Goal: Task Accomplishment & Management: Manage account settings

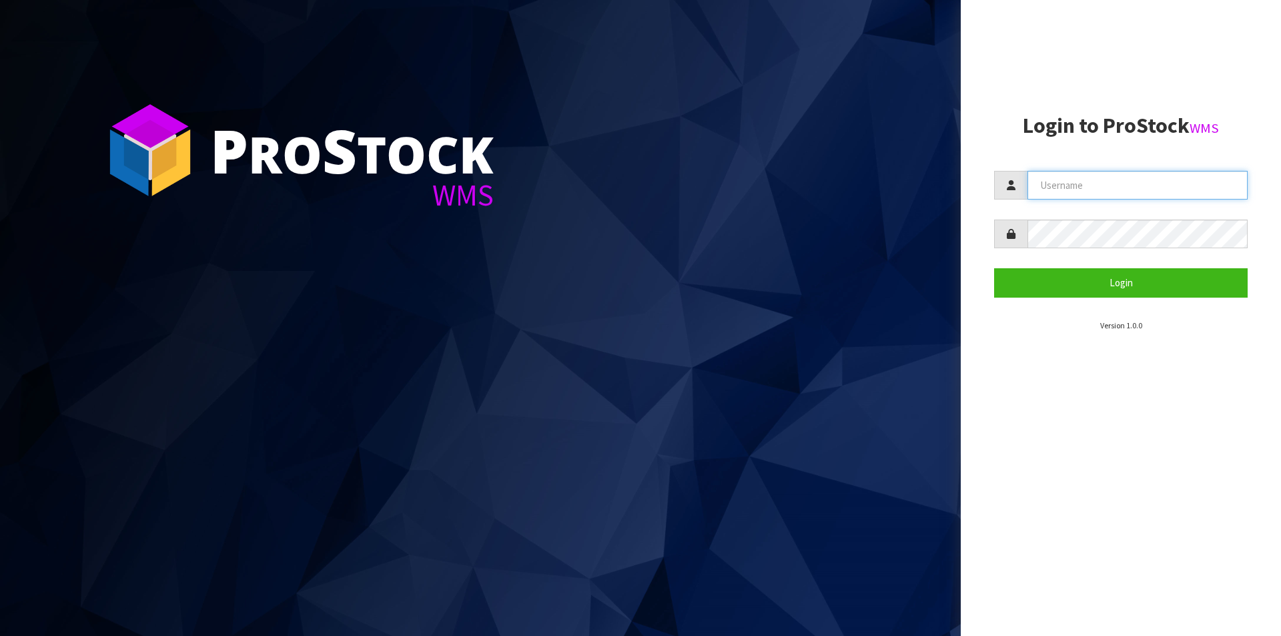
click at [1170, 184] on input "text" at bounding box center [1138, 185] width 220 height 29
type input "Hayrinna"
click at [994, 268] on button "Login" at bounding box center [1121, 282] width 254 height 29
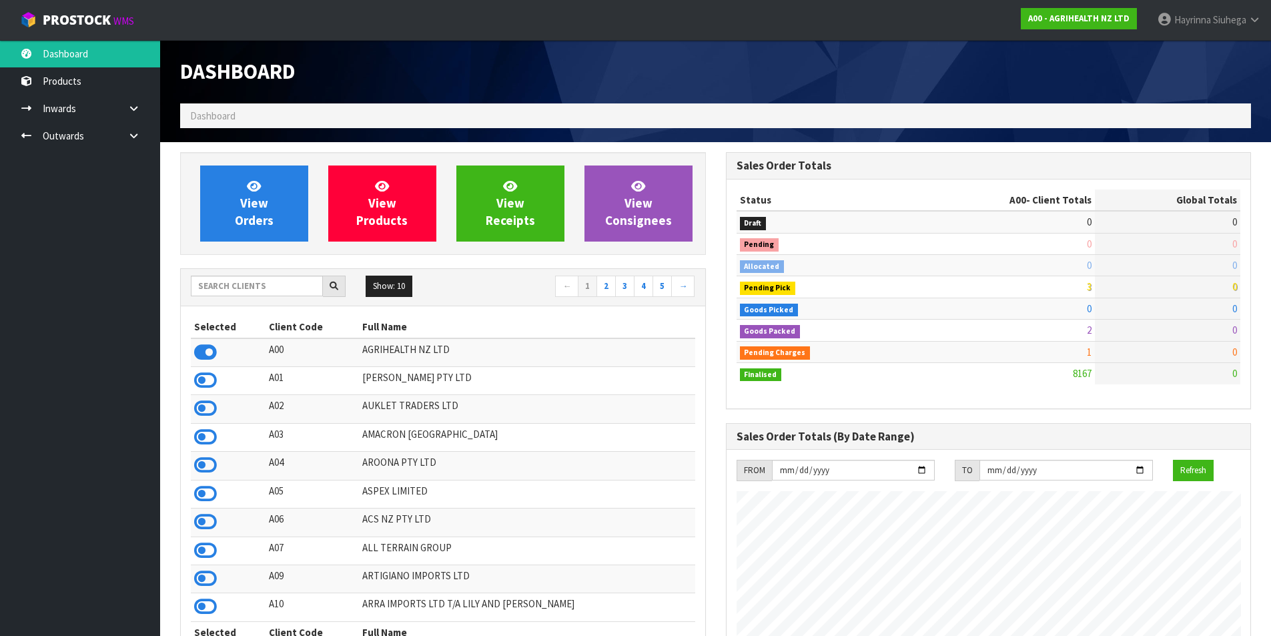
scroll to position [1011, 545]
click at [244, 280] on input "text" at bounding box center [257, 286] width 132 height 21
click at [112, 268] on ul "Dashboard Products Categories Serial Numbers Kitsets Packagings Inwards Purchas…" at bounding box center [80, 338] width 160 height 596
click at [212, 283] on input "text" at bounding box center [257, 286] width 132 height 21
click at [250, 199] on span "View Orders" at bounding box center [254, 203] width 39 height 50
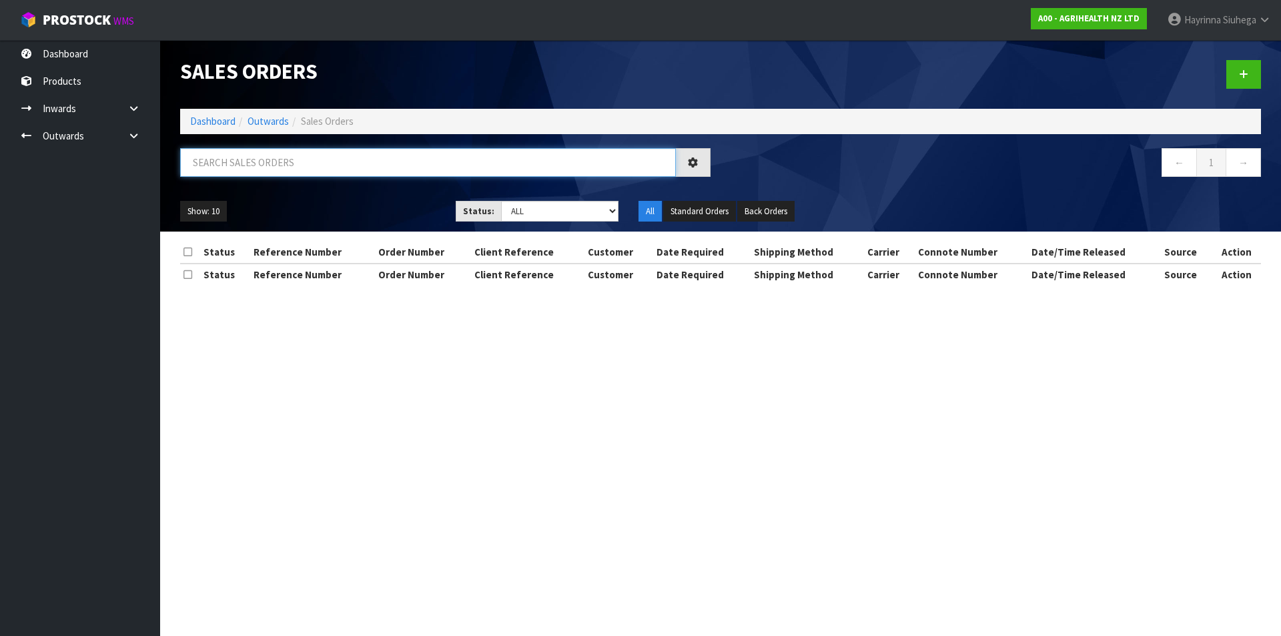
click at [256, 170] on input "text" at bounding box center [428, 162] width 496 height 29
type input "JOB-0409472"
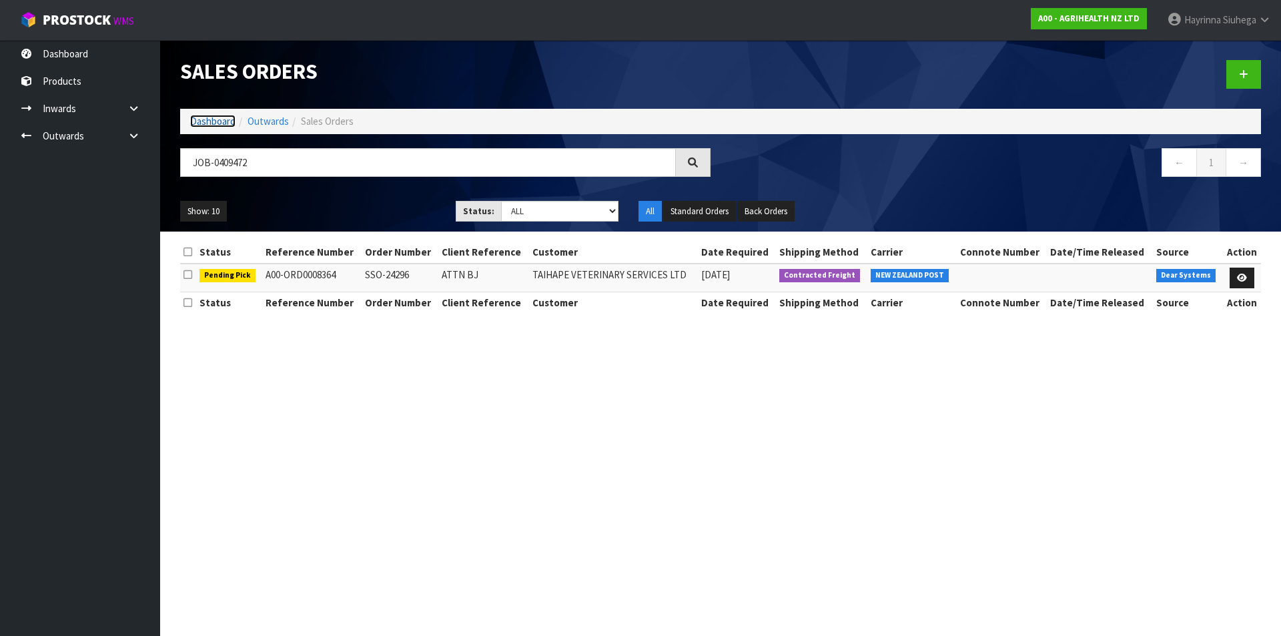
click at [227, 117] on link "Dashboard" at bounding box center [212, 121] width 45 height 13
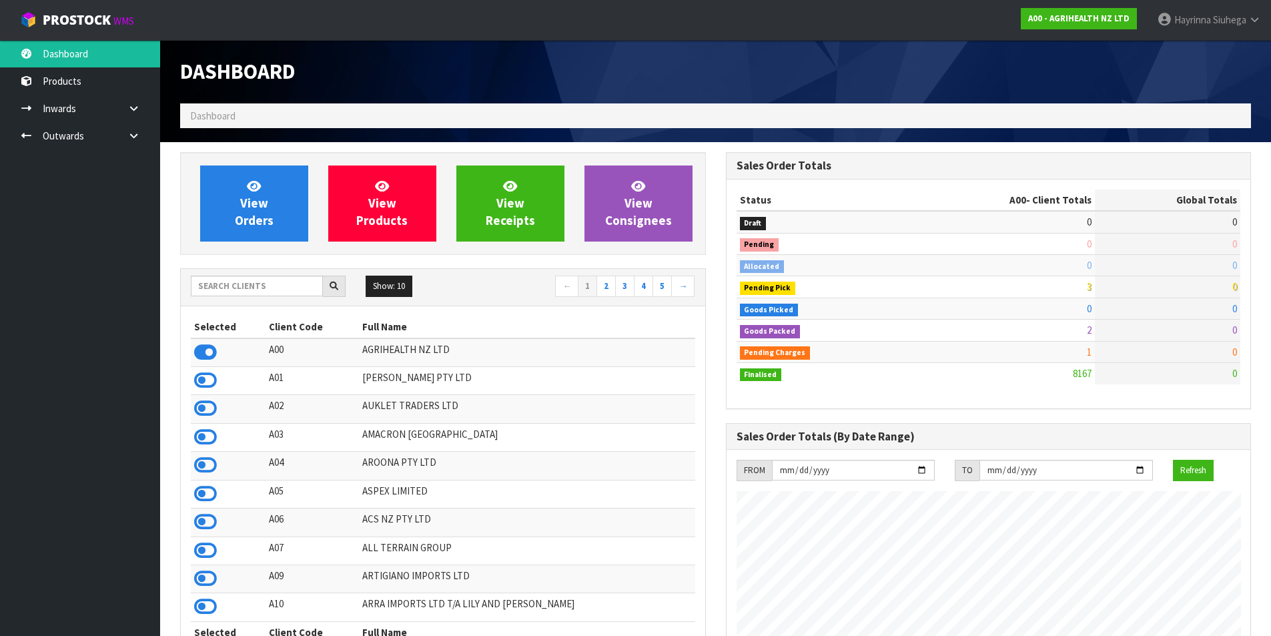
scroll to position [1011, 545]
click at [231, 292] on input "text" at bounding box center [257, 286] width 132 height 21
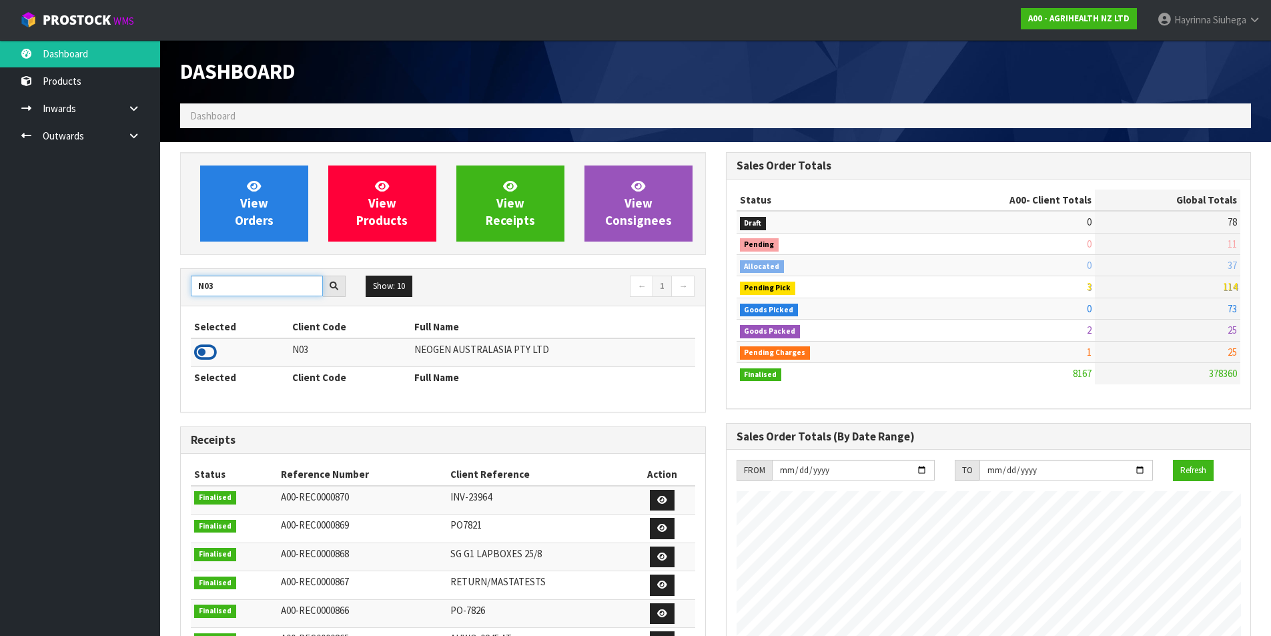
type input "N03"
click at [206, 361] on icon at bounding box center [205, 352] width 23 height 20
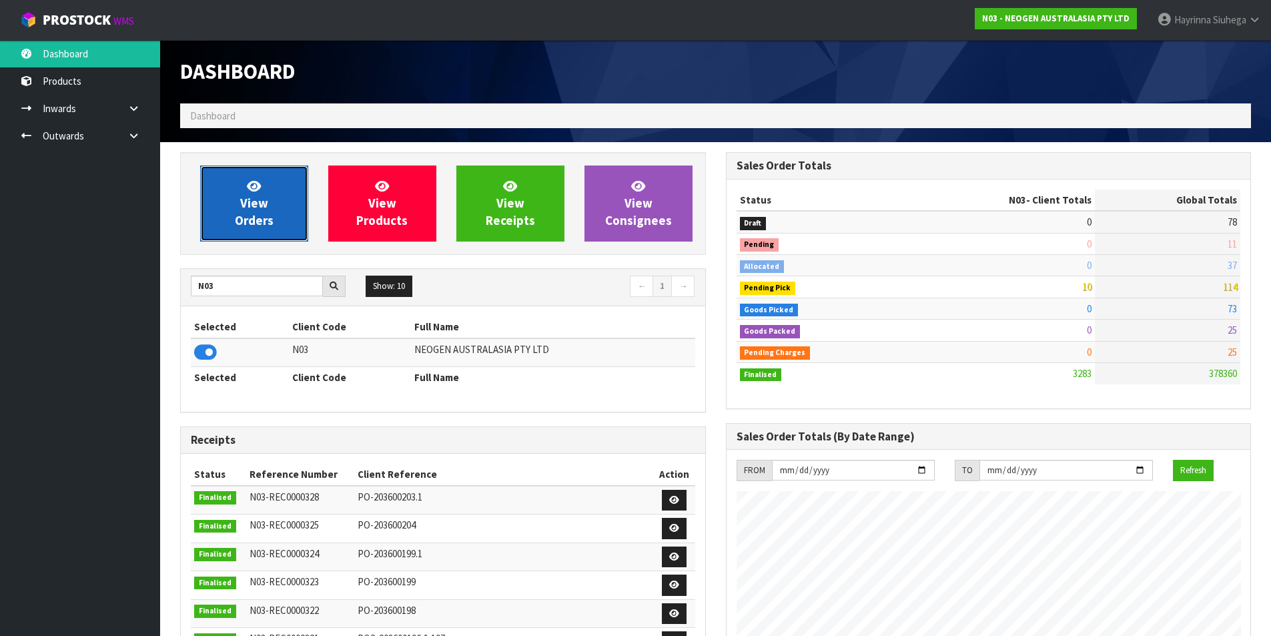
click at [230, 206] on link "View Orders" at bounding box center [254, 203] width 108 height 76
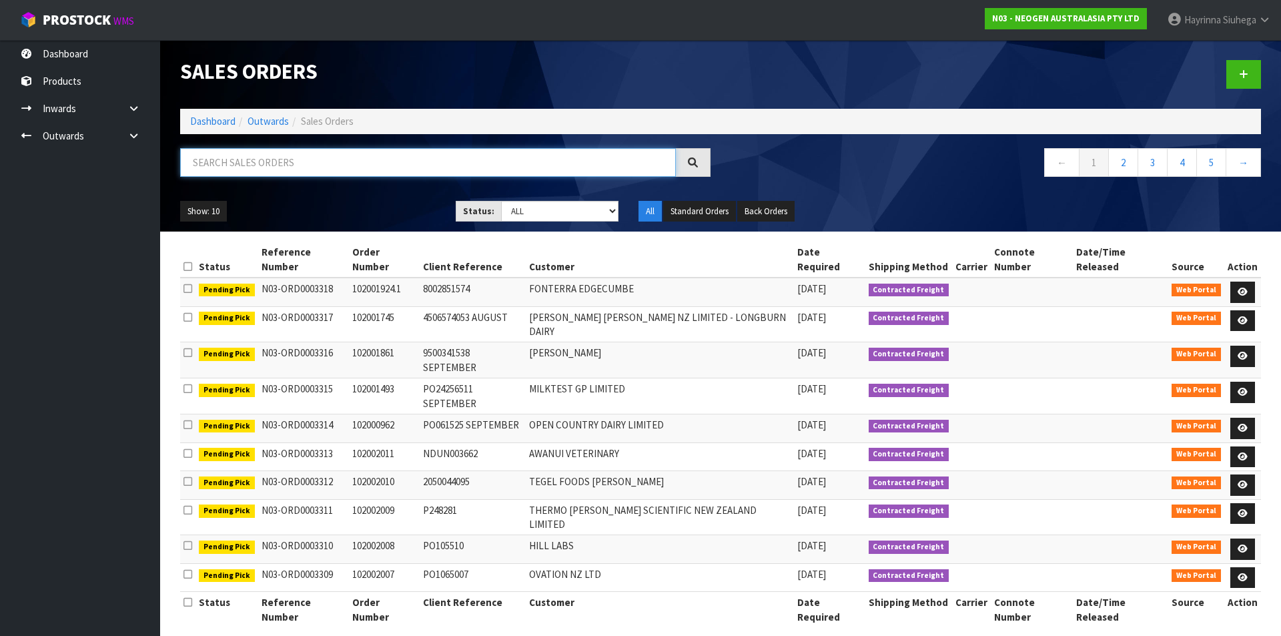
click at [251, 164] on input "text" at bounding box center [428, 162] width 496 height 29
type input "JOB-0409482"
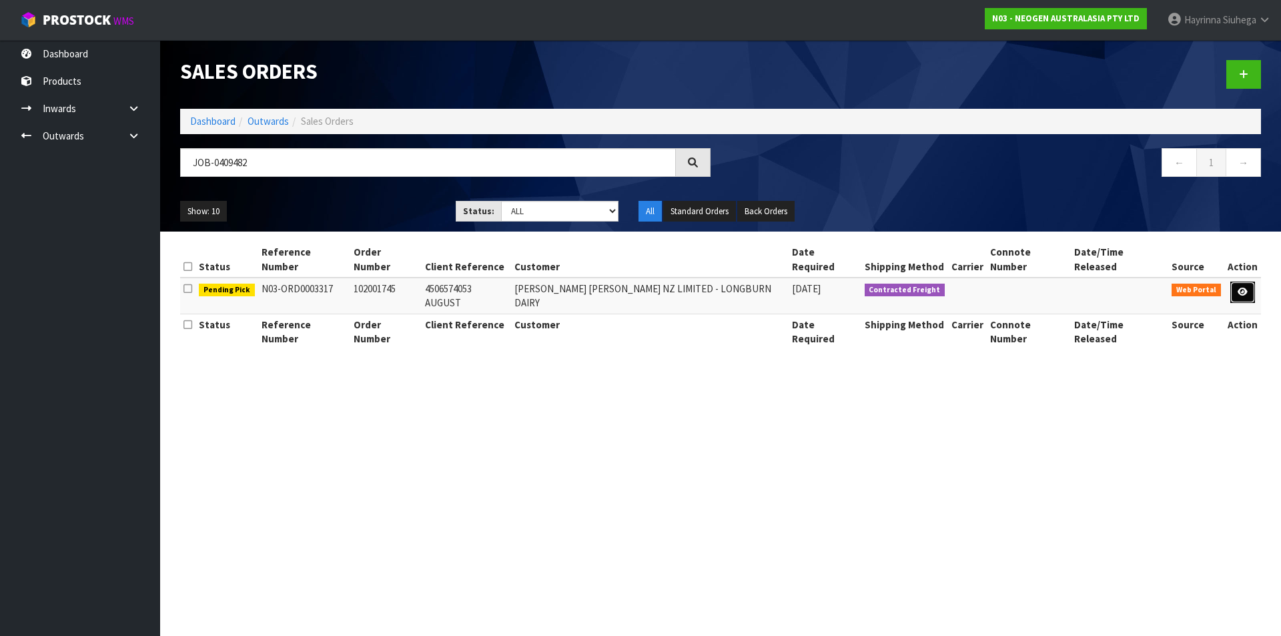
click at [1250, 282] on link at bounding box center [1242, 292] width 25 height 21
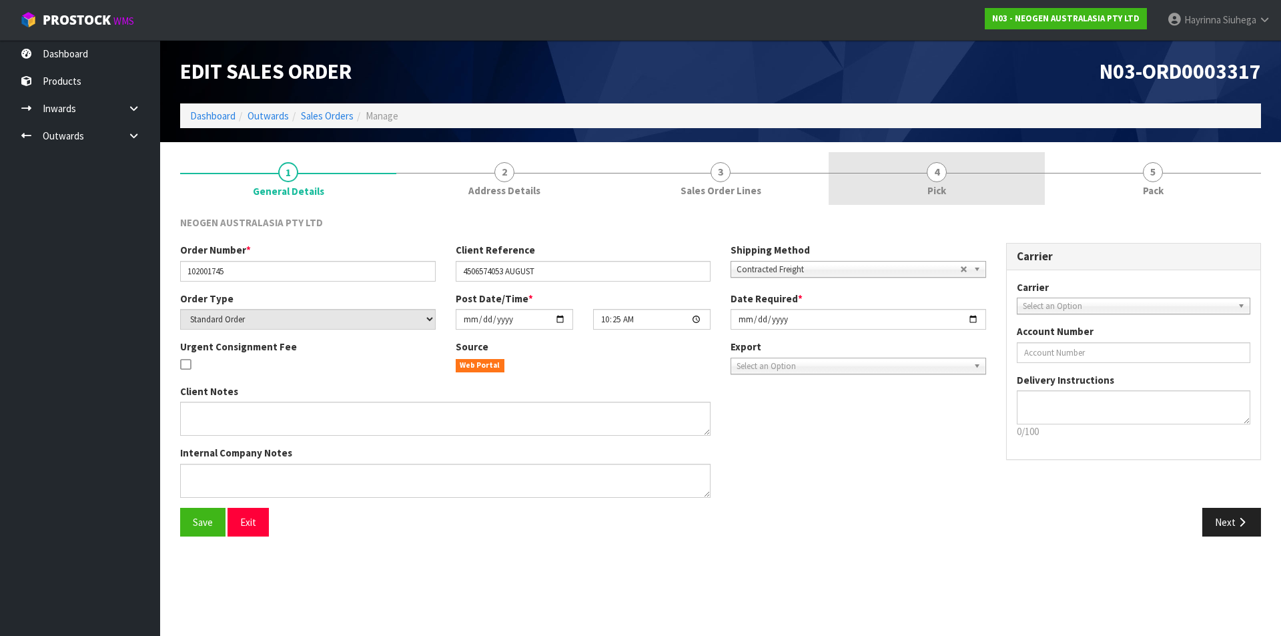
click at [990, 171] on link "4 Pick" at bounding box center [937, 178] width 216 height 53
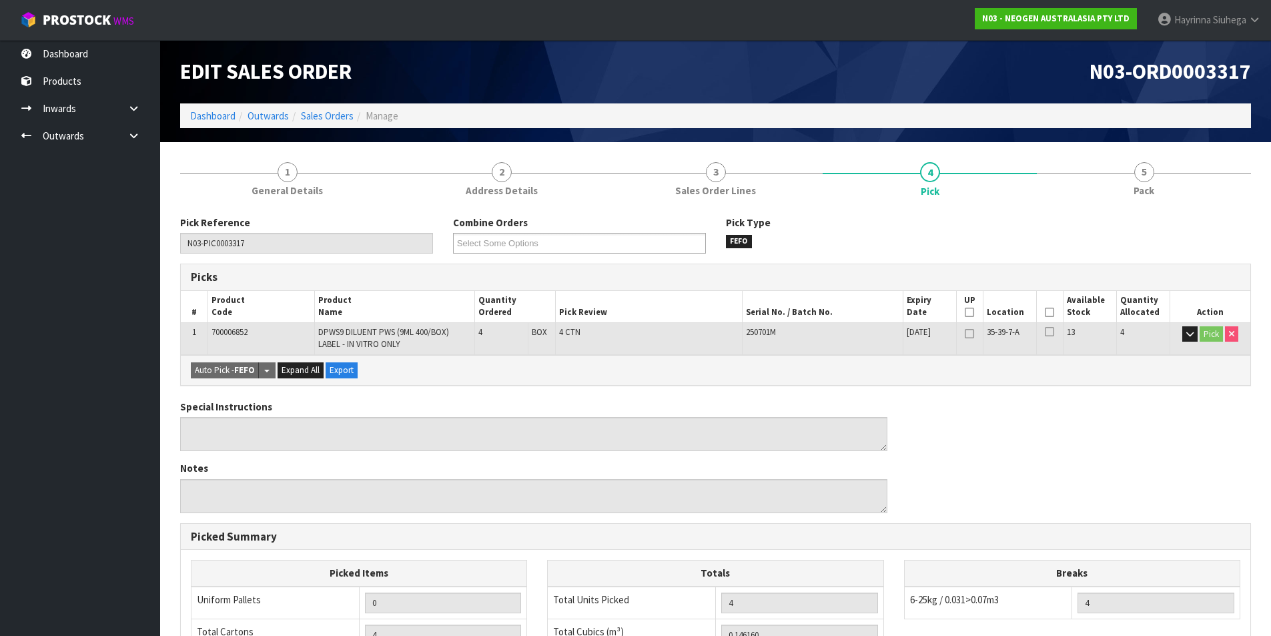
click at [1050, 312] on icon at bounding box center [1049, 312] width 9 height 1
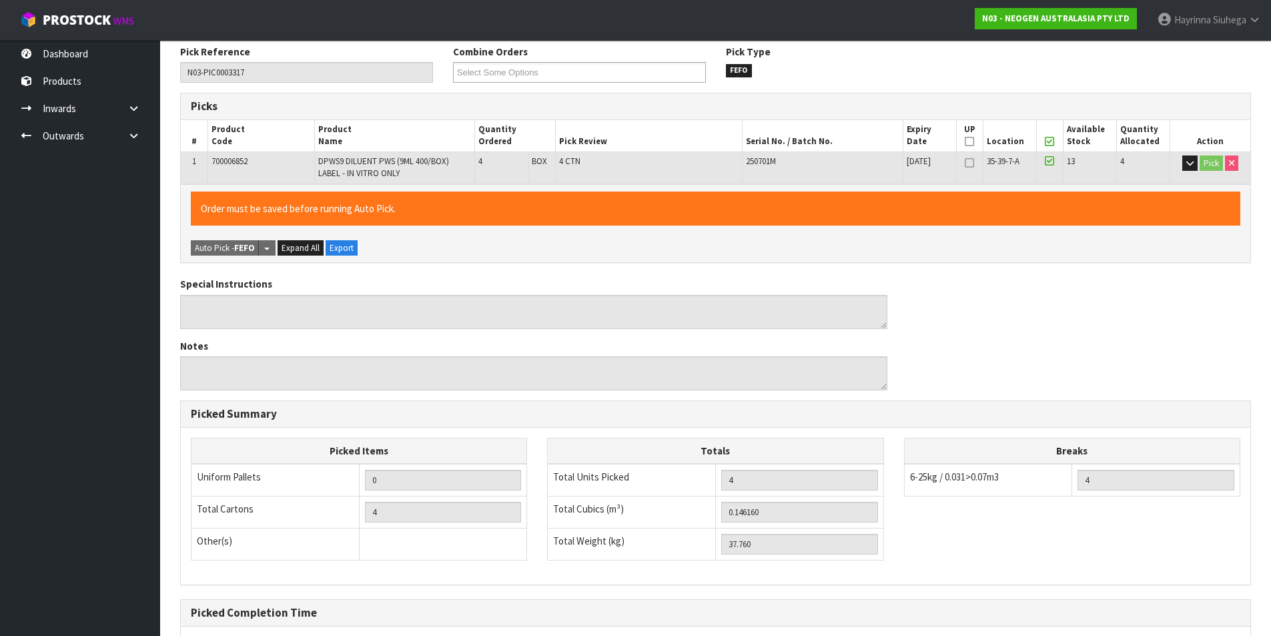
scroll to position [304, 0]
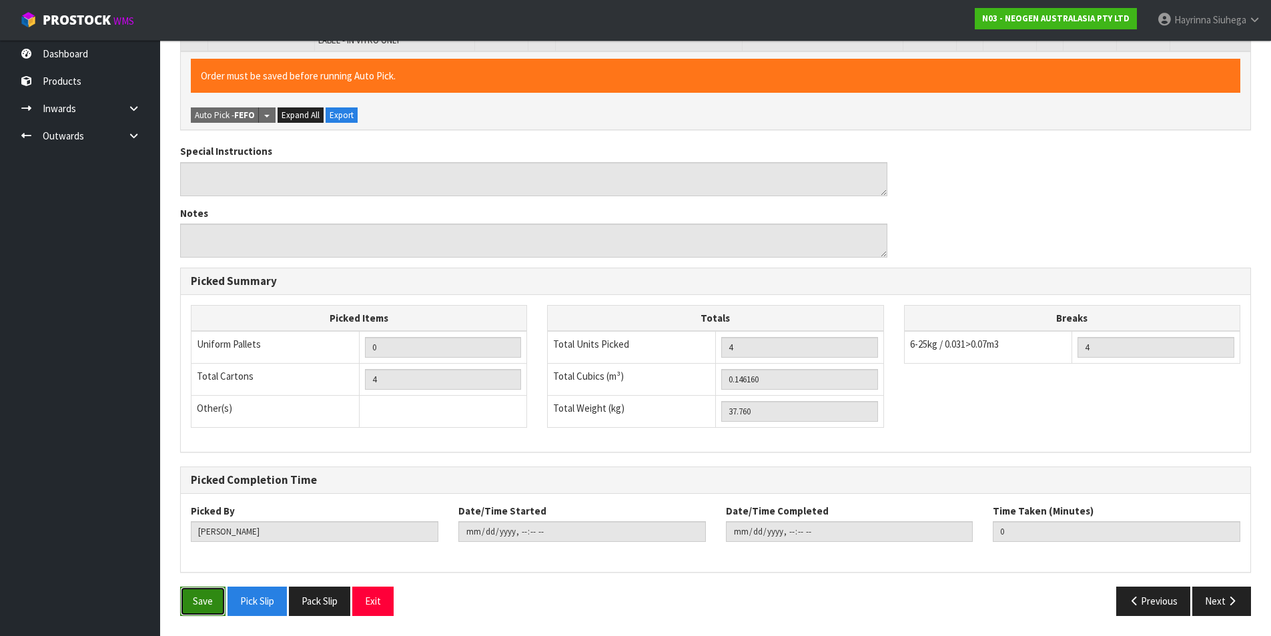
click at [190, 599] on button "Save" at bounding box center [202, 600] width 45 height 29
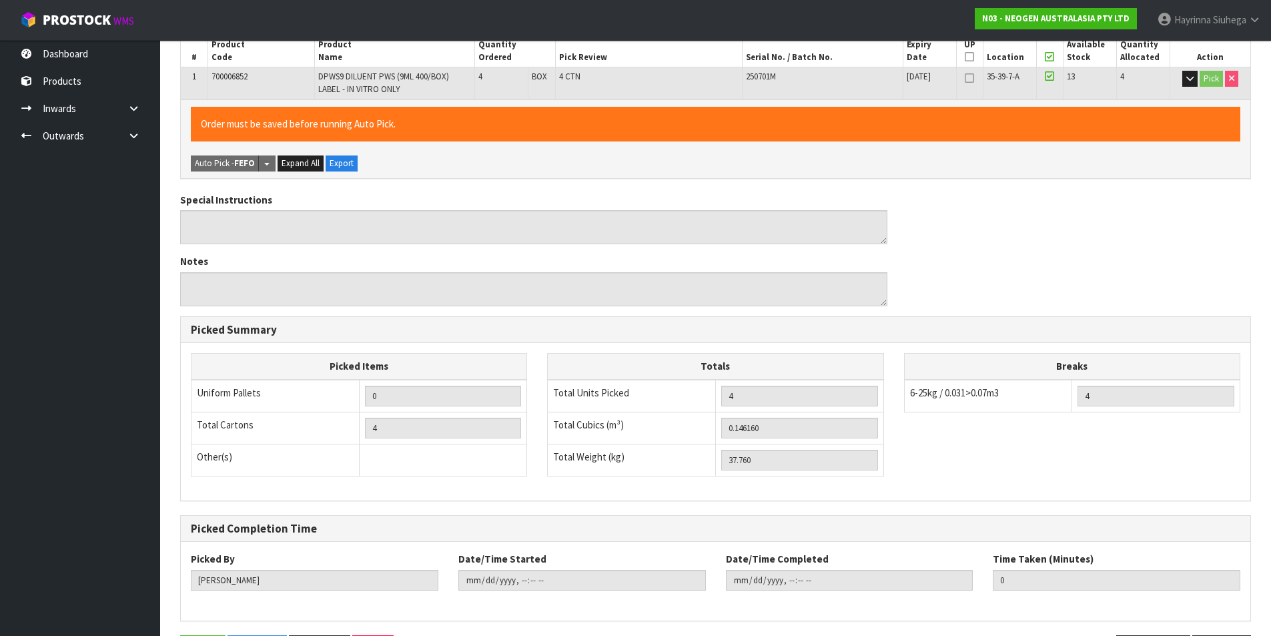
scroll to position [0, 0]
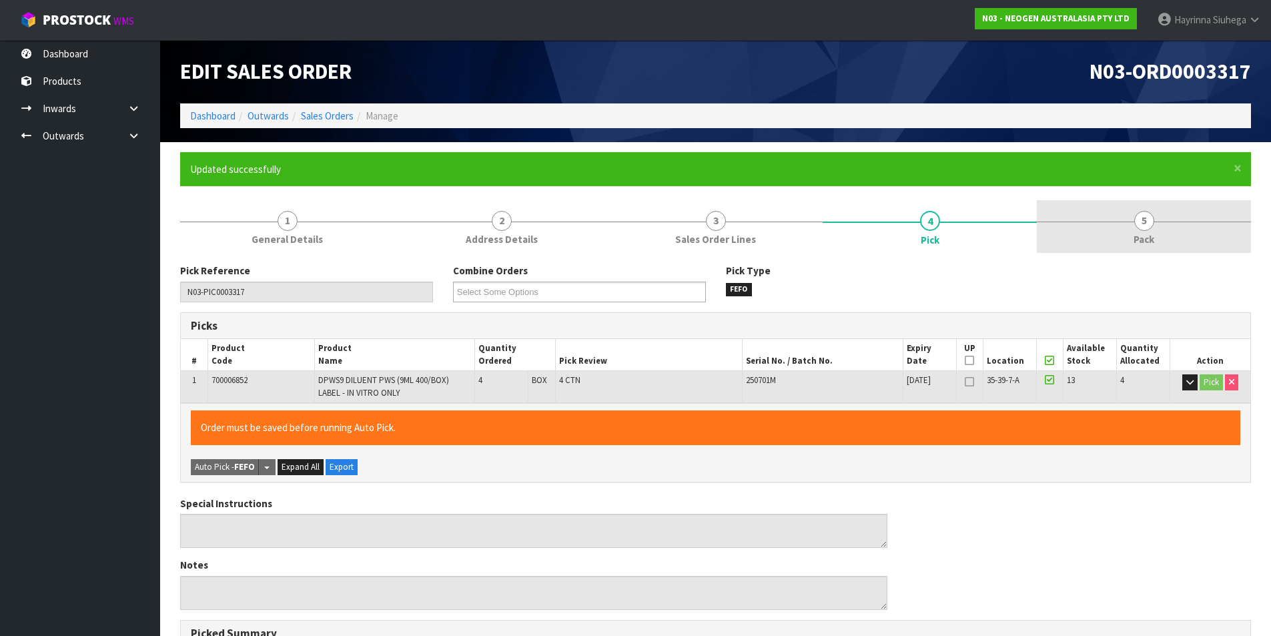
type input "[PERSON_NAME]"
type input "[DATE]T13:36:30"
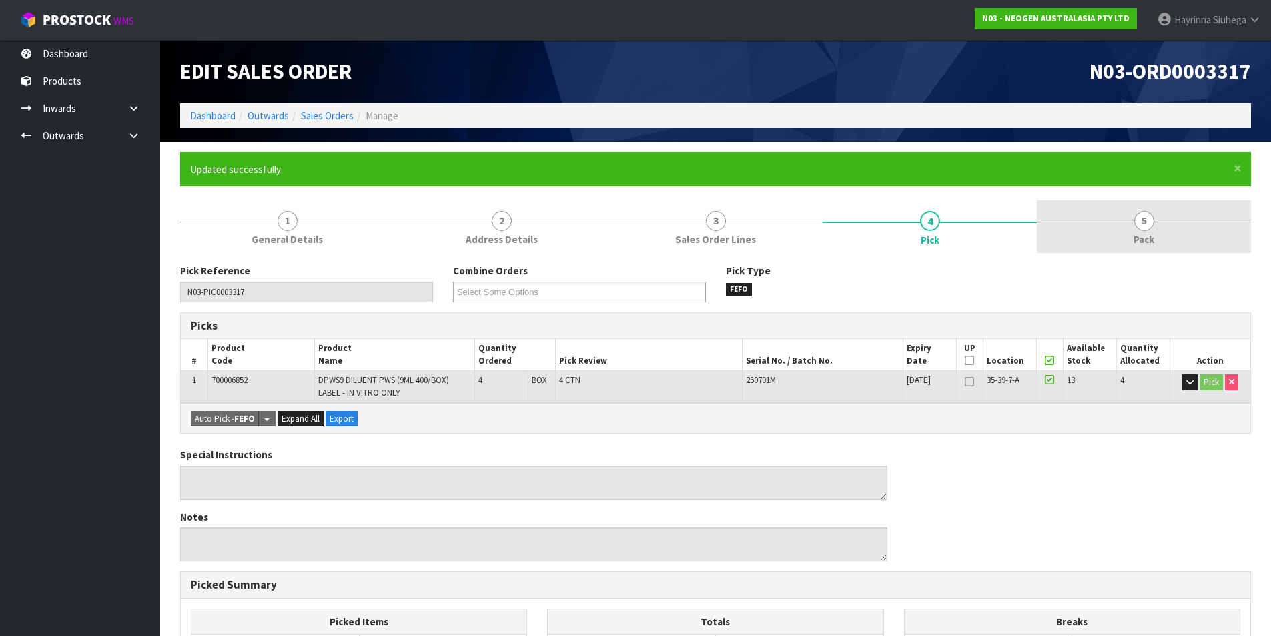
click at [1138, 219] on span "5" at bounding box center [1144, 221] width 20 height 20
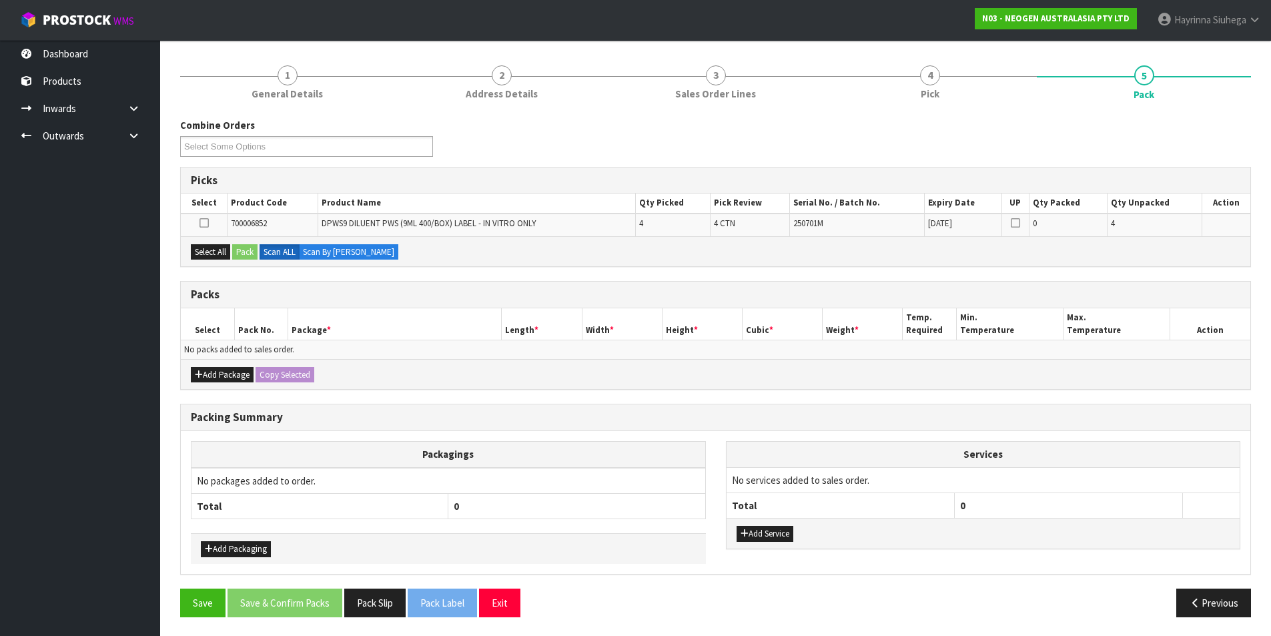
scroll to position [147, 0]
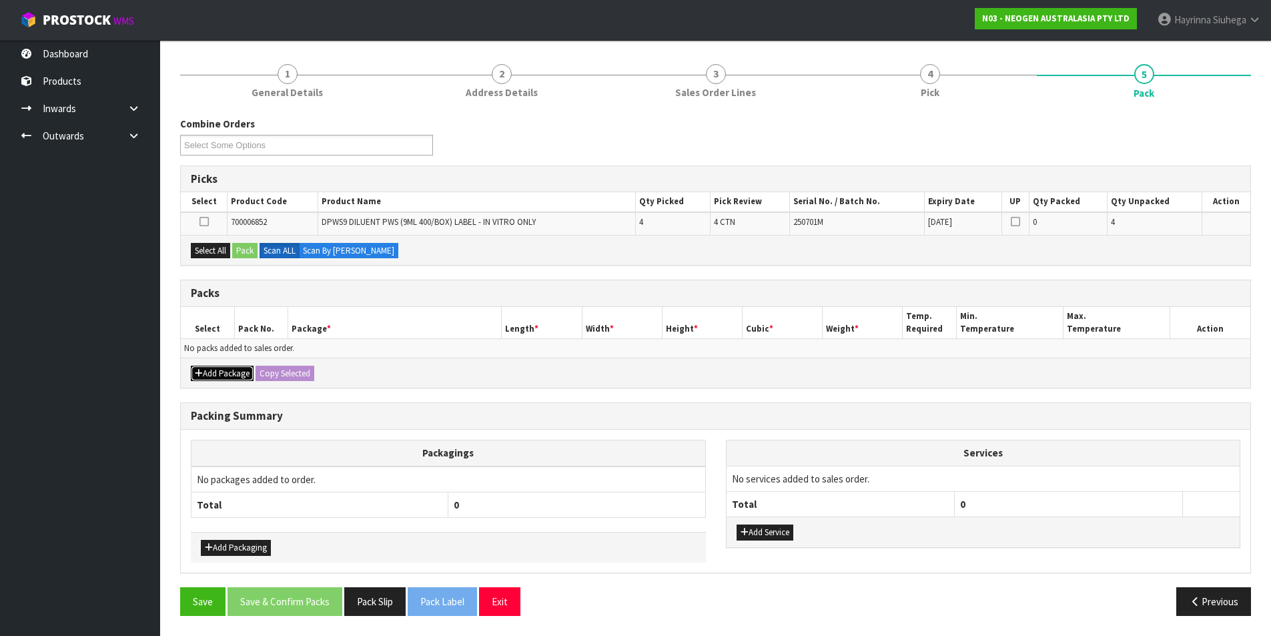
click at [224, 375] on button "Add Package" at bounding box center [222, 374] width 63 height 16
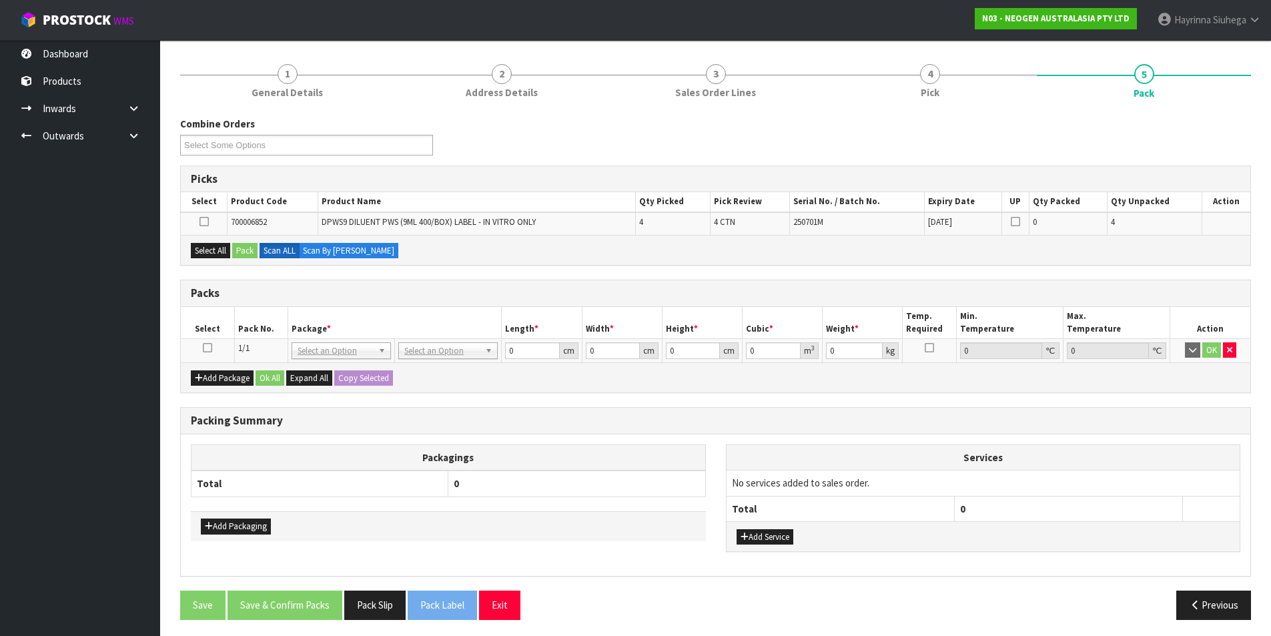
click at [207, 348] on icon at bounding box center [207, 348] width 9 height 1
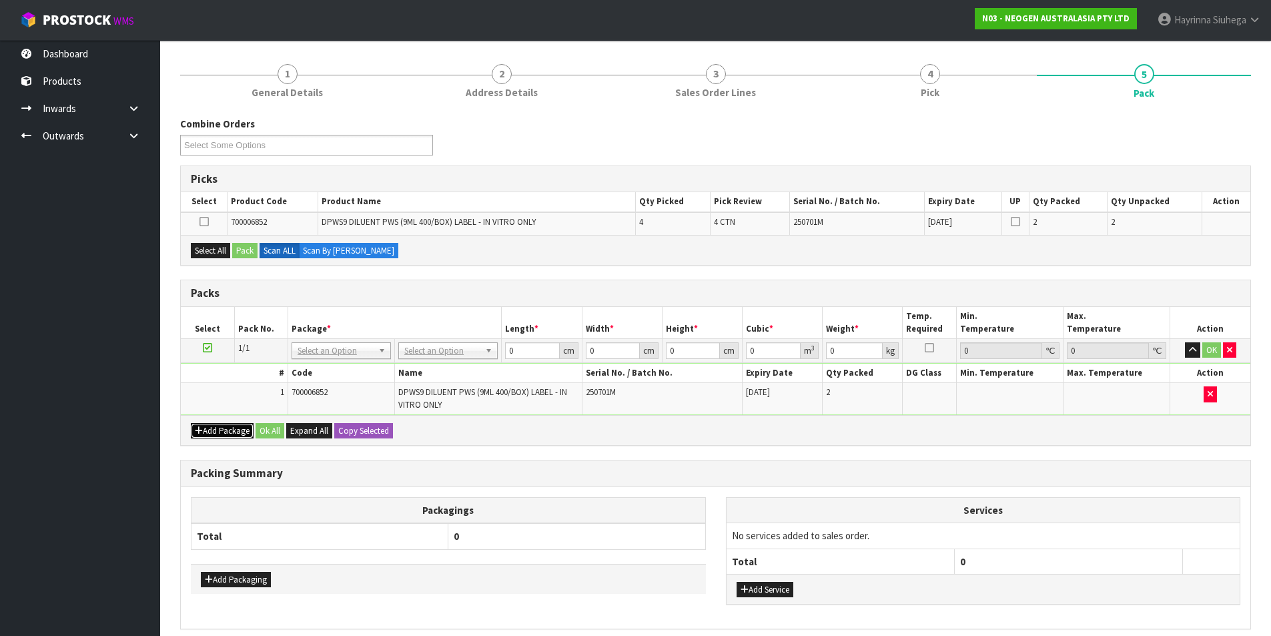
click at [208, 424] on button "Add Package" at bounding box center [222, 431] width 63 height 16
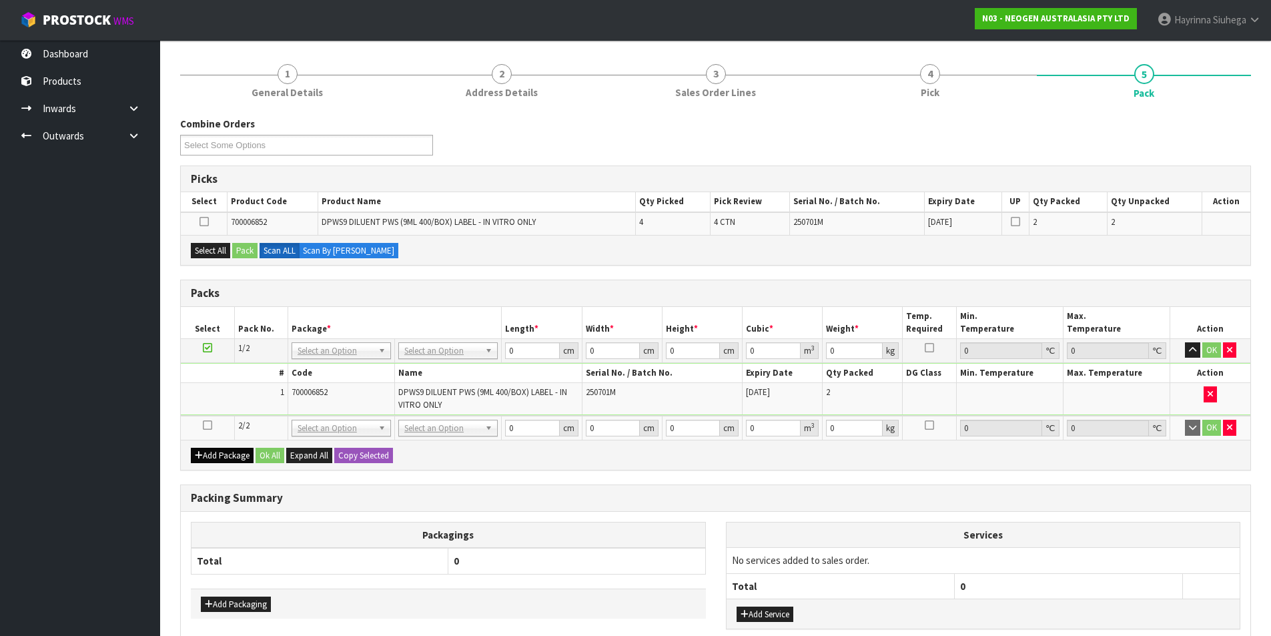
click at [206, 426] on icon at bounding box center [207, 425] width 9 height 1
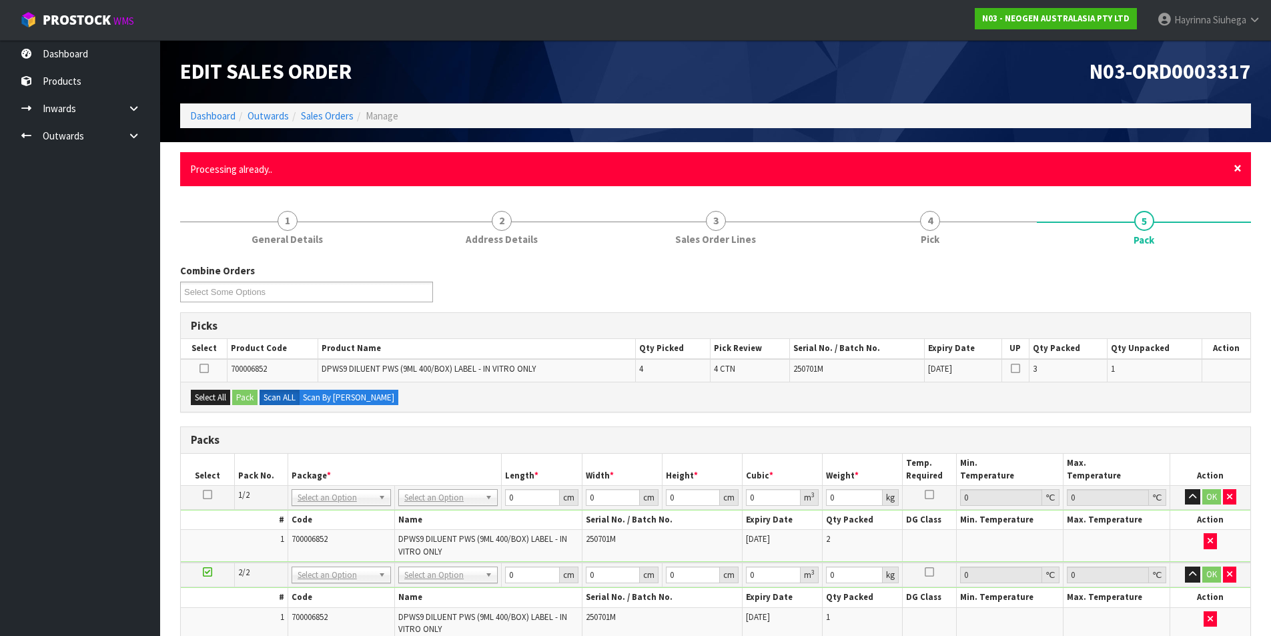
click at [1237, 165] on span "×" at bounding box center [1238, 168] width 8 height 19
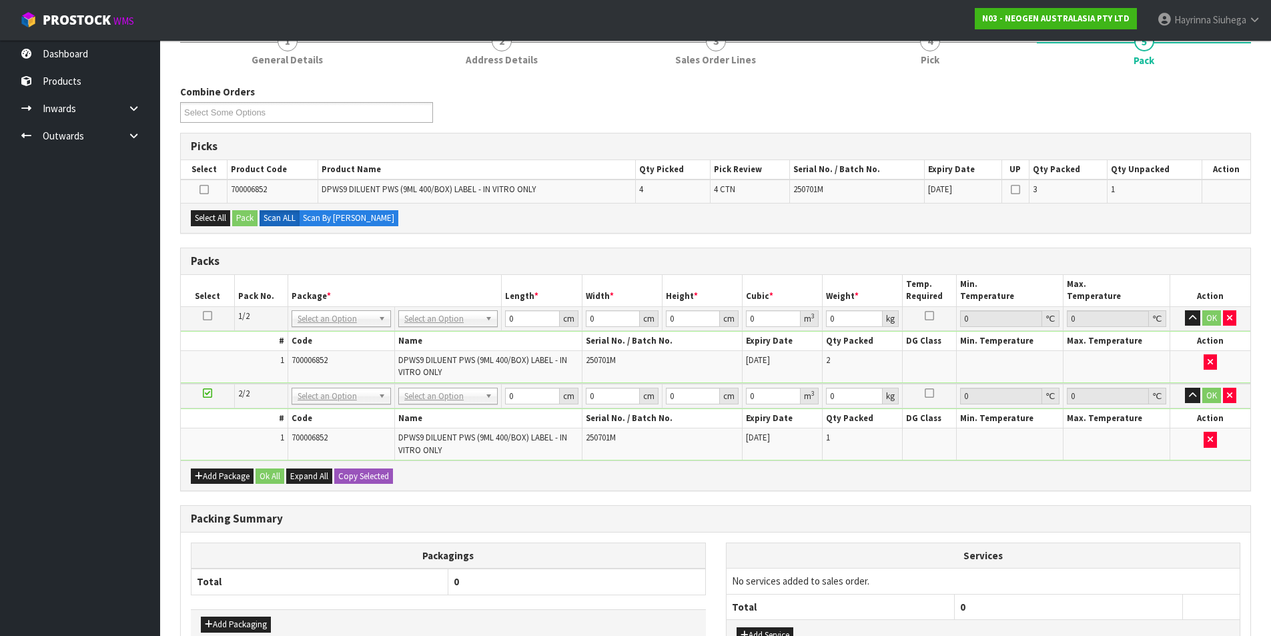
scroll to position [133, 0]
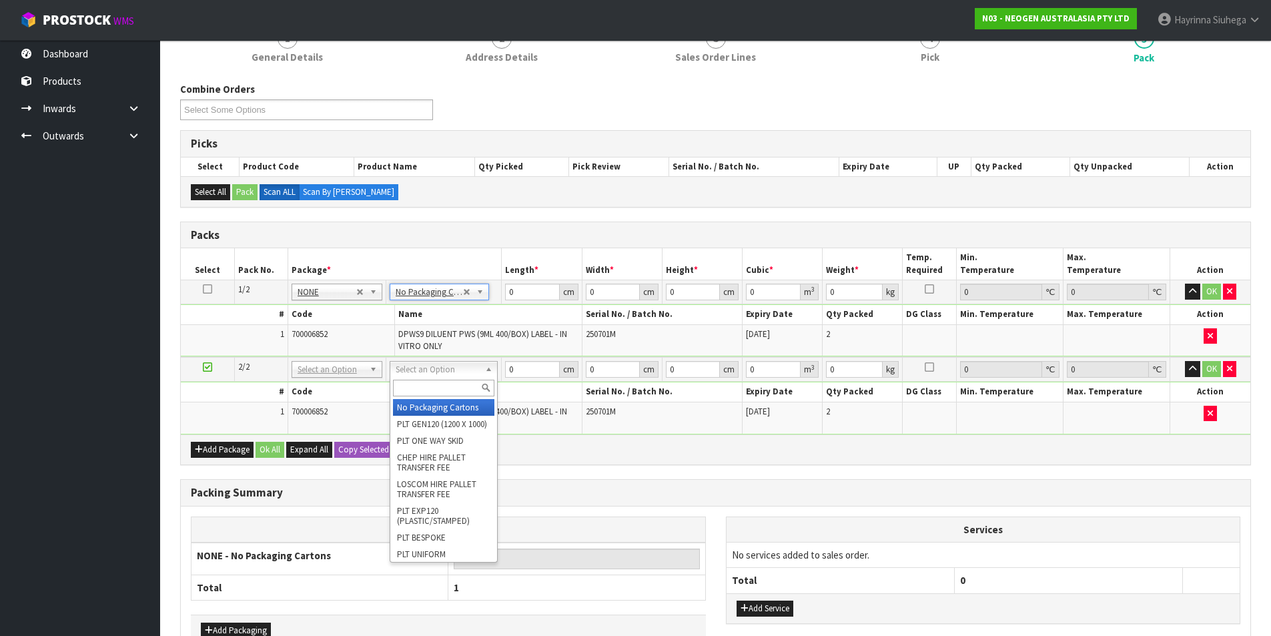
type input "2"
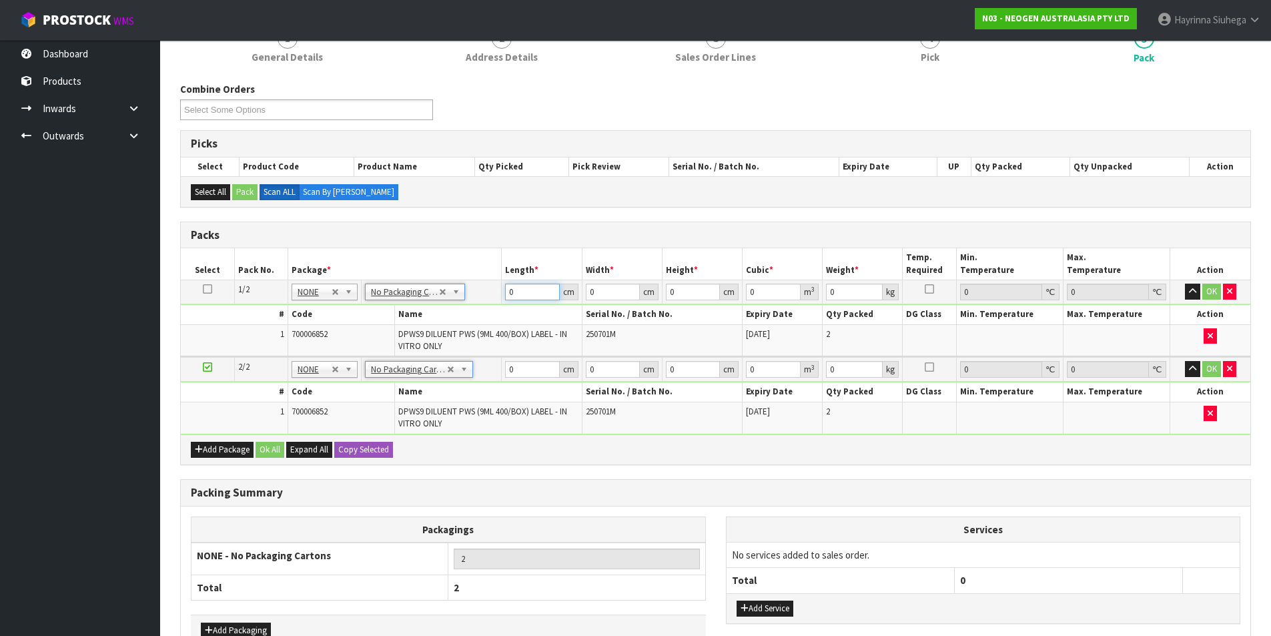
click at [509, 291] on input "0" at bounding box center [532, 292] width 54 height 17
type input "60"
click at [584, 290] on td "347 cm" at bounding box center [622, 292] width 80 height 24
click at [596, 288] on input "347" at bounding box center [613, 292] width 54 height 17
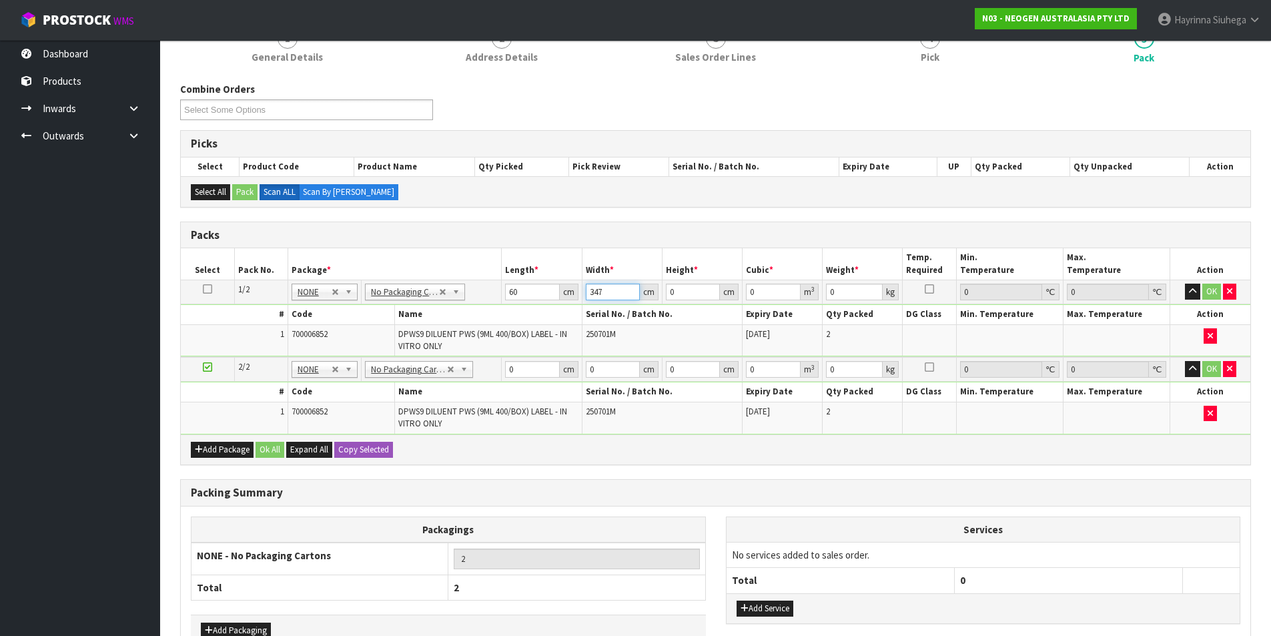
click at [596, 288] on input "347" at bounding box center [613, 292] width 54 height 17
type input "37"
type input "3"
type input "0.00666"
type input "36"
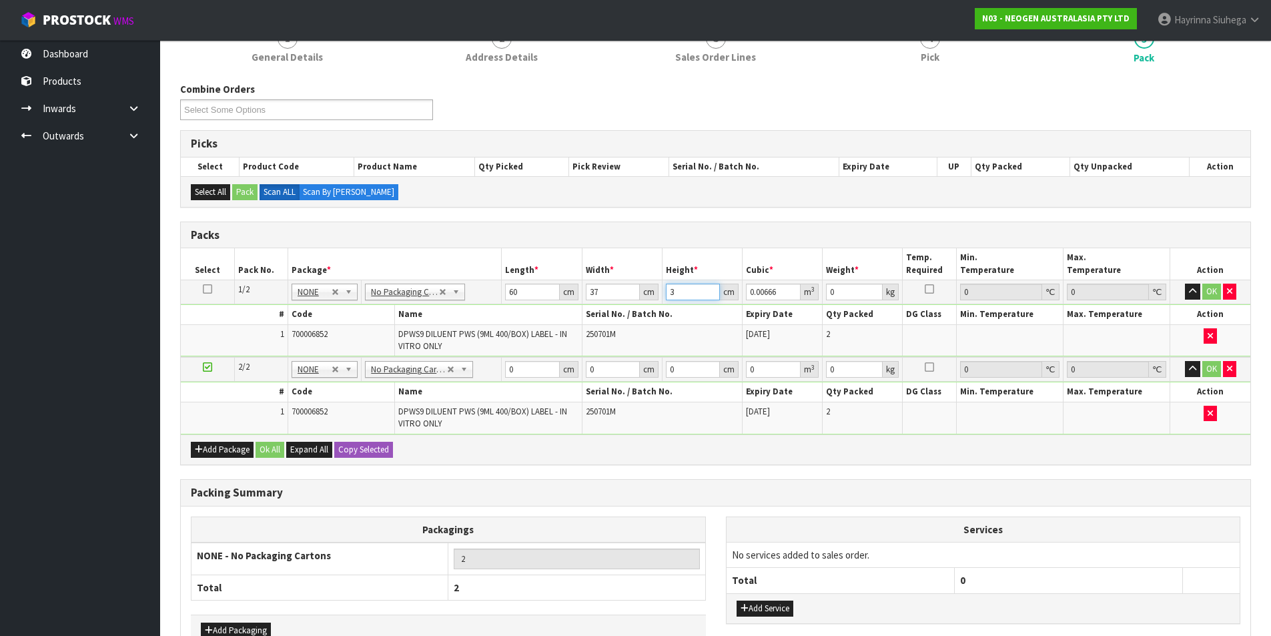
type input "0.07992"
type input "36"
type input "19"
click button "OK" at bounding box center [1211, 292] width 19 height 16
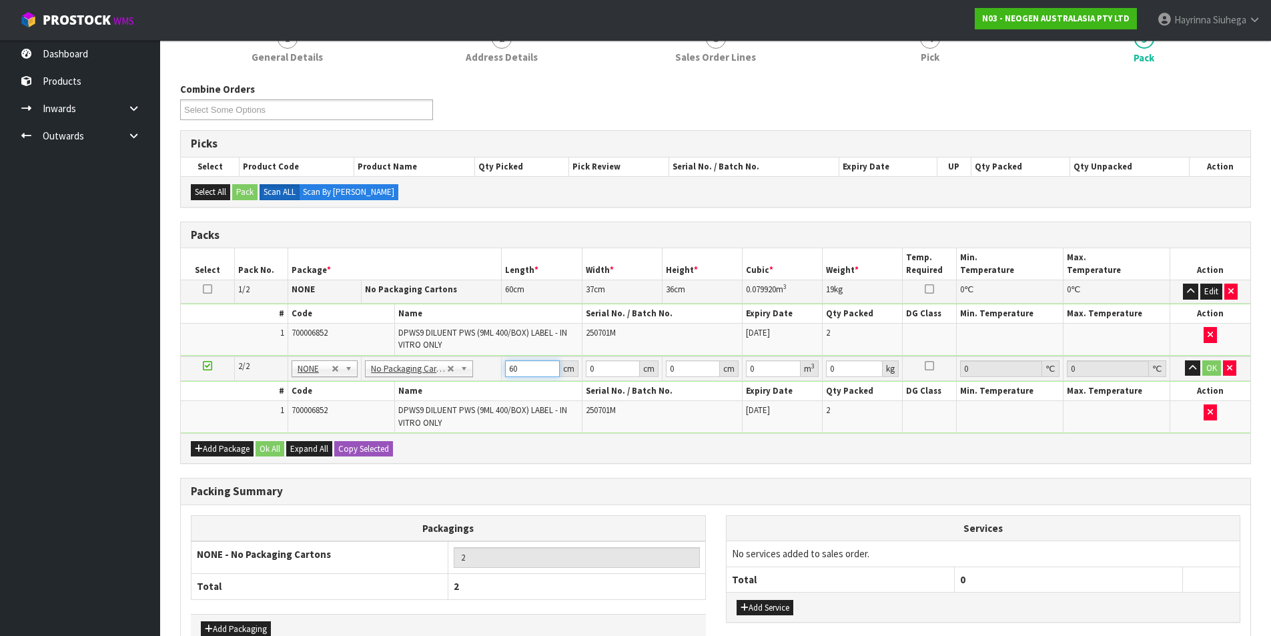
type input "60"
type input "37"
type input "3"
type input "0.00666"
type input "36"
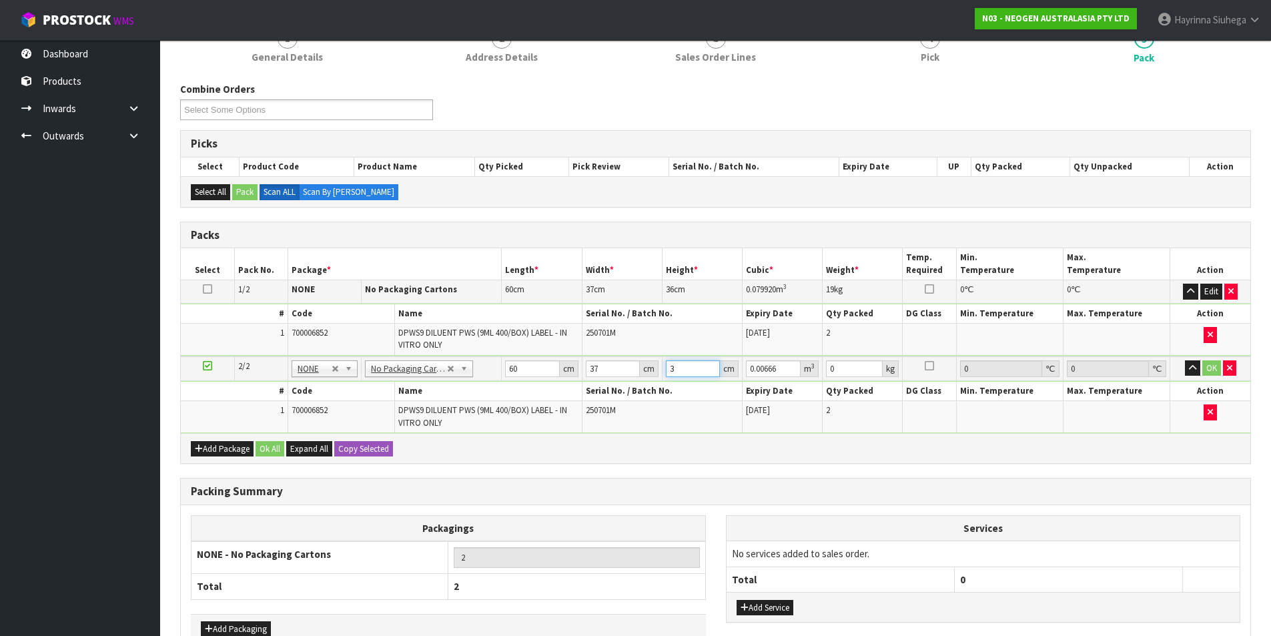
type input "0.07992"
type input "36"
type input "19"
click button "OK" at bounding box center [1211, 368] width 19 height 16
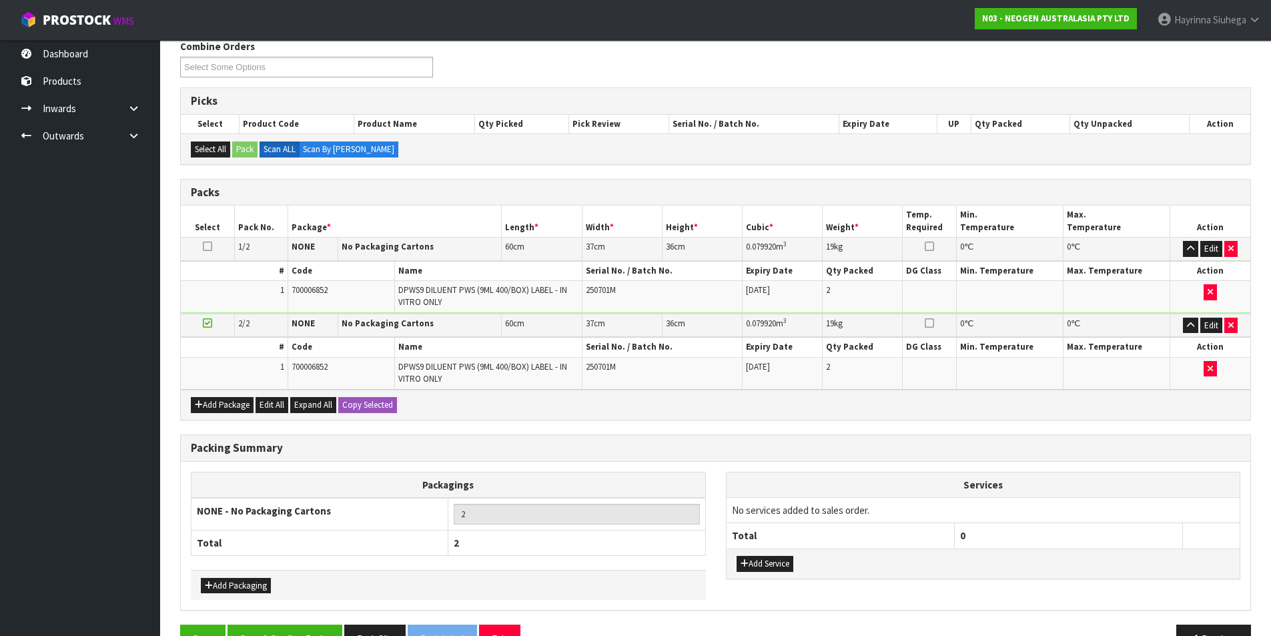
scroll to position [214, 0]
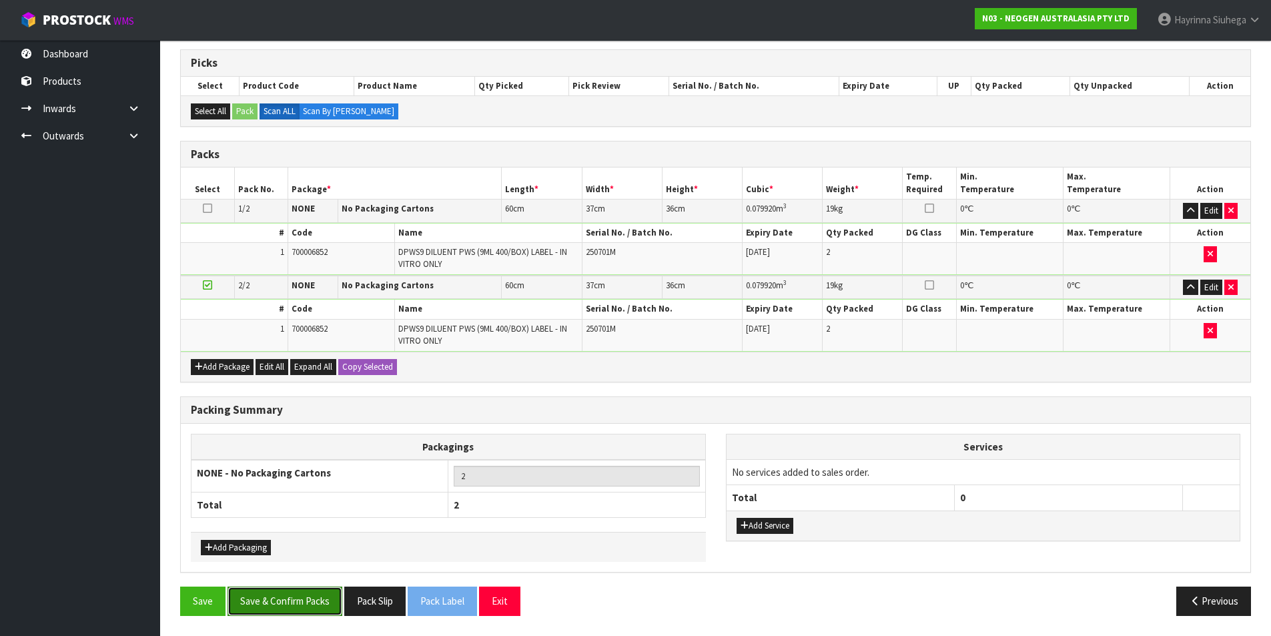
click at [292, 601] on button "Save & Confirm Packs" at bounding box center [285, 600] width 115 height 29
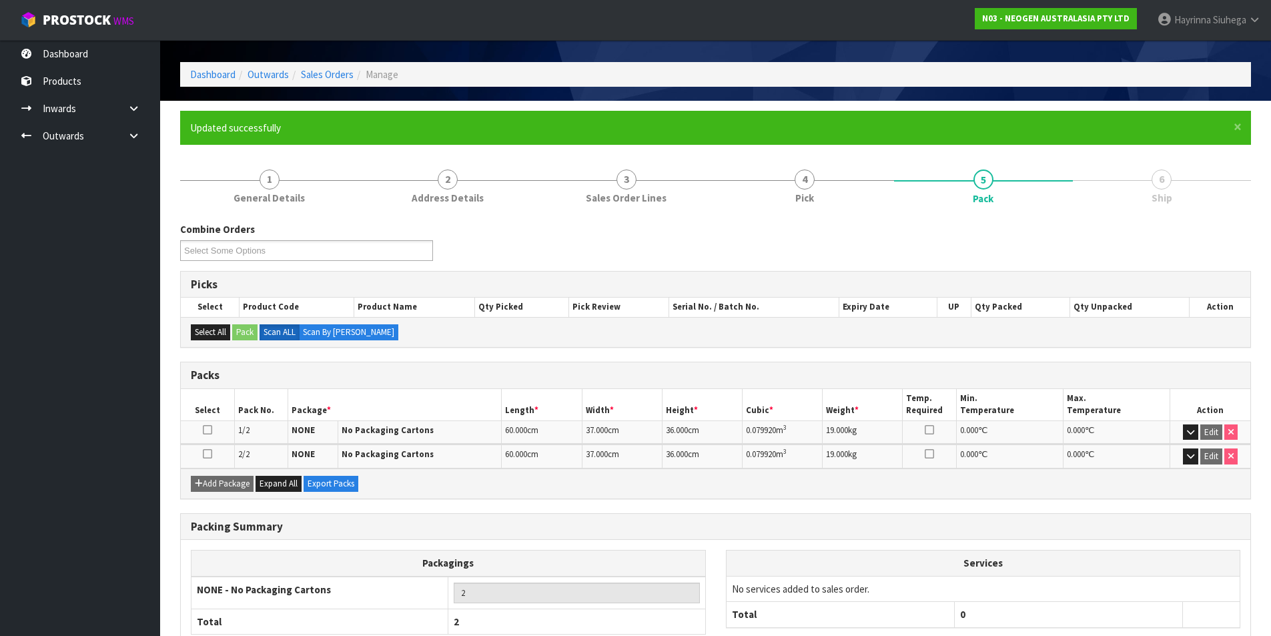
scroll to position [128, 0]
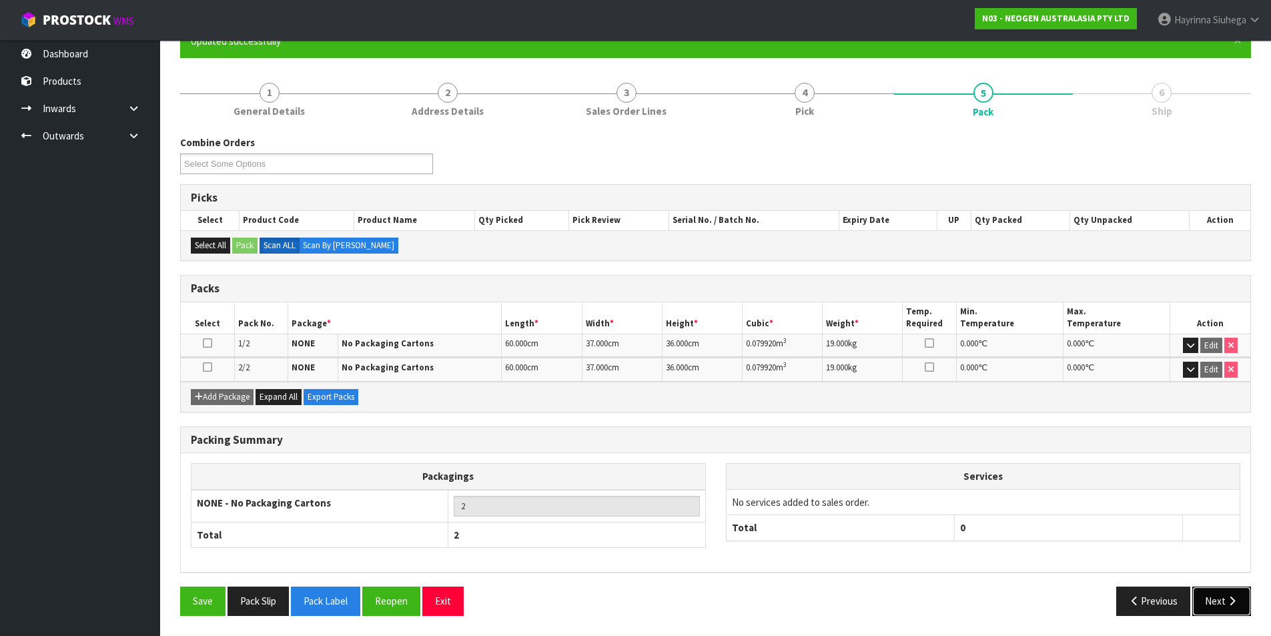
drag, startPoint x: 1214, startPoint y: 602, endPoint x: 1078, endPoint y: 602, distance: 136.1
click at [1214, 602] on button "Next" at bounding box center [1221, 600] width 59 height 29
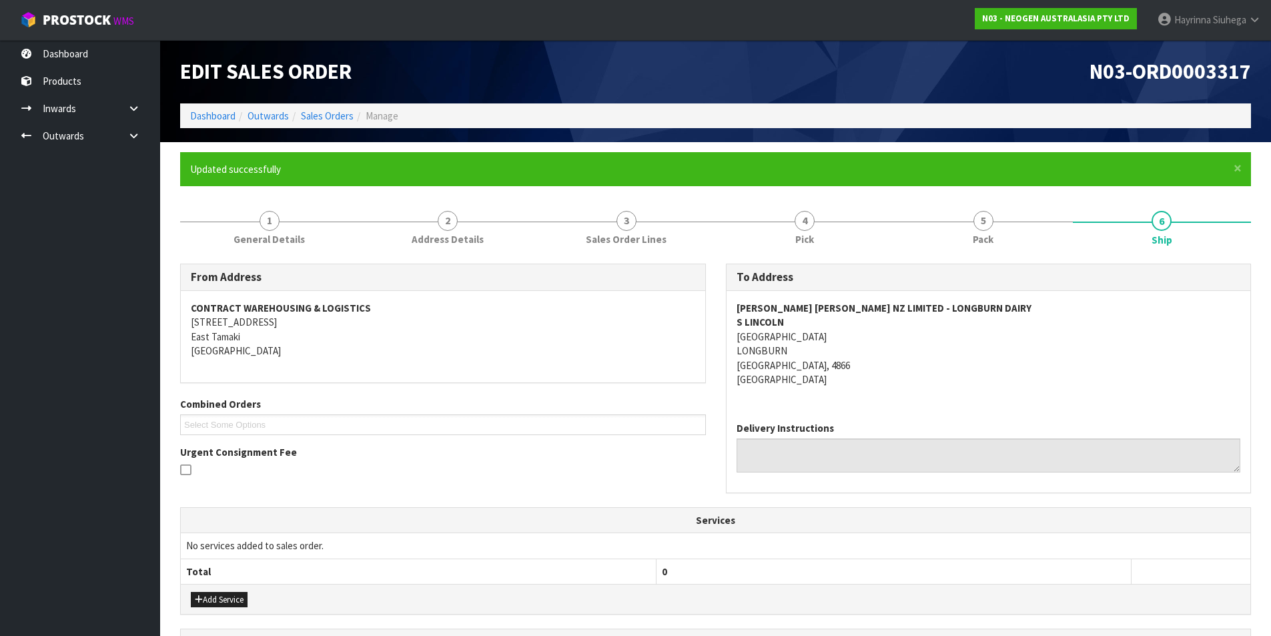
scroll to position [274, 0]
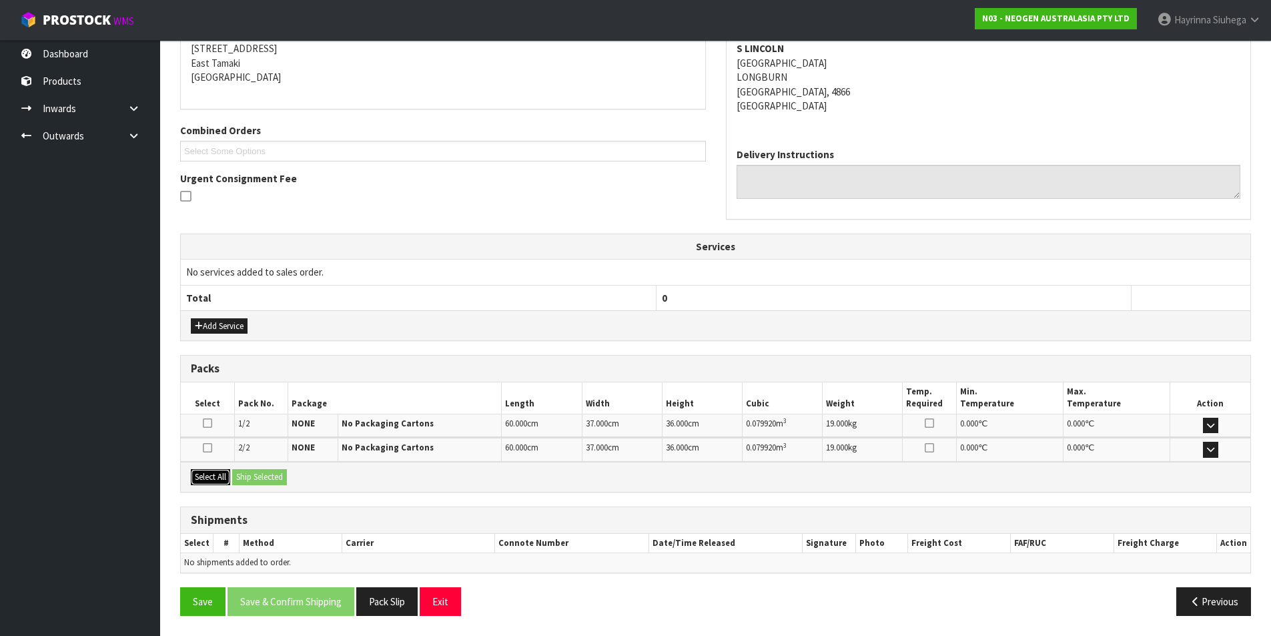
drag, startPoint x: 216, startPoint y: 476, endPoint x: 228, endPoint y: 480, distance: 12.0
click at [218, 476] on button "Select All" at bounding box center [210, 477] width 39 height 16
click at [252, 479] on button "Ship Selected" at bounding box center [259, 477] width 55 height 16
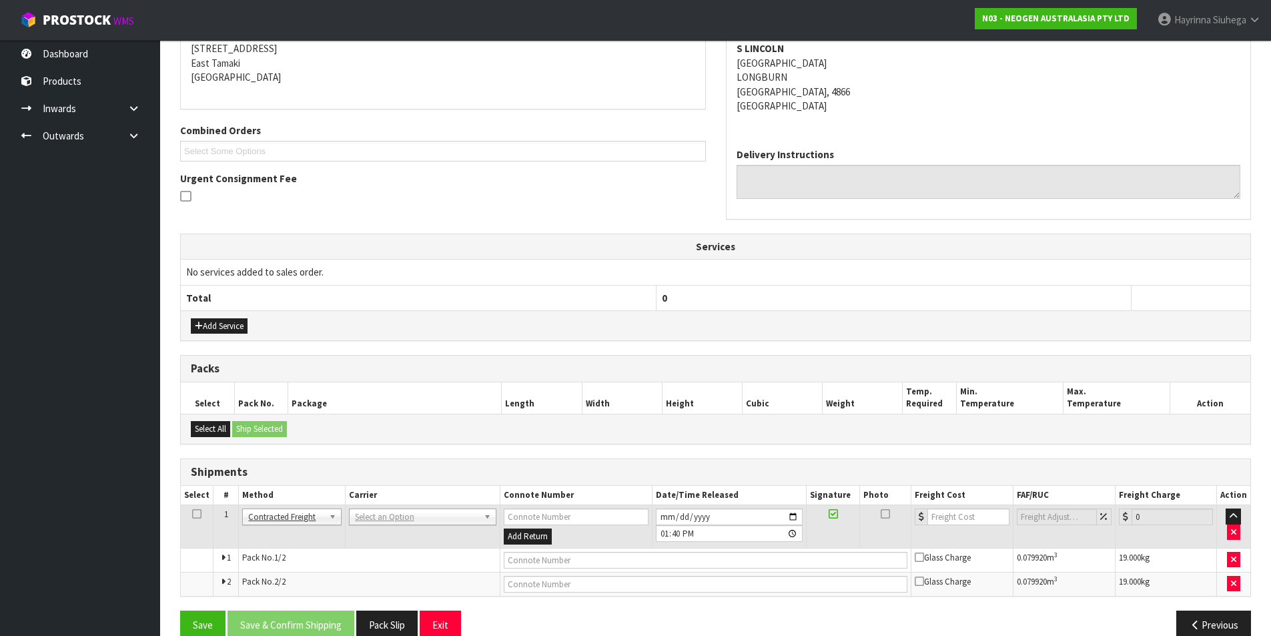
scroll to position [297, 0]
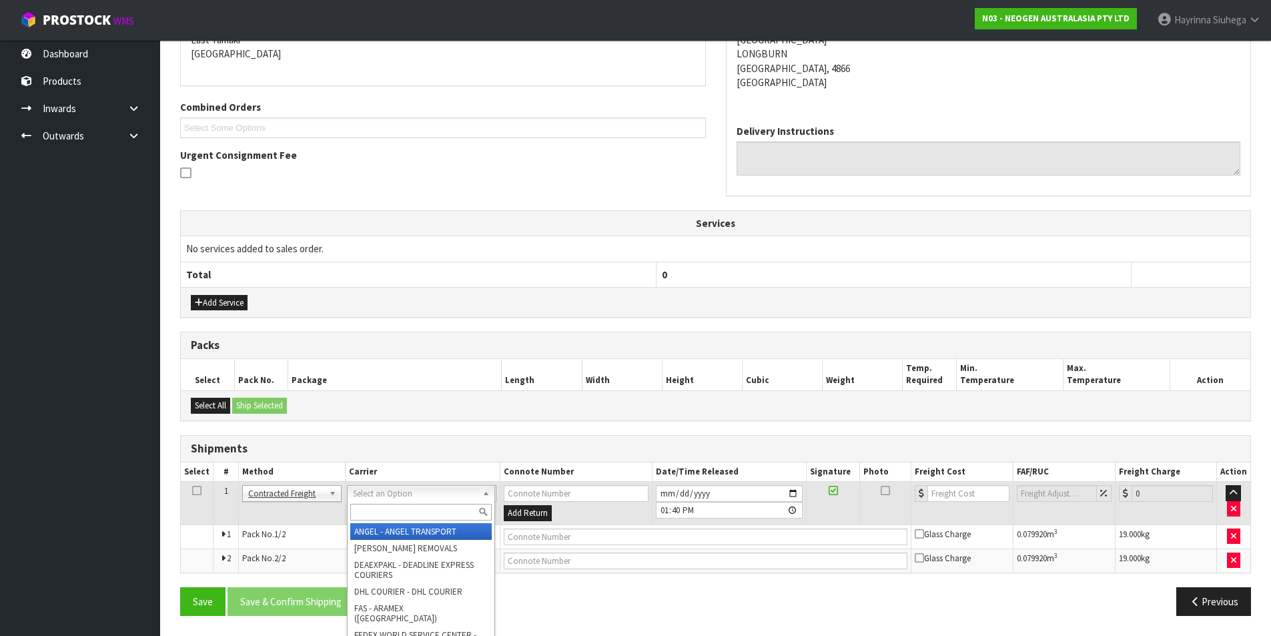
click at [408, 508] on input "text" at bounding box center [420, 512] width 141 height 17
type input "NZP"
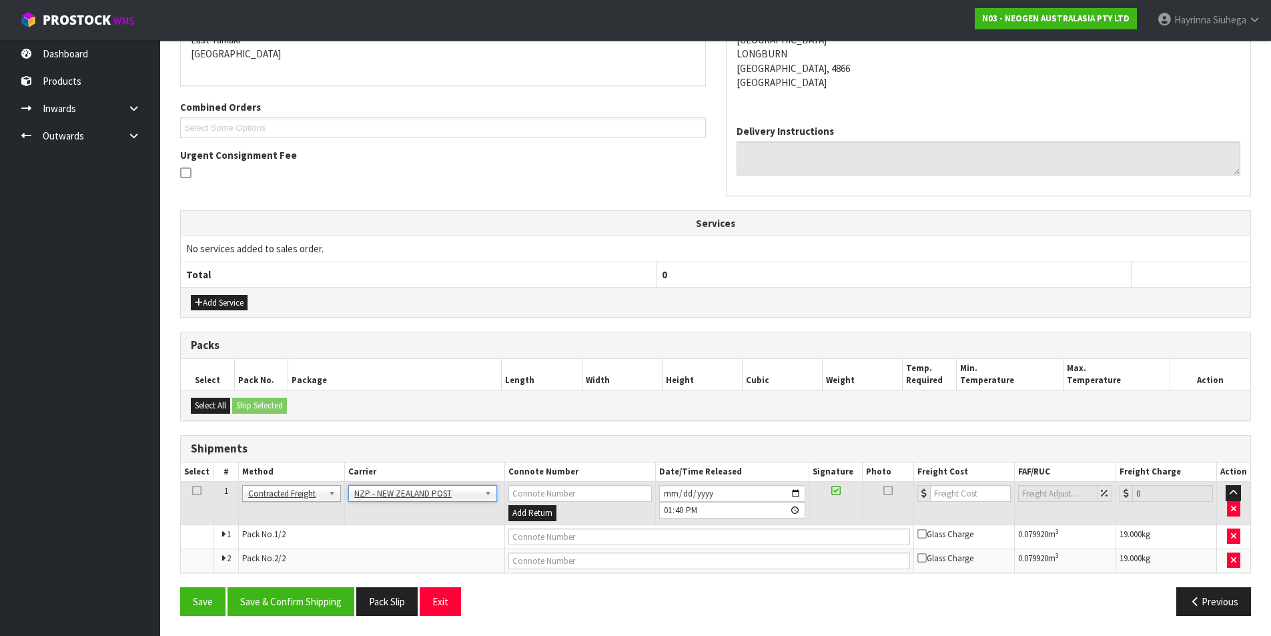
click at [319, 586] on div "From Address CONTRACT WAREHOUSING & LOGISTICS [STREET_ADDRESS] Combined Orders …" at bounding box center [715, 296] width 1071 height 659
click at [298, 603] on button "Save & Confirm Shipping" at bounding box center [291, 601] width 127 height 29
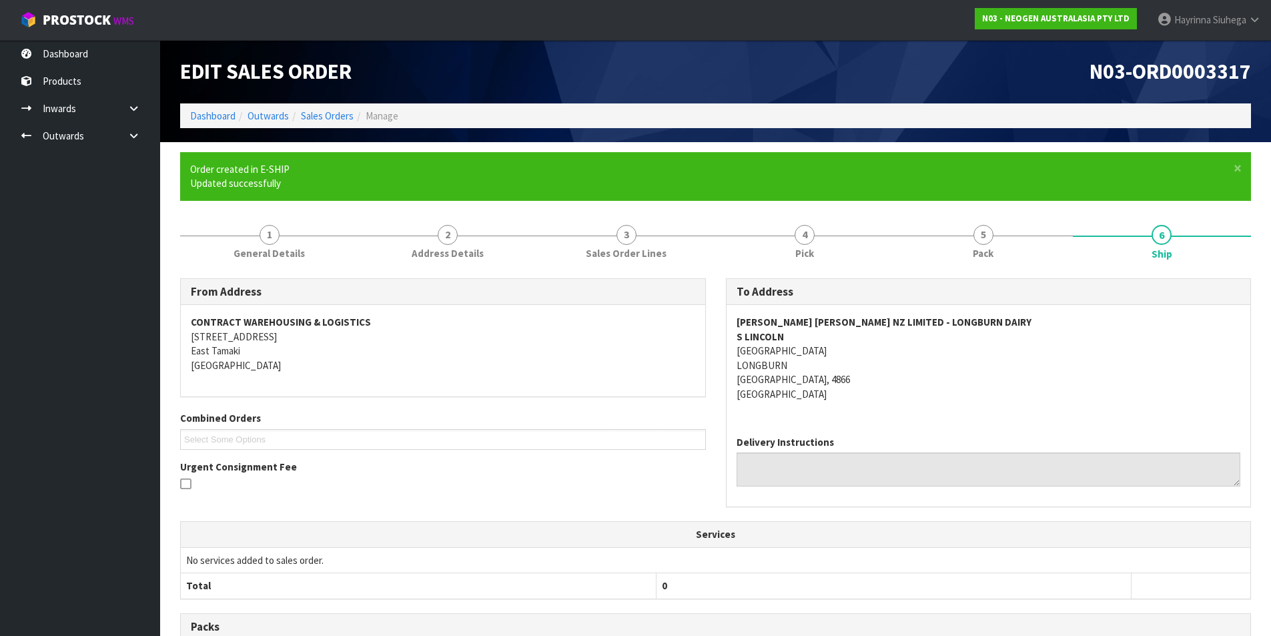
scroll to position [277, 0]
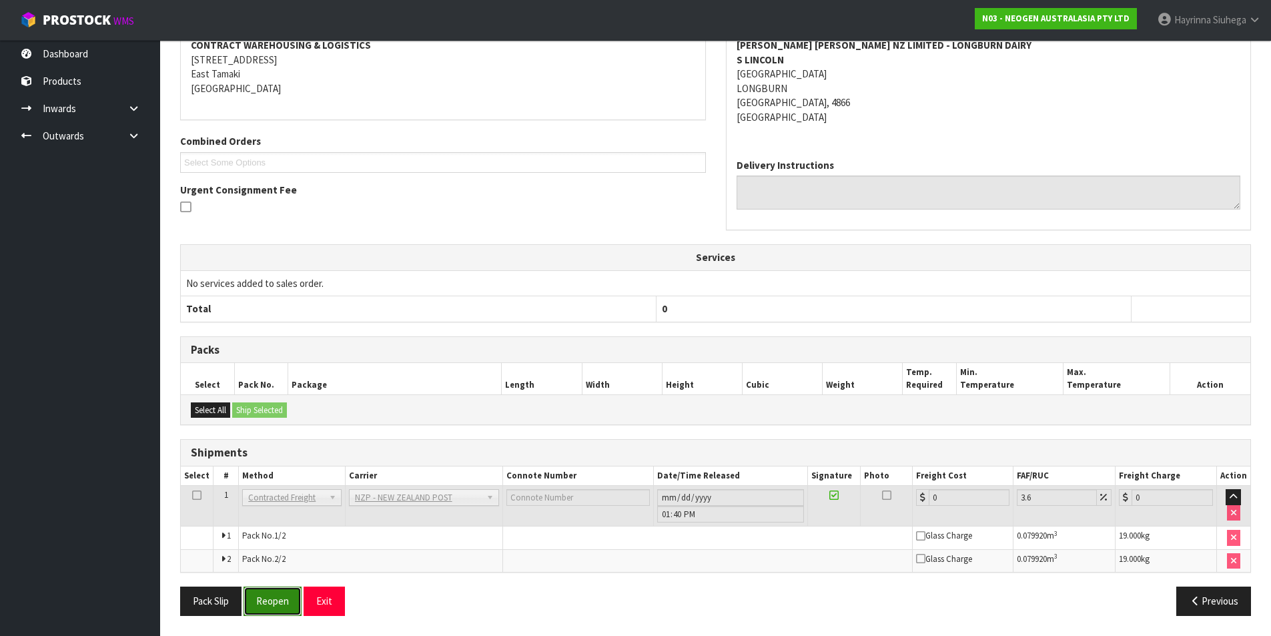
click at [259, 607] on button "Reopen" at bounding box center [273, 600] width 58 height 29
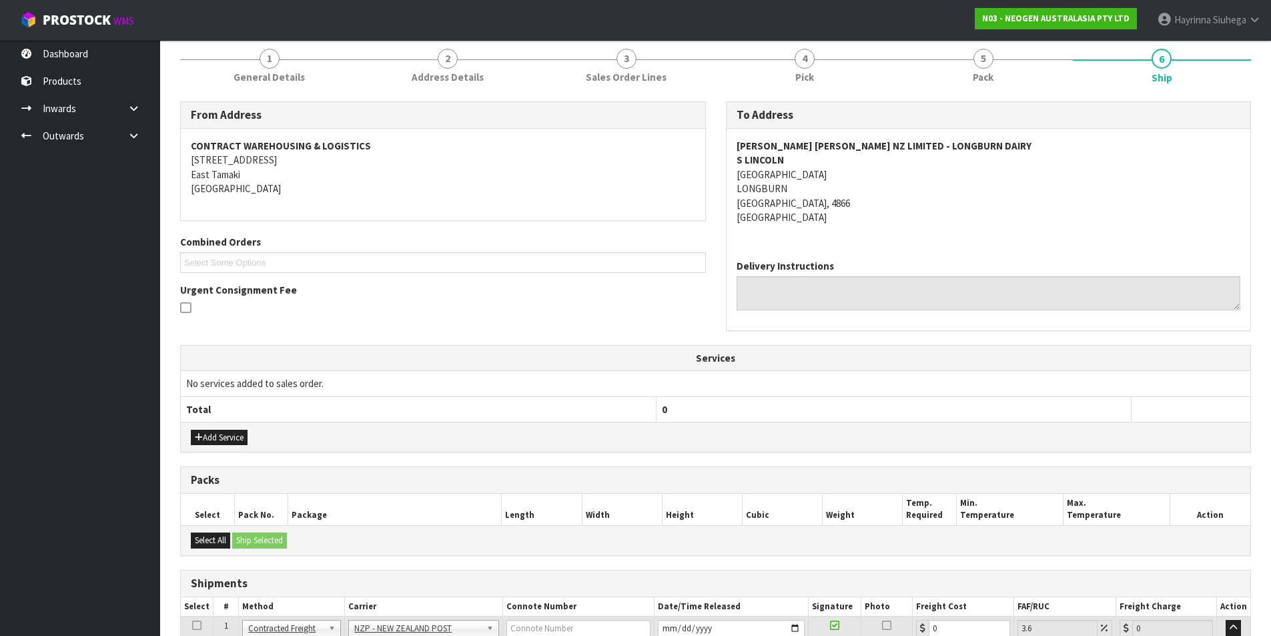
scroll to position [309, 0]
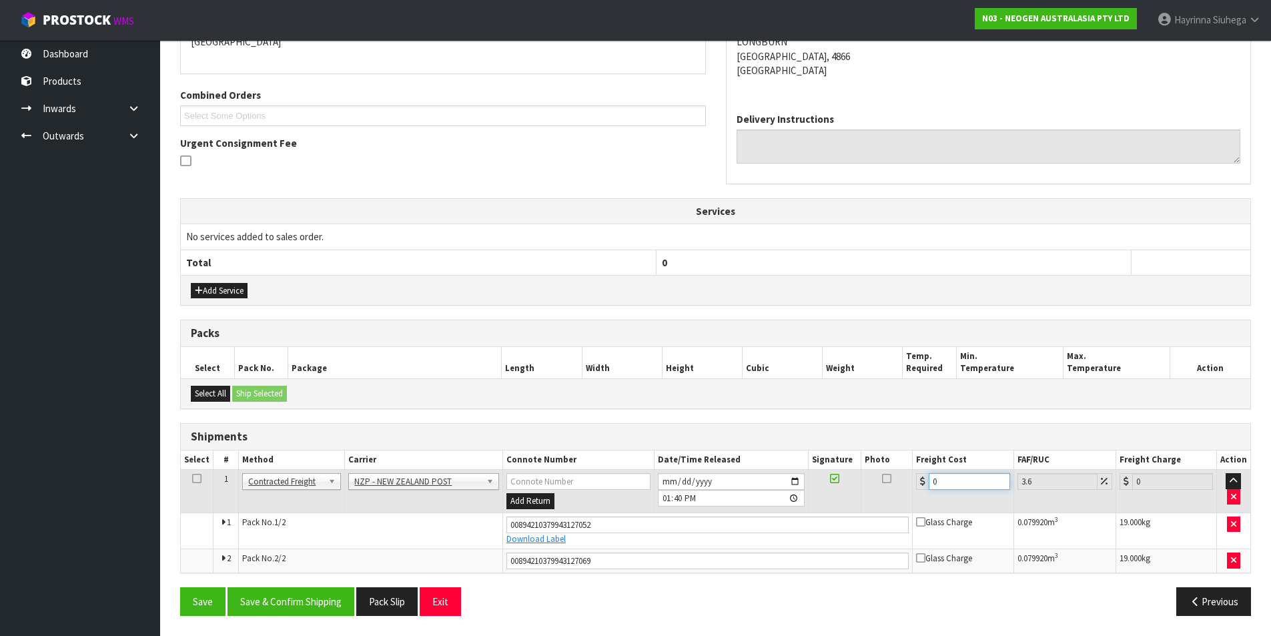
drag, startPoint x: 957, startPoint y: 484, endPoint x: 862, endPoint y: 482, distance: 94.8
click at [862, 482] on tr "1 Client Local Pickup Customer Local Pickup Company Freight Contracted Freight …" at bounding box center [716, 491] width 1070 height 43
type input "3"
type input "3.11"
type input "31"
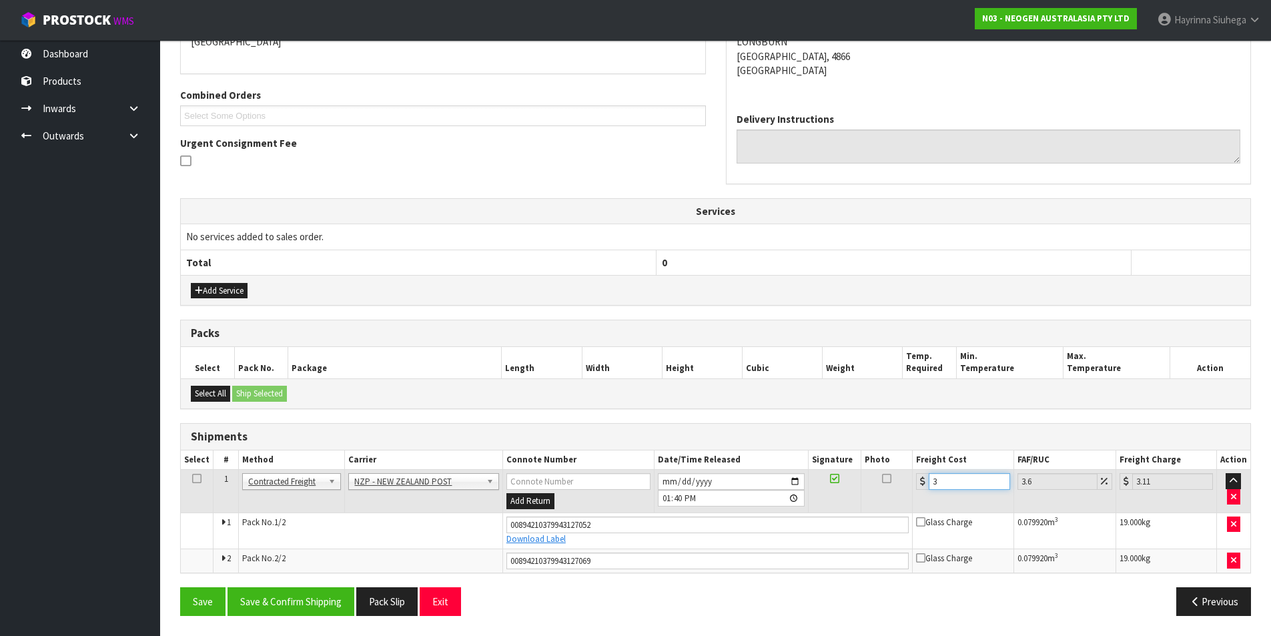
type input "32.12"
type input "31.5"
type input "32.63"
type input "31.52"
type input "32.65"
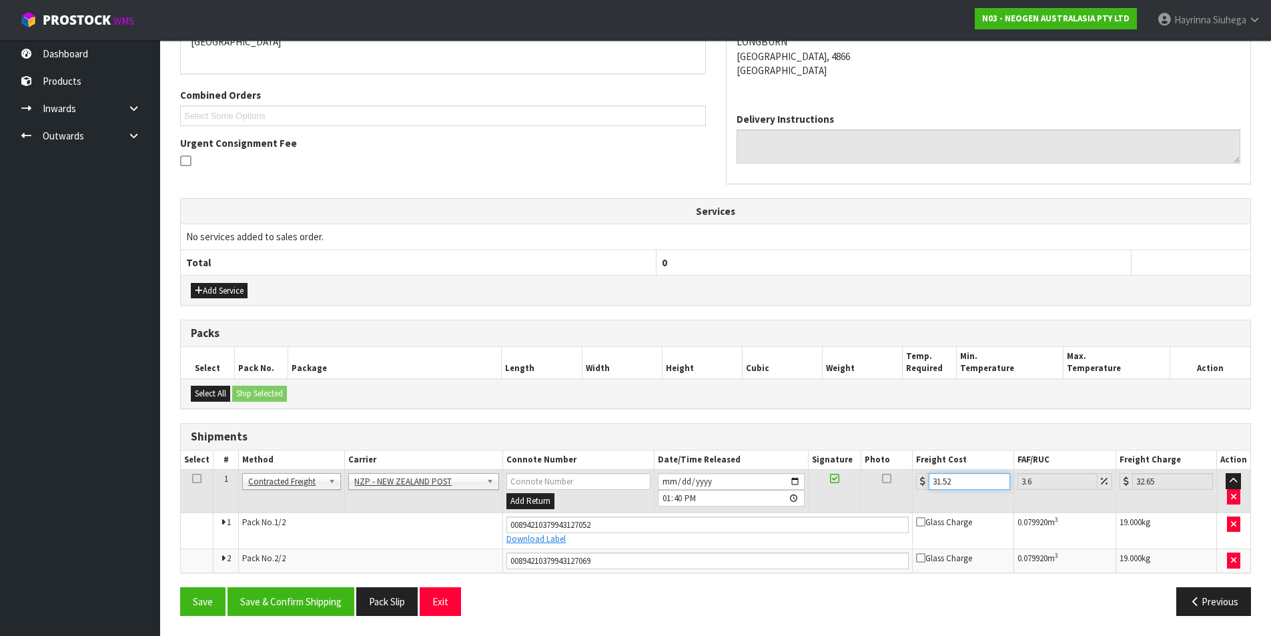
type input "31.52"
click at [180, 587] on button "Save" at bounding box center [202, 601] width 45 height 29
click at [322, 603] on button "Save & Confirm Shipping" at bounding box center [291, 601] width 127 height 29
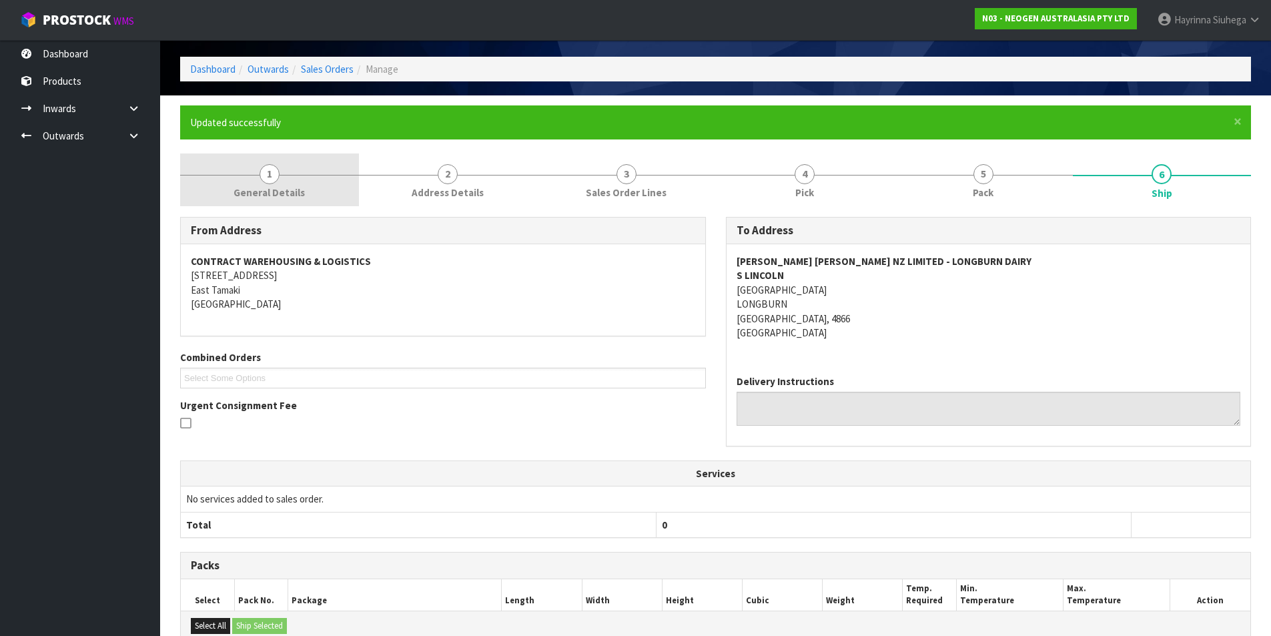
scroll to position [0, 0]
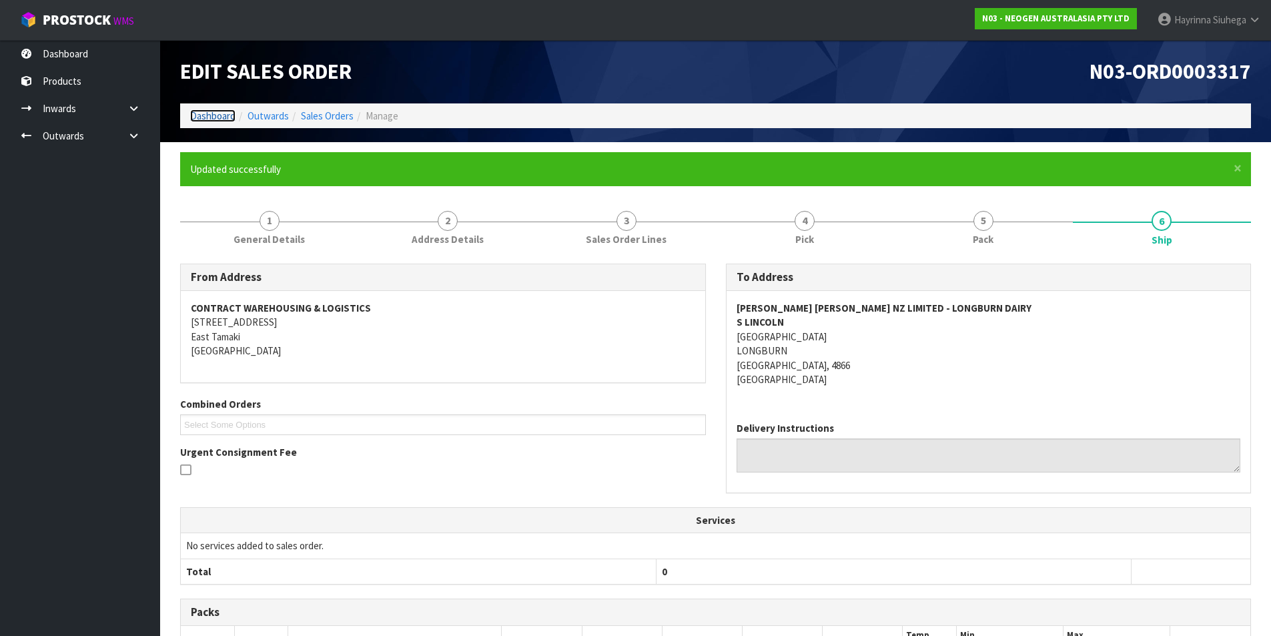
click at [214, 117] on link "Dashboard" at bounding box center [212, 115] width 45 height 13
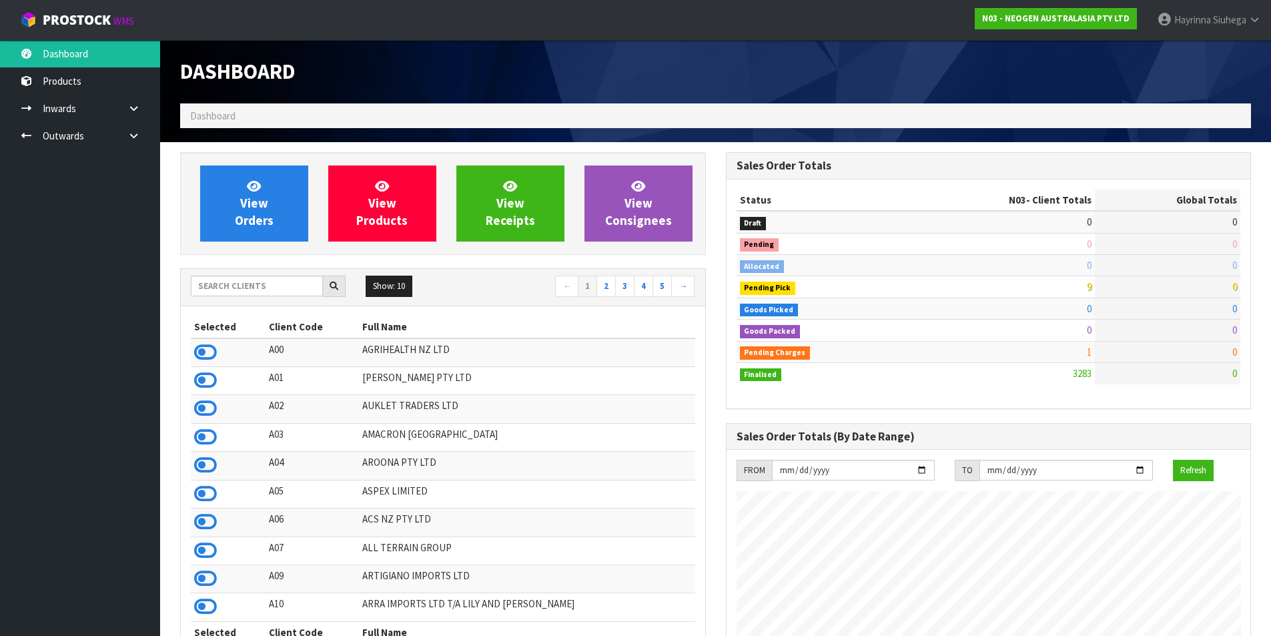
scroll to position [1011, 545]
click at [270, 191] on link "View Orders" at bounding box center [254, 203] width 108 height 76
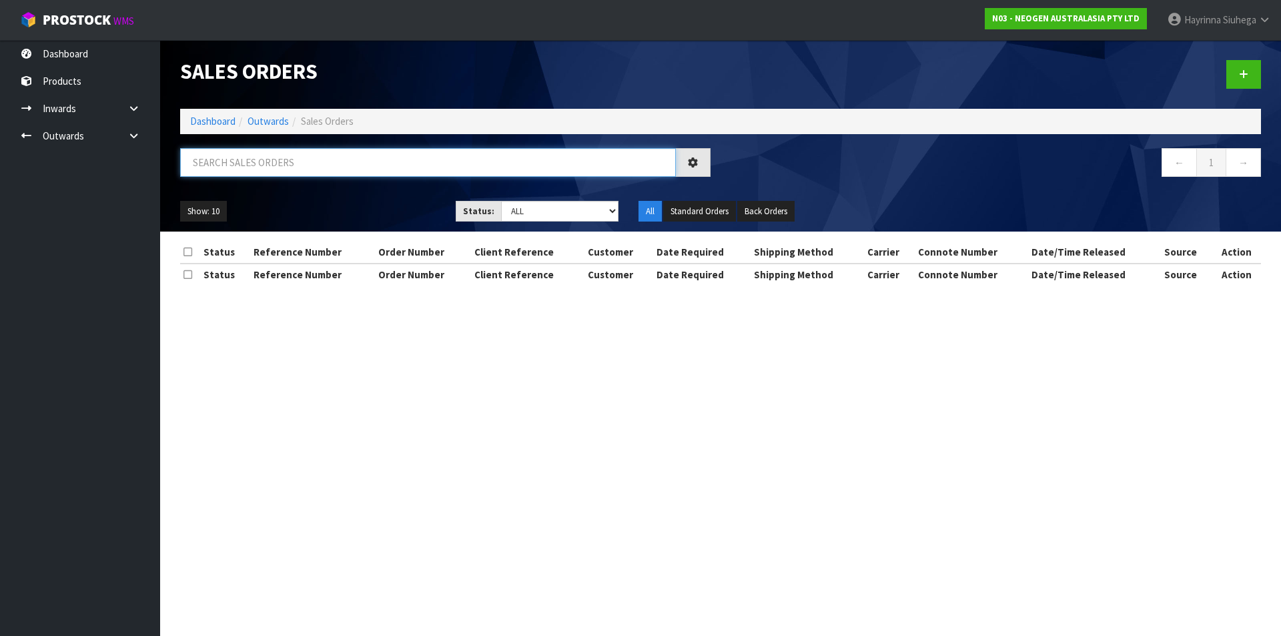
click at [268, 171] on input "text" at bounding box center [428, 162] width 496 height 29
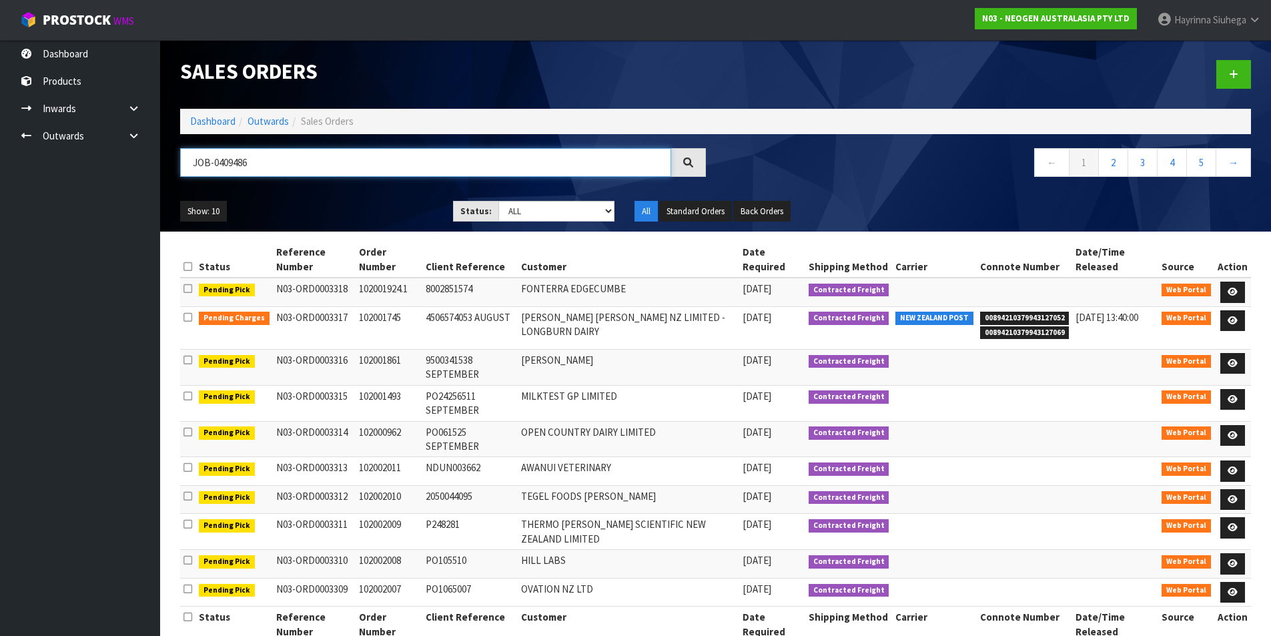
type input "JOB-0409486"
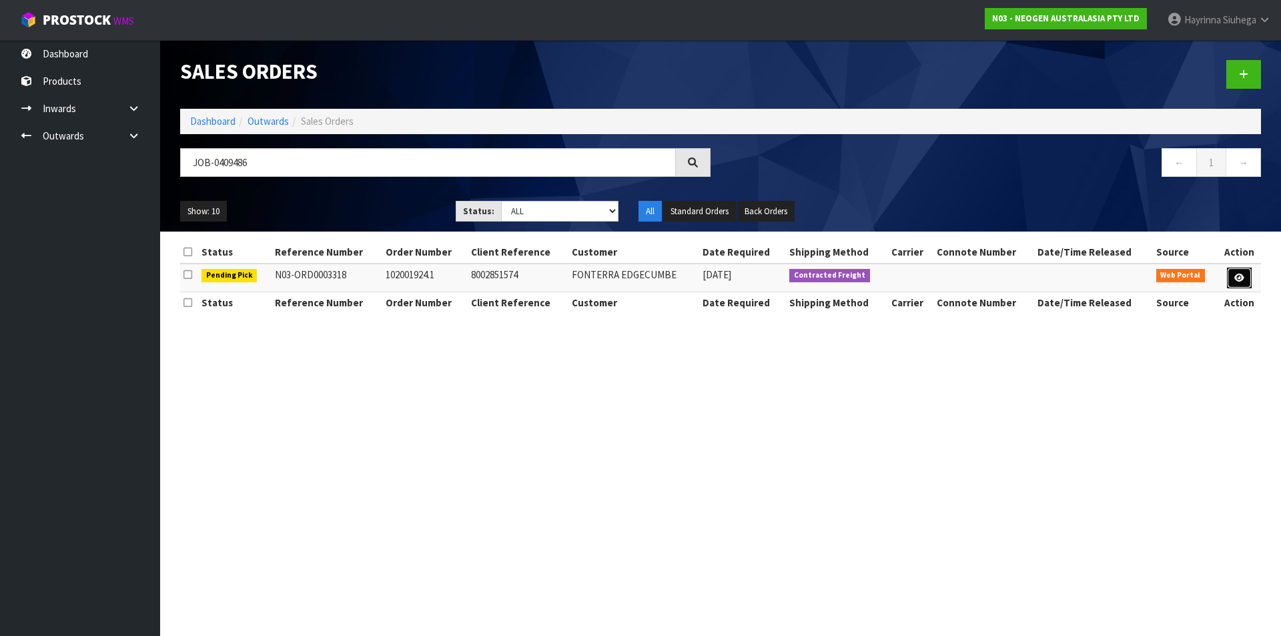
click at [1233, 280] on link at bounding box center [1239, 278] width 25 height 21
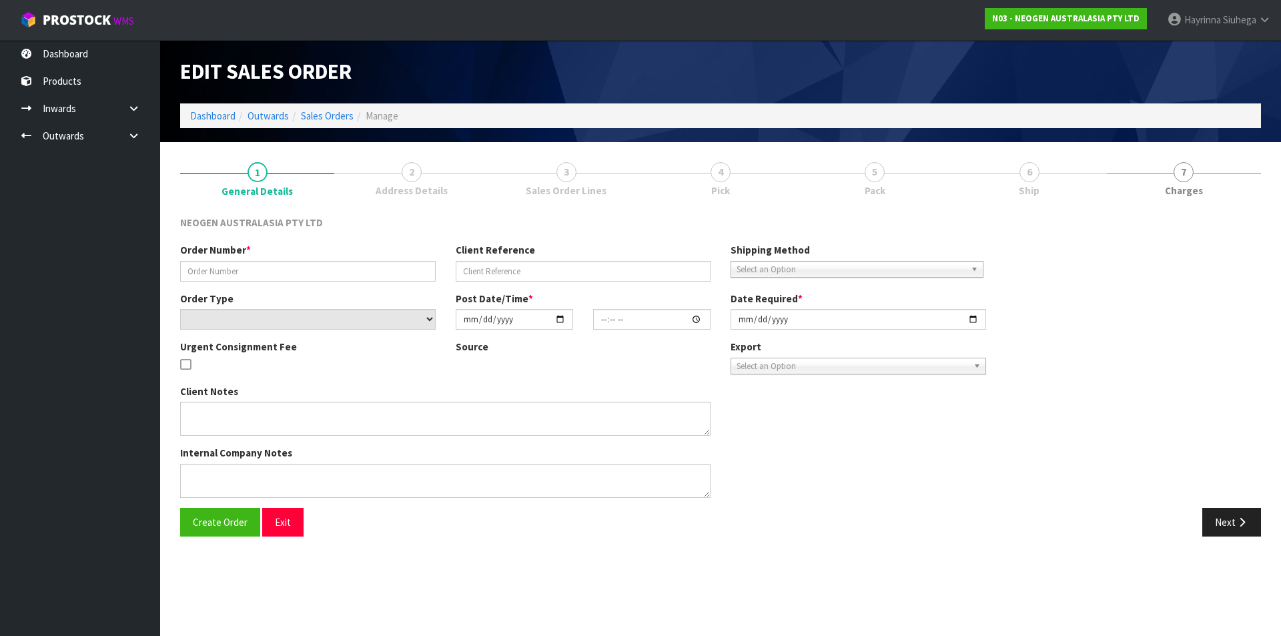
type input "102001924.1"
type input "8002851574"
select select "number:0"
type input "[DATE]"
type input "10:28:00.000"
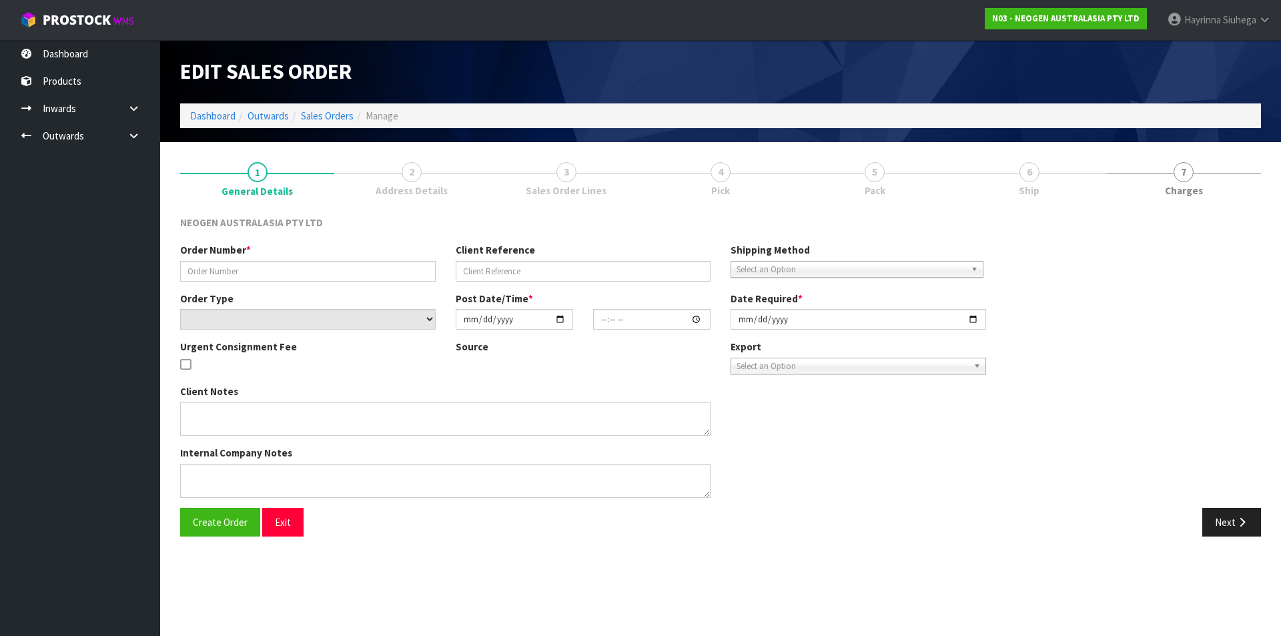
type input "[DATE]"
type textarea "ATTN; ACCOUNTS"
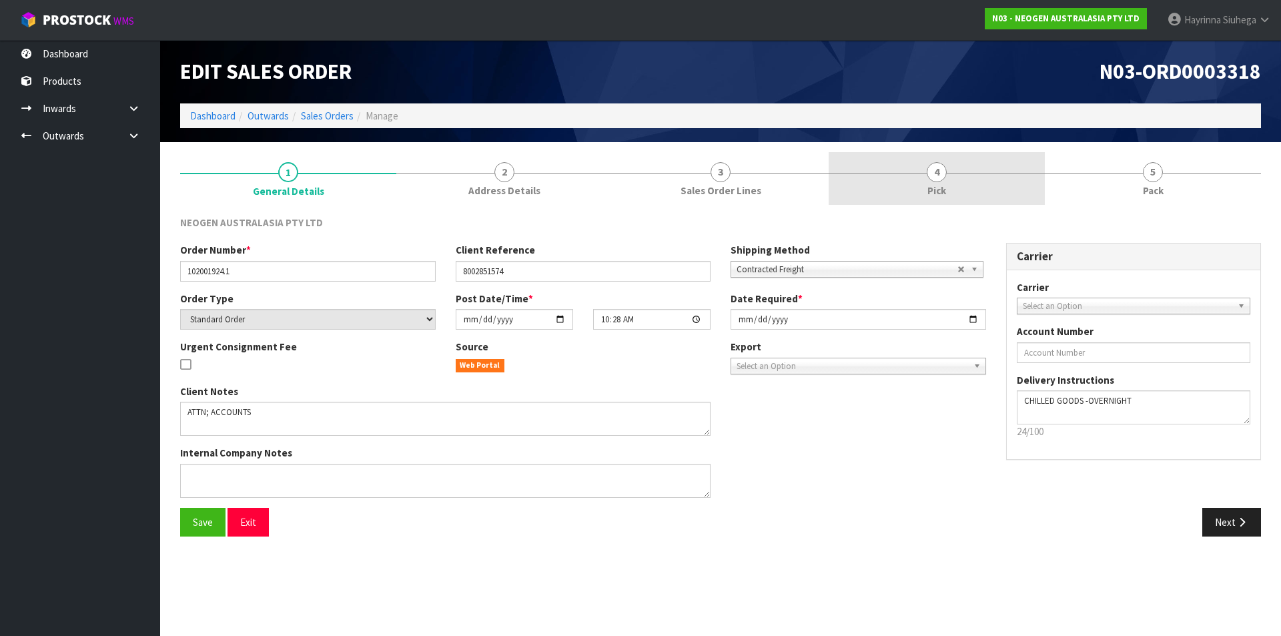
click at [985, 192] on link "4 Pick" at bounding box center [937, 178] width 216 height 53
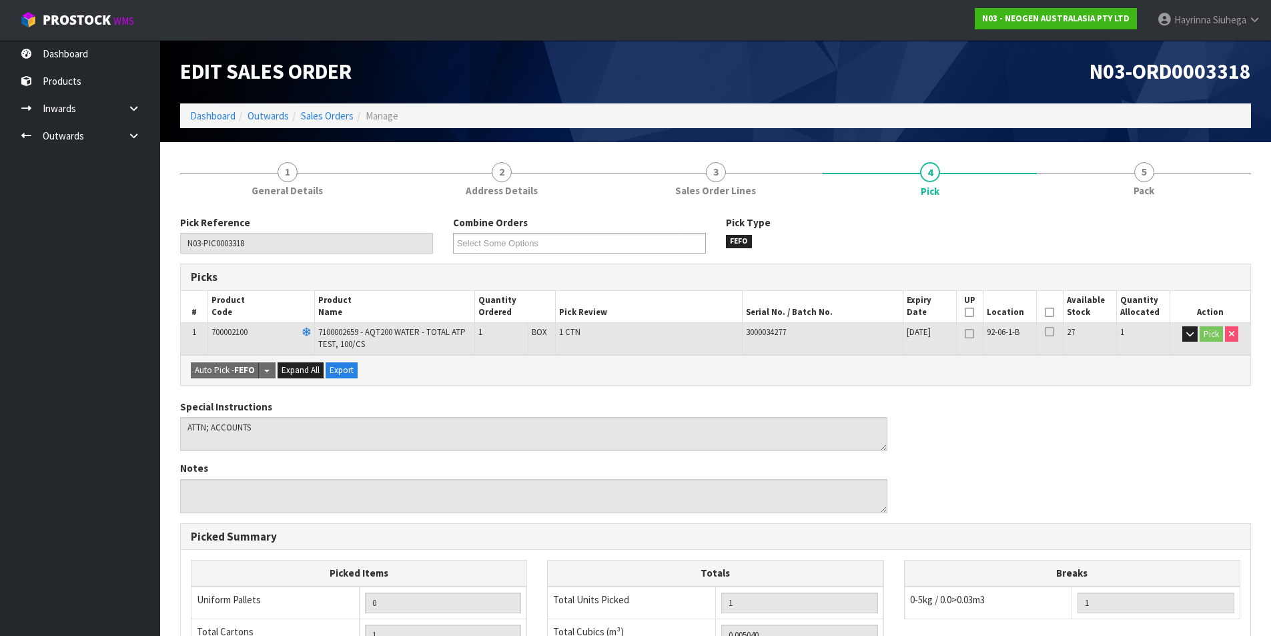
click at [1058, 309] on th "Picked" at bounding box center [1049, 306] width 27 height 31
click at [1052, 312] on icon at bounding box center [1049, 312] width 9 height 1
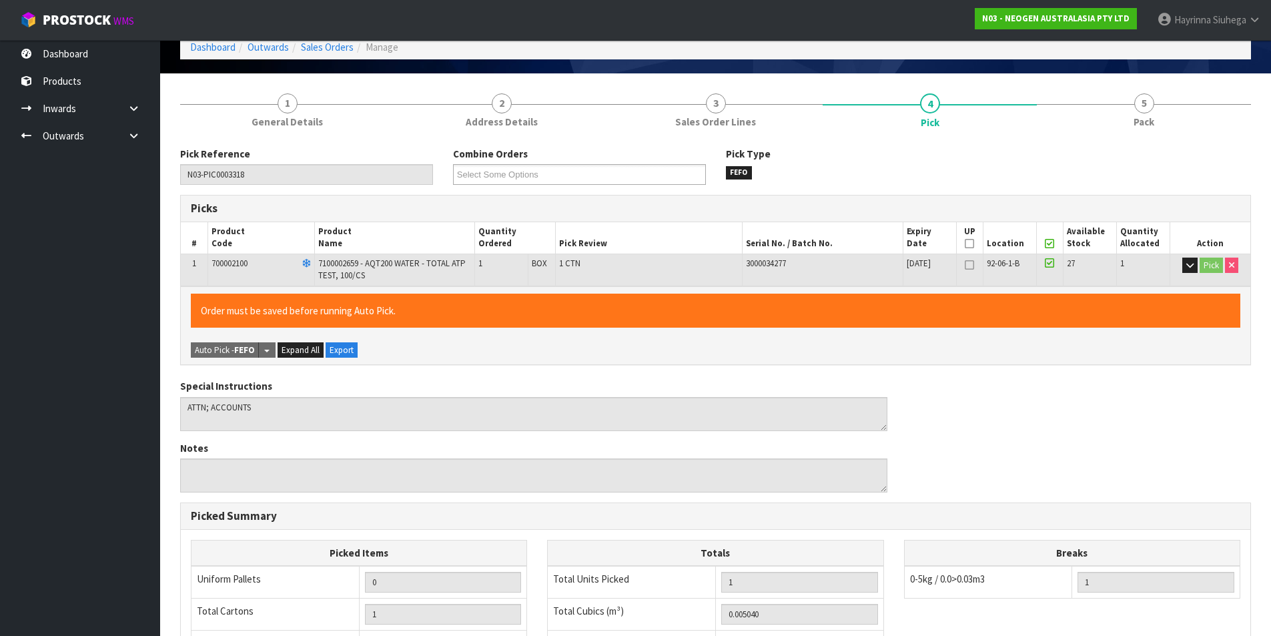
scroll to position [304, 0]
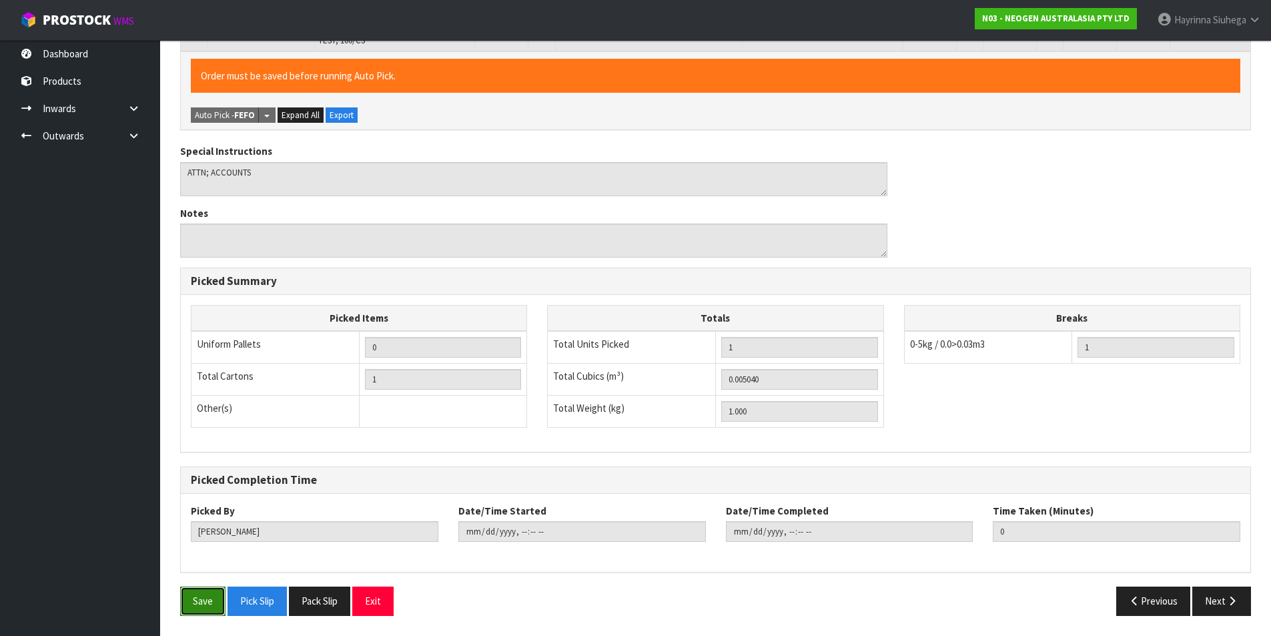
click at [194, 607] on button "Save" at bounding box center [202, 600] width 45 height 29
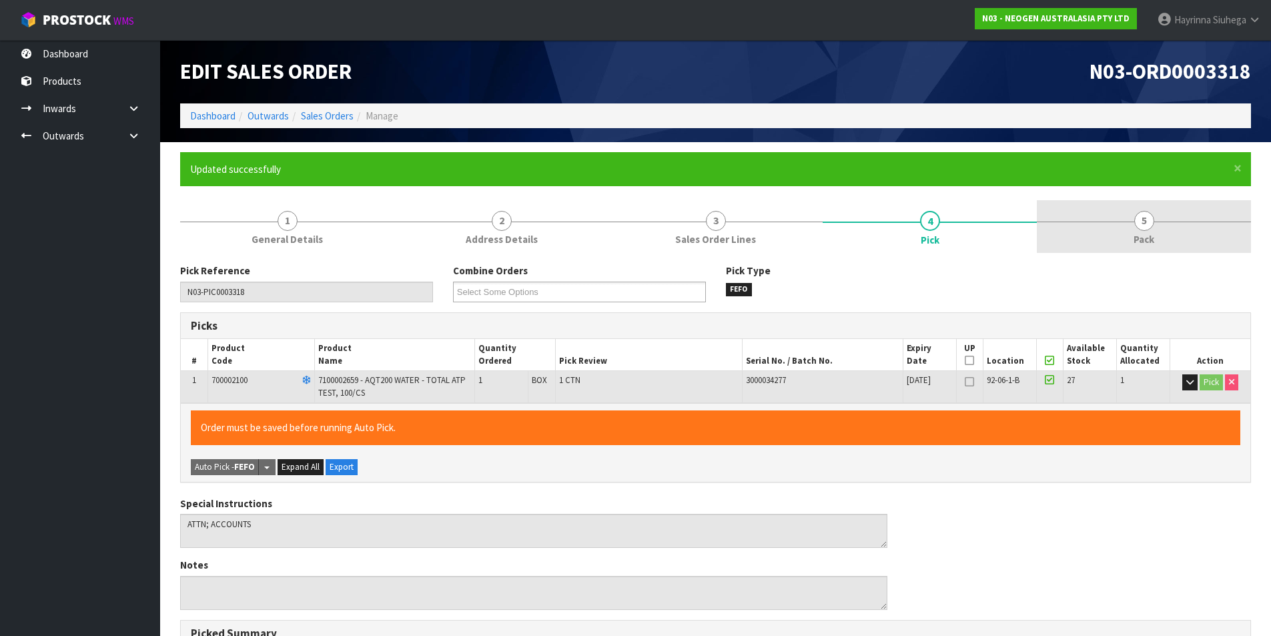
type input "[PERSON_NAME]"
type input "[DATE]T13:42:57"
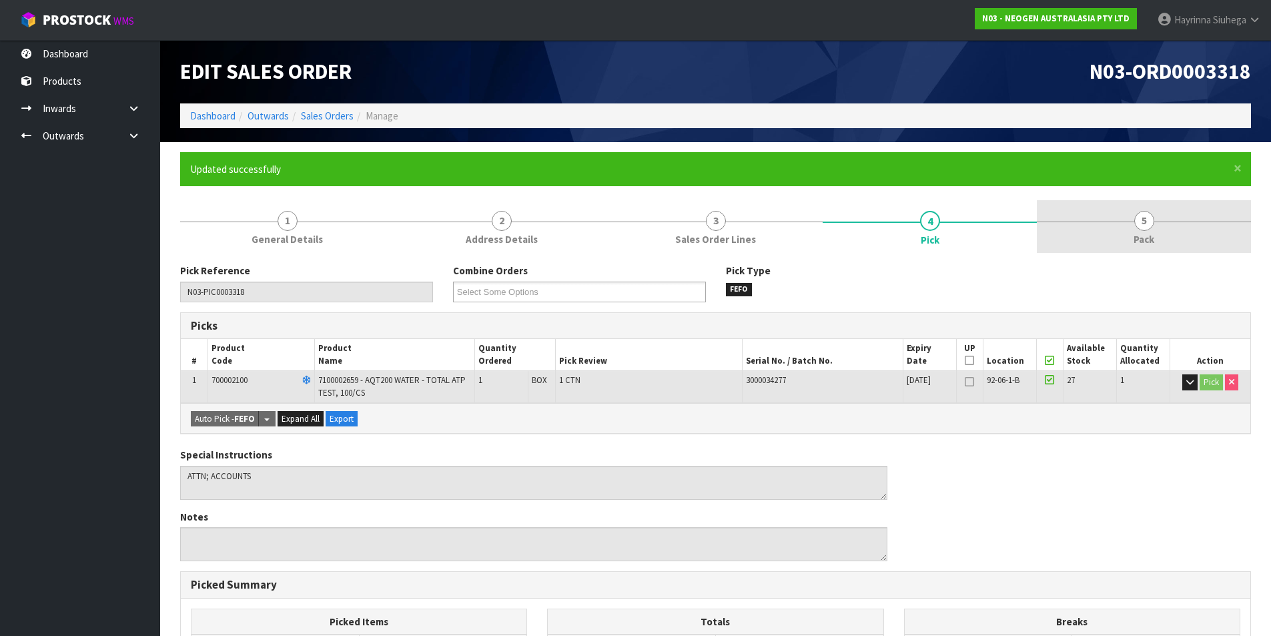
click at [1140, 223] on span "5" at bounding box center [1144, 221] width 20 height 20
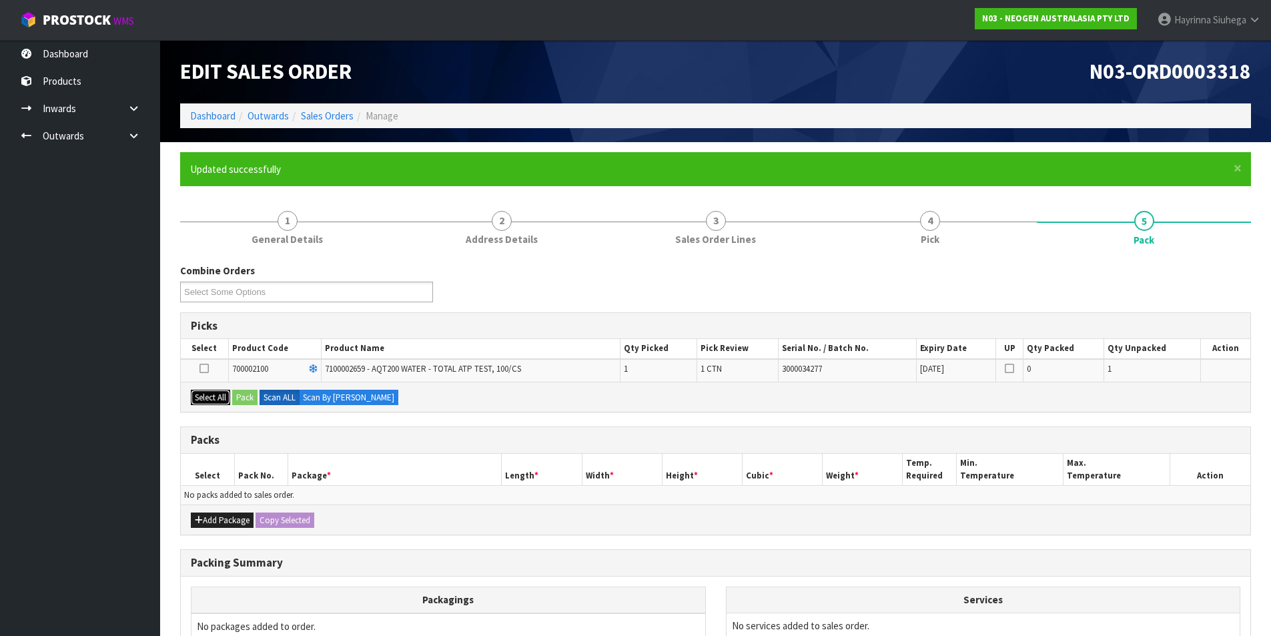
click at [214, 398] on button "Select All" at bounding box center [210, 398] width 39 height 16
click at [244, 394] on button "Pack" at bounding box center [244, 398] width 25 height 16
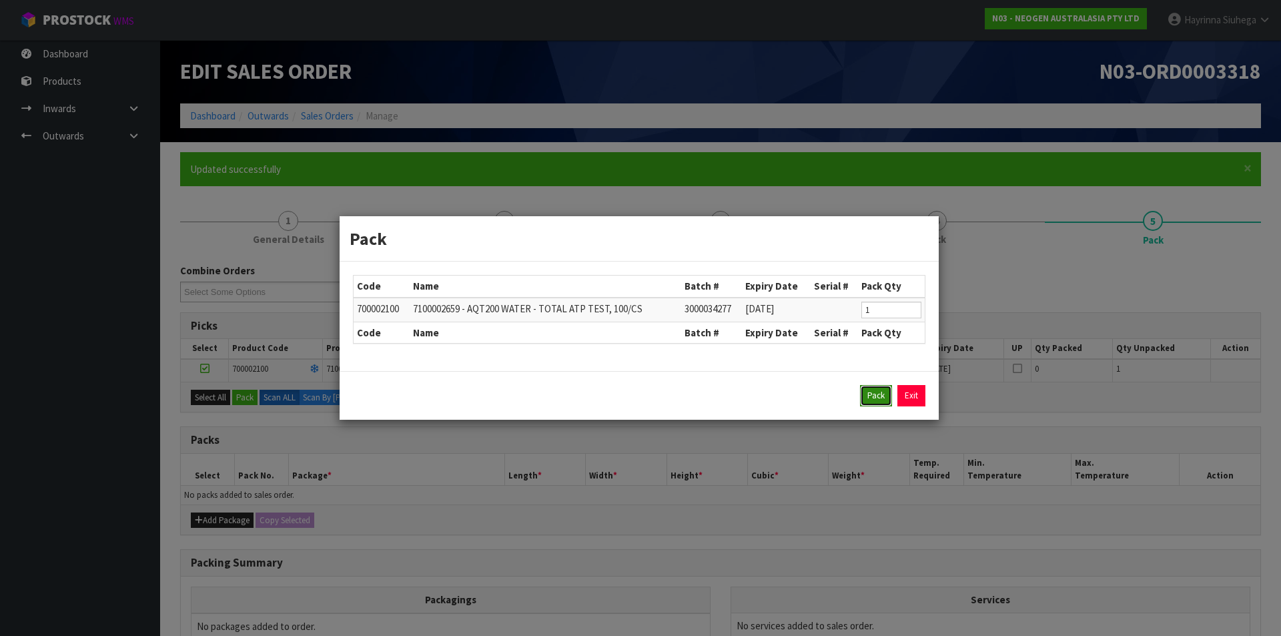
click at [877, 394] on button "Pack" at bounding box center [876, 395] width 32 height 21
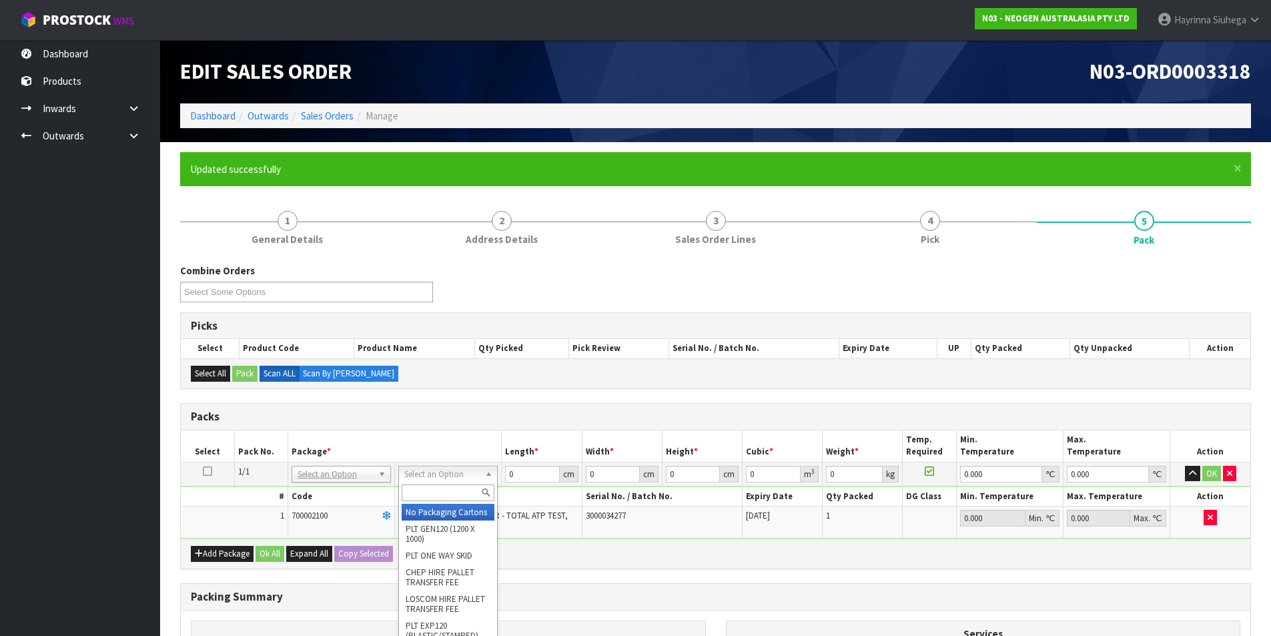
click at [448, 493] on input "text" at bounding box center [448, 492] width 93 height 17
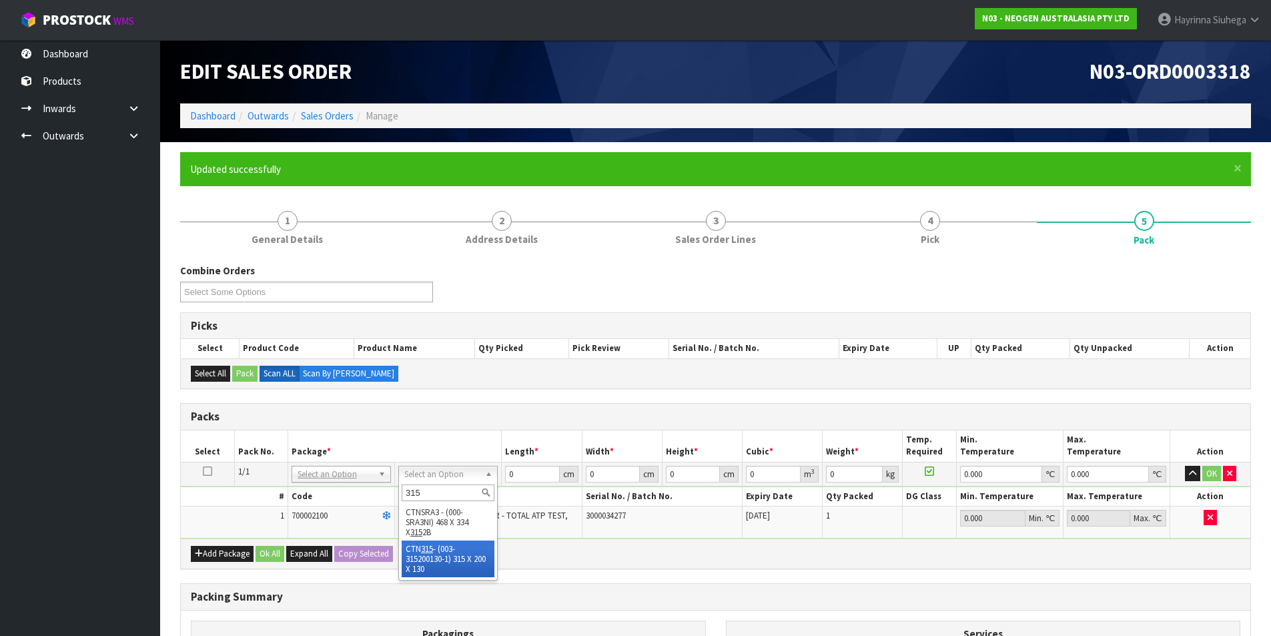
type input "315"
type input "31.5"
type input "20"
type input "13"
type input "0.00819"
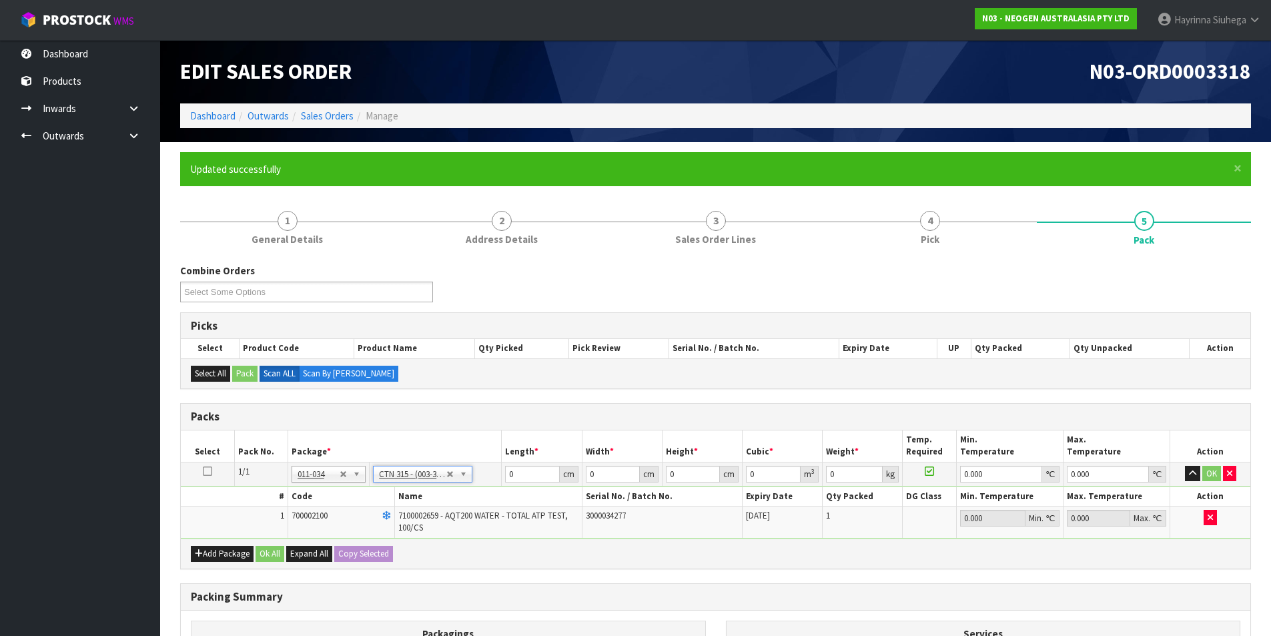
type input "1.2"
click at [512, 474] on input "31.5" at bounding box center [532, 474] width 54 height 17
type input "3"
type input "0.00078"
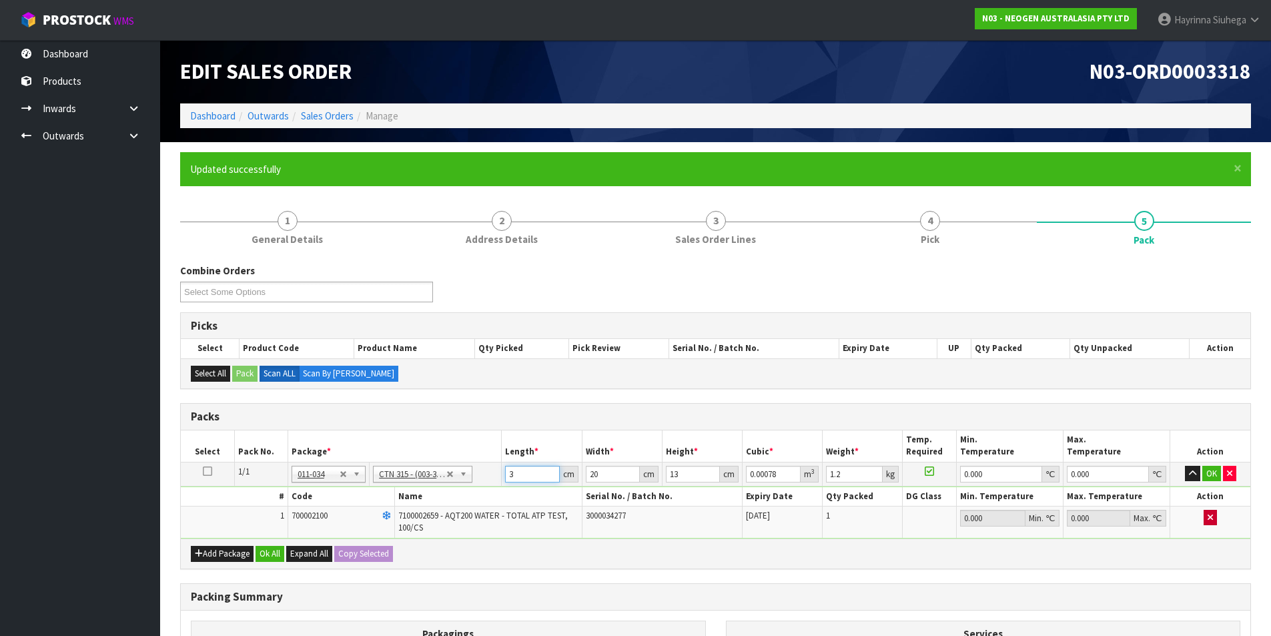
type input "32"
type input "0.00832"
type input "32"
type input "2"
type input "0.000832"
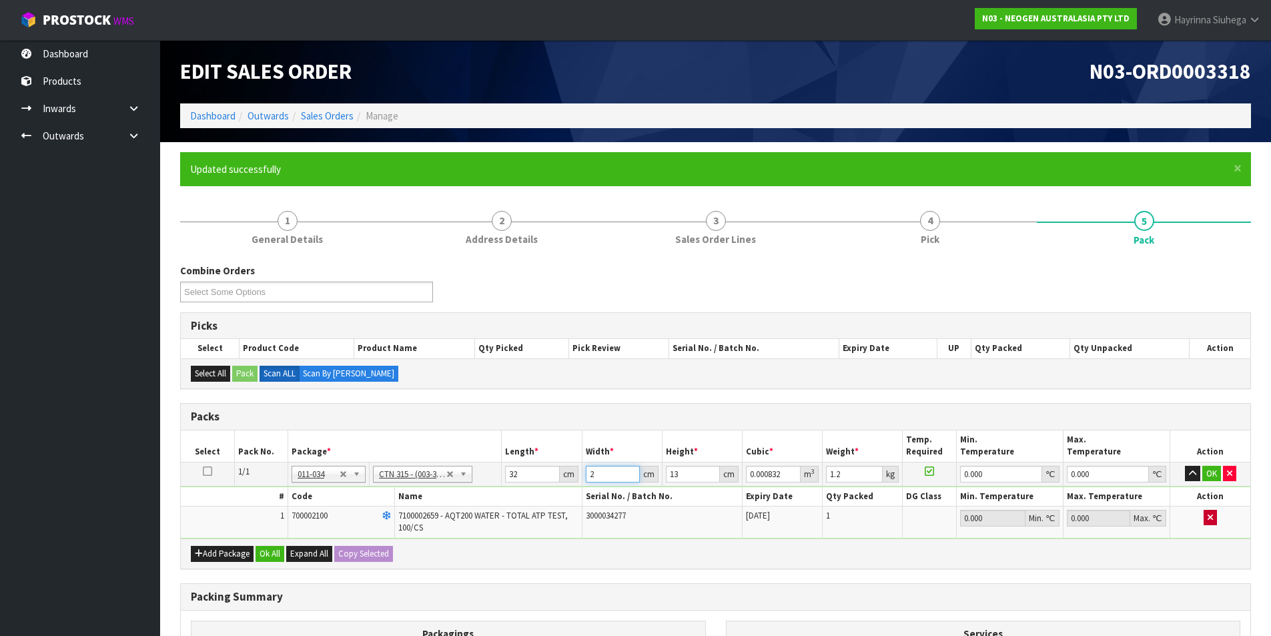
type input "21"
type input "0.008736"
type input "21"
type input "1"
type input "0.000672"
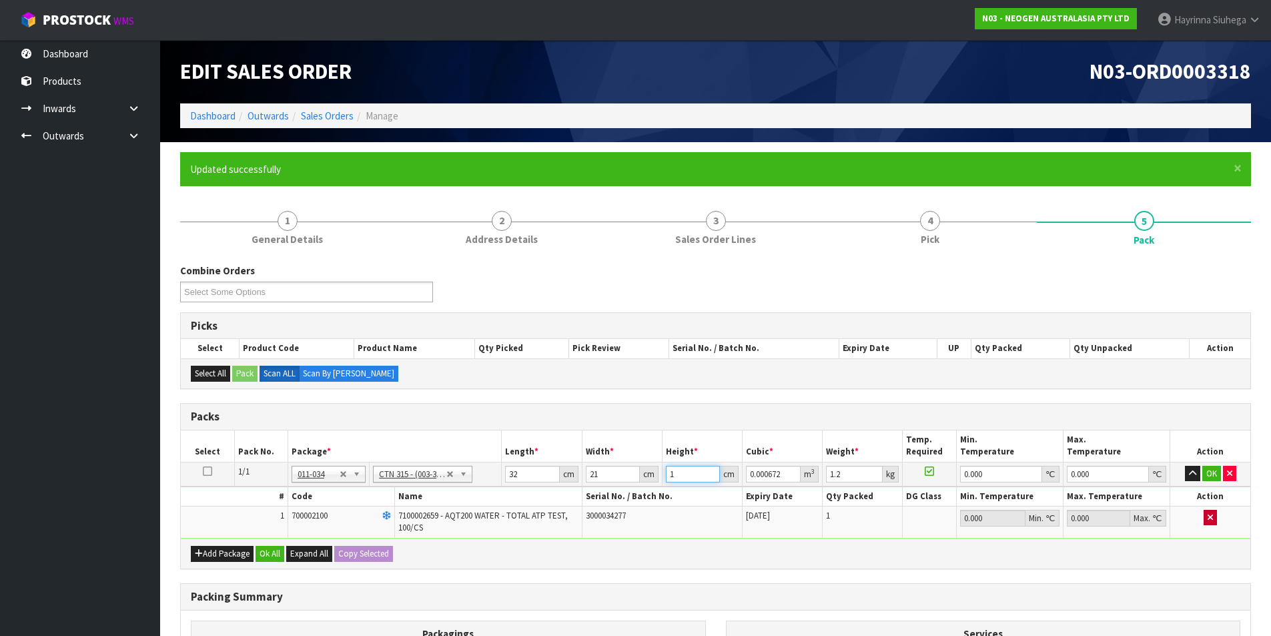
type input "14"
type input "0.009408"
type input "14"
type input "2"
type input "0"
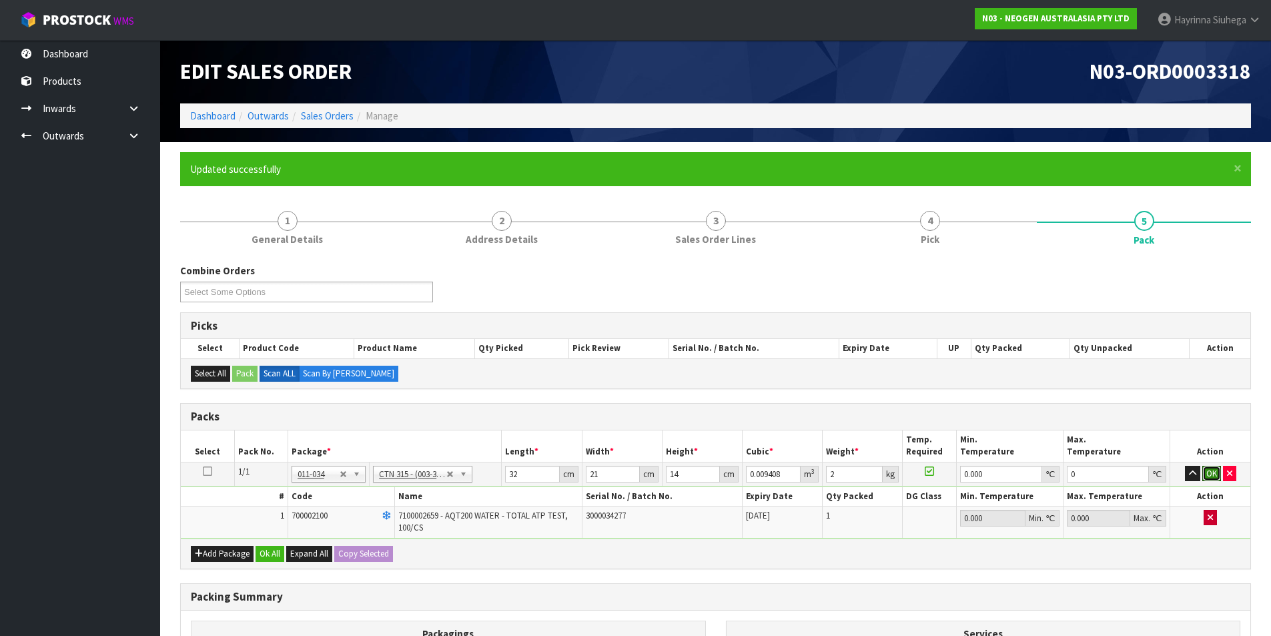
click button "OK" at bounding box center [1211, 474] width 19 height 16
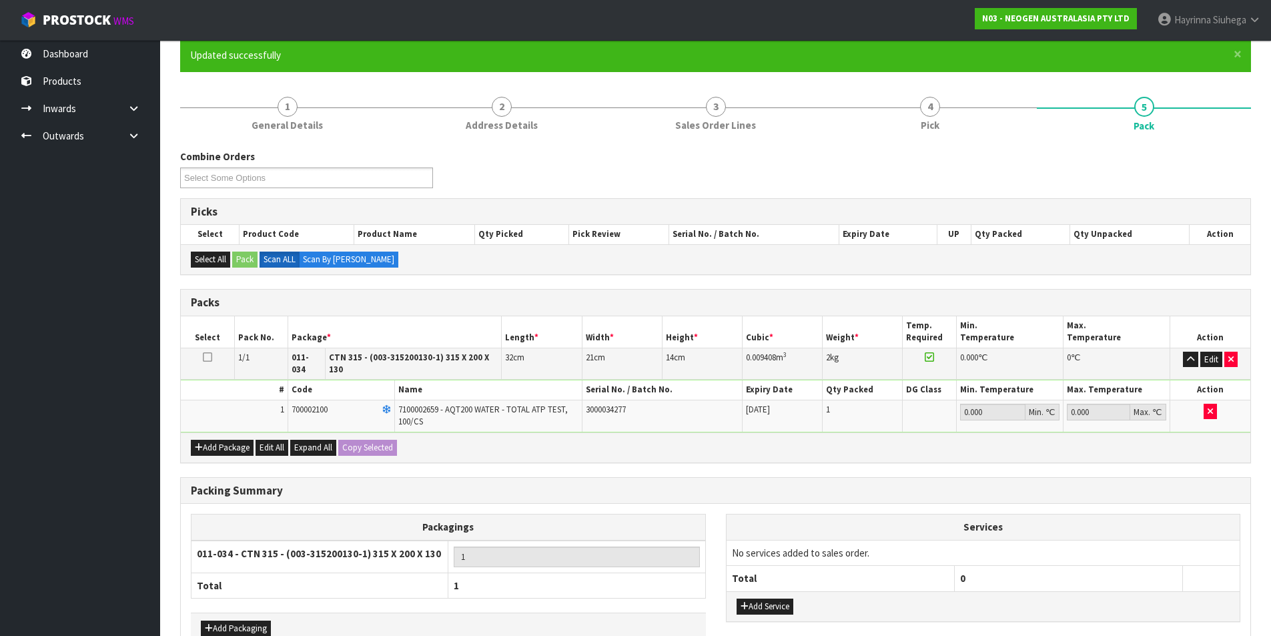
scroll to position [185, 0]
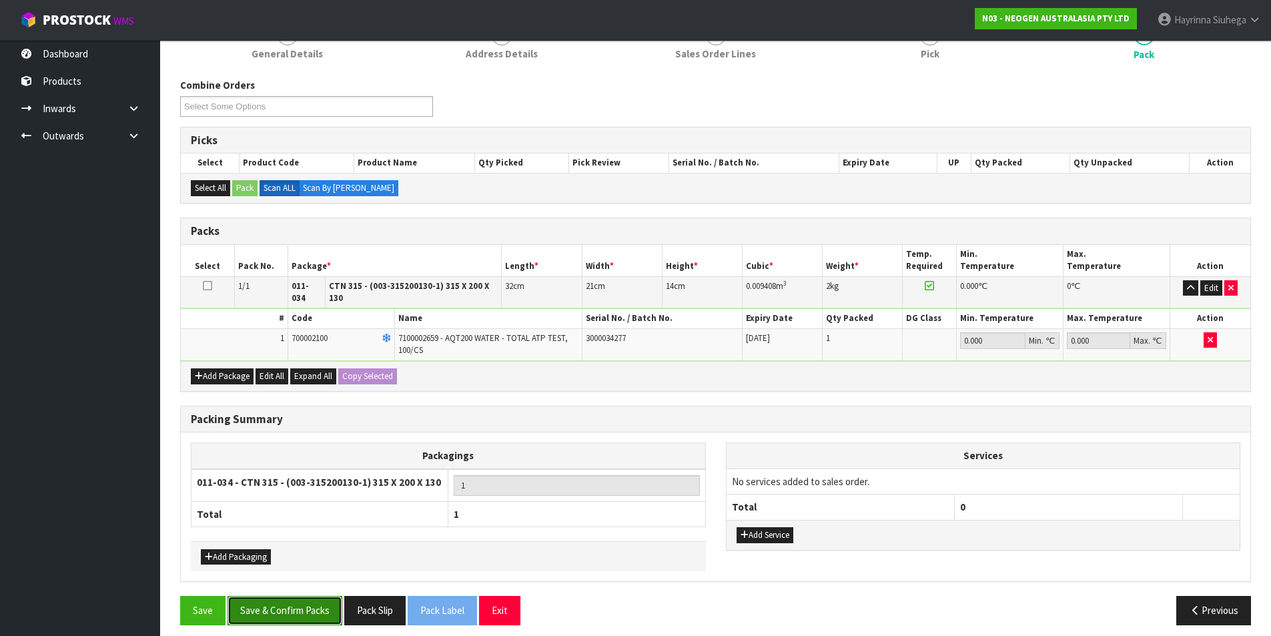
click at [286, 602] on button "Save & Confirm Packs" at bounding box center [285, 610] width 115 height 29
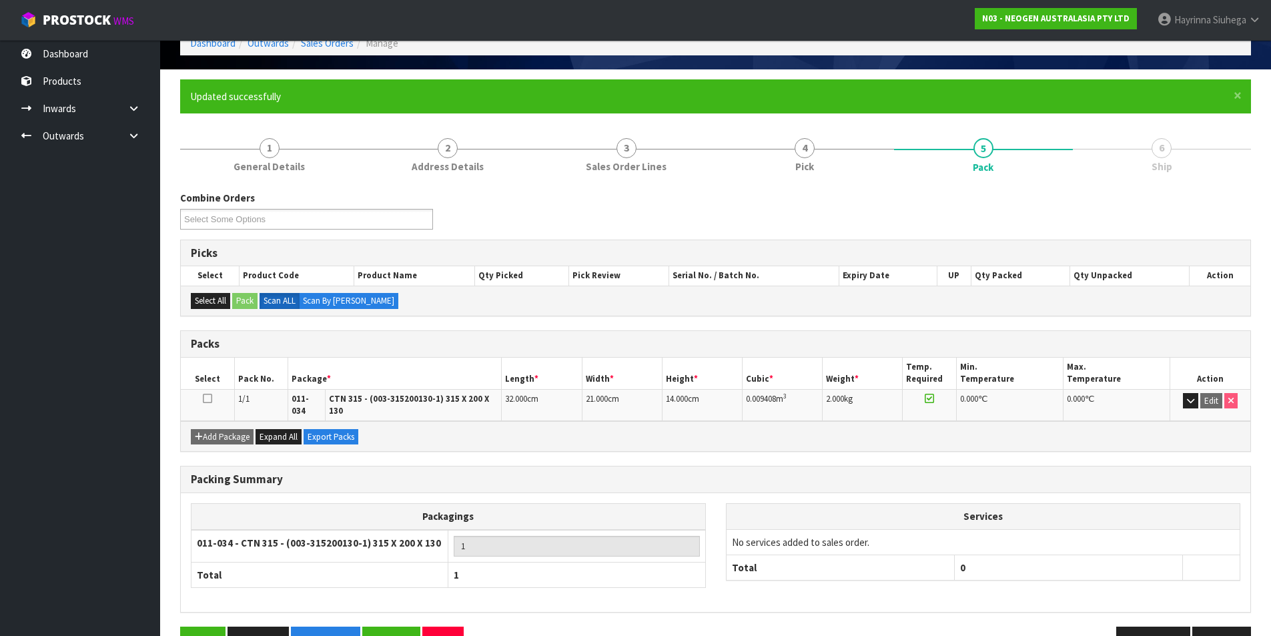
scroll to position [103, 0]
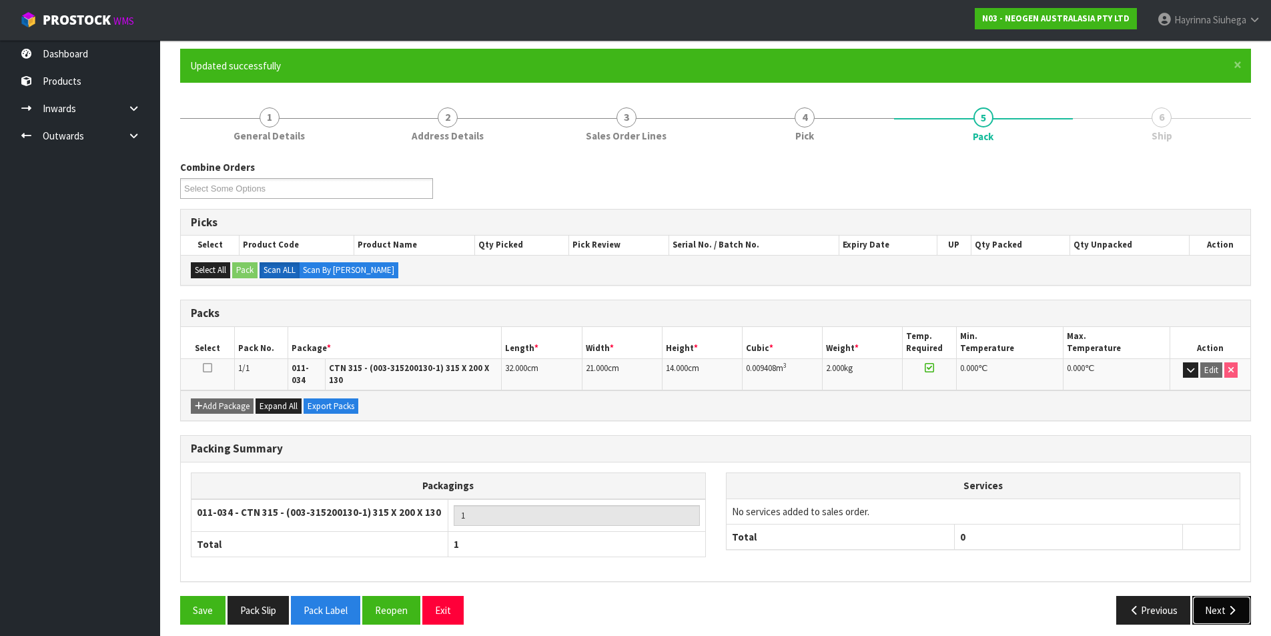
click at [1210, 596] on button "Next" at bounding box center [1221, 610] width 59 height 29
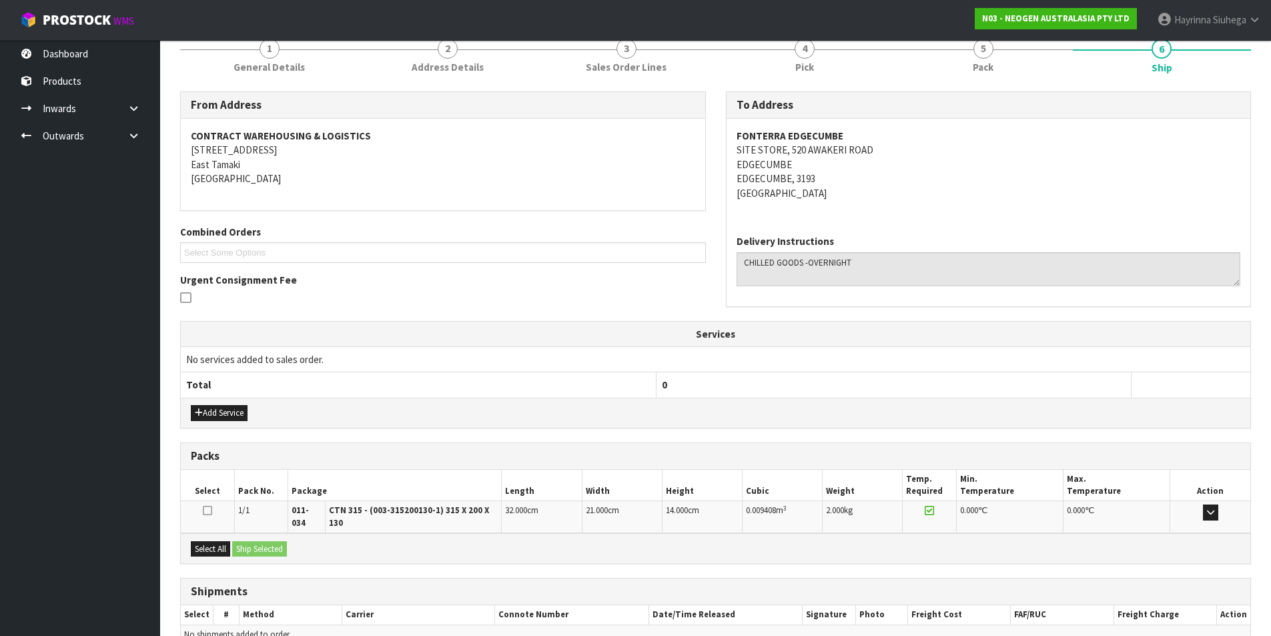
scroll to position [235, 0]
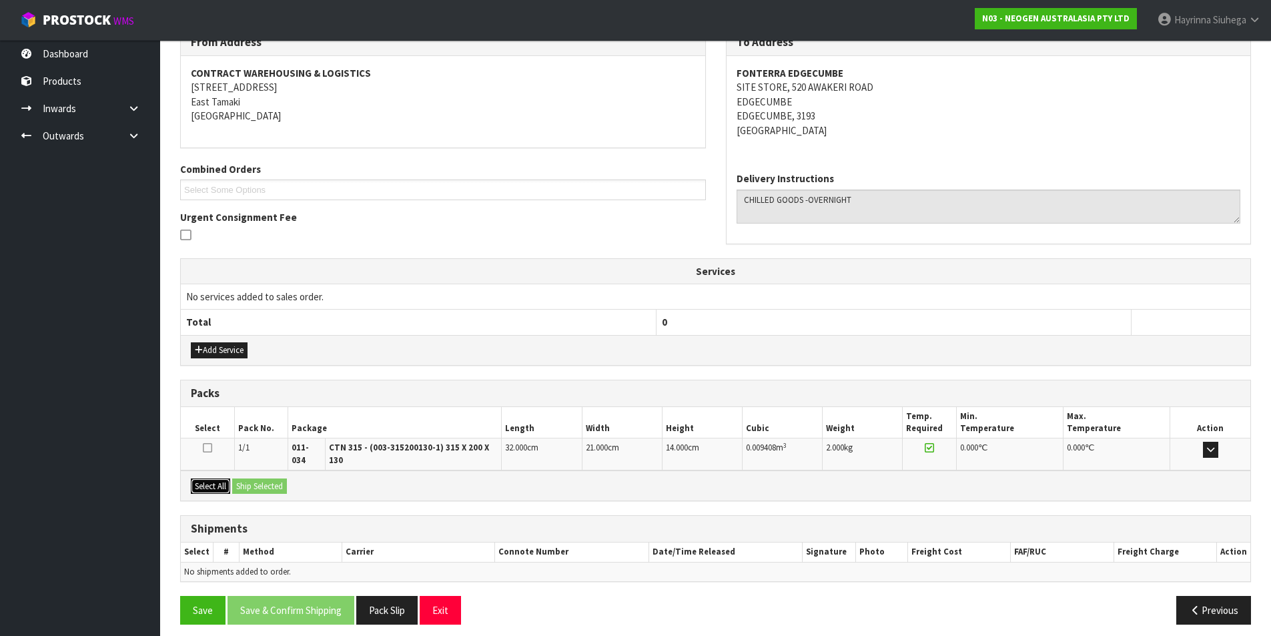
click at [228, 478] on button "Select All" at bounding box center [210, 486] width 39 height 16
click at [244, 478] on button "Ship Selected" at bounding box center [259, 486] width 55 height 16
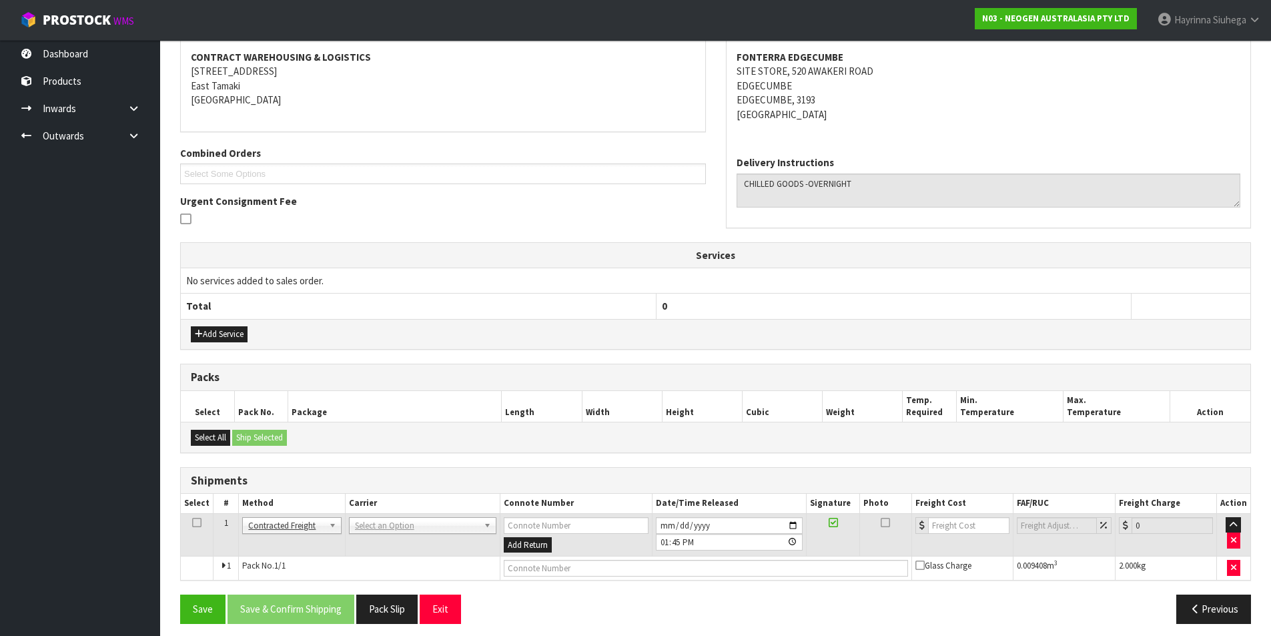
scroll to position [259, 0]
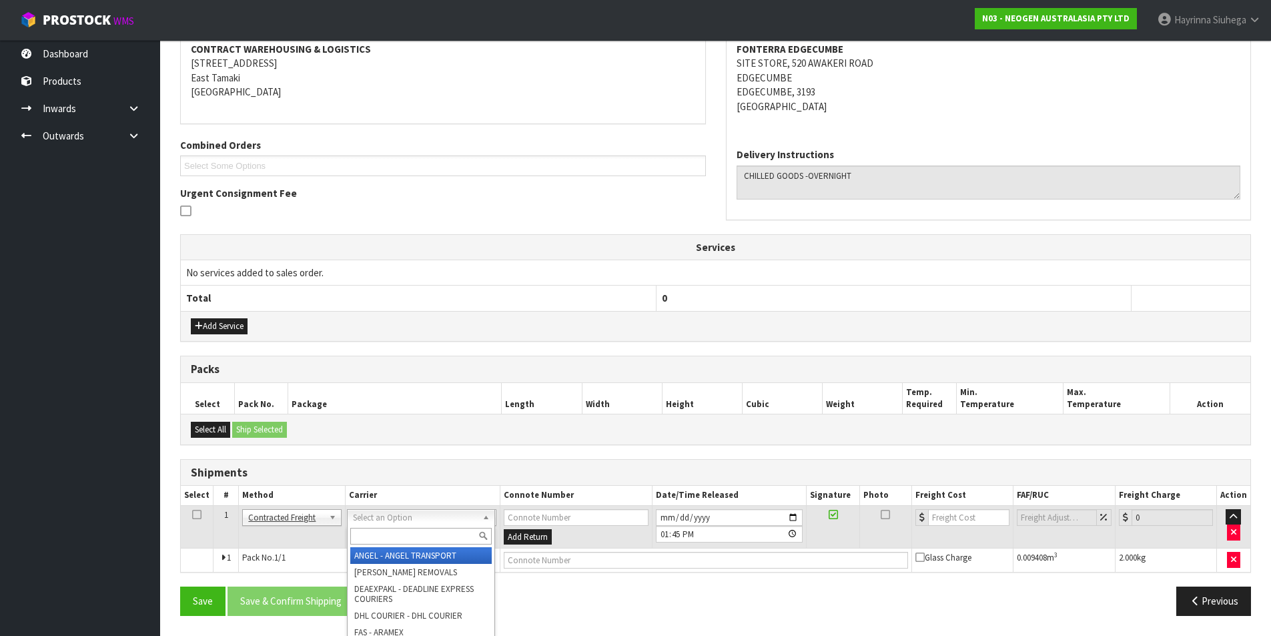
click at [383, 528] on input "text" at bounding box center [420, 536] width 141 height 17
type input "NZP"
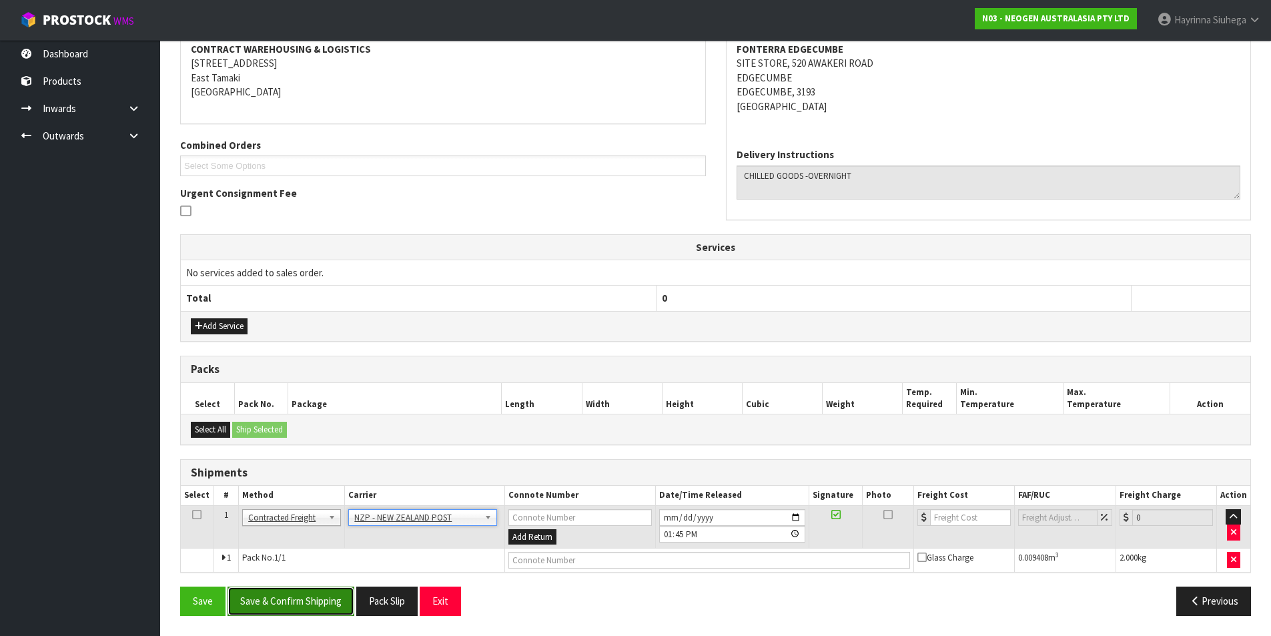
click at [300, 592] on button "Save & Confirm Shipping" at bounding box center [291, 600] width 127 height 29
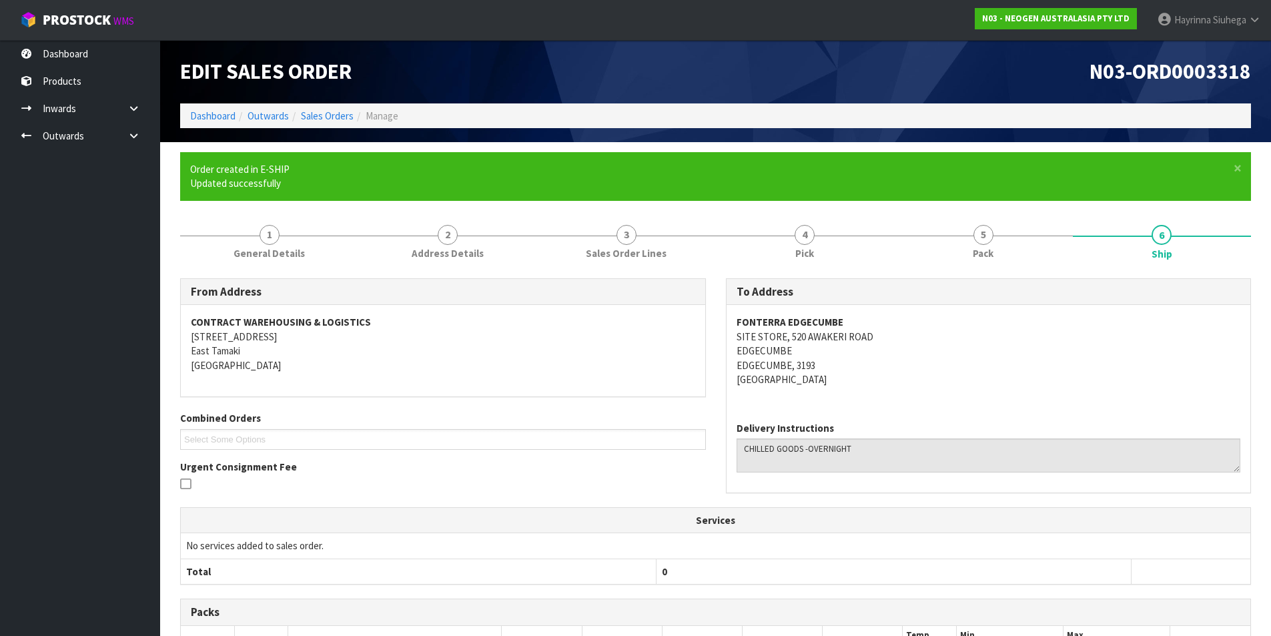
scroll to position [240, 0]
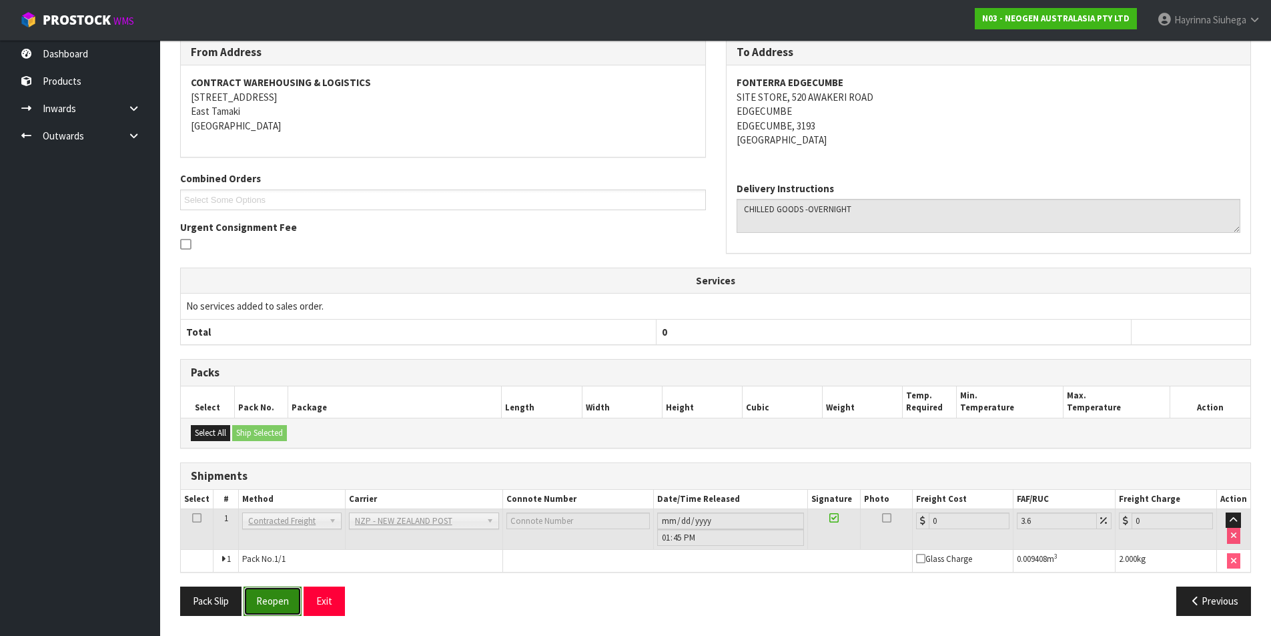
click at [254, 596] on button "Reopen" at bounding box center [273, 600] width 58 height 29
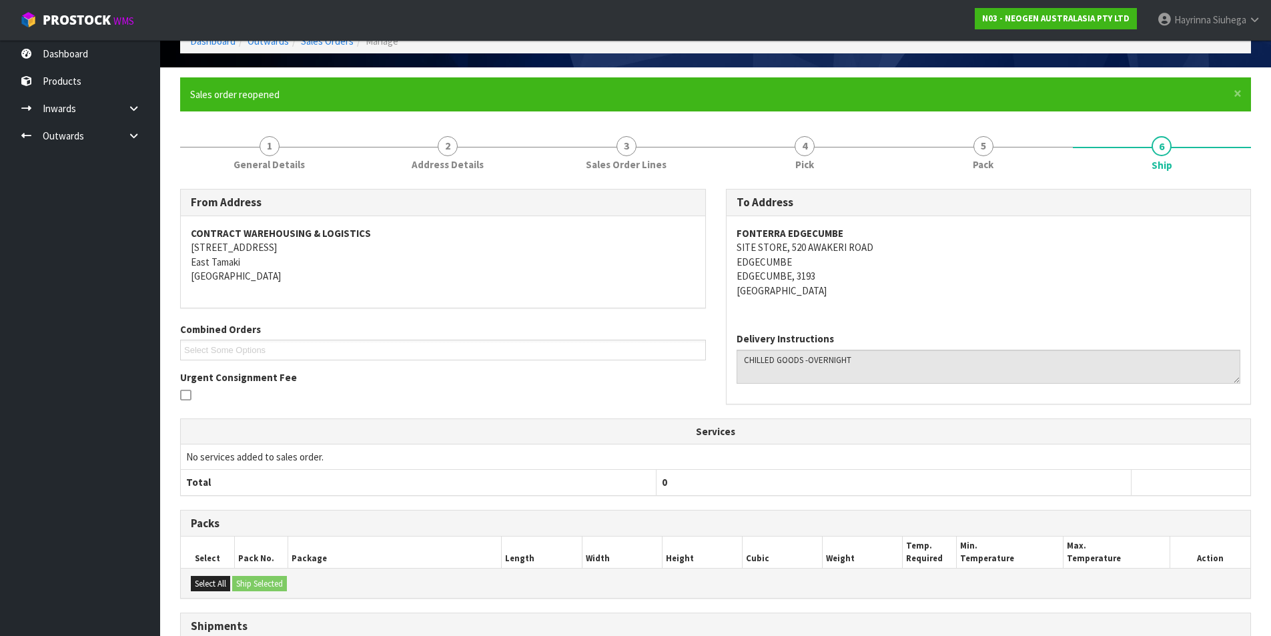
scroll to position [225, 0]
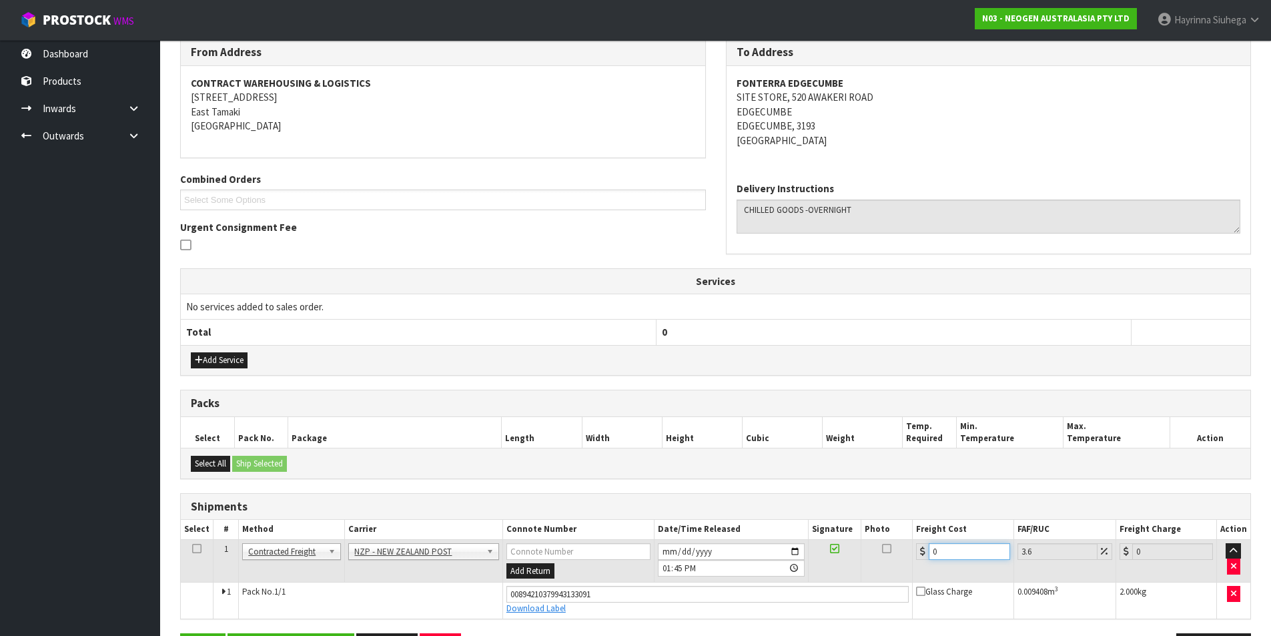
drag, startPoint x: 955, startPoint y: 554, endPoint x: 836, endPoint y: 554, distance: 118.8
click at [836, 554] on tr "1 Client Local Pickup Customer Local Pickup Company Freight Contracted Freight …" at bounding box center [716, 560] width 1070 height 43
type input "1"
type input "1.04"
type input "13"
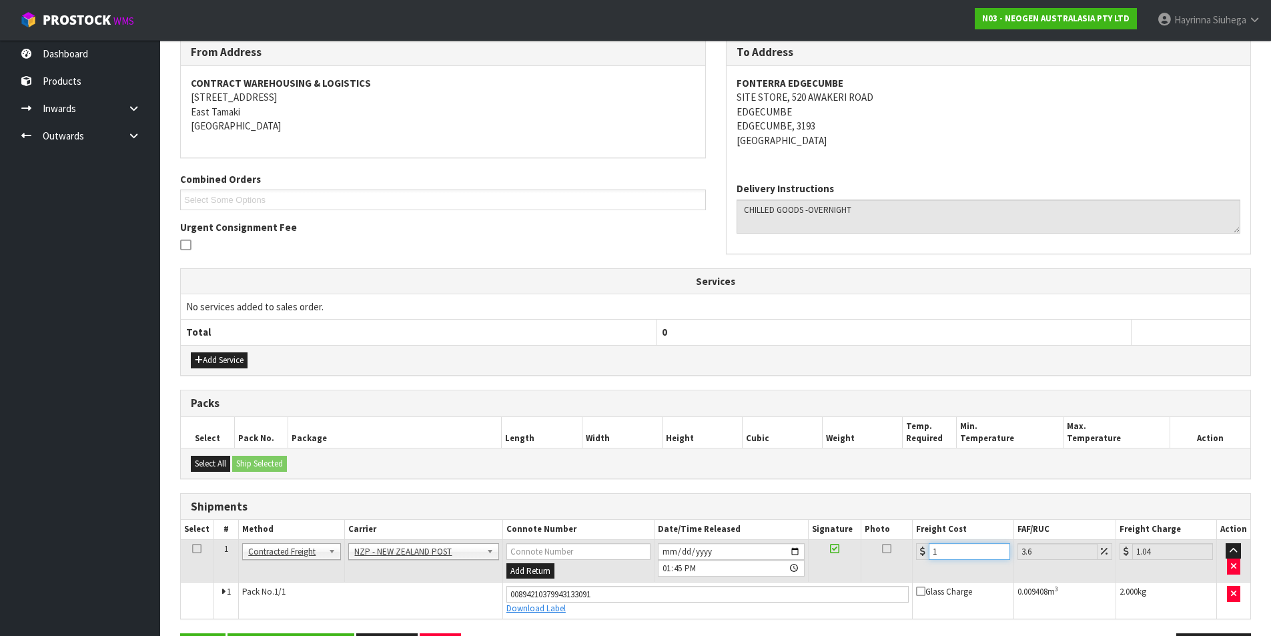
type input "13.47"
type input "13.04"
type input "13.51"
type input "13.04"
click at [180, 613] on button "Save" at bounding box center [202, 647] width 45 height 29
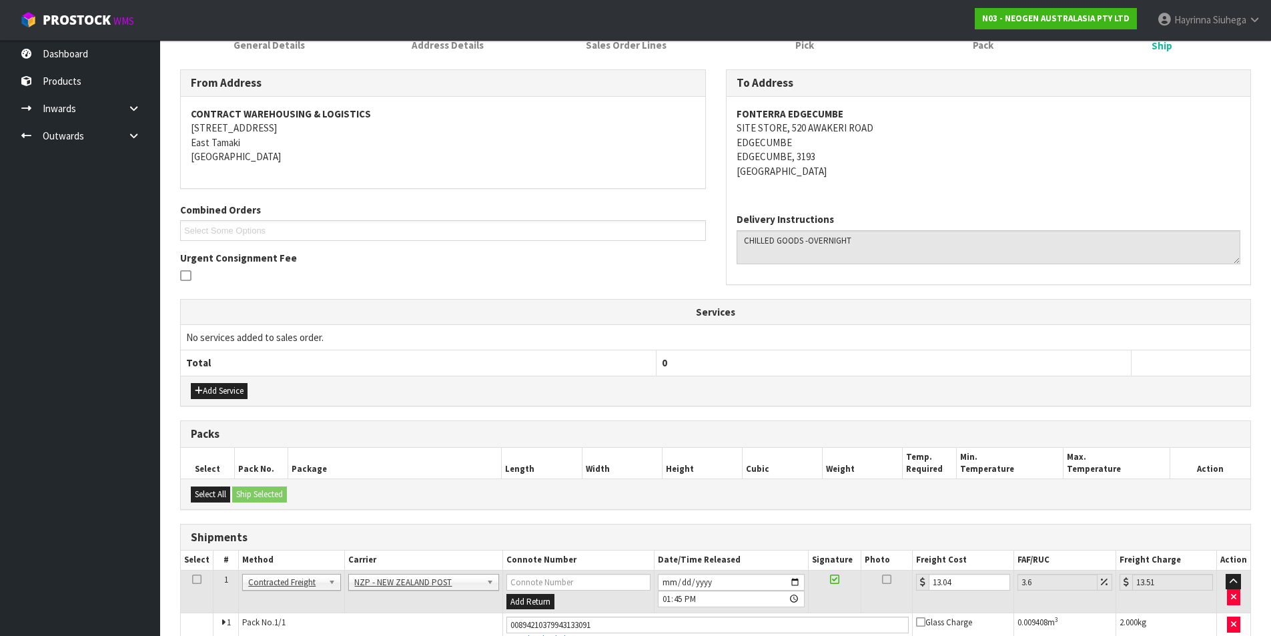
scroll to position [271, 0]
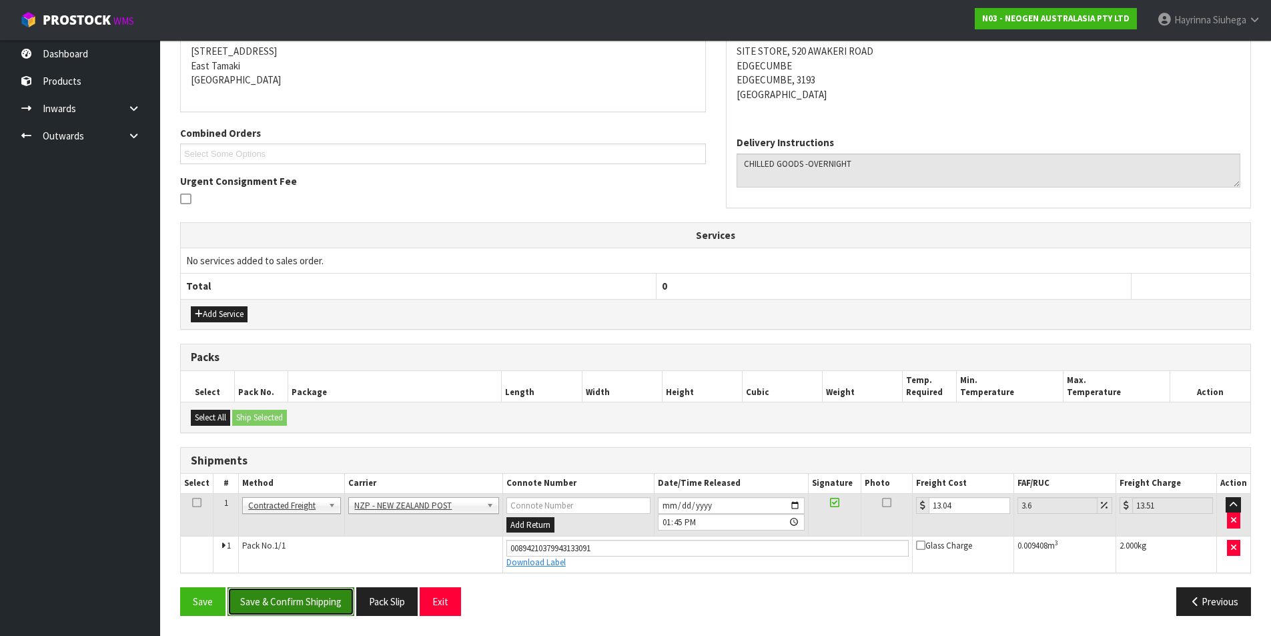
click at [278, 604] on button "Save & Confirm Shipping" at bounding box center [291, 601] width 127 height 29
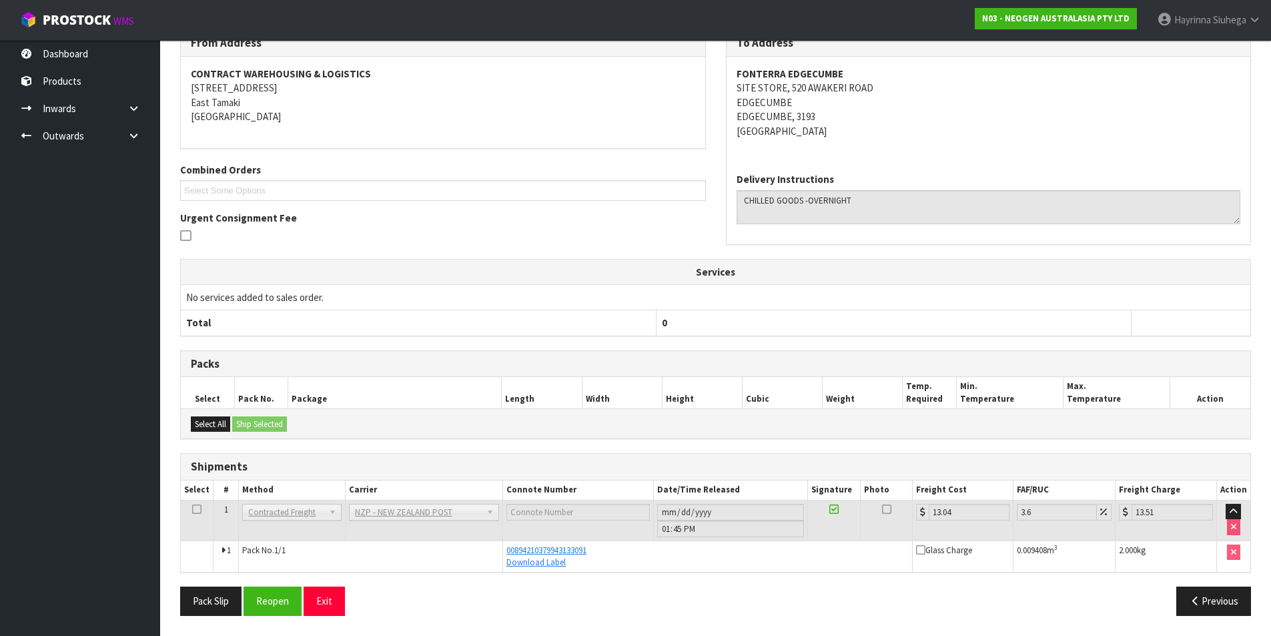
scroll to position [0, 0]
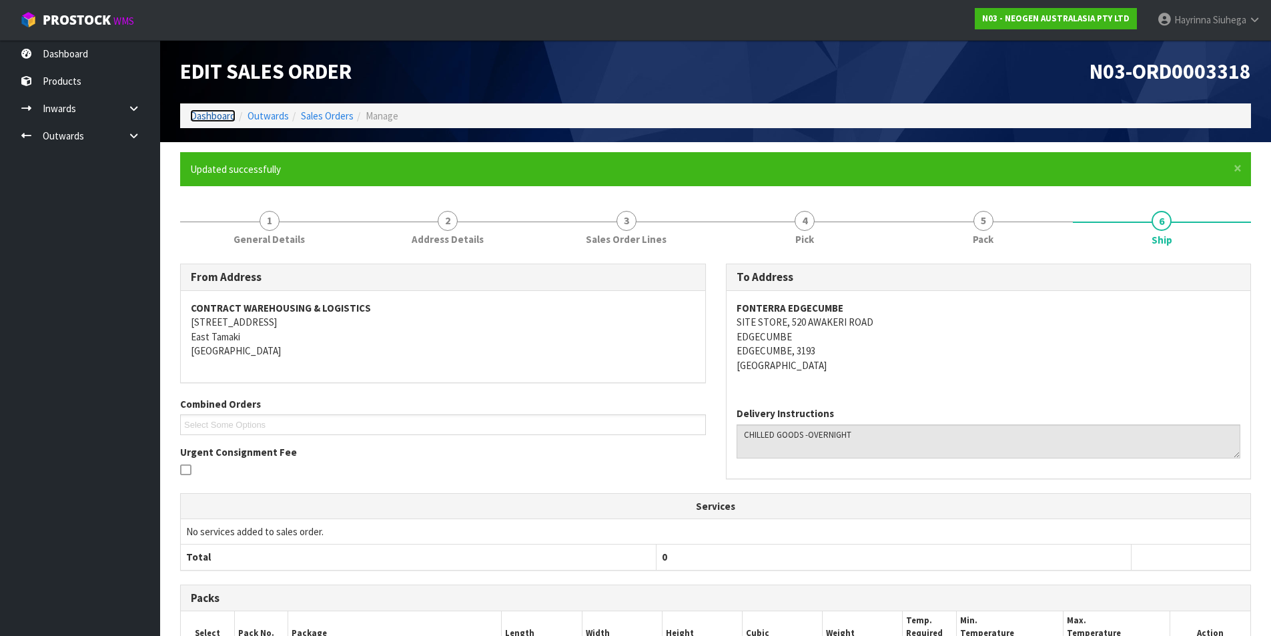
click at [230, 111] on link "Dashboard" at bounding box center [212, 115] width 45 height 13
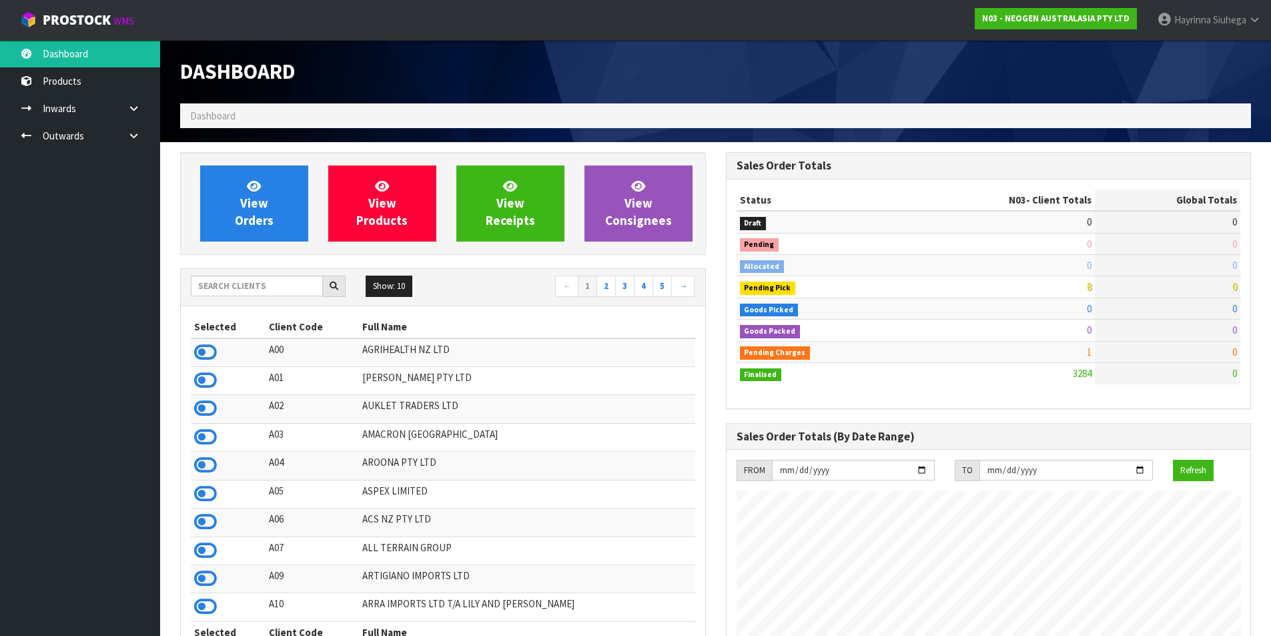
scroll to position [1011, 545]
drag, startPoint x: 243, startPoint y: 197, endPoint x: 246, endPoint y: 167, distance: 30.1
click at [243, 196] on span "View Orders" at bounding box center [254, 203] width 39 height 50
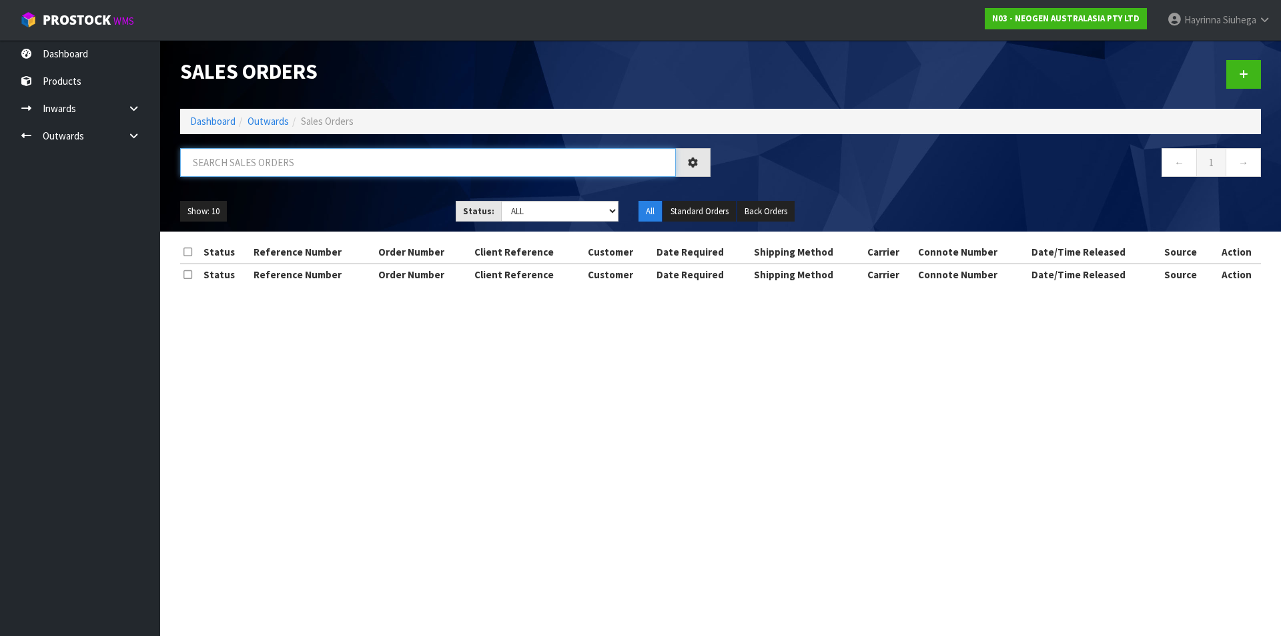
click at [259, 158] on input "text" at bounding box center [428, 162] width 496 height 29
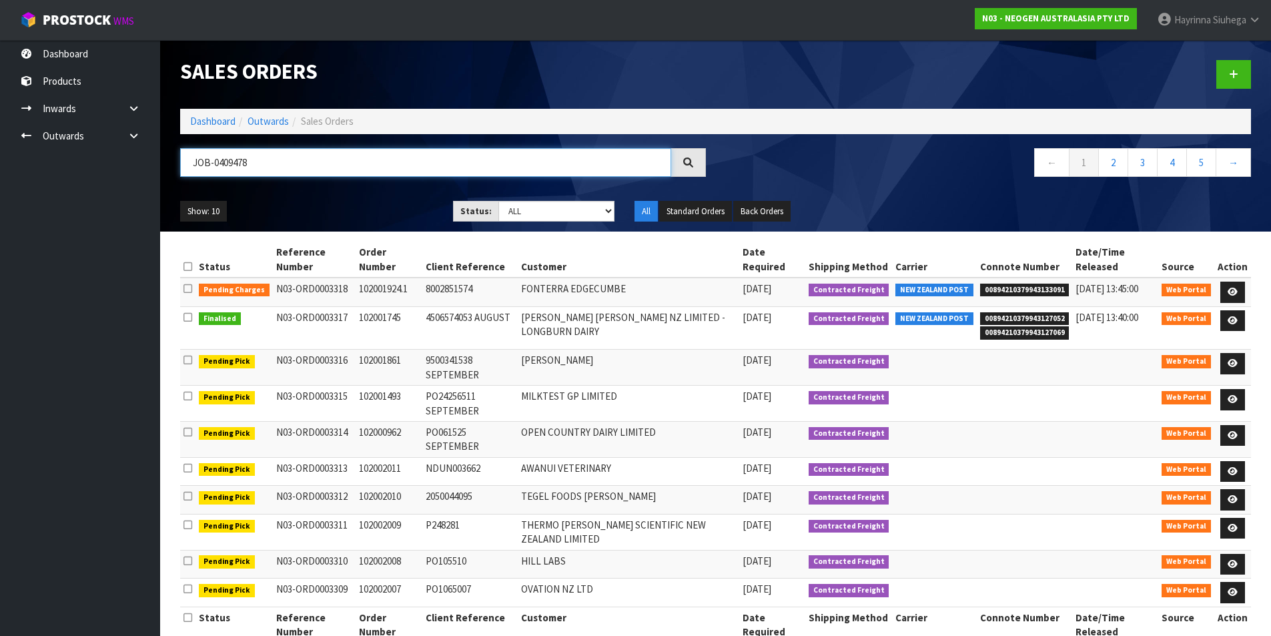
type input "JOB-0409478"
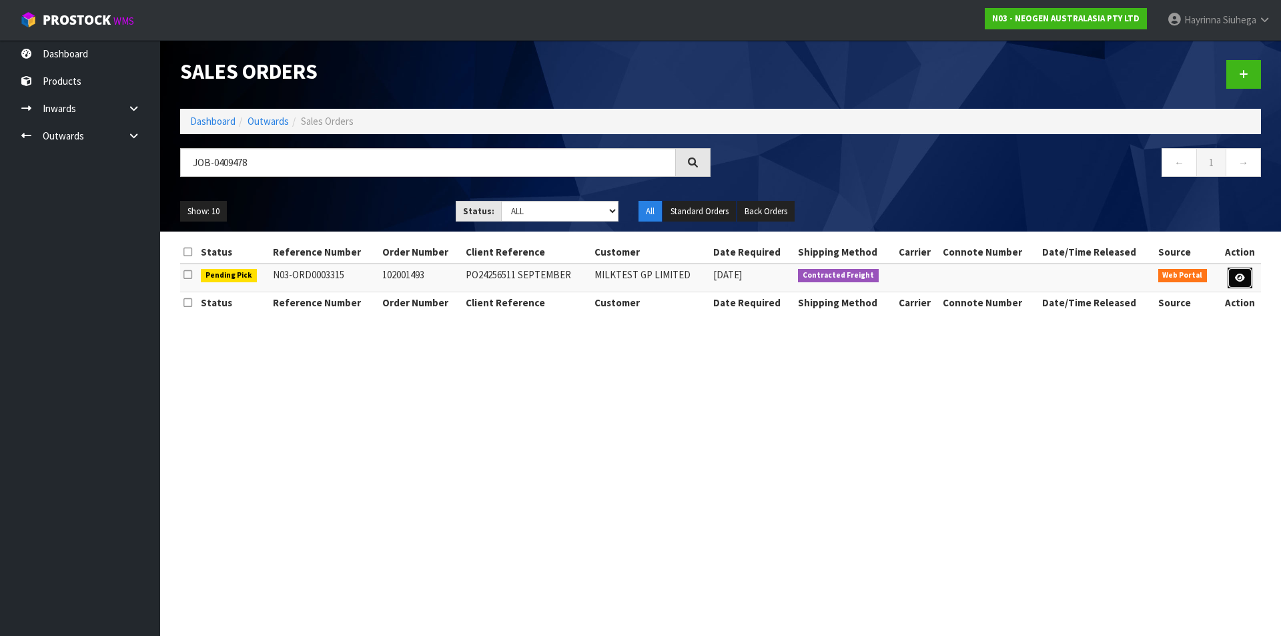
click at [1234, 270] on link at bounding box center [1240, 278] width 25 height 21
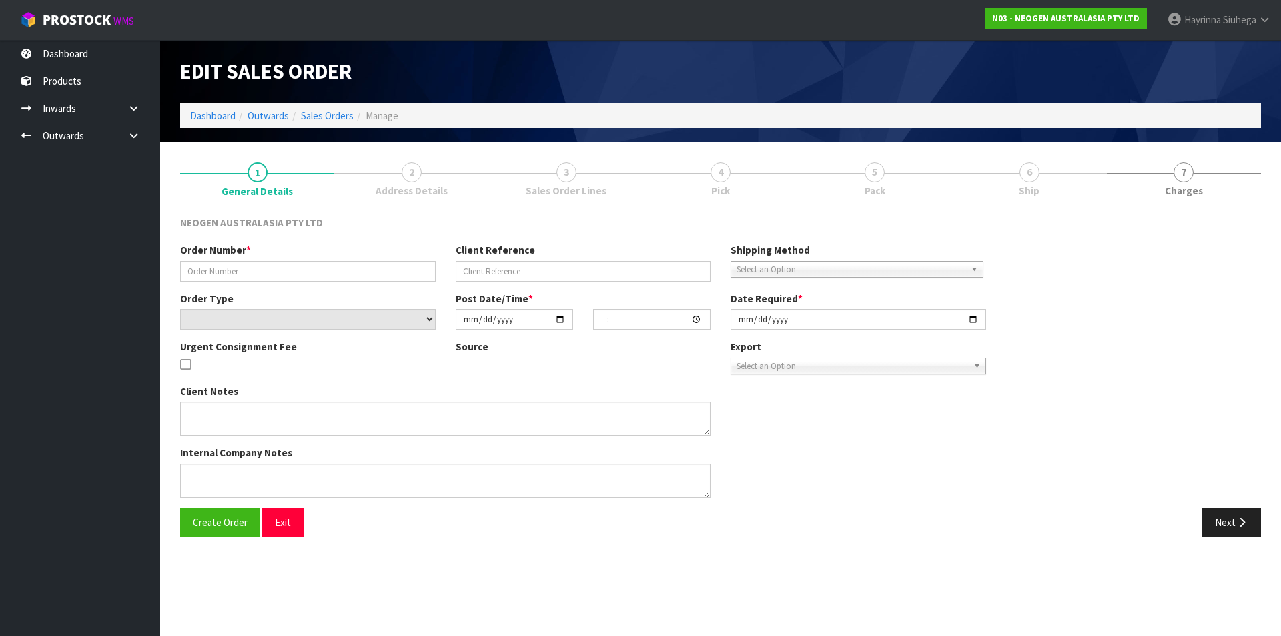
type input "102001493"
type input "PO24256511 SEPTEMBER"
select select "number:0"
type input "[DATE]"
type input "10:14:00.000"
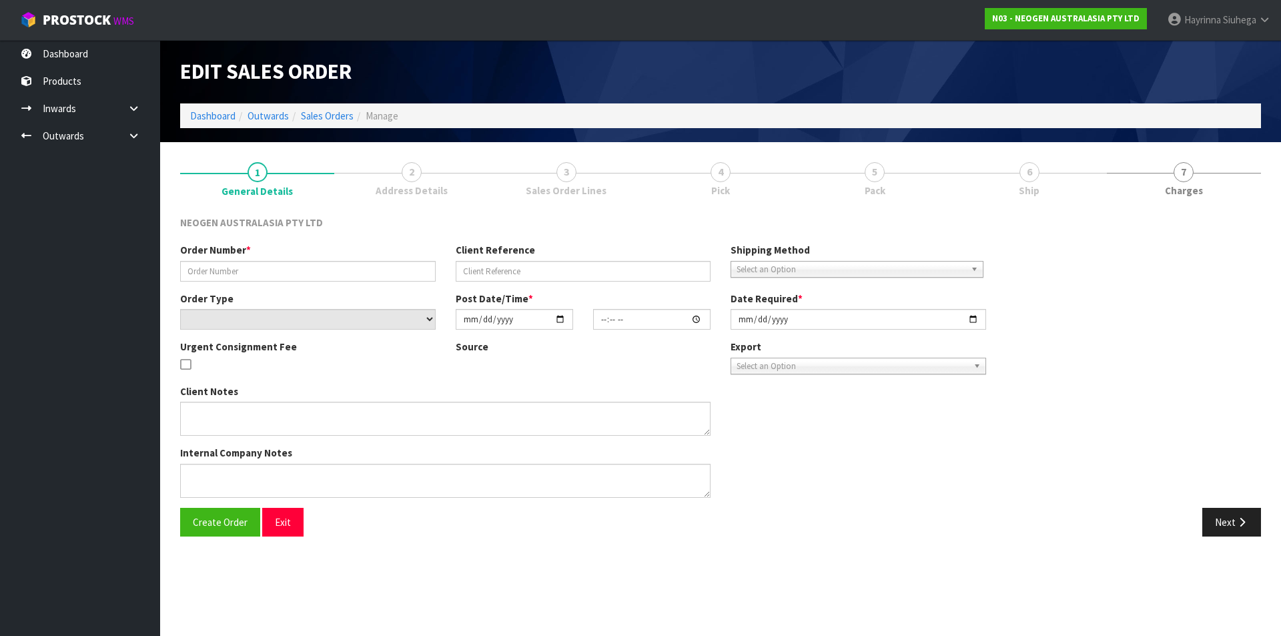
type input "[DATE]"
type textarea "ATTN [PERSON_NAME]"
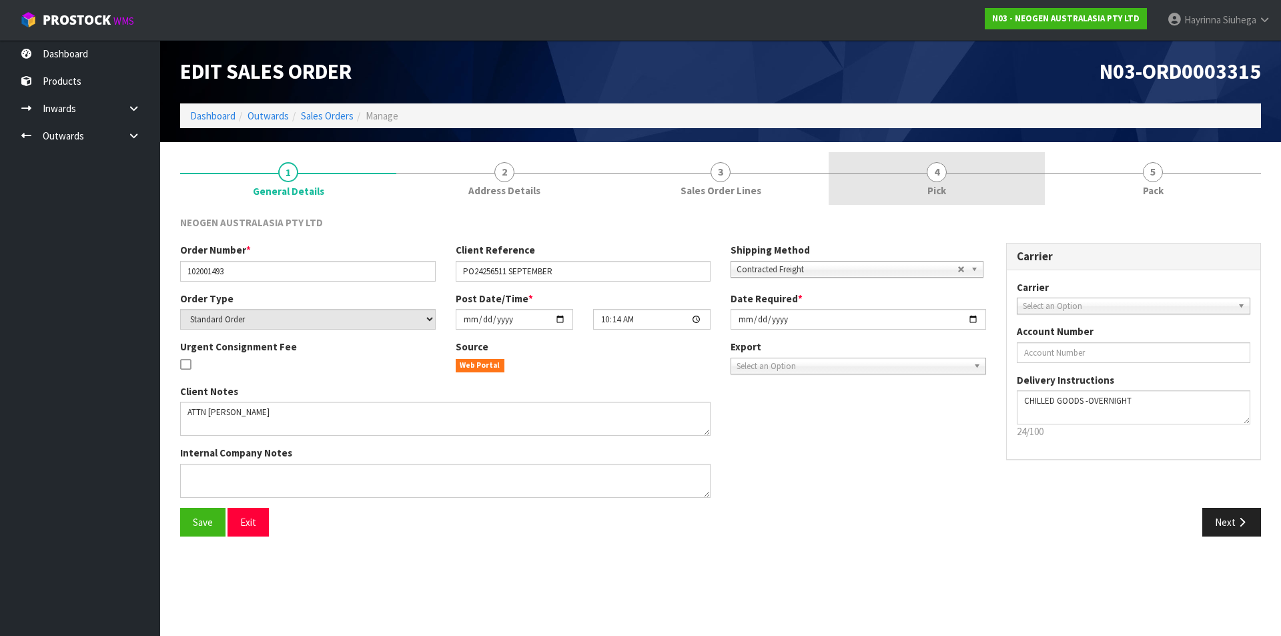
click at [979, 185] on link "4 Pick" at bounding box center [937, 178] width 216 height 53
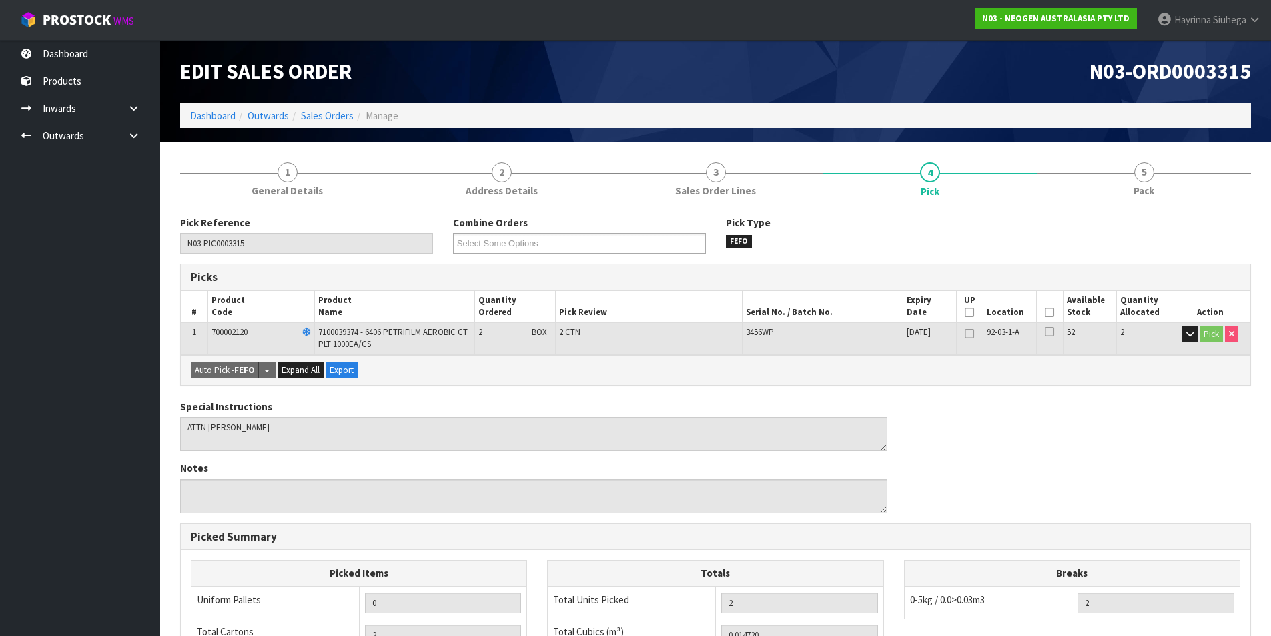
click at [1050, 312] on icon at bounding box center [1049, 312] width 9 height 1
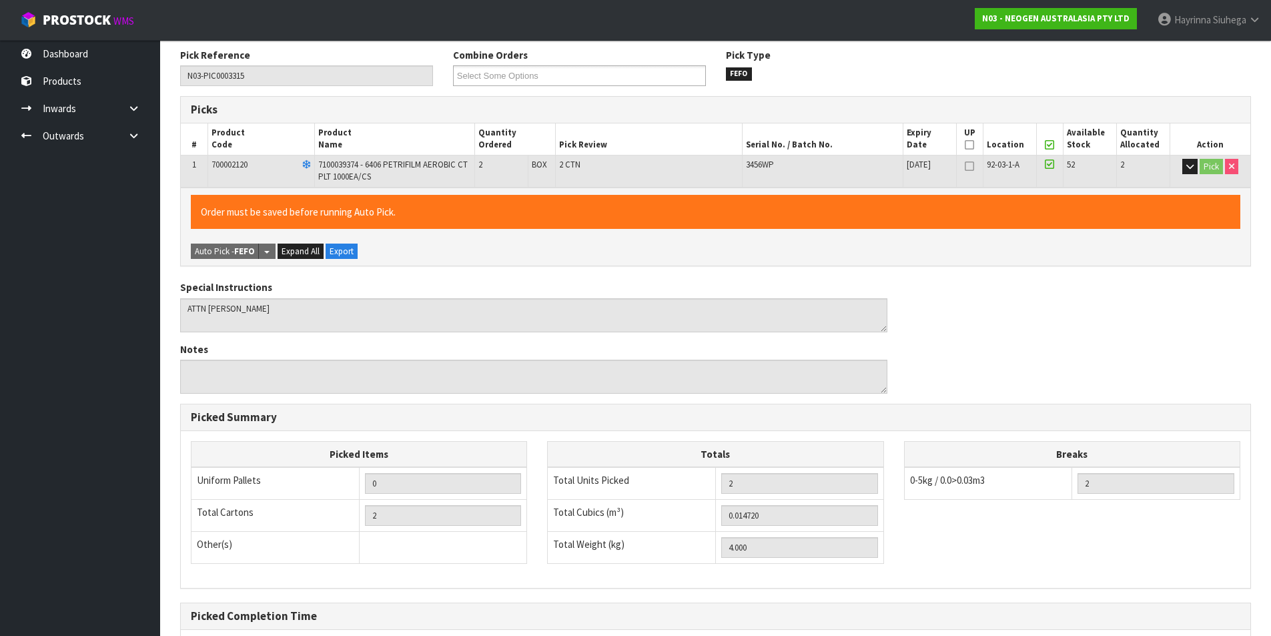
scroll to position [304, 0]
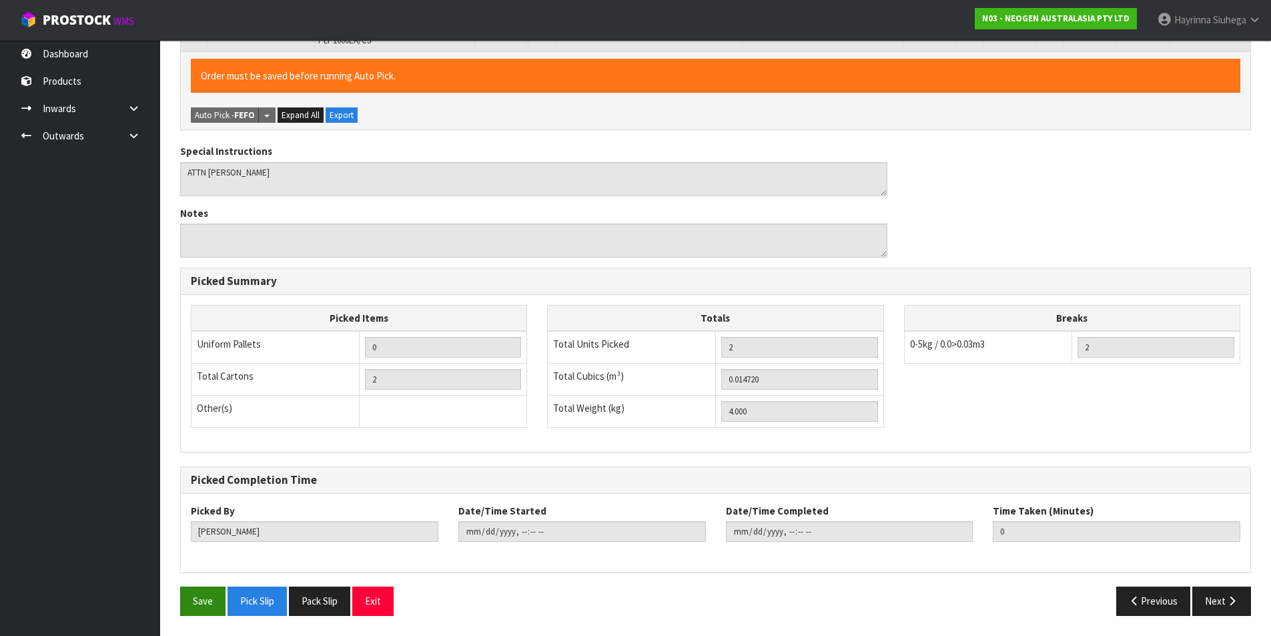
drag, startPoint x: 206, startPoint y: 585, endPoint x: 204, endPoint y: 600, distance: 14.9
click at [206, 587] on div "Pick Reference N03-PIC0003315 Combine Orders N03-ORD0003309 N03-ORD0003310 N03-…" at bounding box center [715, 269] width 1071 height 714
click at [204, 600] on button "Save" at bounding box center [202, 600] width 45 height 29
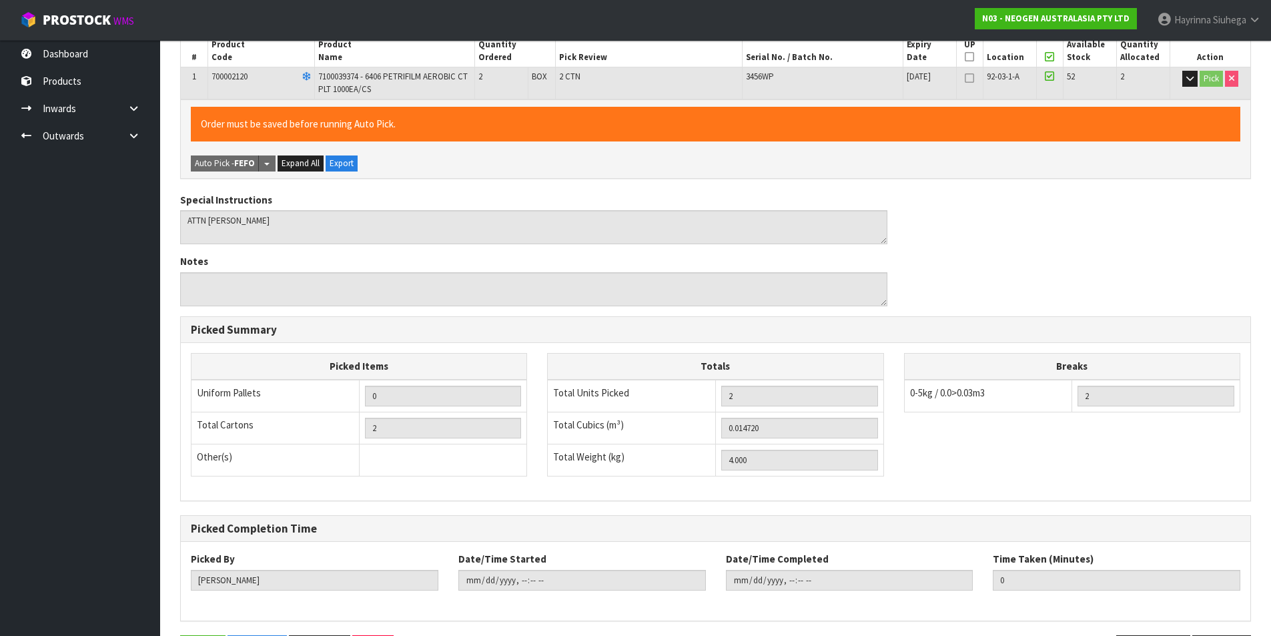
scroll to position [0, 0]
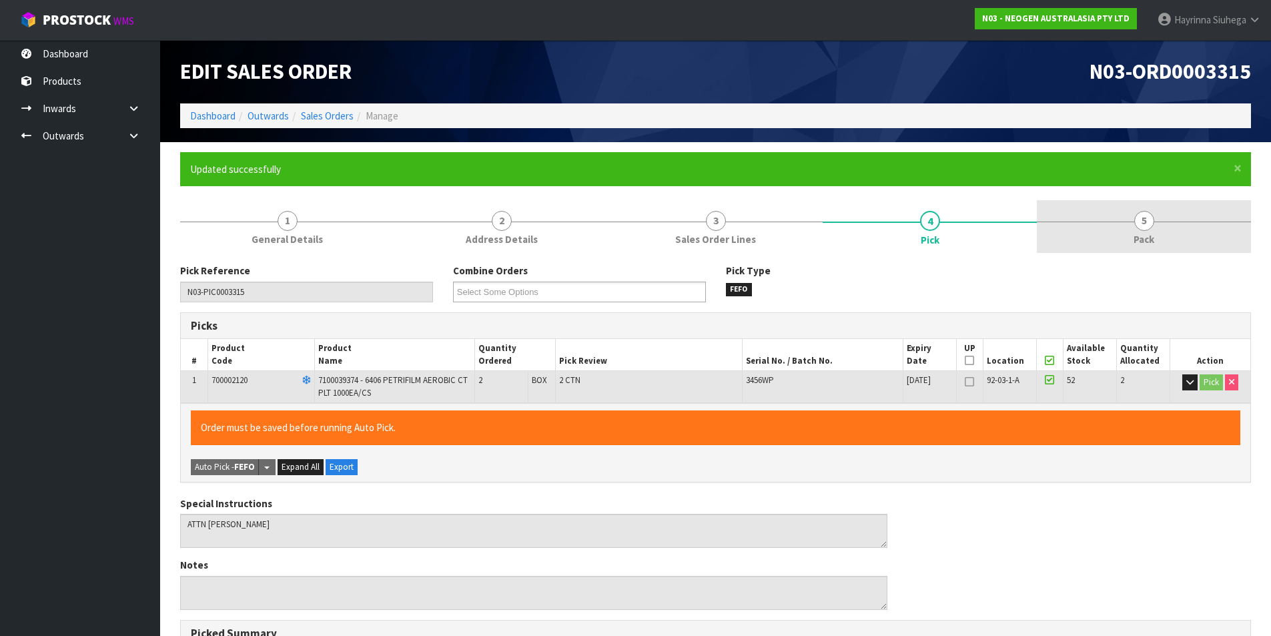
click at [1080, 236] on link "5 Pack" at bounding box center [1144, 226] width 214 height 53
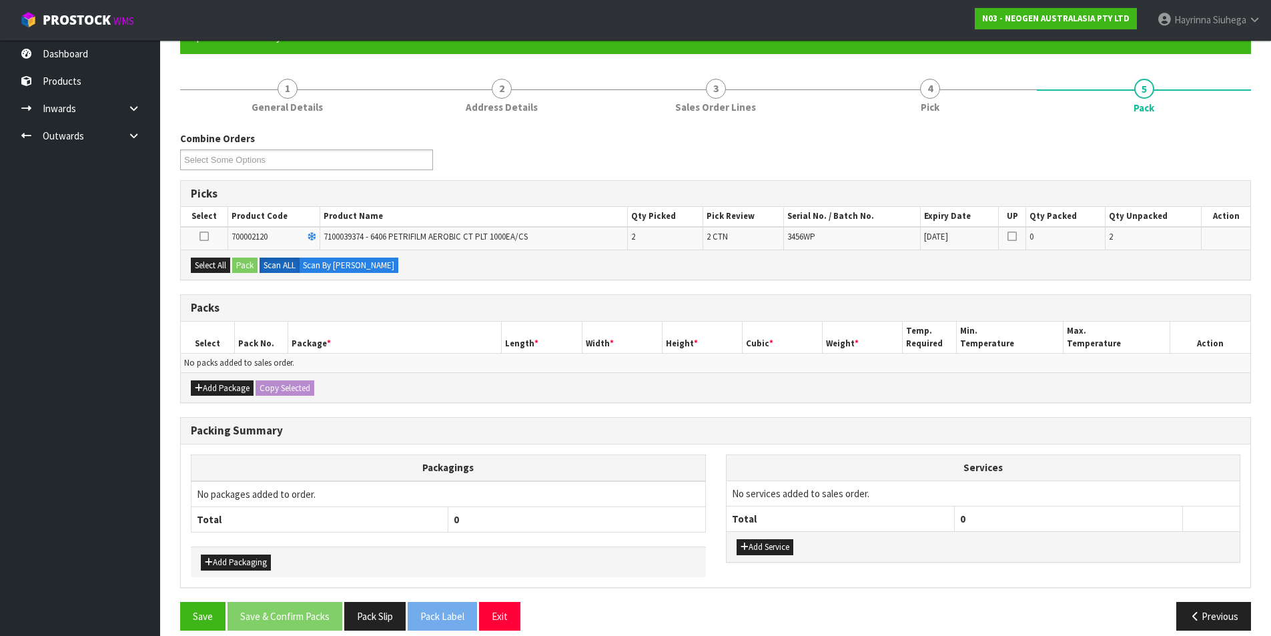
scroll to position [133, 0]
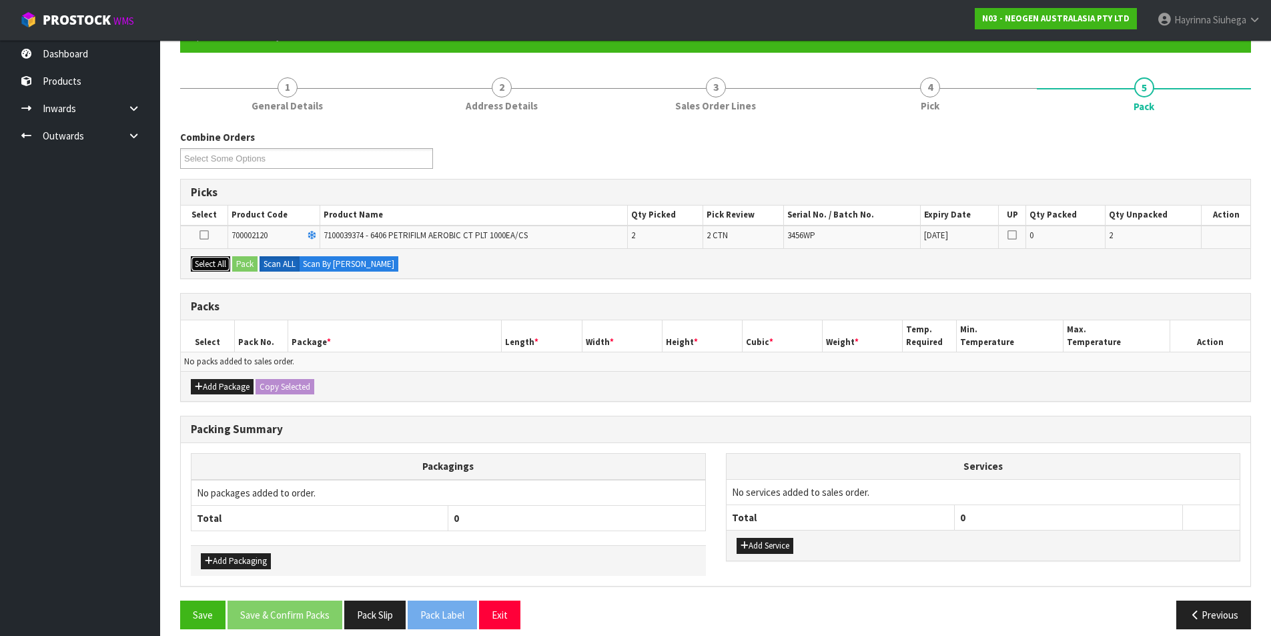
click at [217, 263] on button "Select All" at bounding box center [210, 264] width 39 height 16
click at [244, 263] on button "Pack" at bounding box center [244, 264] width 25 height 16
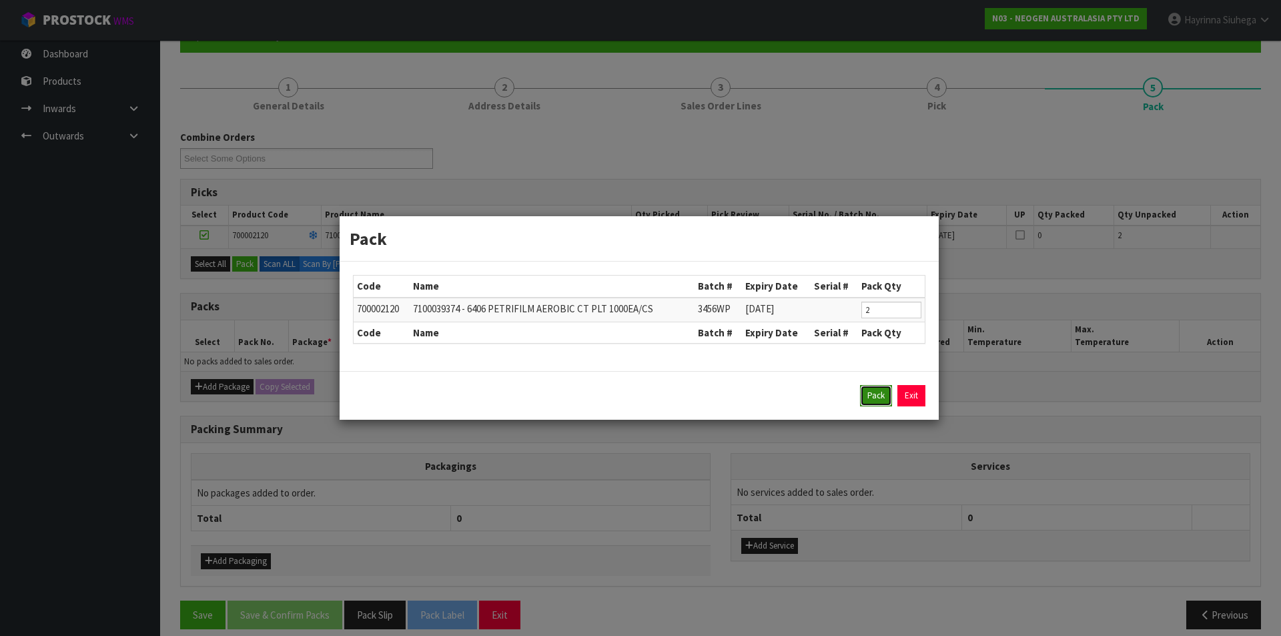
click at [873, 396] on button "Pack" at bounding box center [876, 395] width 32 height 21
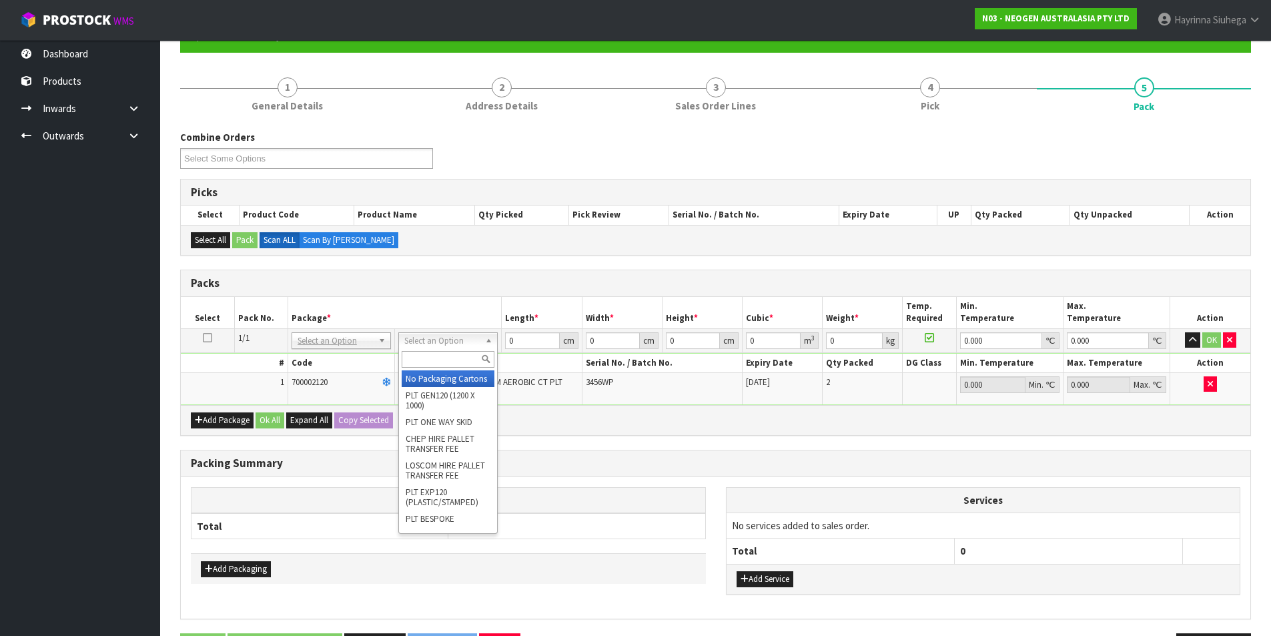
click at [452, 358] on input "text" at bounding box center [448, 359] width 93 height 17
type input "CTNA4"
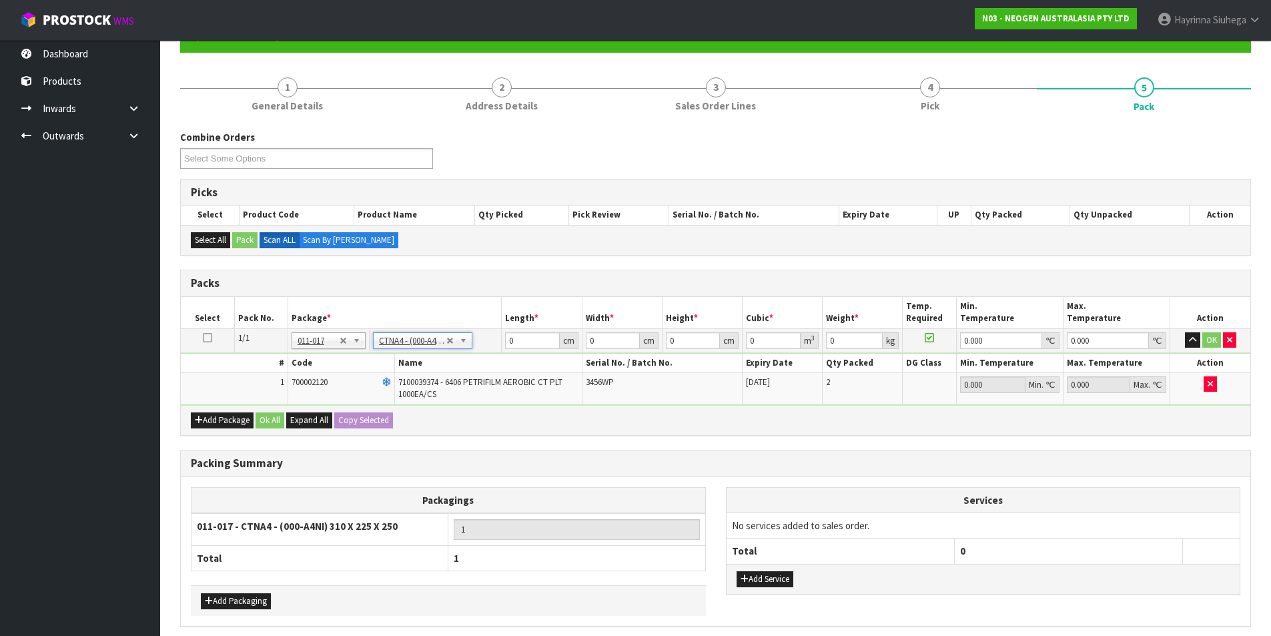
type input "31"
type input "22.5"
type input "25"
type input "0.017438"
type input "4.2"
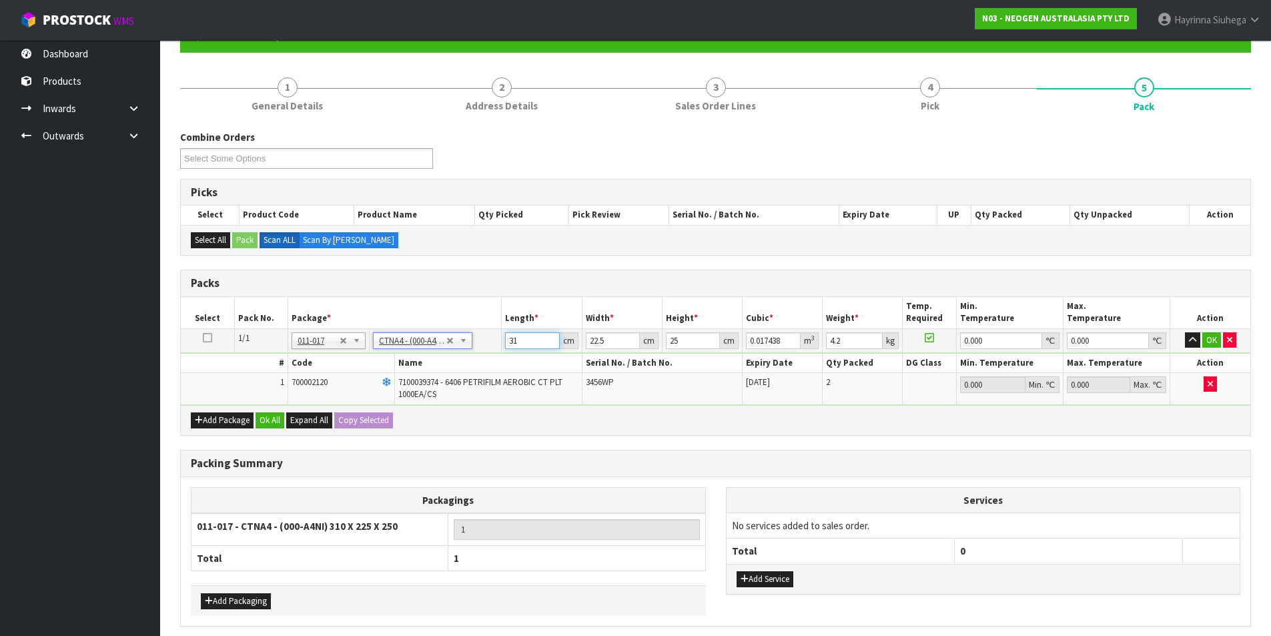
click at [512, 344] on input "31" at bounding box center [532, 340] width 54 height 17
type input "3"
type input "0.001687"
type input "32"
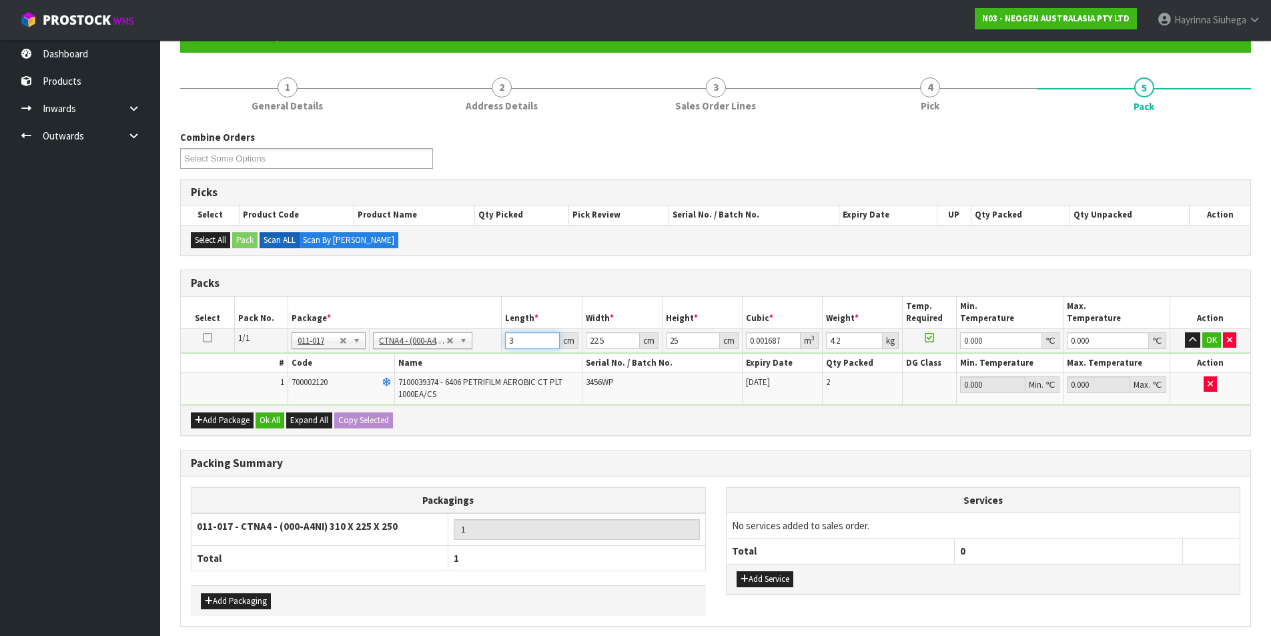
type input "0.018"
type input "32"
type input "2"
type input "0.0016"
type input "23"
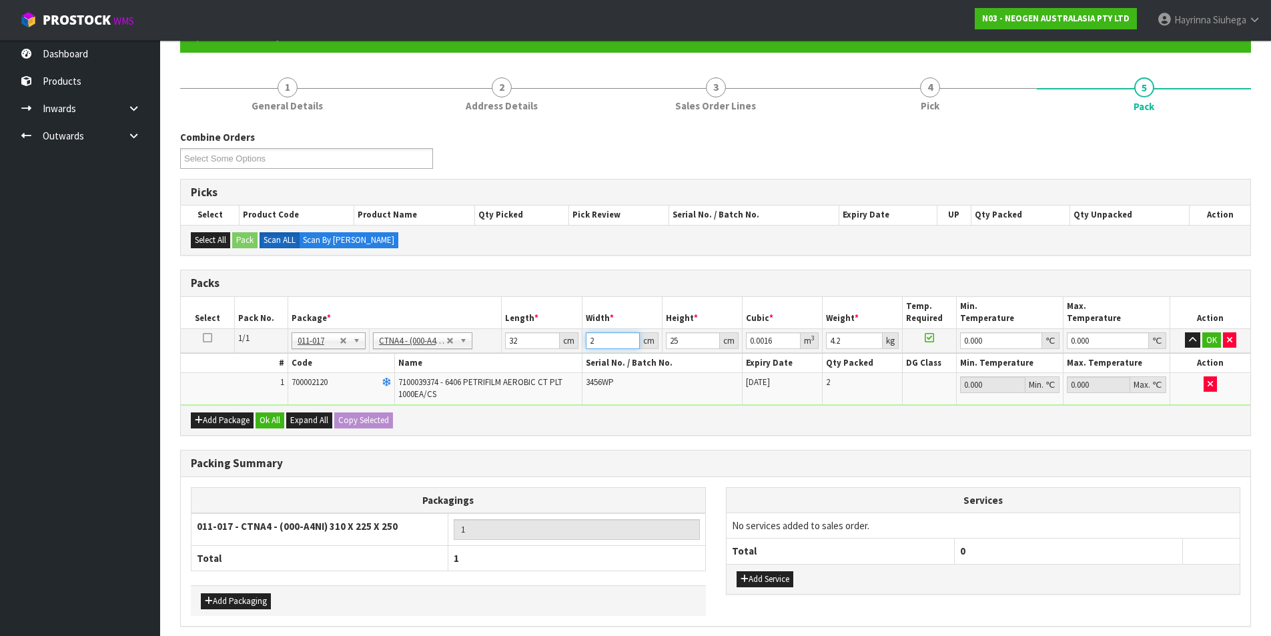
type input "0.0184"
type input "23"
type input "2"
type input "0.001472"
type input "27"
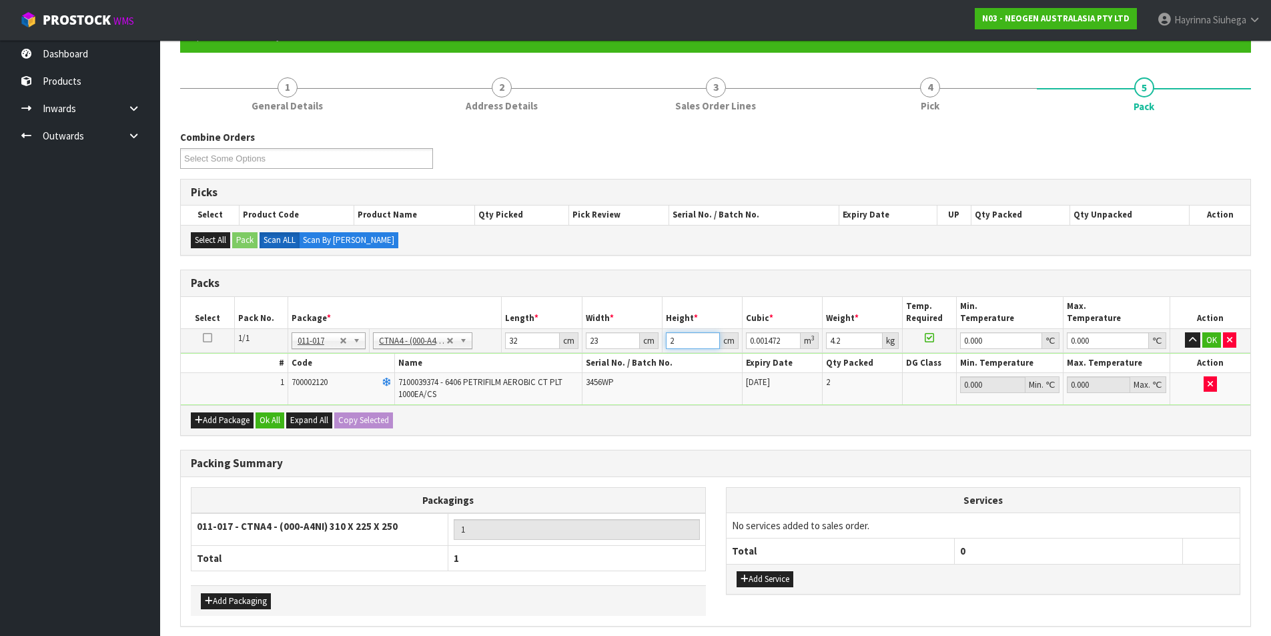
type input "0.019872"
type input "27"
type input "5"
type input "0"
click button "OK" at bounding box center [1211, 340] width 19 height 16
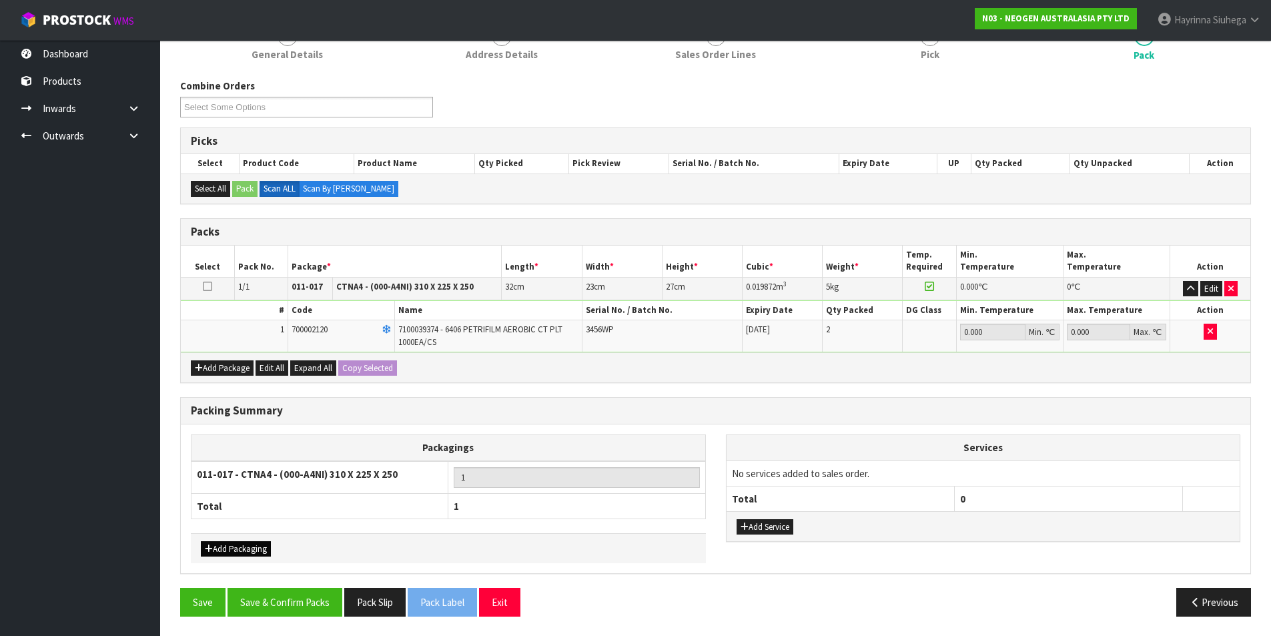
scroll to position [185, 0]
click at [266, 596] on button "Save & Confirm Packs" at bounding box center [285, 601] width 115 height 29
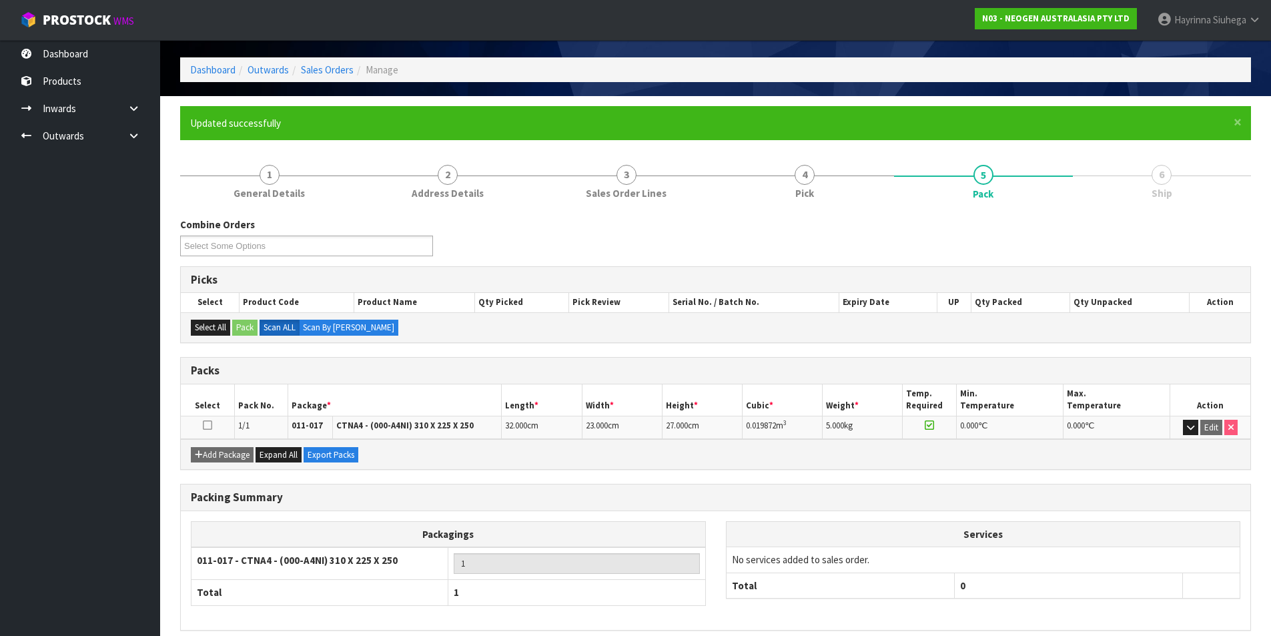
scroll to position [103, 0]
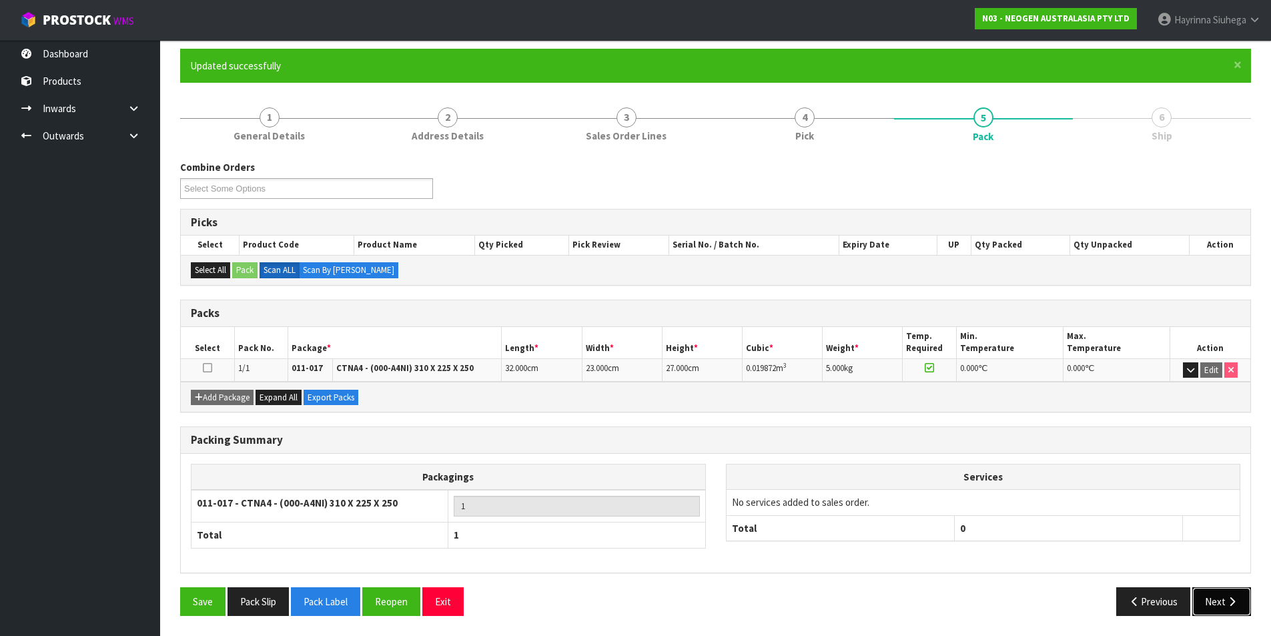
click at [1223, 602] on button "Next" at bounding box center [1221, 601] width 59 height 29
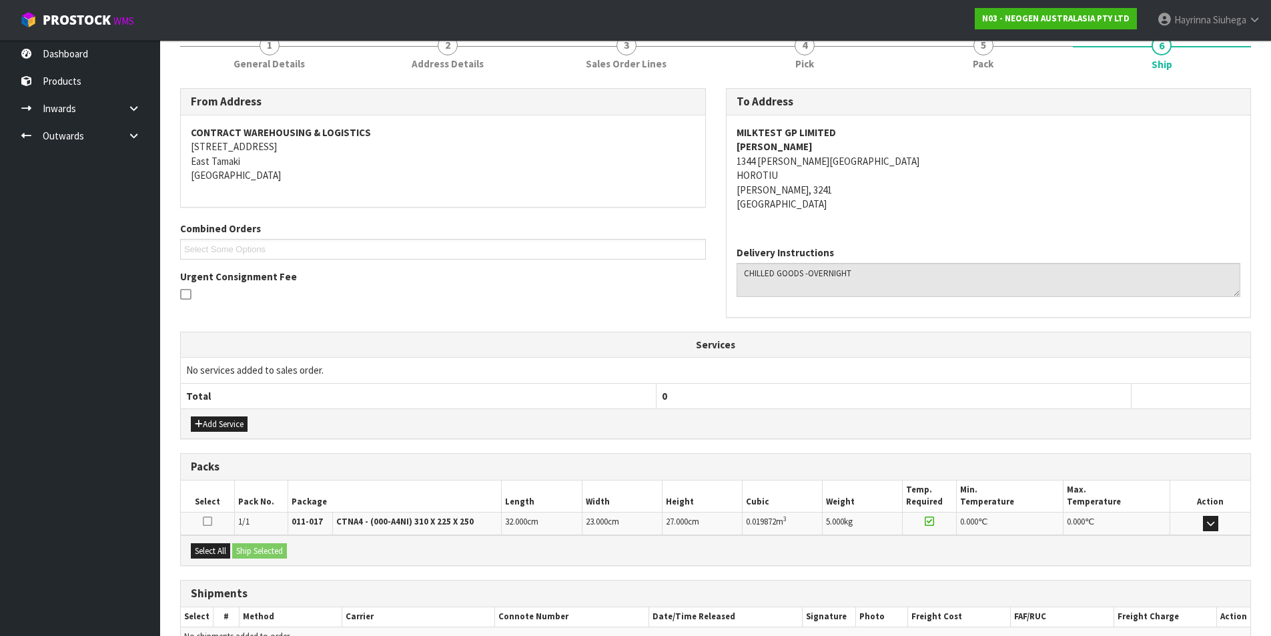
scroll to position [249, 0]
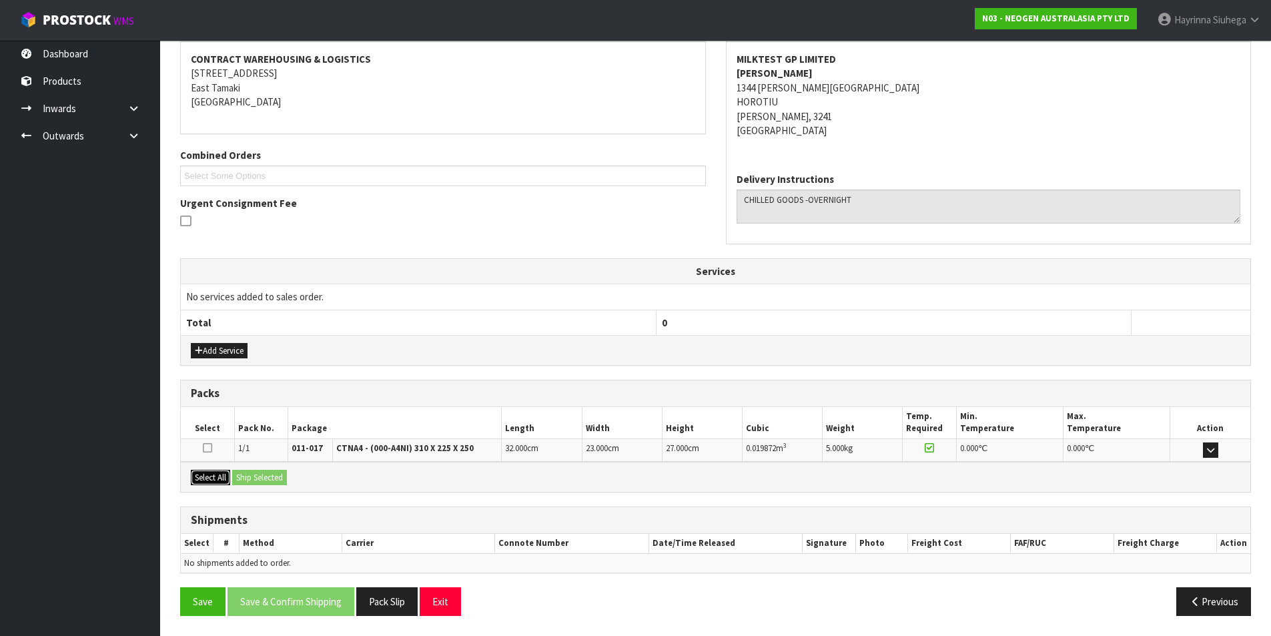
click at [228, 476] on button "Select All" at bounding box center [210, 478] width 39 height 16
click at [247, 475] on button "Ship Selected" at bounding box center [259, 478] width 55 height 16
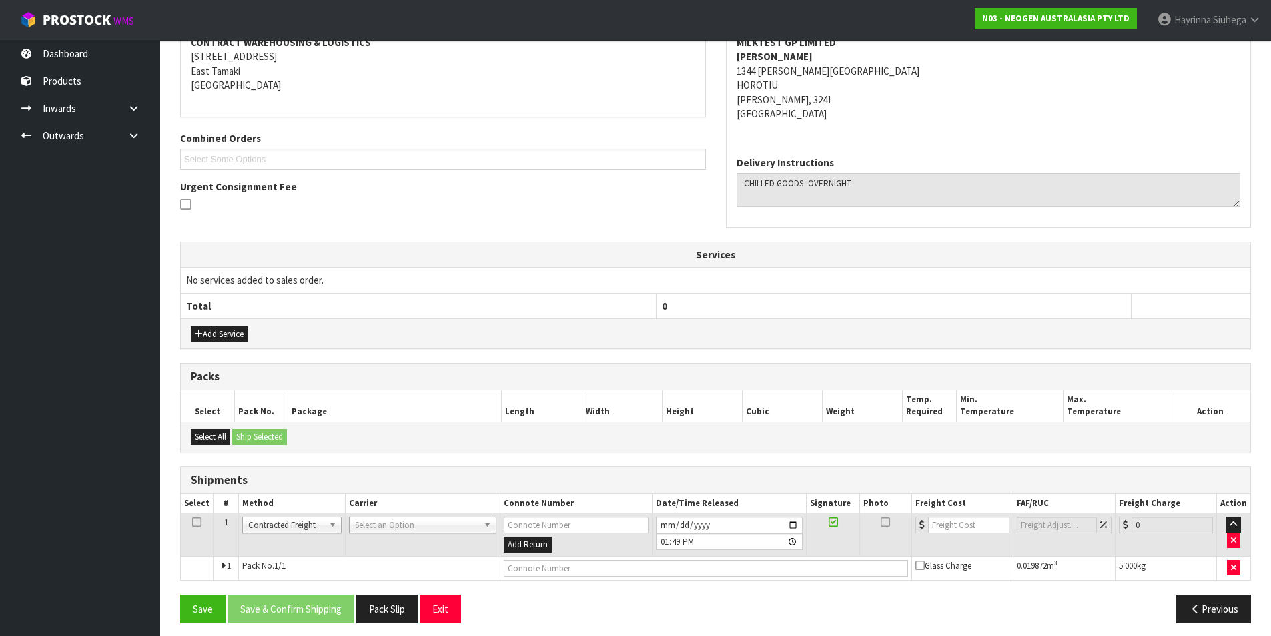
scroll to position [273, 0]
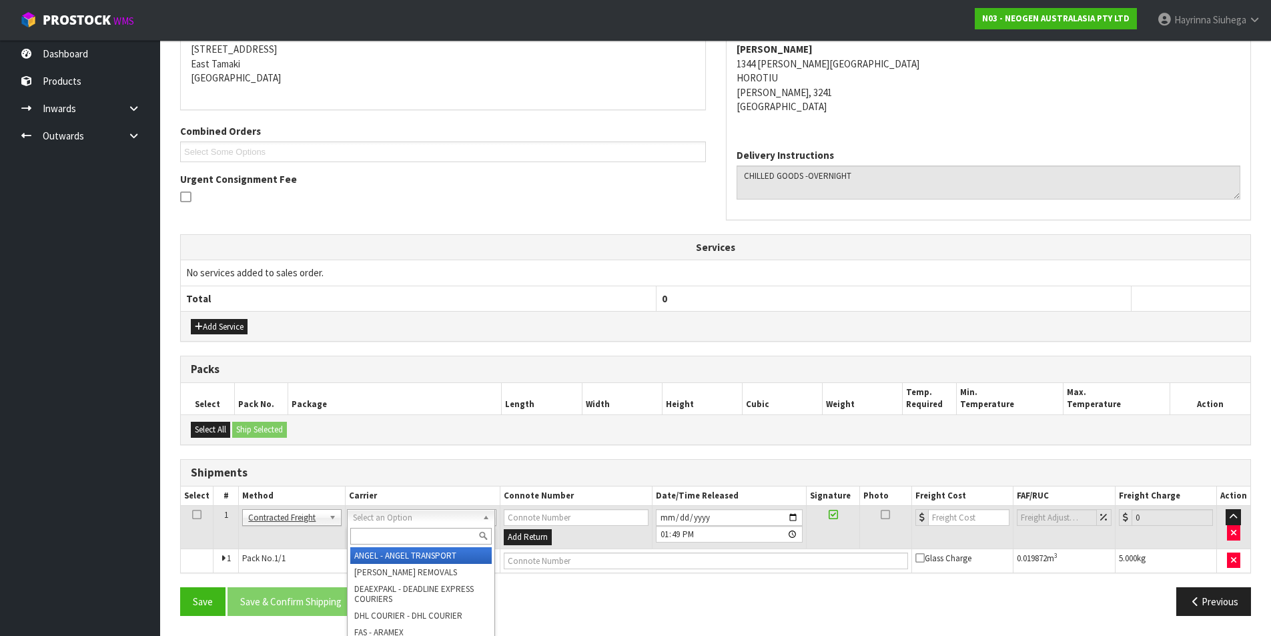
click at [378, 534] on input "text" at bounding box center [420, 536] width 141 height 17
type input "NZP"
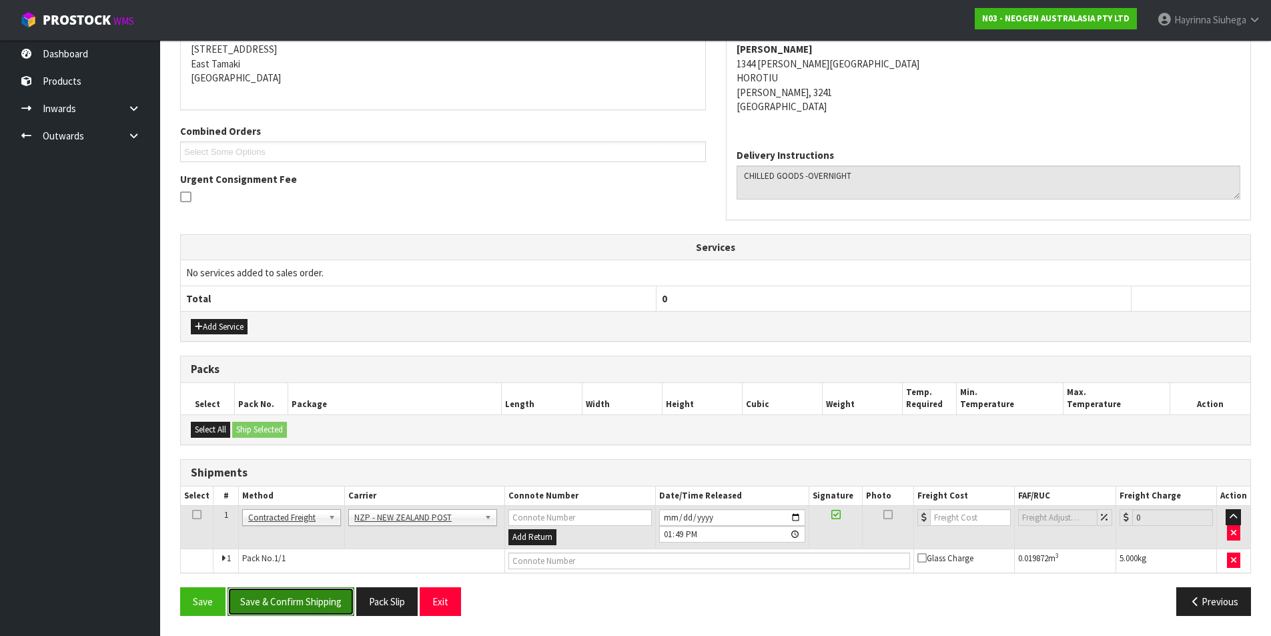
click at [294, 611] on button "Save & Confirm Shipping" at bounding box center [291, 601] width 127 height 29
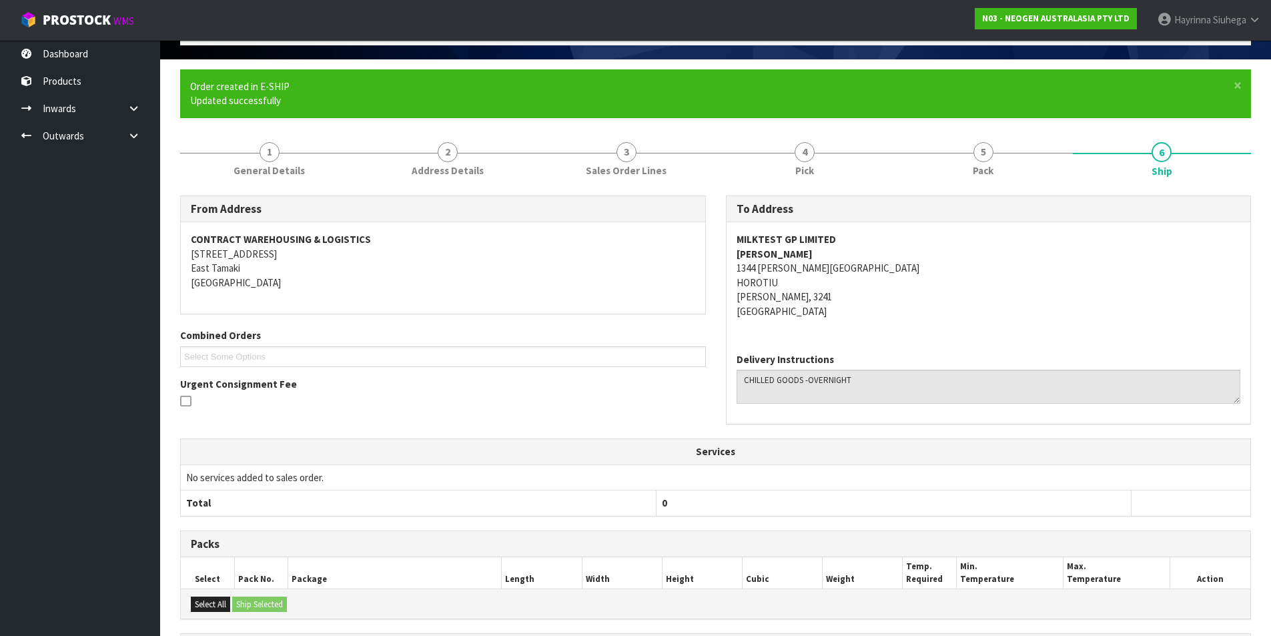
scroll to position [254, 0]
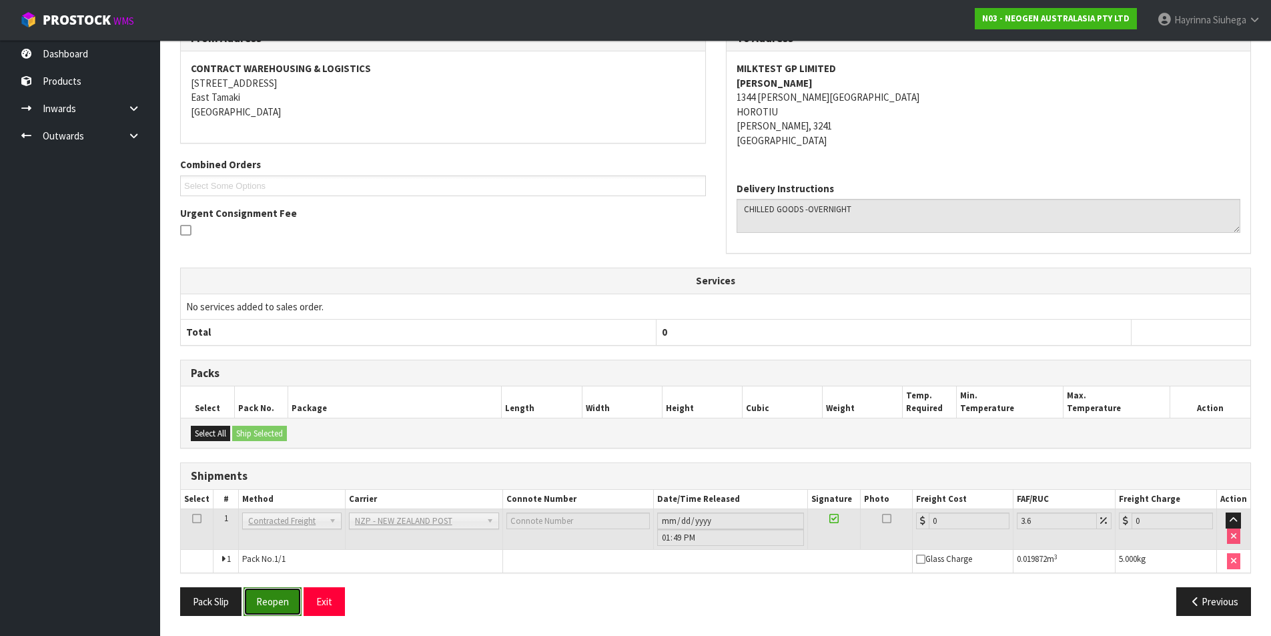
click at [276, 596] on button "Reopen" at bounding box center [273, 601] width 58 height 29
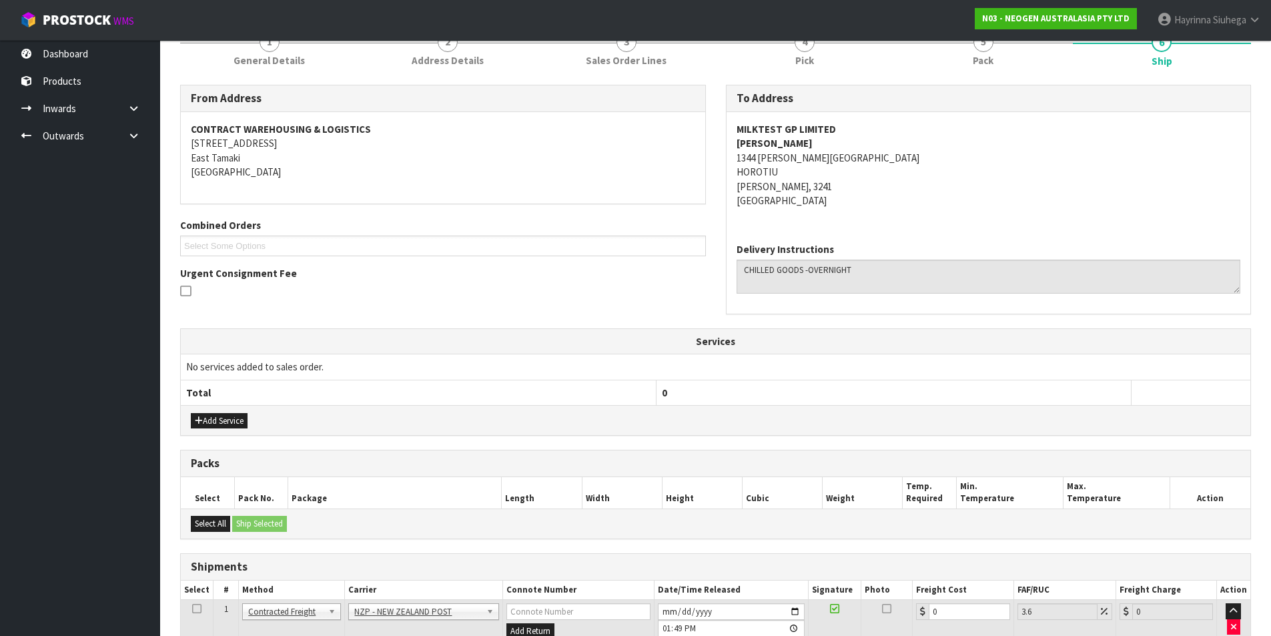
scroll to position [285, 0]
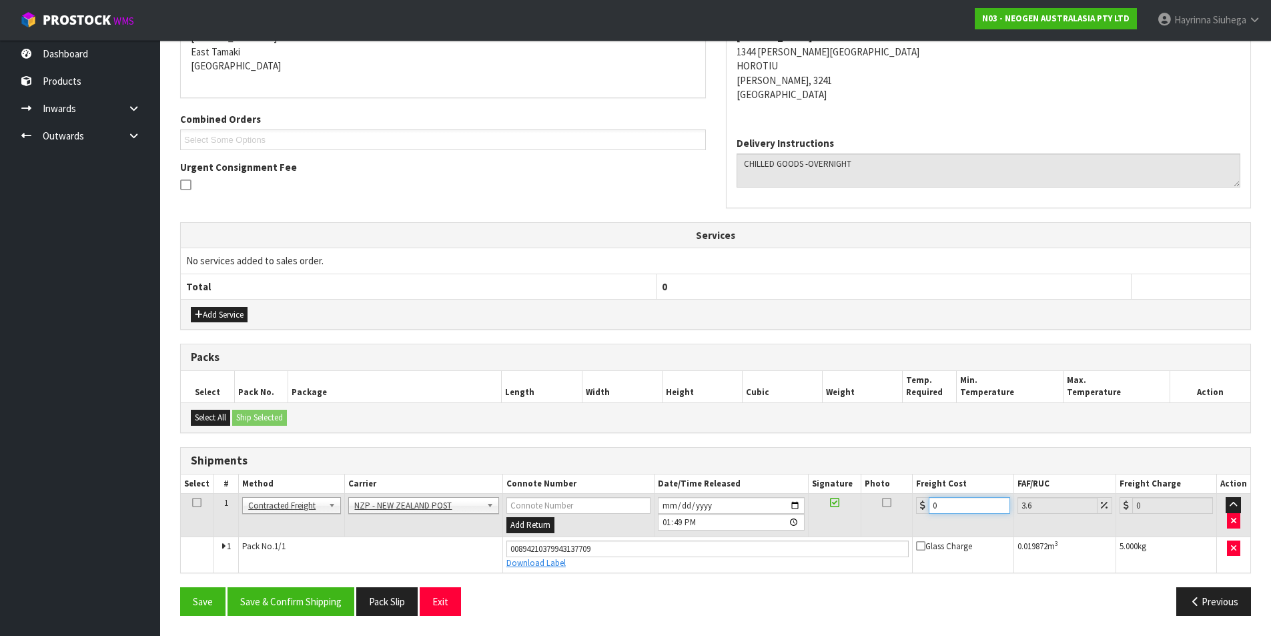
drag, startPoint x: 967, startPoint y: 504, endPoint x: 694, endPoint y: 493, distance: 273.1
click at [694, 494] on tr "1 Client Local Pickup Customer Local Pickup Company Freight Contracted Freight …" at bounding box center [716, 515] width 1070 height 43
type input "7"
type input "7.25"
type input "7.3"
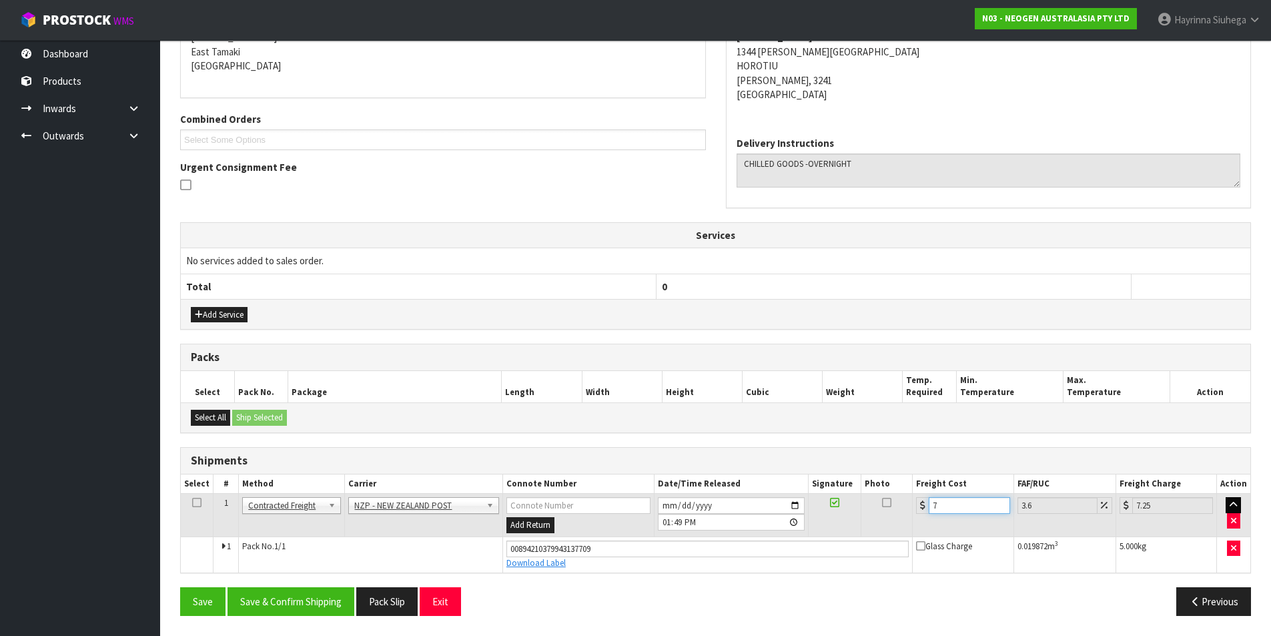
type input "7.56"
type input "7.31"
type input "7.57"
type input "7.31"
click at [180, 587] on button "Save" at bounding box center [202, 601] width 45 height 29
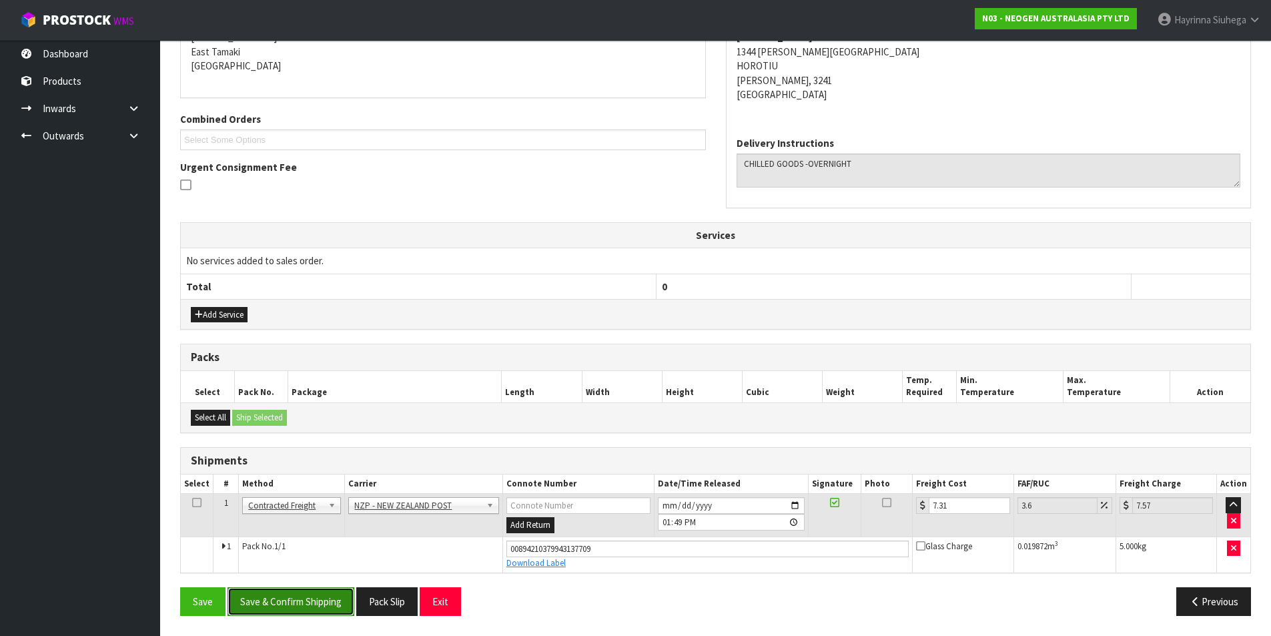
click at [314, 612] on button "Save & Confirm Shipping" at bounding box center [291, 601] width 127 height 29
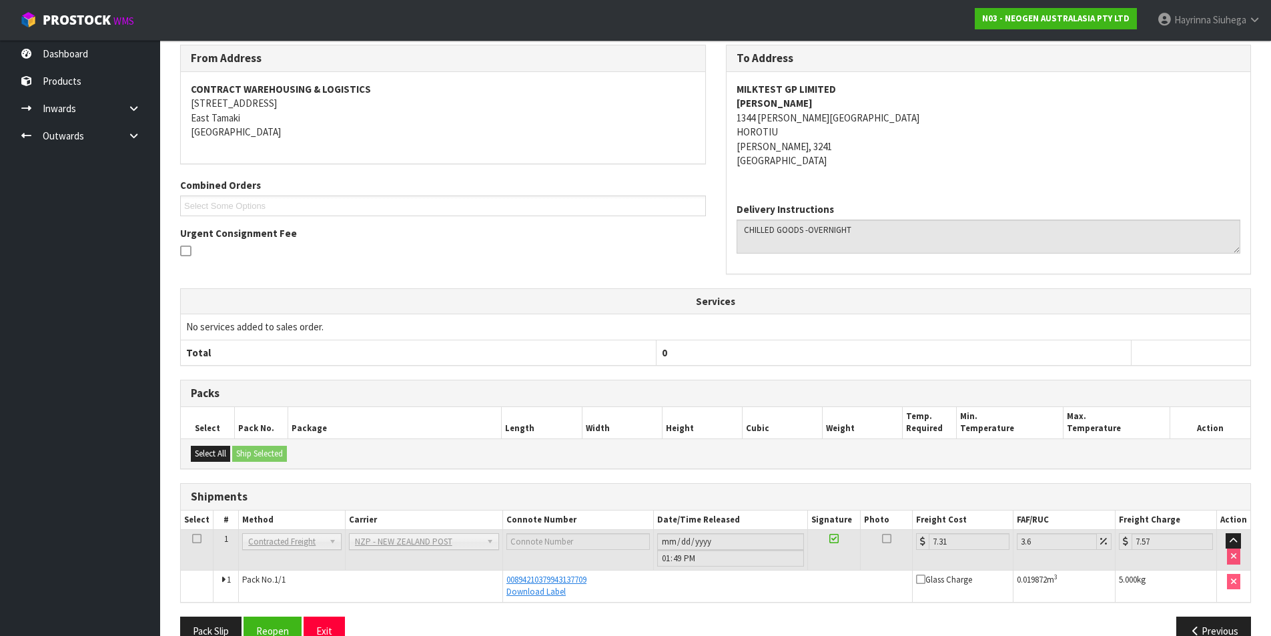
scroll to position [0, 0]
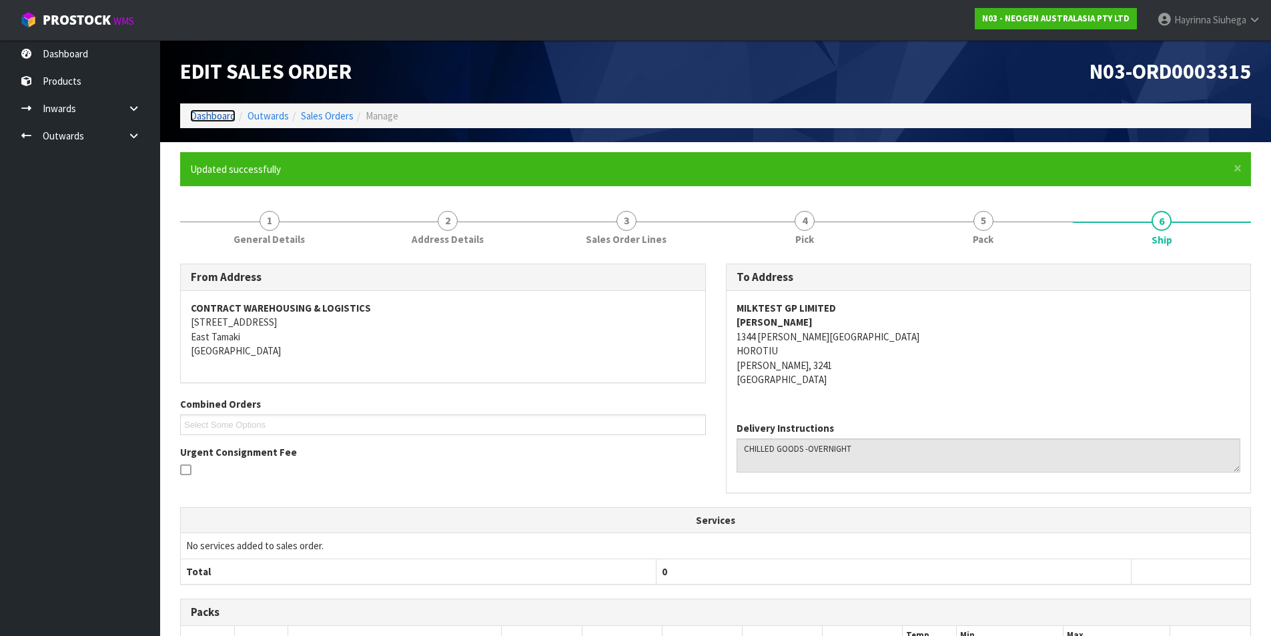
click at [214, 119] on link "Dashboard" at bounding box center [212, 115] width 45 height 13
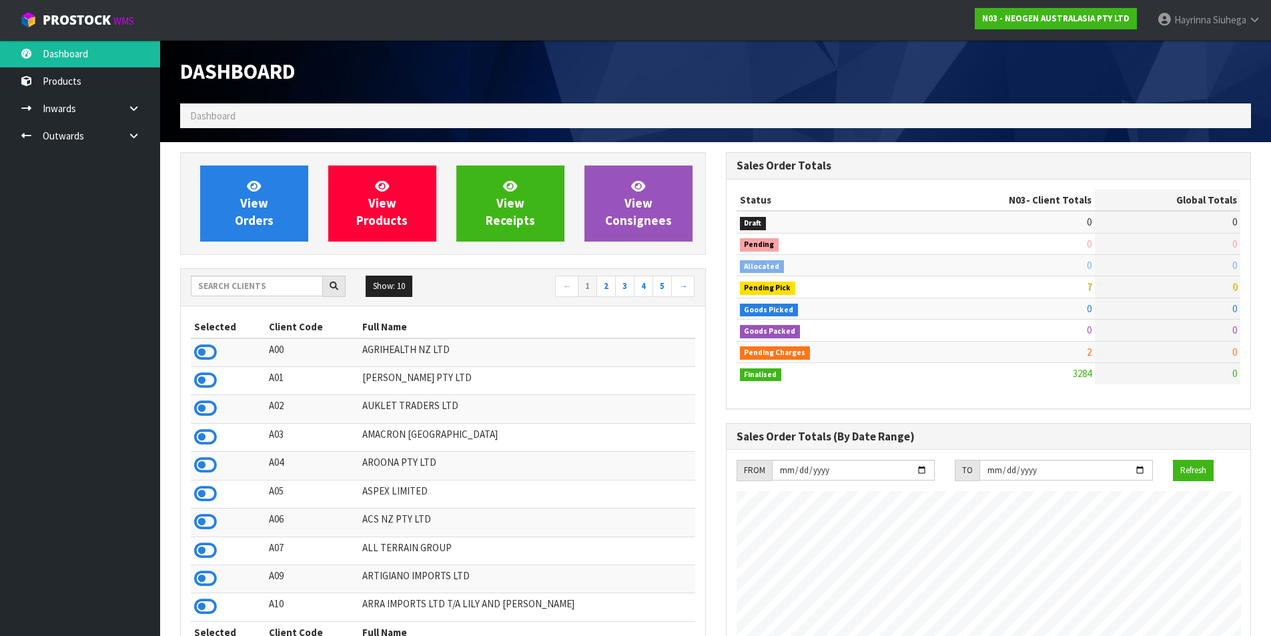
scroll to position [1011, 545]
click at [270, 201] on link "View Orders" at bounding box center [254, 203] width 108 height 76
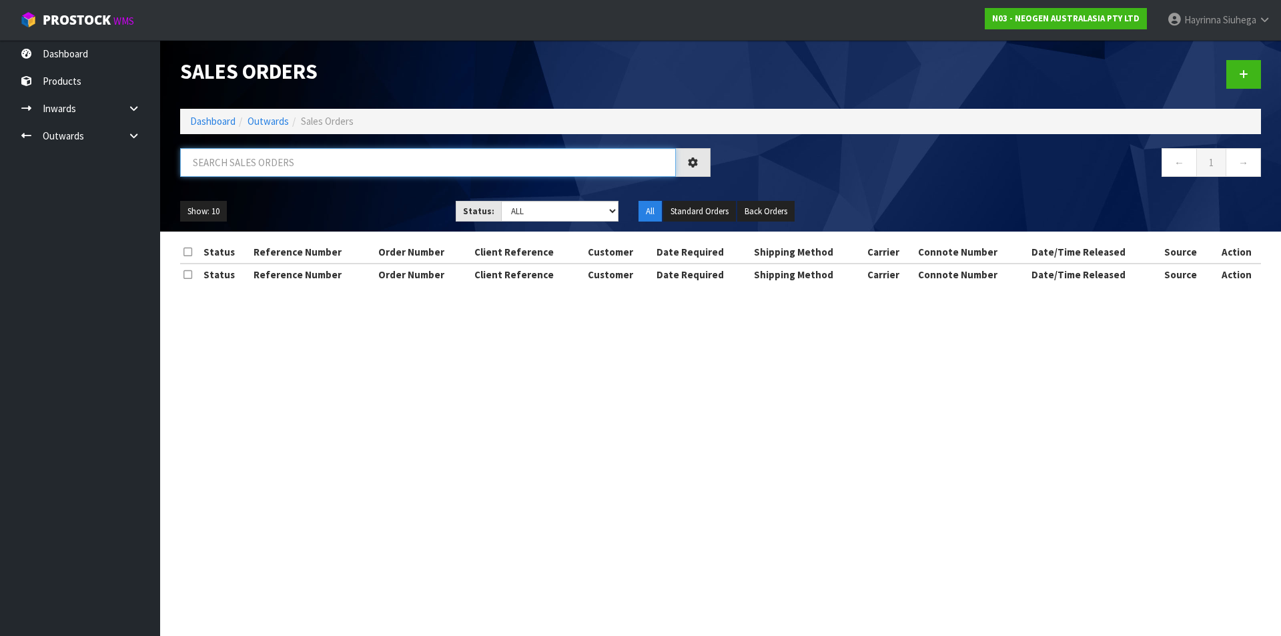
click at [297, 168] on input "text" at bounding box center [428, 162] width 496 height 29
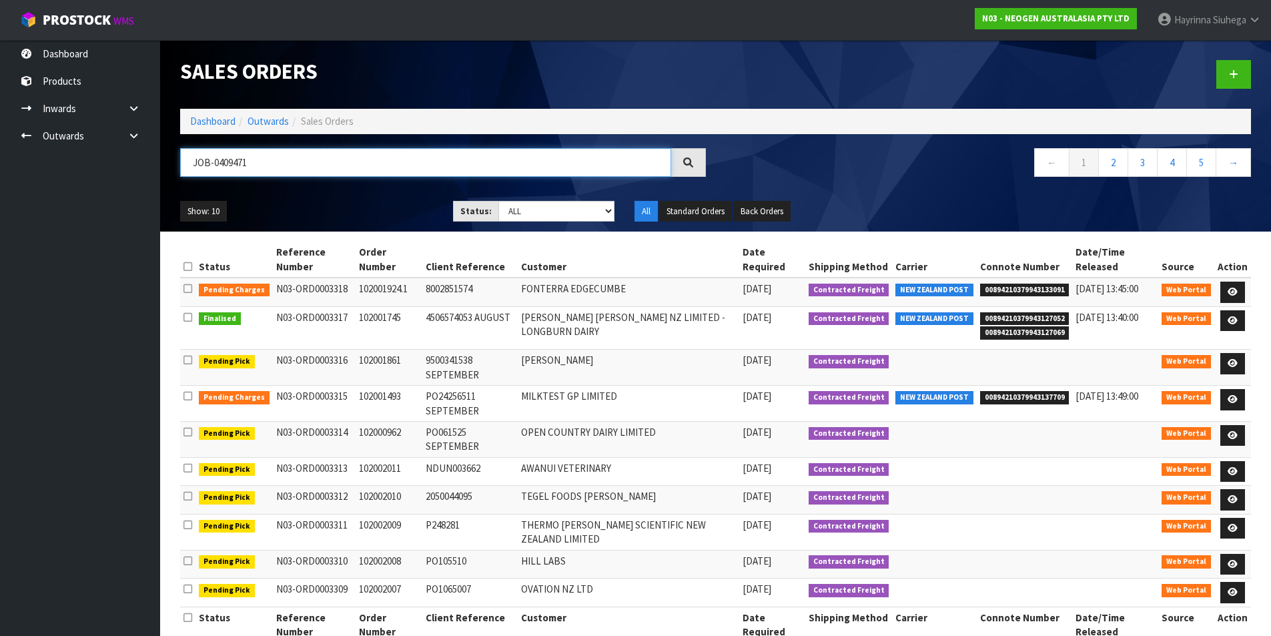
type input "JOB-0409471"
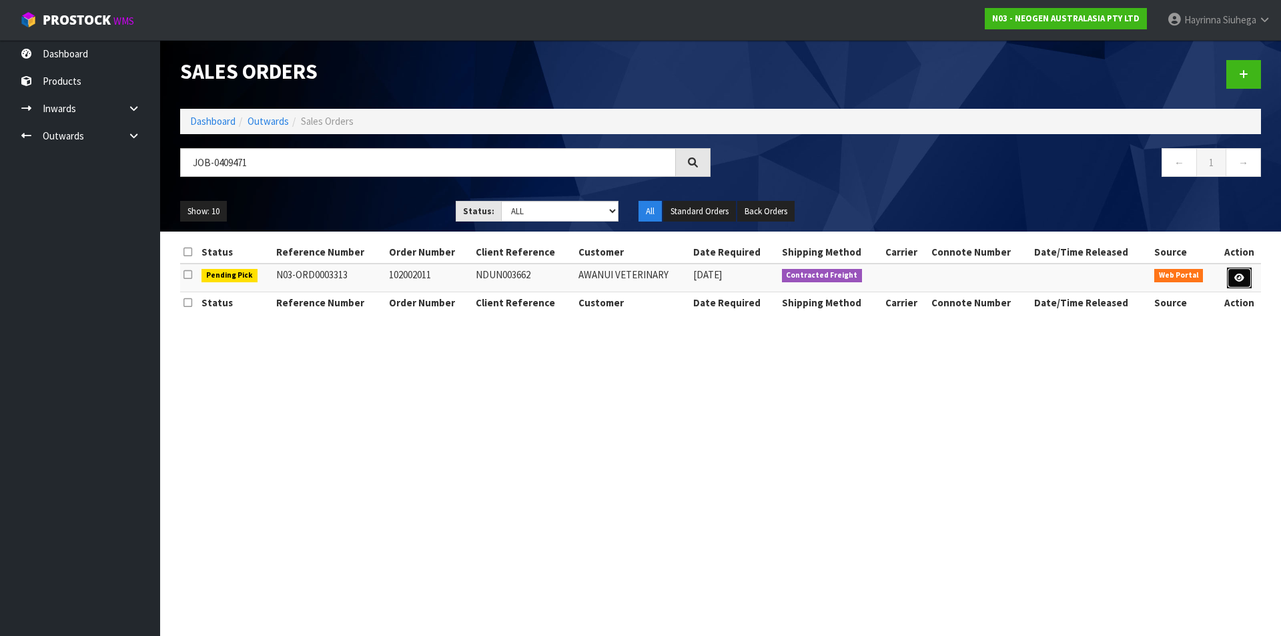
click at [1240, 274] on icon at bounding box center [1239, 278] width 10 height 9
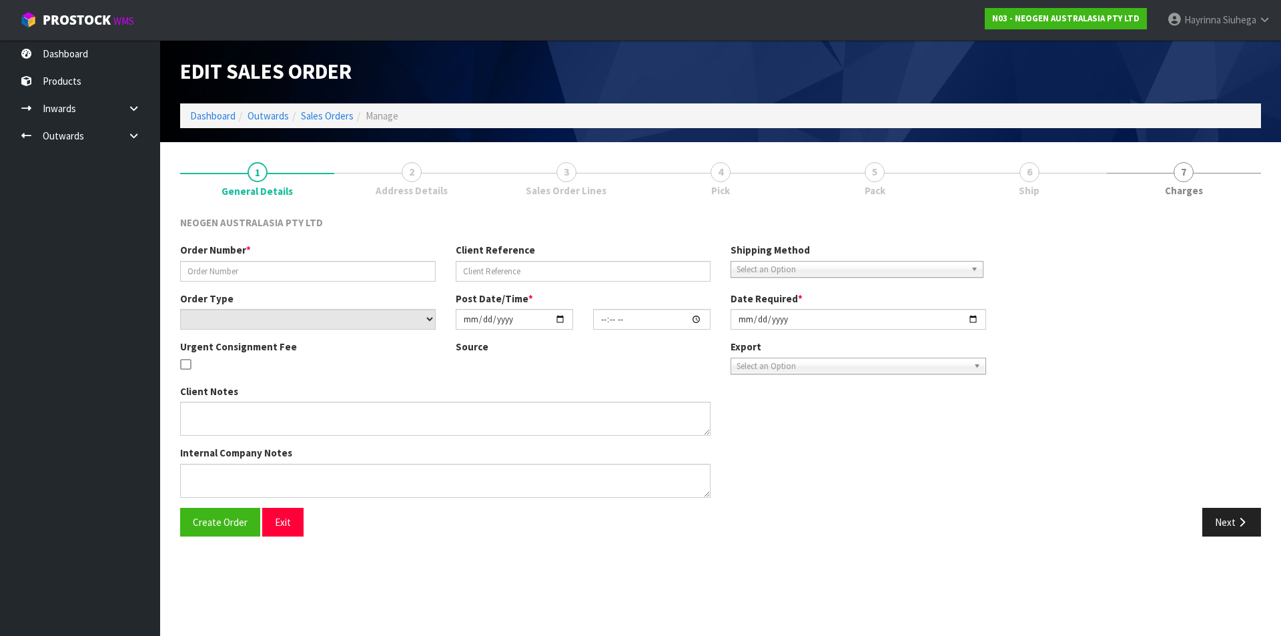
type input "102002011"
type input "NDUN003662"
select select "number:0"
type input "[DATE]"
type input "10:06:00.000"
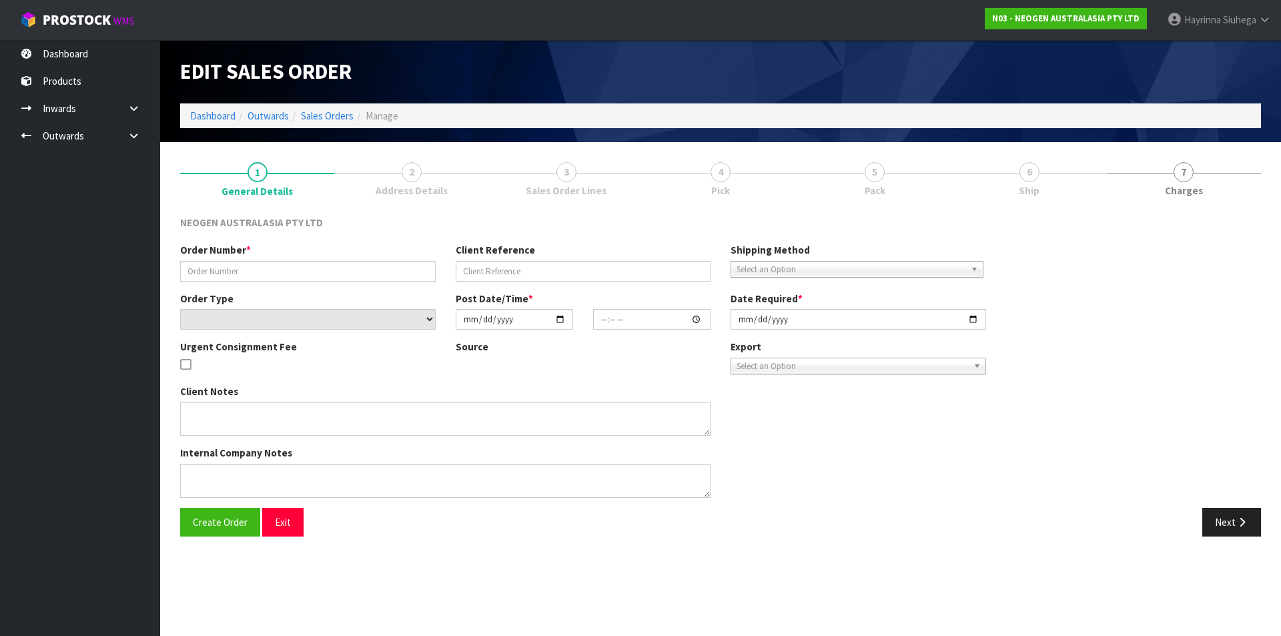
type input "[DATE]"
type textarea "ATTN: [PERSON_NAME] MICROBIOLOGY NDUN GRIBBLES VETERINARY PATHOLOGY"
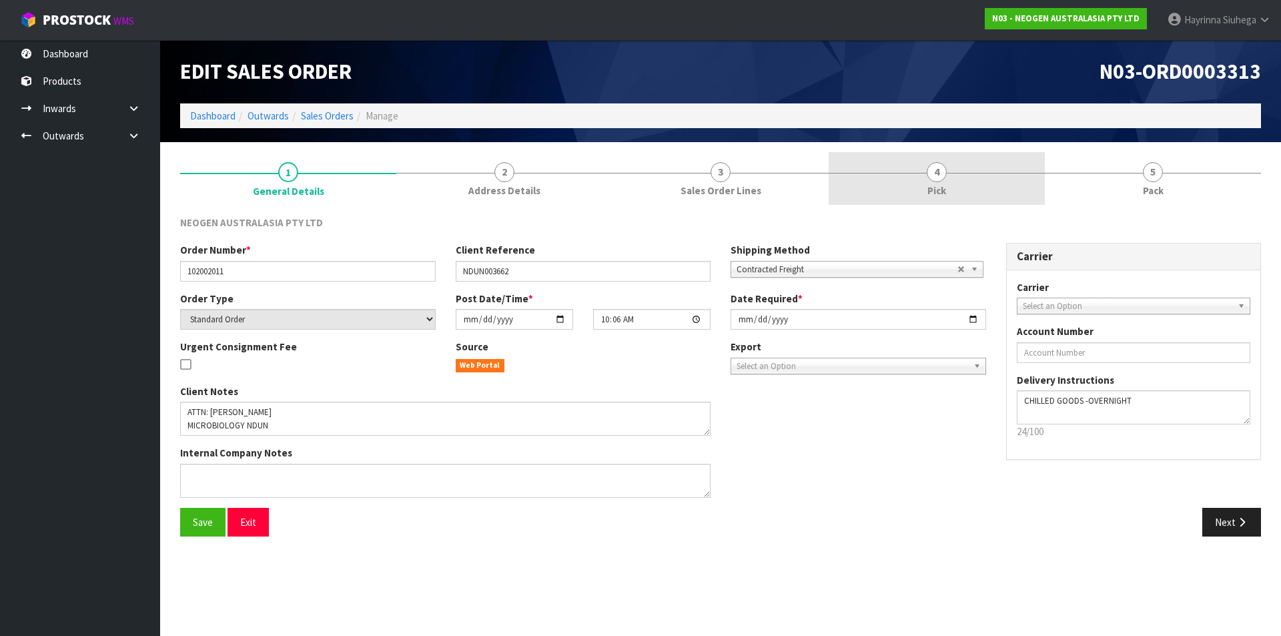
click at [1010, 182] on link "4 Pick" at bounding box center [937, 178] width 216 height 53
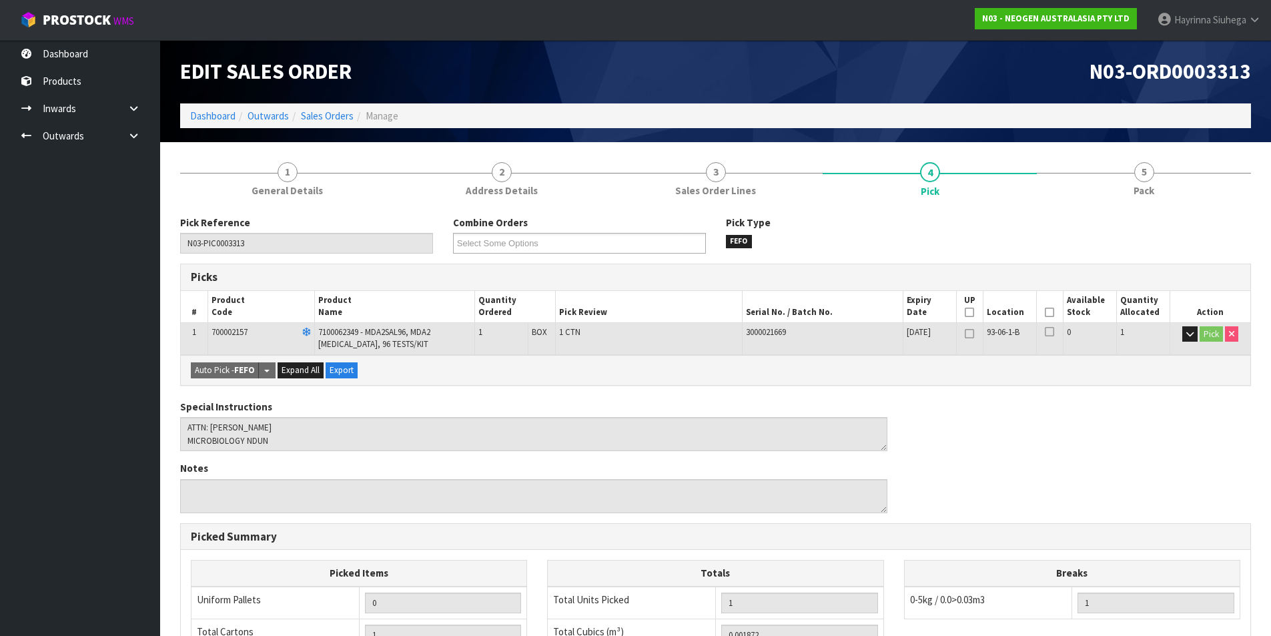
click at [1050, 313] on icon at bounding box center [1049, 312] width 9 height 1
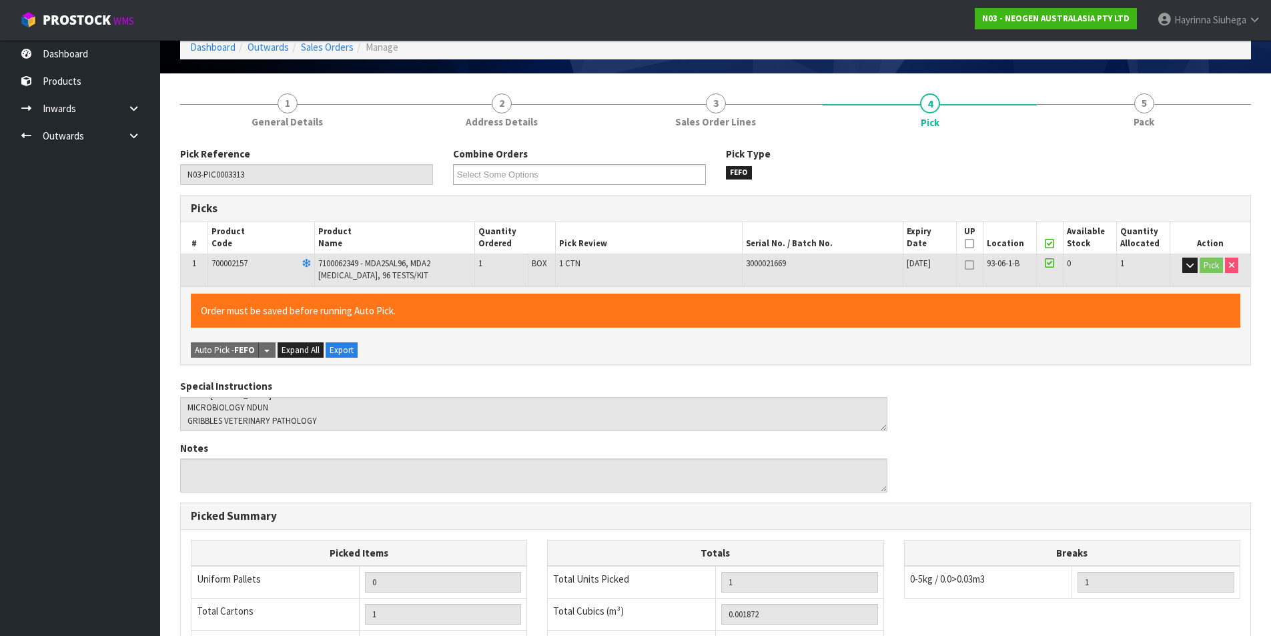
scroll to position [304, 0]
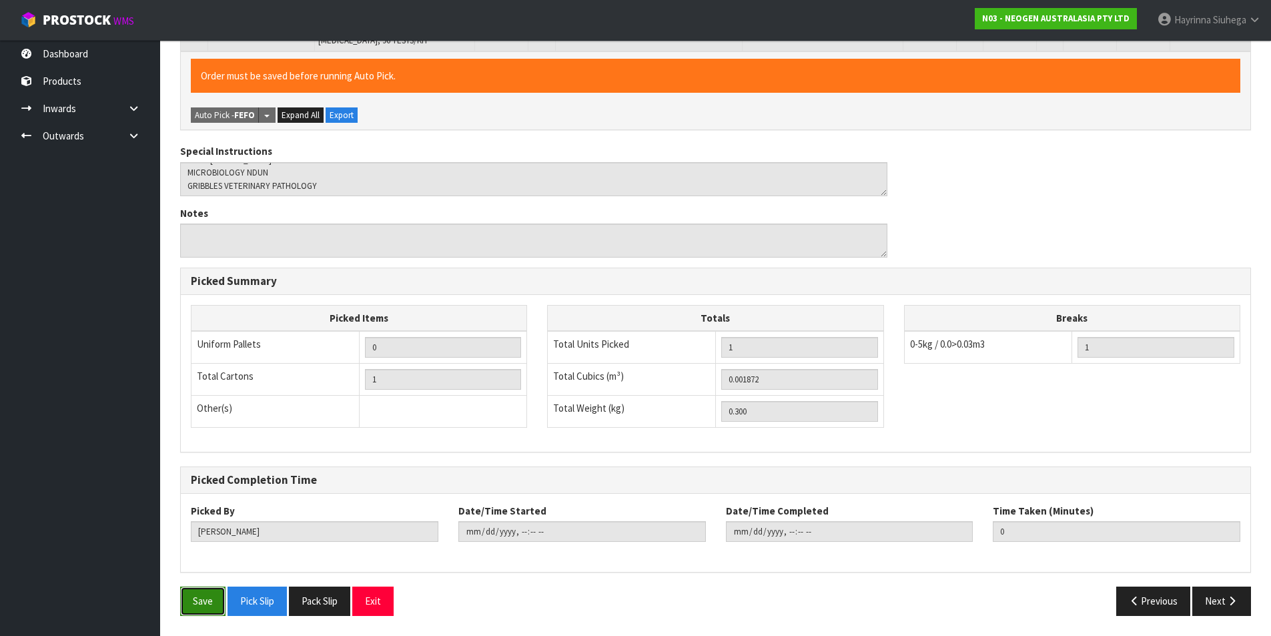
click at [210, 600] on button "Save" at bounding box center [202, 600] width 45 height 29
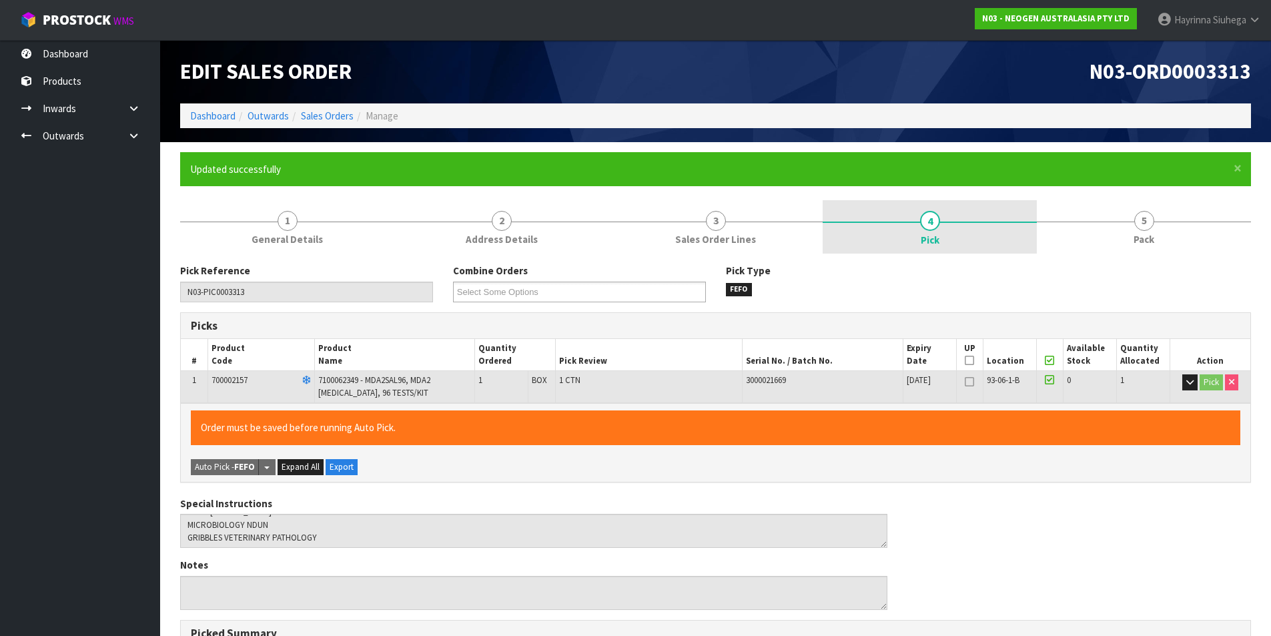
type input "[PERSON_NAME]"
type input "[DATE]T13:51:59"
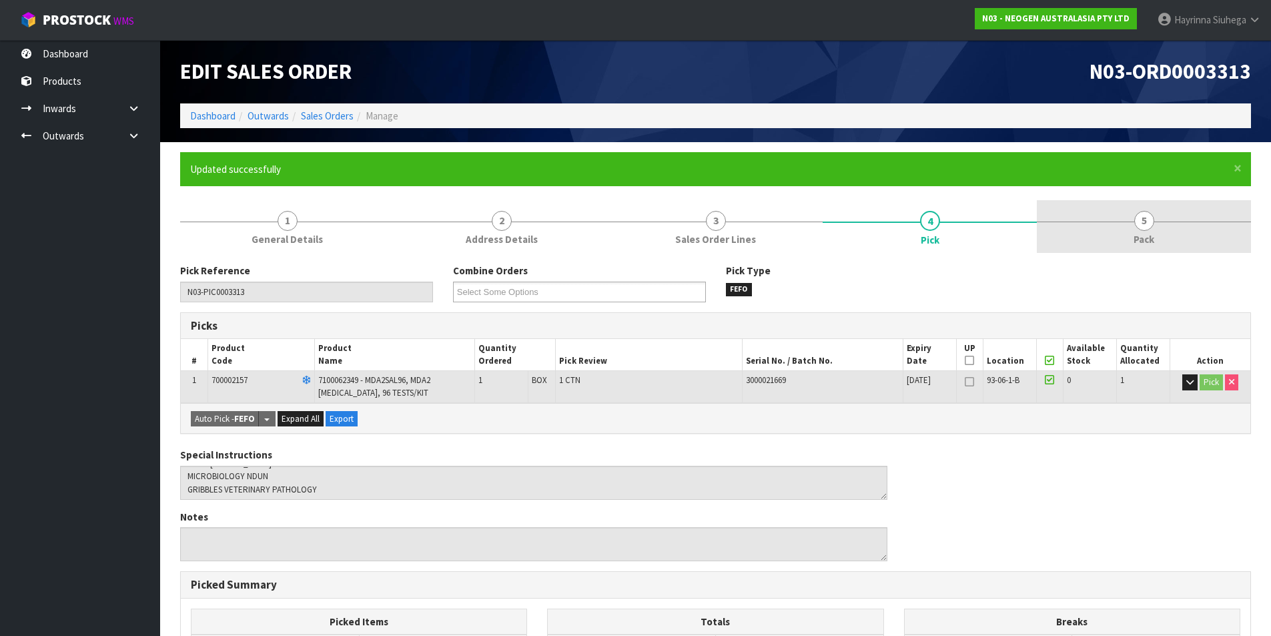
click at [1132, 222] on div at bounding box center [1144, 222] width 214 height 1
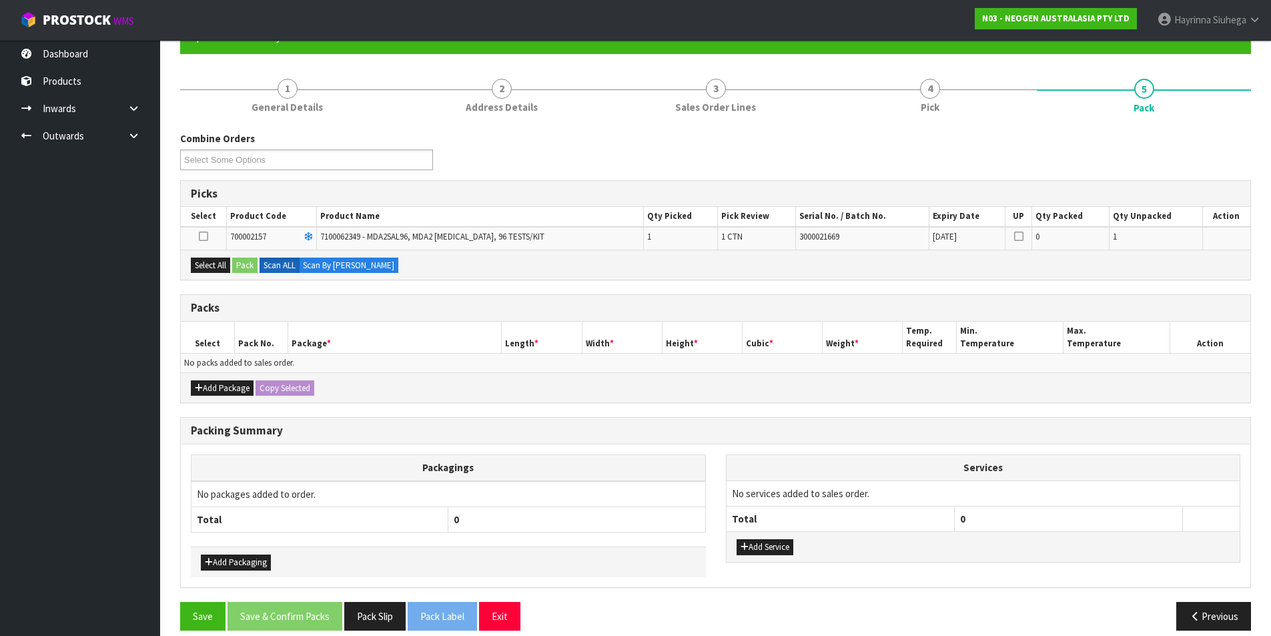
scroll to position [133, 0]
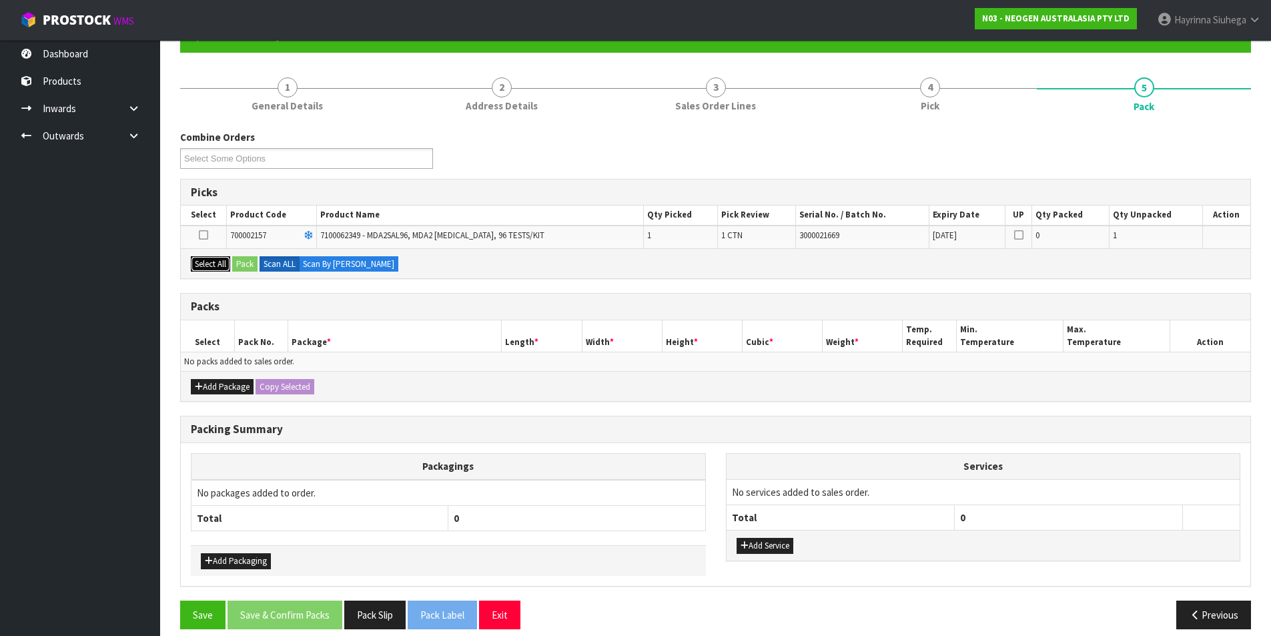
click at [222, 265] on button "Select All" at bounding box center [210, 264] width 39 height 16
click at [238, 261] on button "Pack" at bounding box center [244, 264] width 25 height 16
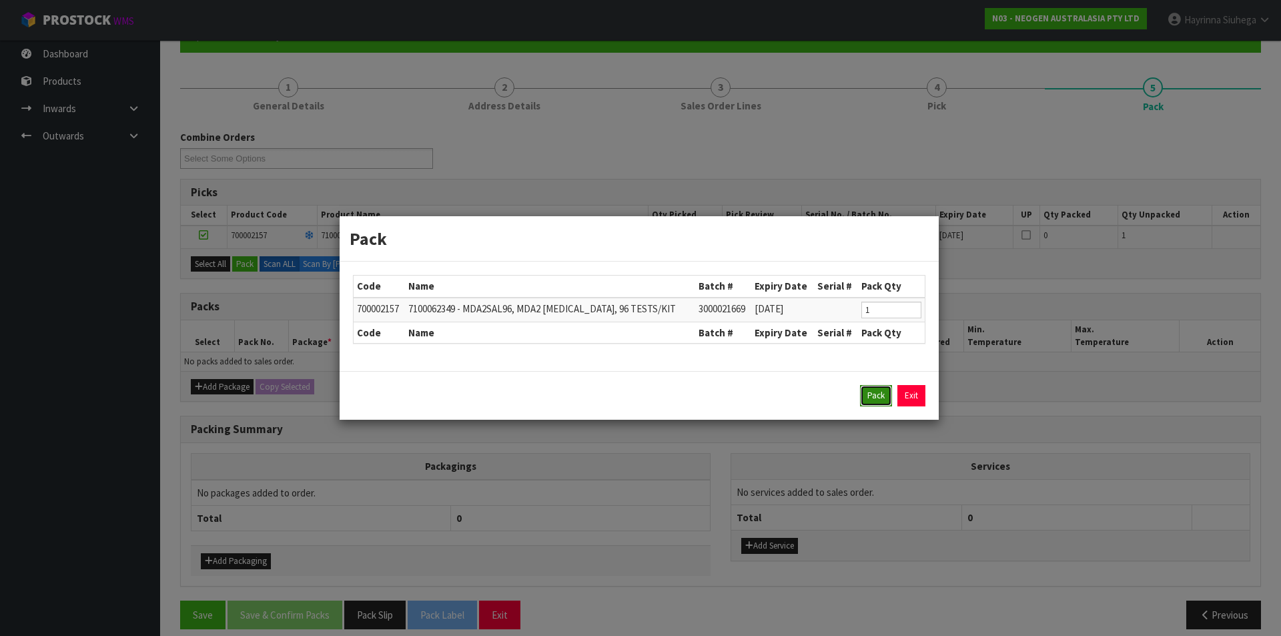
click at [872, 391] on button "Pack" at bounding box center [876, 395] width 32 height 21
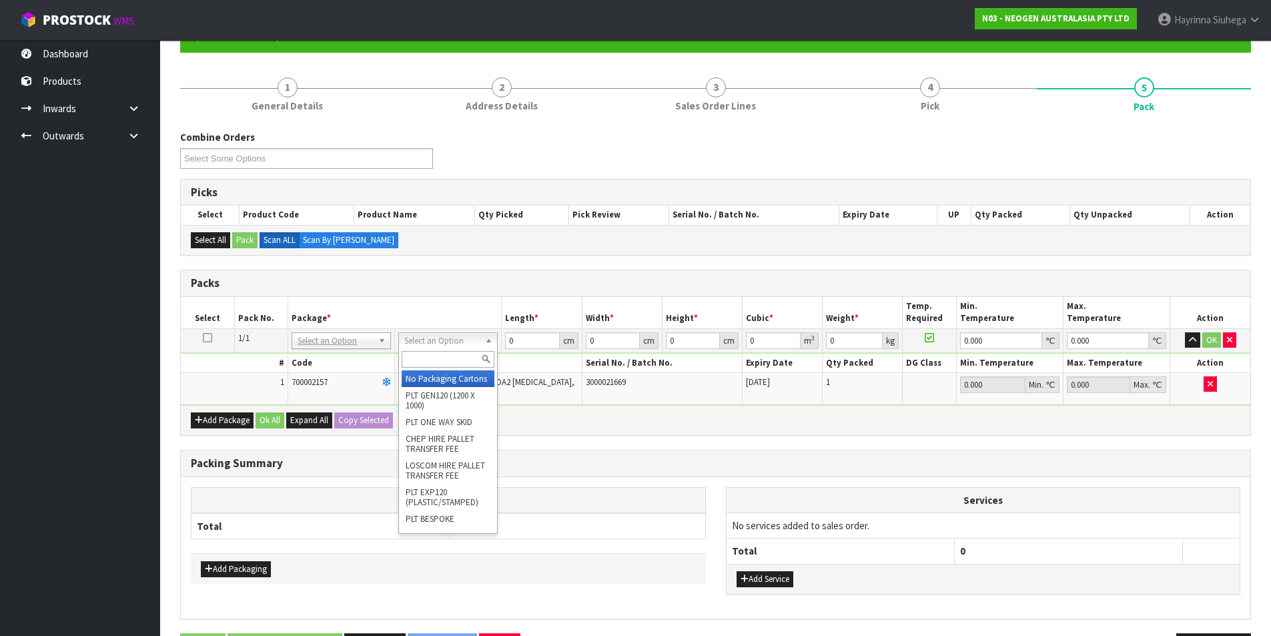
click at [457, 361] on input "text" at bounding box center [448, 359] width 93 height 17
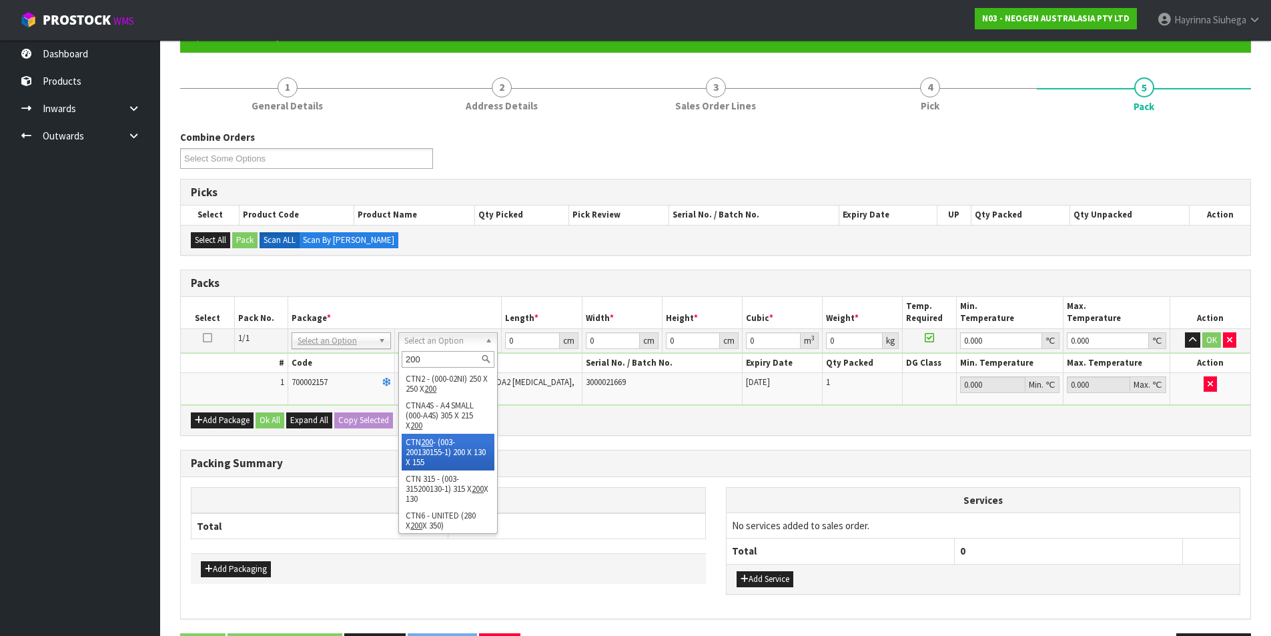
type input "200"
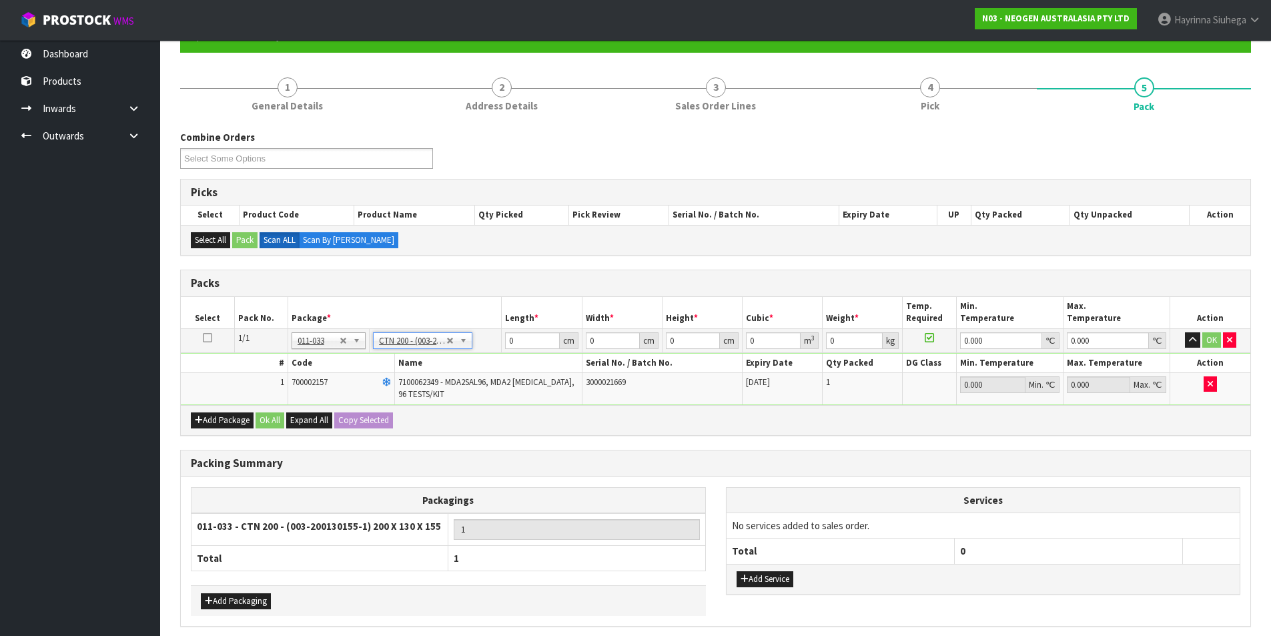
type input "20"
type input "13"
type input "15.5"
type input "0.00403"
type input "0.5"
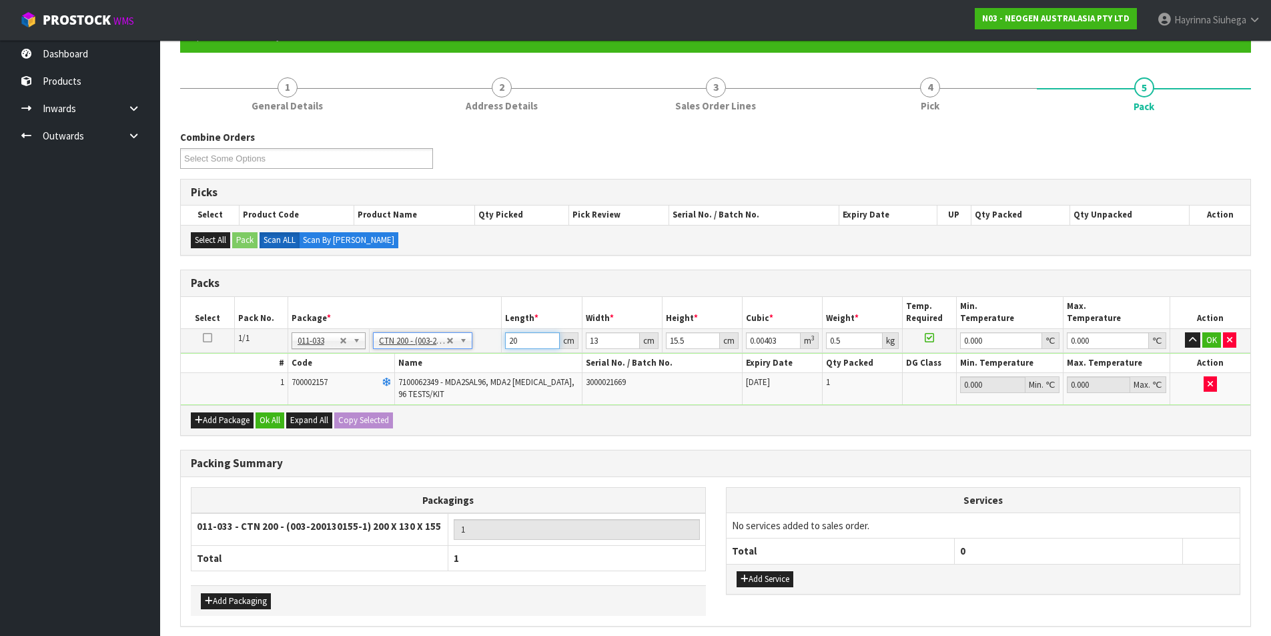
click at [506, 339] on input "20" at bounding box center [532, 340] width 54 height 17
type input "2"
type input "0.000403"
type input "21"
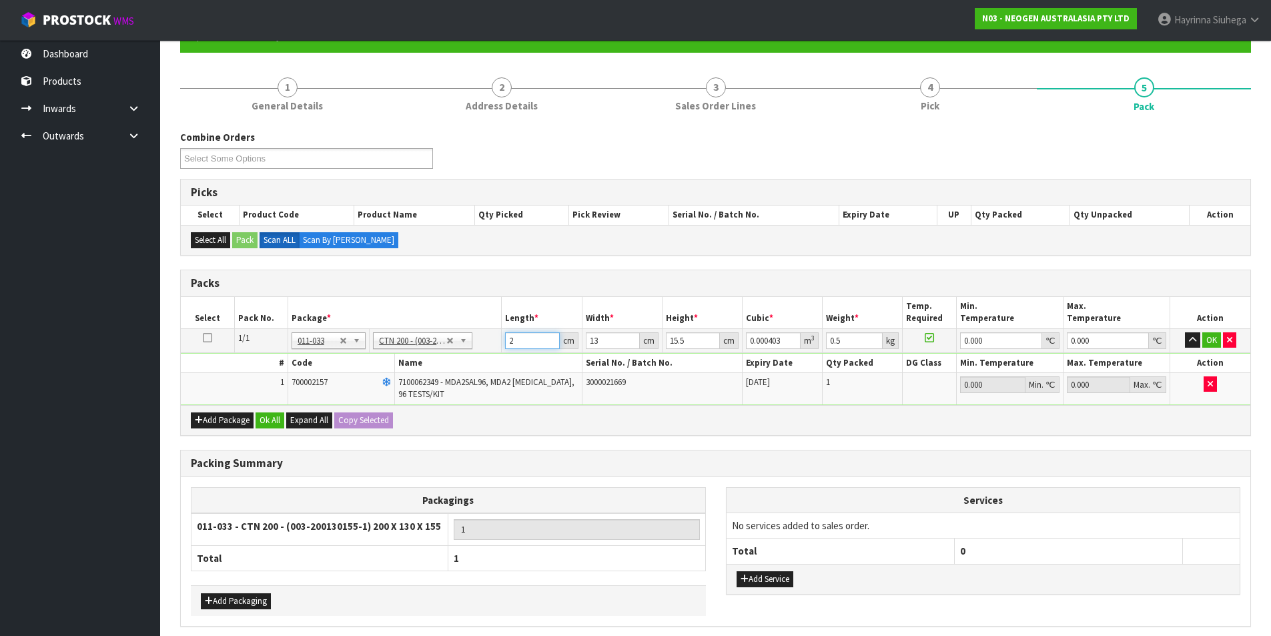
type input "0.004232"
type input "21"
type input "1"
type input "0.000325"
type input "14"
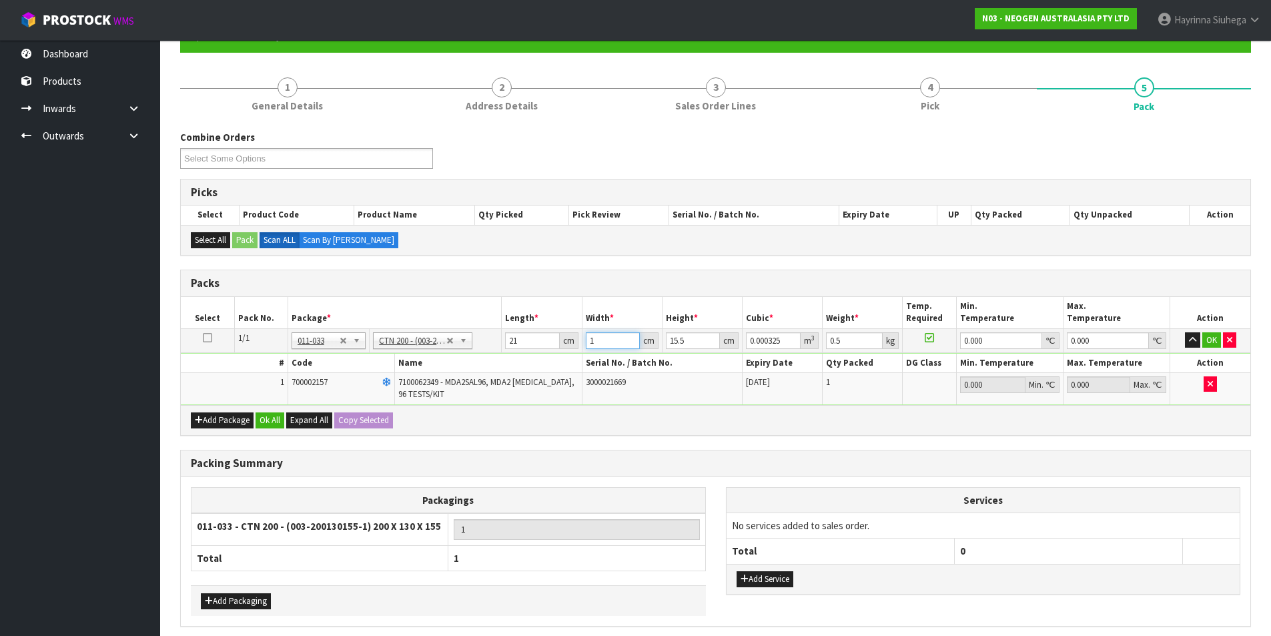
type input "0.004557"
type input "14"
type input "1"
type input "0.000294"
type input "17"
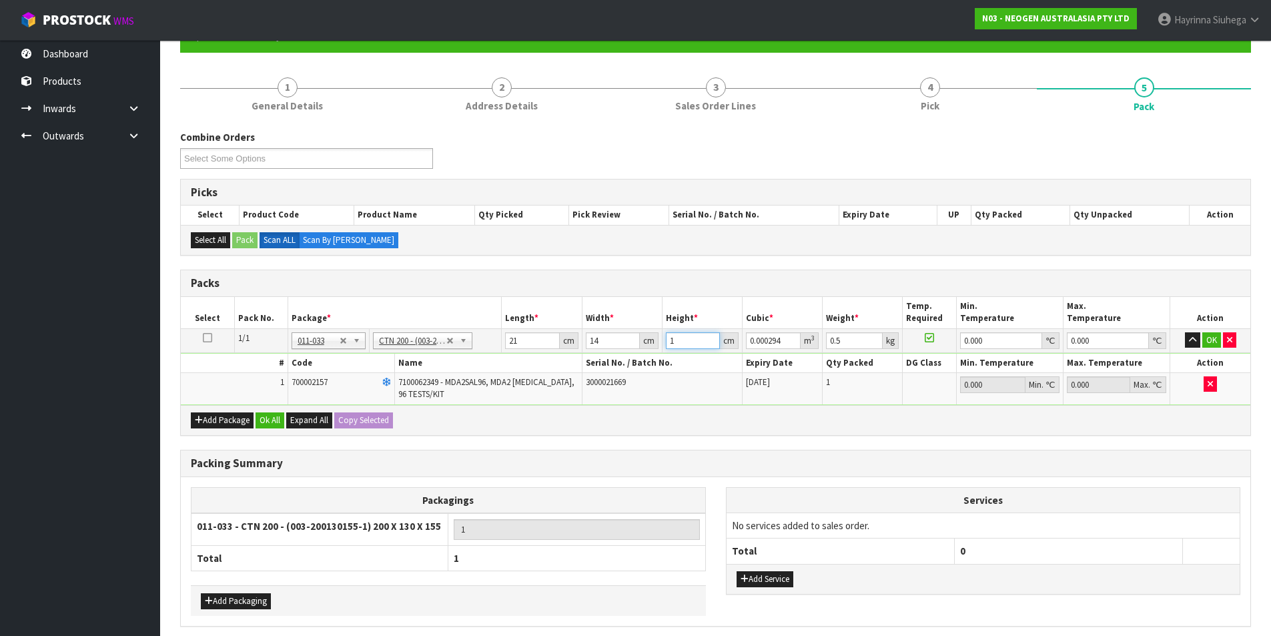
type input "0.004998"
type input "17"
type input "1"
type input "0"
click button "OK" at bounding box center [1211, 340] width 19 height 16
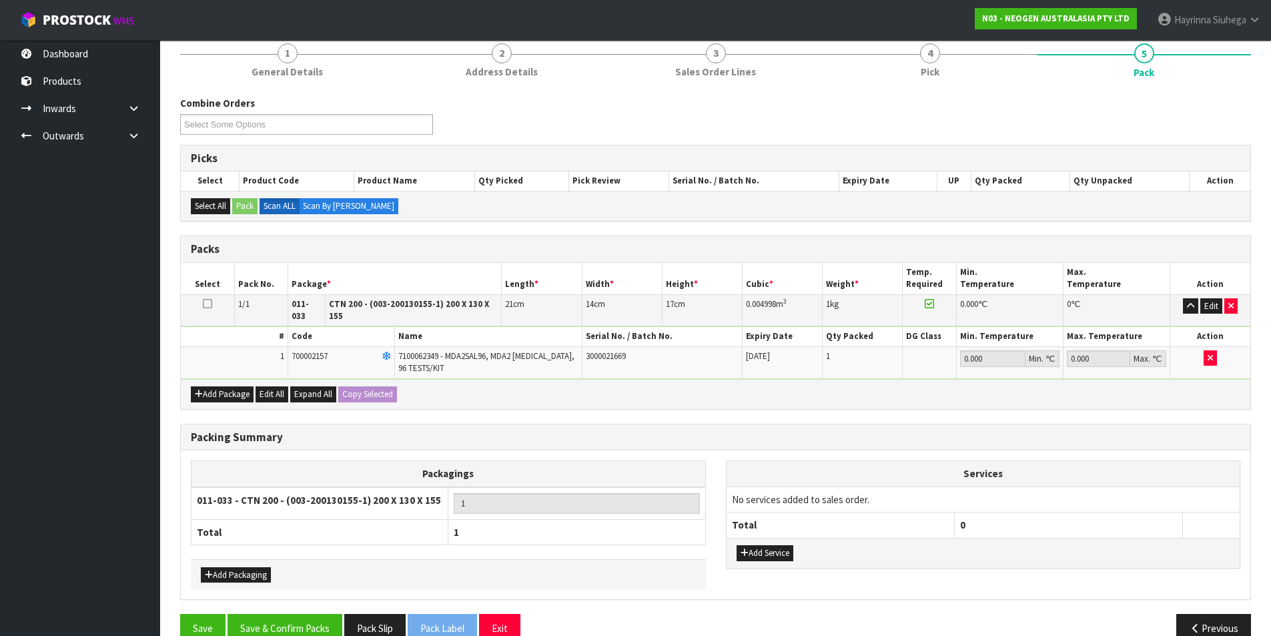
scroll to position [185, 0]
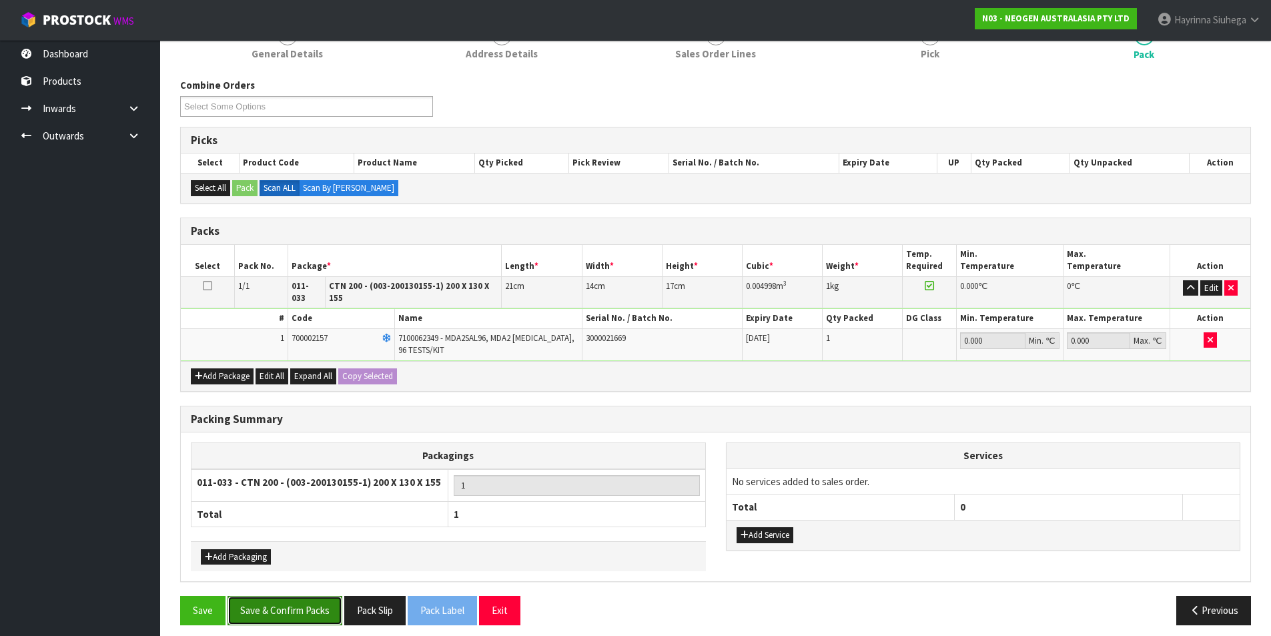
click at [300, 596] on button "Save & Confirm Packs" at bounding box center [285, 610] width 115 height 29
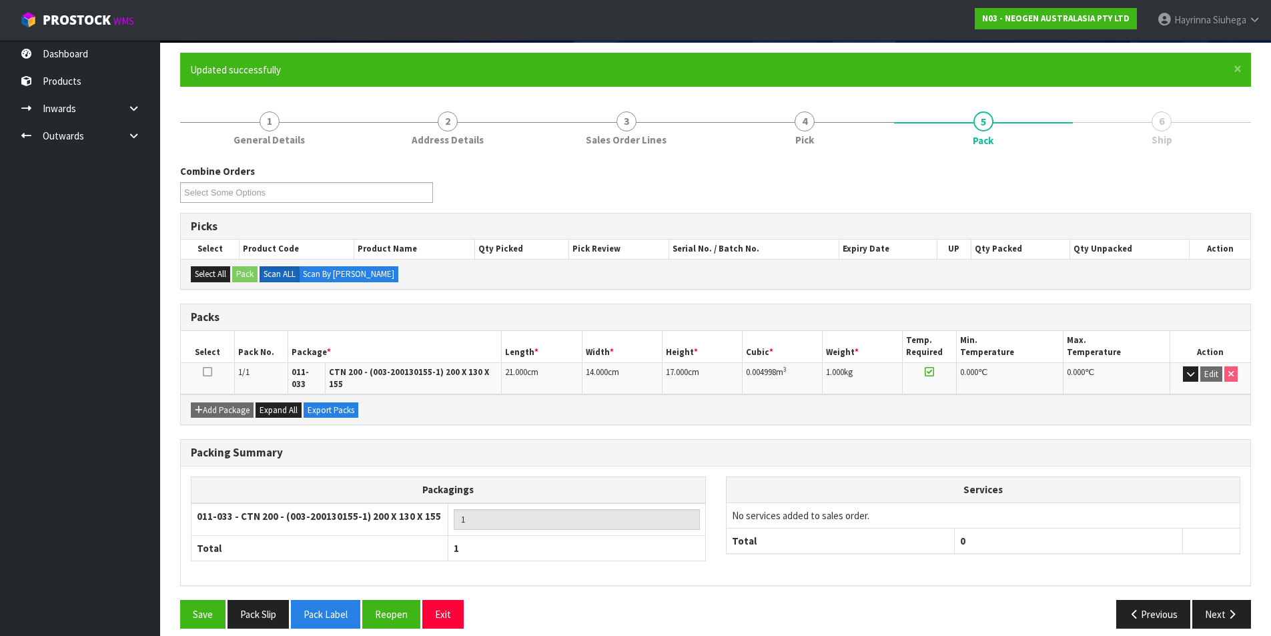
scroll to position [103, 0]
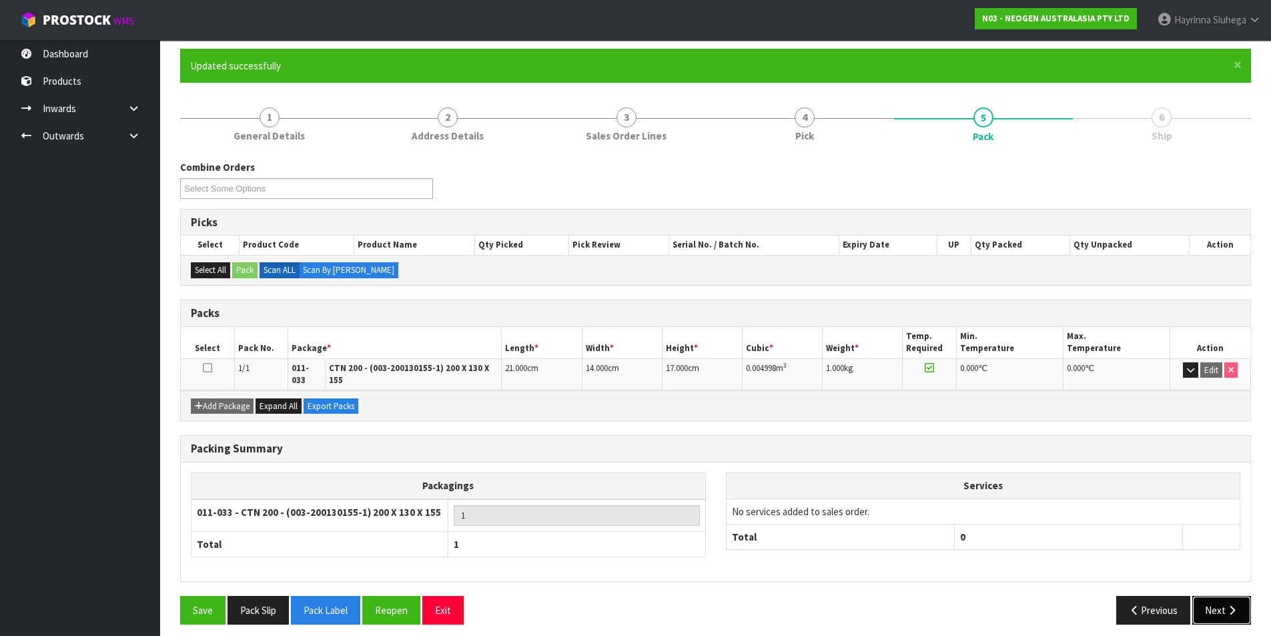
click at [1214, 601] on button "Next" at bounding box center [1221, 610] width 59 height 29
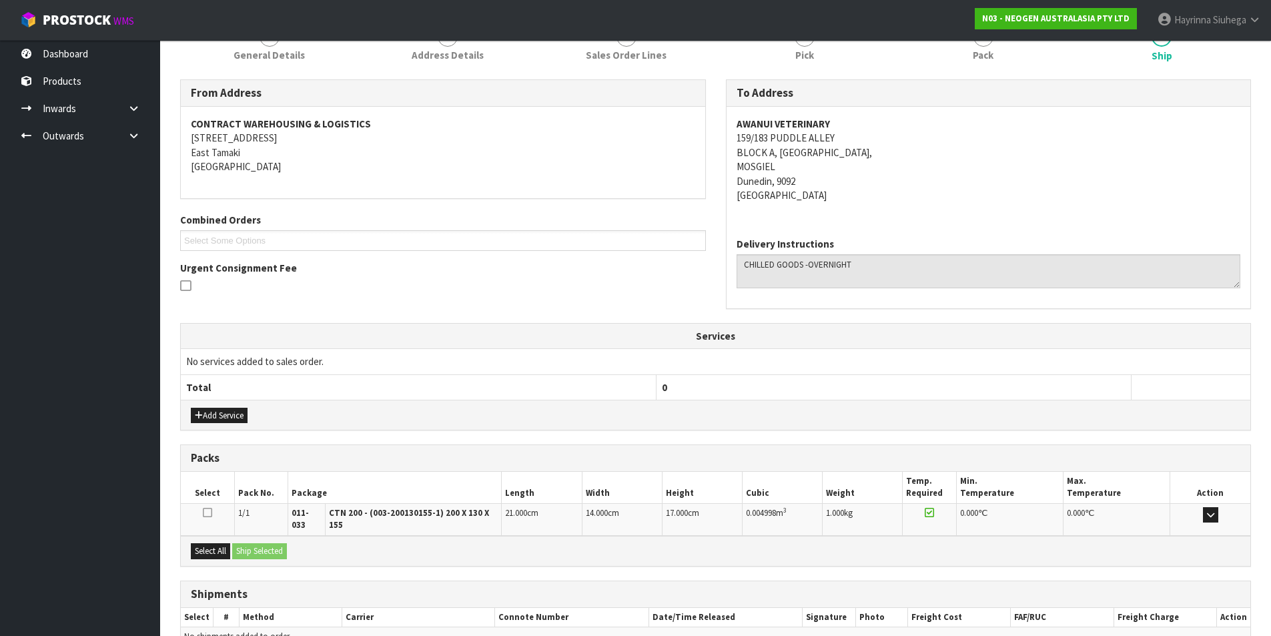
scroll to position [249, 0]
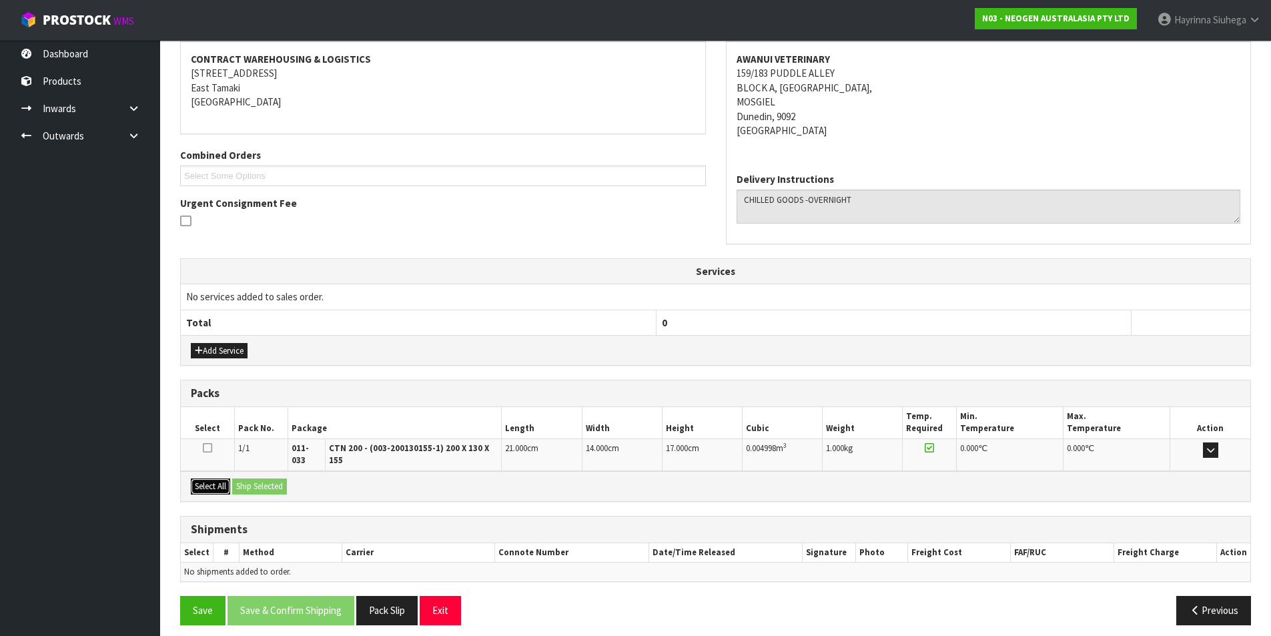
click at [216, 478] on button "Select All" at bounding box center [210, 486] width 39 height 16
click at [260, 478] on button "Ship Selected" at bounding box center [259, 486] width 55 height 16
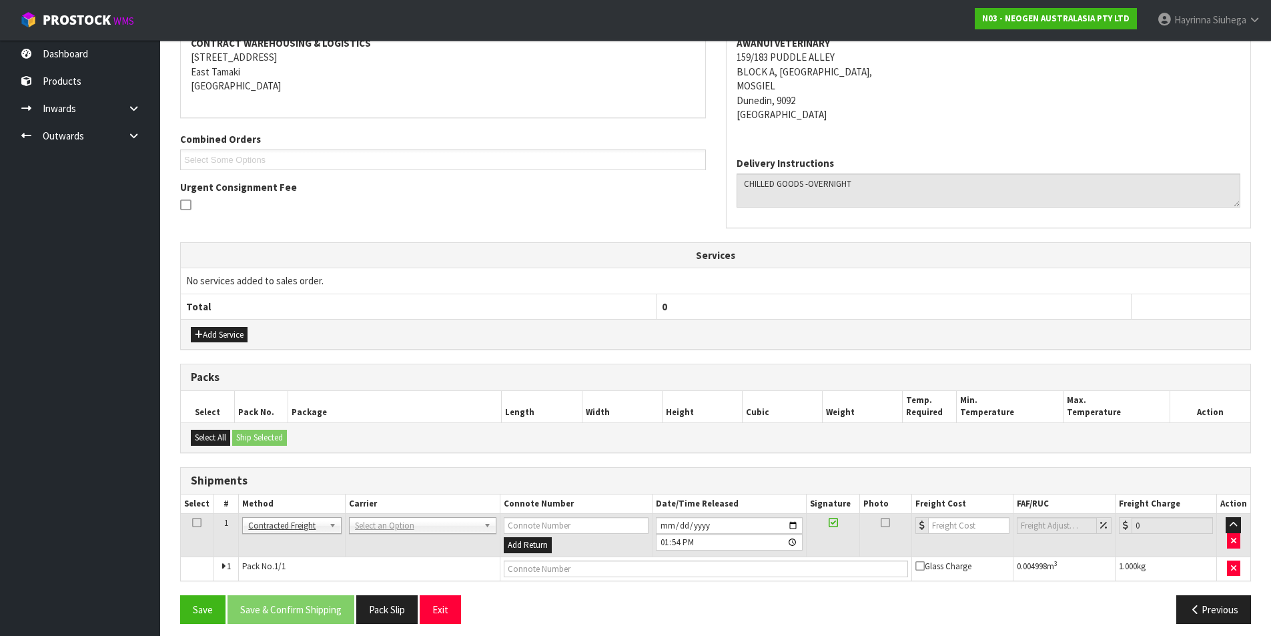
scroll to position [273, 0]
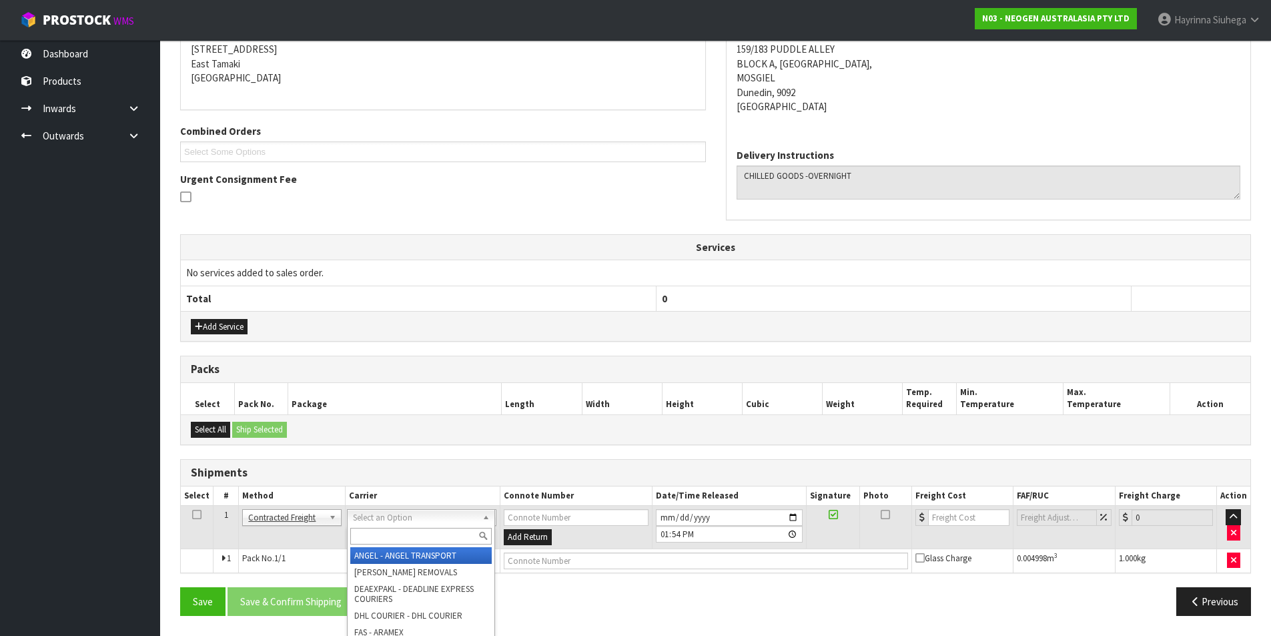
click at [370, 542] on input "text" at bounding box center [420, 536] width 141 height 17
type input "NZP"
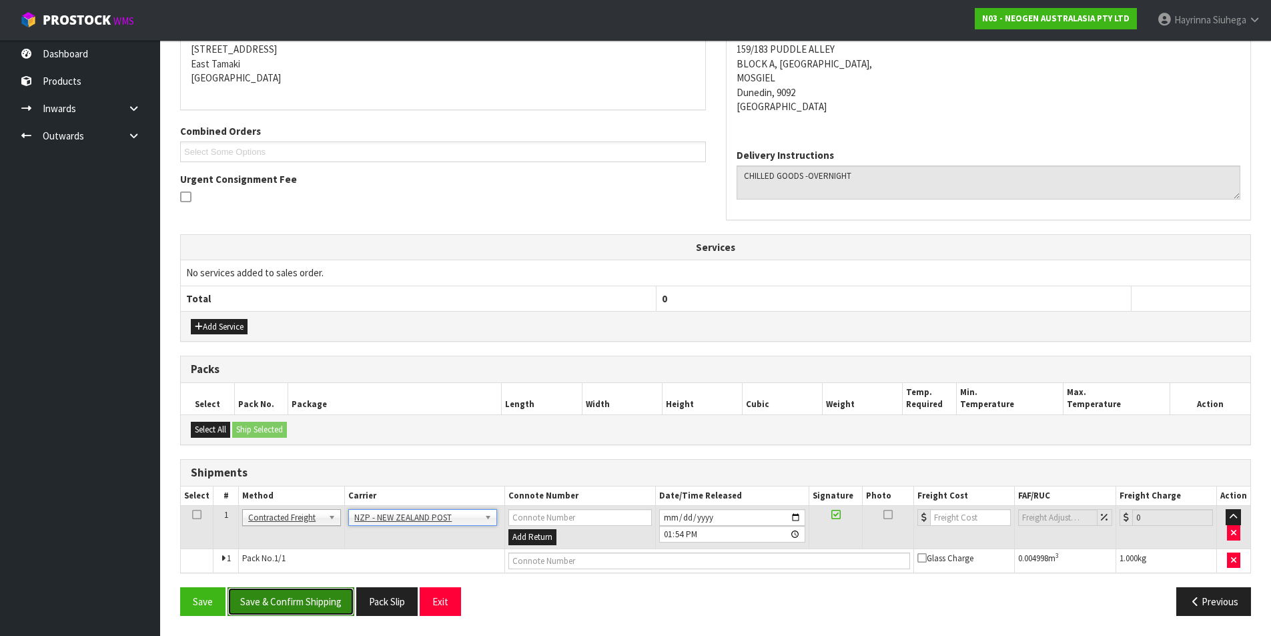
click at [318, 611] on button "Save & Confirm Shipping" at bounding box center [291, 601] width 127 height 29
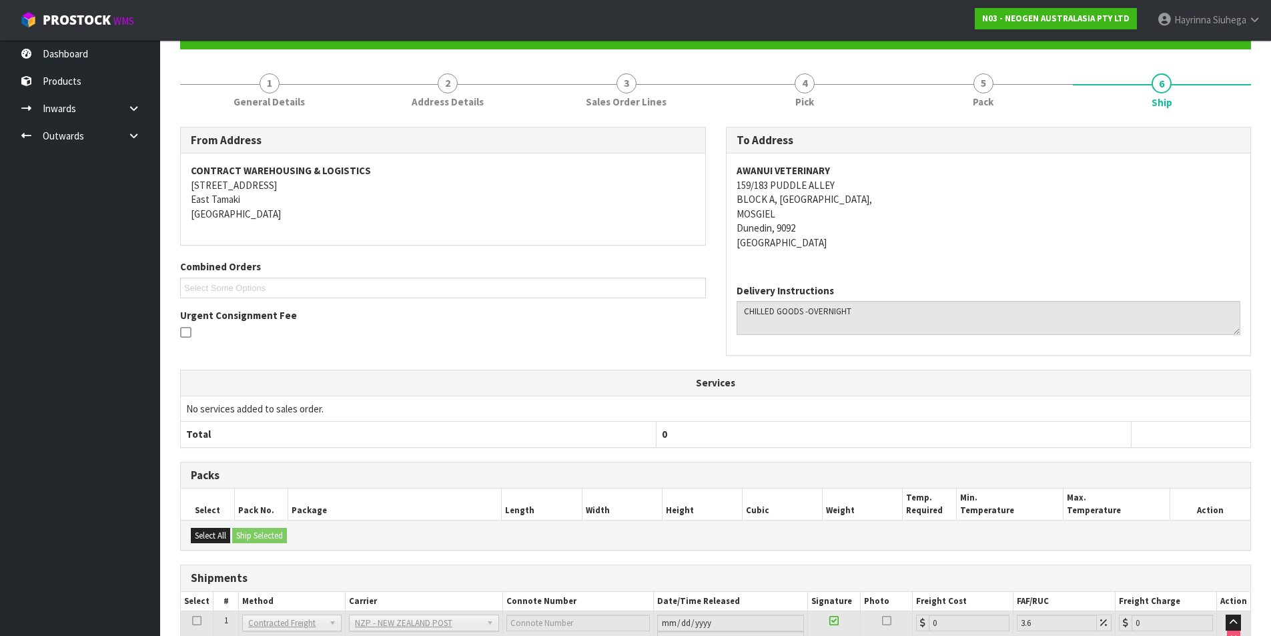
scroll to position [254, 0]
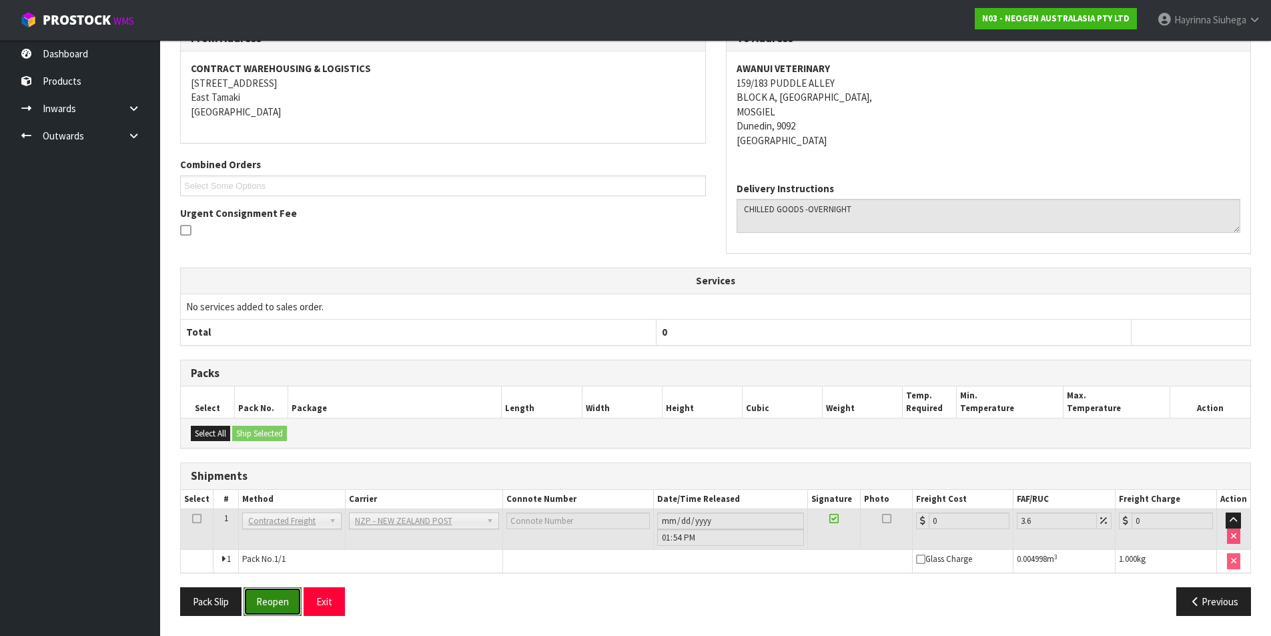
click at [279, 594] on button "Reopen" at bounding box center [273, 601] width 58 height 29
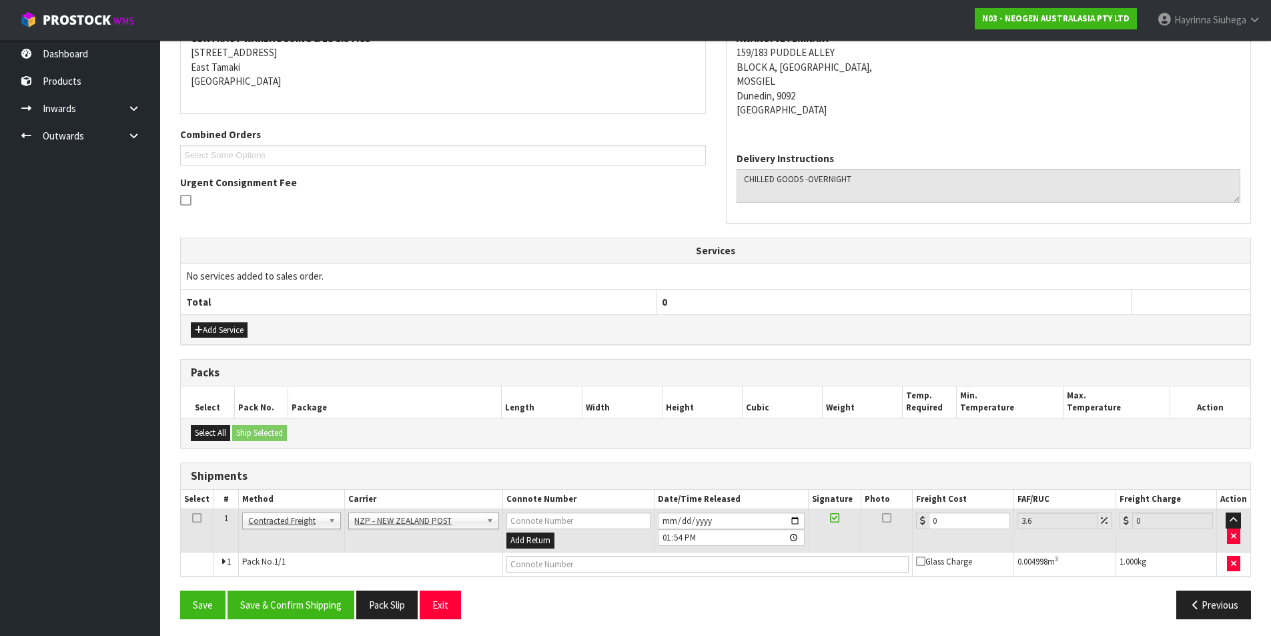
scroll to position [273, 0]
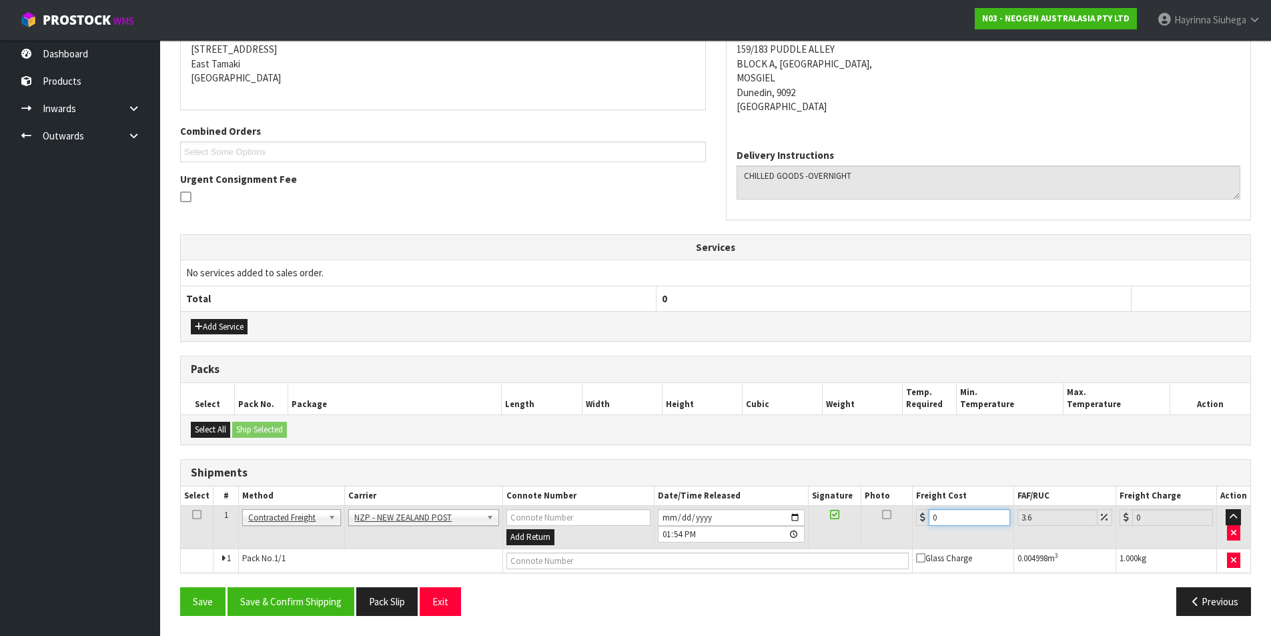
drag, startPoint x: 963, startPoint y: 516, endPoint x: 691, endPoint y: 517, distance: 272.2
click at [692, 517] on tr "1 Client Local Pickup Customer Local Pickup Company Freight Contracted Freight …" at bounding box center [716, 527] width 1070 height 43
type input "3"
type input "3.11"
type input "32"
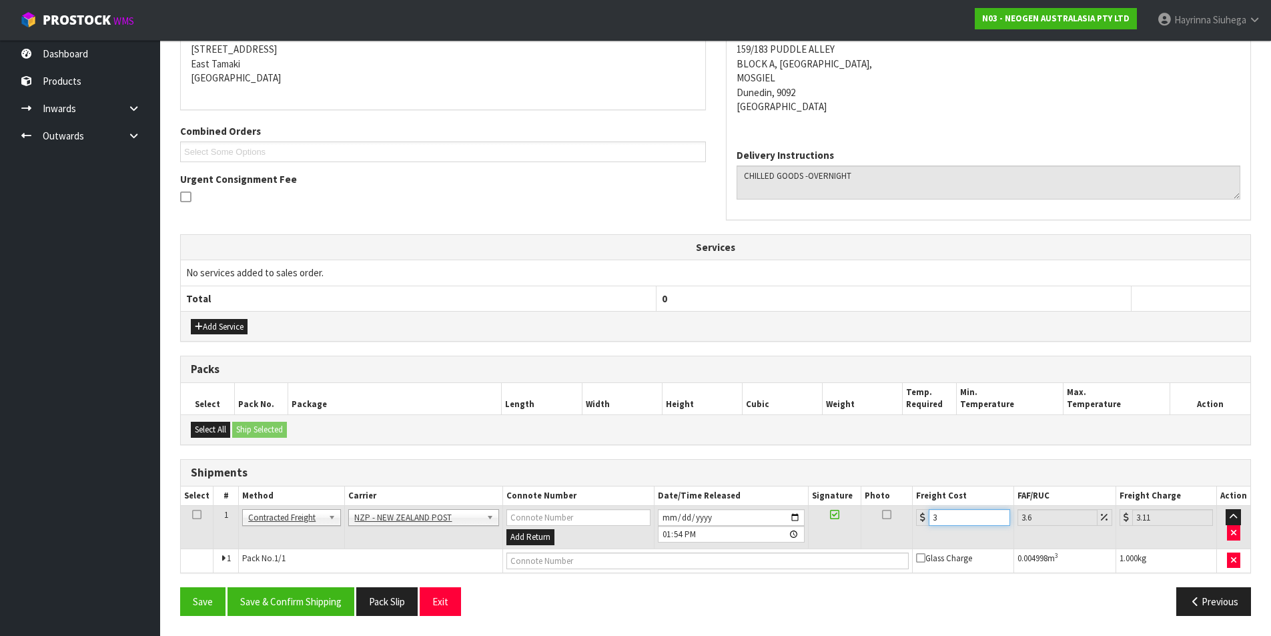
type input "33.15"
type input "32.2"
type input "33.36"
type input "32.22"
type input "33.38"
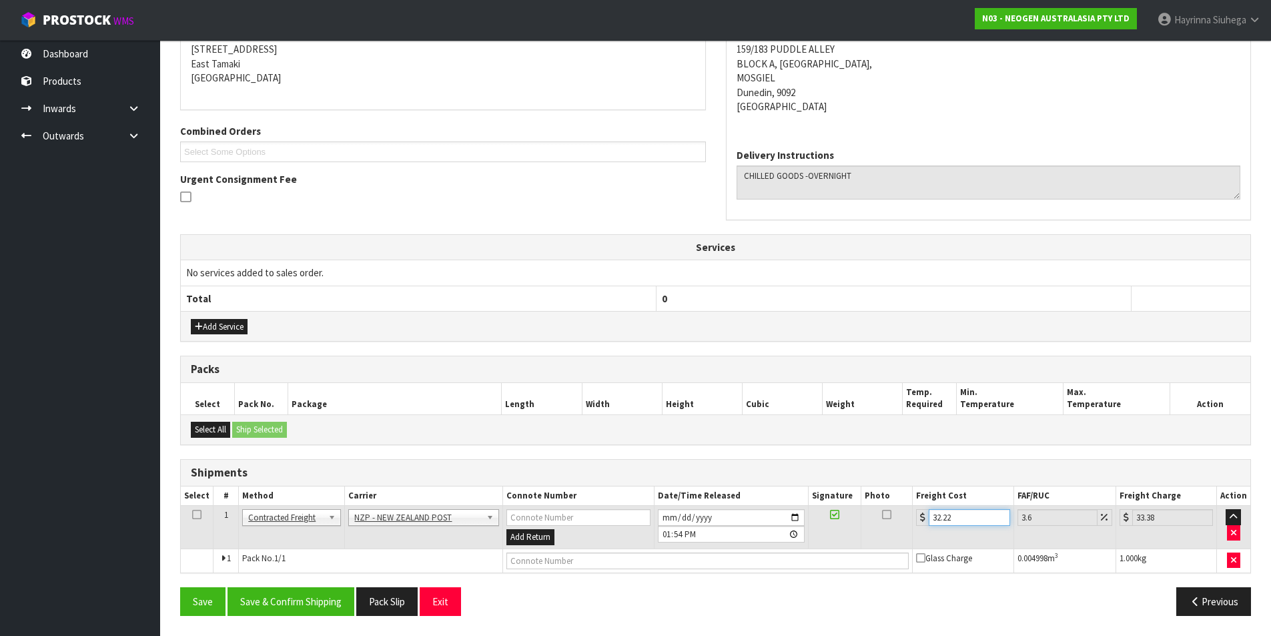
type input "32.22"
click at [656, 560] on input "text" at bounding box center [707, 560] width 403 height 17
type input "00894210379943142437"
click at [180, 587] on button "Save" at bounding box center [202, 601] width 45 height 29
click at [324, 592] on button "Save & Confirm Shipping" at bounding box center [291, 601] width 127 height 29
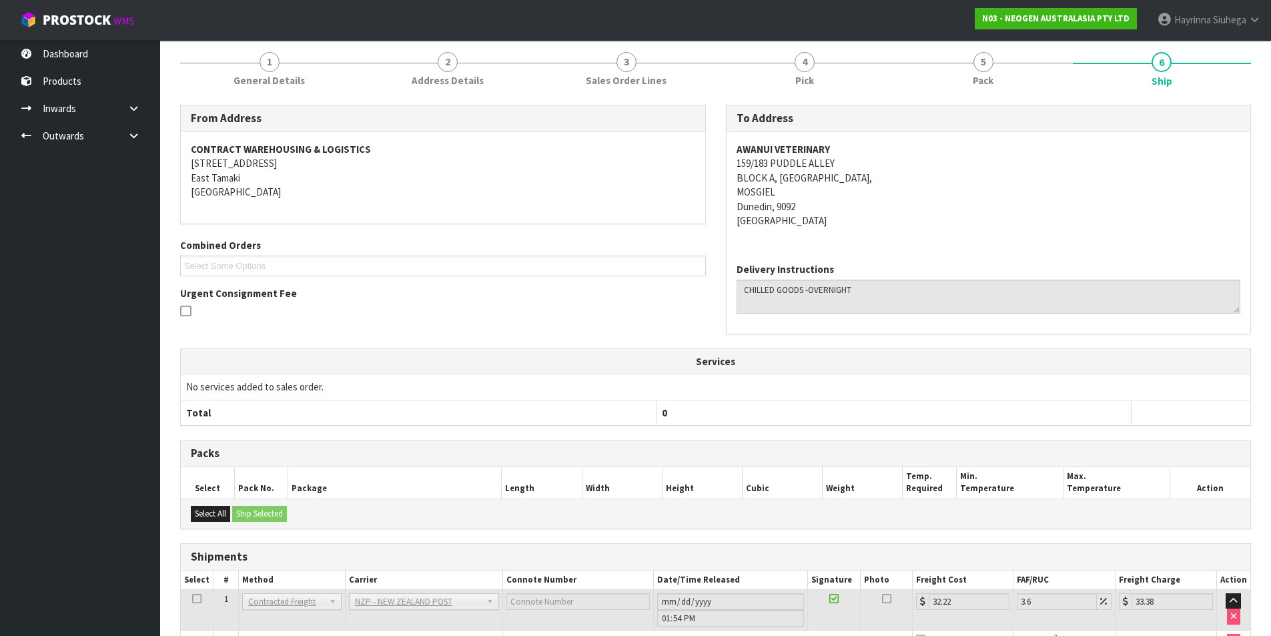
scroll to position [0, 0]
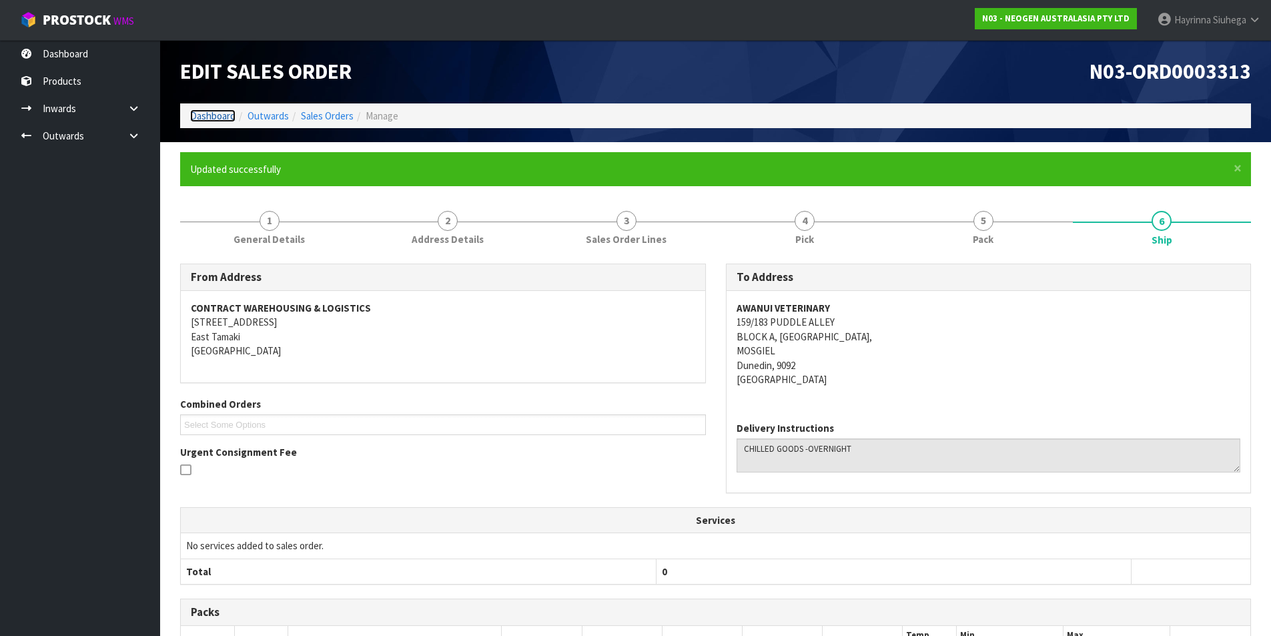
click at [220, 111] on link "Dashboard" at bounding box center [212, 115] width 45 height 13
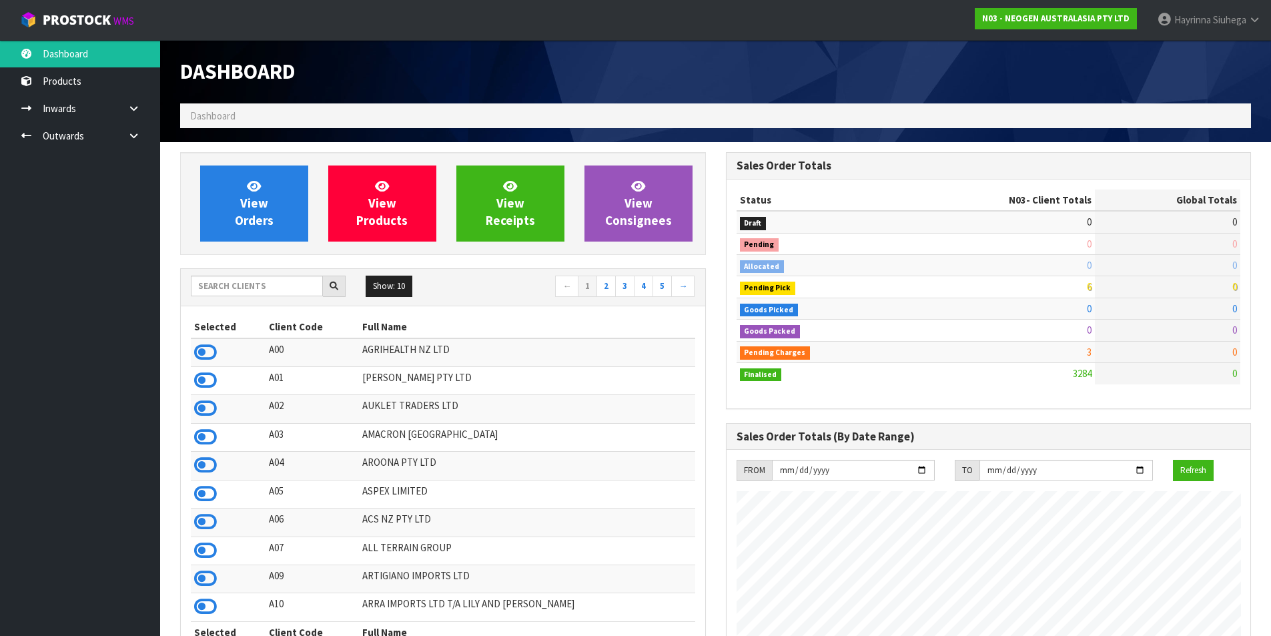
scroll to position [1011, 545]
click at [242, 185] on link "View Orders" at bounding box center [254, 203] width 108 height 76
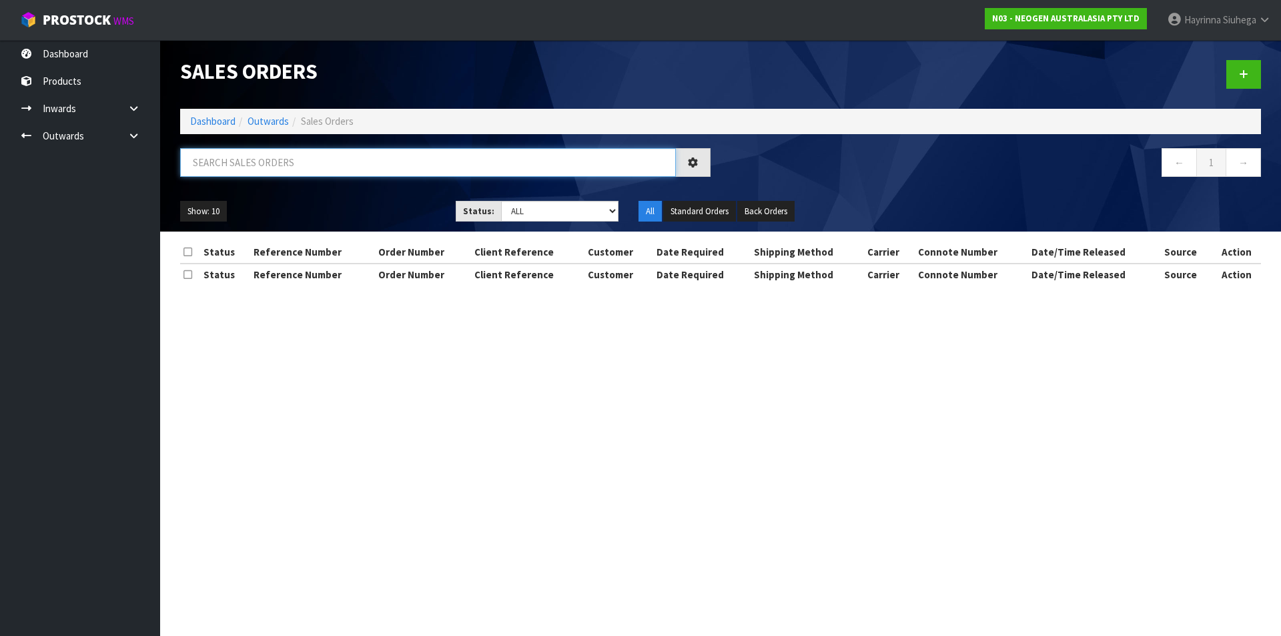
click at [263, 171] on input "text" at bounding box center [428, 162] width 496 height 29
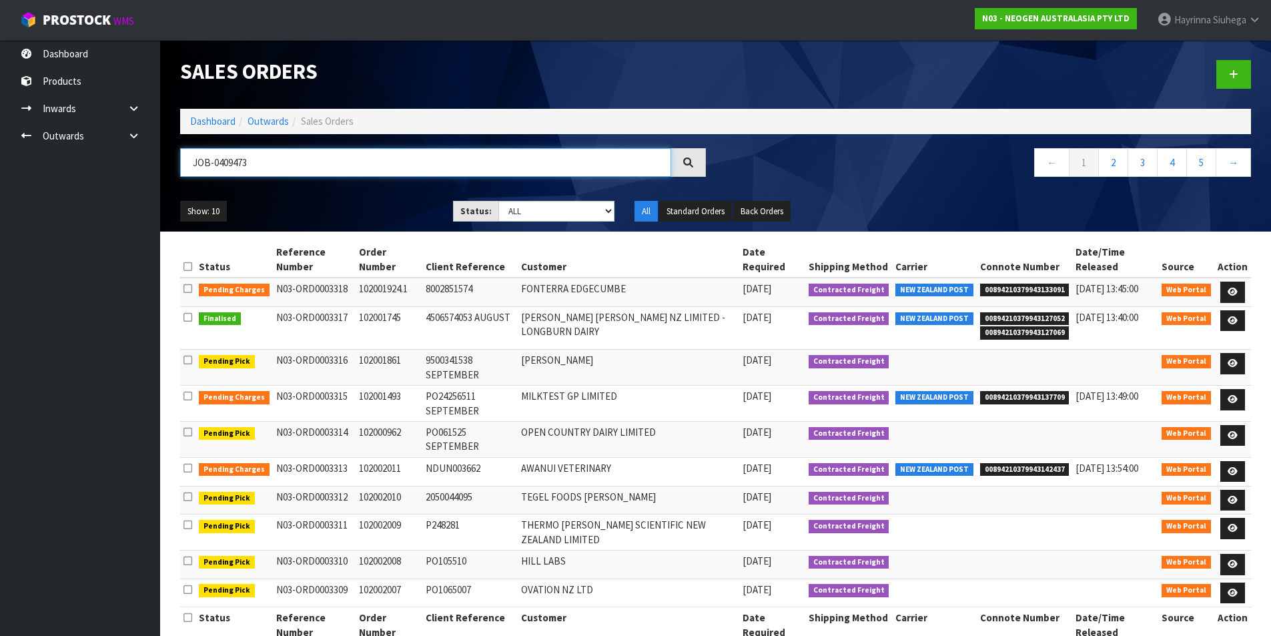
type input "JOB-0409473"
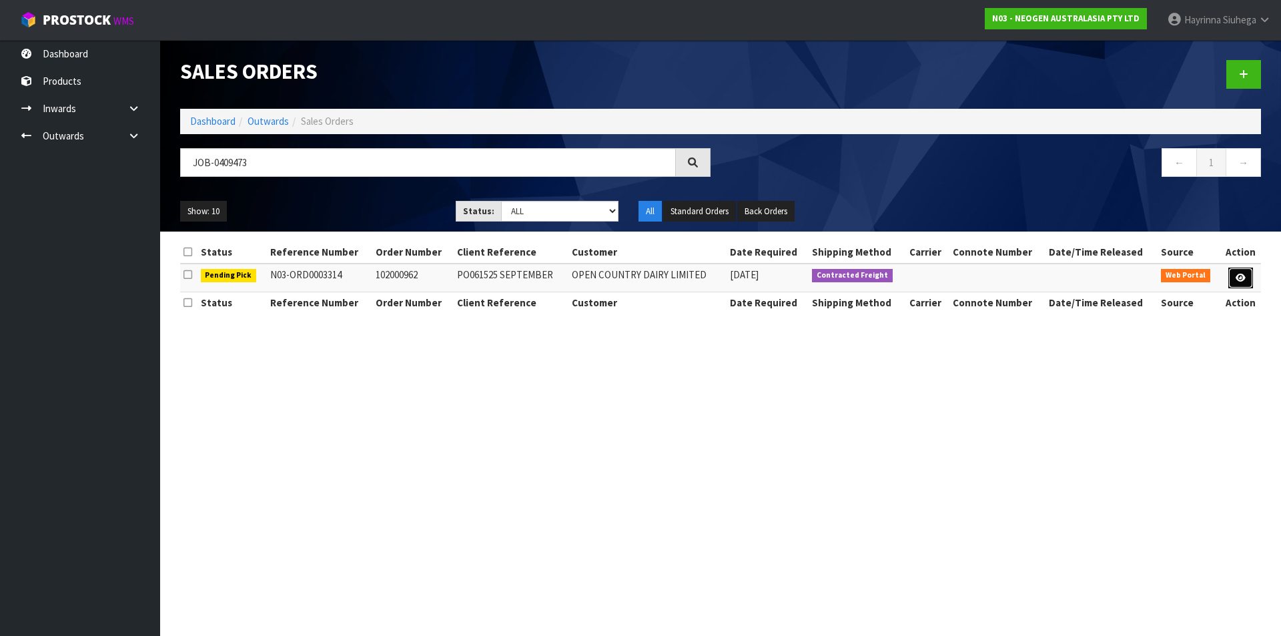
click at [1246, 282] on link at bounding box center [1240, 278] width 25 height 21
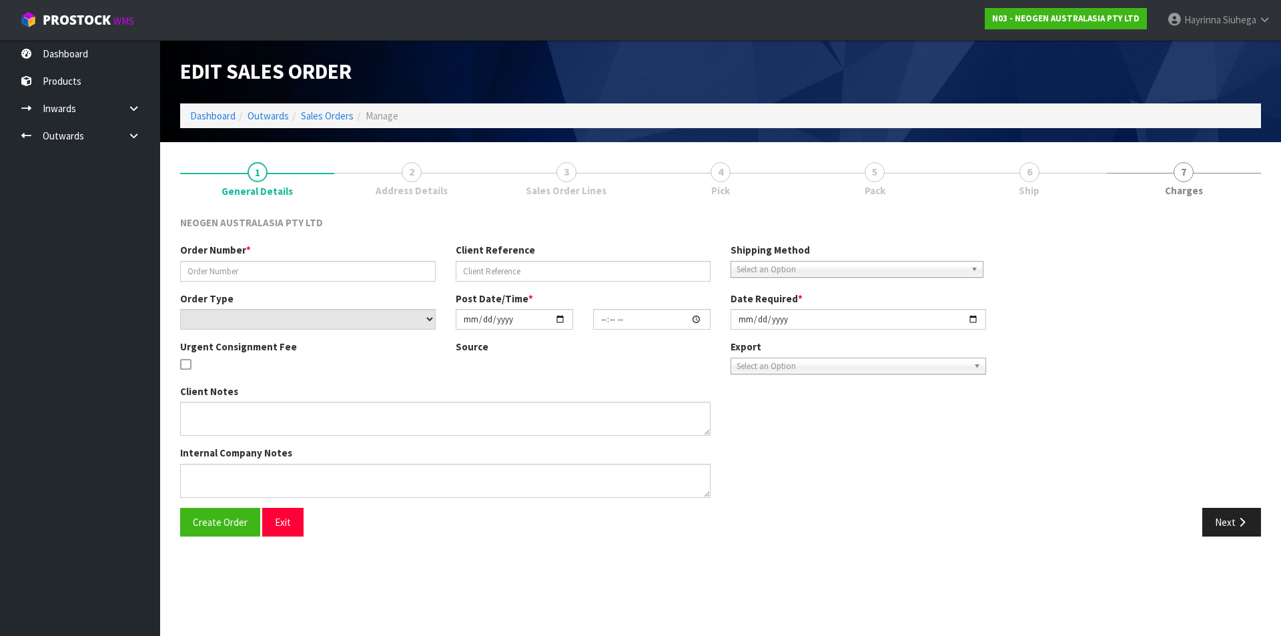
type input "102000962"
type input "PO061525 SEPTEMBER"
select select "number:0"
type input "[DATE]"
type input "10:11:00.000"
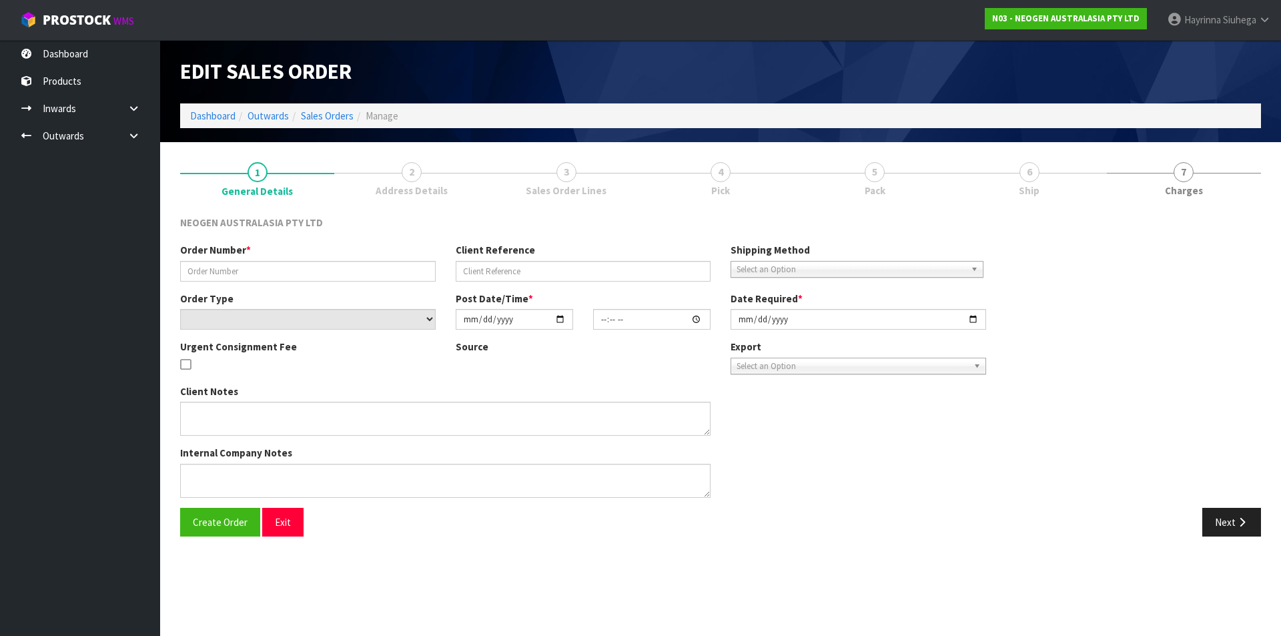
type input "[DATE]"
type textarea "ATTN: [PERSON_NAME]"
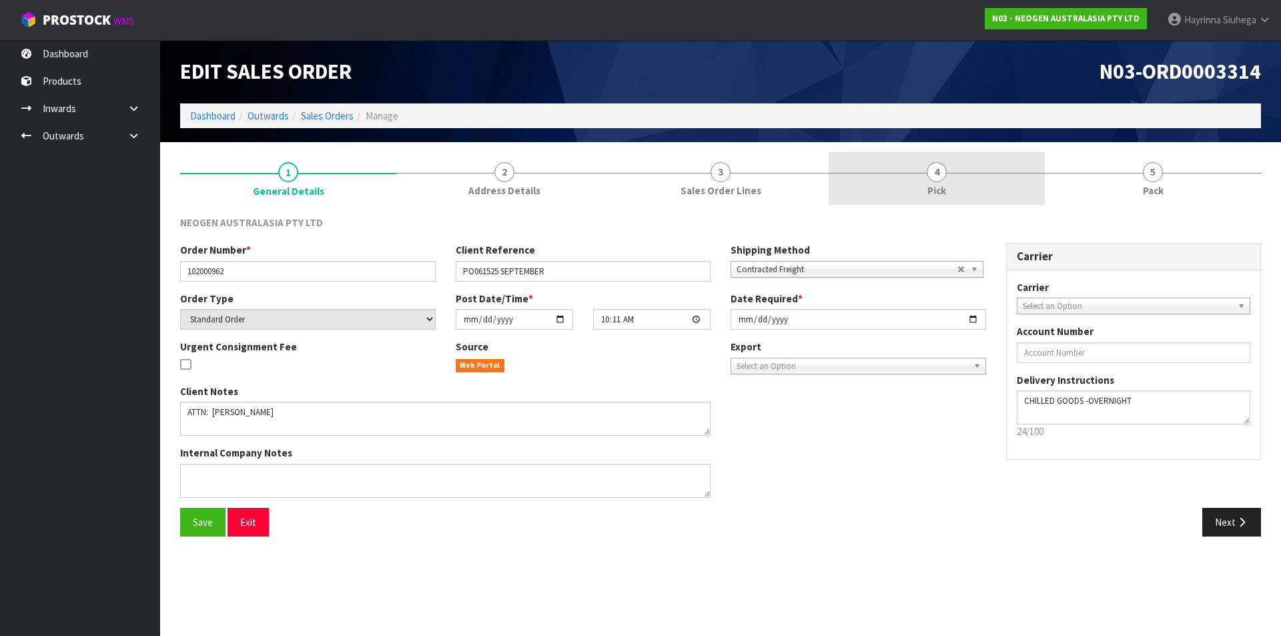
click at [959, 166] on link "4 Pick" at bounding box center [937, 178] width 216 height 53
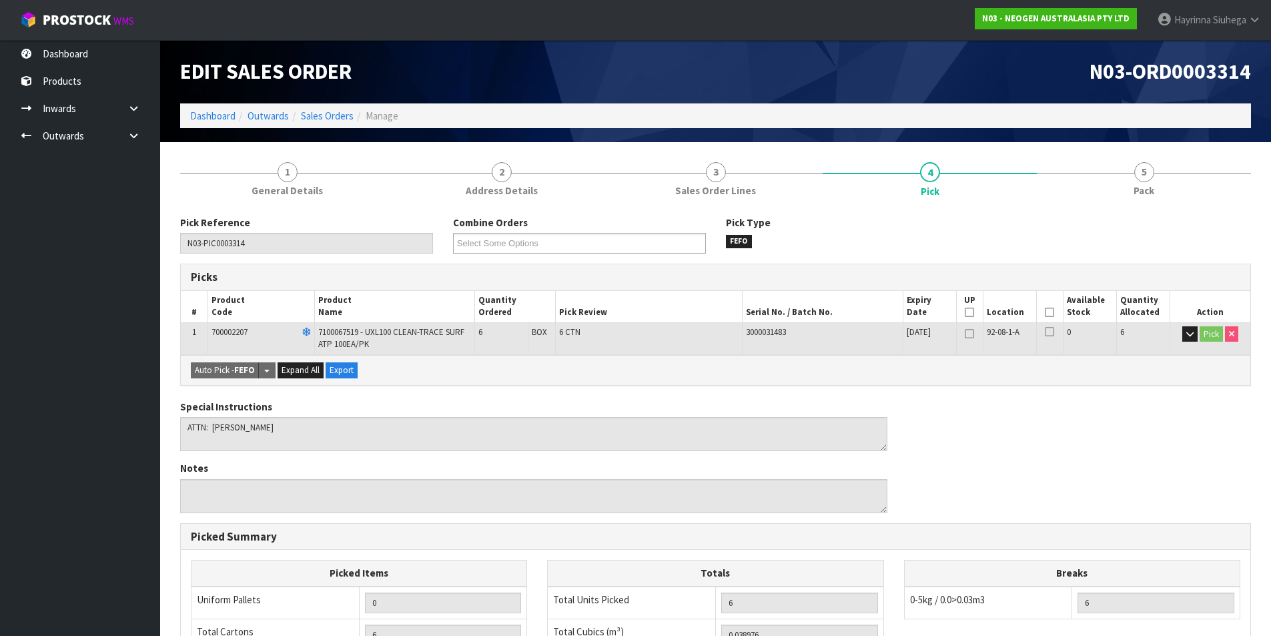
click at [1050, 312] on icon at bounding box center [1049, 312] width 9 height 1
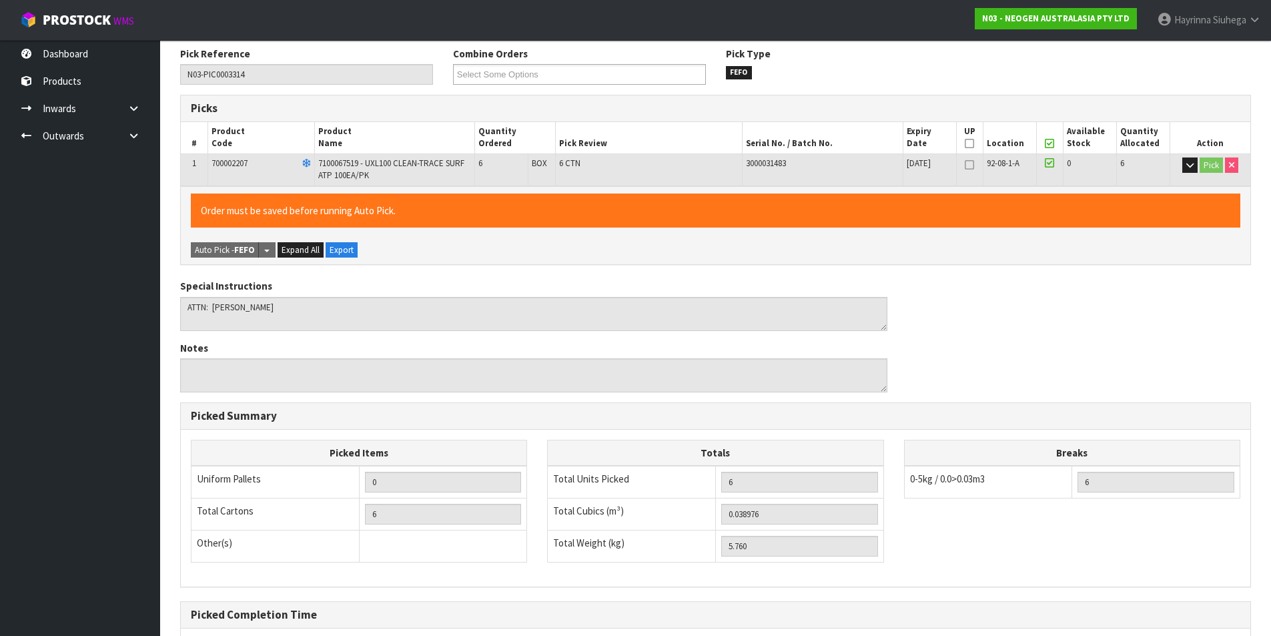
scroll to position [304, 0]
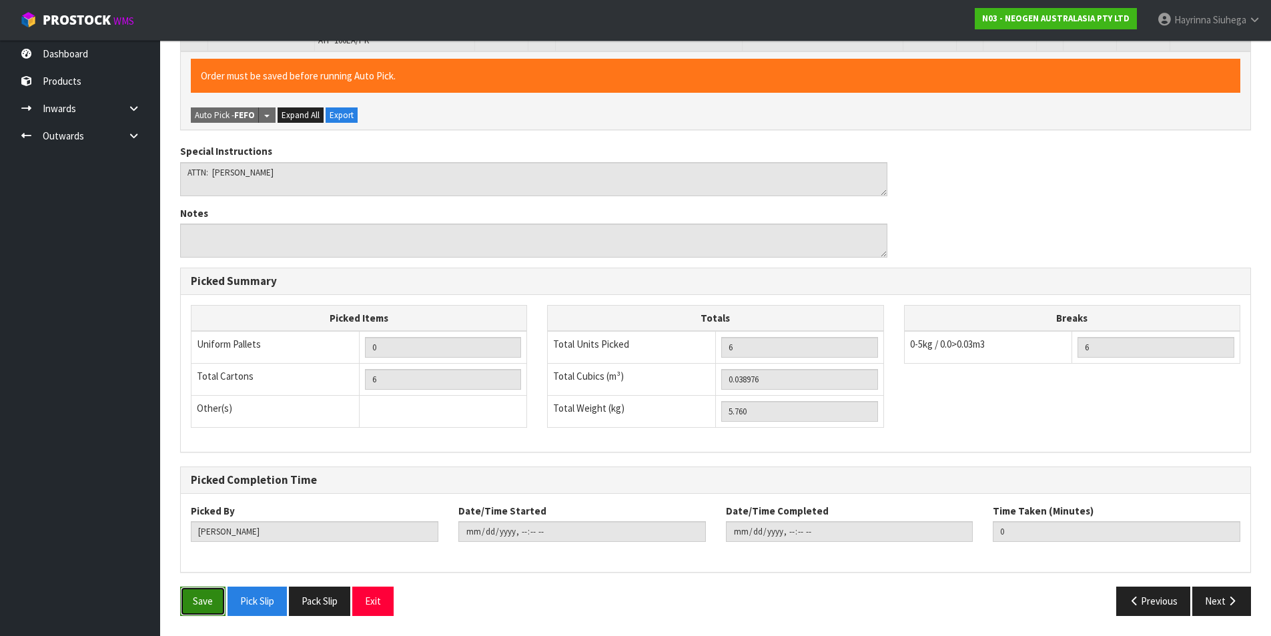
click at [209, 592] on button "Save" at bounding box center [202, 600] width 45 height 29
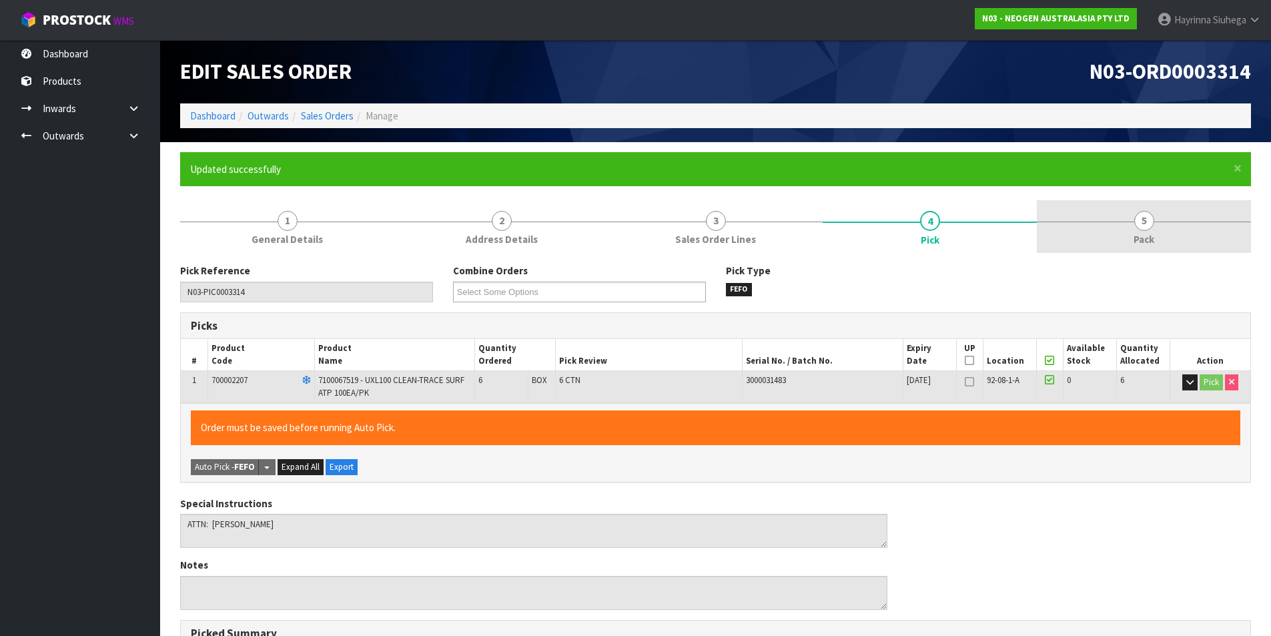
type input "[PERSON_NAME]"
type input "[DATE]T13:55:54"
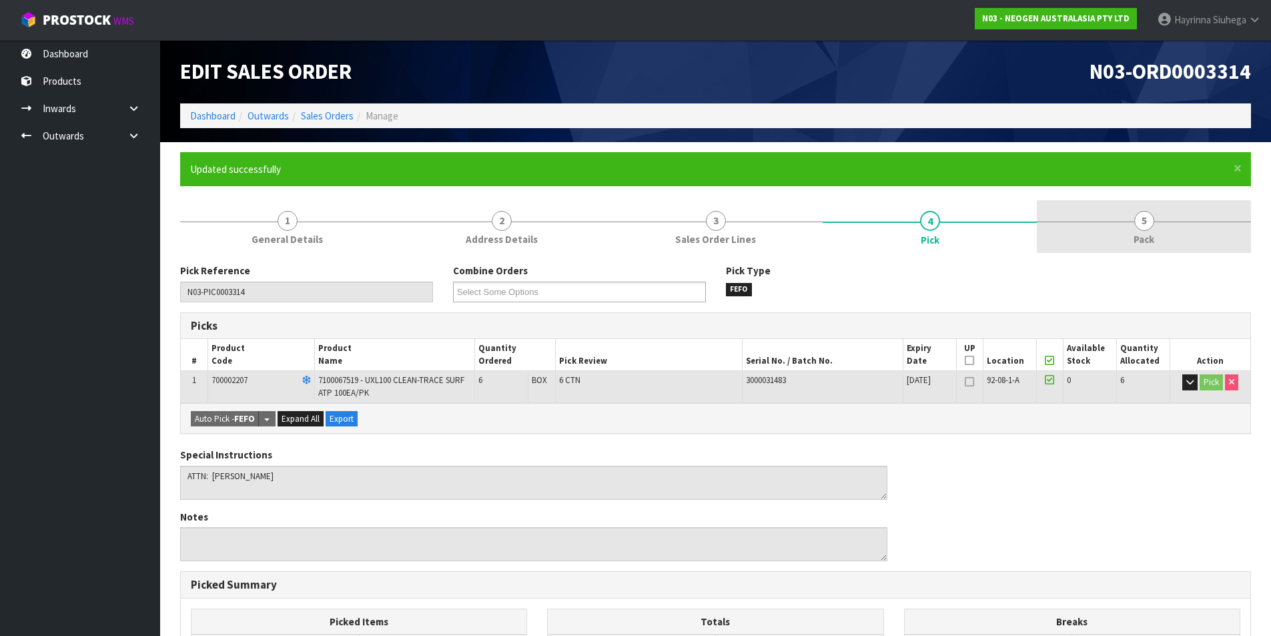
click at [1130, 224] on link "5 Pack" at bounding box center [1144, 226] width 214 height 53
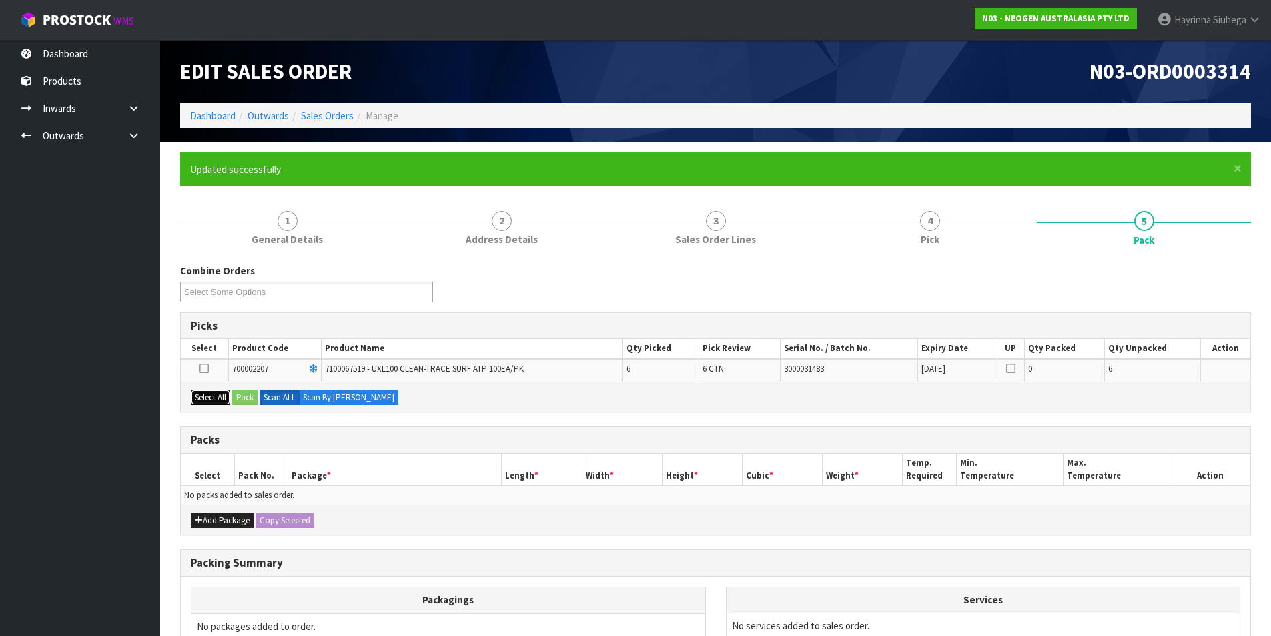
click at [214, 397] on button "Select All" at bounding box center [210, 398] width 39 height 16
click at [247, 393] on button "Pack" at bounding box center [244, 398] width 25 height 16
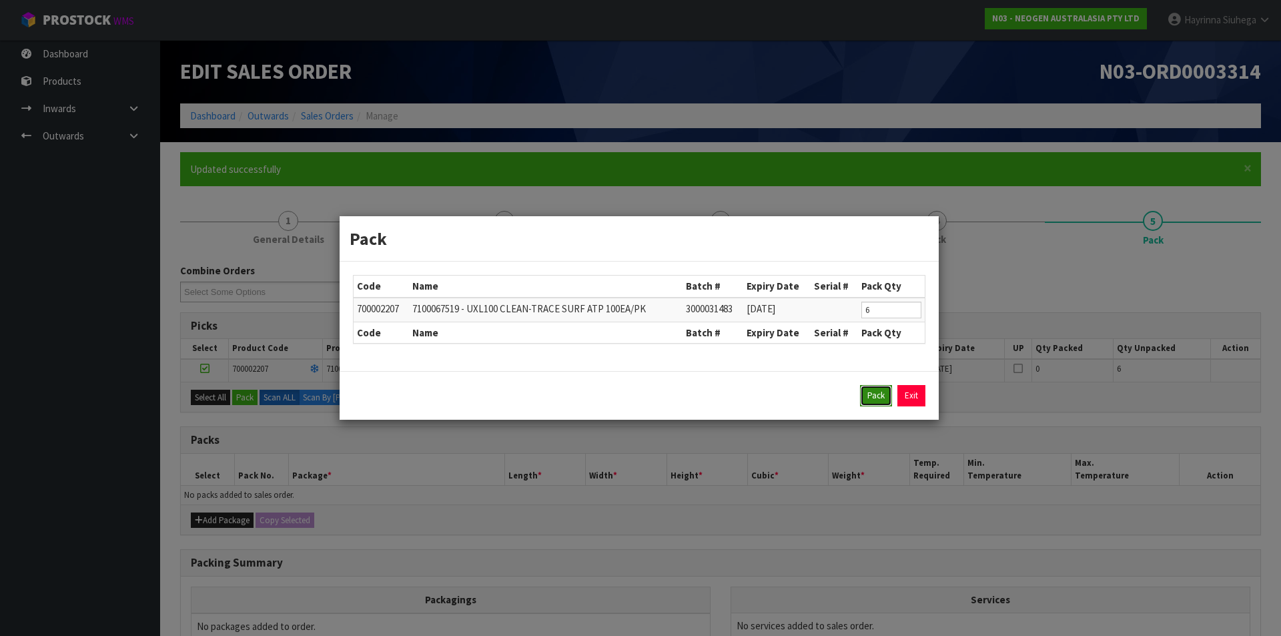
click at [880, 398] on button "Pack" at bounding box center [876, 395] width 32 height 21
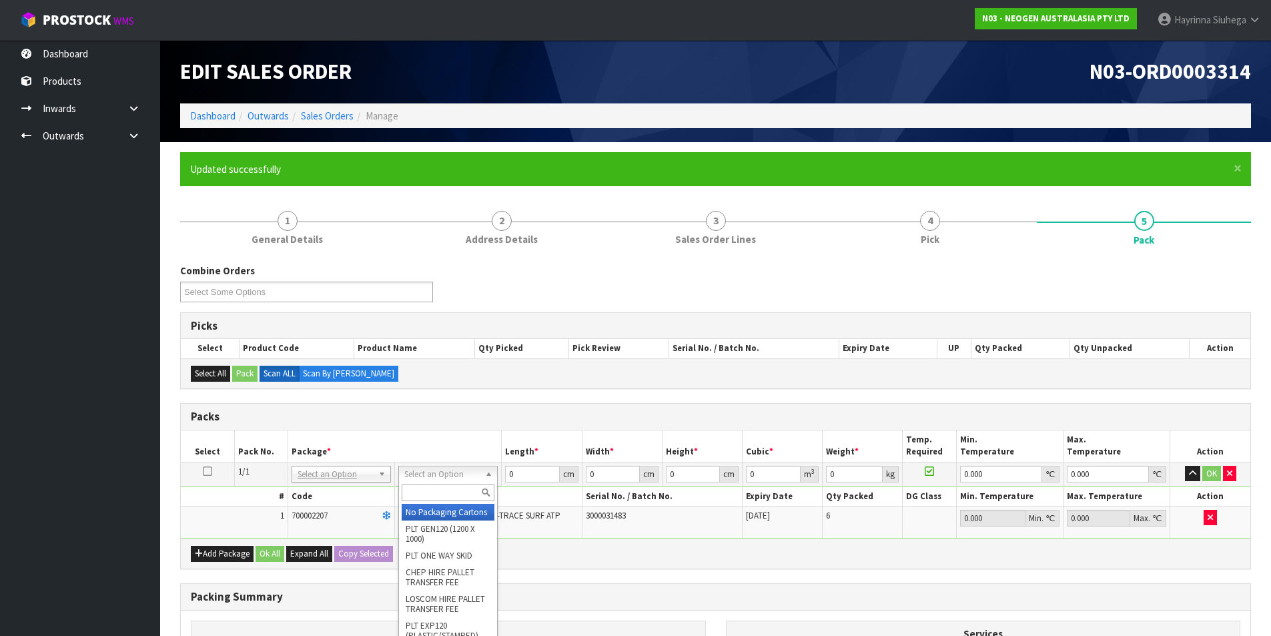
click at [456, 492] on input "text" at bounding box center [448, 492] width 93 height 17
type input "CTN6"
type input "45.5"
type input "30.5"
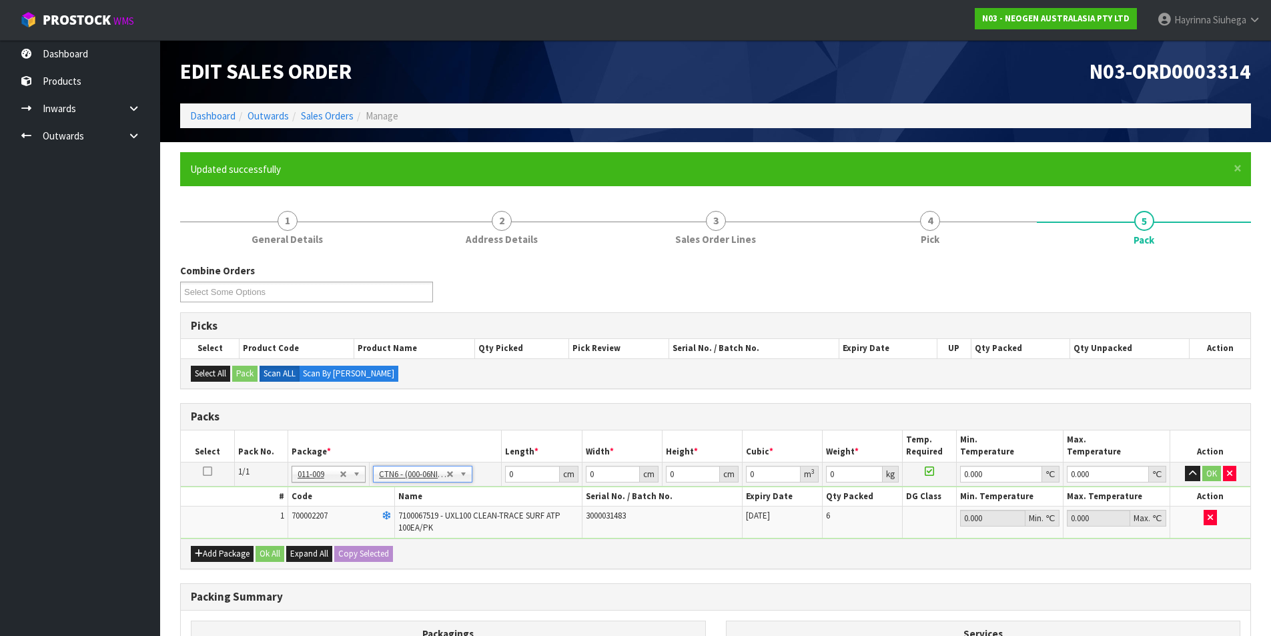
type input "0.042326"
type input "5.96"
click at [512, 482] on input "45.5" at bounding box center [532, 474] width 54 height 17
type input "4"
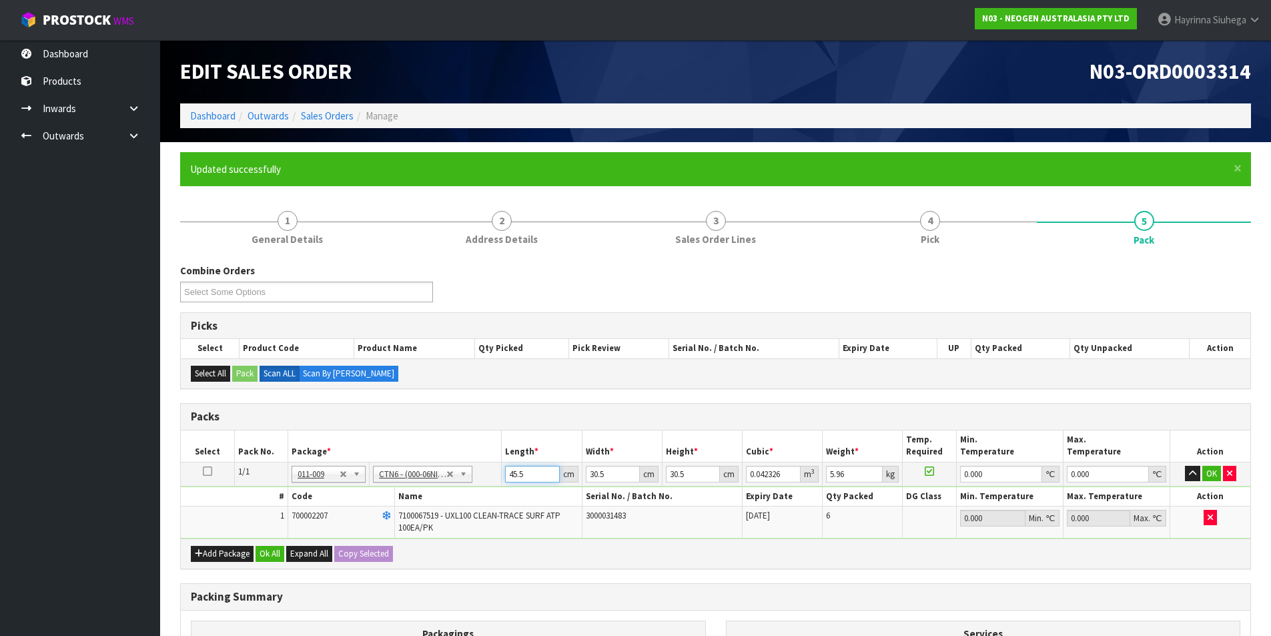
type input "0.003721"
type input "47"
type input "0.043722"
type input "47"
type input "3"
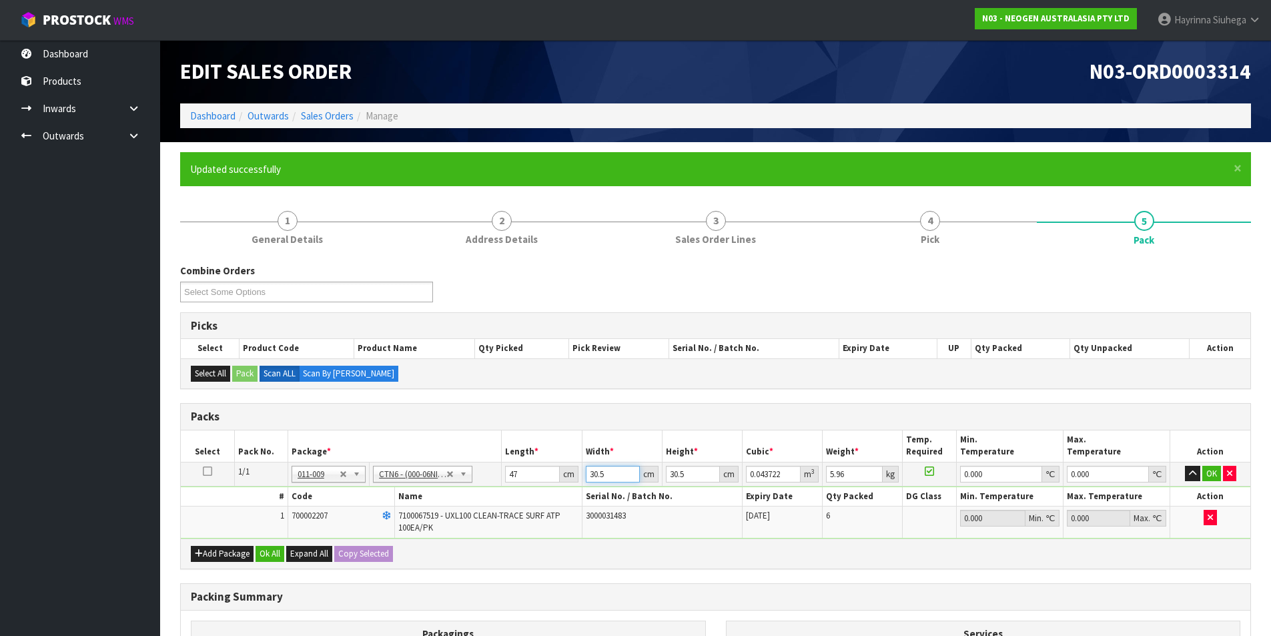
type input "0.0043"
type input "32"
type input "0.045872"
type input "32"
type input "3"
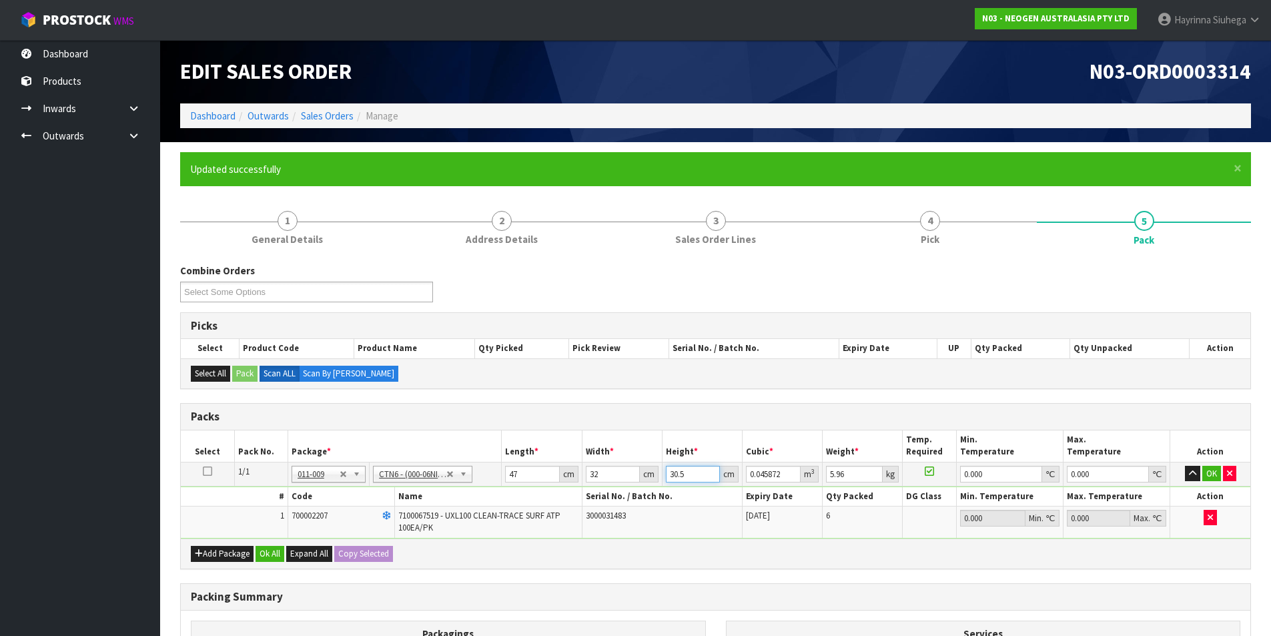
type input "0.004512"
type input "32"
type input "0.048128"
type input "32"
type input "7"
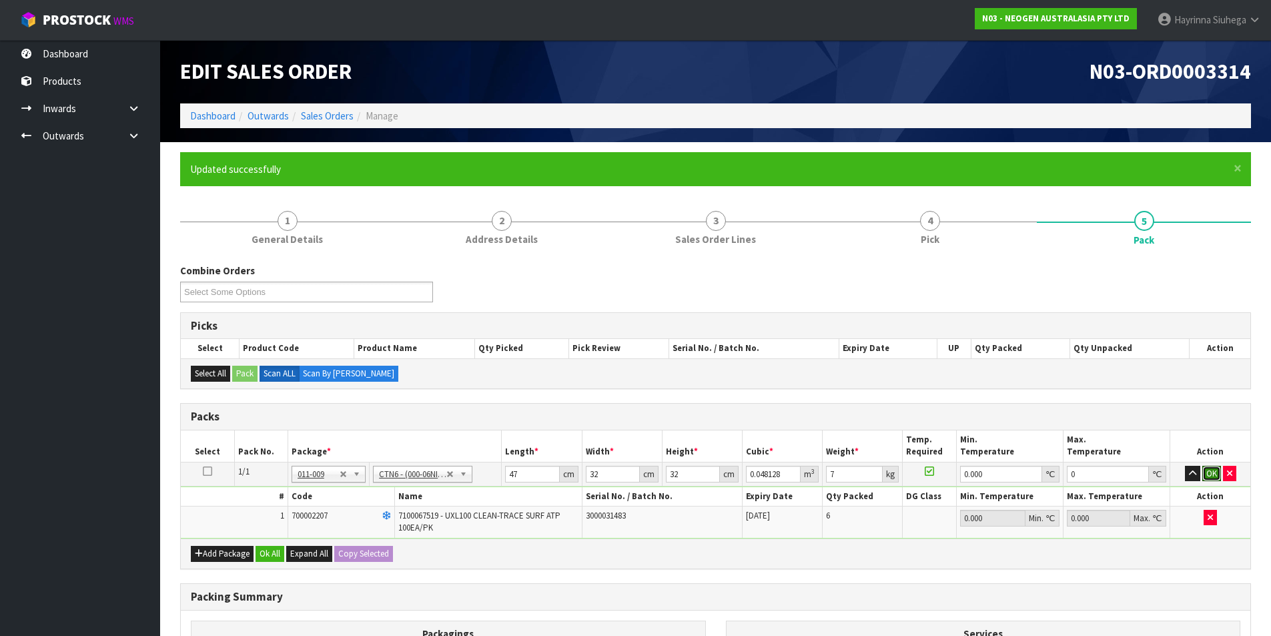
click button "OK" at bounding box center [1211, 474] width 19 height 16
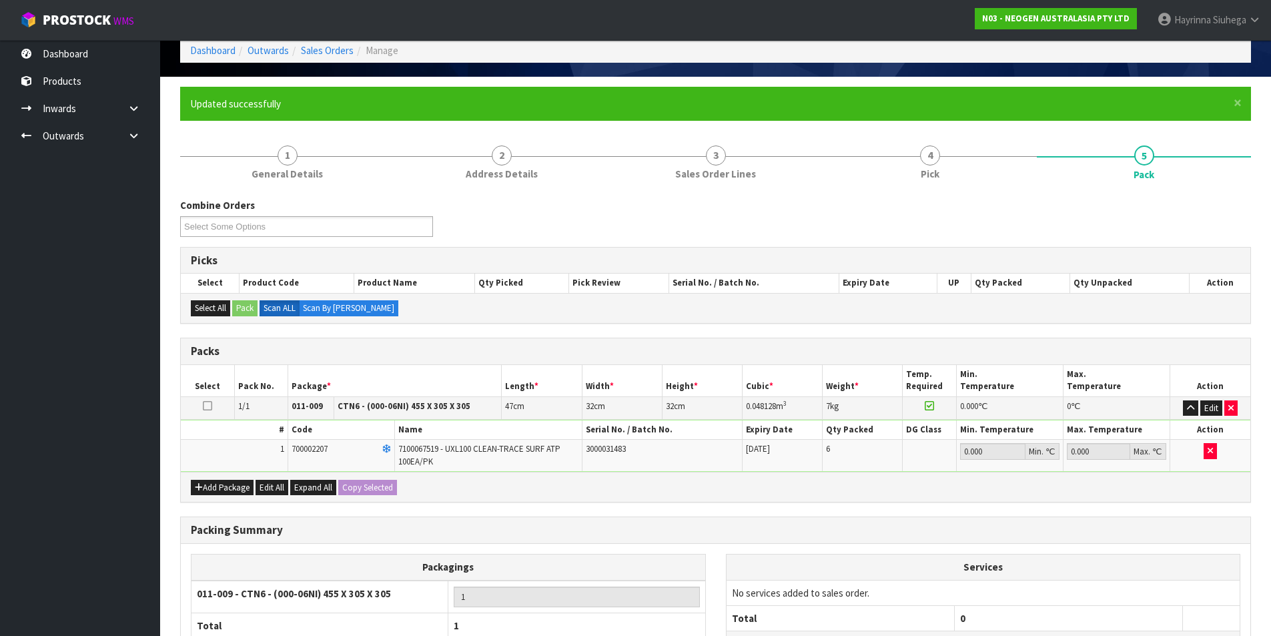
scroll to position [185, 0]
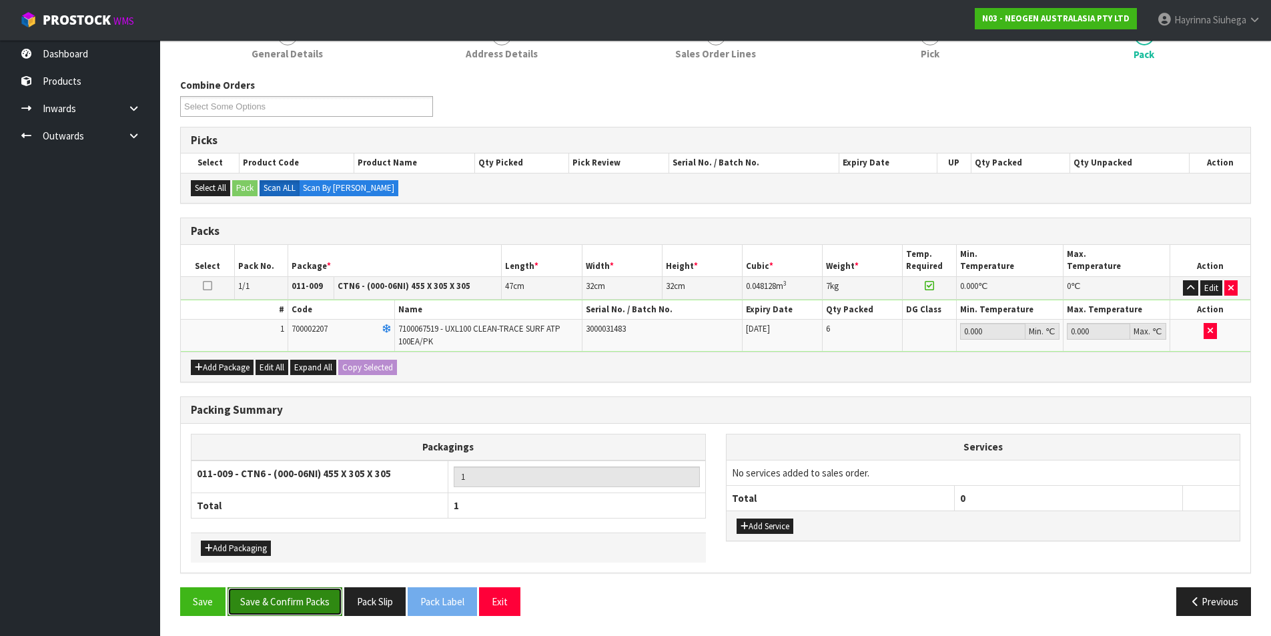
click at [321, 611] on button "Save & Confirm Packs" at bounding box center [285, 601] width 115 height 29
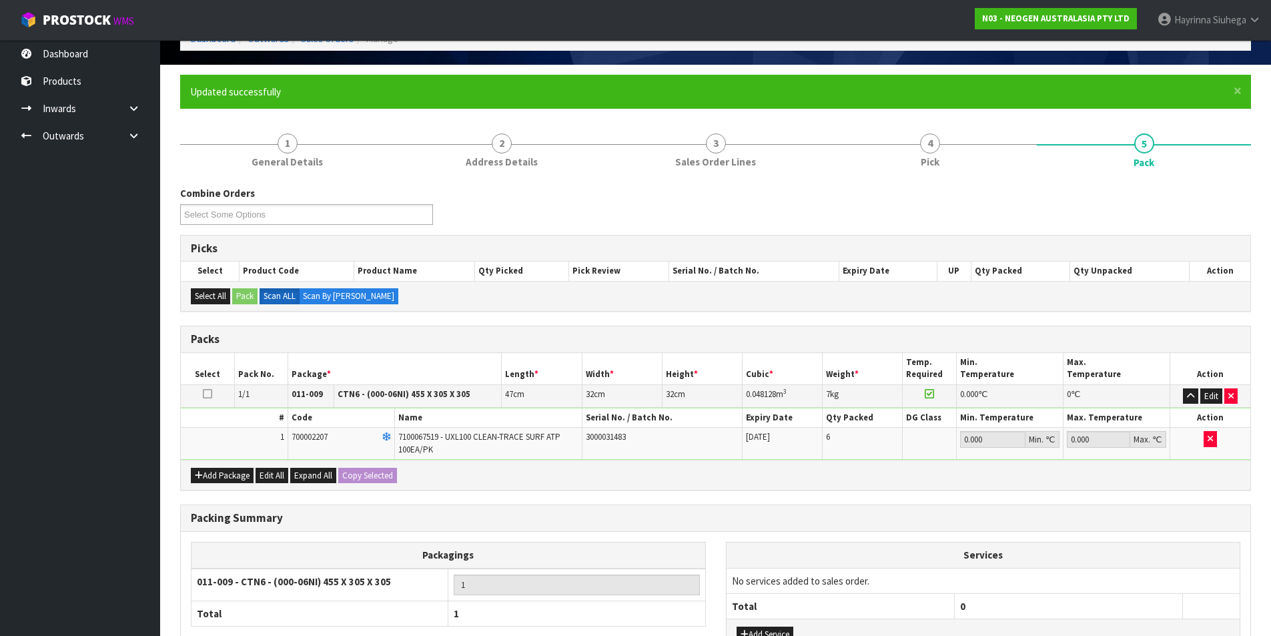
scroll to position [103, 0]
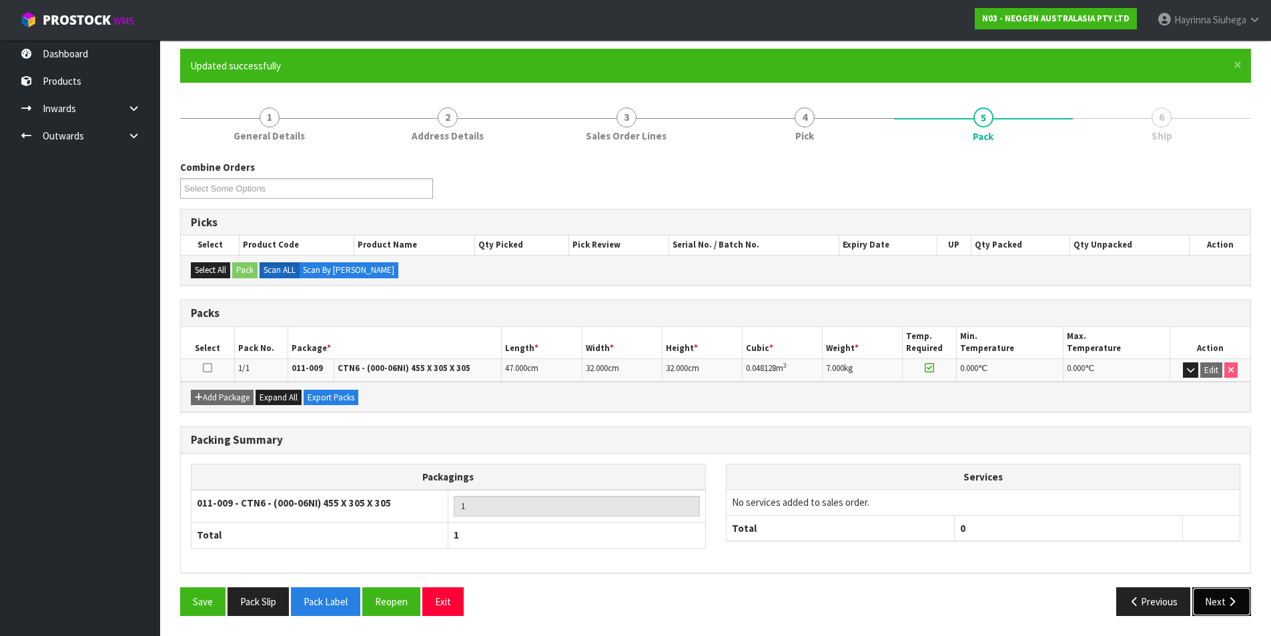
click at [1212, 606] on button "Next" at bounding box center [1221, 601] width 59 height 29
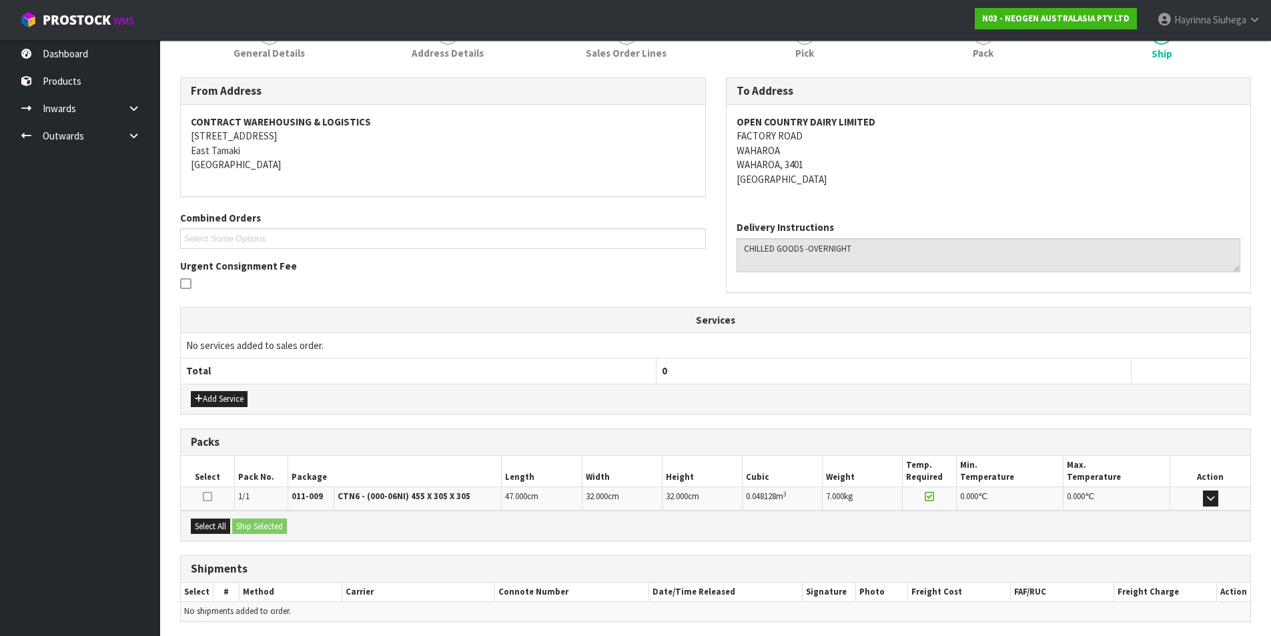
scroll to position [235, 0]
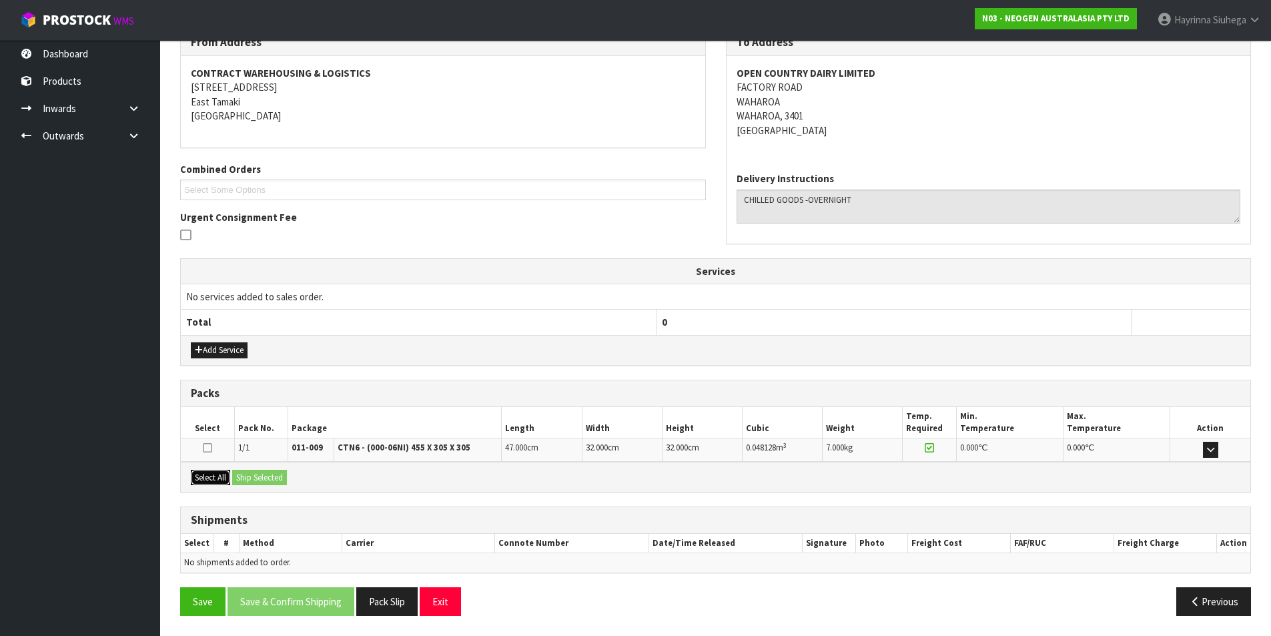
click at [219, 472] on button "Select All" at bounding box center [210, 478] width 39 height 16
click at [250, 471] on button "Ship Selected" at bounding box center [259, 478] width 55 height 16
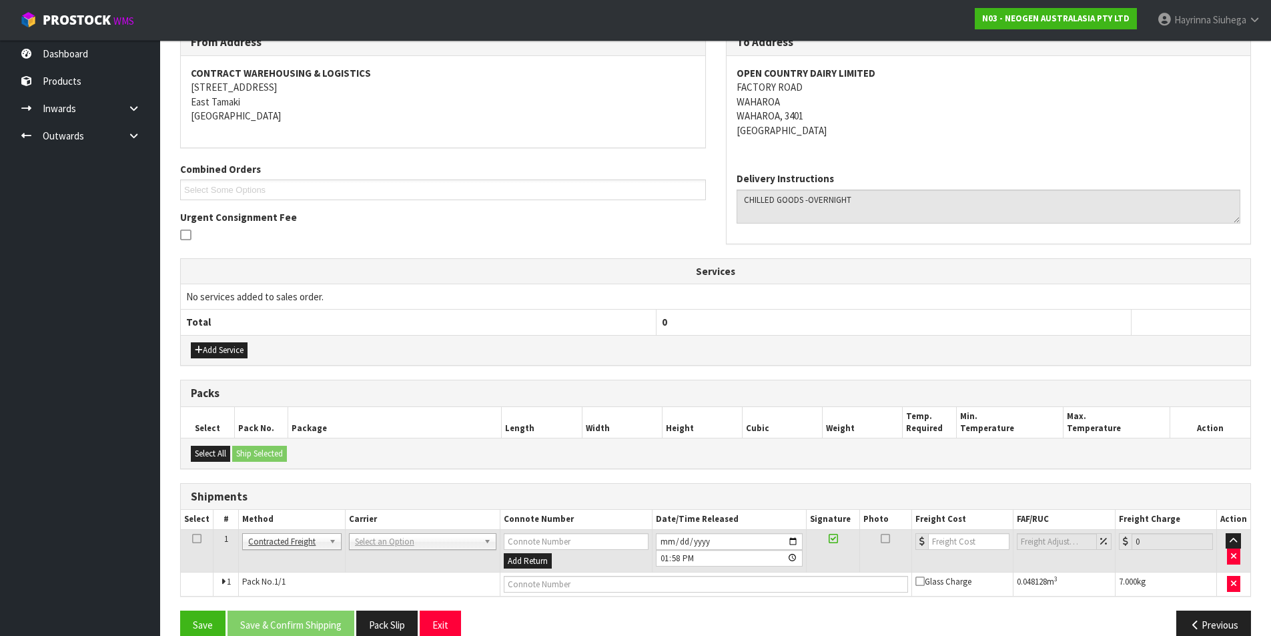
scroll to position [259, 0]
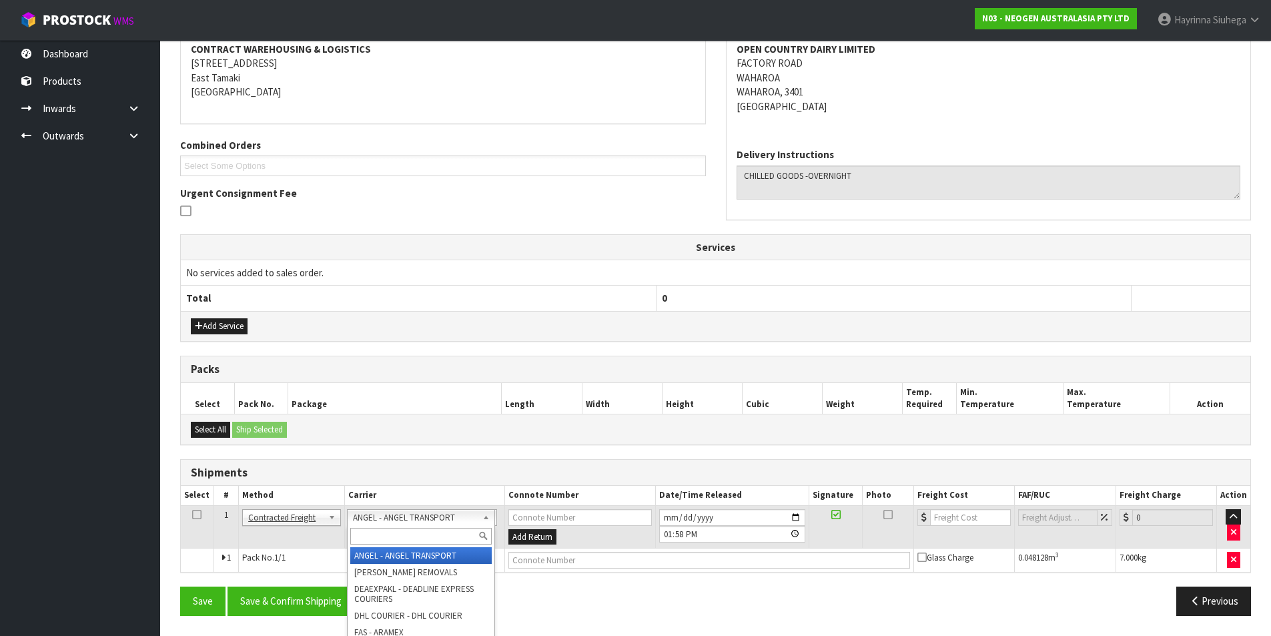
click at [377, 532] on input "text" at bounding box center [420, 536] width 141 height 17
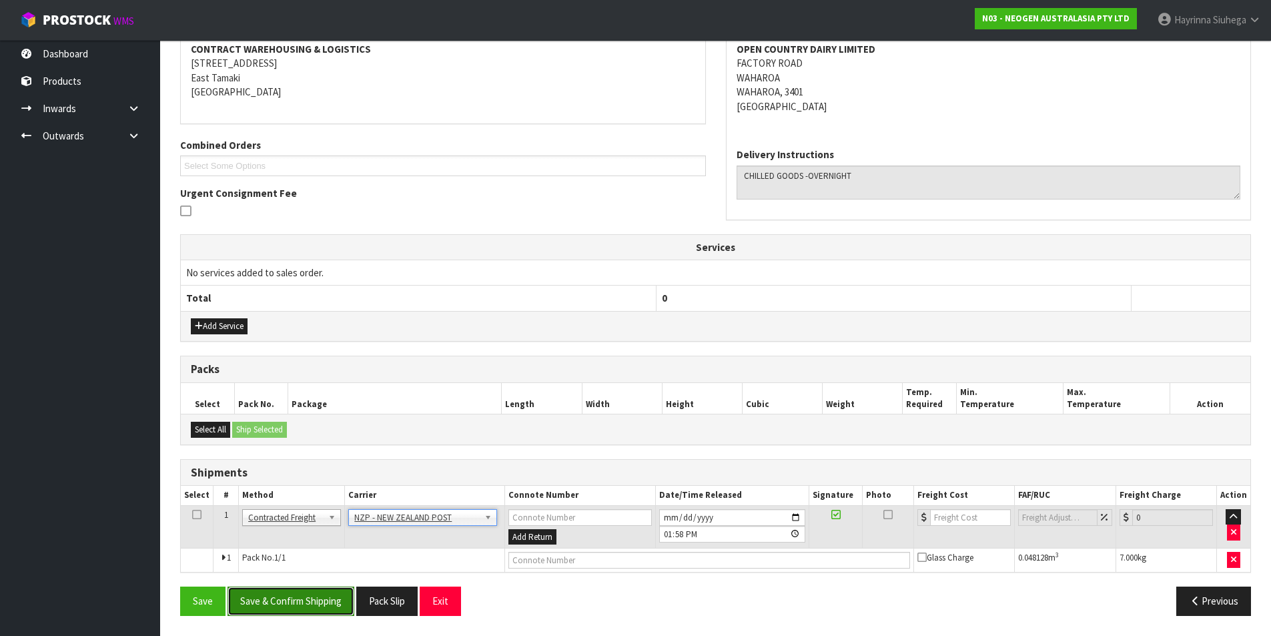
click at [319, 590] on button "Save & Confirm Shipping" at bounding box center [291, 600] width 127 height 29
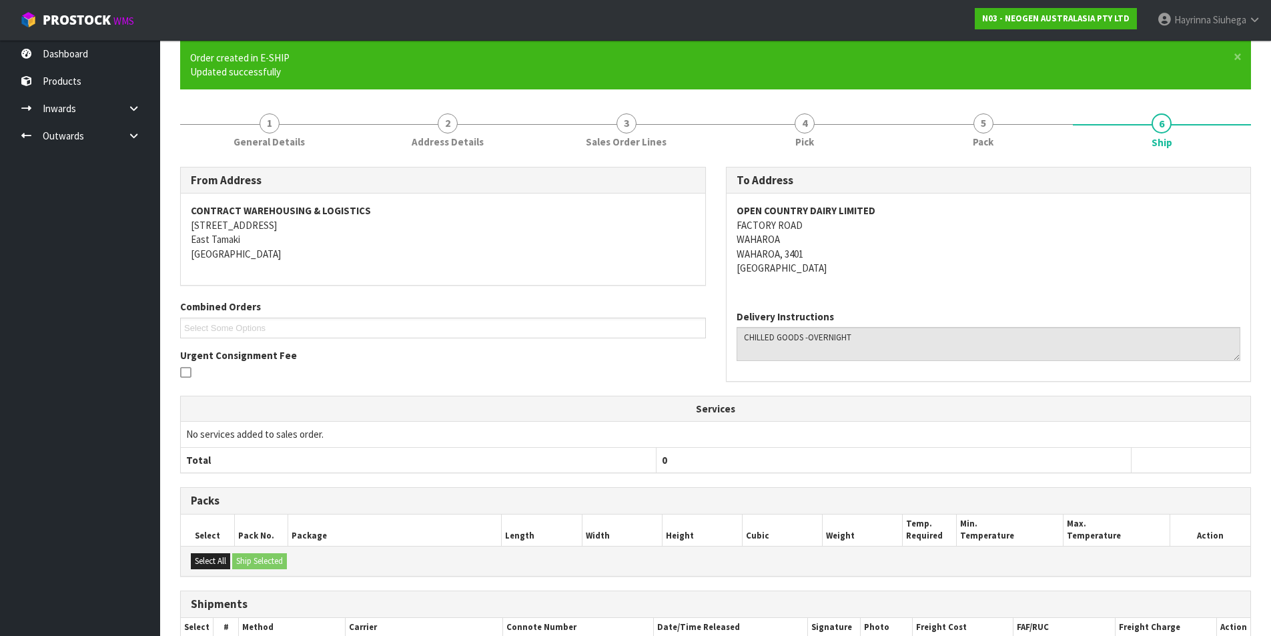
scroll to position [240, 0]
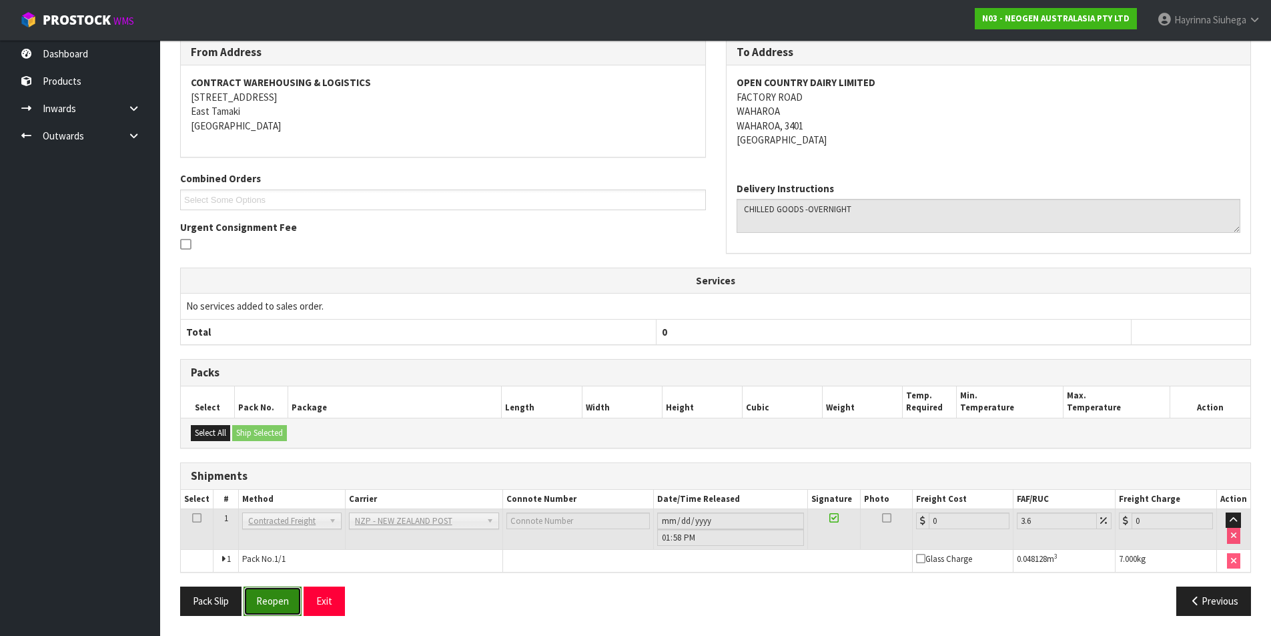
click at [266, 603] on button "Reopen" at bounding box center [273, 600] width 58 height 29
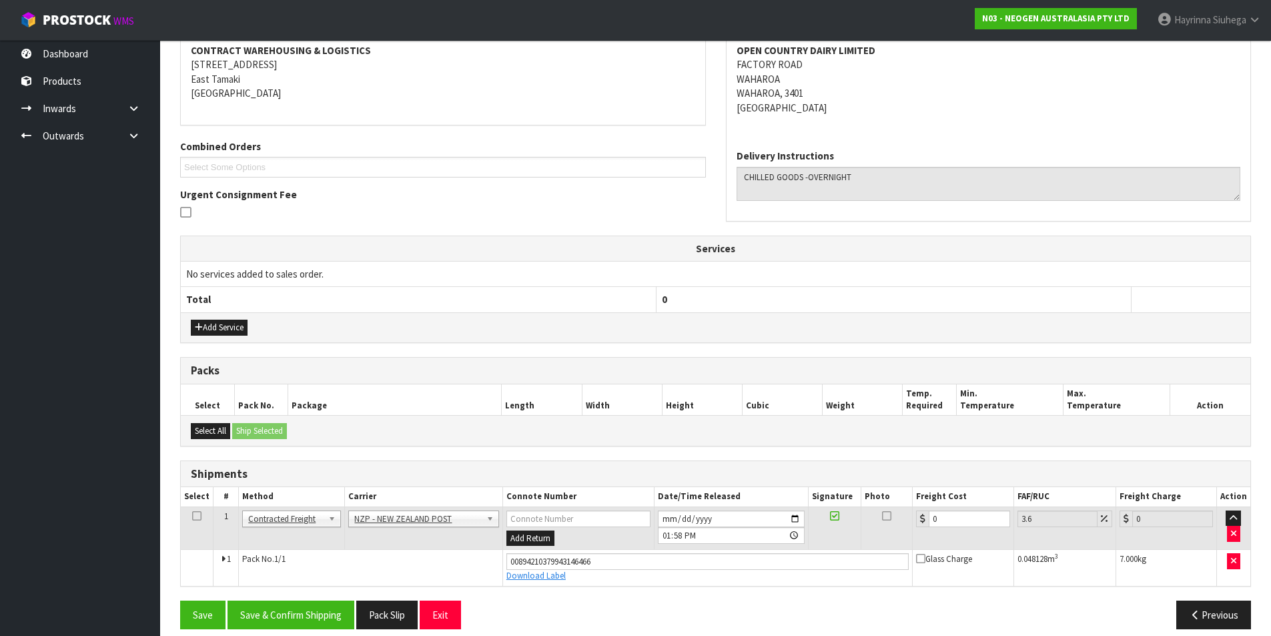
scroll to position [271, 0]
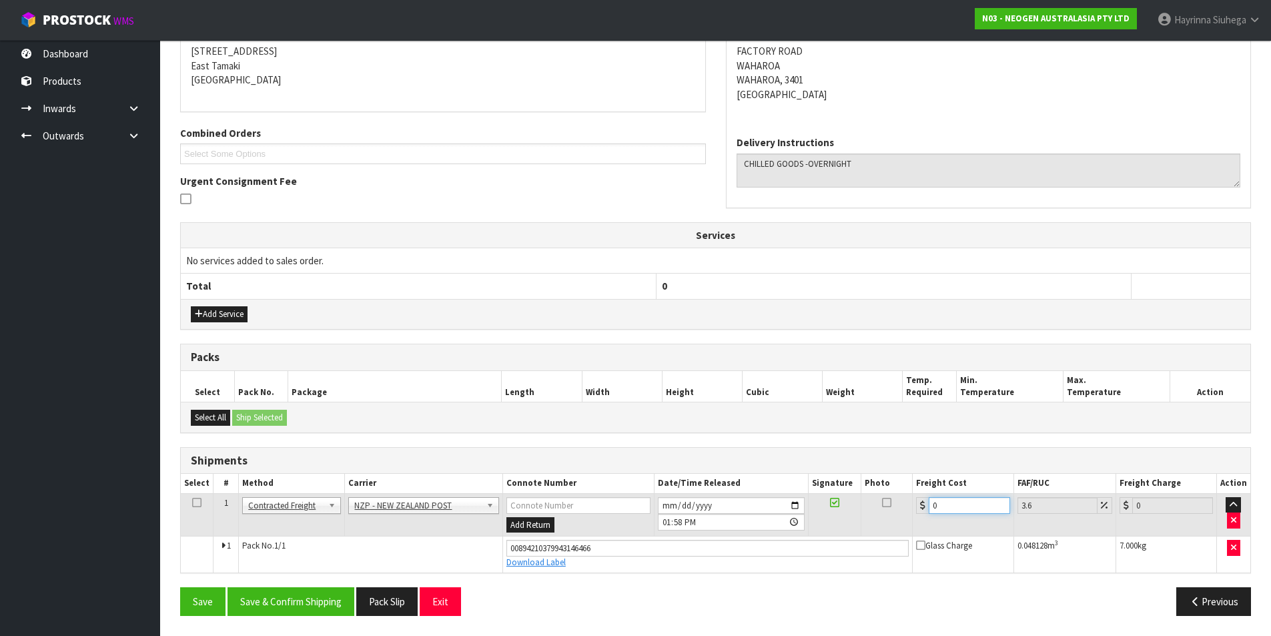
drag, startPoint x: 960, startPoint y: 506, endPoint x: 884, endPoint y: 506, distance: 76.1
click at [888, 506] on tr "1 Client Local Pickup Customer Local Pickup Company Freight Contracted Freight …" at bounding box center [716, 514] width 1070 height 43
click at [180, 587] on button "Save" at bounding box center [202, 601] width 45 height 29
click at [310, 596] on button "Save & Confirm Shipping" at bounding box center [291, 601] width 127 height 29
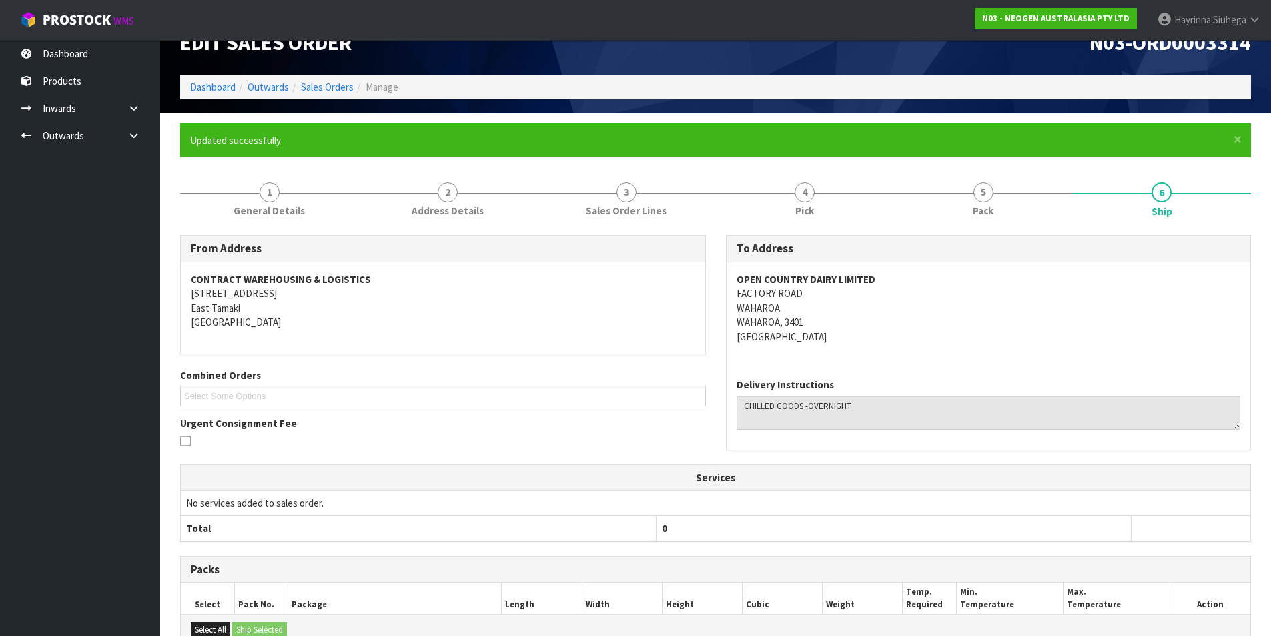
scroll to position [0, 0]
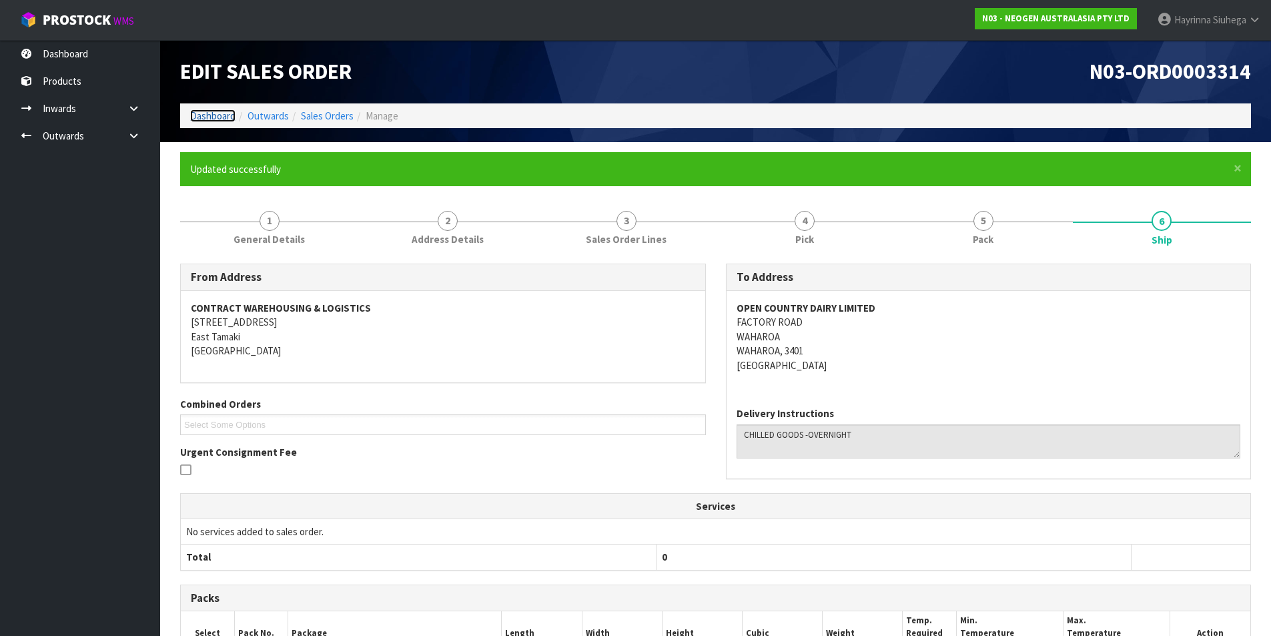
click at [216, 115] on link "Dashboard" at bounding box center [212, 115] width 45 height 13
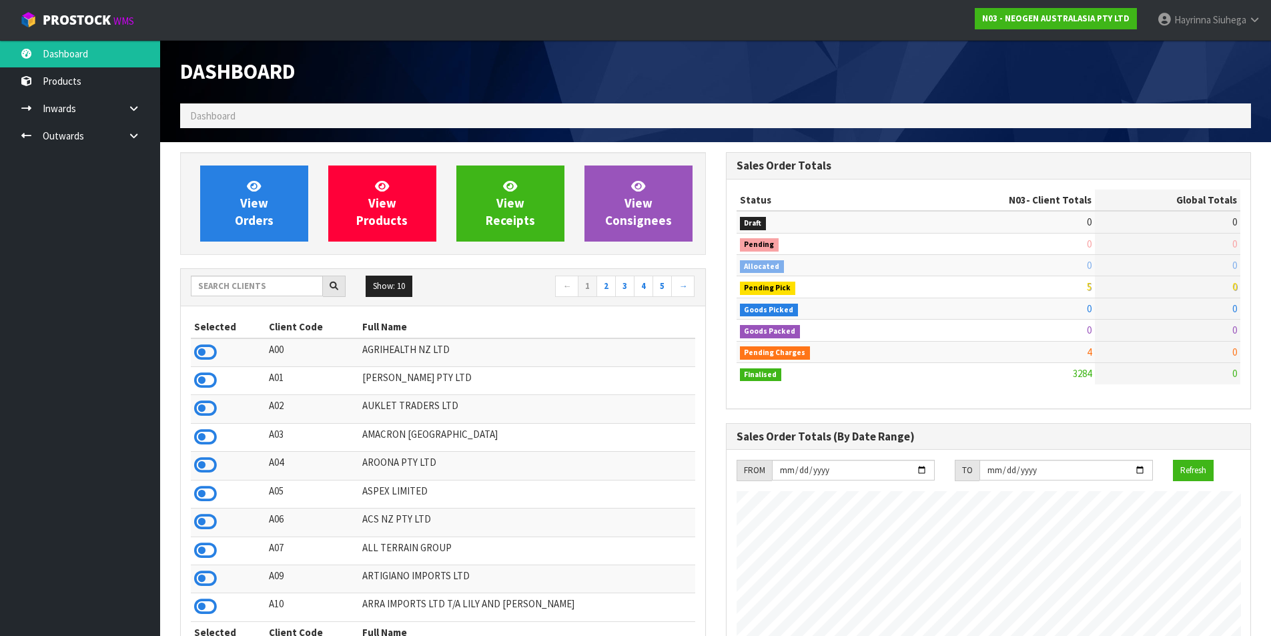
scroll to position [1011, 545]
click at [264, 212] on link "View Orders" at bounding box center [254, 203] width 108 height 76
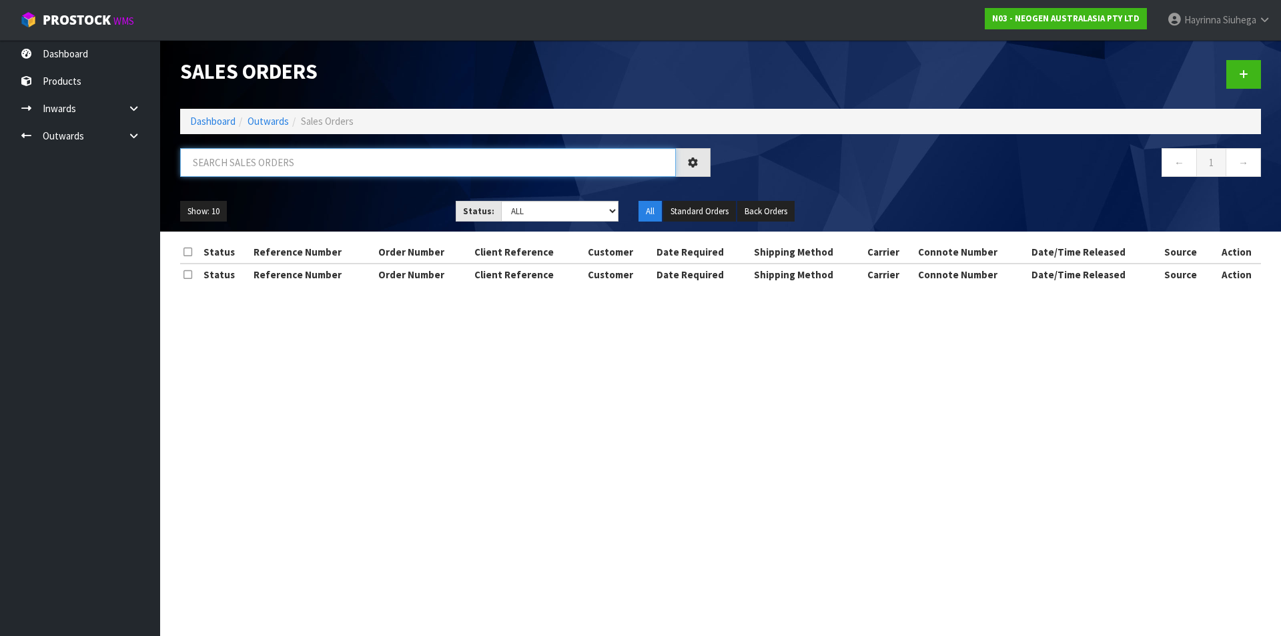
click at [296, 169] on input "text" at bounding box center [428, 162] width 496 height 29
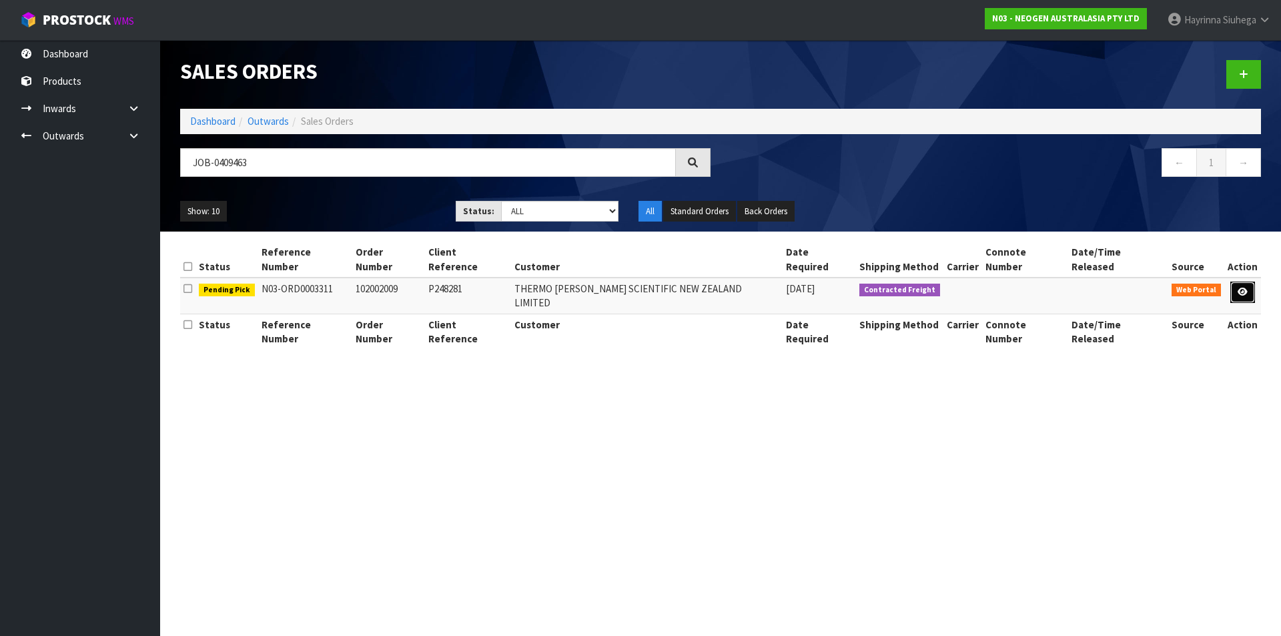
click at [1245, 282] on link at bounding box center [1242, 292] width 25 height 21
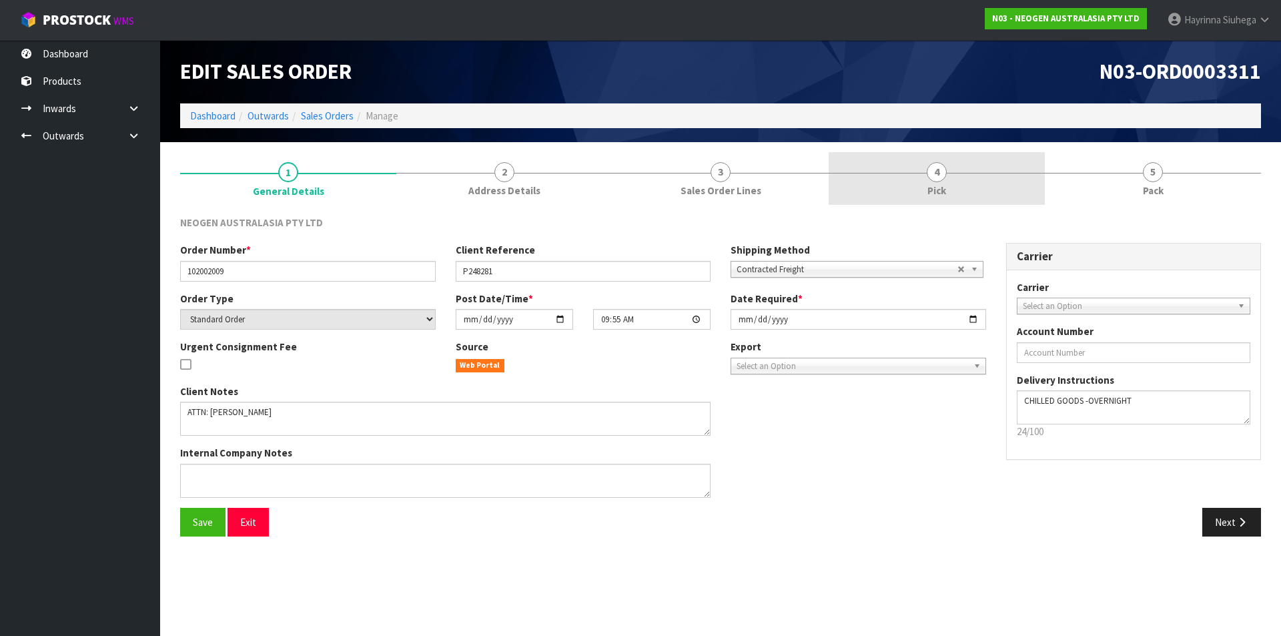
drag, startPoint x: 996, startPoint y: 196, endPoint x: 1019, endPoint y: 199, distance: 22.8
click at [996, 195] on link "4 Pick" at bounding box center [937, 178] width 216 height 53
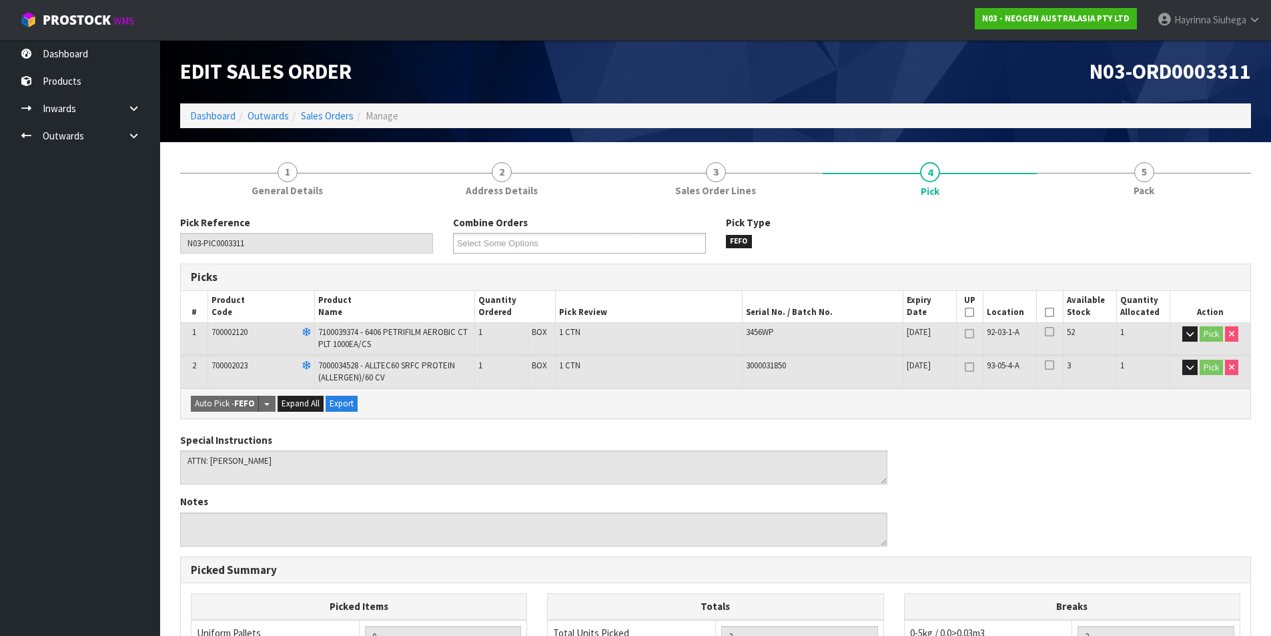
click at [1044, 306] on th "Picked" at bounding box center [1049, 306] width 27 height 31
click at [1046, 313] on icon at bounding box center [1049, 312] width 9 height 1
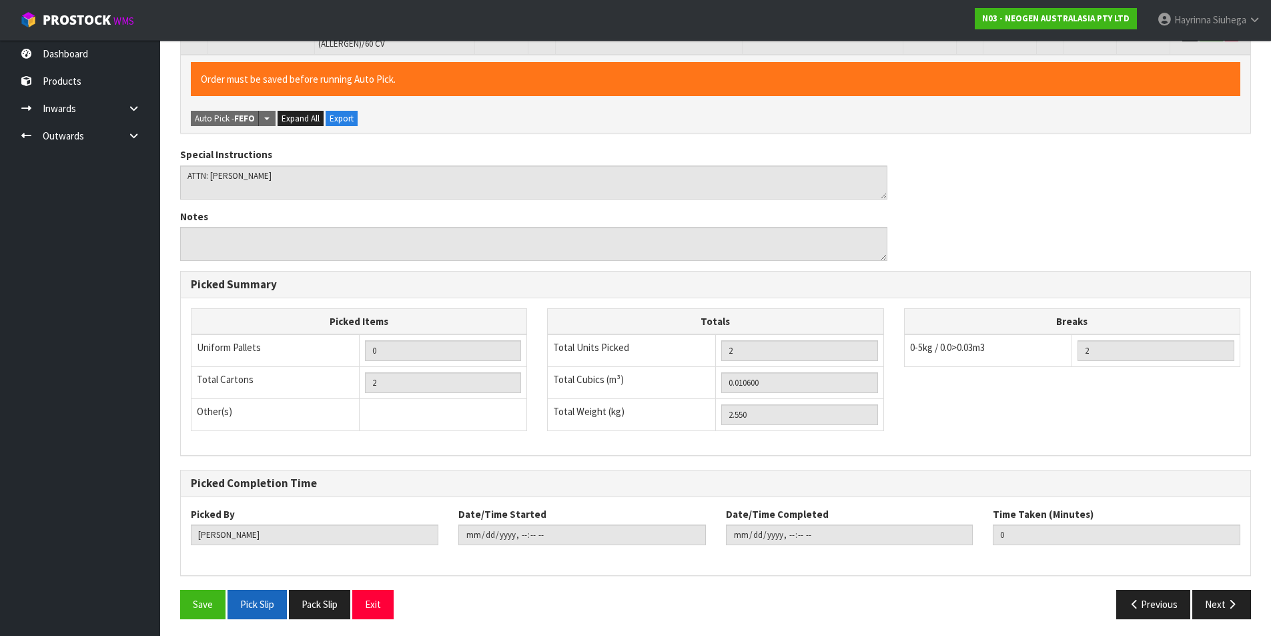
scroll to position [337, 0]
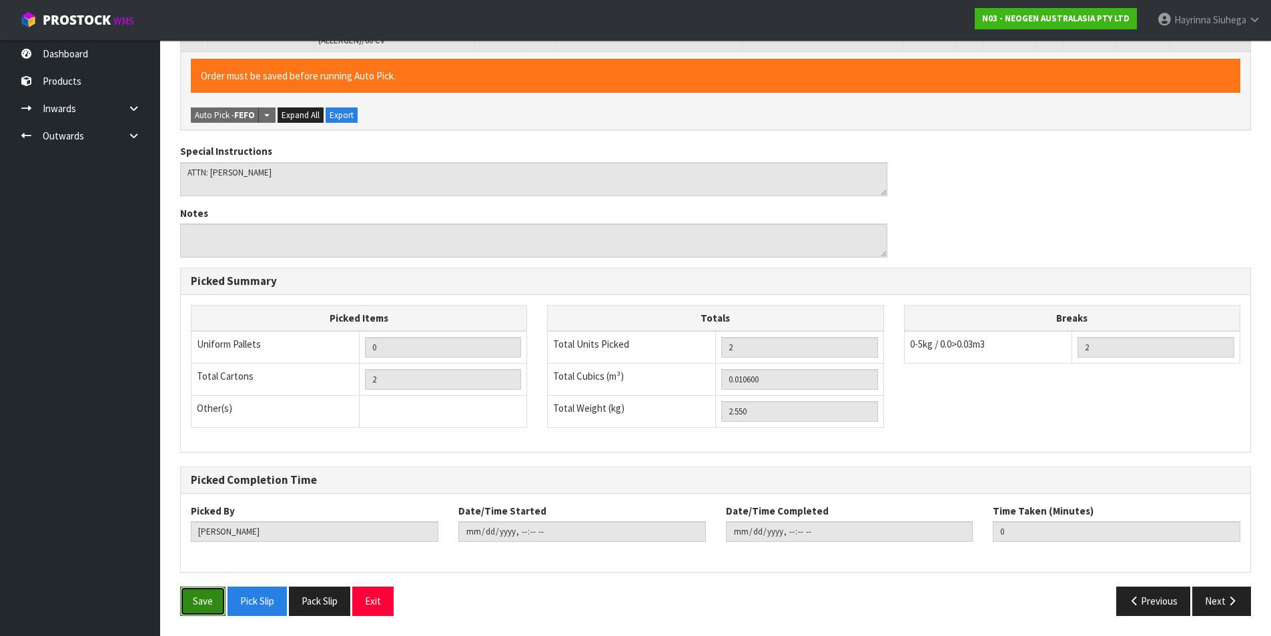
click at [212, 612] on button "Save" at bounding box center [202, 600] width 45 height 29
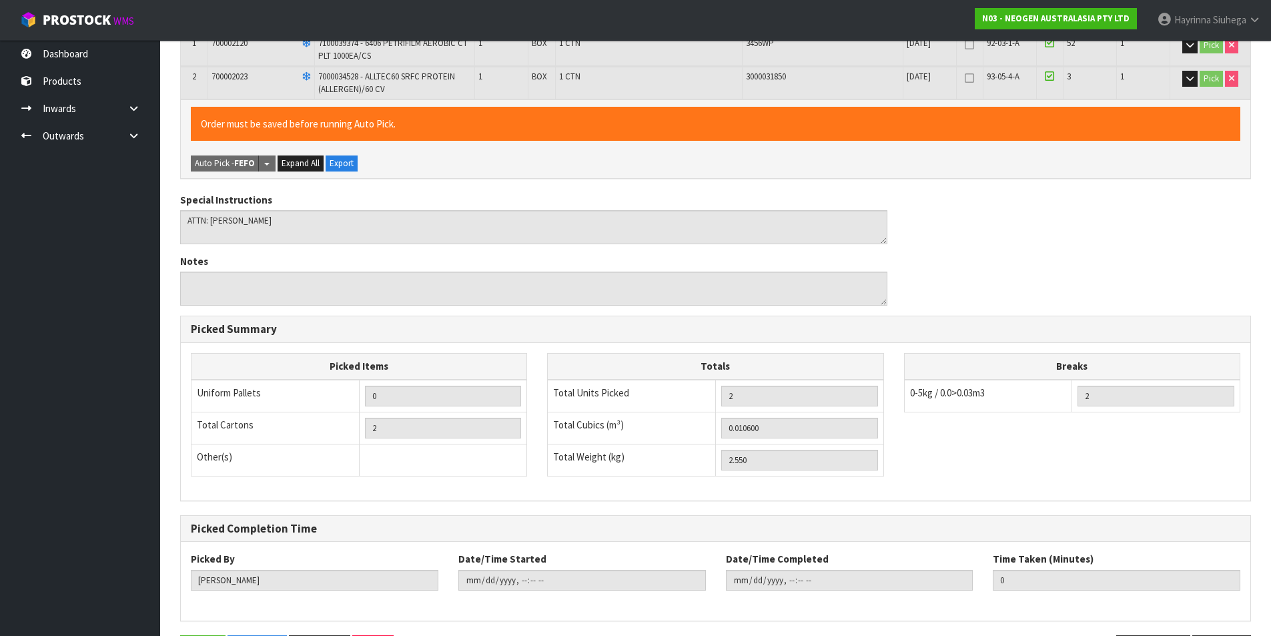
scroll to position [0, 0]
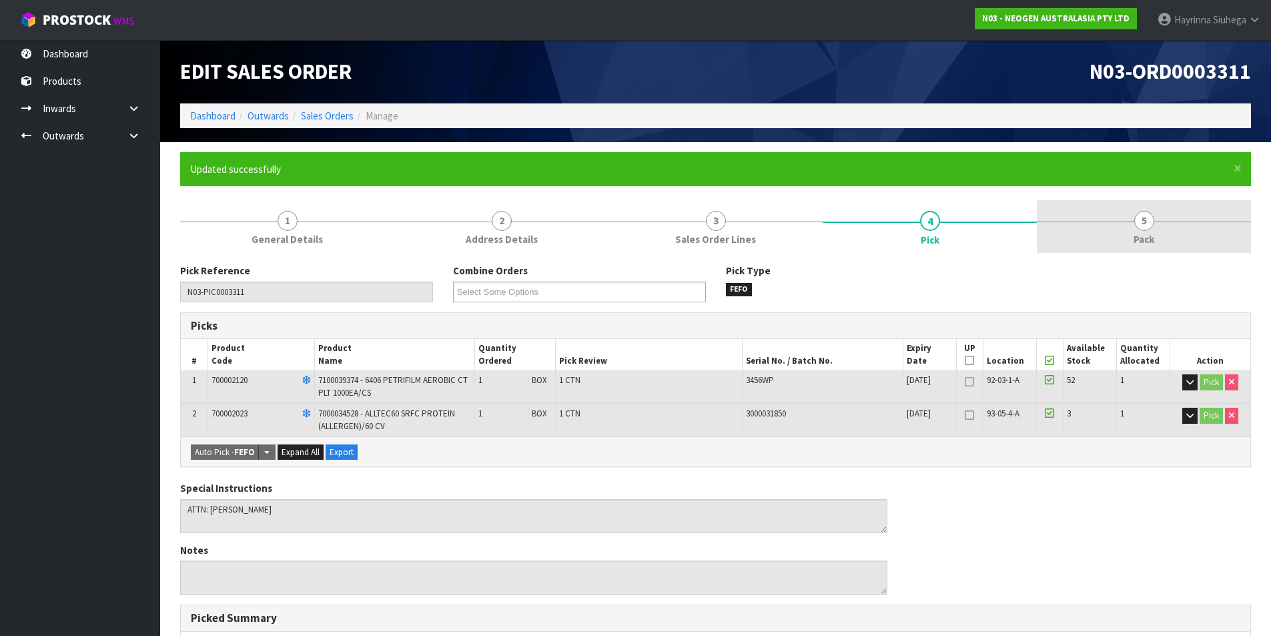
drag, startPoint x: 1124, startPoint y: 246, endPoint x: 1068, endPoint y: 252, distance: 55.8
click at [1125, 246] on link "5 Pack" at bounding box center [1144, 226] width 214 height 53
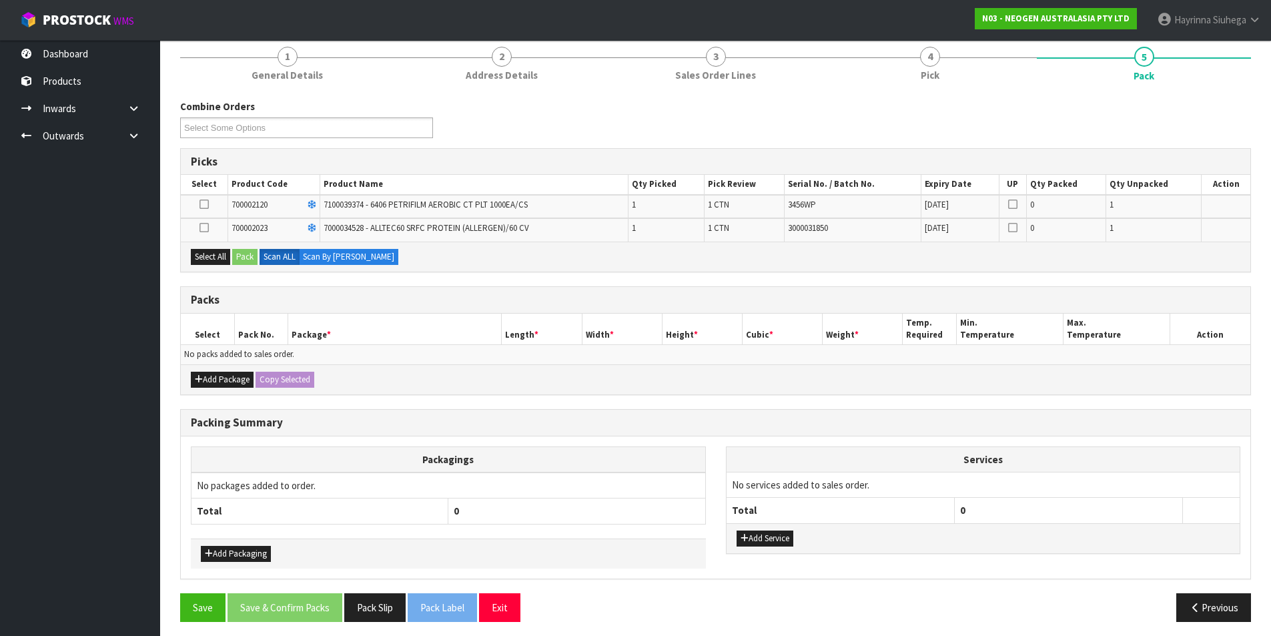
scroll to position [103, 0]
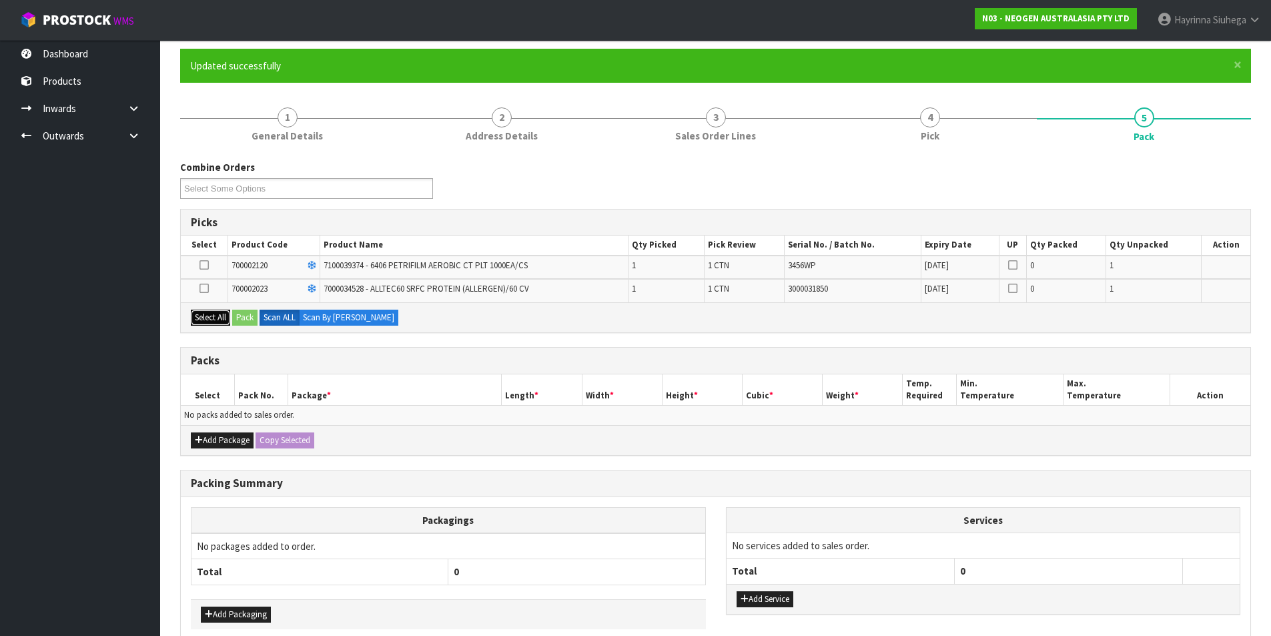
click at [224, 320] on button "Select All" at bounding box center [210, 318] width 39 height 16
click at [218, 440] on button "Add Package" at bounding box center [222, 440] width 63 height 16
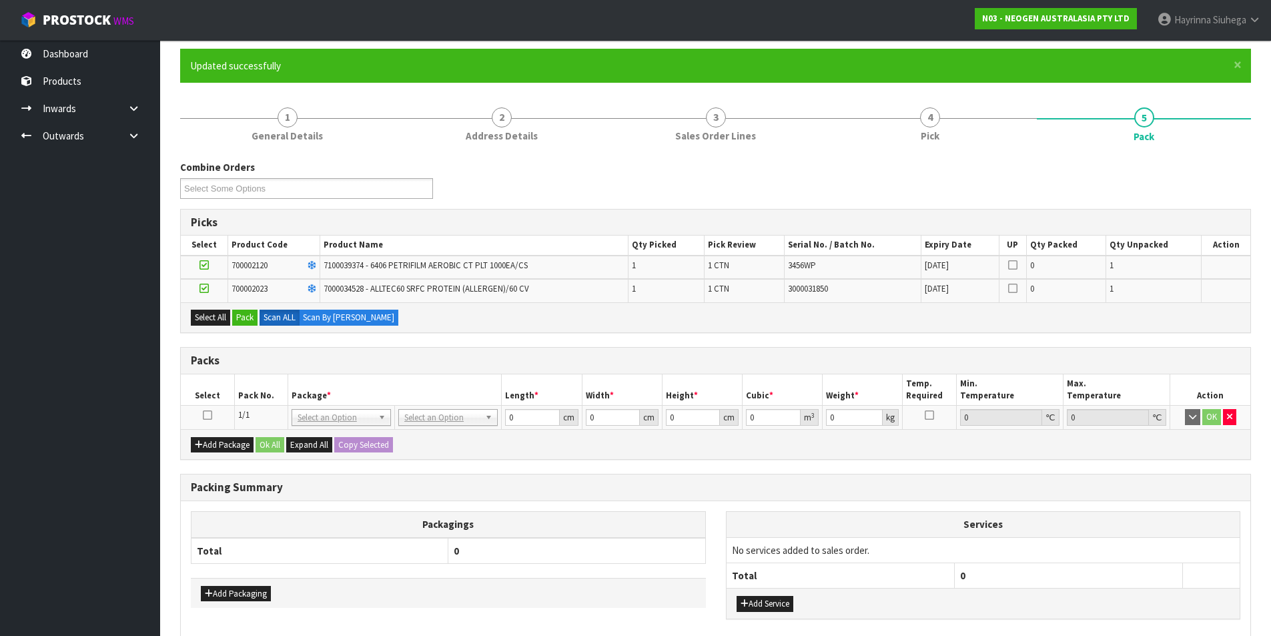
drag, startPoint x: 201, startPoint y: 412, endPoint x: 212, endPoint y: 413, distance: 10.7
click at [202, 412] on td at bounding box center [207, 418] width 53 height 24
click at [212, 415] on icon at bounding box center [207, 415] width 9 height 1
click at [235, 315] on button "Pack" at bounding box center [244, 318] width 25 height 16
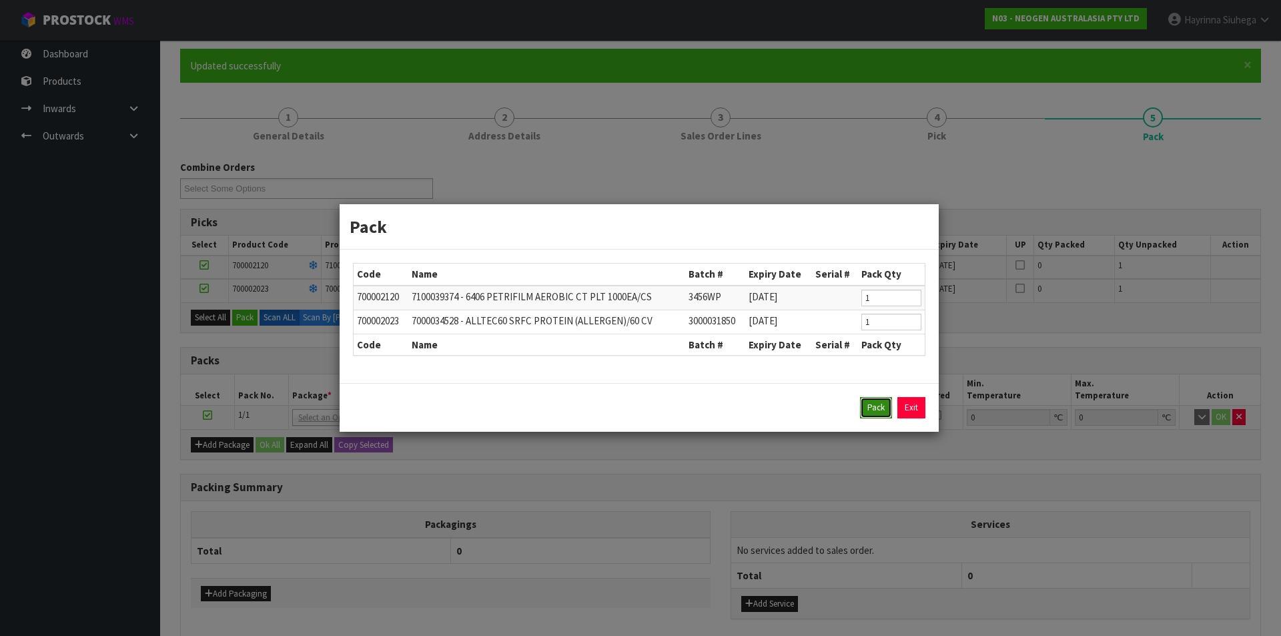
click at [878, 416] on button "Pack" at bounding box center [876, 407] width 32 height 21
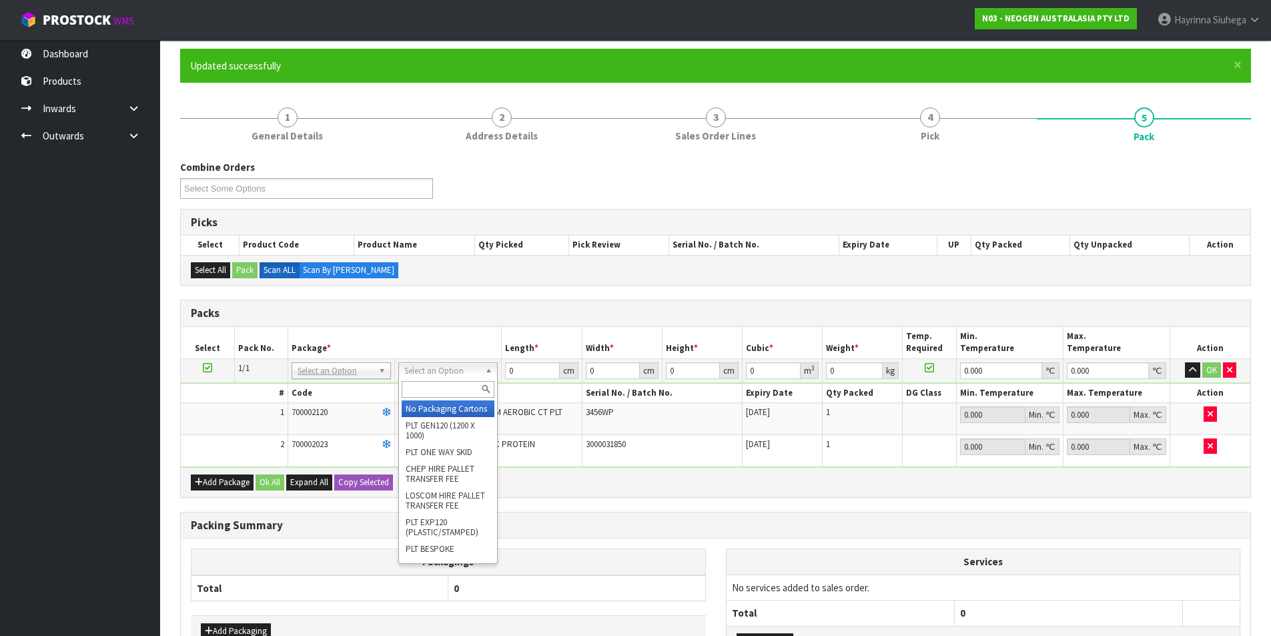
click at [463, 391] on input "text" at bounding box center [448, 389] width 93 height 17
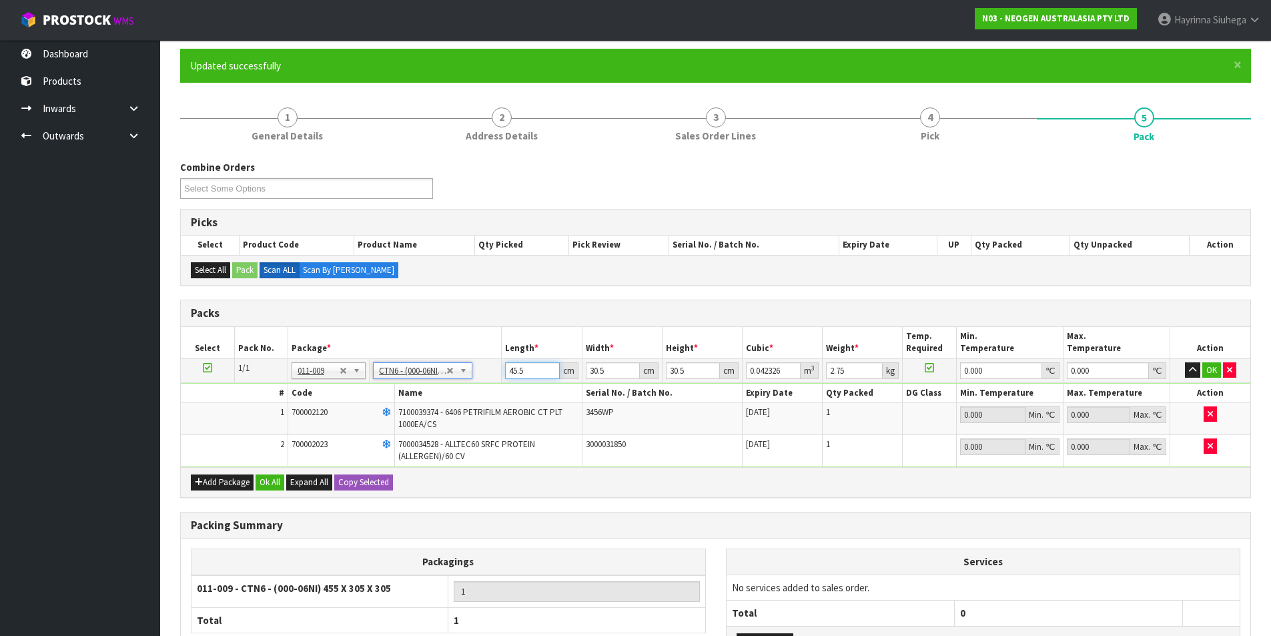
click at [509, 373] on input "45.5" at bounding box center [532, 370] width 54 height 17
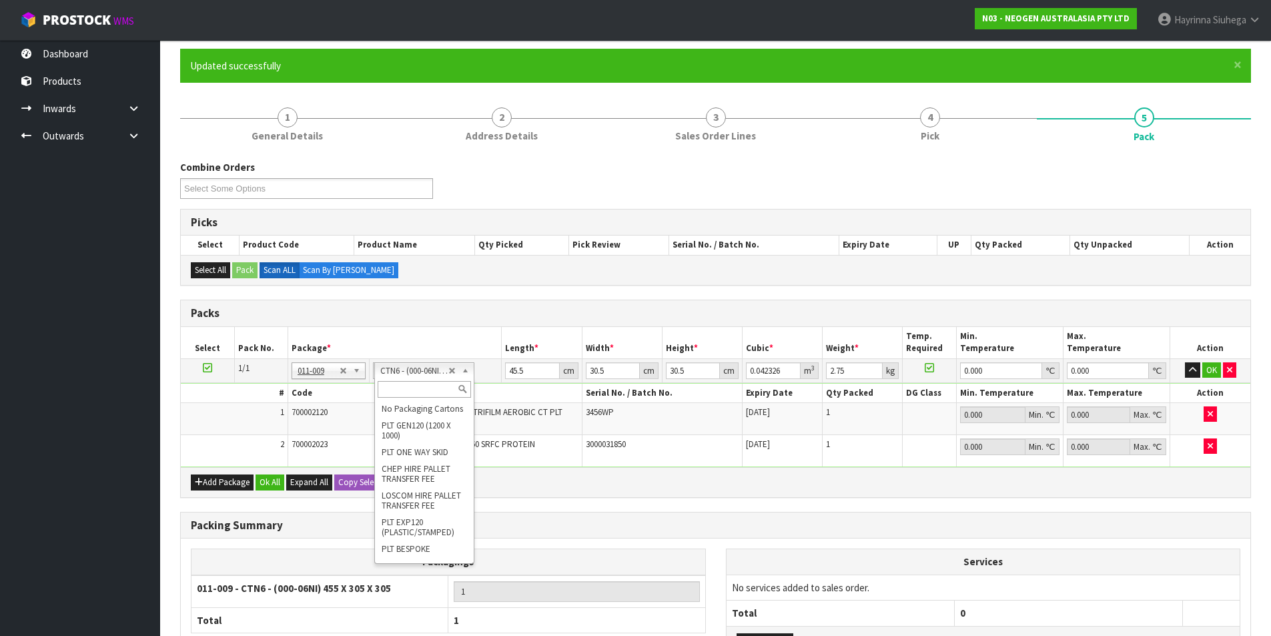
click at [411, 386] on input "text" at bounding box center [424, 389] width 93 height 17
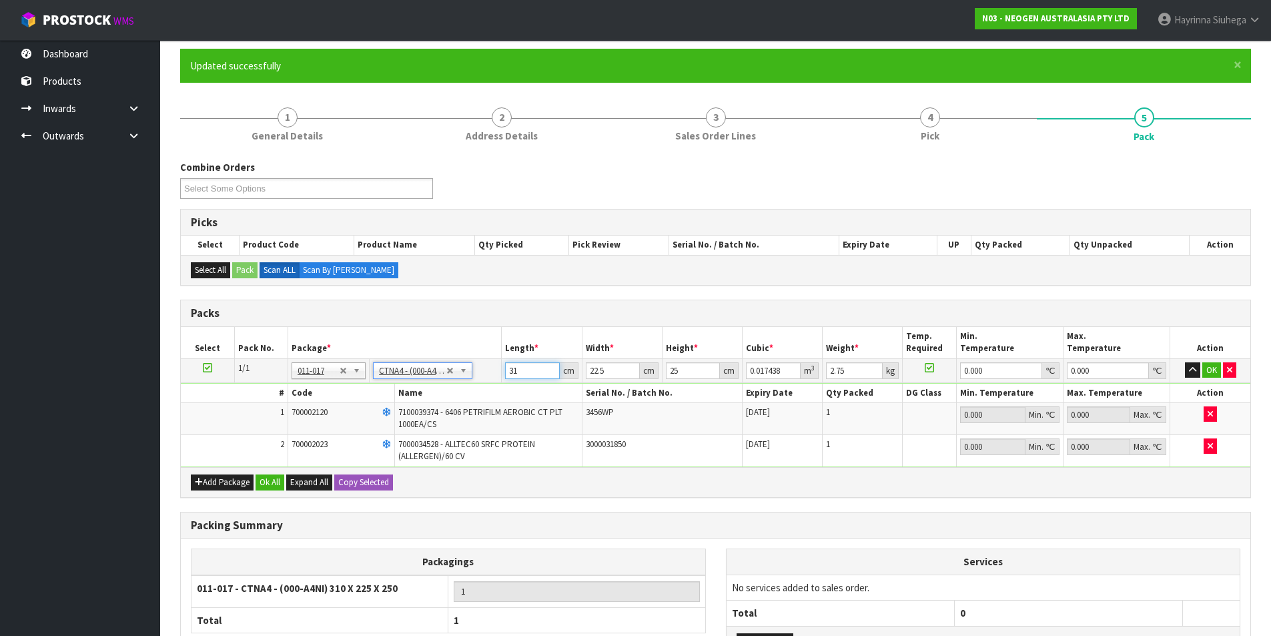
click at [515, 370] on input "31" at bounding box center [532, 370] width 54 height 17
click button "OK" at bounding box center [1211, 370] width 19 height 16
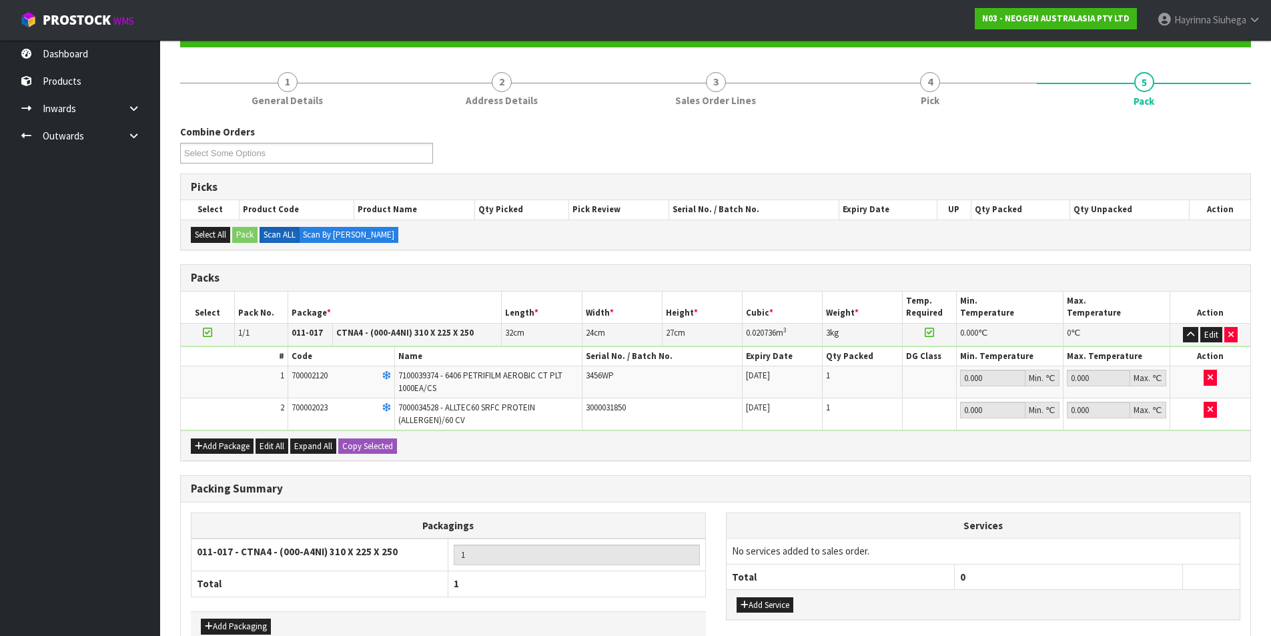
scroll to position [218, 0]
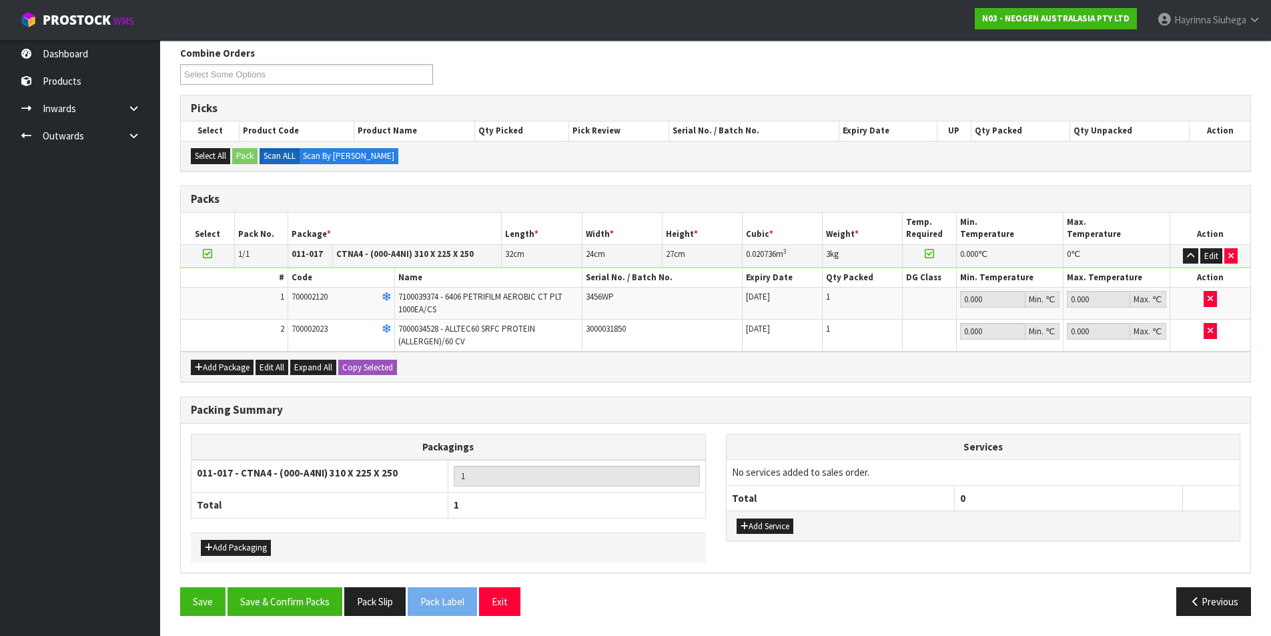
click at [344, 584] on div "Packing Summary Packagings 011-017 - CTNA4 - (000-A4NI) 310 X 225 X 250 1 Total…" at bounding box center [715, 491] width 1091 height 191
click at [312, 596] on button "Save & Confirm Packs" at bounding box center [285, 601] width 115 height 29
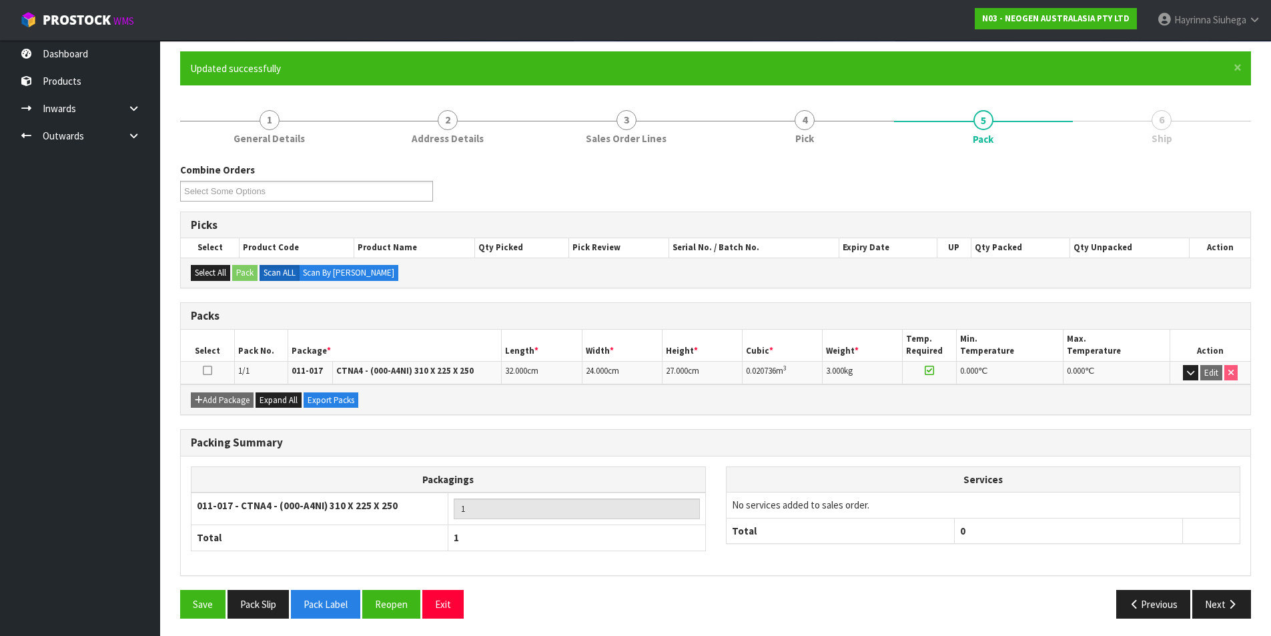
scroll to position [103, 0]
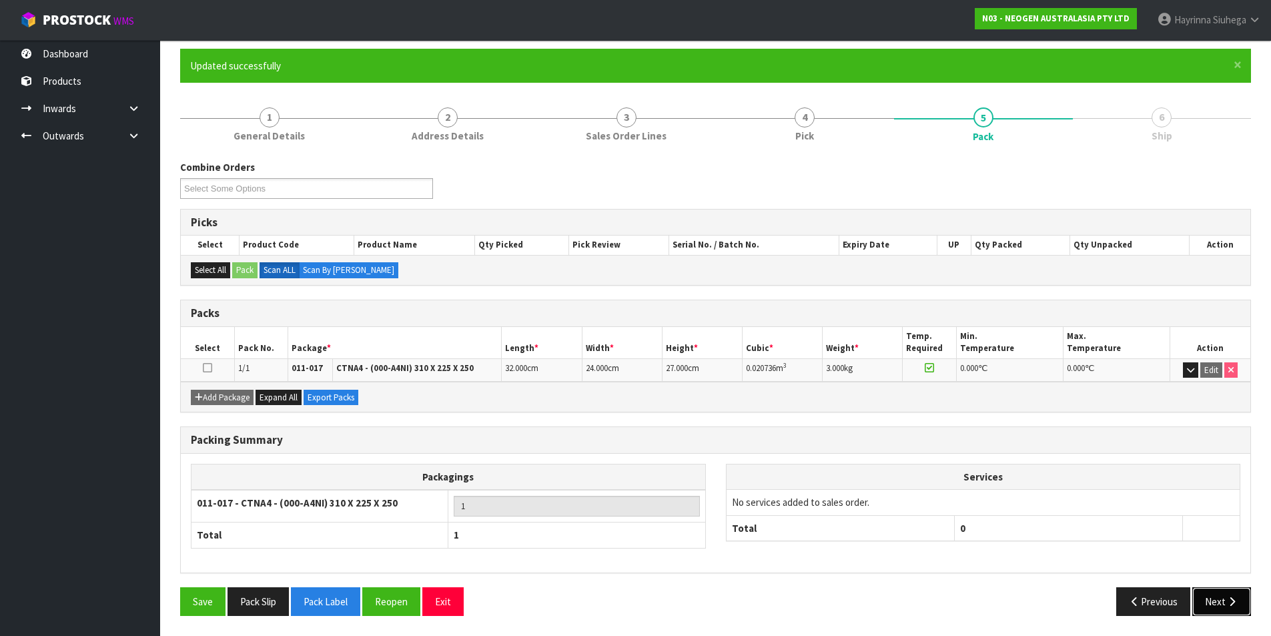
click at [1212, 597] on button "Next" at bounding box center [1221, 601] width 59 height 29
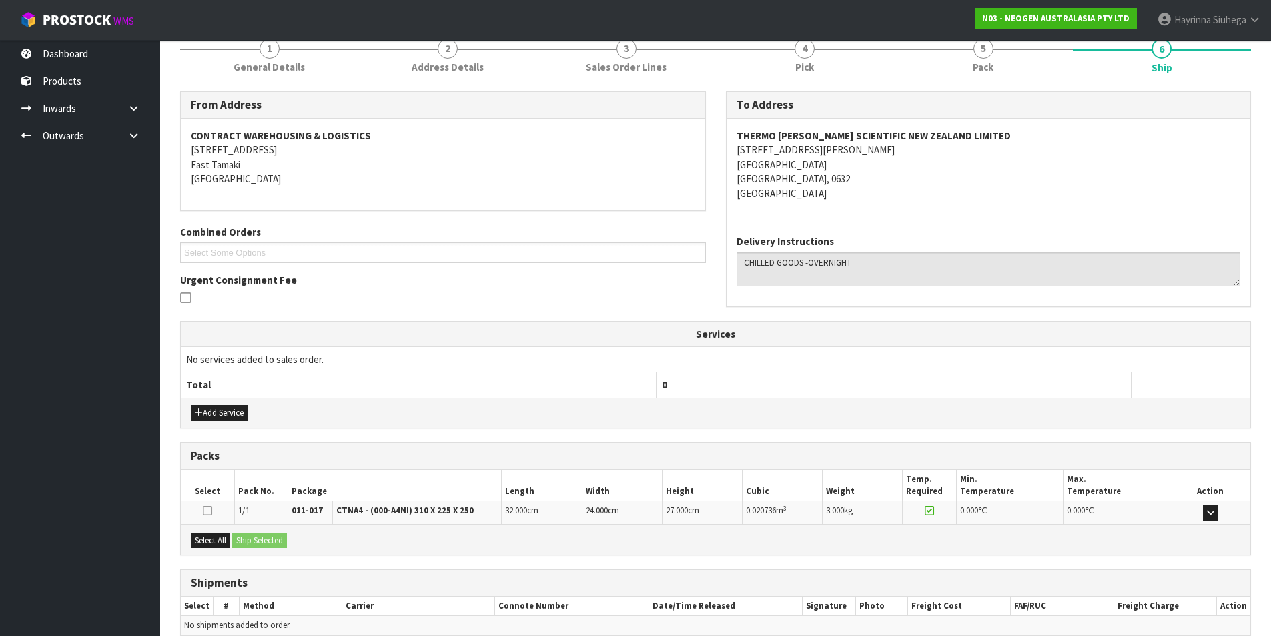
scroll to position [235, 0]
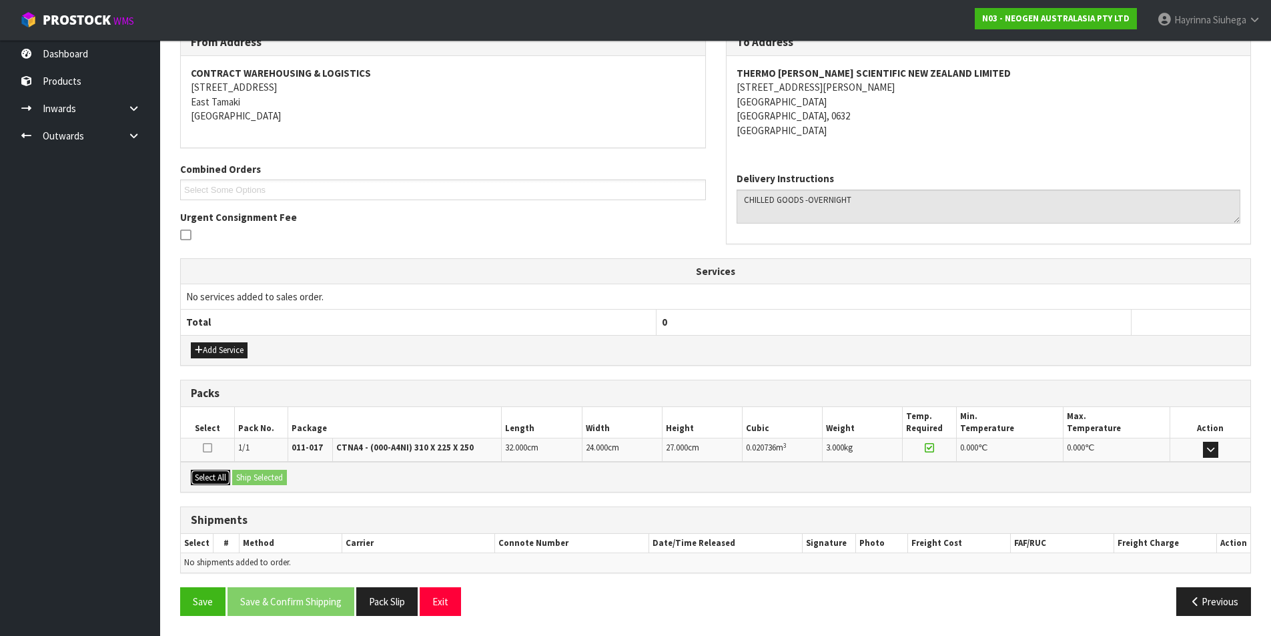
click at [200, 478] on button "Select All" at bounding box center [210, 478] width 39 height 16
click at [253, 474] on button "Ship Selected" at bounding box center [259, 478] width 55 height 16
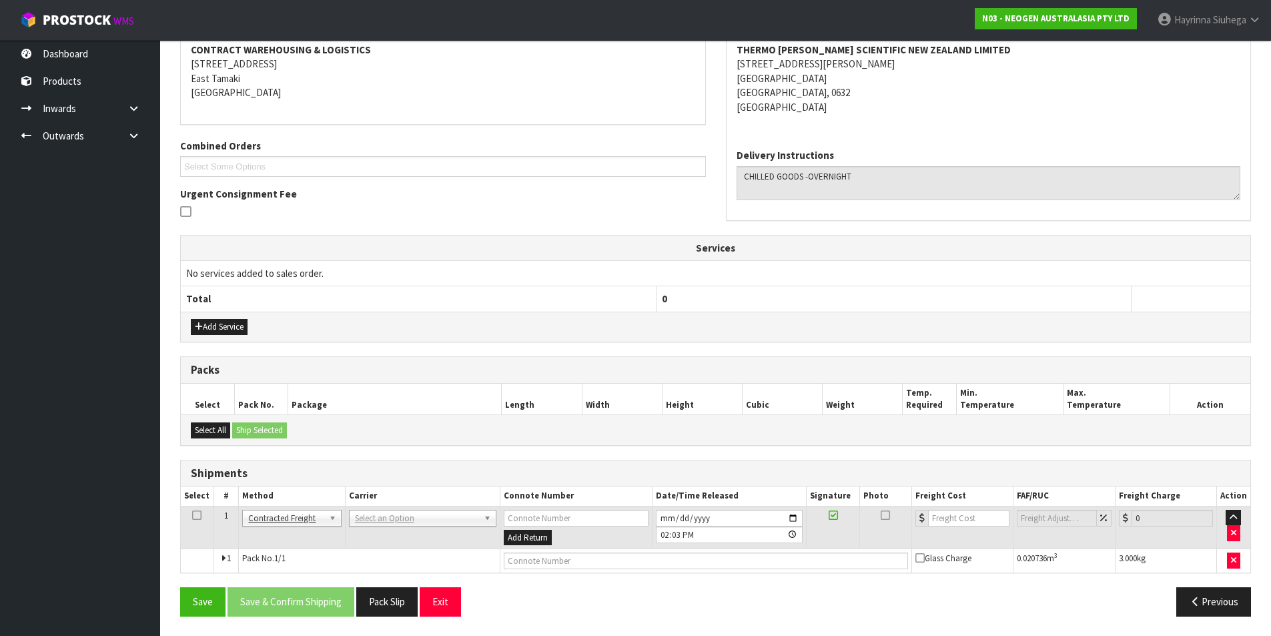
scroll to position [259, 0]
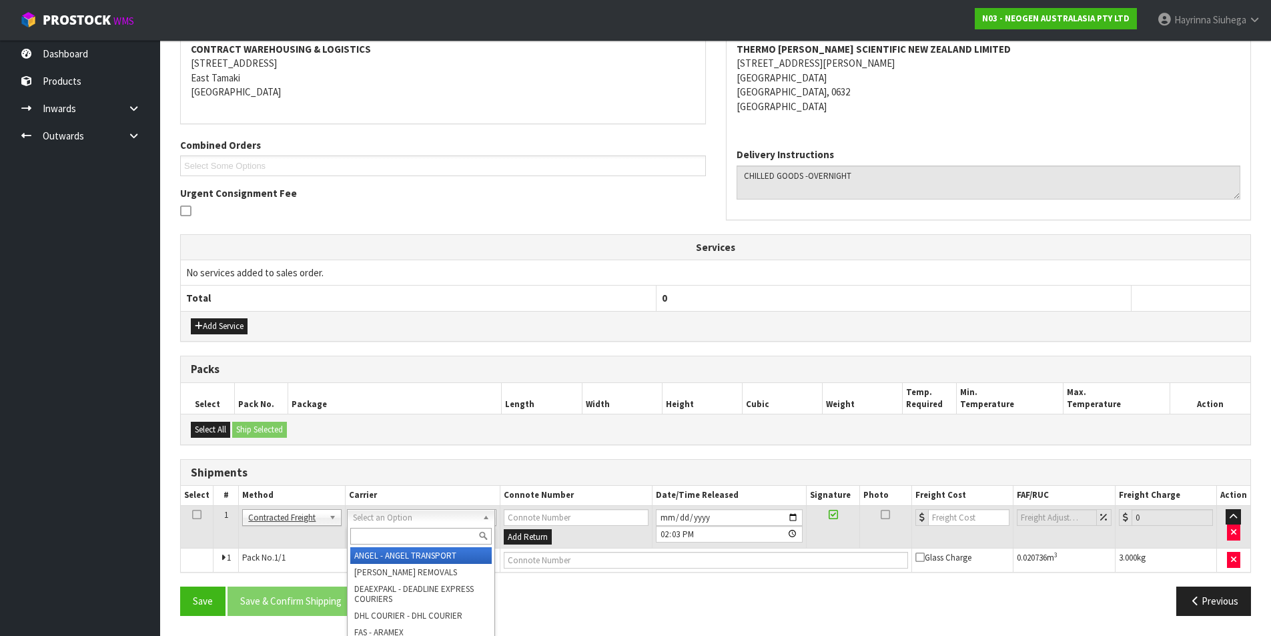
click at [372, 529] on input "text" at bounding box center [420, 536] width 141 height 17
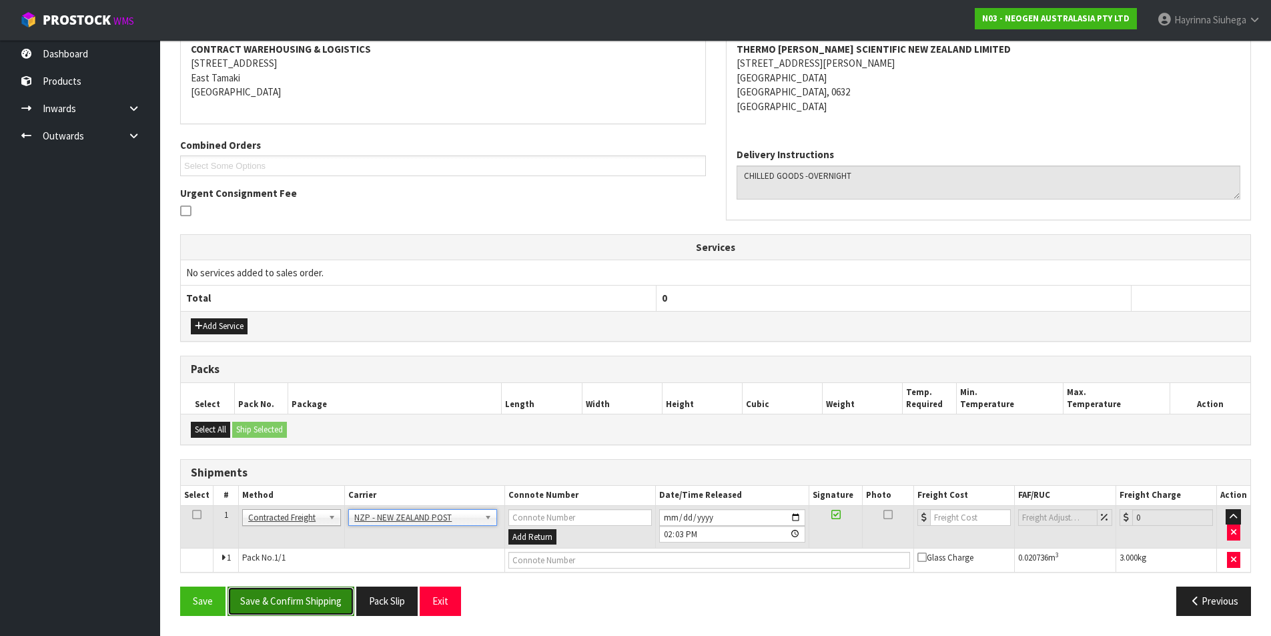
click at [336, 601] on button "Save & Confirm Shipping" at bounding box center [291, 600] width 127 height 29
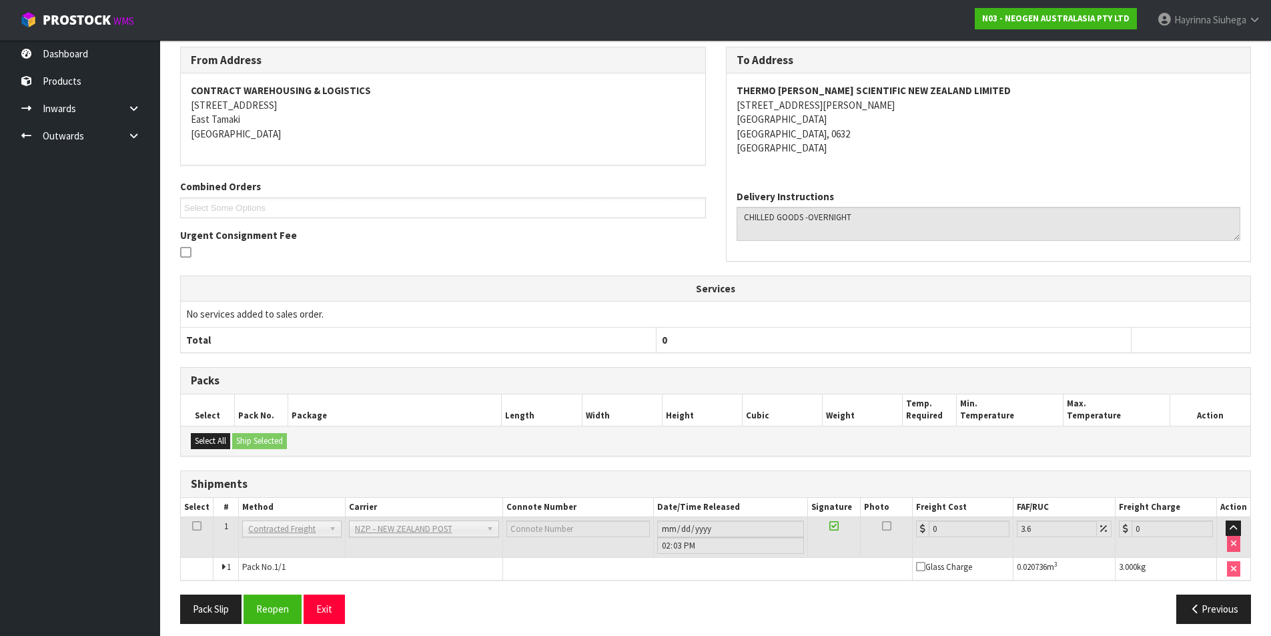
scroll to position [240, 0]
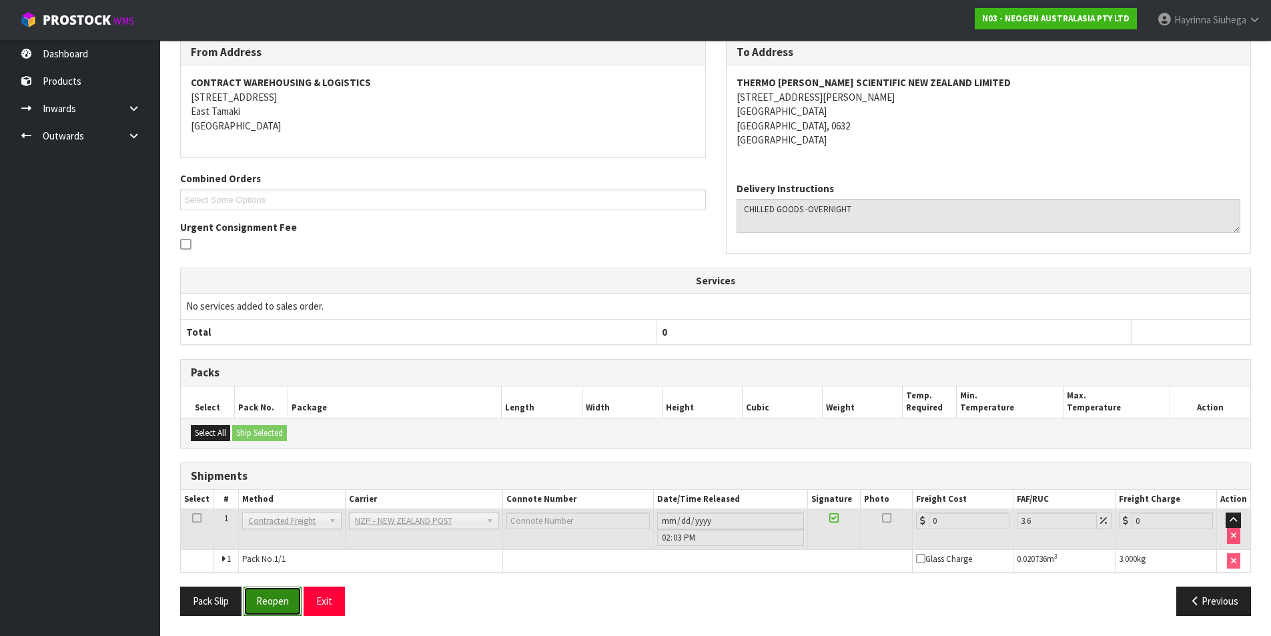
click at [272, 603] on button "Reopen" at bounding box center [273, 600] width 58 height 29
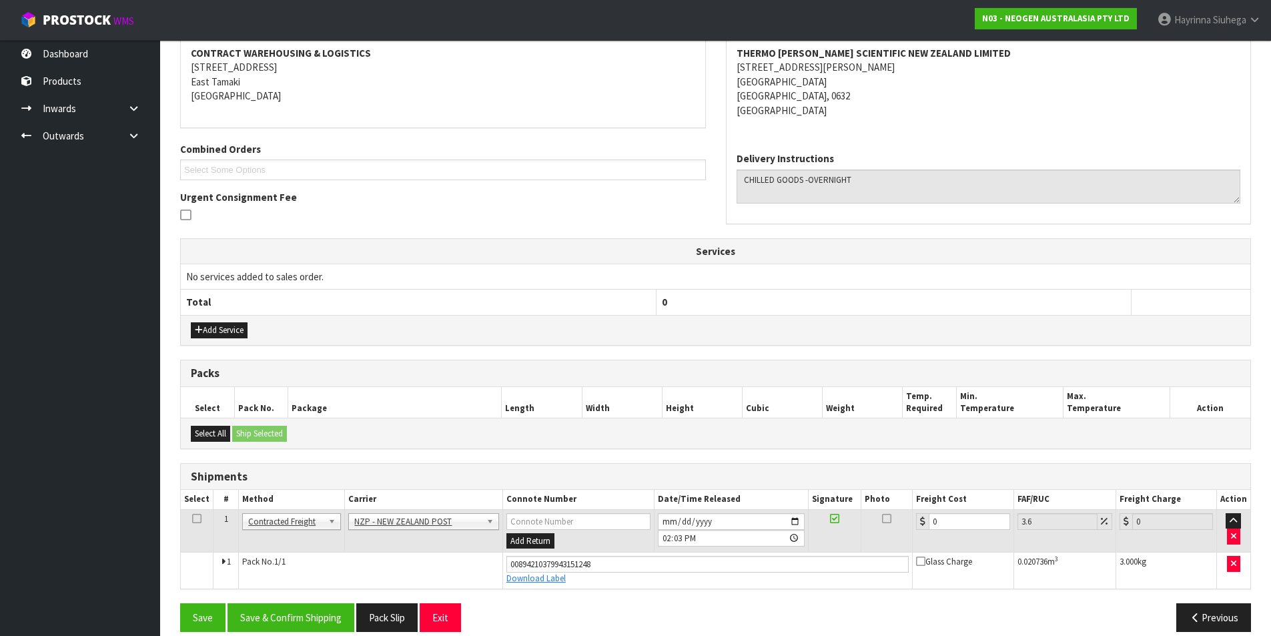
scroll to position [271, 0]
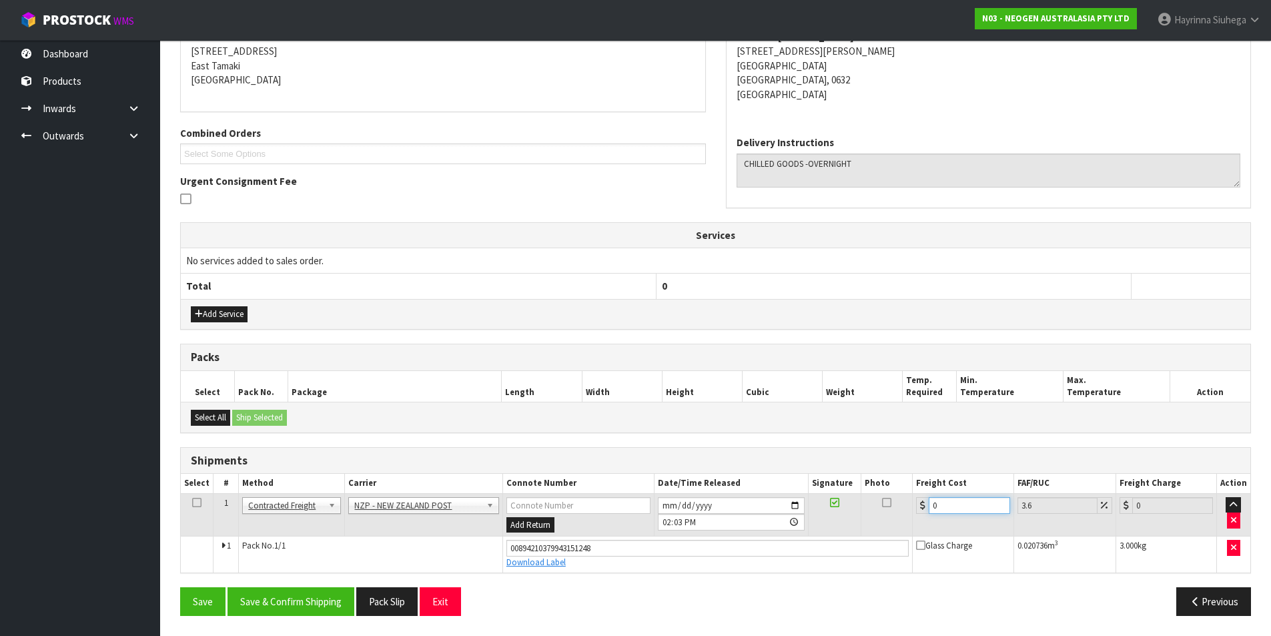
drag, startPoint x: 920, startPoint y: 508, endPoint x: 791, endPoint y: 508, distance: 128.8
click at [791, 508] on tr "1 Client Local Pickup Customer Local Pickup Company Freight Contracted Freight …" at bounding box center [716, 514] width 1070 height 43
click at [180, 587] on button "Save" at bounding box center [202, 601] width 45 height 29
click at [342, 599] on button "Save & Confirm Shipping" at bounding box center [291, 601] width 127 height 29
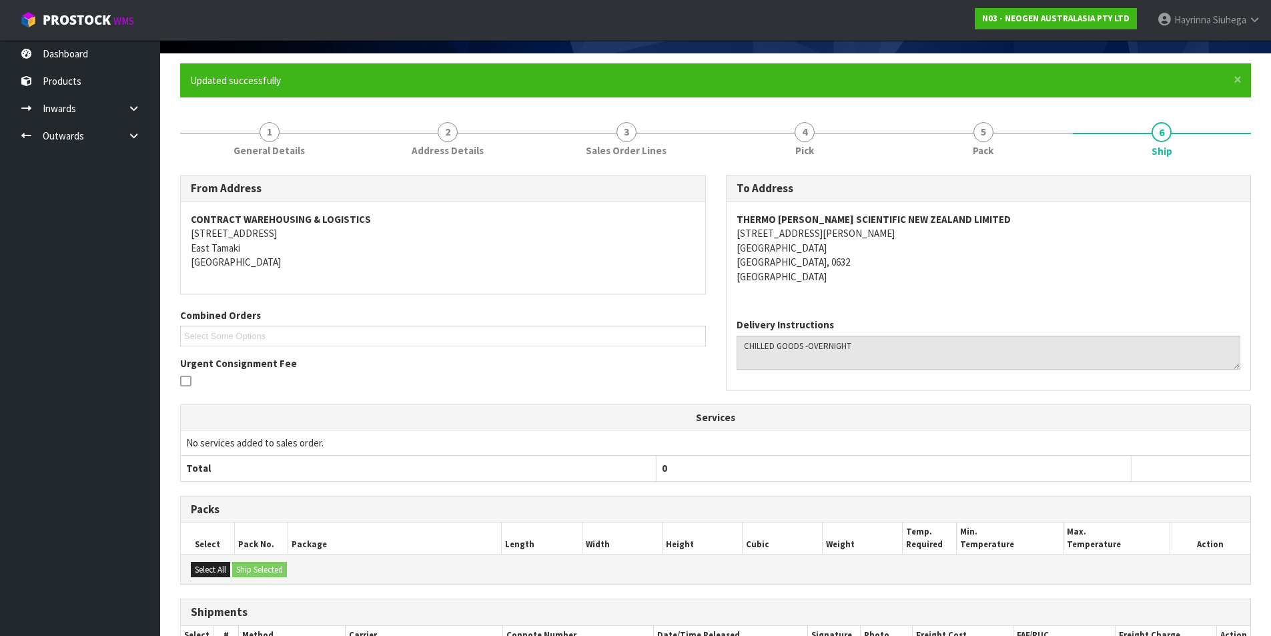
scroll to position [0, 0]
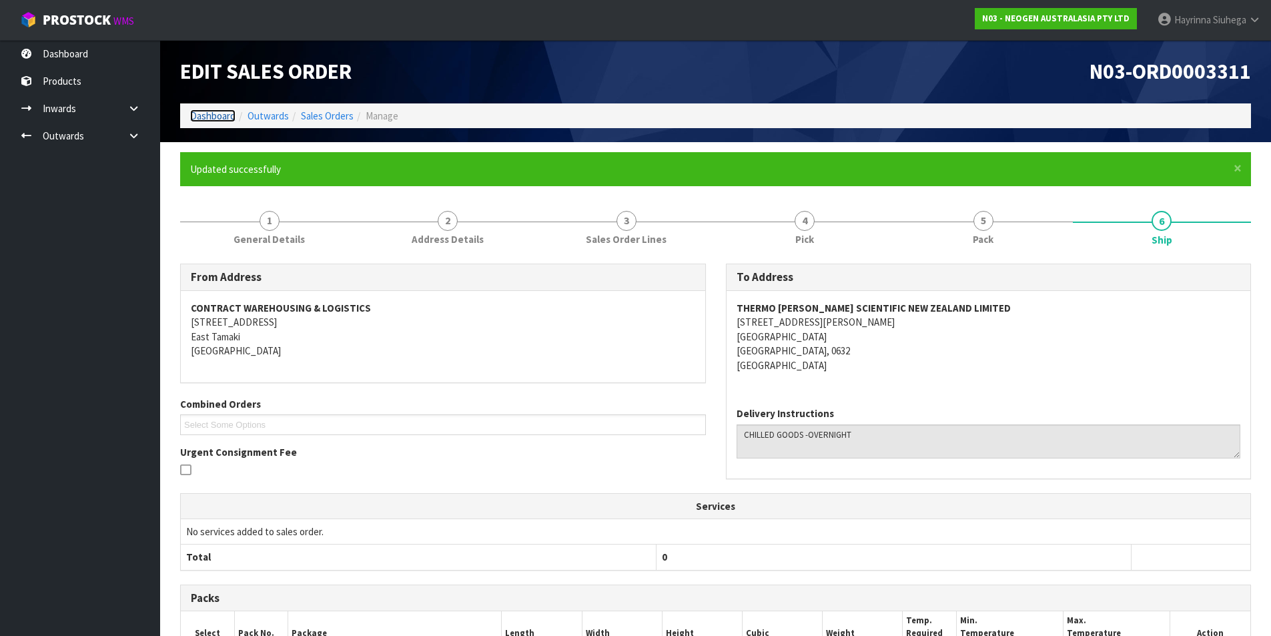
click at [226, 119] on link "Dashboard" at bounding box center [212, 115] width 45 height 13
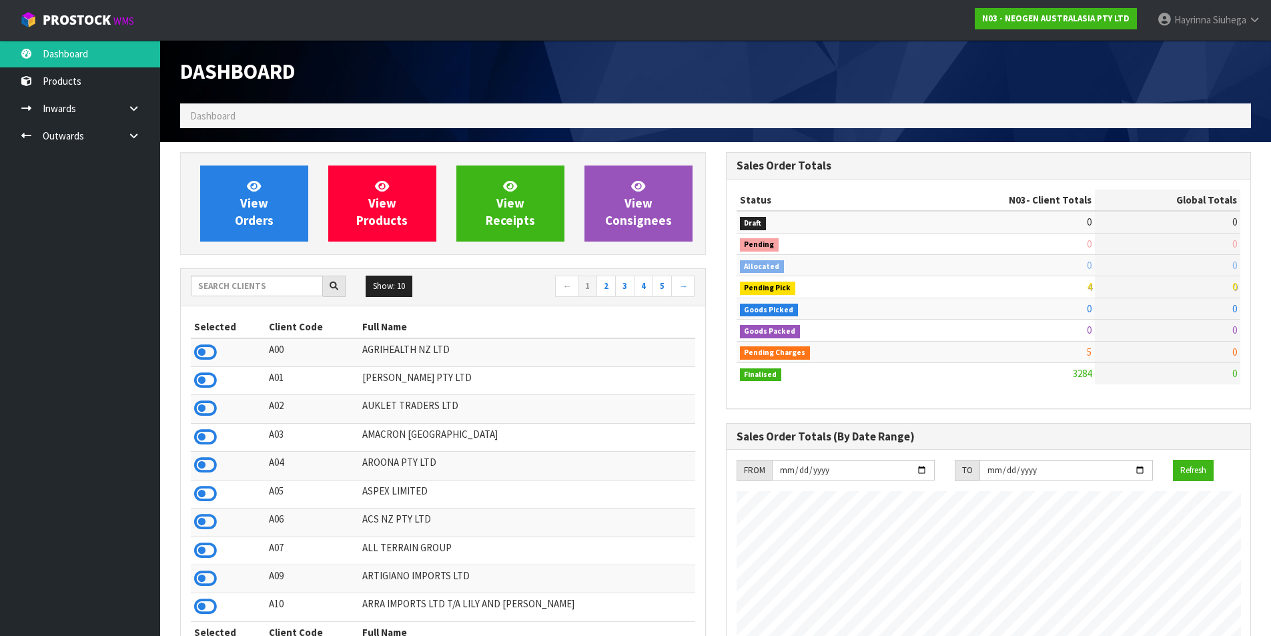
scroll to position [1011, 545]
click at [264, 216] on span "View Orders" at bounding box center [254, 203] width 39 height 50
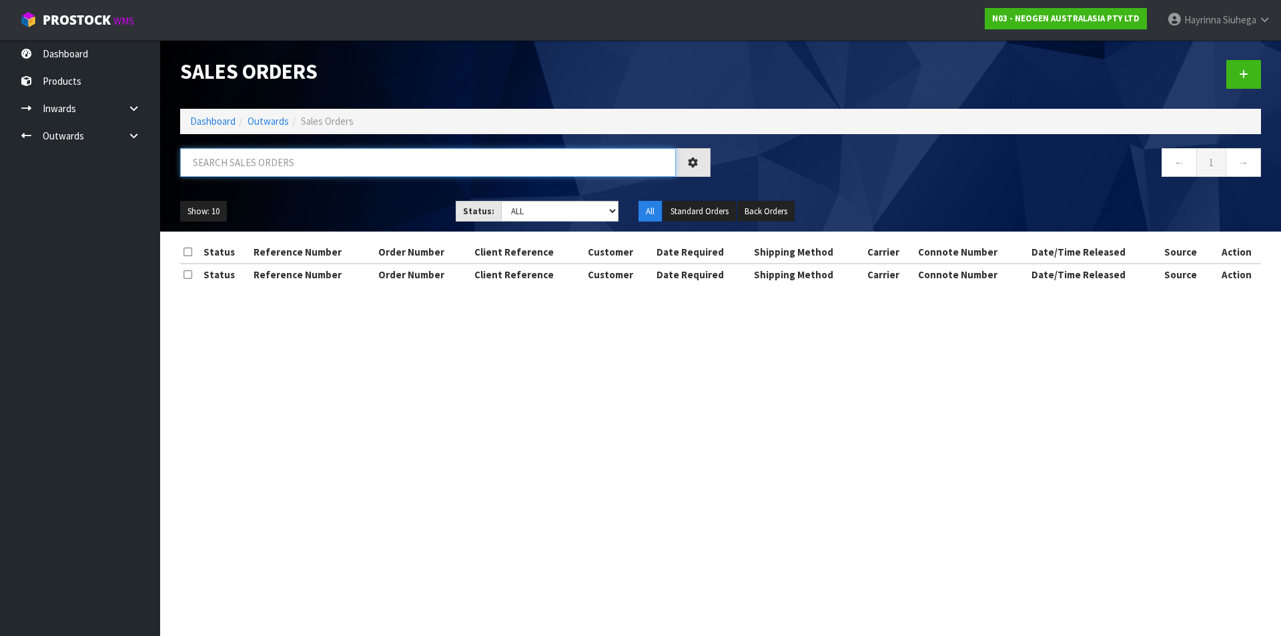
click at [282, 154] on input "text" at bounding box center [428, 162] width 496 height 29
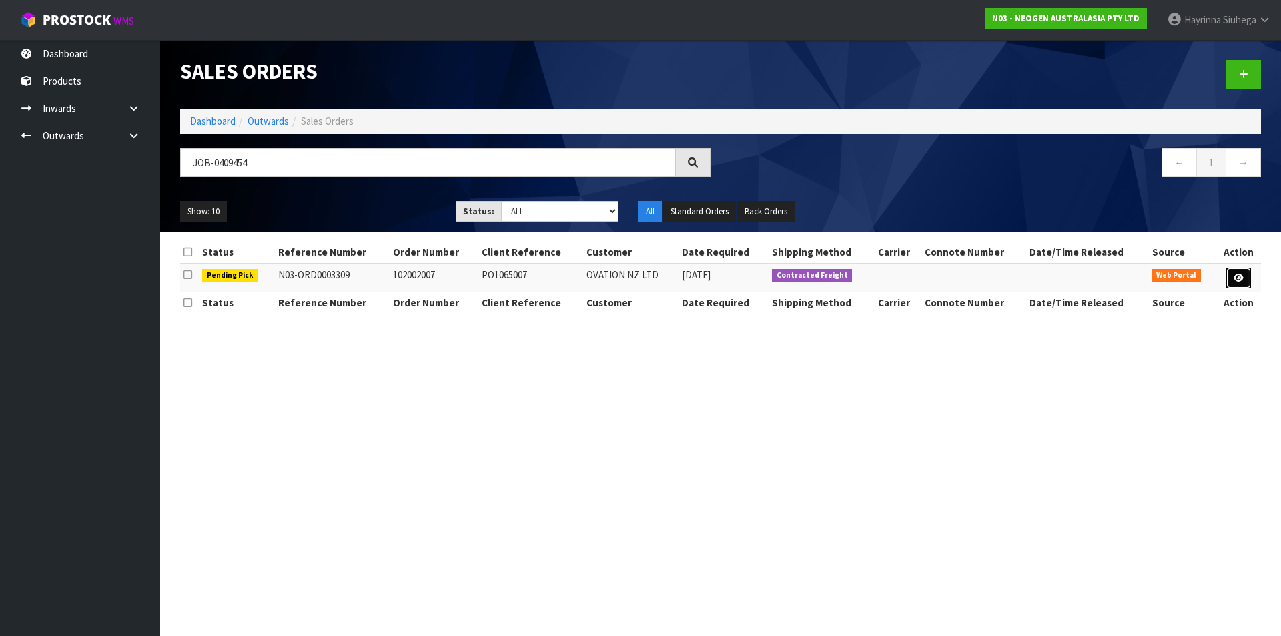
click at [1237, 276] on icon at bounding box center [1239, 278] width 10 height 9
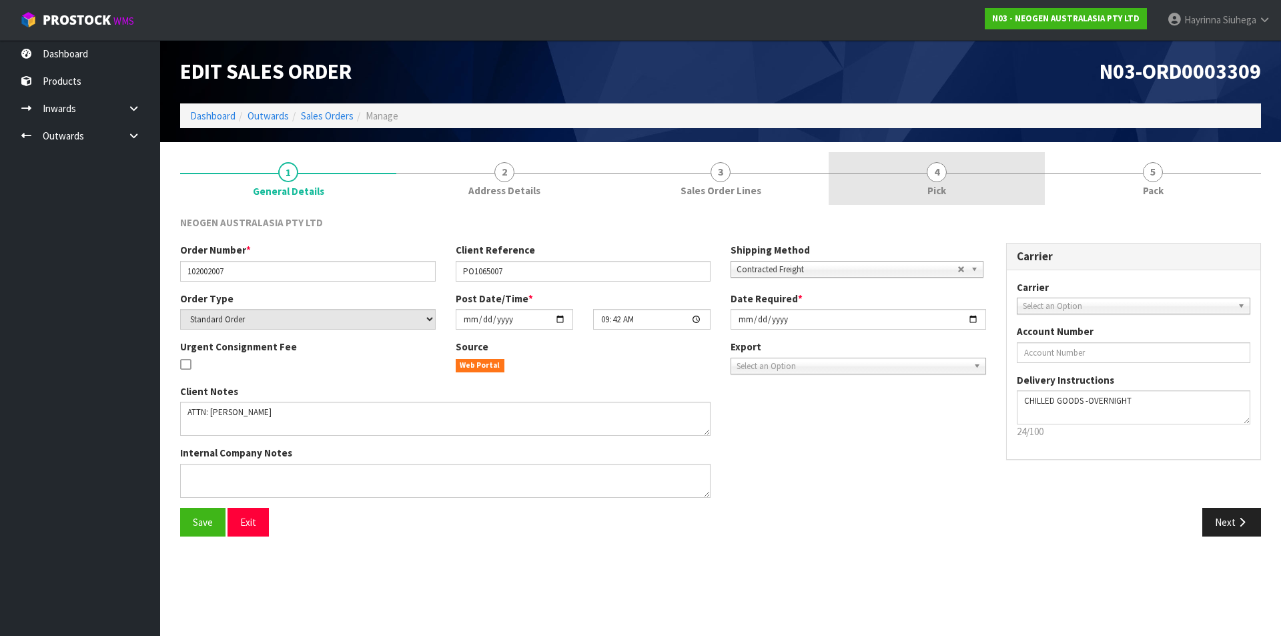
click at [892, 195] on link "4 Pick" at bounding box center [937, 178] width 216 height 53
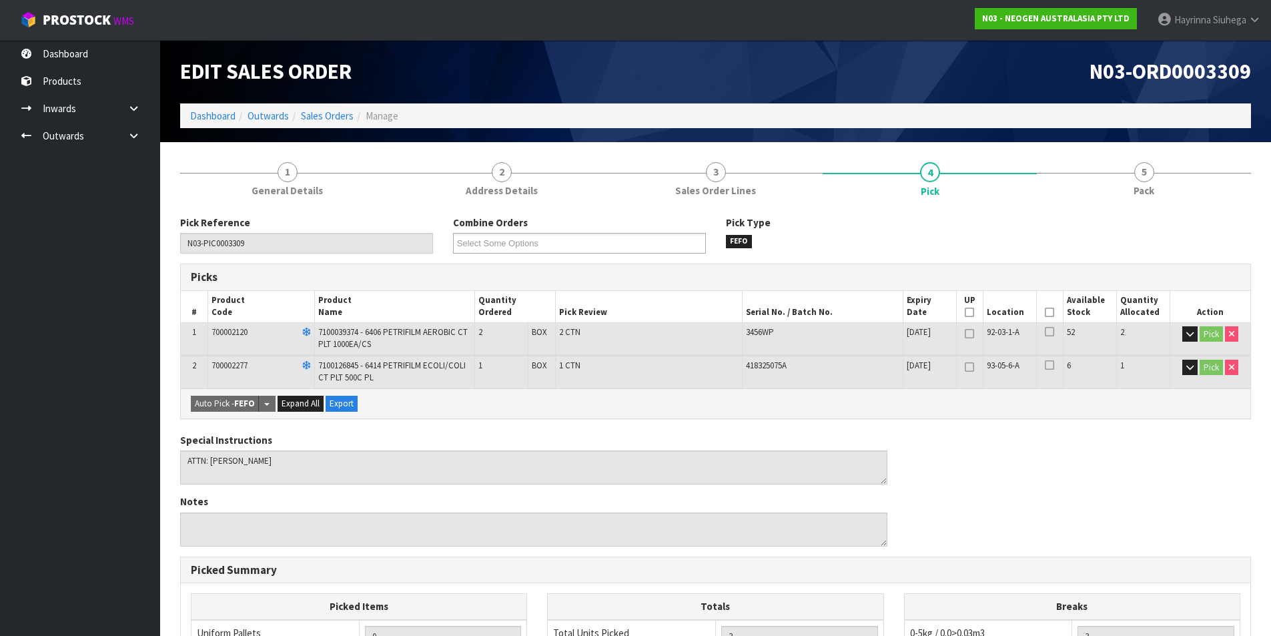
click at [1046, 312] on icon at bounding box center [1049, 312] width 9 height 1
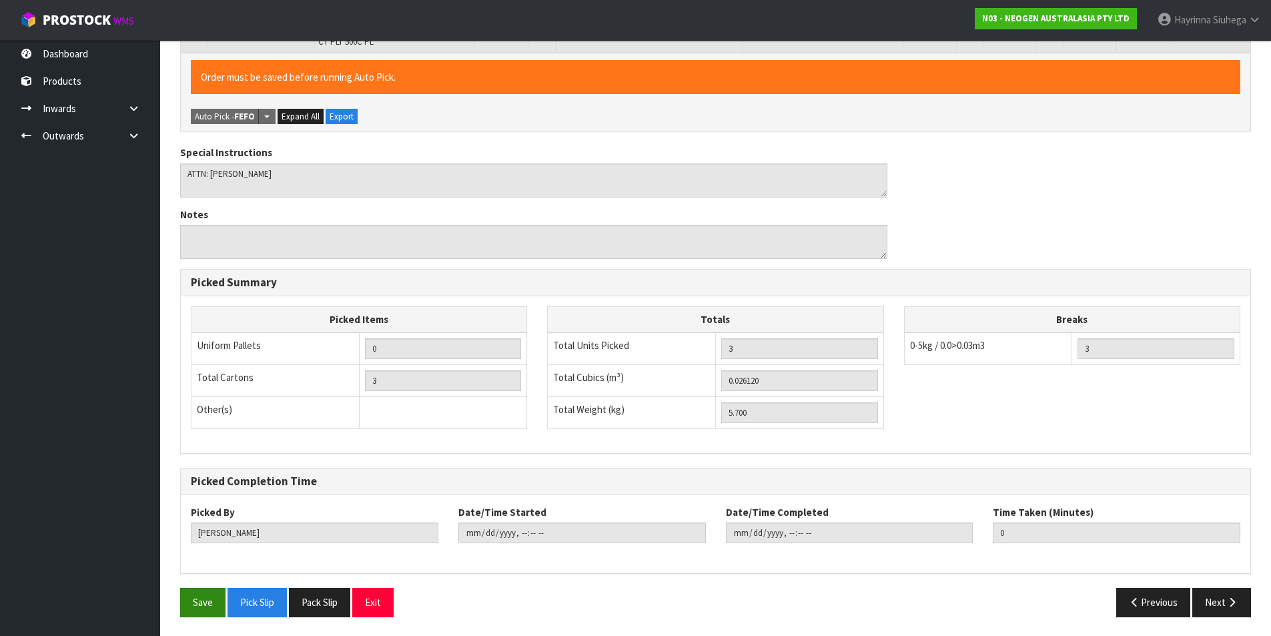
scroll to position [337, 0]
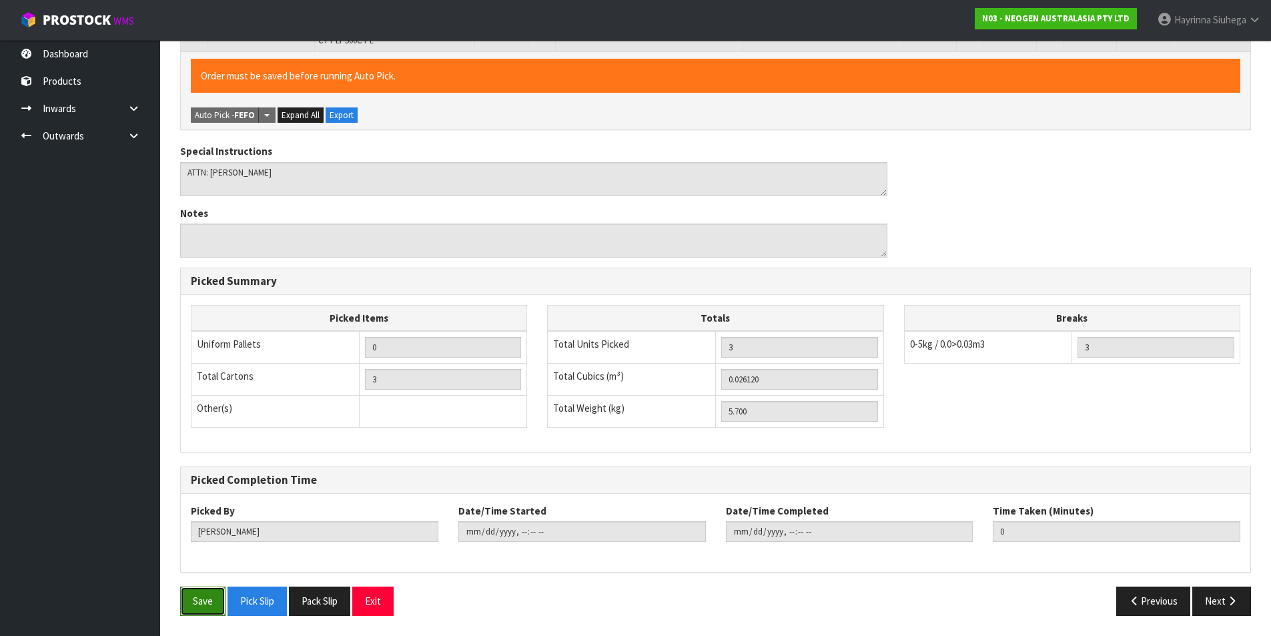
click at [206, 588] on button "Save" at bounding box center [202, 600] width 45 height 29
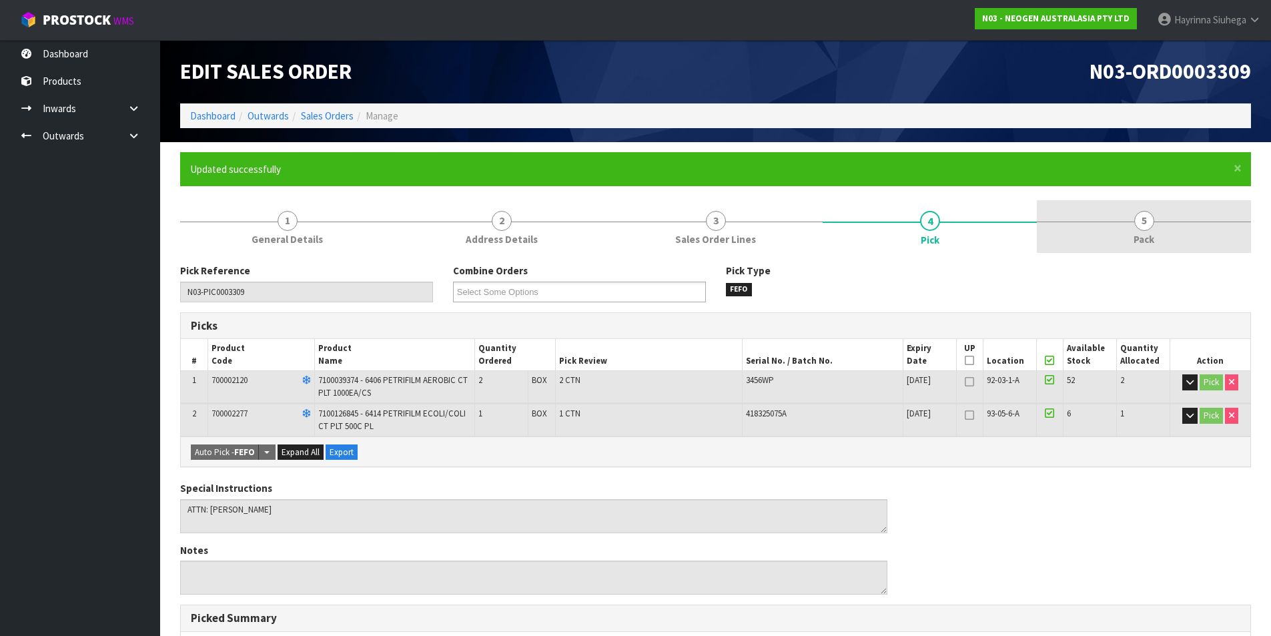
click at [1105, 234] on link "5 Pack" at bounding box center [1144, 226] width 214 height 53
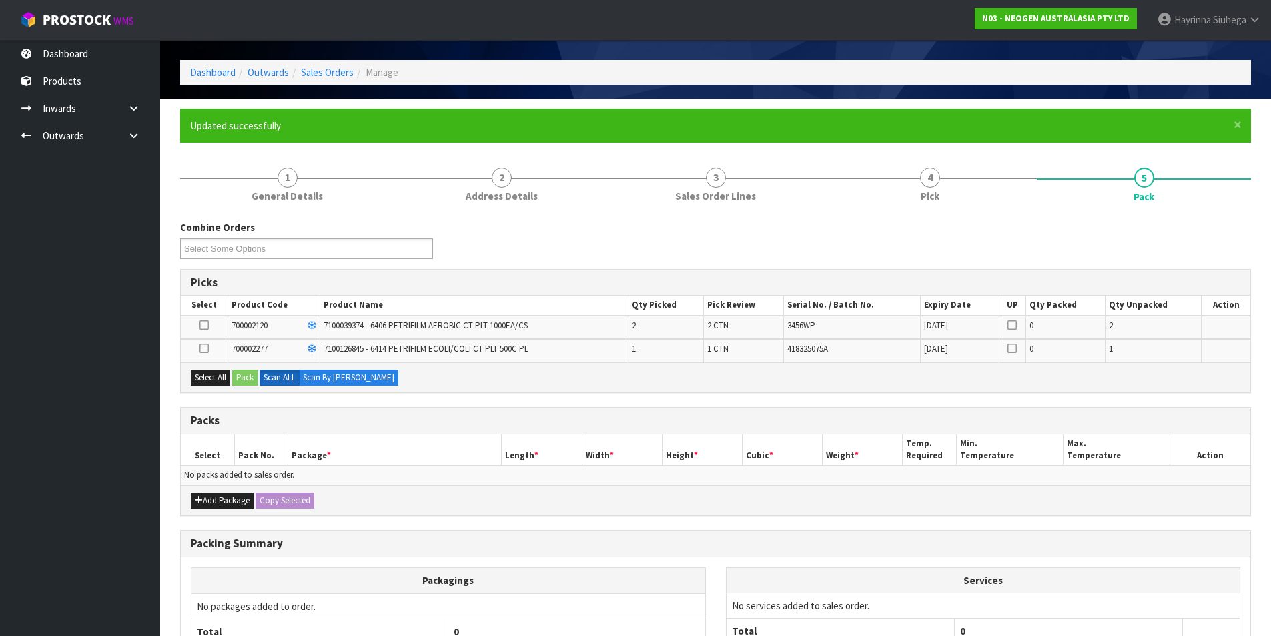
scroll to position [67, 0]
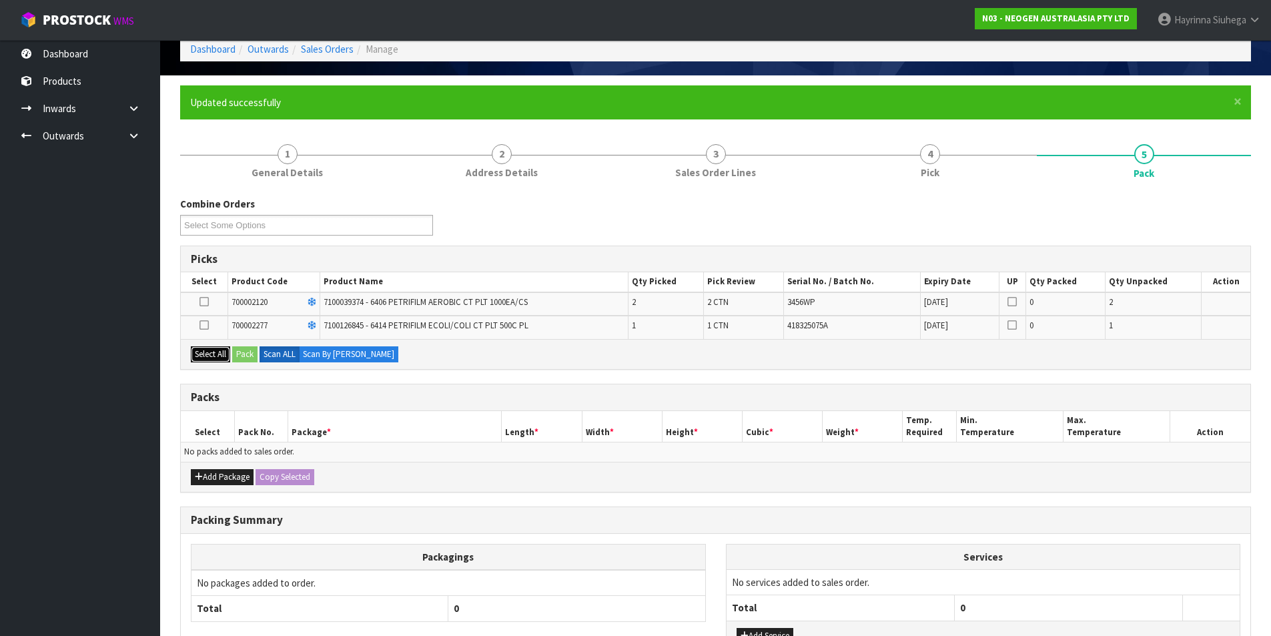
click at [205, 352] on button "Select All" at bounding box center [210, 354] width 39 height 16
click at [211, 476] on button "Add Package" at bounding box center [222, 477] width 63 height 16
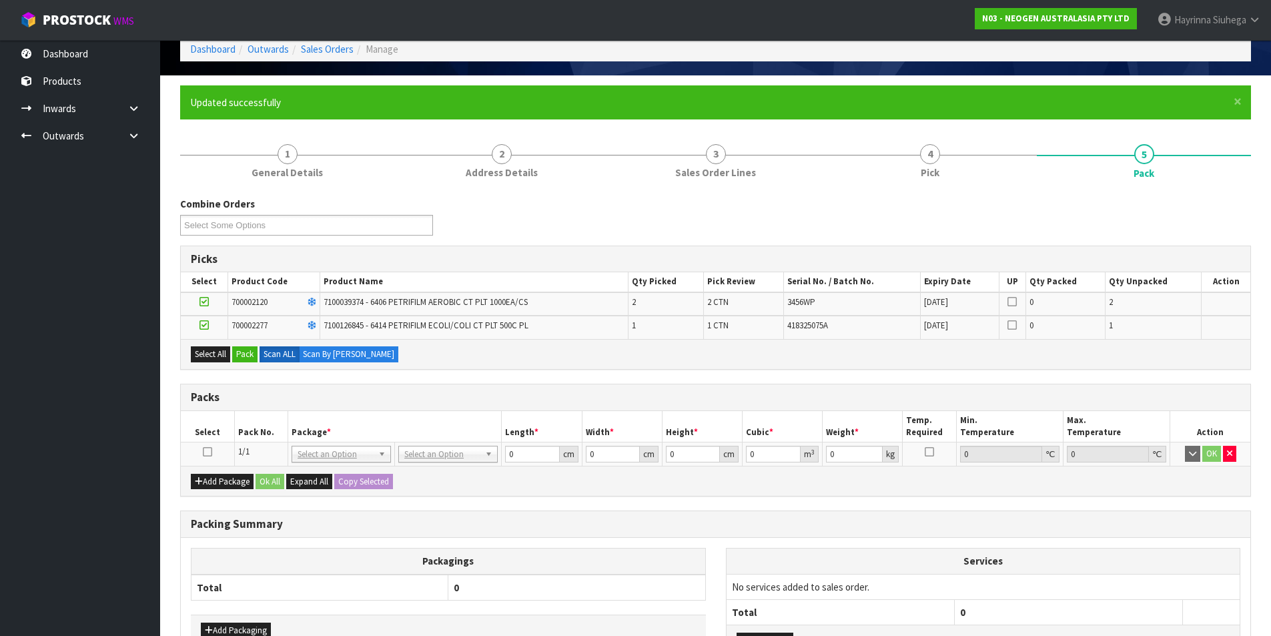
click at [208, 452] on icon at bounding box center [207, 452] width 9 height 1
click at [252, 352] on button "Pack" at bounding box center [244, 354] width 25 height 16
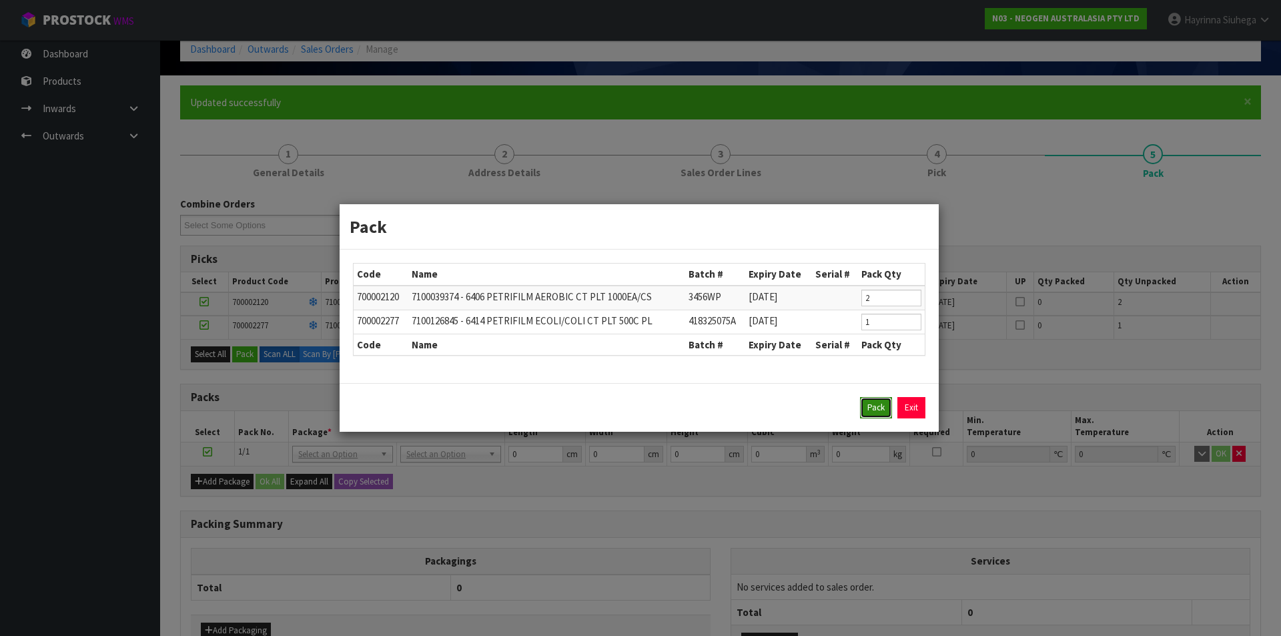
click at [873, 405] on button "Pack" at bounding box center [876, 407] width 32 height 21
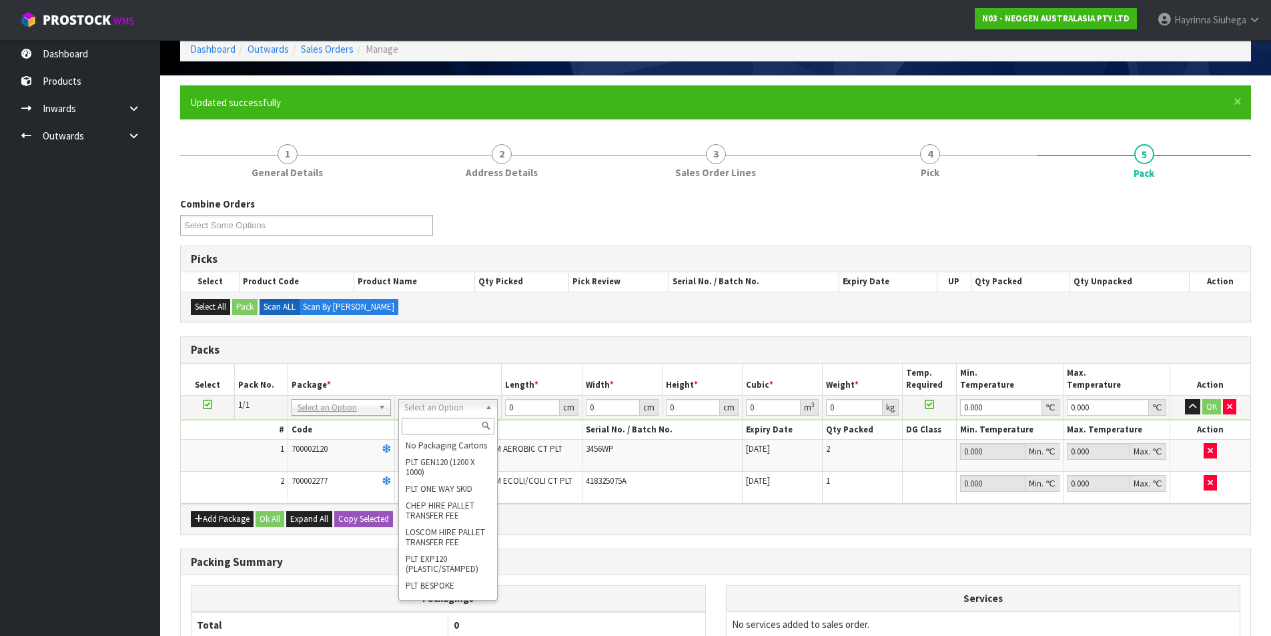
click at [448, 425] on input "text" at bounding box center [448, 426] width 93 height 17
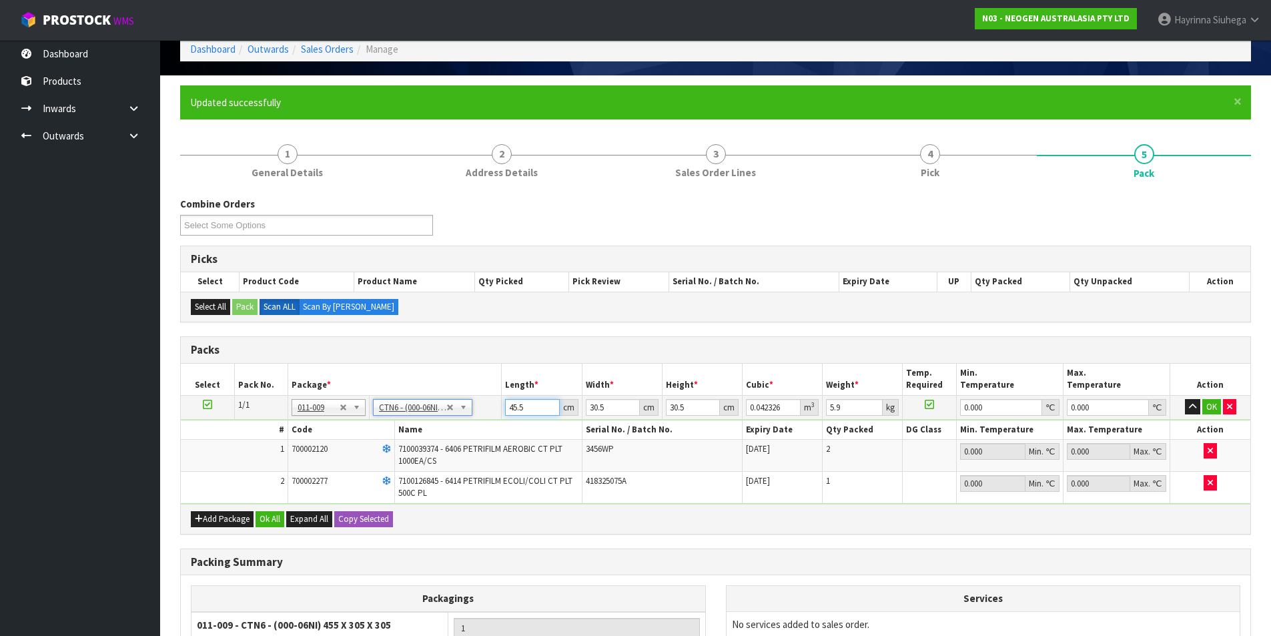
click at [507, 405] on input "45.5" at bounding box center [532, 407] width 54 height 17
click button "OK" at bounding box center [1211, 407] width 19 height 16
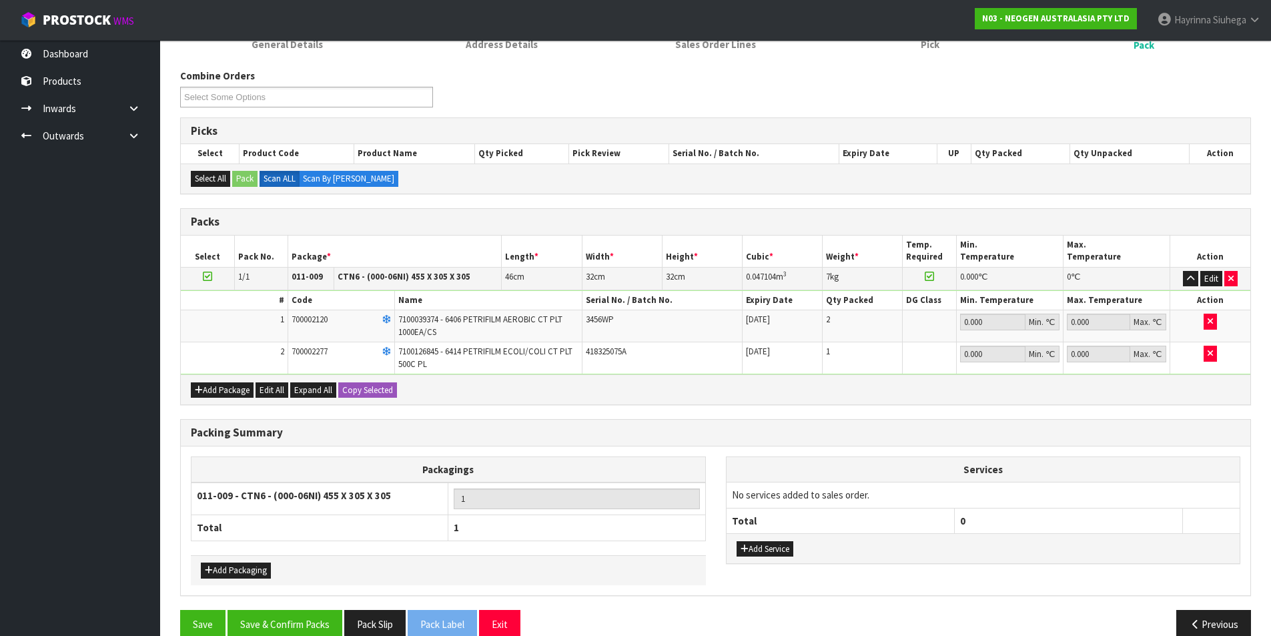
scroll to position [218, 0]
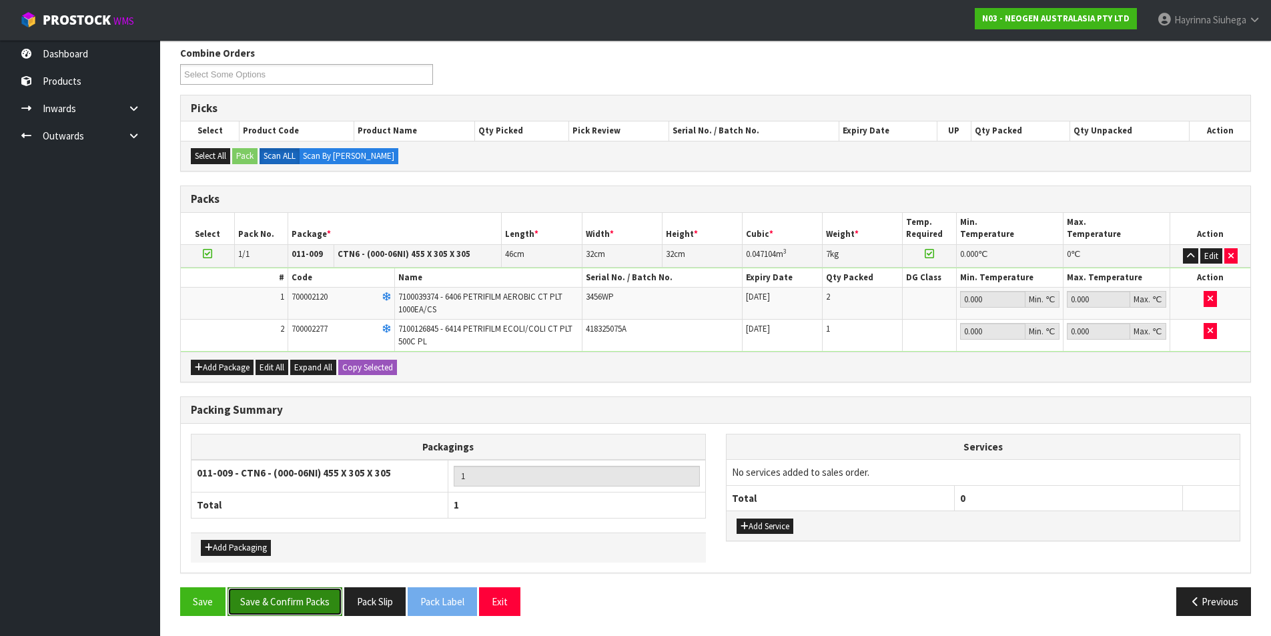
click at [282, 601] on button "Save & Confirm Packs" at bounding box center [285, 601] width 115 height 29
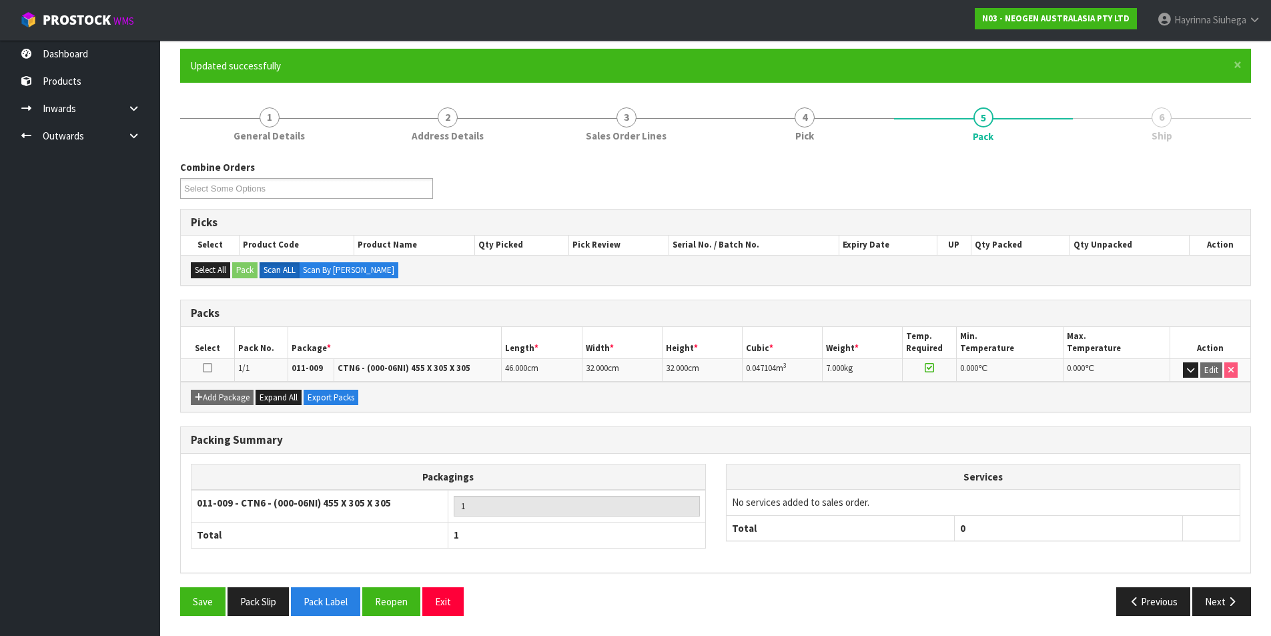
scroll to position [103, 0]
click at [1230, 601] on icon "button" at bounding box center [1232, 601] width 13 height 10
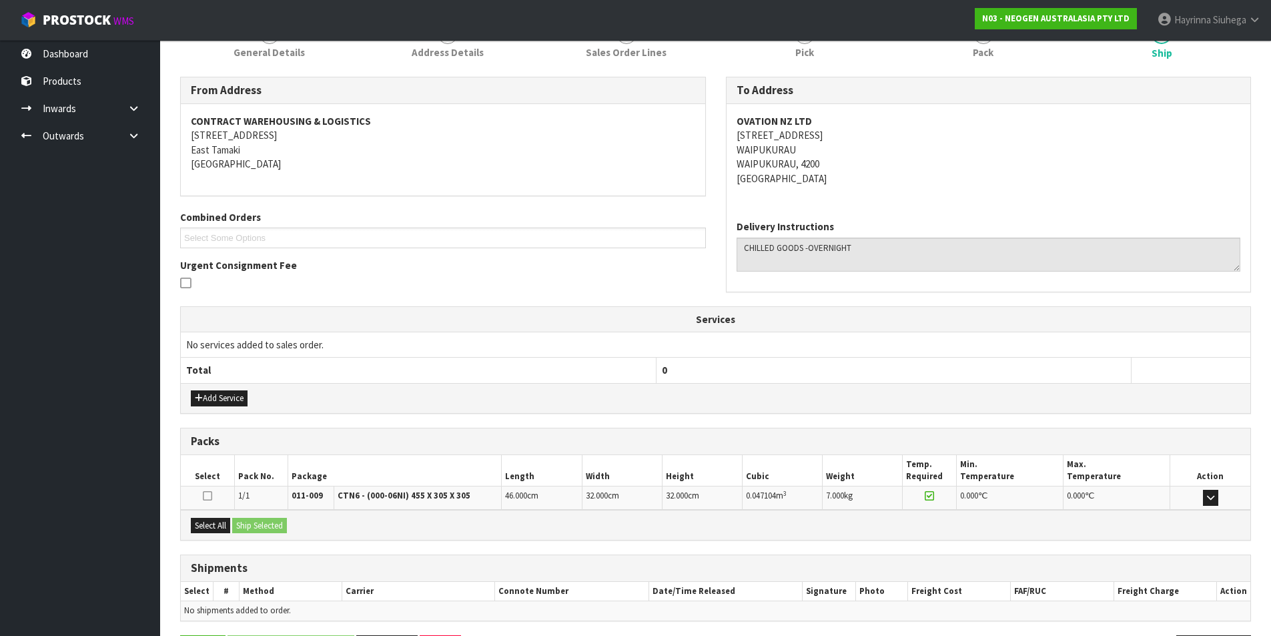
scroll to position [235, 0]
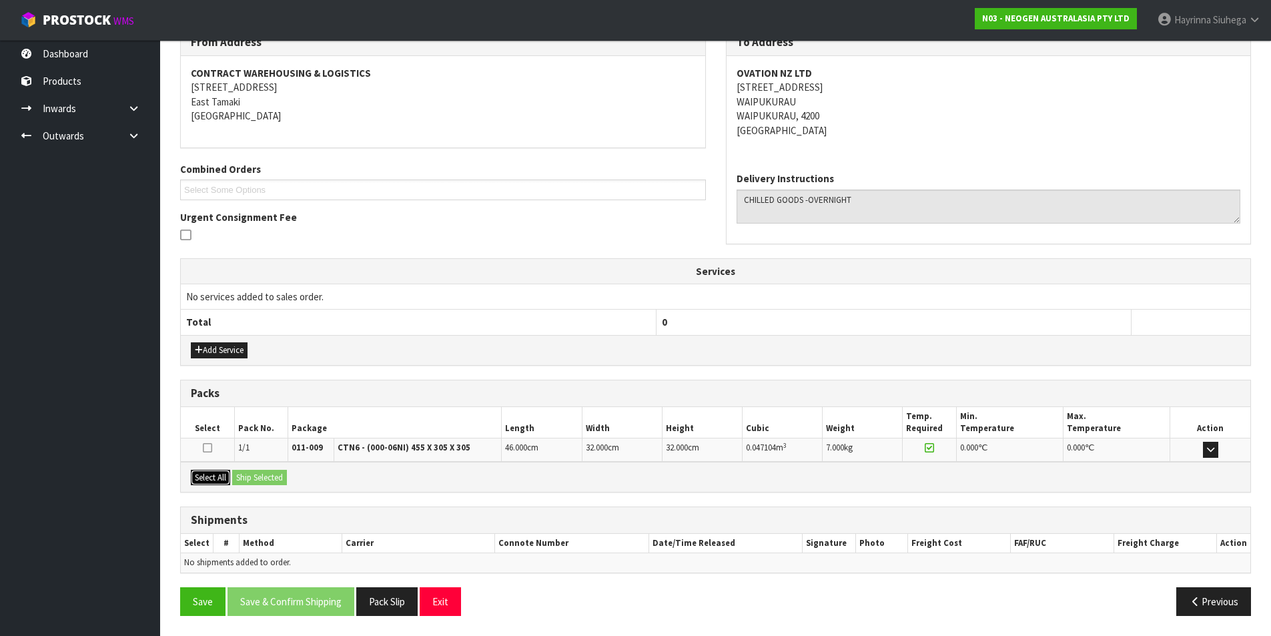
click at [216, 478] on button "Select All" at bounding box center [210, 478] width 39 height 16
click at [268, 476] on button "Ship Selected" at bounding box center [259, 478] width 55 height 16
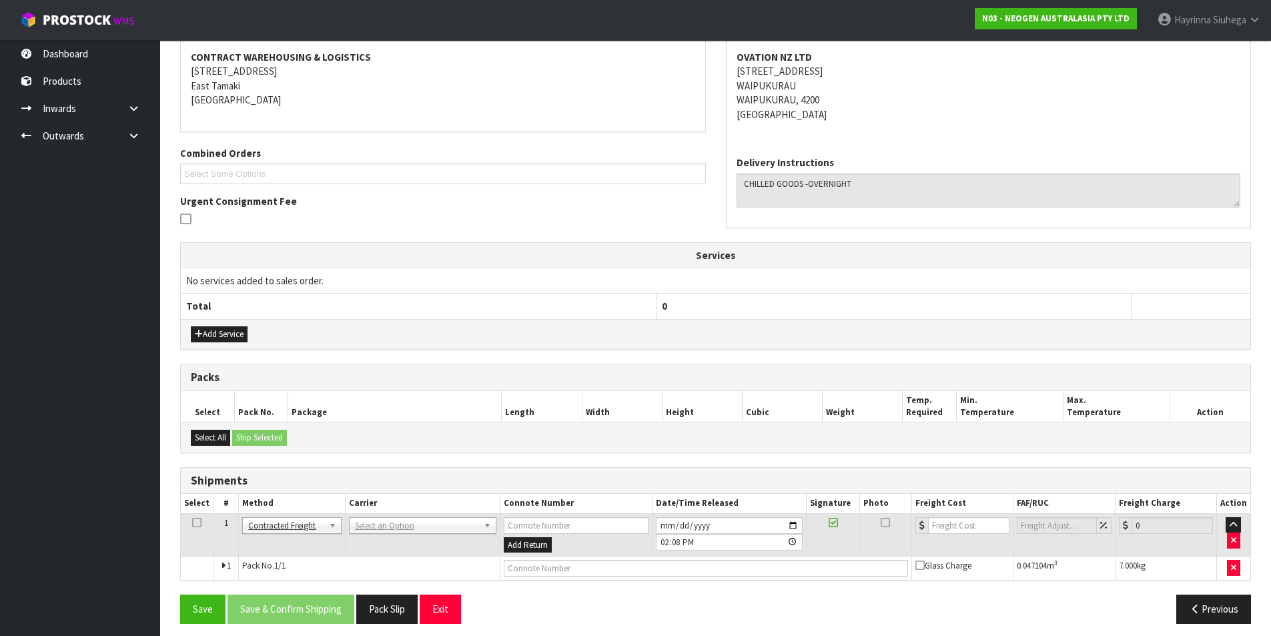
scroll to position [259, 0]
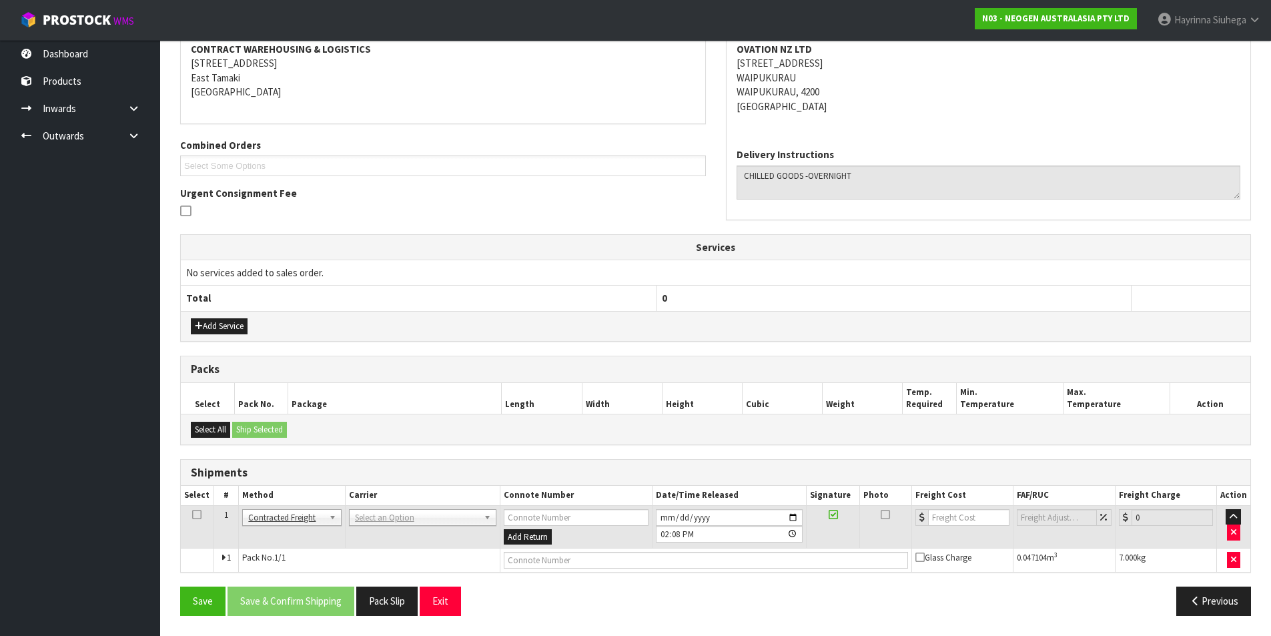
click at [394, 506] on td "ANGEL - ANGEL TRANSPORT [PERSON_NAME] REMOVALS DEAEXPAKL - DEADLINE EXPRESS COU…" at bounding box center [422, 526] width 155 height 43
drag, startPoint x: 394, startPoint y: 518, endPoint x: 394, endPoint y: 530, distance: 12.0
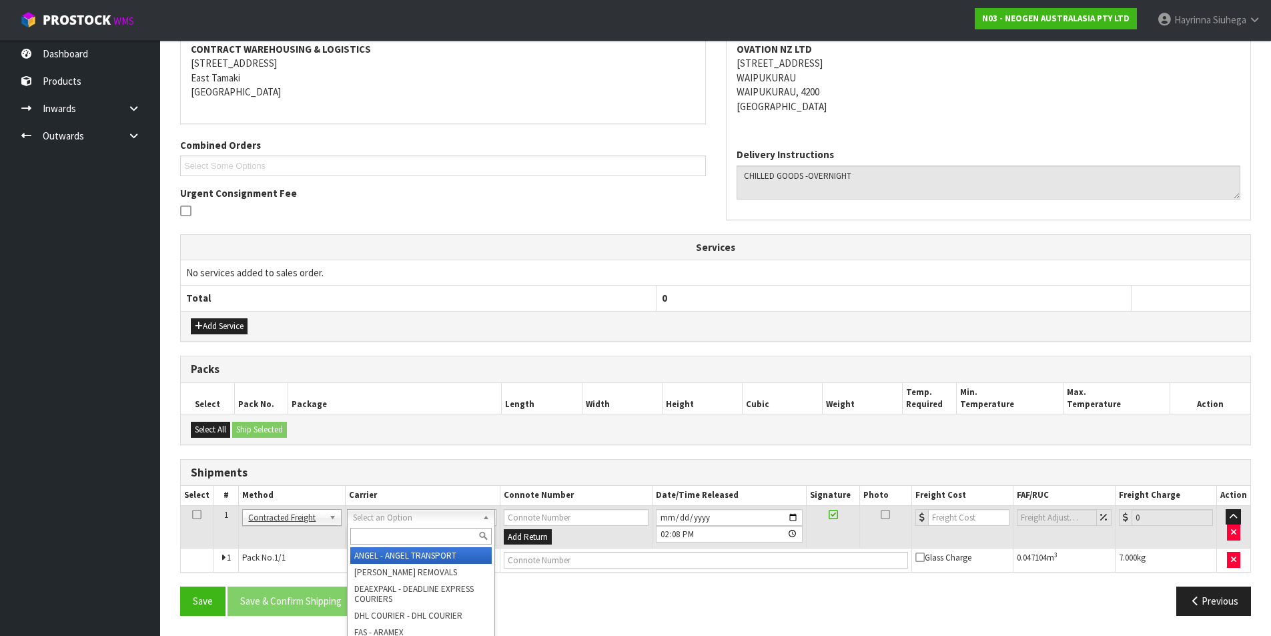
click at [392, 534] on input "text" at bounding box center [420, 536] width 141 height 17
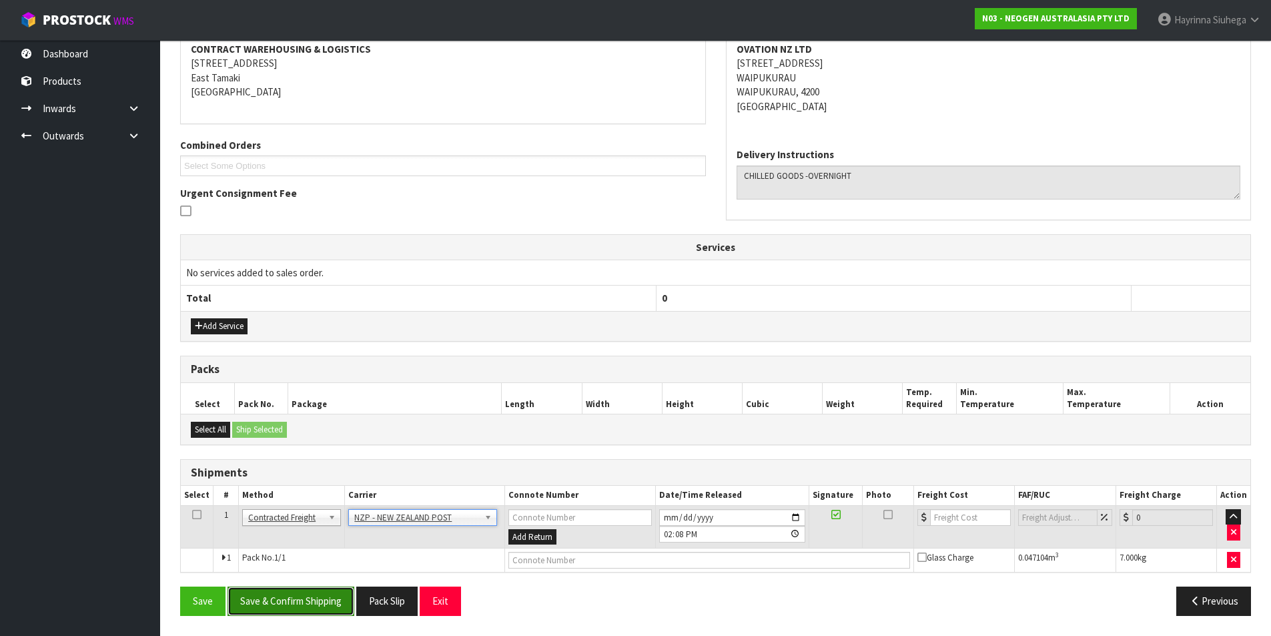
click at [275, 596] on button "Save & Confirm Shipping" at bounding box center [291, 600] width 127 height 29
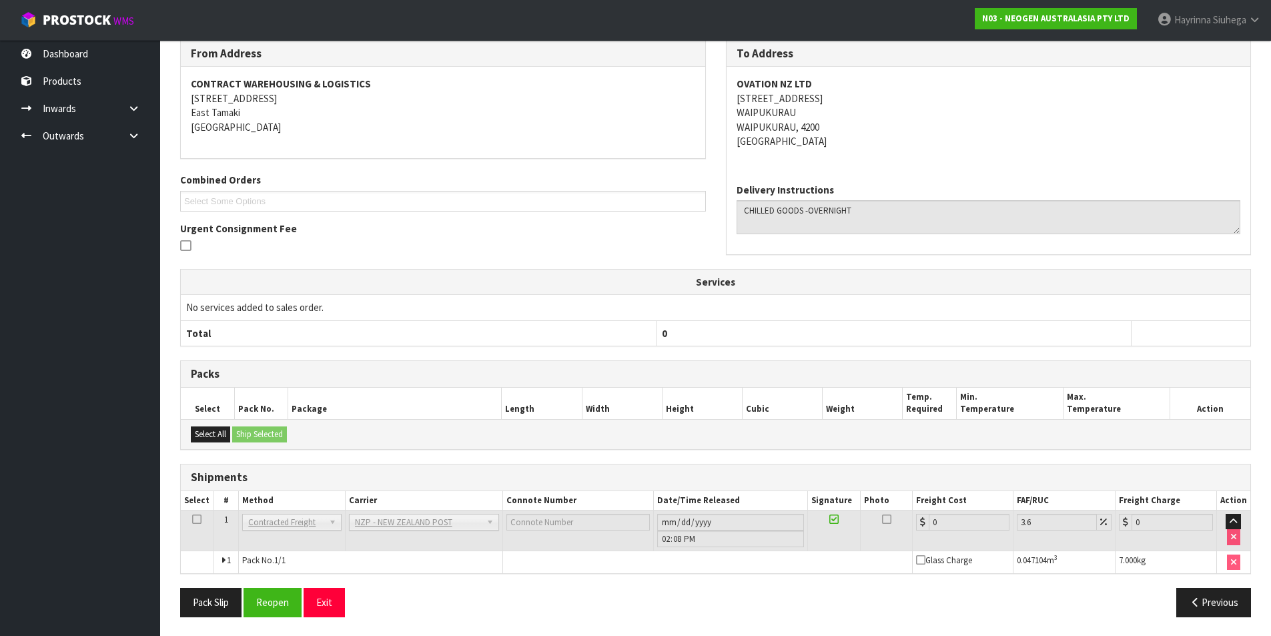
scroll to position [240, 0]
click at [263, 596] on button "Reopen" at bounding box center [273, 600] width 58 height 29
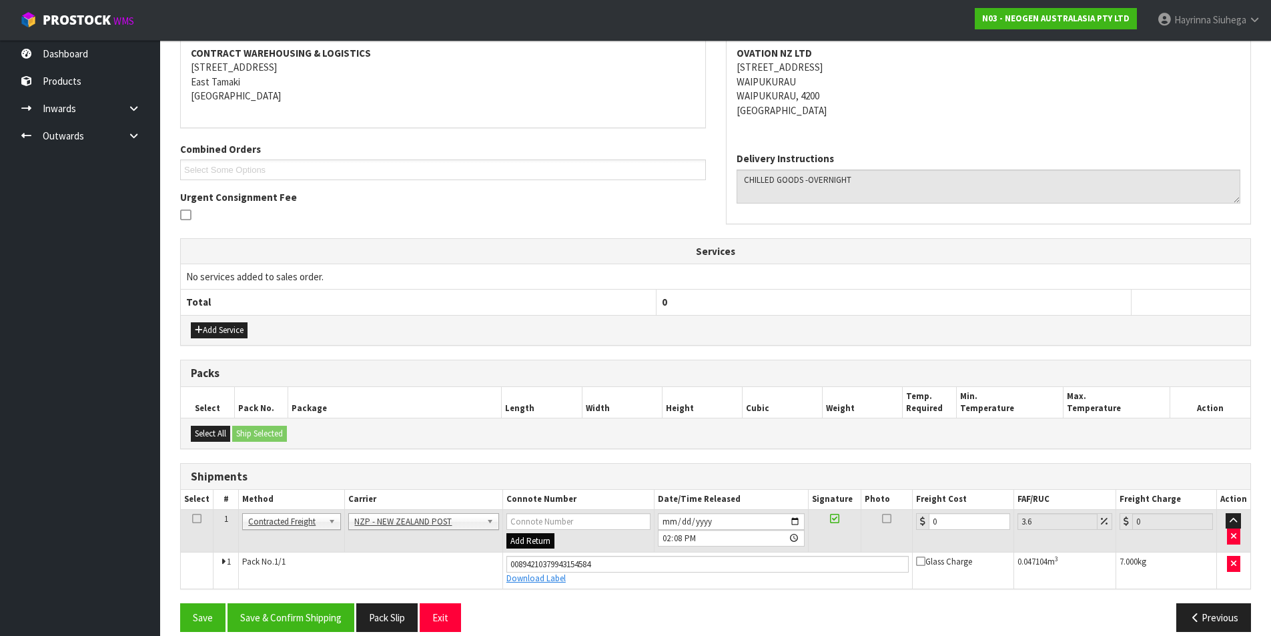
scroll to position [271, 0]
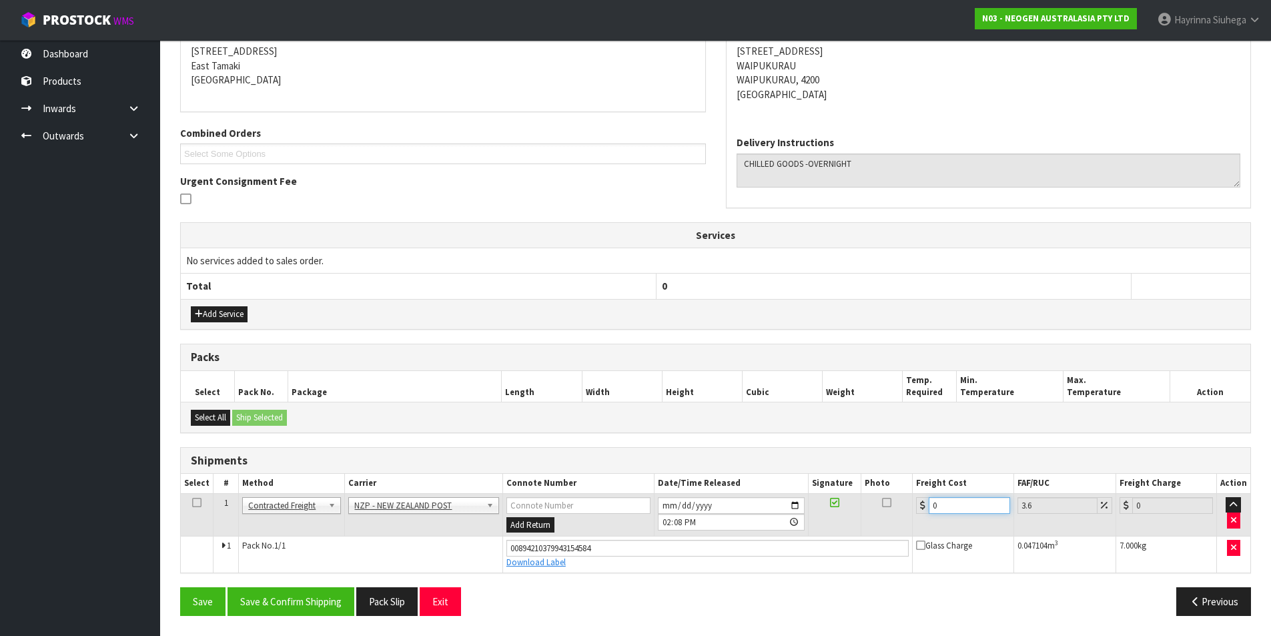
drag, startPoint x: 949, startPoint y: 512, endPoint x: 842, endPoint y: 515, distance: 106.8
click at [842, 515] on tr "1 Client Local Pickup Customer Local Pickup Company Freight Contracted Freight …" at bounding box center [716, 514] width 1070 height 43
click at [180, 587] on button "Save" at bounding box center [202, 601] width 45 height 29
click at [304, 596] on button "Save & Confirm Shipping" at bounding box center [291, 601] width 127 height 29
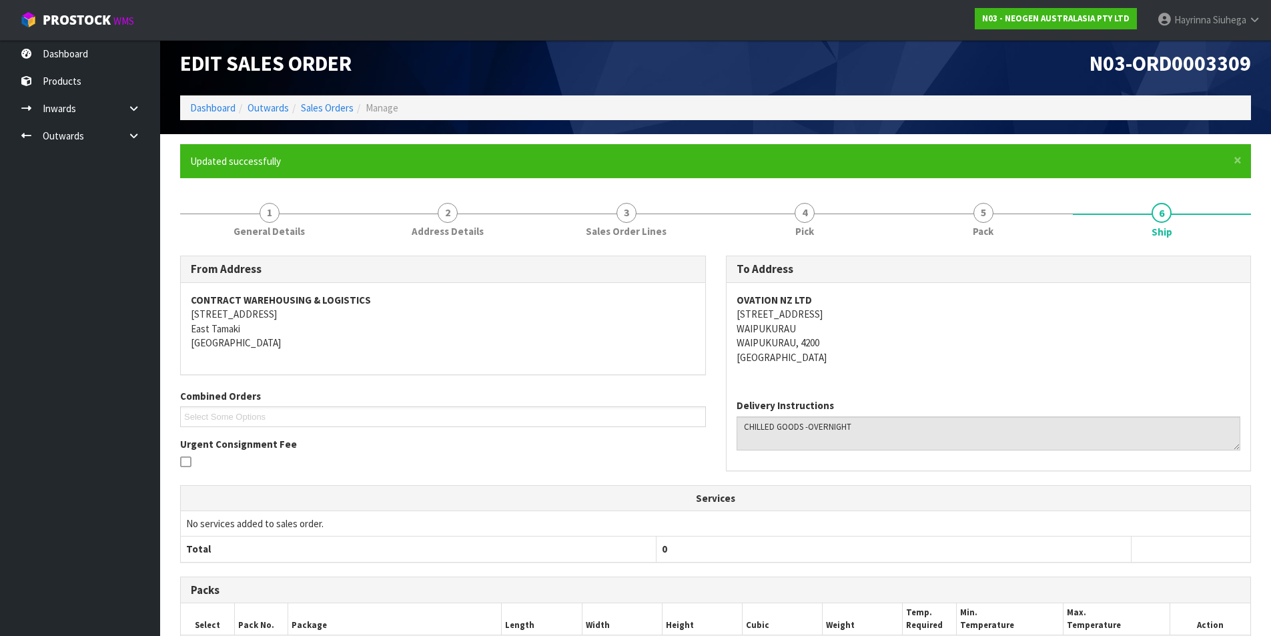
scroll to position [0, 0]
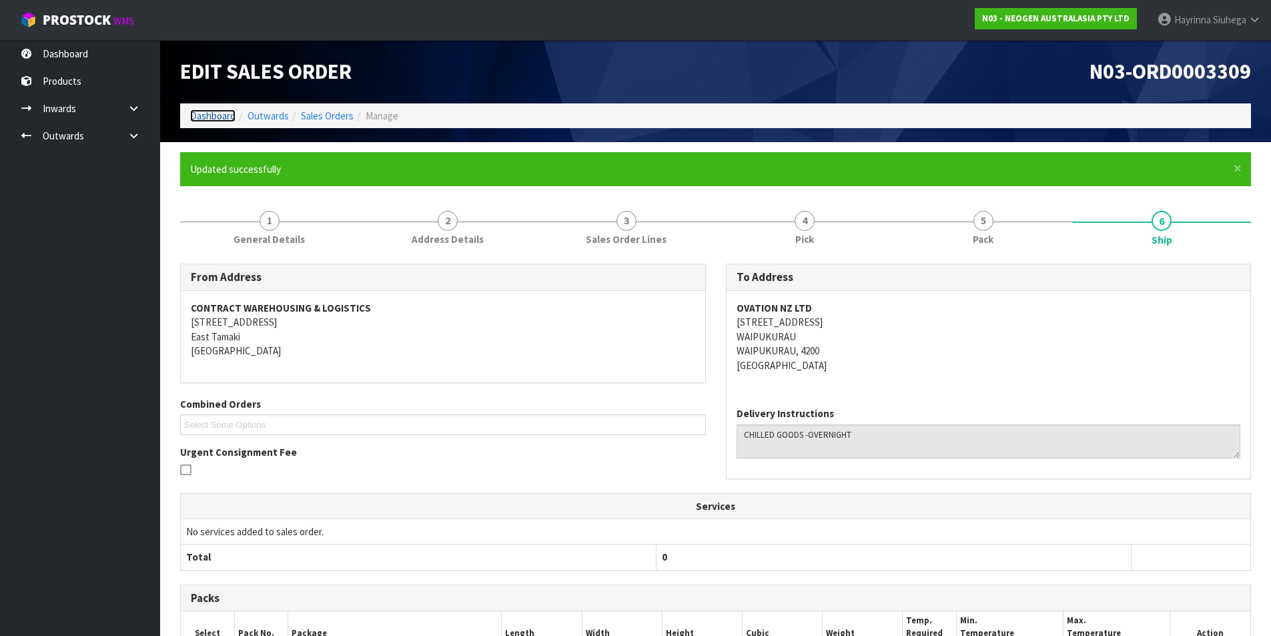
click at [222, 119] on link "Dashboard" at bounding box center [212, 115] width 45 height 13
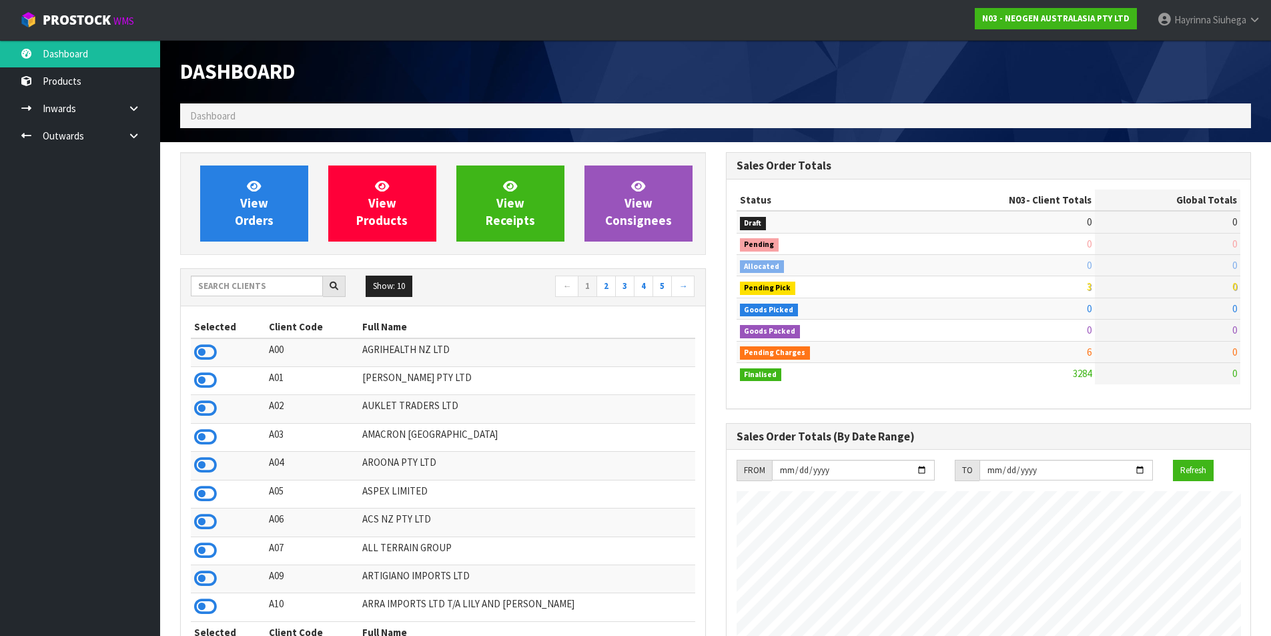
scroll to position [1011, 545]
click at [252, 198] on span "View Orders" at bounding box center [254, 203] width 39 height 50
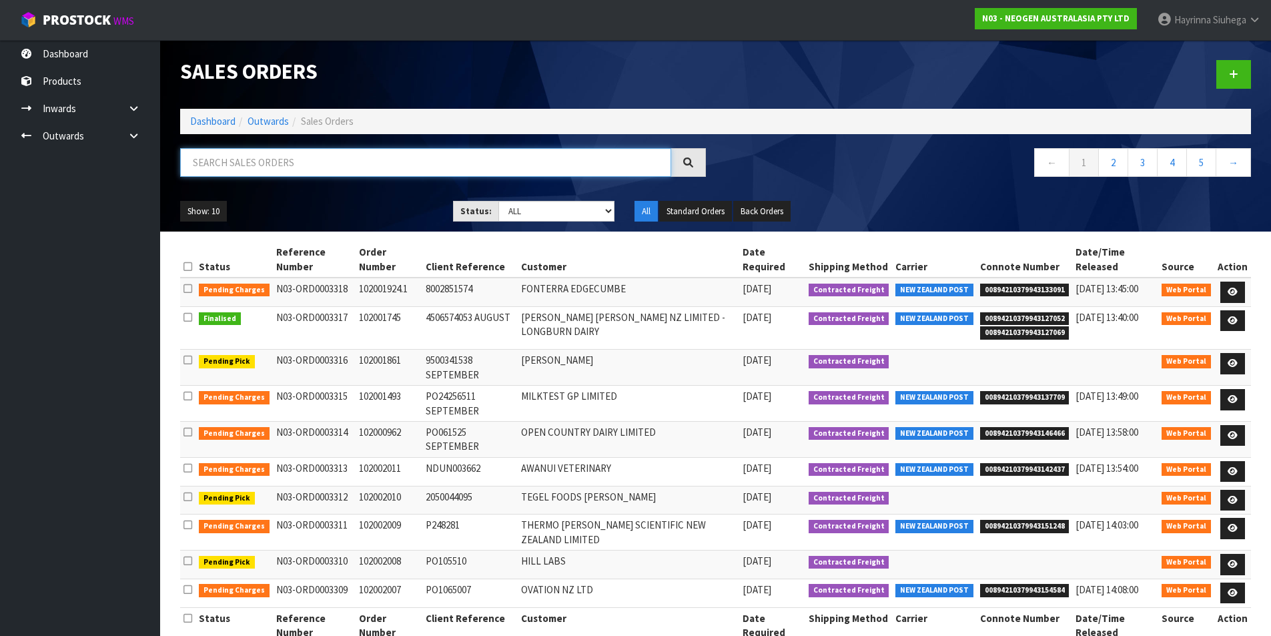
click at [292, 171] on input "text" at bounding box center [425, 162] width 491 height 29
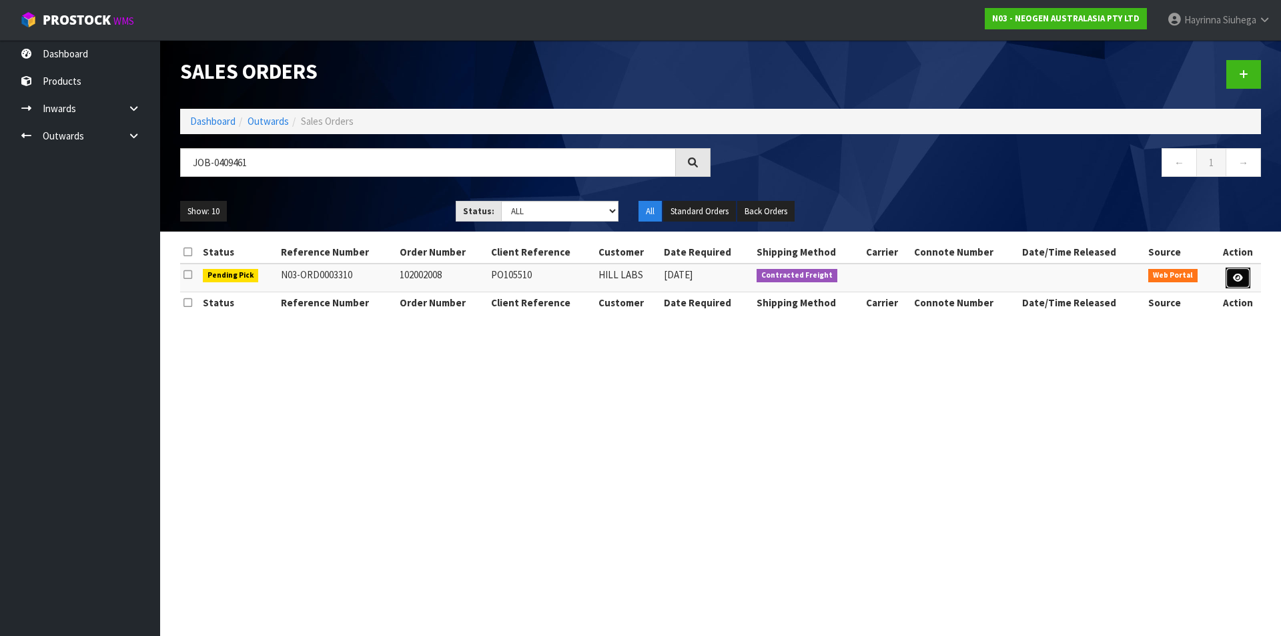
click at [1237, 275] on icon at bounding box center [1238, 278] width 10 height 9
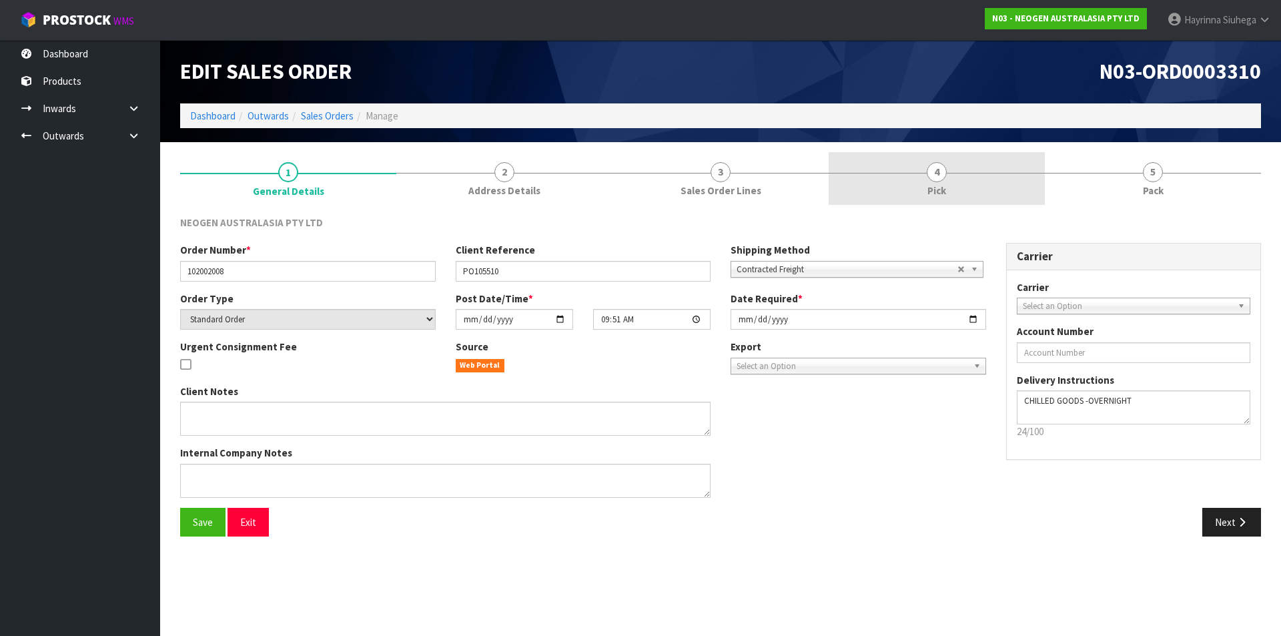
click at [985, 198] on link "4 Pick" at bounding box center [937, 178] width 216 height 53
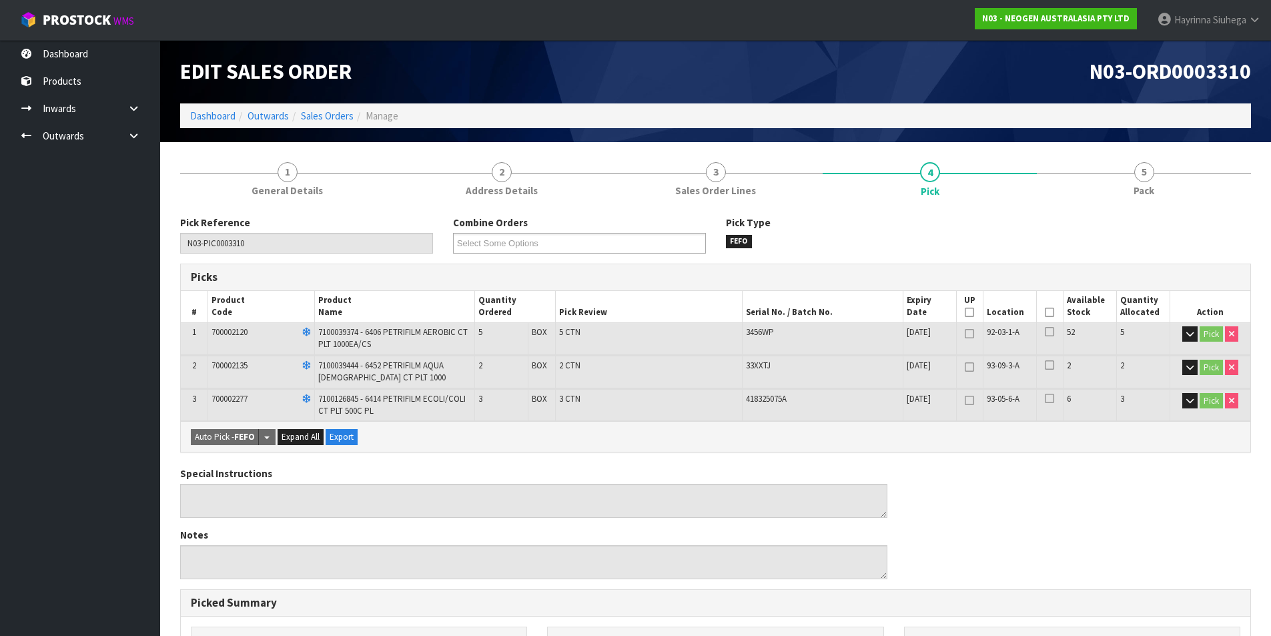
click at [1054, 314] on th "Picked" at bounding box center [1049, 306] width 27 height 31
click at [1051, 313] on icon at bounding box center [1049, 312] width 9 height 1
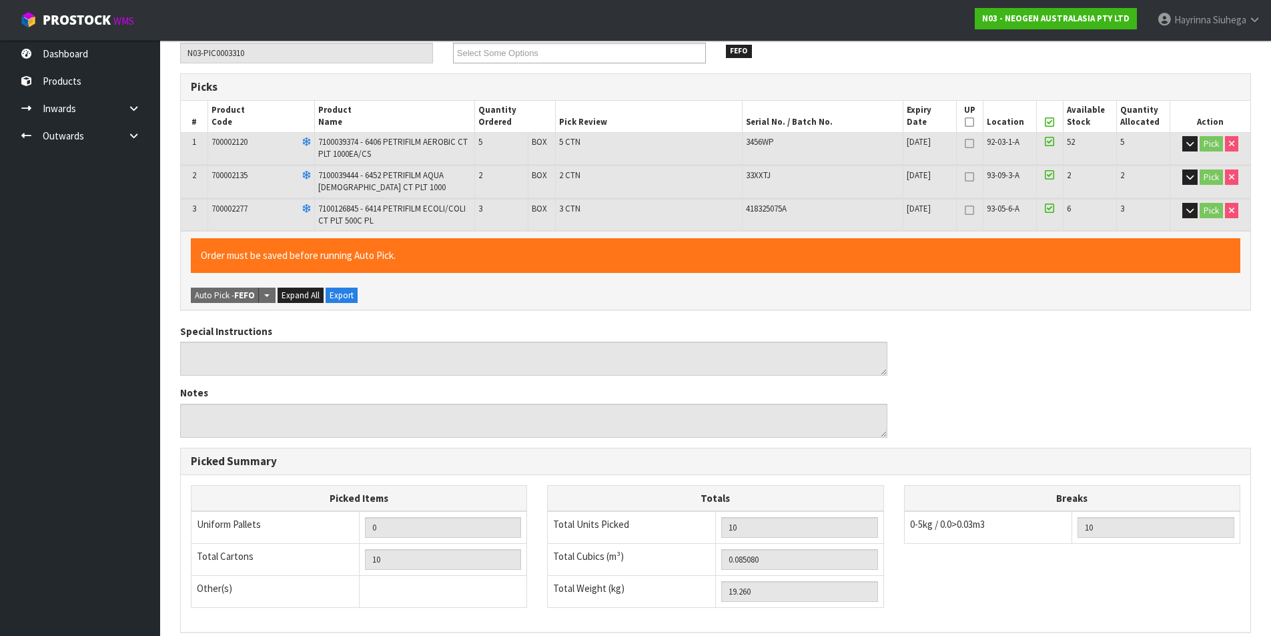
scroll to position [370, 0]
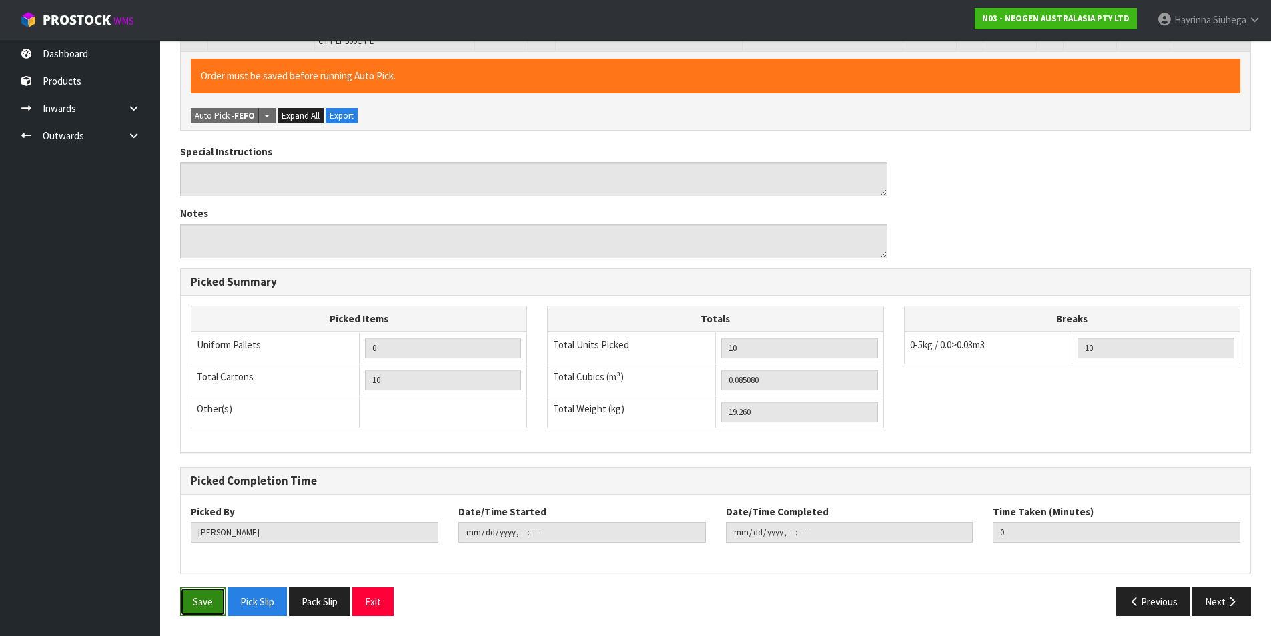
click at [208, 606] on button "Save" at bounding box center [202, 601] width 45 height 29
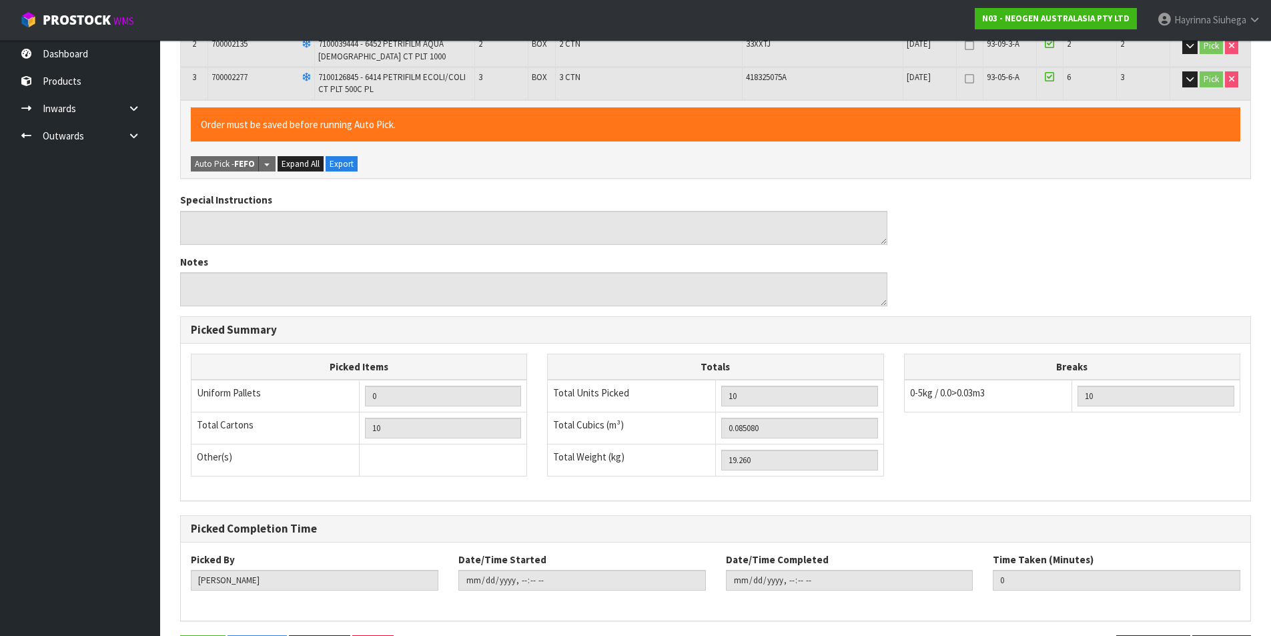
scroll to position [0, 0]
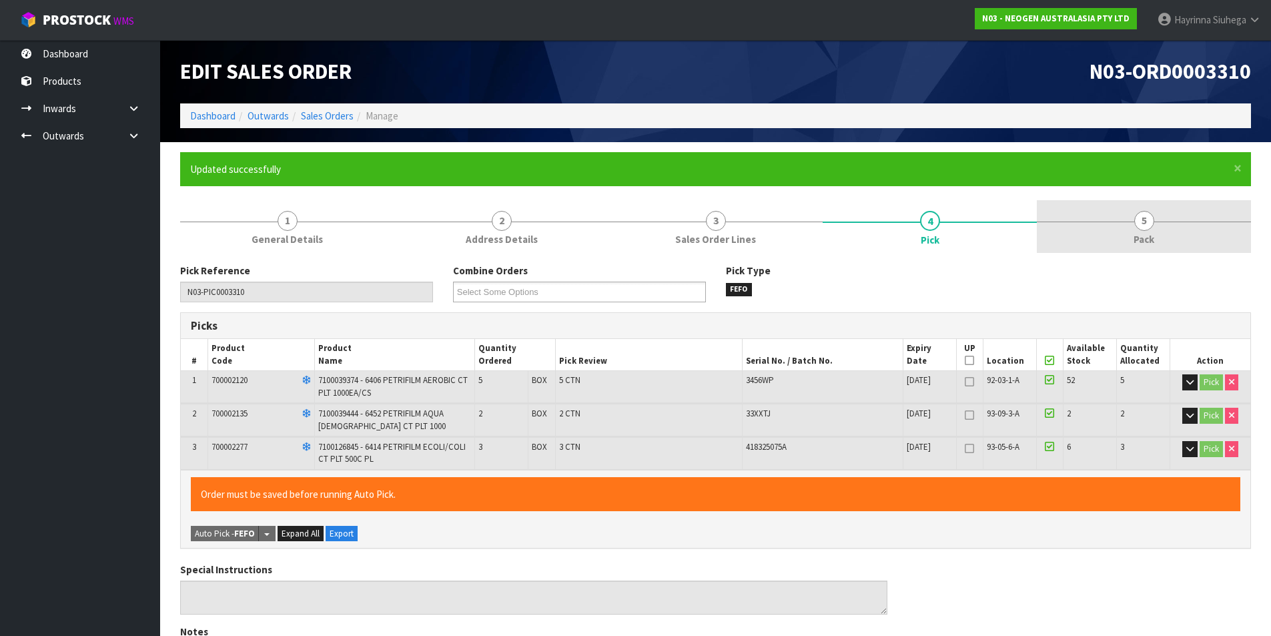
drag, startPoint x: 1175, startPoint y: 234, endPoint x: 1002, endPoint y: 252, distance: 173.8
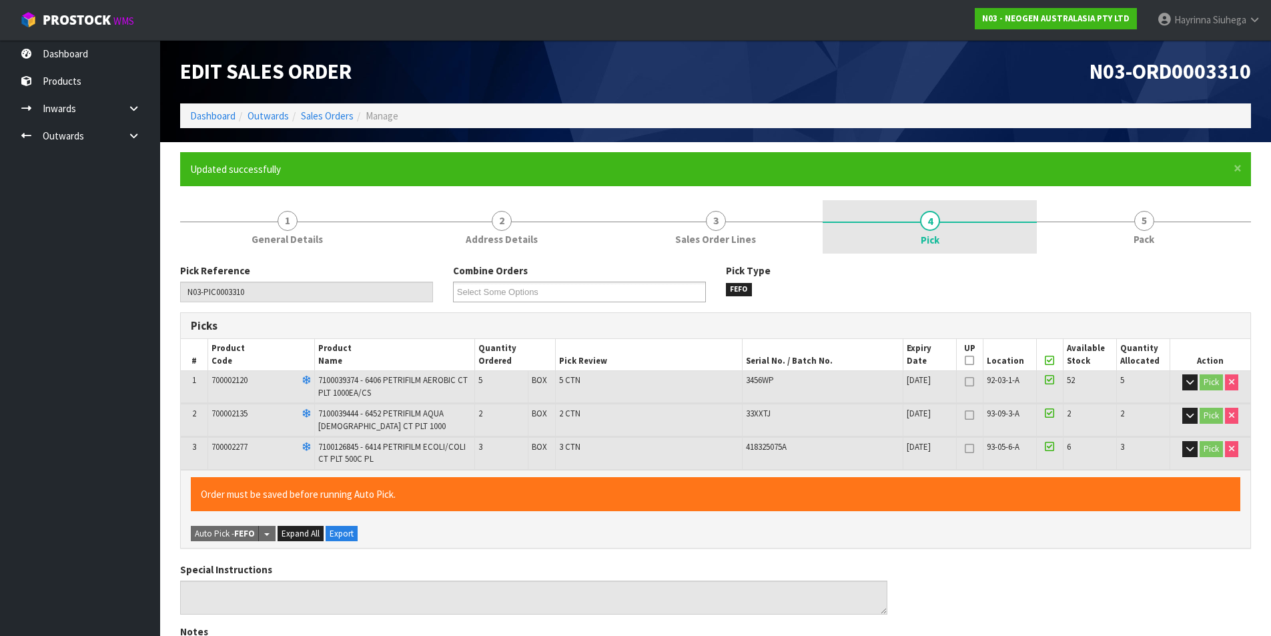
click at [1159, 234] on link "5 Pack" at bounding box center [1144, 226] width 214 height 53
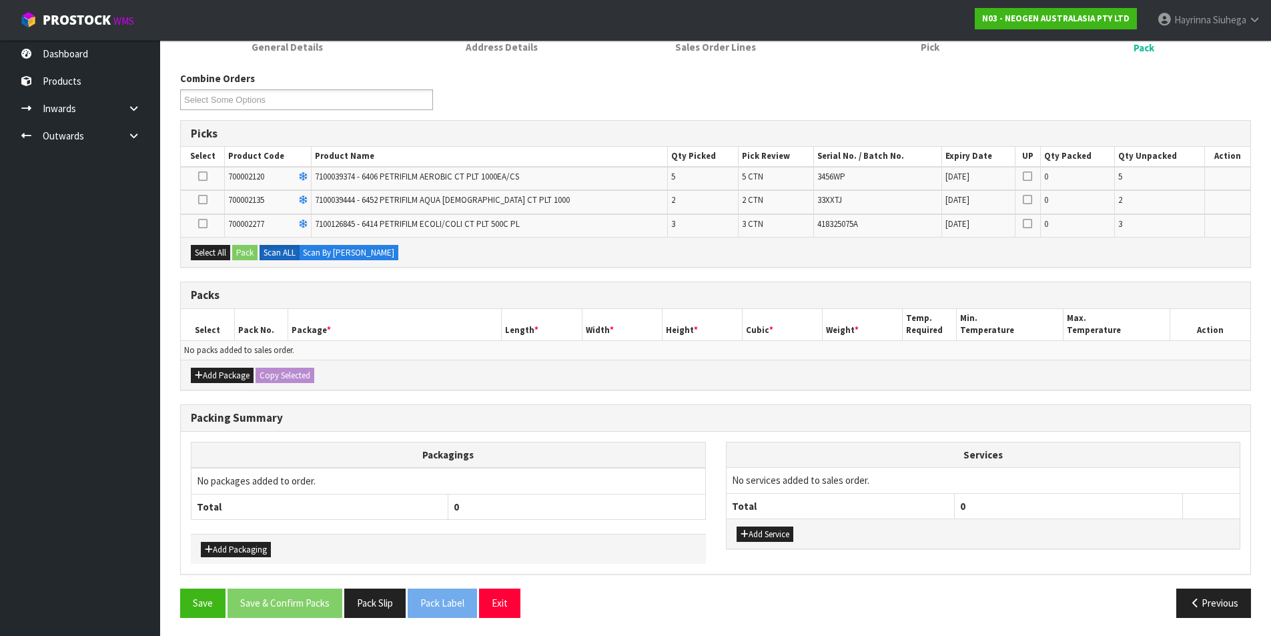
scroll to position [194, 0]
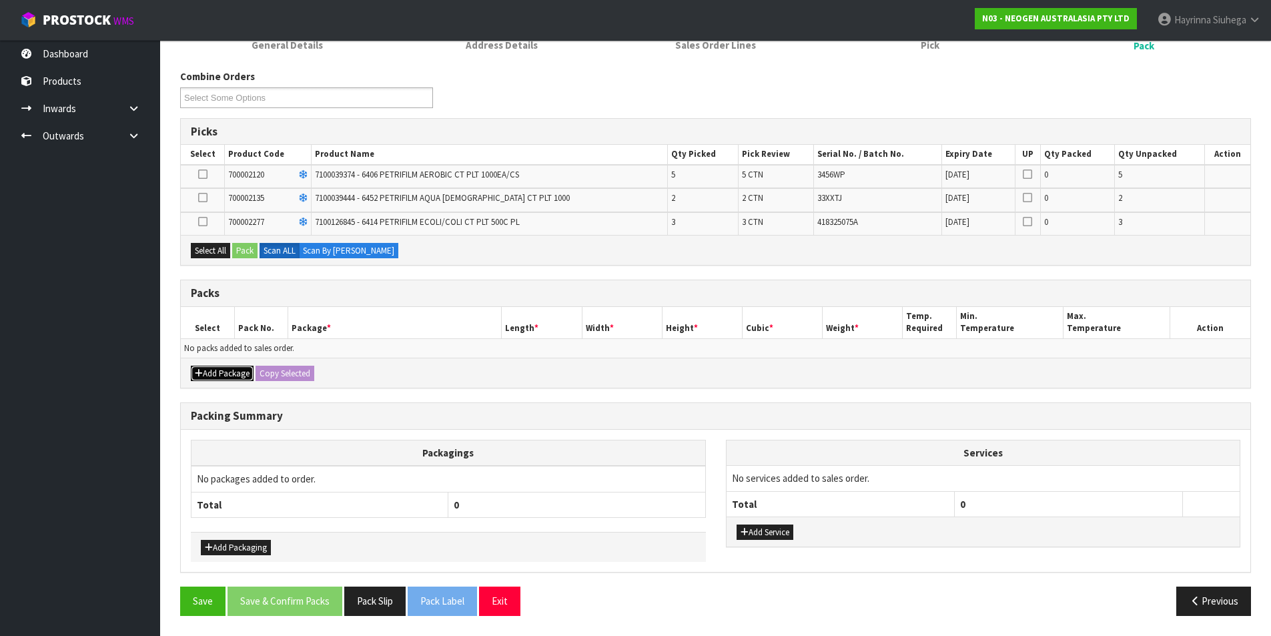
click at [237, 373] on button "Add Package" at bounding box center [222, 374] width 63 height 16
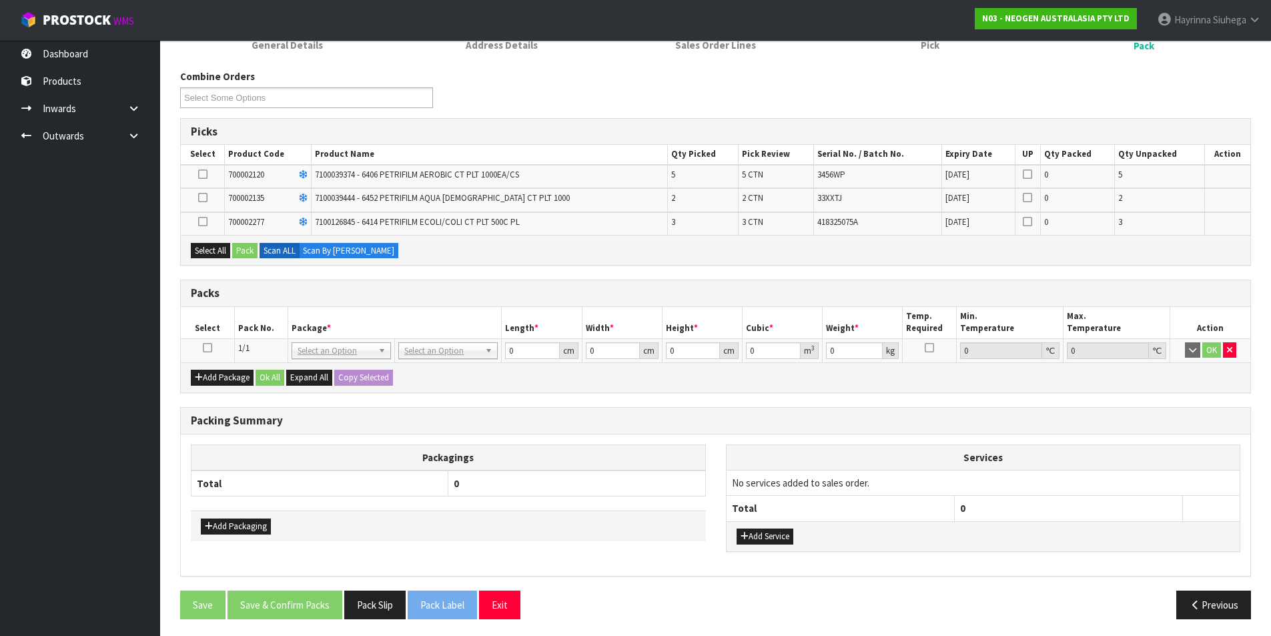
click at [204, 348] on icon at bounding box center [207, 348] width 9 height 1
click at [220, 255] on button "Select All" at bounding box center [210, 251] width 39 height 16
click at [249, 248] on button "Pack" at bounding box center [244, 251] width 25 height 16
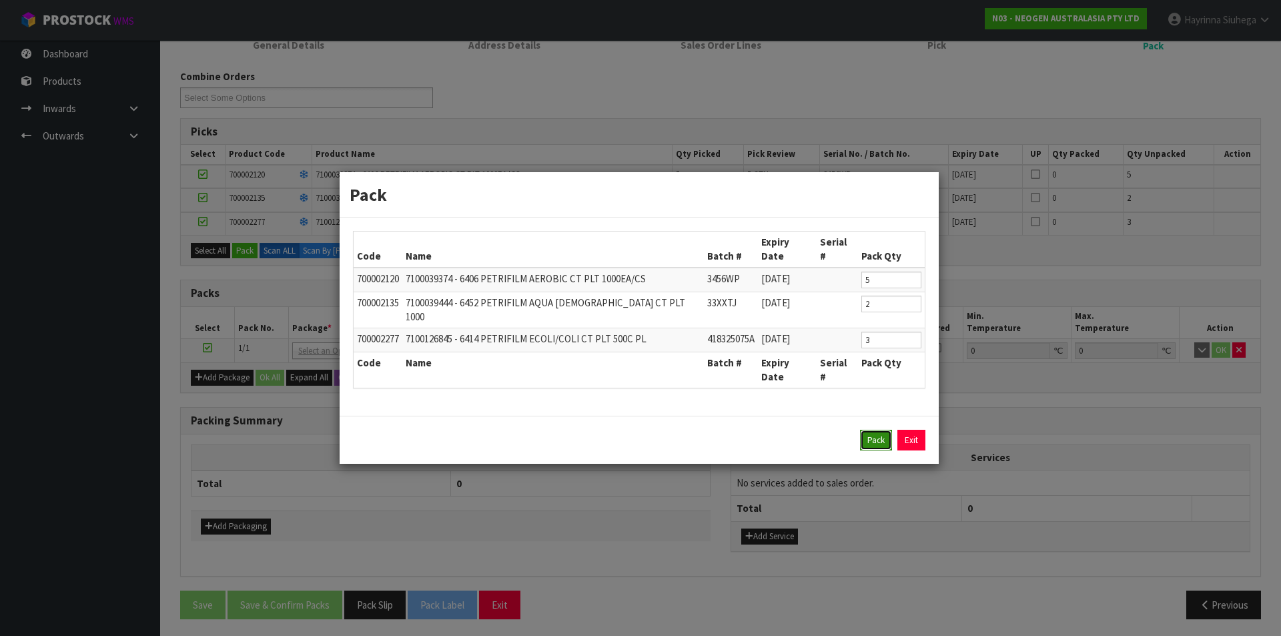
click at [866, 430] on button "Pack" at bounding box center [876, 440] width 32 height 21
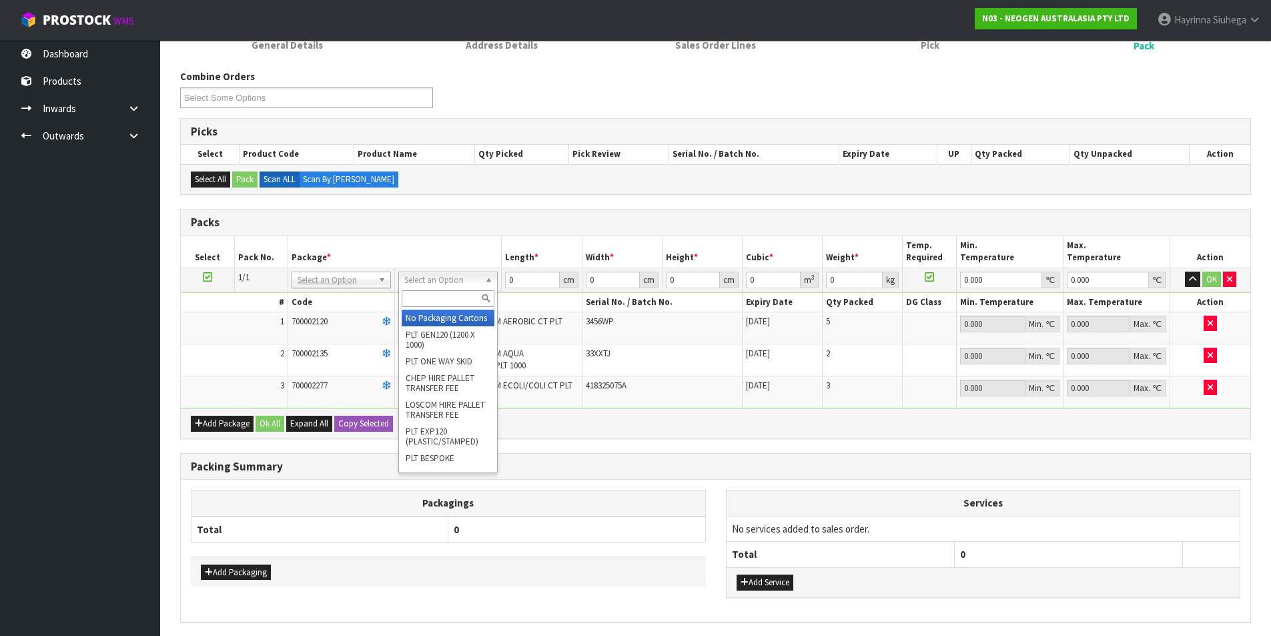
click at [438, 307] on div at bounding box center [448, 299] width 98 height 22
click at [436, 296] on input "text" at bounding box center [448, 298] width 93 height 17
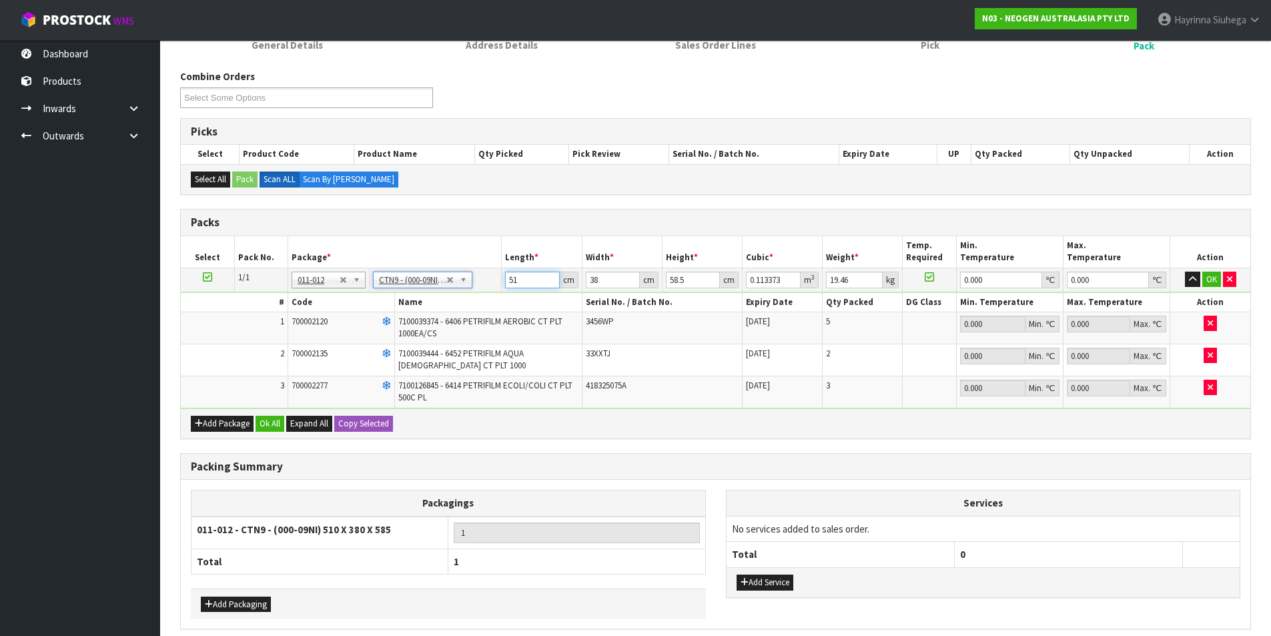
click at [510, 280] on input "51" at bounding box center [532, 280] width 54 height 17
click button "OK" at bounding box center [1211, 280] width 19 height 16
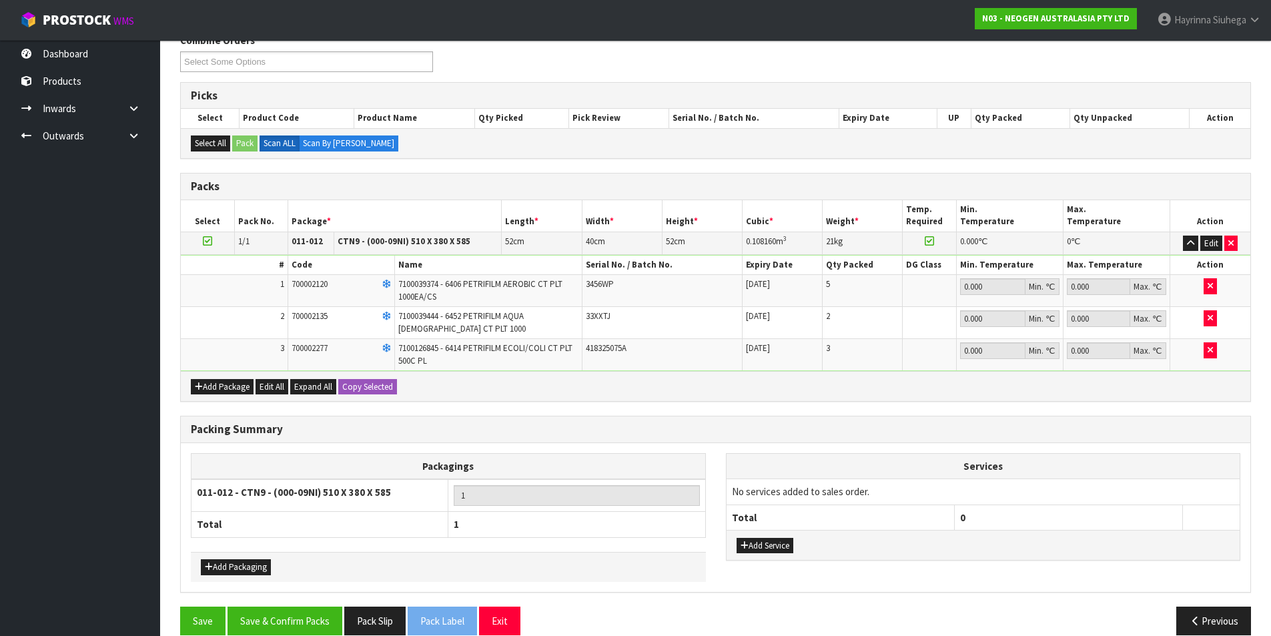
scroll to position [250, 0]
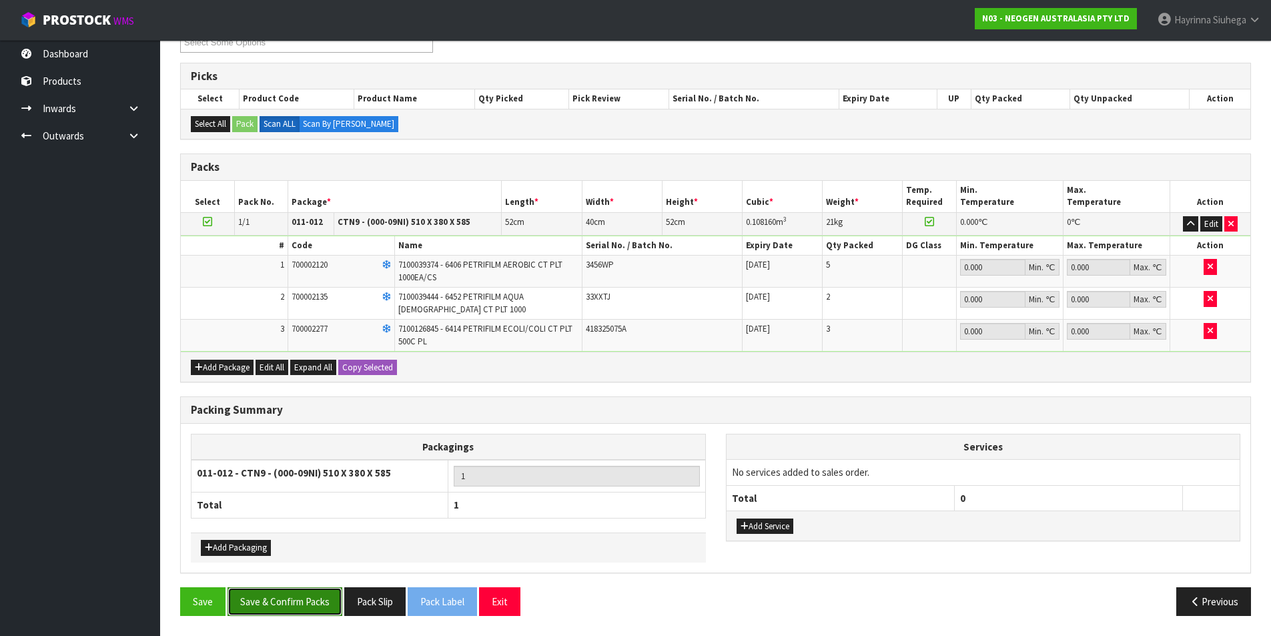
click at [290, 592] on button "Save & Confirm Packs" at bounding box center [285, 601] width 115 height 29
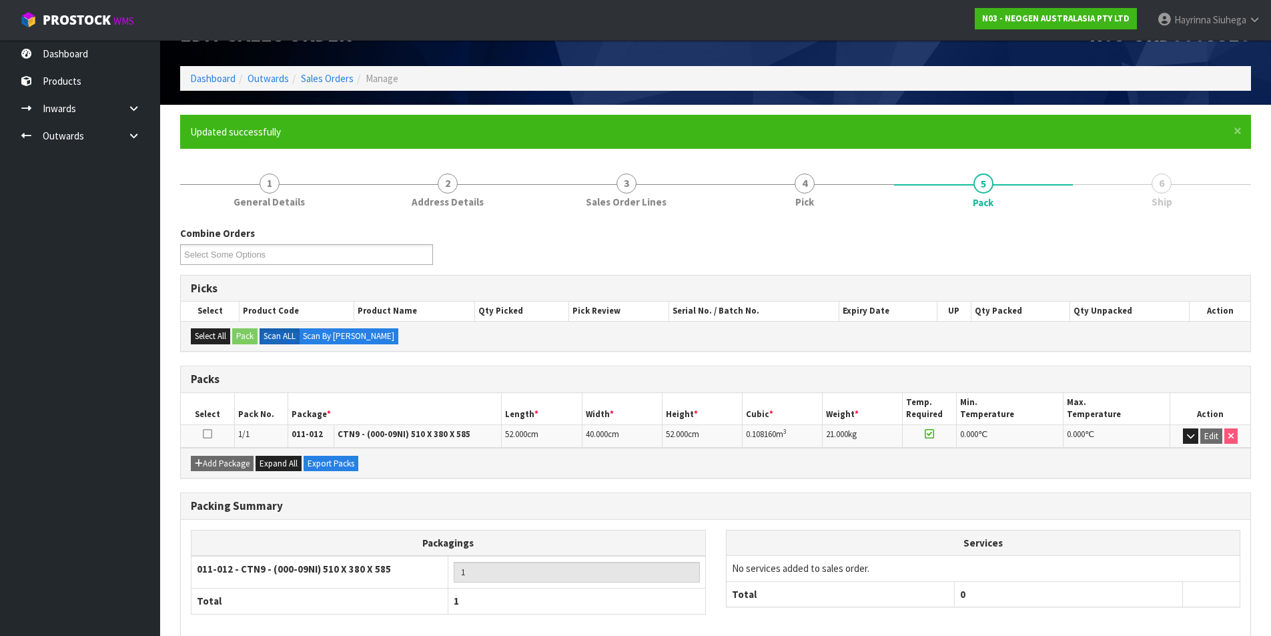
scroll to position [103, 0]
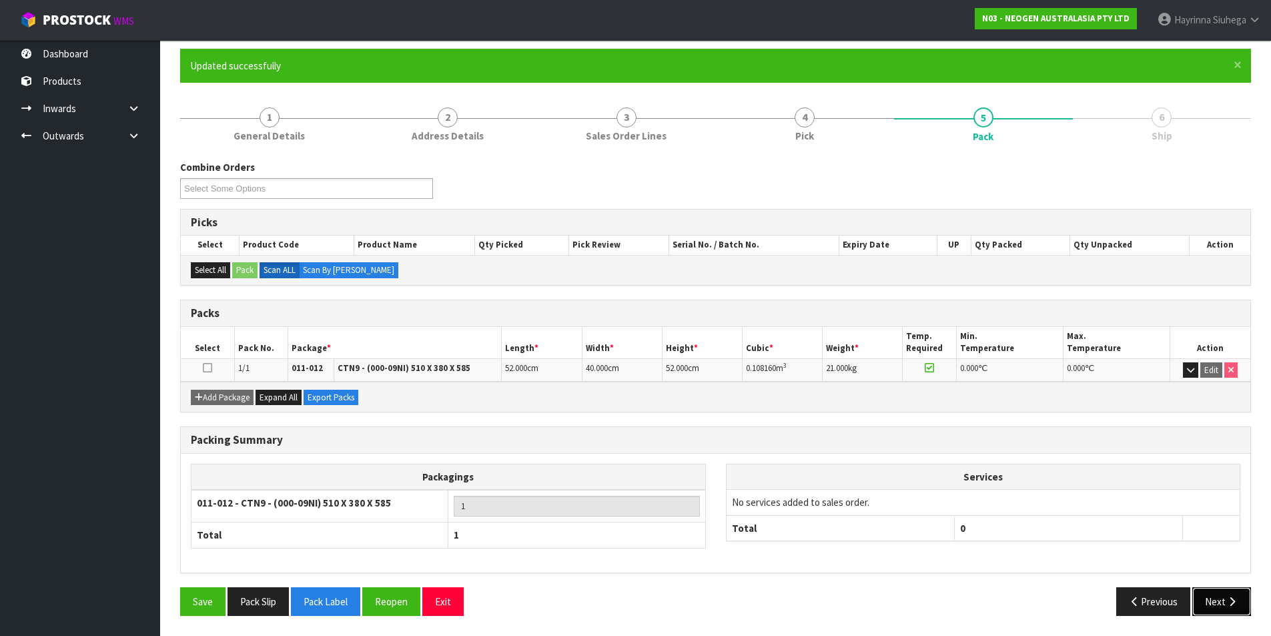
click at [1212, 593] on button "Next" at bounding box center [1221, 601] width 59 height 29
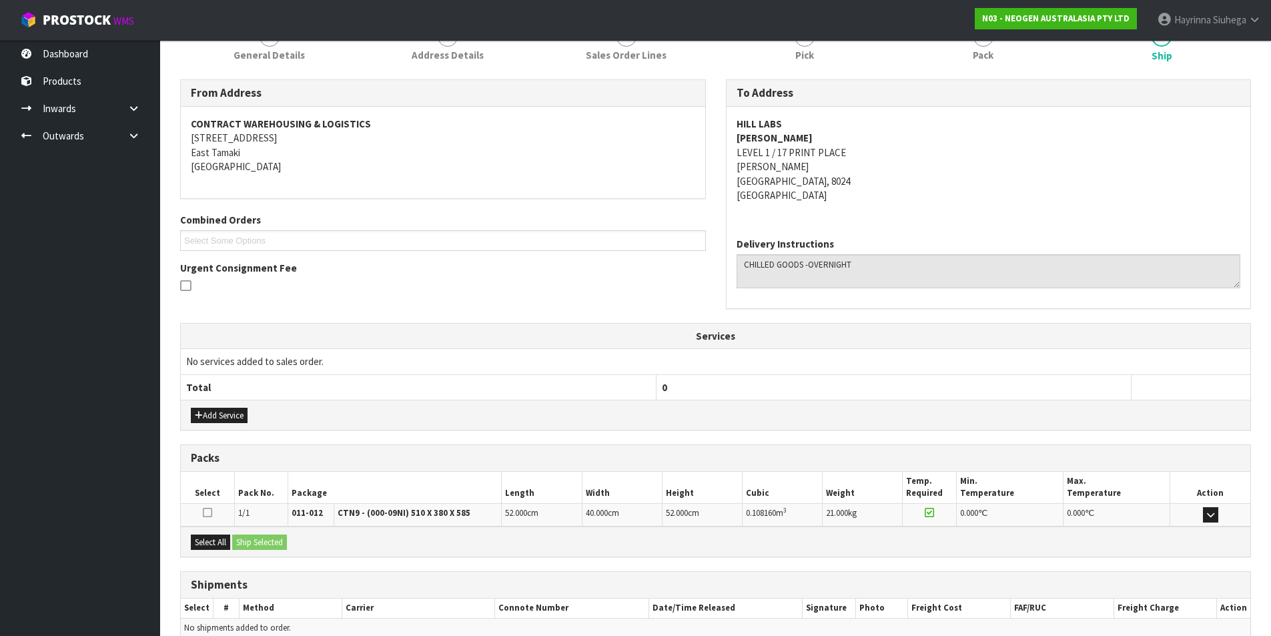
scroll to position [249, 0]
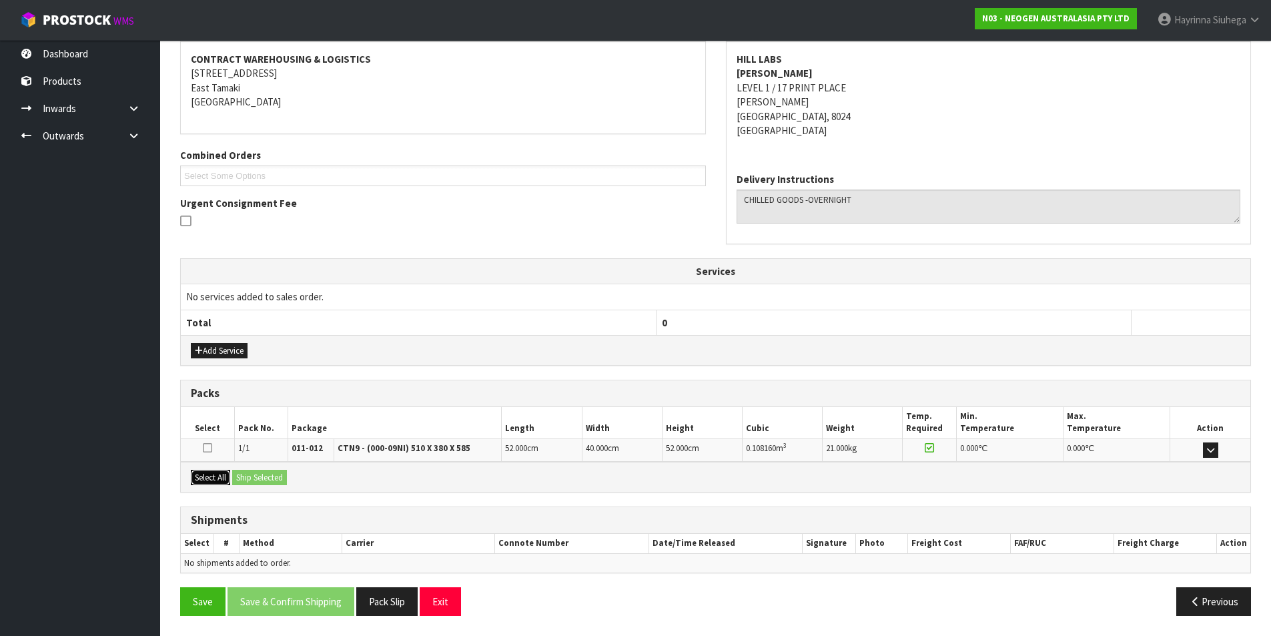
click at [222, 476] on button "Select All" at bounding box center [210, 478] width 39 height 16
click at [252, 473] on button "Ship Selected" at bounding box center [259, 478] width 55 height 16
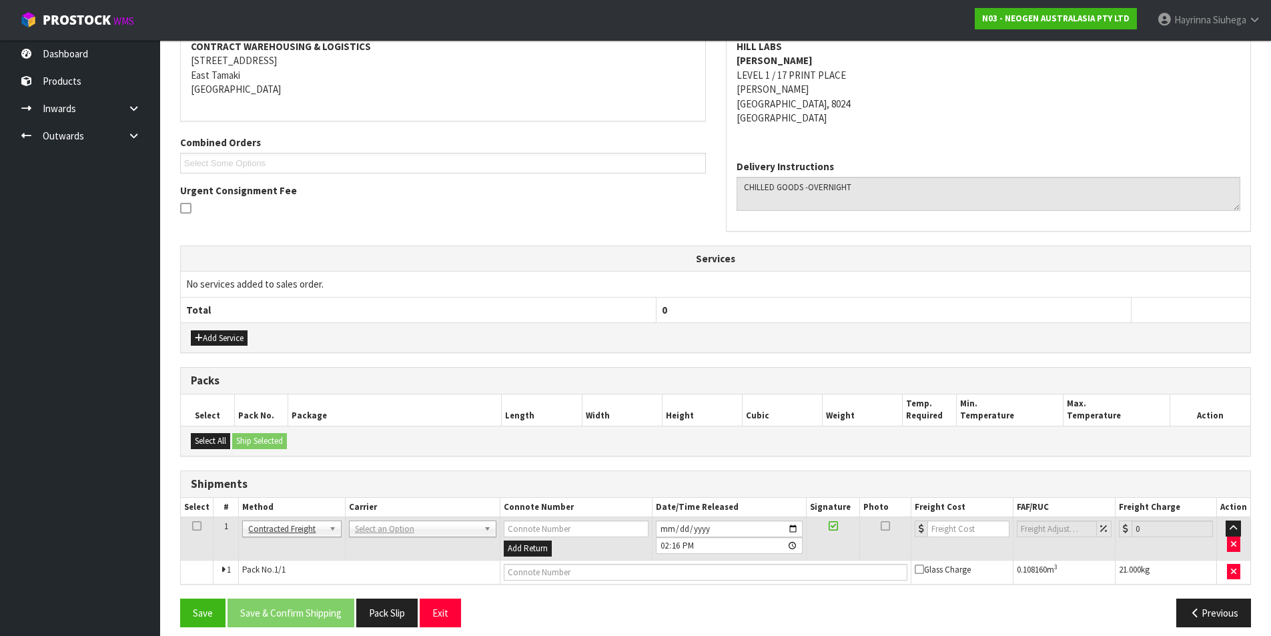
scroll to position [273, 0]
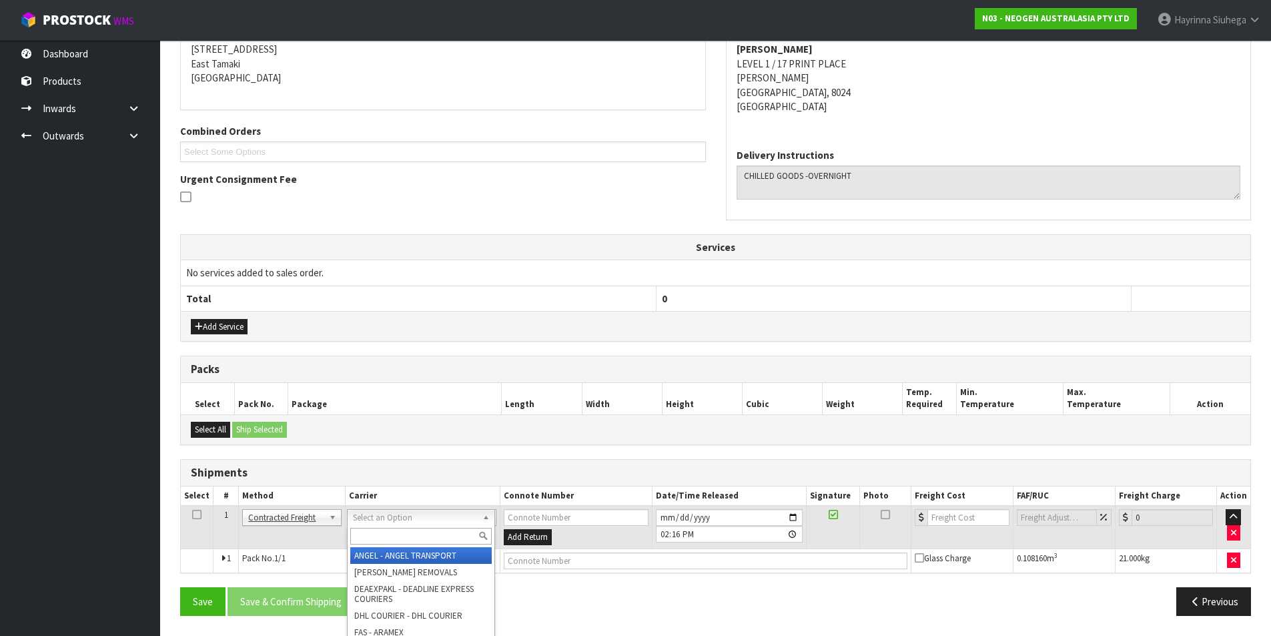
click at [373, 532] on input "text" at bounding box center [420, 536] width 141 height 17
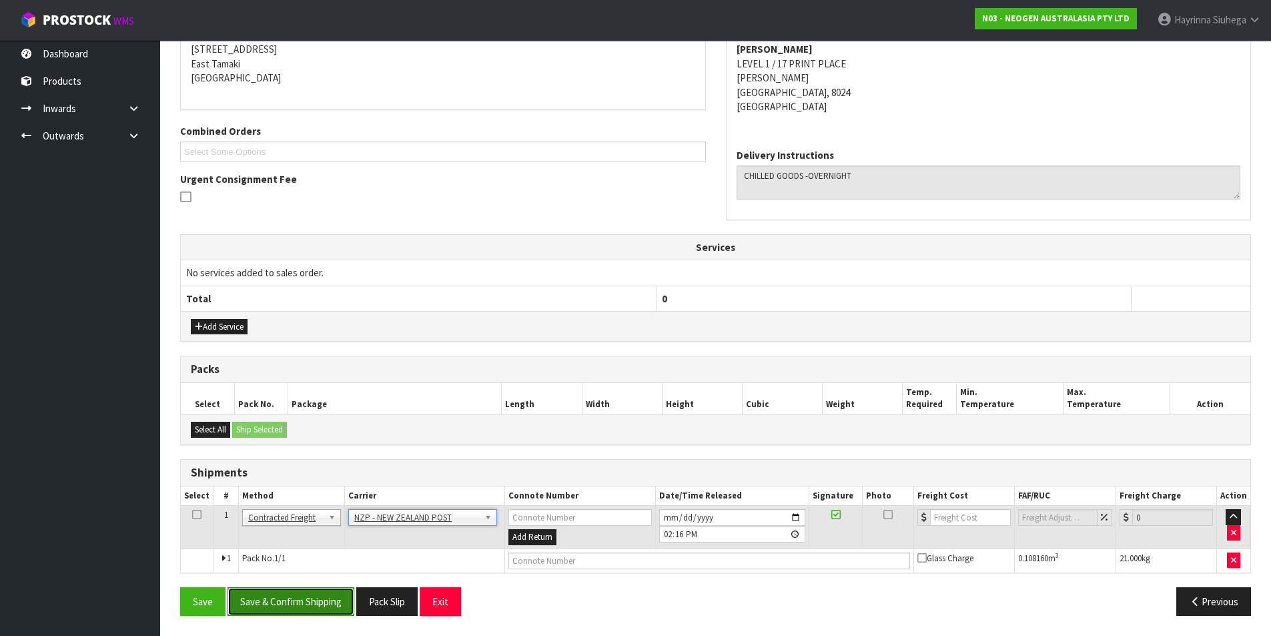
click at [316, 598] on button "Save & Confirm Shipping" at bounding box center [291, 601] width 127 height 29
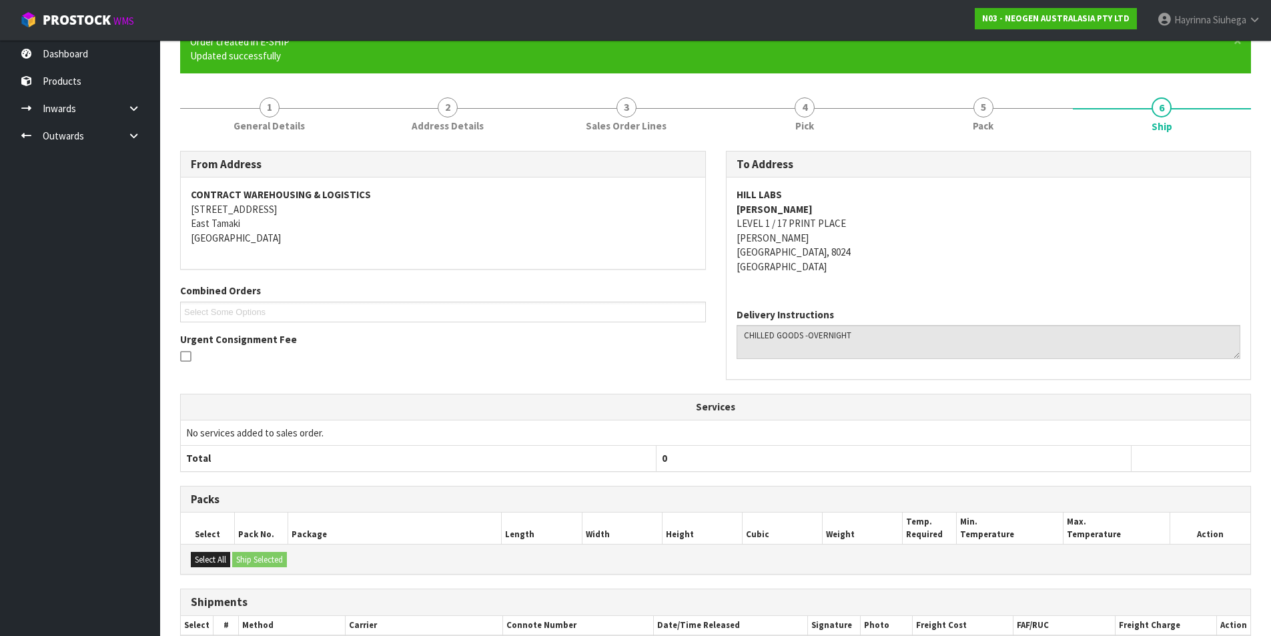
scroll to position [254, 0]
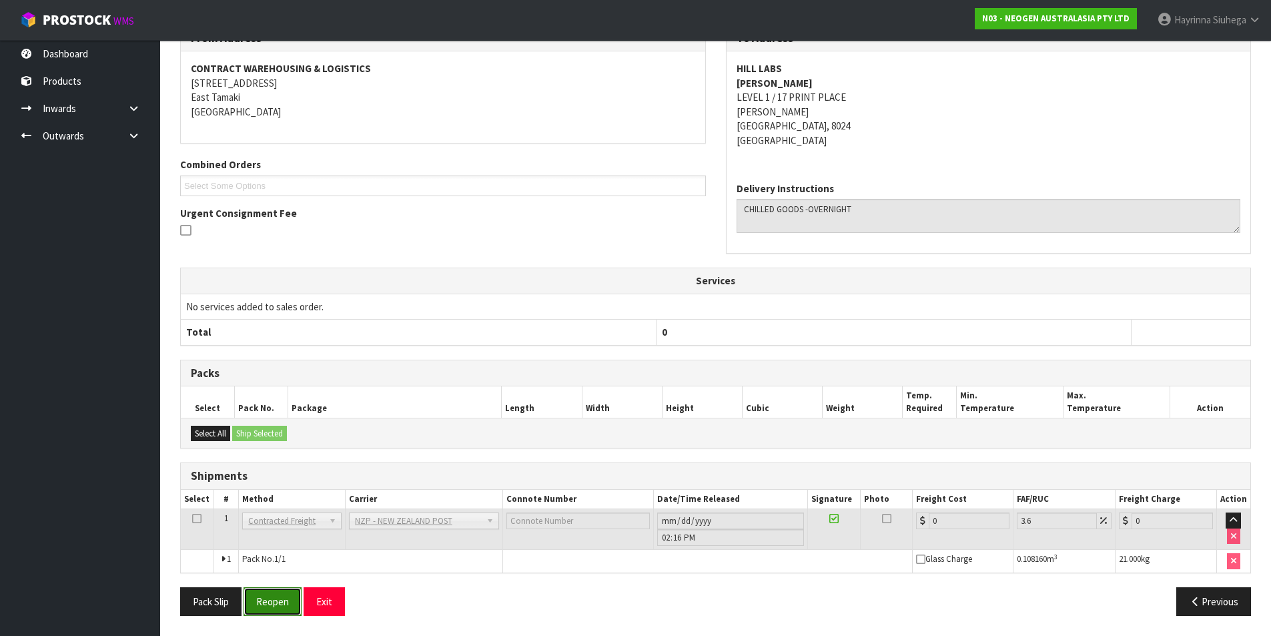
click at [256, 590] on button "Reopen" at bounding box center [273, 601] width 58 height 29
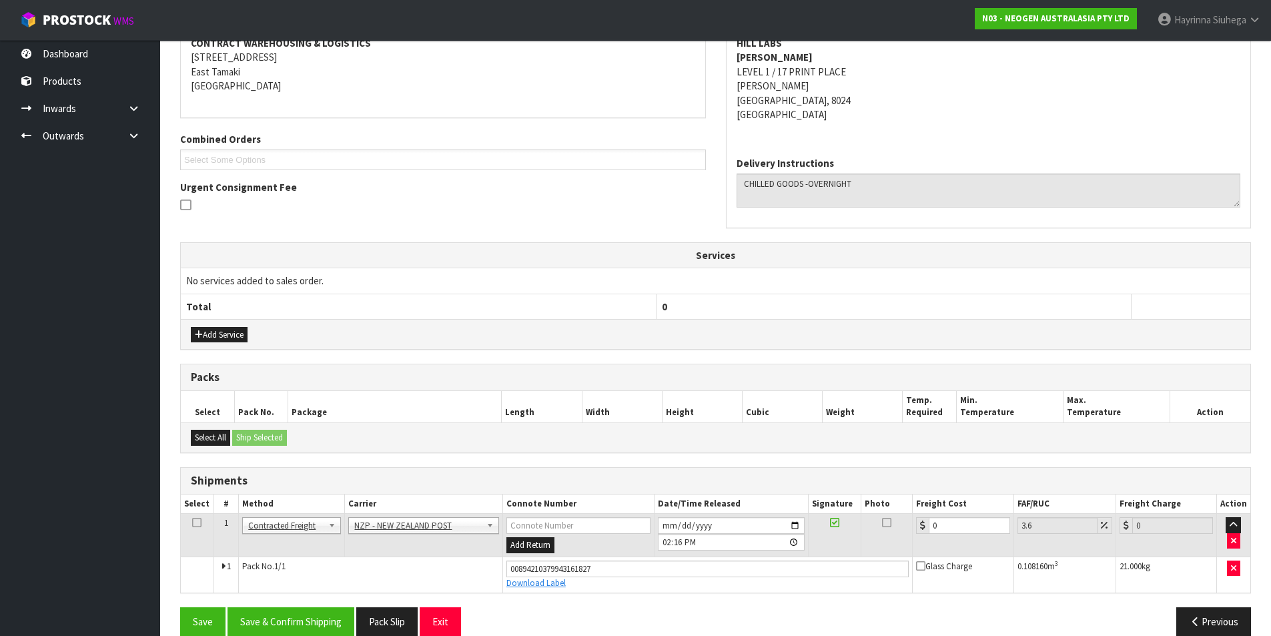
scroll to position [285, 0]
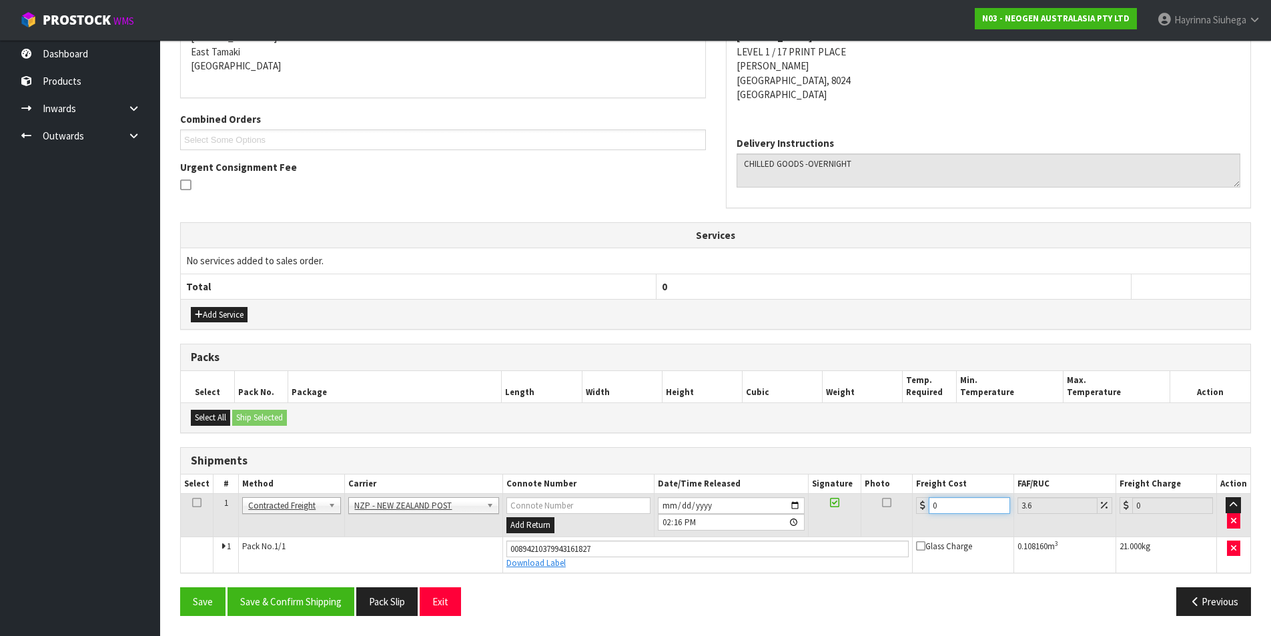
drag, startPoint x: 958, startPoint y: 502, endPoint x: 640, endPoint y: 529, distance: 319.4
click at [734, 525] on tr "1 Client Local Pickup Customer Local Pickup Company Freight Contracted Freight …" at bounding box center [716, 515] width 1070 height 43
click at [180, 587] on button "Save" at bounding box center [202, 601] width 45 height 29
click at [319, 603] on button "Save & Confirm Shipping" at bounding box center [291, 601] width 127 height 29
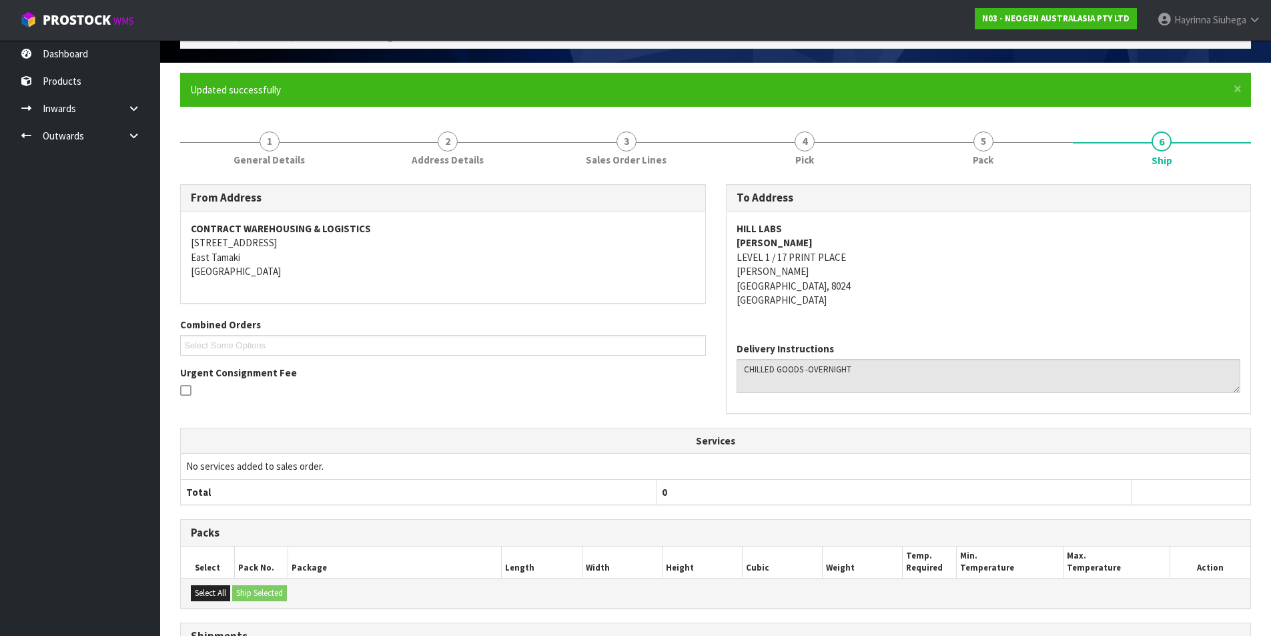
scroll to position [0, 0]
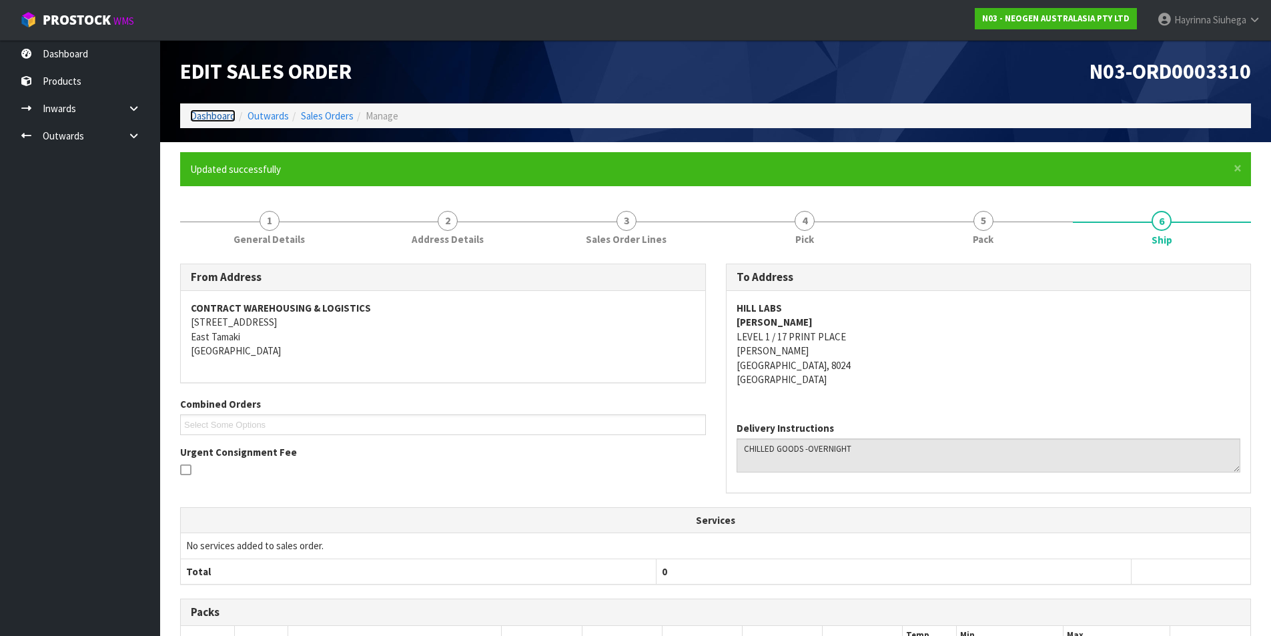
click at [217, 111] on link "Dashboard" at bounding box center [212, 115] width 45 height 13
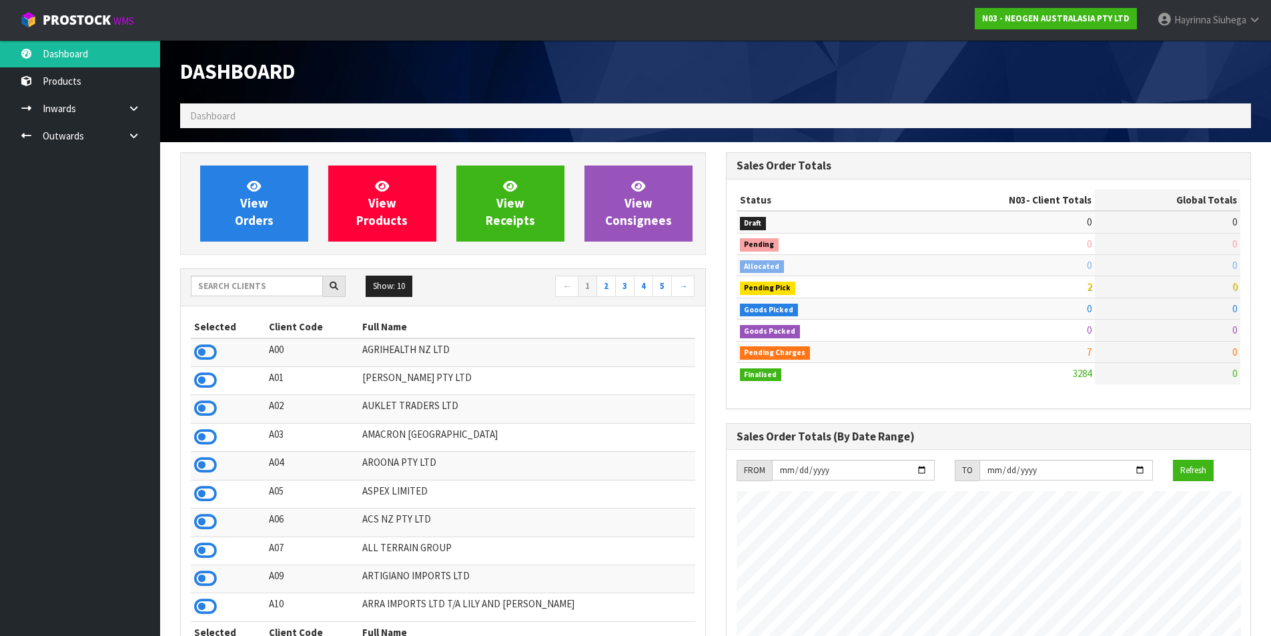
scroll to position [1011, 545]
click at [260, 196] on span "View Orders" at bounding box center [254, 203] width 39 height 50
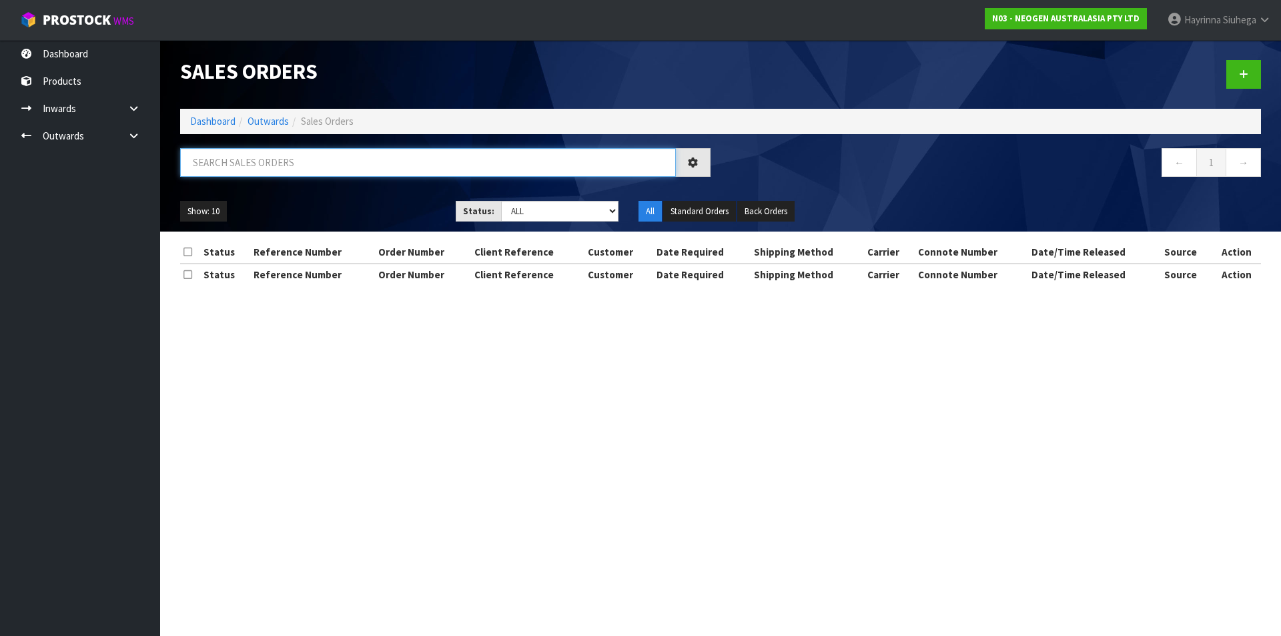
click at [268, 170] on input "text" at bounding box center [428, 162] width 496 height 29
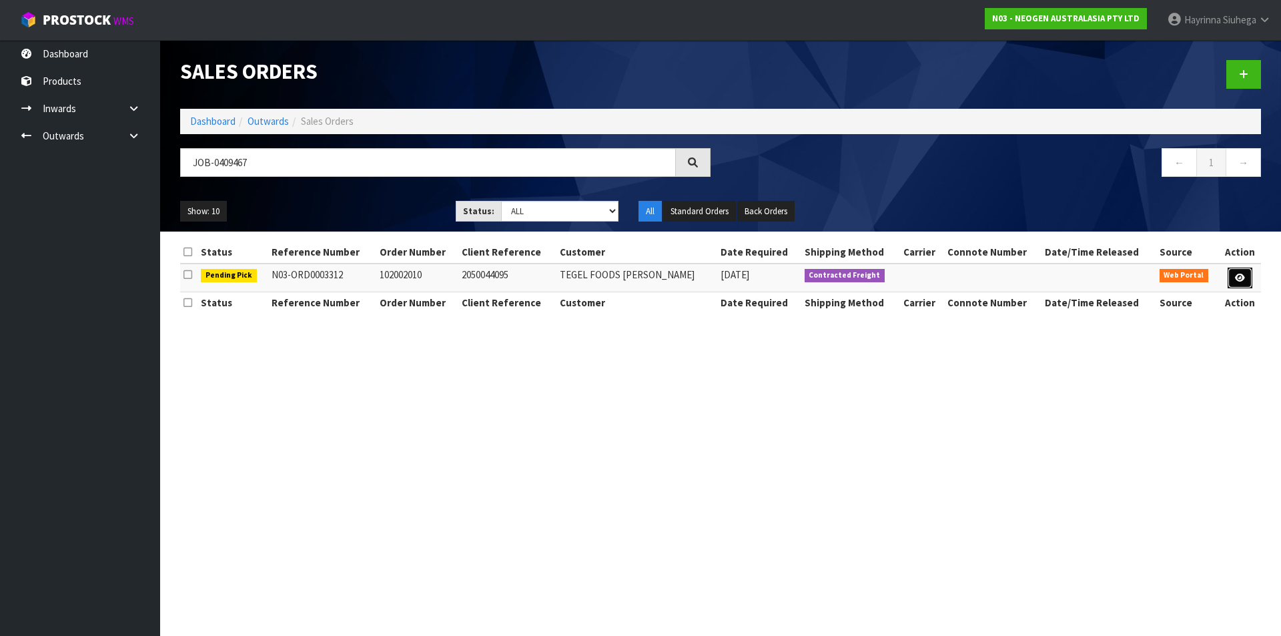
click at [1234, 276] on link at bounding box center [1240, 278] width 25 height 21
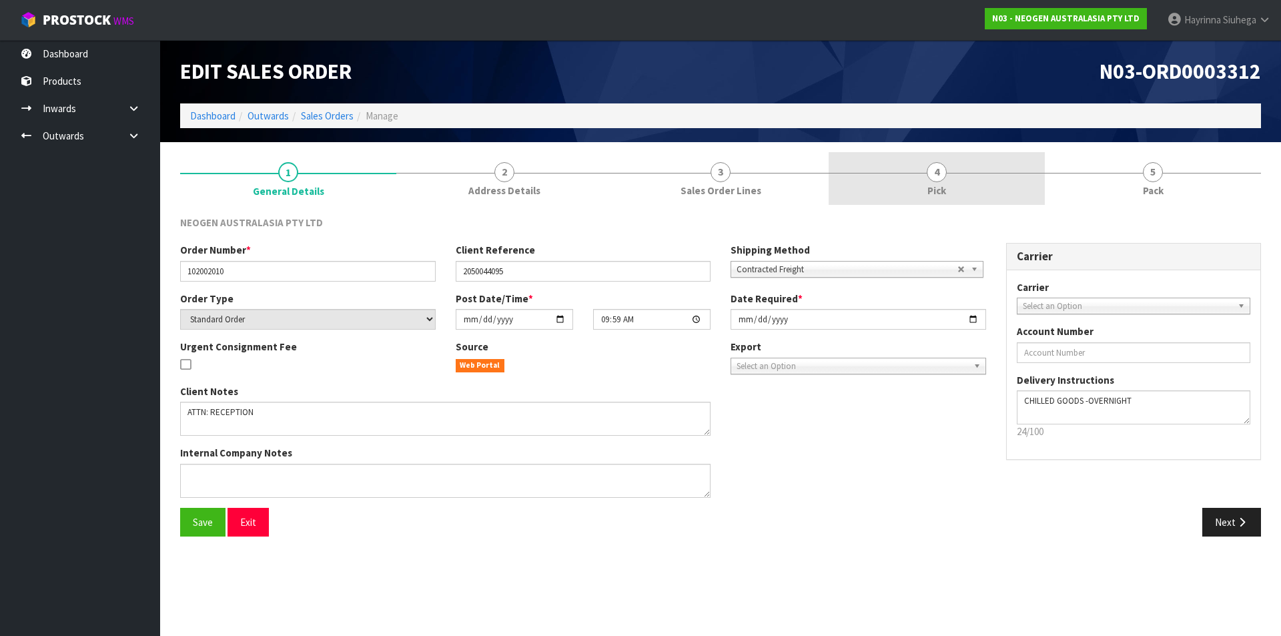
click at [973, 196] on link "4 Pick" at bounding box center [937, 178] width 216 height 53
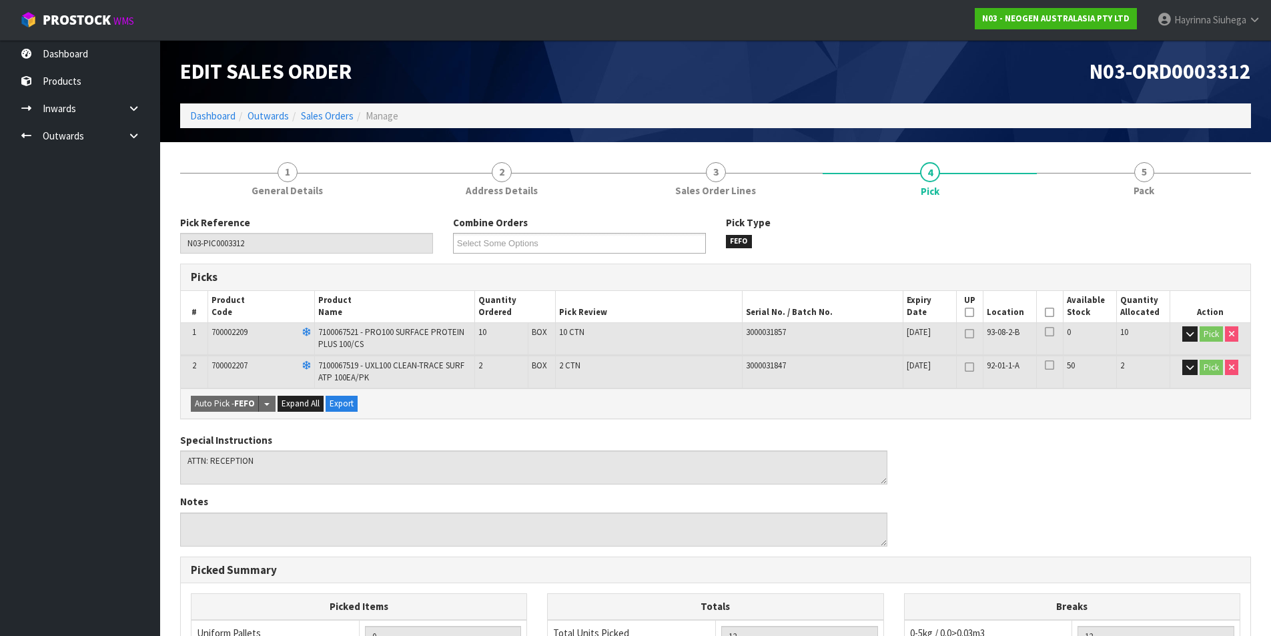
click at [1046, 312] on icon at bounding box center [1049, 312] width 9 height 1
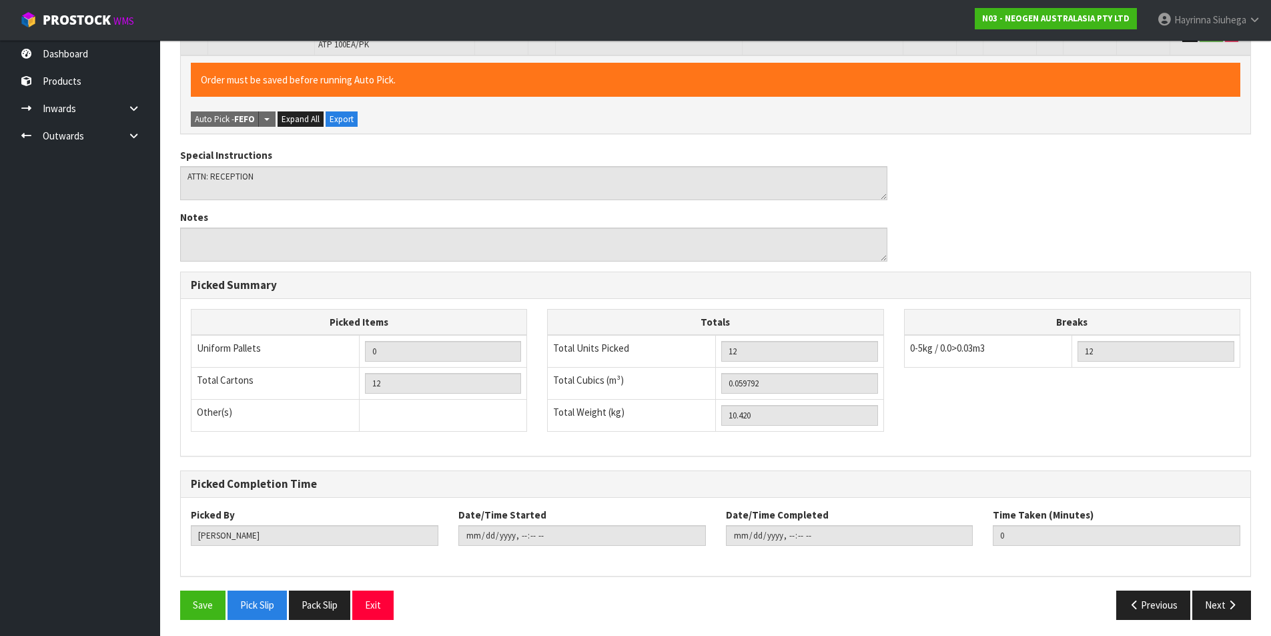
scroll to position [337, 0]
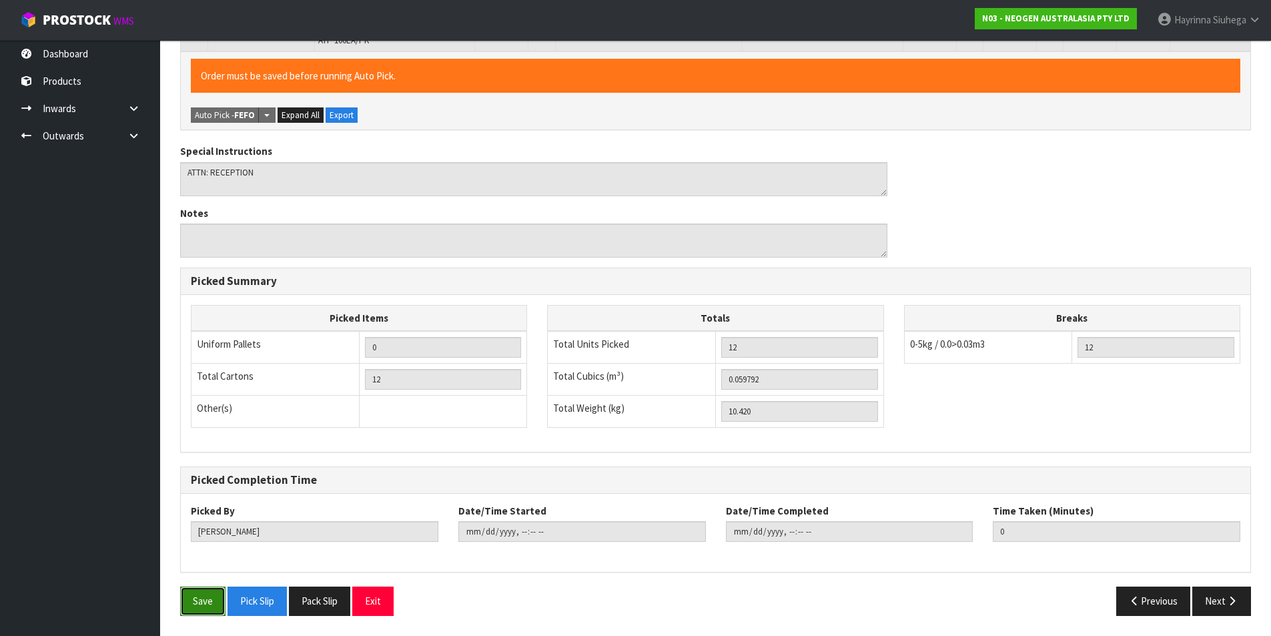
click at [187, 603] on button "Save" at bounding box center [202, 600] width 45 height 29
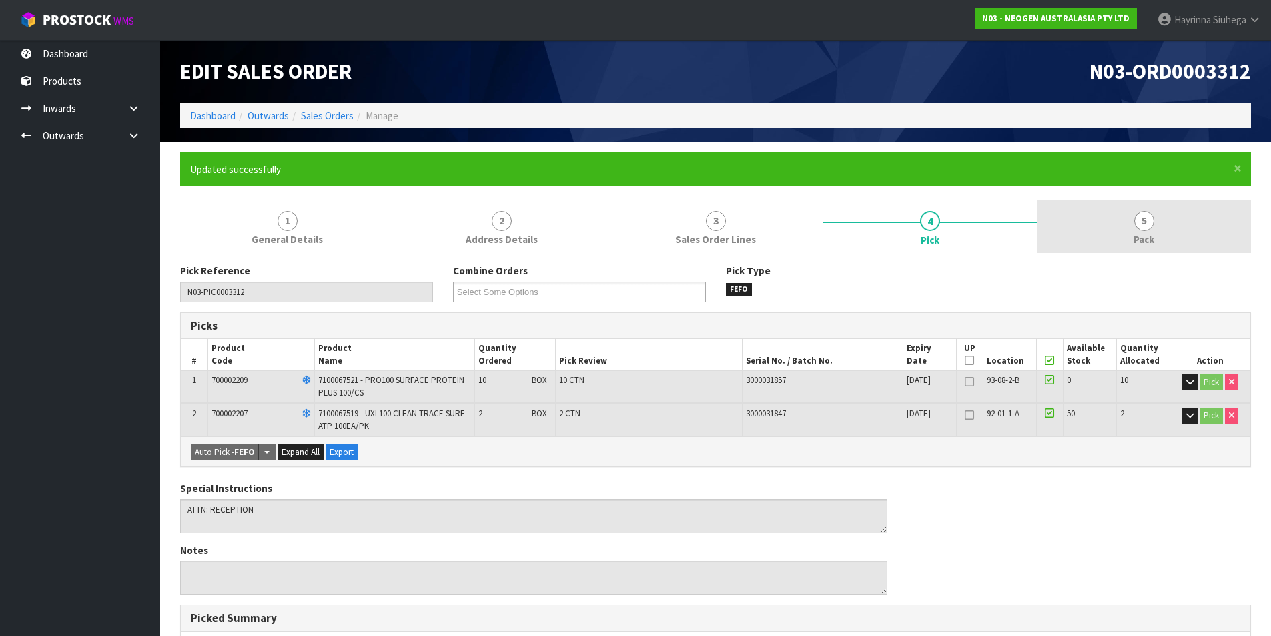
click at [1172, 240] on link "5 Pack" at bounding box center [1144, 226] width 214 height 53
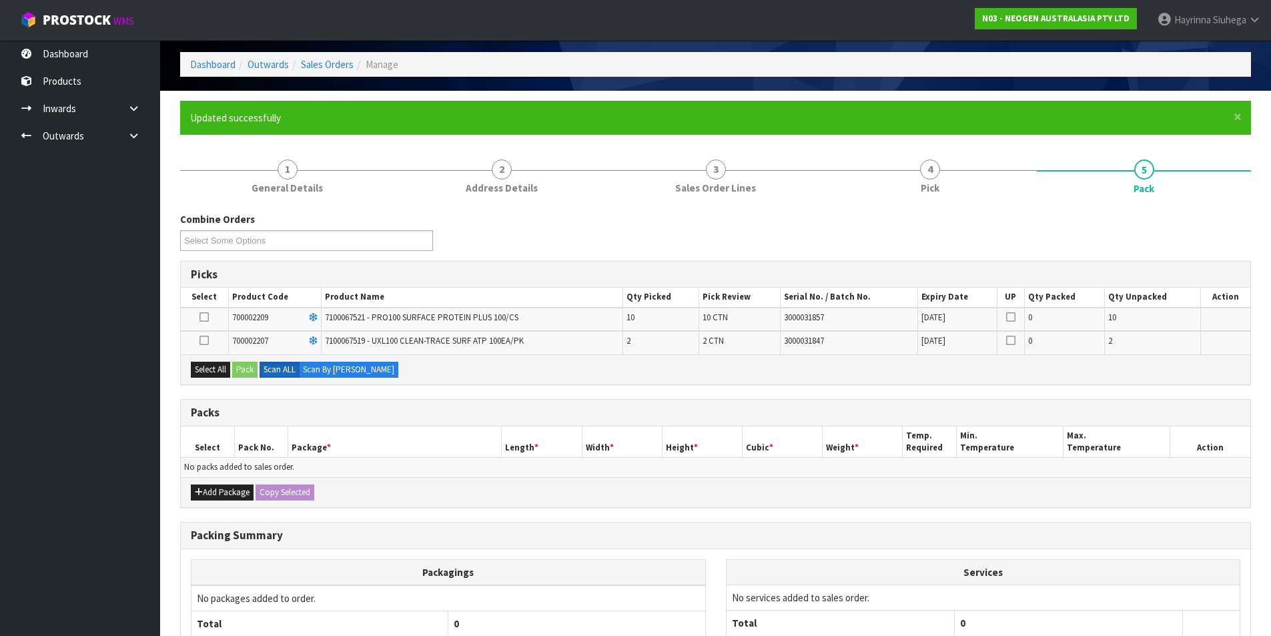
scroll to position [133, 0]
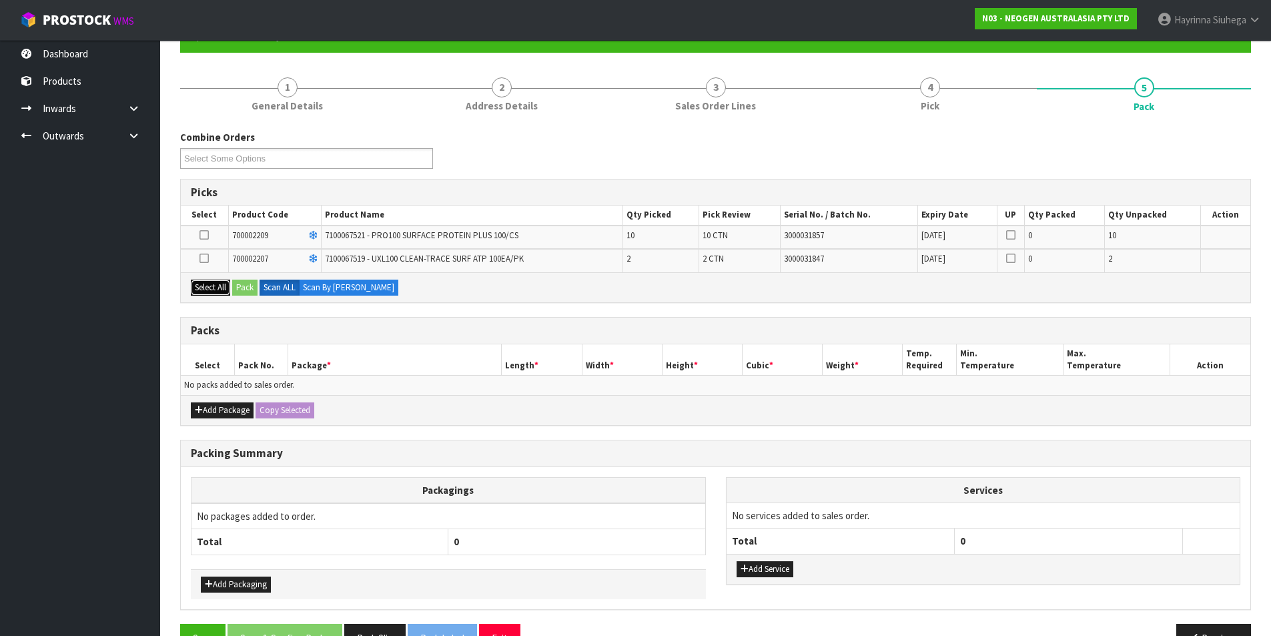
click at [208, 284] on button "Select All" at bounding box center [210, 288] width 39 height 16
click at [242, 286] on button "Pack" at bounding box center [244, 288] width 25 height 16
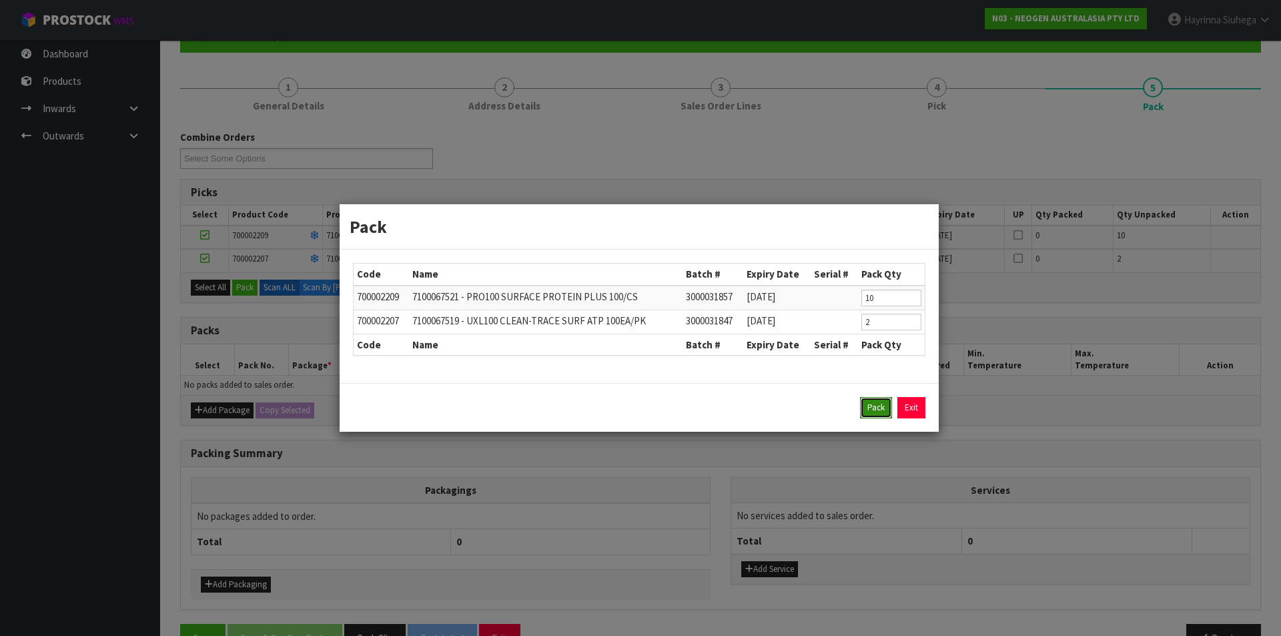
click at [867, 406] on button "Pack" at bounding box center [876, 407] width 32 height 21
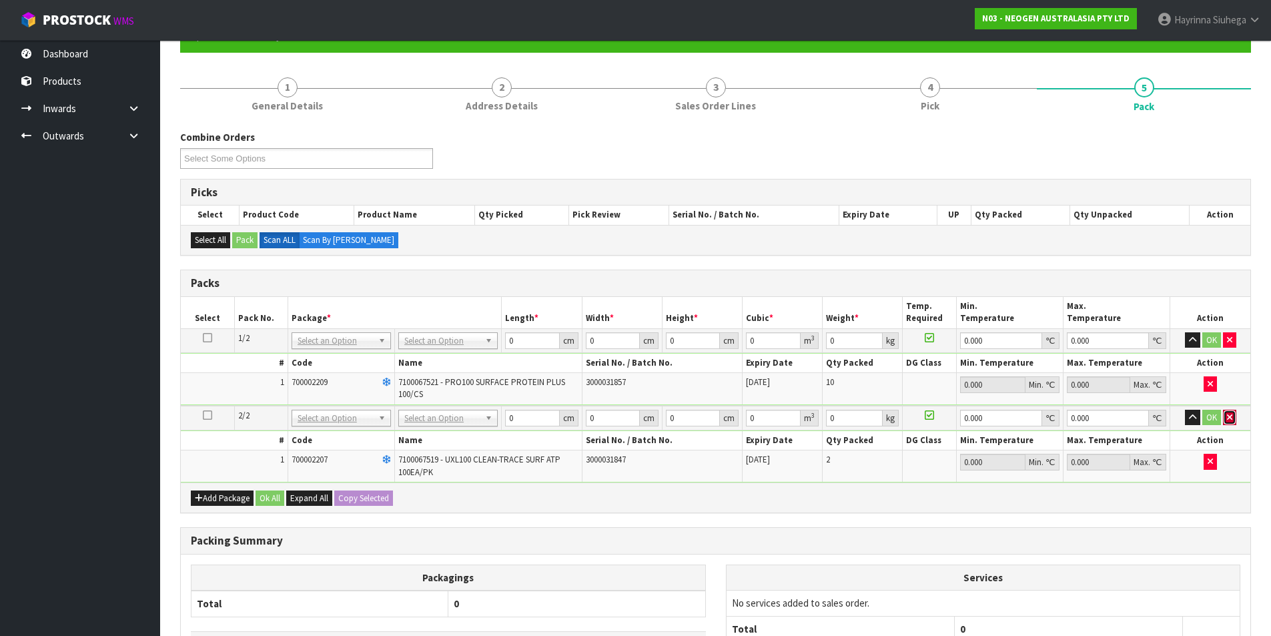
click at [1228, 425] on button "button" at bounding box center [1229, 418] width 13 height 16
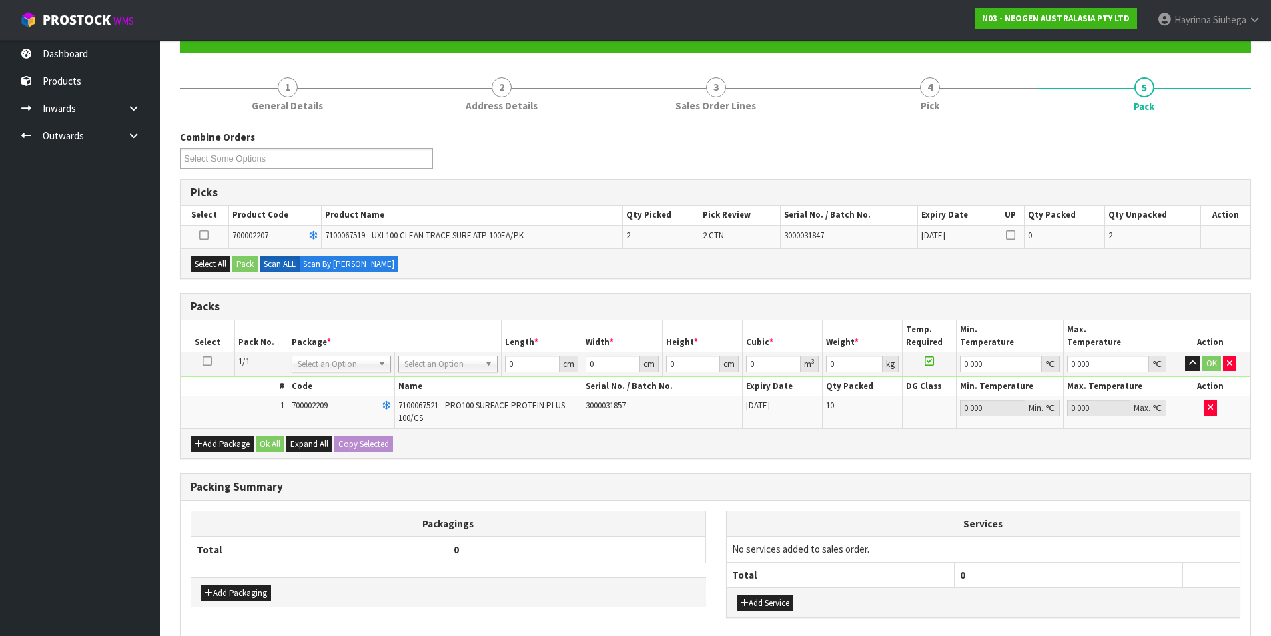
click at [203, 362] on icon at bounding box center [207, 361] width 9 height 1
click at [204, 260] on button "Select All" at bounding box center [210, 264] width 39 height 16
click at [256, 264] on button "Pack" at bounding box center [244, 264] width 25 height 16
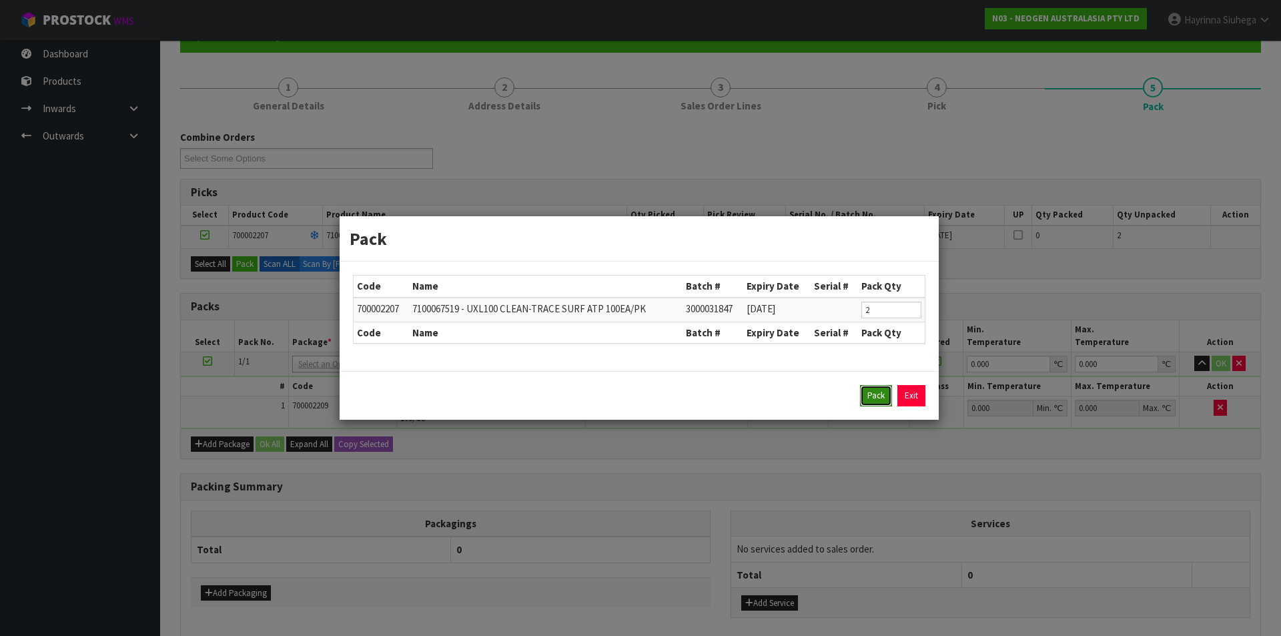
click at [871, 395] on button "Pack" at bounding box center [876, 395] width 32 height 21
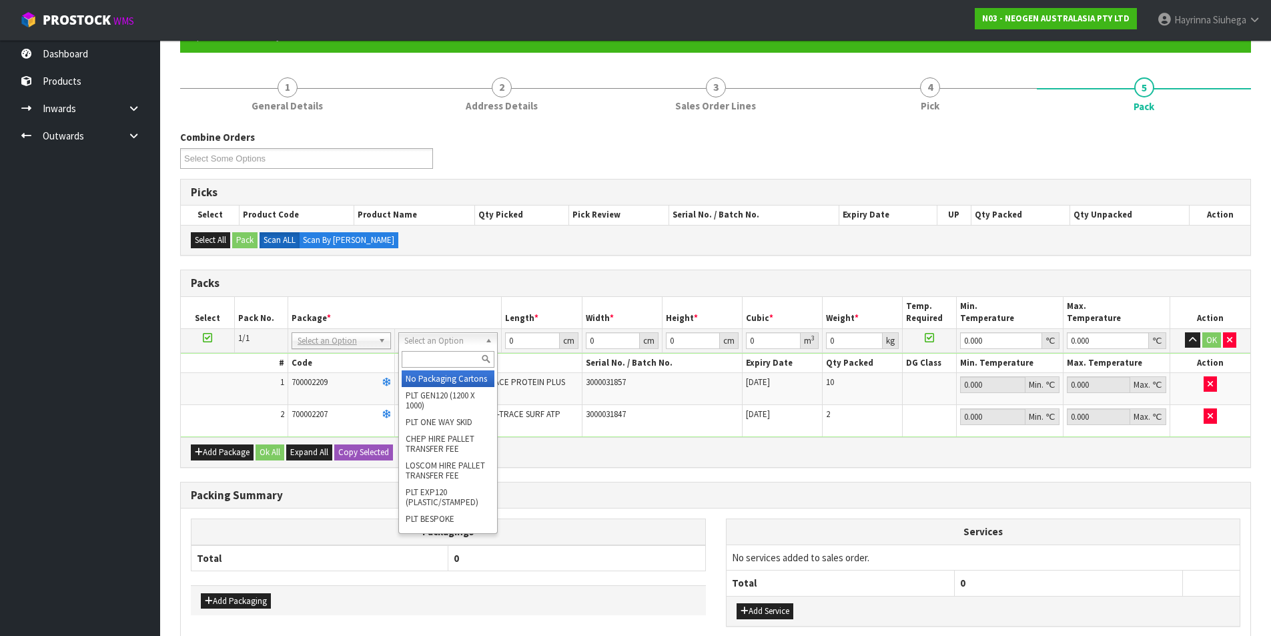
click at [443, 367] on input "text" at bounding box center [448, 359] width 93 height 17
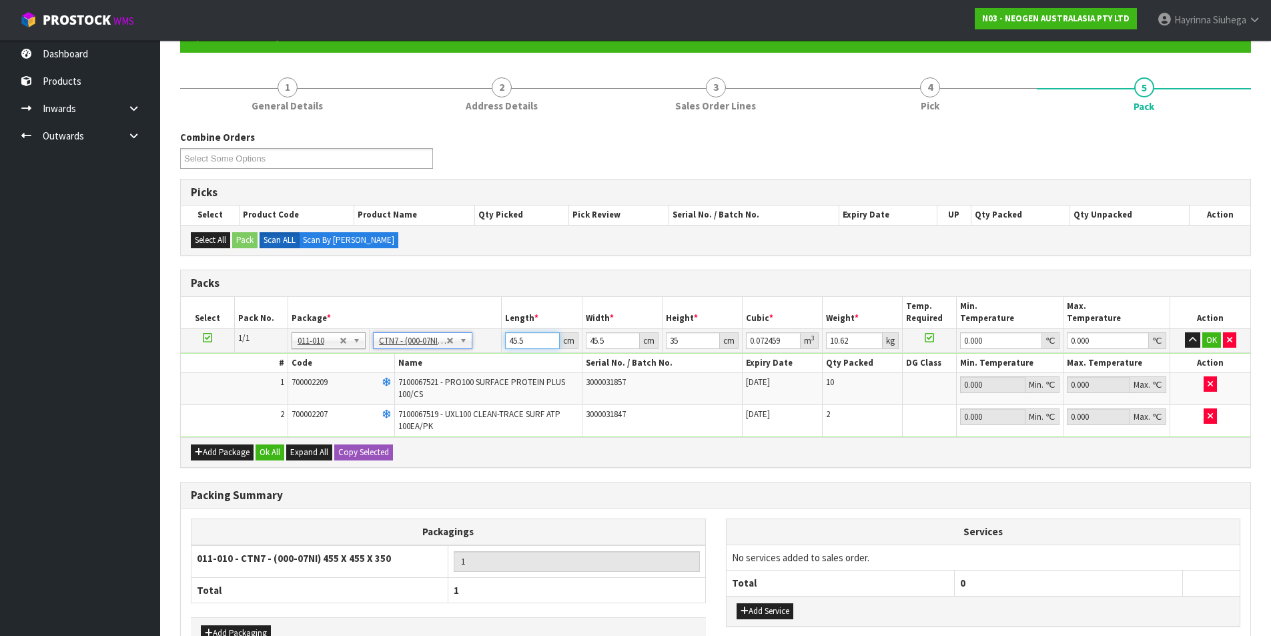
click at [516, 338] on input "45.5" at bounding box center [532, 340] width 54 height 17
click button "OK" at bounding box center [1211, 340] width 19 height 16
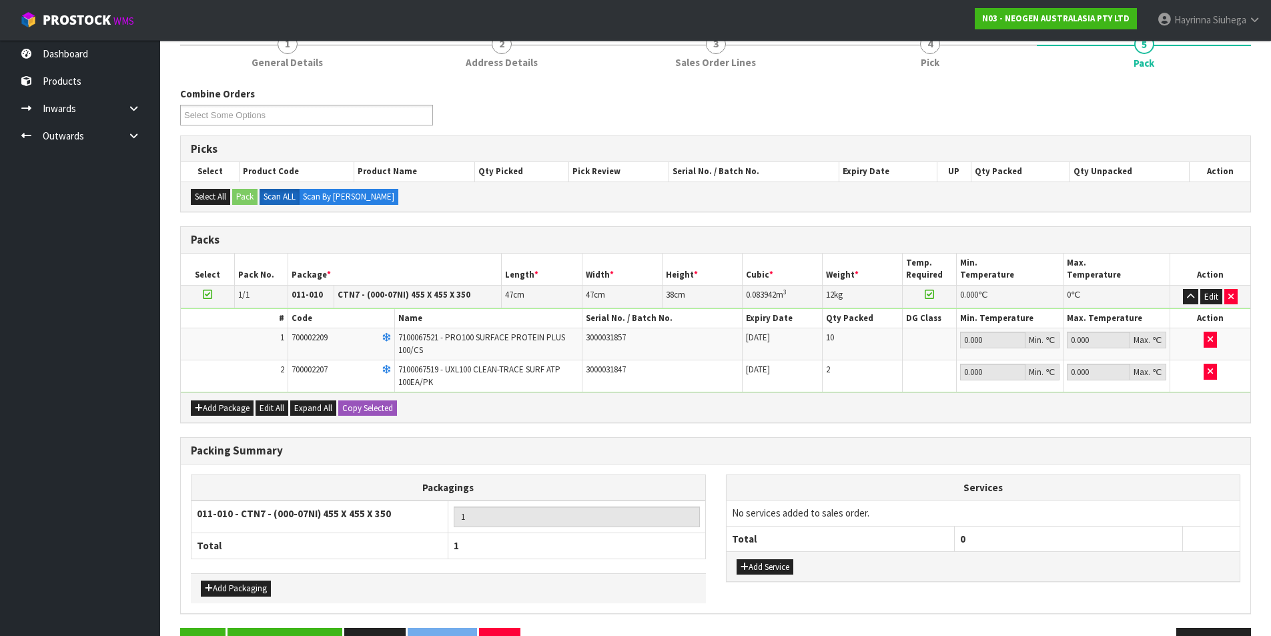
scroll to position [218, 0]
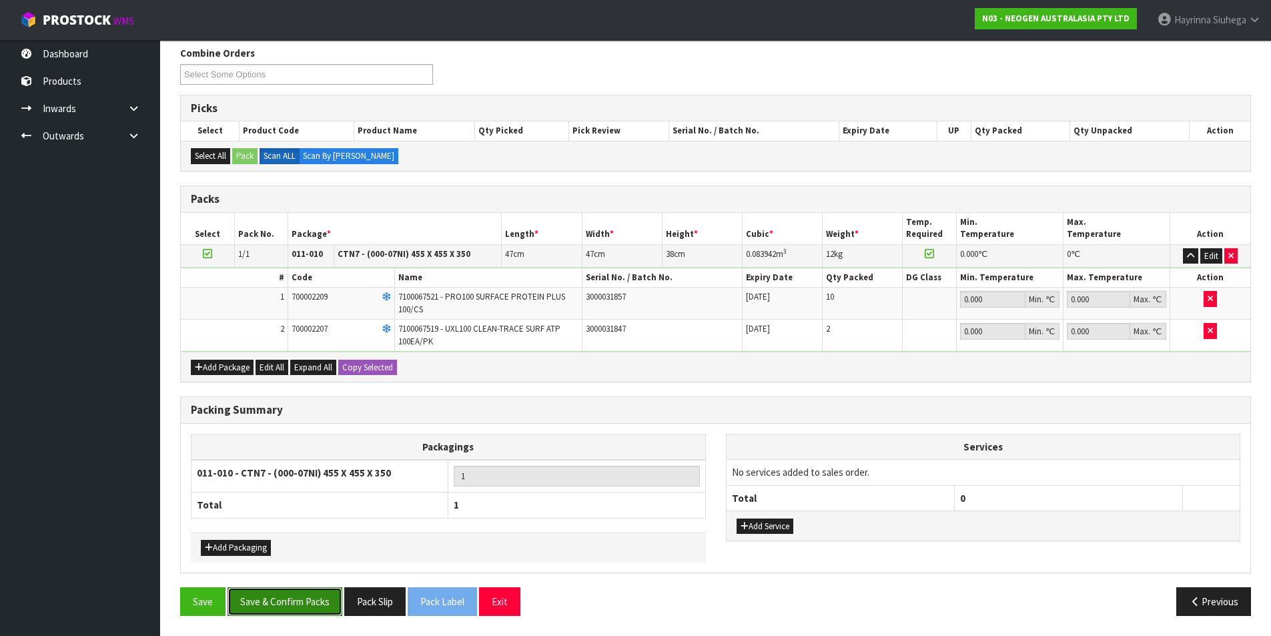
click at [300, 603] on button "Save & Confirm Packs" at bounding box center [285, 601] width 115 height 29
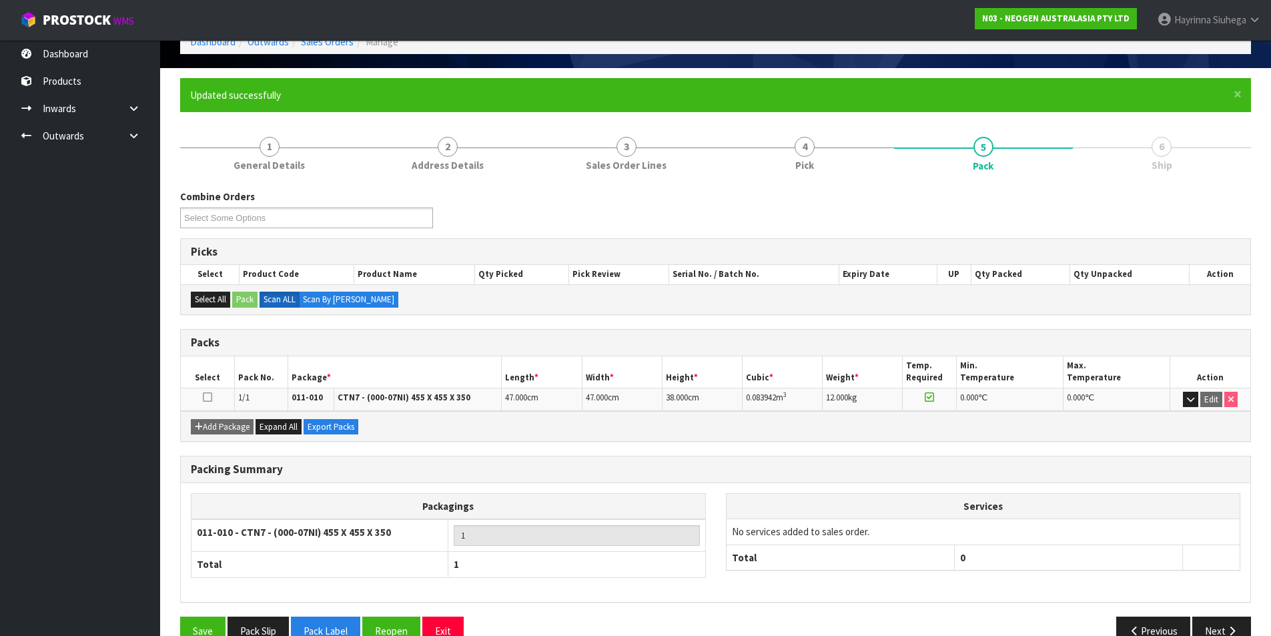
scroll to position [103, 0]
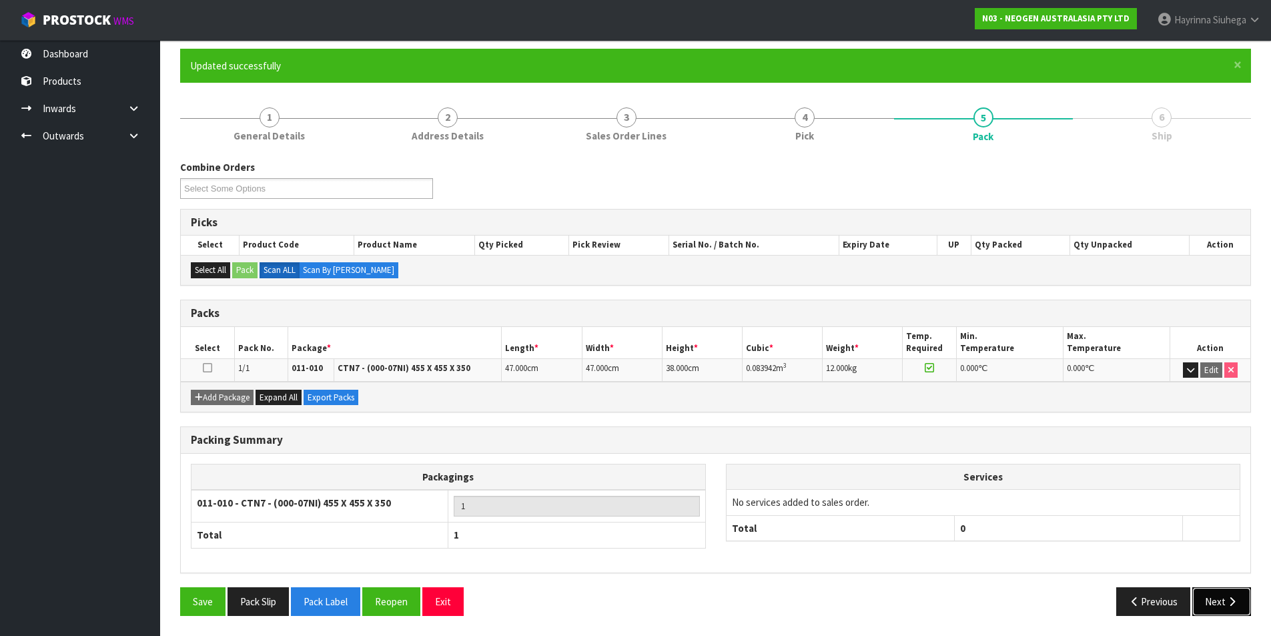
click at [1216, 595] on button "Next" at bounding box center [1221, 601] width 59 height 29
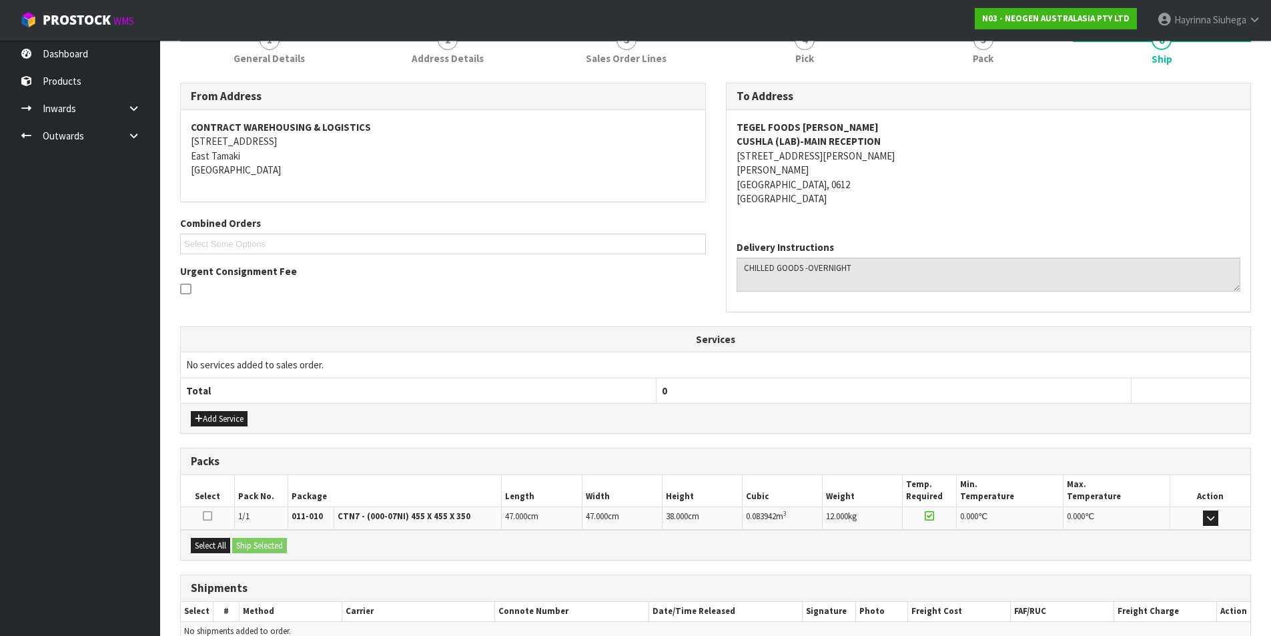
scroll to position [249, 0]
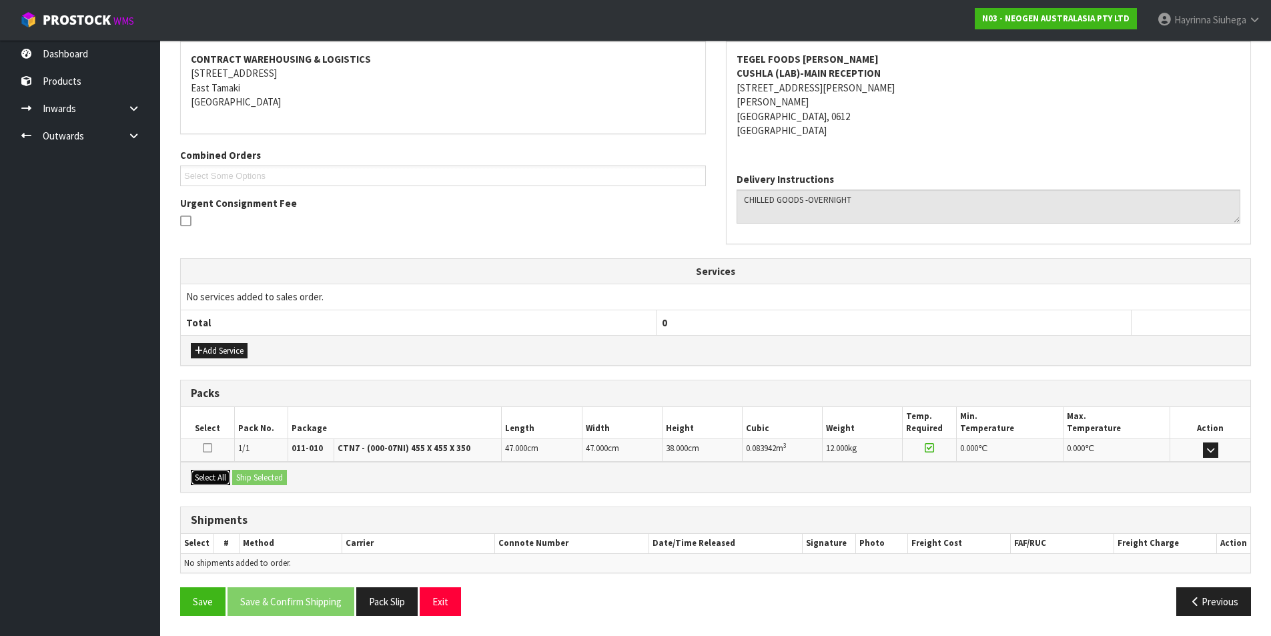
click at [227, 474] on button "Select All" at bounding box center [210, 478] width 39 height 16
click at [248, 475] on button "Ship Selected" at bounding box center [259, 478] width 55 height 16
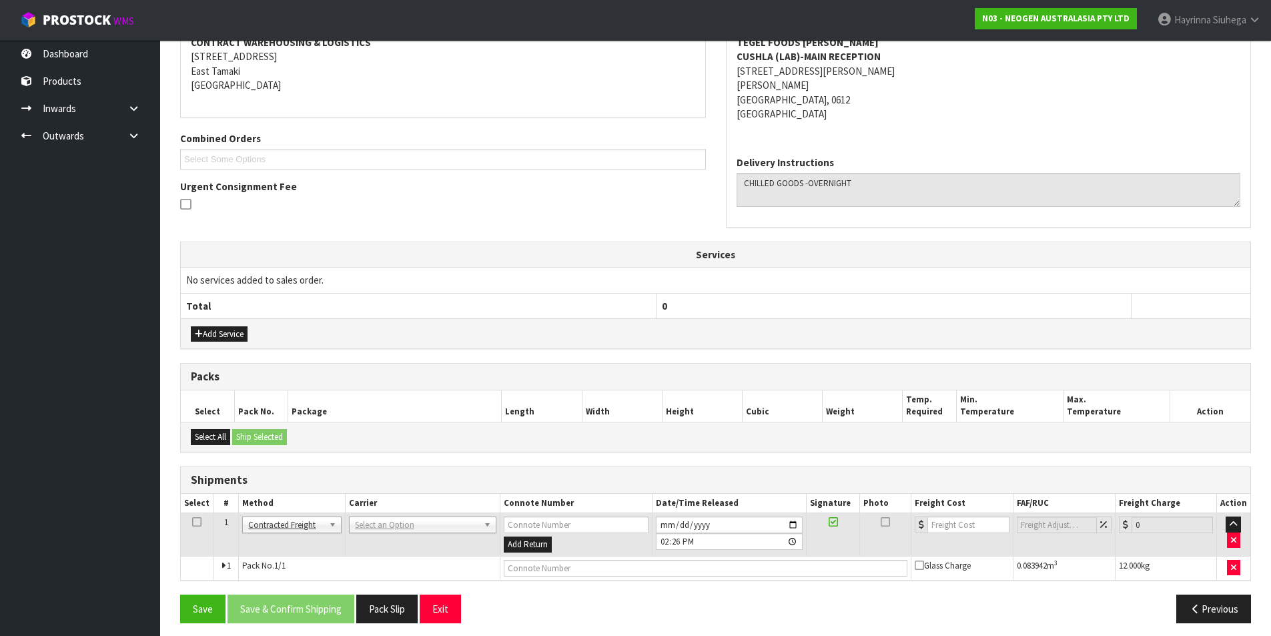
scroll to position [273, 0]
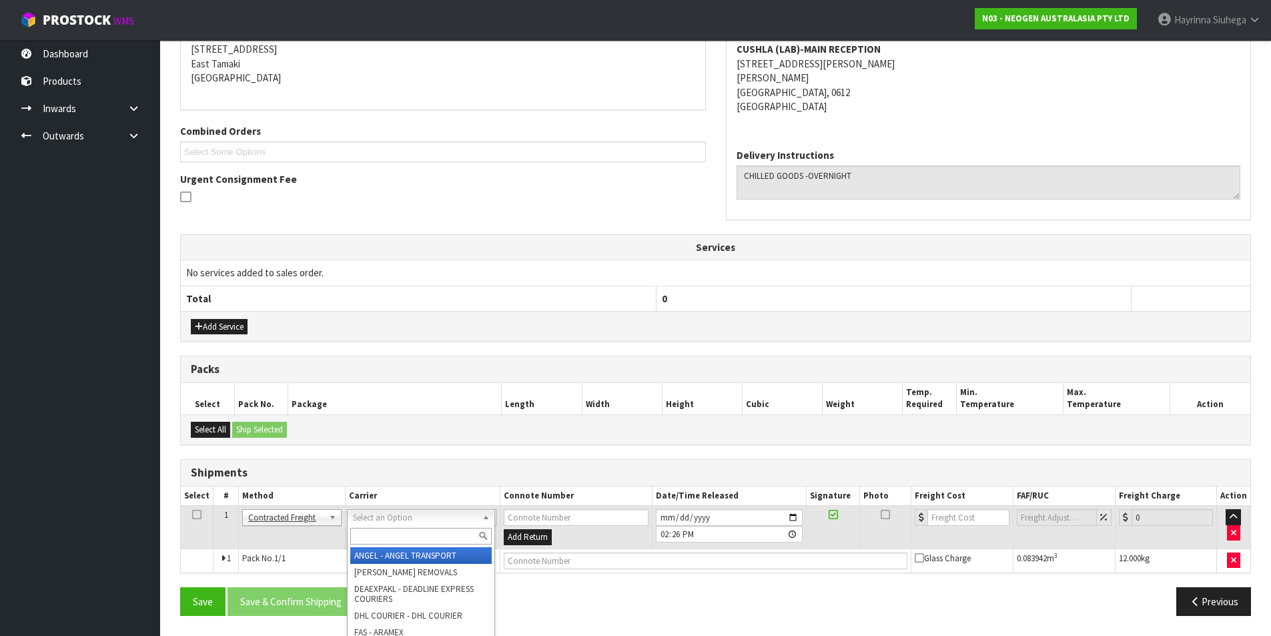
click at [374, 529] on input "text" at bounding box center [420, 536] width 141 height 17
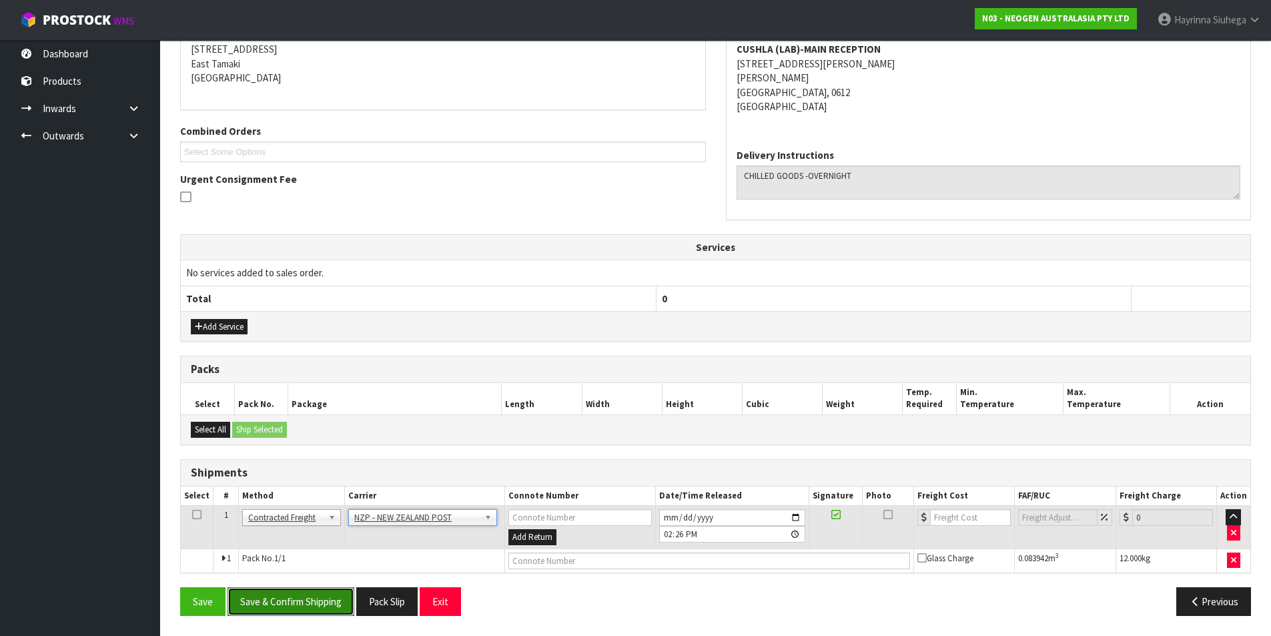
click at [322, 597] on button "Save & Confirm Shipping" at bounding box center [291, 601] width 127 height 29
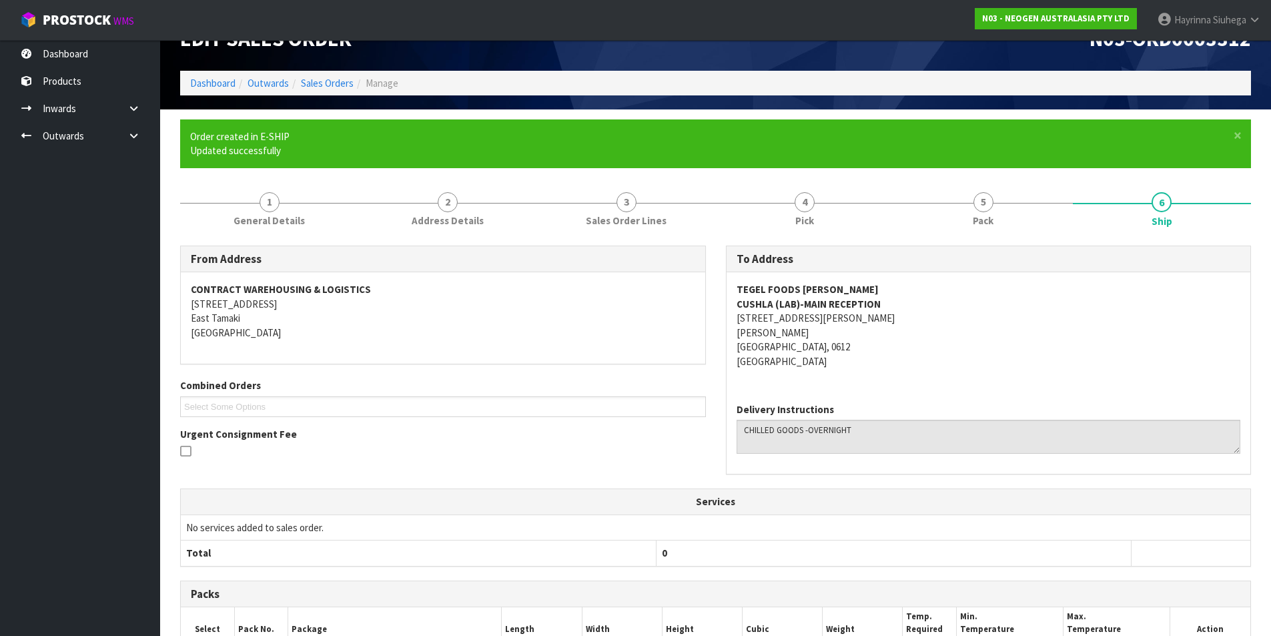
scroll to position [254, 0]
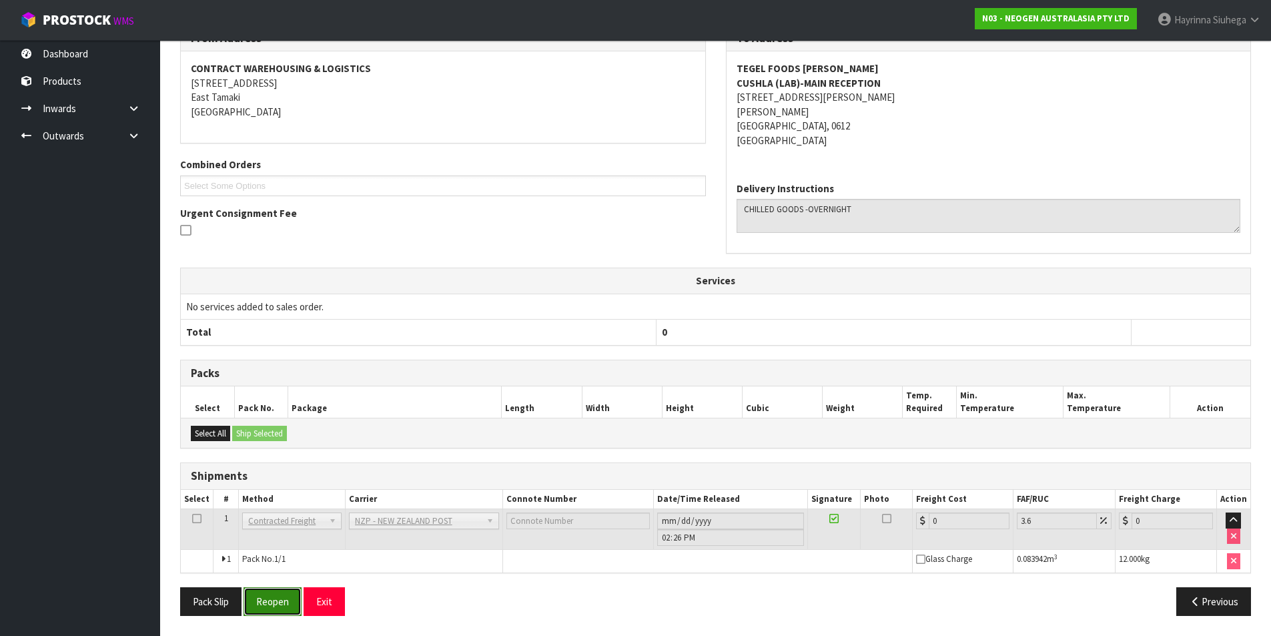
click at [280, 601] on button "Reopen" at bounding box center [273, 601] width 58 height 29
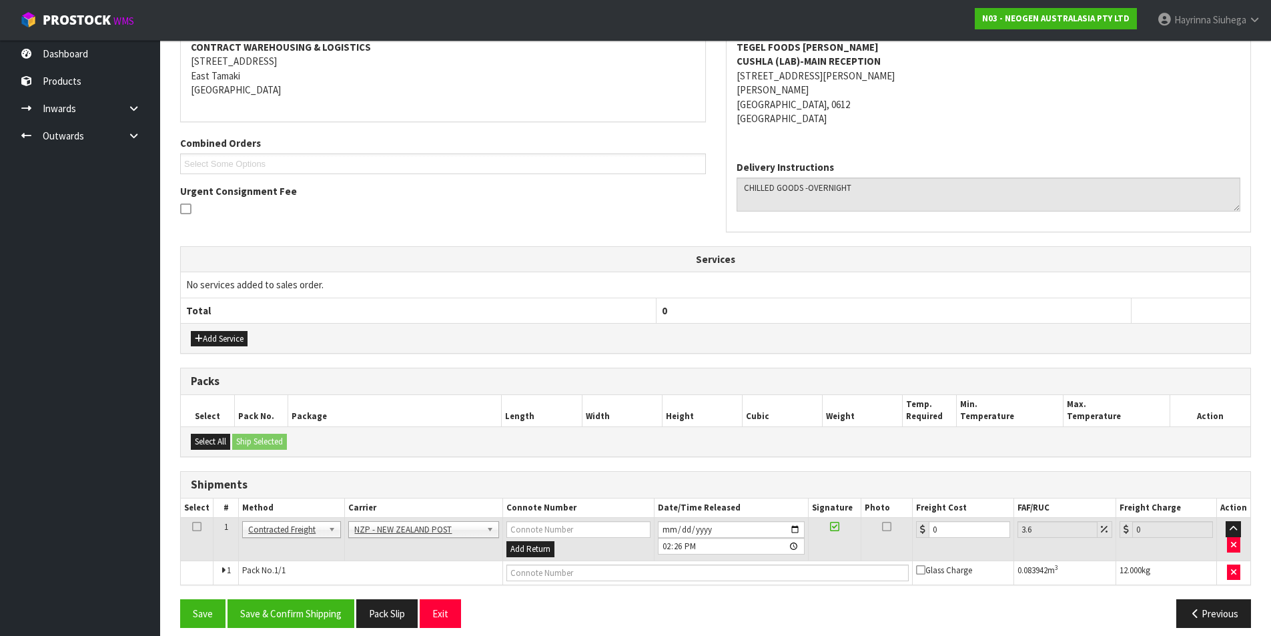
scroll to position [273, 0]
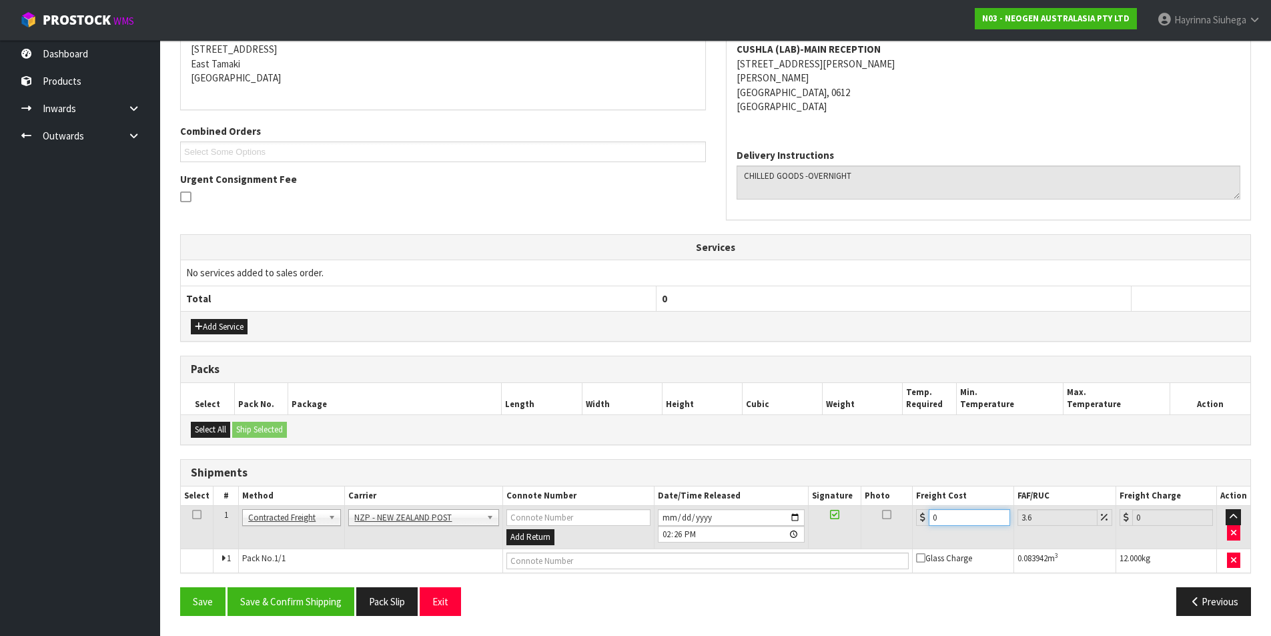
drag, startPoint x: 955, startPoint y: 518, endPoint x: 729, endPoint y: 518, distance: 225.5
click at [782, 518] on tr "1 Client Local Pickup Customer Local Pickup Company Freight Contracted Freight …" at bounding box center [716, 527] width 1070 height 43
click at [629, 562] on input "text" at bounding box center [707, 560] width 403 height 17
click at [180, 587] on button "Save" at bounding box center [202, 601] width 45 height 29
click at [308, 606] on button "Save & Confirm Shipping" at bounding box center [291, 601] width 127 height 29
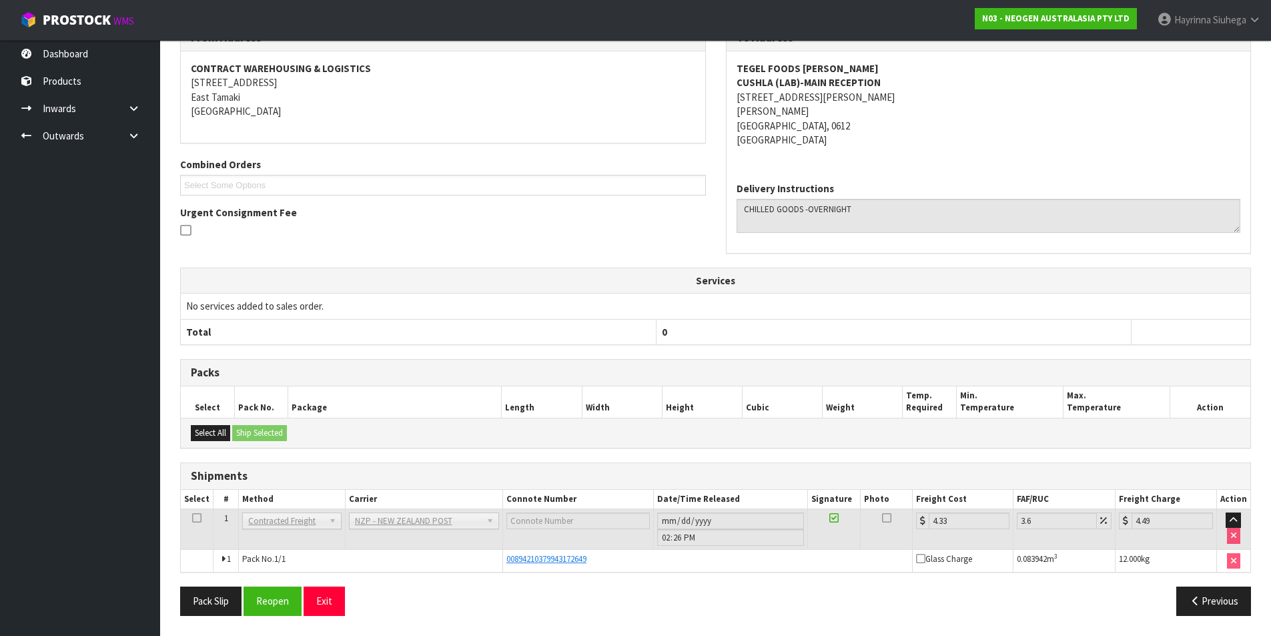
scroll to position [0, 0]
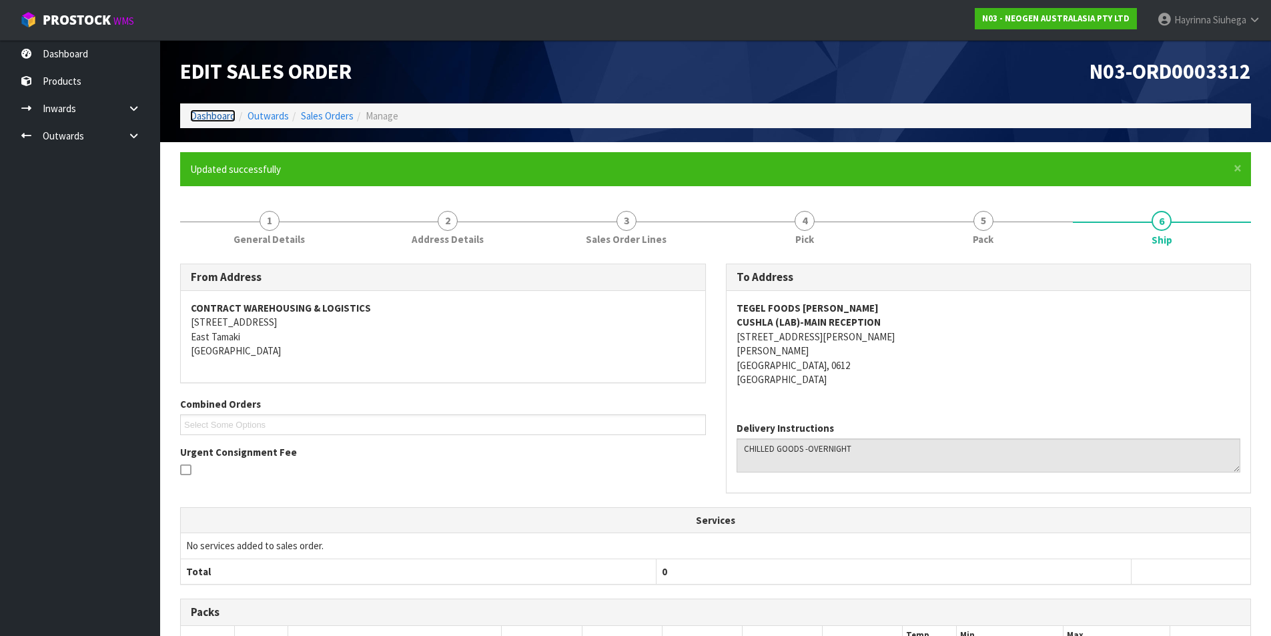
click at [214, 112] on link "Dashboard" at bounding box center [212, 115] width 45 height 13
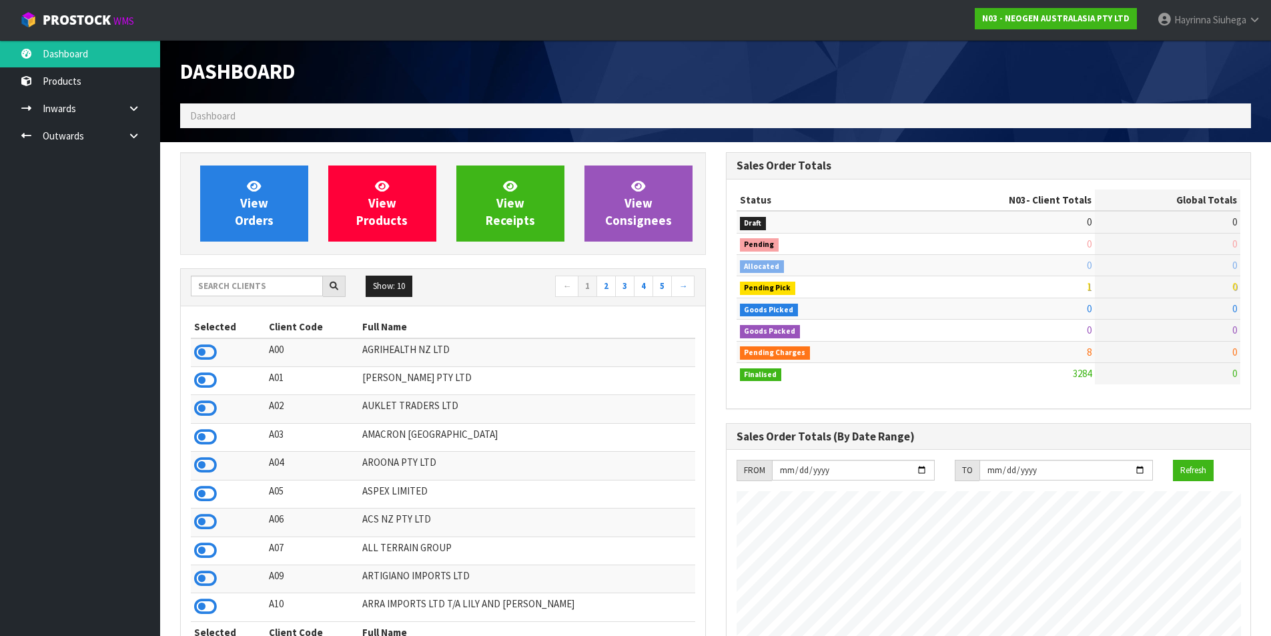
scroll to position [1011, 545]
click at [292, 220] on link "View Orders" at bounding box center [254, 203] width 108 height 76
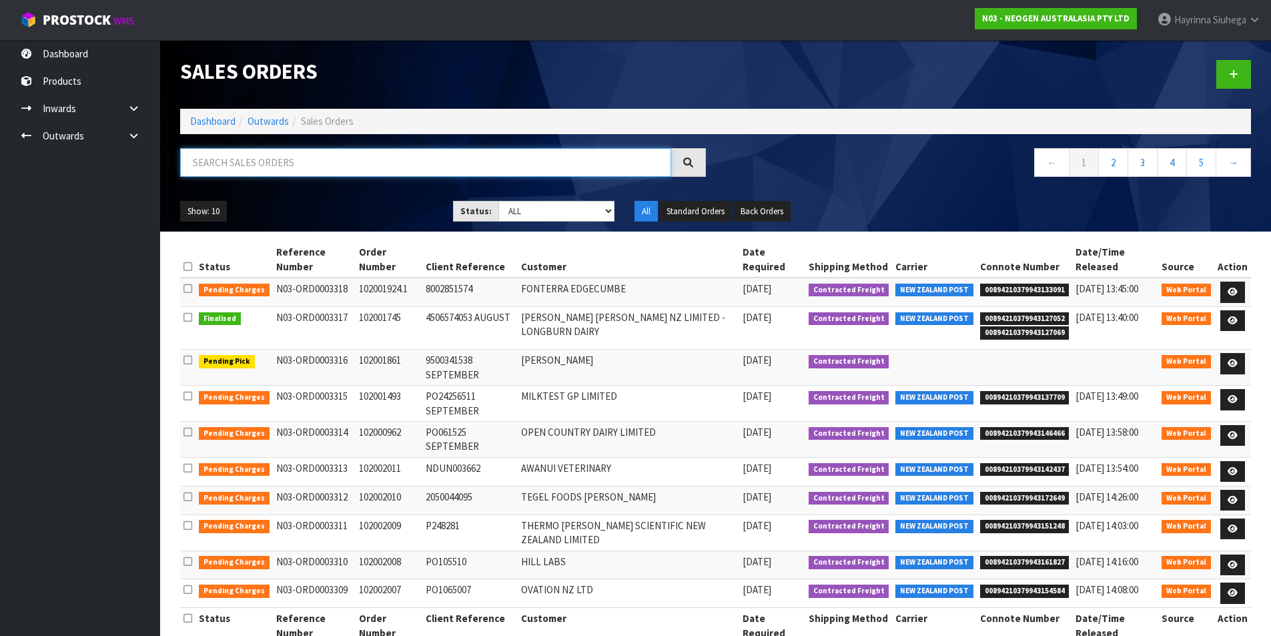
click at [280, 168] on input "text" at bounding box center [425, 162] width 491 height 29
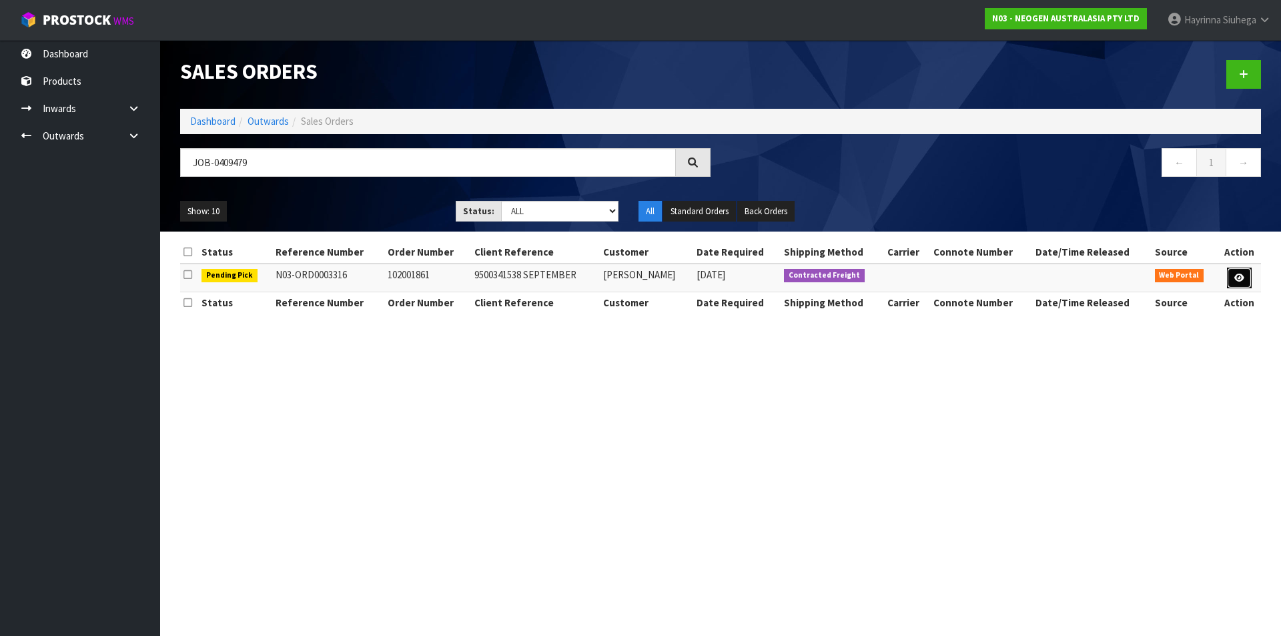
click at [1244, 275] on icon at bounding box center [1239, 278] width 10 height 9
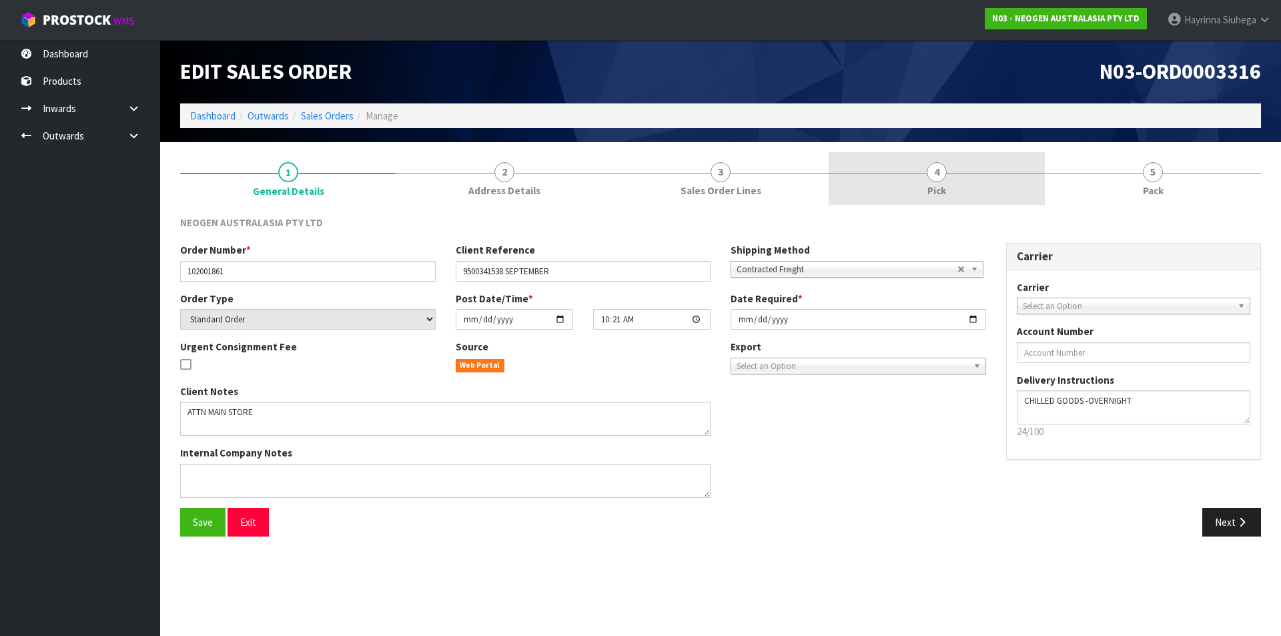
click at [963, 167] on link "4 Pick" at bounding box center [937, 178] width 216 height 53
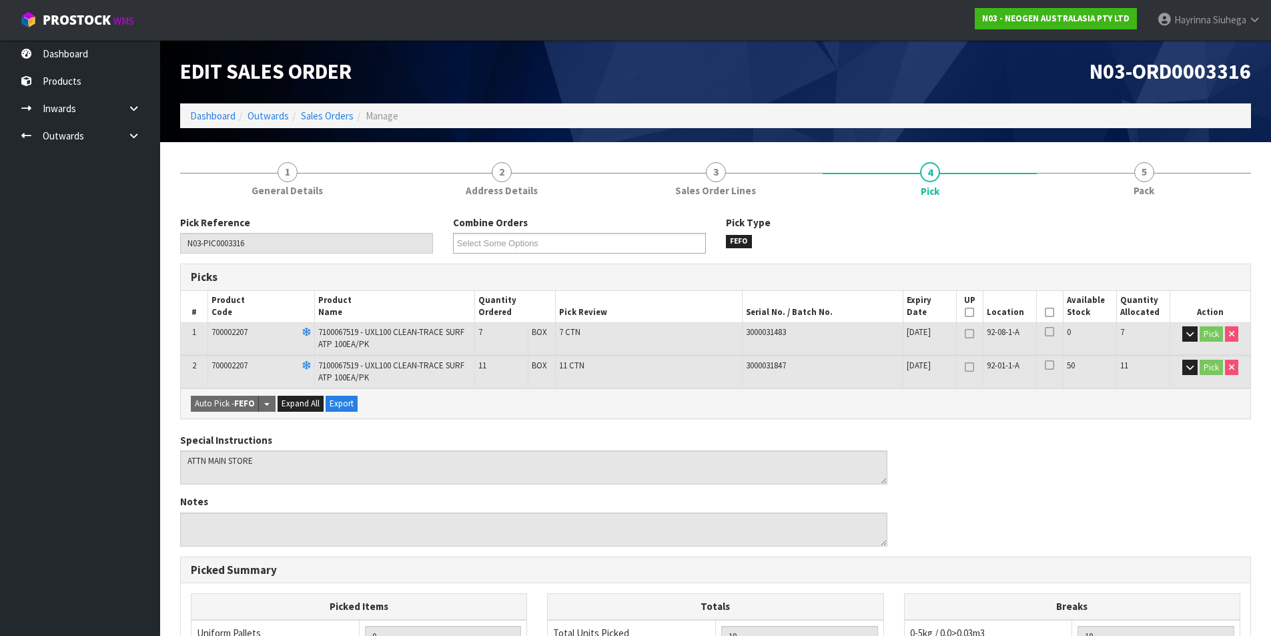
drag, startPoint x: 1048, startPoint y: 313, endPoint x: 504, endPoint y: 560, distance: 597.5
click at [1046, 312] on icon at bounding box center [1049, 312] width 9 height 1
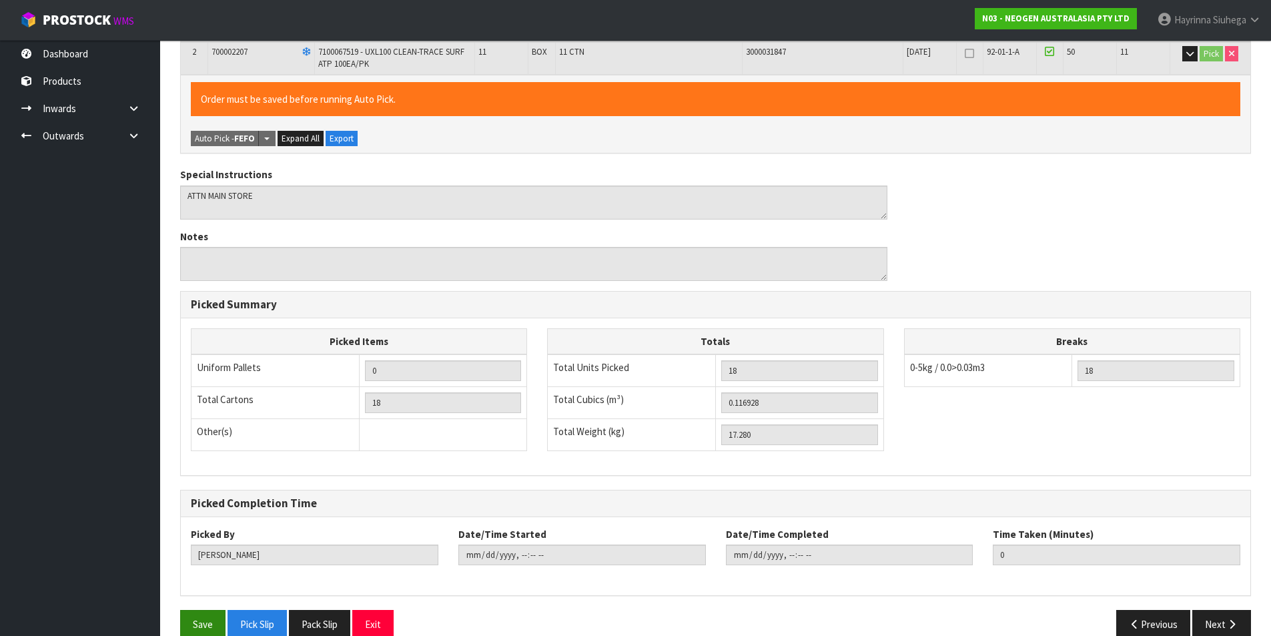
scroll to position [337, 0]
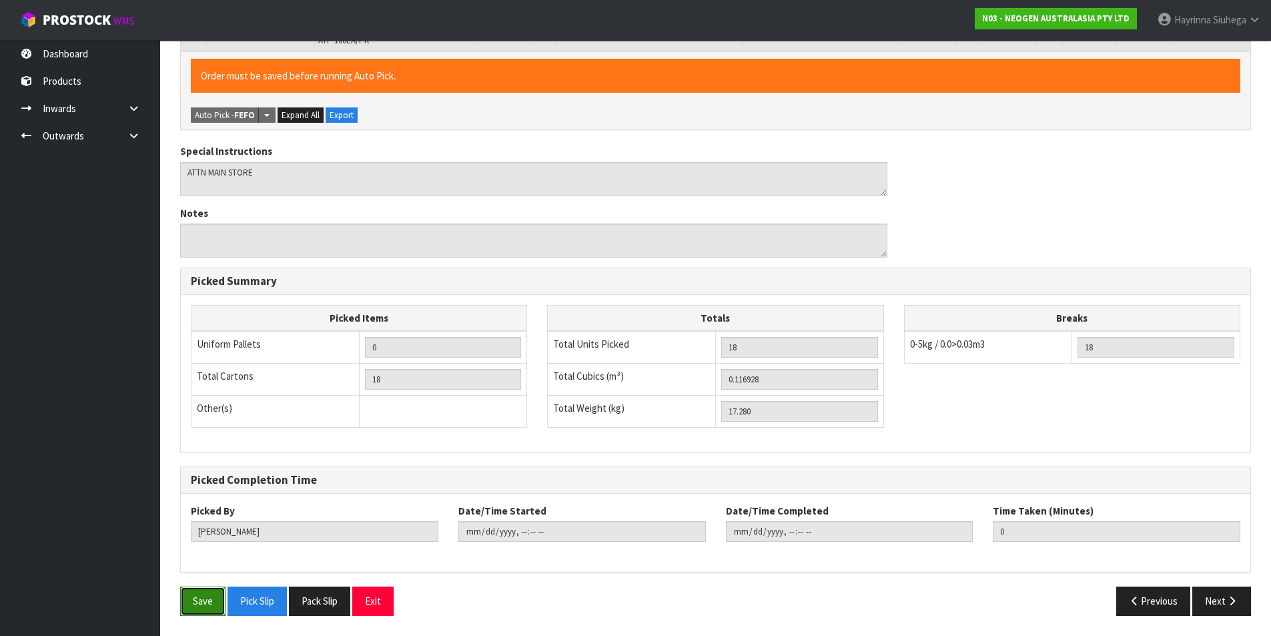
click at [195, 608] on button "Save" at bounding box center [202, 600] width 45 height 29
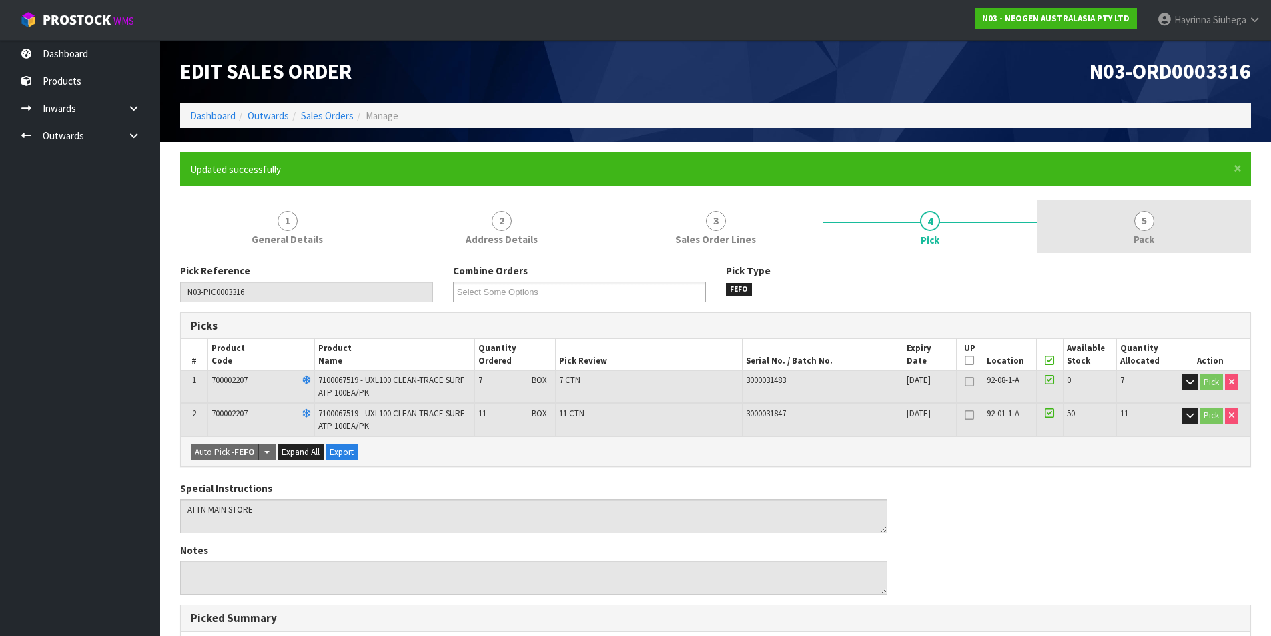
click at [1136, 230] on link "5 Pack" at bounding box center [1144, 226] width 214 height 53
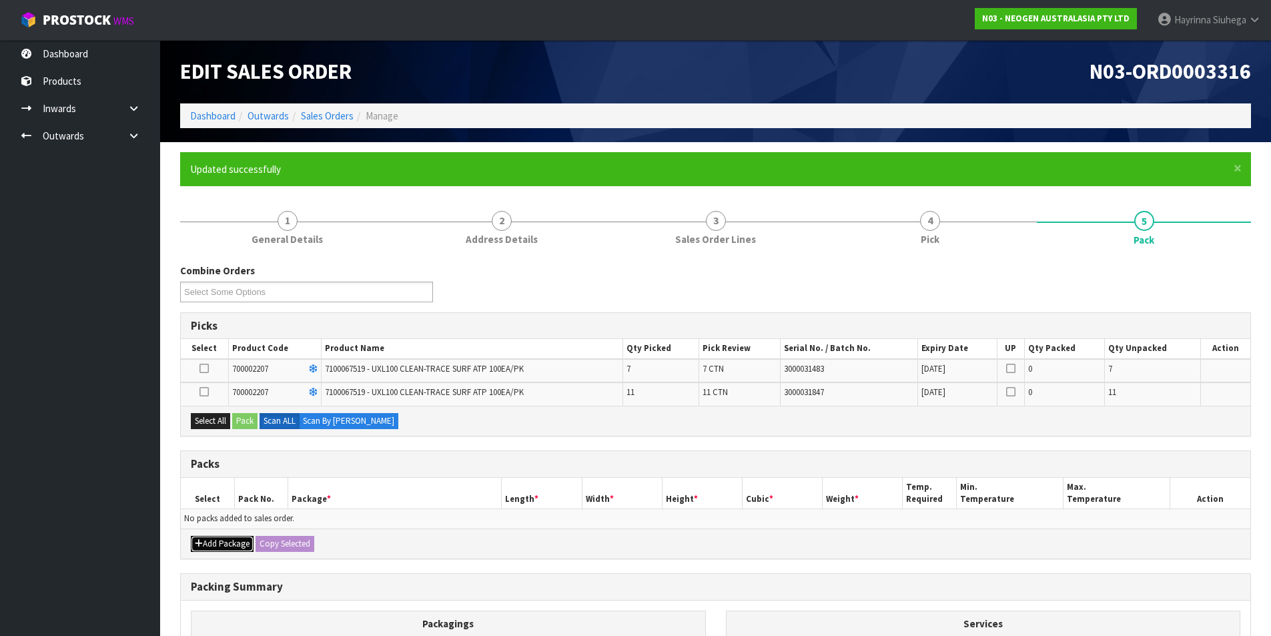
click at [217, 539] on button "Add Package" at bounding box center [222, 544] width 63 height 16
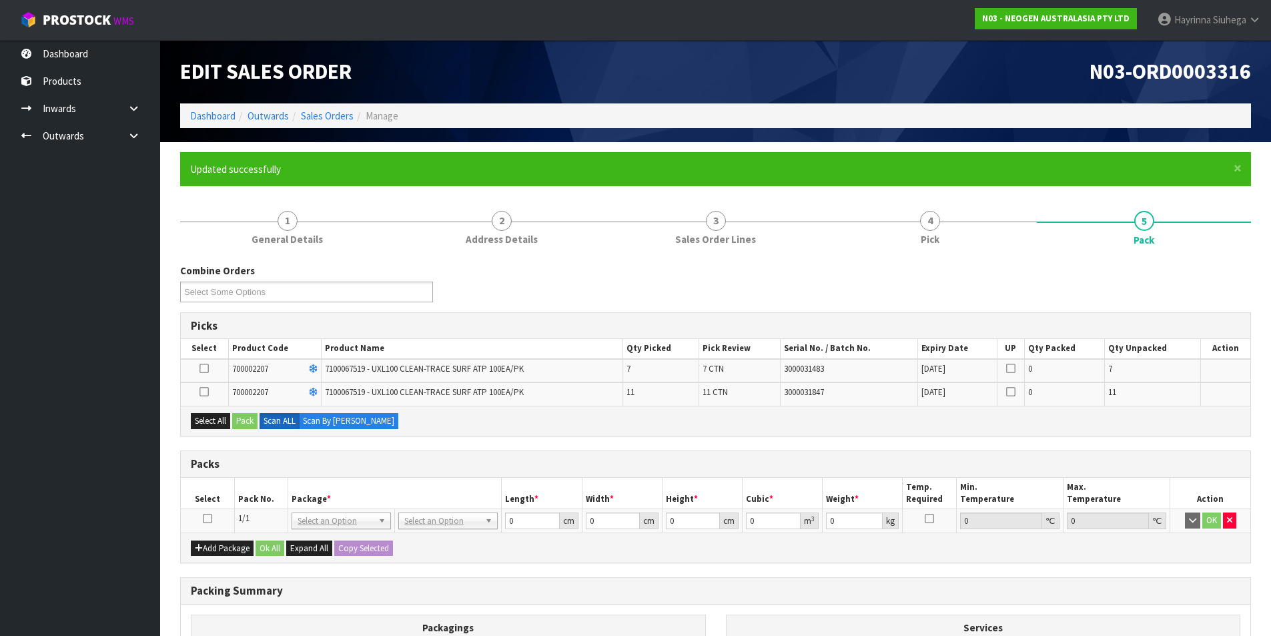
click at [212, 519] on icon at bounding box center [207, 518] width 9 height 1
click at [202, 392] on icon at bounding box center [203, 392] width 9 height 1
click at [0, 0] on input "checkbox" at bounding box center [0, 0] width 0 height 0
click at [254, 418] on button "Pack" at bounding box center [244, 421] width 25 height 16
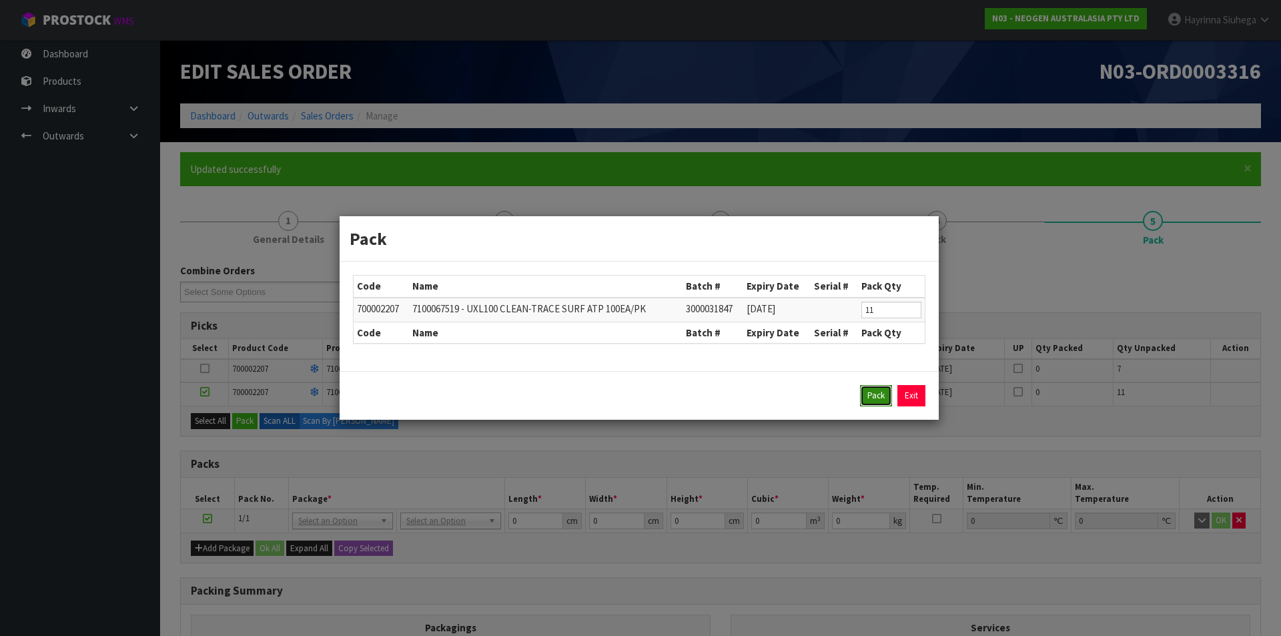
click at [881, 386] on button "Pack" at bounding box center [876, 395] width 32 height 21
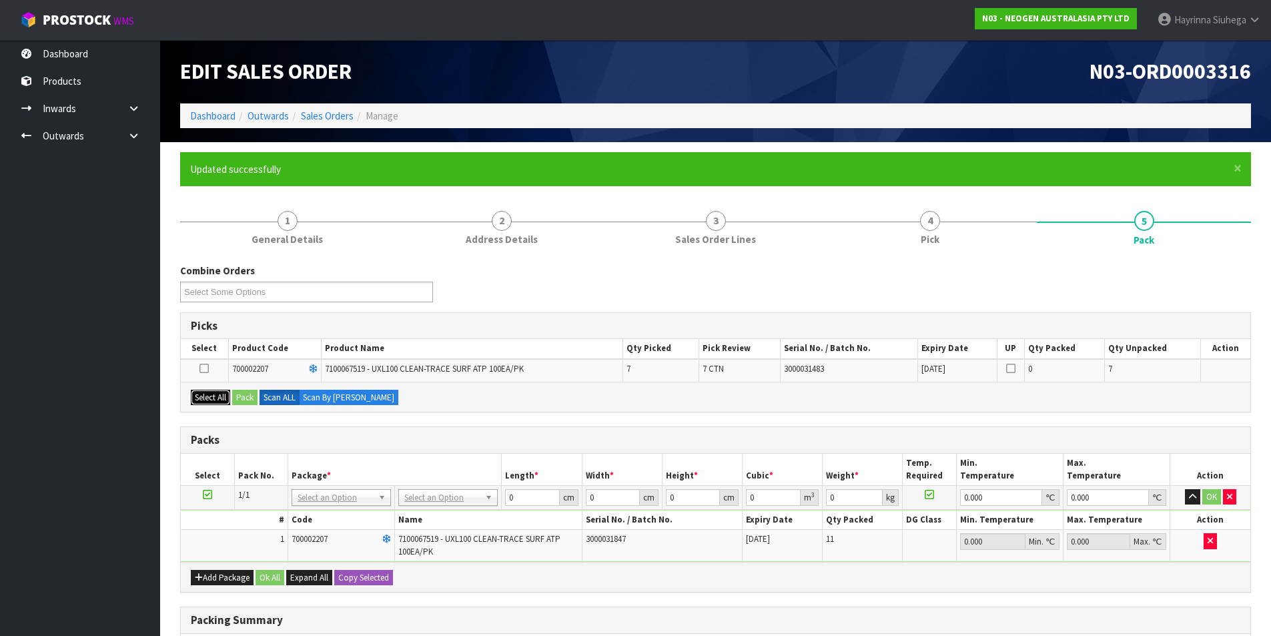
click at [204, 393] on button "Select All" at bounding box center [210, 398] width 39 height 16
click at [250, 393] on button "Pack" at bounding box center [244, 398] width 25 height 16
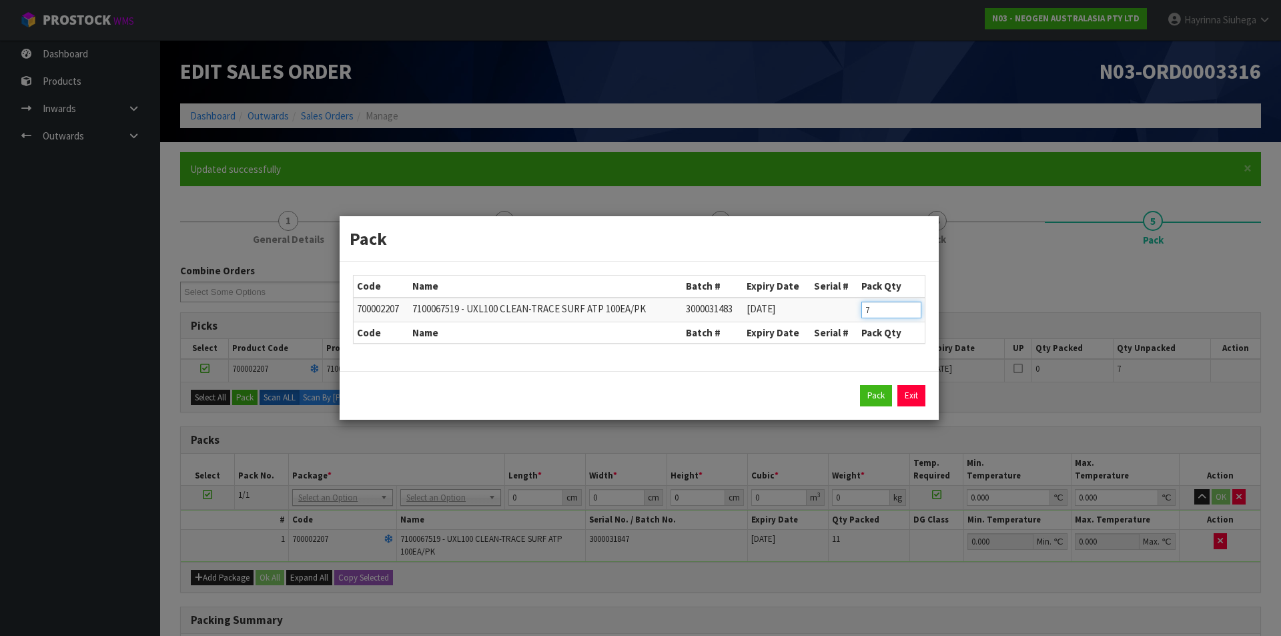
drag, startPoint x: 885, startPoint y: 316, endPoint x: 789, endPoint y: 316, distance: 96.1
click at [790, 316] on tr "700002207 7100067519 - UXL100 CLEAN-TRACE SURF ATP 100EA/PK 3000031483 [DATE] 7" at bounding box center [639, 310] width 571 height 25
click button "Pack" at bounding box center [876, 395] width 32 height 21
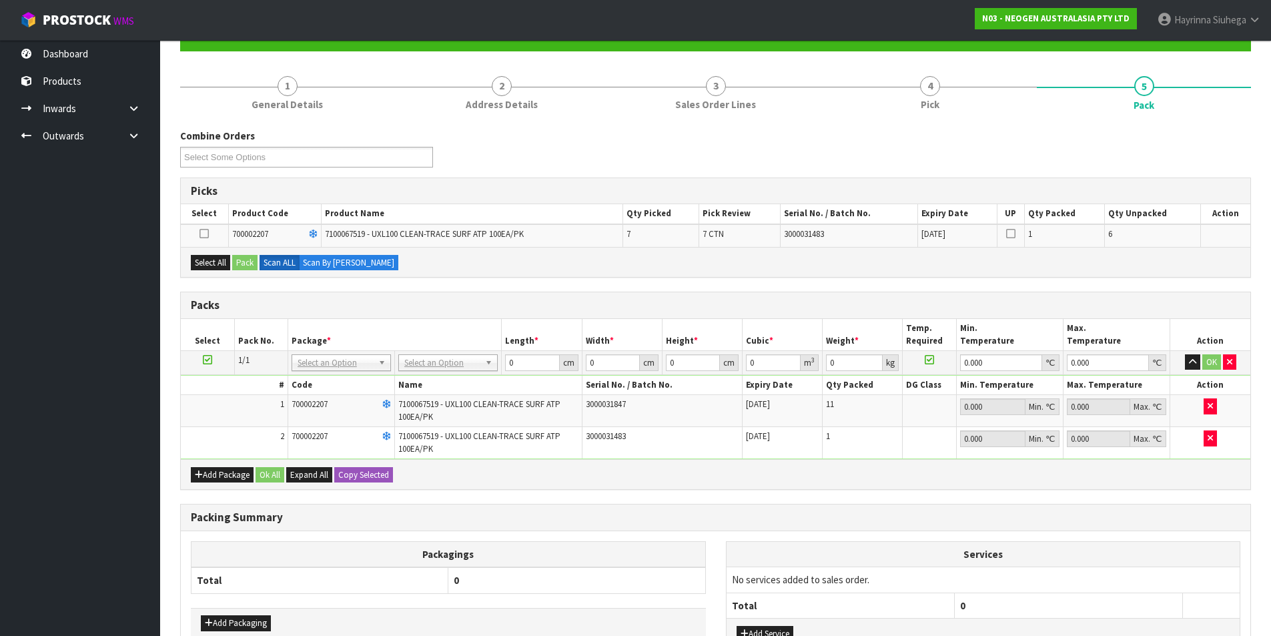
scroll to position [236, 0]
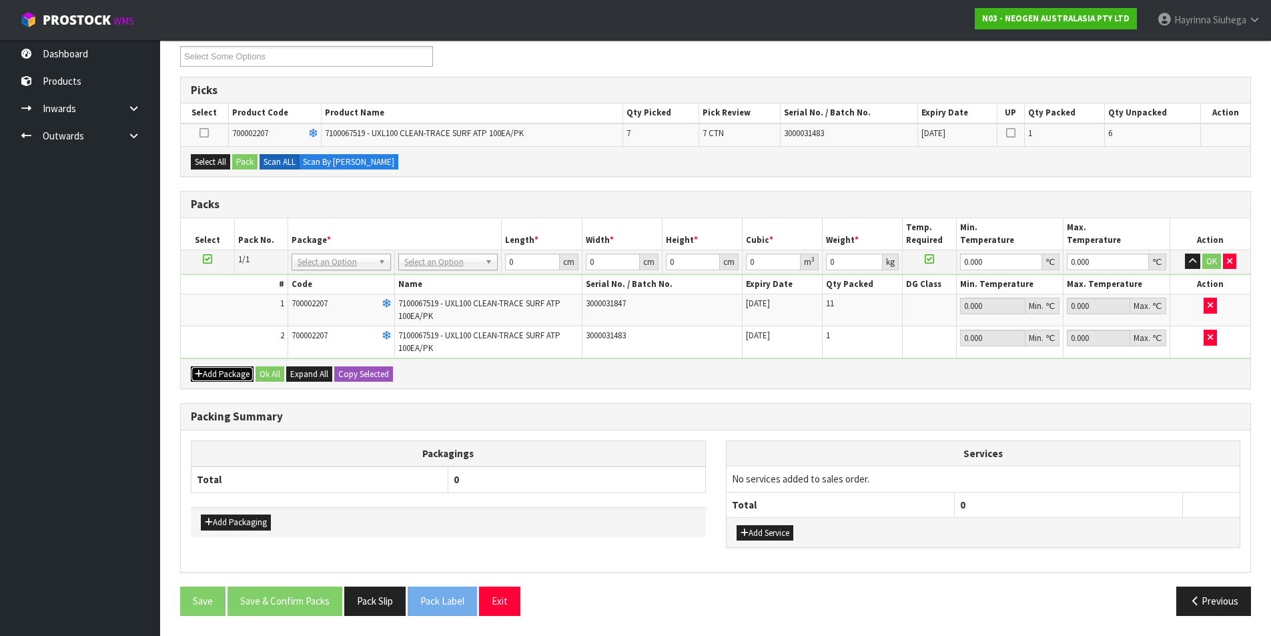
click at [236, 366] on button "Add Package" at bounding box center [222, 374] width 63 height 16
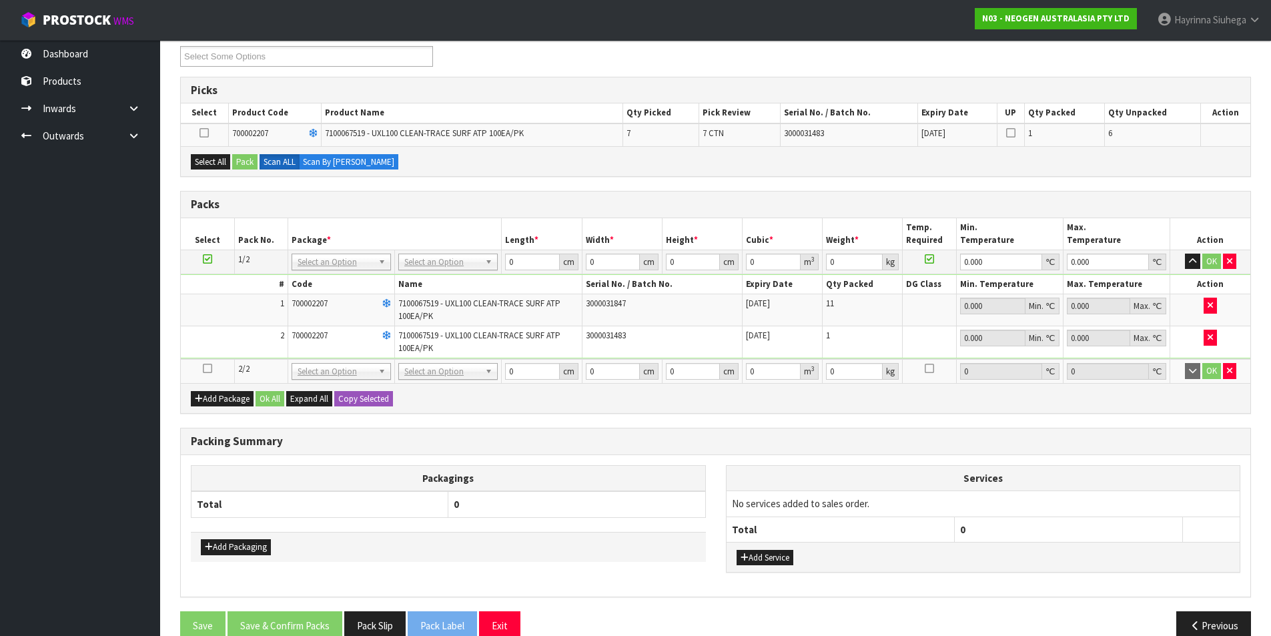
click at [206, 368] on icon at bounding box center [207, 368] width 9 height 1
click at [208, 155] on button "Select All" at bounding box center [210, 162] width 39 height 16
click at [252, 167] on button "Pack" at bounding box center [244, 162] width 25 height 16
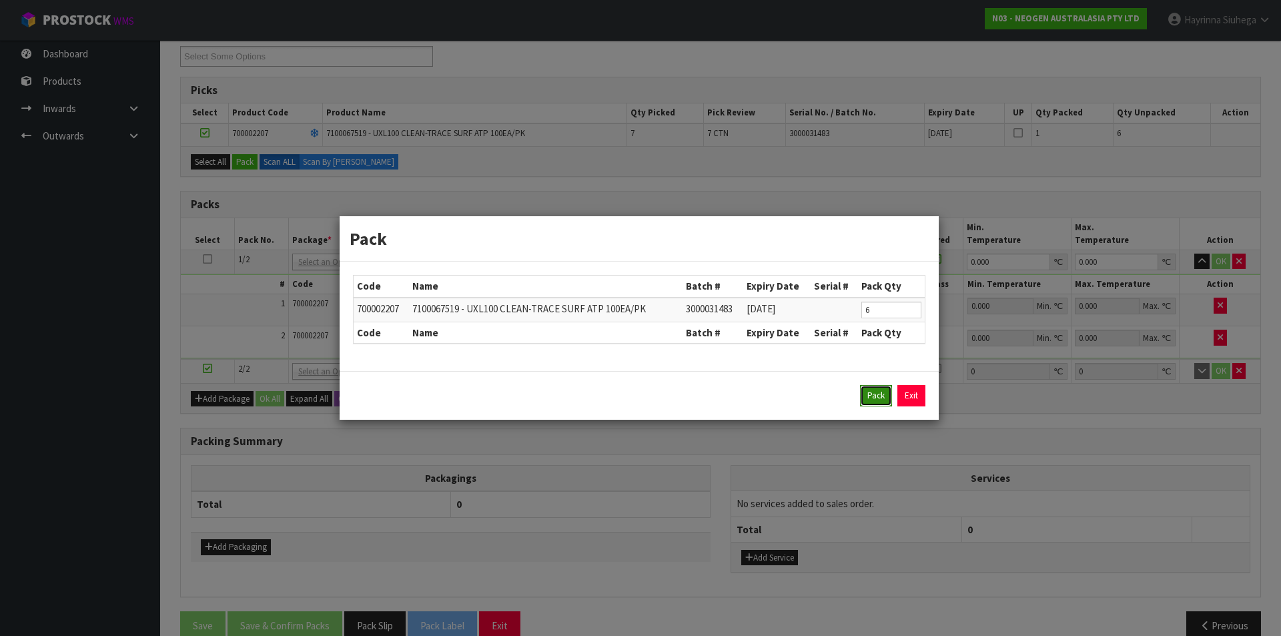
click at [877, 386] on button "Pack" at bounding box center [876, 395] width 32 height 21
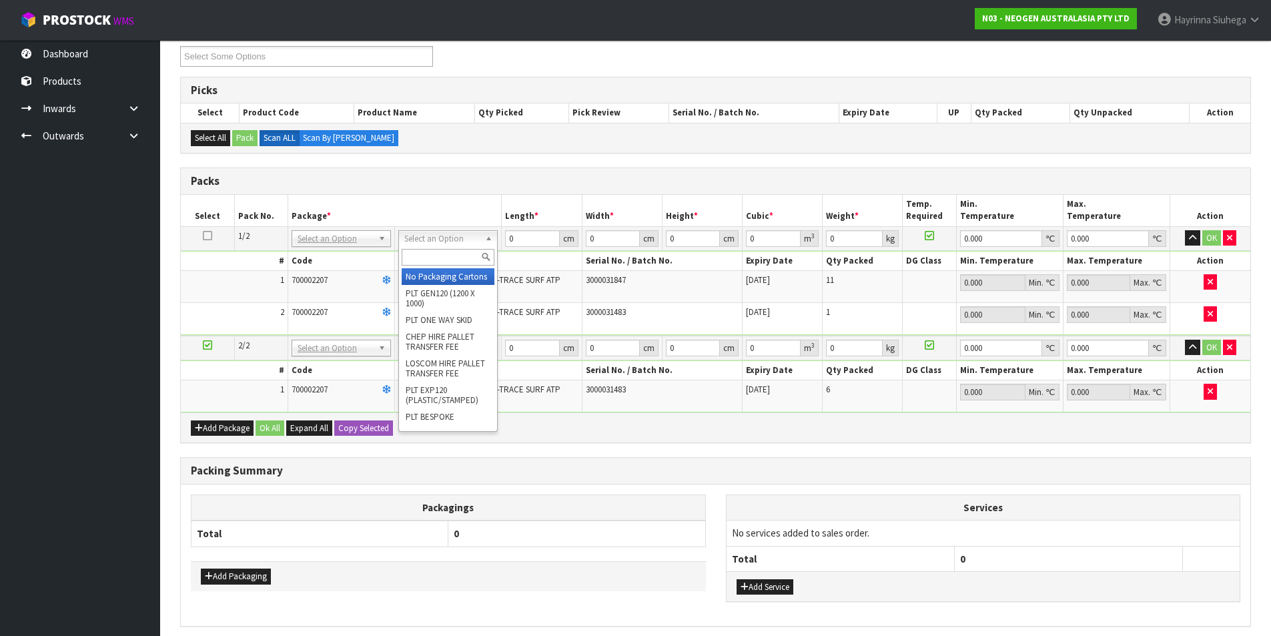
click at [442, 250] on input "text" at bounding box center [448, 257] width 93 height 17
drag, startPoint x: 456, startPoint y: 289, endPoint x: 434, endPoint y: 354, distance: 68.2
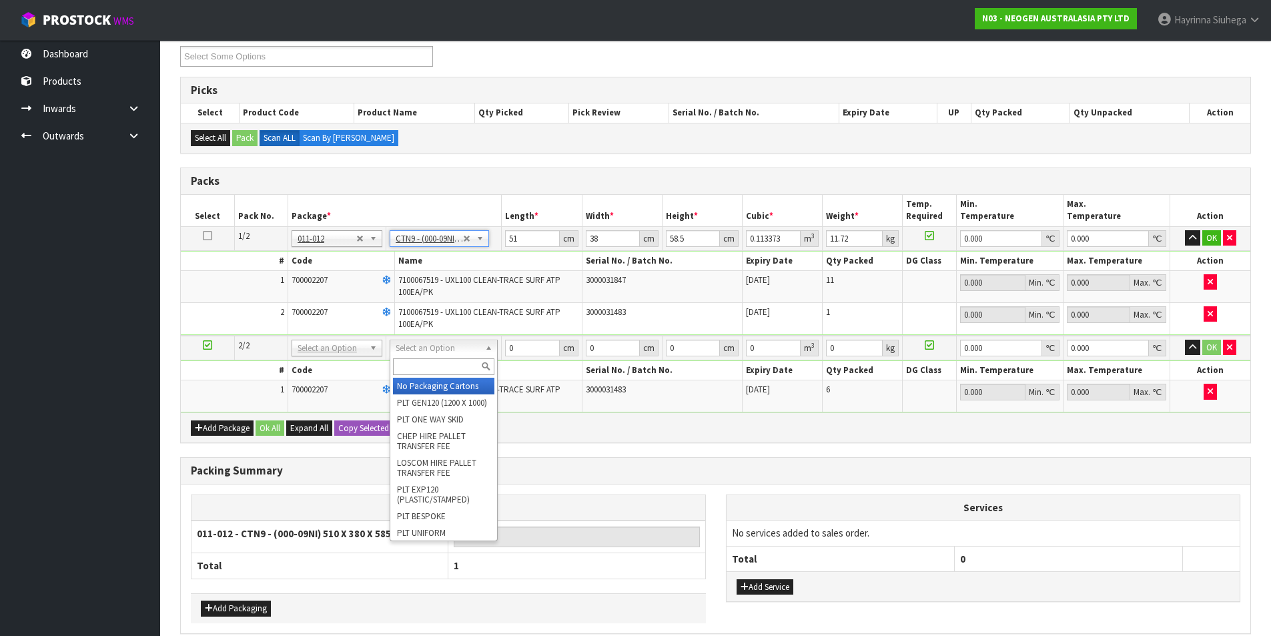
click at [428, 363] on input "text" at bounding box center [443, 366] width 101 height 17
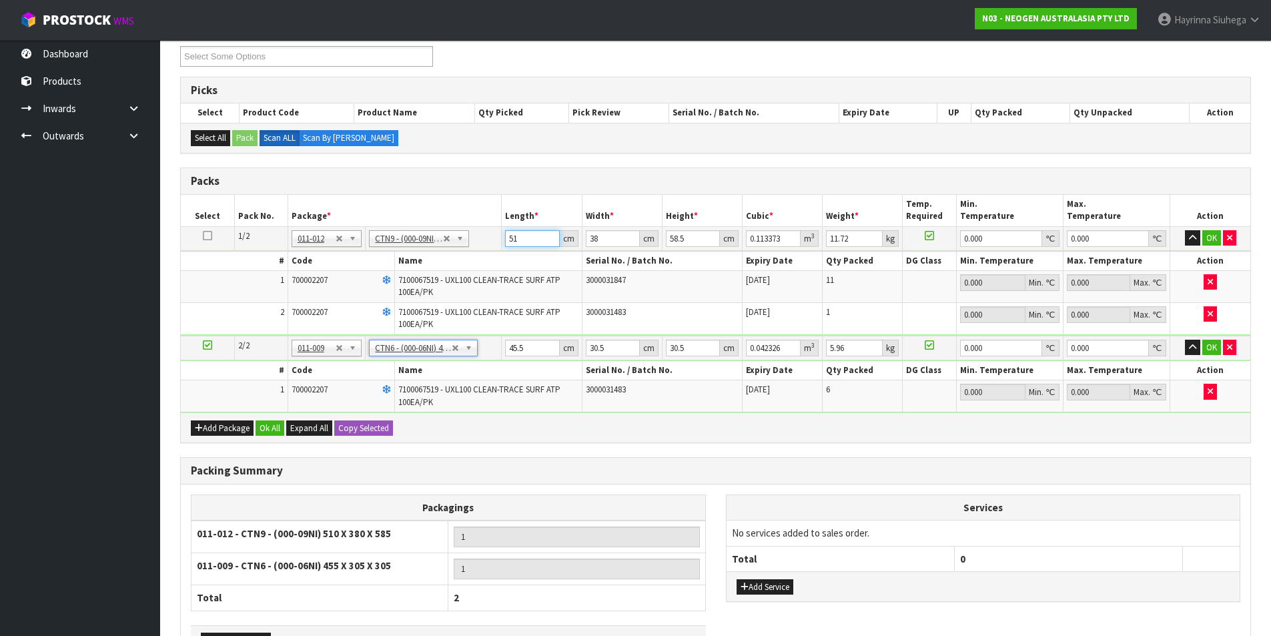
click at [509, 242] on input "51" at bounding box center [532, 238] width 54 height 17
click button "OK" at bounding box center [1211, 238] width 19 height 16
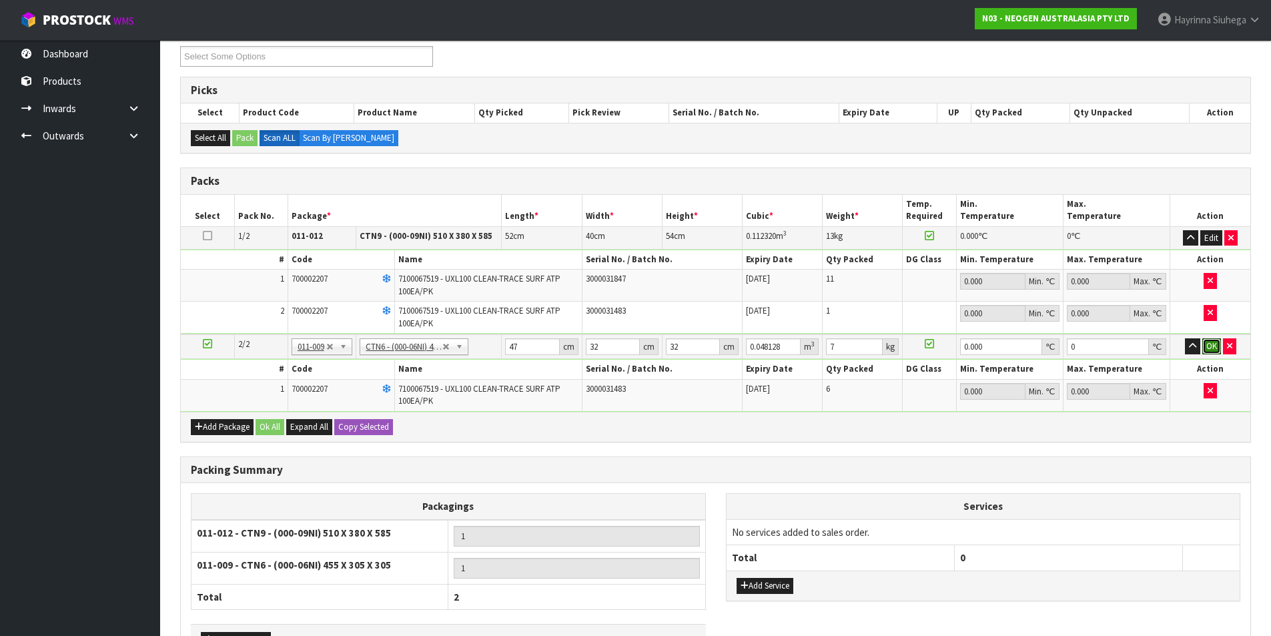
click button "OK" at bounding box center [1211, 346] width 19 height 16
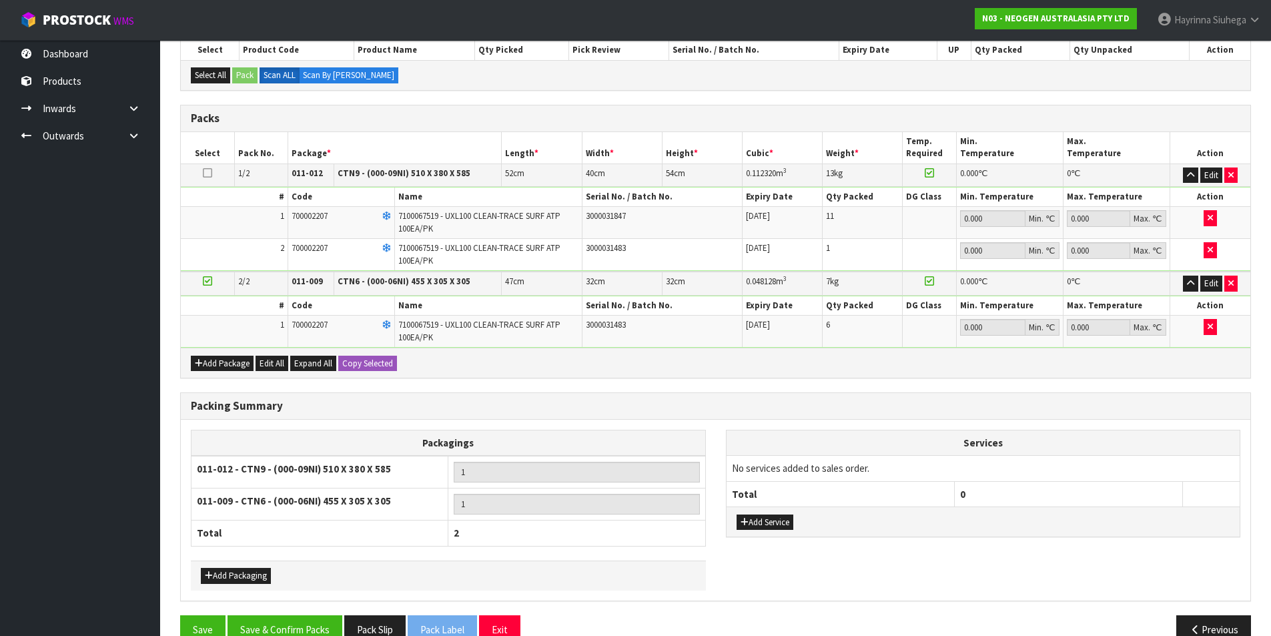
scroll to position [326, 0]
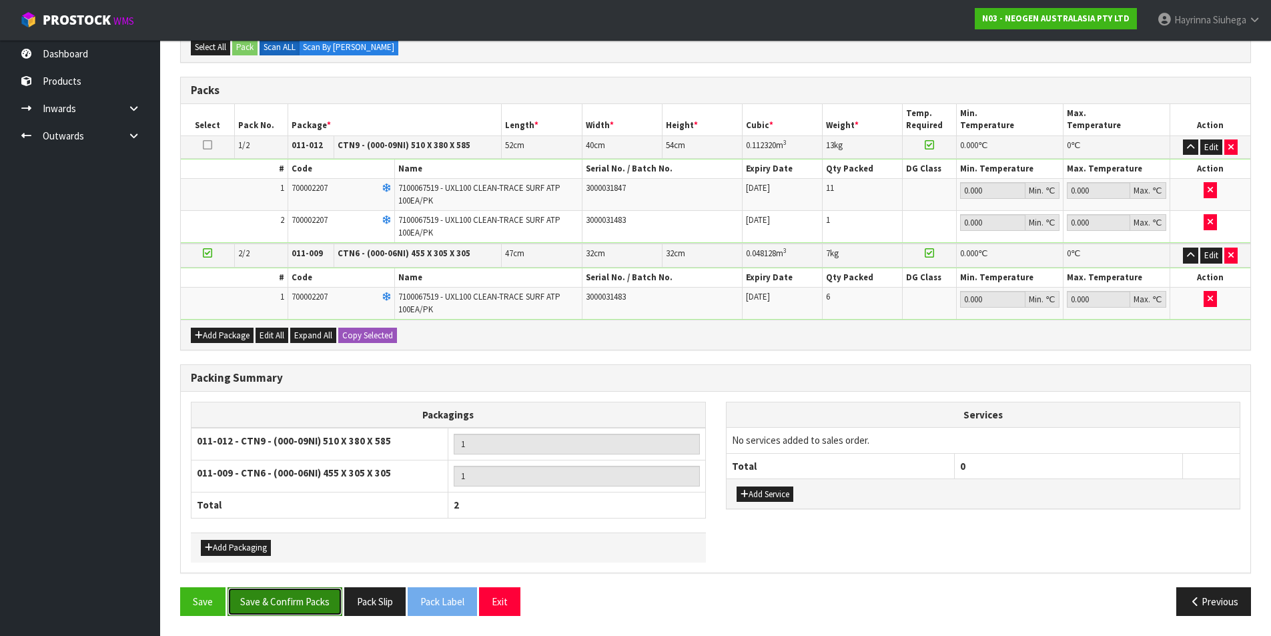
click at [307, 605] on button "Save & Confirm Packs" at bounding box center [285, 601] width 115 height 29
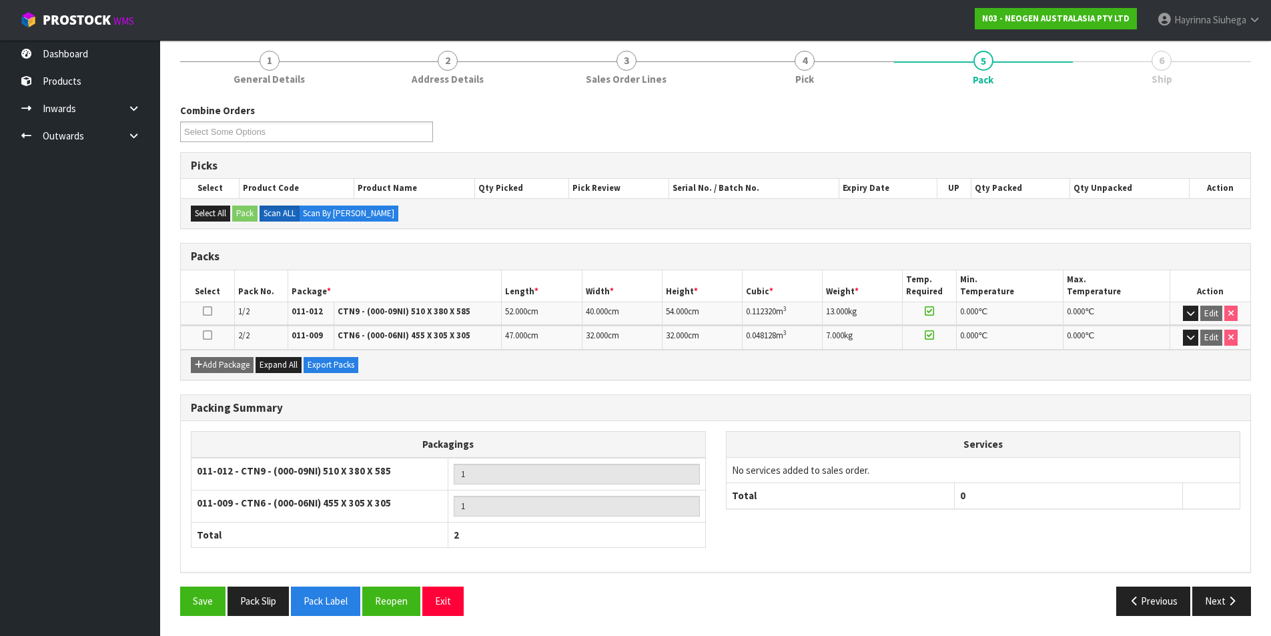
scroll to position [160, 0]
click at [1220, 607] on button "Next" at bounding box center [1221, 600] width 59 height 29
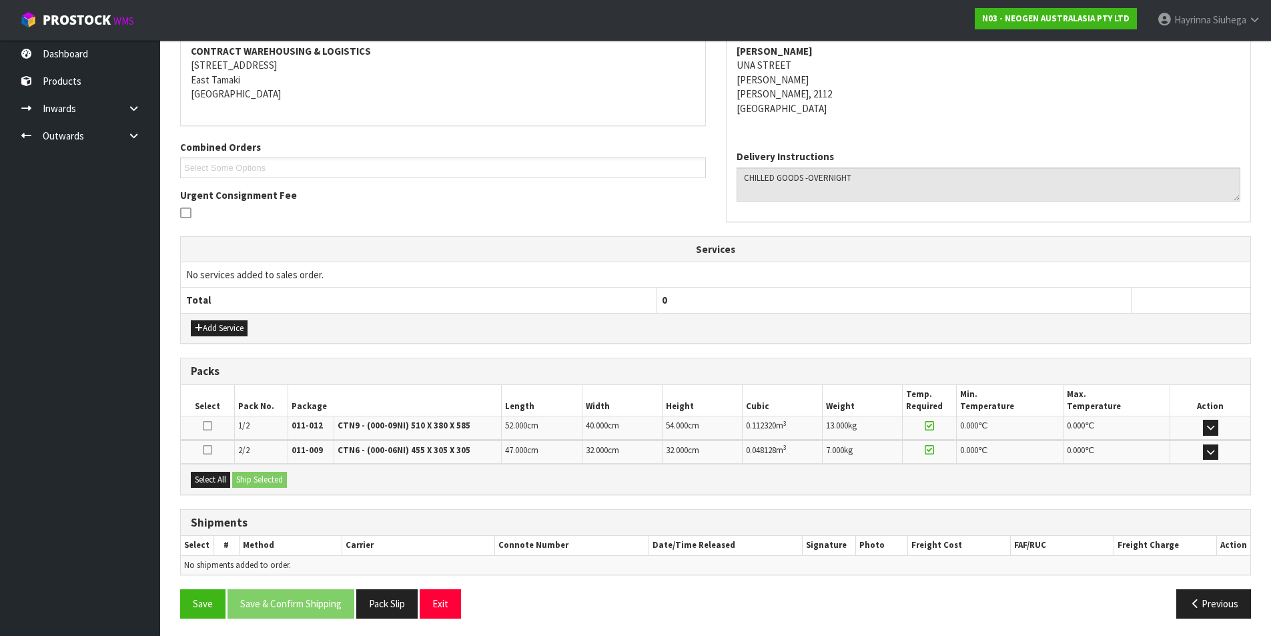
scroll to position [260, 0]
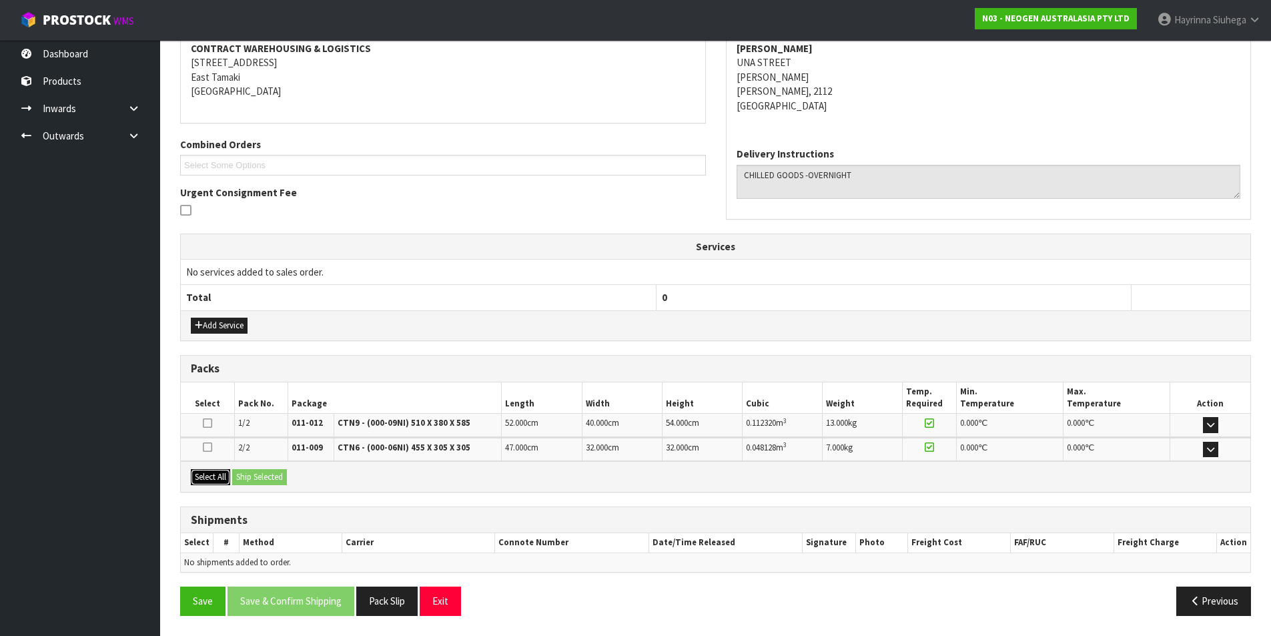
click at [218, 480] on button "Select All" at bounding box center [210, 477] width 39 height 16
click at [256, 475] on button "Ship Selected" at bounding box center [259, 477] width 55 height 16
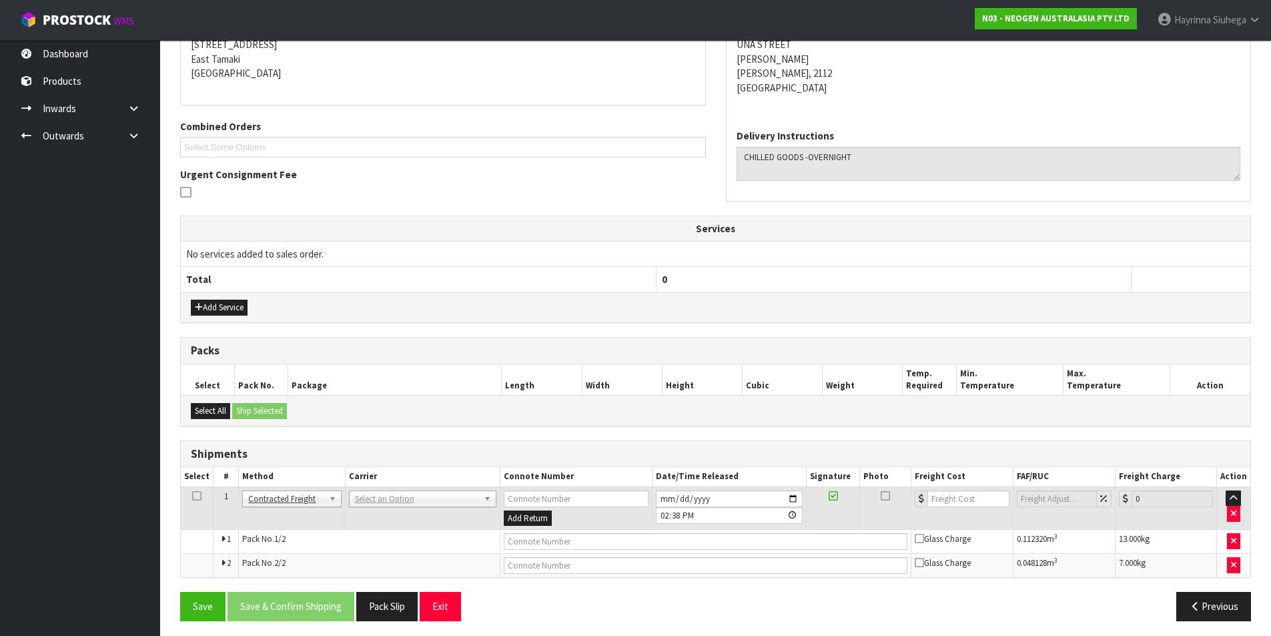
scroll to position [283, 0]
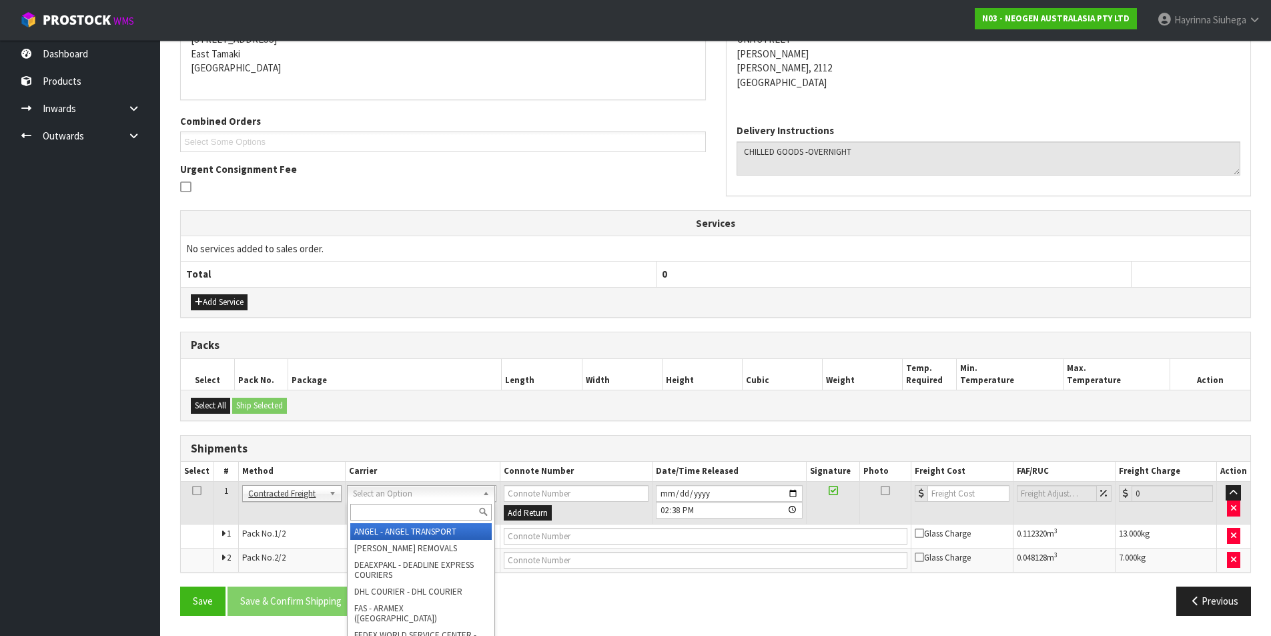
click at [396, 505] on input "text" at bounding box center [420, 512] width 141 height 17
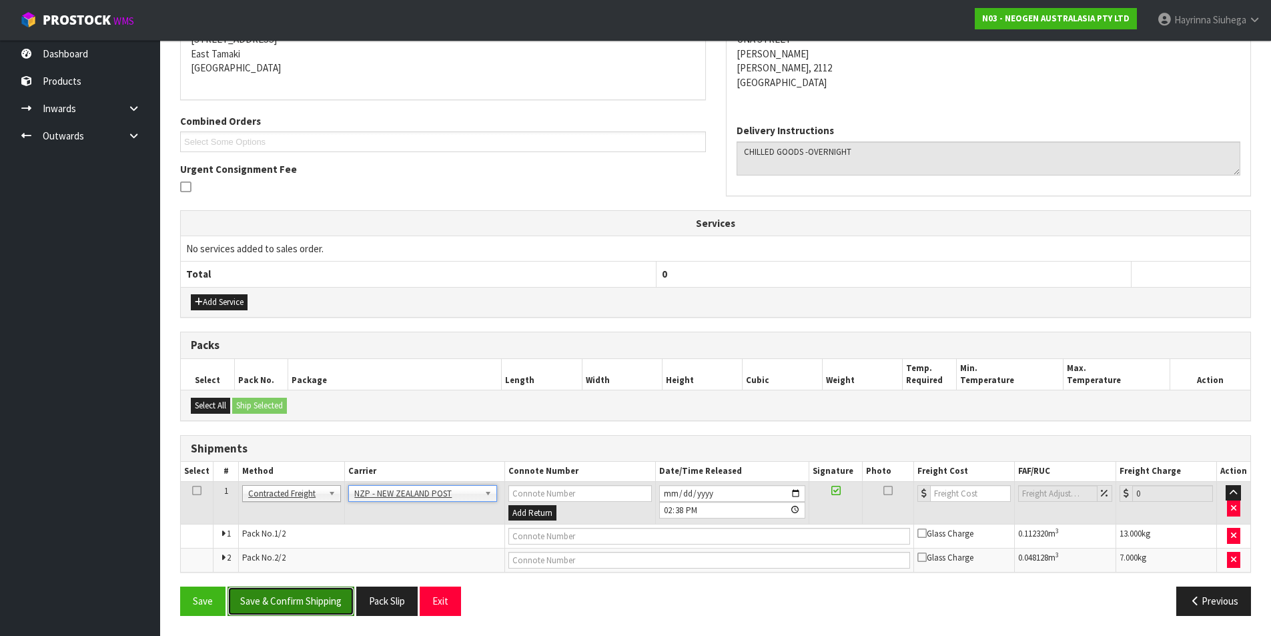
click at [318, 604] on button "Save & Confirm Shipping" at bounding box center [291, 600] width 127 height 29
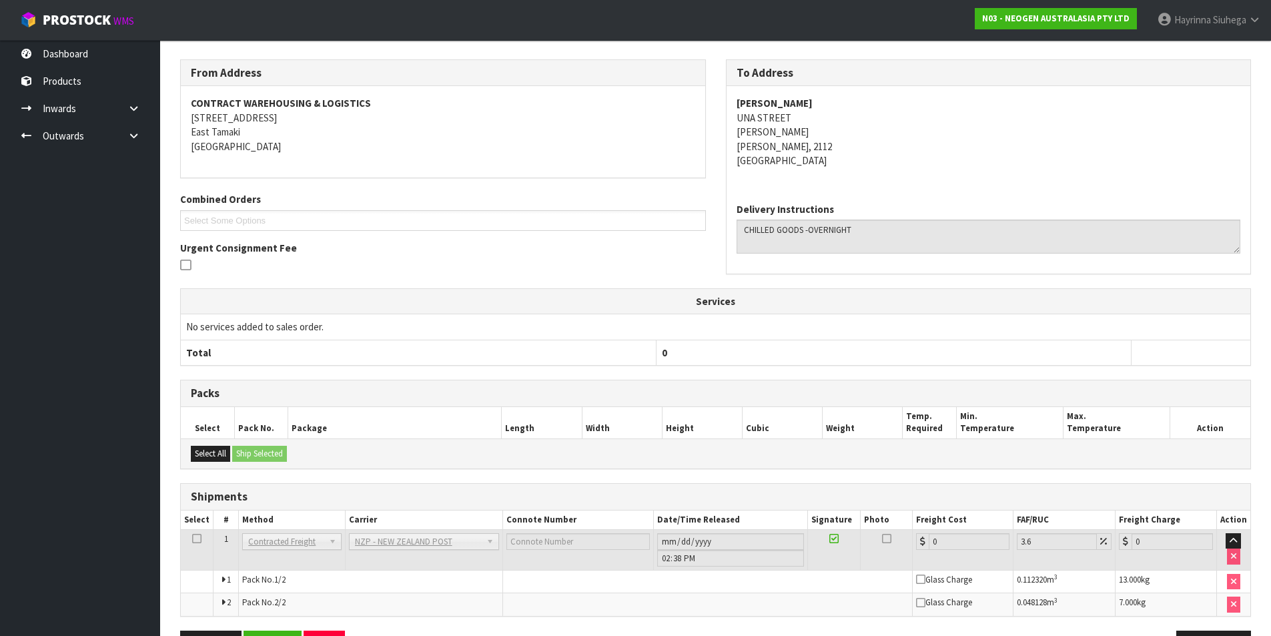
scroll to position [262, 0]
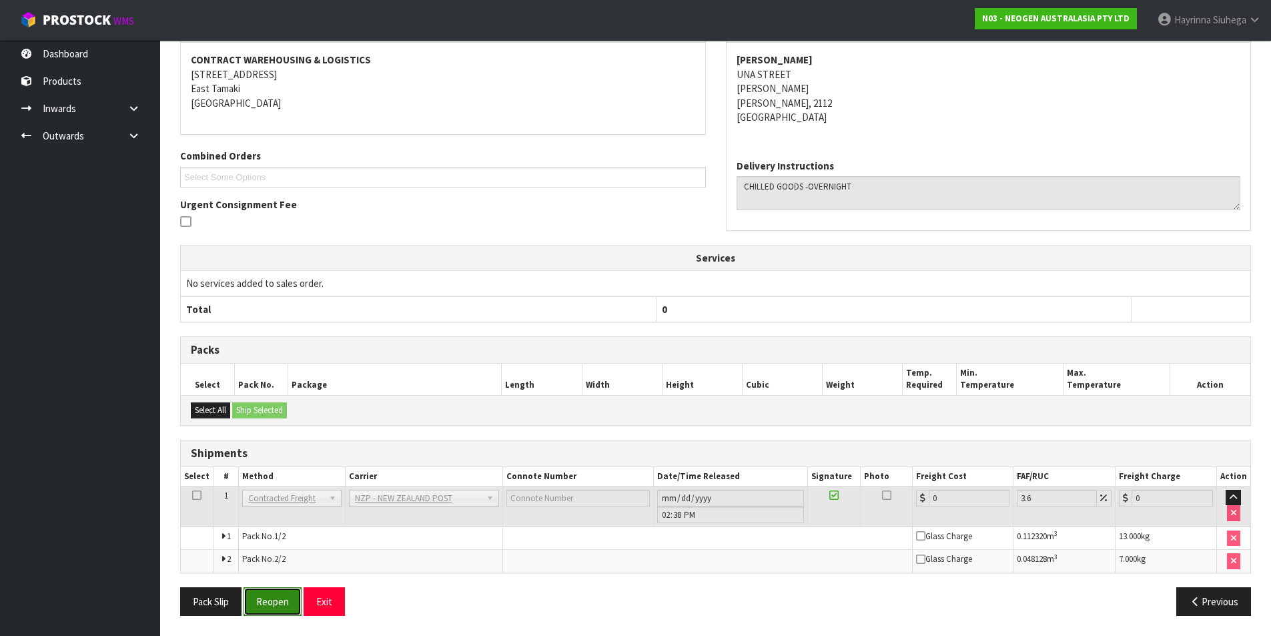
click at [275, 598] on button "Reopen" at bounding box center [273, 601] width 58 height 29
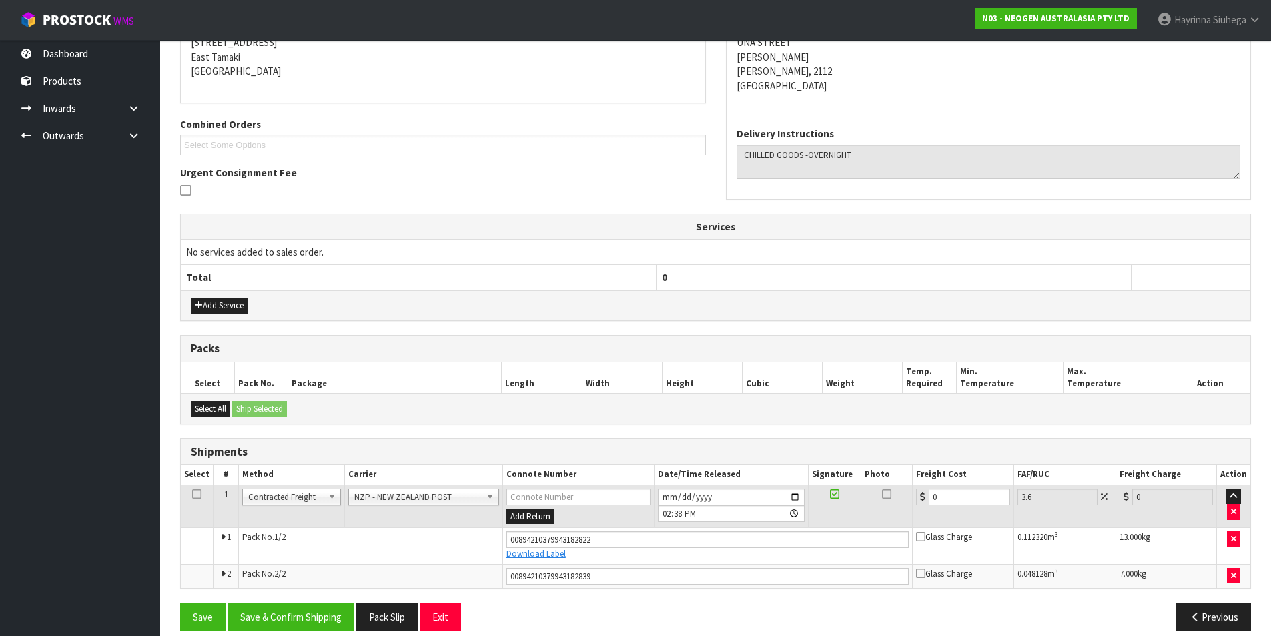
scroll to position [295, 0]
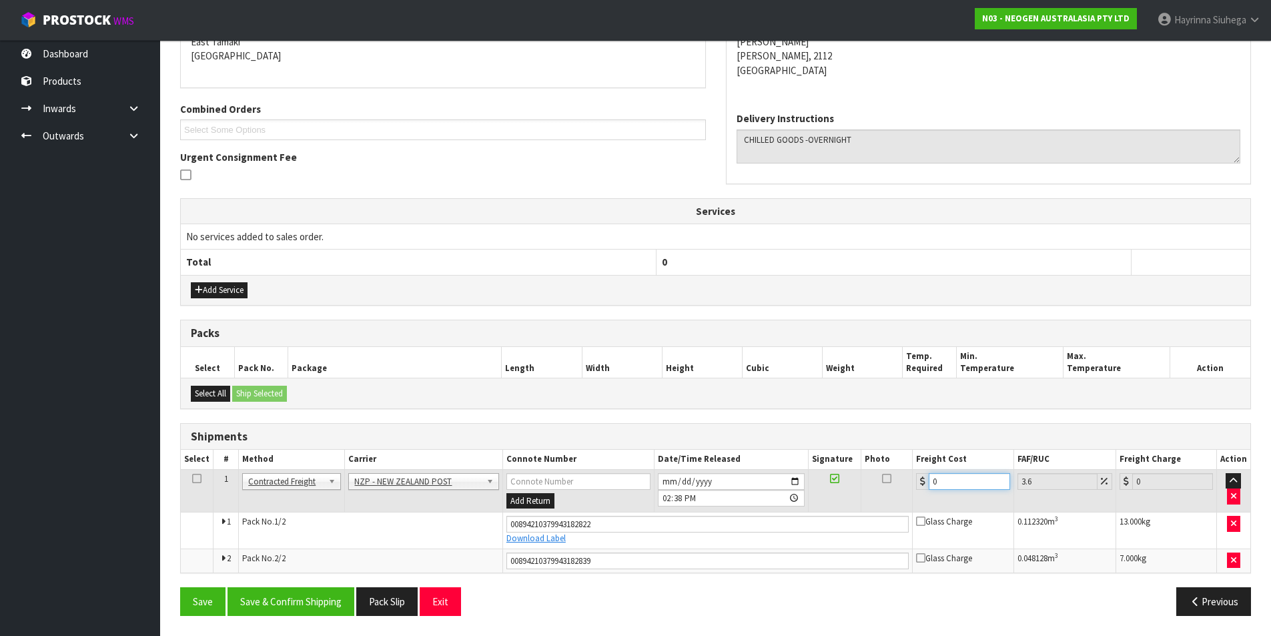
drag, startPoint x: 970, startPoint y: 480, endPoint x: 858, endPoint y: 480, distance: 112.1
click at [858, 480] on tr "1 Client Local Pickup Customer Local Pickup Company Freight Contracted Freight …" at bounding box center [716, 490] width 1070 height 43
click at [180, 587] on button "Save" at bounding box center [202, 601] width 45 height 29
drag, startPoint x: 955, startPoint y: 484, endPoint x: 743, endPoint y: 446, distance: 215.7
click at [749, 453] on table "Select # Method Carrier Connote Number Date/Time Released Signature Photo Freig…" at bounding box center [716, 511] width 1070 height 122
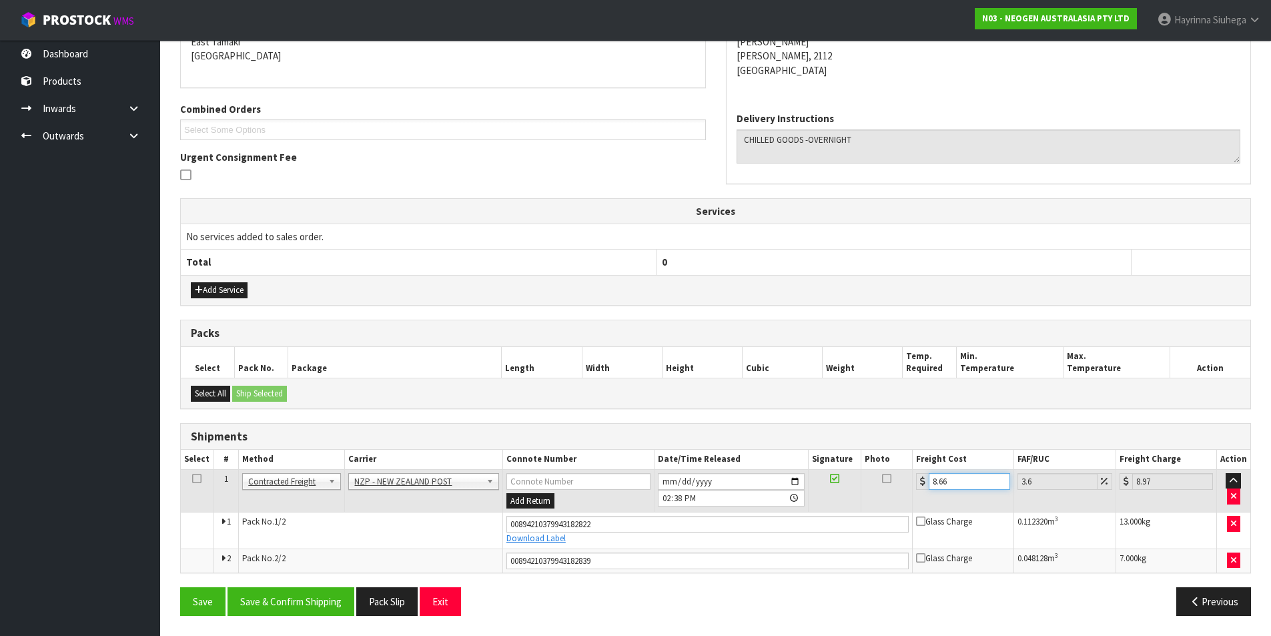
click at [180, 587] on button "Save" at bounding box center [202, 601] width 45 height 29
click at [276, 603] on button "Save & Confirm Shipping" at bounding box center [291, 601] width 127 height 29
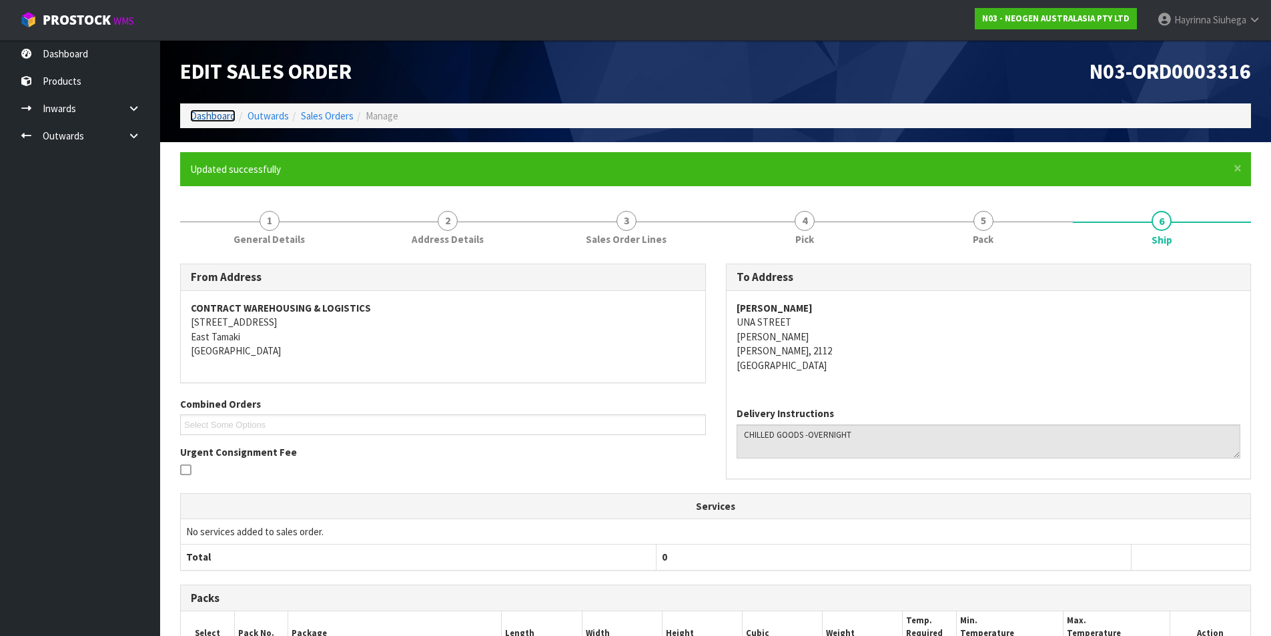
click at [216, 119] on link "Dashboard" at bounding box center [212, 115] width 45 height 13
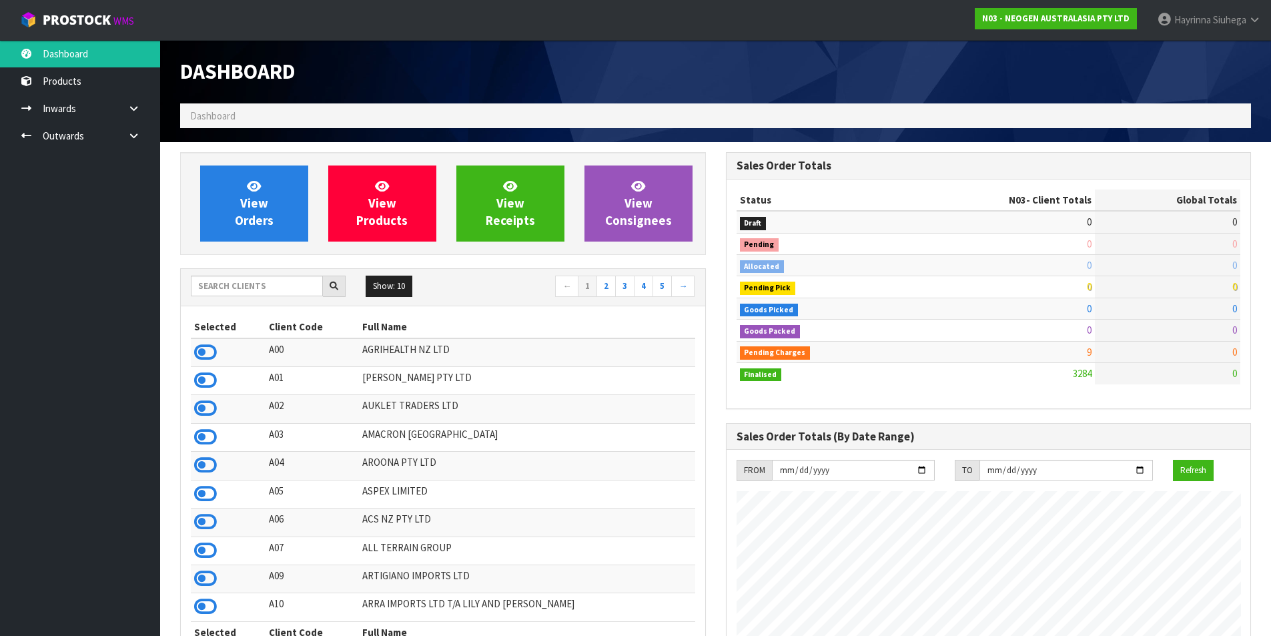
scroll to position [1011, 545]
click at [242, 289] on input "text" at bounding box center [257, 286] width 132 height 21
click at [252, 279] on input "text" at bounding box center [257, 286] width 132 height 21
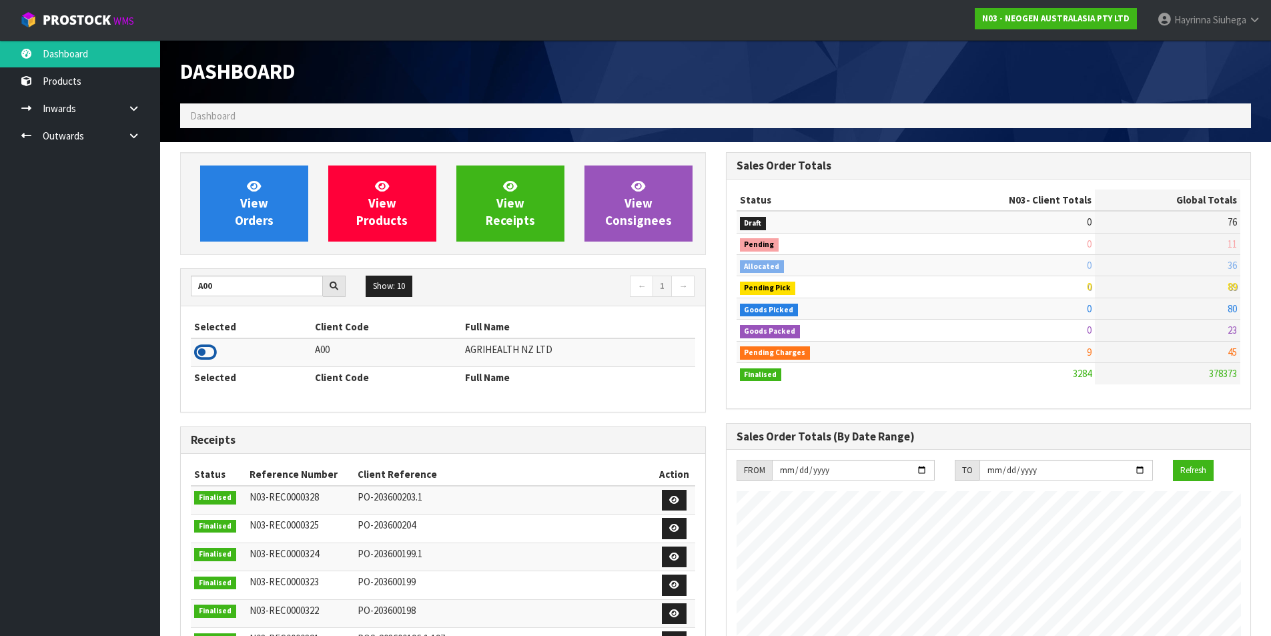
click at [216, 351] on icon at bounding box center [205, 352] width 23 height 20
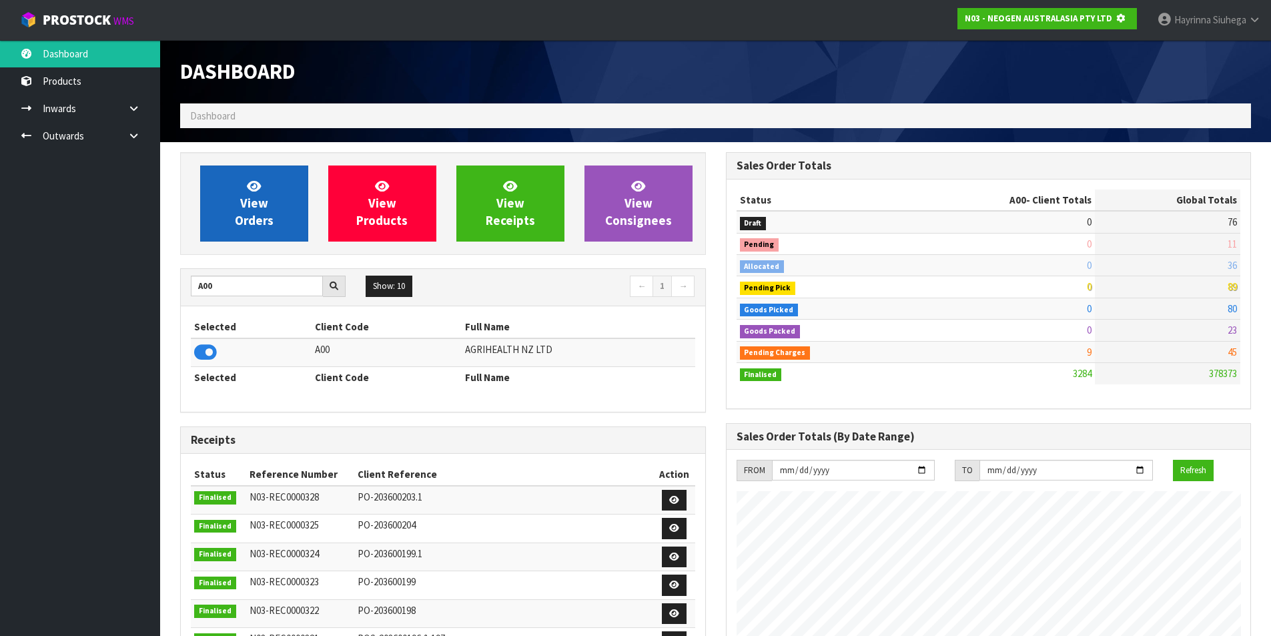
scroll to position [666392, 666678]
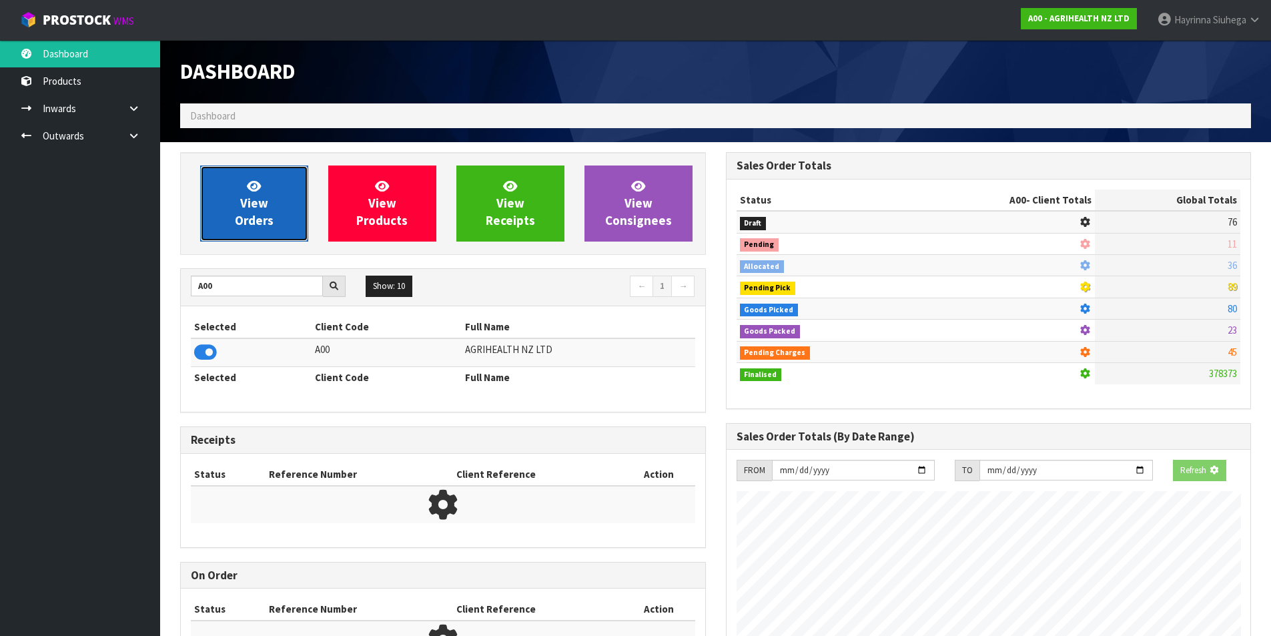
click at [281, 188] on link "View Orders" at bounding box center [254, 203] width 108 height 76
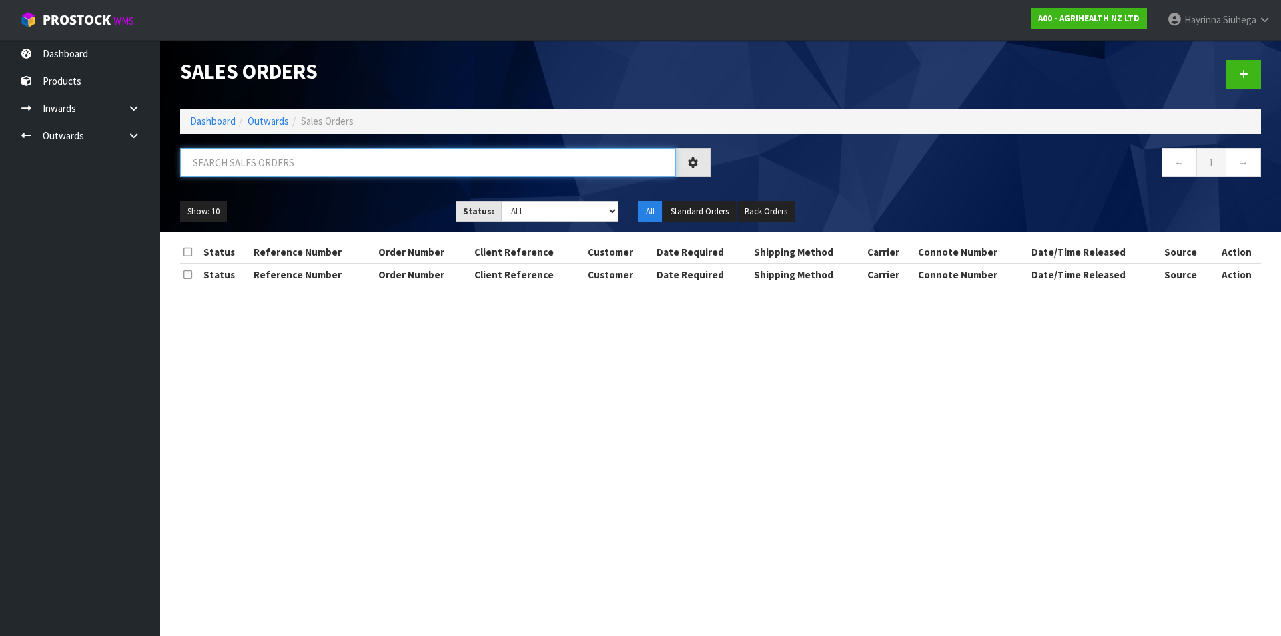
click at [327, 173] on input "text" at bounding box center [428, 162] width 496 height 29
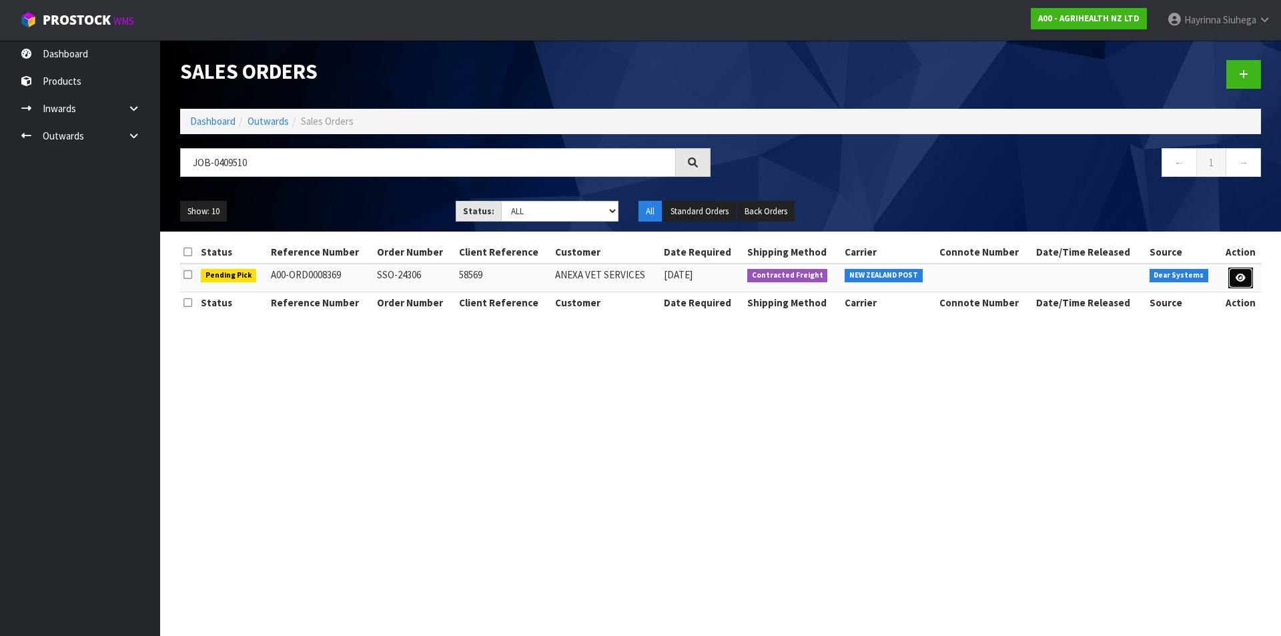
click at [1237, 270] on link at bounding box center [1240, 278] width 25 height 21
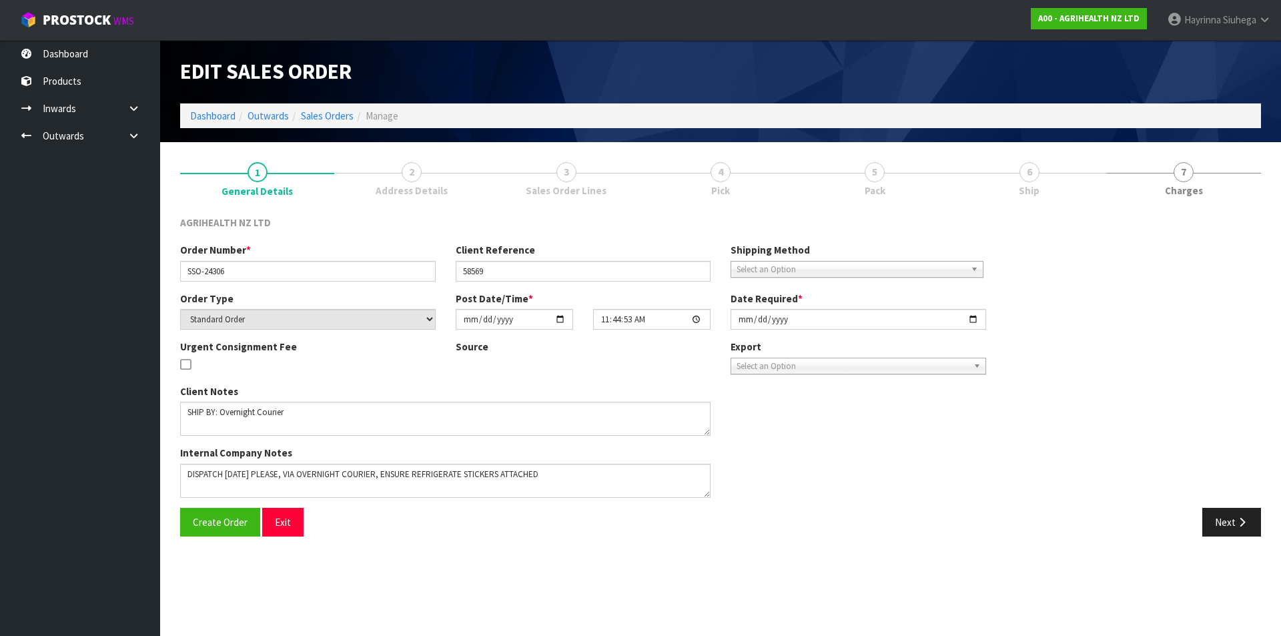
click at [797, 179] on link "4 Pick" at bounding box center [720, 178] width 154 height 53
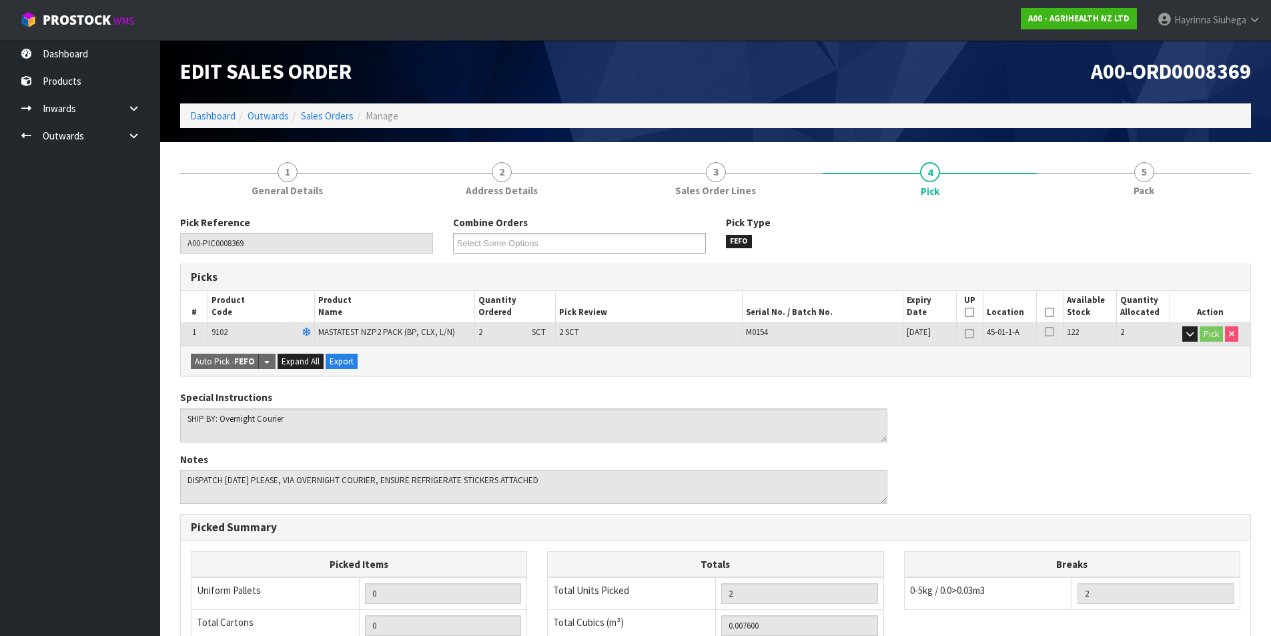
click at [1051, 312] on icon at bounding box center [1049, 312] width 9 height 1
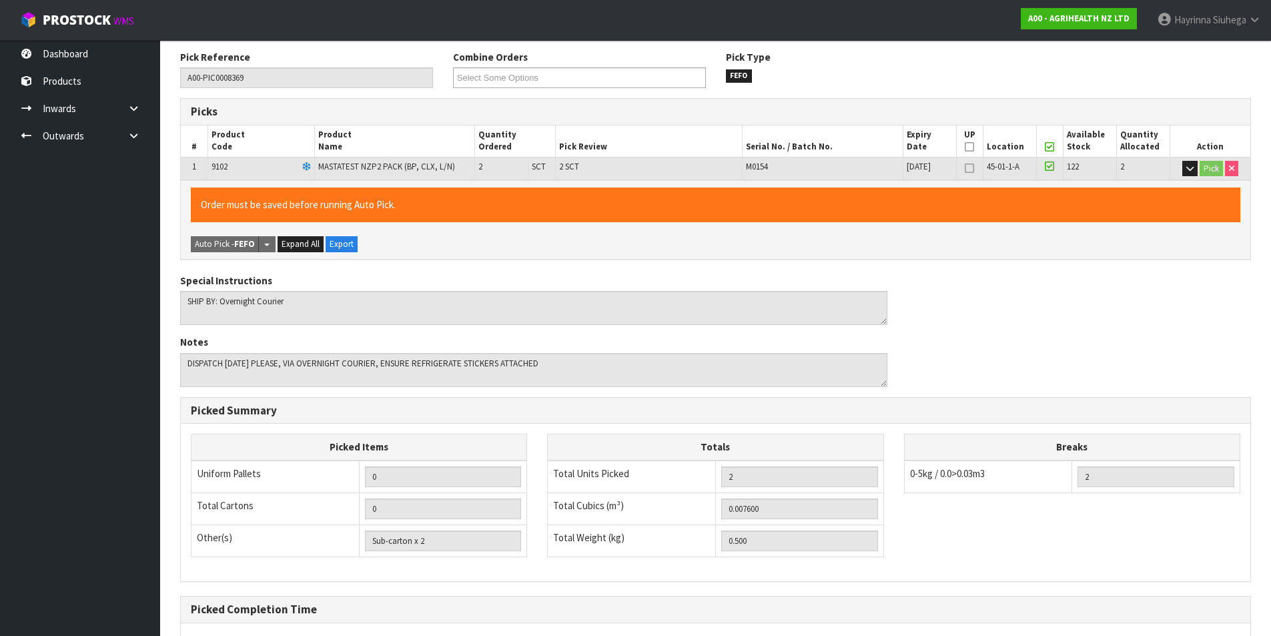
scroll to position [294, 0]
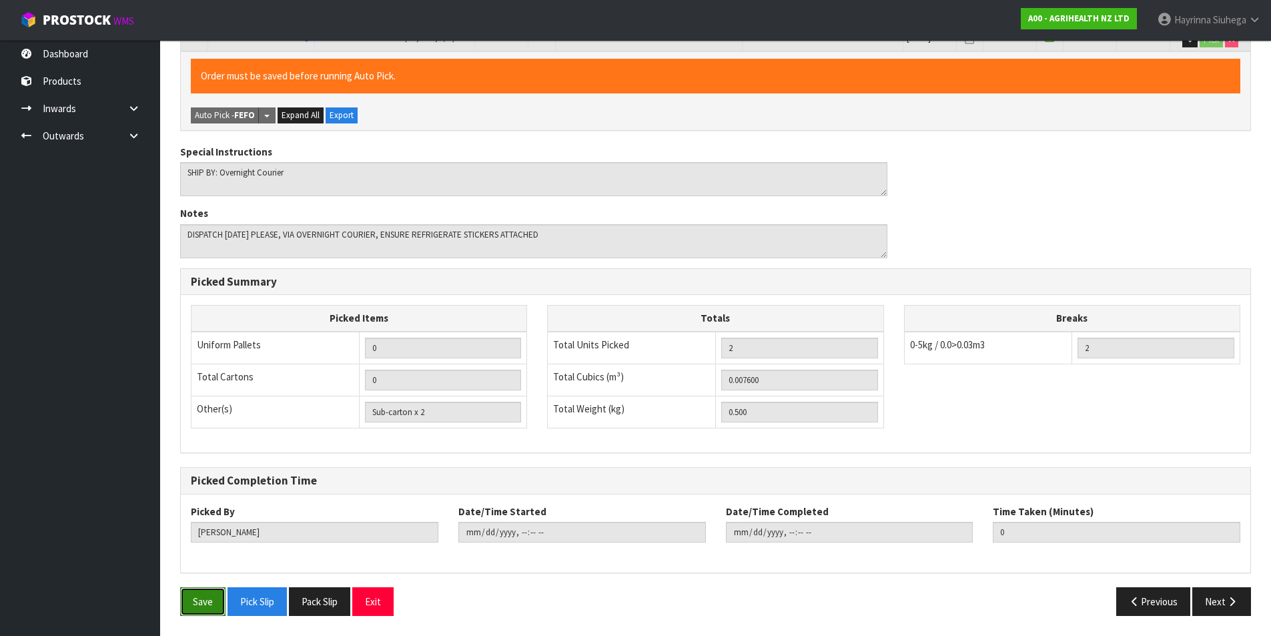
click at [194, 603] on button "Save" at bounding box center [202, 601] width 45 height 29
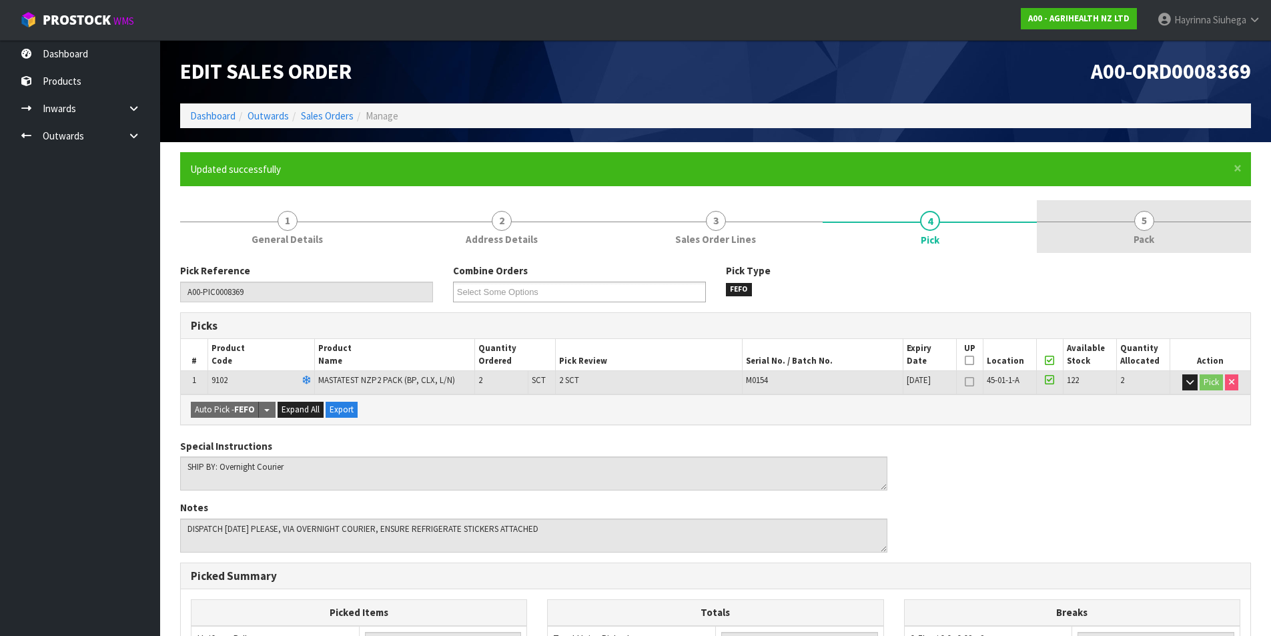
click at [1086, 240] on link "5 Pack" at bounding box center [1144, 226] width 214 height 53
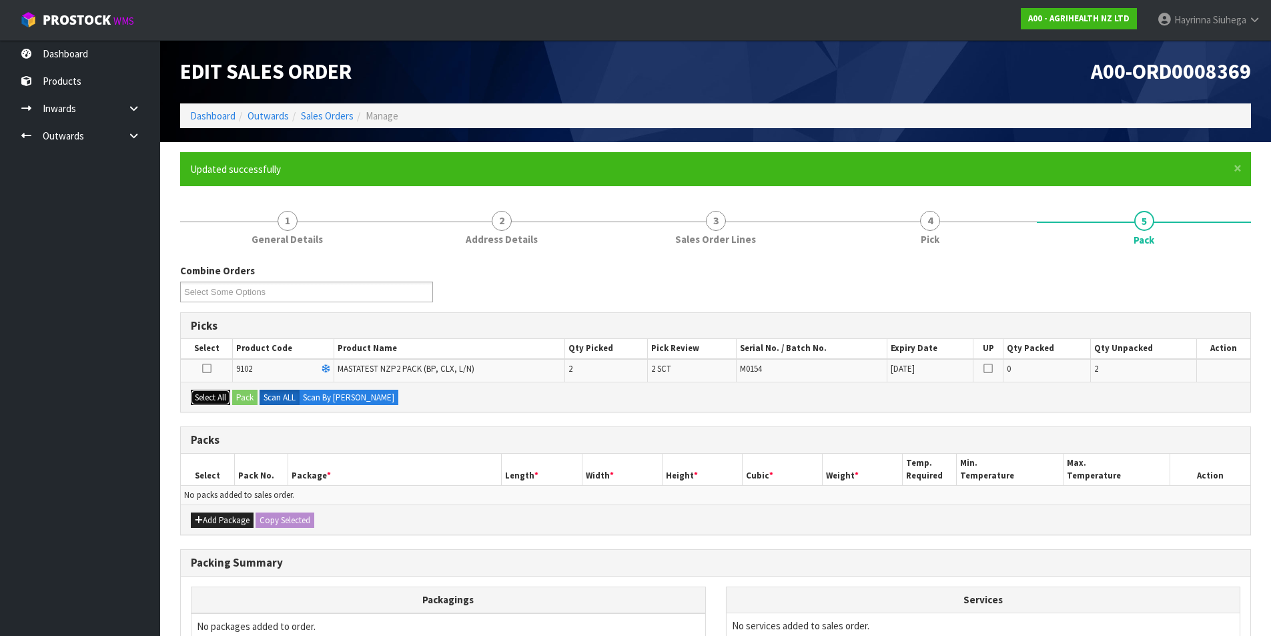
click at [208, 400] on button "Select All" at bounding box center [210, 398] width 39 height 16
click at [255, 394] on button "Pack" at bounding box center [244, 398] width 25 height 16
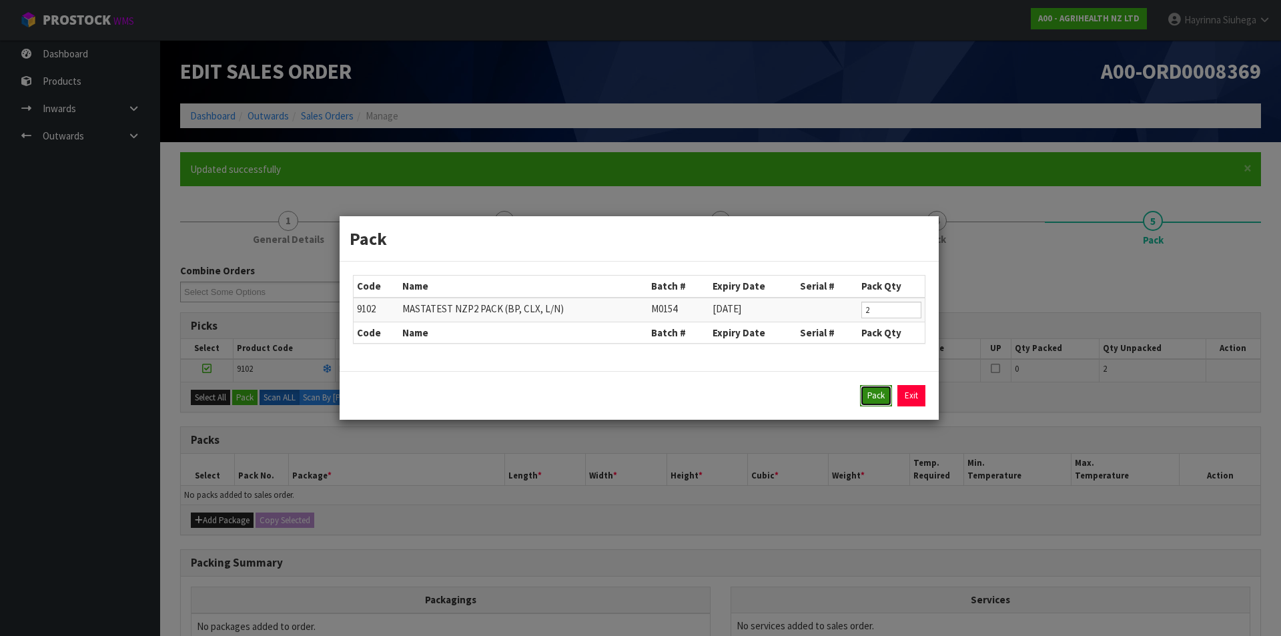
click at [876, 397] on button "Pack" at bounding box center [876, 395] width 32 height 21
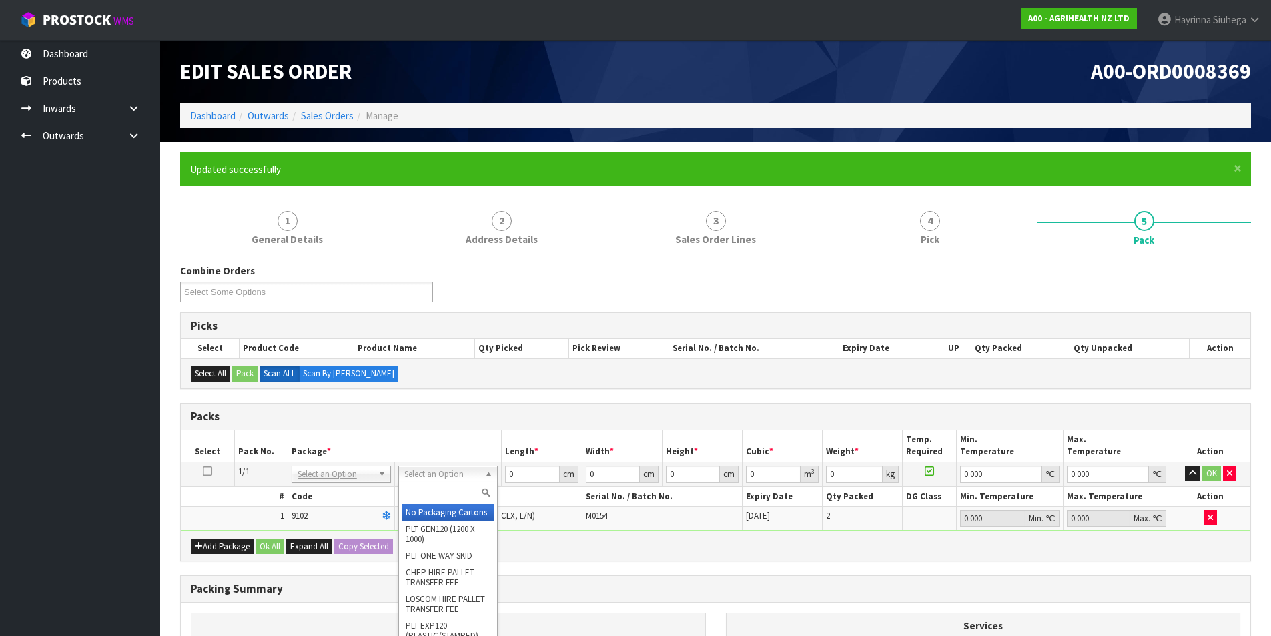
click at [431, 490] on input "text" at bounding box center [448, 492] width 93 height 17
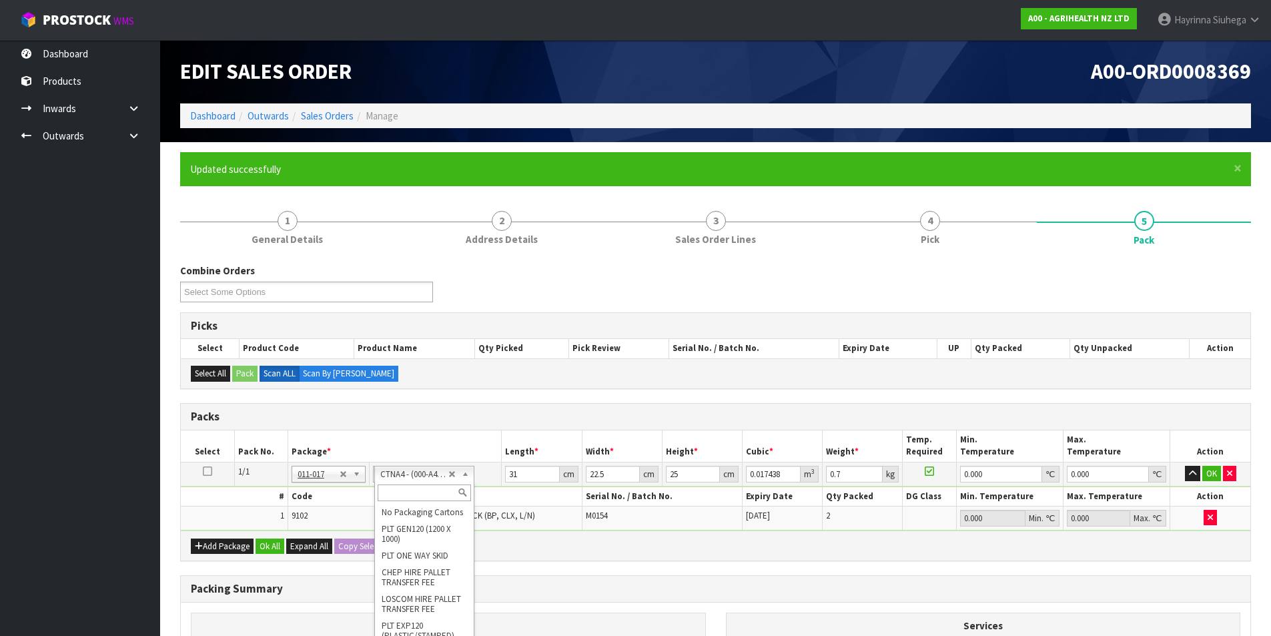
click at [401, 490] on input "text" at bounding box center [424, 492] width 93 height 17
click at [516, 466] on input "29.5" at bounding box center [532, 474] width 54 height 17
click button "OK" at bounding box center [1211, 474] width 19 height 16
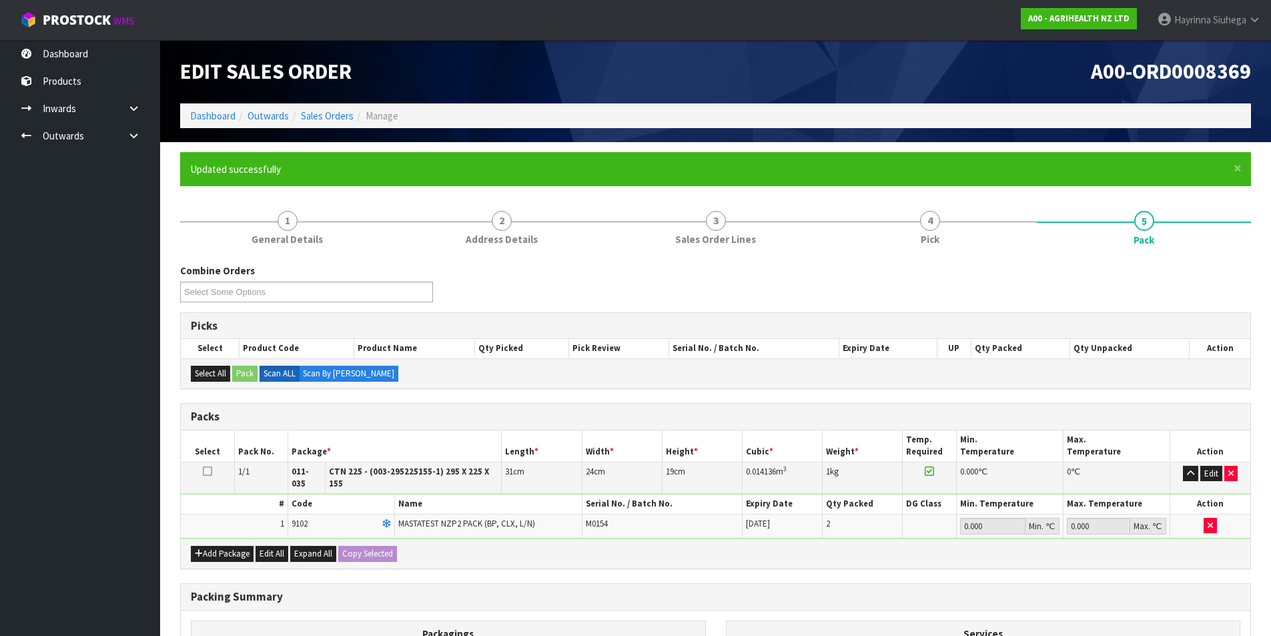
scroll to position [178, 0]
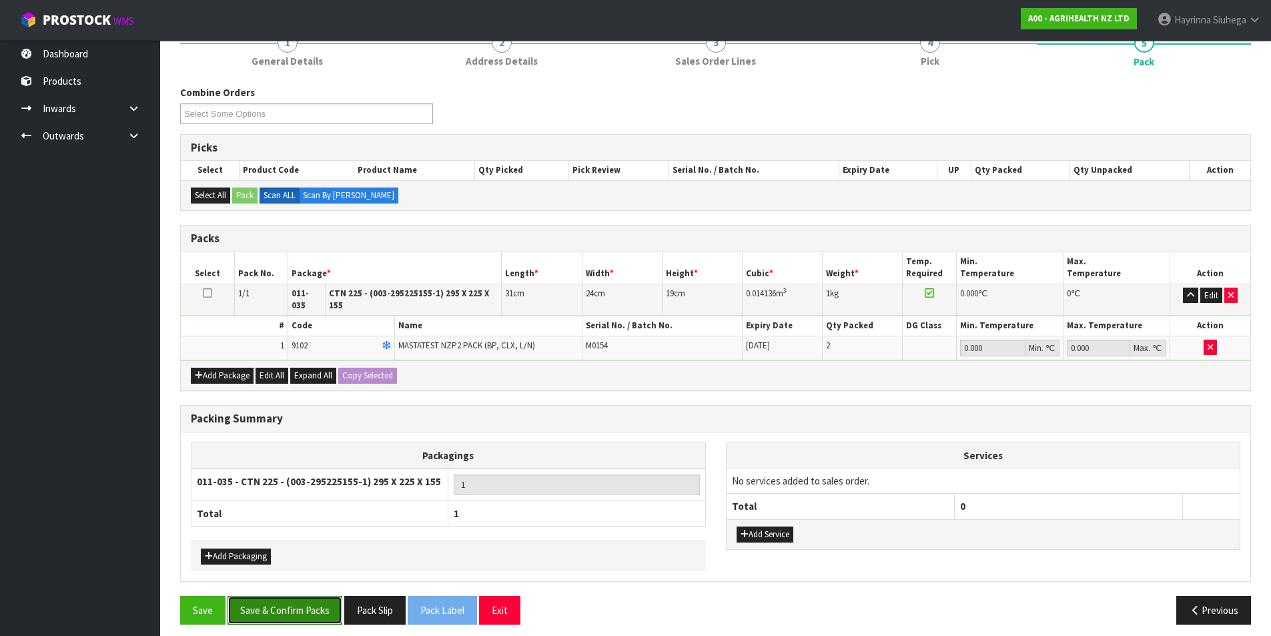
click at [285, 601] on button "Save & Confirm Packs" at bounding box center [285, 610] width 115 height 29
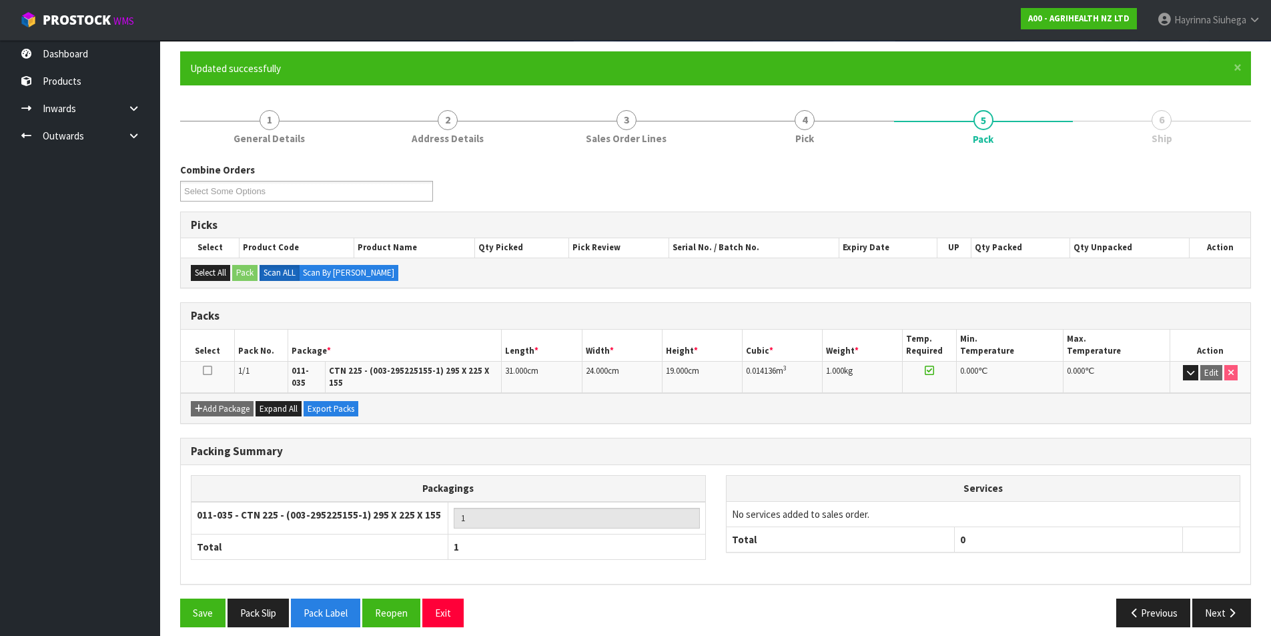
scroll to position [103, 0]
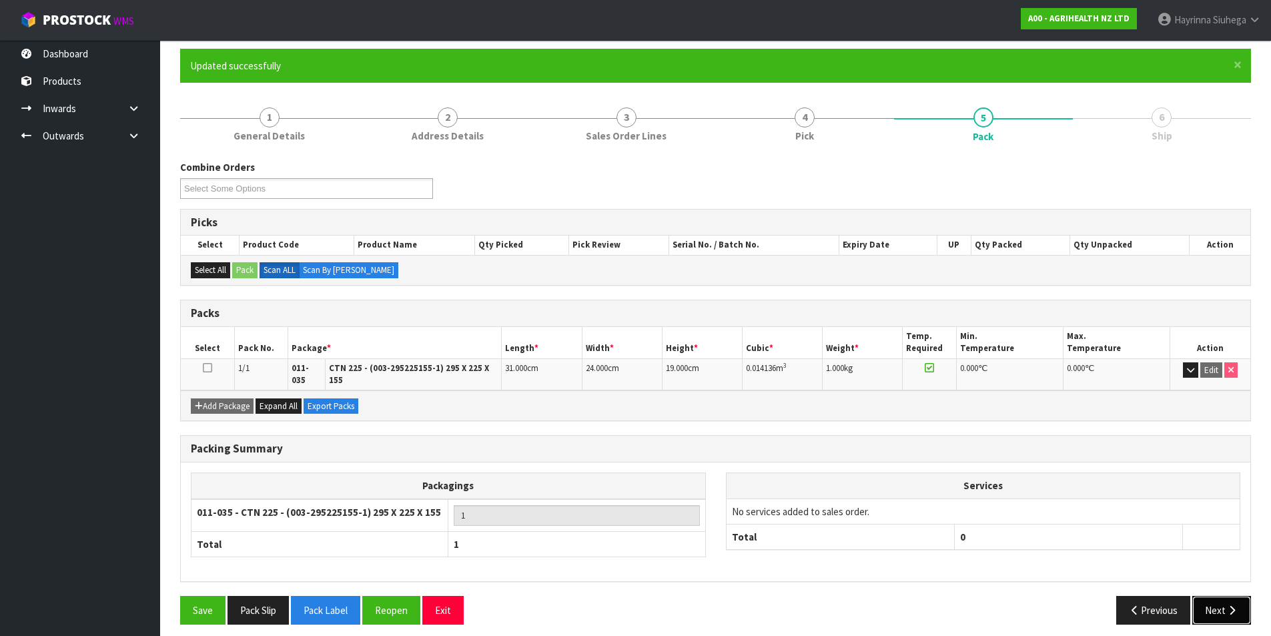
click at [1216, 596] on button "Next" at bounding box center [1221, 610] width 59 height 29
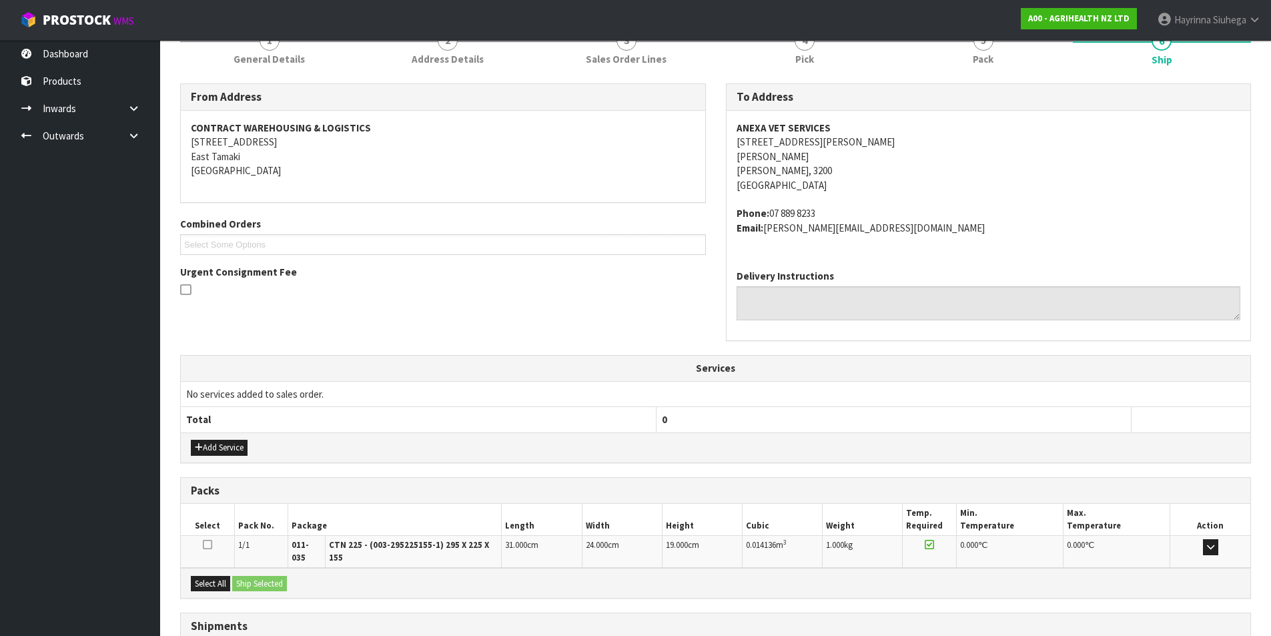
scroll to position [278, 0]
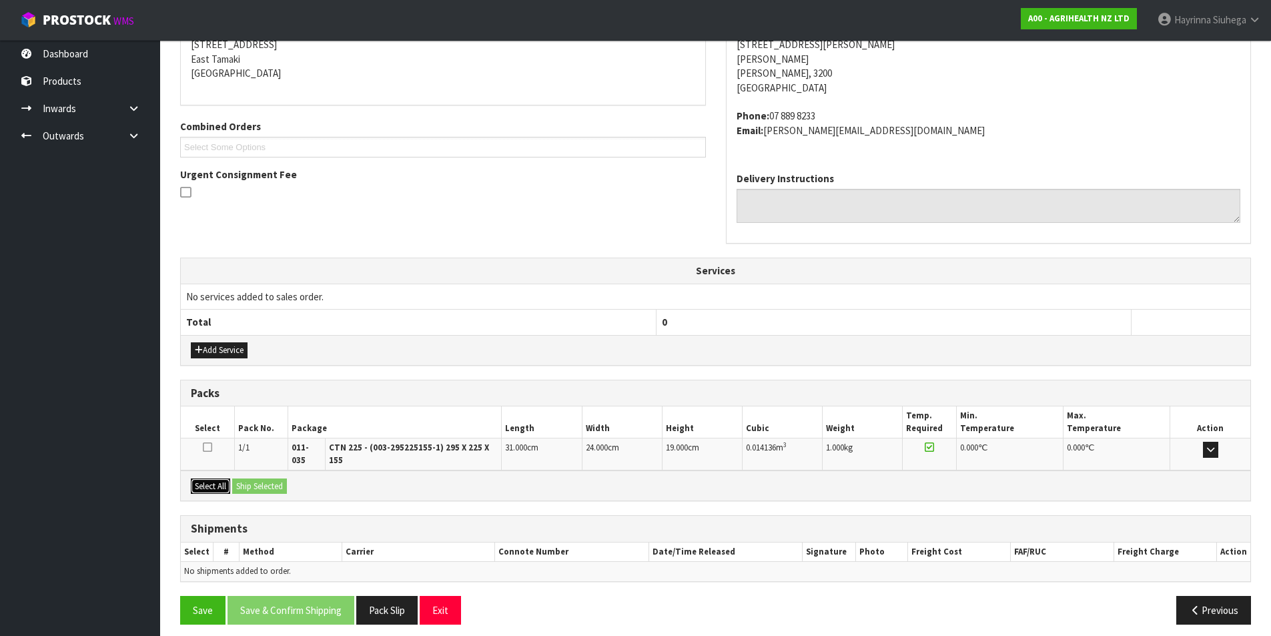
click at [222, 480] on button "Select All" at bounding box center [210, 486] width 39 height 16
click at [254, 478] on button "Ship Selected" at bounding box center [259, 486] width 55 height 16
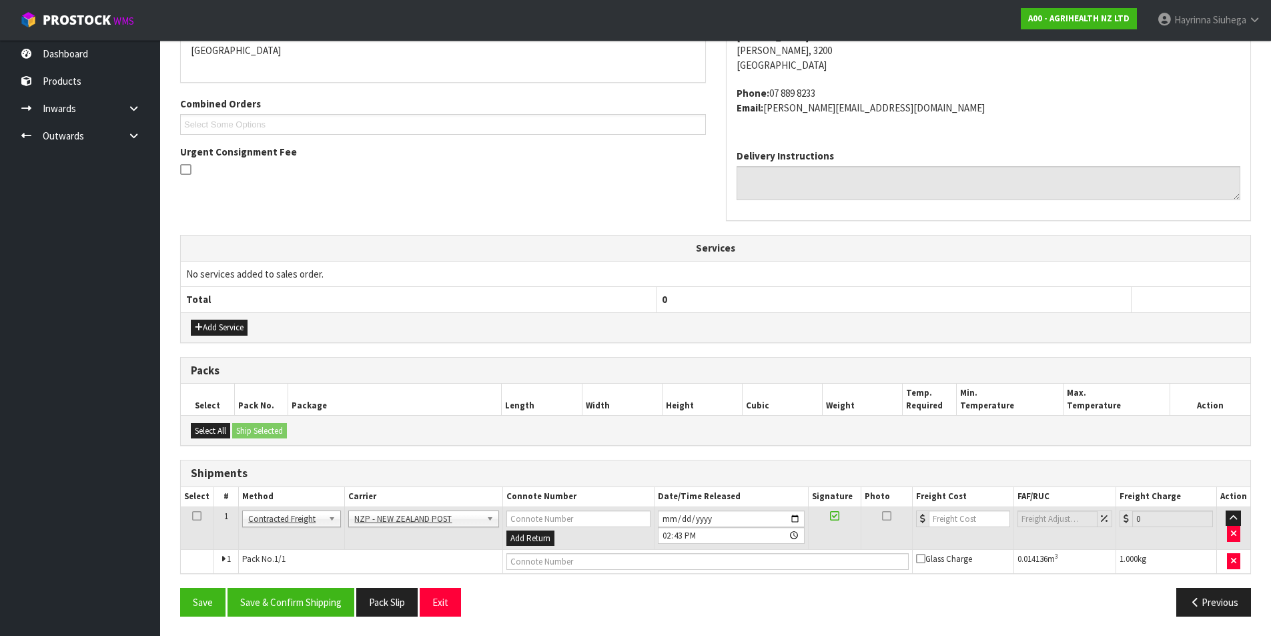
scroll to position [301, 0]
click at [294, 606] on button "Save & Confirm Shipping" at bounding box center [291, 601] width 127 height 29
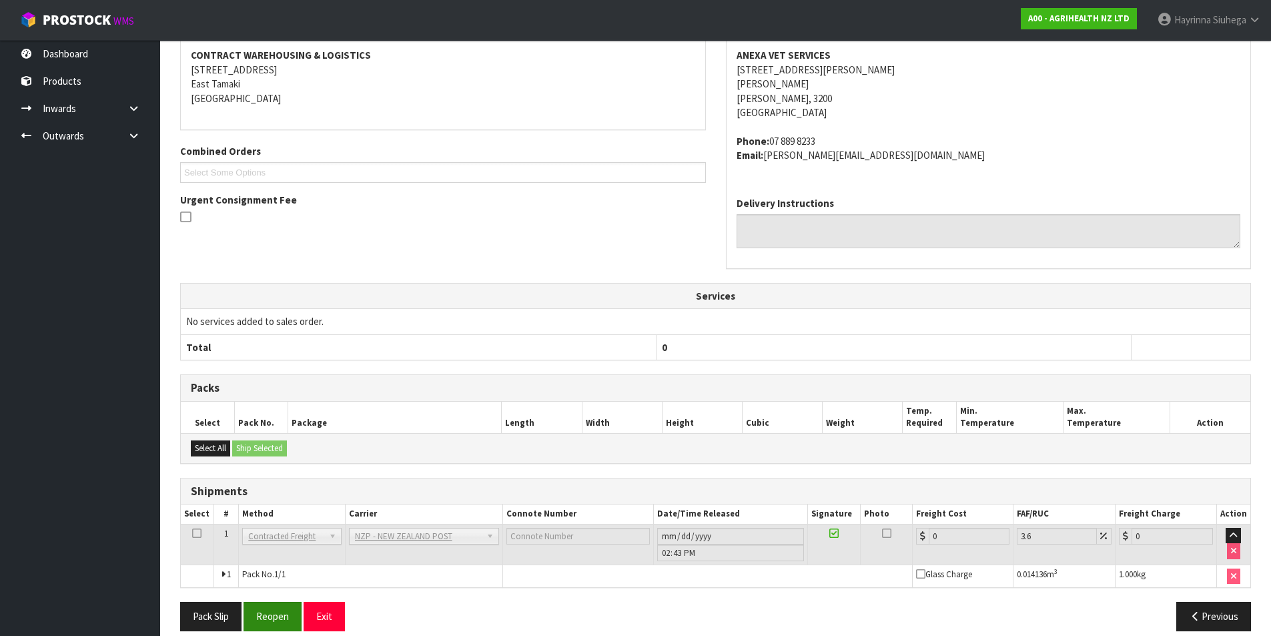
scroll to position [282, 0]
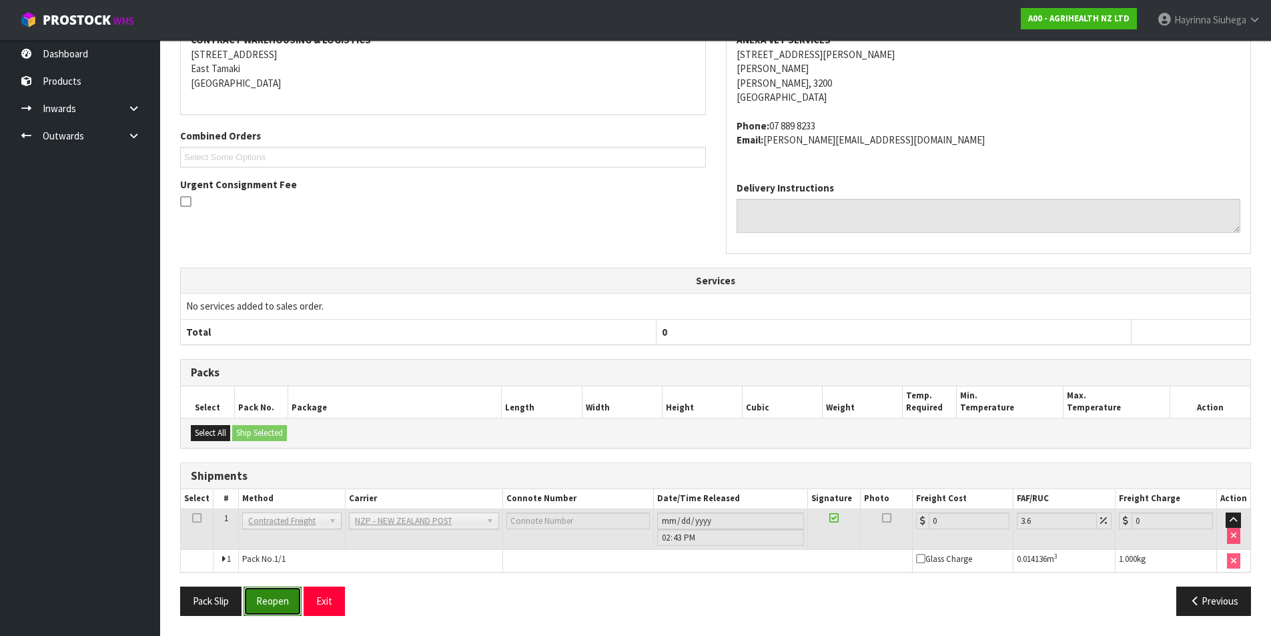
click at [274, 609] on button "Reopen" at bounding box center [273, 600] width 58 height 29
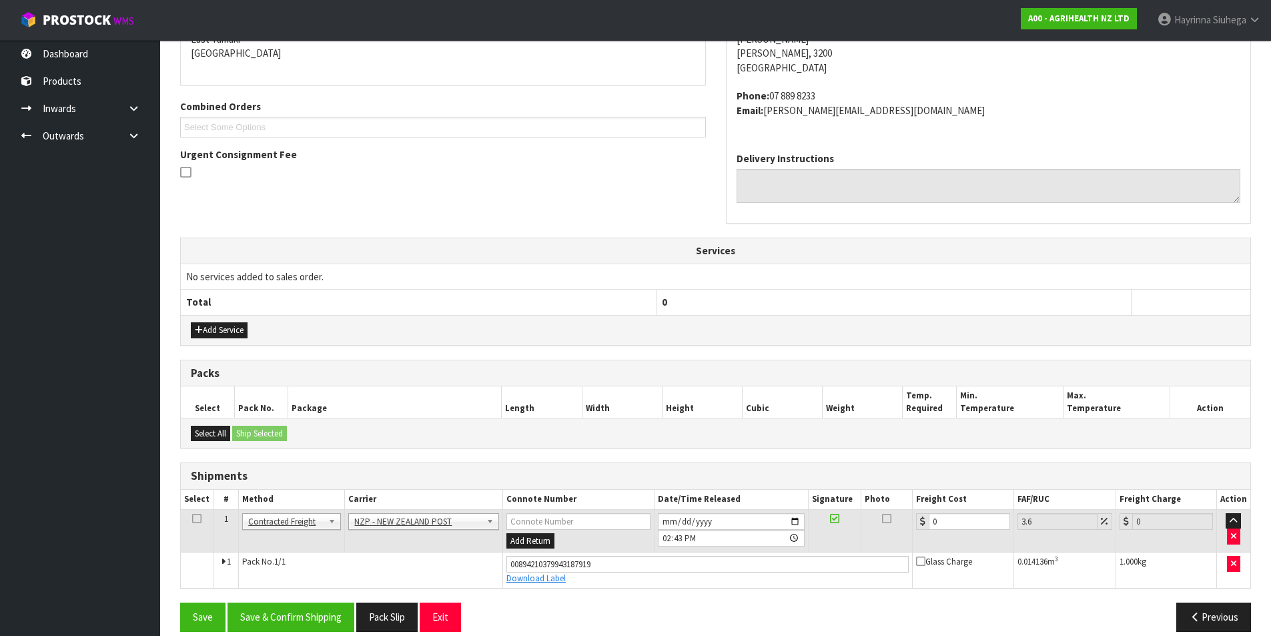
scroll to position [314, 0]
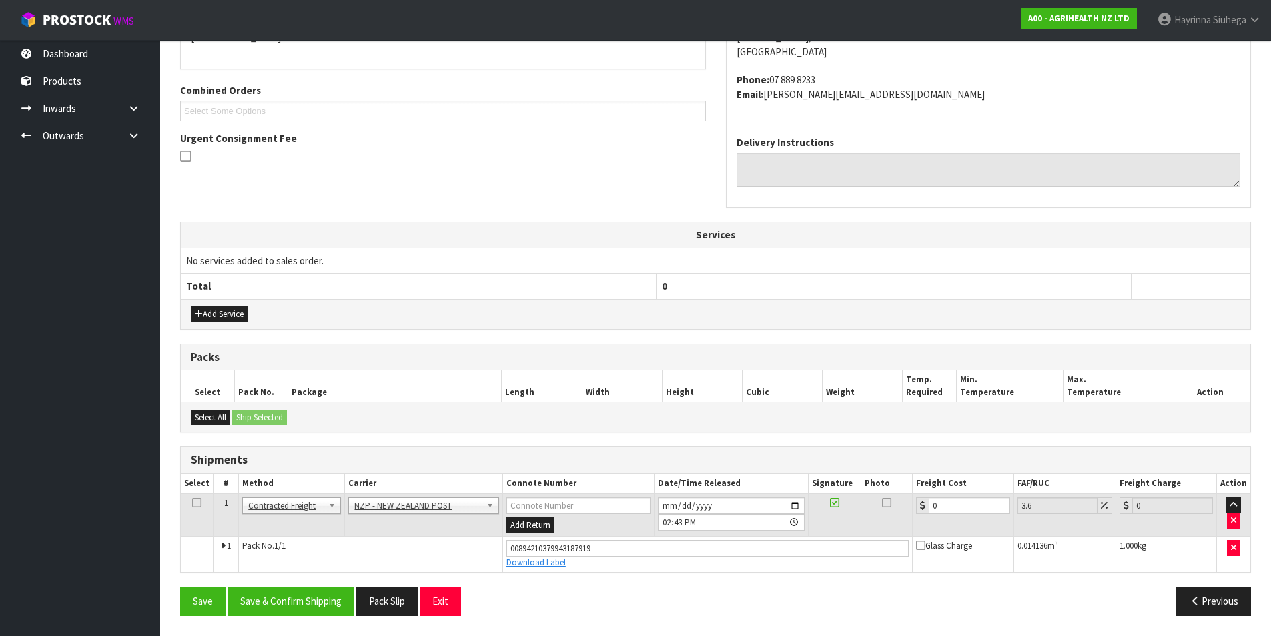
drag, startPoint x: 951, startPoint y: 516, endPoint x: 880, endPoint y: 517, distance: 70.7
click at [880, 517] on tr "1 Client Local Pickup Customer Local Pickup Company Freight Contracted Freight …" at bounding box center [716, 514] width 1070 height 43
drag, startPoint x: 975, startPoint y: 500, endPoint x: 799, endPoint y: 499, distance: 175.5
click at [803, 500] on tr "1 Client Local Pickup Customer Local Pickup Company Freight Contracted Freight …" at bounding box center [716, 514] width 1070 height 43
click at [180, 586] on button "Save" at bounding box center [202, 600] width 45 height 29
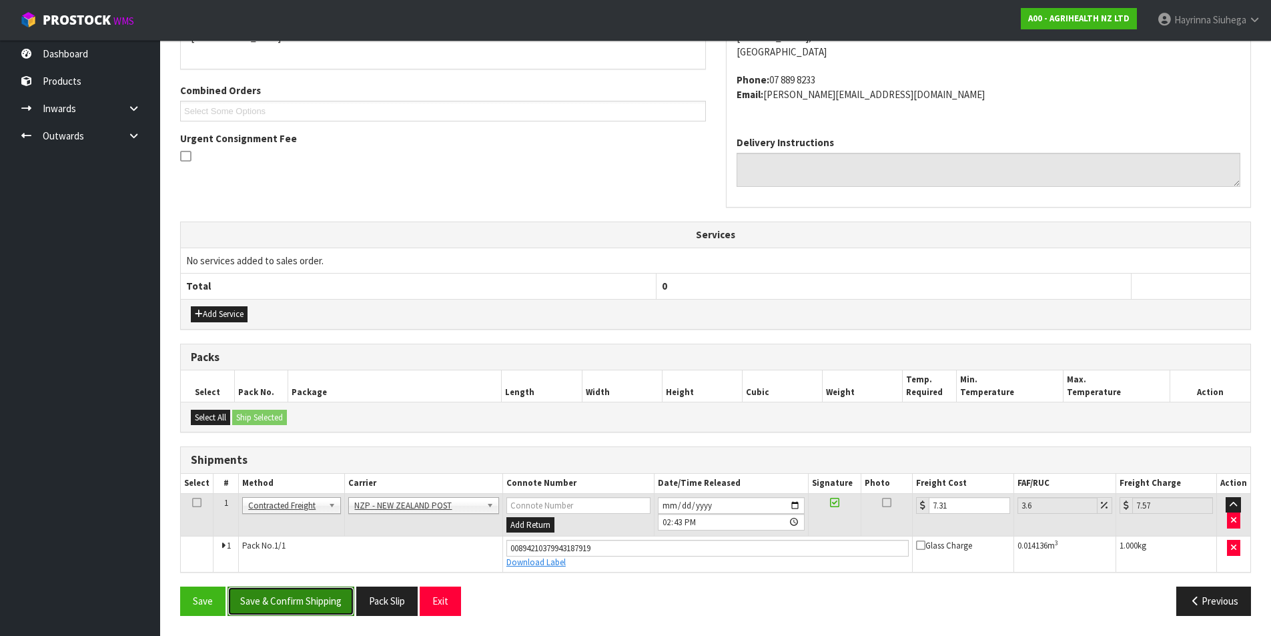
click at [291, 607] on button "Save & Confirm Shipping" at bounding box center [291, 600] width 127 height 29
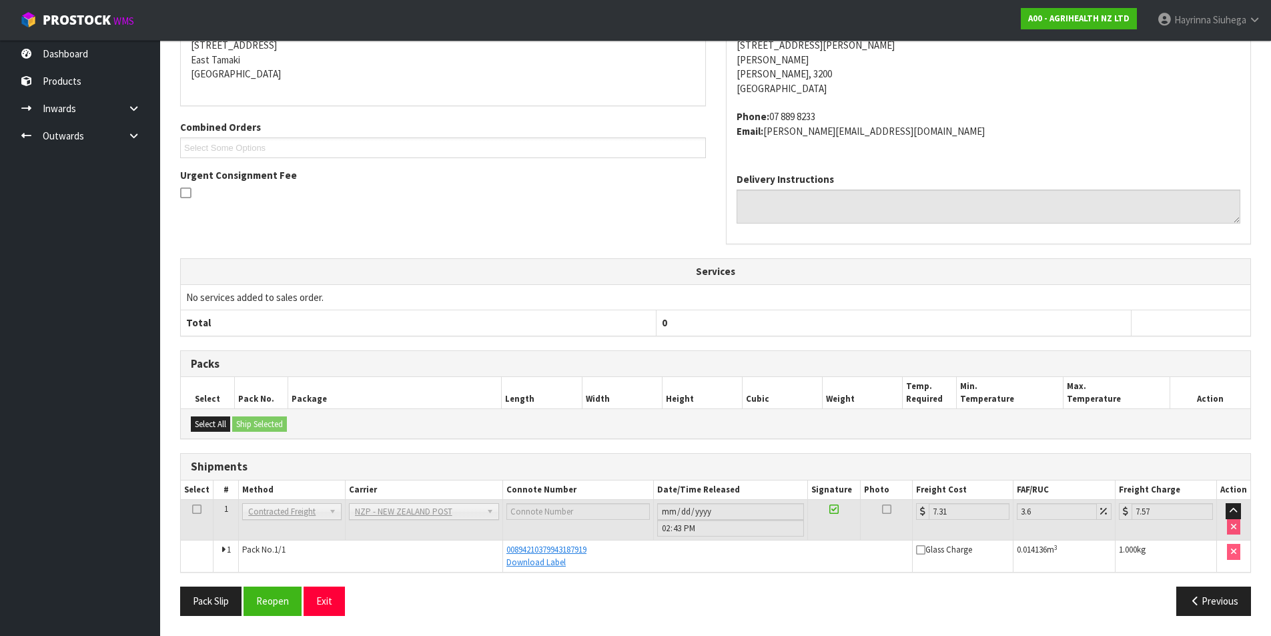
scroll to position [0, 0]
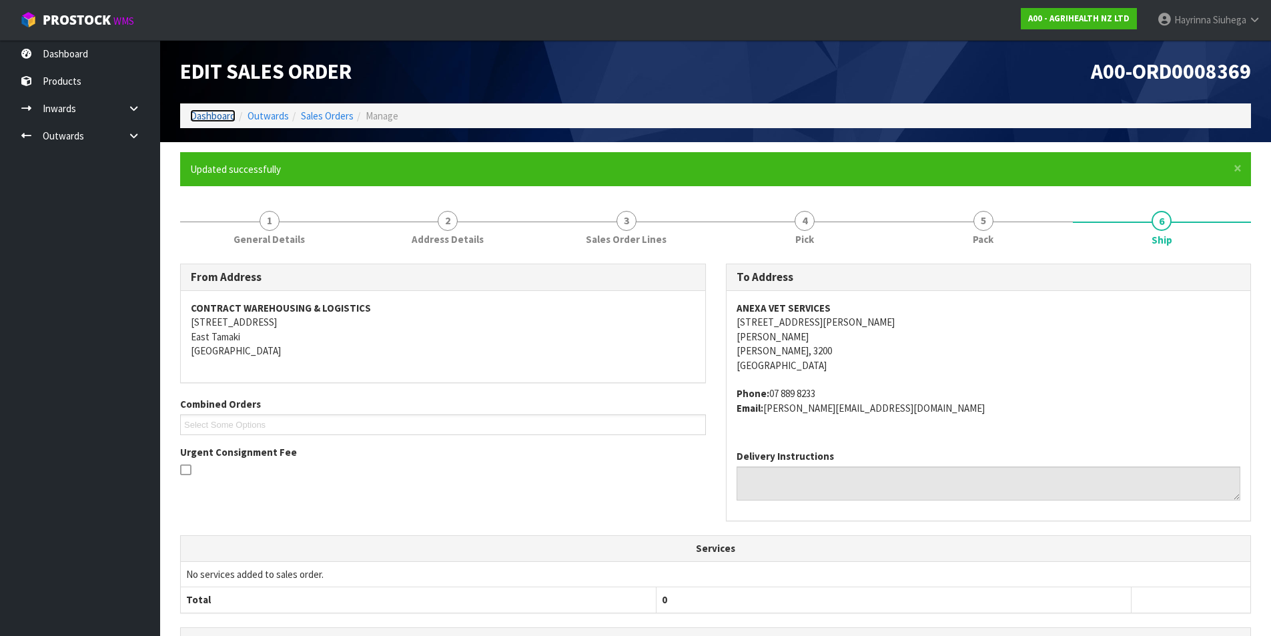
click at [220, 117] on link "Dashboard" at bounding box center [212, 115] width 45 height 13
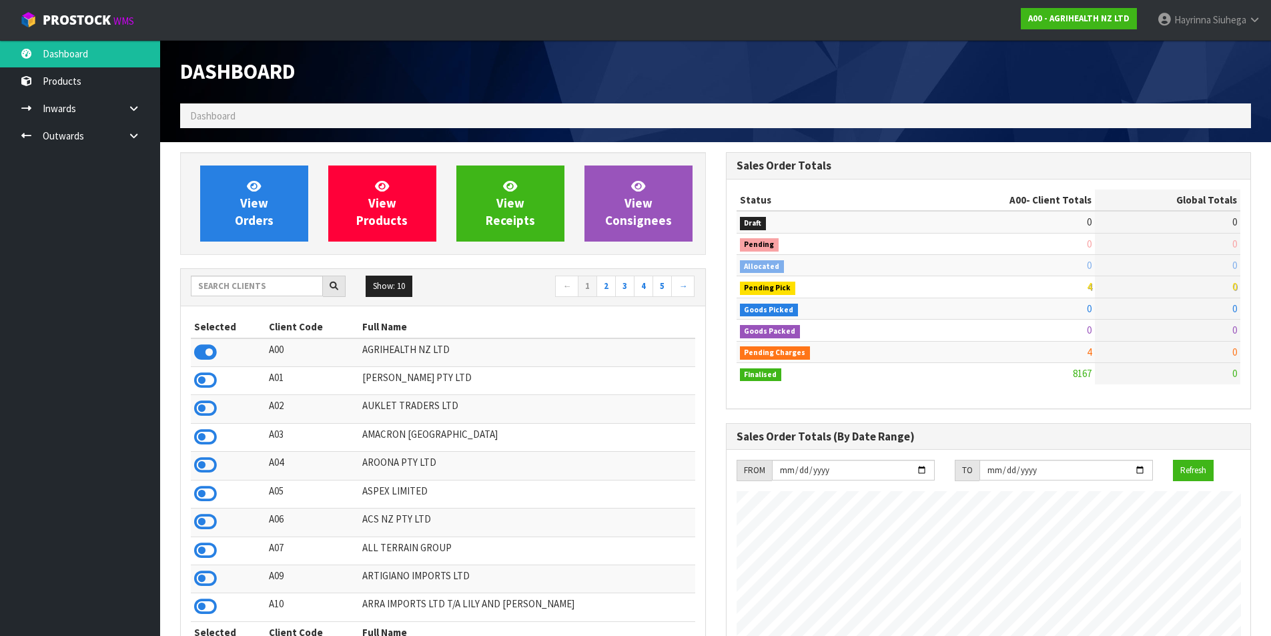
scroll to position [1011, 545]
click at [277, 191] on link "View Orders" at bounding box center [254, 203] width 108 height 76
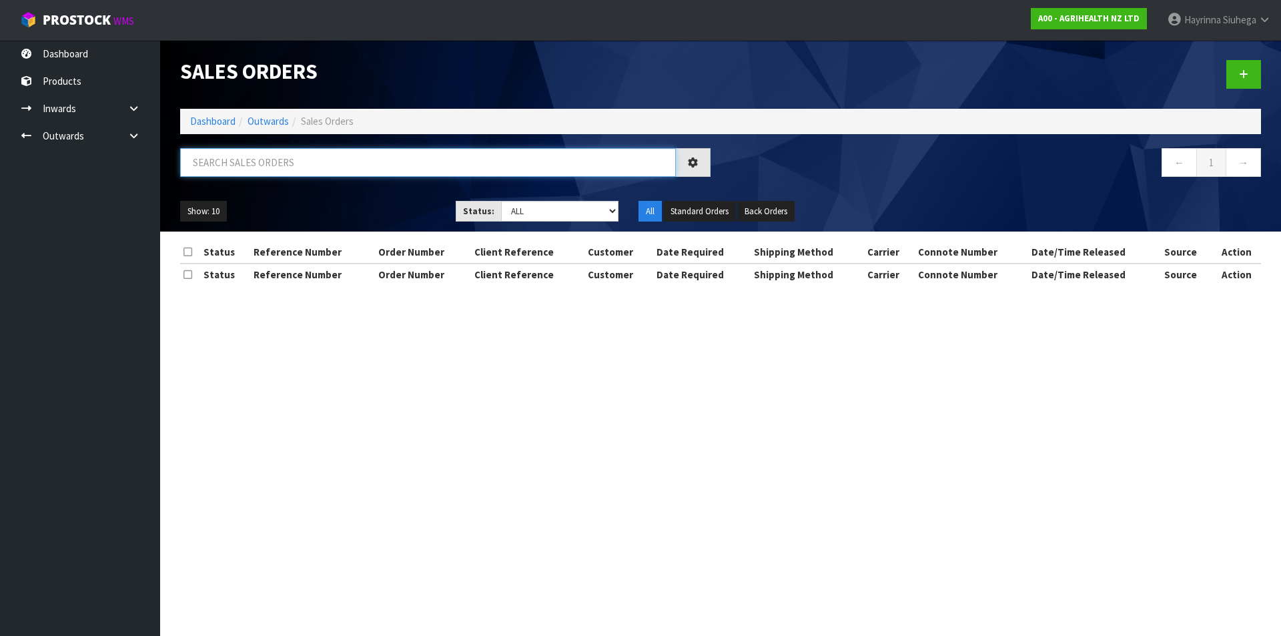
click at [286, 163] on input "text" at bounding box center [428, 162] width 496 height 29
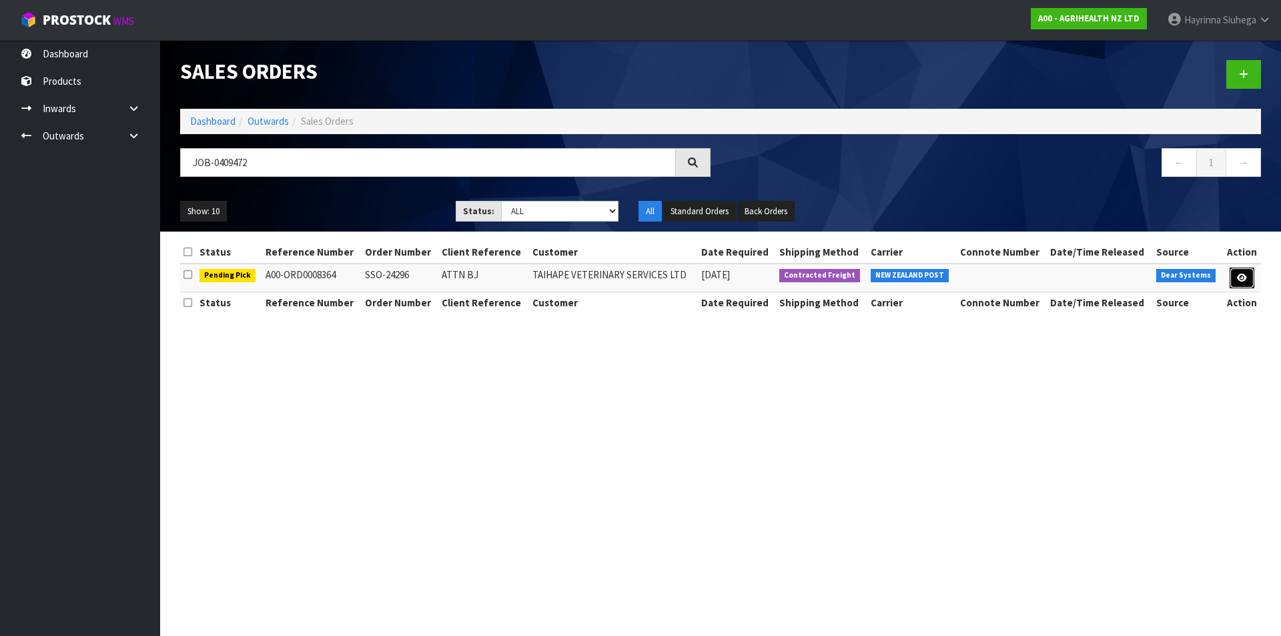
click at [1250, 269] on link at bounding box center [1242, 278] width 25 height 21
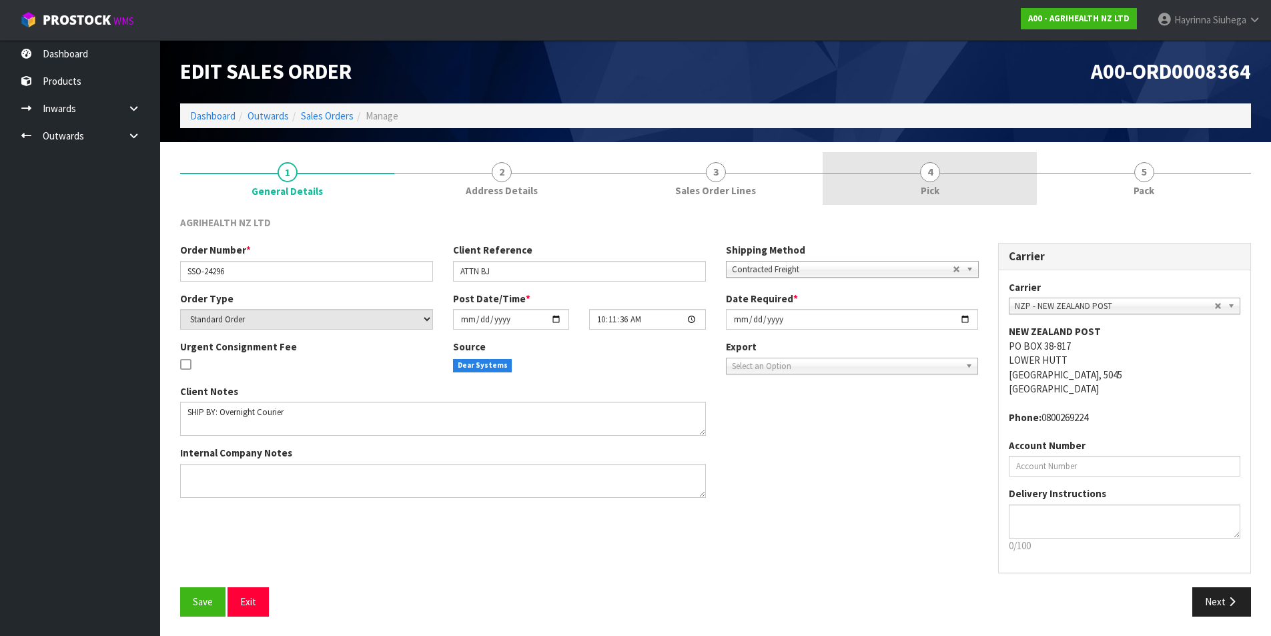
click at [973, 177] on link "4 Pick" at bounding box center [930, 178] width 214 height 53
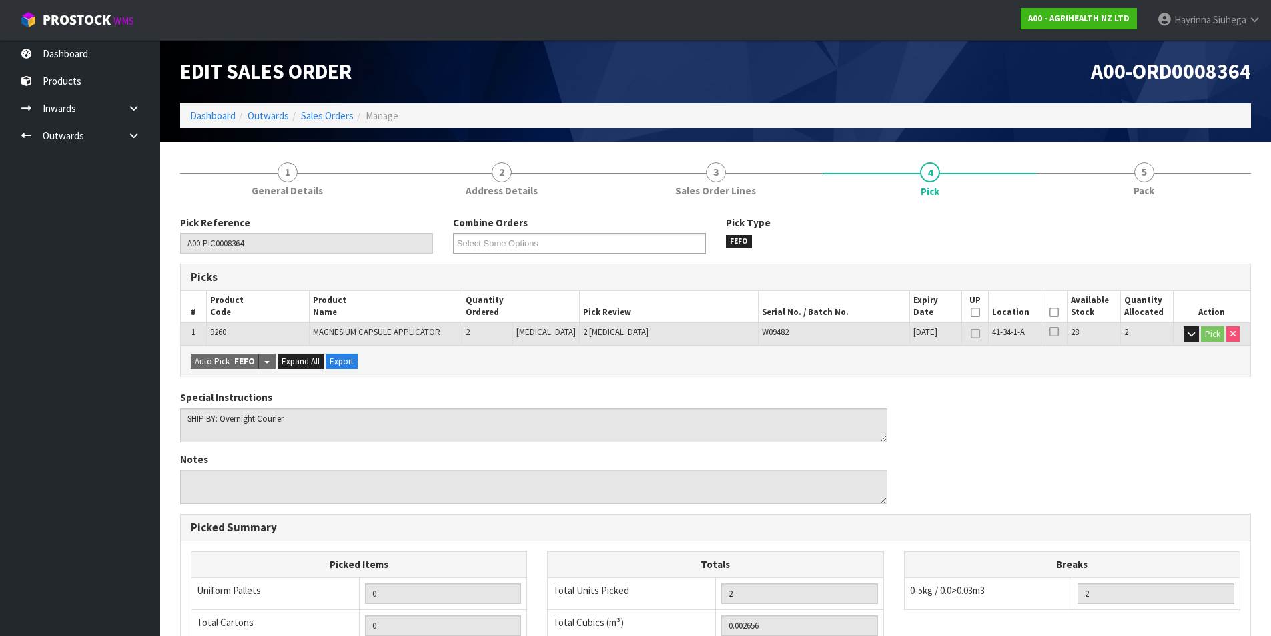
click at [1050, 312] on icon at bounding box center [1054, 312] width 9 height 1
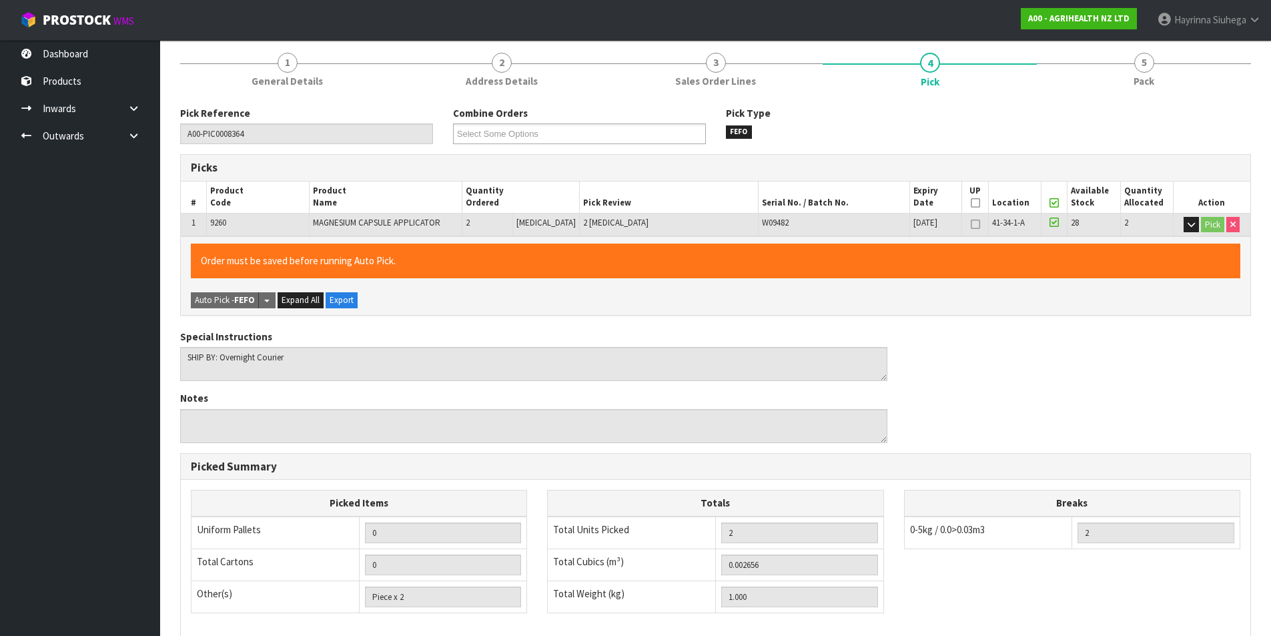
scroll to position [294, 0]
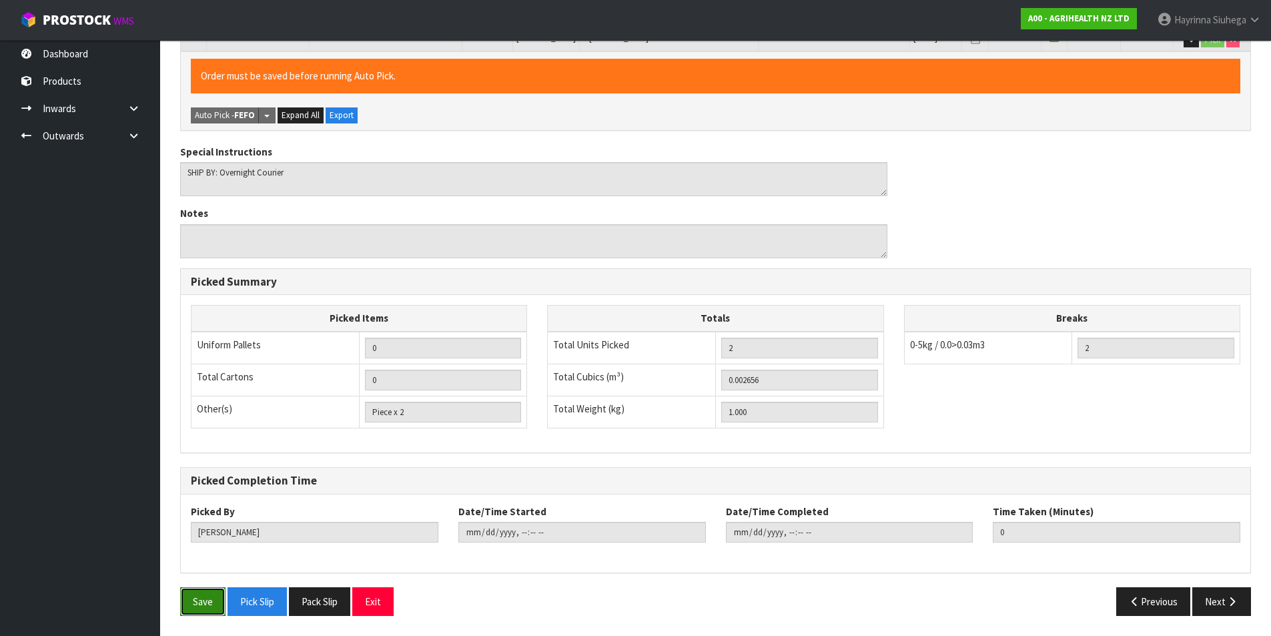
click at [204, 602] on button "Save" at bounding box center [202, 601] width 45 height 29
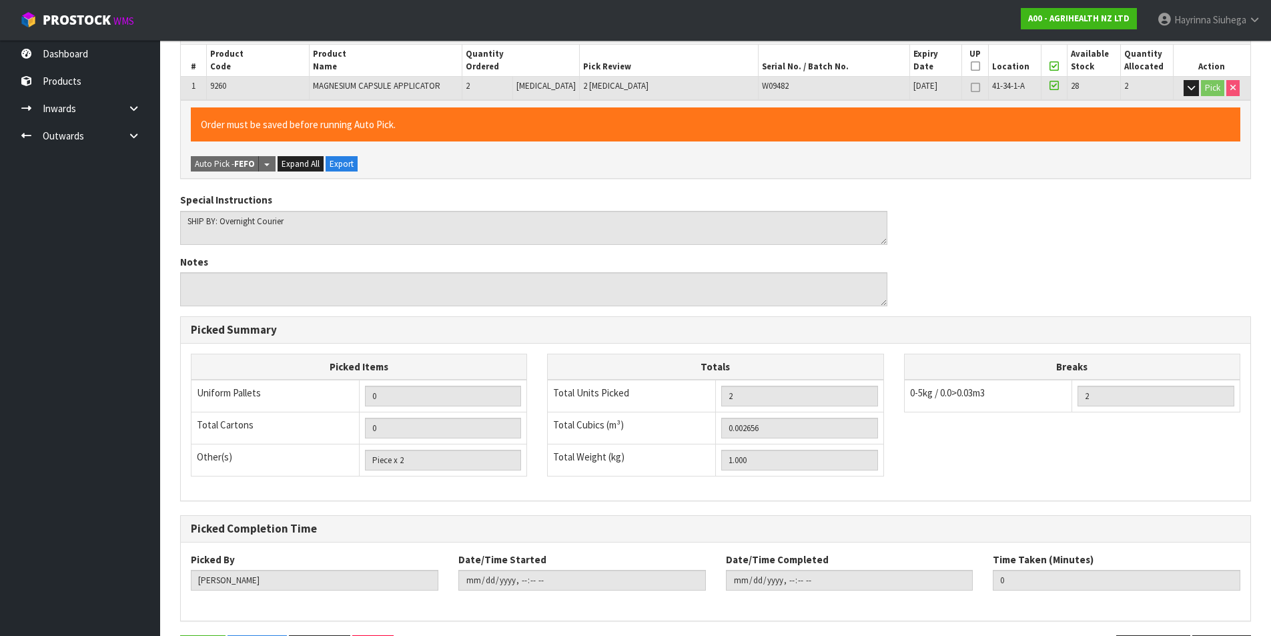
scroll to position [0, 0]
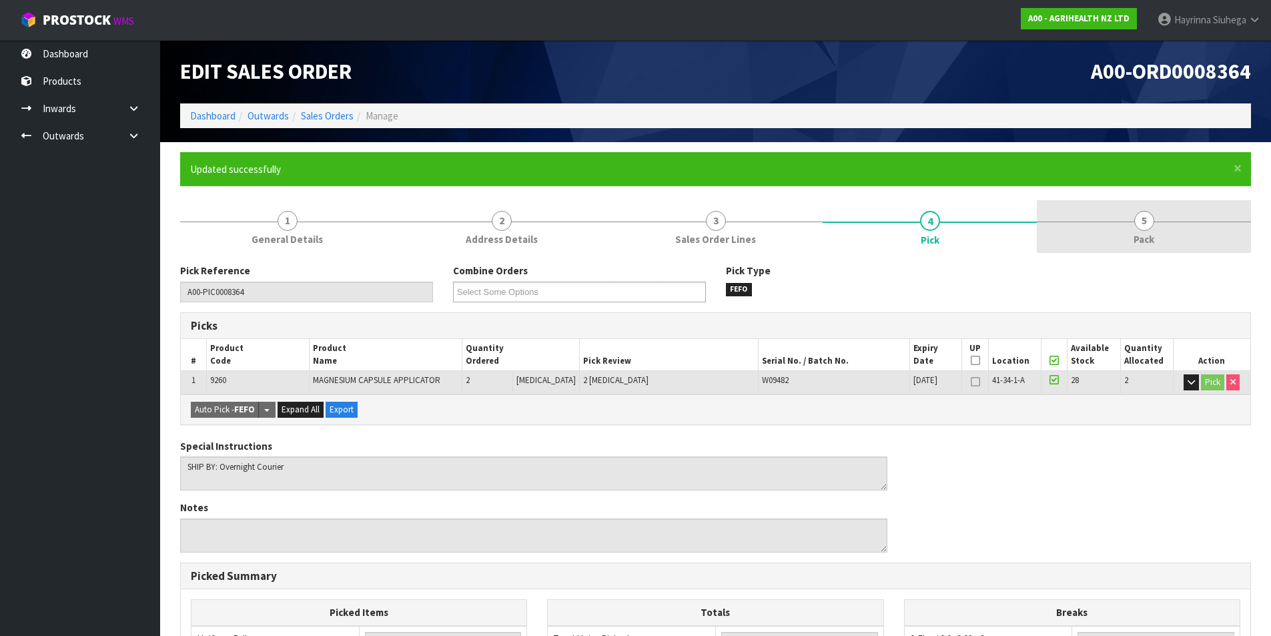
click at [1174, 210] on link "5 Pack" at bounding box center [1144, 226] width 214 height 53
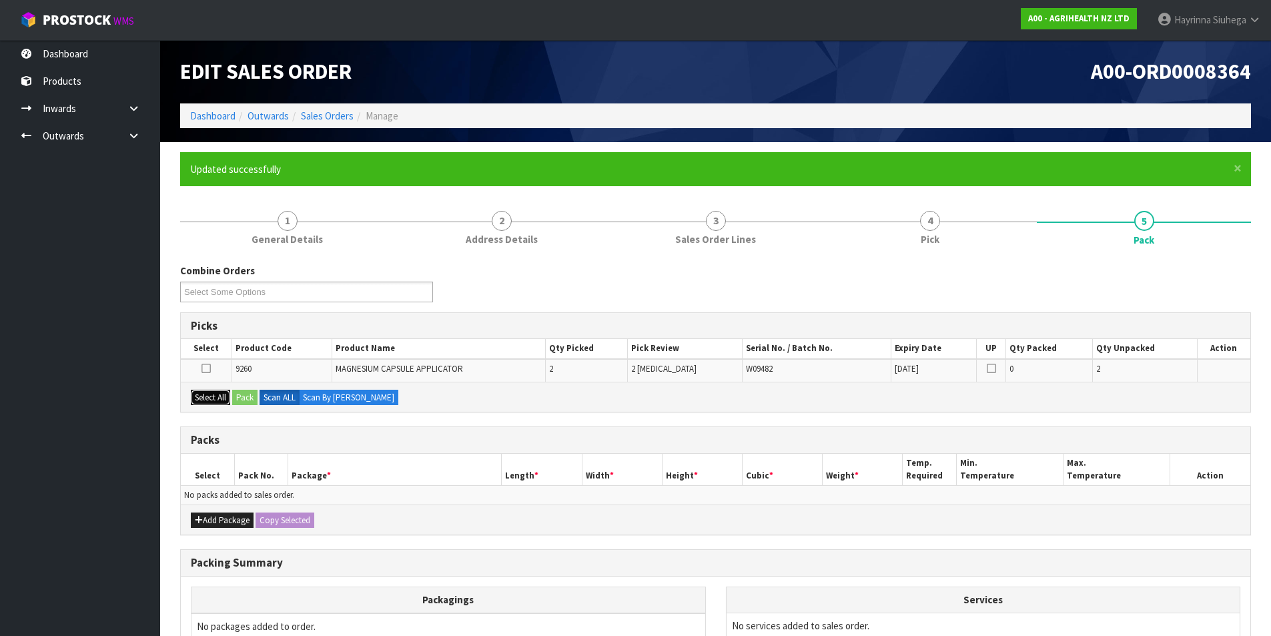
click at [210, 402] on button "Select All" at bounding box center [210, 398] width 39 height 16
click at [242, 390] on button "Pack" at bounding box center [244, 398] width 25 height 16
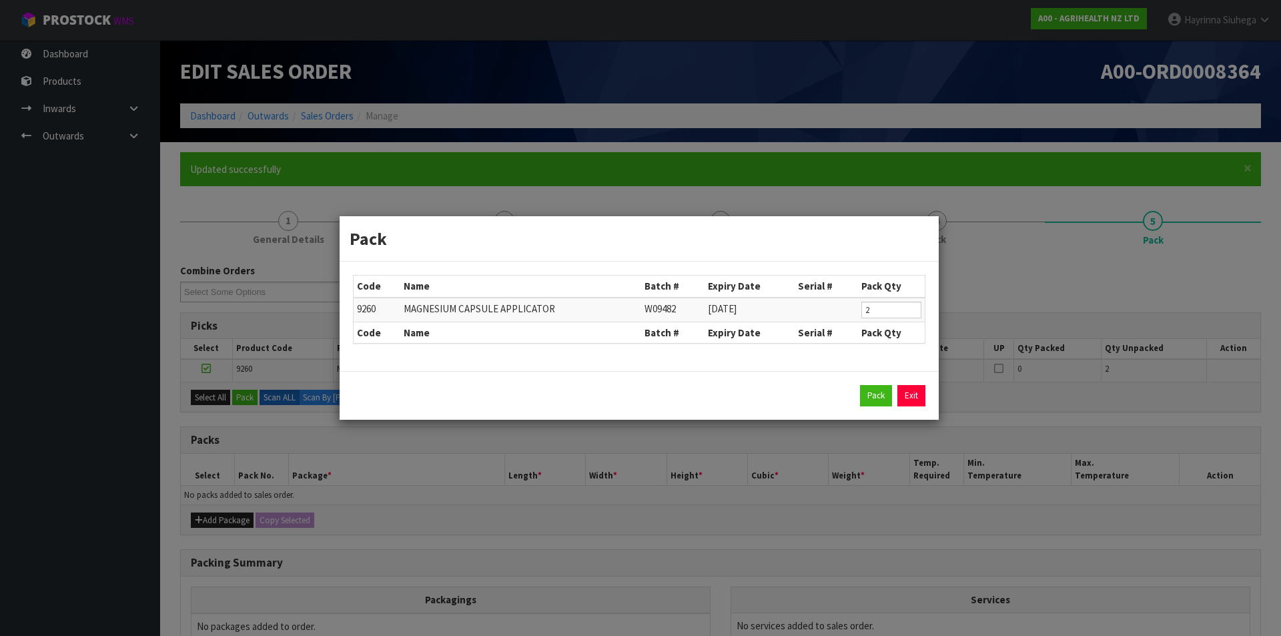
click at [868, 384] on div "Pack Exit" at bounding box center [639, 395] width 599 height 49
click at [877, 390] on button "Pack" at bounding box center [876, 395] width 32 height 21
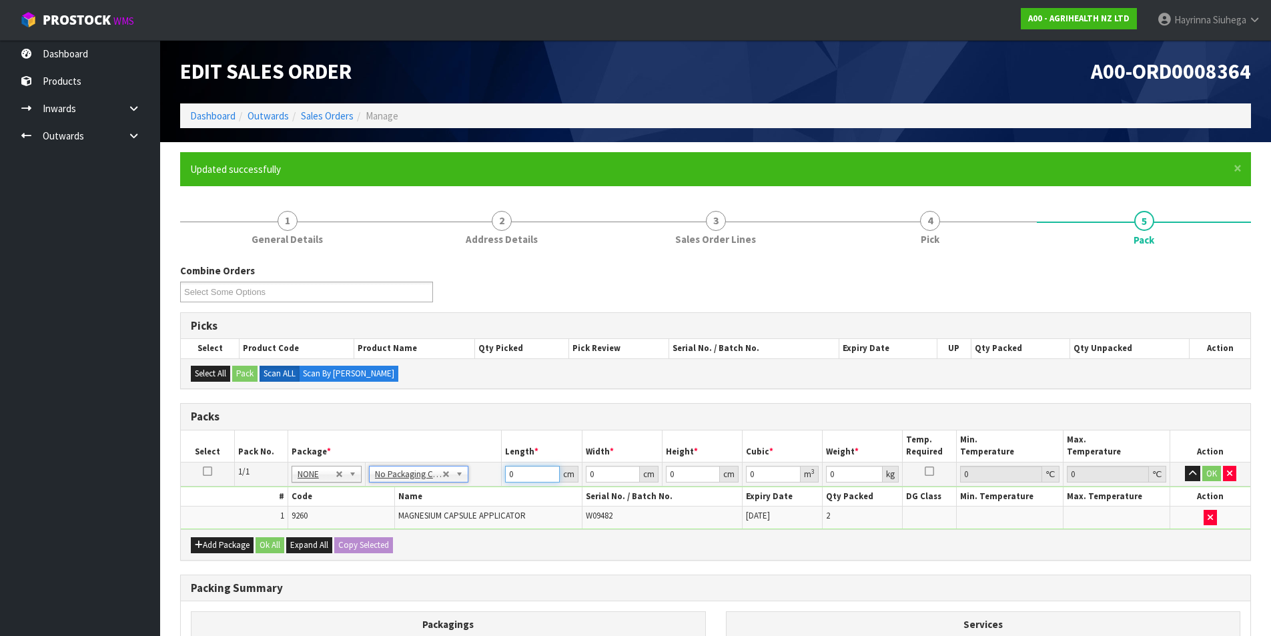
click at [510, 480] on input "0" at bounding box center [532, 474] width 54 height 17
drag, startPoint x: 510, startPoint y: 480, endPoint x: 948, endPoint y: 479, distance: 438.4
click at [510, 479] on input "0" at bounding box center [532, 474] width 54 height 17
click at [1213, 470] on button "OK" at bounding box center [1211, 474] width 19 height 16
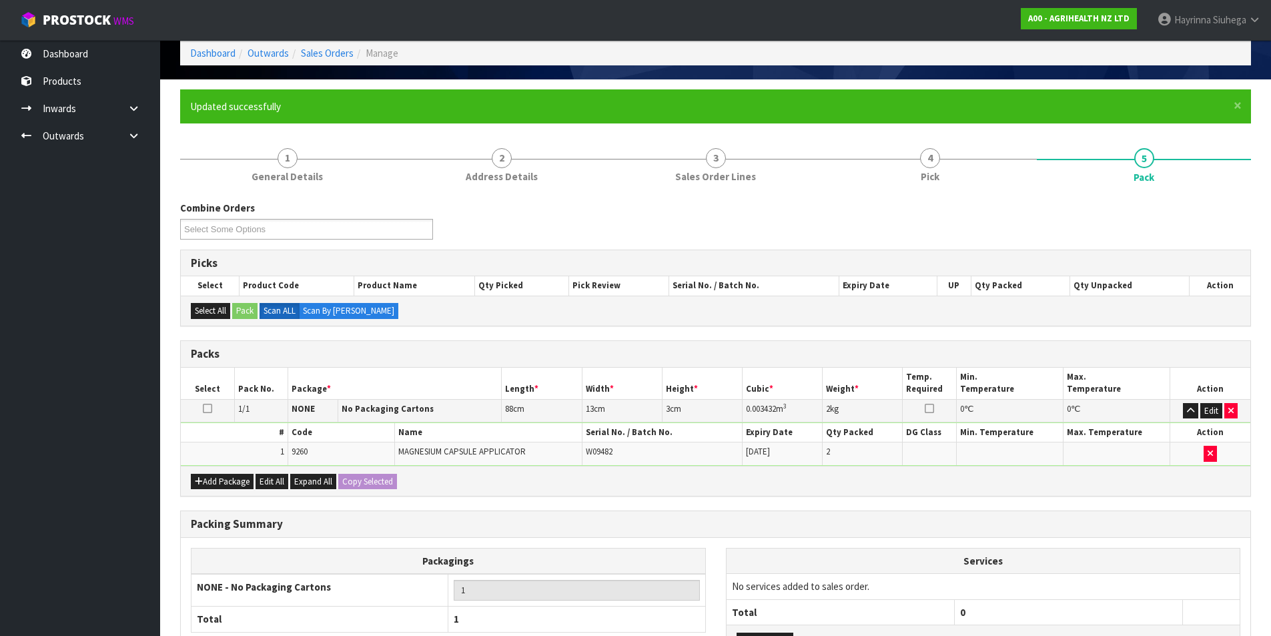
scroll to position [177, 0]
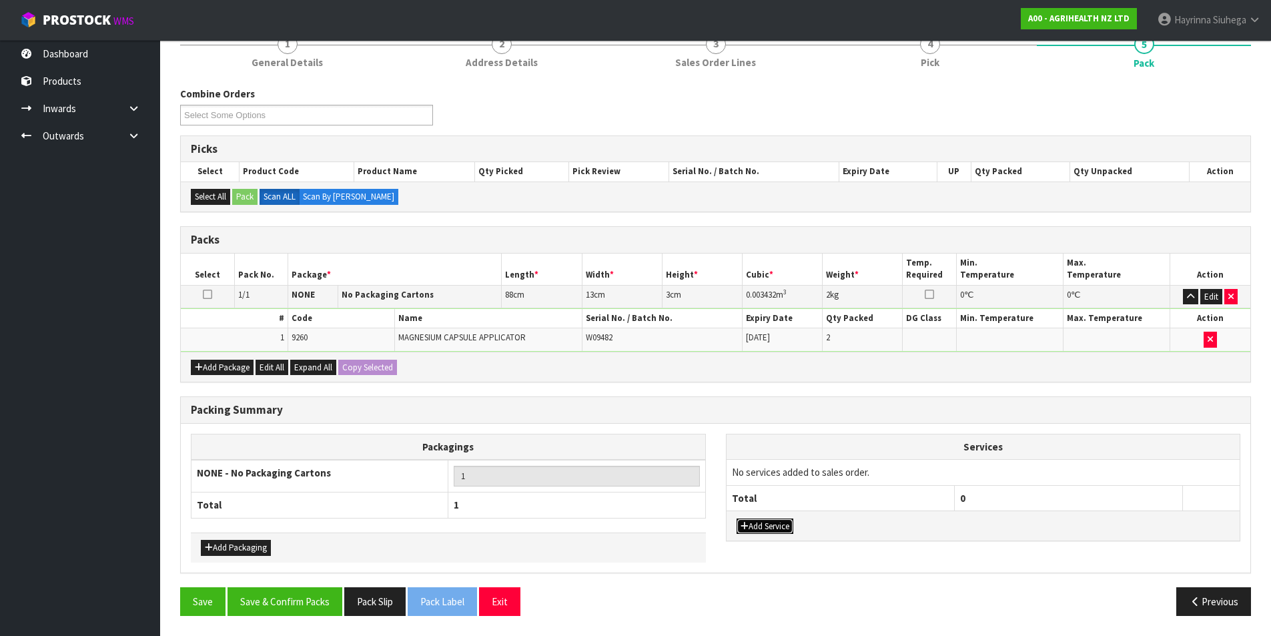
click at [764, 518] on button "Add Service" at bounding box center [765, 526] width 57 height 16
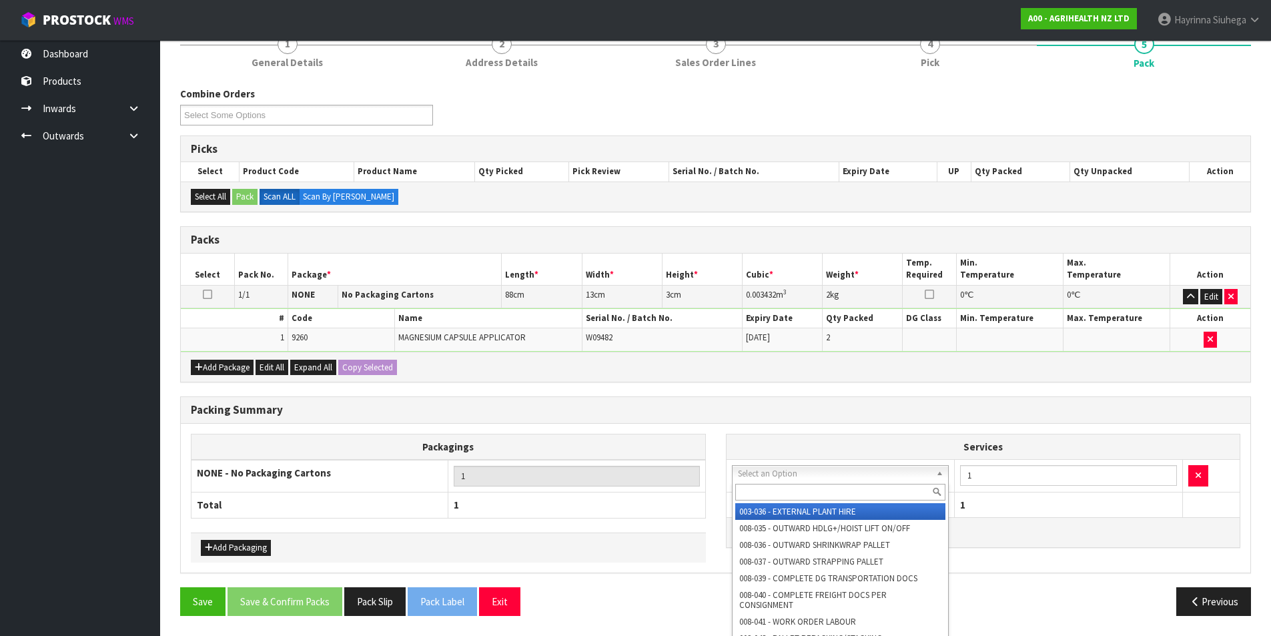
click at [789, 489] on input "text" at bounding box center [840, 492] width 211 height 17
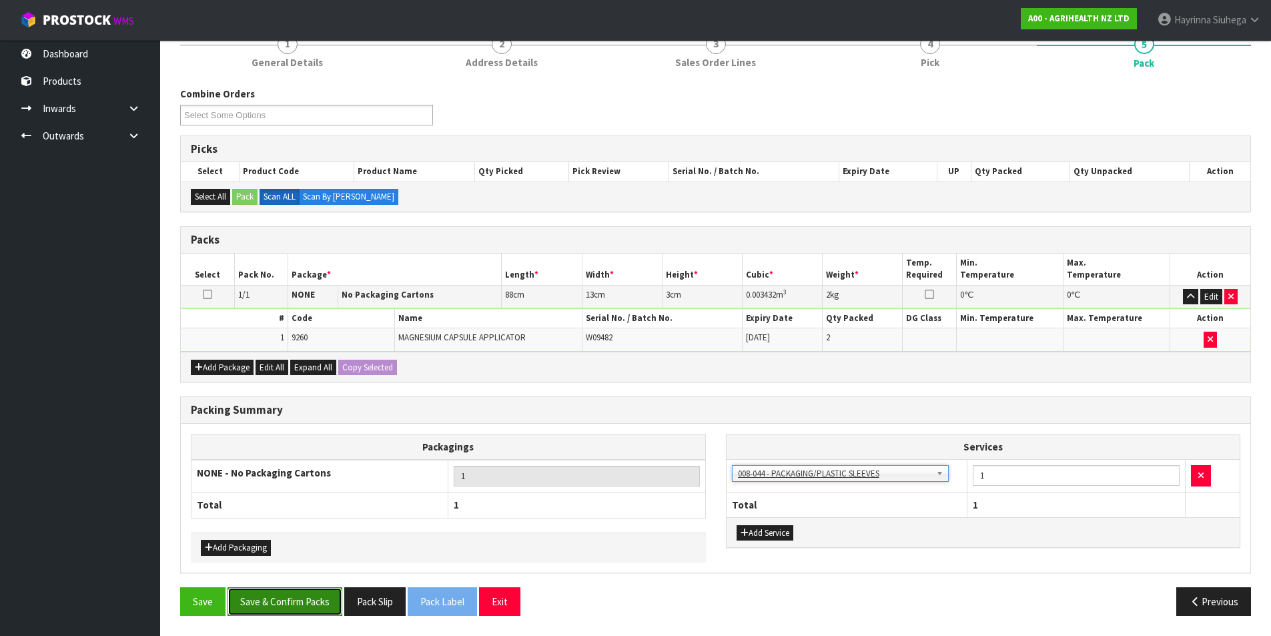
click at [309, 601] on button "Save & Confirm Packs" at bounding box center [285, 601] width 115 height 29
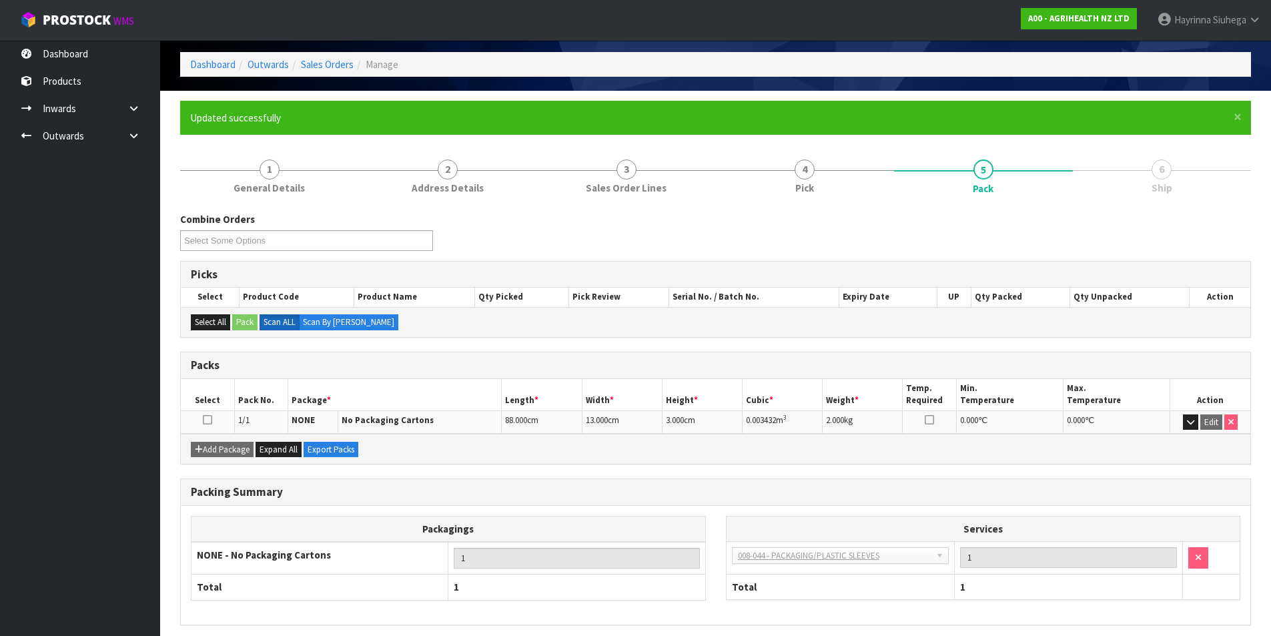
scroll to position [103, 0]
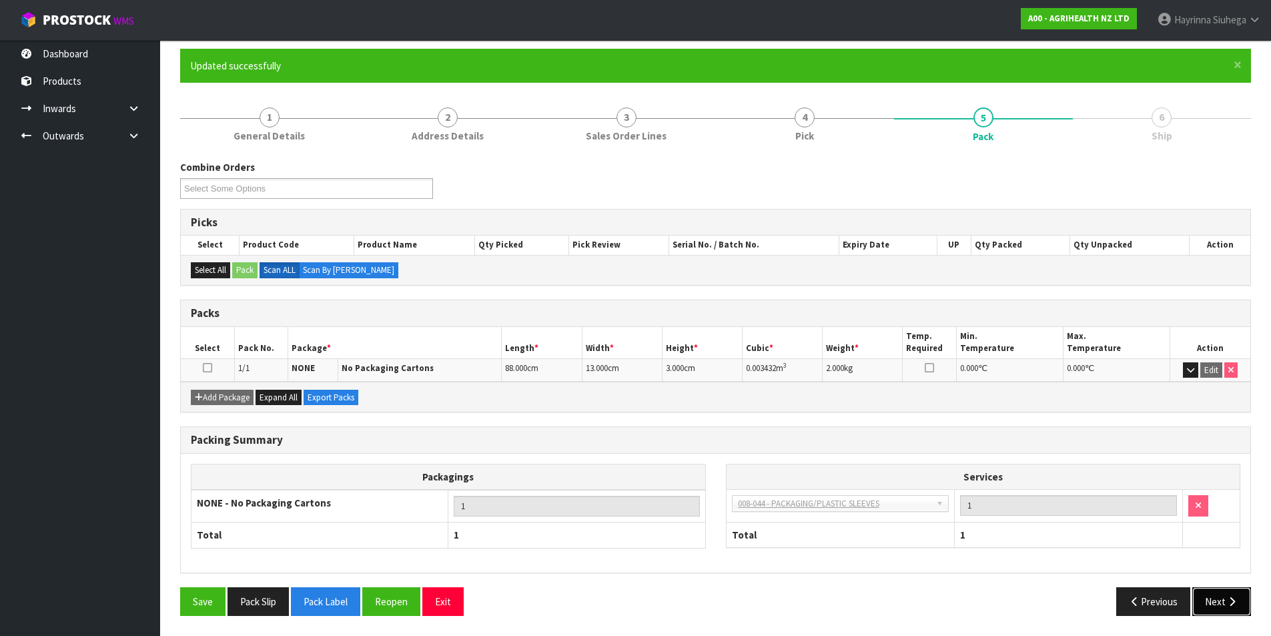
click at [1219, 609] on button "Next" at bounding box center [1221, 601] width 59 height 29
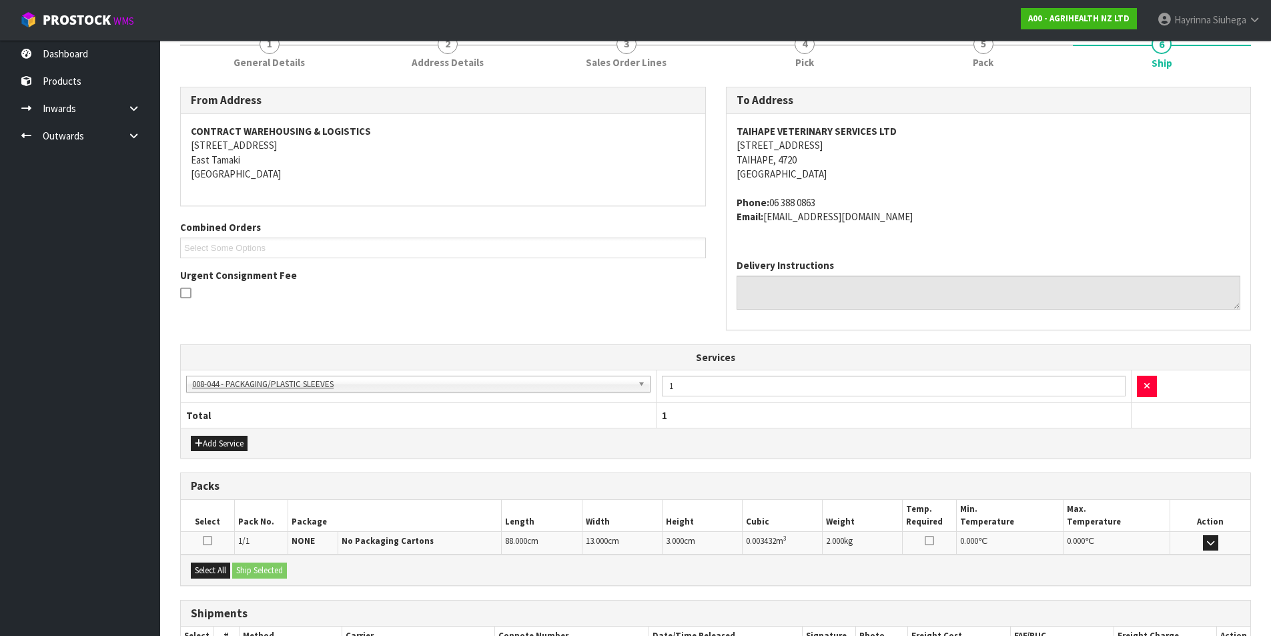
scroll to position [270, 0]
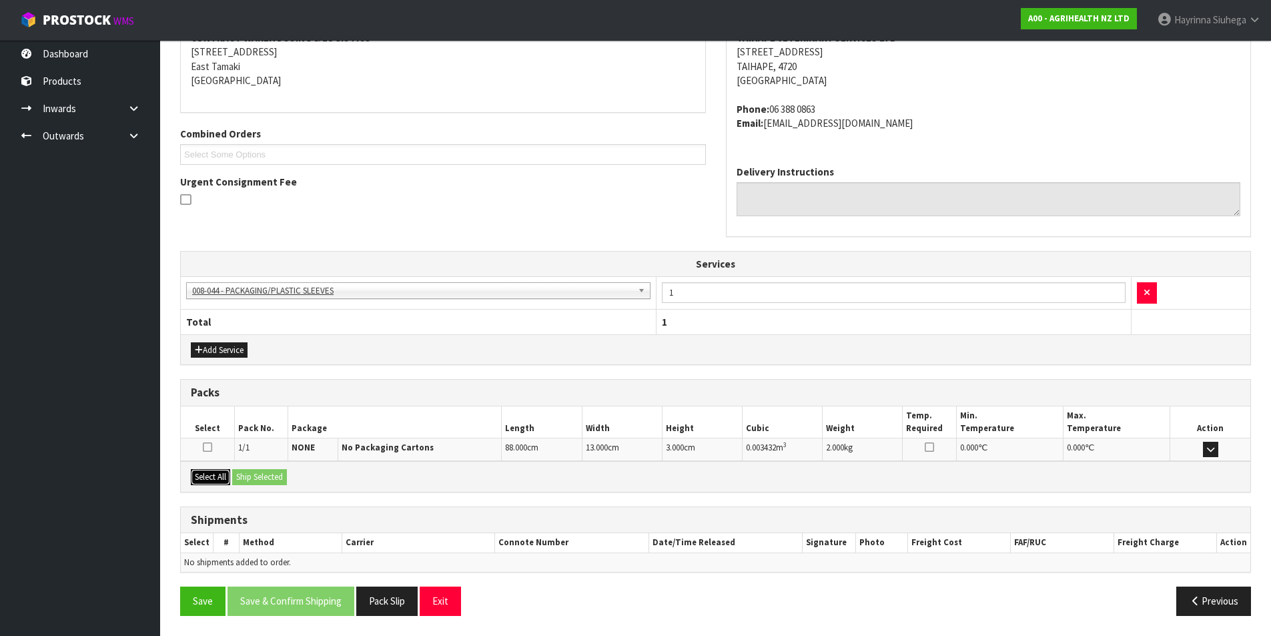
click at [219, 474] on button "Select All" at bounding box center [210, 477] width 39 height 16
click at [252, 478] on button "Ship Selected" at bounding box center [259, 477] width 55 height 16
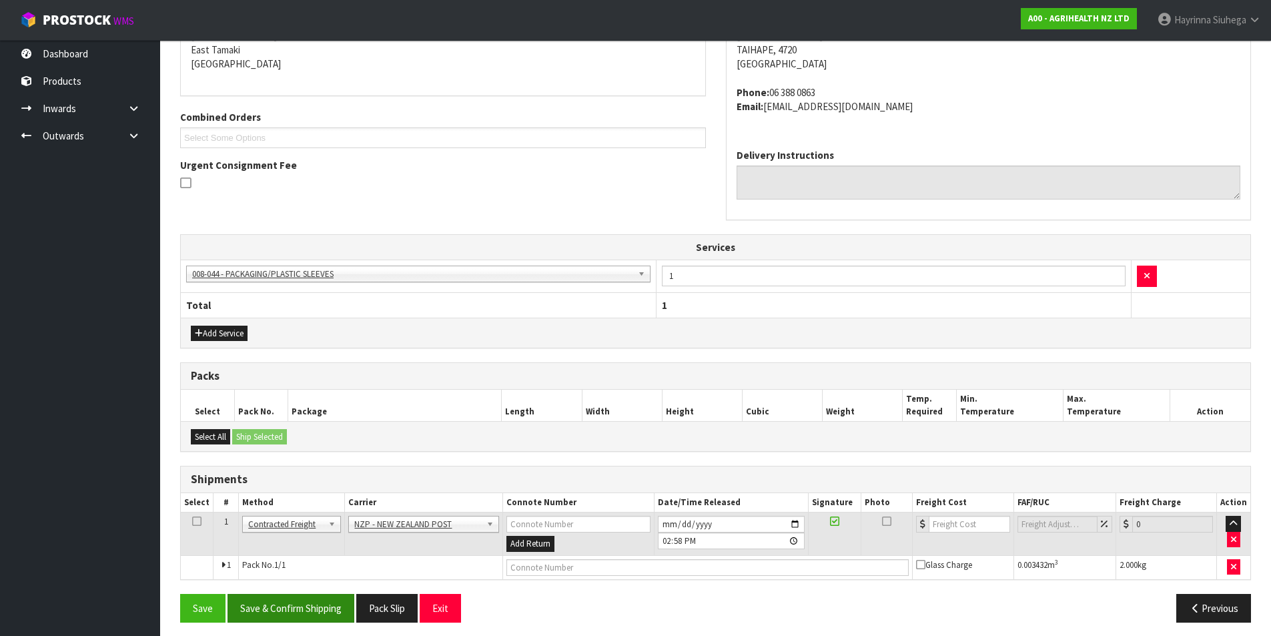
scroll to position [294, 0]
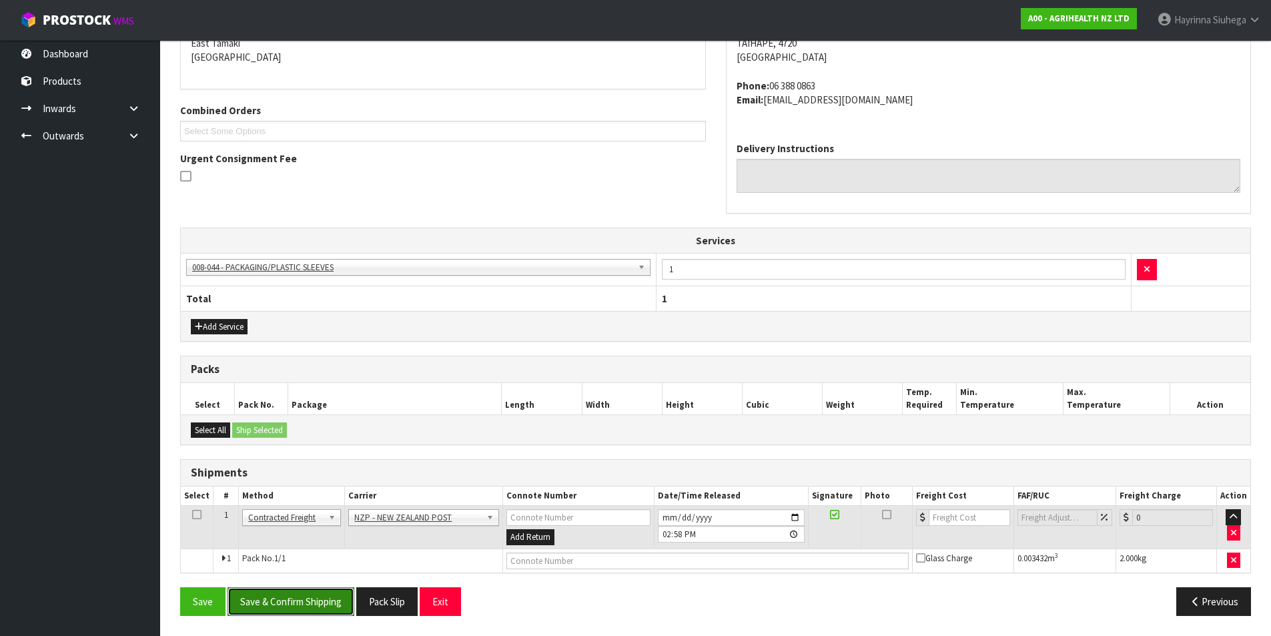
click at [322, 596] on button "Save & Confirm Shipping" at bounding box center [291, 601] width 127 height 29
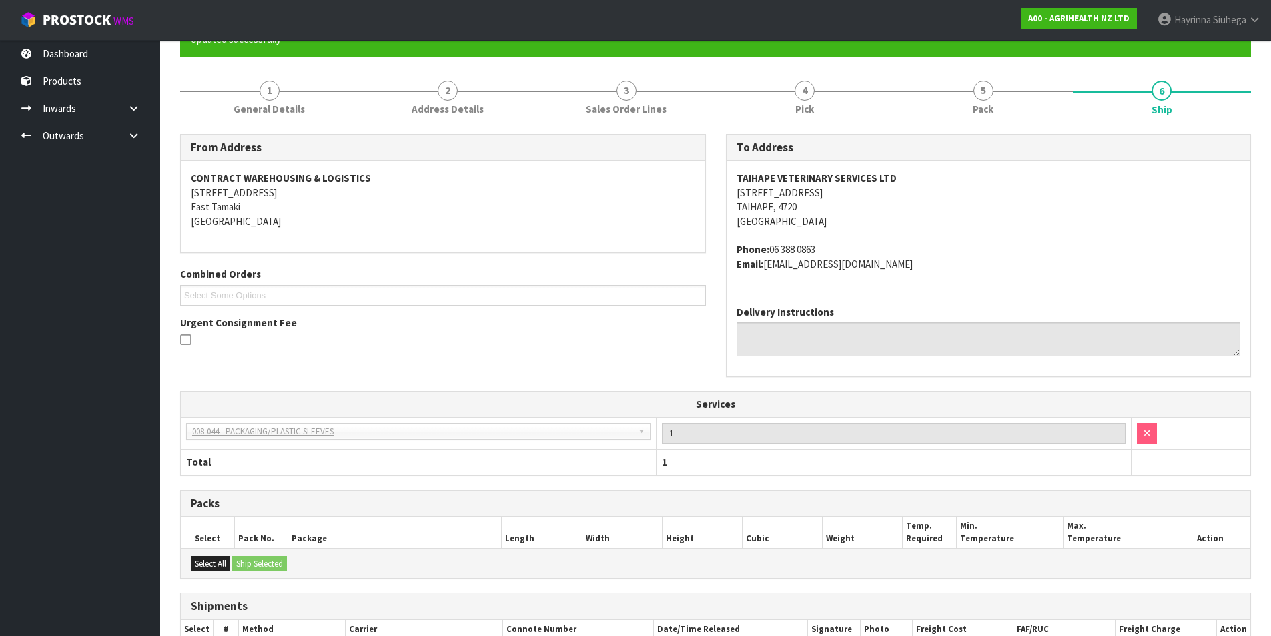
scroll to position [274, 0]
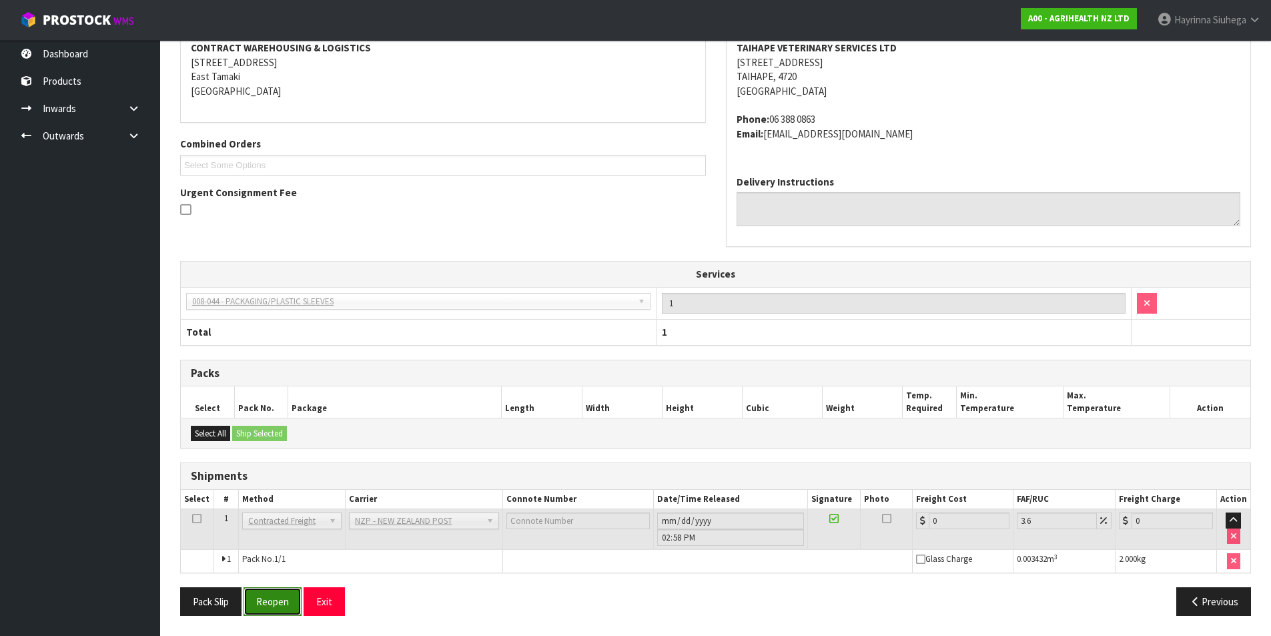
click at [273, 603] on button "Reopen" at bounding box center [273, 601] width 58 height 29
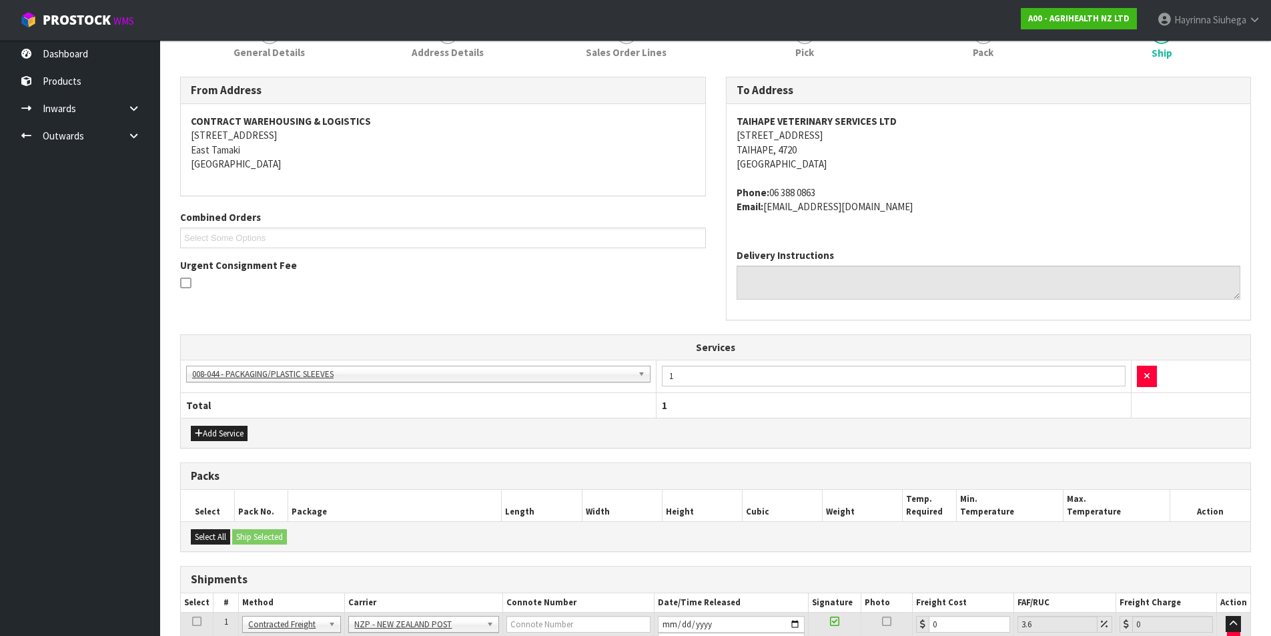
scroll to position [306, 0]
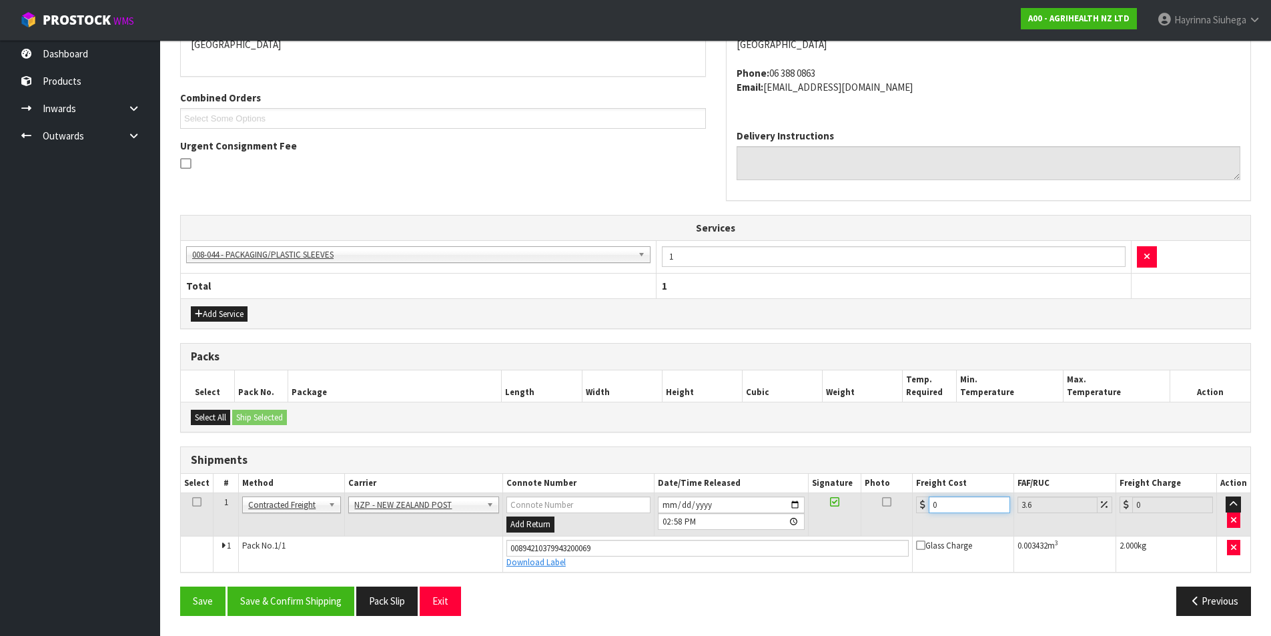
drag, startPoint x: 951, startPoint y: 510, endPoint x: 838, endPoint y: 505, distance: 113.6
click at [838, 505] on tr "1 Client Local Pickup Customer Local Pickup Company Freight Contracted Freight …" at bounding box center [716, 514] width 1070 height 43
click at [180, 586] on button "Save" at bounding box center [202, 600] width 45 height 29
click at [270, 611] on button "Save & Confirm Shipping" at bounding box center [291, 600] width 127 height 29
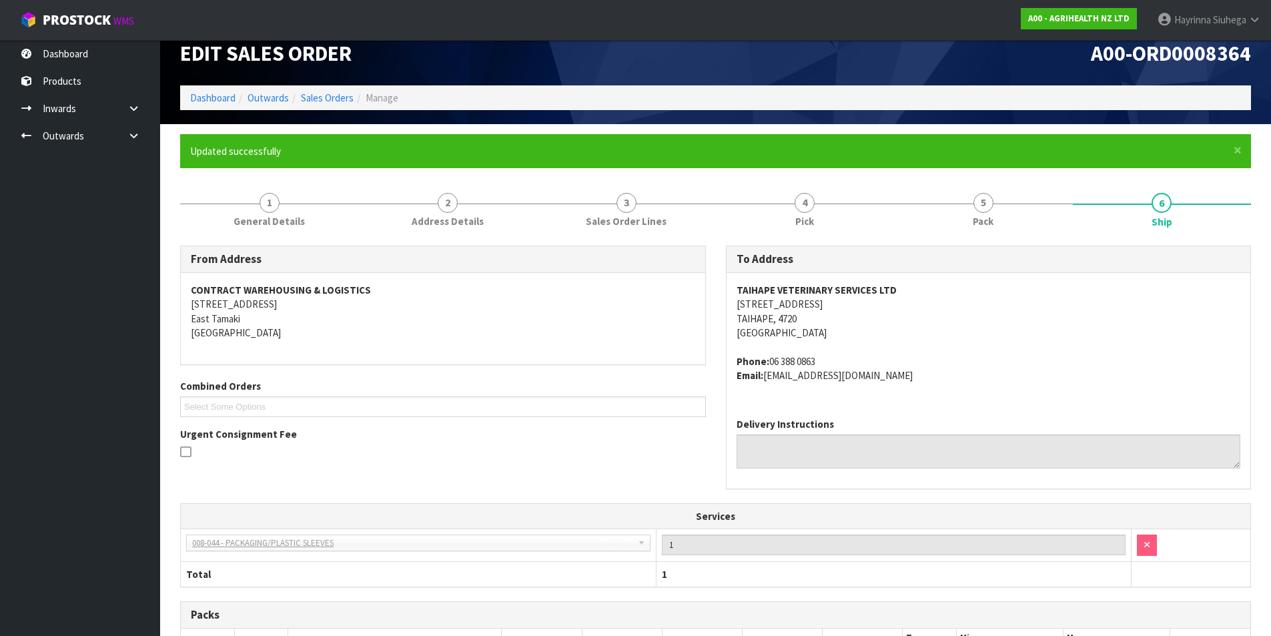
scroll to position [0, 0]
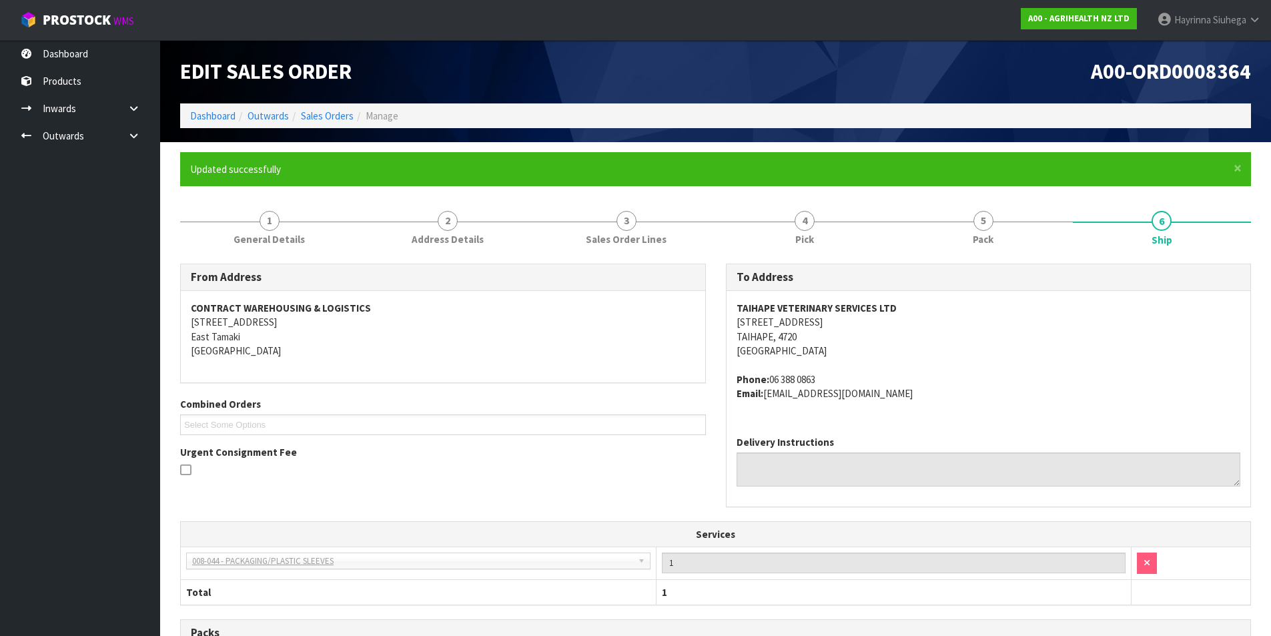
click at [189, 111] on ol "Dashboard Outwards Sales Orders Manage" at bounding box center [715, 115] width 1071 height 25
click at [193, 115] on link "Dashboard" at bounding box center [212, 115] width 45 height 13
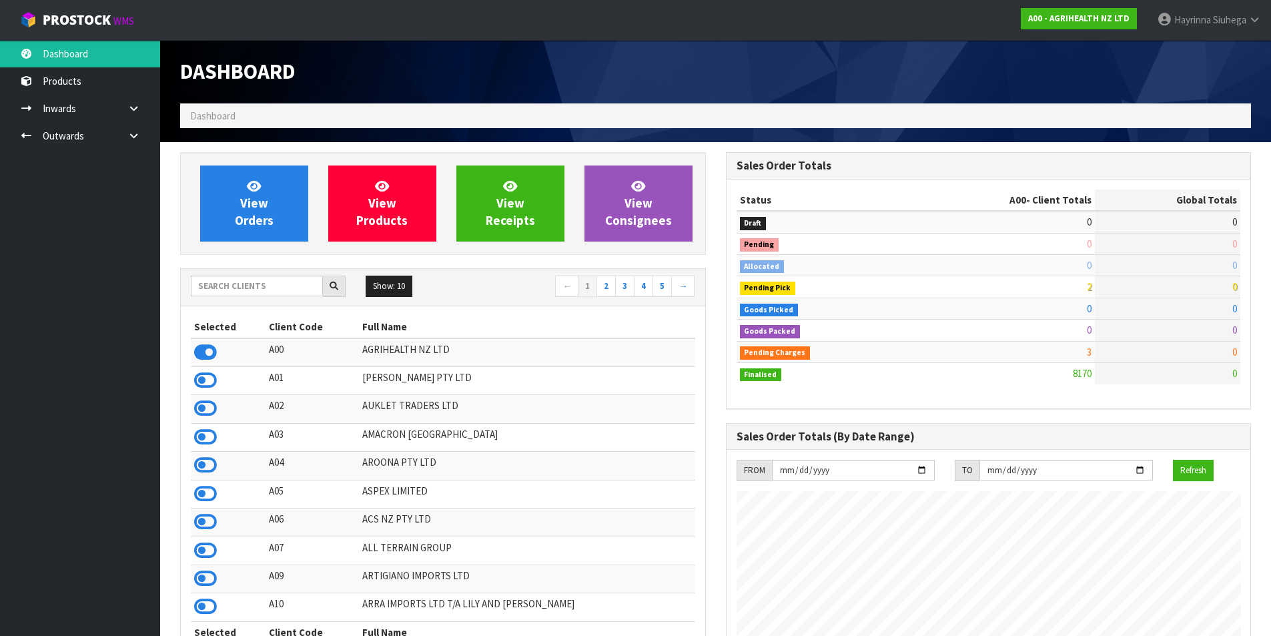
scroll to position [1011, 545]
click at [238, 283] on input "text" at bounding box center [257, 286] width 132 height 21
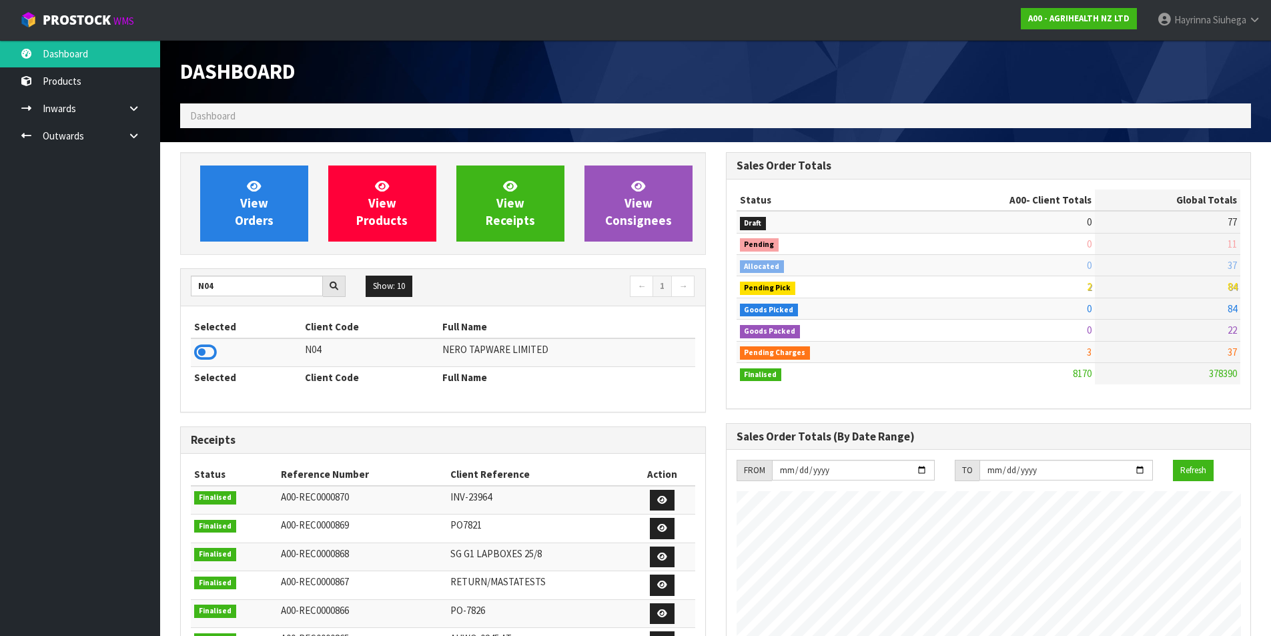
click at [202, 357] on icon at bounding box center [205, 352] width 23 height 20
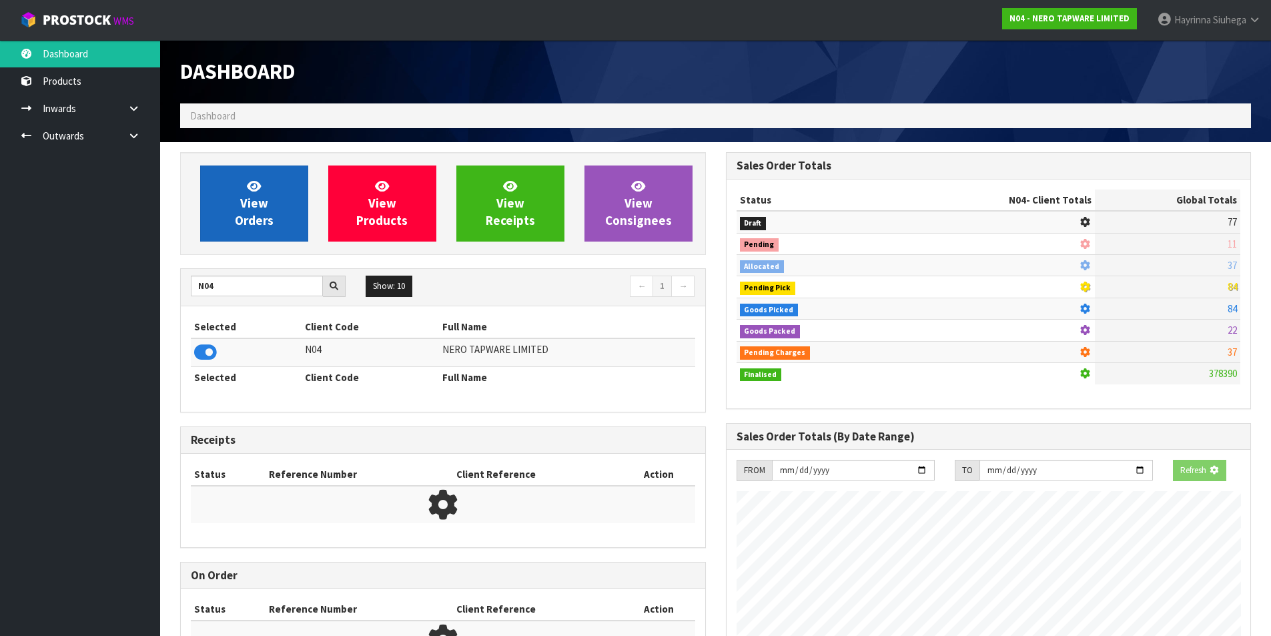
scroll to position [1040, 545]
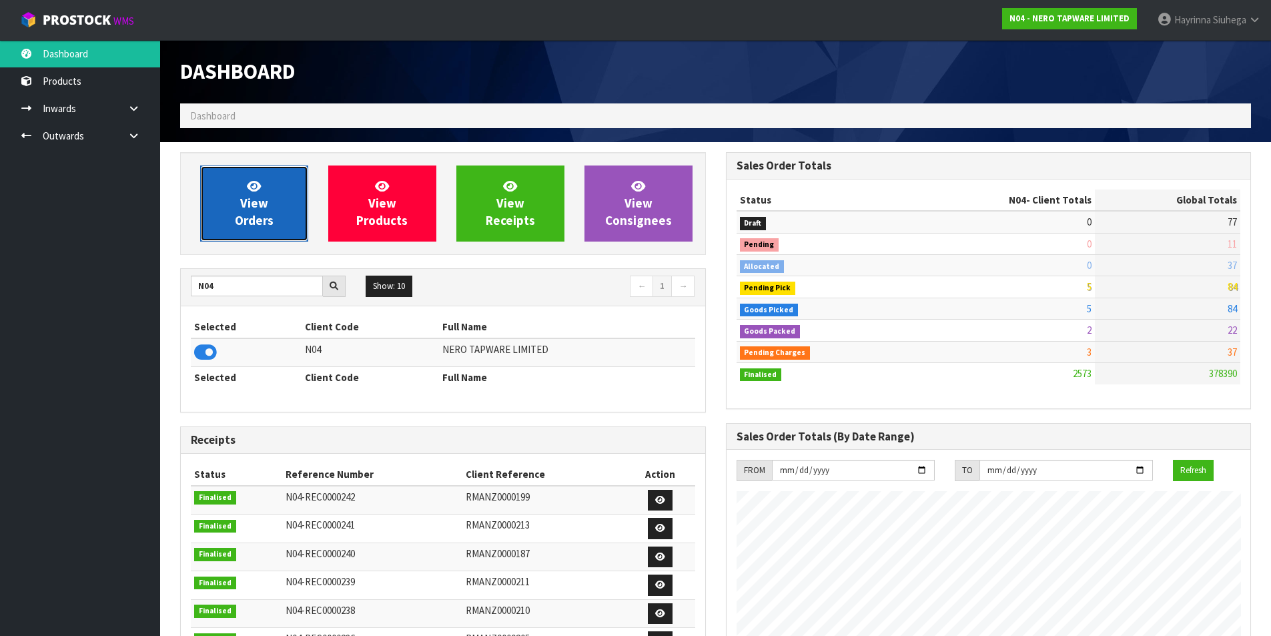
click at [249, 180] on icon at bounding box center [254, 185] width 14 height 13
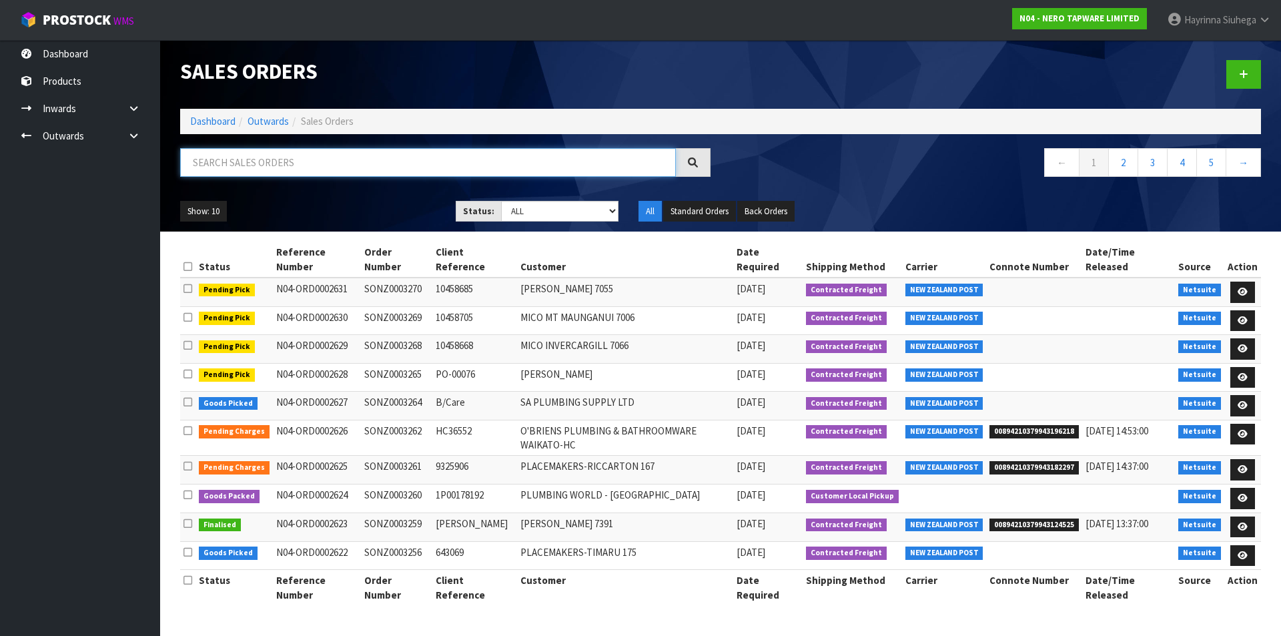
click at [255, 162] on input "text" at bounding box center [428, 162] width 496 height 29
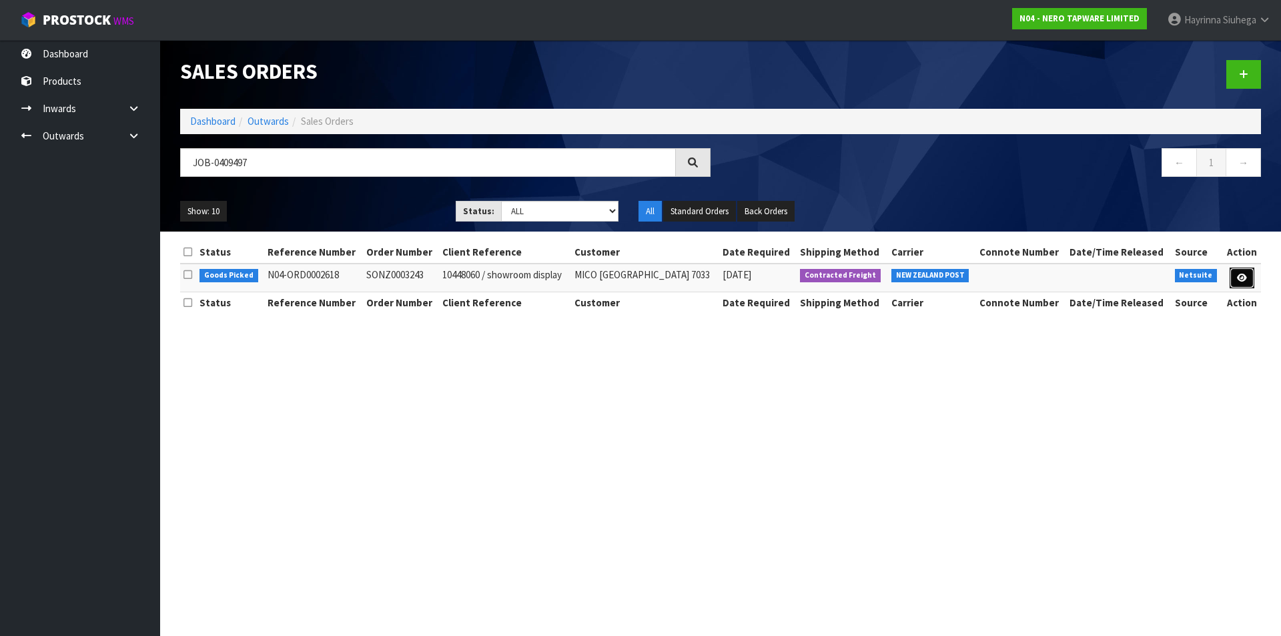
click at [1247, 276] on link at bounding box center [1242, 278] width 25 height 21
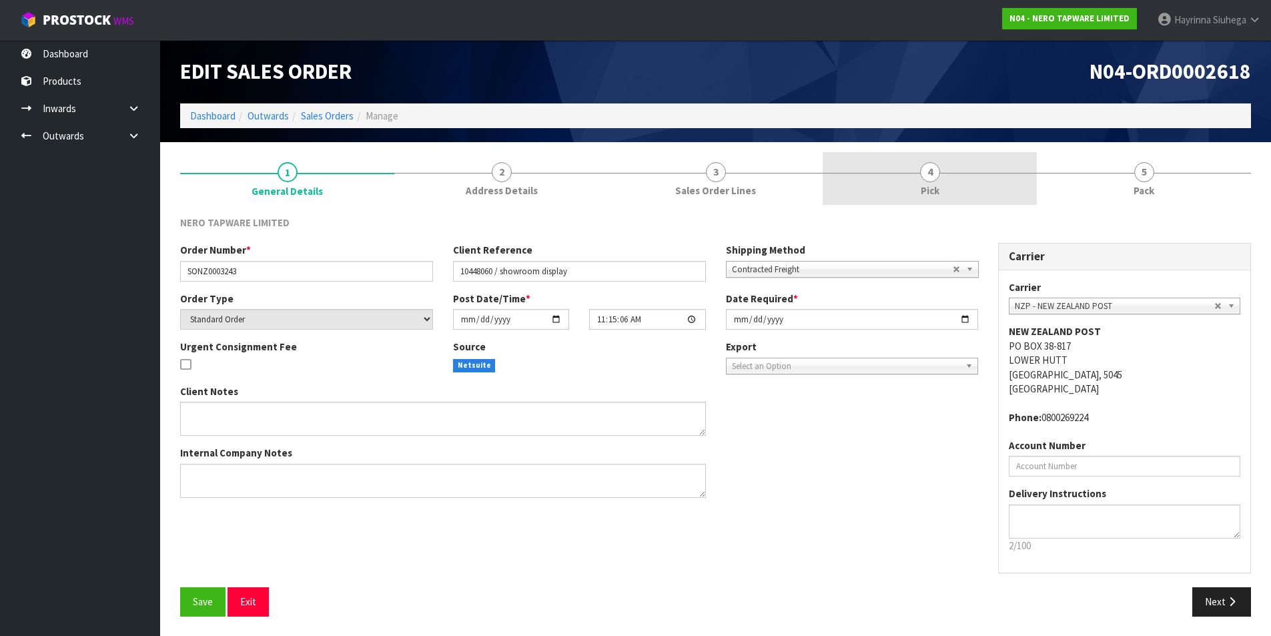
drag, startPoint x: 943, startPoint y: 168, endPoint x: 1036, endPoint y: 163, distance: 92.9
click at [952, 167] on link "4 Pick" at bounding box center [930, 178] width 214 height 53
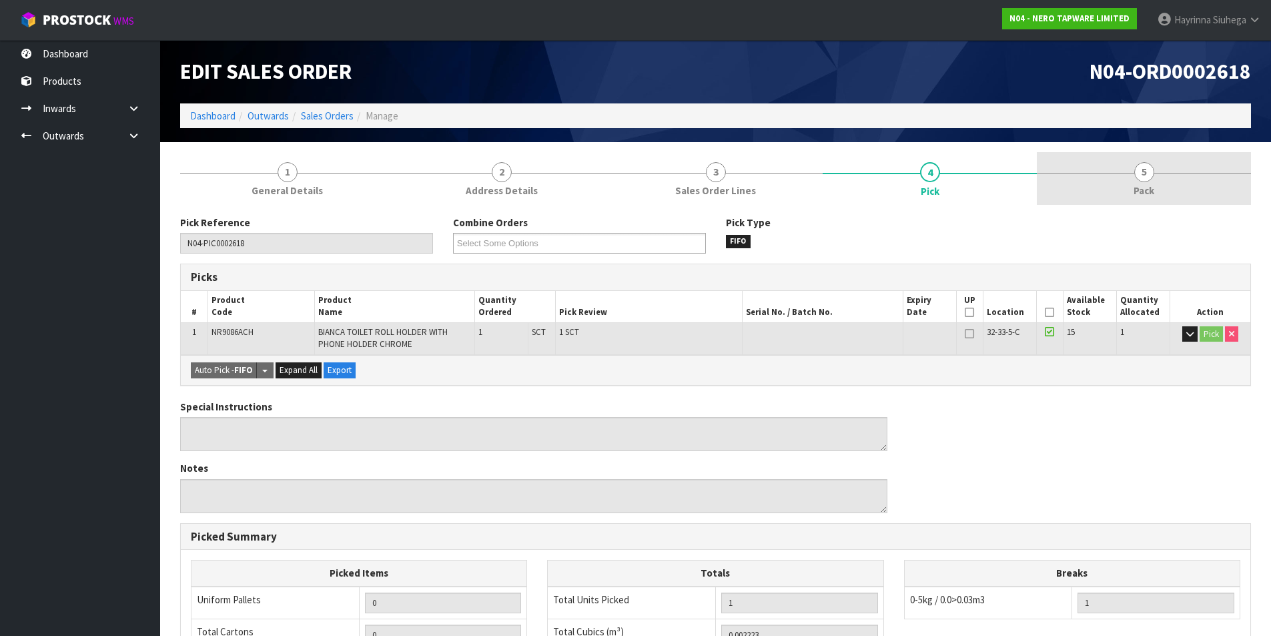
drag, startPoint x: 1116, startPoint y: 159, endPoint x: 1078, endPoint y: 185, distance: 46.5
click at [1116, 159] on link "5 Pack" at bounding box center [1144, 178] width 214 height 53
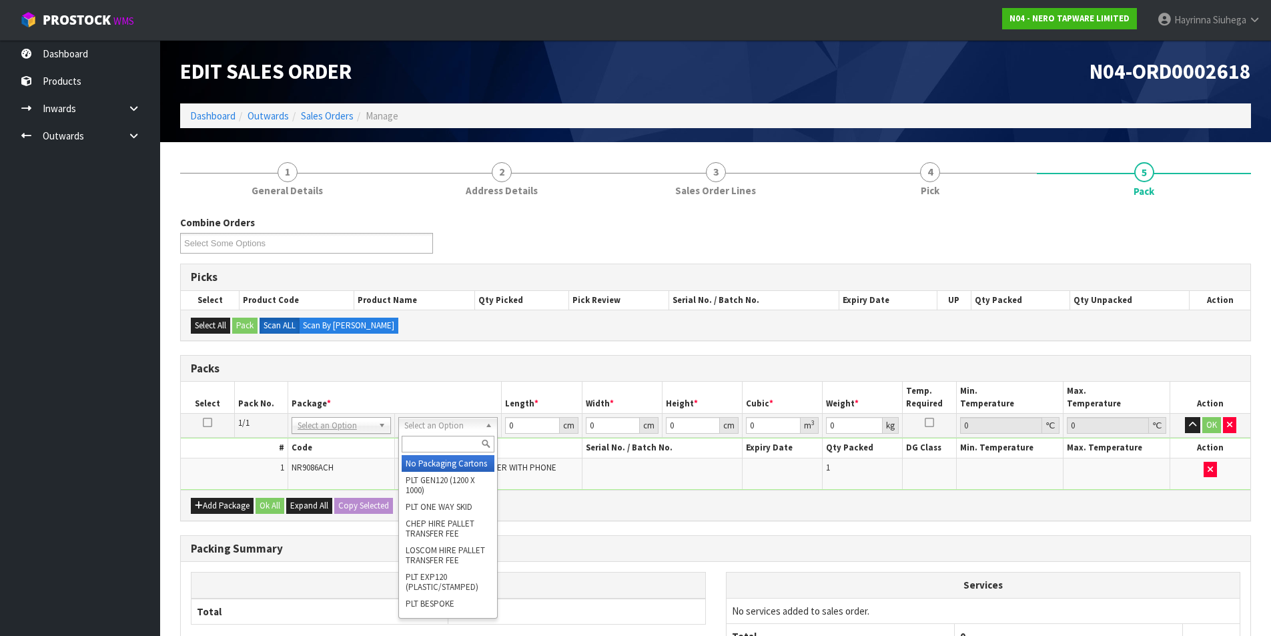
click at [440, 442] on input "text" at bounding box center [448, 444] width 93 height 17
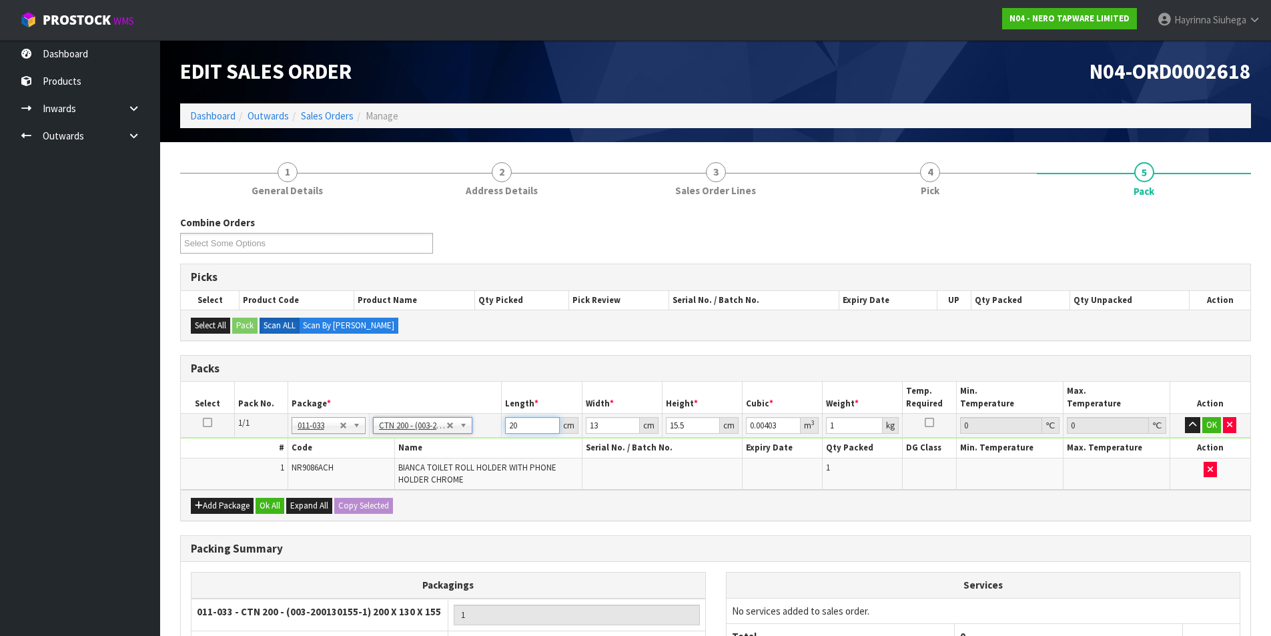
click at [509, 423] on input "20" at bounding box center [532, 425] width 54 height 17
click at [1202, 421] on button "OK" at bounding box center [1211, 425] width 19 height 16
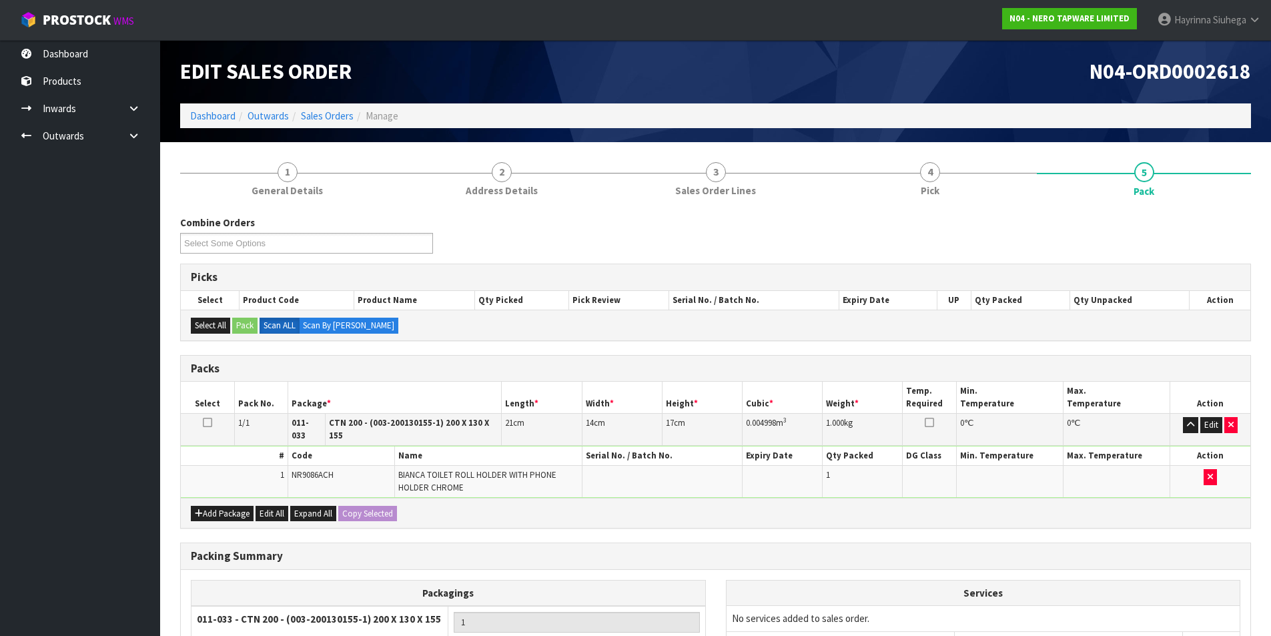
scroll to position [137, 0]
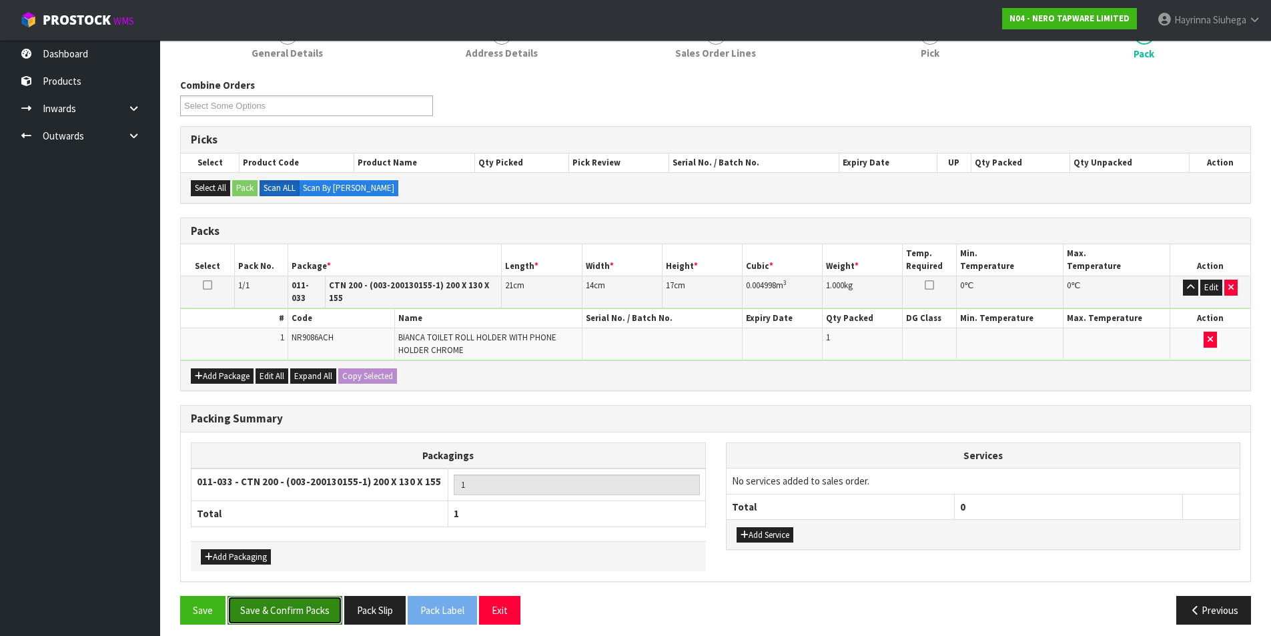
click at [274, 606] on button "Save & Confirm Packs" at bounding box center [285, 610] width 115 height 29
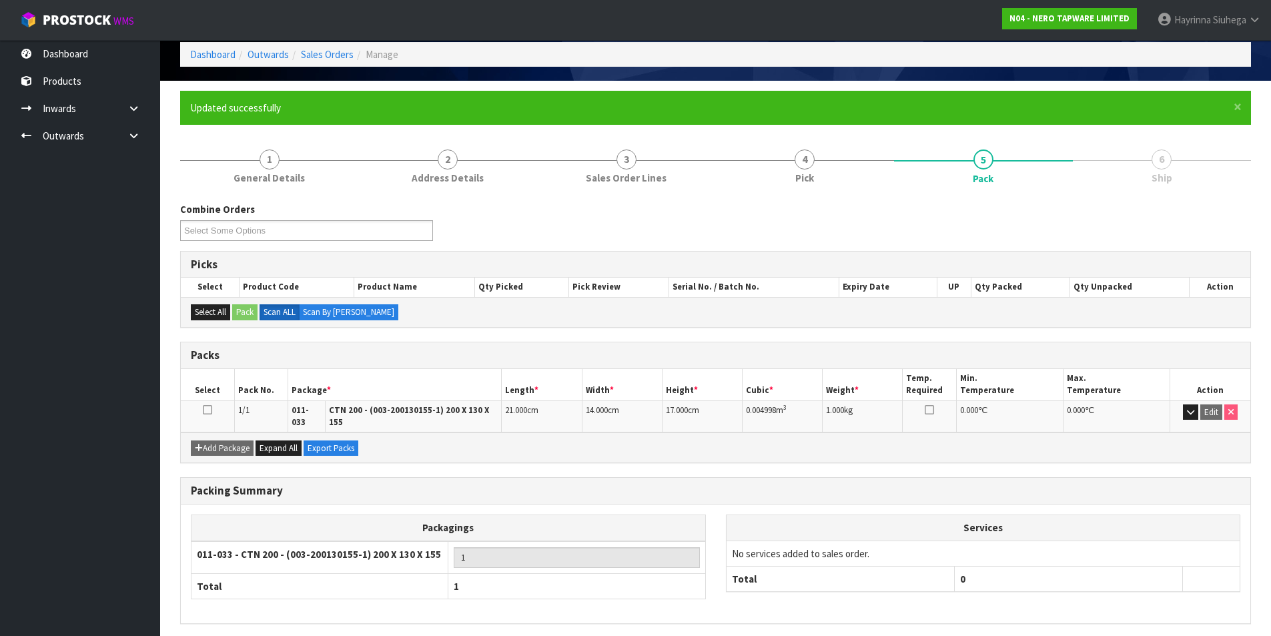
scroll to position [103, 0]
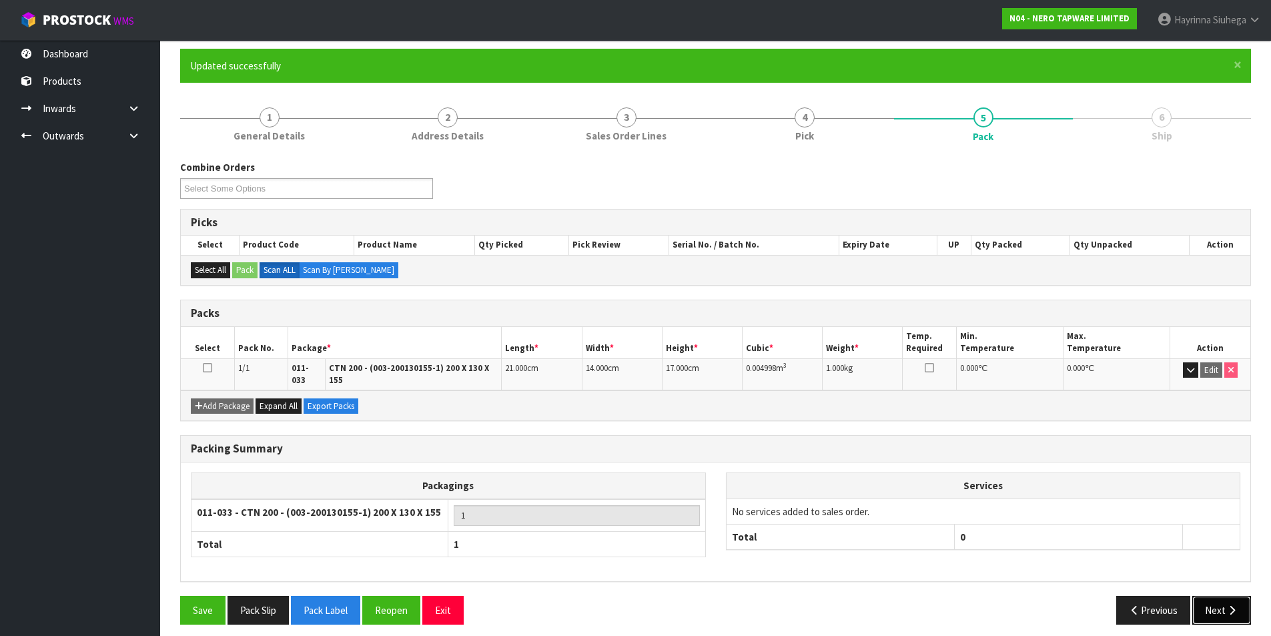
click at [1240, 605] on button "Next" at bounding box center [1221, 610] width 59 height 29
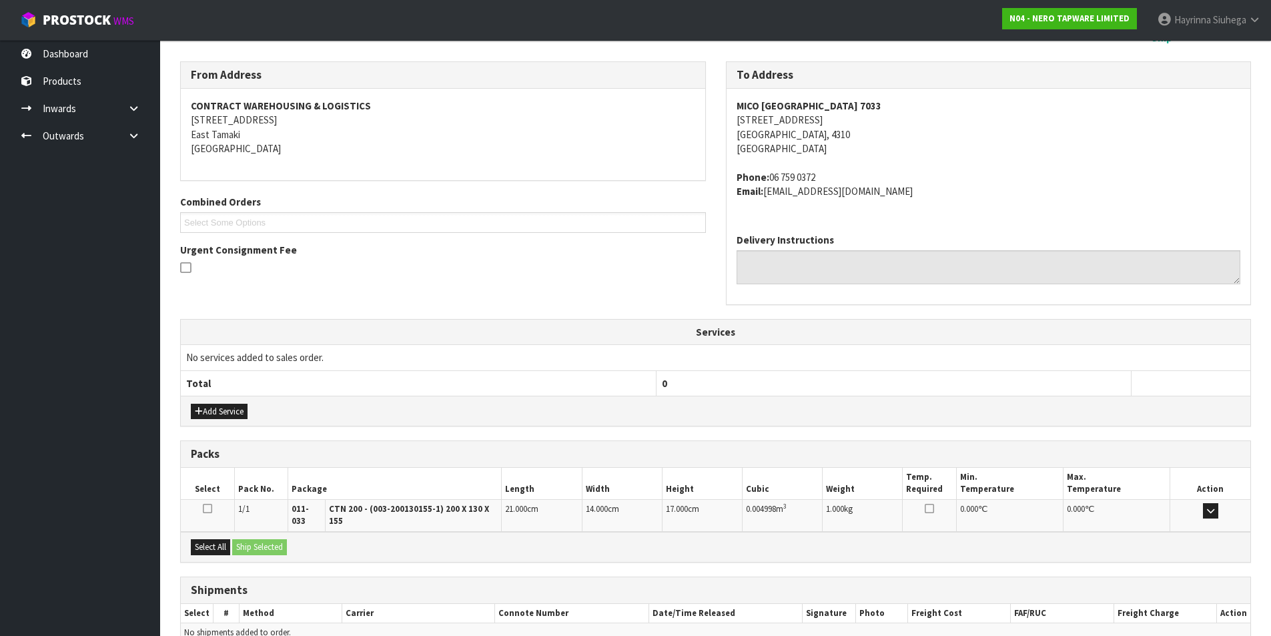
scroll to position [263, 0]
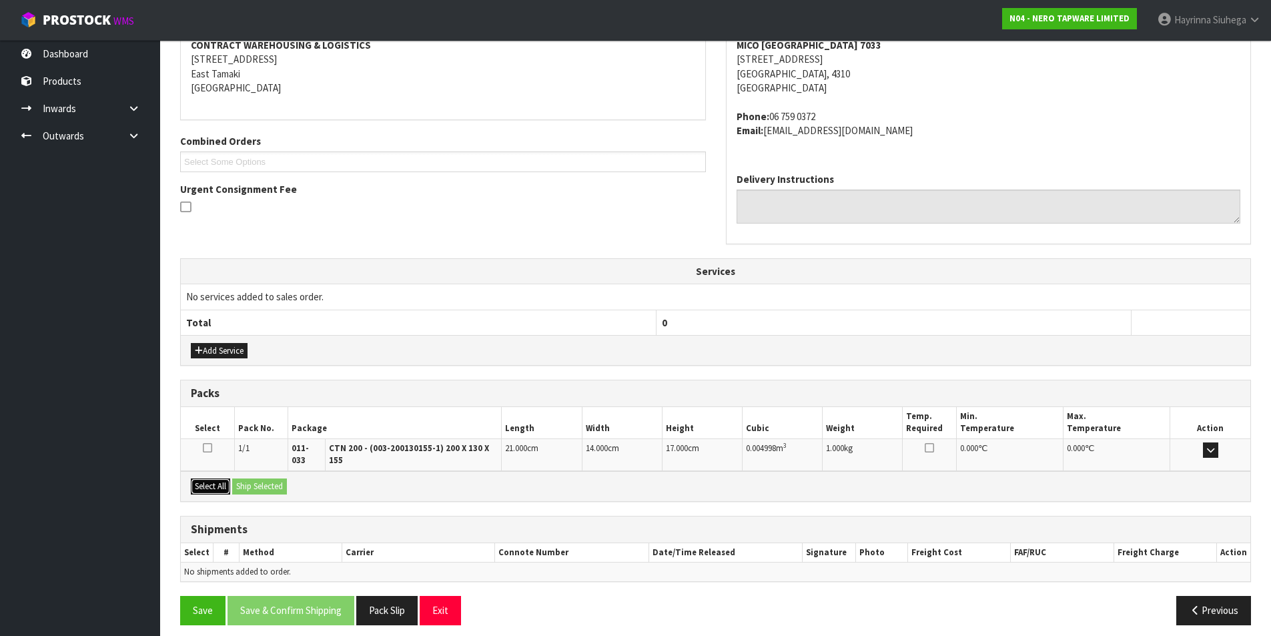
click at [229, 478] on button "Select All" at bounding box center [210, 486] width 39 height 16
click at [264, 478] on button "Ship Selected" at bounding box center [259, 486] width 55 height 16
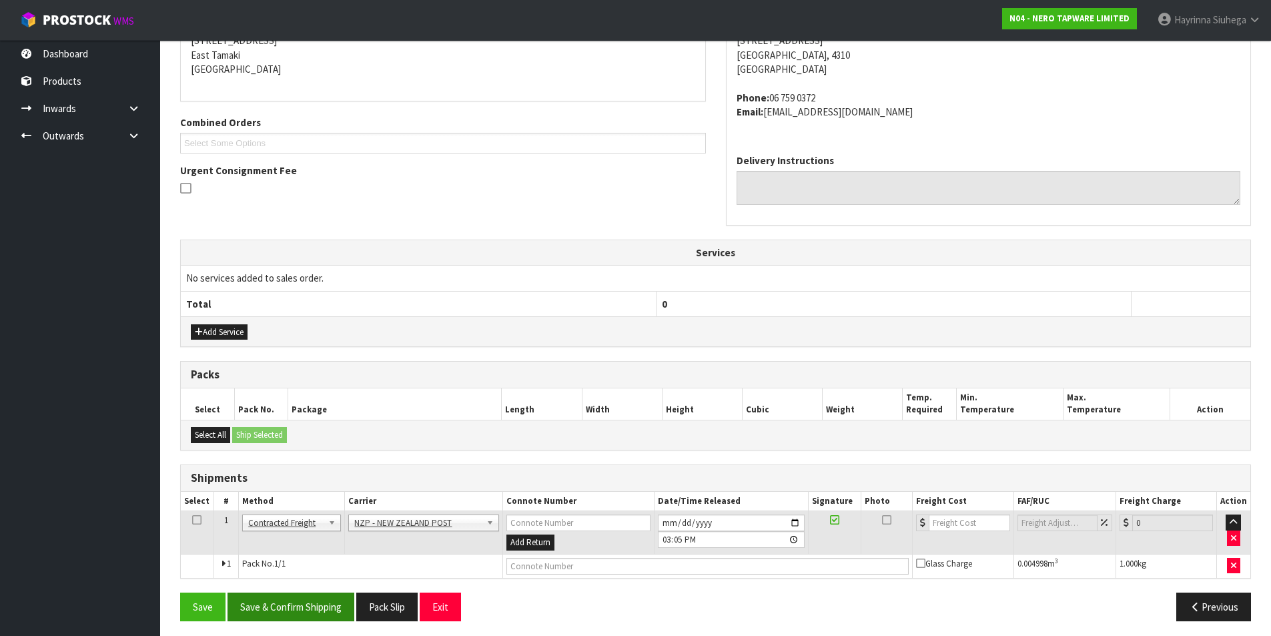
scroll to position [287, 0]
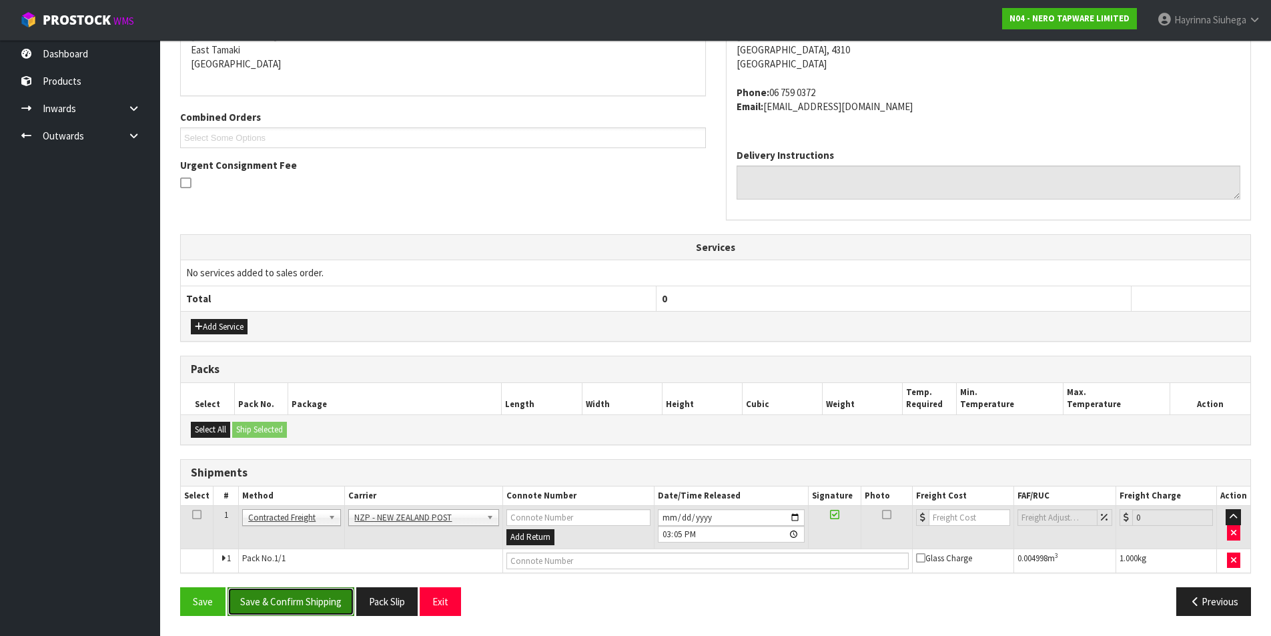
click at [340, 602] on button "Save & Confirm Shipping" at bounding box center [291, 601] width 127 height 29
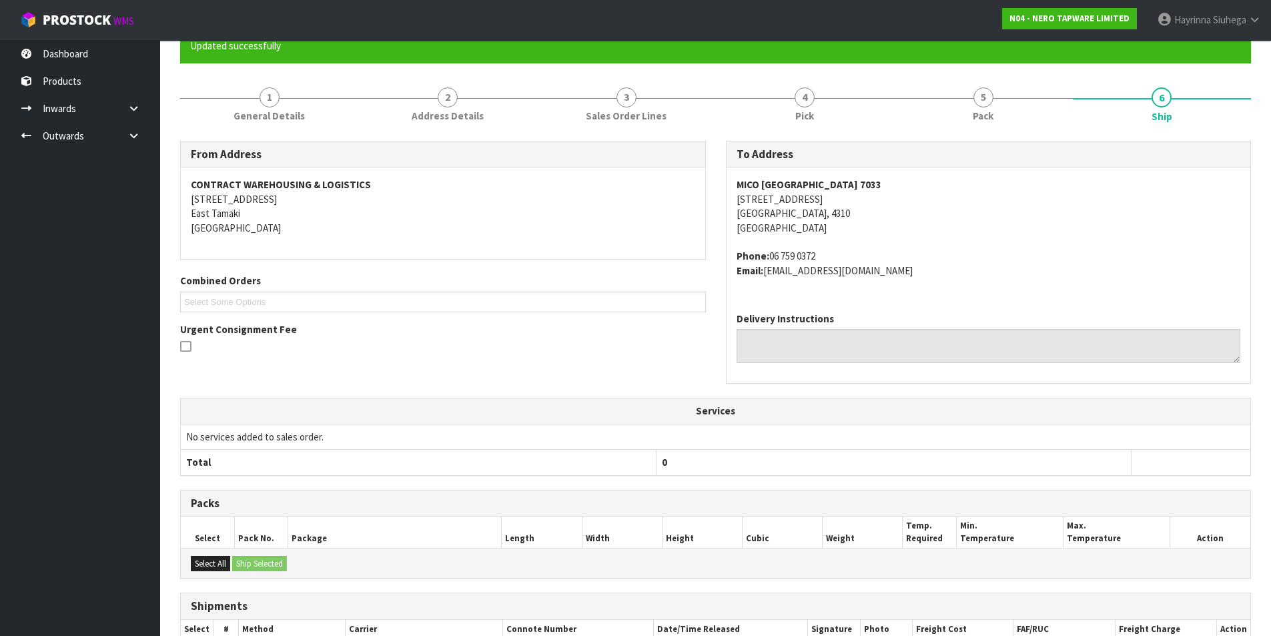
scroll to position [268, 0]
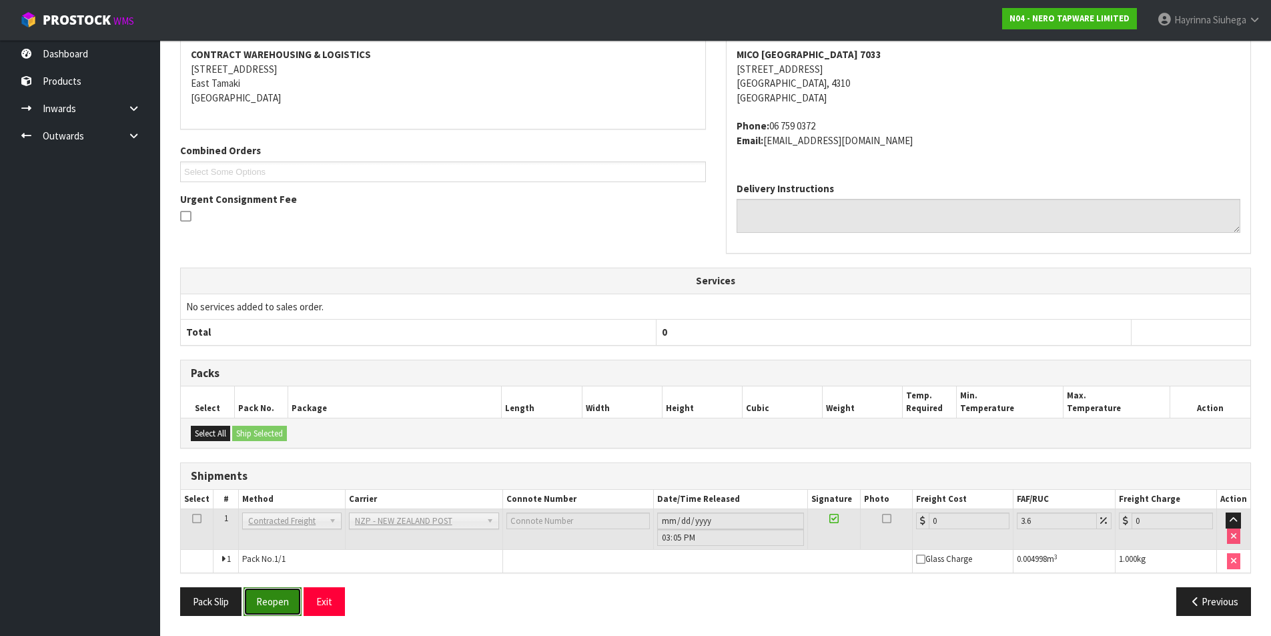
click at [283, 606] on button "Reopen" at bounding box center [273, 601] width 58 height 29
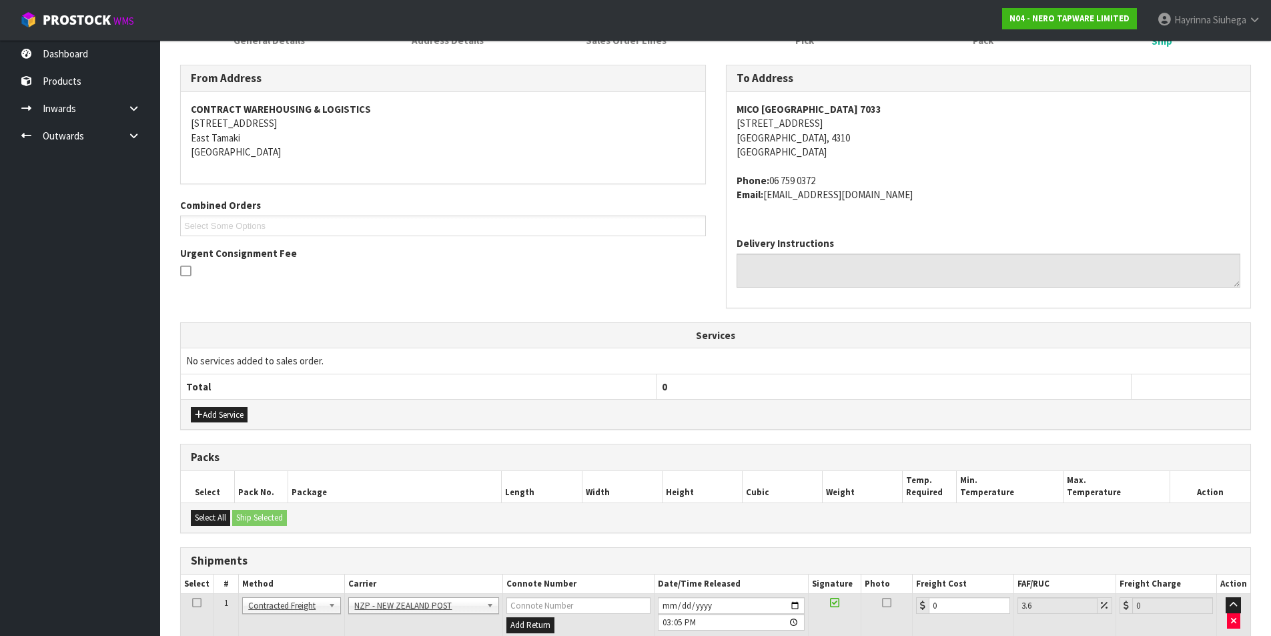
scroll to position [254, 0]
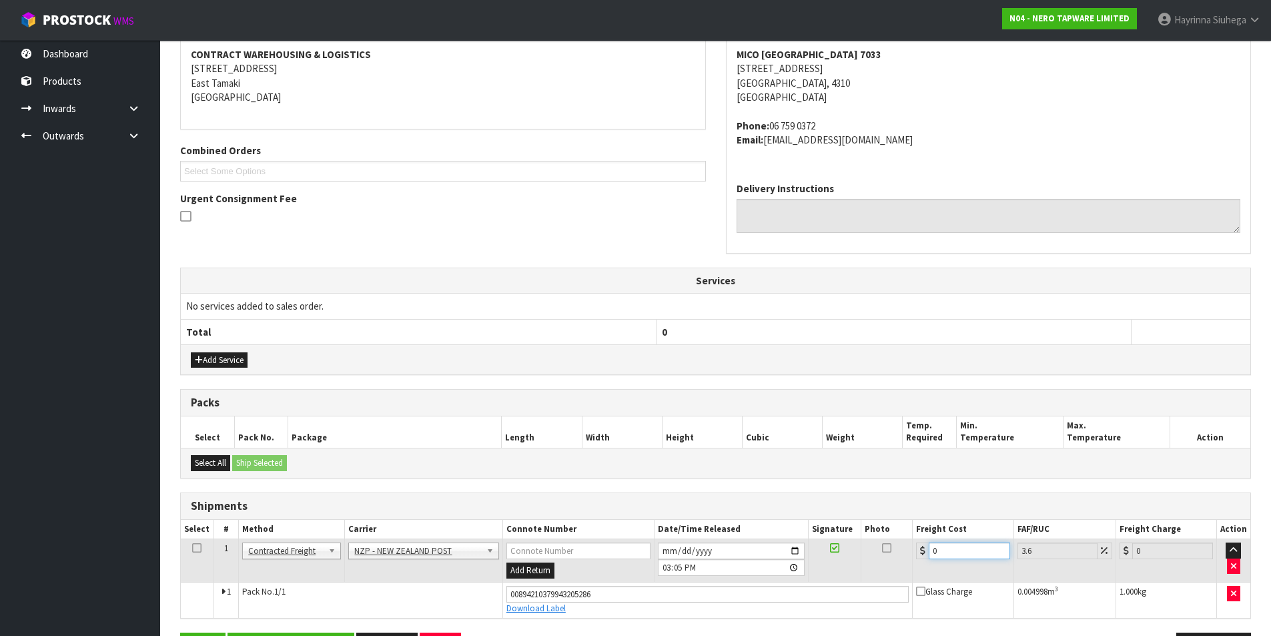
drag, startPoint x: 949, startPoint y: 548, endPoint x: 862, endPoint y: 549, distance: 86.7
click at [816, 548] on tr "1 Client Local Pickup Customer Local Pickup Company Freight Contracted Freight …" at bounding box center [716, 560] width 1070 height 43
click at [180, 613] on button "Save" at bounding box center [202, 647] width 45 height 29
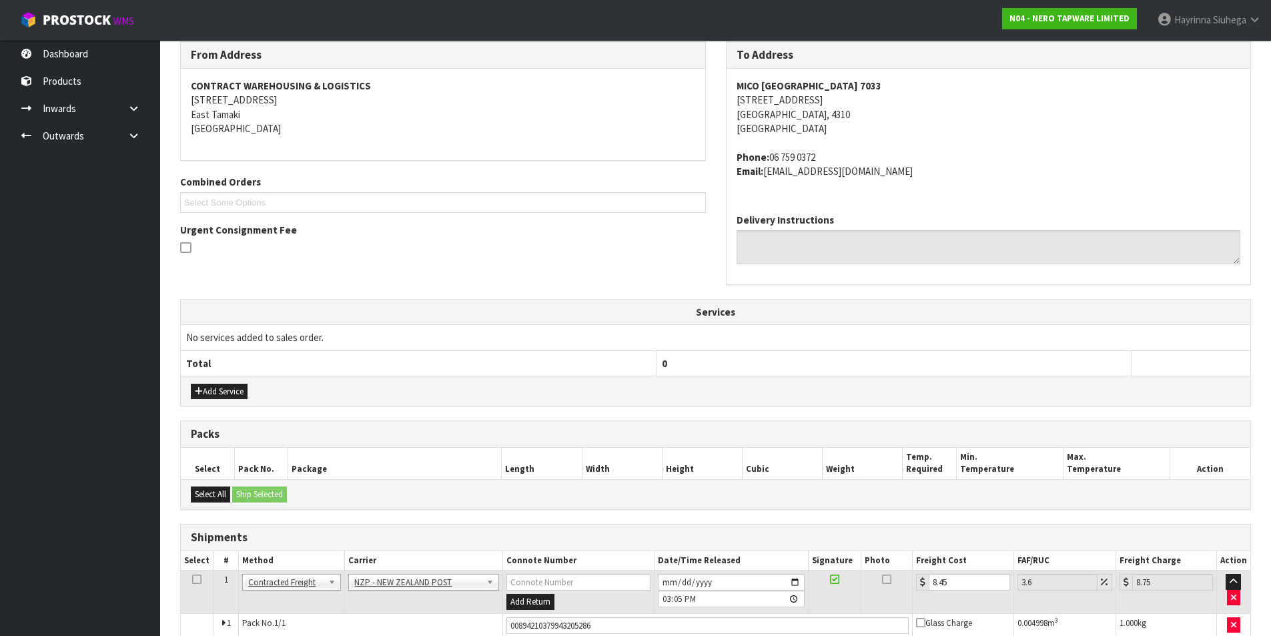
scroll to position [299, 0]
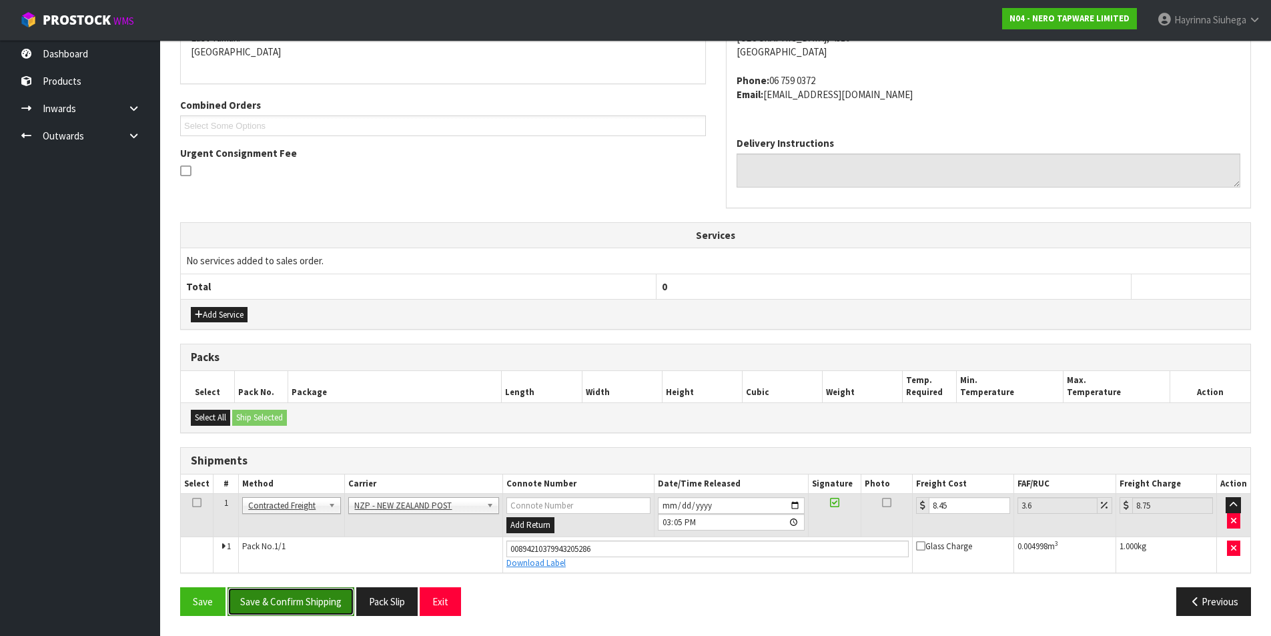
click at [246, 611] on button "Save & Confirm Shipping" at bounding box center [291, 601] width 127 height 29
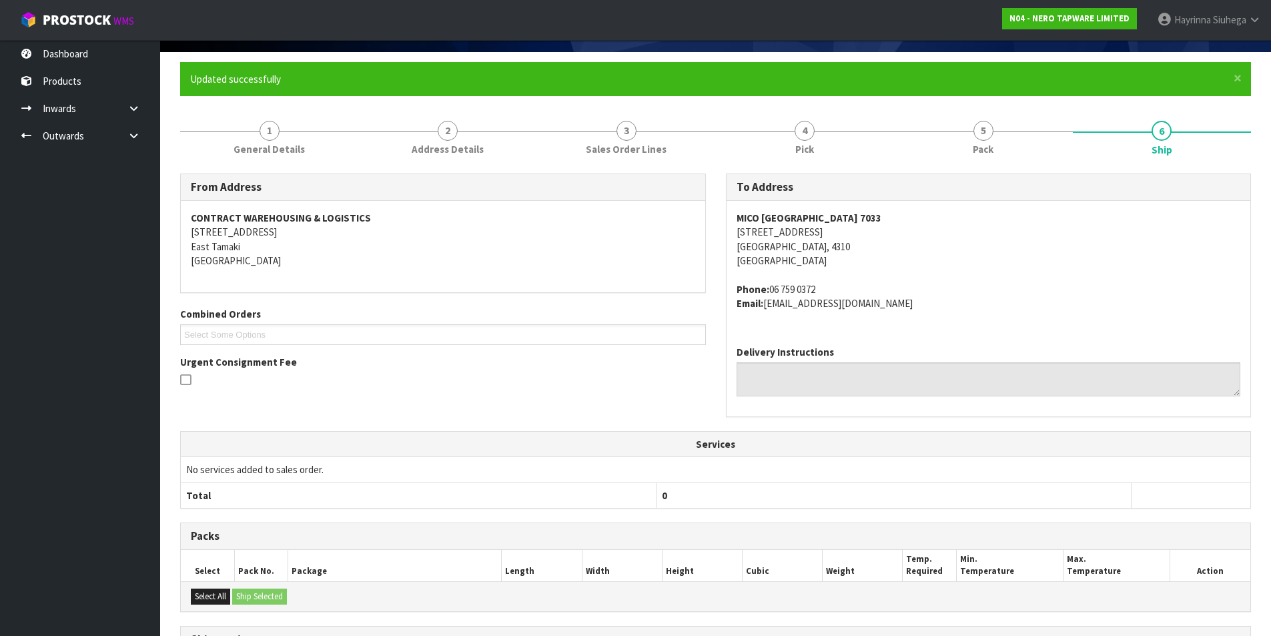
scroll to position [0, 0]
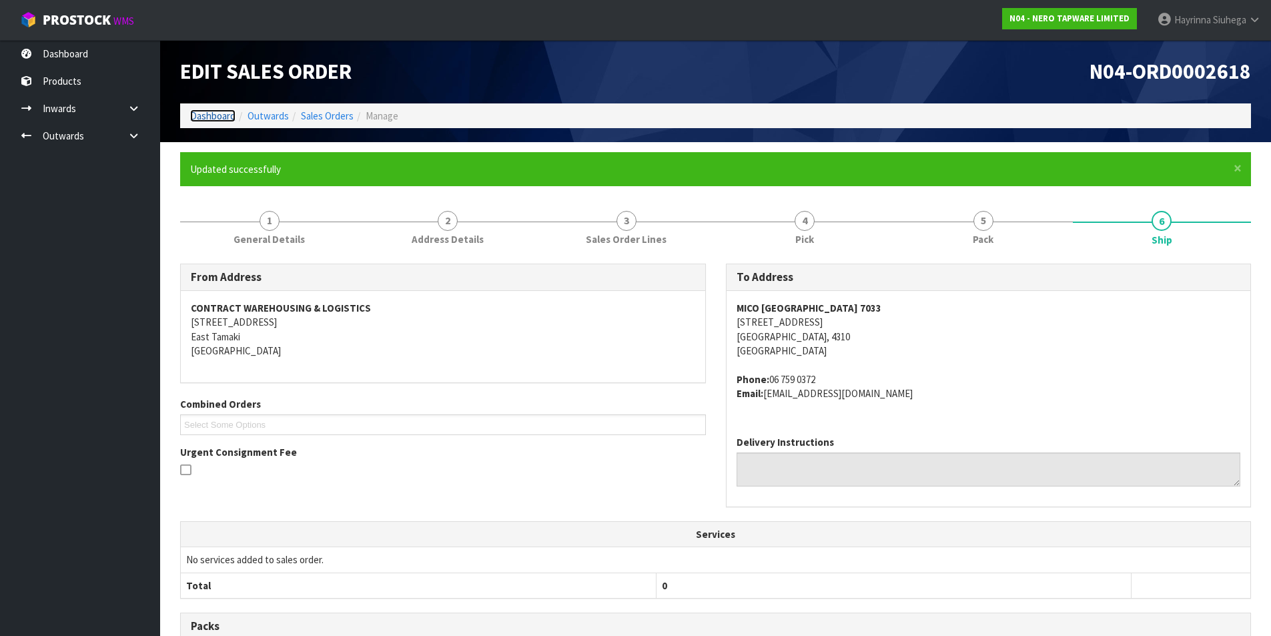
click at [222, 113] on link "Dashboard" at bounding box center [212, 115] width 45 height 13
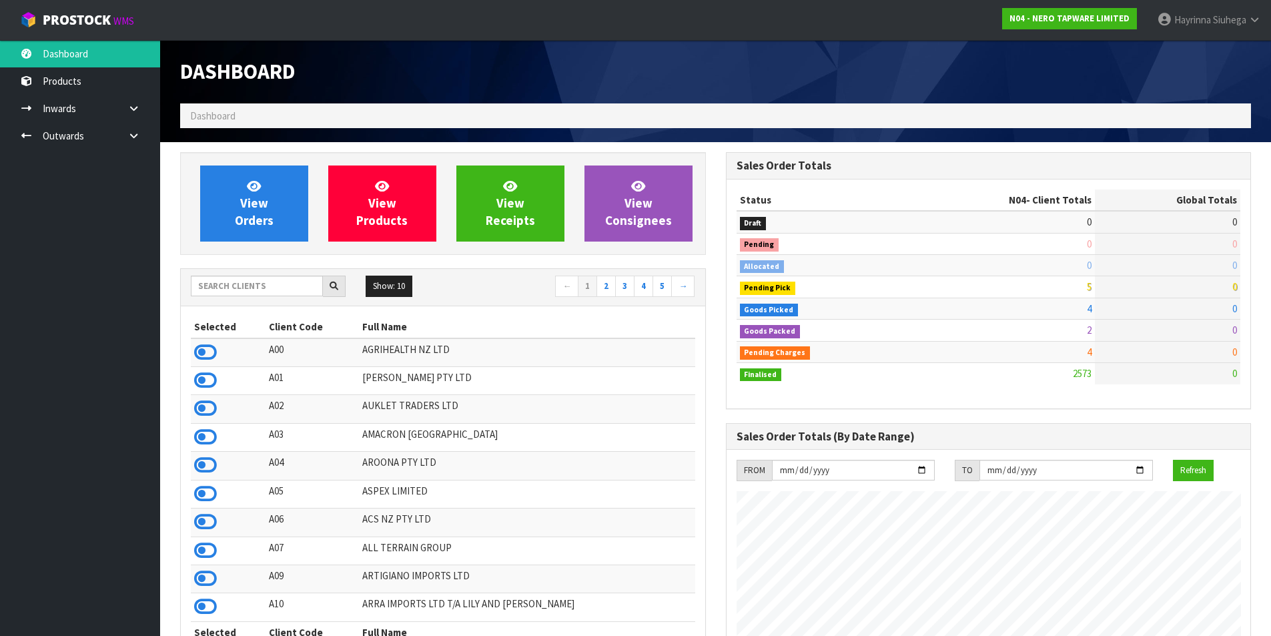
scroll to position [1011, 545]
click at [255, 214] on span "View Orders" at bounding box center [254, 203] width 39 height 50
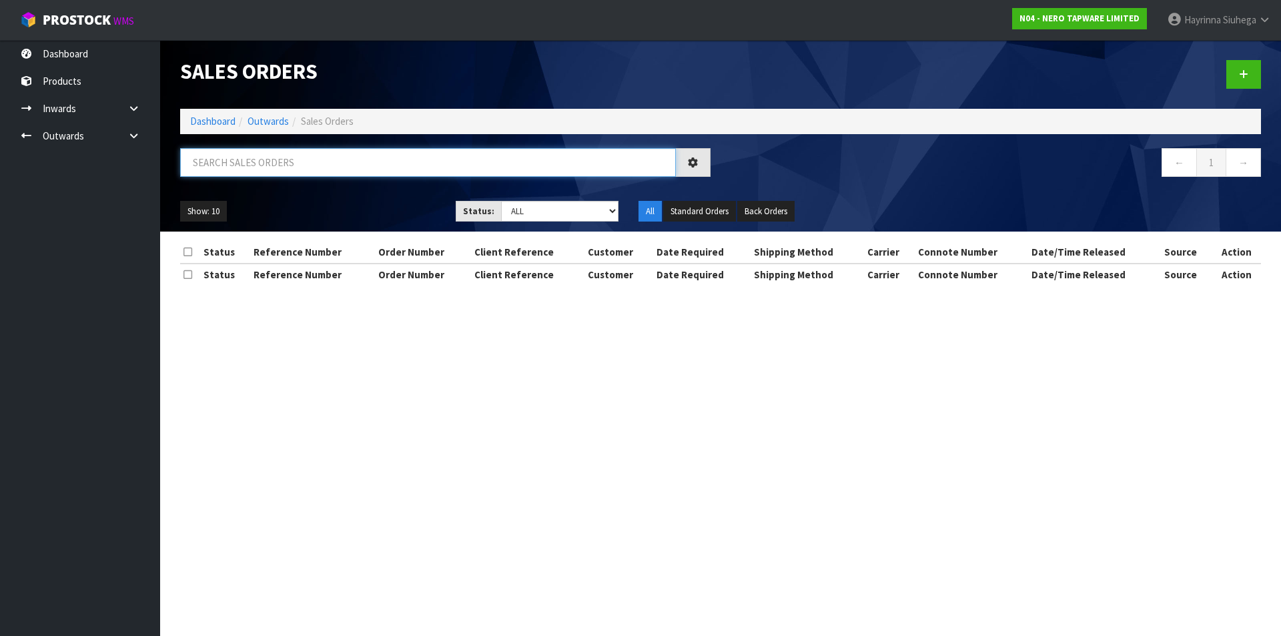
click at [278, 171] on input "text" at bounding box center [428, 162] width 496 height 29
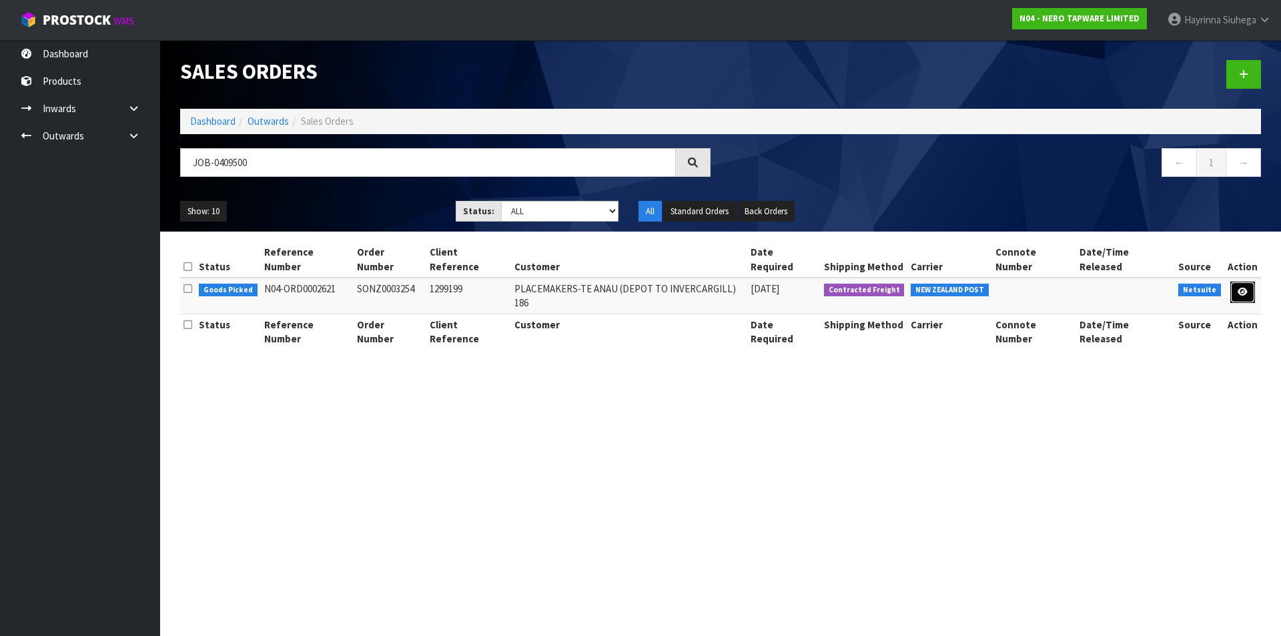
click at [1236, 282] on link at bounding box center [1242, 292] width 25 height 21
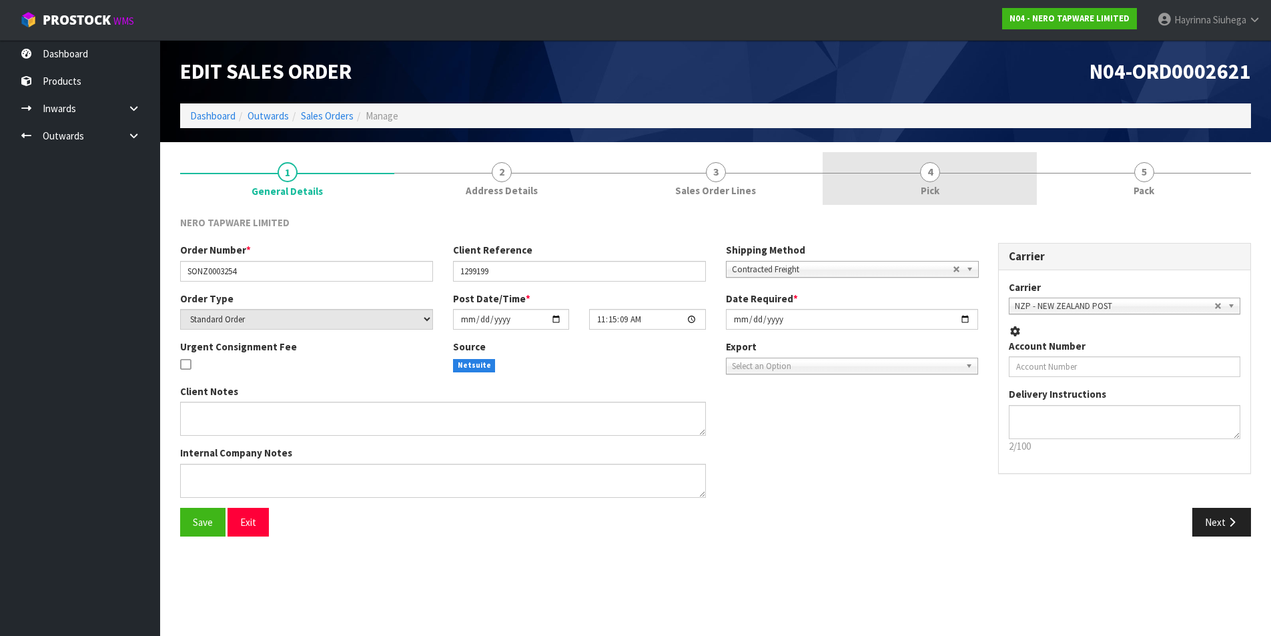
click at [983, 175] on link "4 Pick" at bounding box center [930, 178] width 214 height 53
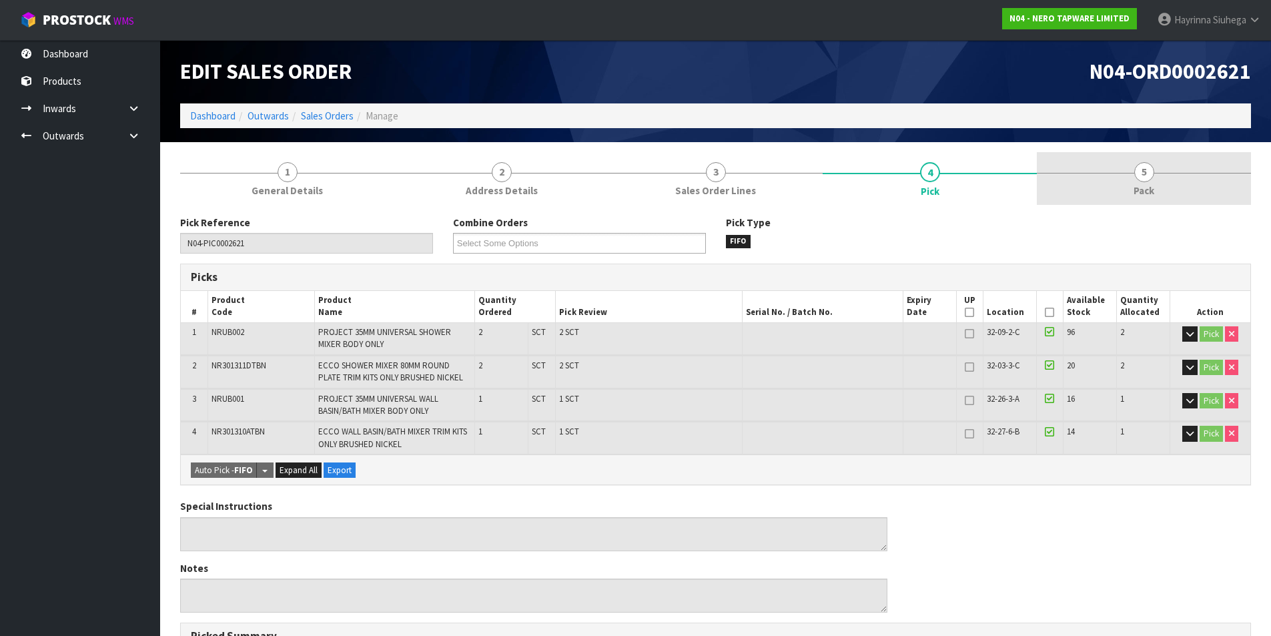
click at [1069, 170] on link "5 Pack" at bounding box center [1144, 178] width 214 height 53
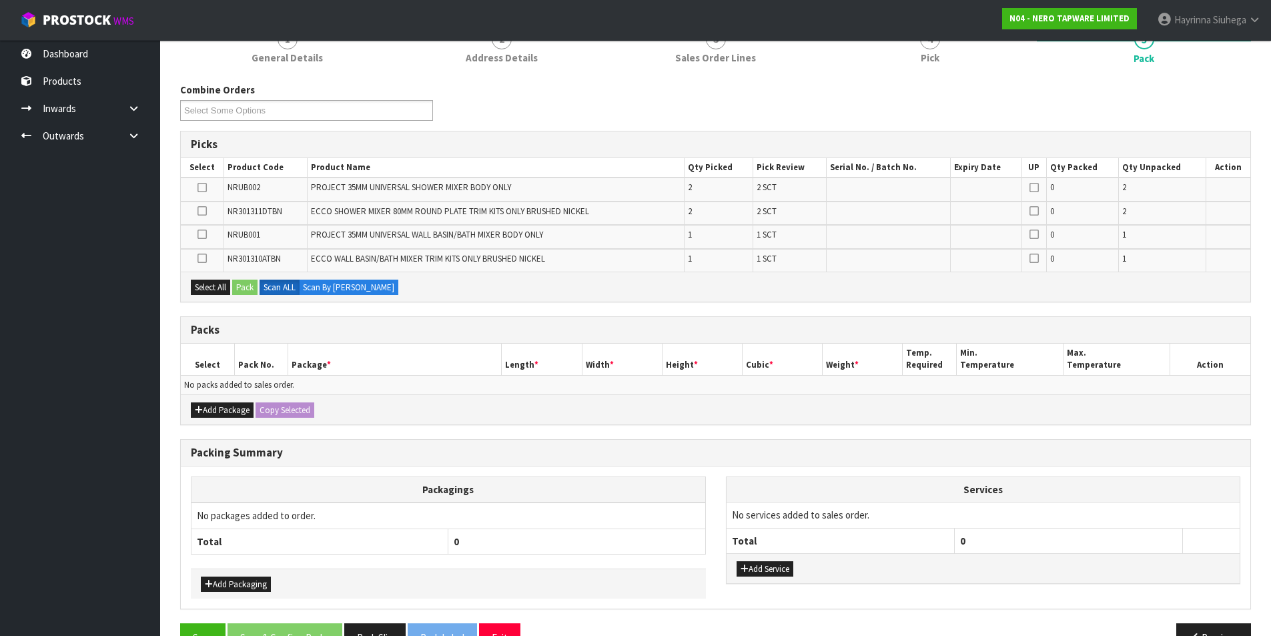
scroll to position [133, 0]
click at [205, 408] on button "Add Package" at bounding box center [222, 410] width 63 height 16
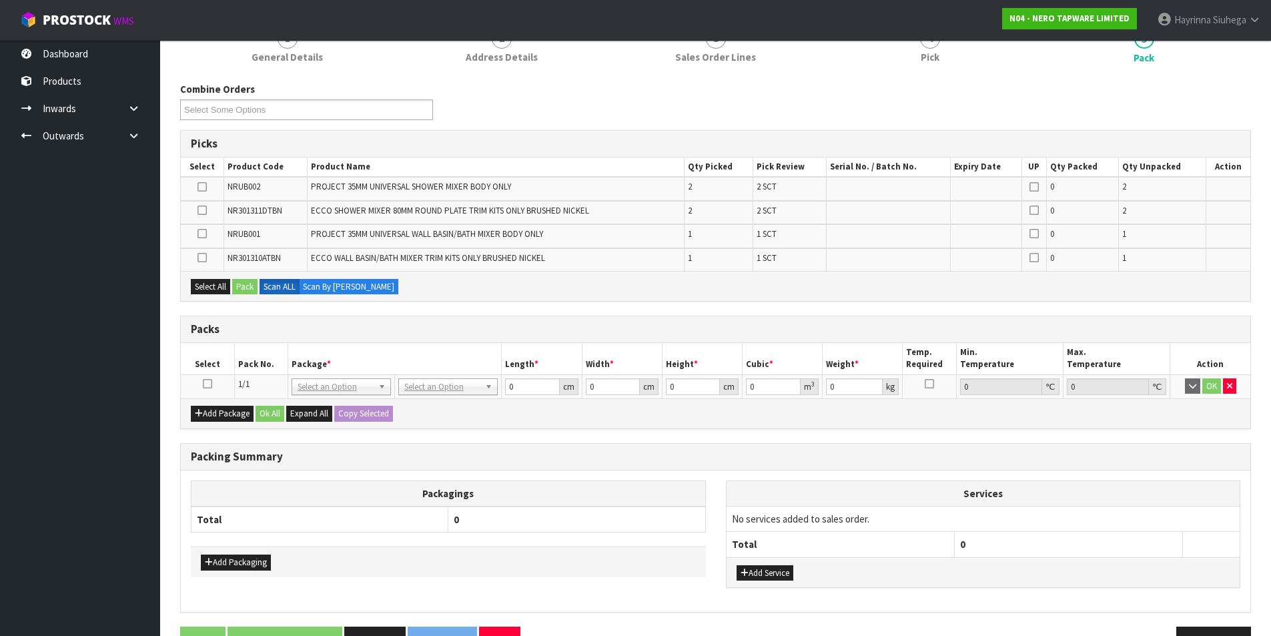
click at [208, 384] on icon at bounding box center [207, 384] width 9 height 1
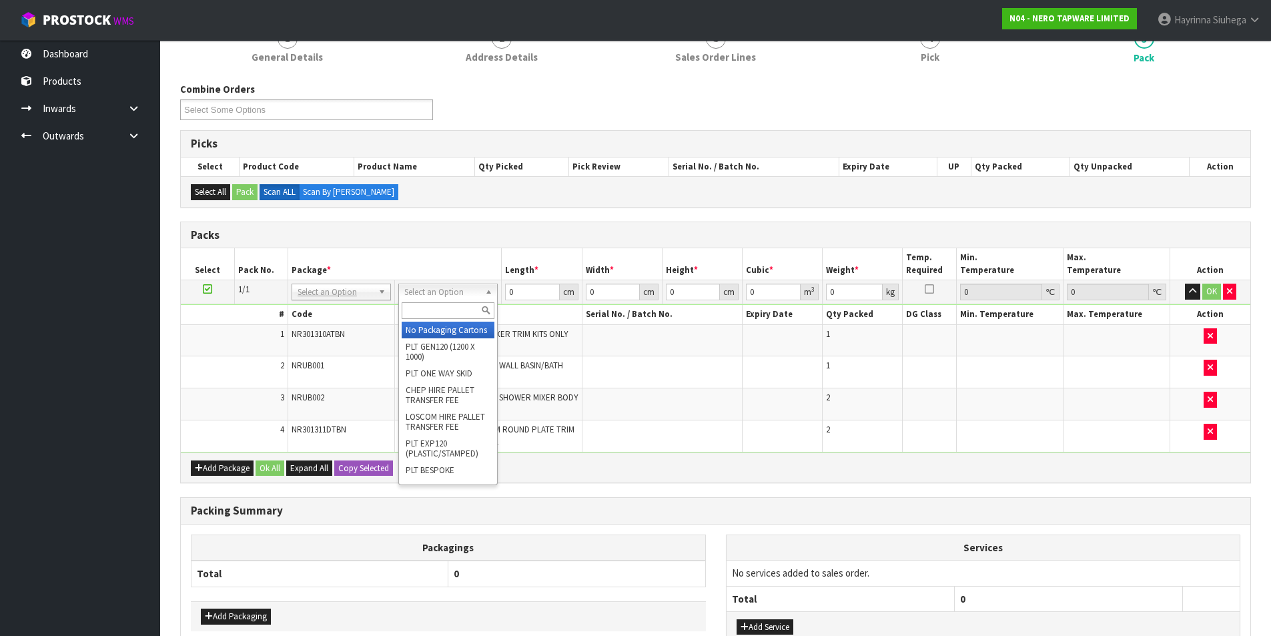
click at [452, 312] on input "text" at bounding box center [448, 310] width 93 height 17
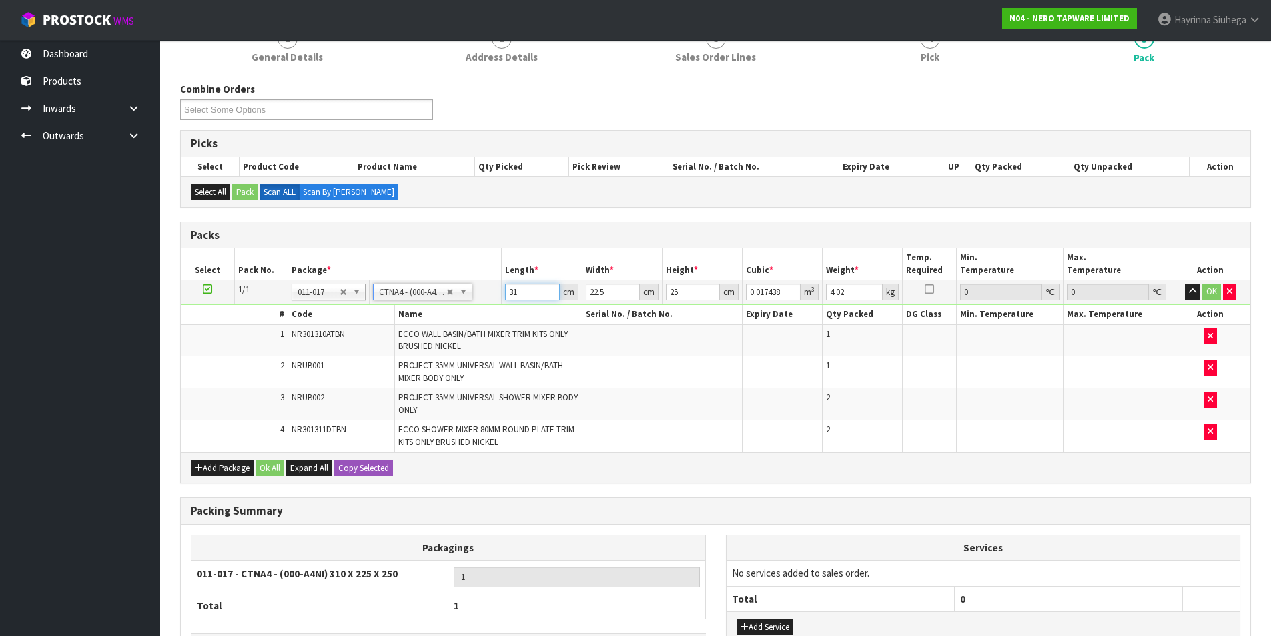
click at [511, 292] on input "31" at bounding box center [532, 292] width 54 height 17
click button "OK" at bounding box center [1211, 292] width 19 height 16
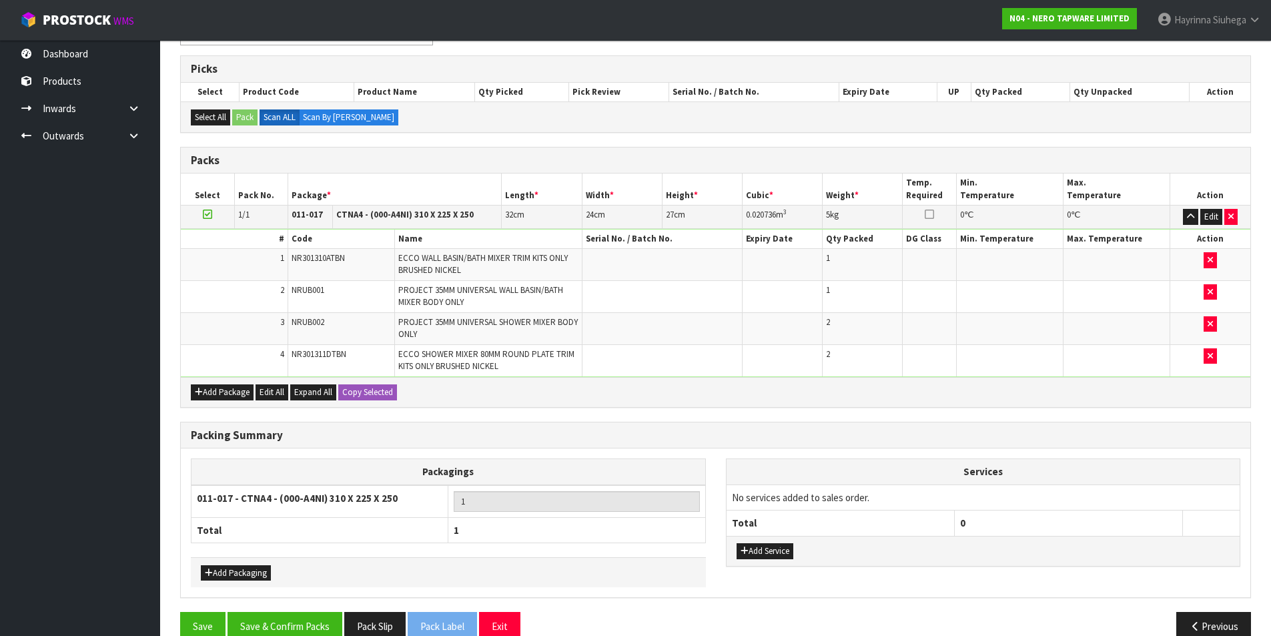
scroll to position [234, 0]
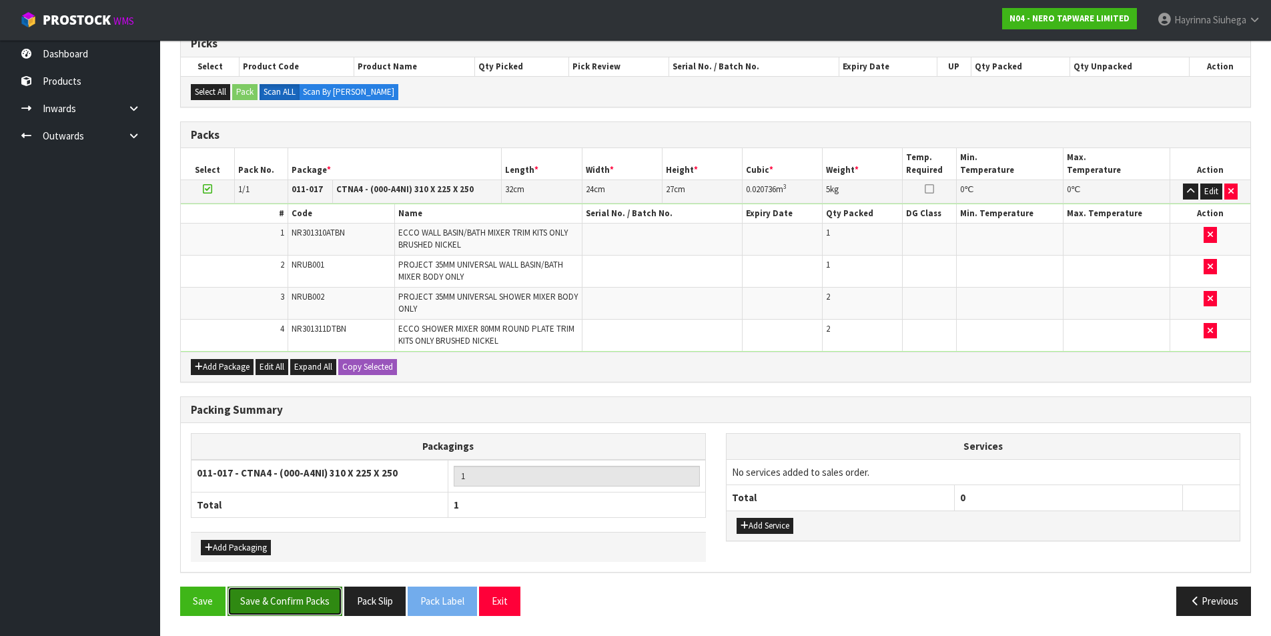
click at [316, 590] on button "Save & Confirm Packs" at bounding box center [285, 600] width 115 height 29
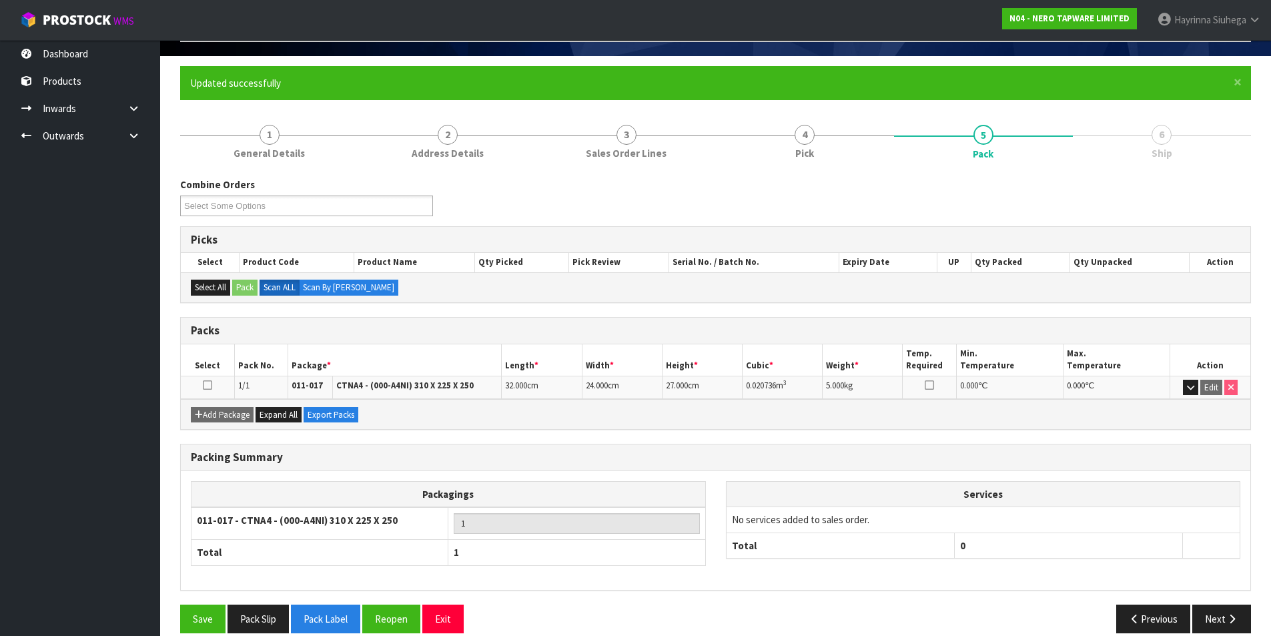
scroll to position [103, 0]
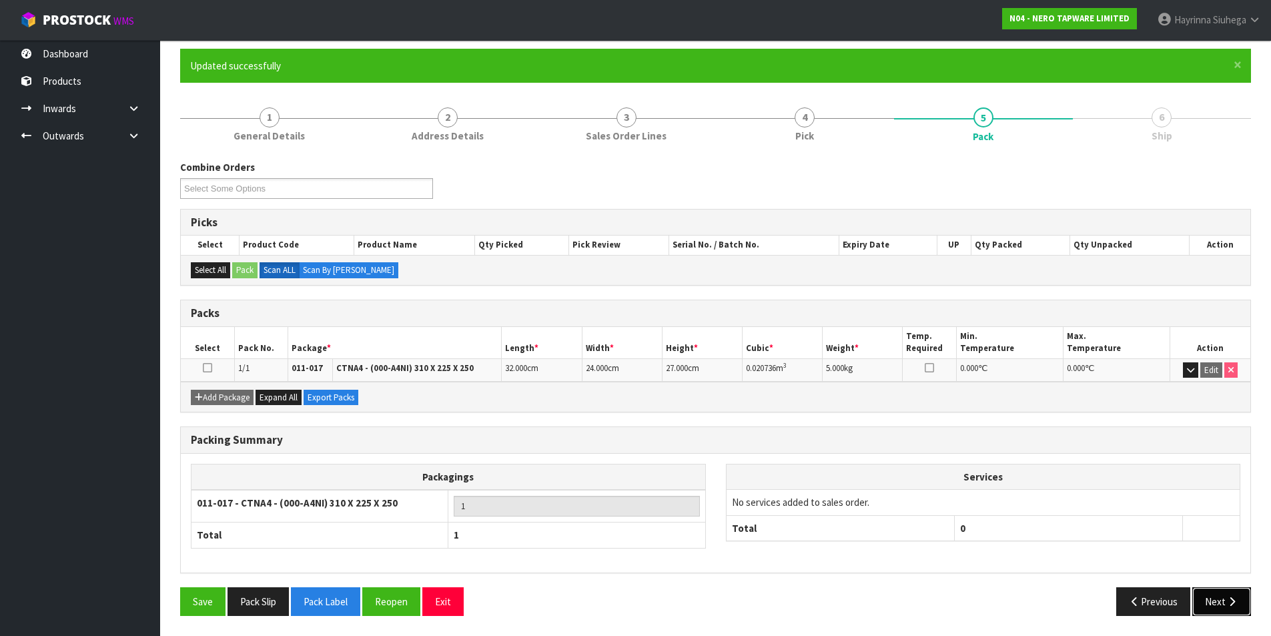
click at [1239, 603] on button "Next" at bounding box center [1221, 601] width 59 height 29
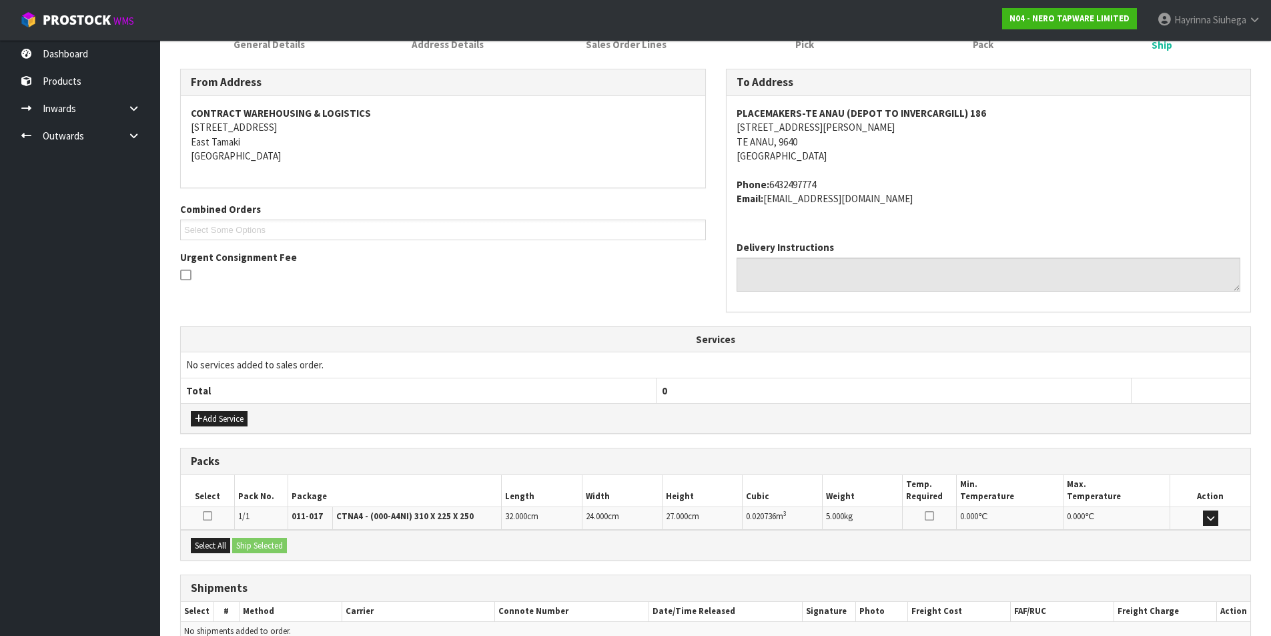
scroll to position [263, 0]
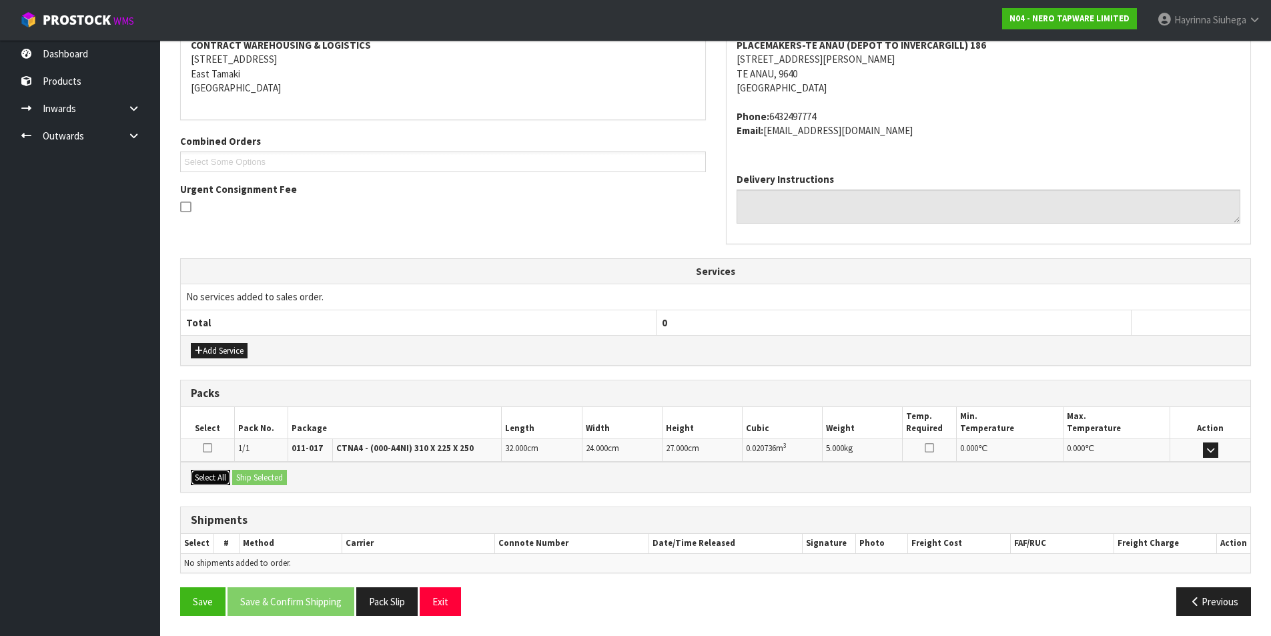
click at [207, 471] on button "Select All" at bounding box center [210, 478] width 39 height 16
click at [278, 475] on button "Ship Selected" at bounding box center [259, 478] width 55 height 16
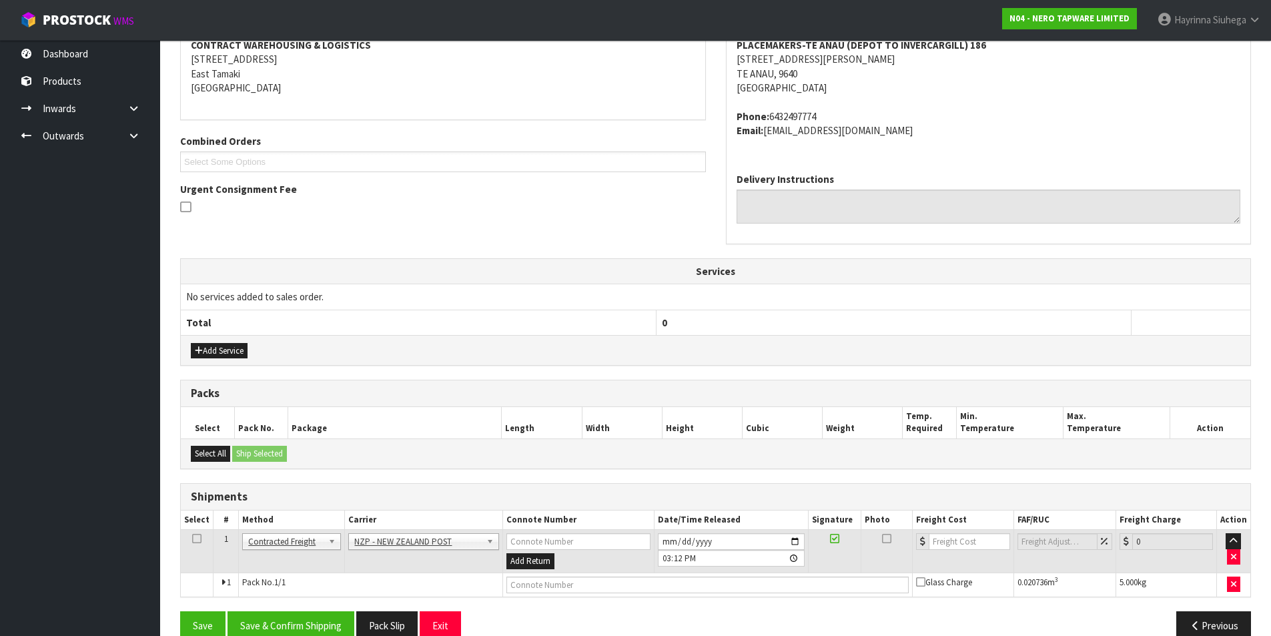
scroll to position [287, 0]
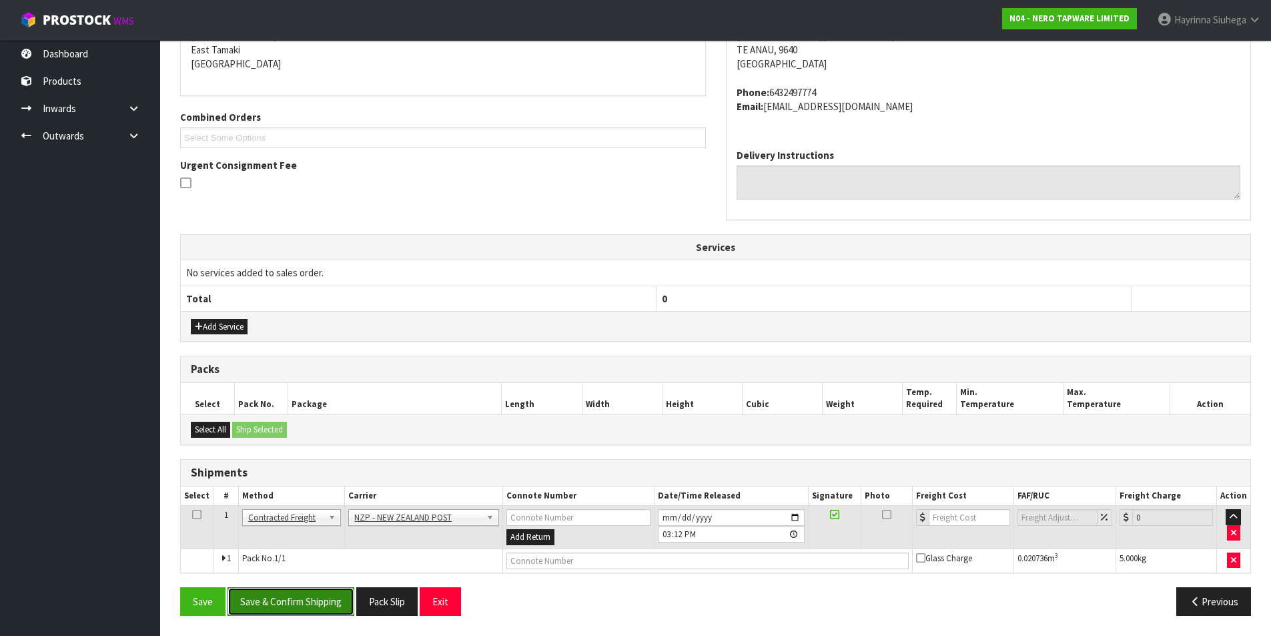
click at [297, 599] on button "Save & Confirm Shipping" at bounding box center [291, 601] width 127 height 29
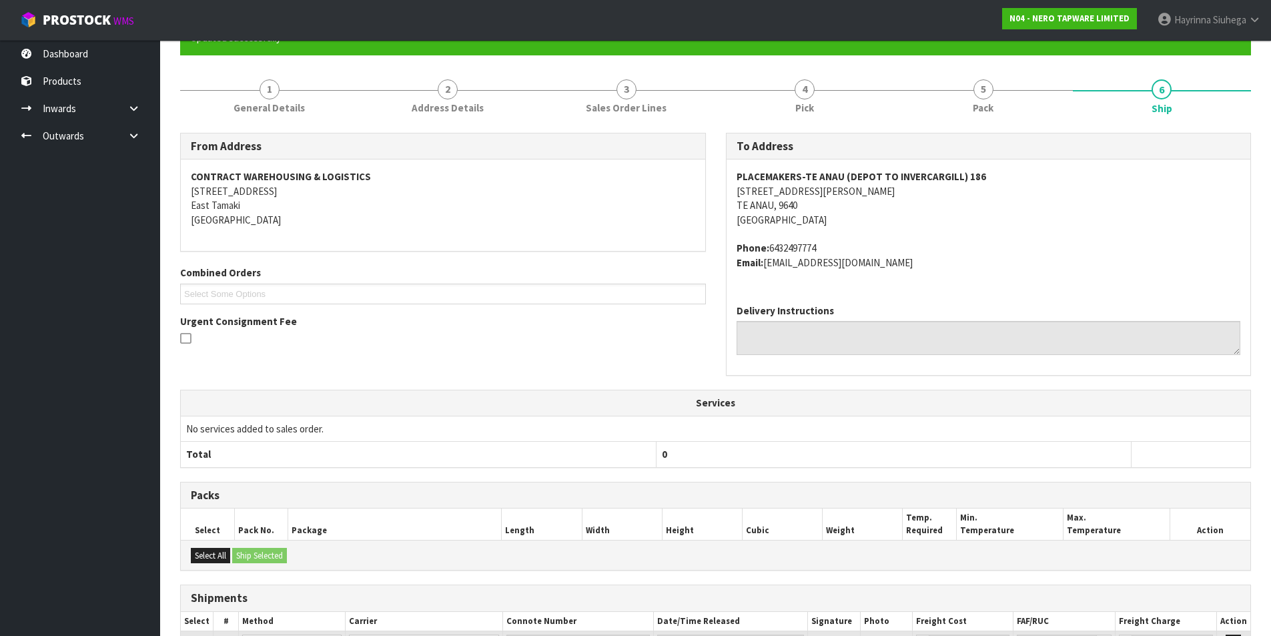
scroll to position [268, 0]
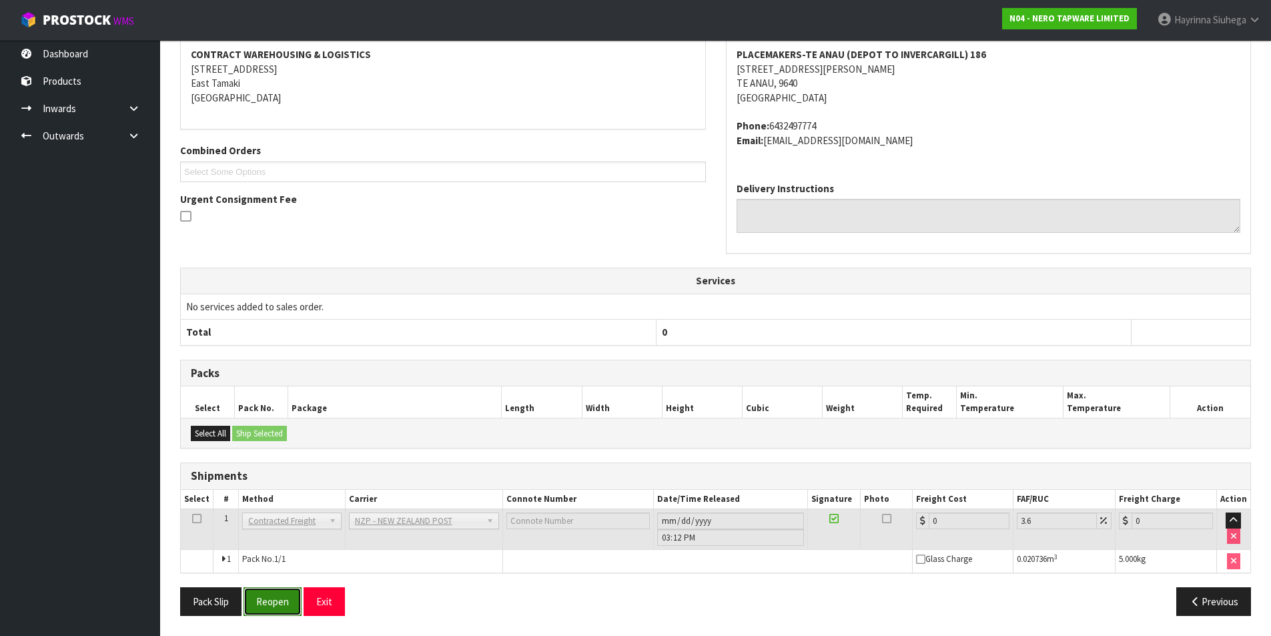
click at [277, 599] on button "Reopen" at bounding box center [273, 601] width 58 height 29
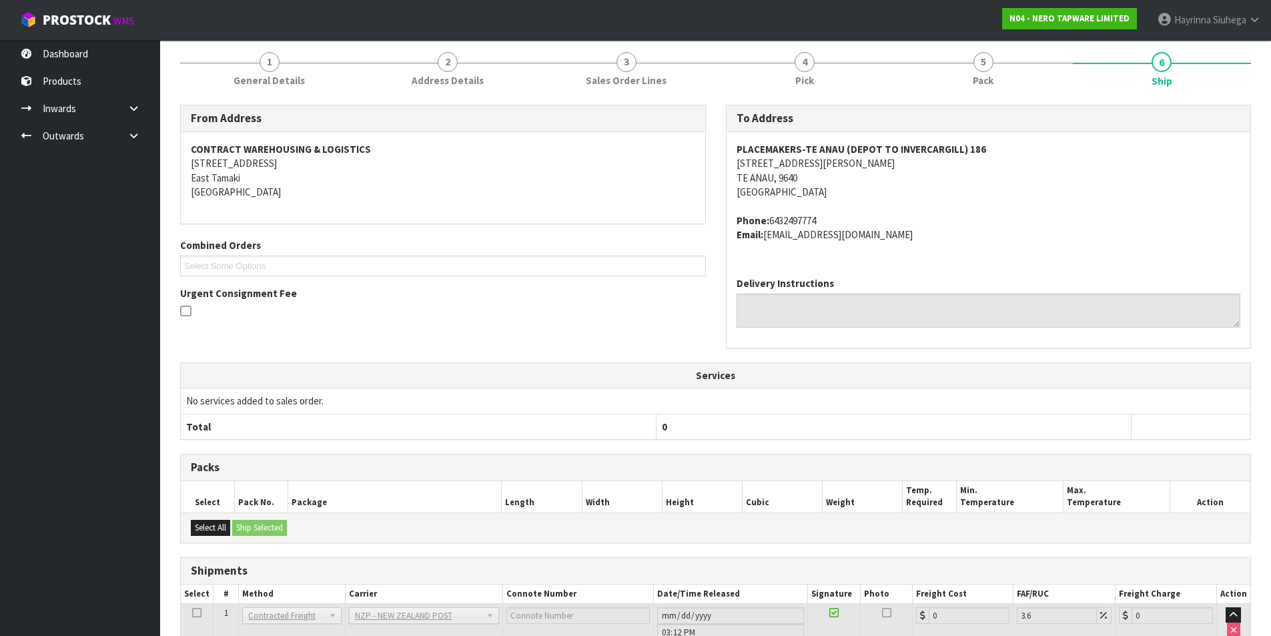
scroll to position [254, 0]
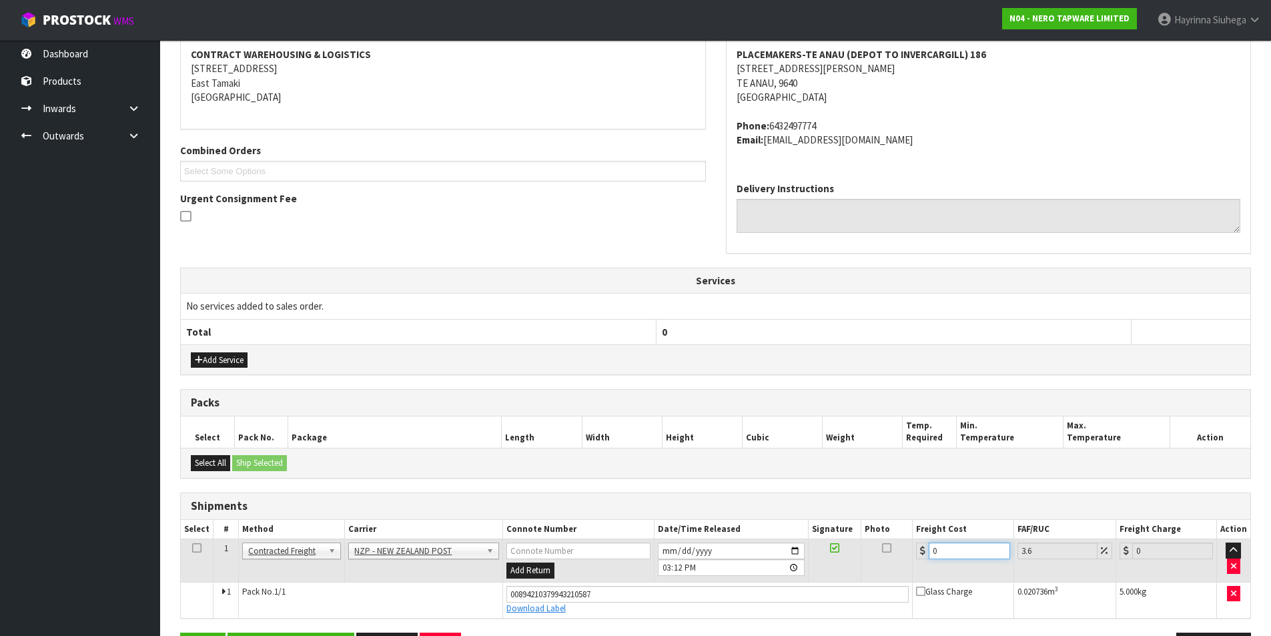
drag, startPoint x: 957, startPoint y: 557, endPoint x: 562, endPoint y: 511, distance: 398.3
click at [568, 511] on div "Shipments Select # Method Carrier Connote Number Date/Time Released Signature P…" at bounding box center [715, 555] width 1071 height 126
click at [180, 613] on button "Save" at bounding box center [202, 647] width 45 height 29
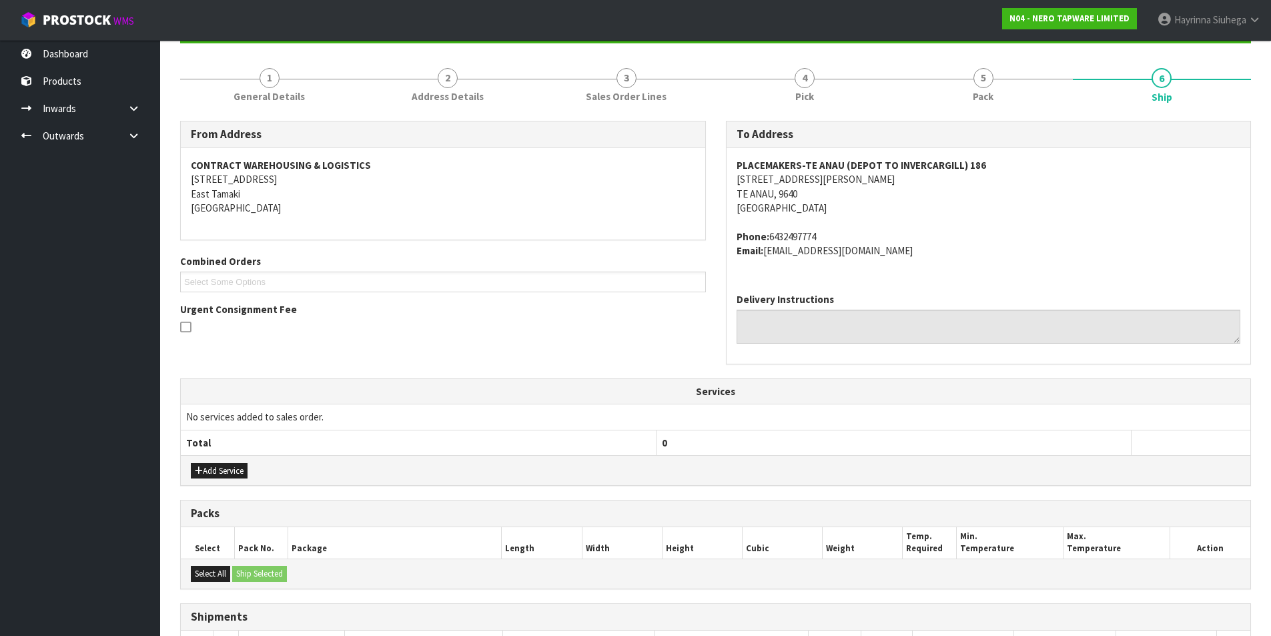
scroll to position [299, 0]
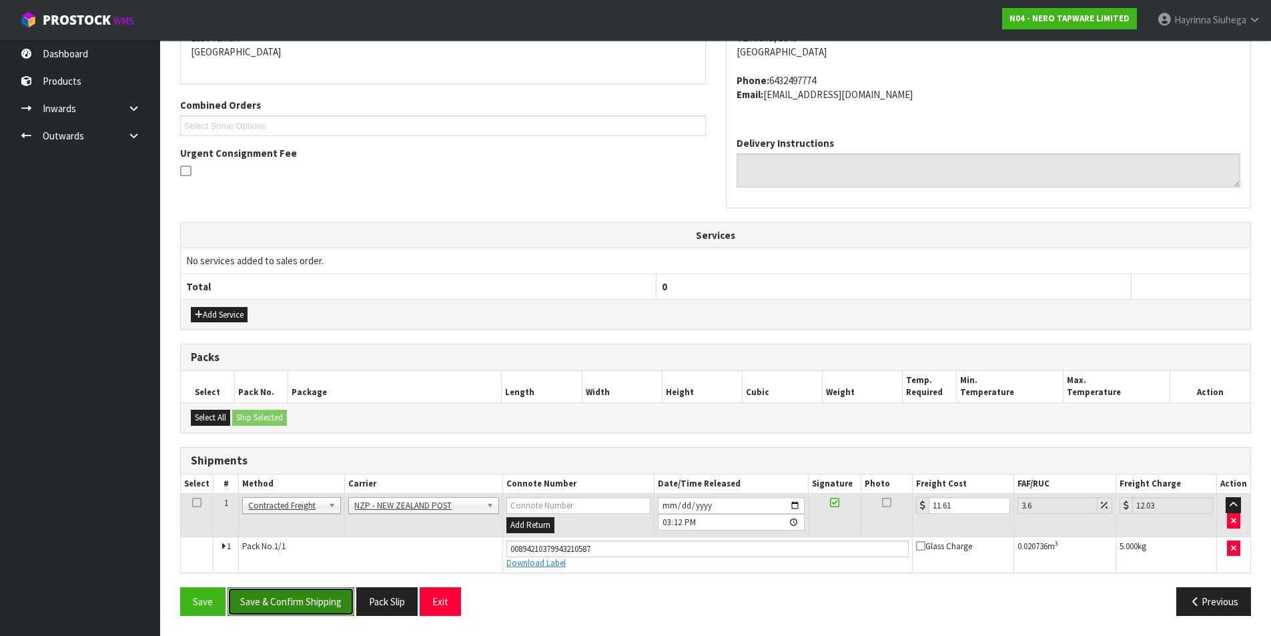
click at [337, 611] on button "Save & Confirm Shipping" at bounding box center [291, 601] width 127 height 29
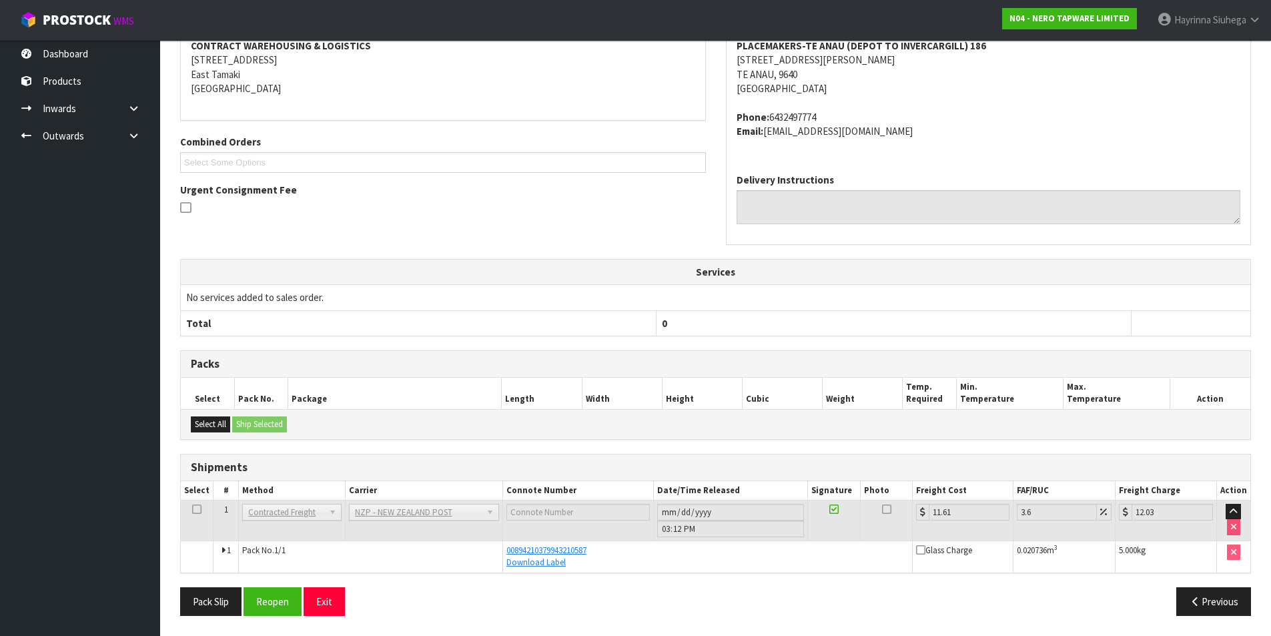
scroll to position [0, 0]
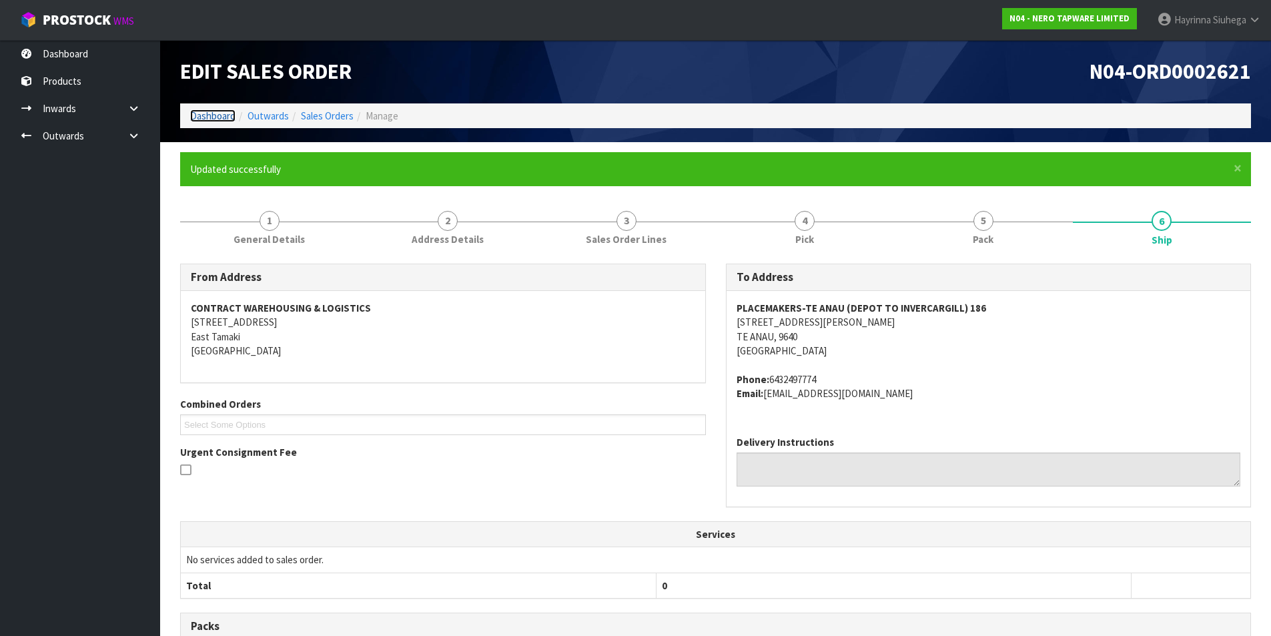
click at [220, 110] on link "Dashboard" at bounding box center [212, 115] width 45 height 13
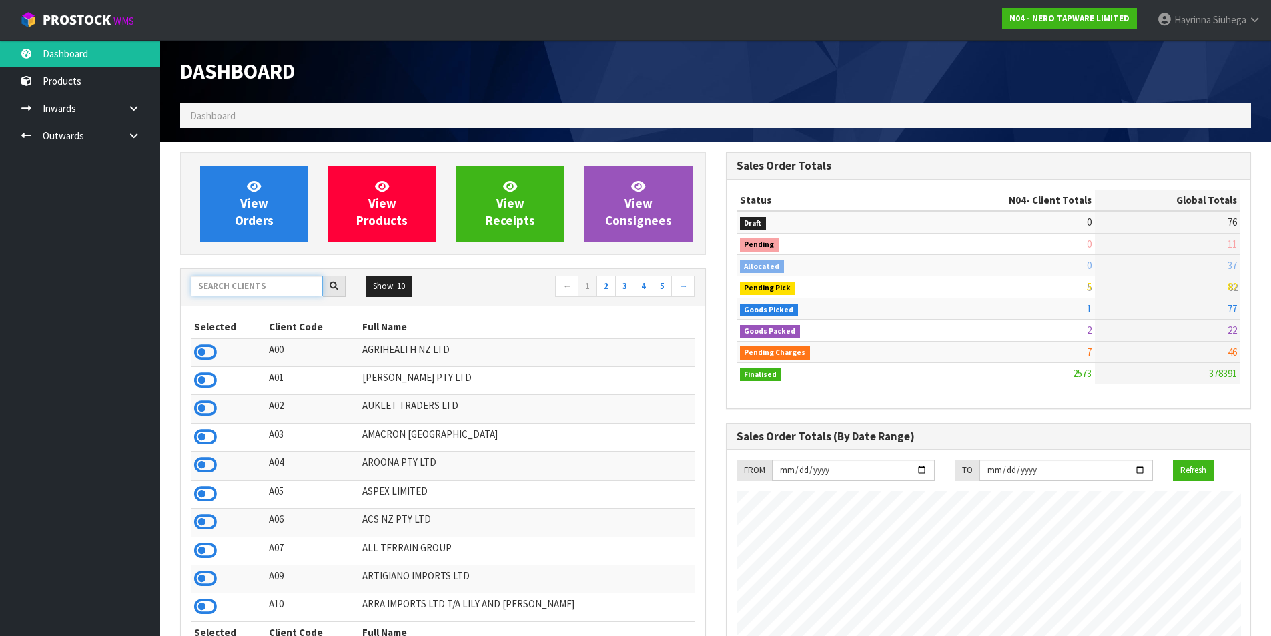
click at [242, 293] on input "text" at bounding box center [257, 286] width 132 height 21
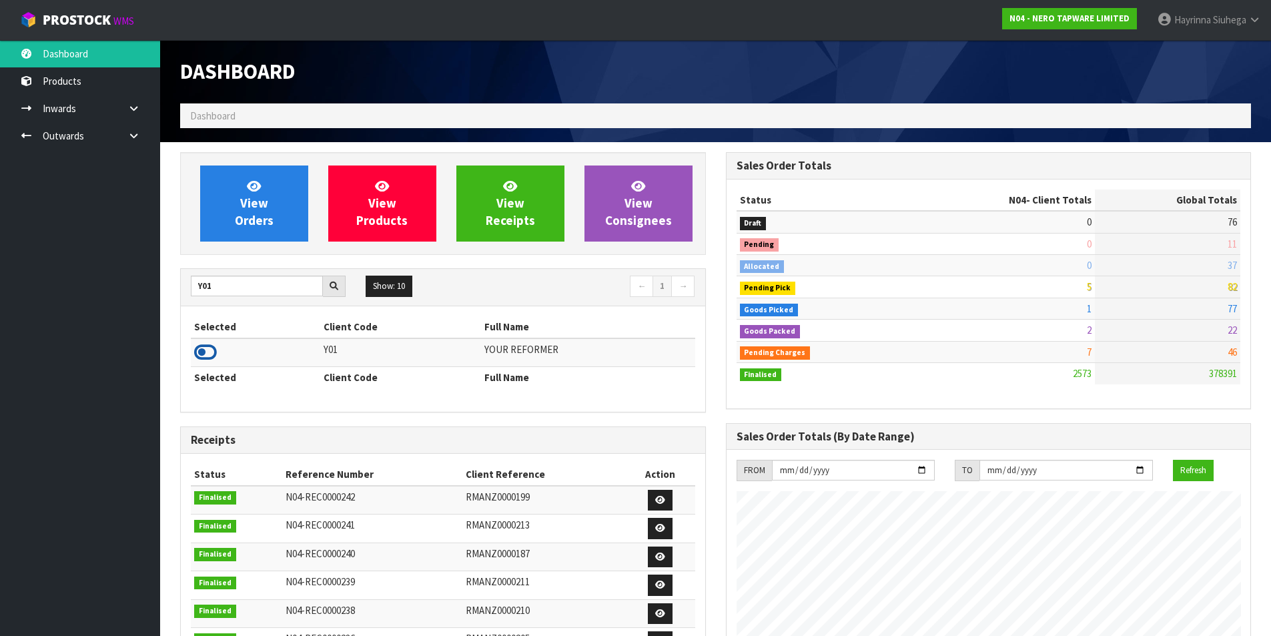
click at [201, 357] on icon at bounding box center [205, 352] width 23 height 20
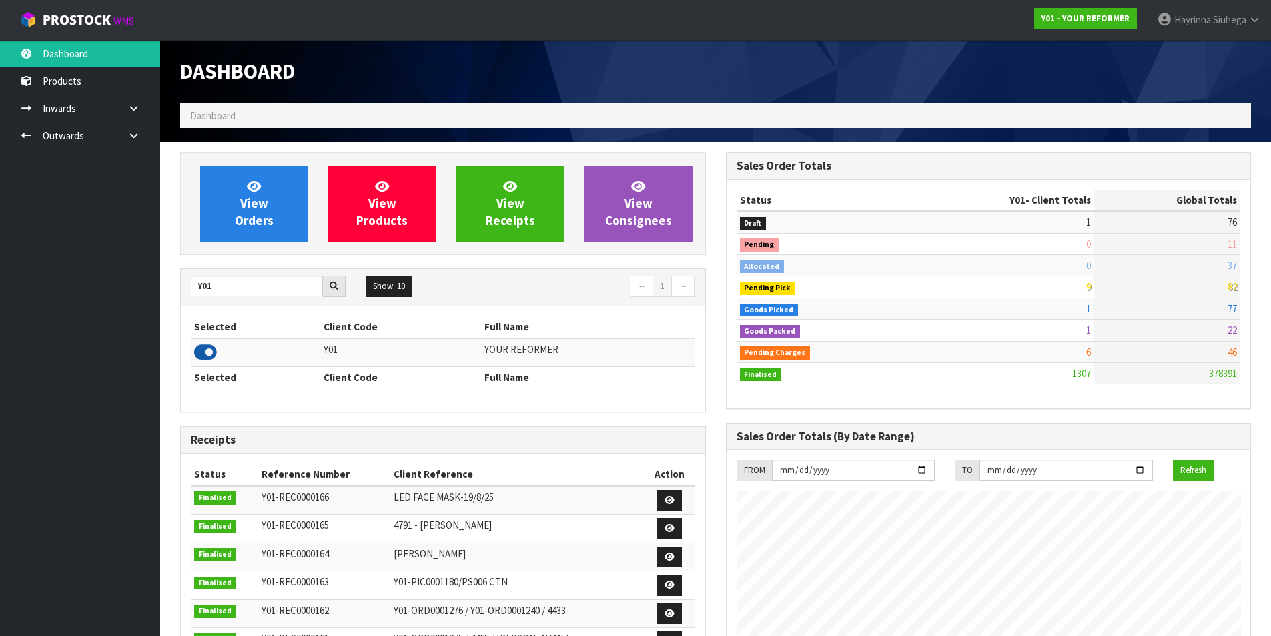
scroll to position [1011, 545]
click at [239, 215] on span "View Orders" at bounding box center [254, 203] width 39 height 50
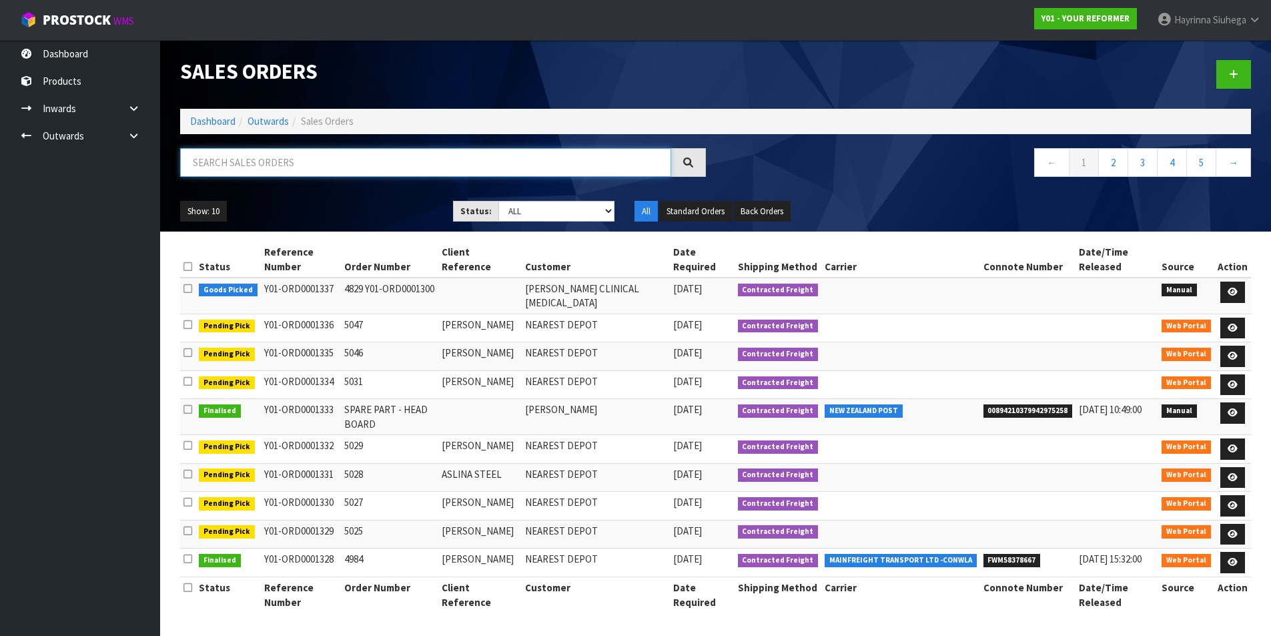
click at [250, 169] on input "text" at bounding box center [425, 162] width 491 height 29
click at [569, 216] on select "Draft Pending Allocated Pending Pick Goods Picked Goods Packed Pending Charges …" at bounding box center [556, 211] width 116 height 21
click at [498, 201] on select "Draft Pending Allocated Pending Pick Goods Picked Goods Packed Pending Charges …" at bounding box center [556, 211] width 116 height 21
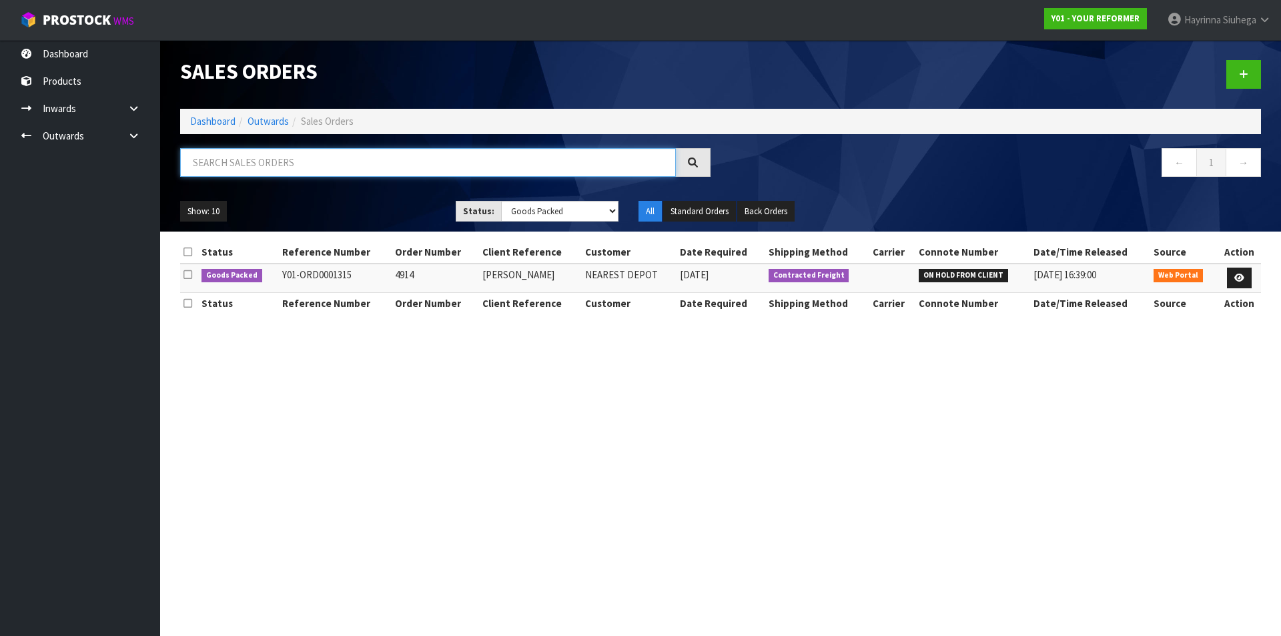
click at [293, 164] on input "text" at bounding box center [428, 162] width 496 height 29
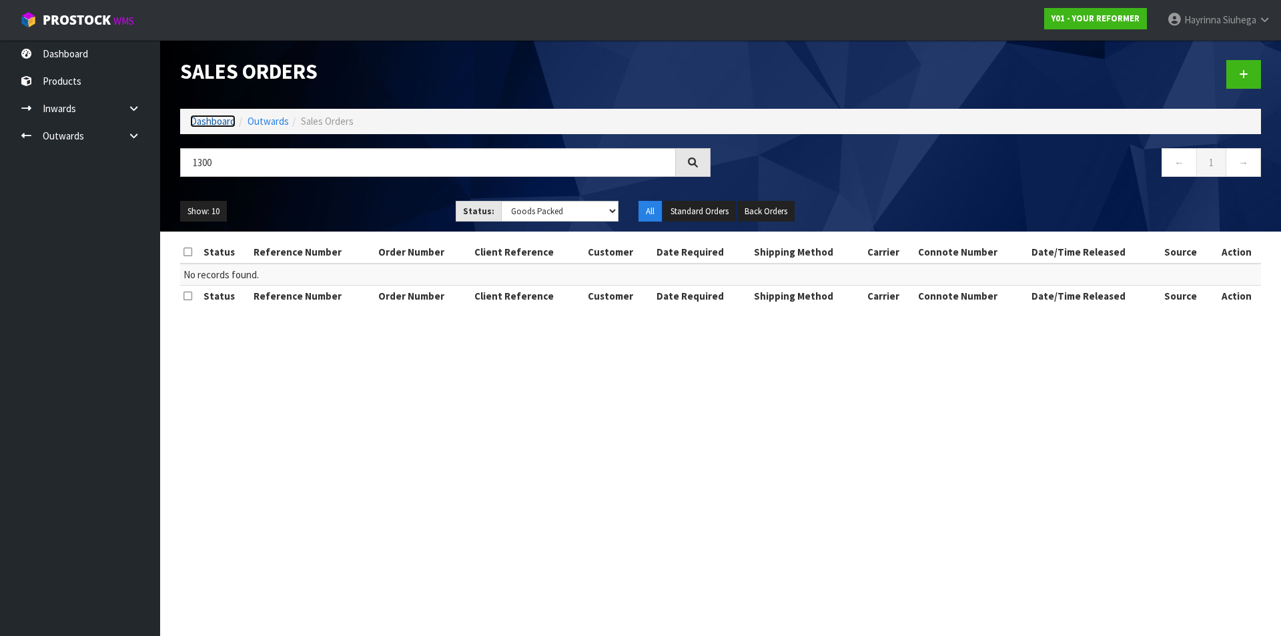
click at [234, 119] on link "Dashboard" at bounding box center [212, 121] width 45 height 13
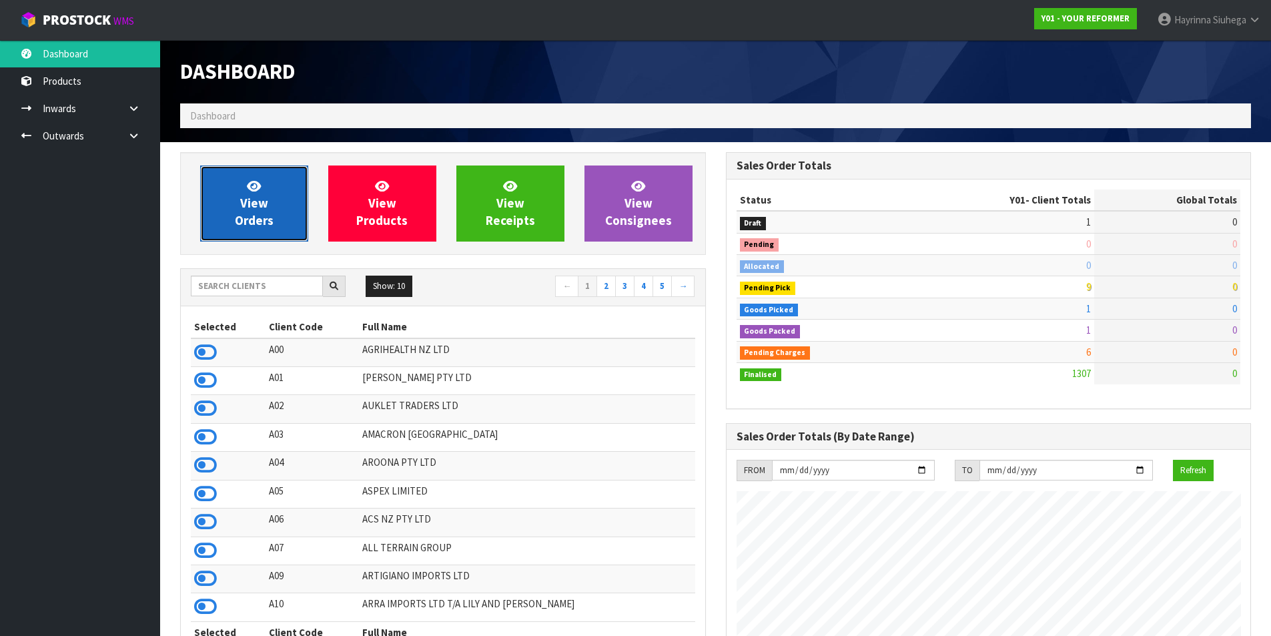
click at [261, 191] on icon at bounding box center [254, 185] width 14 height 13
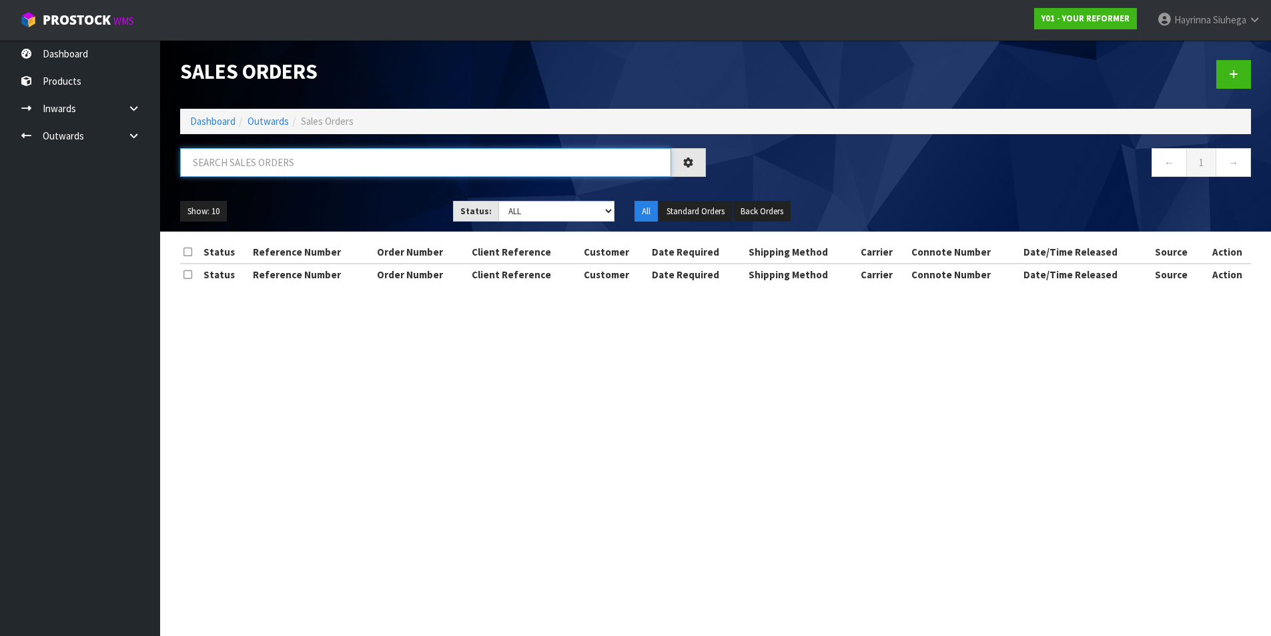
click at [259, 165] on input "text" at bounding box center [425, 162] width 491 height 29
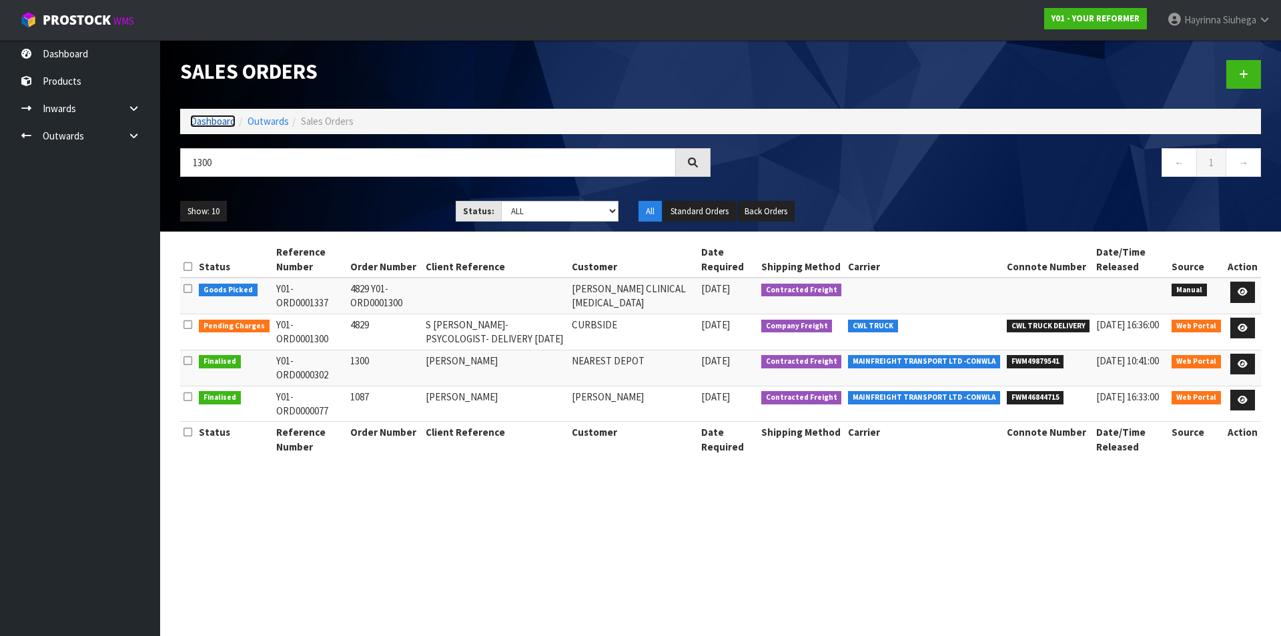
click at [225, 119] on link "Dashboard" at bounding box center [212, 121] width 45 height 13
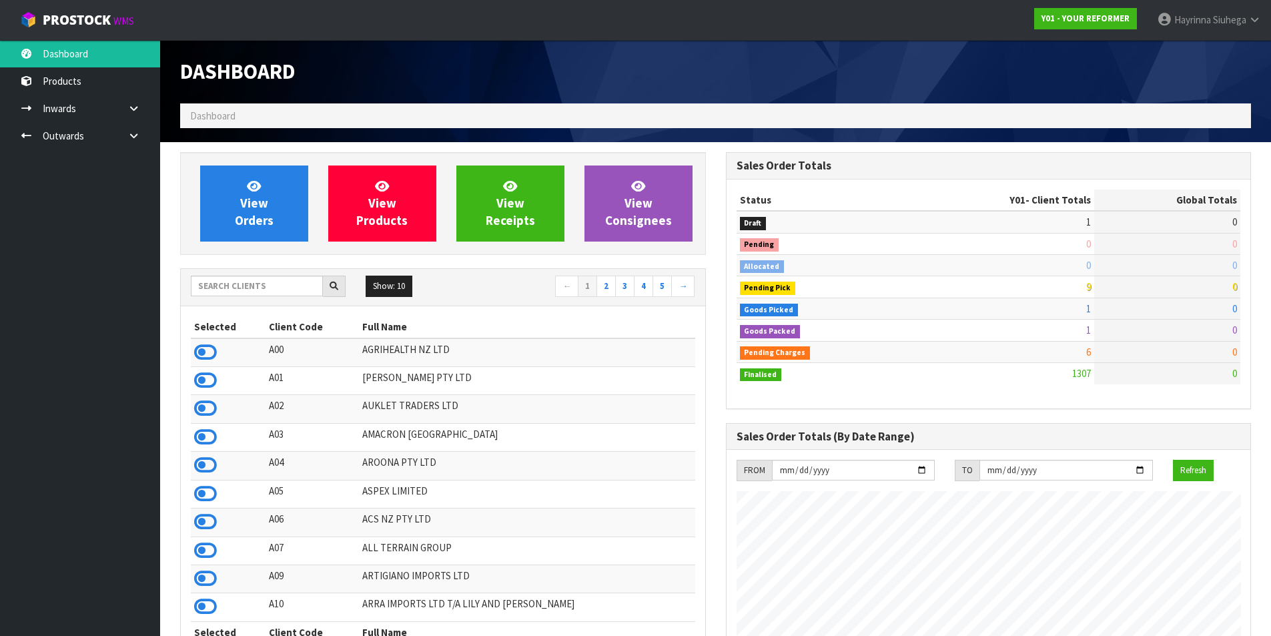
scroll to position [1011, 545]
click at [258, 283] on input "text" at bounding box center [257, 286] width 132 height 21
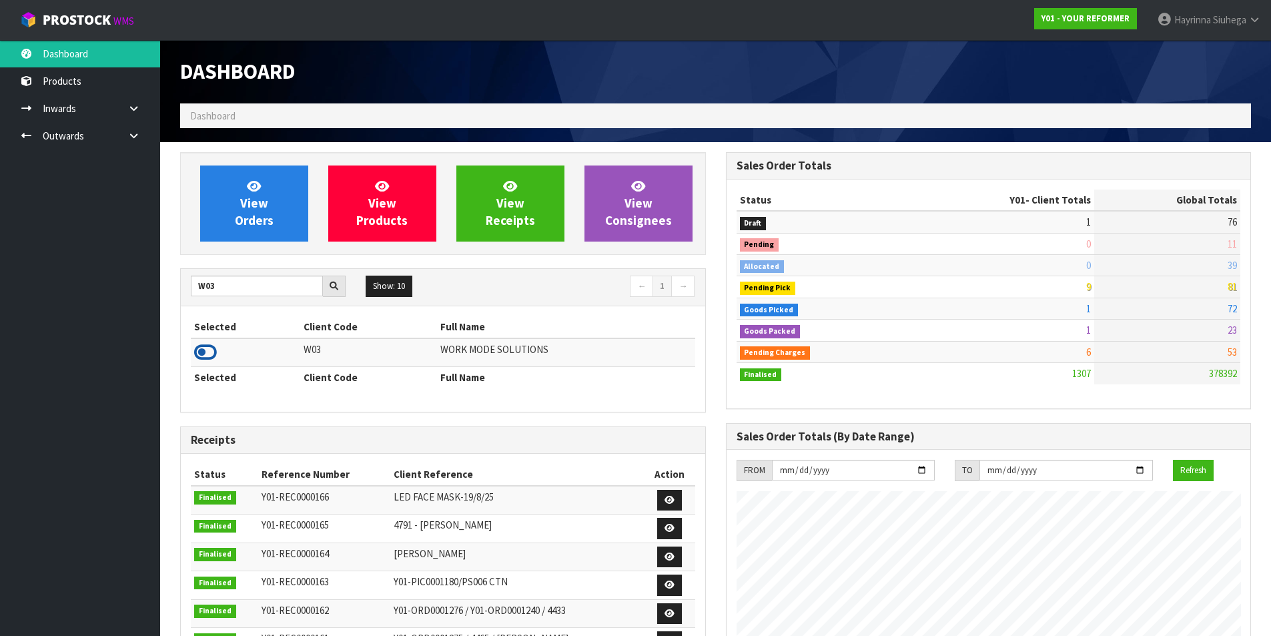
click at [198, 353] on icon at bounding box center [205, 352] width 23 height 20
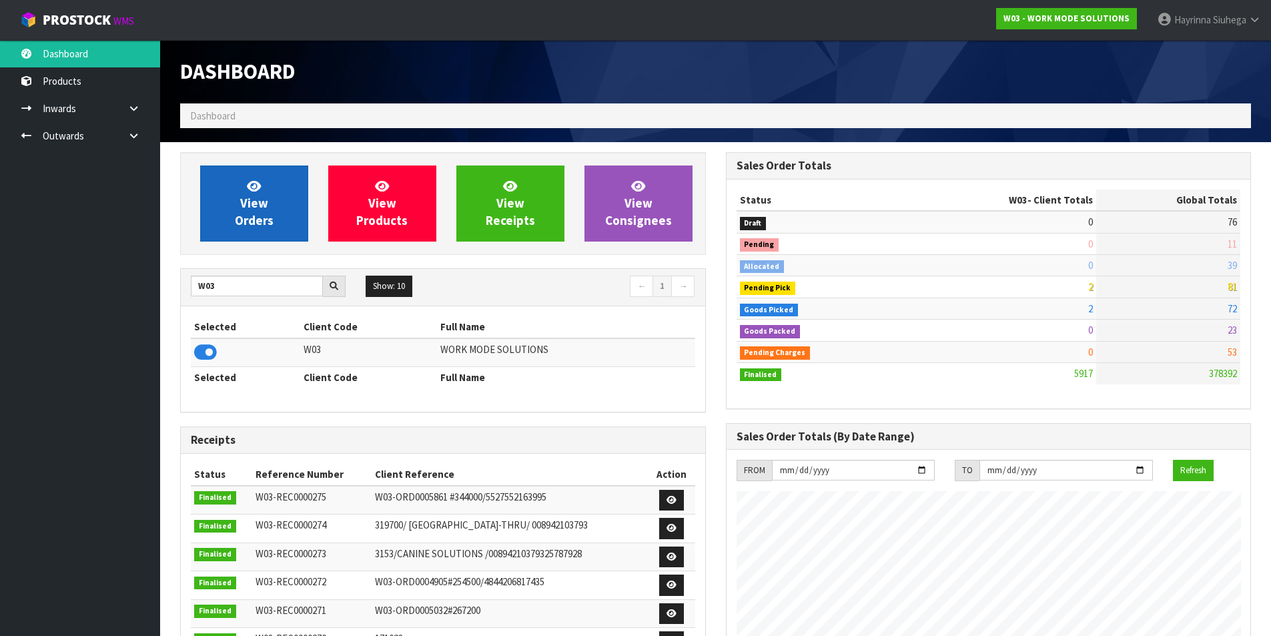
scroll to position [989, 545]
click at [218, 204] on link "View Orders" at bounding box center [254, 203] width 108 height 76
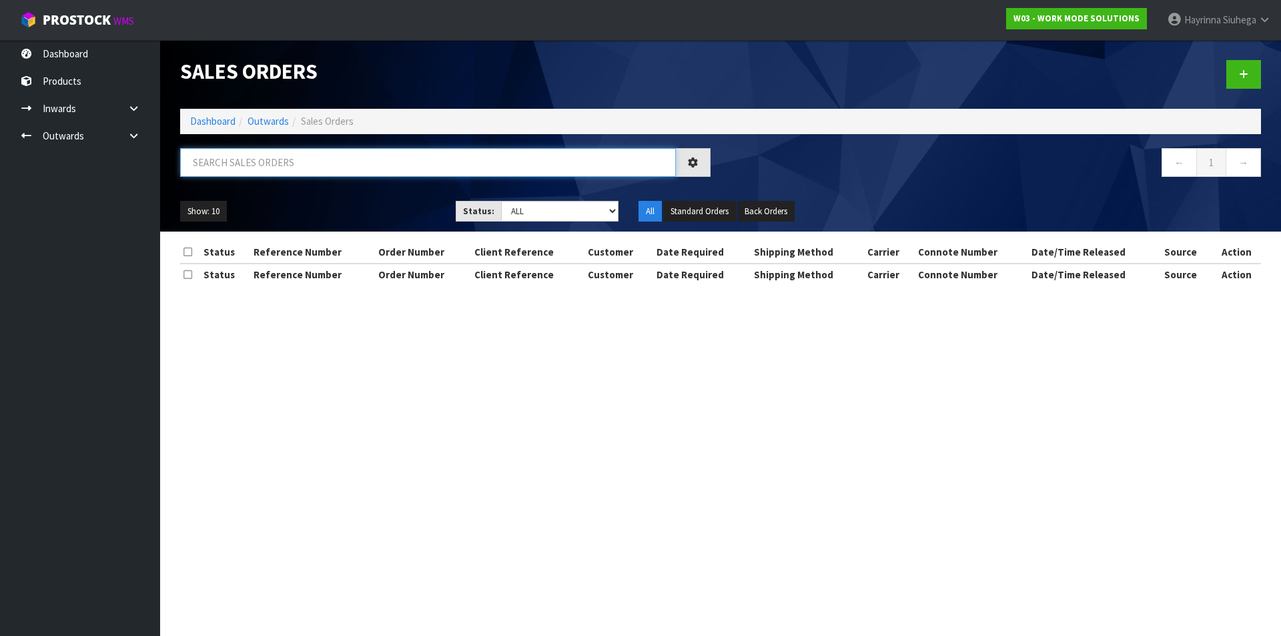
drag, startPoint x: 244, startPoint y: 162, endPoint x: 226, endPoint y: 154, distance: 19.7
click at [244, 162] on input "text" at bounding box center [428, 162] width 496 height 29
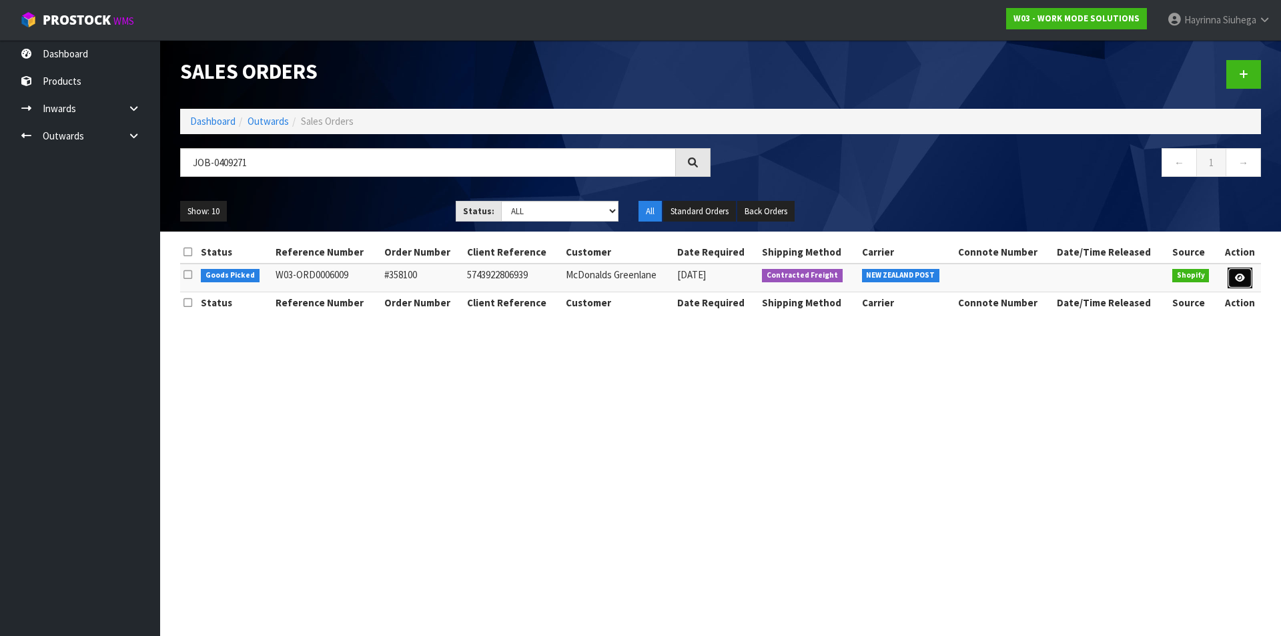
click at [1241, 277] on icon at bounding box center [1240, 278] width 10 height 9
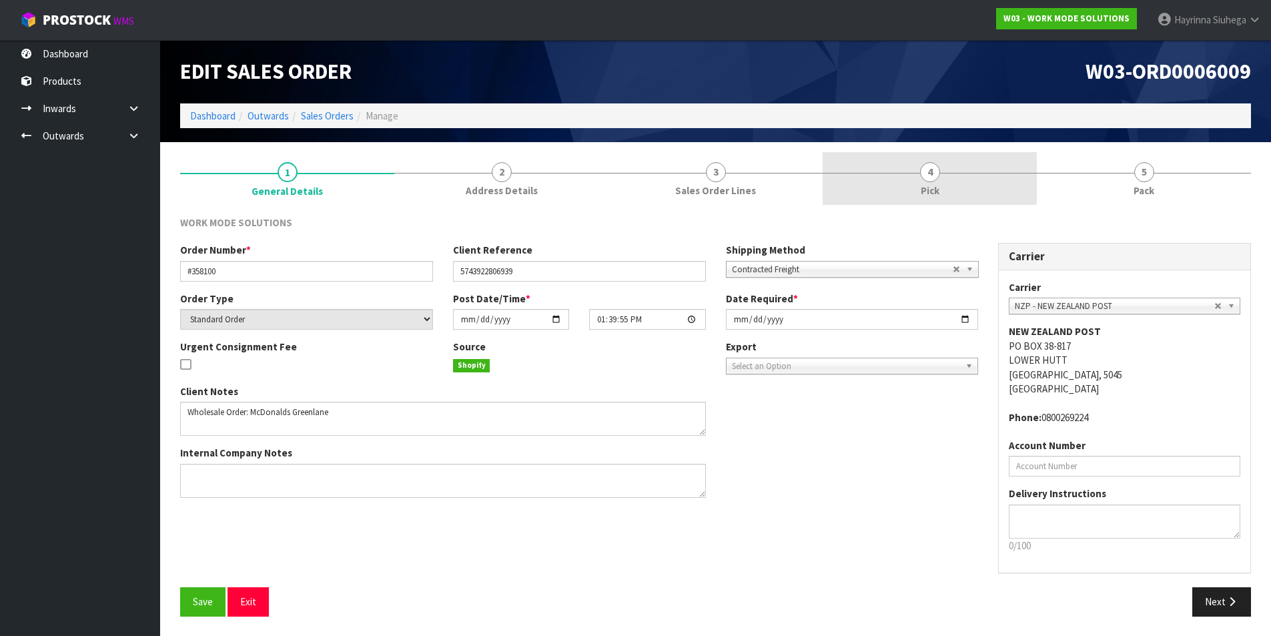
click at [937, 179] on link "4 Pick" at bounding box center [930, 178] width 214 height 53
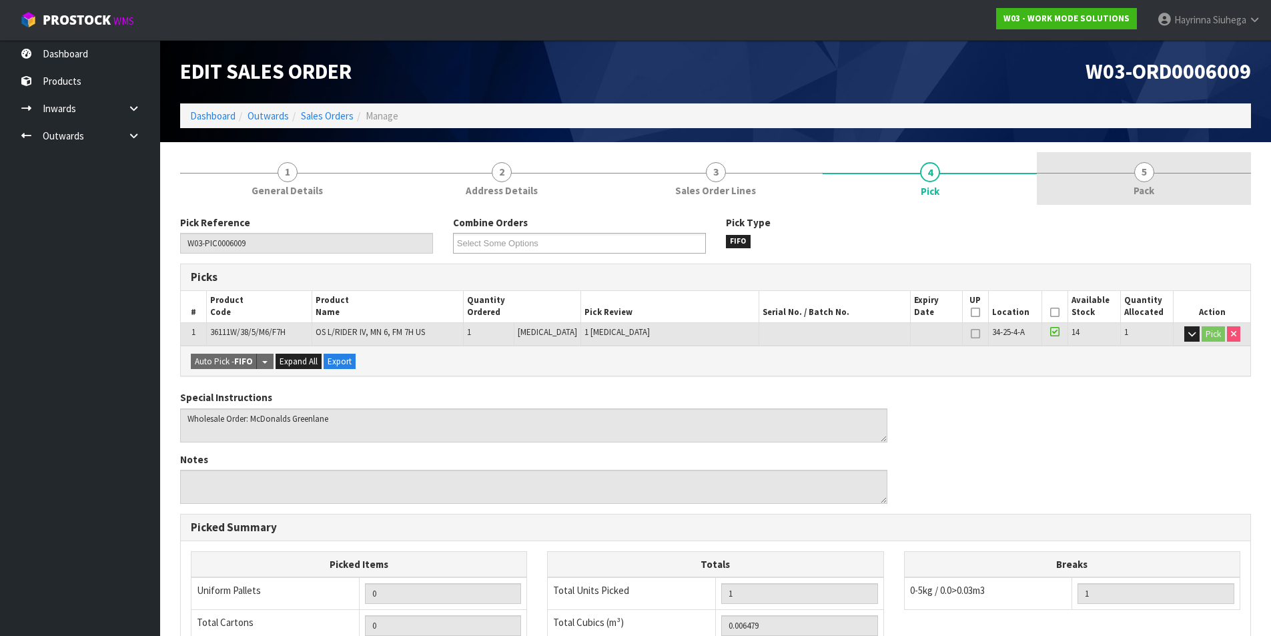
click at [1069, 171] on link "5 Pack" at bounding box center [1144, 178] width 214 height 53
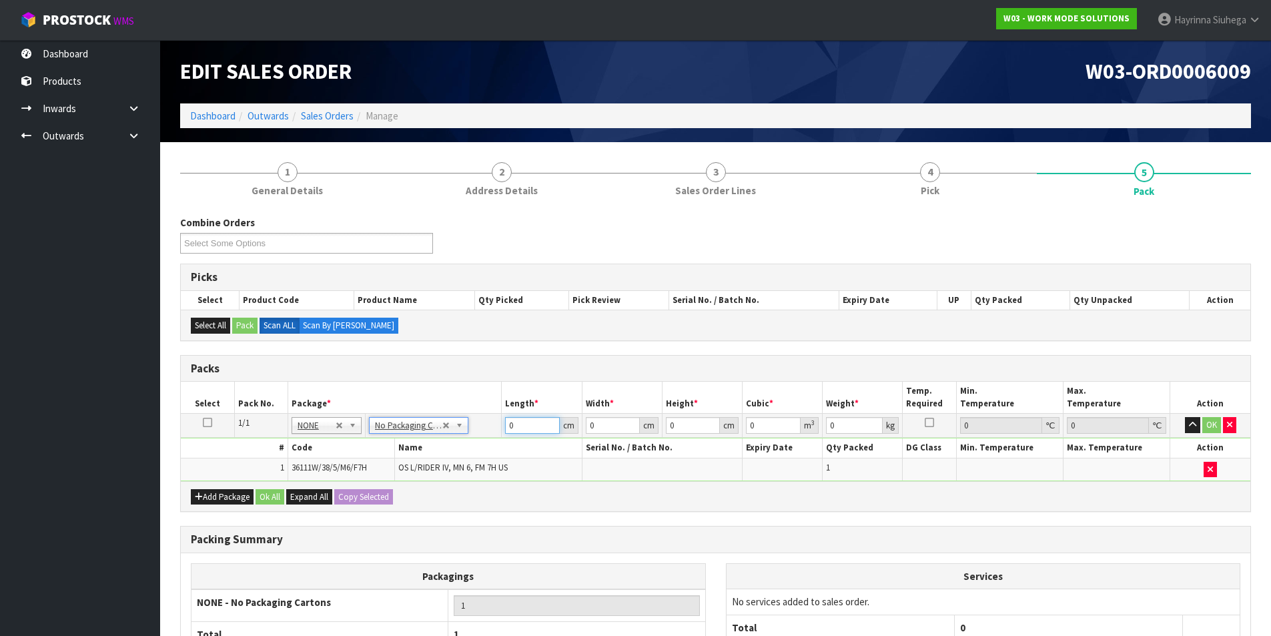
click at [506, 424] on input "0" at bounding box center [532, 425] width 54 height 17
click button "OK" at bounding box center [1211, 425] width 19 height 16
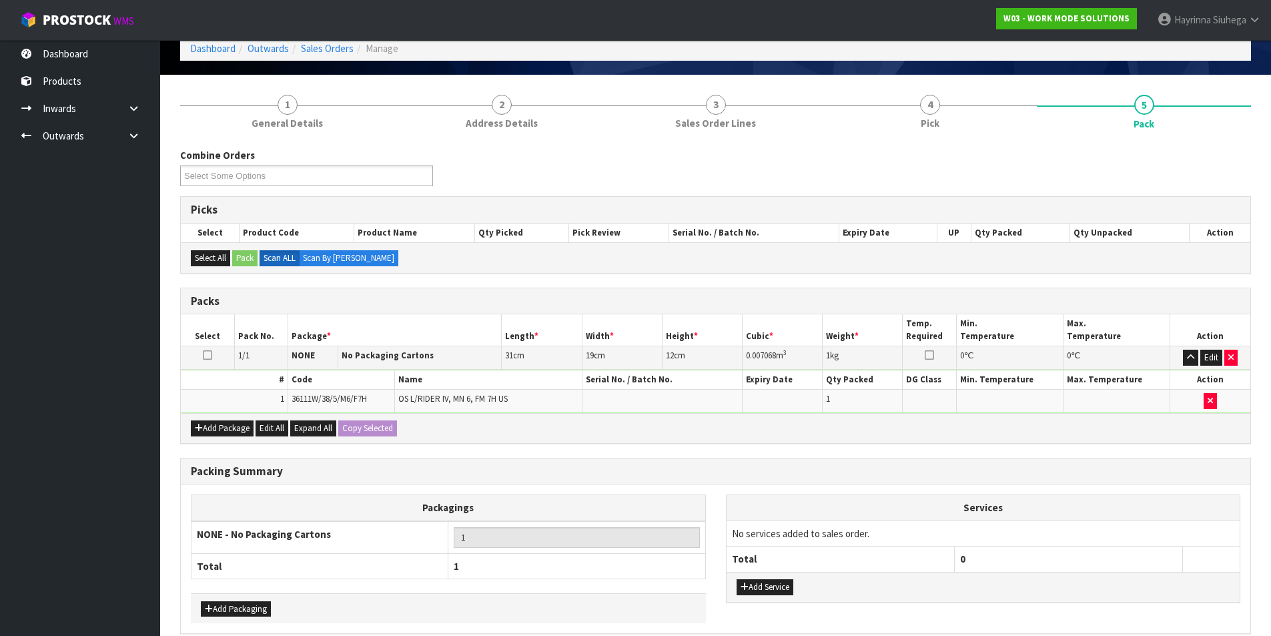
scroll to position [129, 0]
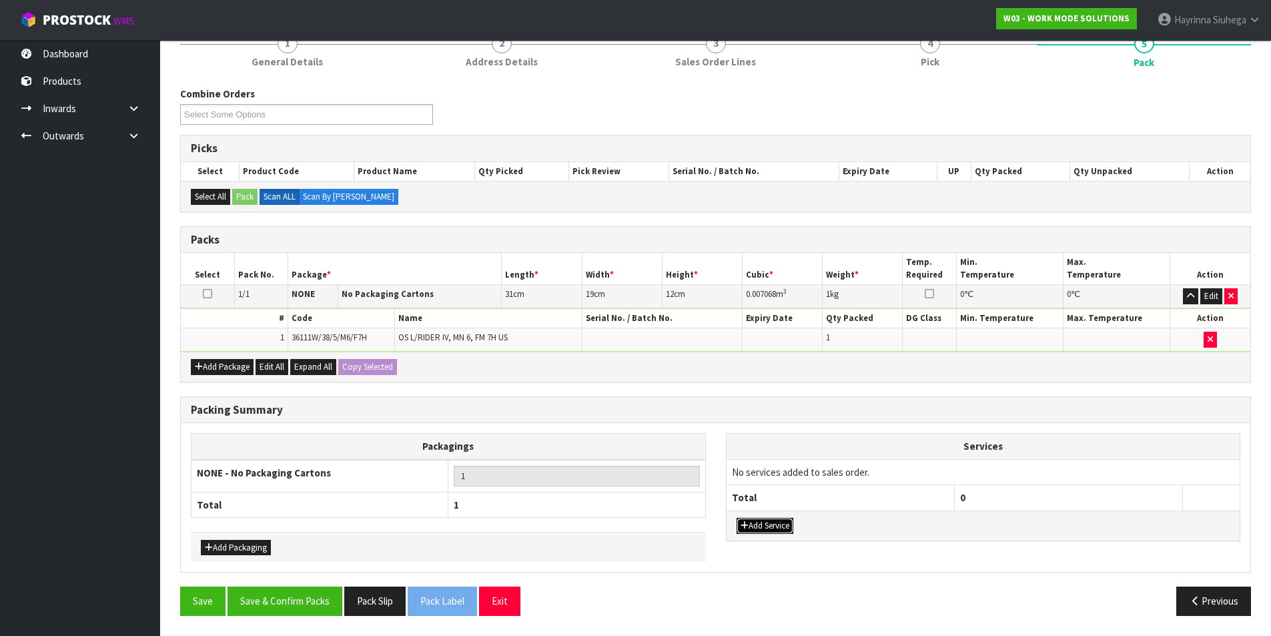
click at [772, 520] on button "Add Service" at bounding box center [765, 526] width 57 height 16
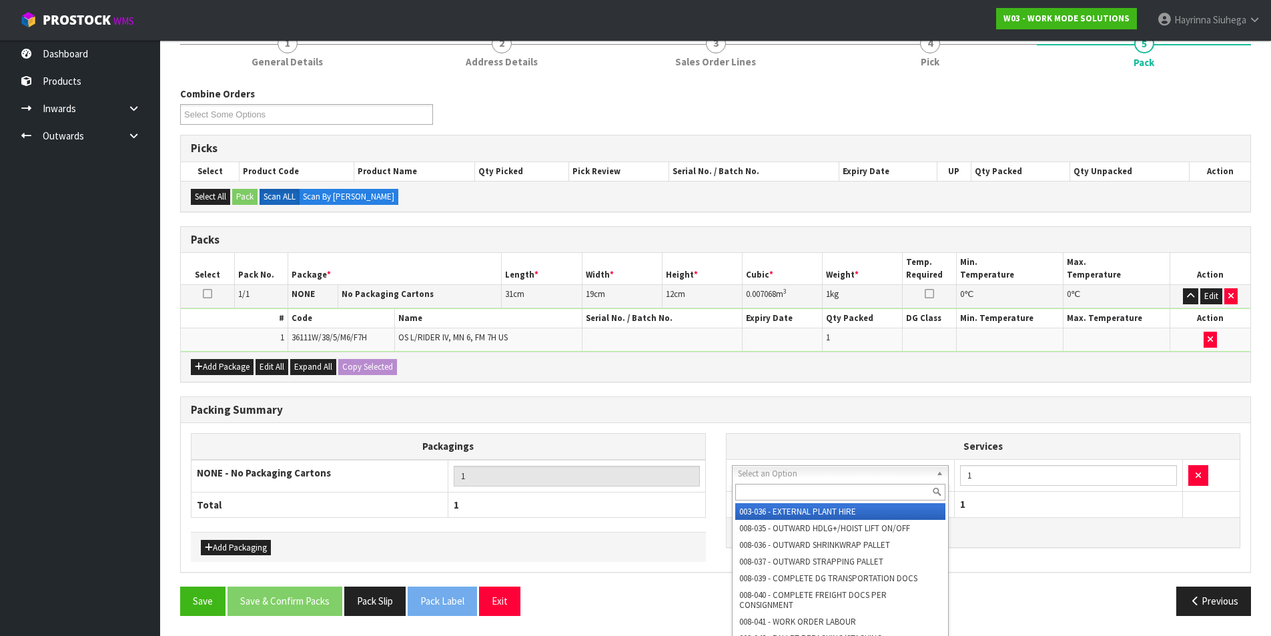
click at [793, 486] on input "text" at bounding box center [840, 492] width 211 height 17
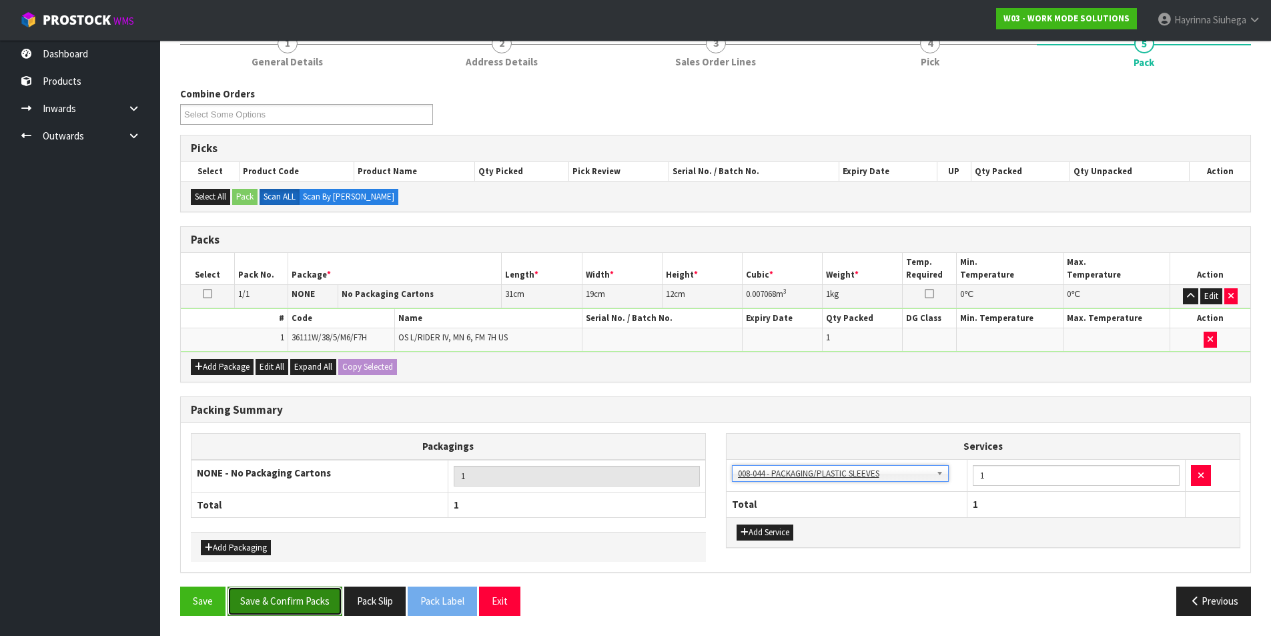
click at [272, 594] on button "Save & Confirm Packs" at bounding box center [285, 600] width 115 height 29
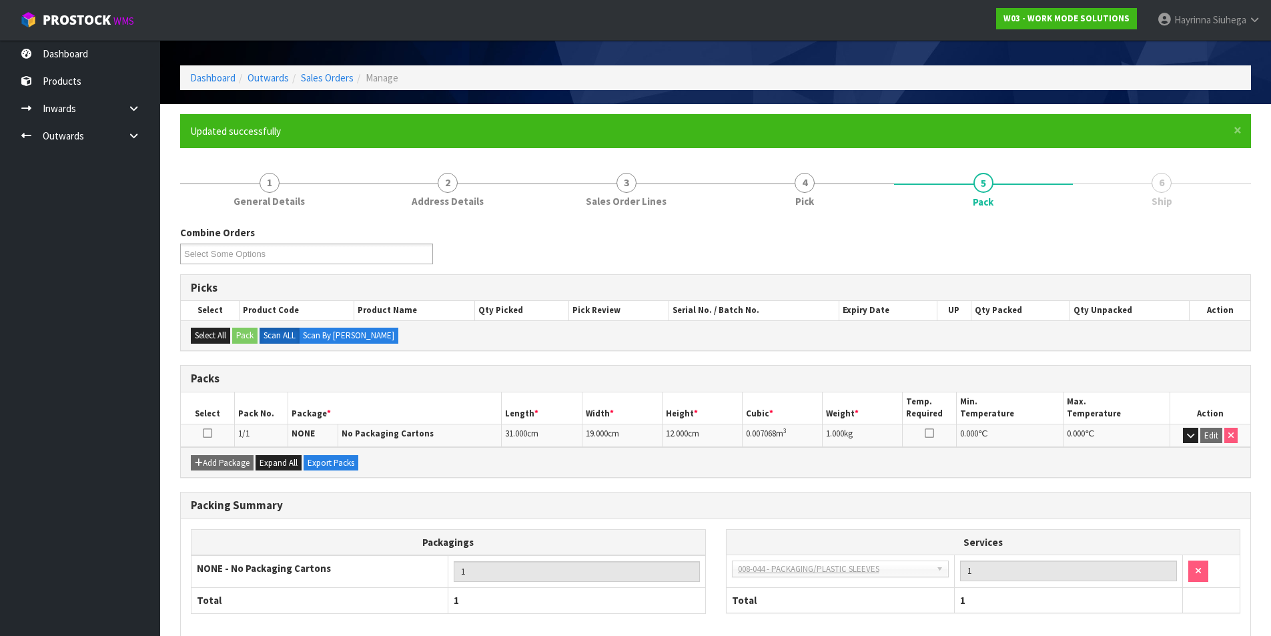
scroll to position [103, 0]
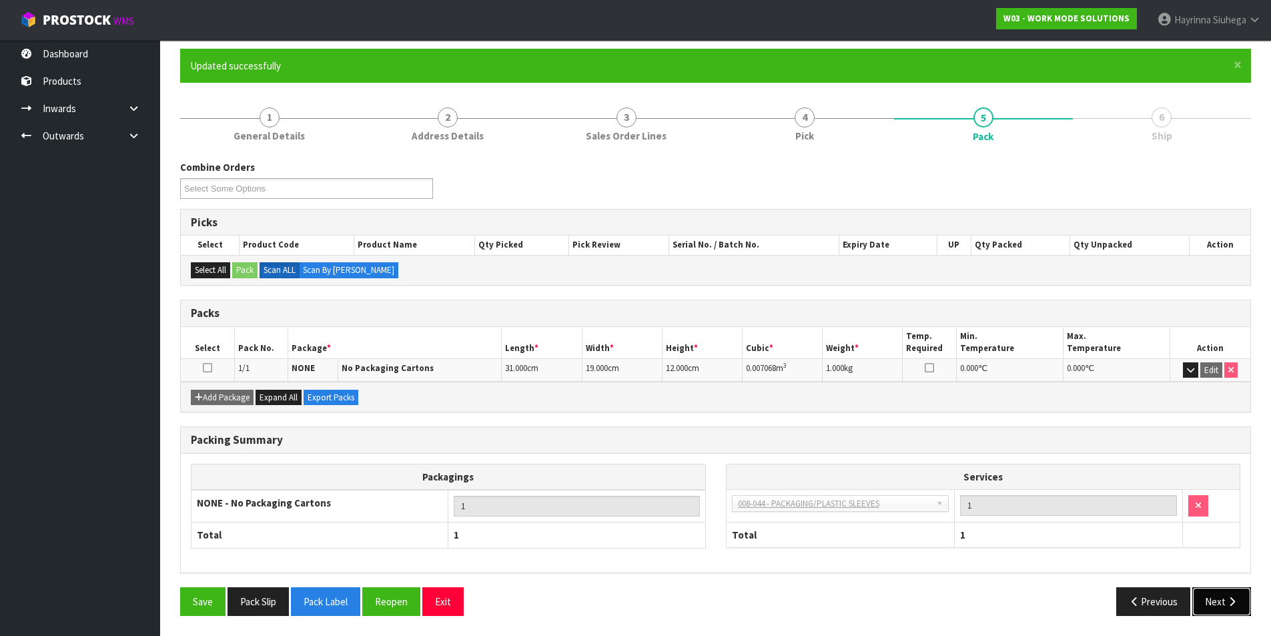
click at [1214, 590] on button "Next" at bounding box center [1221, 601] width 59 height 29
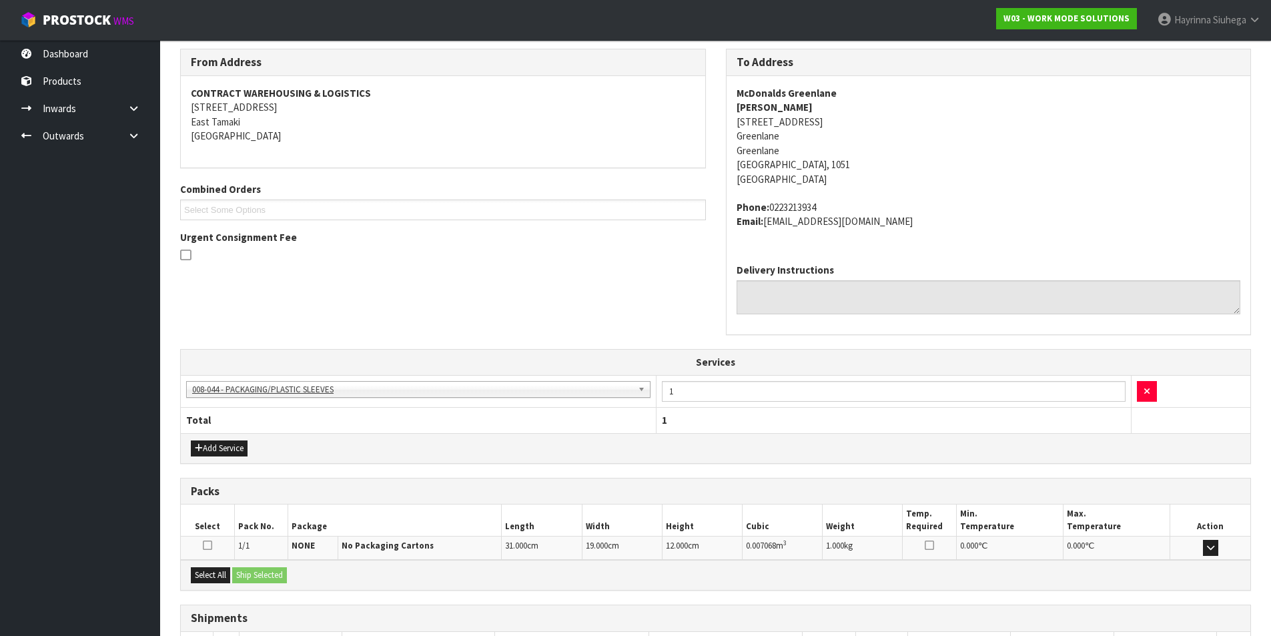
scroll to position [313, 0]
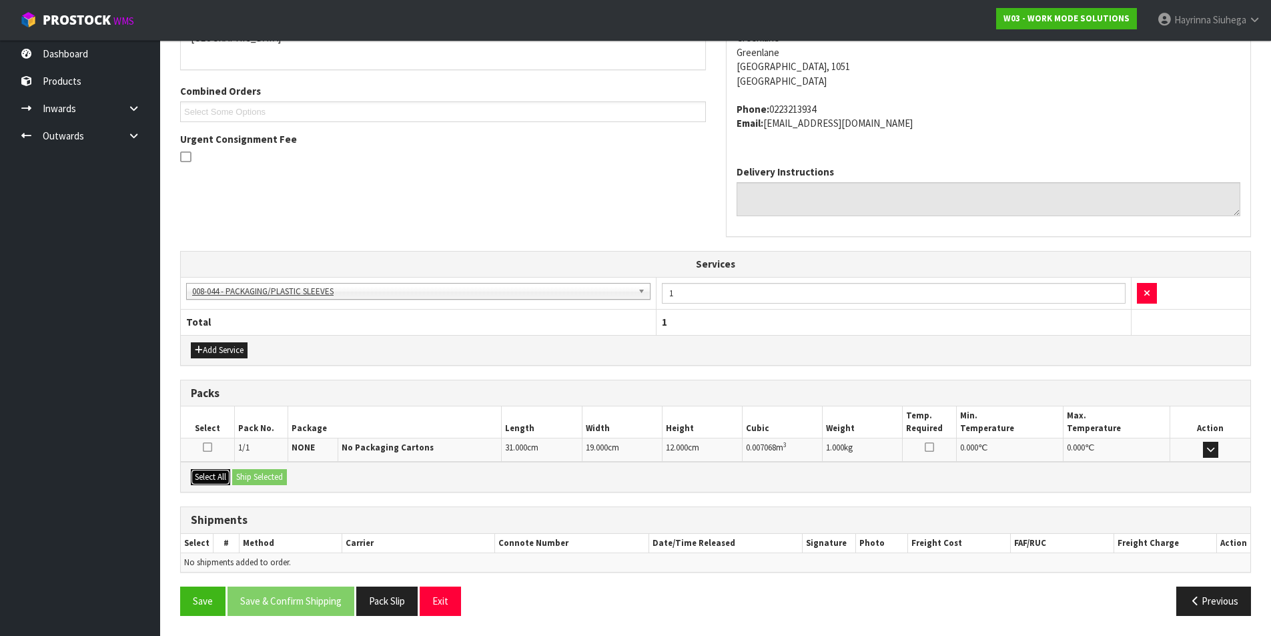
click at [218, 475] on button "Select All" at bounding box center [210, 477] width 39 height 16
click at [252, 478] on button "Ship Selected" at bounding box center [259, 477] width 55 height 16
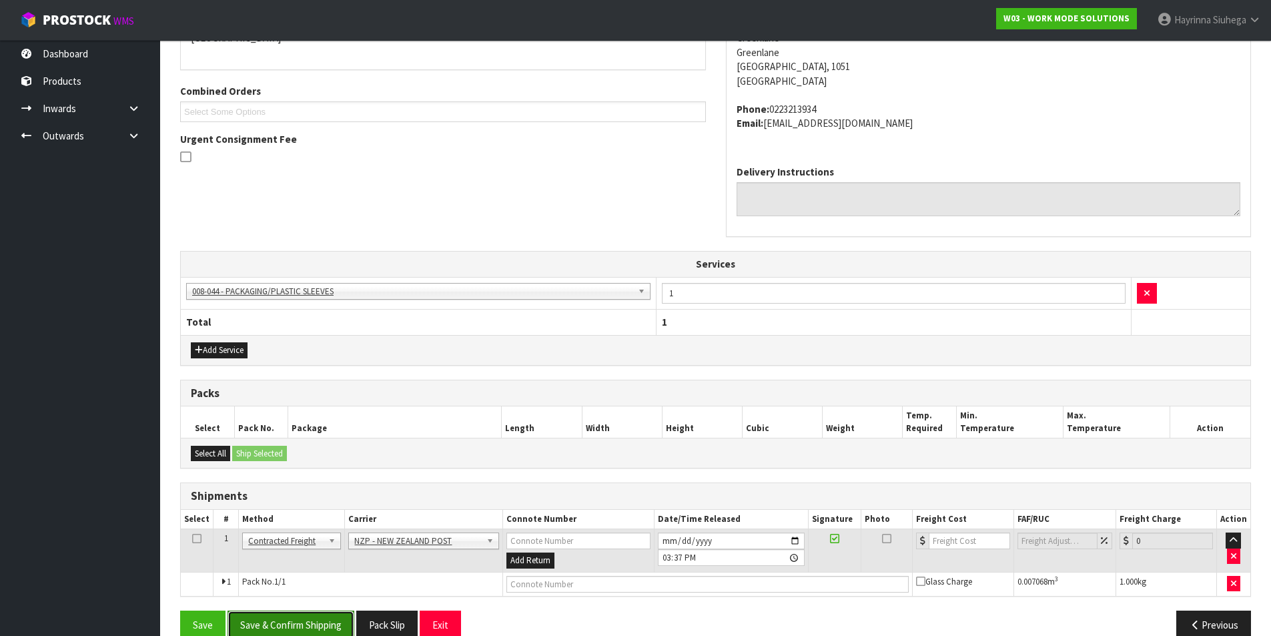
click at [318, 613] on button "Save & Confirm Shipping" at bounding box center [291, 625] width 127 height 29
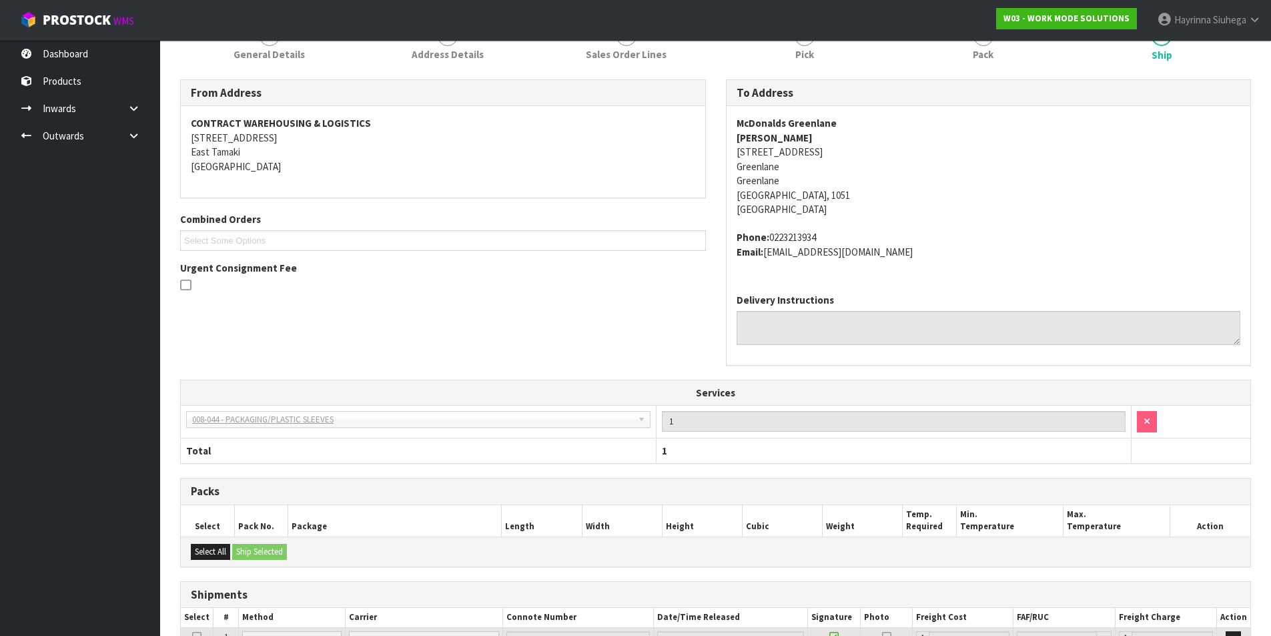
scroll to position [318, 0]
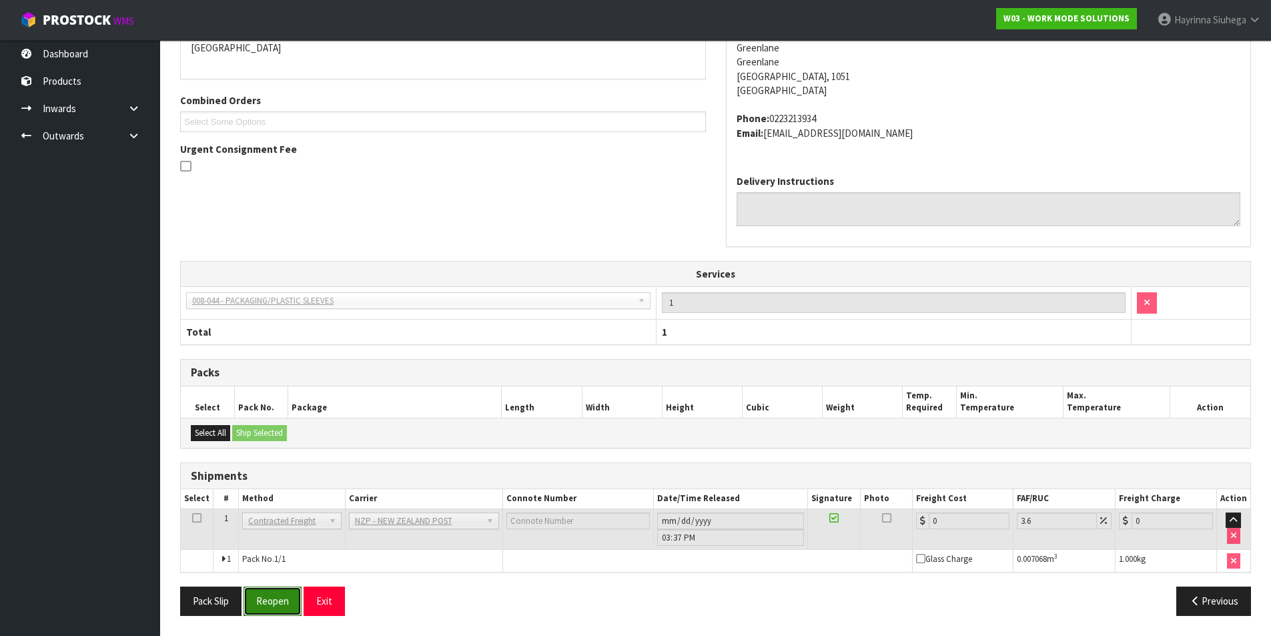
click at [284, 607] on button "Reopen" at bounding box center [273, 600] width 58 height 29
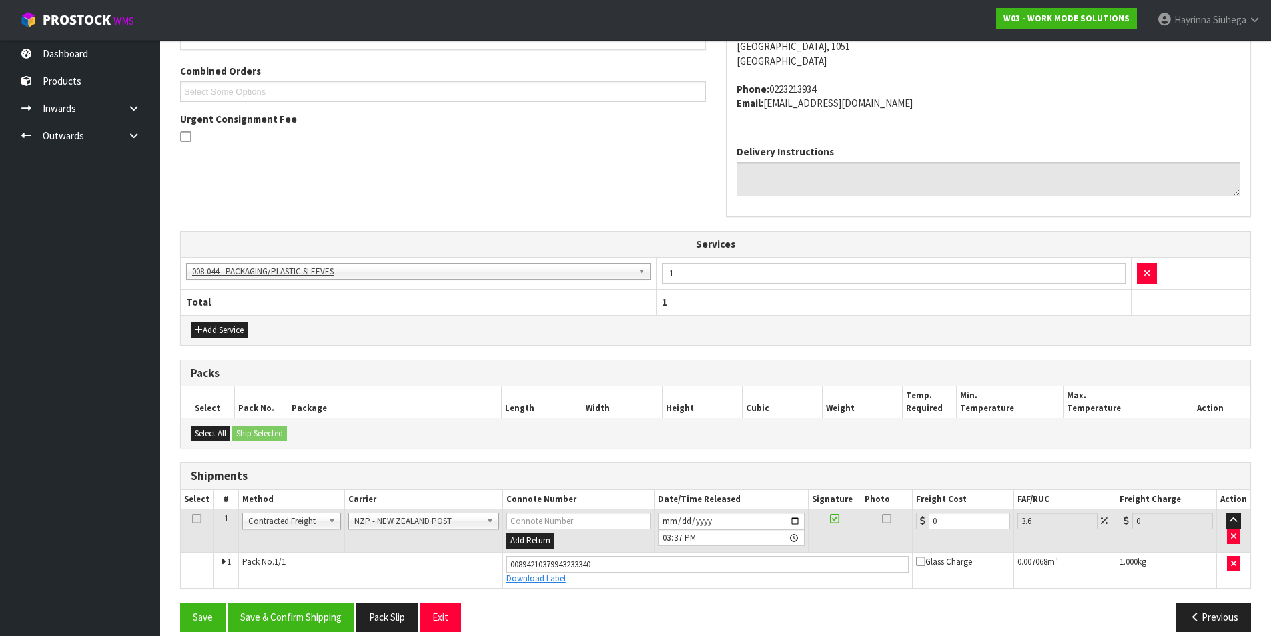
scroll to position [349, 0]
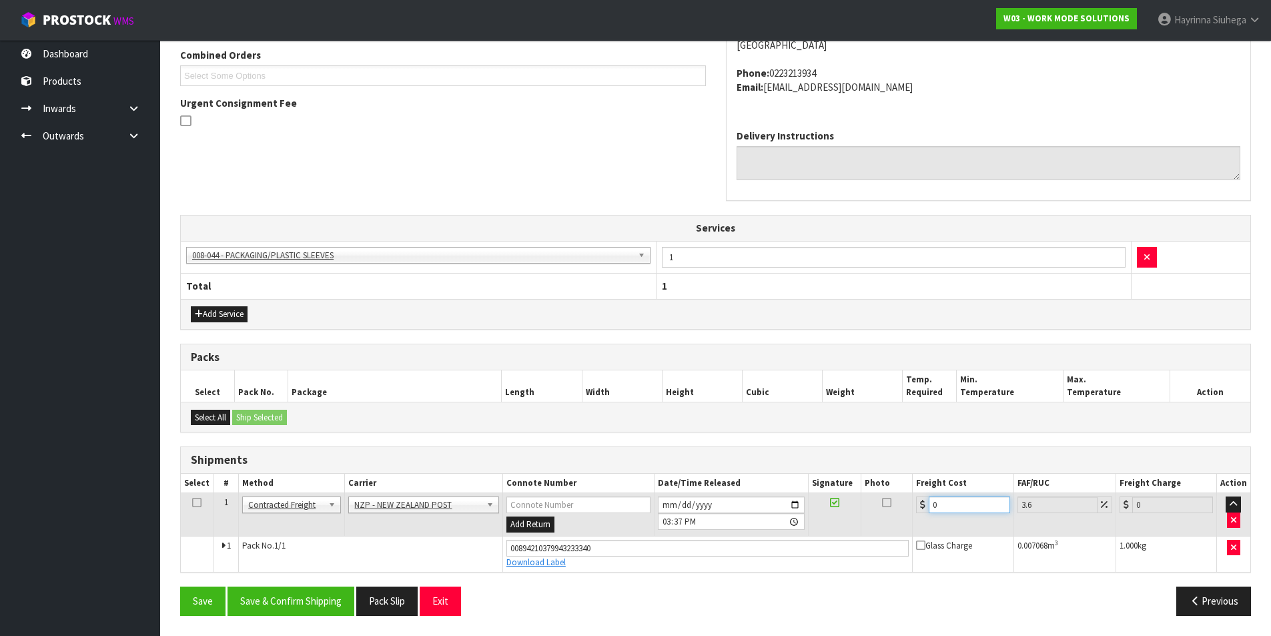
drag, startPoint x: 943, startPoint y: 508, endPoint x: 669, endPoint y: 485, distance: 274.5
click at [766, 508] on tr "1 Client Local Pickup Customer Local Pickup Company Freight Contracted Freight …" at bounding box center [716, 514] width 1070 height 43
click at [180, 586] on button "Save" at bounding box center [202, 600] width 45 height 29
click at [289, 607] on button "Save & Confirm Shipping" at bounding box center [291, 600] width 127 height 29
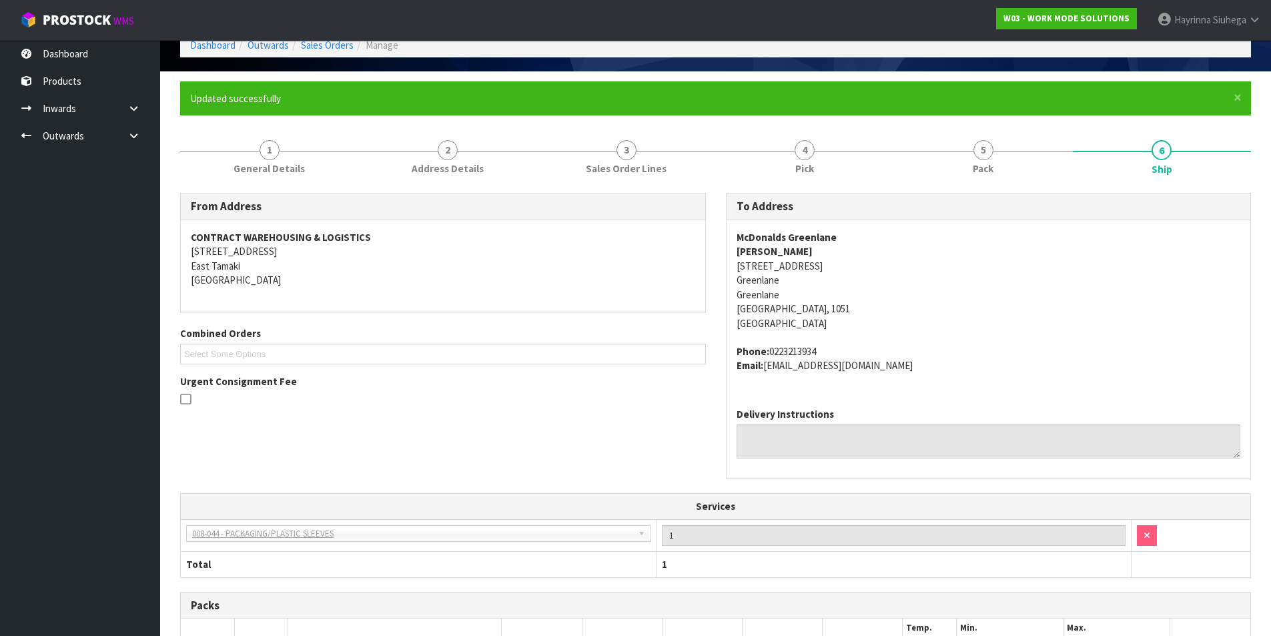
scroll to position [0, 0]
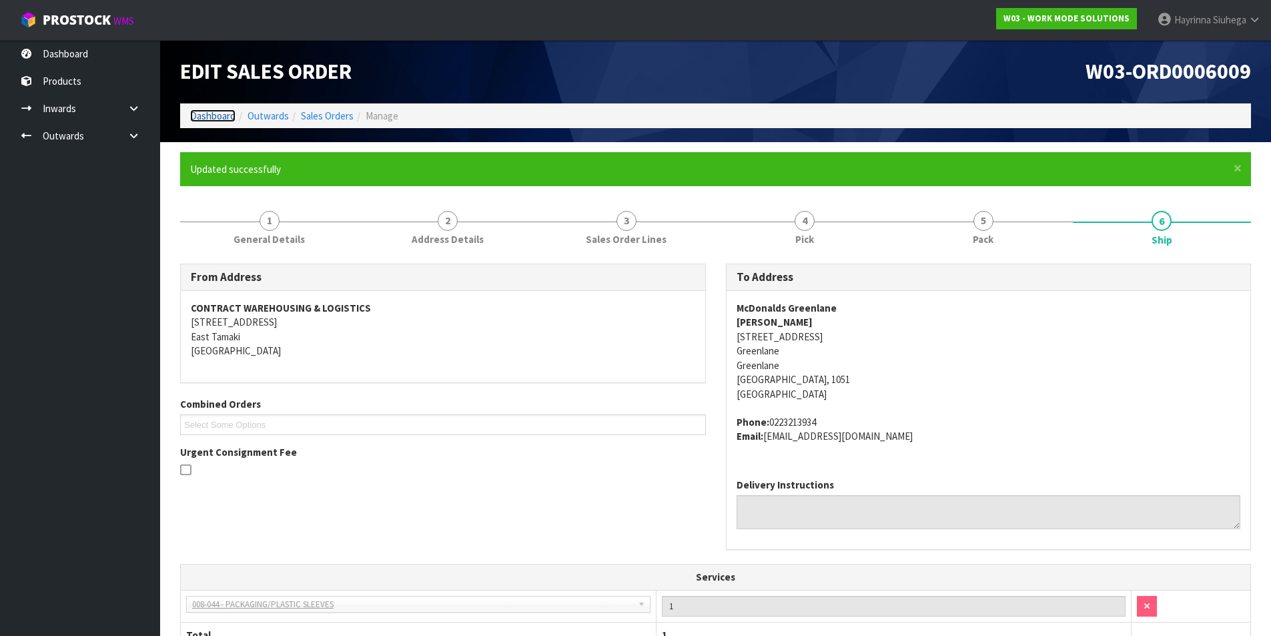
click at [203, 119] on link "Dashboard" at bounding box center [212, 115] width 45 height 13
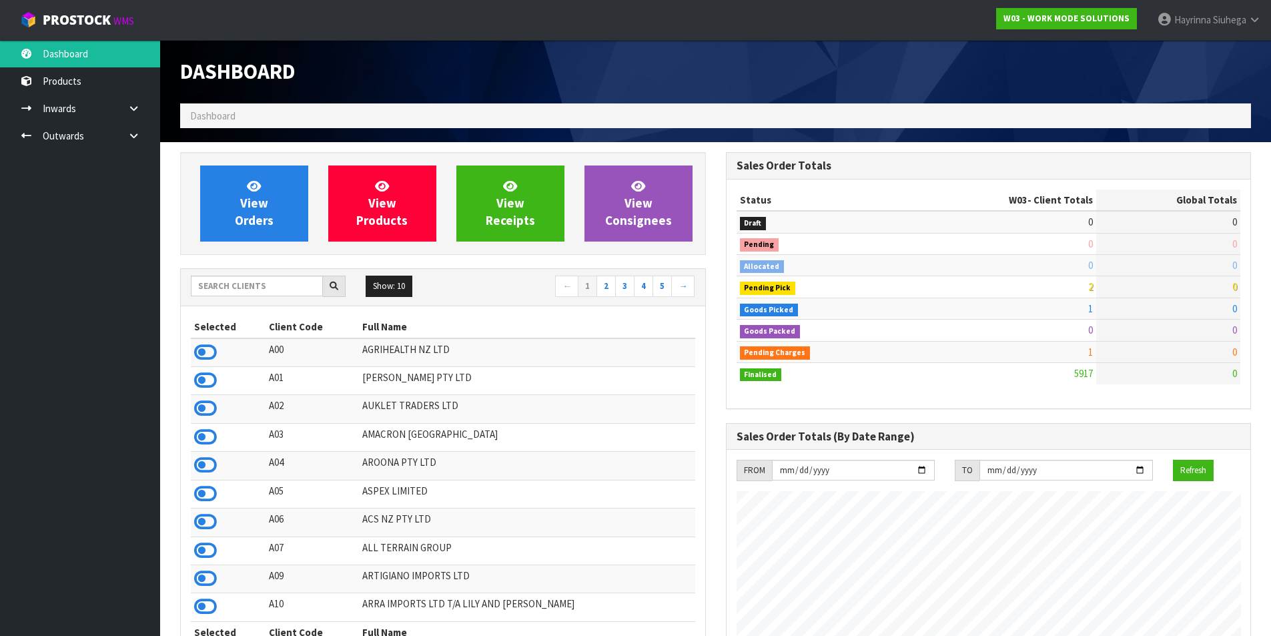
scroll to position [989, 545]
drag, startPoint x: 240, startPoint y: 290, endPoint x: 230, endPoint y: 298, distance: 13.0
click at [240, 290] on input "text" at bounding box center [257, 286] width 132 height 21
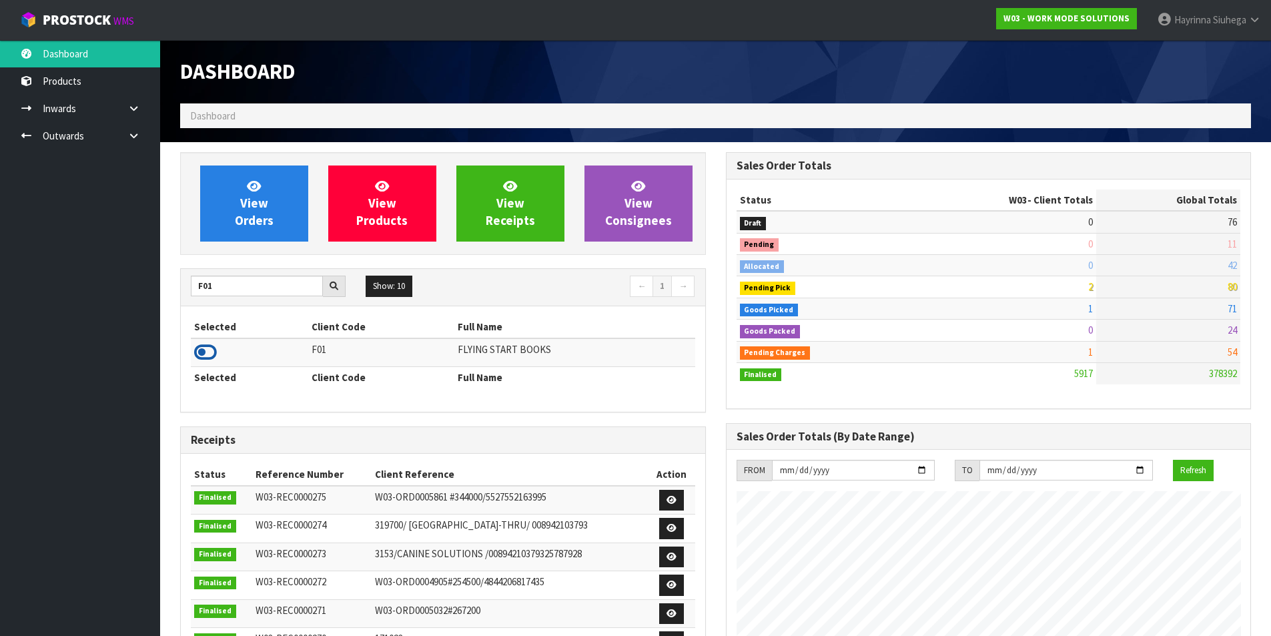
click at [196, 348] on icon at bounding box center [205, 352] width 23 height 20
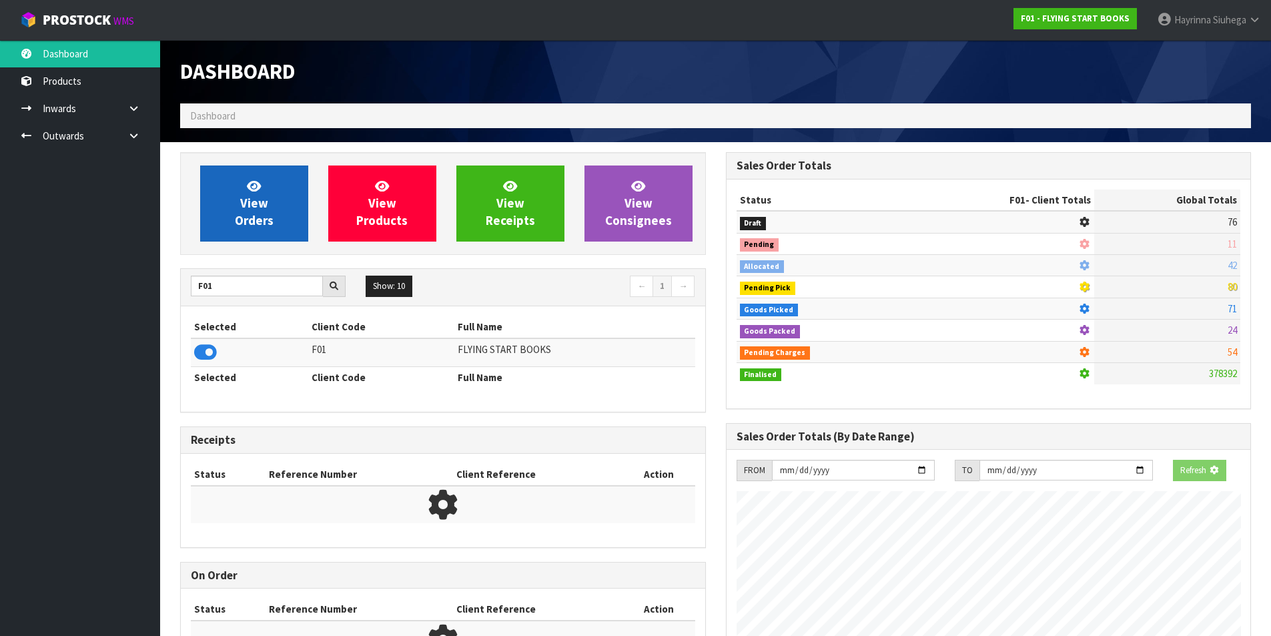
scroll to position [666392, 666678]
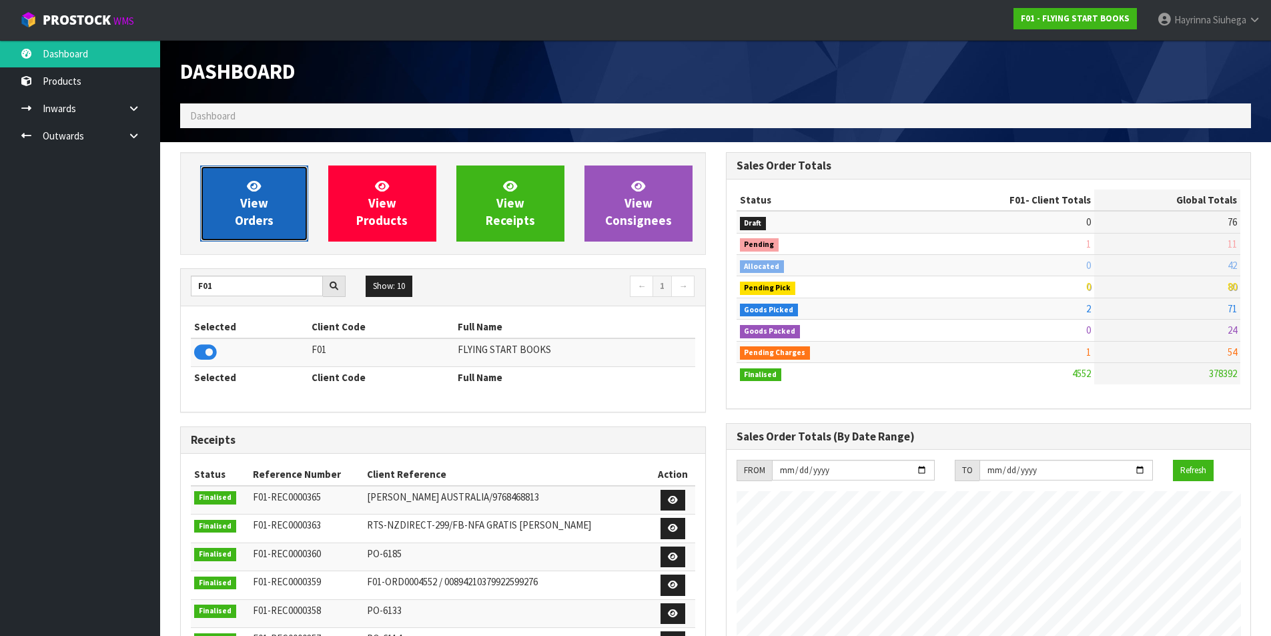
click at [267, 212] on link "View Orders" at bounding box center [254, 203] width 108 height 76
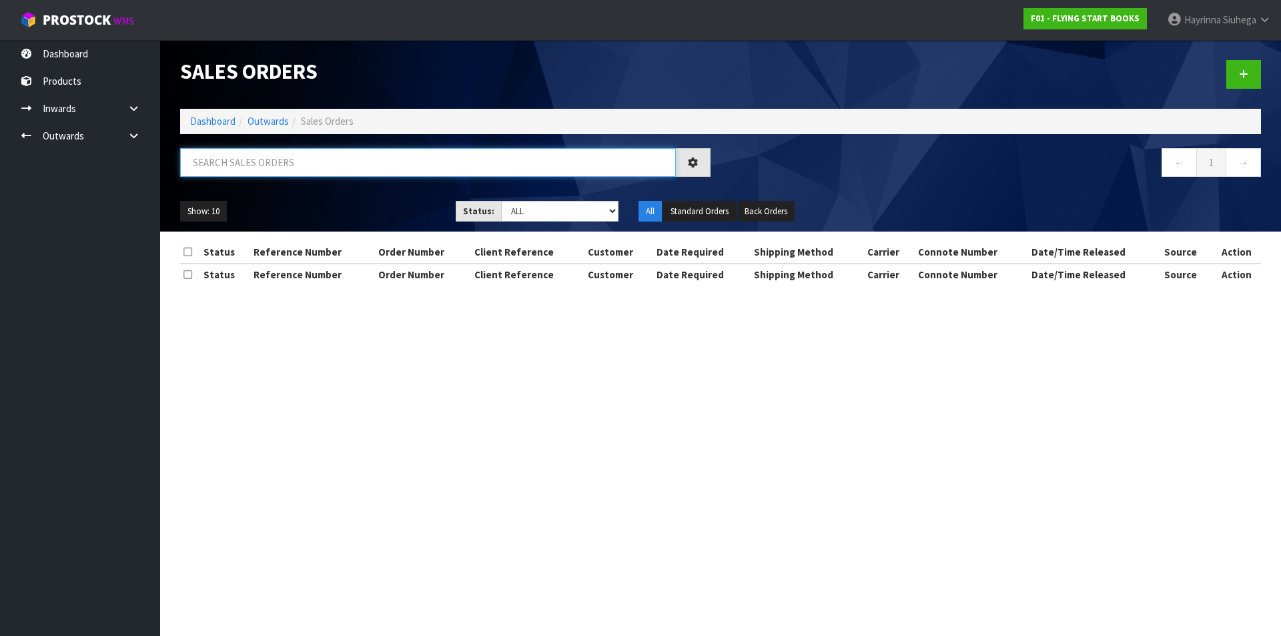
click at [290, 164] on input "text" at bounding box center [428, 162] width 496 height 29
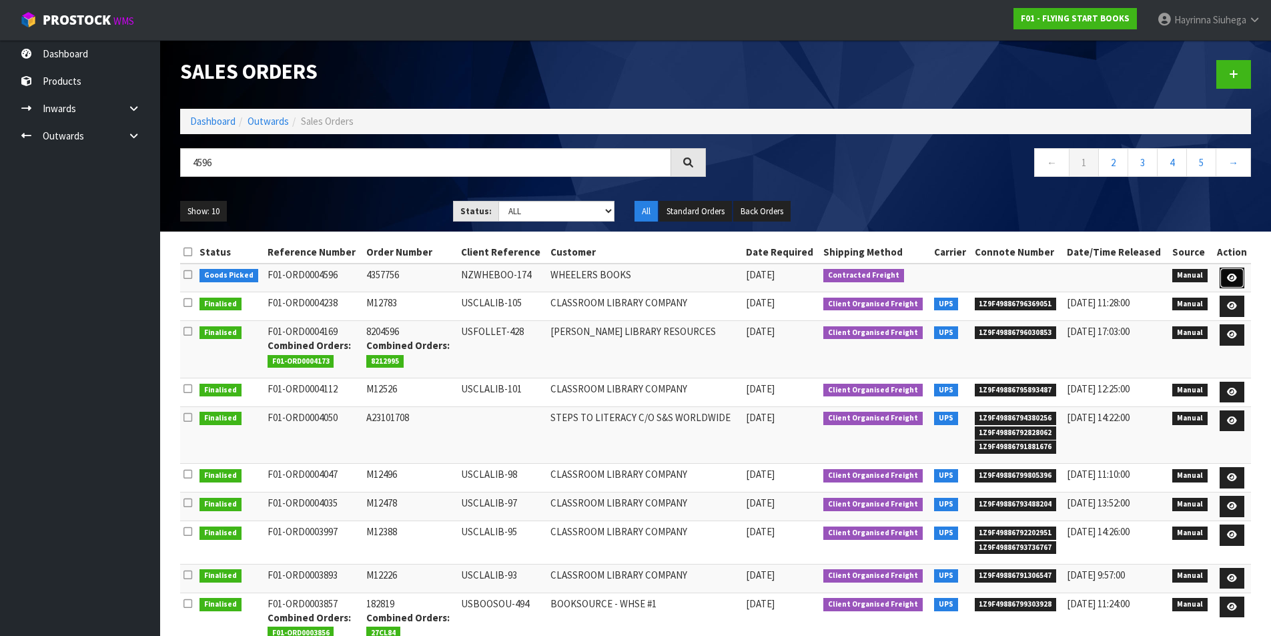
click at [1230, 279] on icon at bounding box center [1232, 278] width 10 height 9
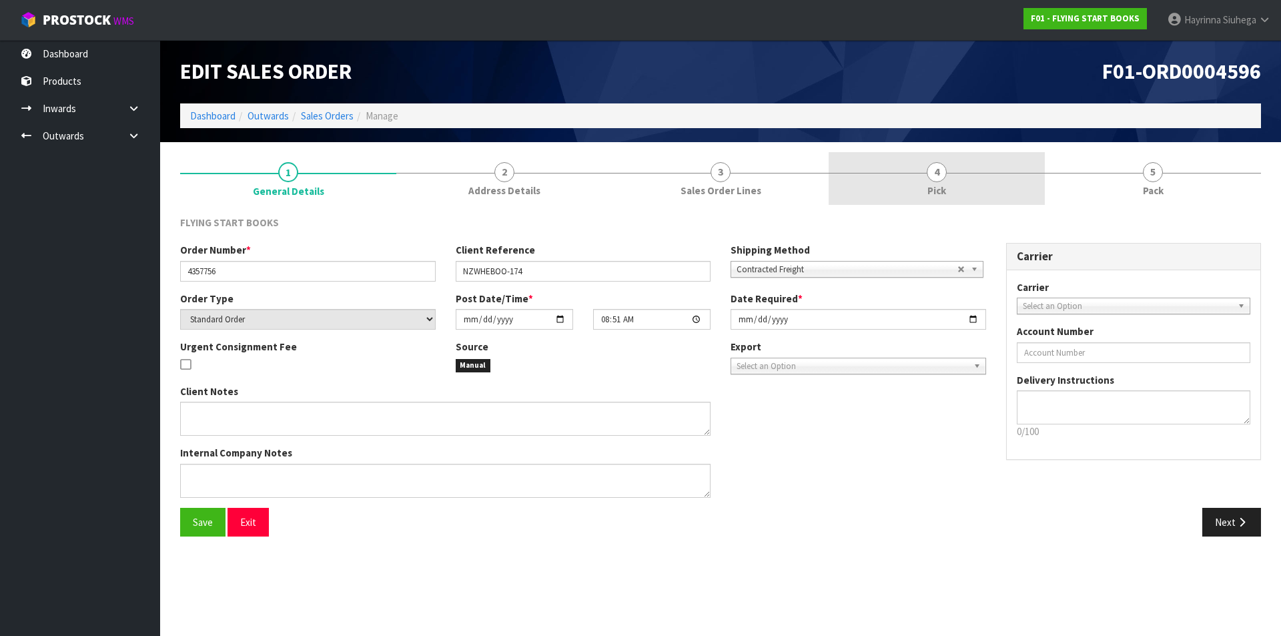
click at [1000, 182] on link "4 Pick" at bounding box center [937, 178] width 216 height 53
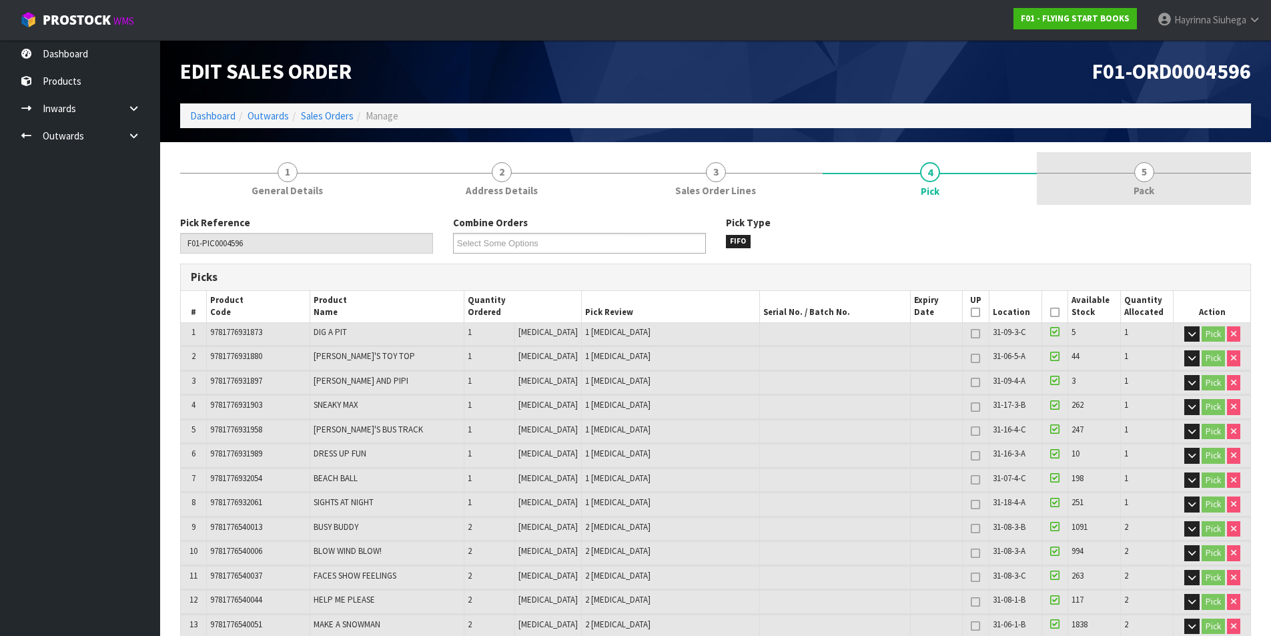
drag, startPoint x: 1112, startPoint y: 165, endPoint x: 974, endPoint y: 200, distance: 141.8
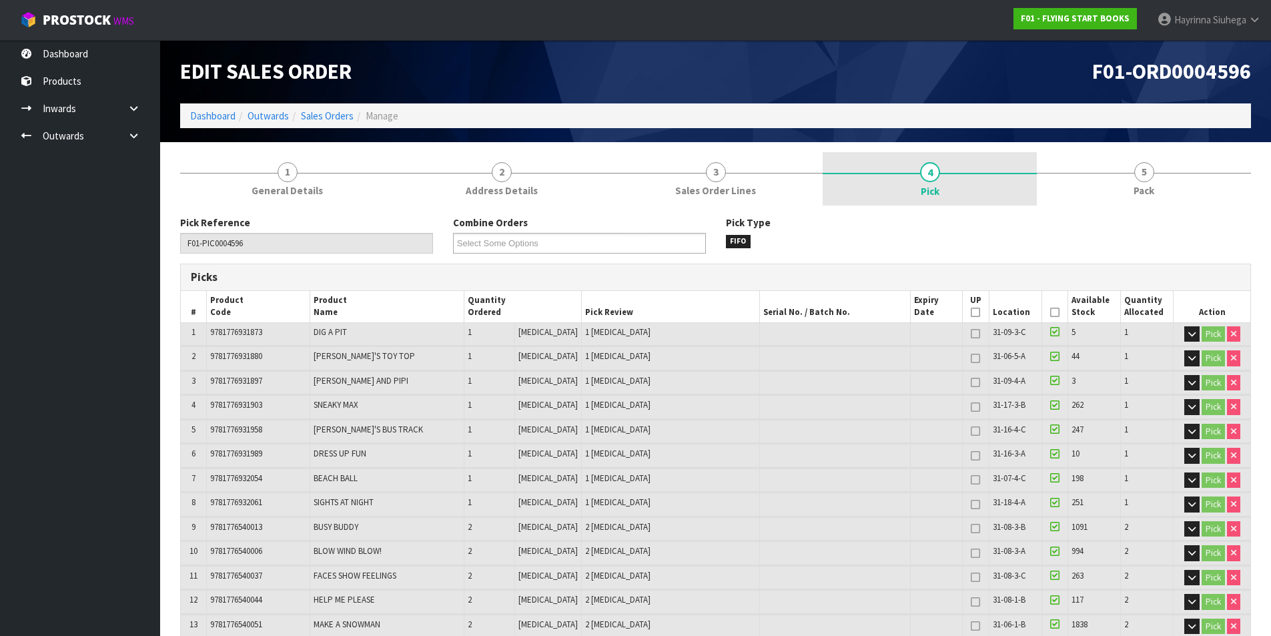
click at [1112, 166] on link "5 Pack" at bounding box center [1144, 178] width 214 height 53
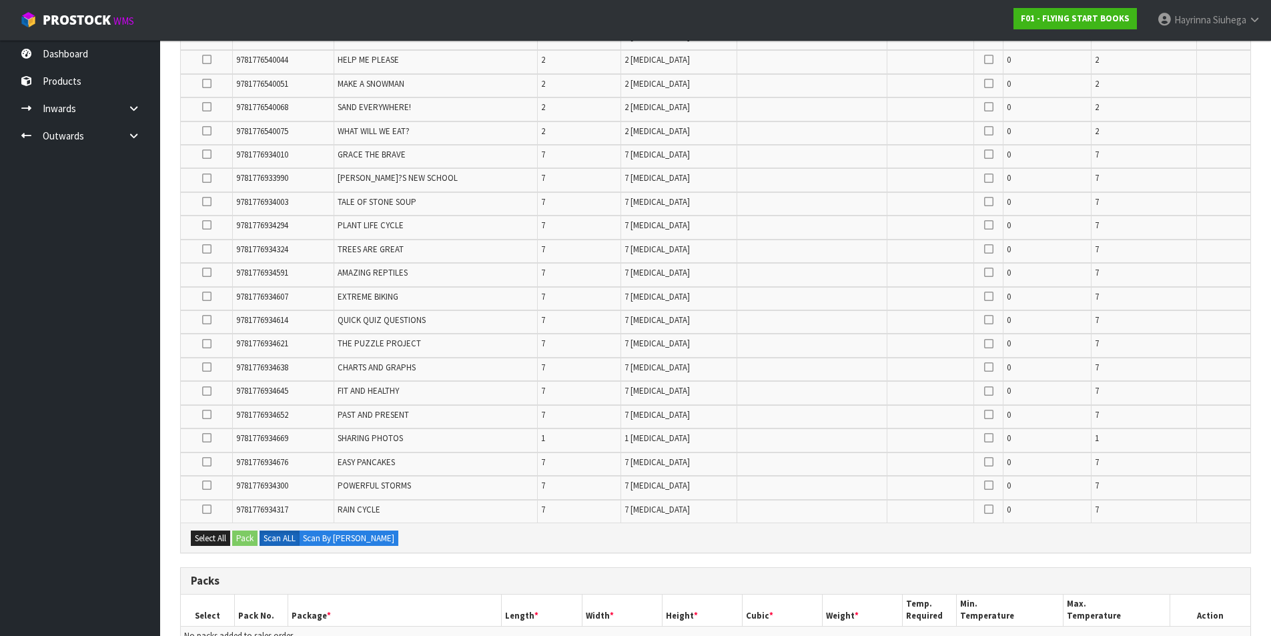
scroll to position [601, 0]
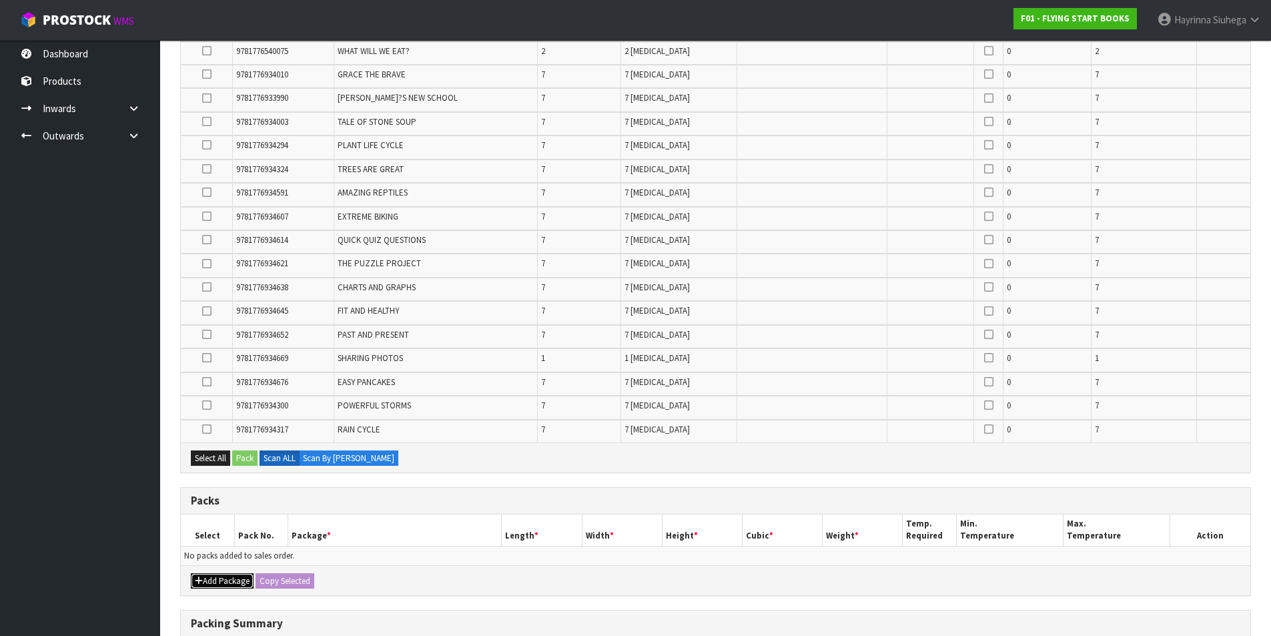
click at [225, 580] on button "Add Package" at bounding box center [222, 581] width 63 height 16
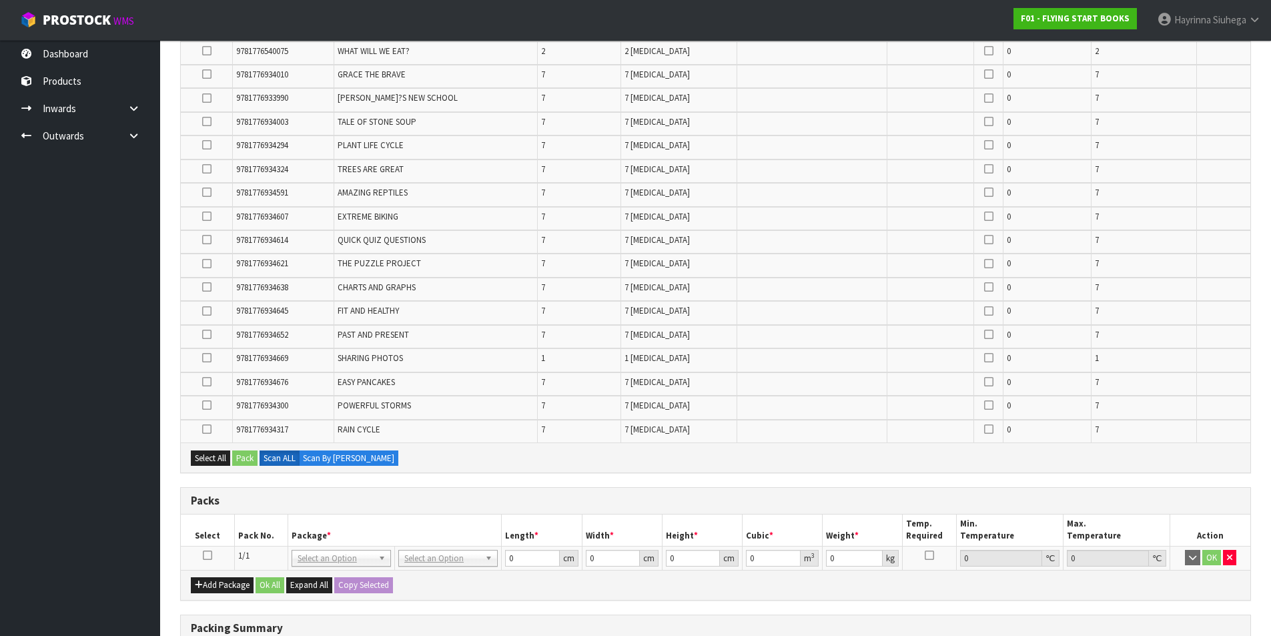
click at [206, 556] on icon at bounding box center [207, 555] width 9 height 1
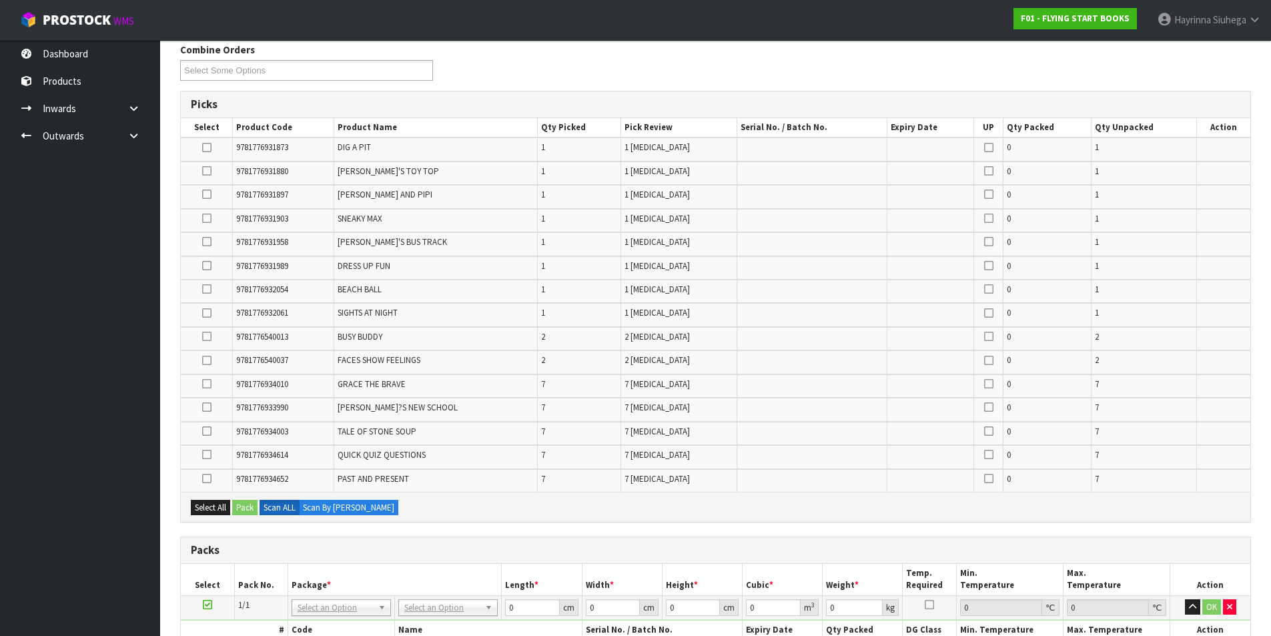
scroll to position [196, 0]
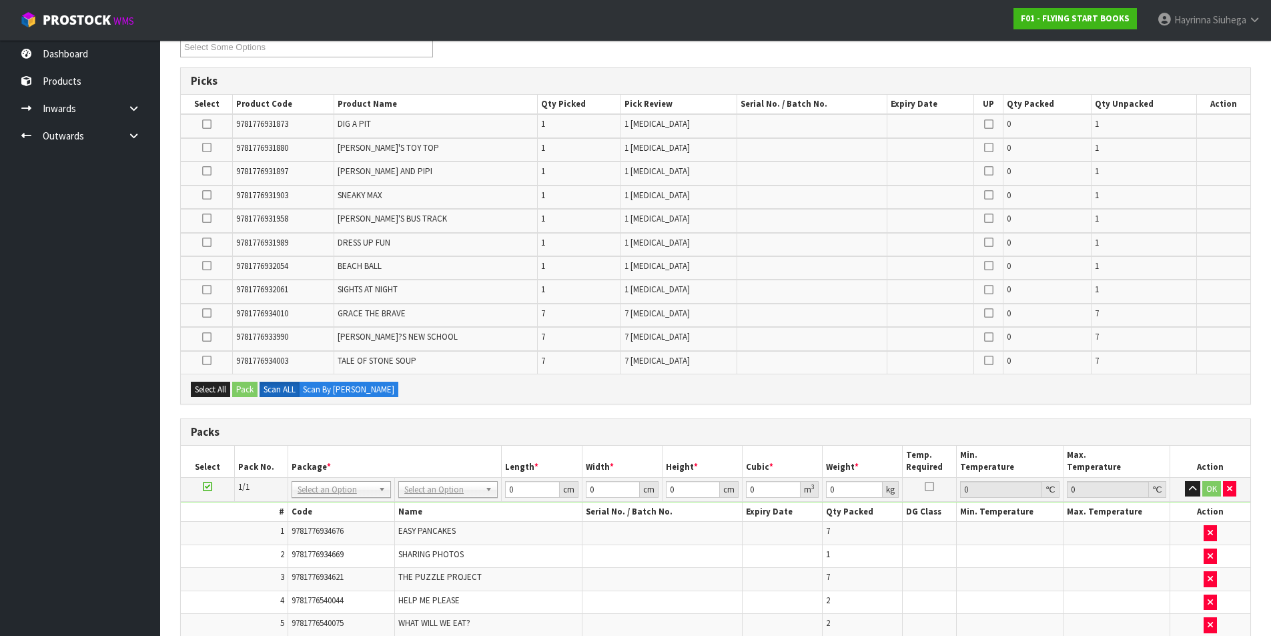
click at [208, 147] on icon at bounding box center [206, 147] width 9 height 1
click at [0, 0] on input "checkbox" at bounding box center [0, 0] width 0 height 0
click at [254, 396] on button "Pack" at bounding box center [244, 390] width 25 height 16
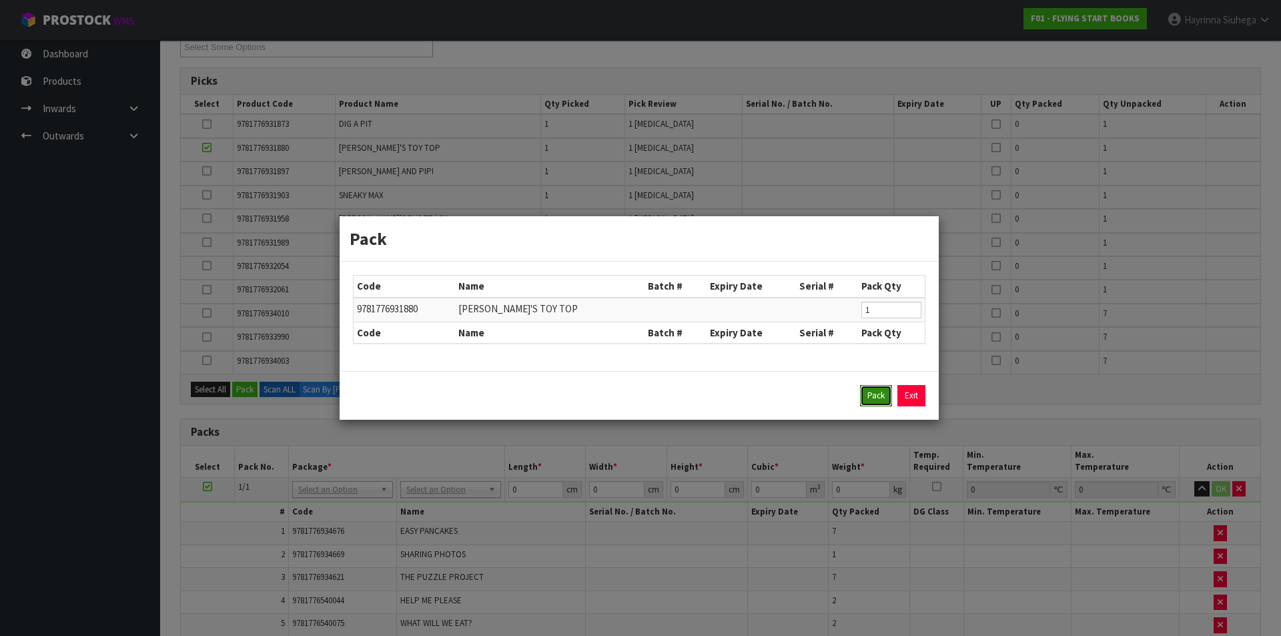
click at [869, 402] on button "Pack" at bounding box center [876, 395] width 32 height 21
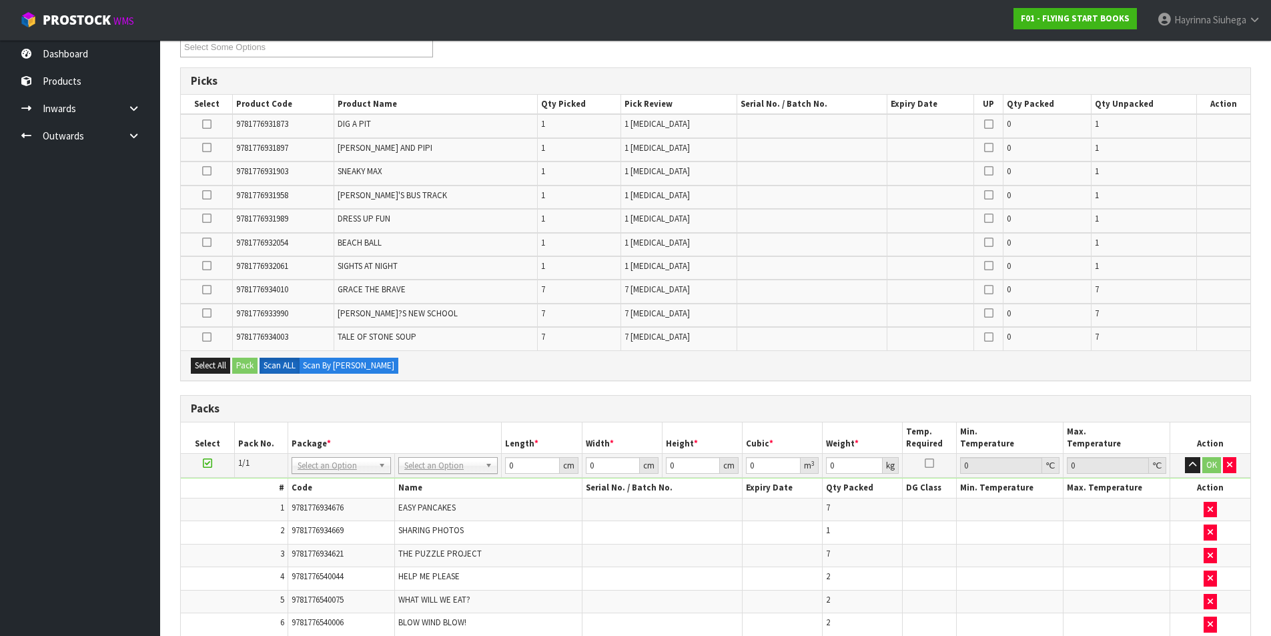
click at [210, 242] on icon at bounding box center [206, 242] width 9 height 1
click at [0, 0] on input "checkbox" at bounding box center [0, 0] width 0 height 0
click at [246, 364] on button "Pack" at bounding box center [244, 366] width 25 height 16
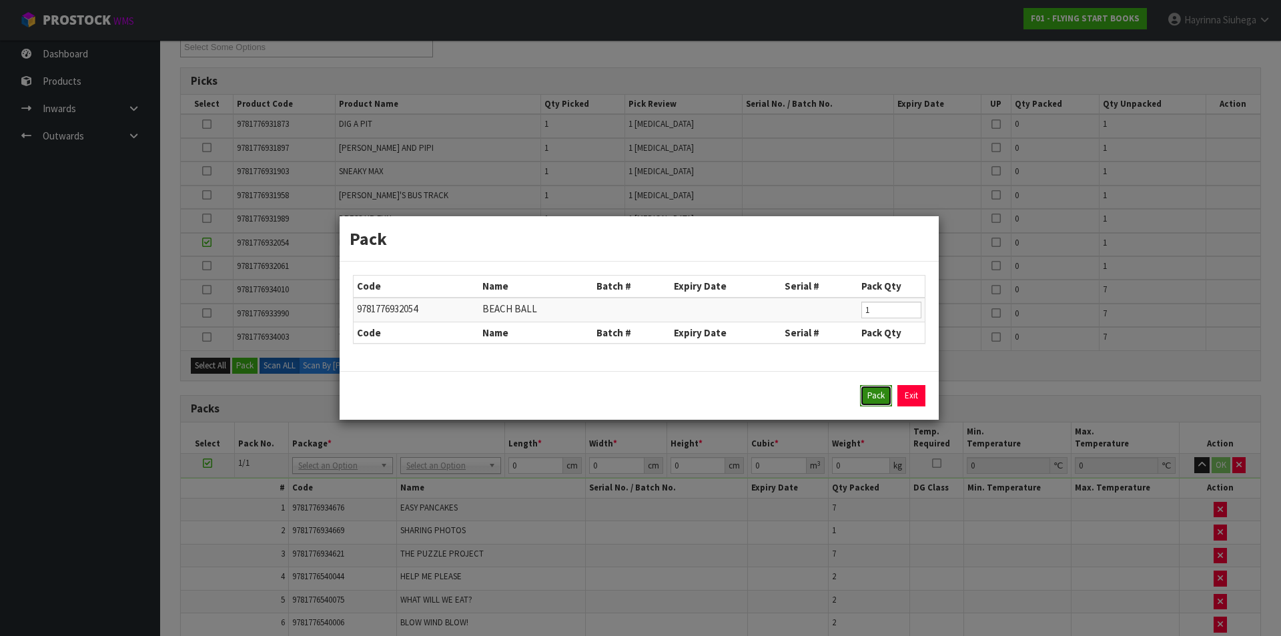
click at [875, 396] on button "Pack" at bounding box center [876, 395] width 32 height 21
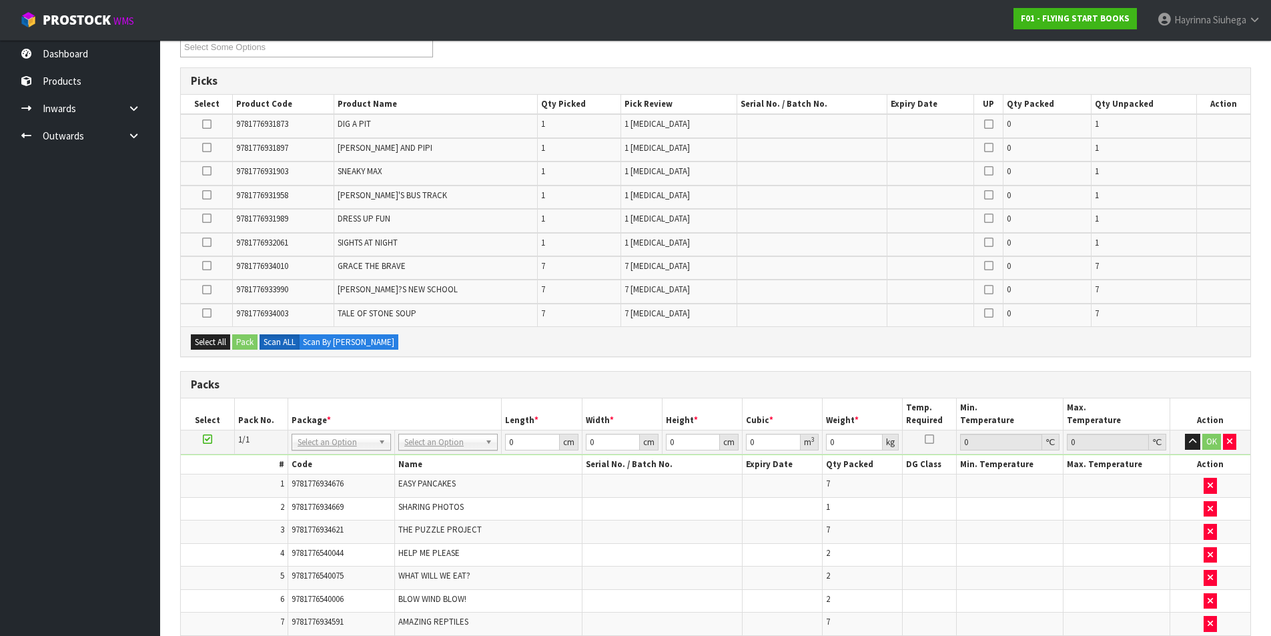
click at [212, 147] on icon at bounding box center [206, 147] width 9 height 1
click at [0, 0] on input "checkbox" at bounding box center [0, 0] width 0 height 0
click at [246, 344] on button "Pack" at bounding box center [244, 342] width 25 height 16
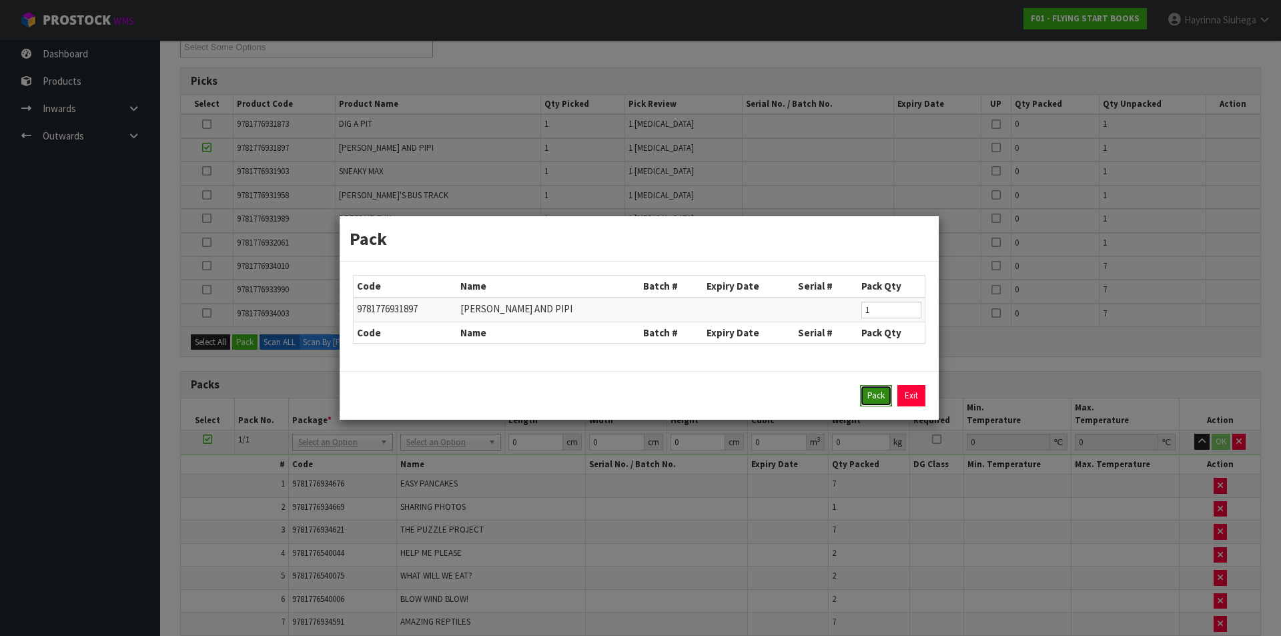
drag, startPoint x: 867, startPoint y: 396, endPoint x: 879, endPoint y: 400, distance: 12.5
click at [869, 396] on button "Pack" at bounding box center [876, 395] width 32 height 21
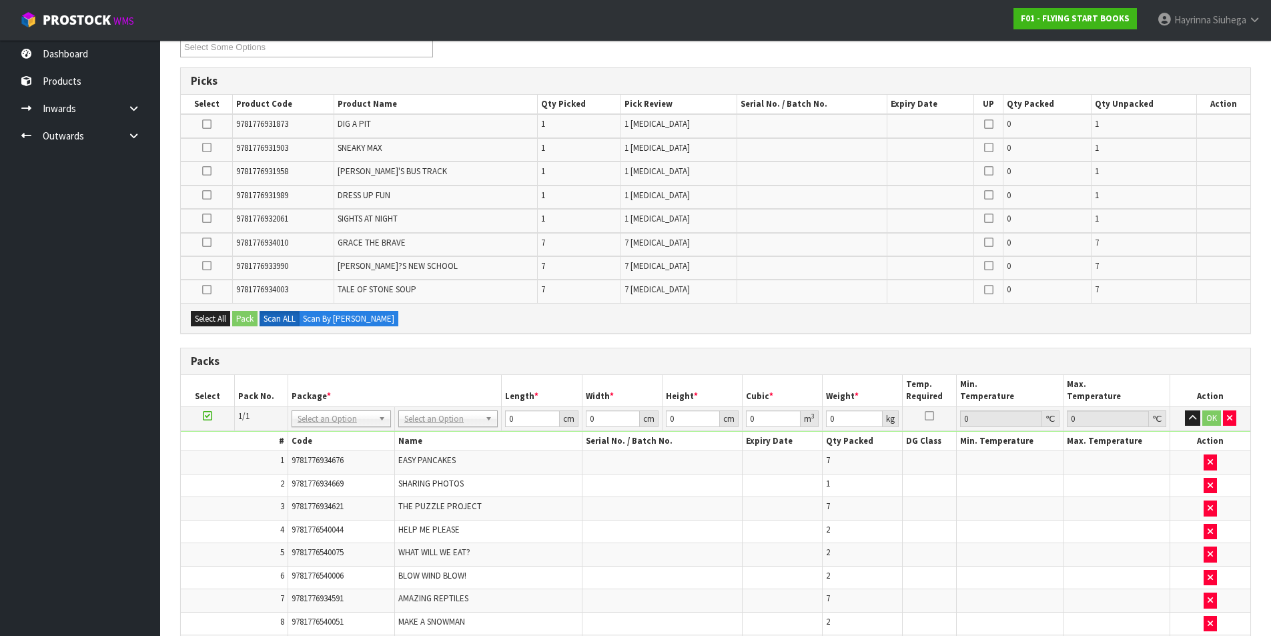
click at [210, 124] on icon at bounding box center [206, 124] width 9 height 1
click at [0, 0] on input "checkbox" at bounding box center [0, 0] width 0 height 0
click at [250, 311] on button "Pack" at bounding box center [244, 319] width 25 height 16
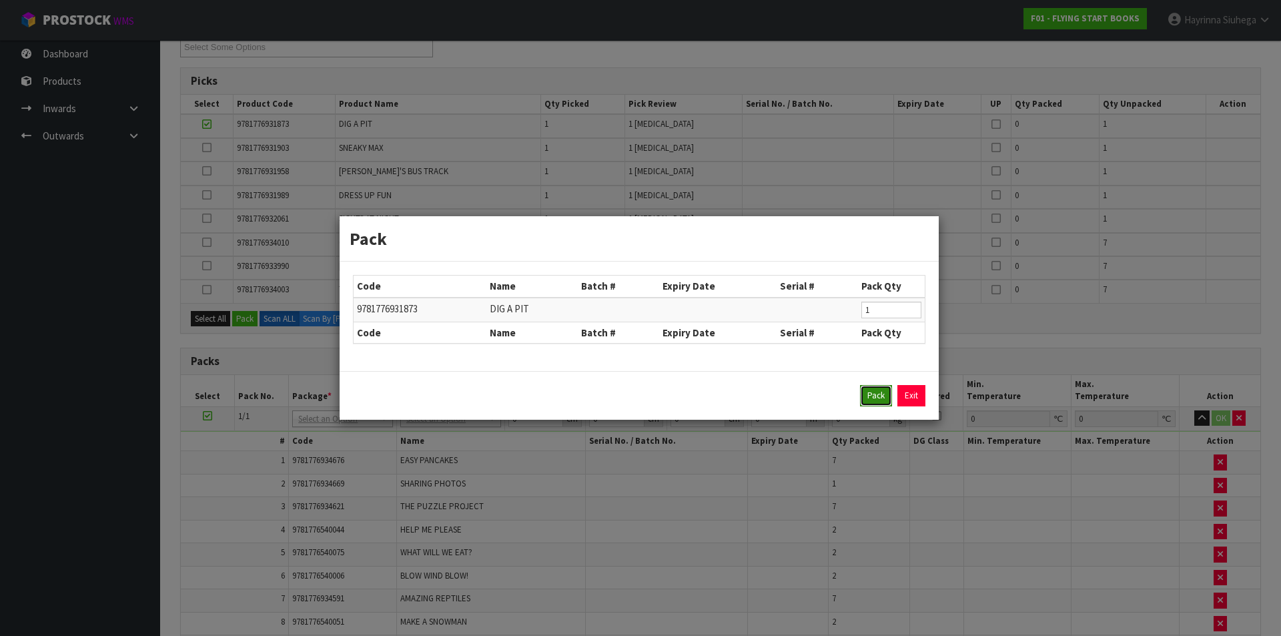
click at [865, 394] on button "Pack" at bounding box center [876, 395] width 32 height 21
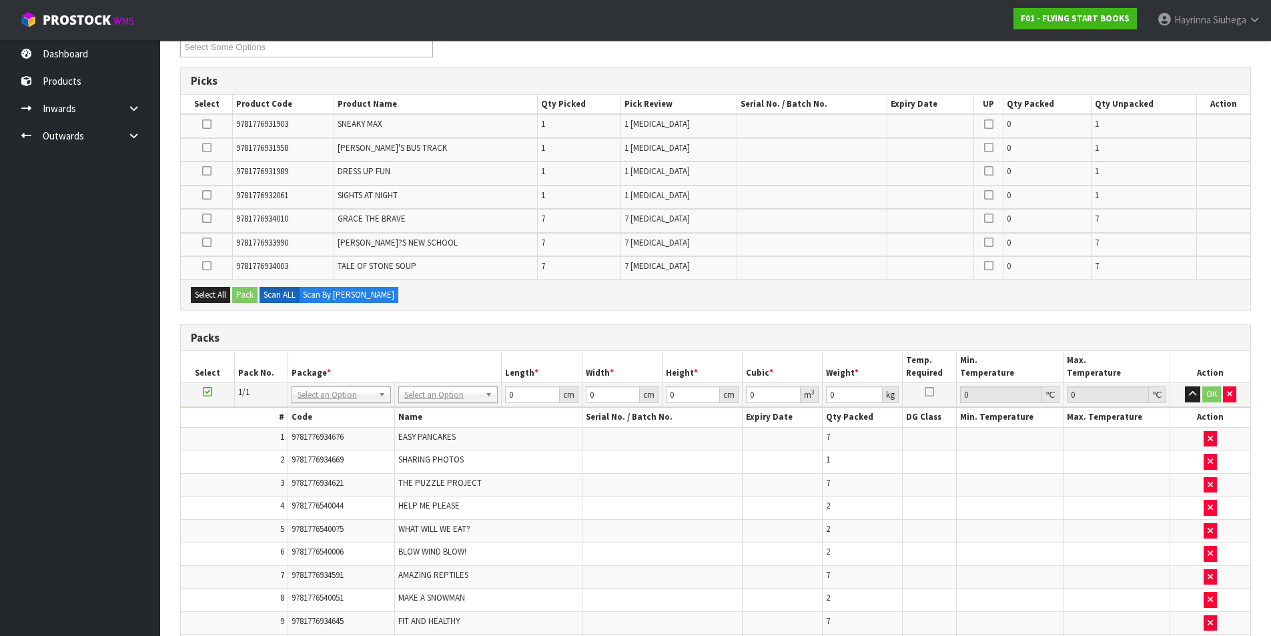
drag, startPoint x: 213, startPoint y: 171, endPoint x: 211, endPoint y: 189, distance: 18.1
click at [212, 171] on icon at bounding box center [206, 171] width 9 height 1
click at [0, 0] on input "checkbox" at bounding box center [0, 0] width 0 height 0
click at [238, 295] on button "Pack" at bounding box center [244, 295] width 25 height 16
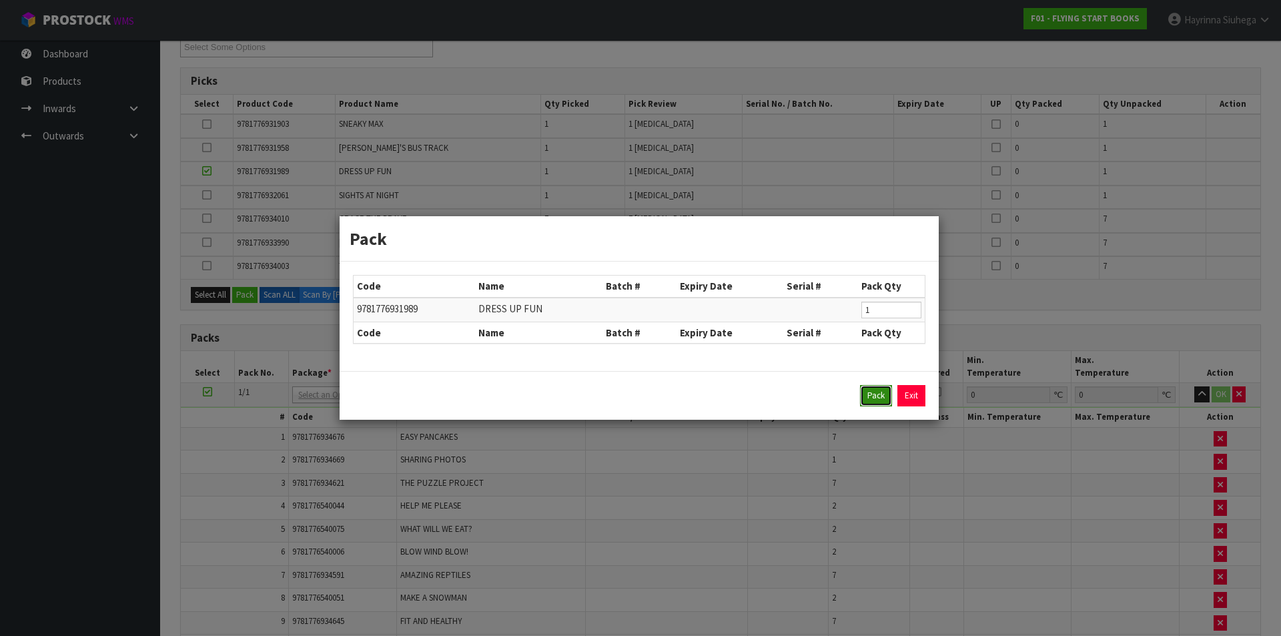
click at [875, 399] on button "Pack" at bounding box center [876, 395] width 32 height 21
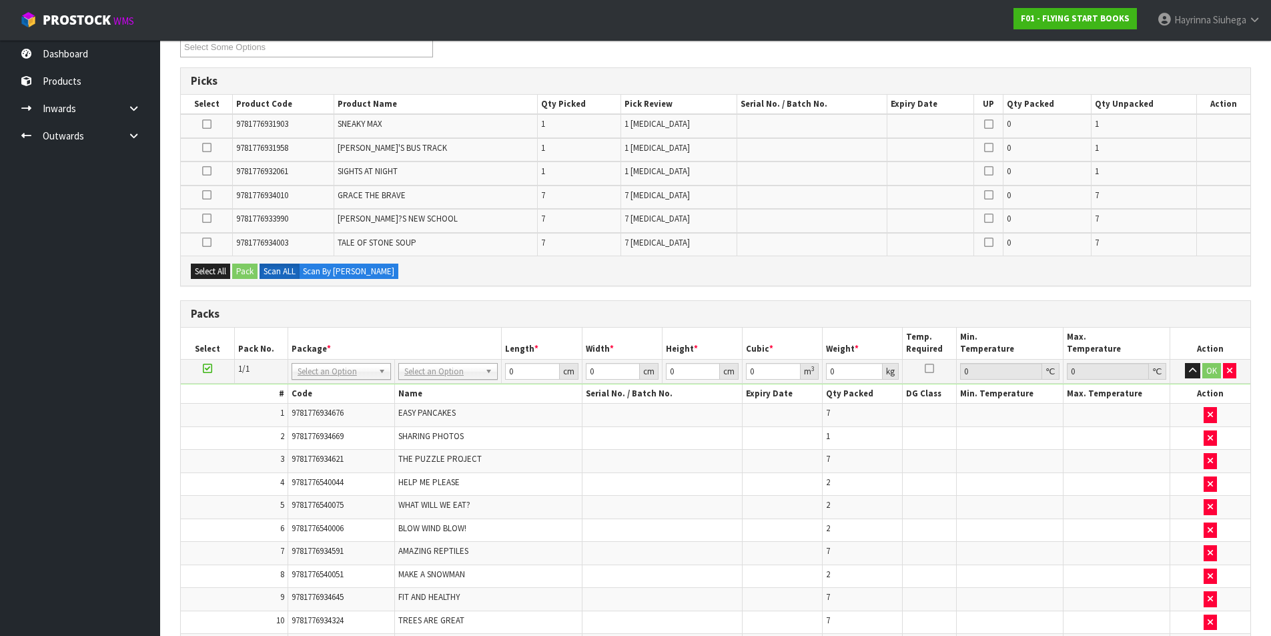
click at [208, 125] on icon at bounding box center [206, 124] width 9 height 1
click at [0, 0] on input "checkbox" at bounding box center [0, 0] width 0 height 0
click at [250, 268] on button "Pack" at bounding box center [244, 272] width 25 height 16
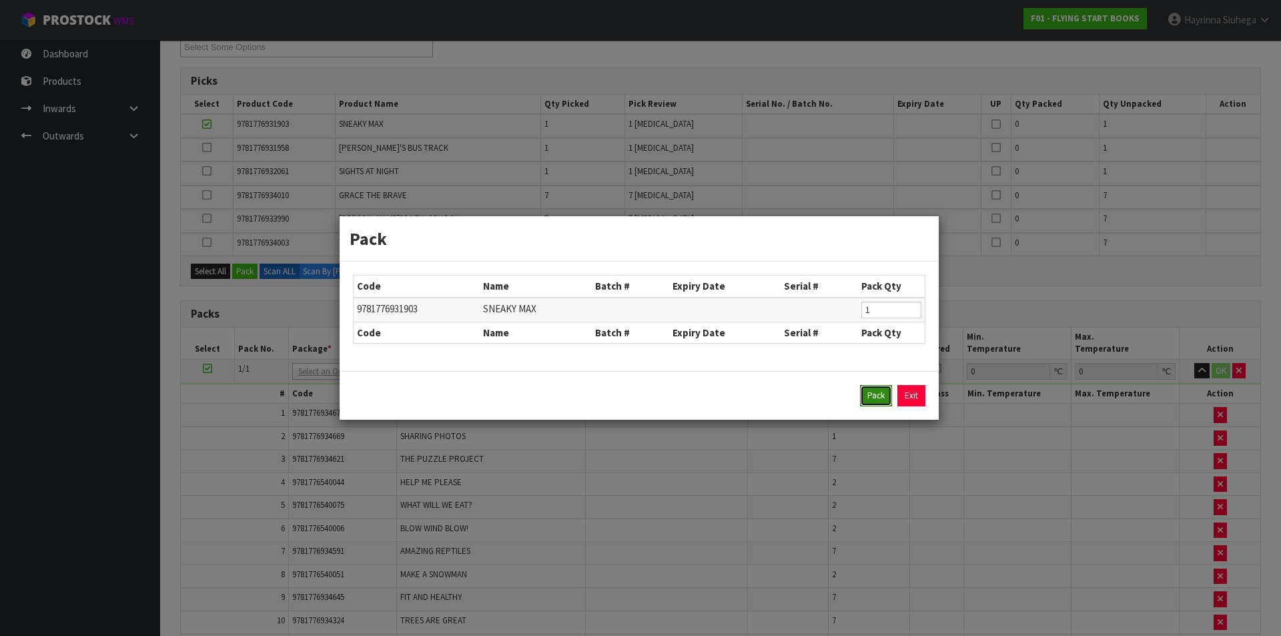
click at [871, 394] on button "Pack" at bounding box center [876, 395] width 32 height 21
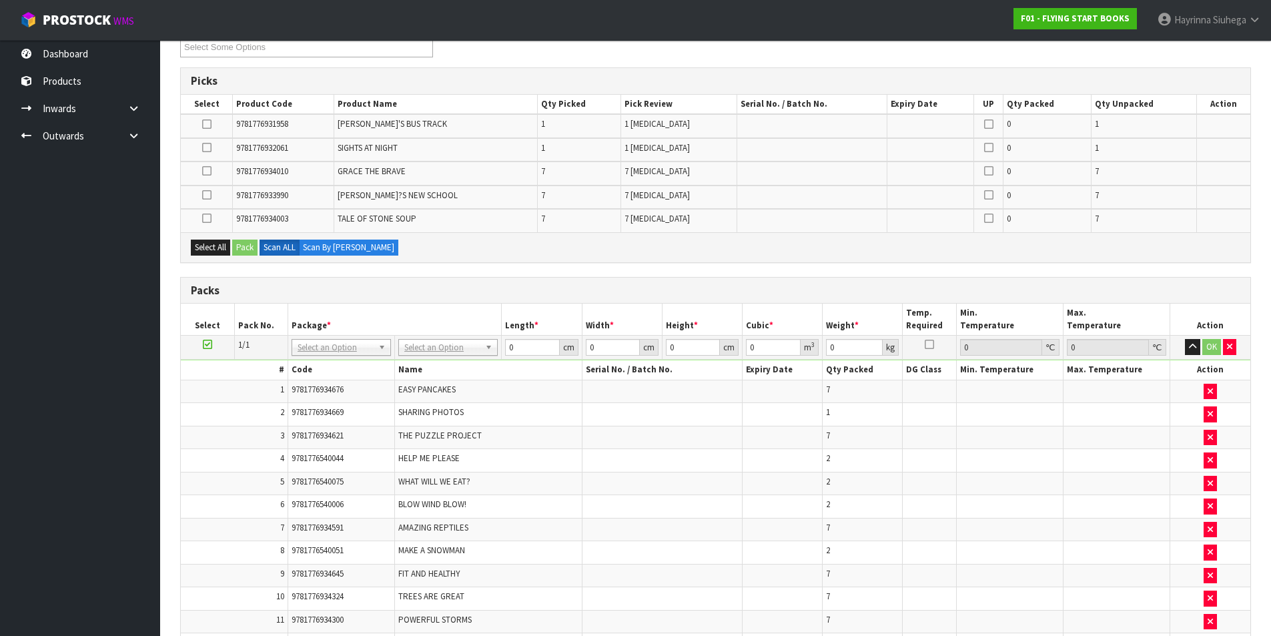
click at [209, 171] on icon at bounding box center [206, 171] width 9 height 1
click at [0, 0] on input "checkbox" at bounding box center [0, 0] width 0 height 0
click at [245, 243] on button "Pack" at bounding box center [244, 248] width 25 height 16
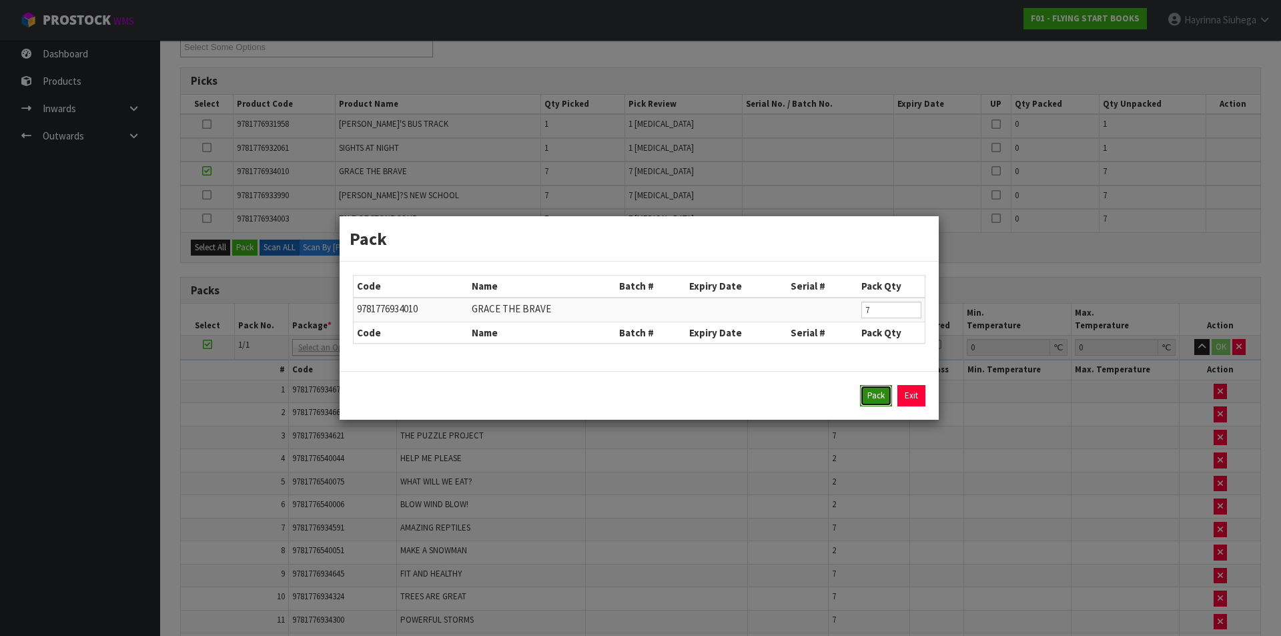
click at [877, 398] on button "Pack" at bounding box center [876, 395] width 32 height 21
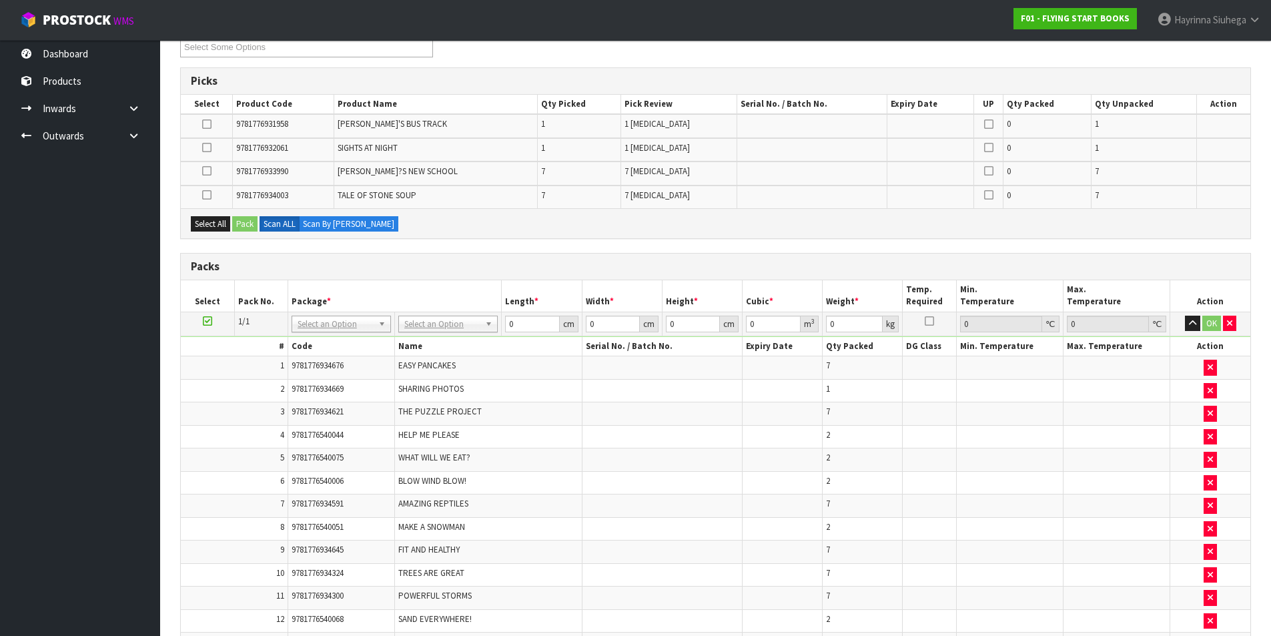
click at [206, 195] on icon at bounding box center [206, 195] width 9 height 1
click at [0, 0] on input "checkbox" at bounding box center [0, 0] width 0 height 0
click at [248, 228] on button "Pack" at bounding box center [244, 224] width 25 height 16
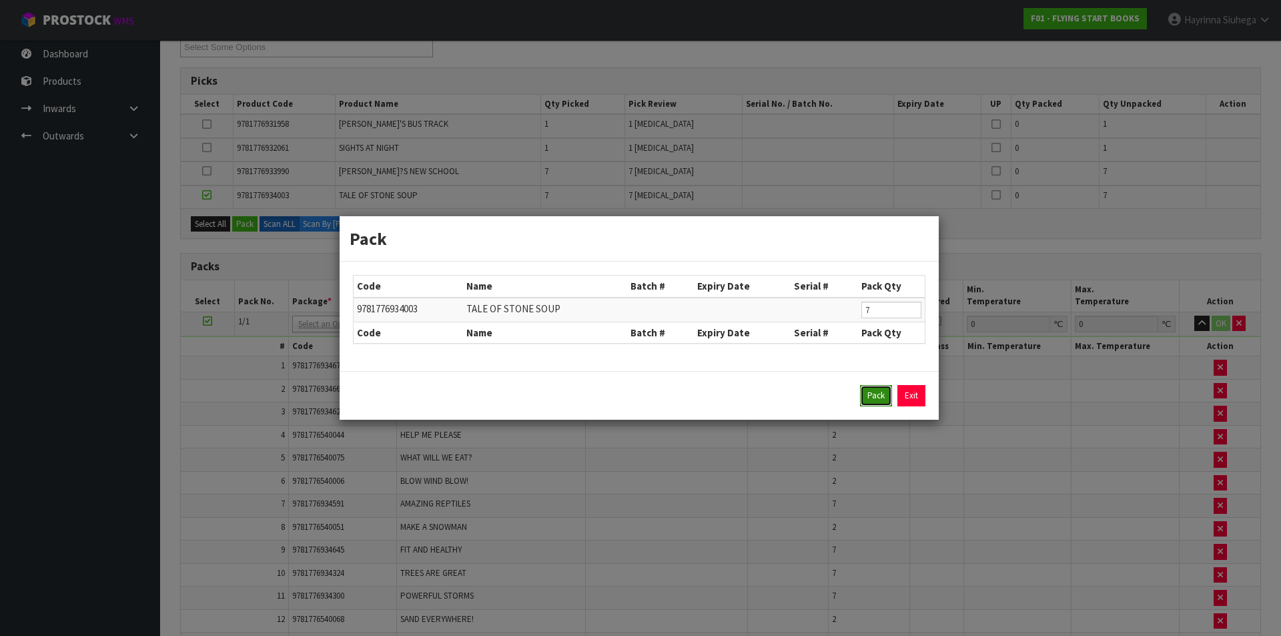
click at [871, 396] on button "Pack" at bounding box center [876, 395] width 32 height 21
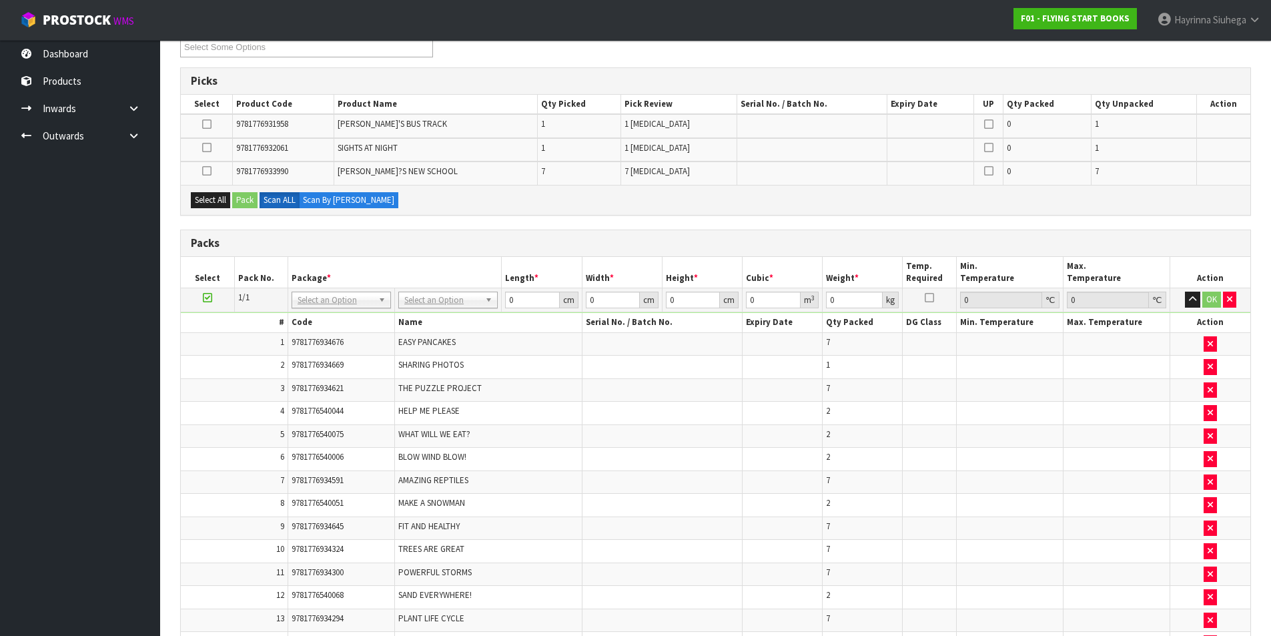
click at [212, 171] on icon at bounding box center [206, 171] width 9 height 1
click at [0, 0] on input "checkbox" at bounding box center [0, 0] width 0 height 0
click at [252, 199] on button "Pack" at bounding box center [244, 200] width 25 height 16
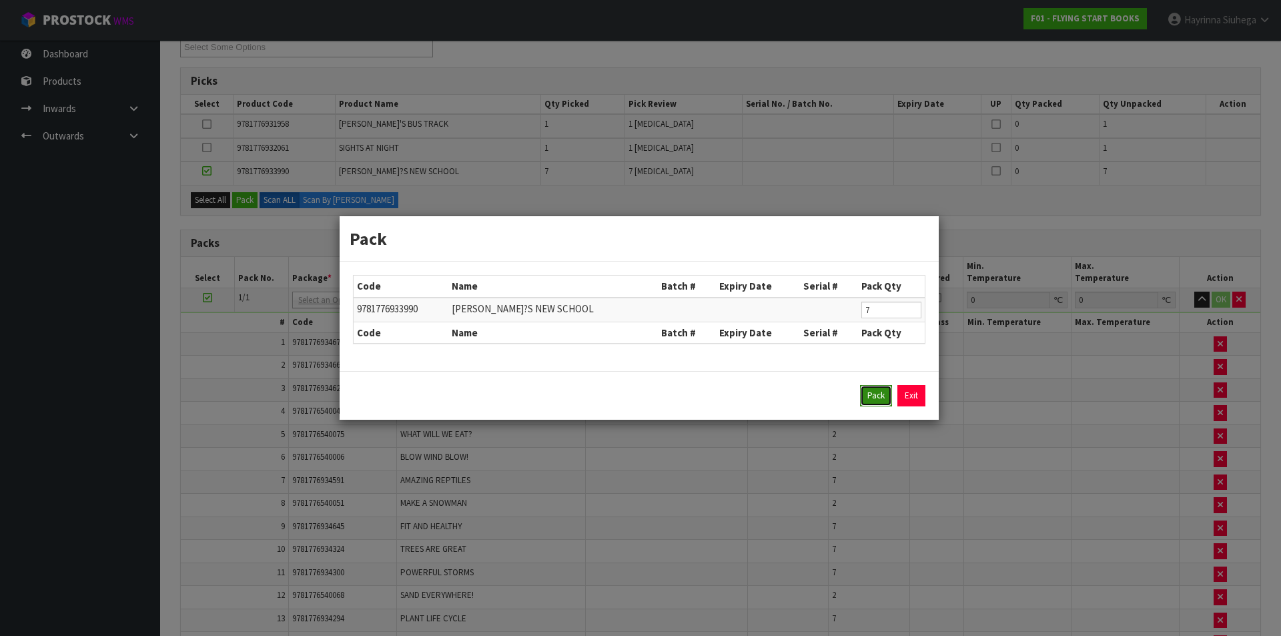
click at [865, 392] on button "Pack" at bounding box center [876, 395] width 32 height 21
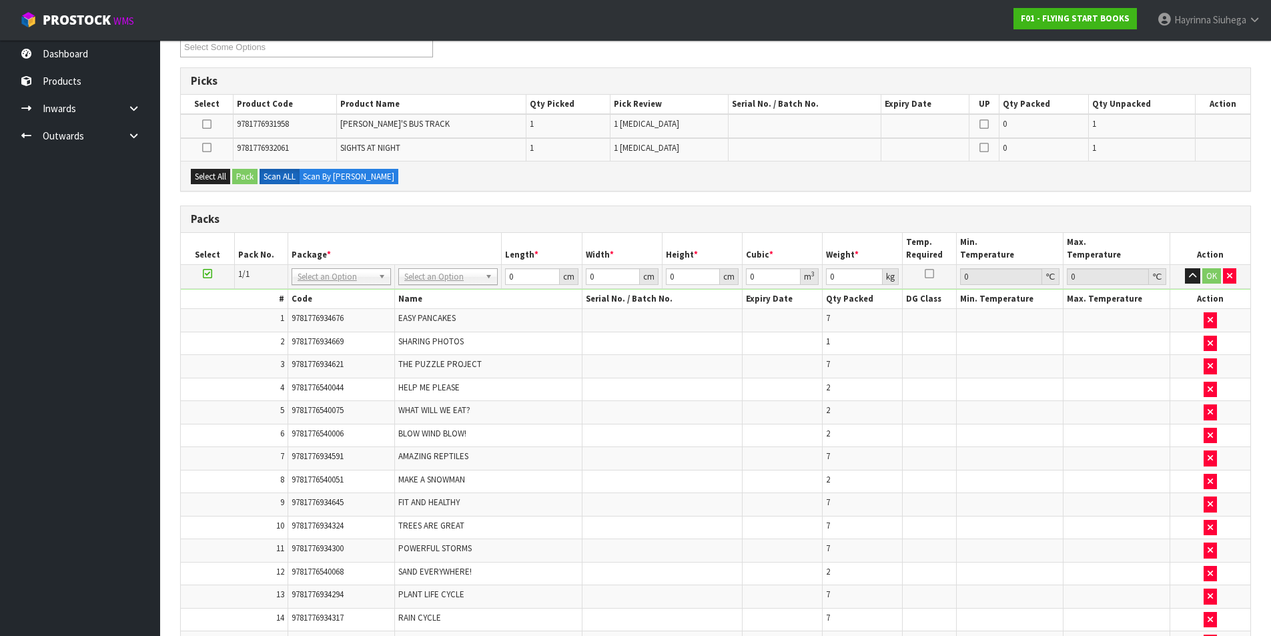
click at [212, 148] on icon at bounding box center [206, 147] width 9 height 1
click at [0, 0] on input "checkbox" at bounding box center [0, 0] width 0 height 0
click at [212, 125] on icon at bounding box center [206, 124] width 9 height 1
click at [0, 0] on input "checkbox" at bounding box center [0, 0] width 0 height 0
click at [250, 175] on button "Pack" at bounding box center [244, 177] width 25 height 16
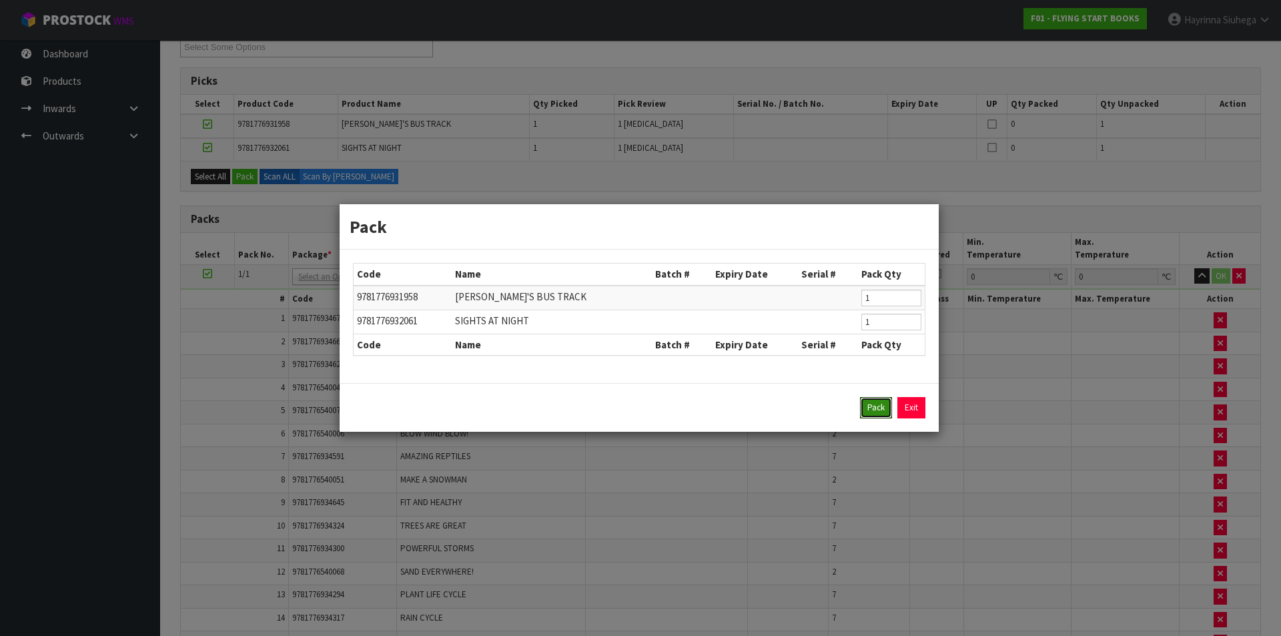
click at [877, 404] on button "Pack" at bounding box center [876, 407] width 32 height 21
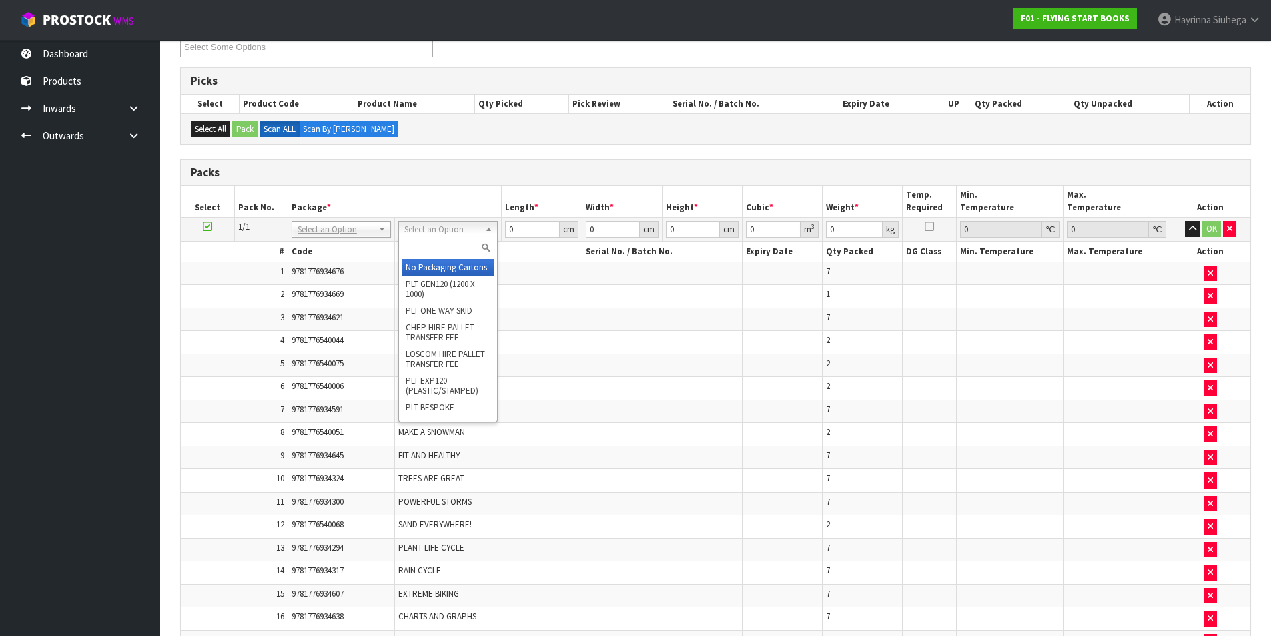
click at [458, 251] on input "text" at bounding box center [448, 248] width 93 height 17
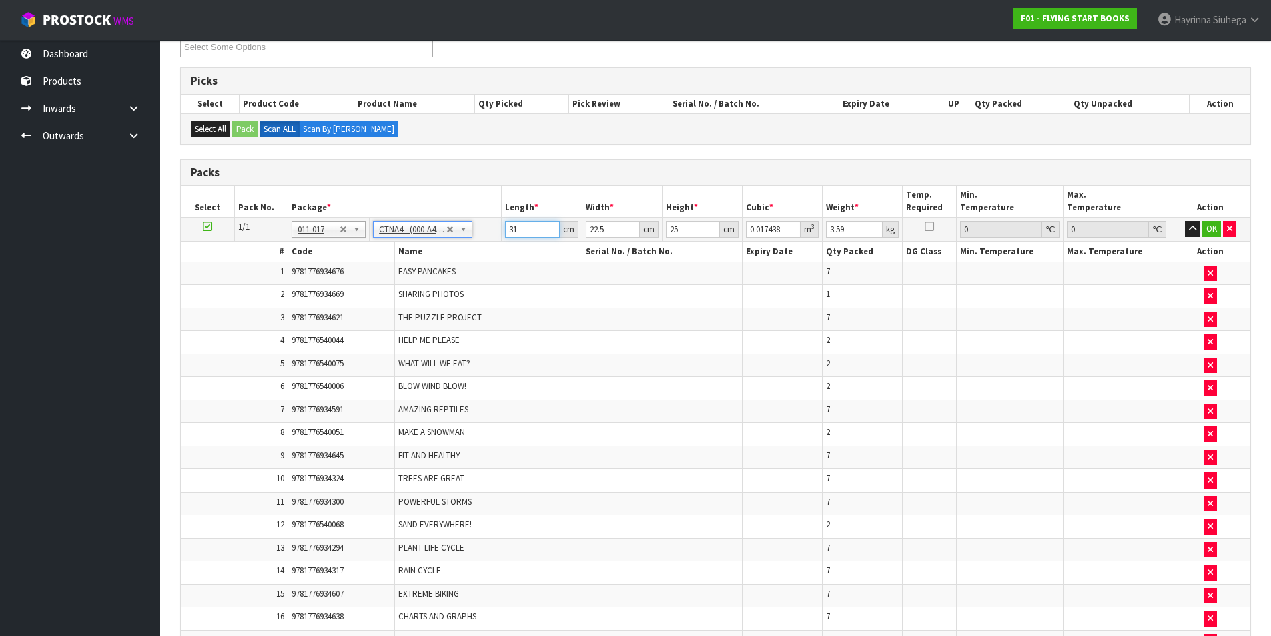
click at [511, 231] on input "31" at bounding box center [532, 229] width 54 height 17
click button "OK" at bounding box center [1211, 229] width 19 height 16
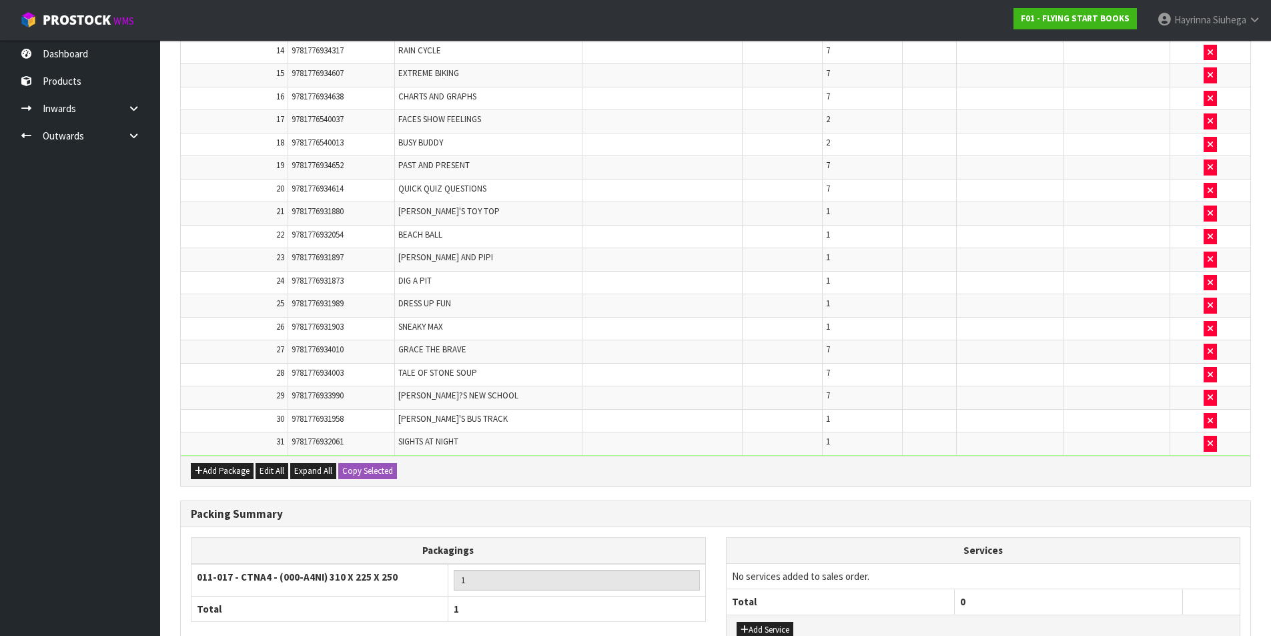
scroll to position [819, 0]
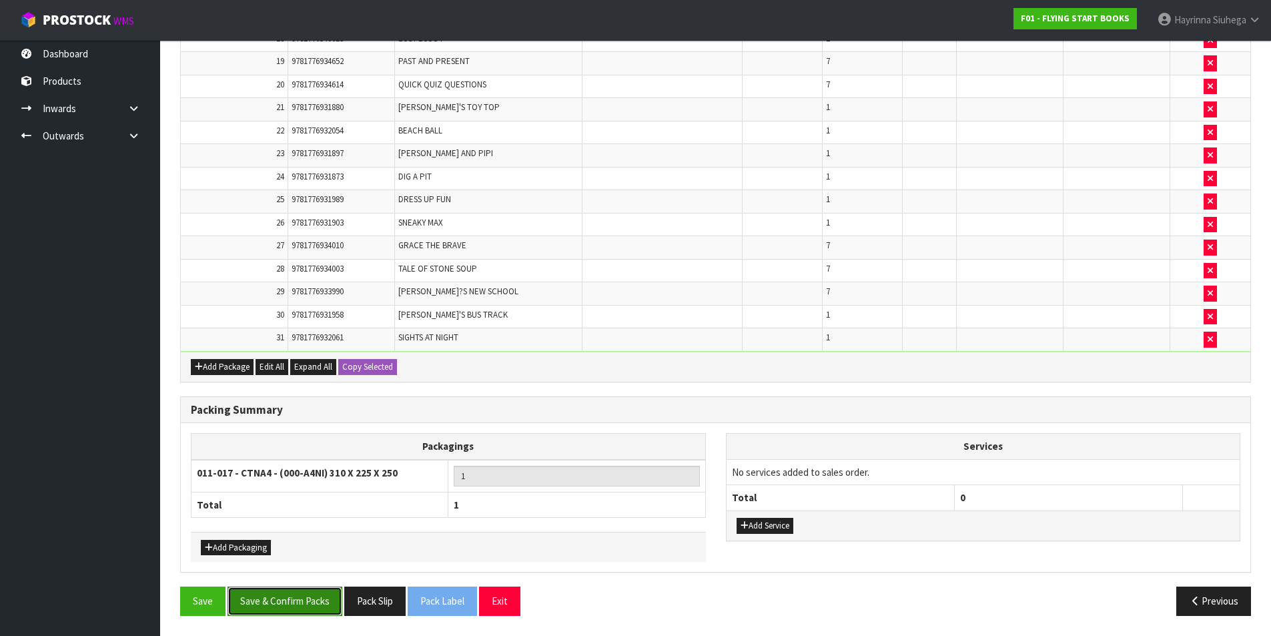
click at [302, 593] on button "Save & Confirm Packs" at bounding box center [285, 600] width 115 height 29
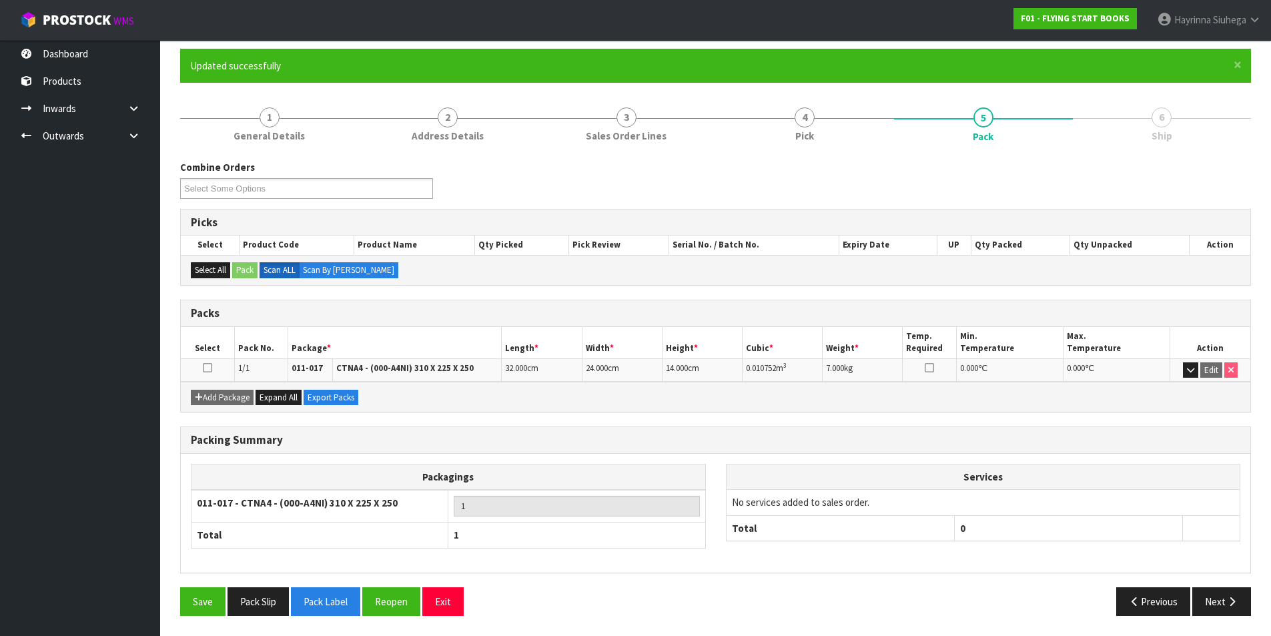
scroll to position [103, 0]
click at [1229, 603] on icon "button" at bounding box center [1232, 601] width 13 height 10
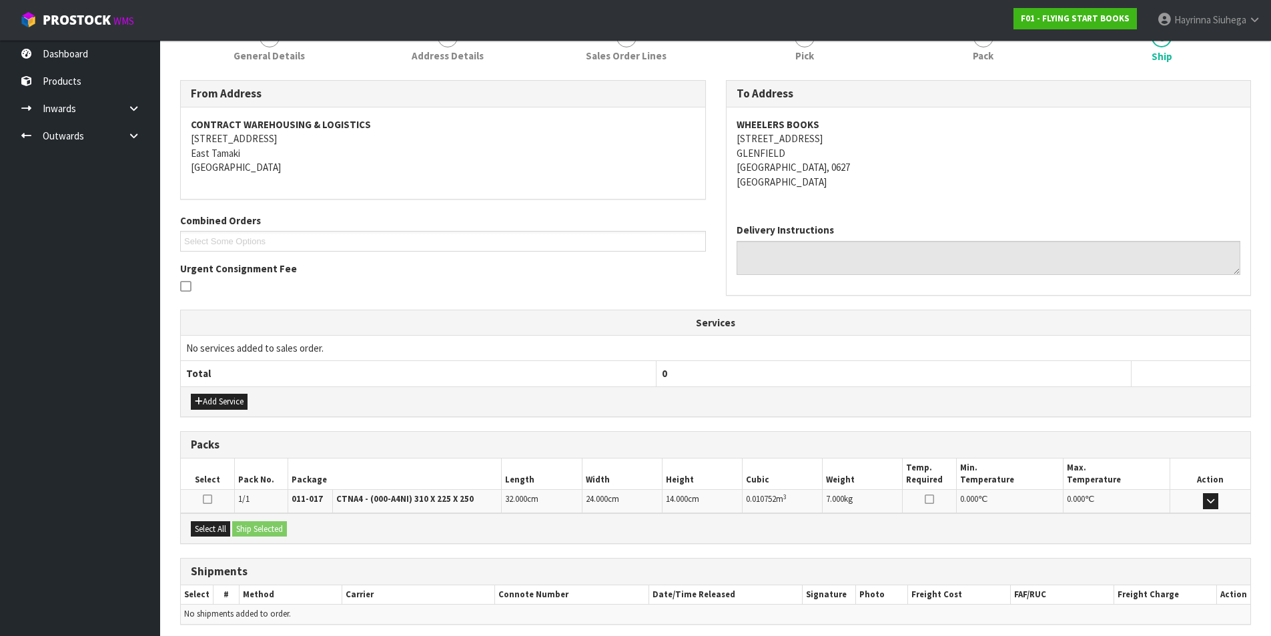
scroll to position [235, 0]
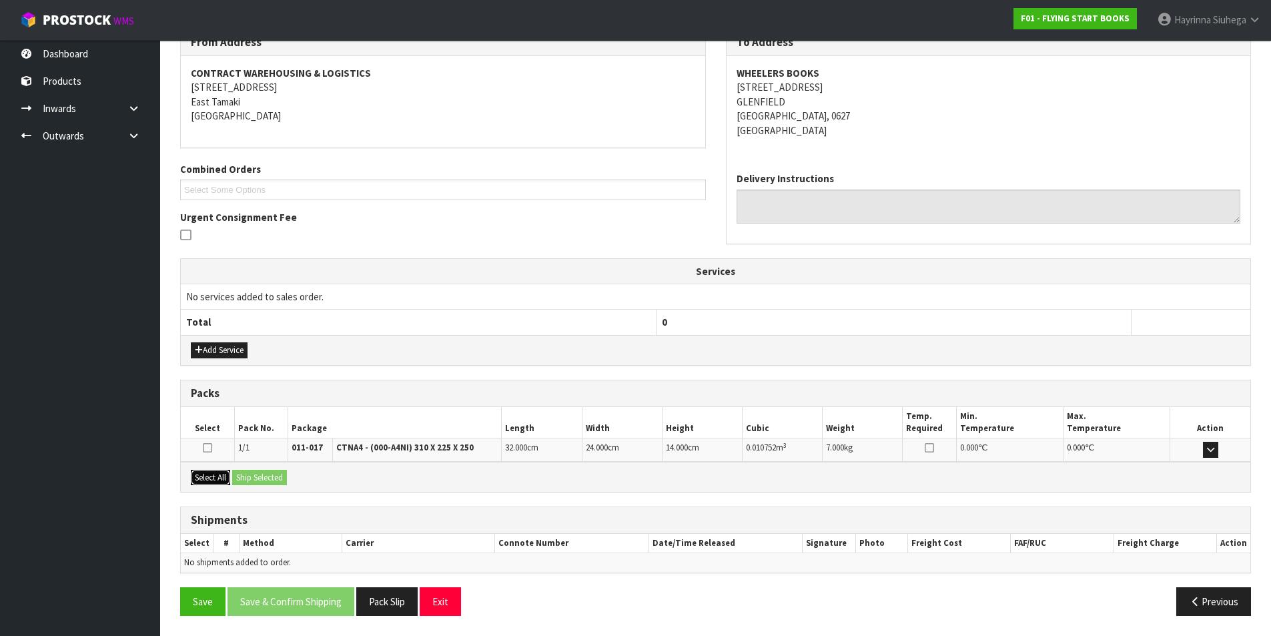
click at [219, 479] on button "Select All" at bounding box center [210, 478] width 39 height 16
click at [261, 464] on div "Select All Ship Selected" at bounding box center [716, 477] width 1070 height 30
click at [260, 488] on div "Select All Ship Selected" at bounding box center [716, 477] width 1070 height 30
click at [266, 482] on button "Ship Selected" at bounding box center [259, 478] width 55 height 16
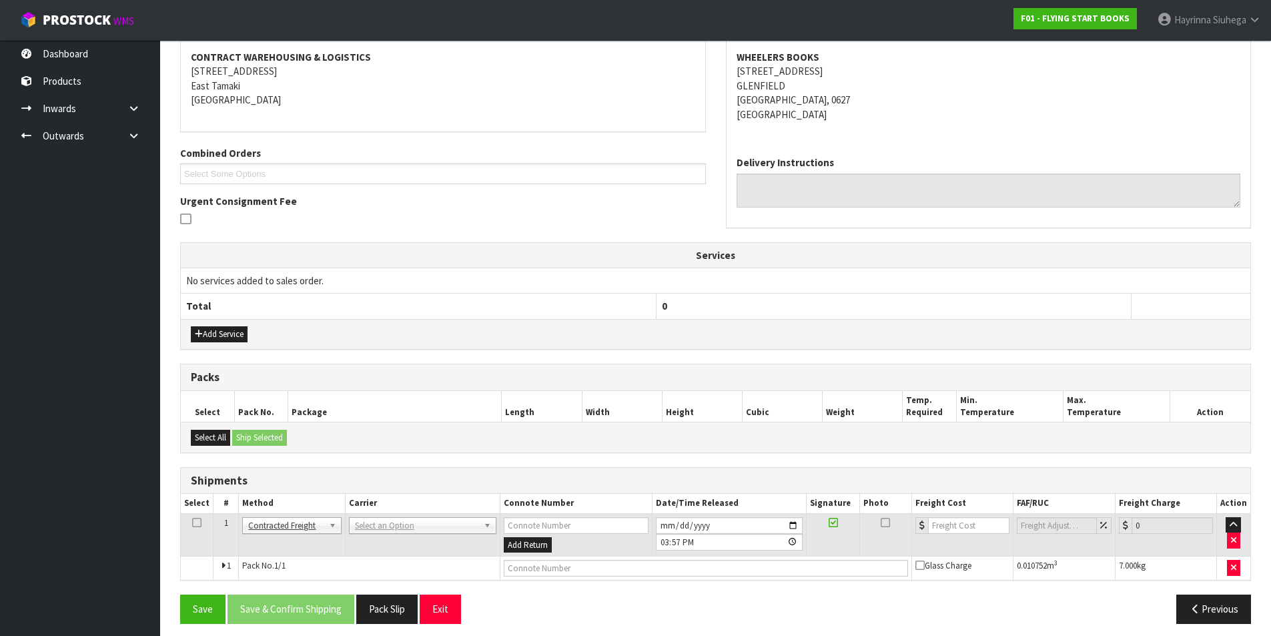
scroll to position [259, 0]
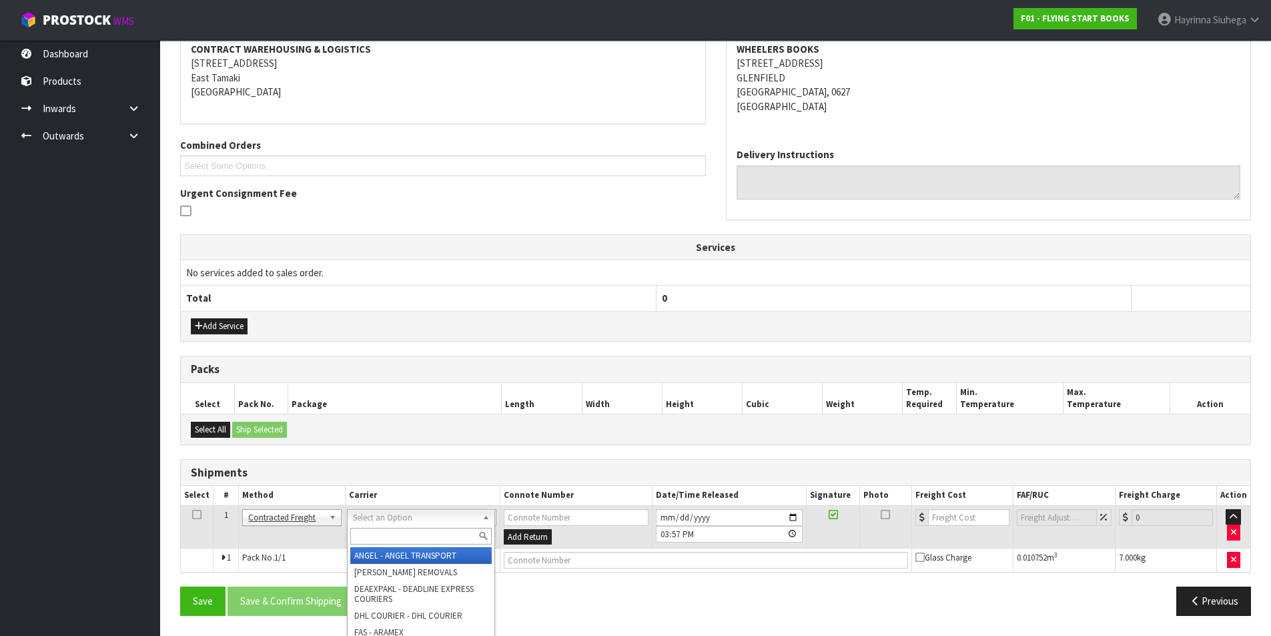
drag, startPoint x: 402, startPoint y: 518, endPoint x: 404, endPoint y: 528, distance: 10.2
drag, startPoint x: 395, startPoint y: 547, endPoint x: 395, endPoint y: 534, distance: 13.3
click at [395, 546] on div "ANGEL - ANGEL TRANSPORT [PERSON_NAME] REMOVALS DEAEXPAKL - DEADLINE EXPRESS COU…" at bounding box center [421, 617] width 148 height 185
click at [395, 530] on input "text" at bounding box center [420, 536] width 141 height 17
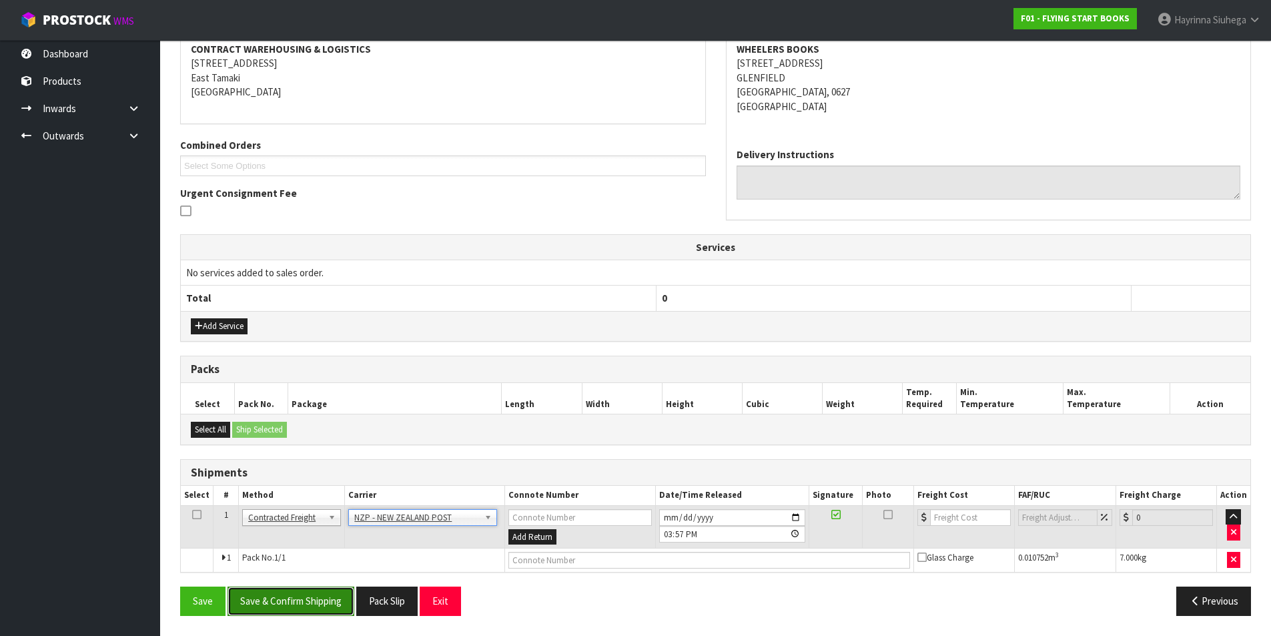
click at [278, 607] on button "Save & Confirm Shipping" at bounding box center [291, 600] width 127 height 29
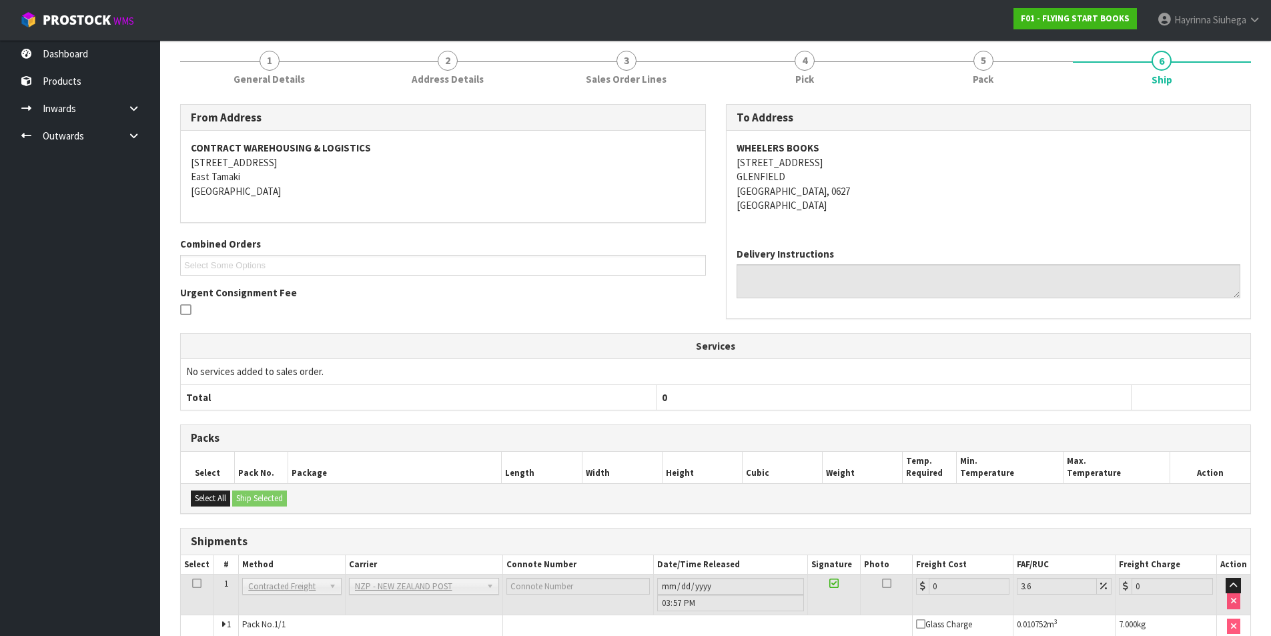
scroll to position [240, 0]
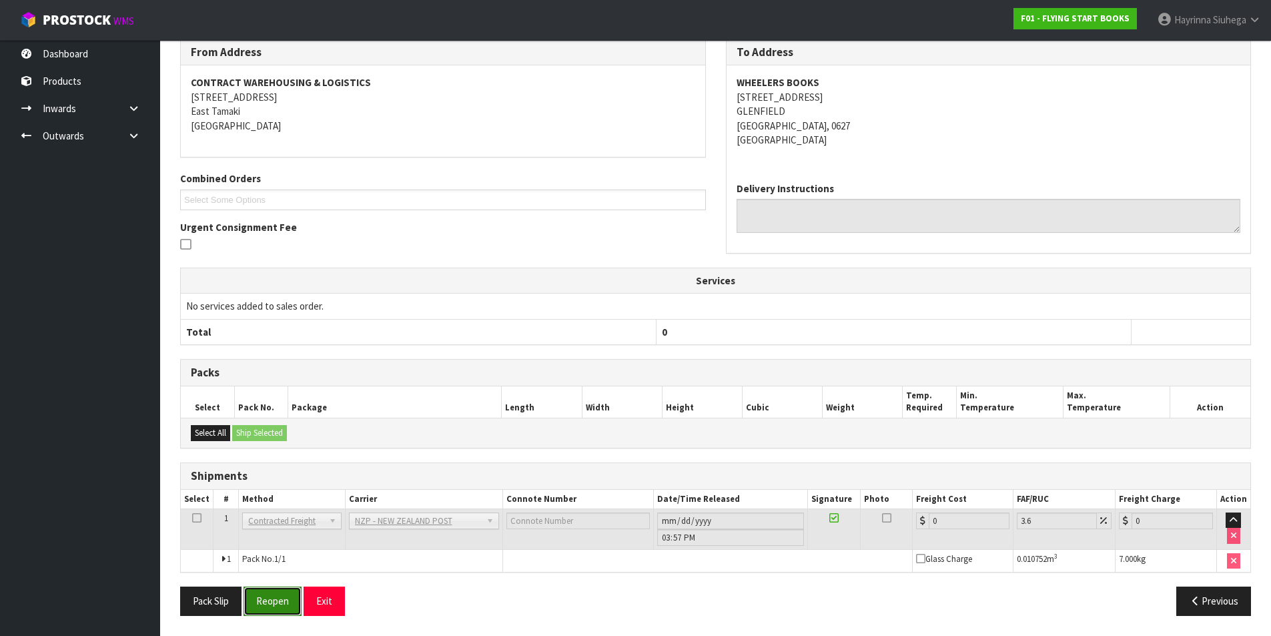
click at [270, 589] on button "Reopen" at bounding box center [273, 600] width 58 height 29
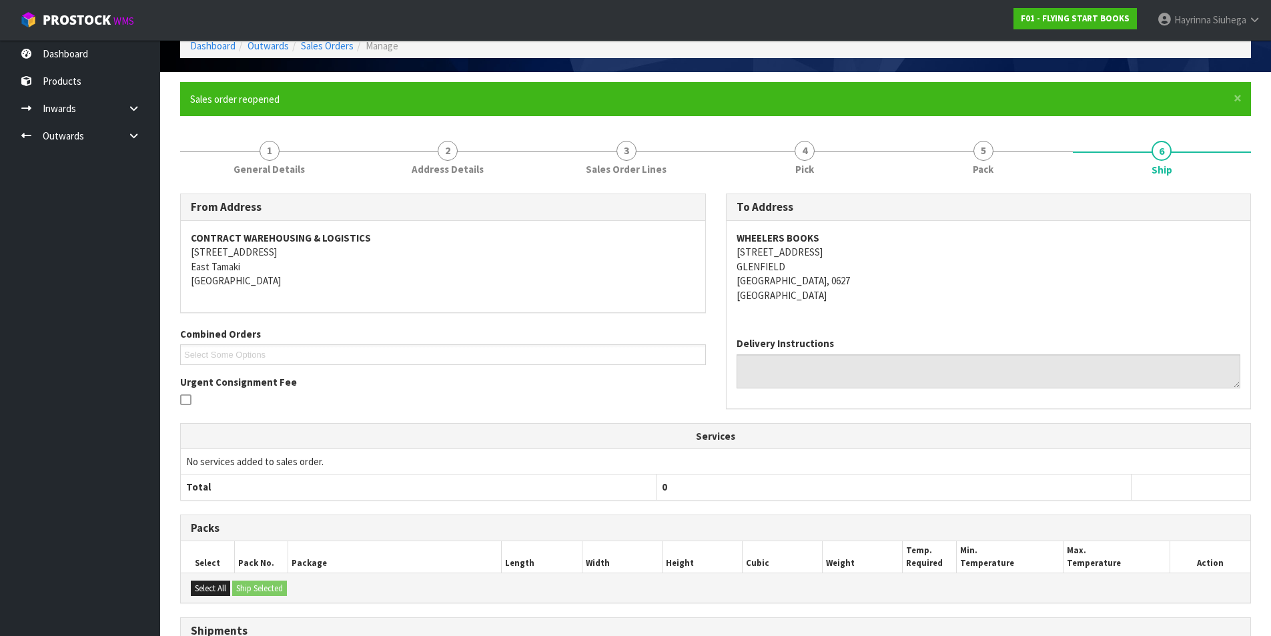
scroll to position [225, 0]
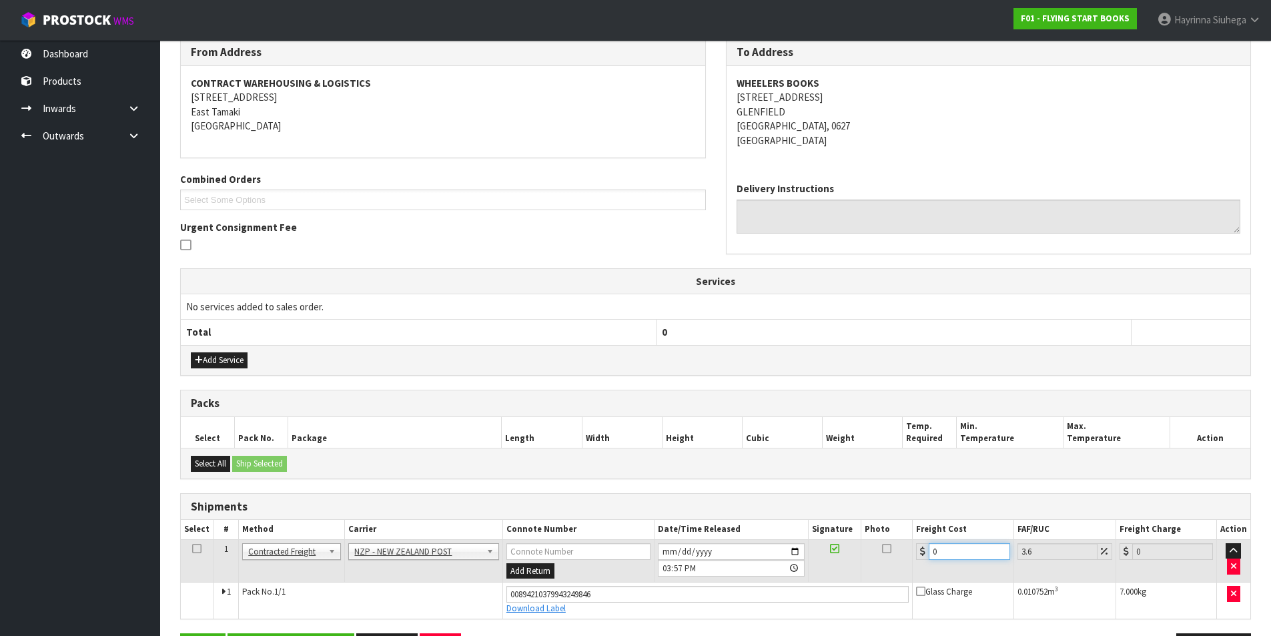
drag, startPoint x: 948, startPoint y: 553, endPoint x: 805, endPoint y: 553, distance: 142.8
click at [805, 553] on tr "1 Client Local Pickup Customer Local Pickup Company Freight Contracted Freight …" at bounding box center [716, 560] width 1070 height 43
click at [180, 613] on button "Save" at bounding box center [202, 647] width 45 height 29
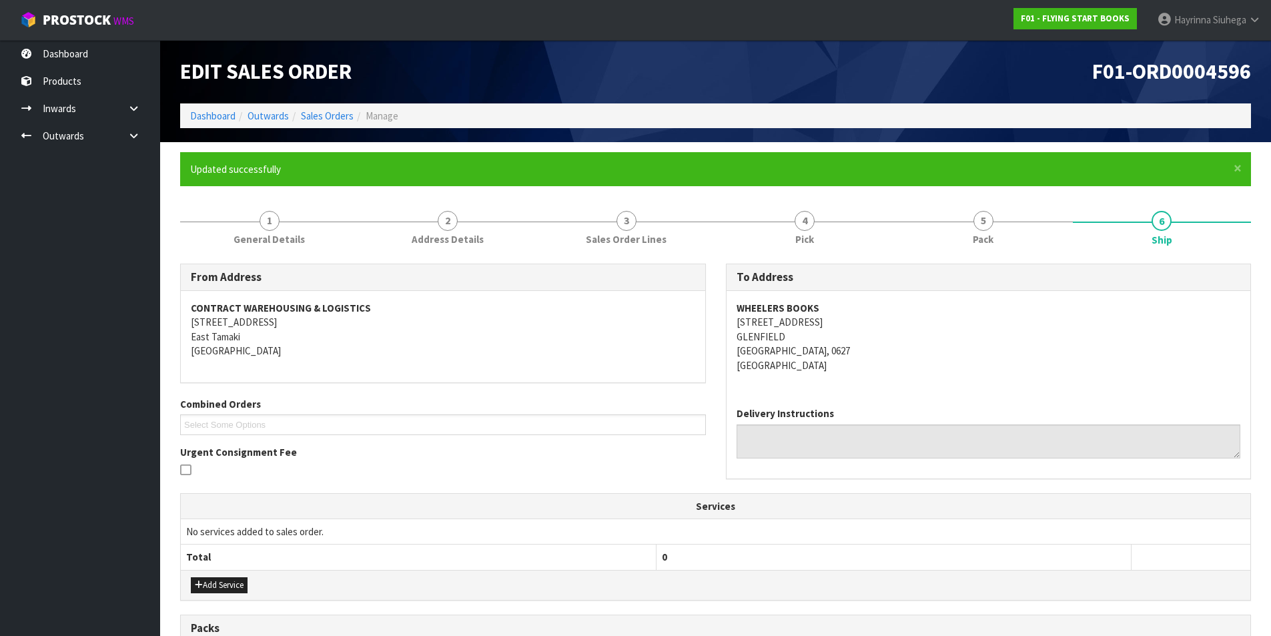
scroll to position [271, 0]
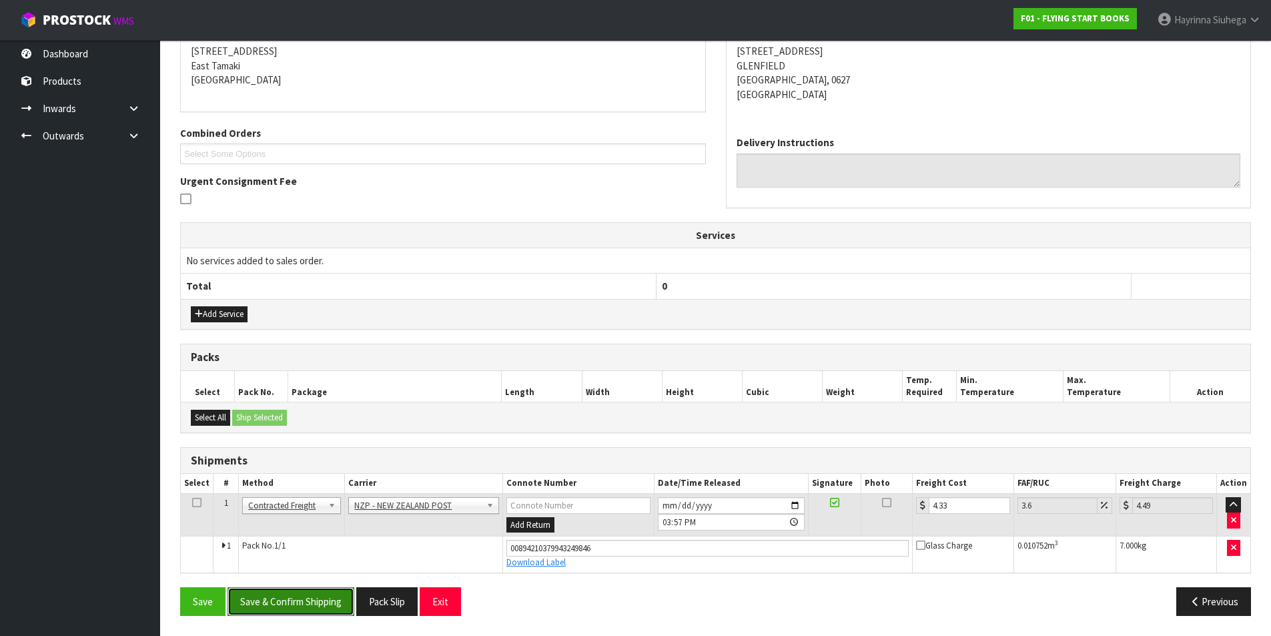
click at [311, 603] on button "Save & Confirm Shipping" at bounding box center [291, 601] width 127 height 29
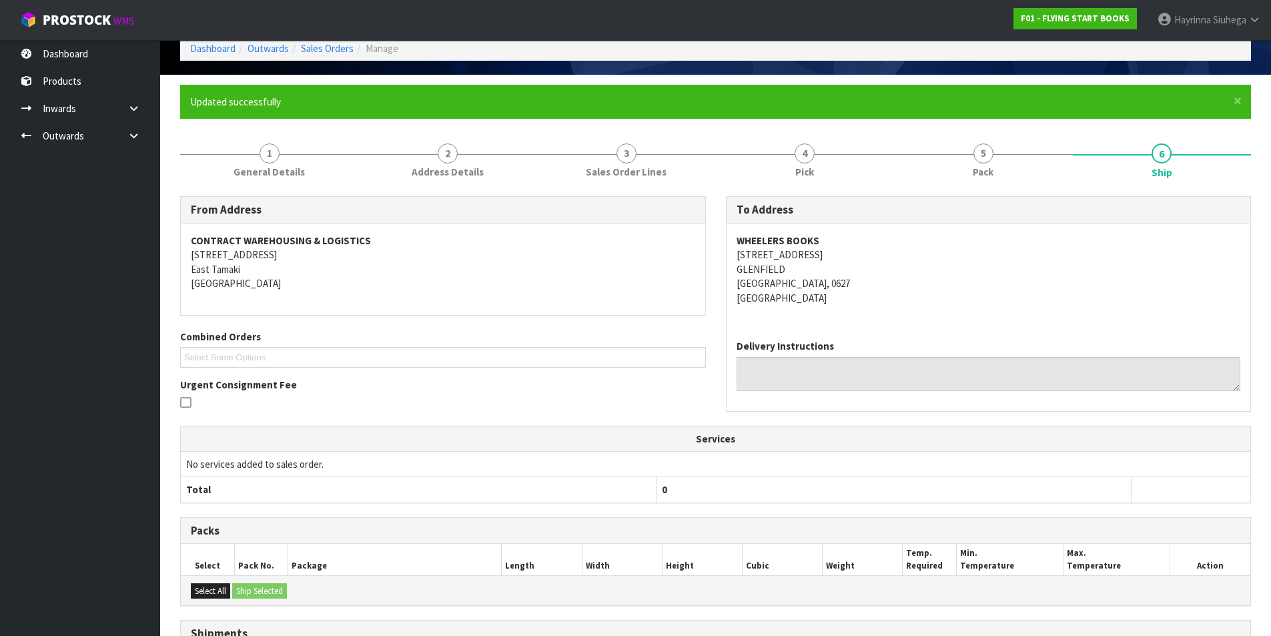
scroll to position [0, 0]
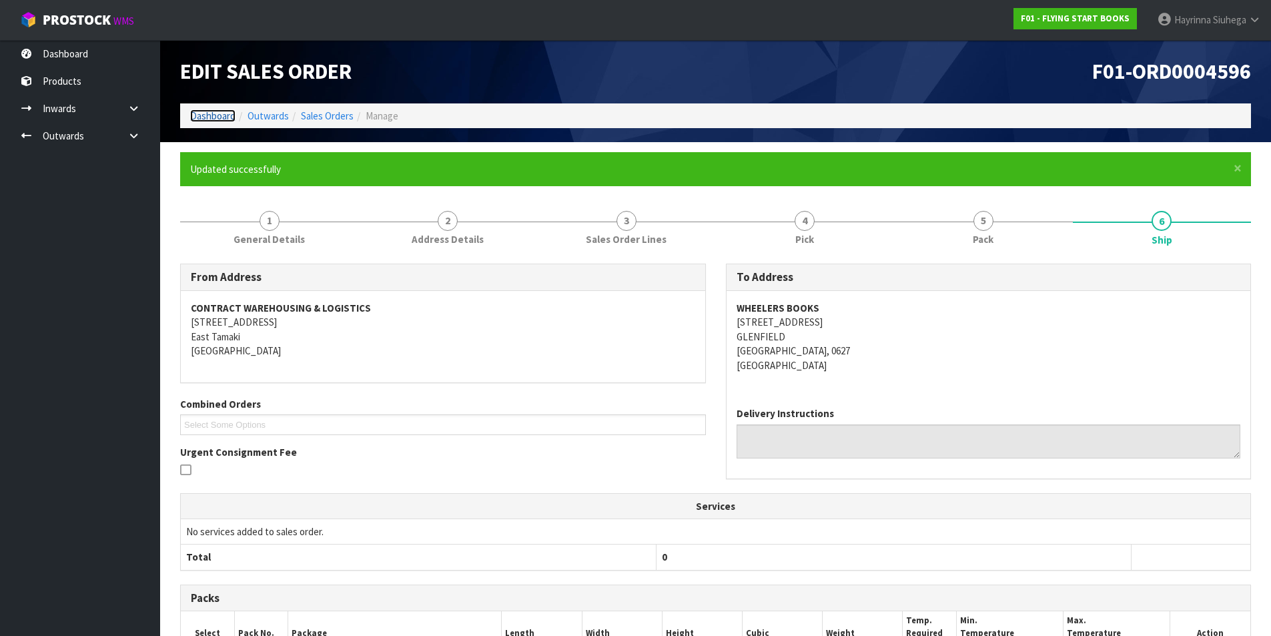
click at [214, 117] on link "Dashboard" at bounding box center [212, 115] width 45 height 13
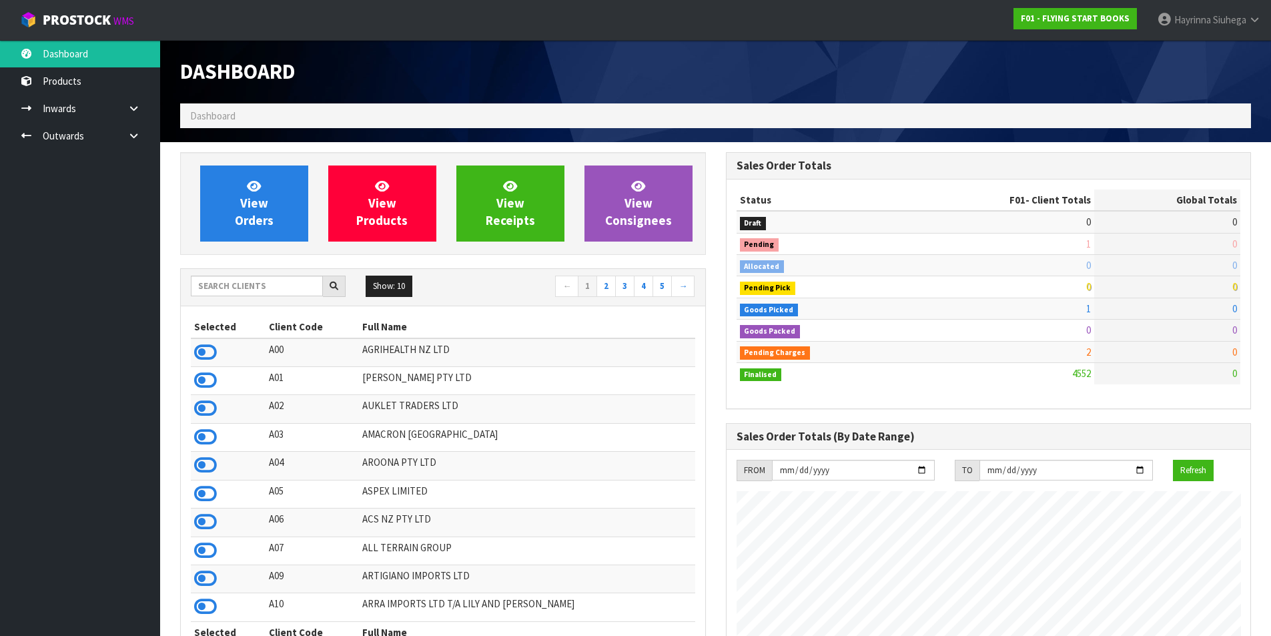
scroll to position [1011, 545]
click at [241, 171] on link "View Orders" at bounding box center [254, 203] width 108 height 76
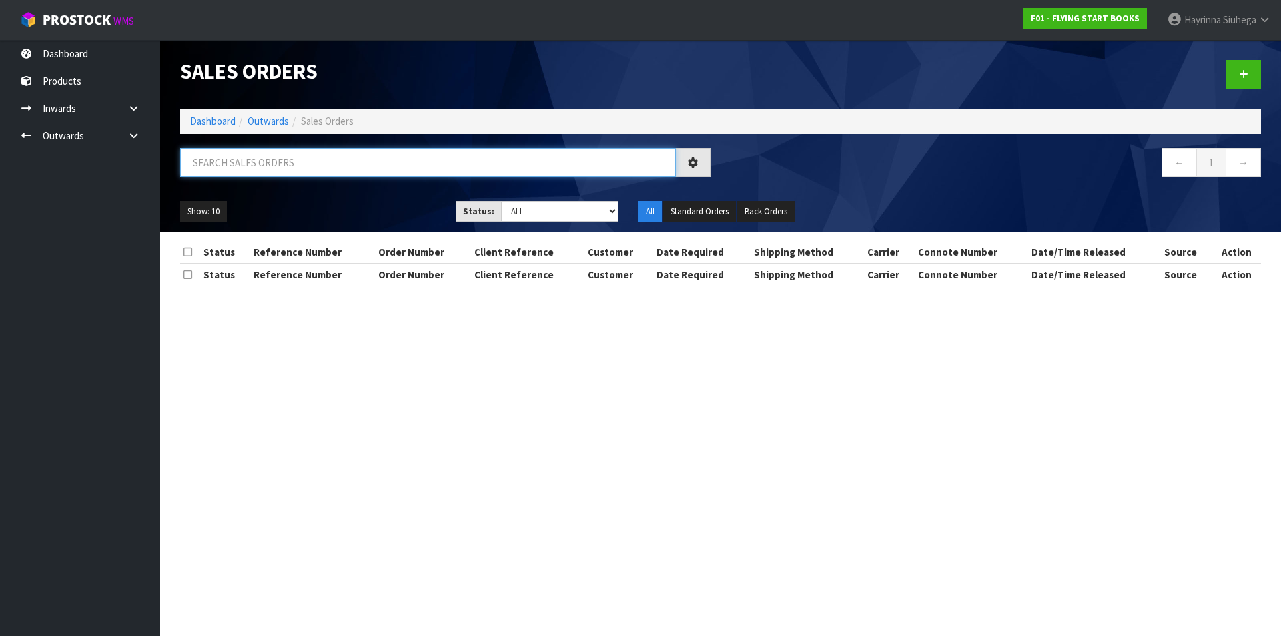
click at [245, 159] on input "text" at bounding box center [428, 162] width 496 height 29
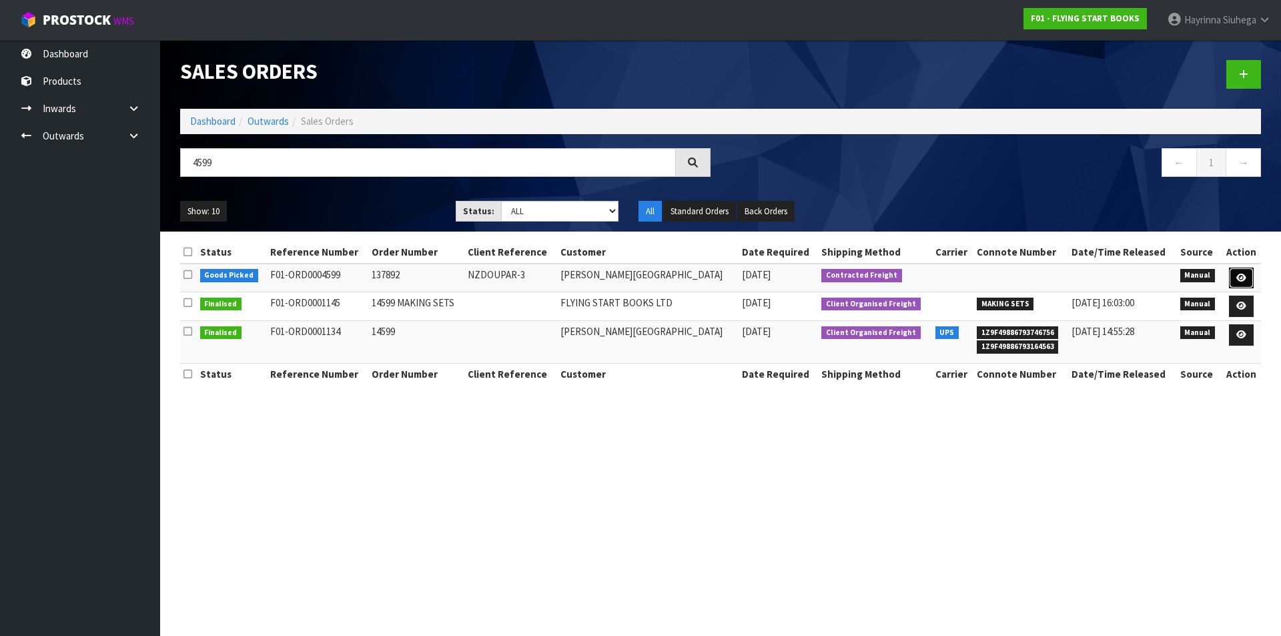
click at [1231, 272] on link at bounding box center [1241, 278] width 25 height 21
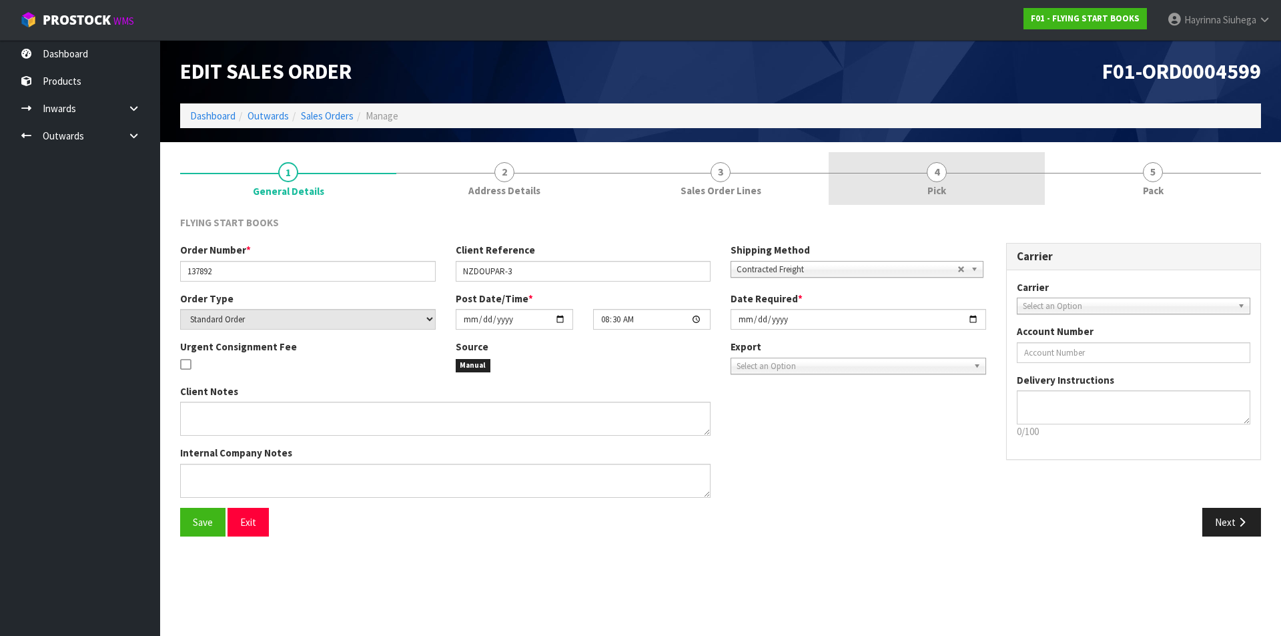
click at [973, 182] on link "4 Pick" at bounding box center [937, 178] width 216 height 53
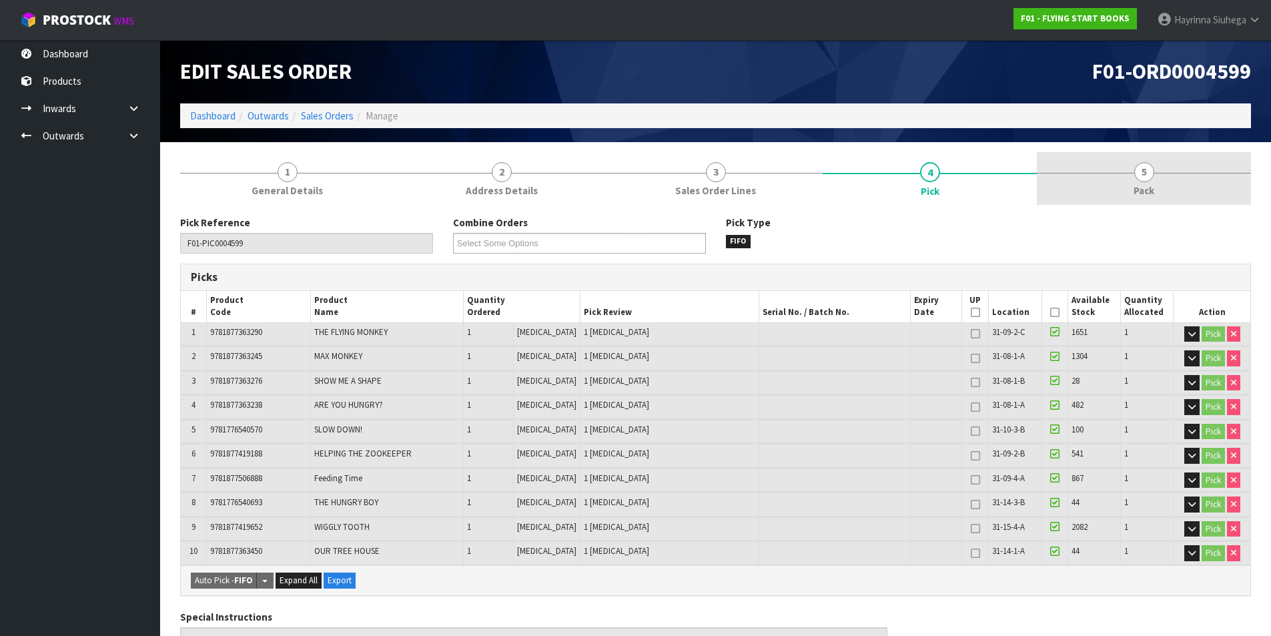
click at [1112, 183] on link "5 Pack" at bounding box center [1144, 178] width 214 height 53
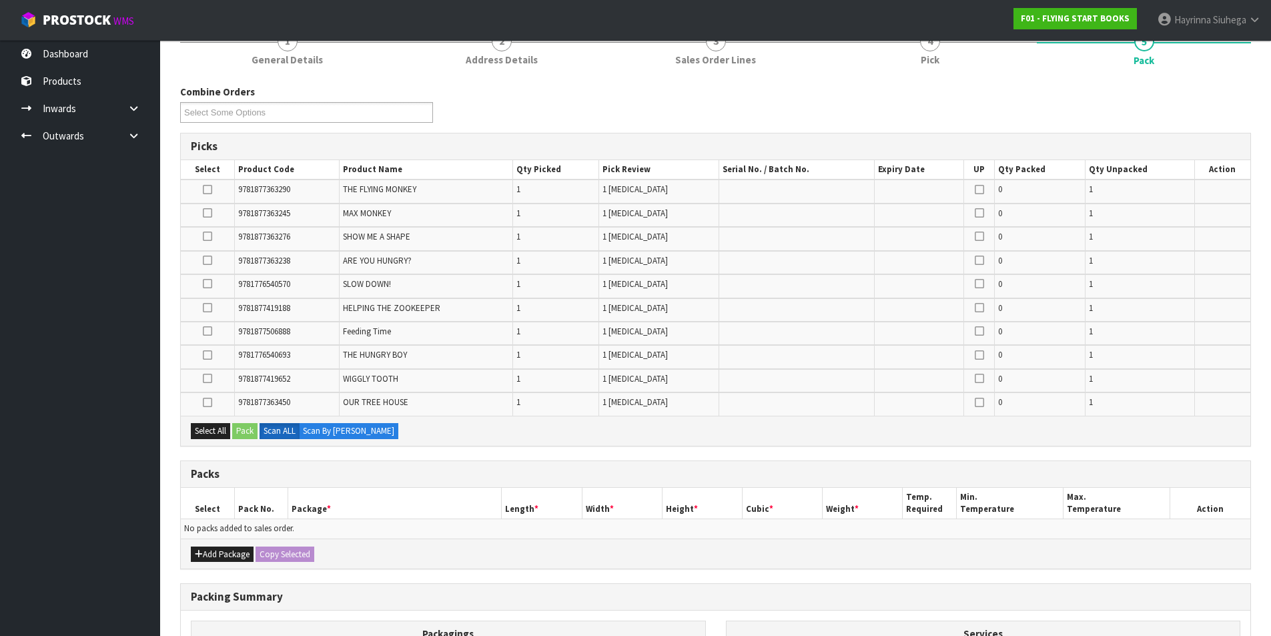
scroll to position [133, 0]
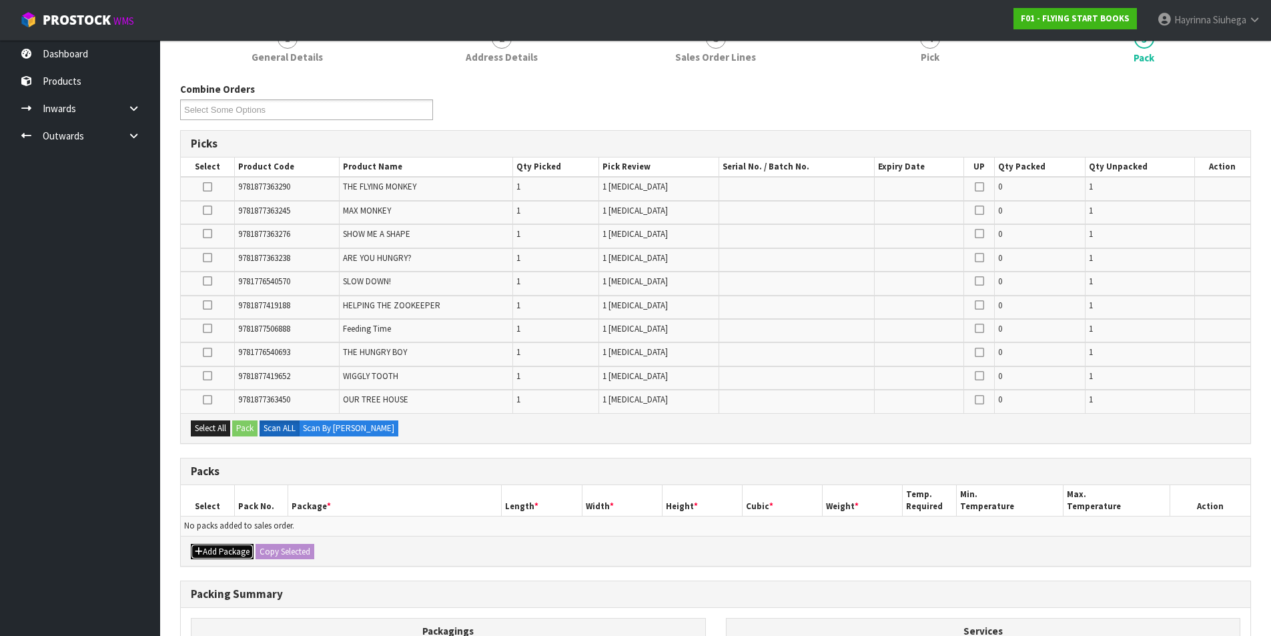
click at [232, 552] on button "Add Package" at bounding box center [222, 552] width 63 height 16
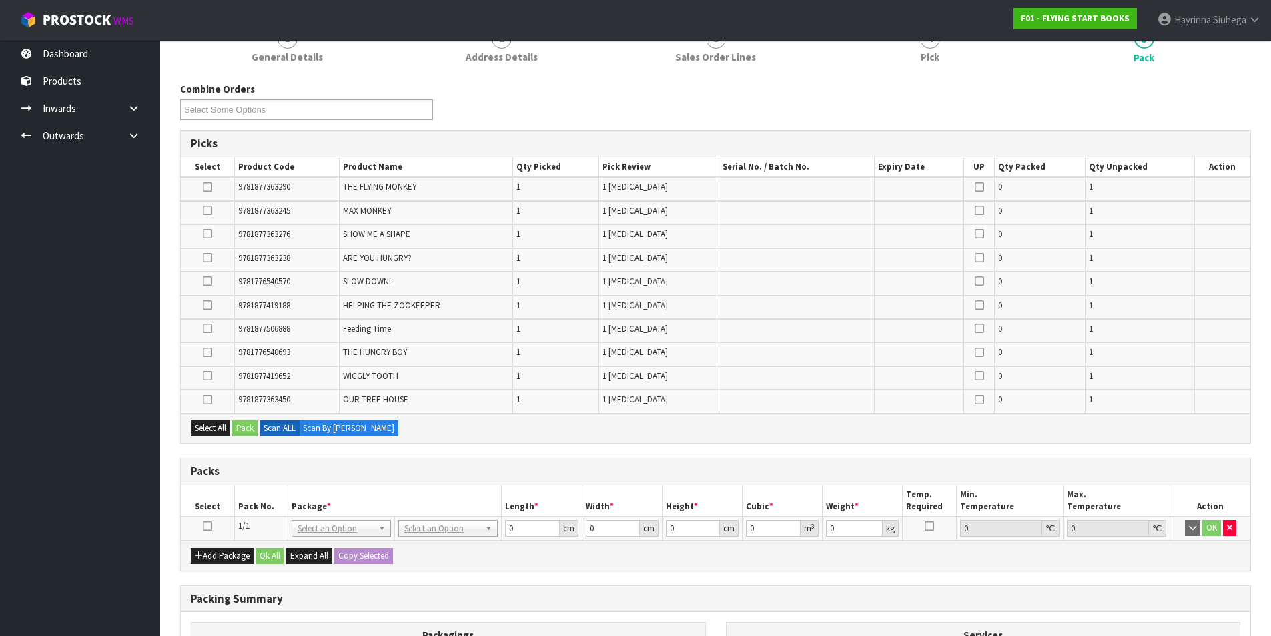
click at [212, 526] on icon at bounding box center [207, 526] width 9 height 1
click at [413, 459] on div "Packs" at bounding box center [716, 471] width 1070 height 27
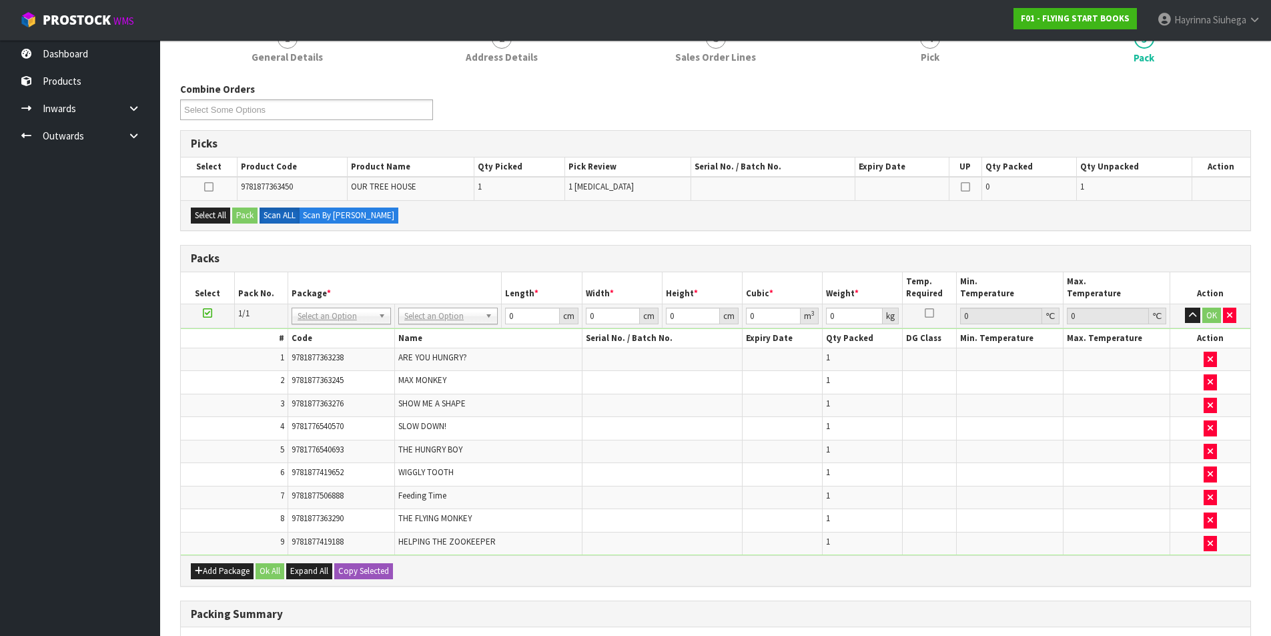
click at [308, 255] on h3 "Packs" at bounding box center [716, 258] width 1050 height 13
click at [1230, 318] on icon "button" at bounding box center [1229, 315] width 5 height 9
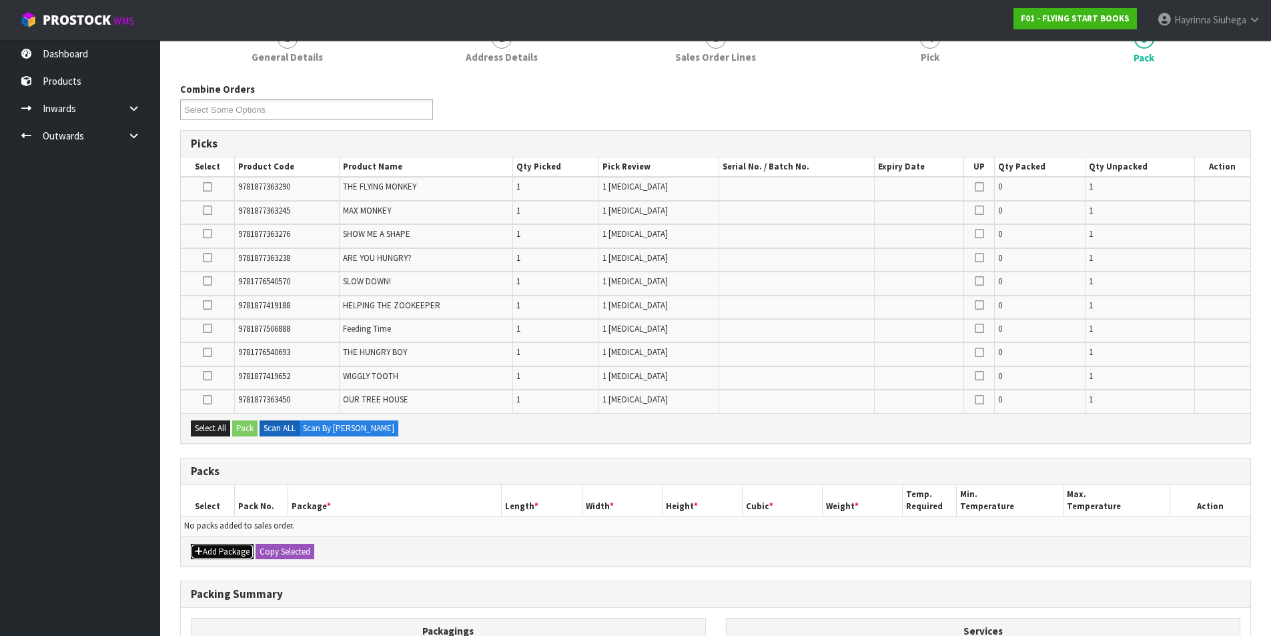
click at [211, 558] on button "Add Package" at bounding box center [222, 552] width 63 height 16
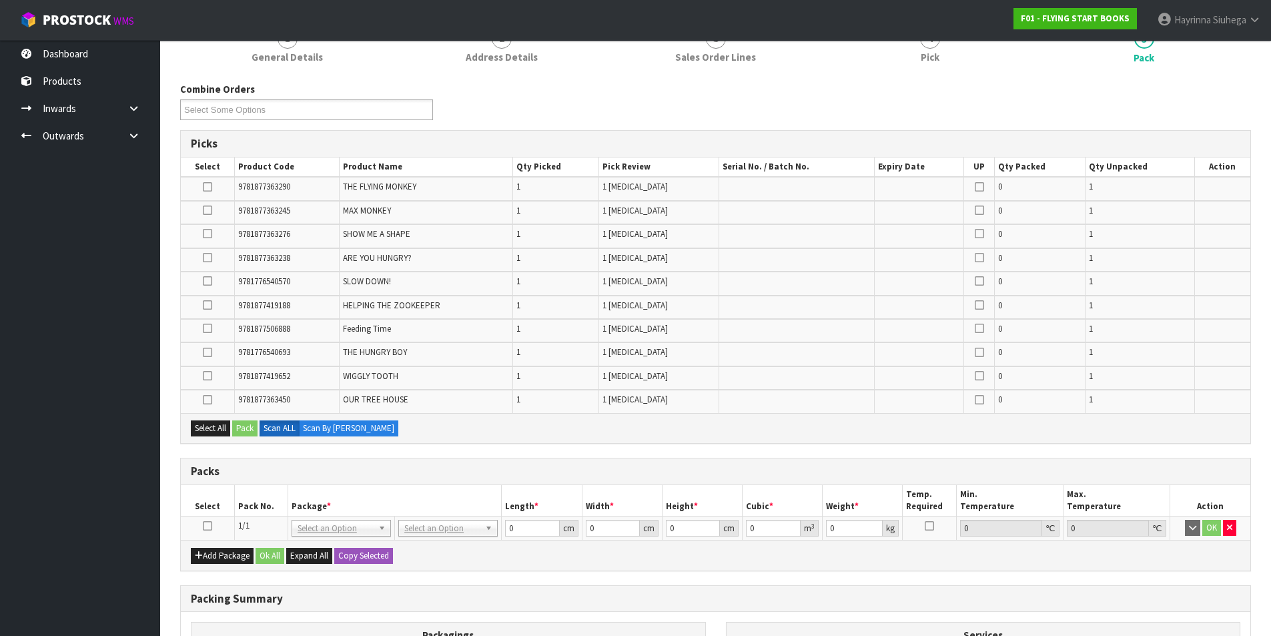
click at [206, 526] on icon at bounding box center [207, 526] width 9 height 1
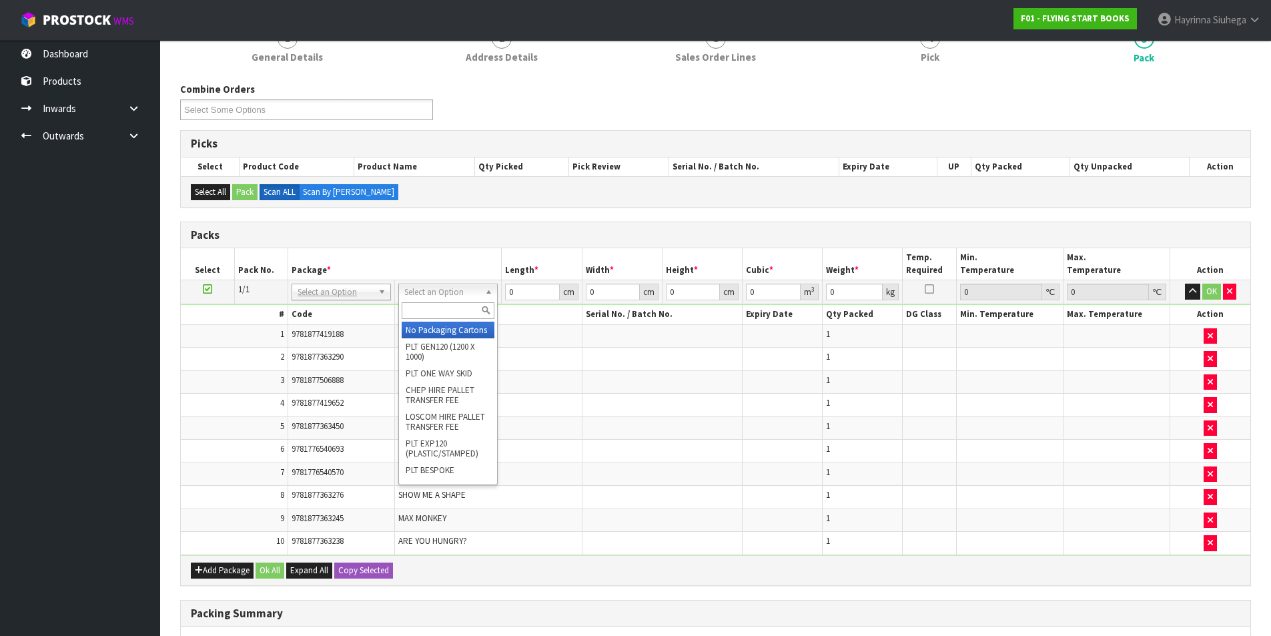
click at [428, 306] on input "text" at bounding box center [448, 310] width 93 height 17
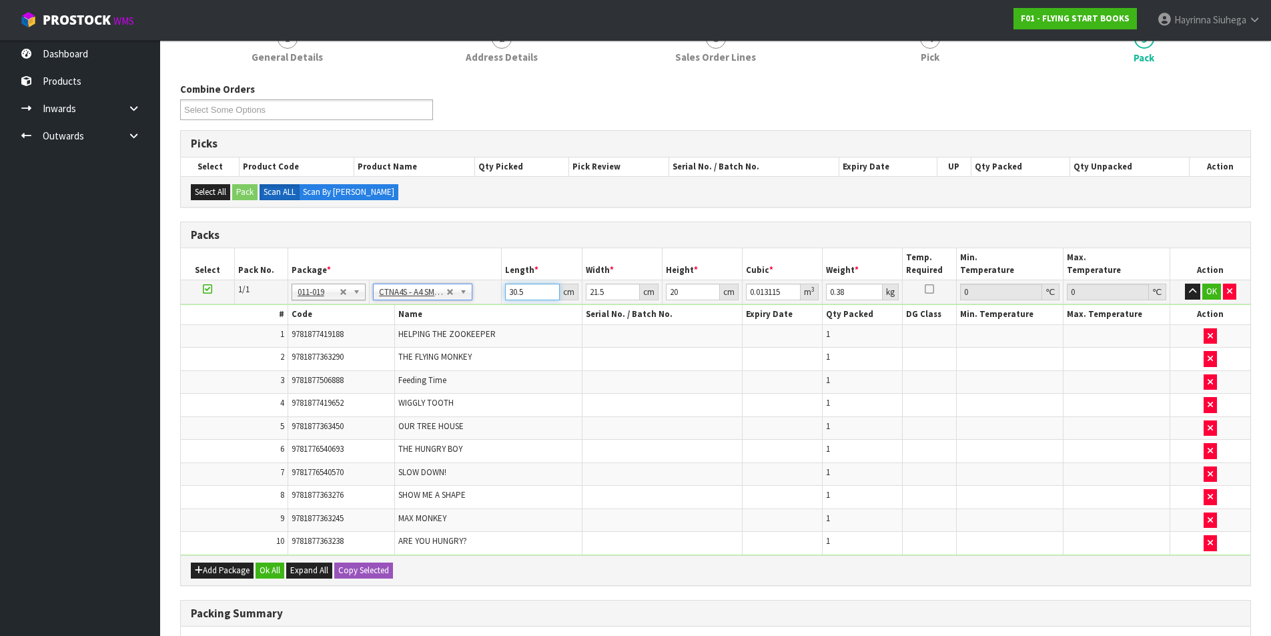
click at [511, 291] on input "30.5" at bounding box center [532, 292] width 54 height 17
click button "OK" at bounding box center [1211, 292] width 19 height 16
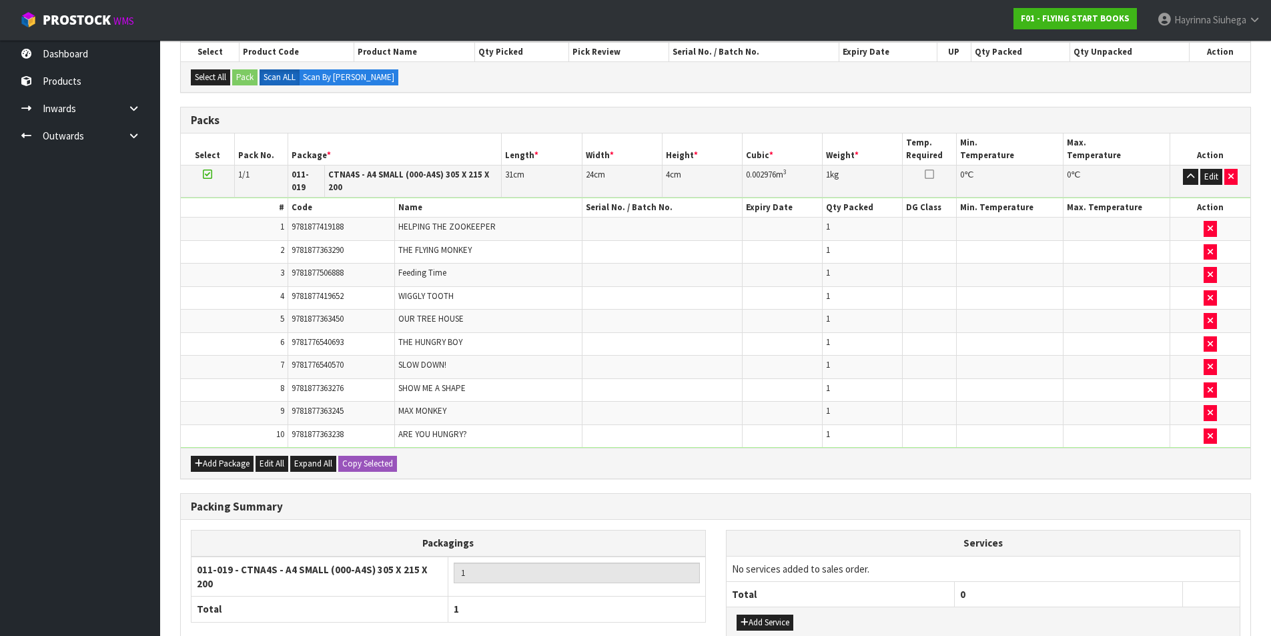
scroll to position [345, 0]
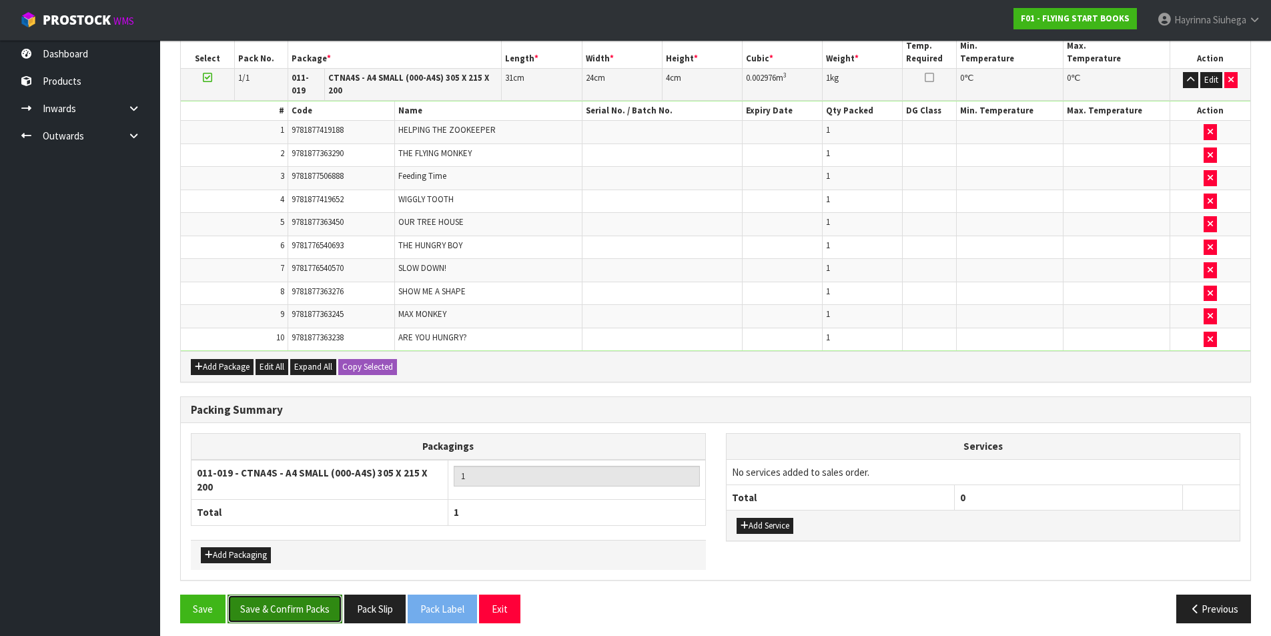
click at [296, 594] on button "Save & Confirm Packs" at bounding box center [285, 608] width 115 height 29
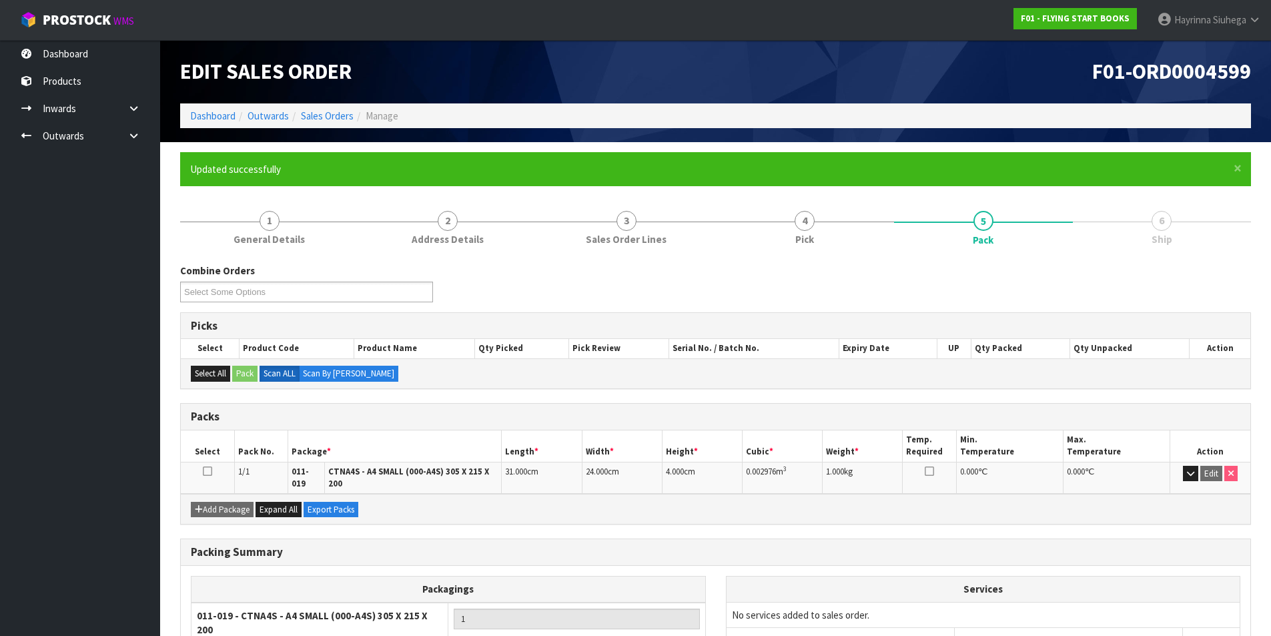
scroll to position [112, 0]
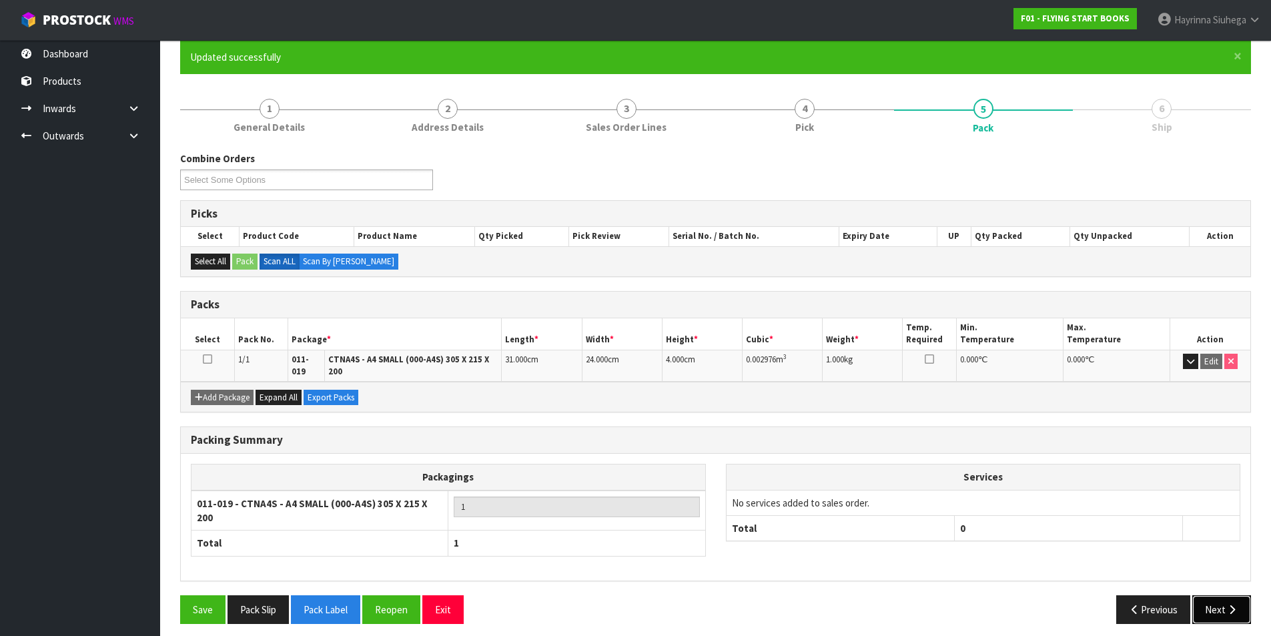
click at [1209, 595] on button "Next" at bounding box center [1221, 609] width 59 height 29
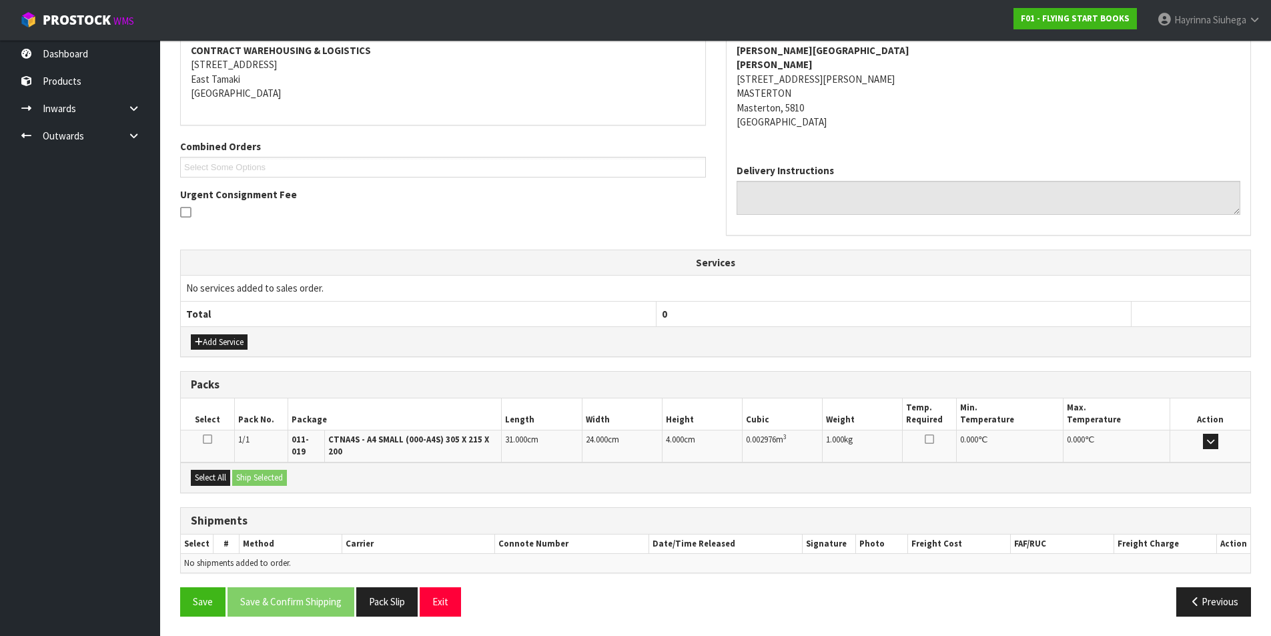
scroll to position [258, 0]
click at [217, 476] on button "Select All" at bounding box center [210, 477] width 39 height 16
click at [260, 470] on button "Ship Selected" at bounding box center [259, 477] width 55 height 16
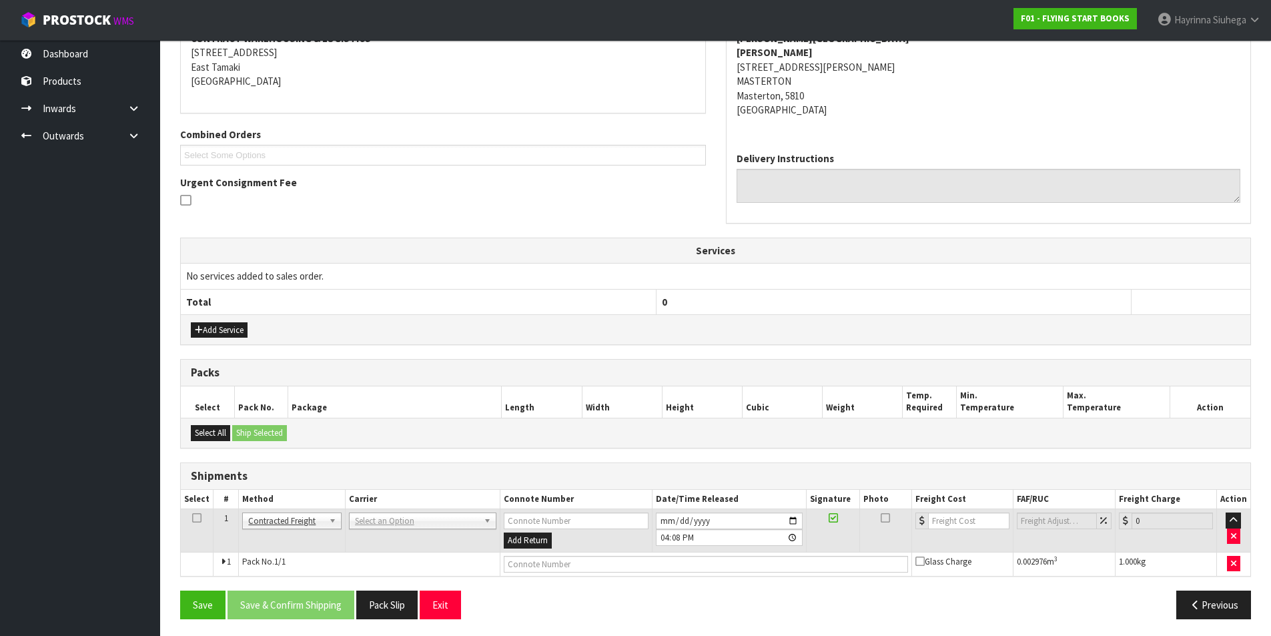
scroll to position [273, 0]
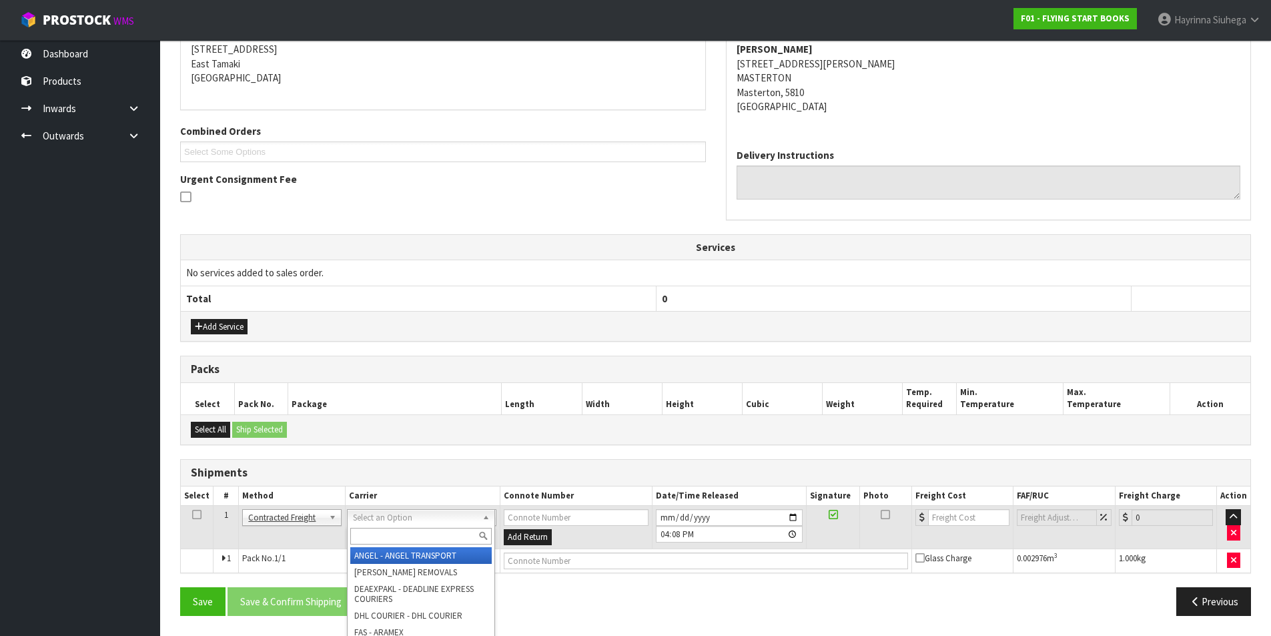
click at [368, 540] on input "text" at bounding box center [420, 536] width 141 height 17
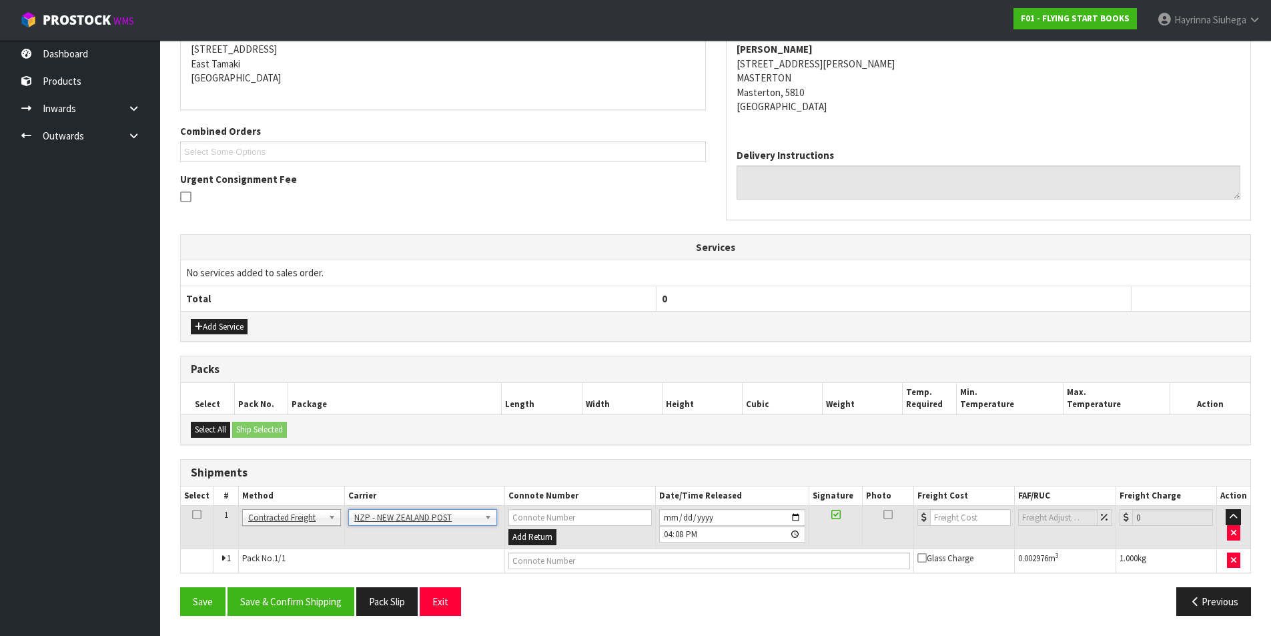
click at [302, 584] on div "From Address CONTRACT WAREHOUSING & LOGISTICS [STREET_ADDRESS] Combined Orders …" at bounding box center [715, 308] width 1071 height 635
click at [300, 588] on button "Save & Confirm Shipping" at bounding box center [291, 601] width 127 height 29
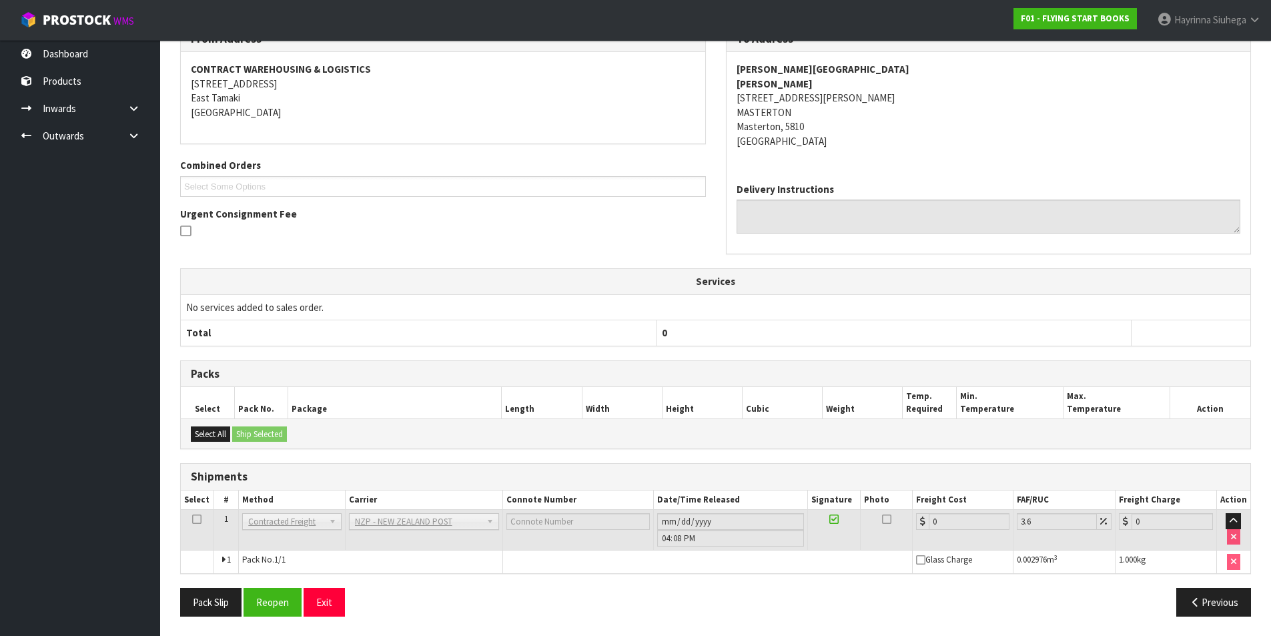
scroll to position [254, 0]
click at [282, 606] on button "Reopen" at bounding box center [273, 601] width 58 height 29
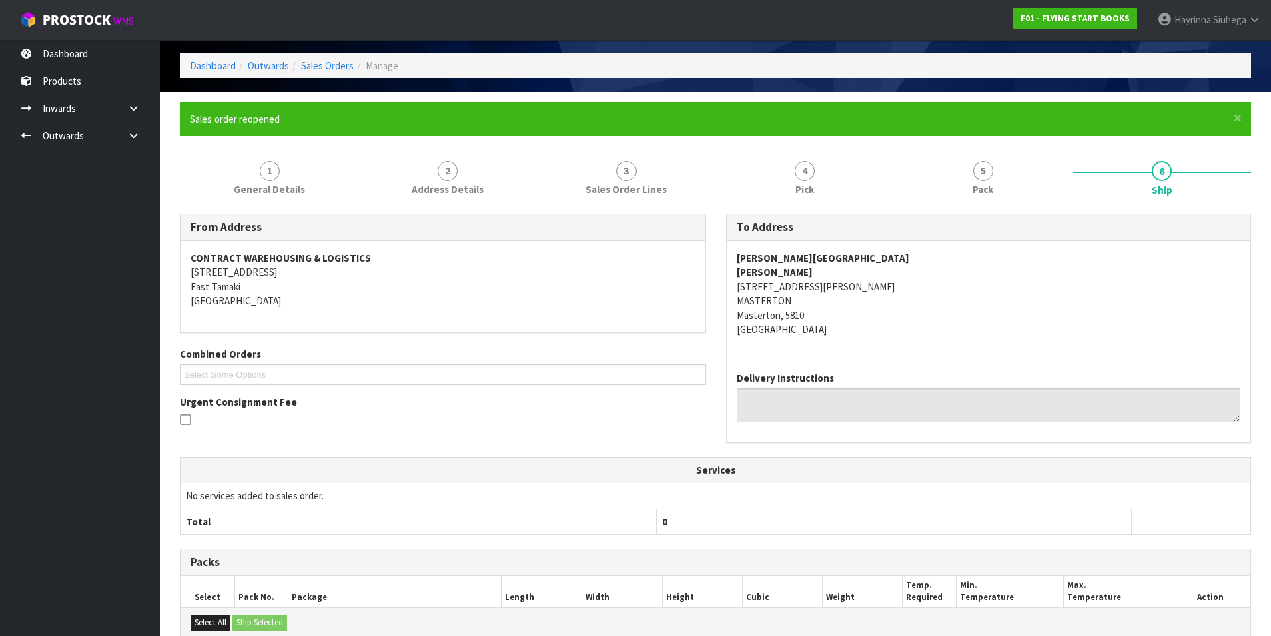
scroll to position [240, 0]
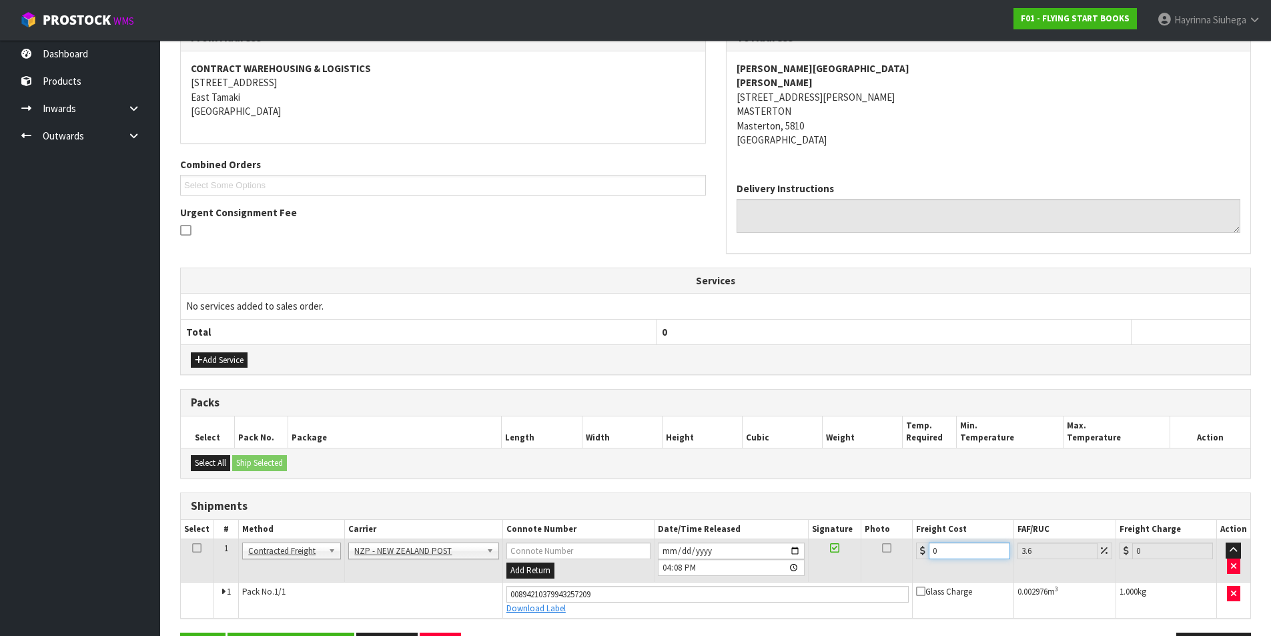
drag, startPoint x: 951, startPoint y: 544, endPoint x: 903, endPoint y: 554, distance: 49.7
click at [905, 554] on tr "1 Client Local Pickup Customer Local Pickup Company Freight Contracted Freight …" at bounding box center [716, 560] width 1070 height 43
click at [662, 551] on input "[DATE]" at bounding box center [731, 550] width 147 height 17
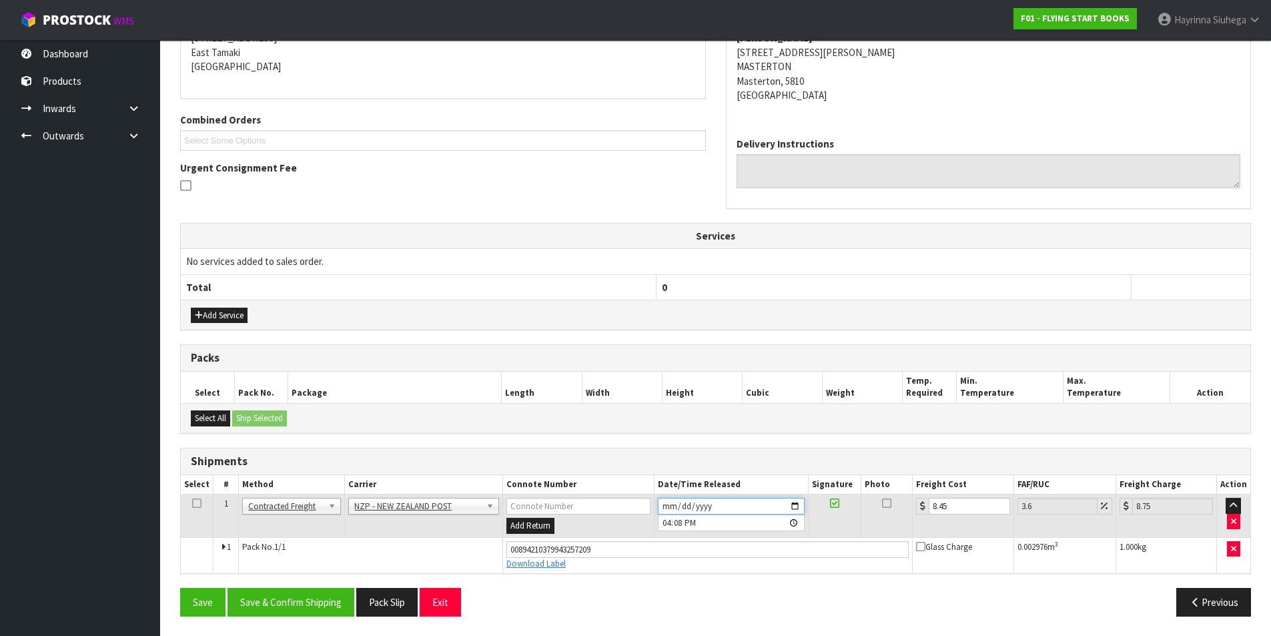
scroll to position [285, 0]
click at [286, 592] on button "Save & Confirm Shipping" at bounding box center [291, 601] width 127 height 29
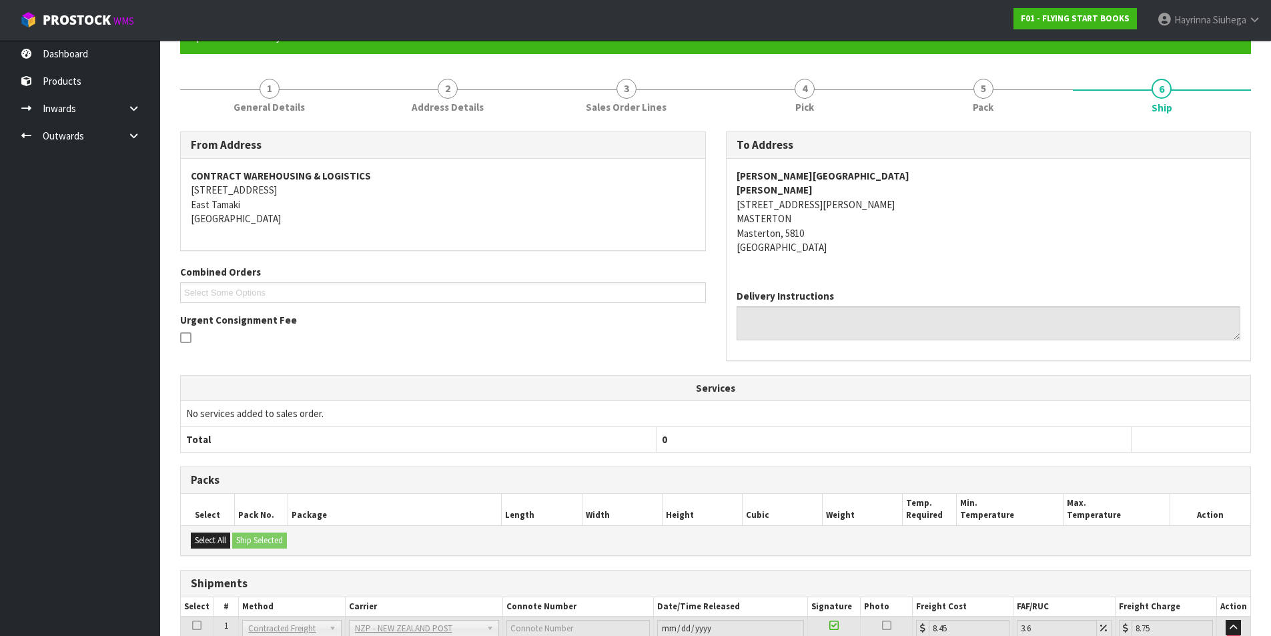
scroll to position [0, 0]
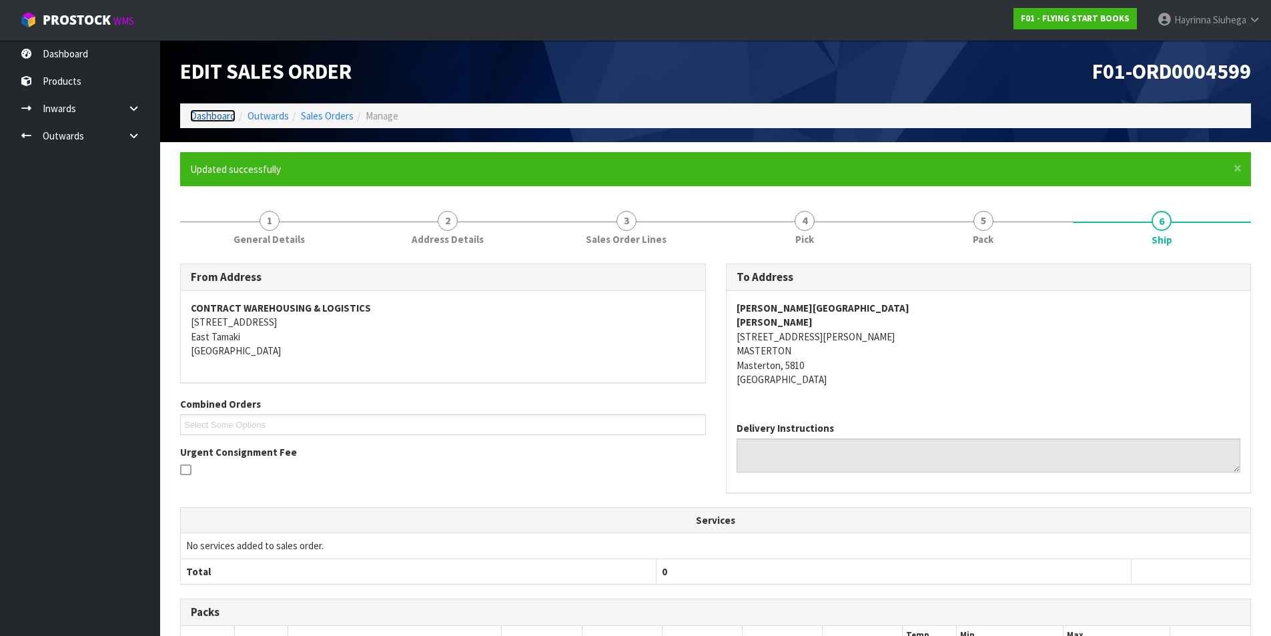
click at [225, 111] on link "Dashboard" at bounding box center [212, 115] width 45 height 13
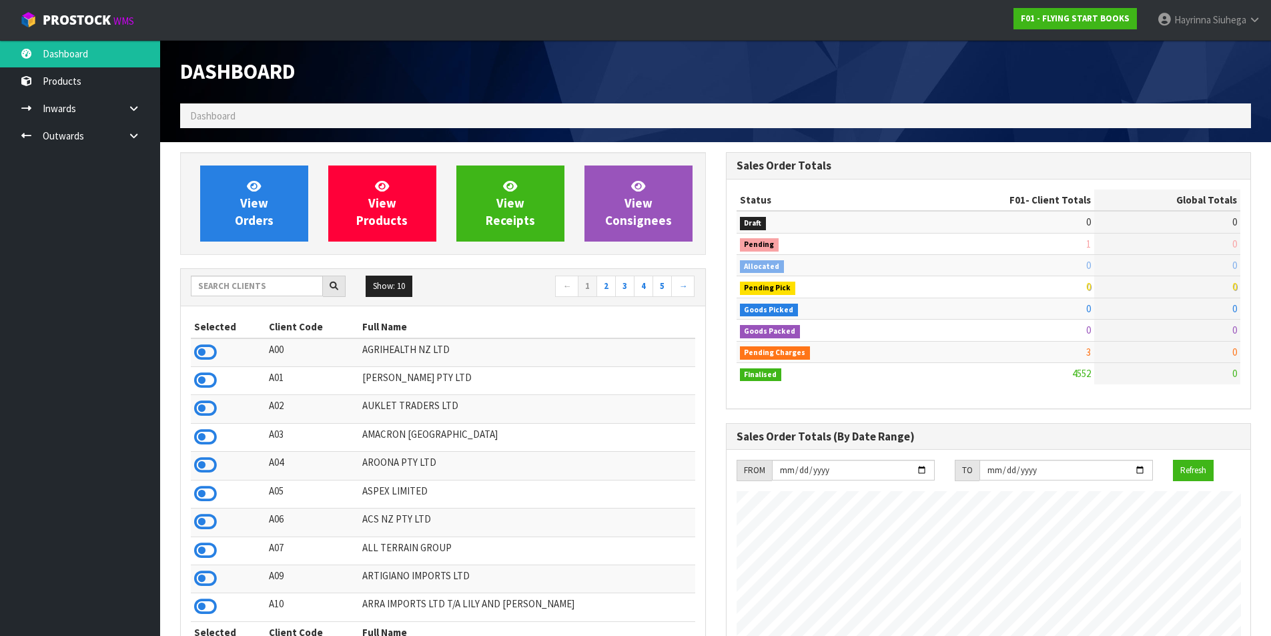
scroll to position [1011, 545]
click at [276, 278] on input "text" at bounding box center [257, 286] width 132 height 21
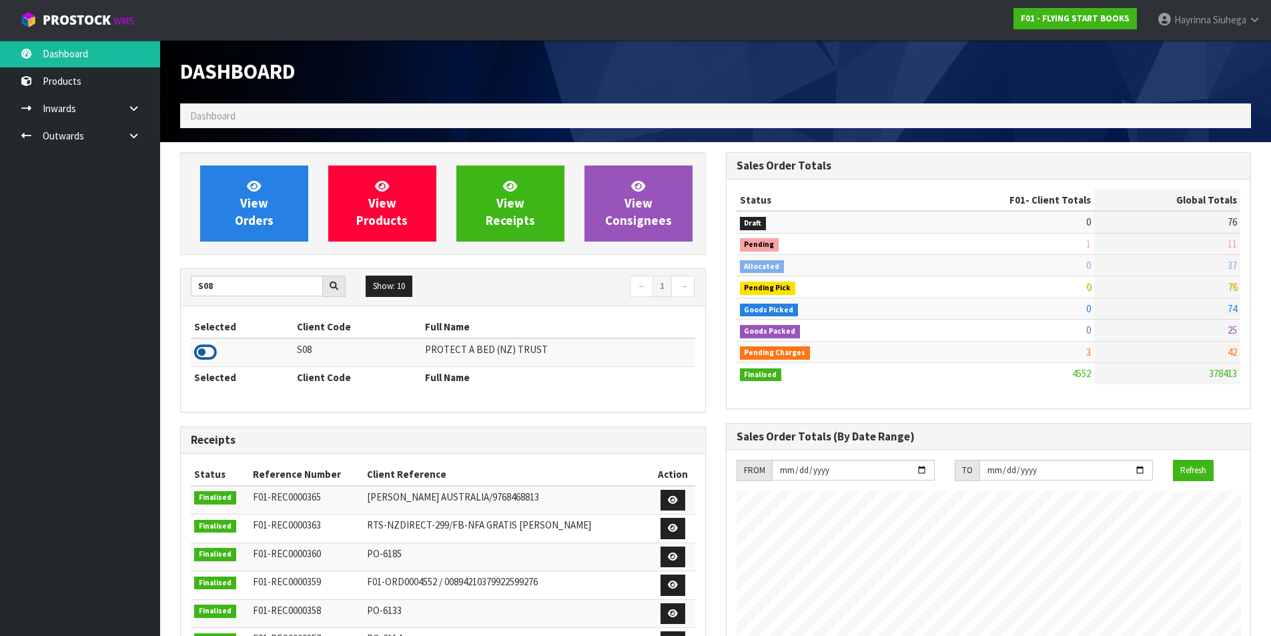
click at [208, 351] on icon at bounding box center [205, 352] width 23 height 20
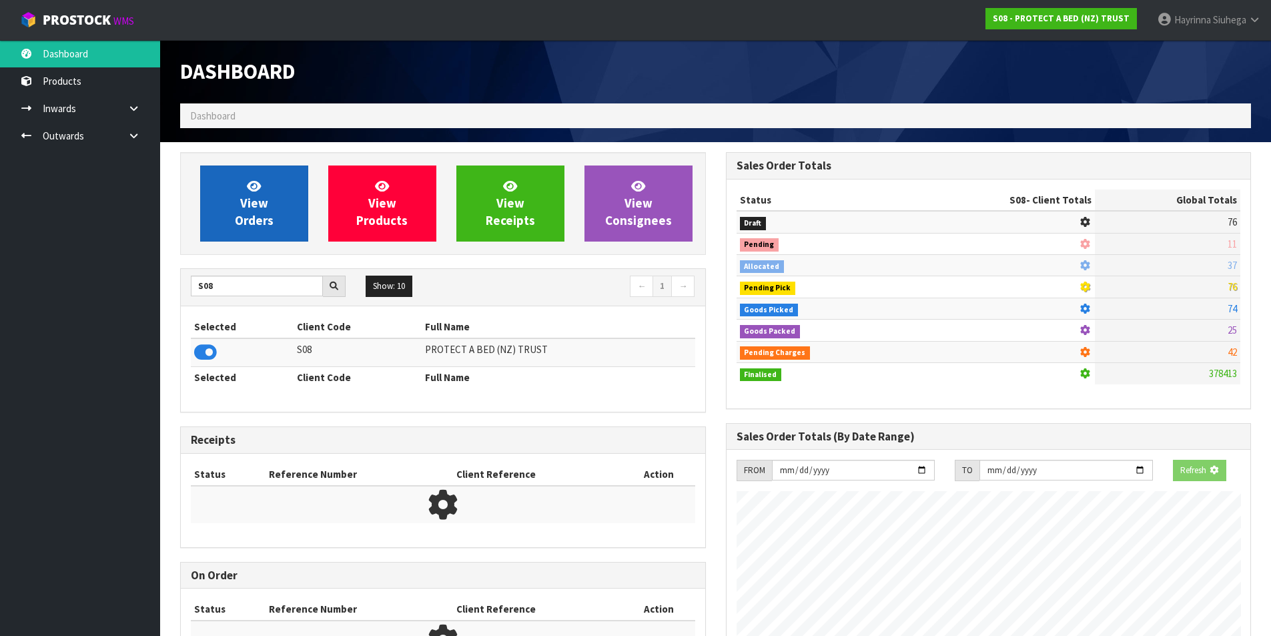
scroll to position [832, 545]
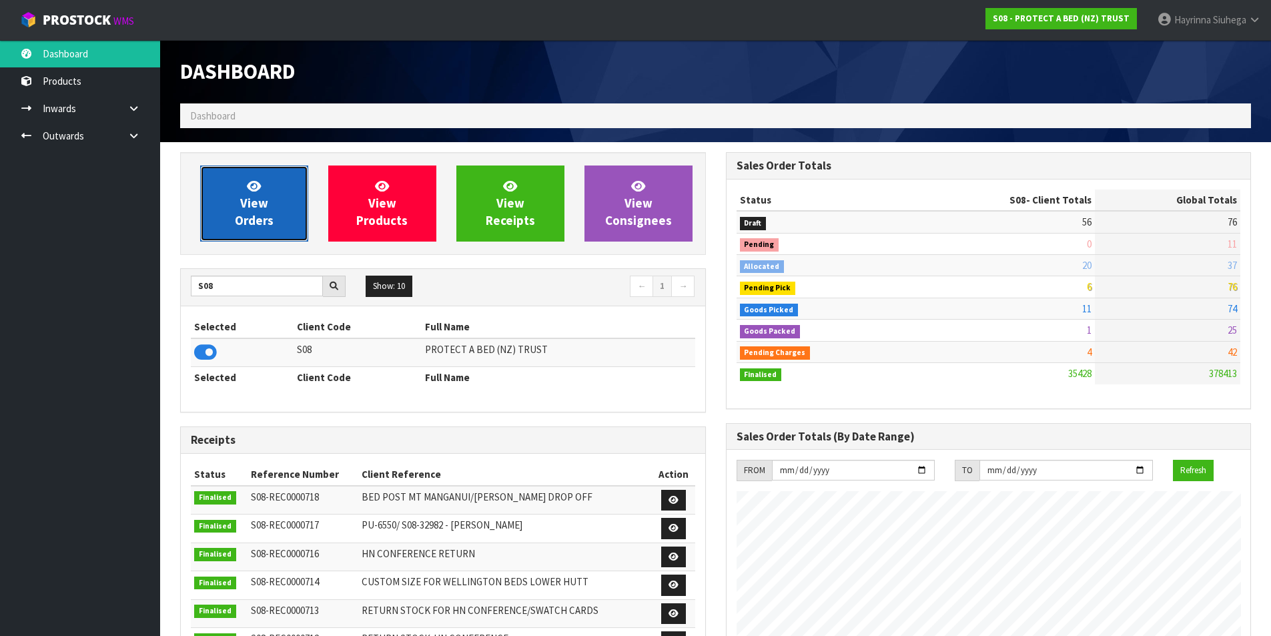
click at [247, 211] on link "View Orders" at bounding box center [254, 203] width 108 height 76
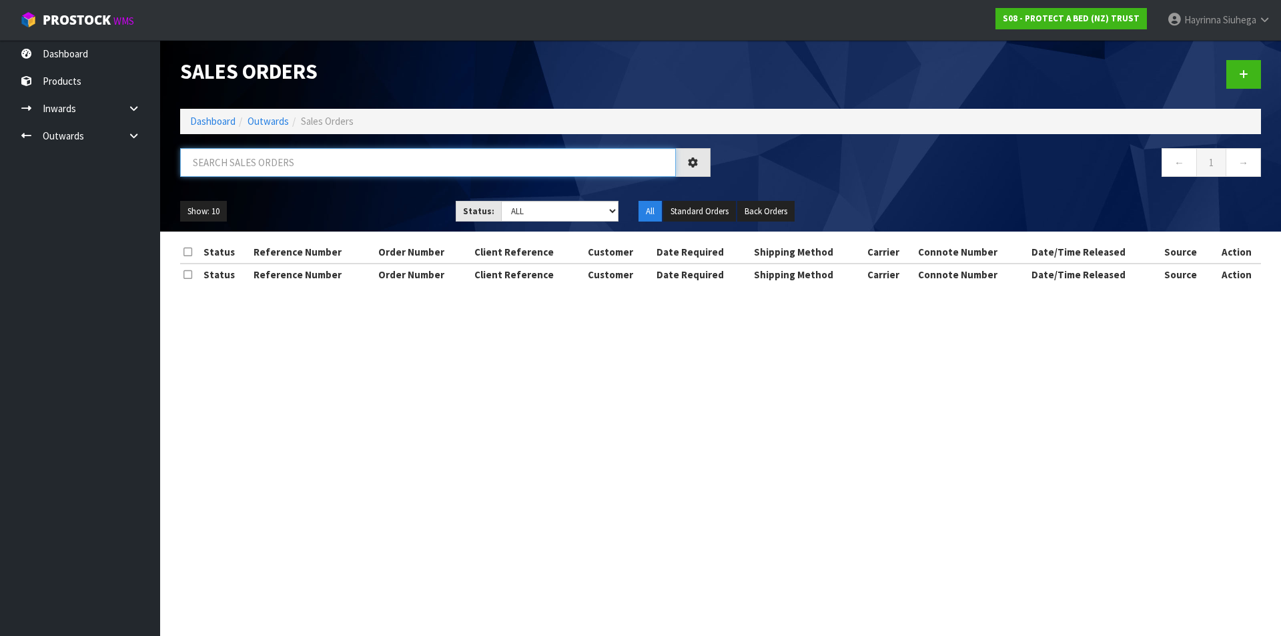
click at [276, 163] on input "text" at bounding box center [428, 162] width 496 height 29
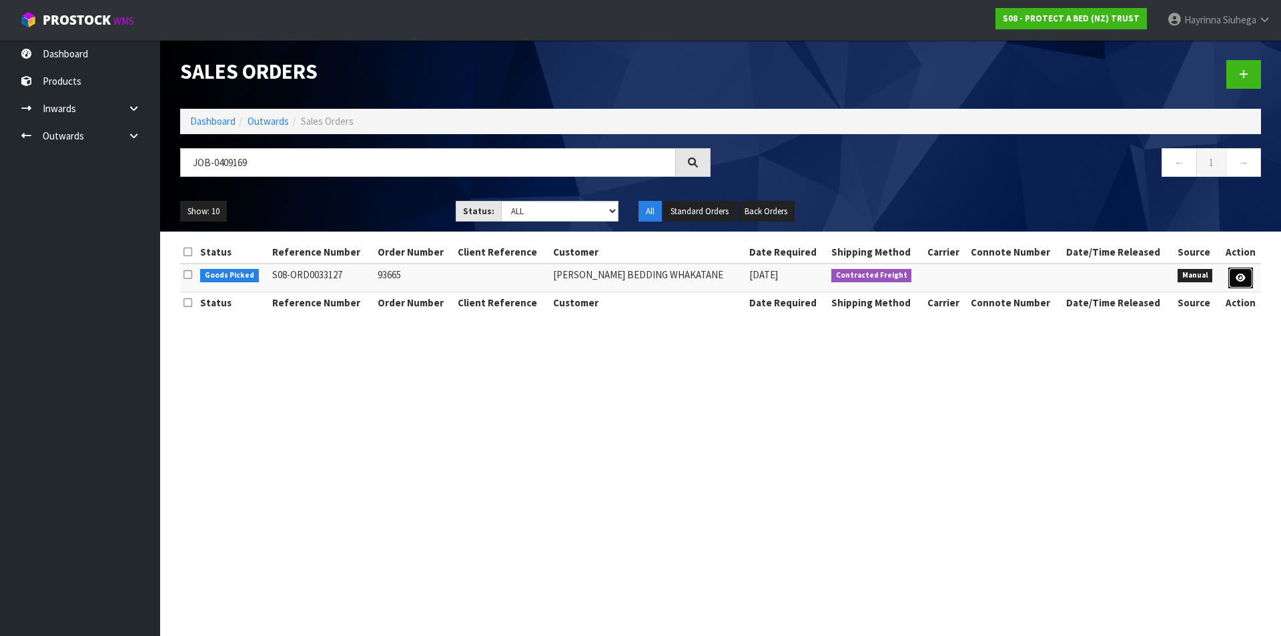
click at [1246, 273] on link at bounding box center [1240, 278] width 25 height 21
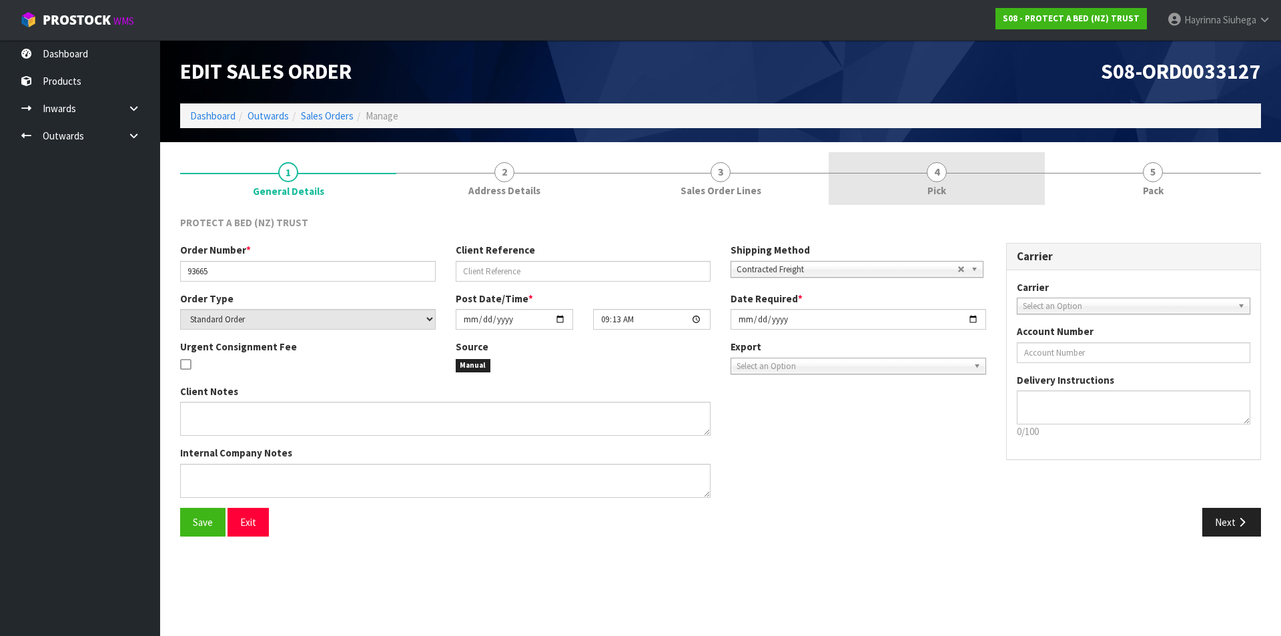
click at [991, 175] on link "4 Pick" at bounding box center [937, 178] width 216 height 53
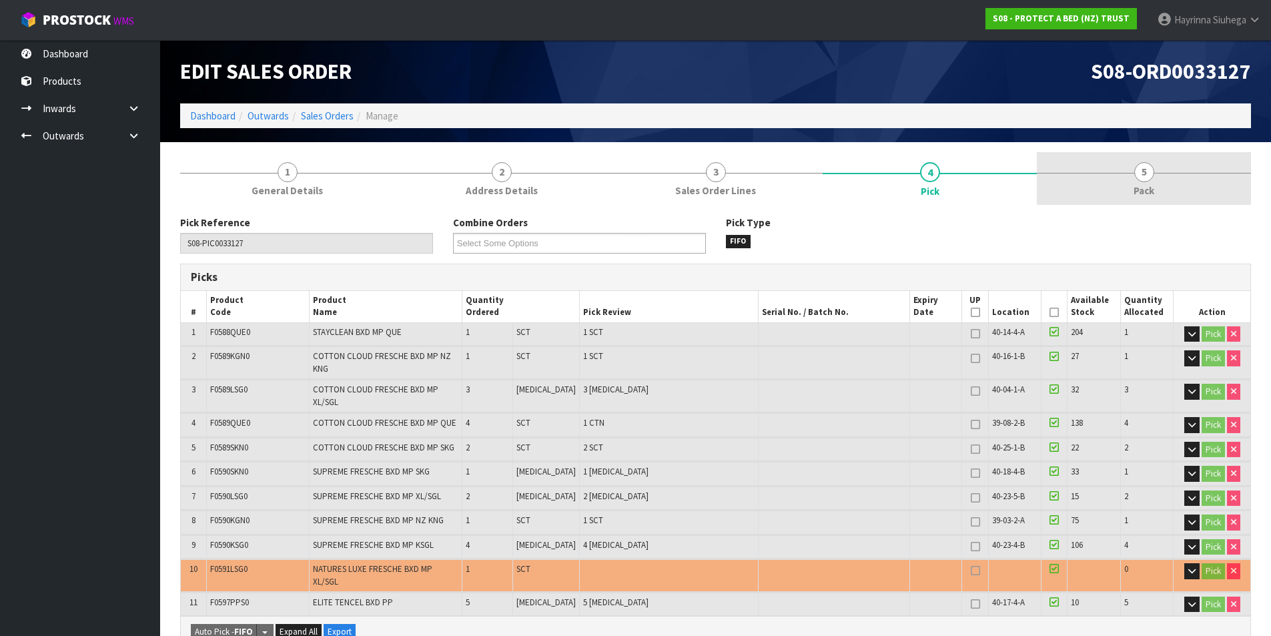
click at [1090, 171] on link "5 Pack" at bounding box center [1144, 178] width 214 height 53
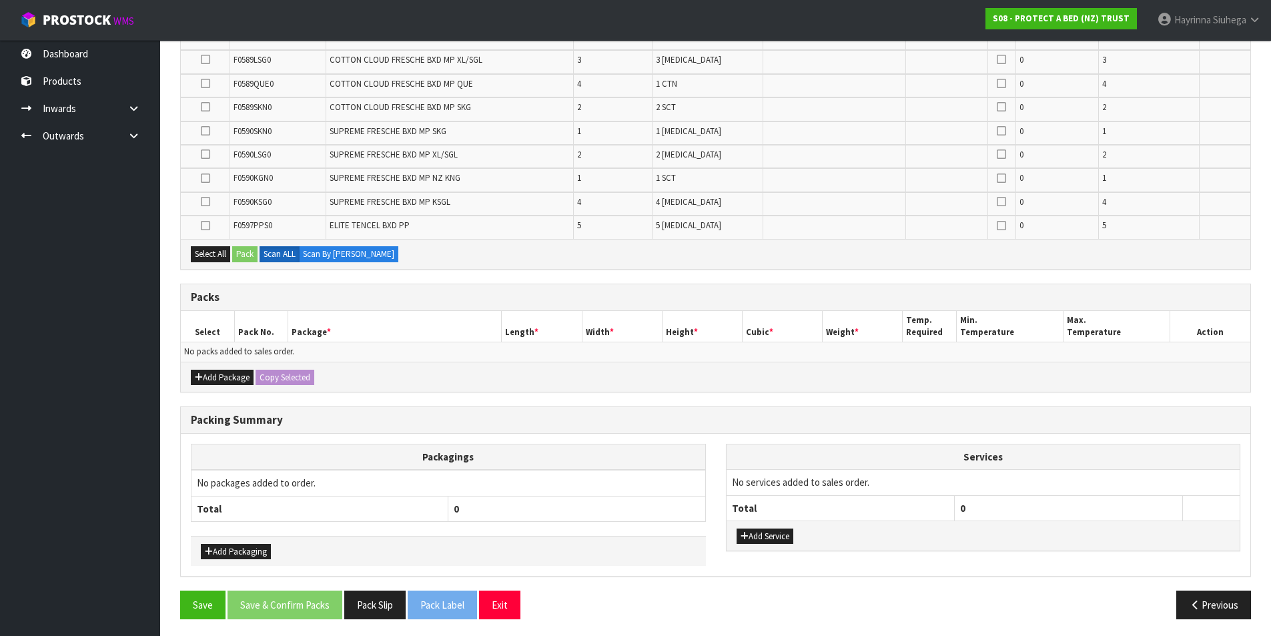
scroll to position [311, 0]
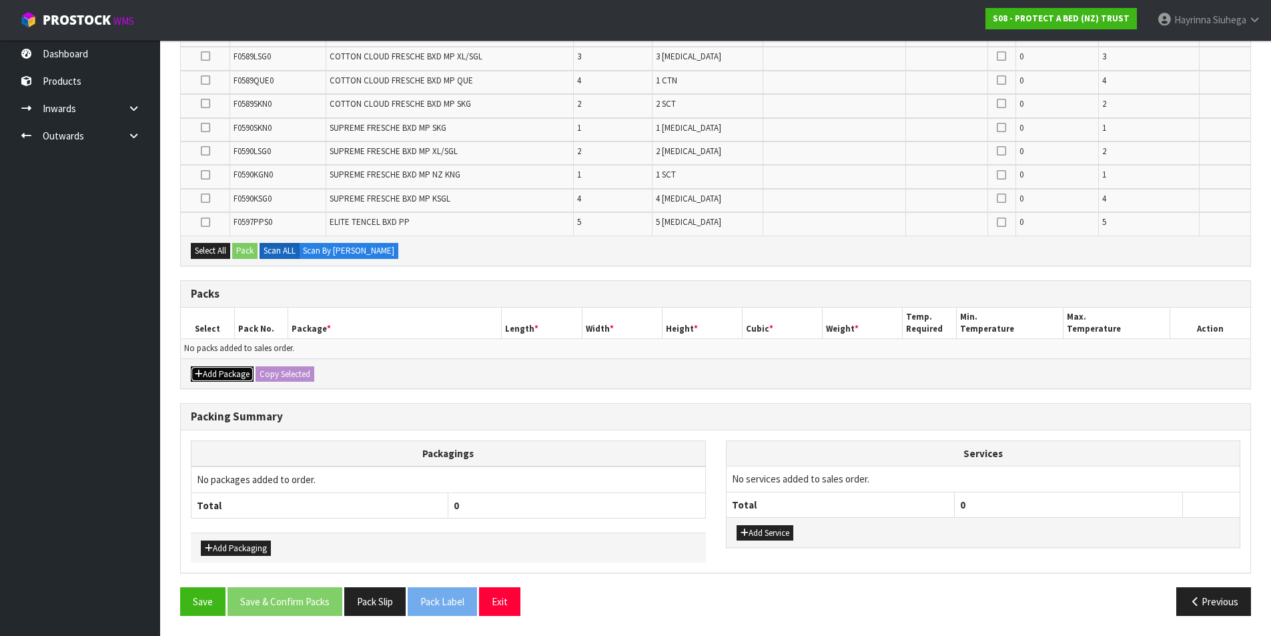
click at [220, 366] on button "Add Package" at bounding box center [222, 374] width 63 height 16
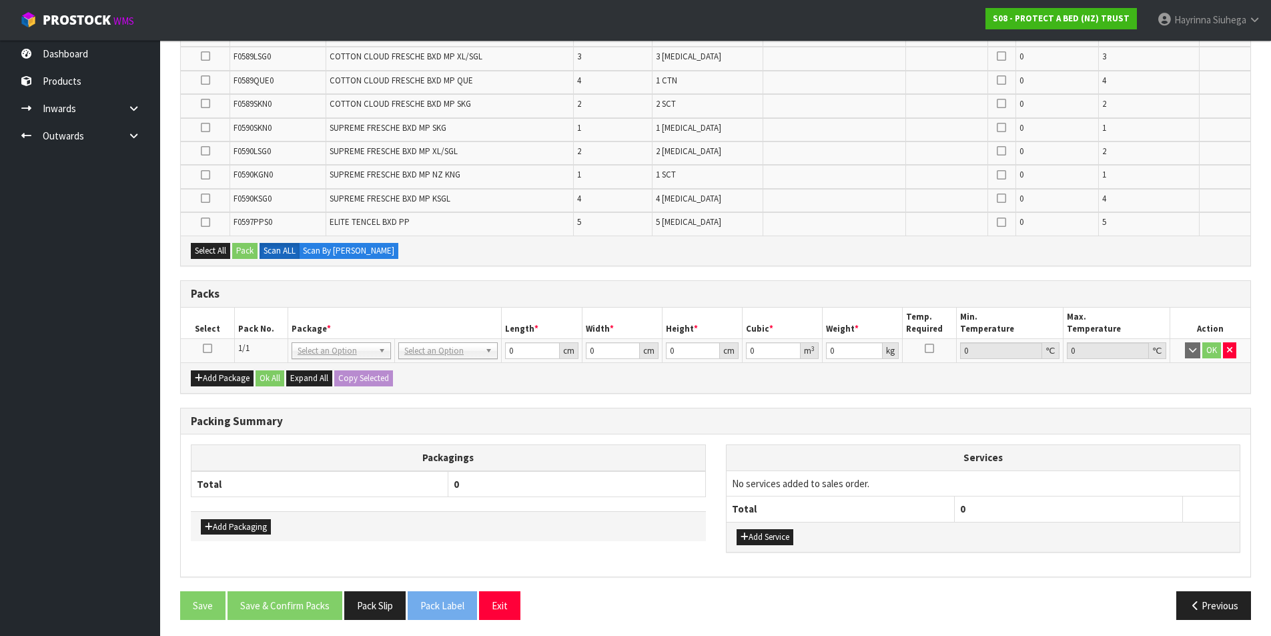
click at [210, 348] on icon at bounding box center [207, 348] width 9 height 1
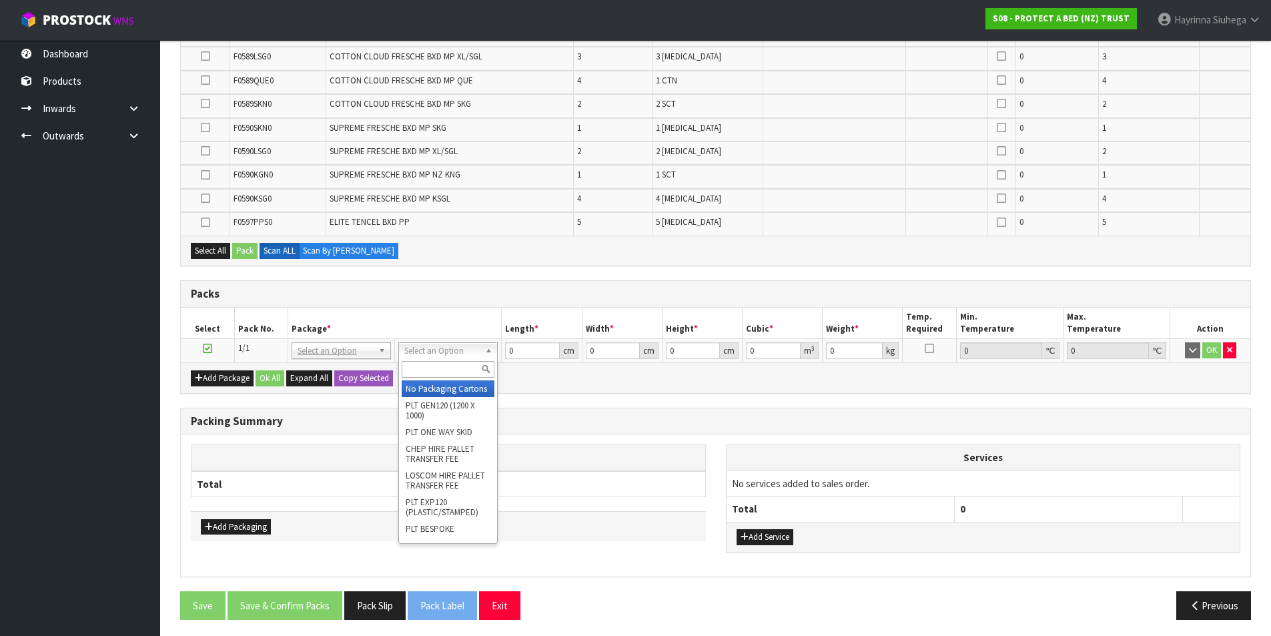
click at [642, 281] on div "Packs" at bounding box center [716, 294] width 1070 height 27
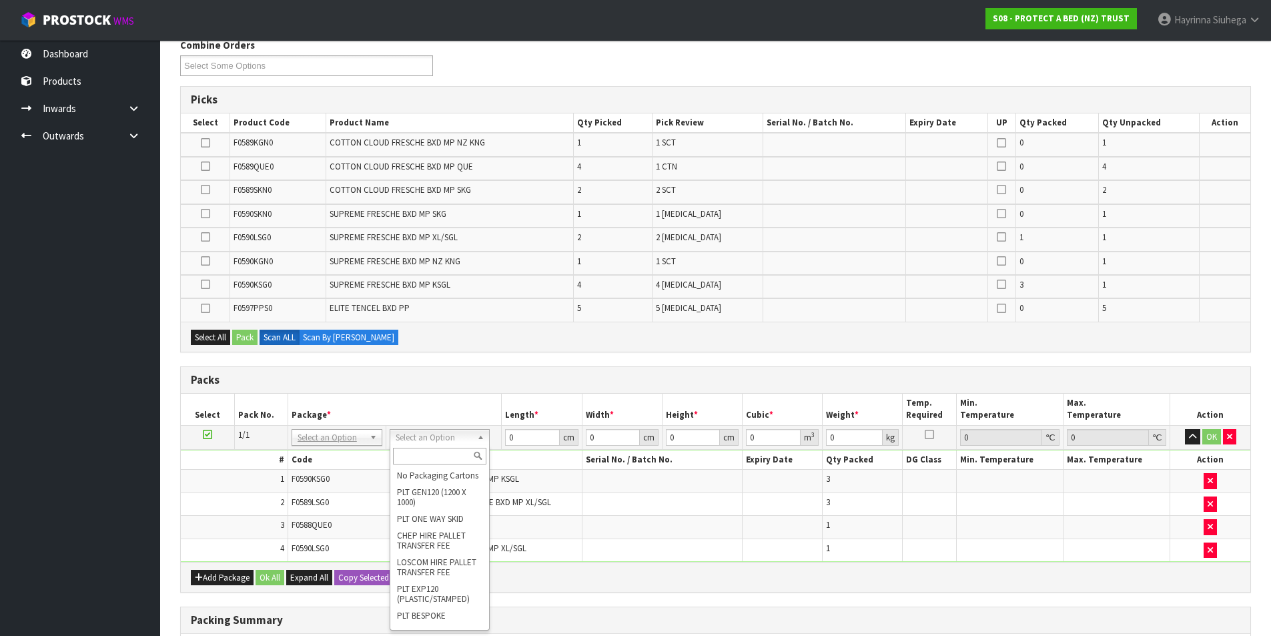
click at [434, 452] on input "text" at bounding box center [439, 456] width 93 height 17
click at [218, 577] on button "Add Package" at bounding box center [222, 578] width 63 height 16
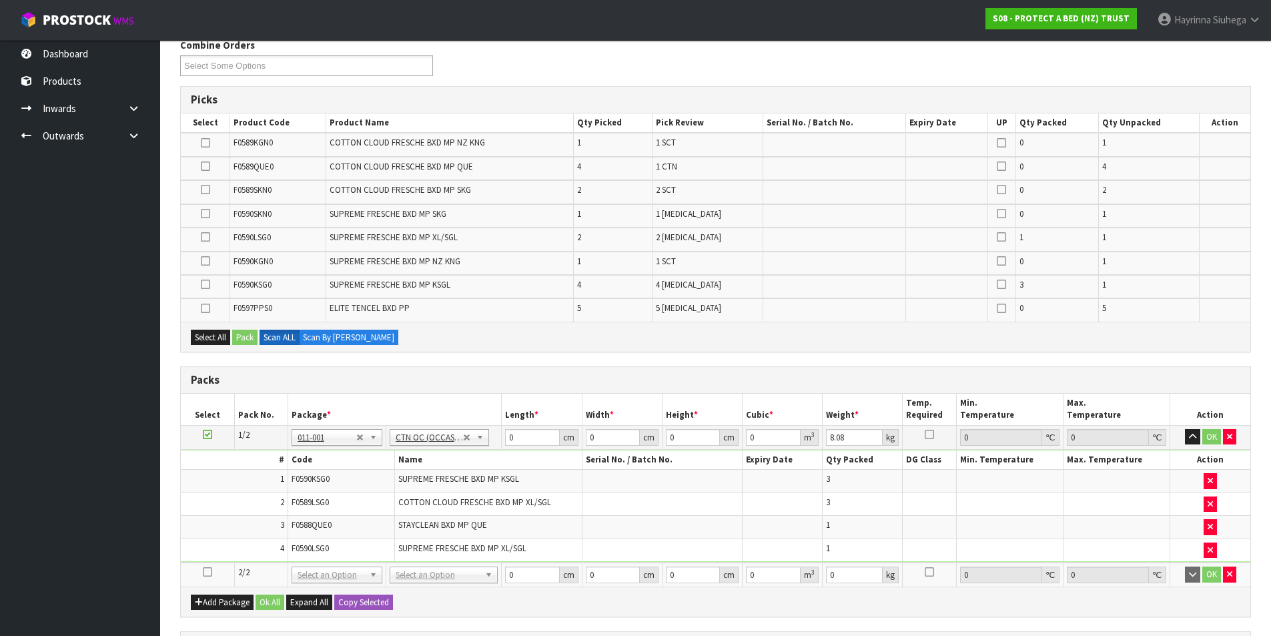
click at [212, 572] on icon at bounding box center [207, 572] width 9 height 1
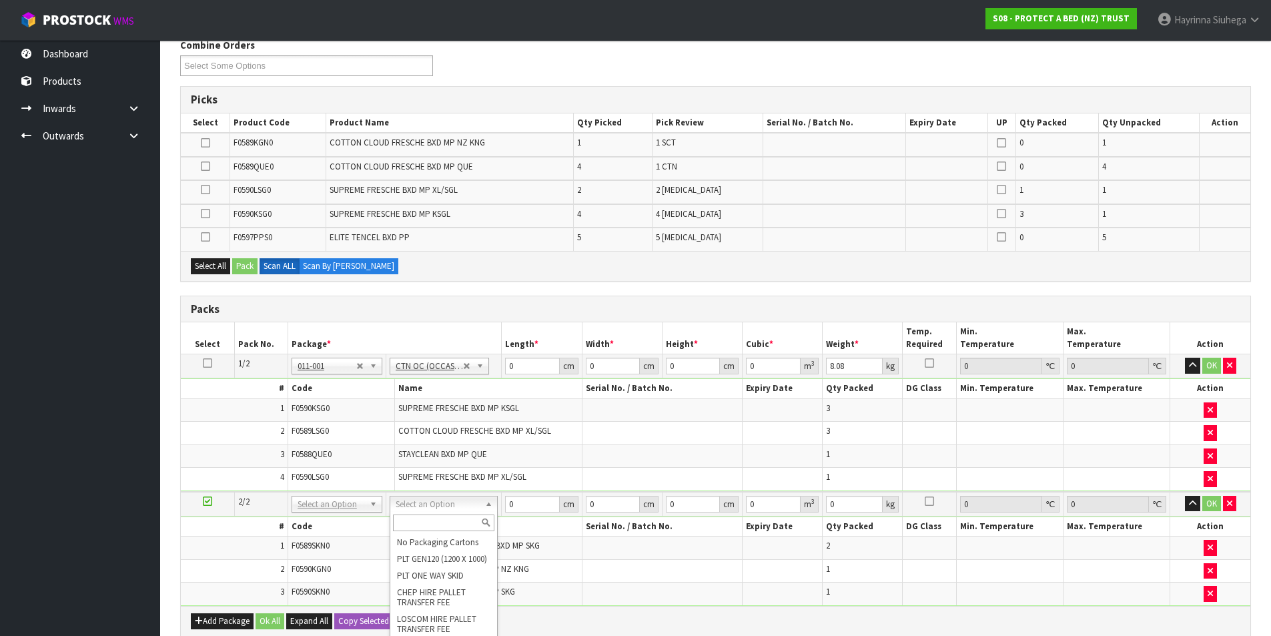
click at [422, 530] on input "text" at bounding box center [443, 522] width 101 height 17
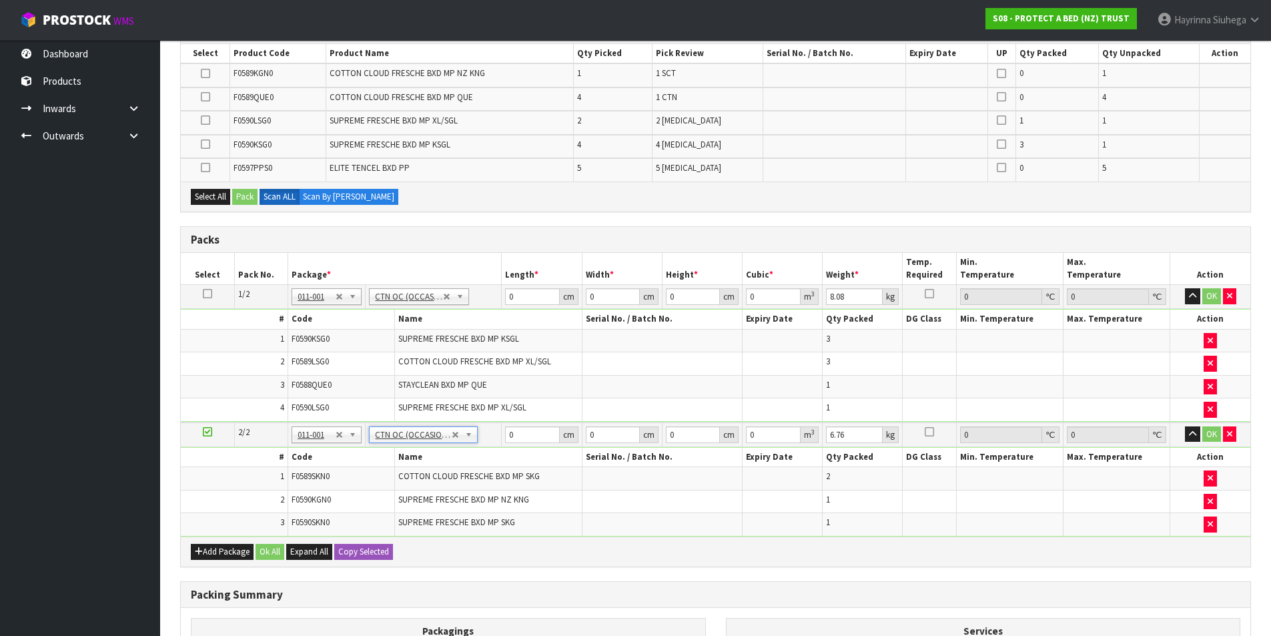
scroll to position [311, 0]
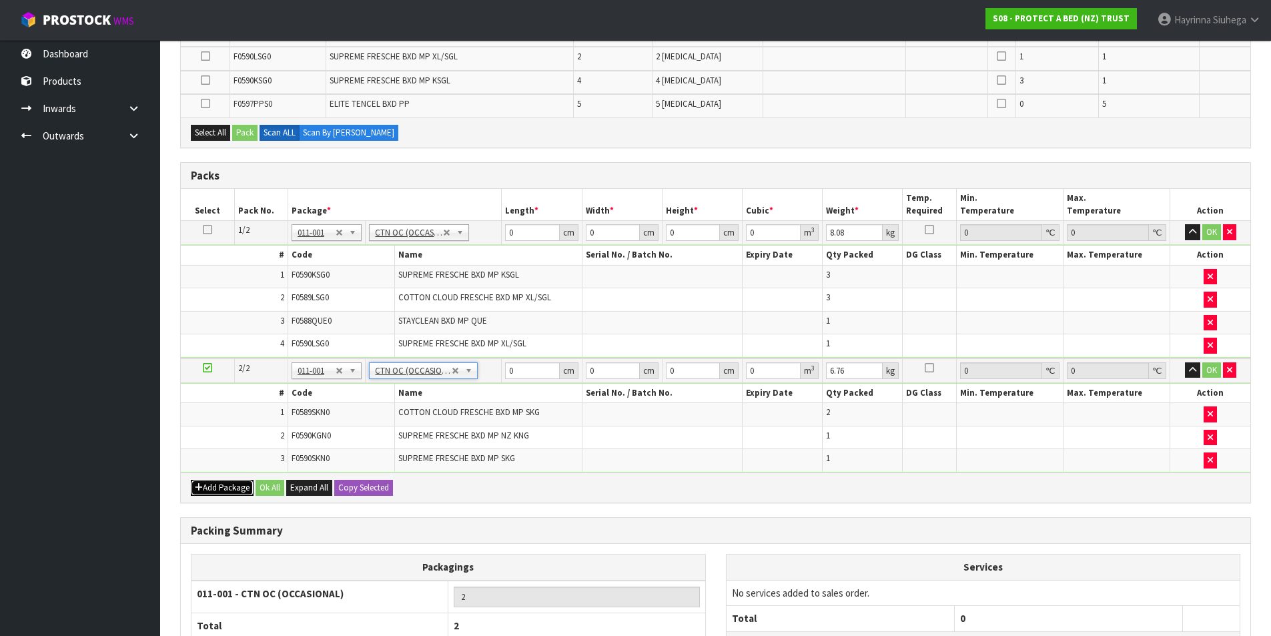
click at [216, 492] on button "Add Package" at bounding box center [222, 488] width 63 height 16
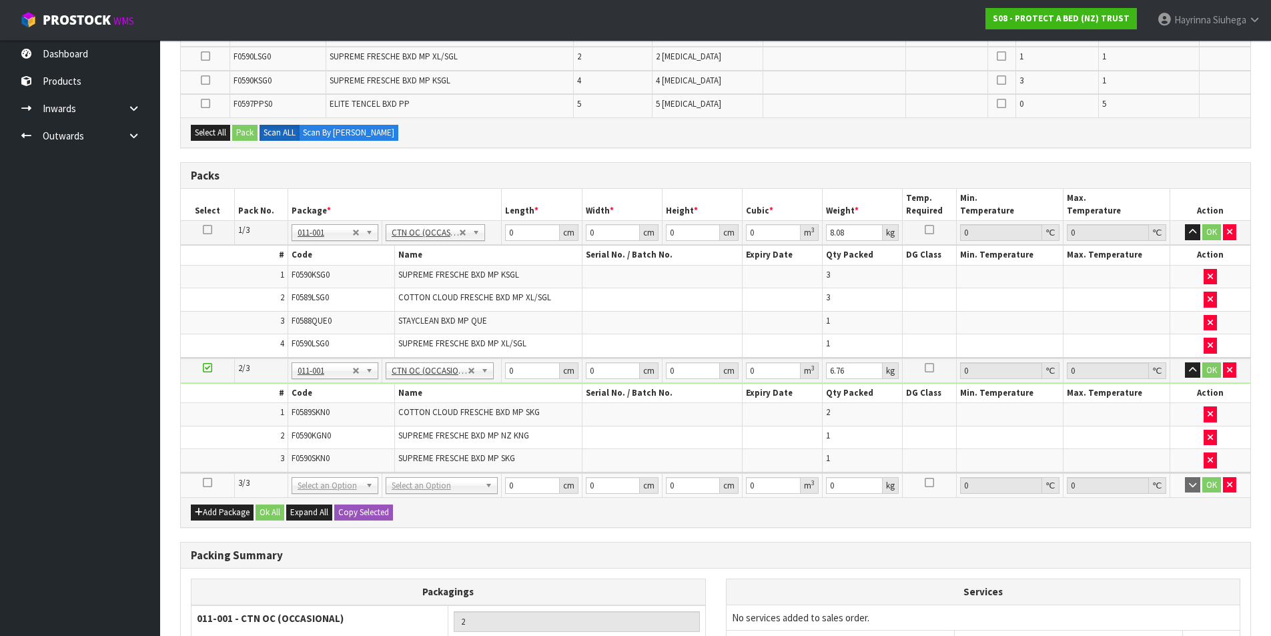
click at [204, 482] on icon at bounding box center [207, 482] width 9 height 1
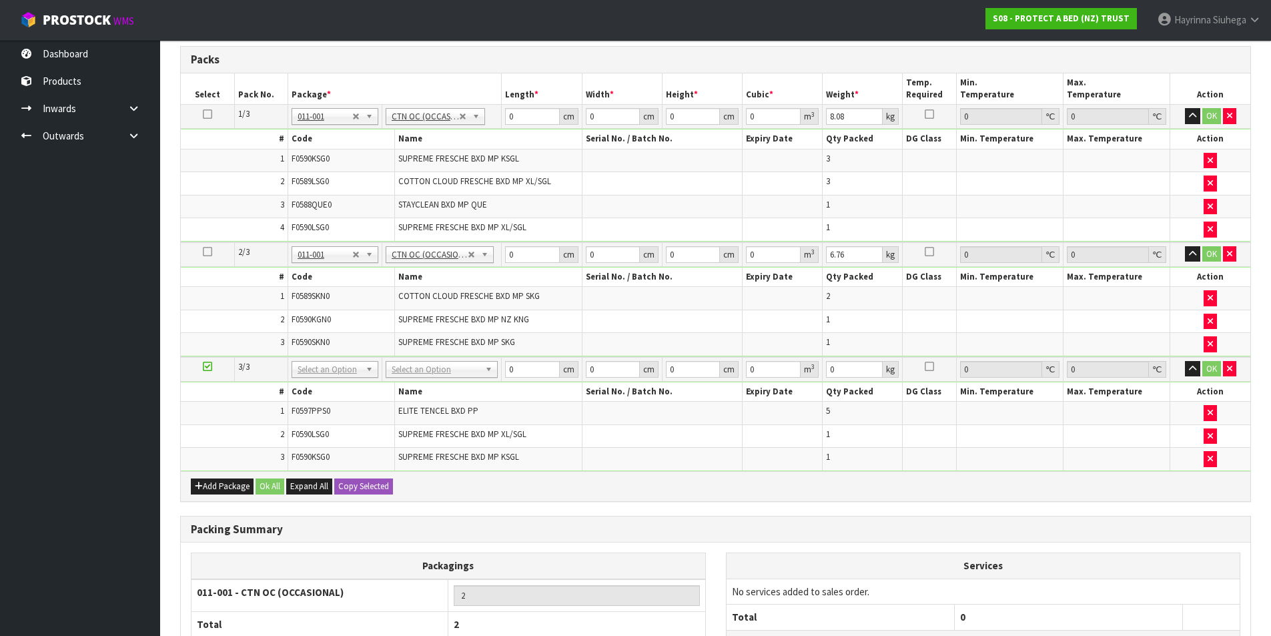
scroll to position [524, 0]
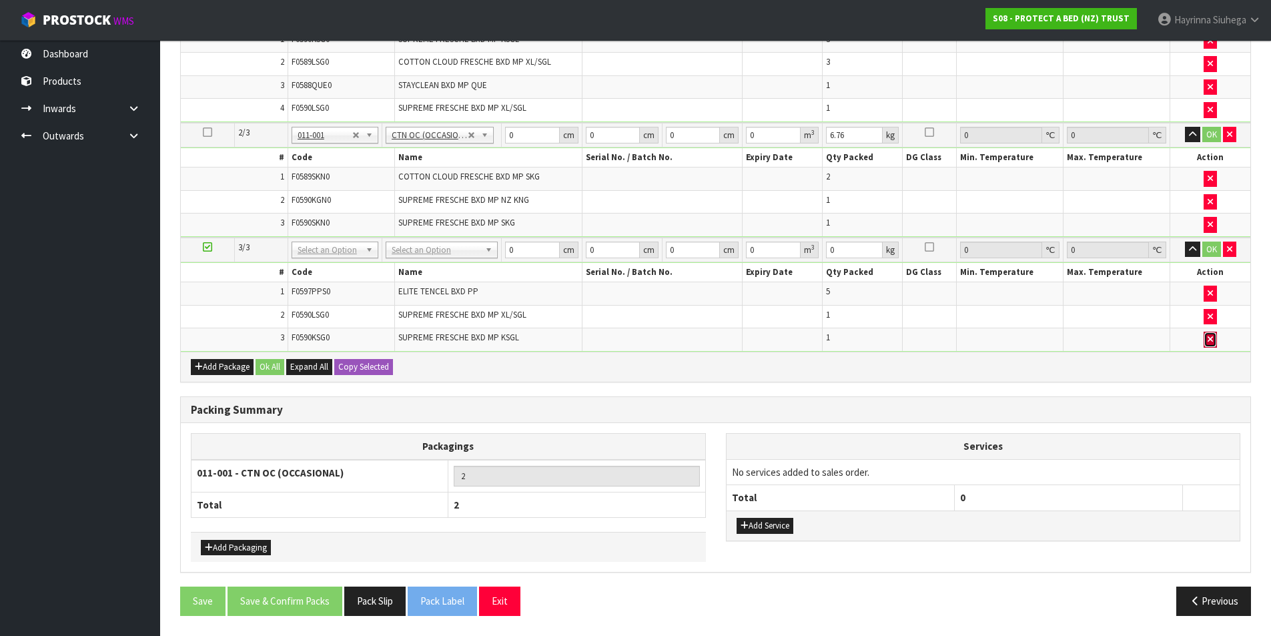
click at [1208, 336] on icon "button" at bounding box center [1210, 339] width 5 height 9
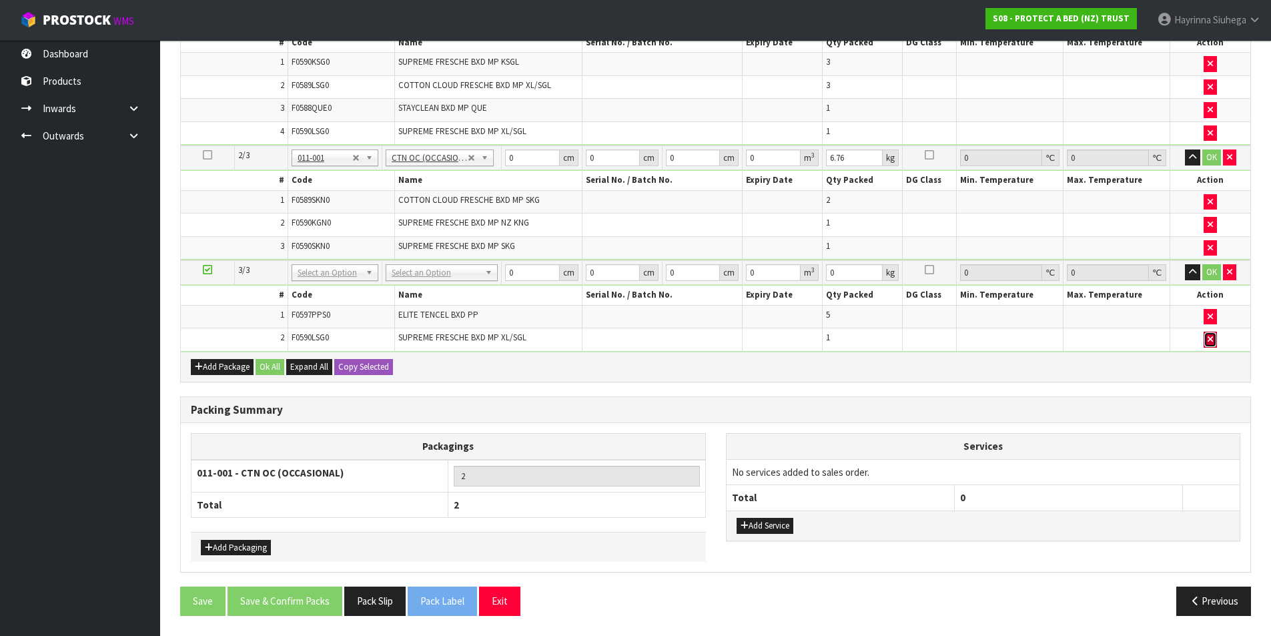
click at [1208, 334] on button "button" at bounding box center [1210, 340] width 13 height 16
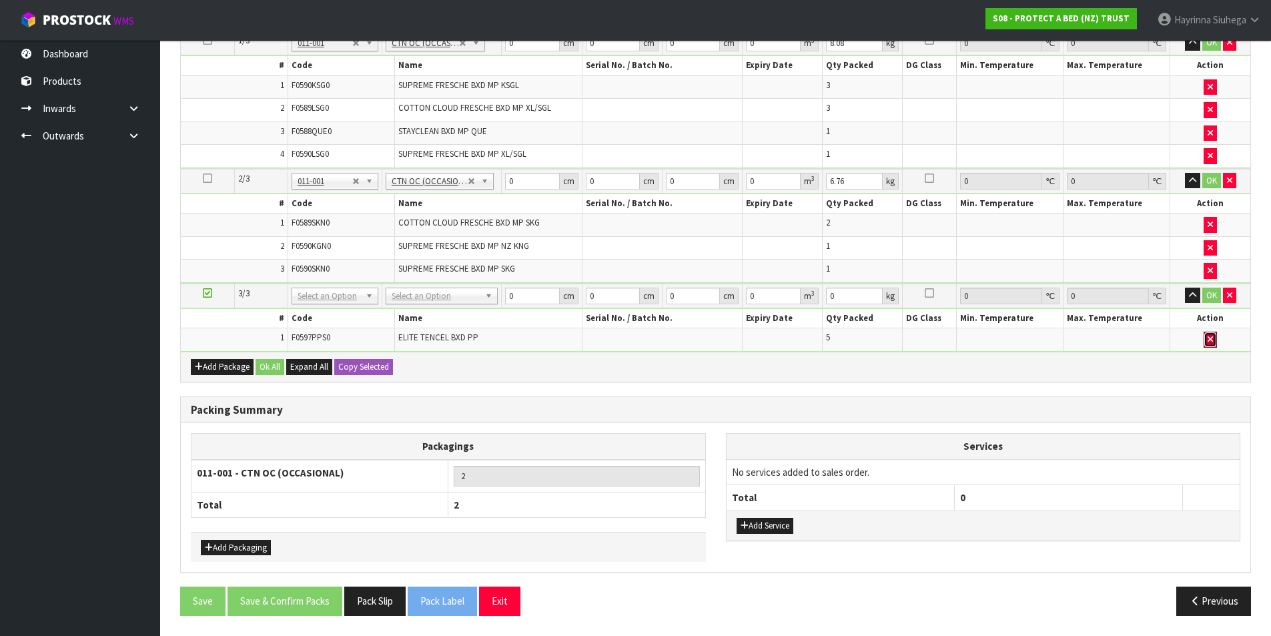
click at [1208, 334] on button "button" at bounding box center [1210, 340] width 13 height 16
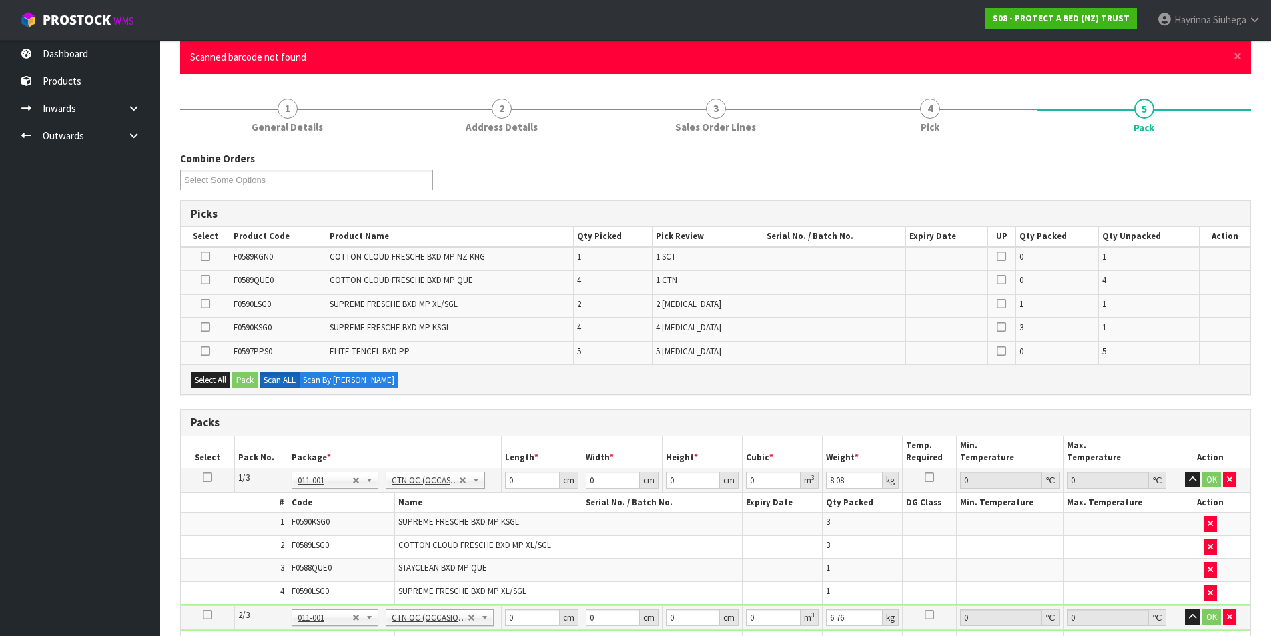
scroll to position [104, 0]
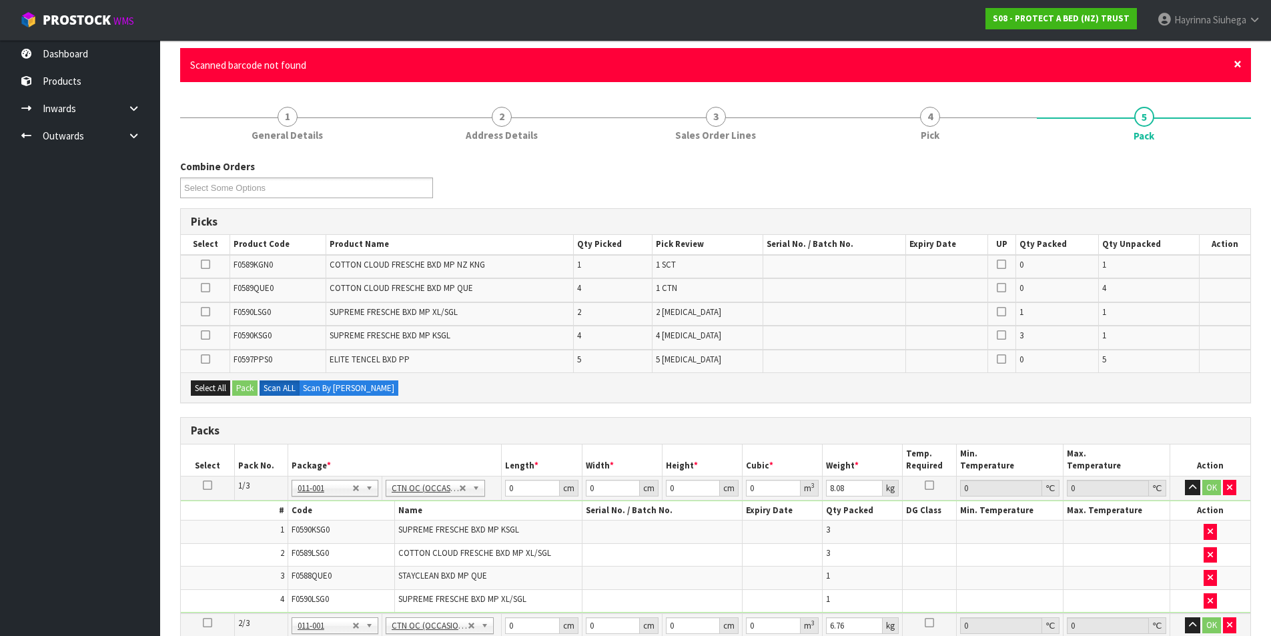
click at [1237, 63] on span "×" at bounding box center [1238, 64] width 8 height 19
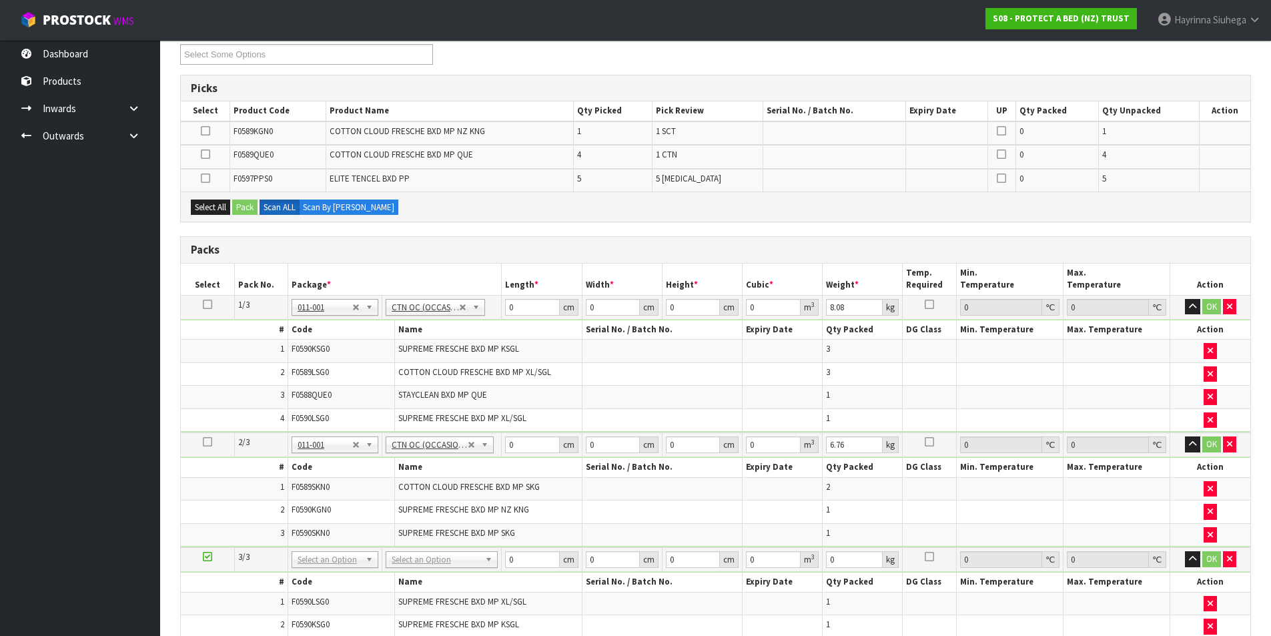
scroll to position [0, 0]
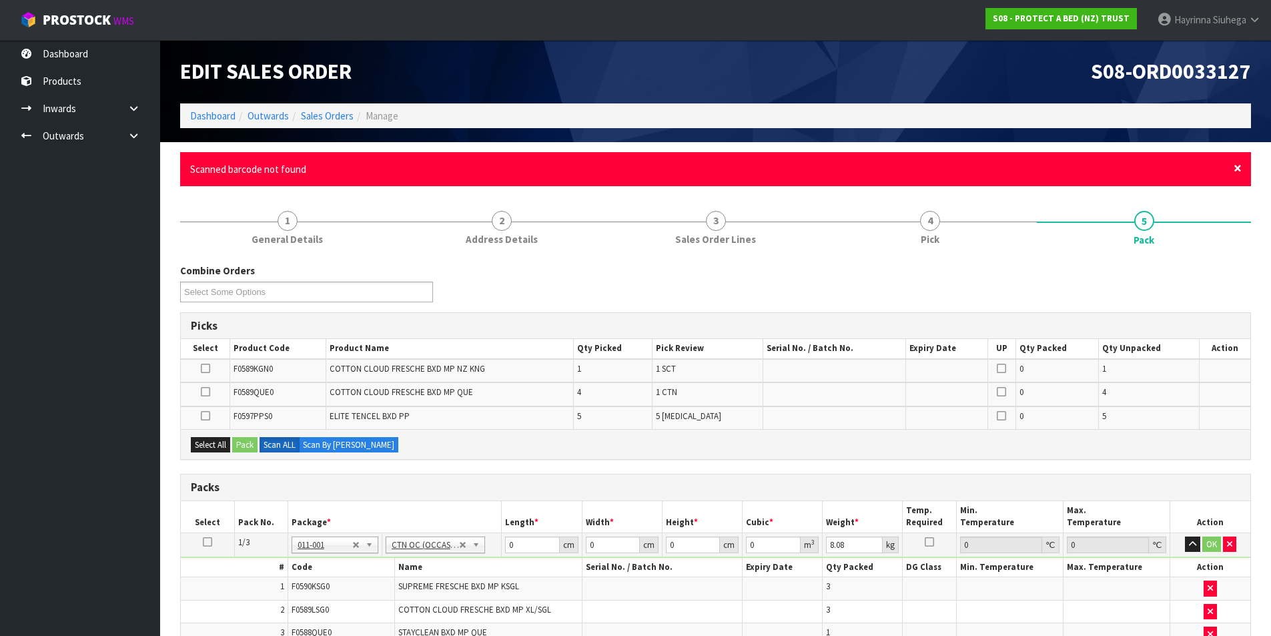
click at [1236, 175] on span "×" at bounding box center [1238, 168] width 8 height 19
click at [1237, 169] on span "×" at bounding box center [1238, 168] width 8 height 19
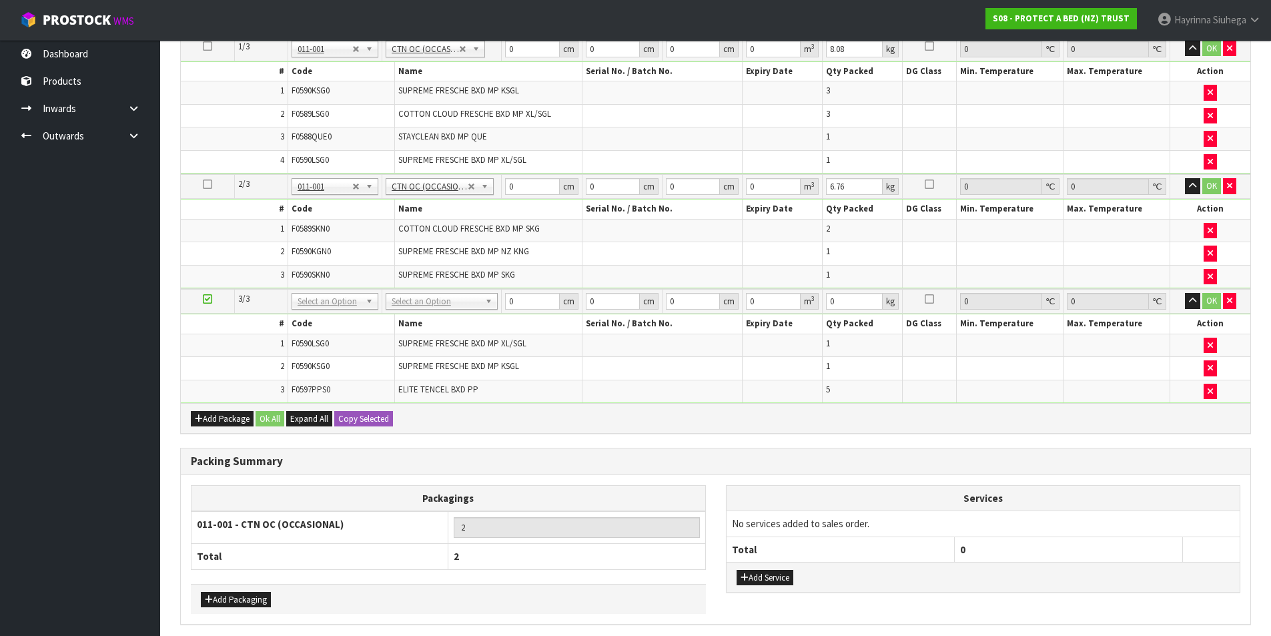
scroll to position [400, 0]
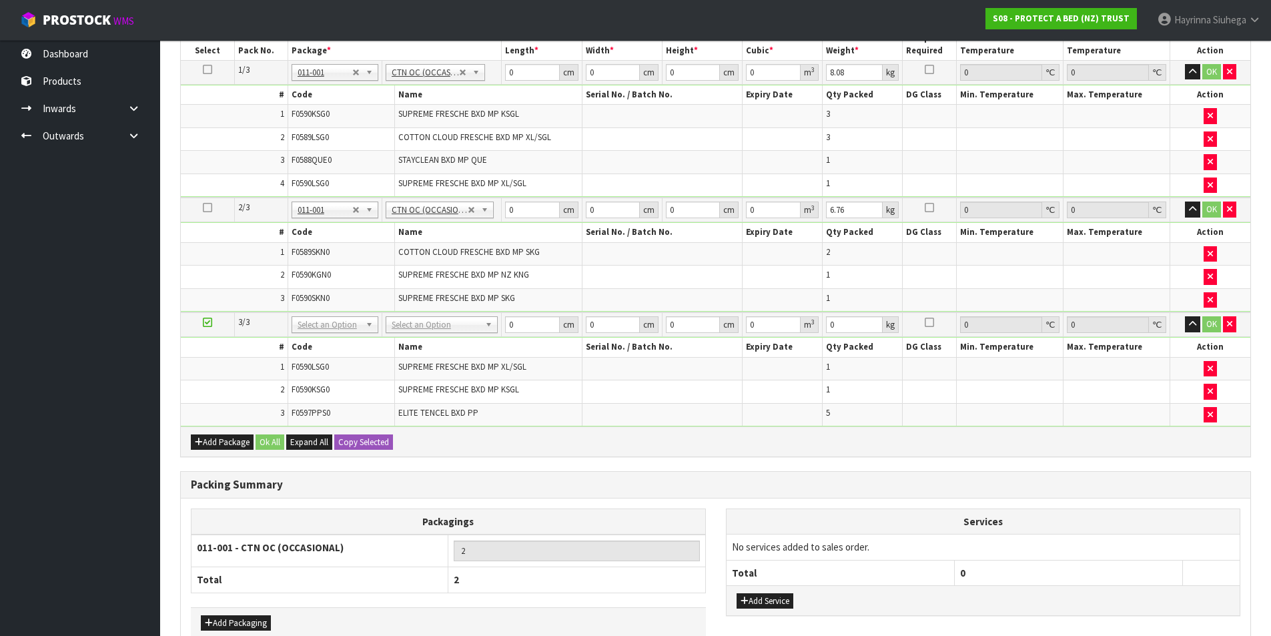
click at [1203, 258] on td at bounding box center [1210, 253] width 80 height 23
click at [1210, 252] on icon "button" at bounding box center [1210, 254] width 5 height 9
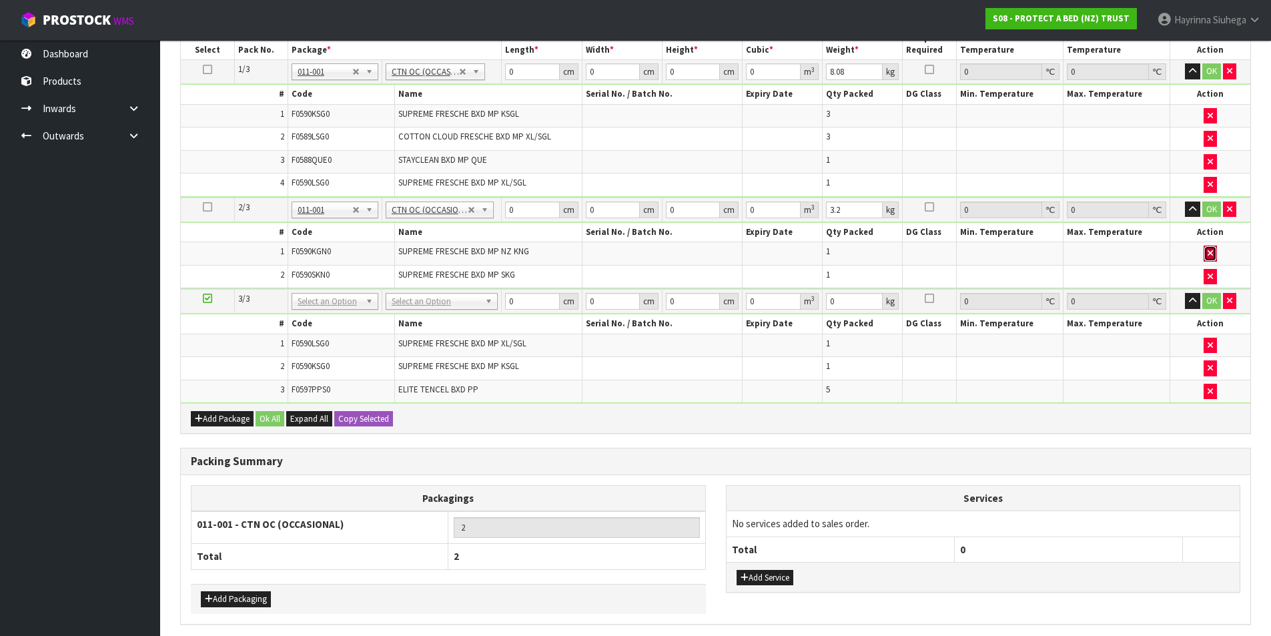
click at [1213, 256] on icon "button" at bounding box center [1210, 253] width 5 height 9
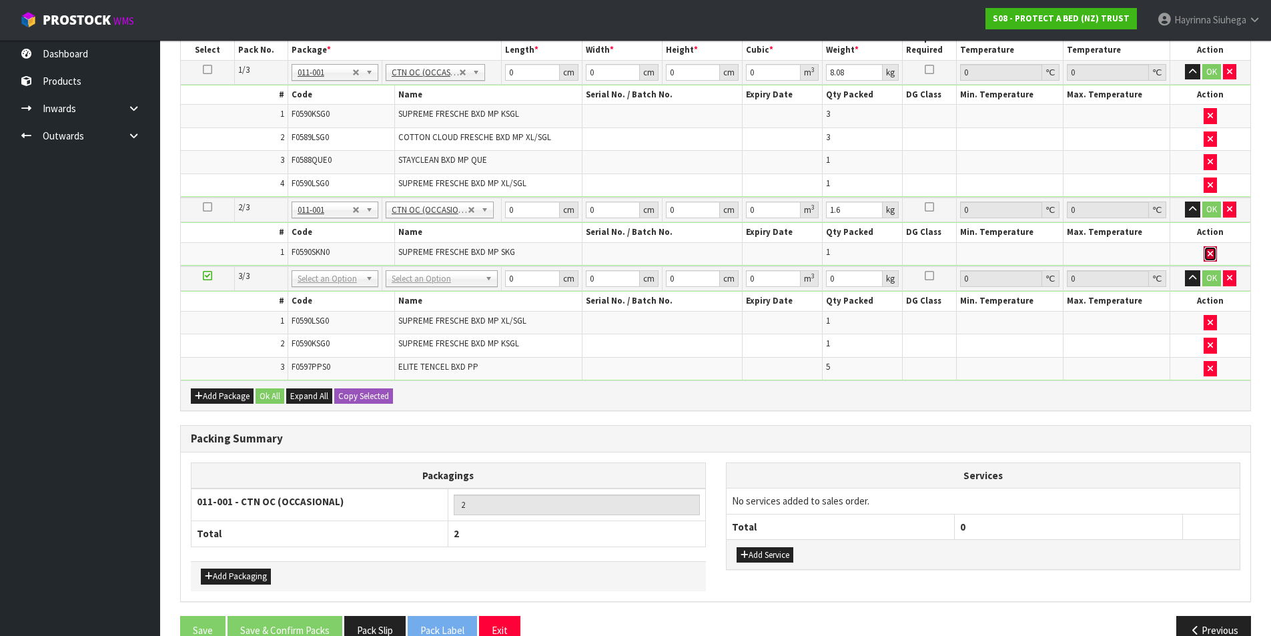
click at [1206, 254] on button "button" at bounding box center [1210, 254] width 13 height 16
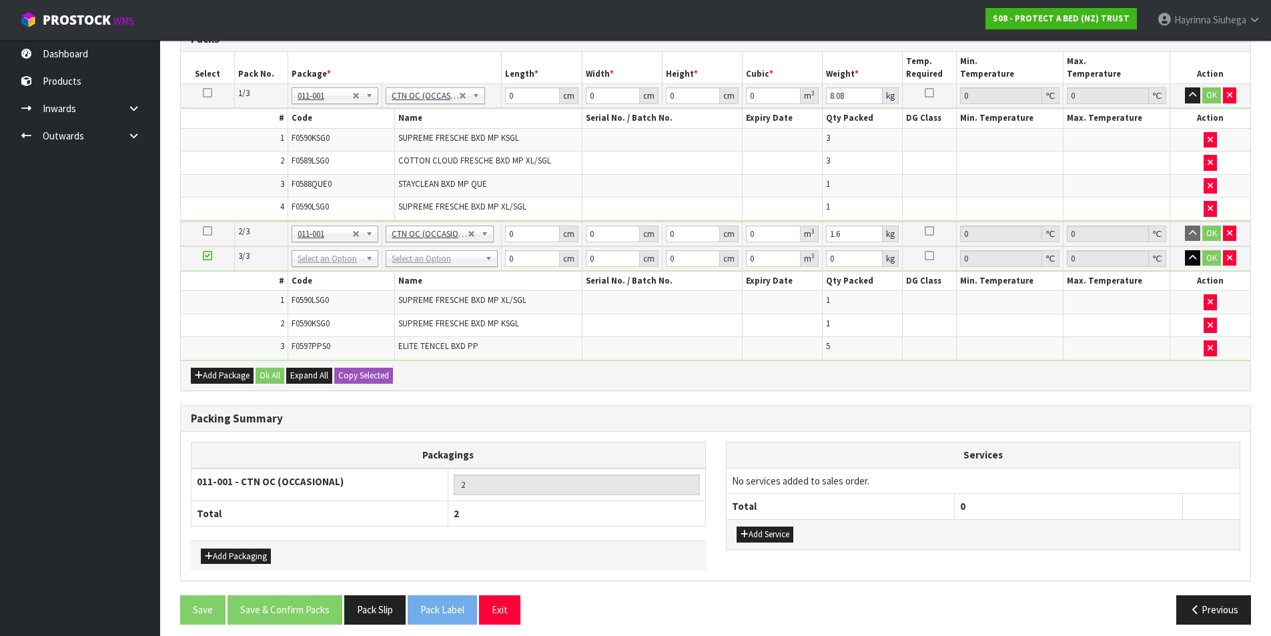
scroll to position [456, 0]
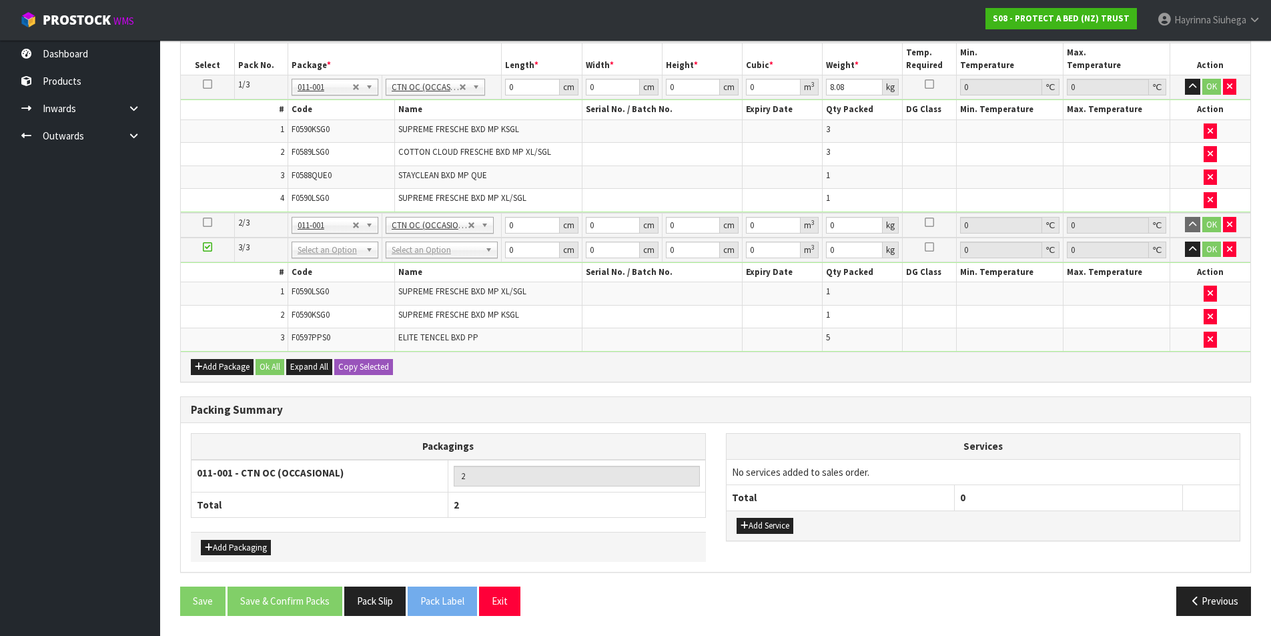
click at [206, 222] on icon at bounding box center [207, 222] width 9 height 1
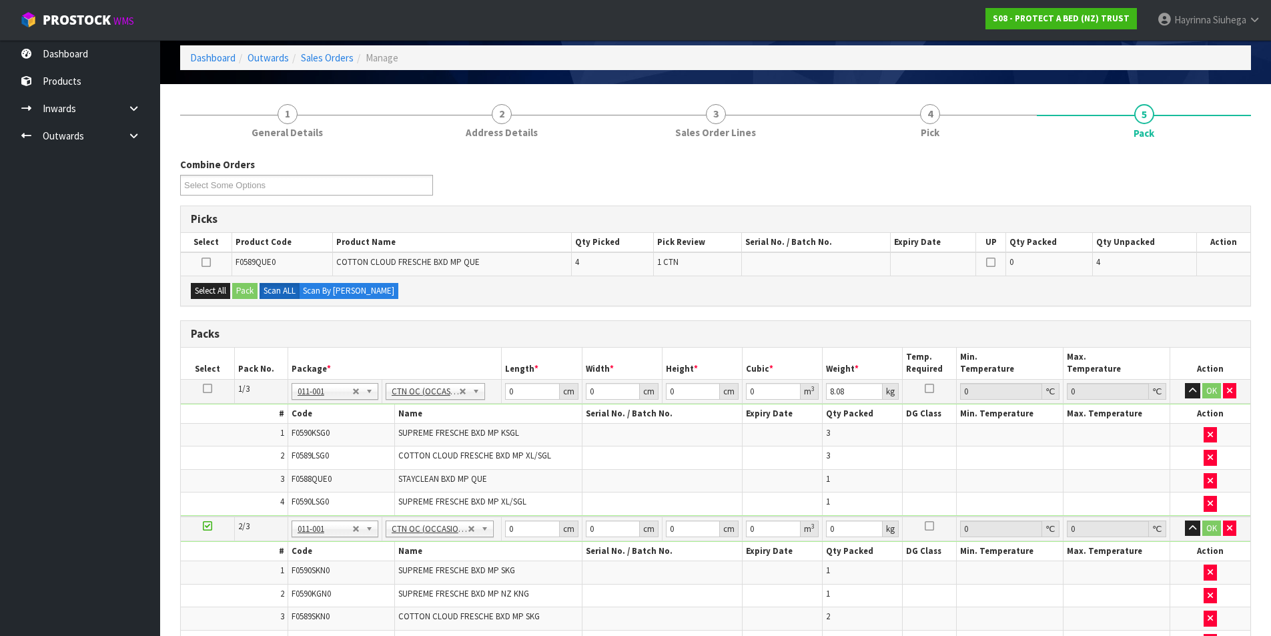
scroll to position [0, 0]
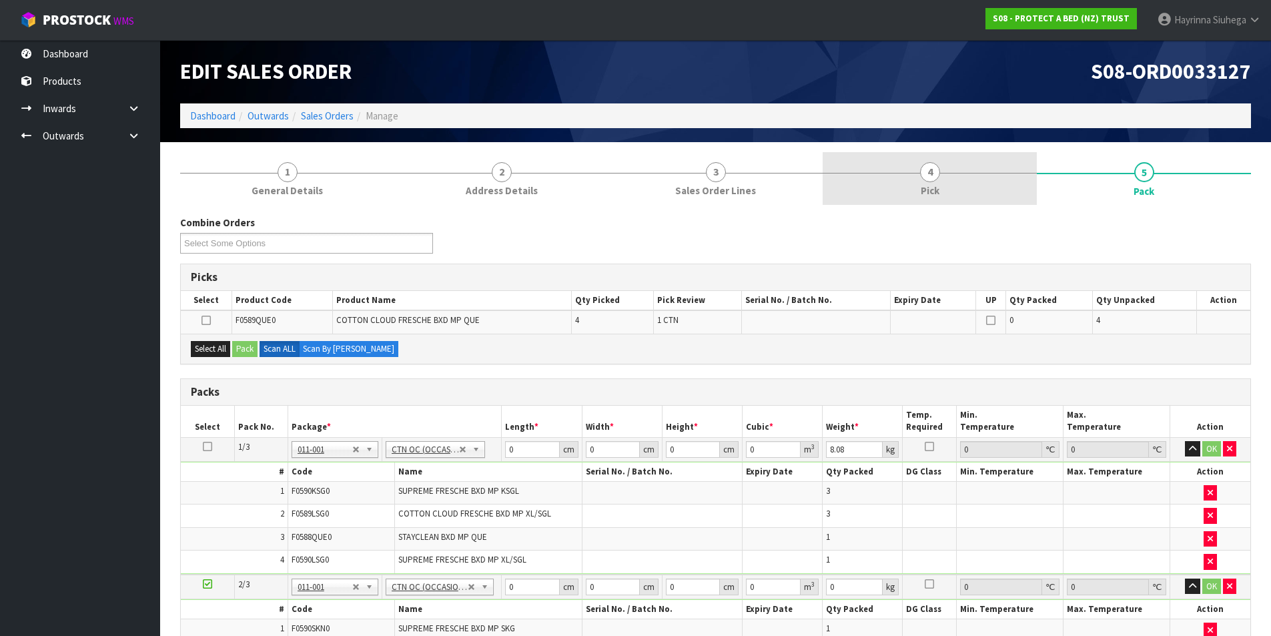
click at [953, 189] on link "4 Pick" at bounding box center [930, 178] width 214 height 53
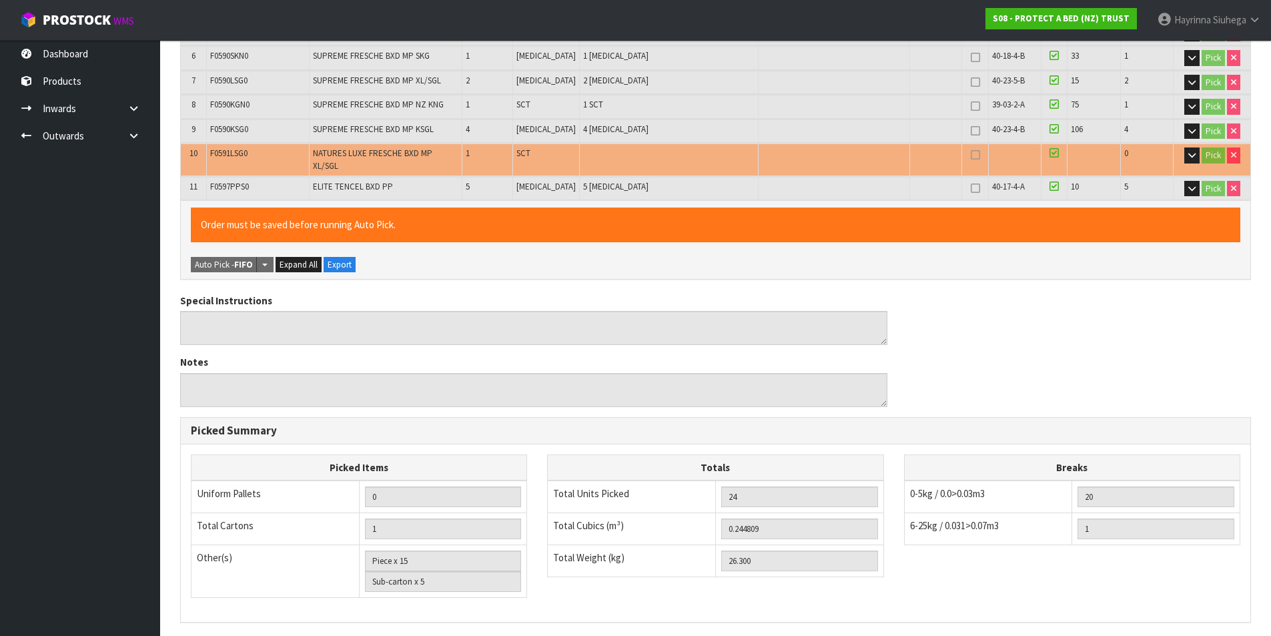
scroll to position [558, 0]
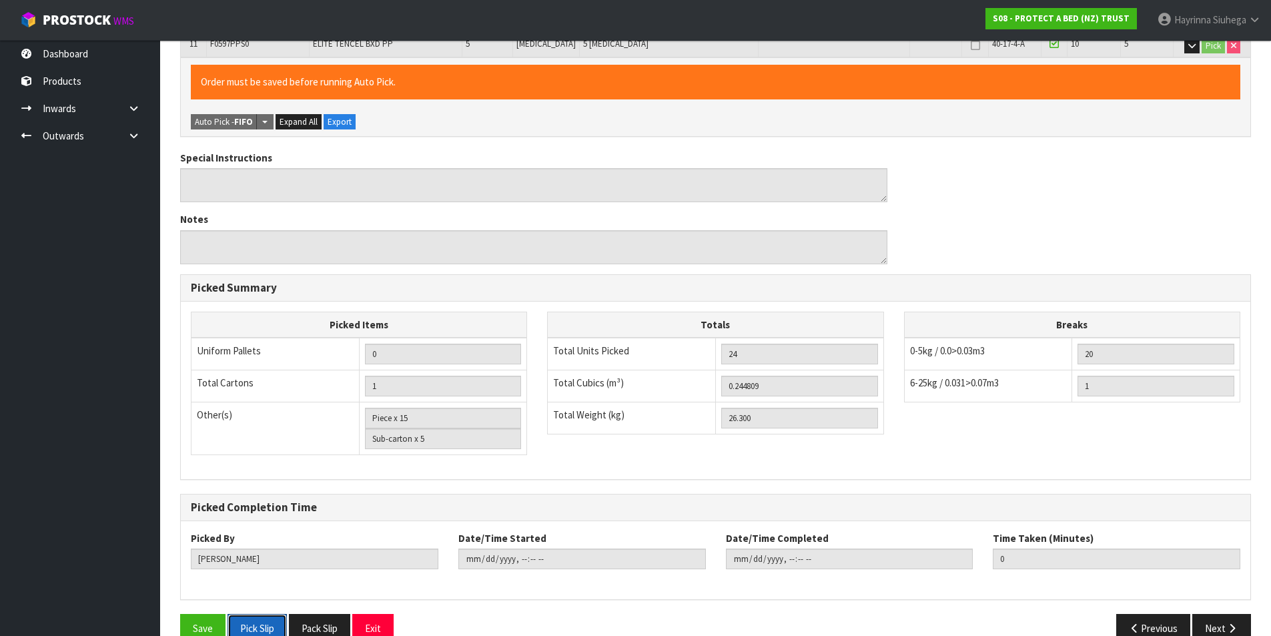
drag, startPoint x: 242, startPoint y: 599, endPoint x: 528, endPoint y: 458, distance: 318.4
click at [242, 613] on button "Pick Slip" at bounding box center [257, 628] width 59 height 29
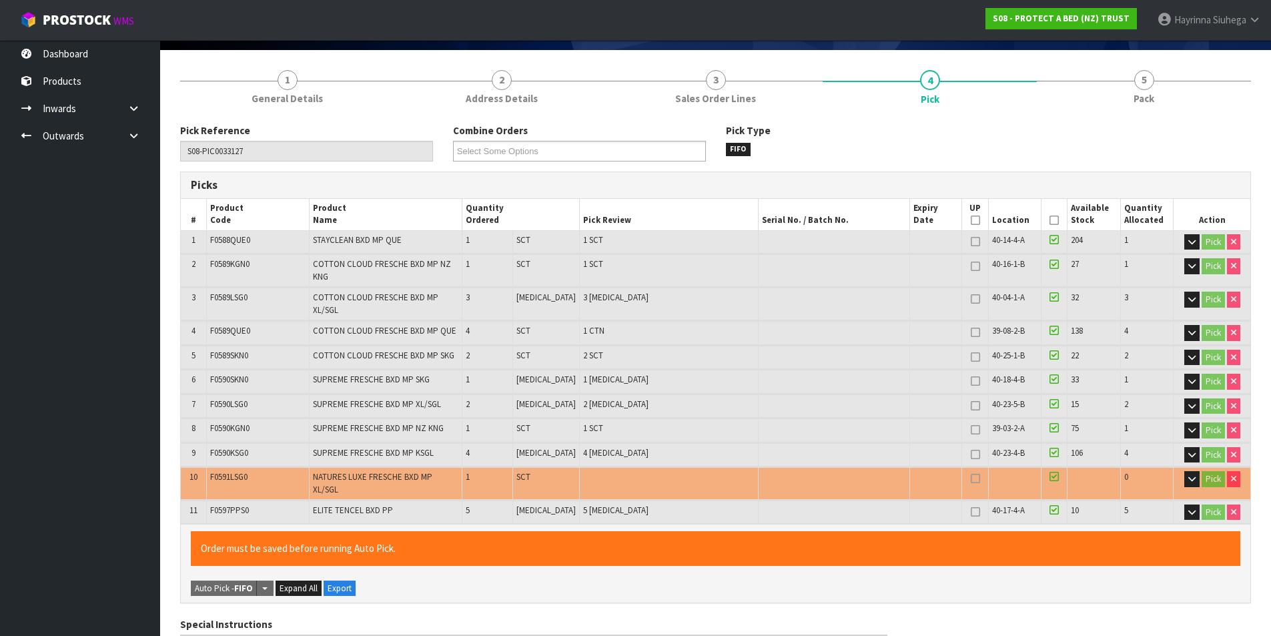
scroll to position [0, 0]
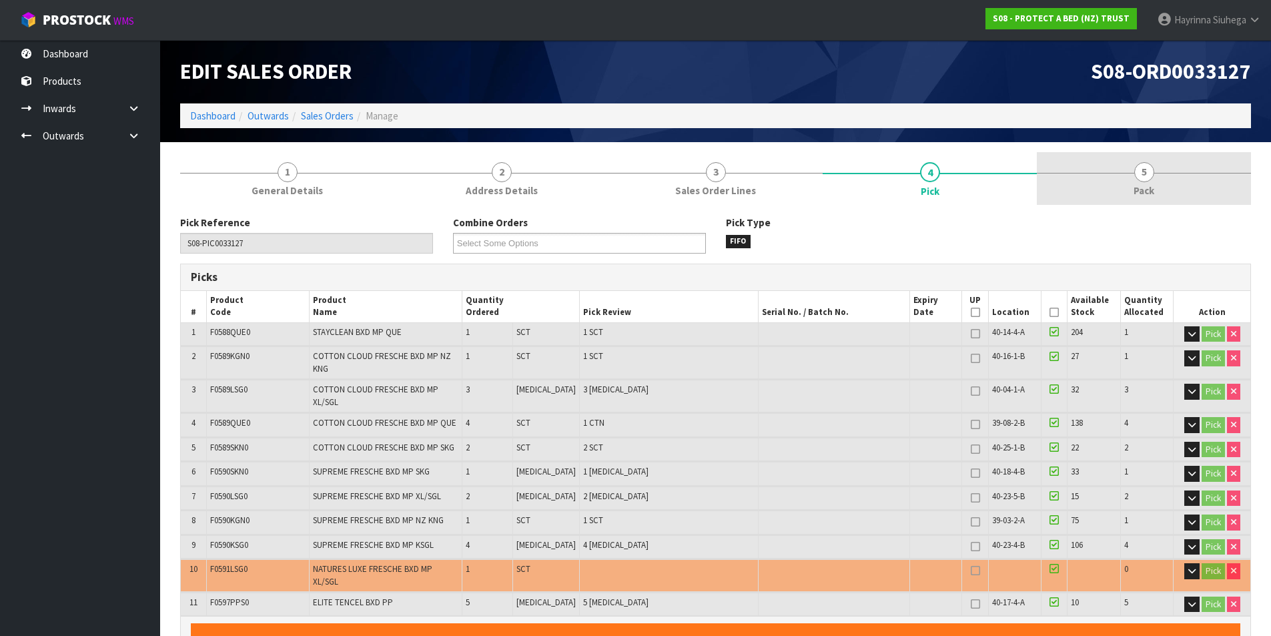
click at [1141, 179] on span "5" at bounding box center [1144, 172] width 20 height 20
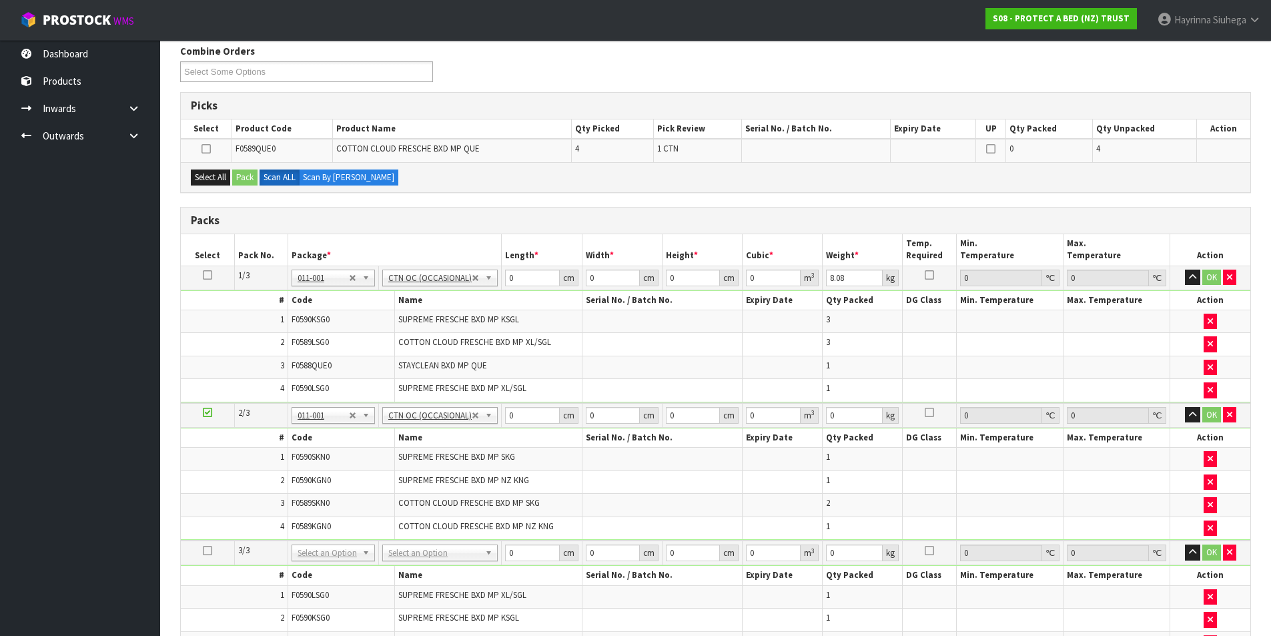
scroll to position [334, 0]
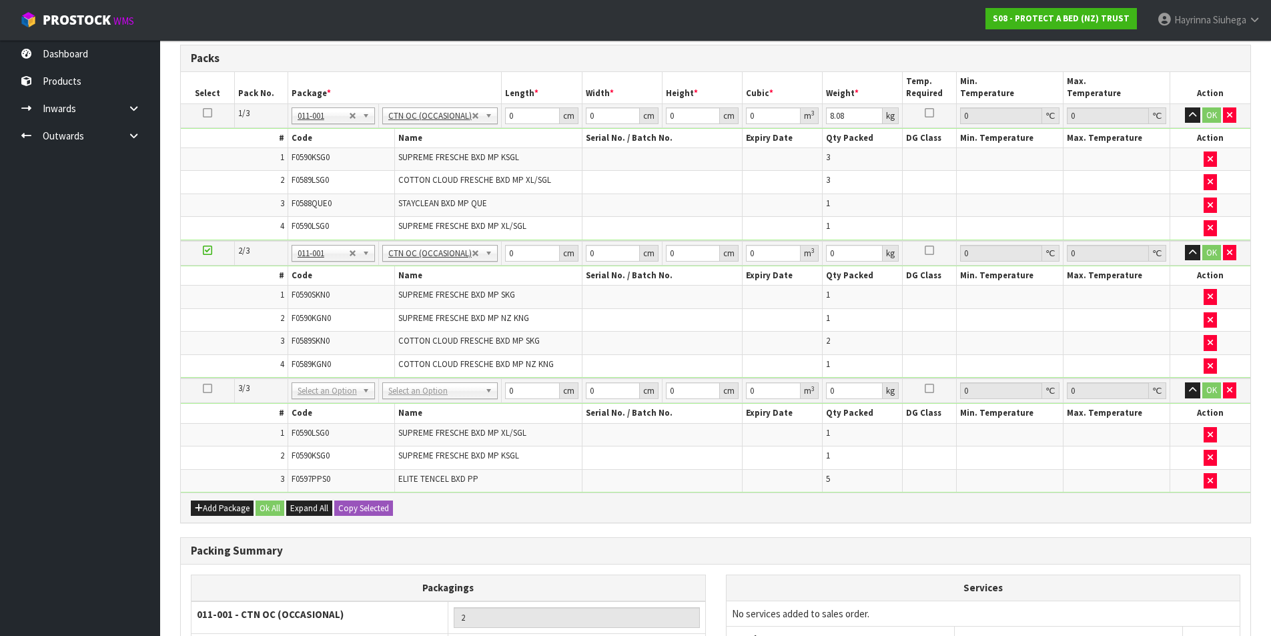
click at [212, 251] on td at bounding box center [207, 253] width 53 height 25
click at [212, 250] on icon at bounding box center [207, 250] width 9 height 1
click at [215, 510] on button "Add Package" at bounding box center [222, 508] width 63 height 16
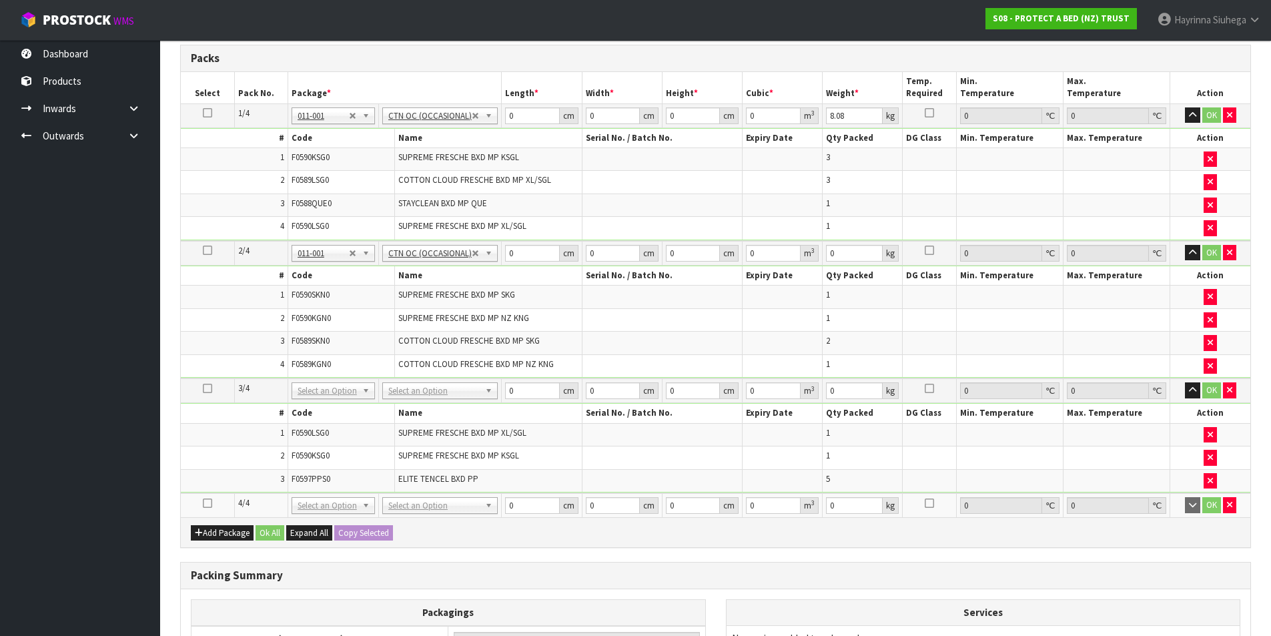
click at [212, 504] on icon at bounding box center [207, 503] width 9 height 1
click at [1226, 504] on button "button" at bounding box center [1229, 505] width 13 height 16
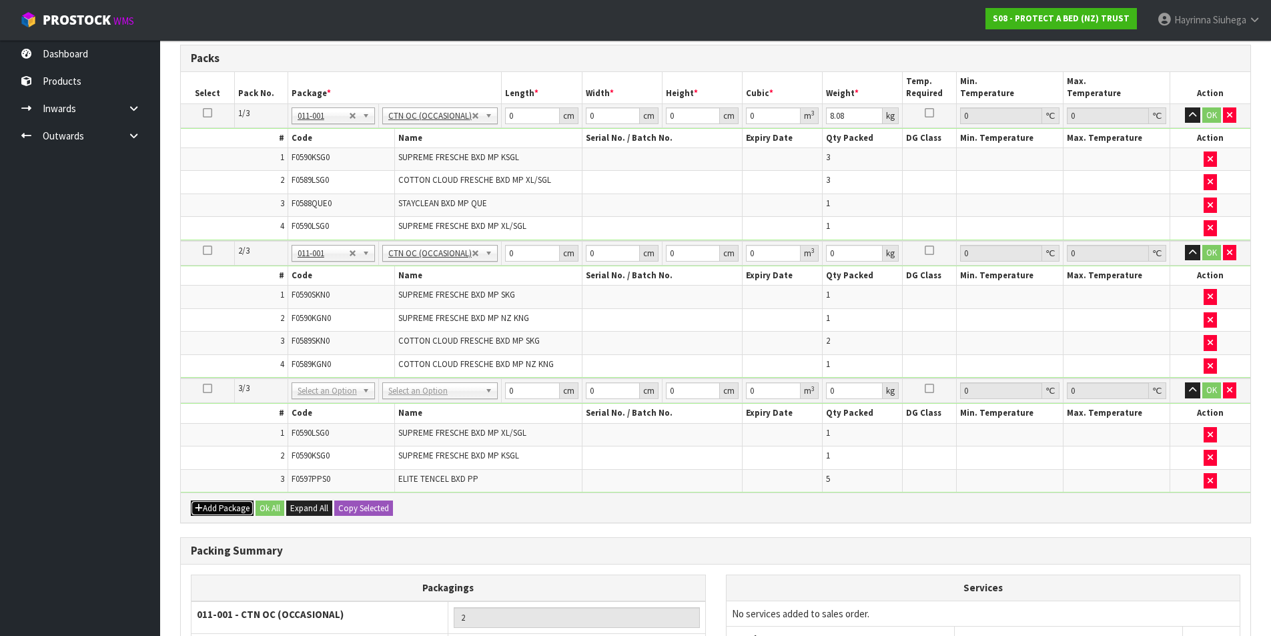
click at [226, 512] on button "Add Package" at bounding box center [222, 508] width 63 height 16
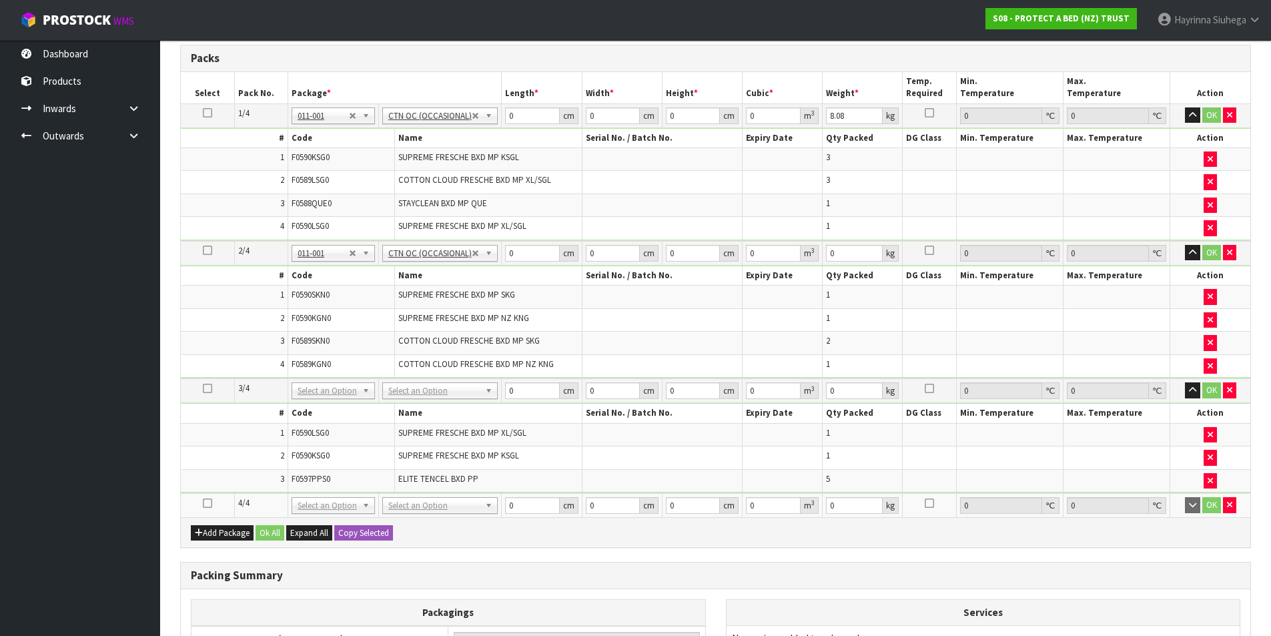
drag, startPoint x: 209, startPoint y: 503, endPoint x: 246, endPoint y: 490, distance: 38.8
click at [208, 503] on icon at bounding box center [207, 503] width 9 height 1
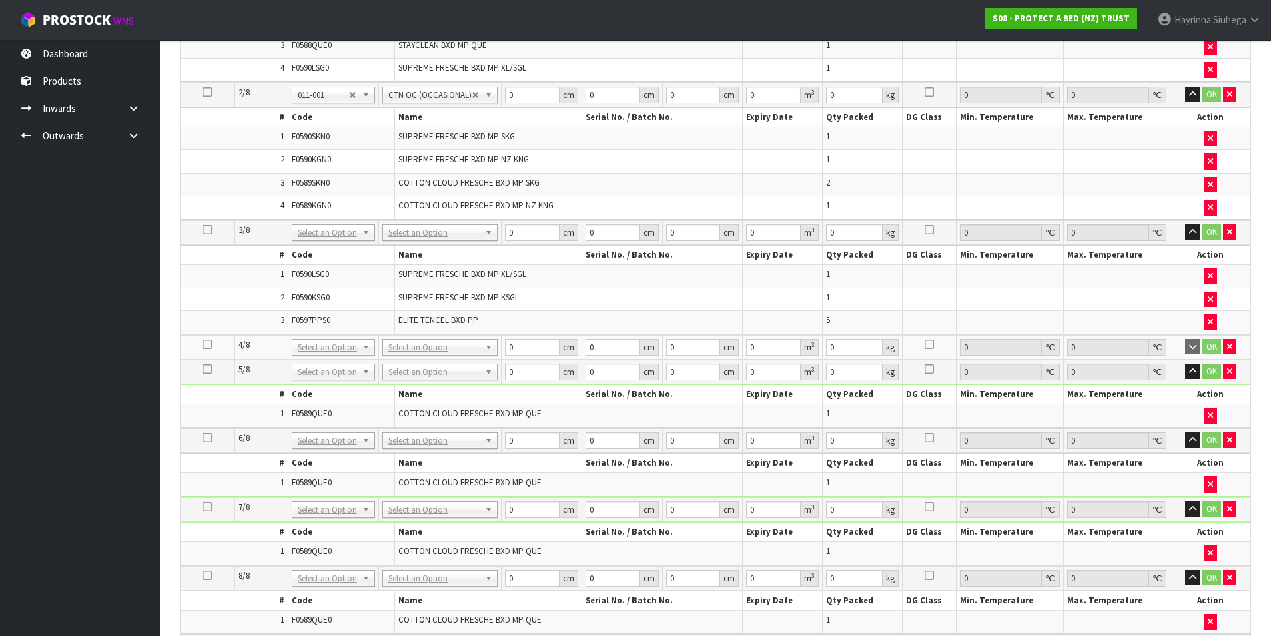
scroll to position [467, 0]
click at [1230, 354] on button "button" at bounding box center [1229, 348] width 13 height 16
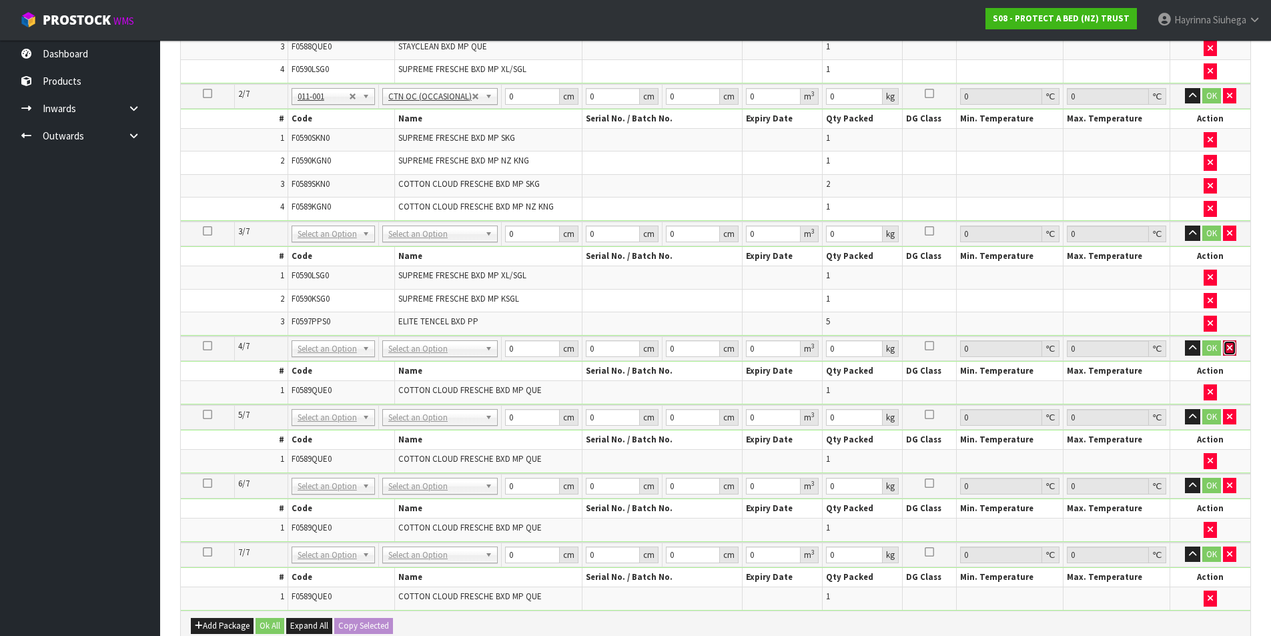
click at [1229, 353] on button "button" at bounding box center [1229, 348] width 13 height 16
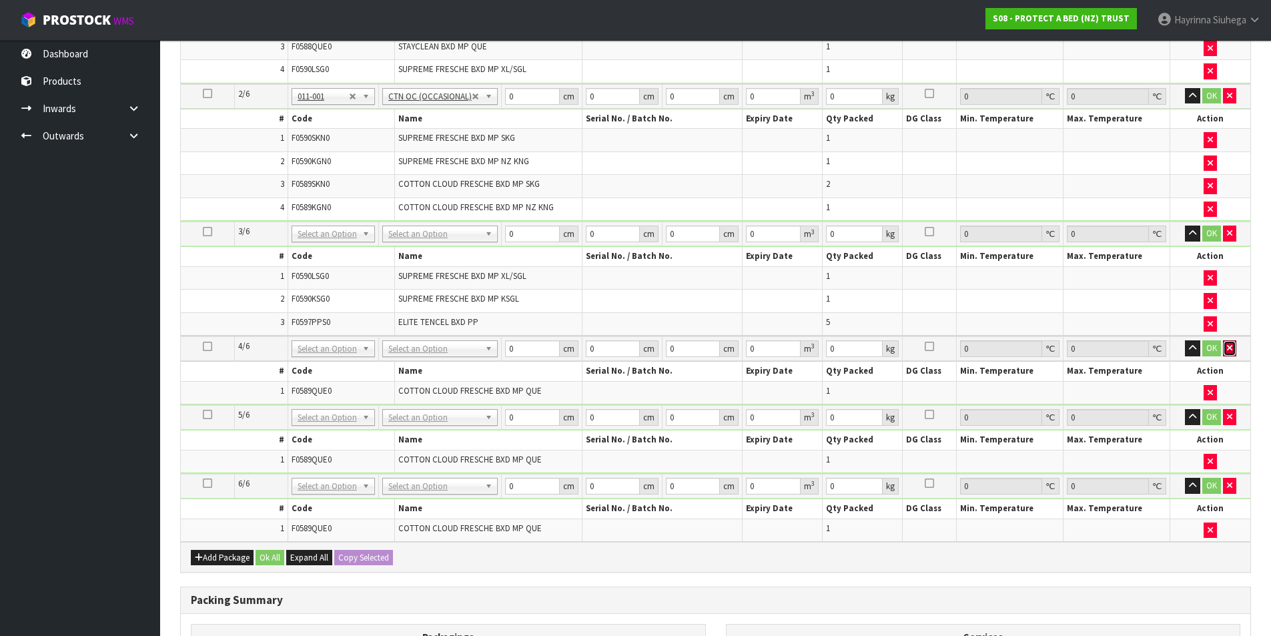
click at [1229, 353] on button "button" at bounding box center [1229, 348] width 13 height 16
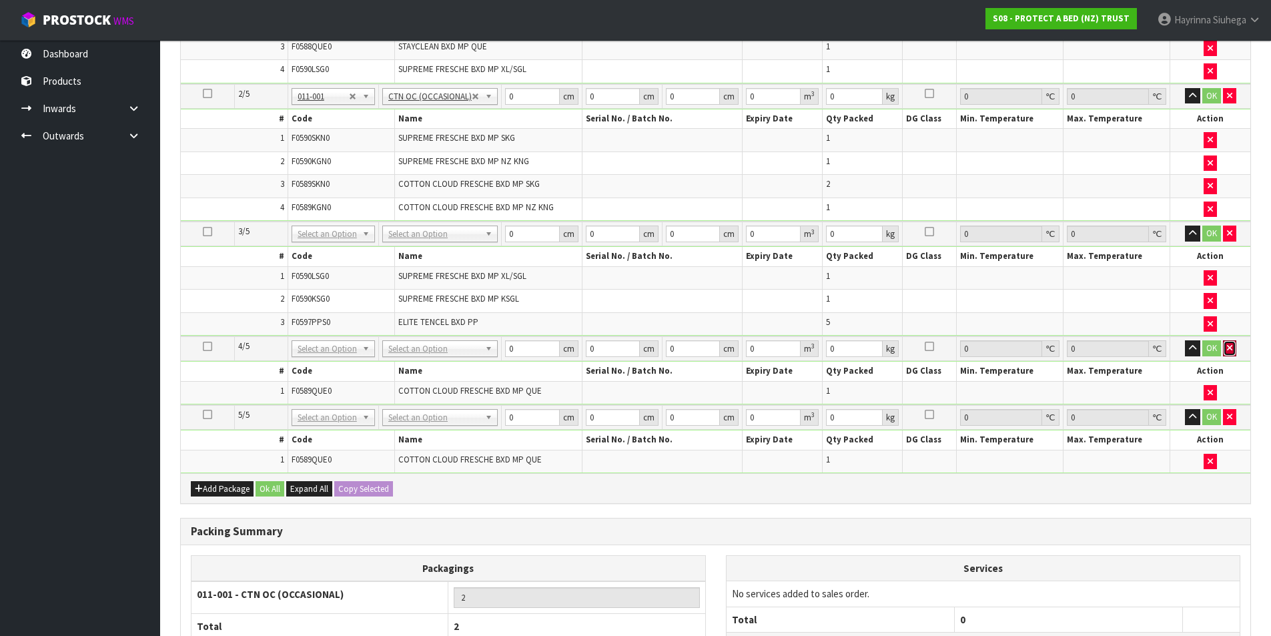
click at [1229, 353] on button "button" at bounding box center [1229, 348] width 13 height 16
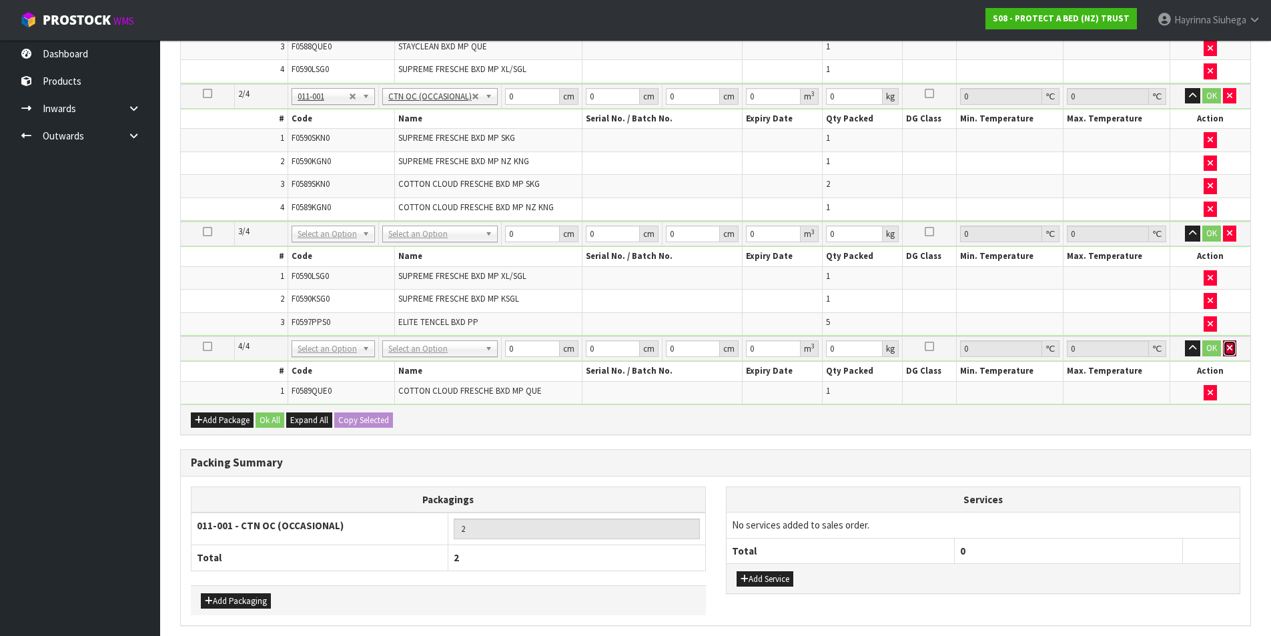
click at [1229, 353] on button "button" at bounding box center [1229, 348] width 13 height 16
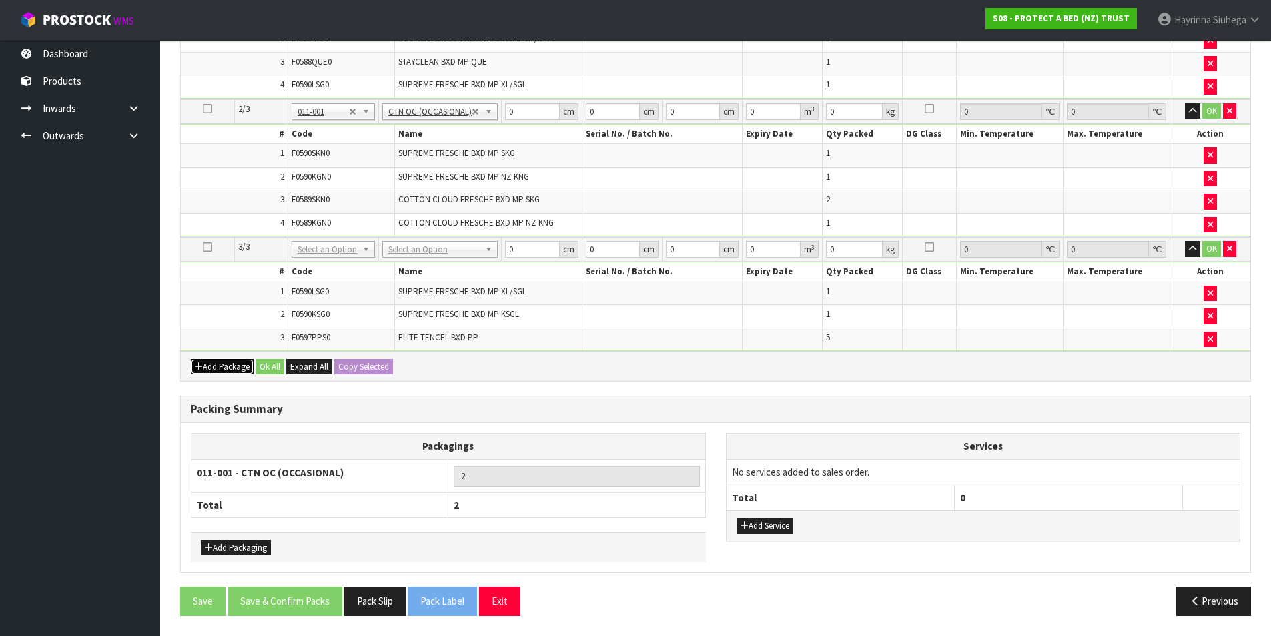
click at [221, 365] on button "Add Package" at bounding box center [222, 367] width 63 height 16
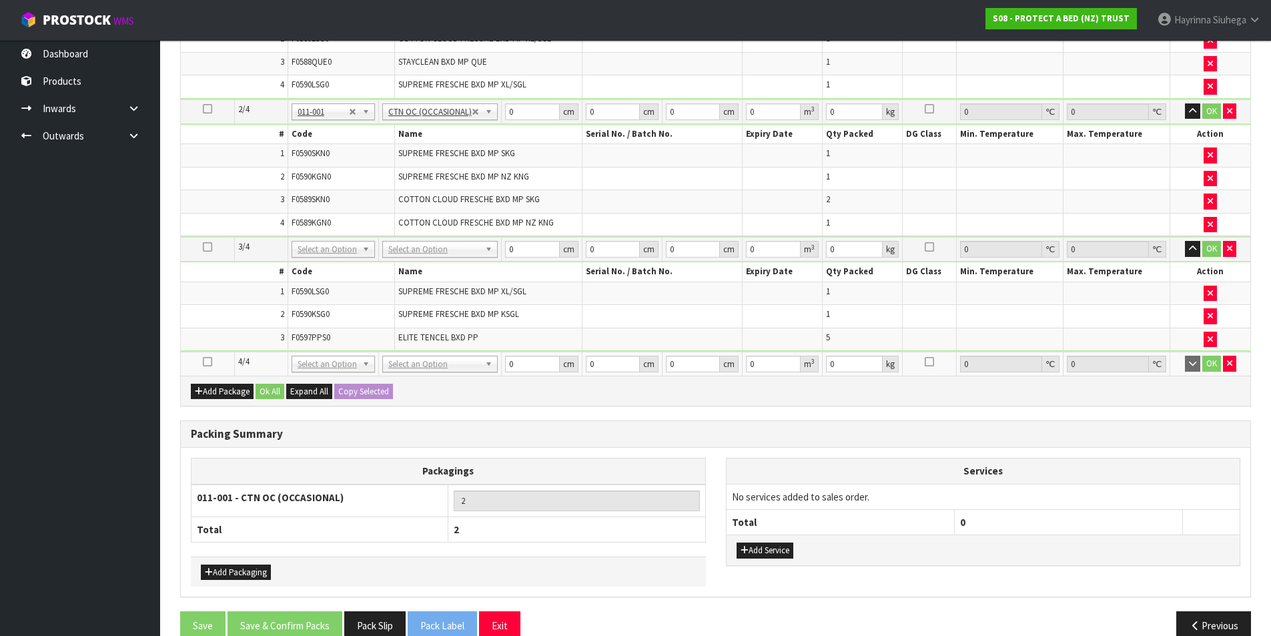
click at [210, 362] on icon at bounding box center [207, 362] width 9 height 1
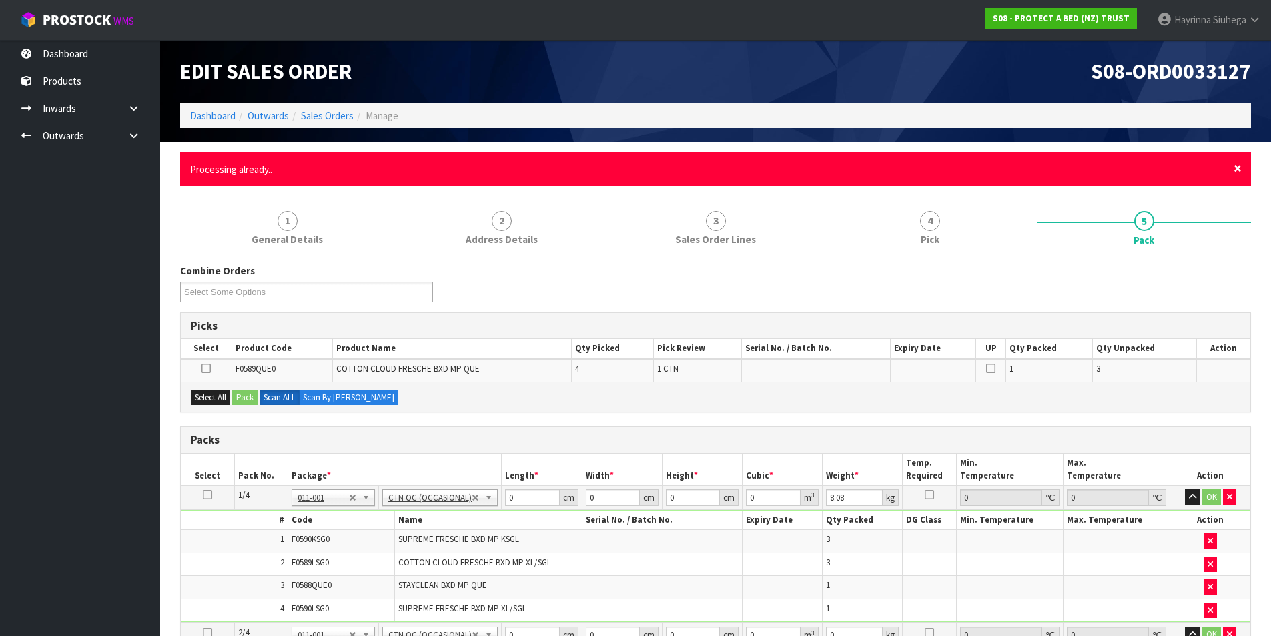
click at [1234, 170] on span "×" at bounding box center [1238, 168] width 8 height 19
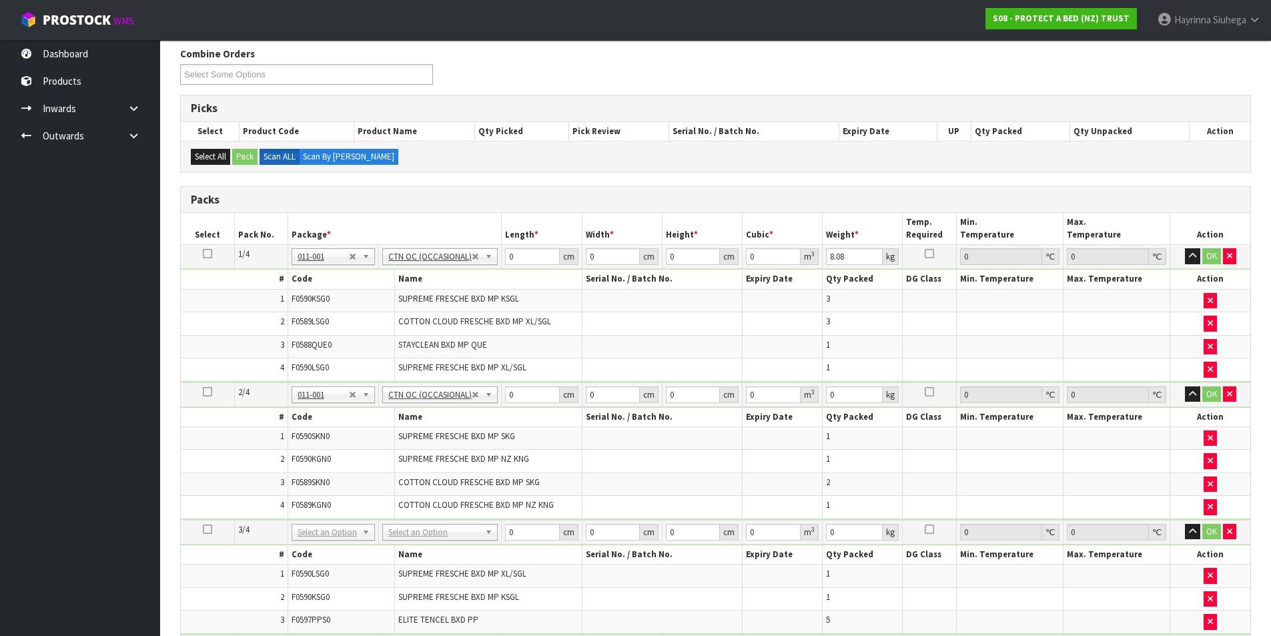
scroll to position [267, 0]
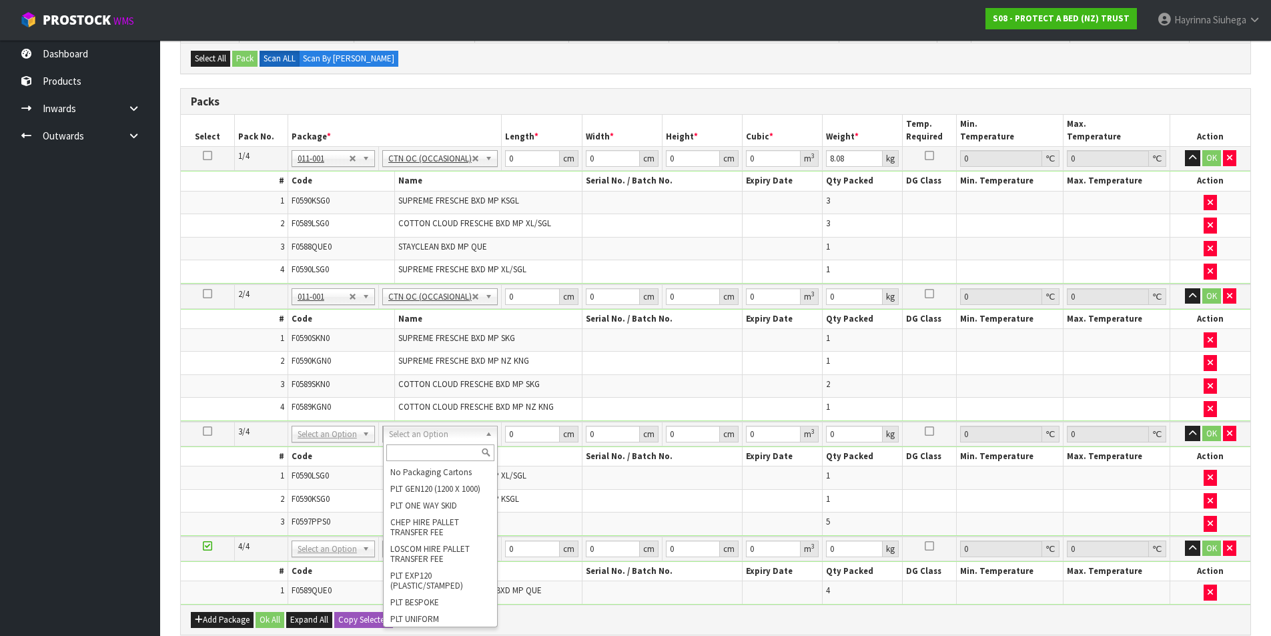
drag, startPoint x: 432, startPoint y: 452, endPoint x: 463, endPoint y: 451, distance: 31.4
click at [434, 452] on input "text" at bounding box center [440, 452] width 108 height 17
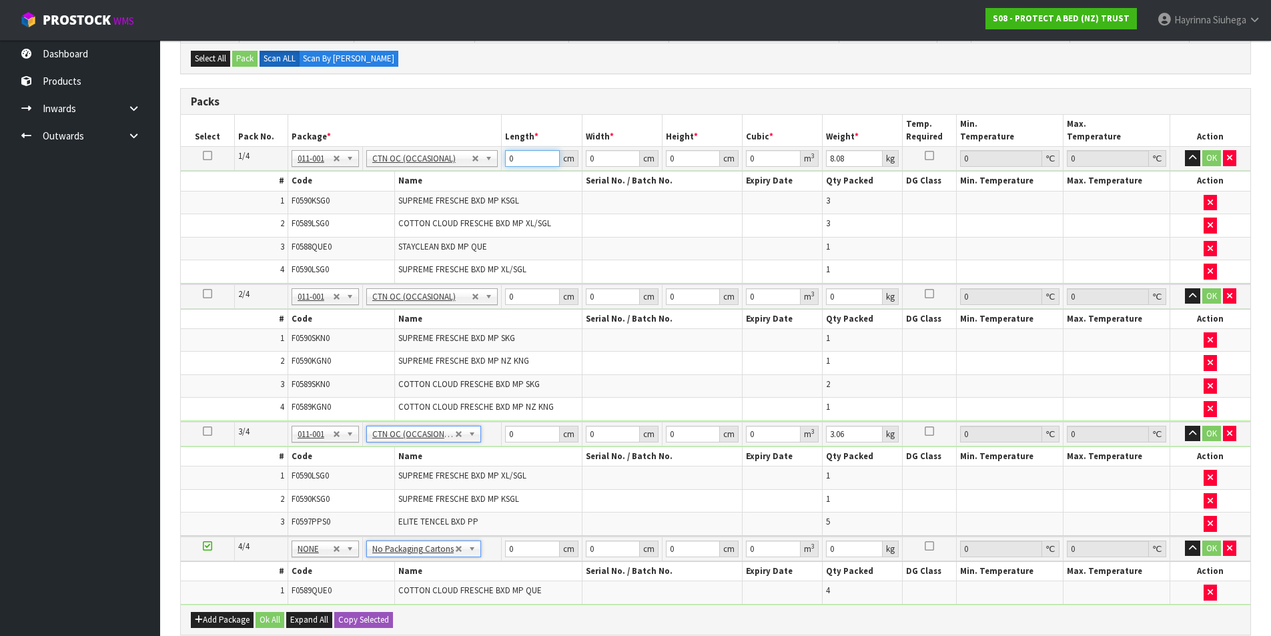
click at [505, 157] on input "0" at bounding box center [532, 158] width 54 height 17
click button "OK" at bounding box center [1211, 158] width 19 height 16
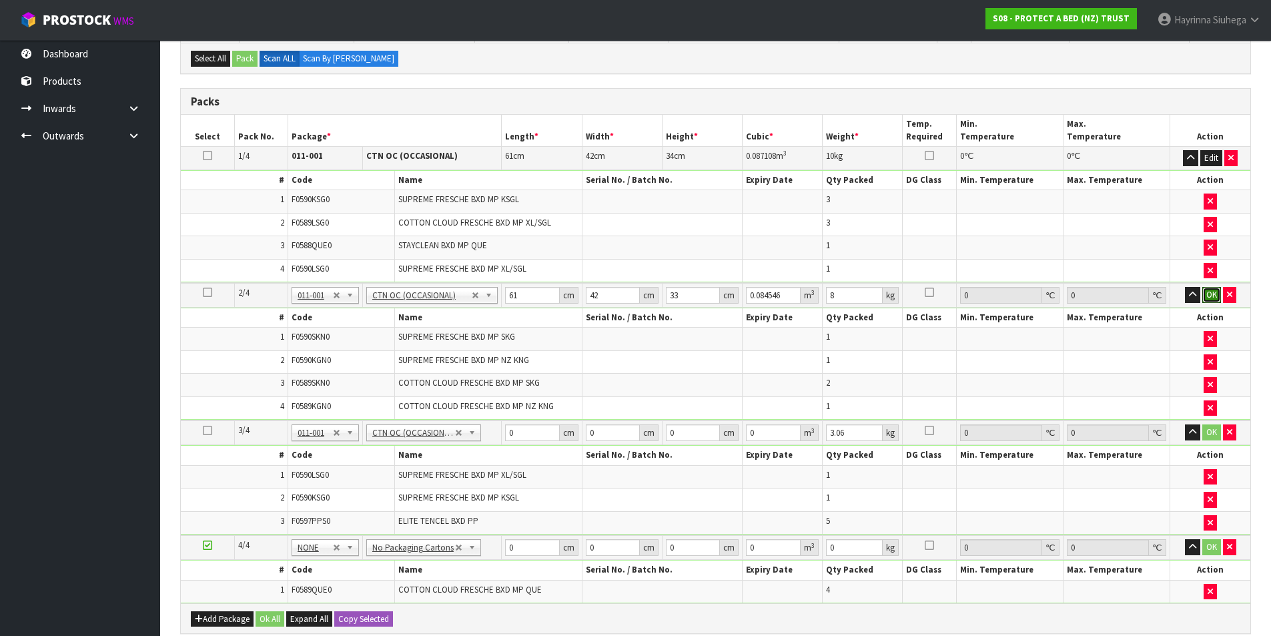
click button "OK" at bounding box center [1211, 295] width 19 height 16
click button "OK" at bounding box center [1211, 432] width 19 height 16
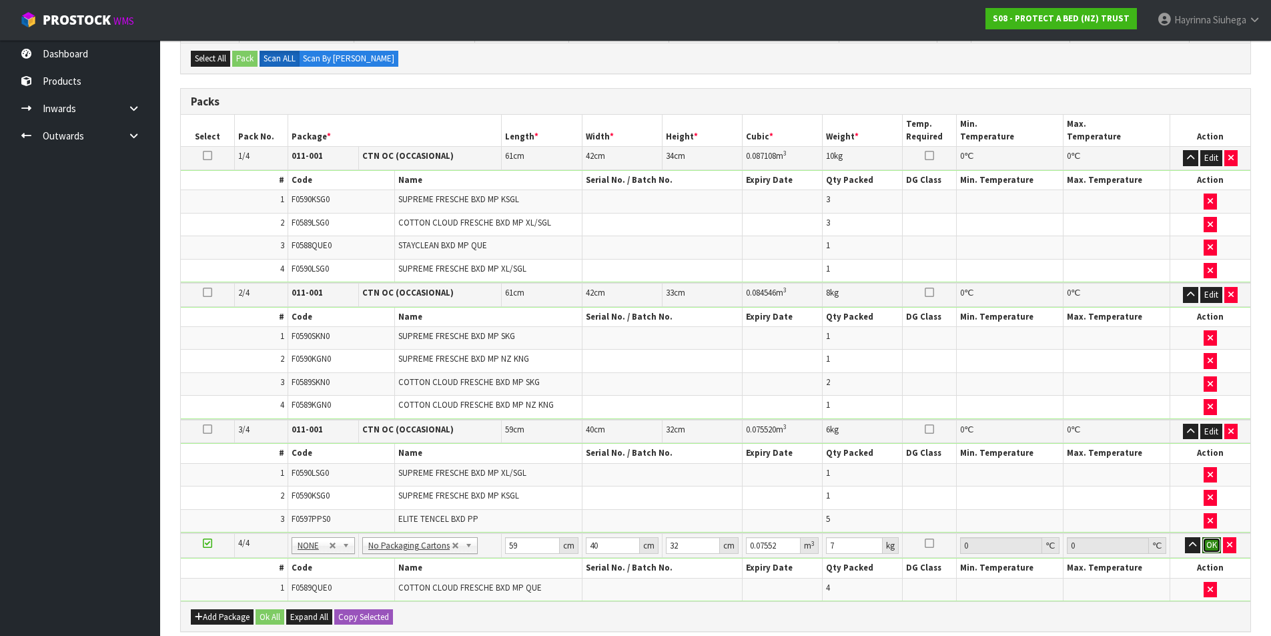
click button "OK" at bounding box center [1211, 545] width 19 height 16
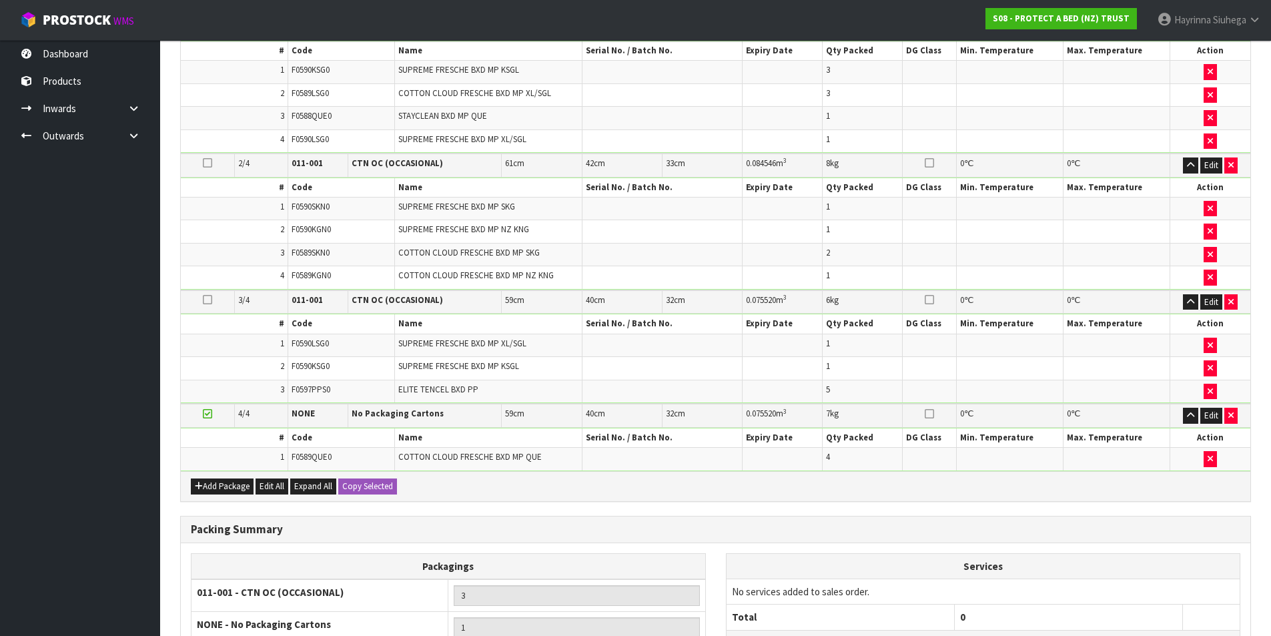
scroll to position [548, 0]
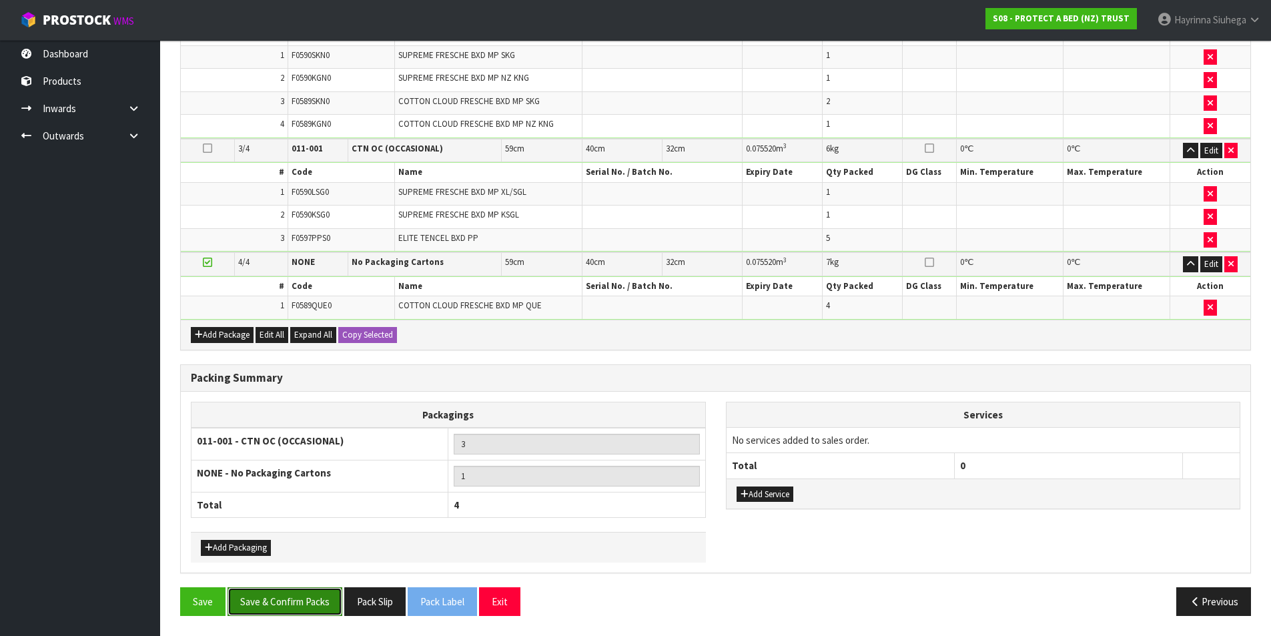
click at [319, 591] on button "Save & Confirm Packs" at bounding box center [285, 601] width 115 height 29
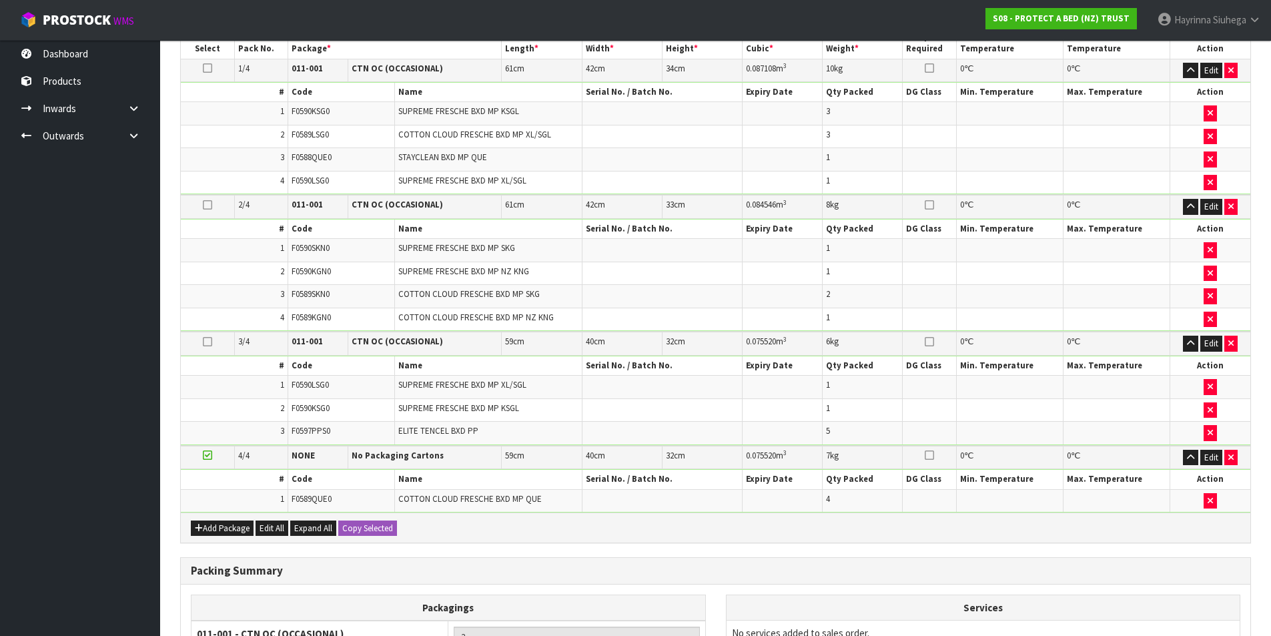
scroll to position [209, 0]
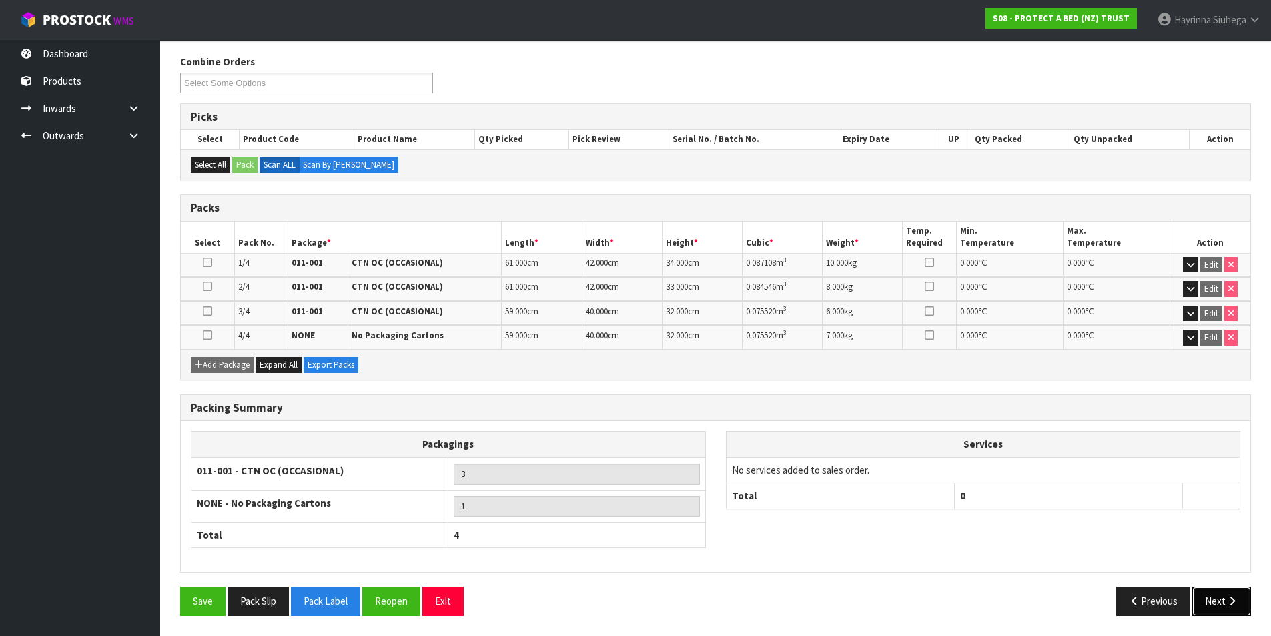
click at [1238, 598] on icon "button" at bounding box center [1232, 601] width 13 height 10
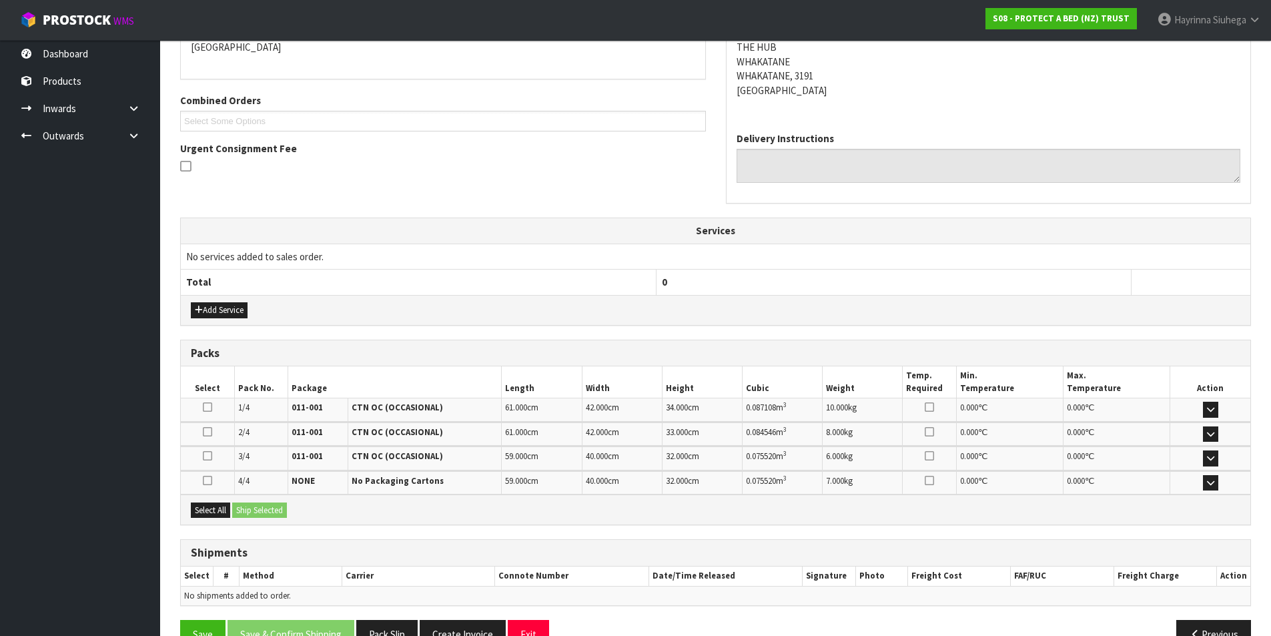
scroll to position [336, 0]
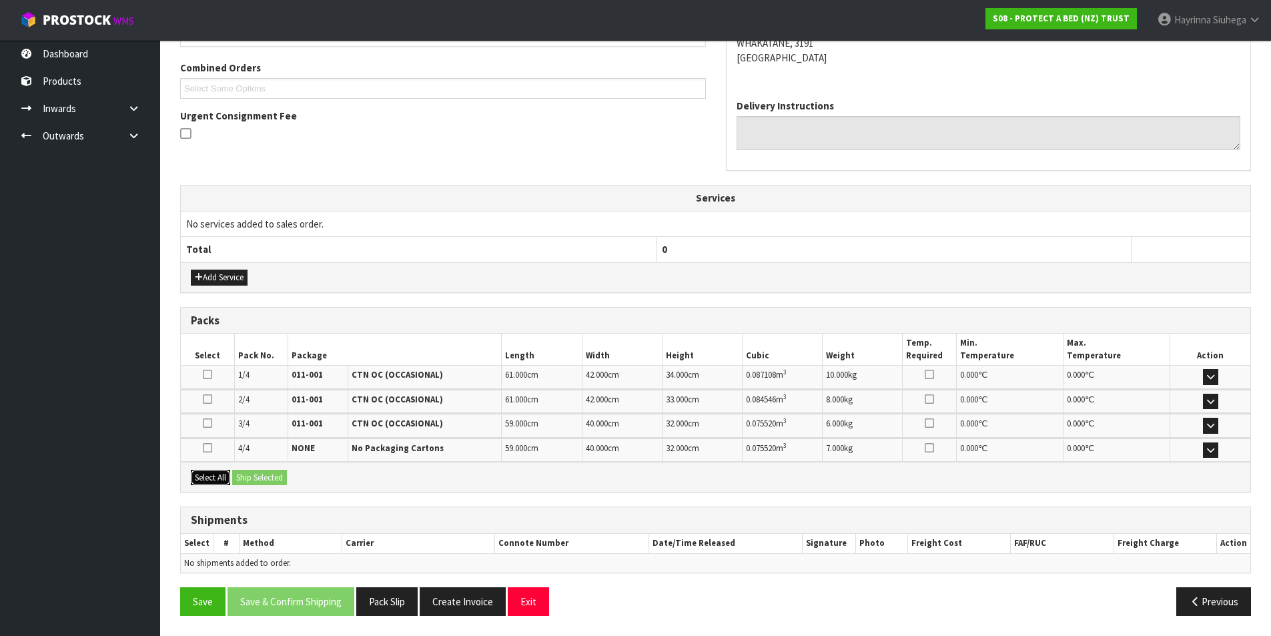
click at [210, 482] on button "Select All" at bounding box center [210, 478] width 39 height 16
click at [259, 479] on button "Ship Selected" at bounding box center [259, 478] width 55 height 16
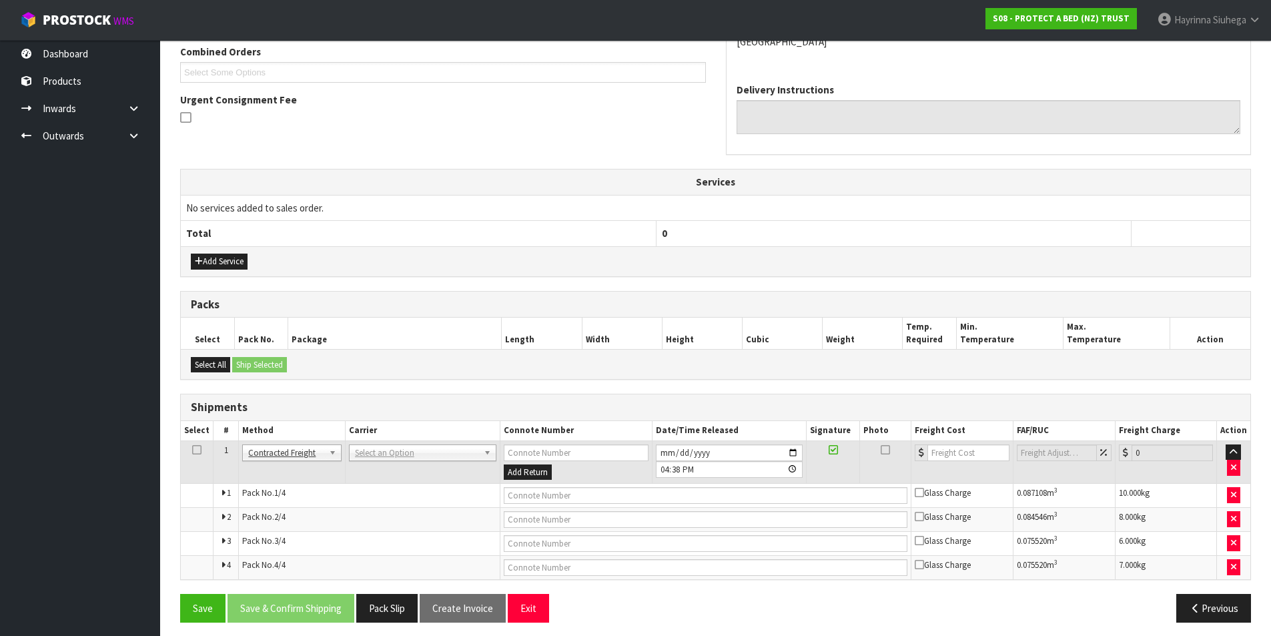
scroll to position [359, 0]
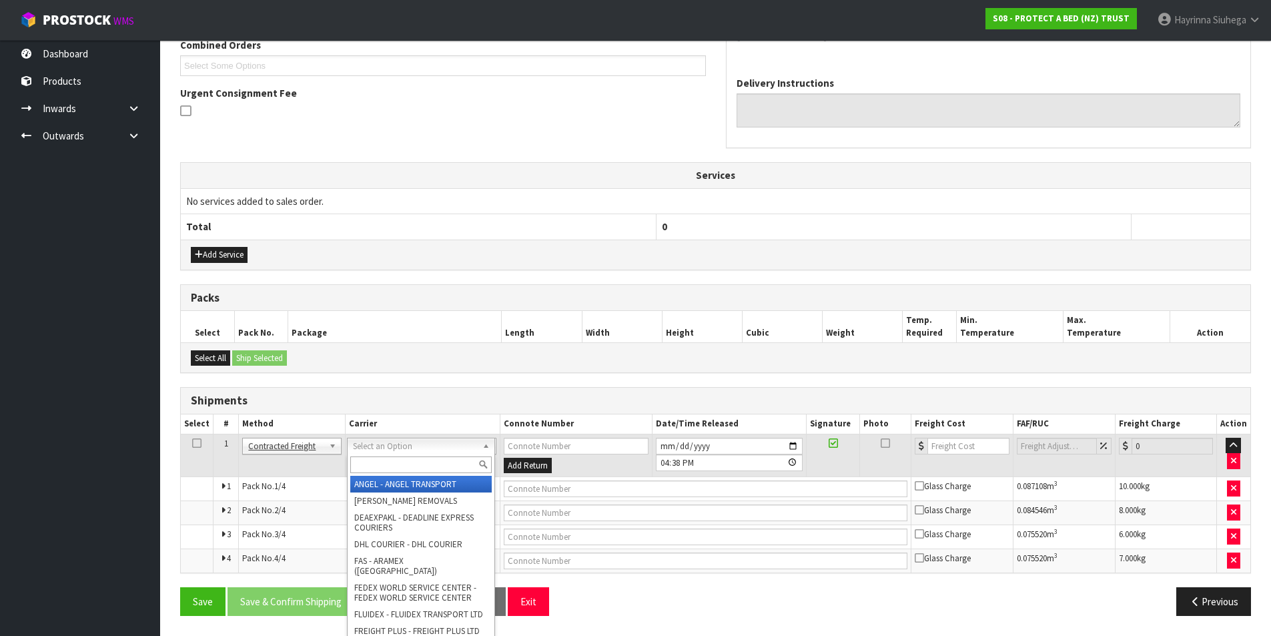
click at [387, 472] on input "text" at bounding box center [420, 464] width 141 height 17
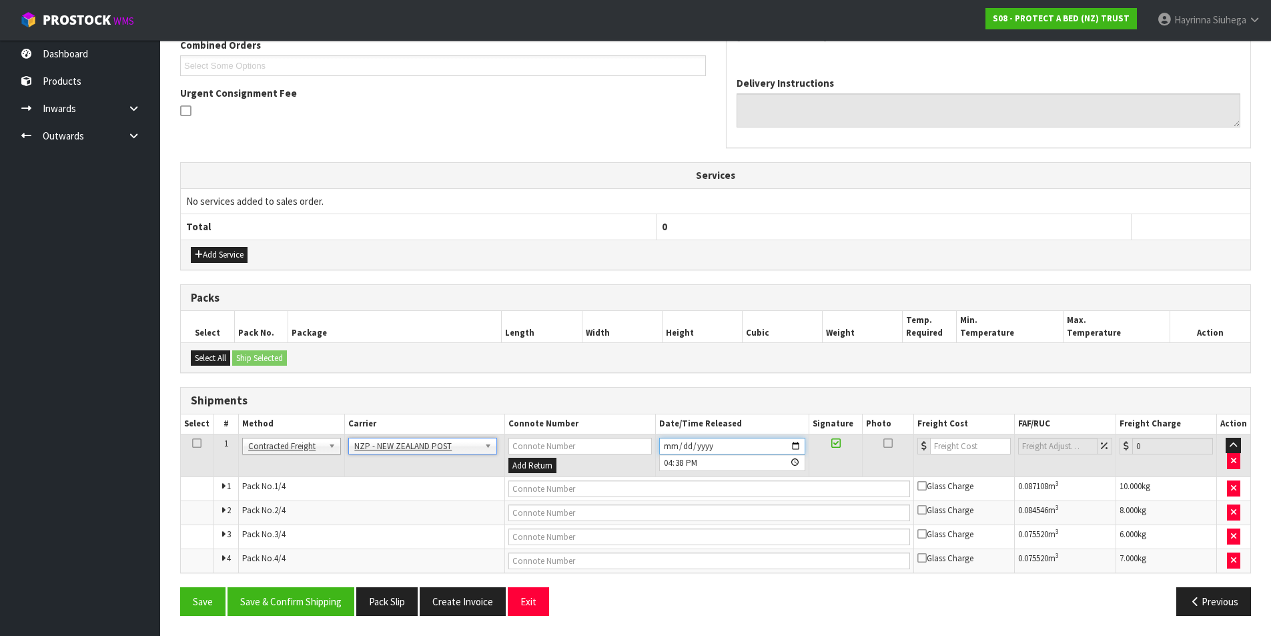
drag, startPoint x: 669, startPoint y: 443, endPoint x: 677, endPoint y: 448, distance: 9.3
click at [669, 444] on input "[DATE]" at bounding box center [732, 446] width 146 height 17
click at [327, 588] on button "Save & Confirm Shipping" at bounding box center [291, 601] width 127 height 29
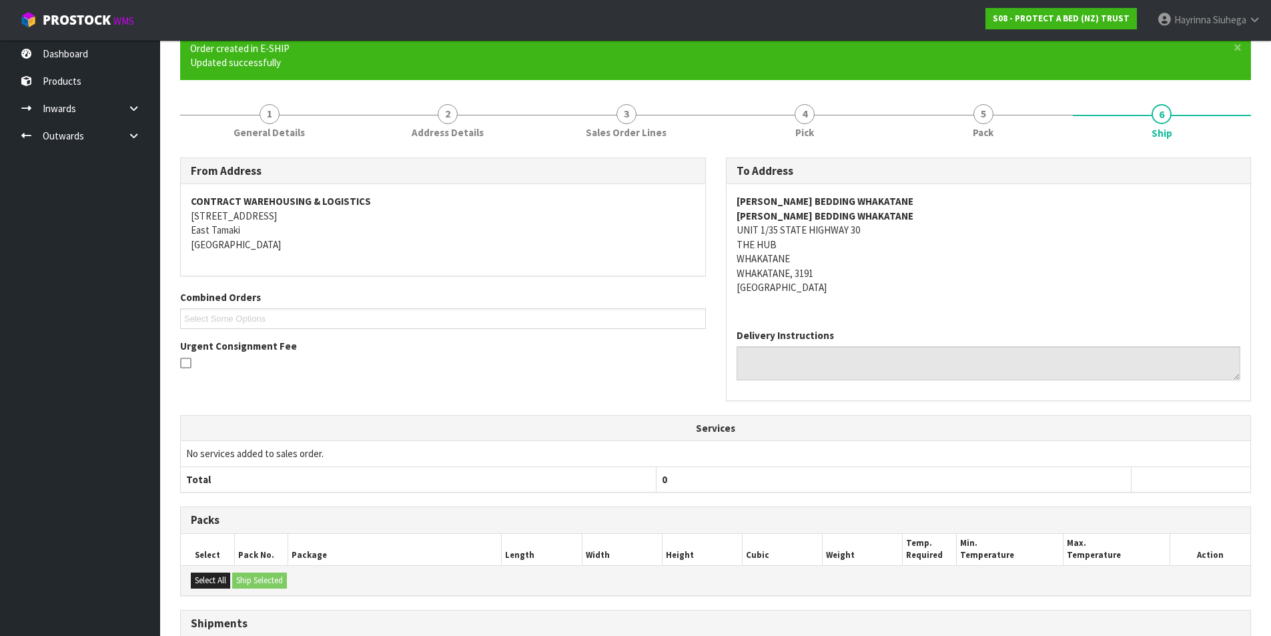
scroll to position [337, 0]
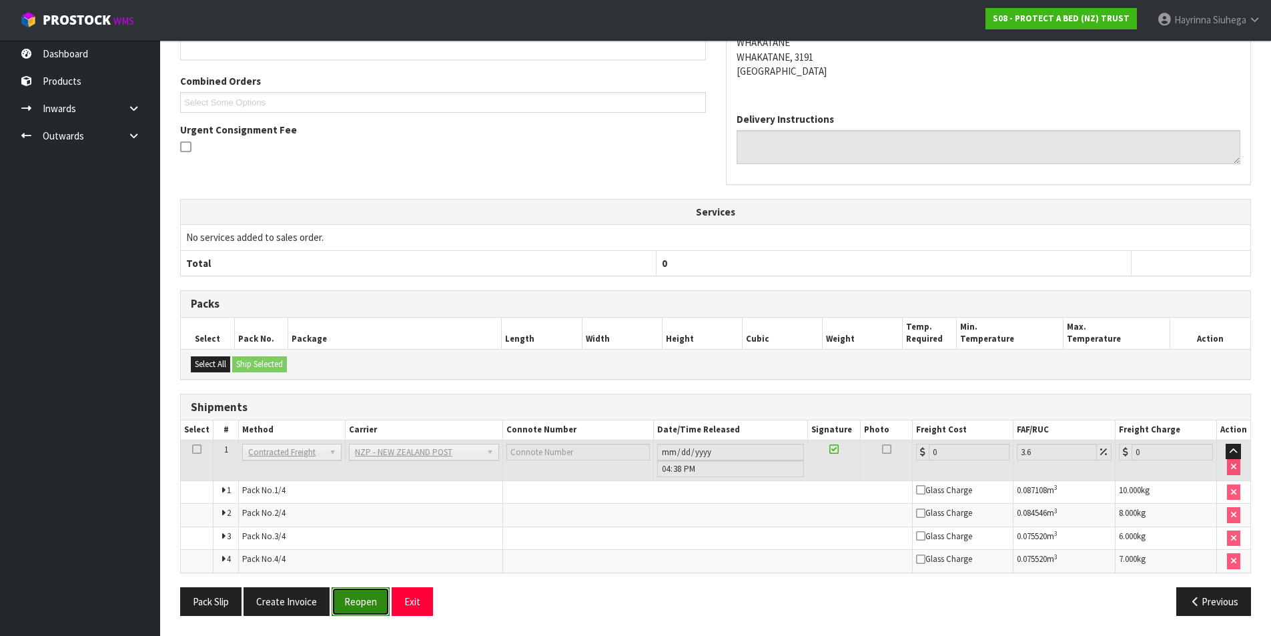
click at [361, 605] on button "Reopen" at bounding box center [361, 601] width 58 height 29
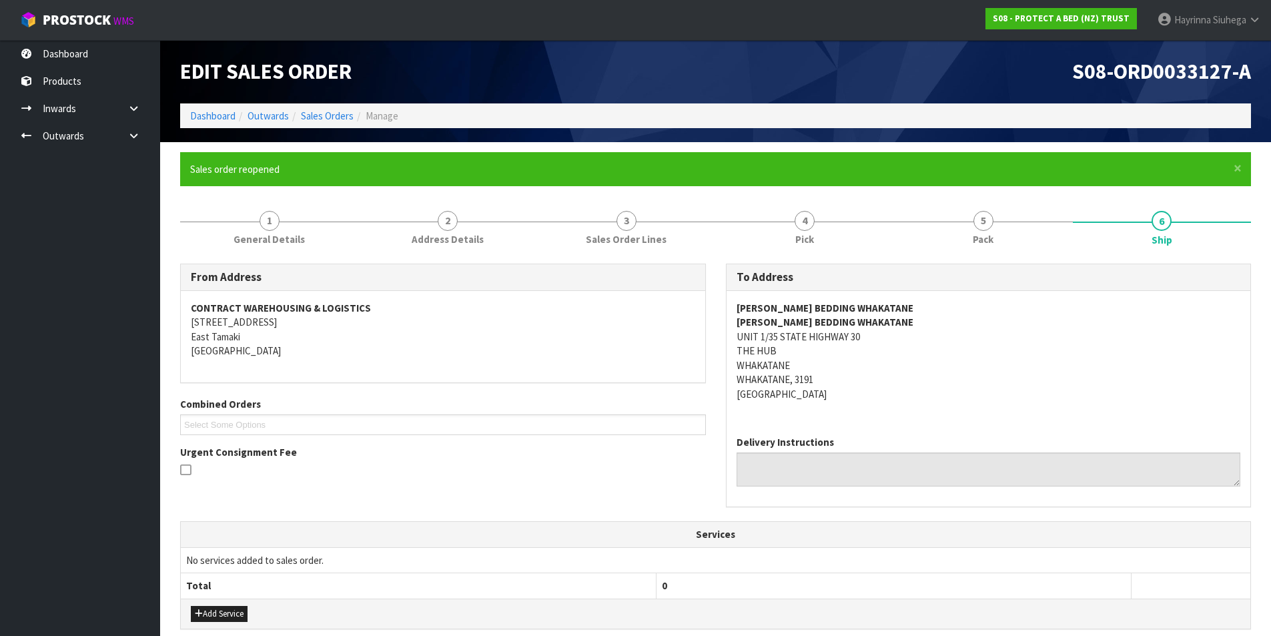
click at [943, 197] on form "× Close Sales order reopened 1 General Details 2 Address Details 3 Sales Order …" at bounding box center [715, 568] width 1071 height 833
click at [989, 222] on span "5" at bounding box center [983, 221] width 20 height 20
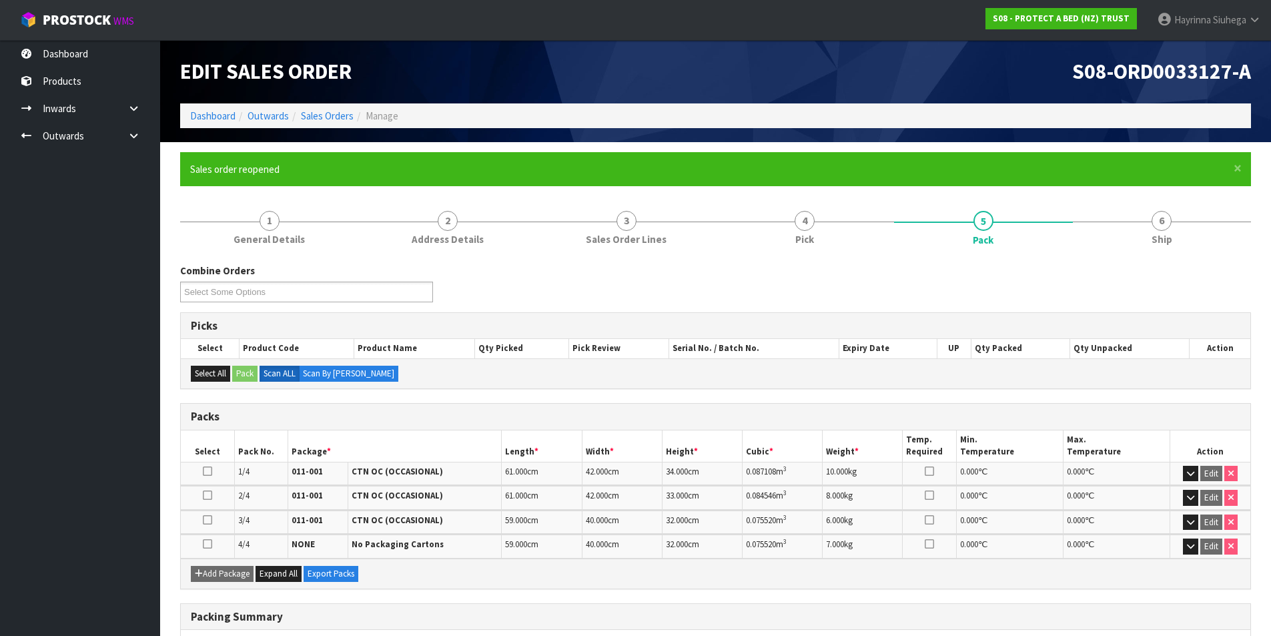
scroll to position [209, 0]
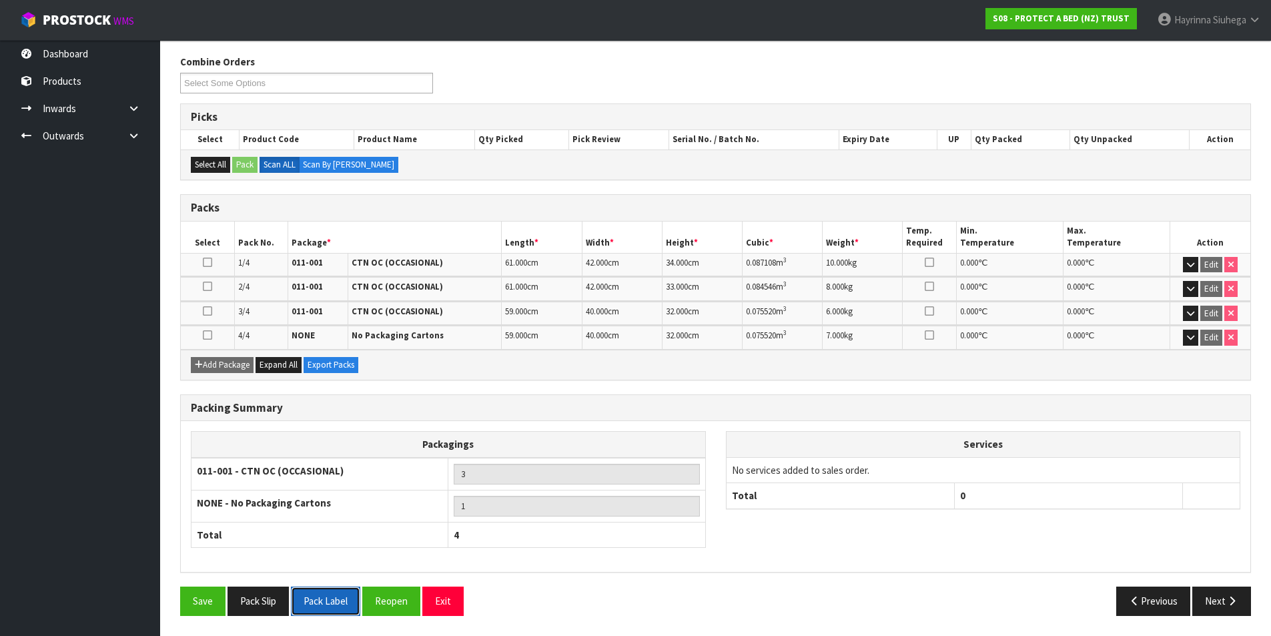
drag, startPoint x: 331, startPoint y: 606, endPoint x: 336, endPoint y: 601, distance: 7.1
click at [332, 605] on button "Pack Label" at bounding box center [325, 600] width 69 height 29
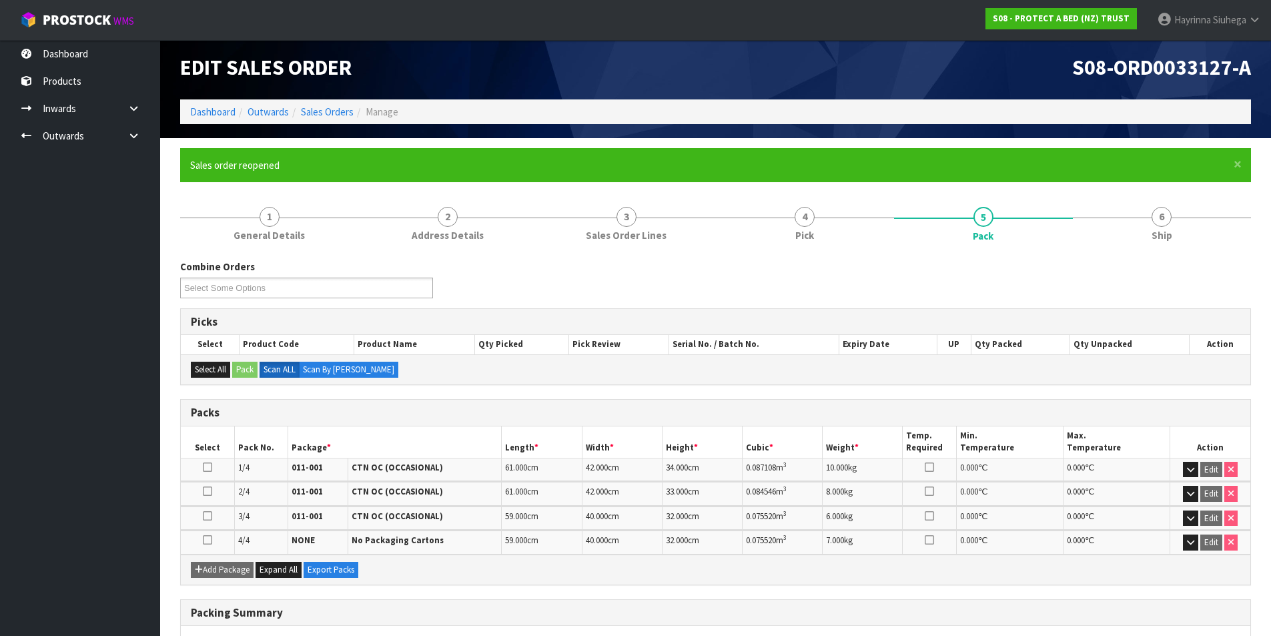
scroll to position [0, 0]
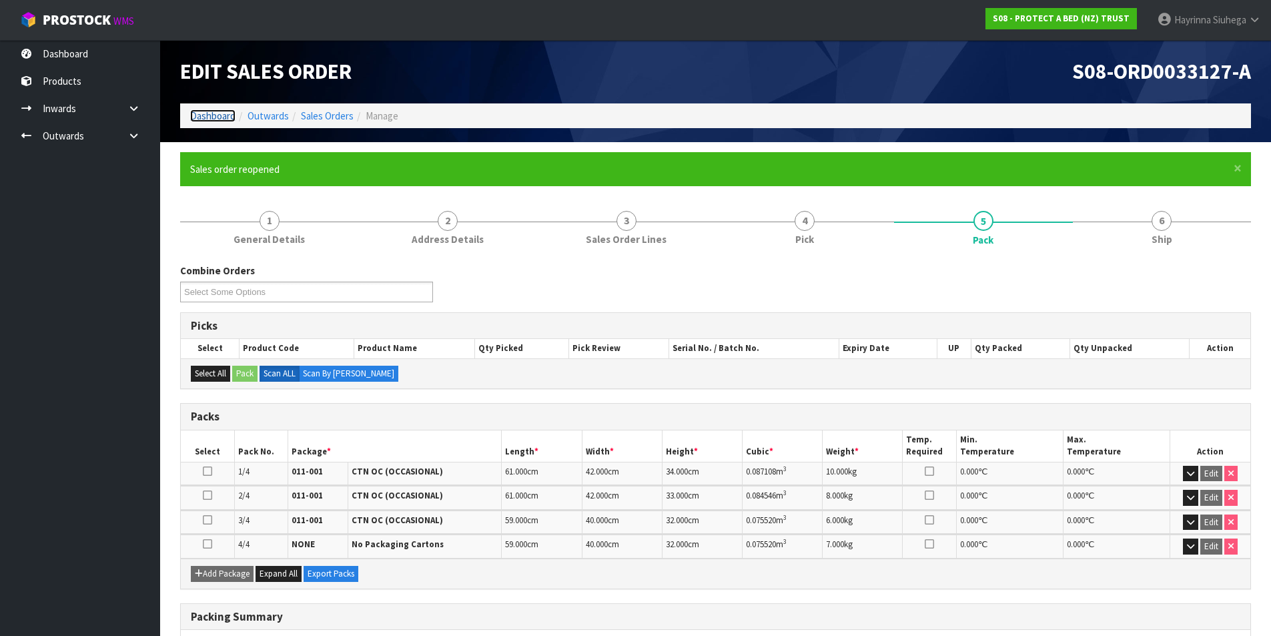
click at [226, 115] on link "Dashboard" at bounding box center [212, 115] width 45 height 13
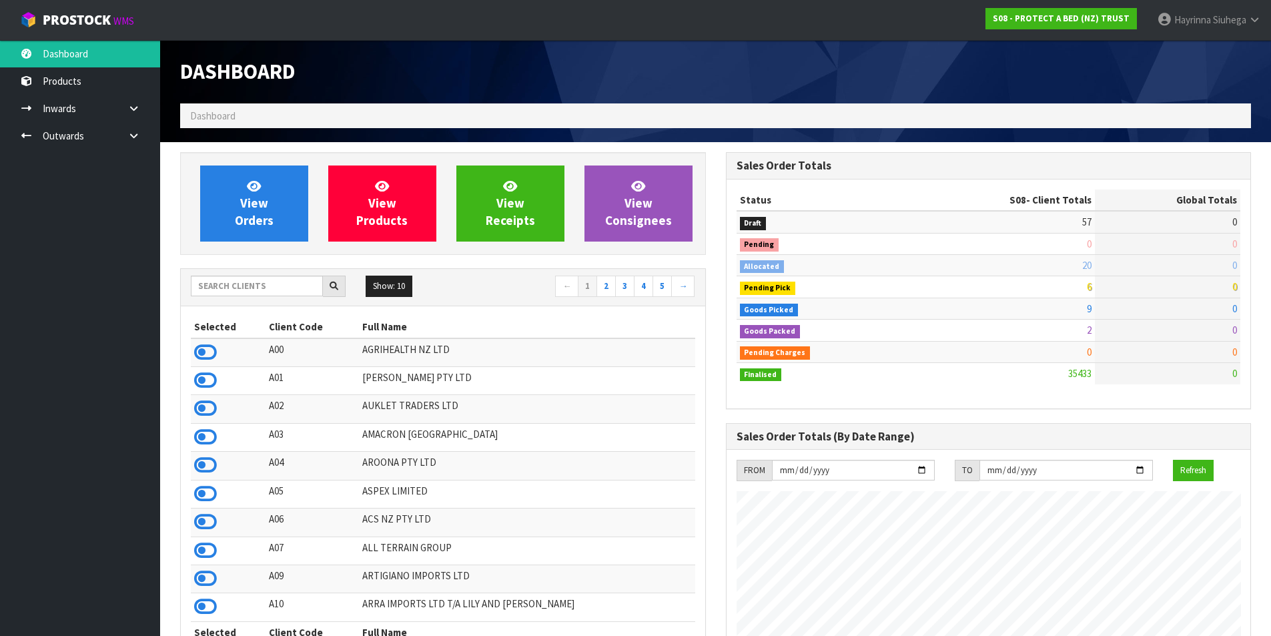
scroll to position [1011, 545]
click at [292, 293] on input "text" at bounding box center [257, 286] width 132 height 21
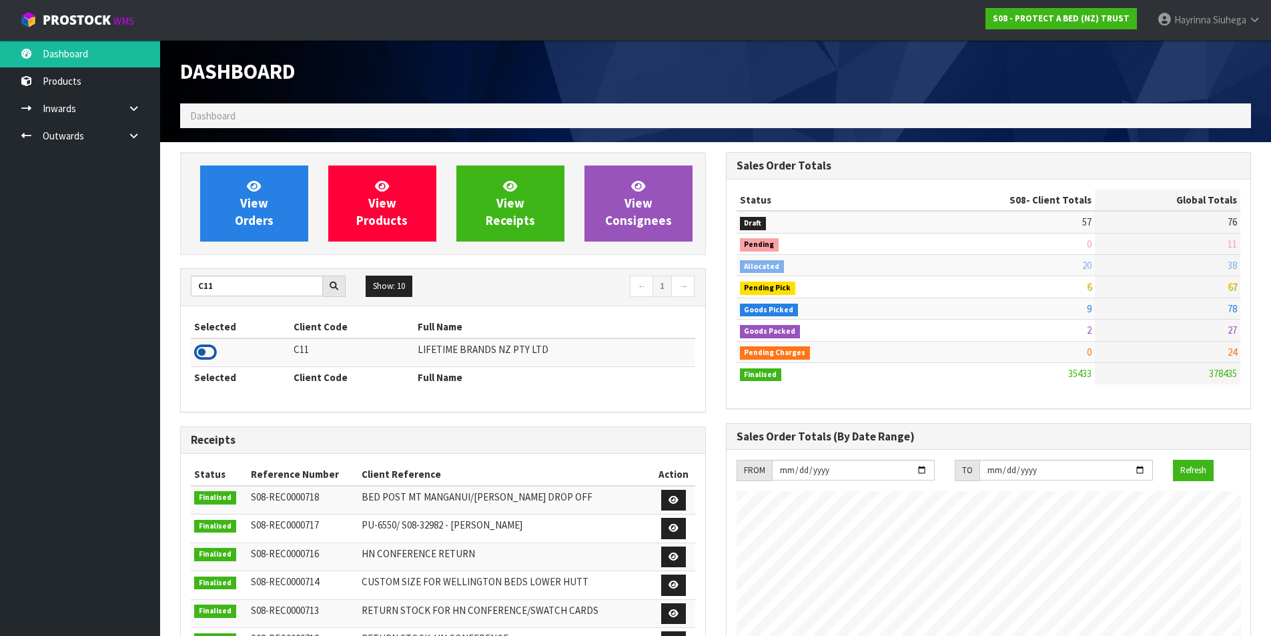
click at [204, 347] on icon at bounding box center [205, 352] width 23 height 20
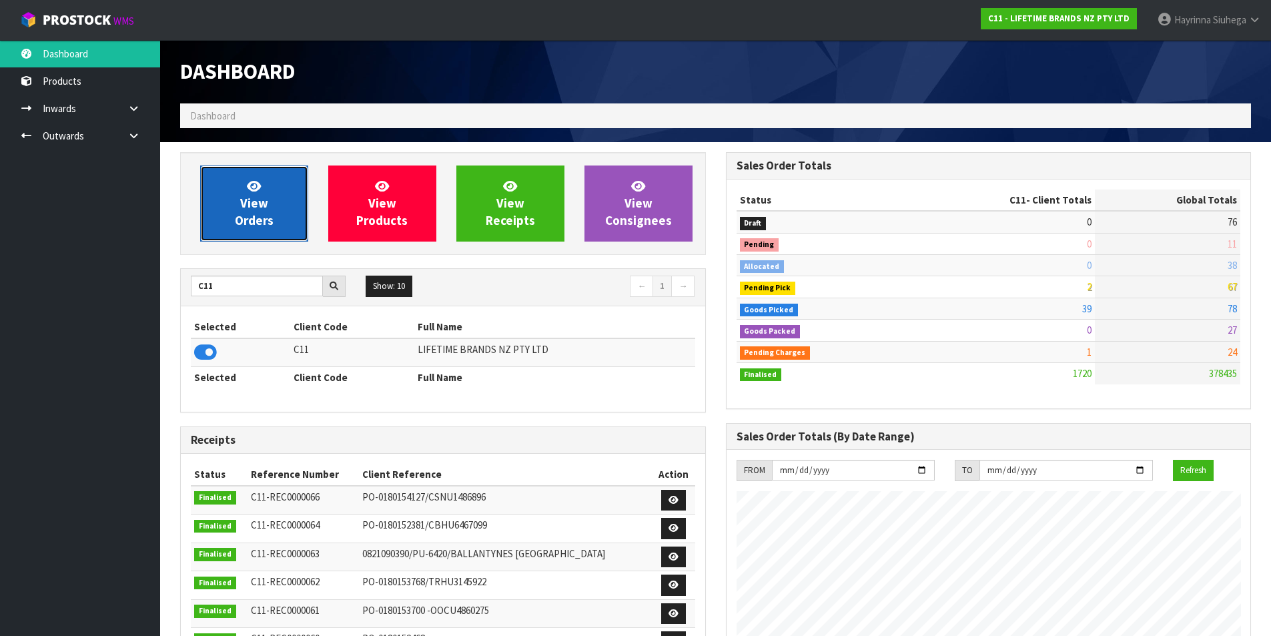
click at [229, 210] on link "View Orders" at bounding box center [254, 203] width 108 height 76
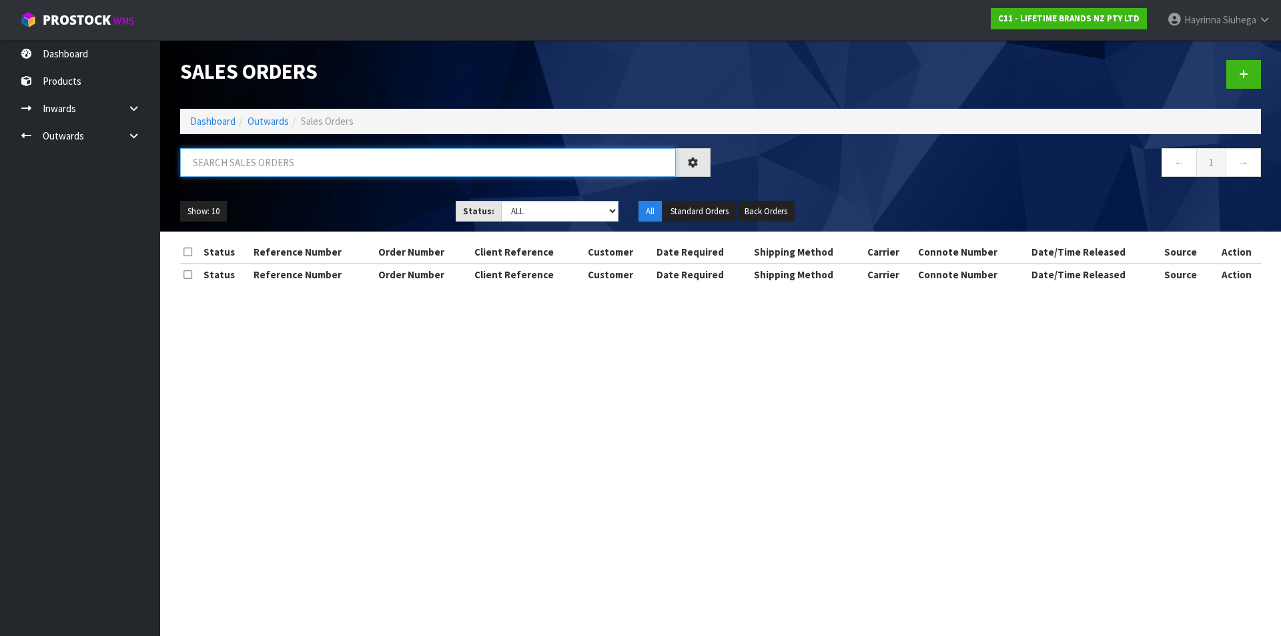
click at [266, 161] on input "text" at bounding box center [428, 162] width 496 height 29
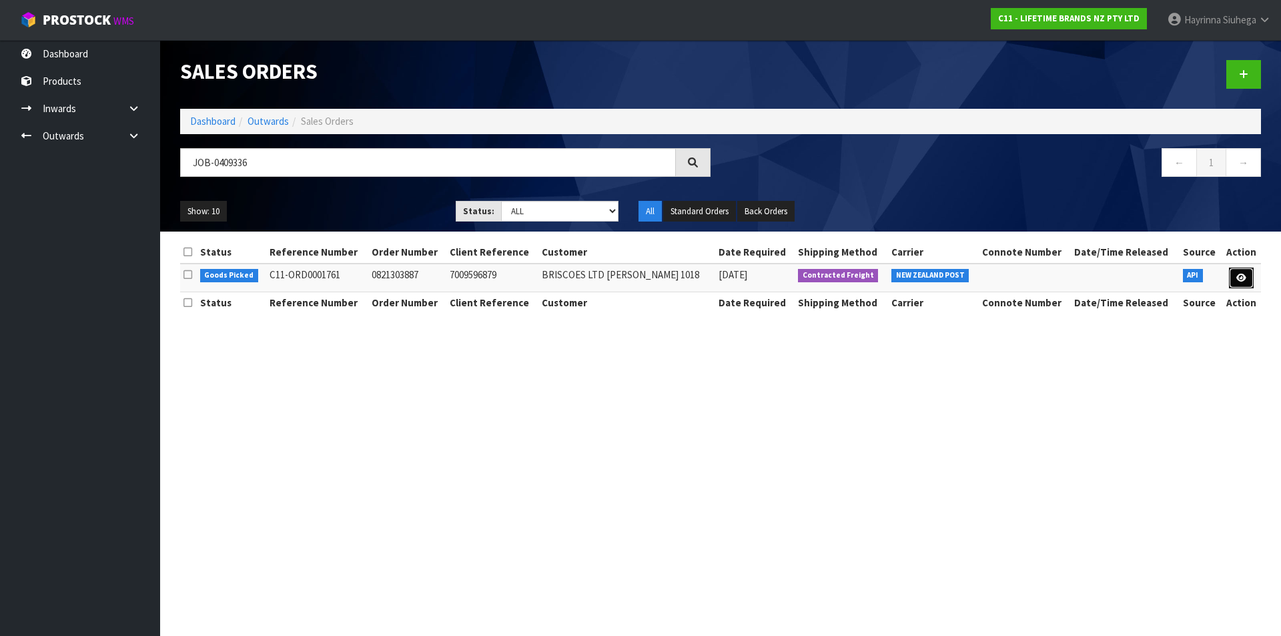
click at [1248, 272] on link at bounding box center [1241, 278] width 25 height 21
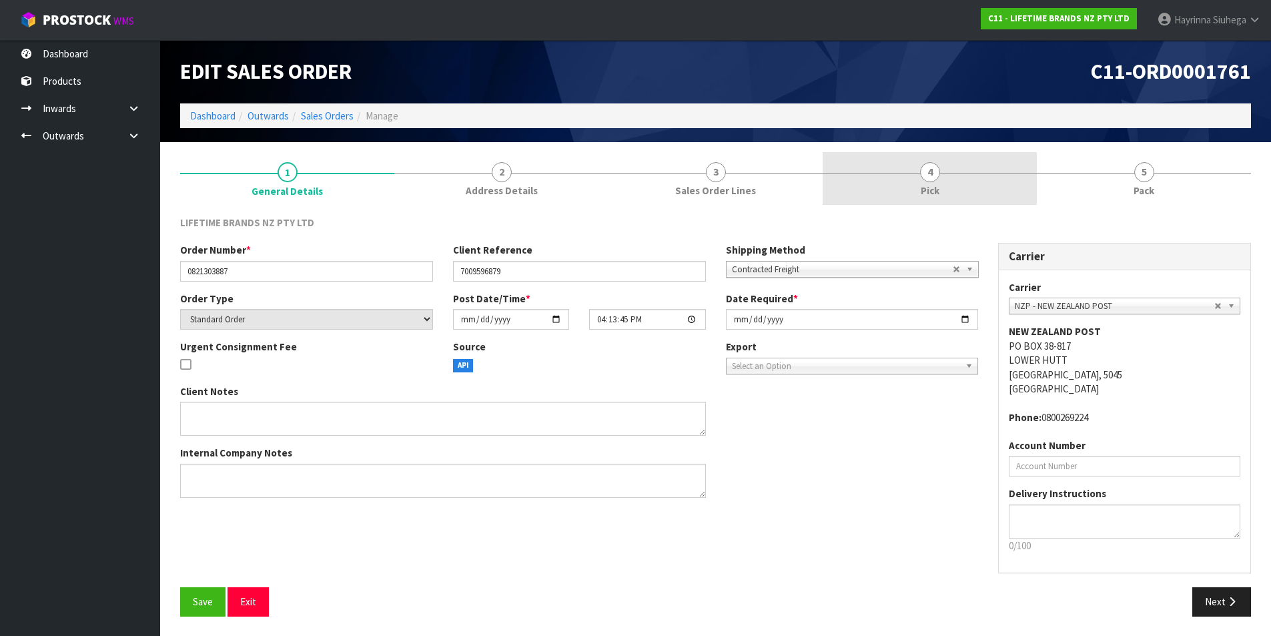
click at [953, 175] on link "4 Pick" at bounding box center [930, 178] width 214 height 53
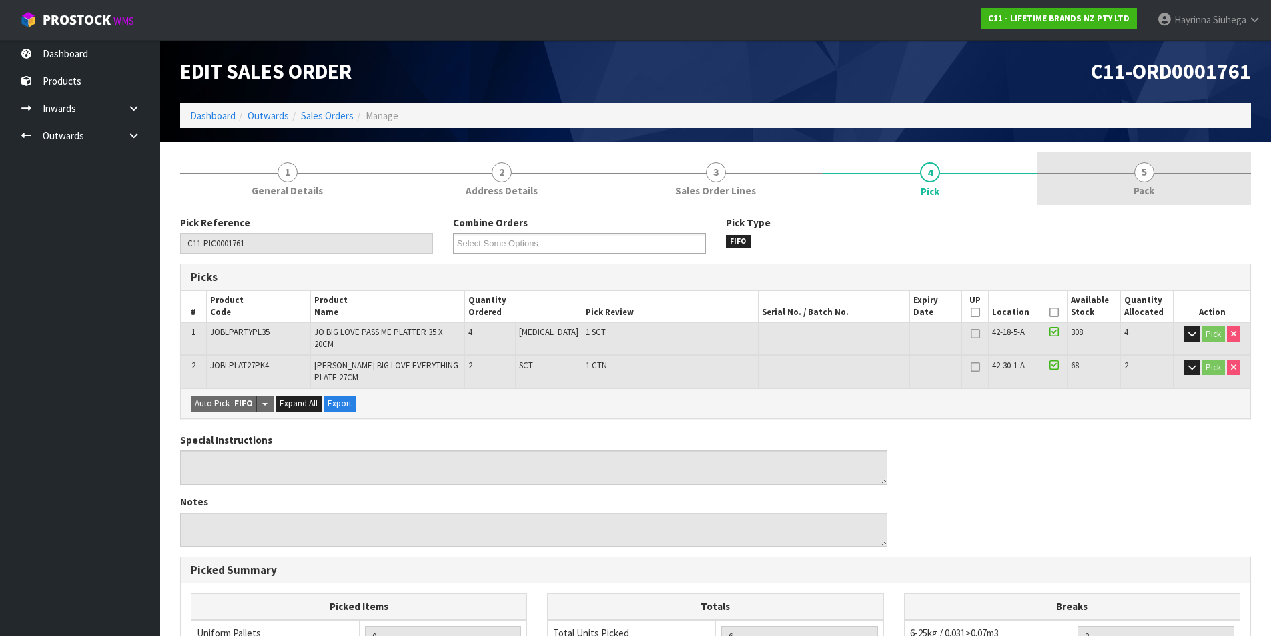
click at [1122, 188] on link "5 Pack" at bounding box center [1144, 178] width 214 height 53
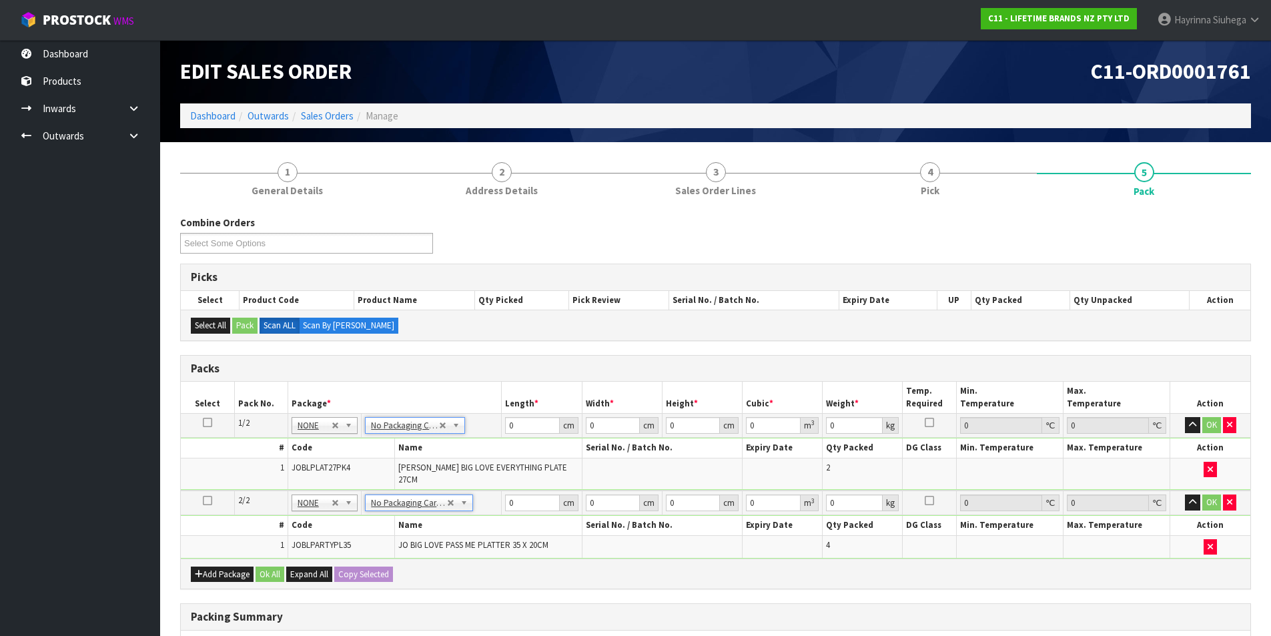
click at [504, 429] on td "0 cm" at bounding box center [542, 426] width 80 height 24
click at [506, 428] on input "0" at bounding box center [532, 425] width 54 height 17
click button "OK" at bounding box center [1211, 425] width 19 height 16
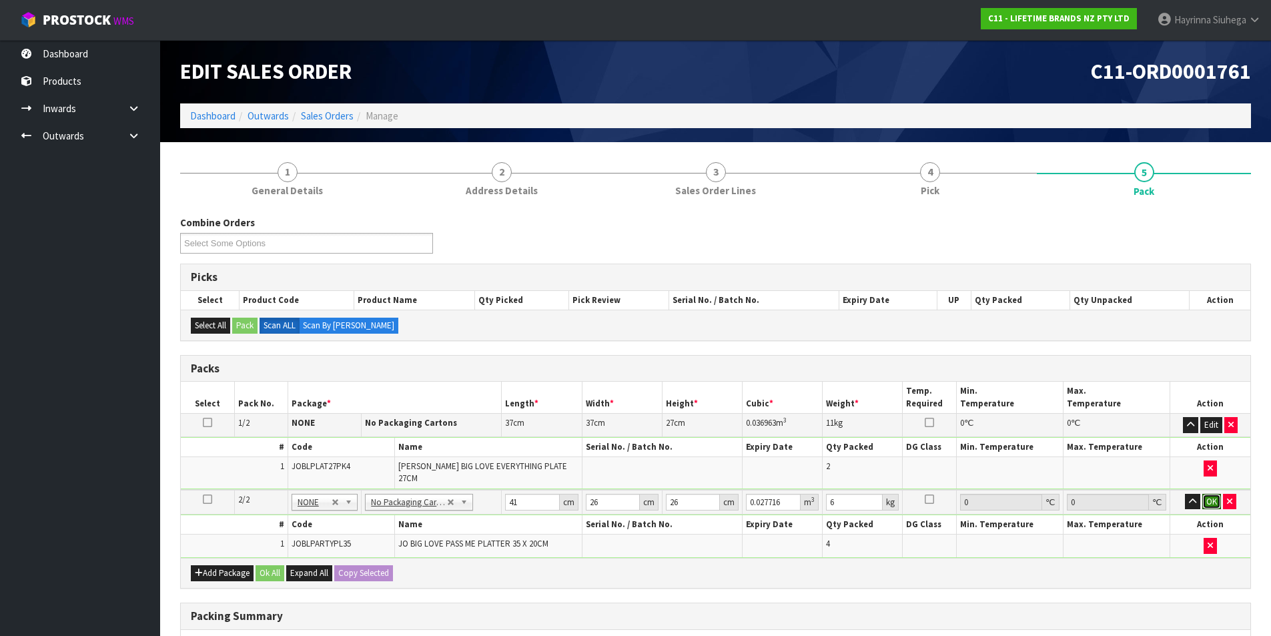
click button "OK" at bounding box center [1211, 502] width 19 height 16
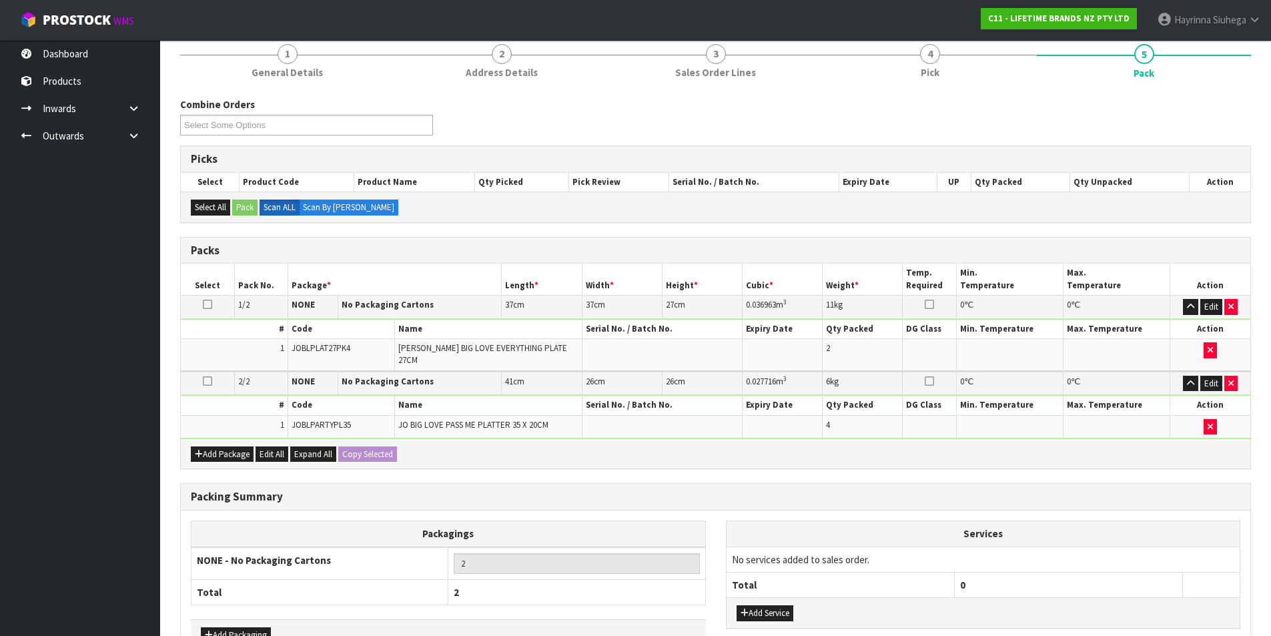
scroll to position [196, 0]
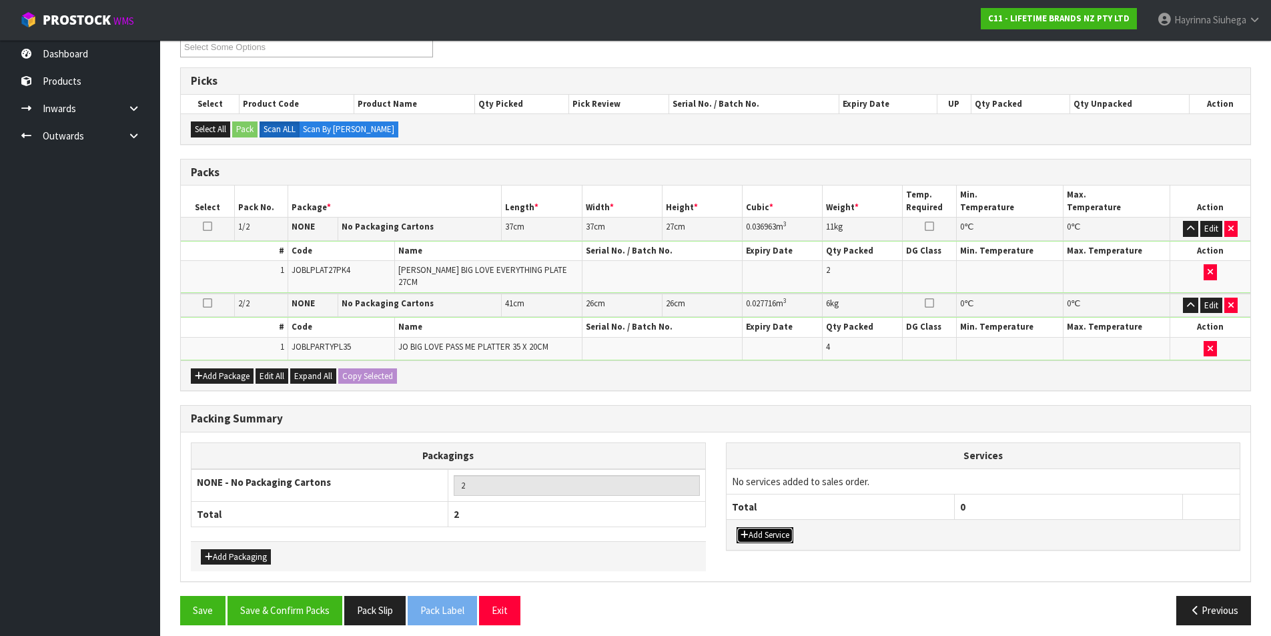
drag, startPoint x: 780, startPoint y: 520, endPoint x: 781, endPoint y: 506, distance: 14.0
click at [778, 527] on button "Add Service" at bounding box center [765, 535] width 57 height 16
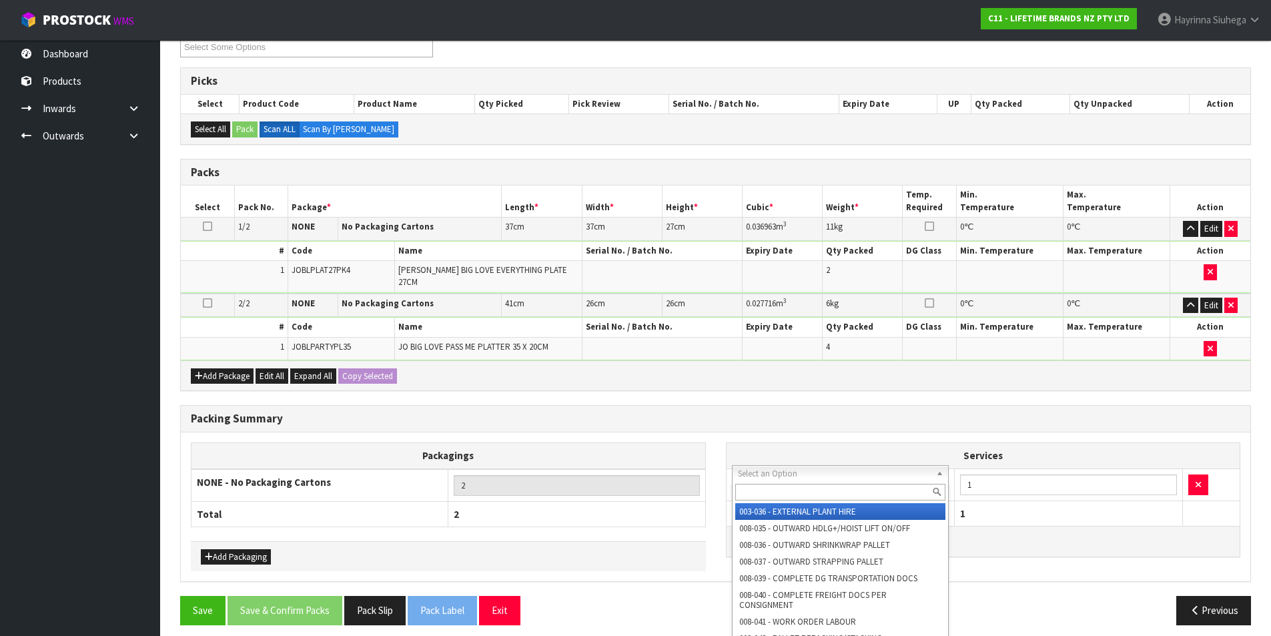
click at [793, 486] on input "text" at bounding box center [840, 492] width 211 height 17
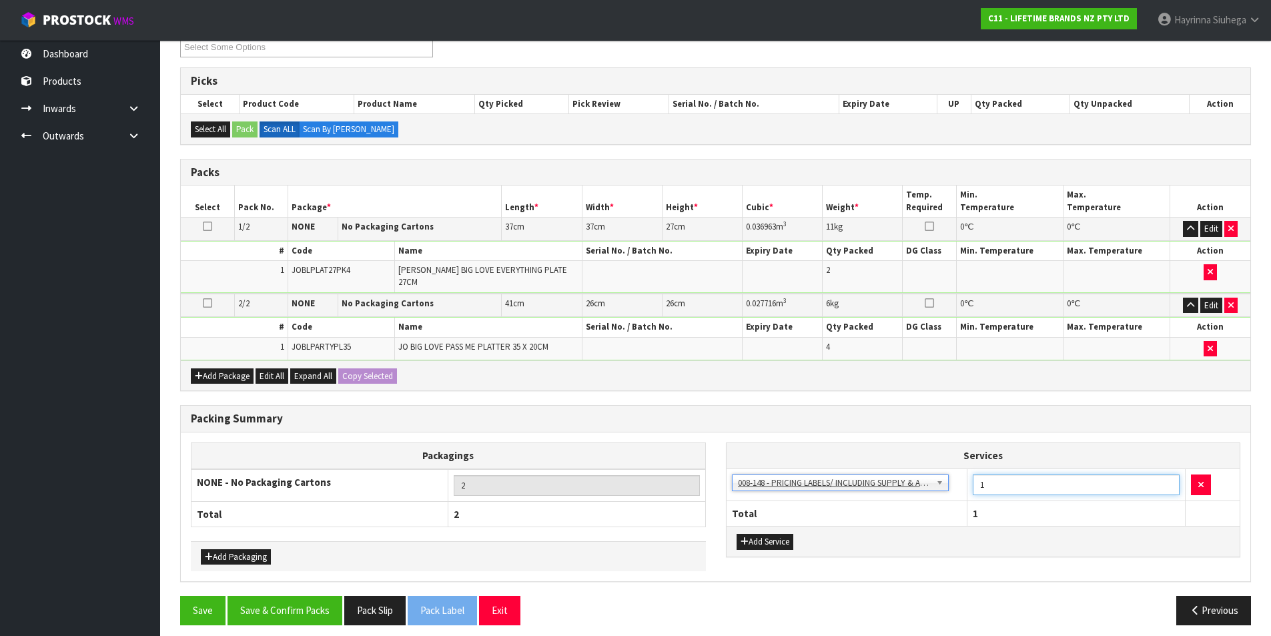
drag, startPoint x: 987, startPoint y: 480, endPoint x: 824, endPoint y: 472, distance: 163.0
click at [824, 472] on tr "003-036 - EXTERNAL PLANT HIRE 008-035 - OUTWARD HDLG+/HOIST LIFT ON/OFF 008-036…" at bounding box center [984, 484] width 514 height 33
click at [275, 600] on button "Save & Confirm Packs" at bounding box center [285, 610] width 115 height 29
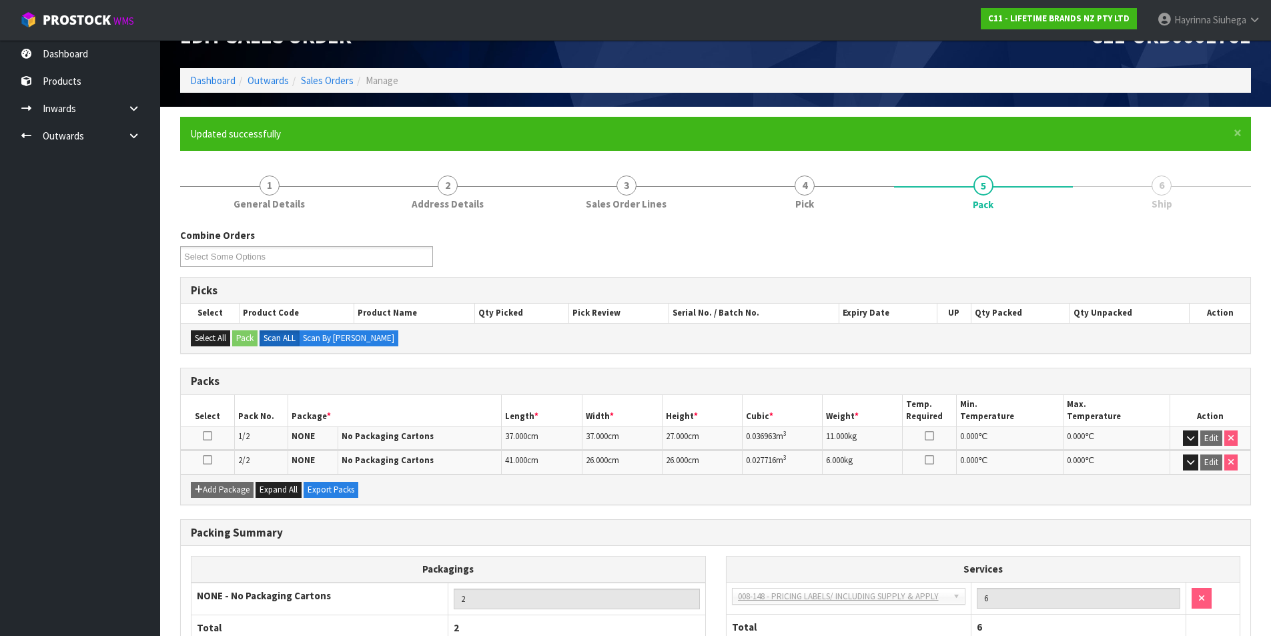
scroll to position [128, 0]
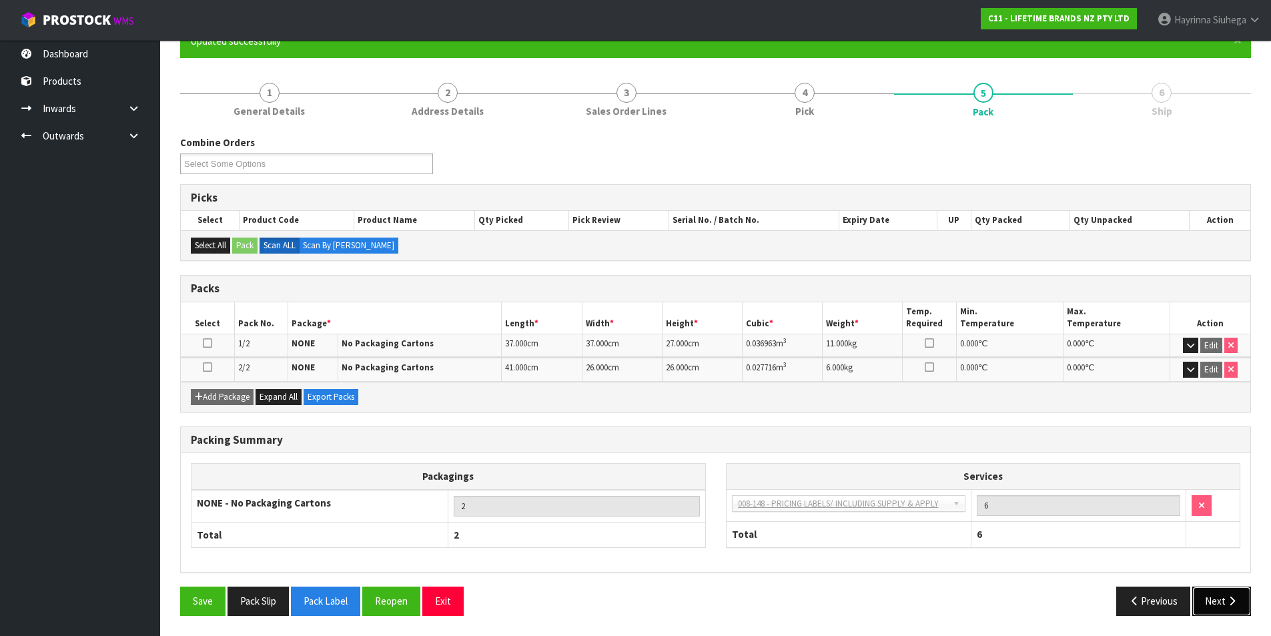
click at [1219, 592] on button "Next" at bounding box center [1221, 600] width 59 height 29
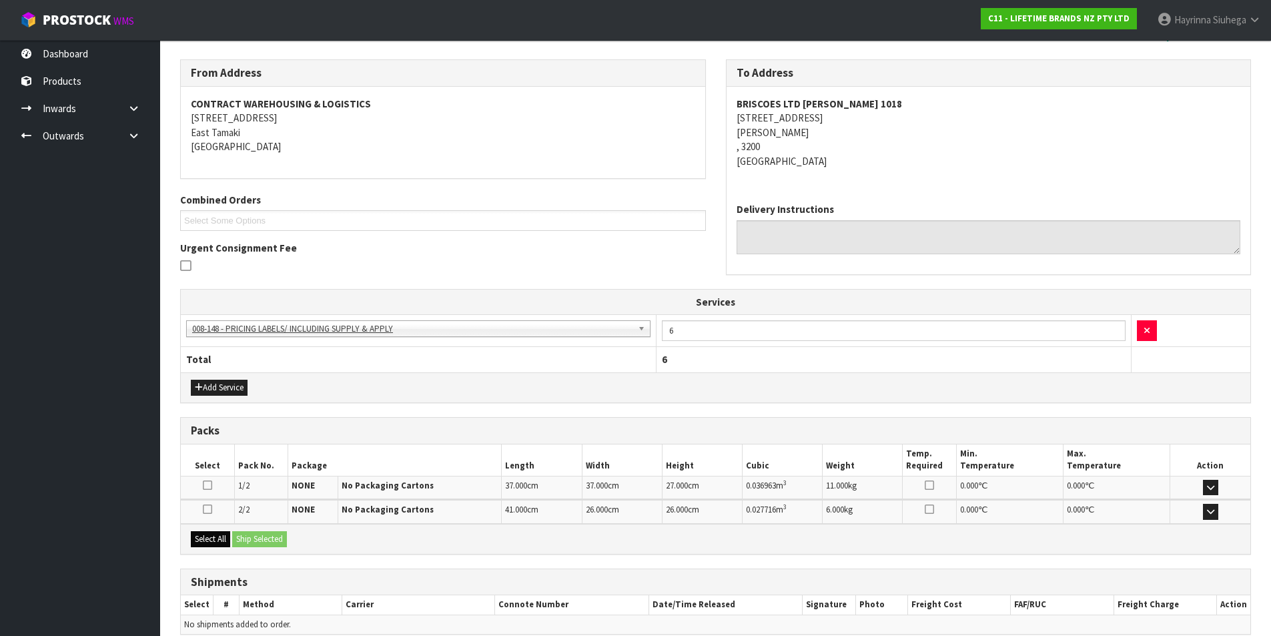
scroll to position [266, 0]
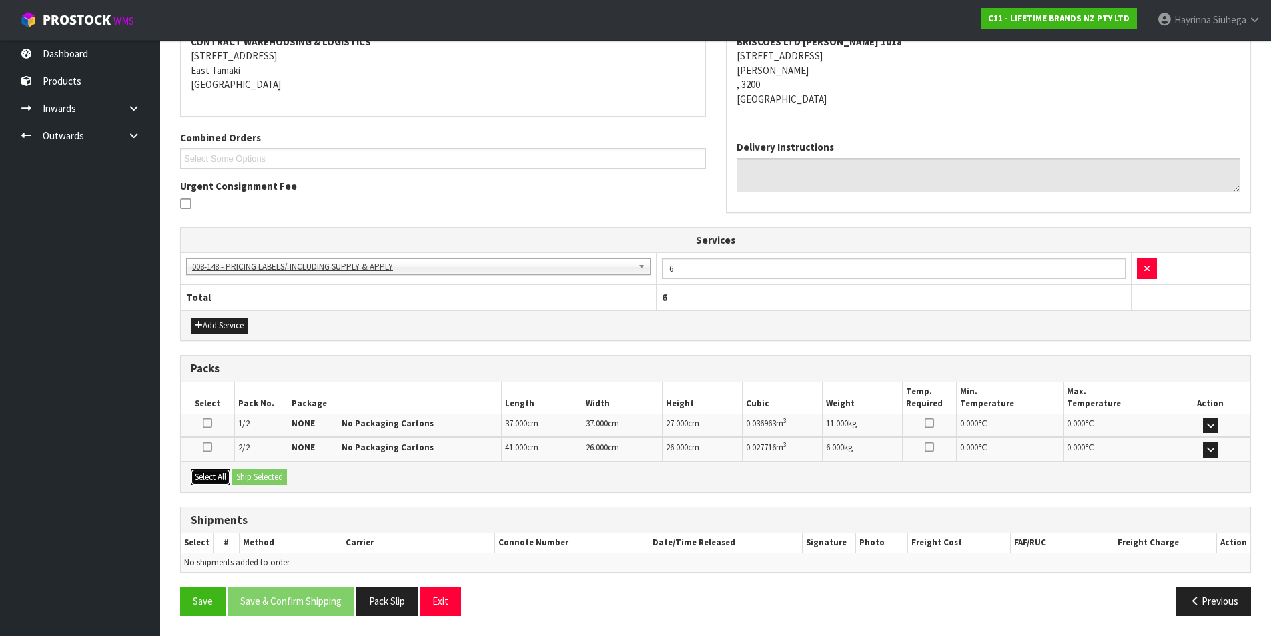
drag, startPoint x: 206, startPoint y: 480, endPoint x: 260, endPoint y: 482, distance: 54.1
click at [217, 480] on button "Select All" at bounding box center [210, 477] width 39 height 16
click at [261, 482] on button "Ship Selected" at bounding box center [259, 477] width 55 height 16
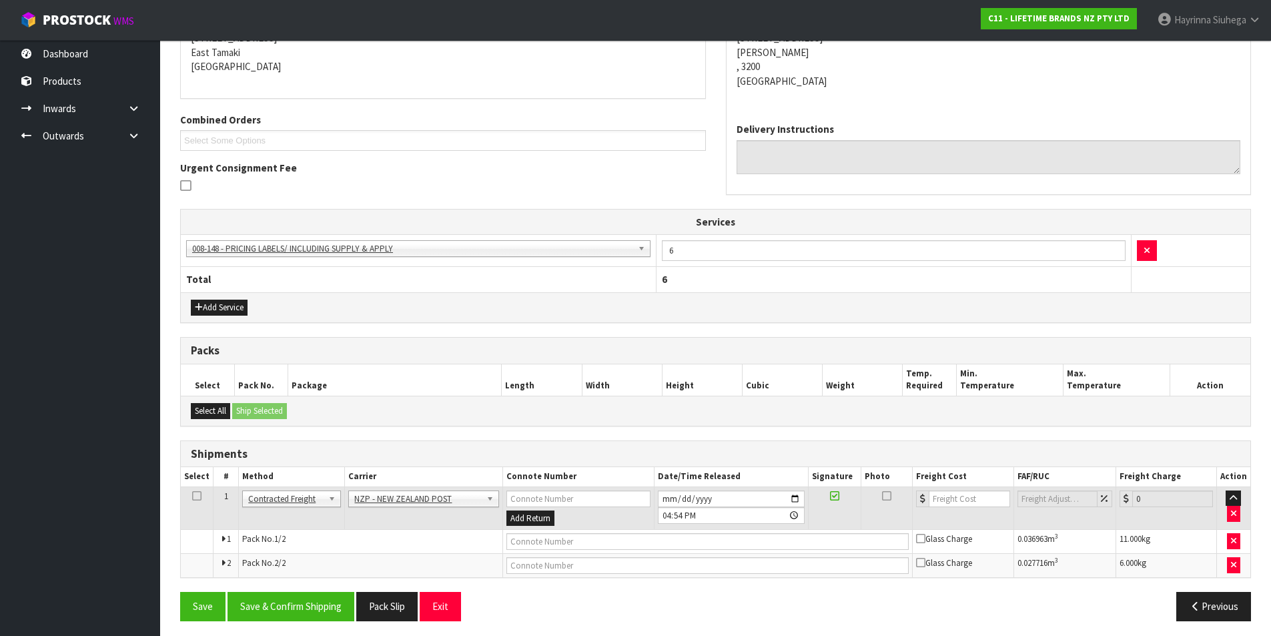
scroll to position [290, 0]
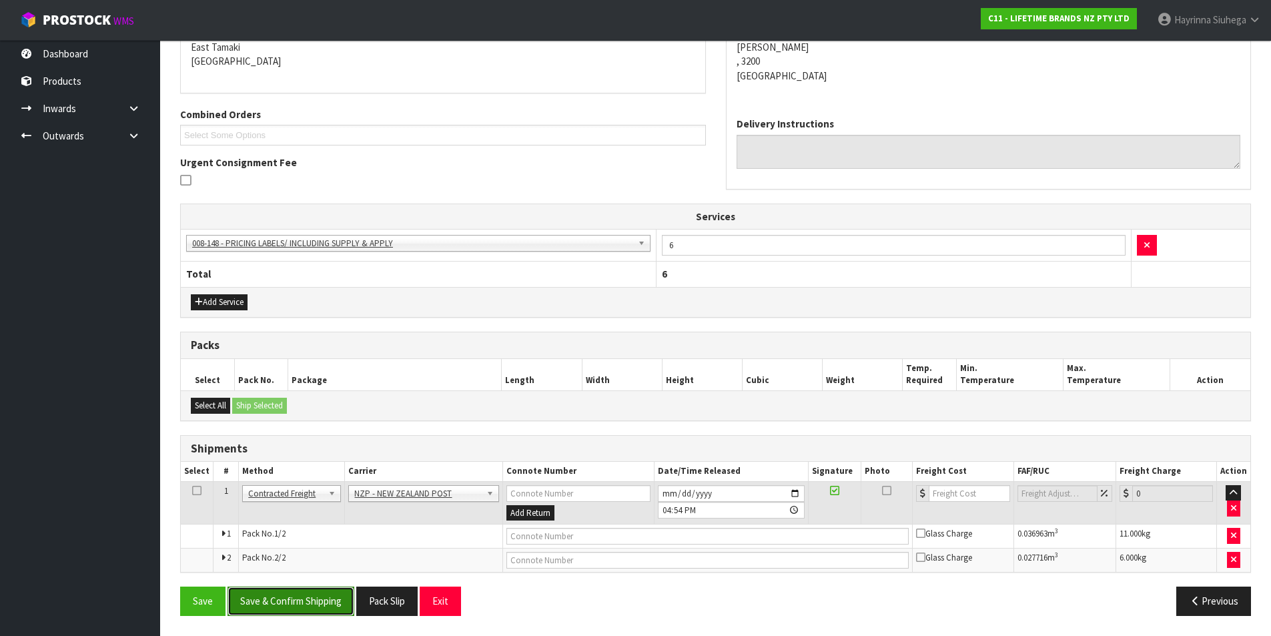
click at [306, 592] on button "Save & Confirm Shipping" at bounding box center [291, 600] width 127 height 29
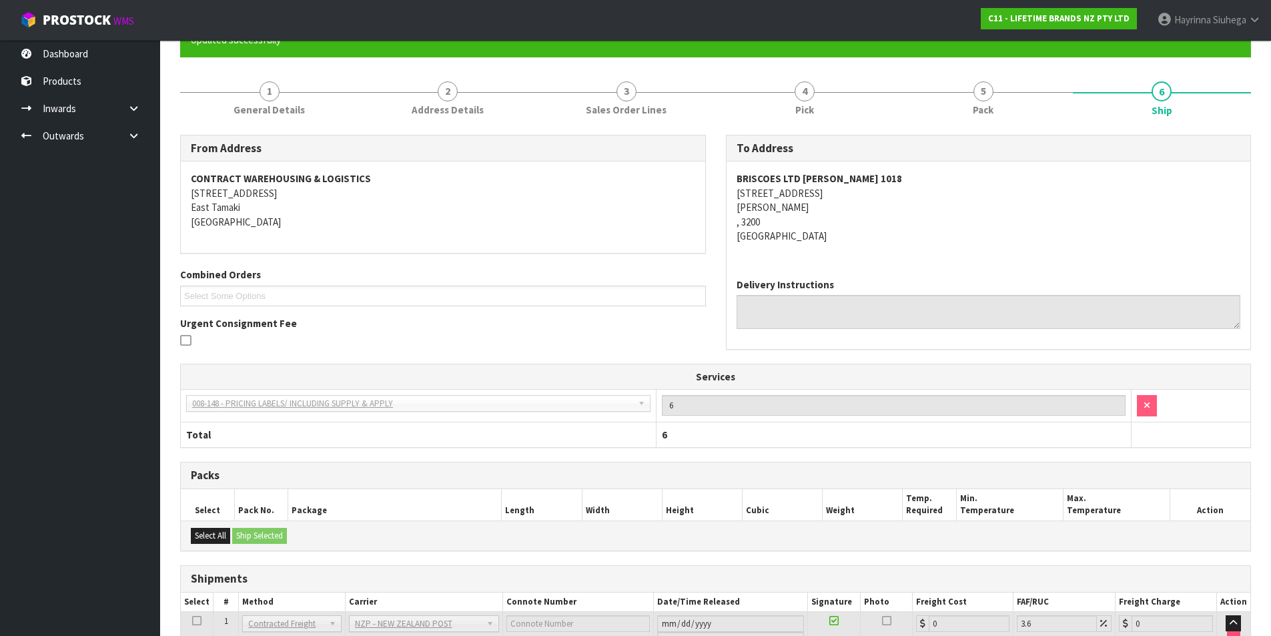
scroll to position [269, 0]
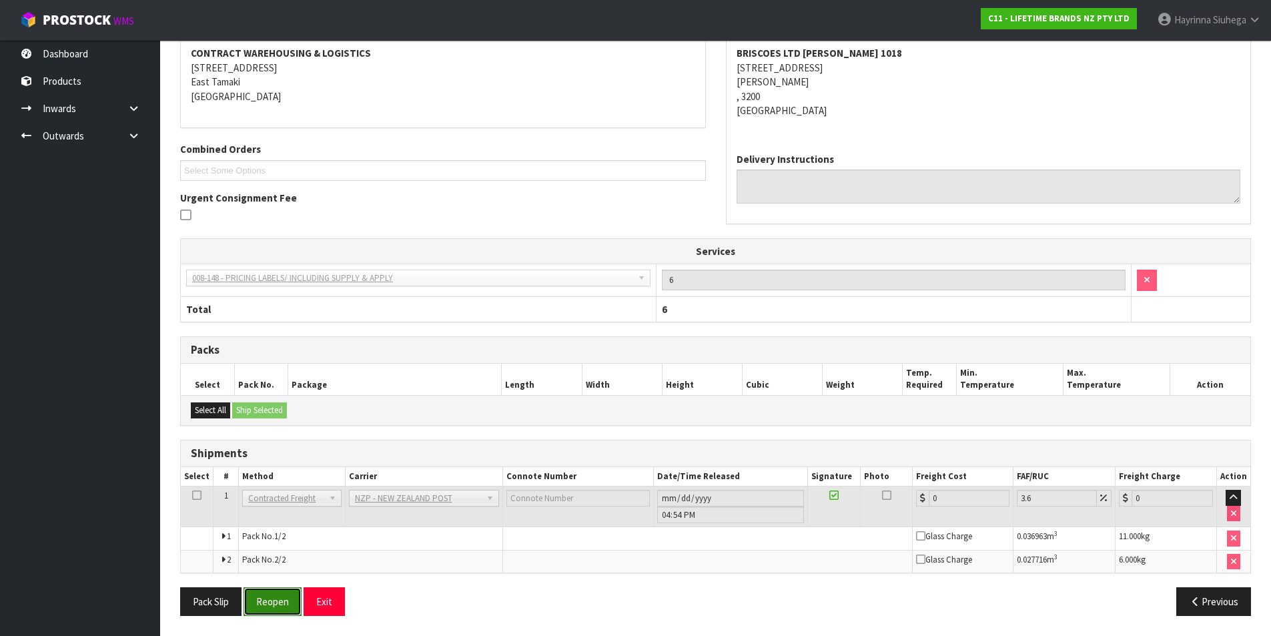
click at [265, 607] on button "Reopen" at bounding box center [273, 601] width 58 height 29
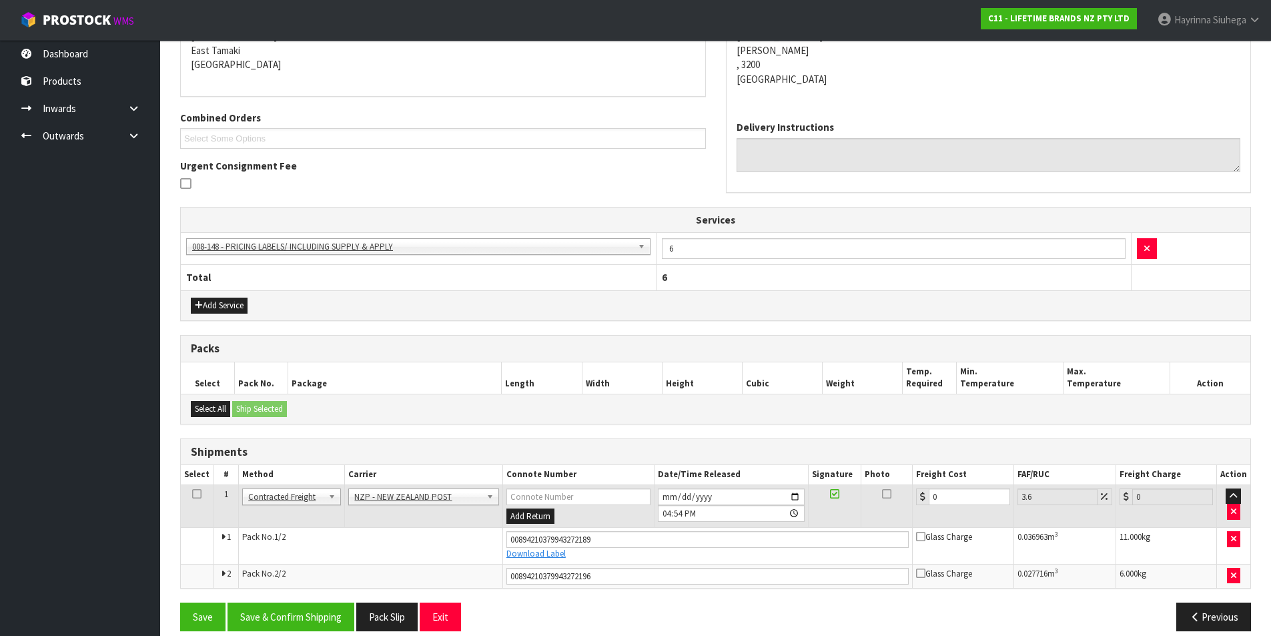
scroll to position [302, 0]
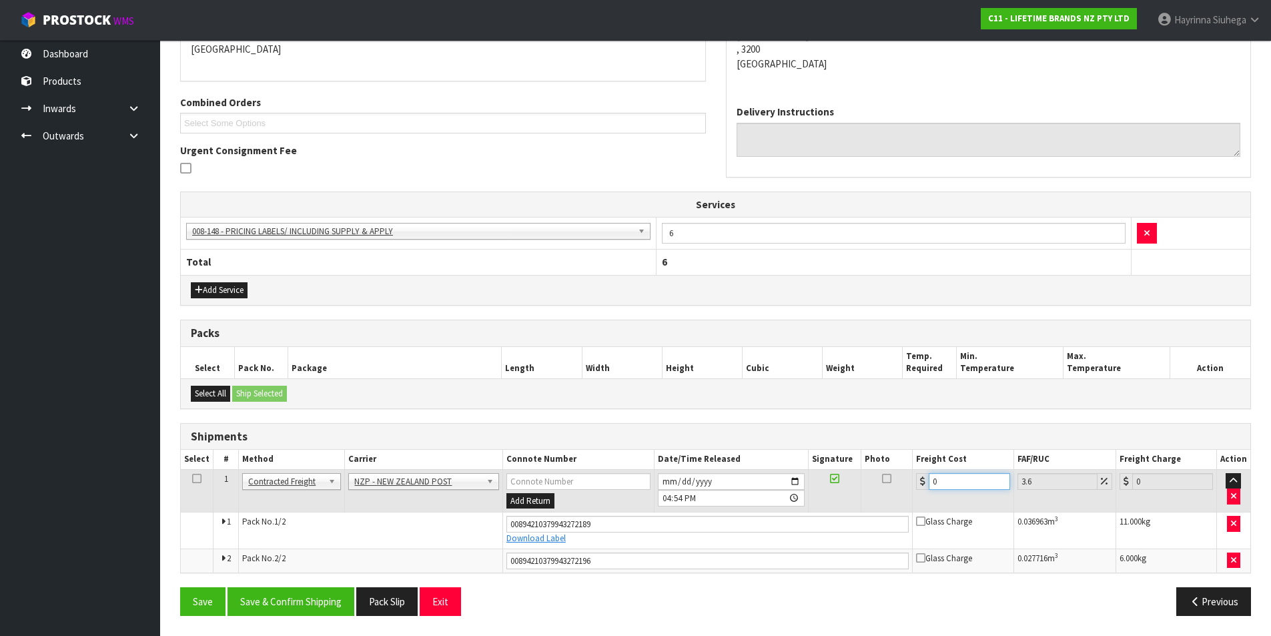
drag, startPoint x: 955, startPoint y: 480, endPoint x: 834, endPoint y: 480, distance: 120.8
click at [834, 480] on tr "1 Client Local Pickup Customer Local Pickup Company Freight Contracted Freight …" at bounding box center [716, 490] width 1070 height 43
click at [180, 587] on button "Save" at bounding box center [202, 601] width 45 height 29
click at [670, 476] on input "[DATE]" at bounding box center [731, 481] width 147 height 17
click at [274, 594] on button "Save & Confirm Shipping" at bounding box center [291, 601] width 127 height 29
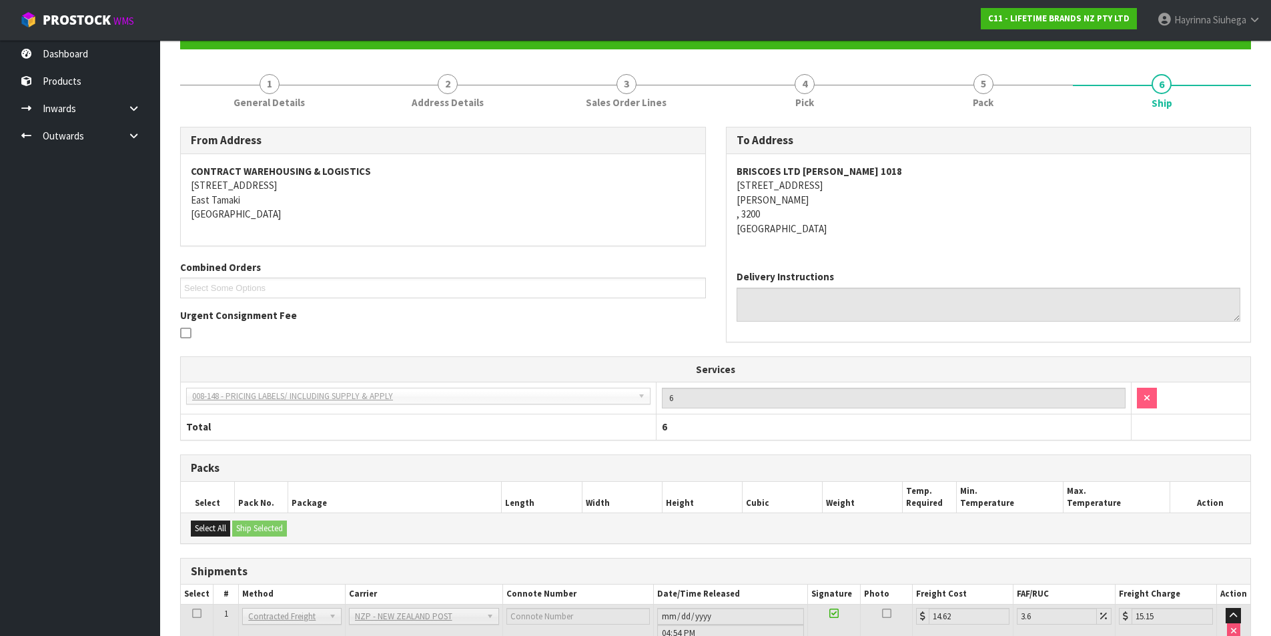
scroll to position [0, 0]
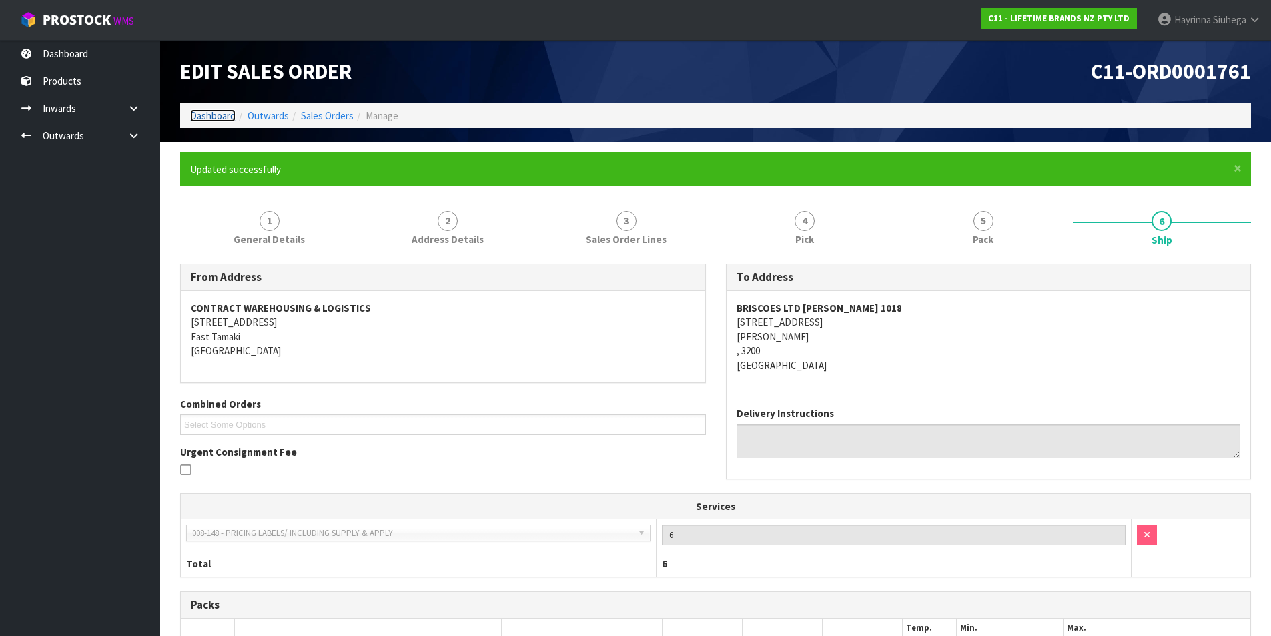
click at [217, 113] on link "Dashboard" at bounding box center [212, 115] width 45 height 13
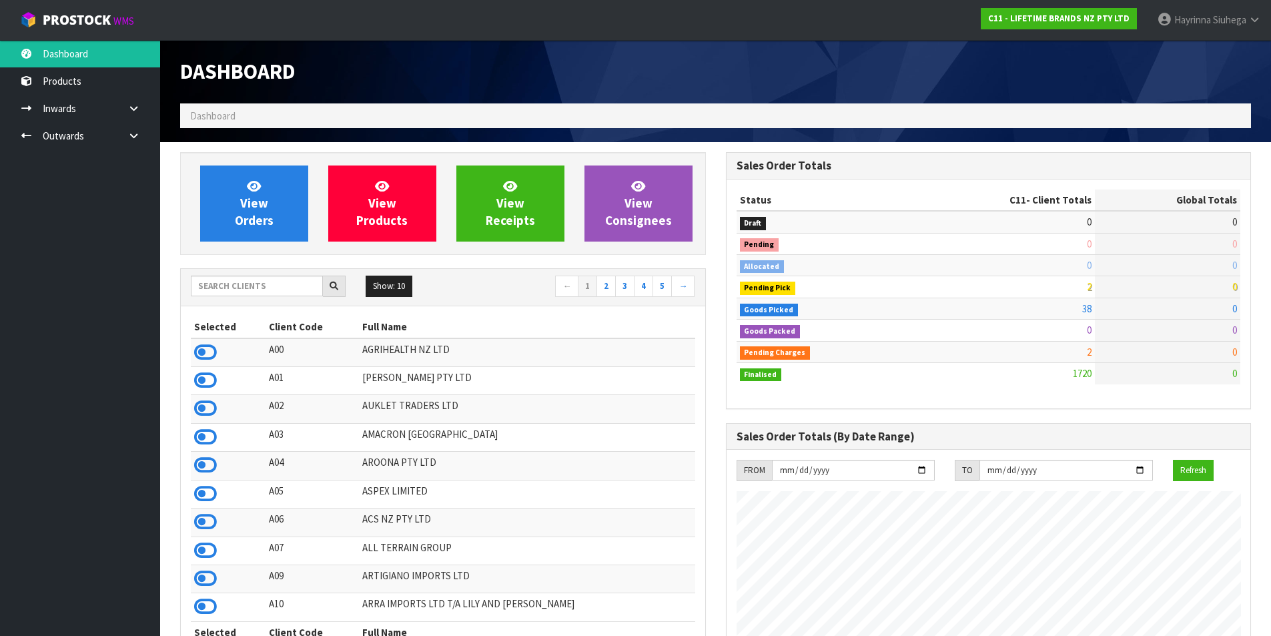
scroll to position [1011, 545]
click at [270, 209] on link "View Orders" at bounding box center [254, 203] width 108 height 76
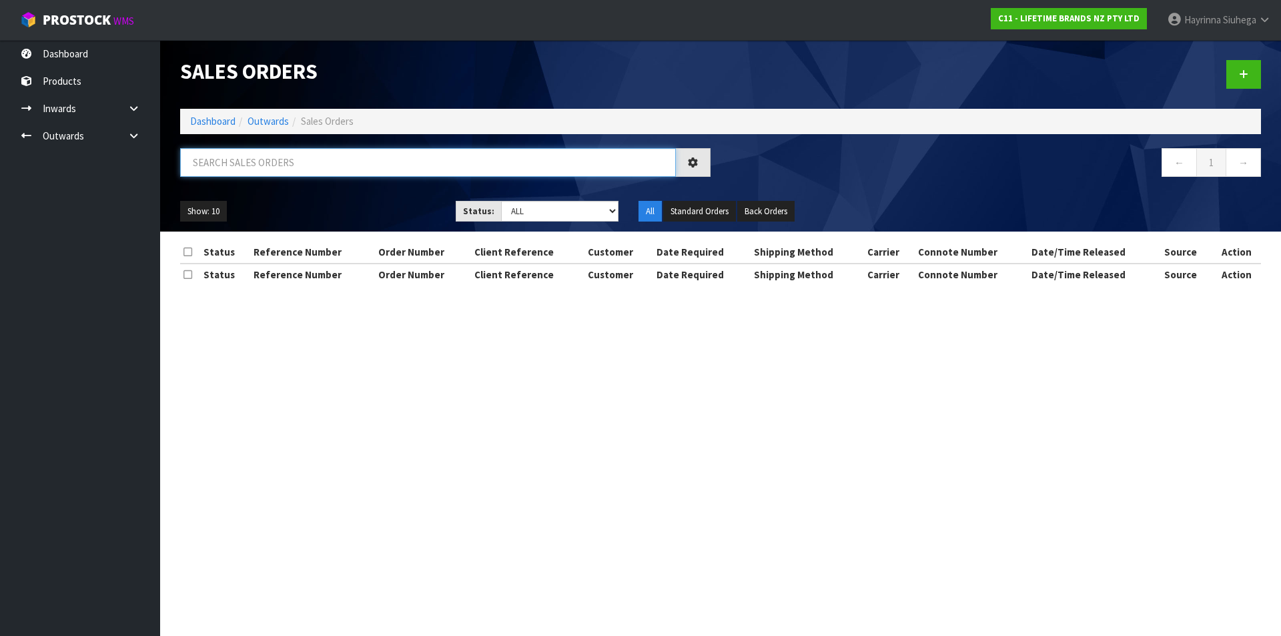
click at [264, 167] on input "text" at bounding box center [428, 162] width 496 height 29
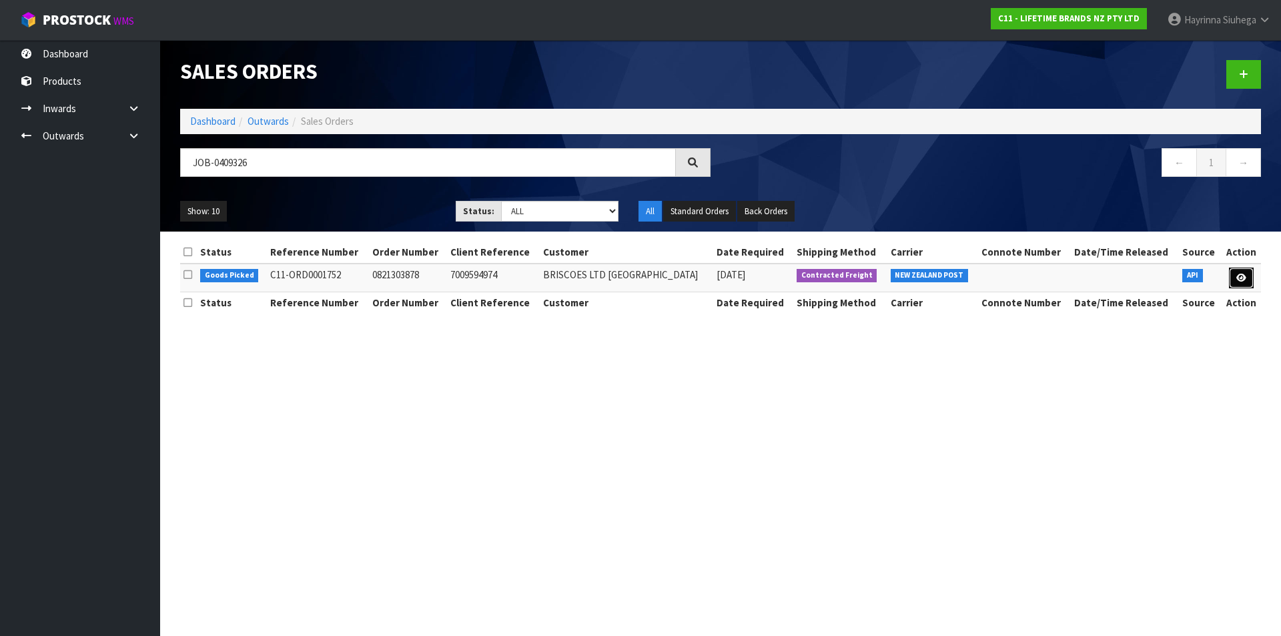
click at [1243, 280] on icon at bounding box center [1241, 278] width 10 height 9
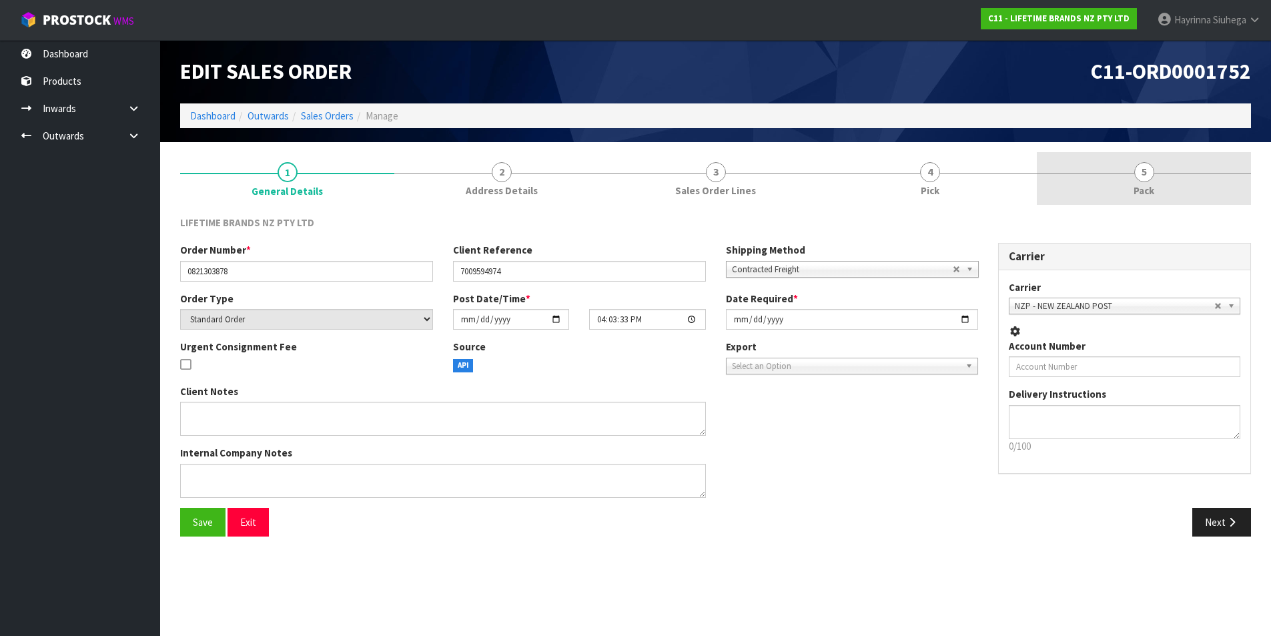
click at [1062, 193] on link "5 Pack" at bounding box center [1144, 178] width 214 height 53
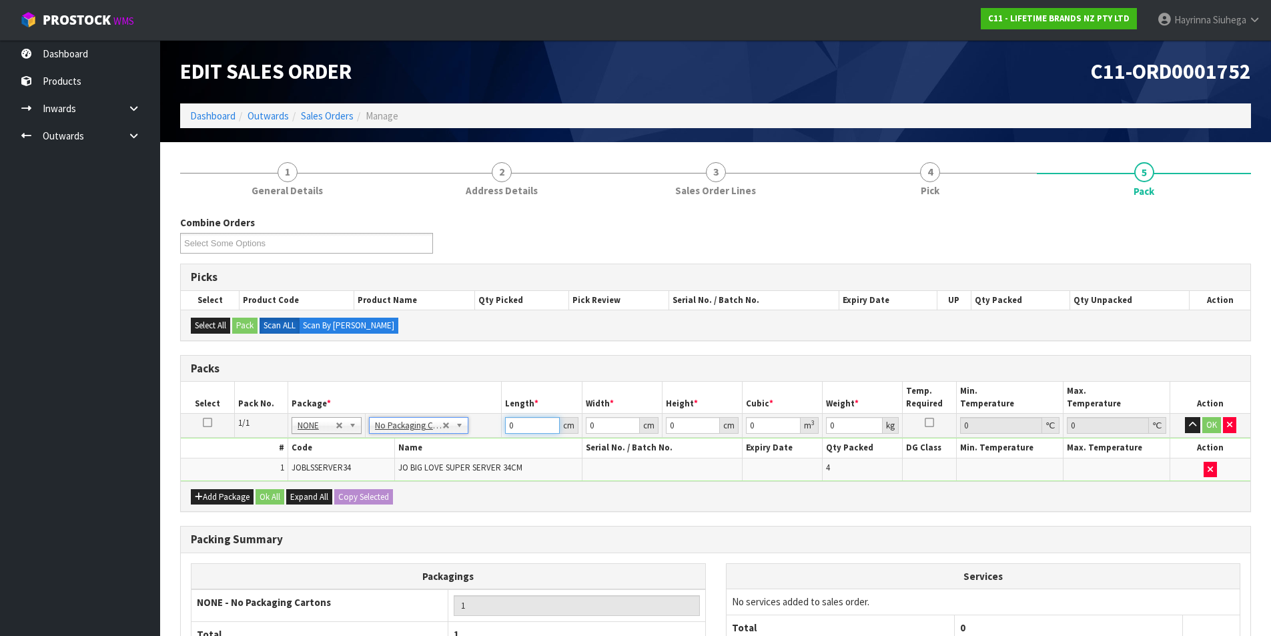
click at [508, 424] on input "0" at bounding box center [532, 425] width 54 height 17
click button "OK" at bounding box center [1211, 425] width 19 height 16
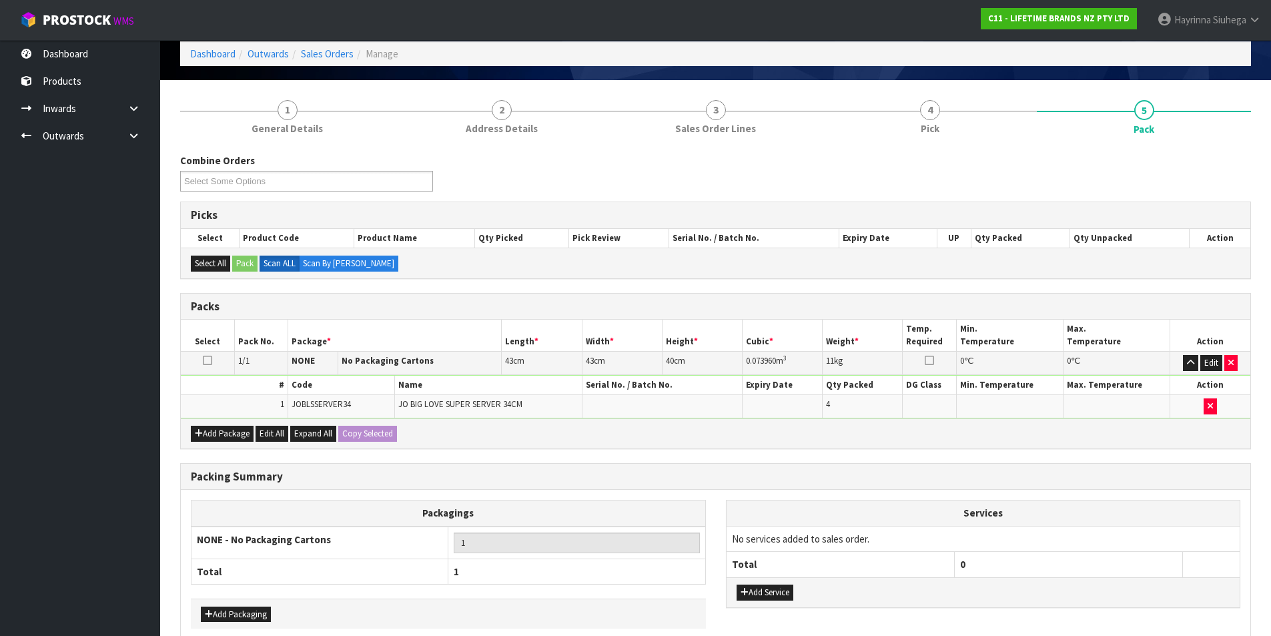
scroll to position [129, 0]
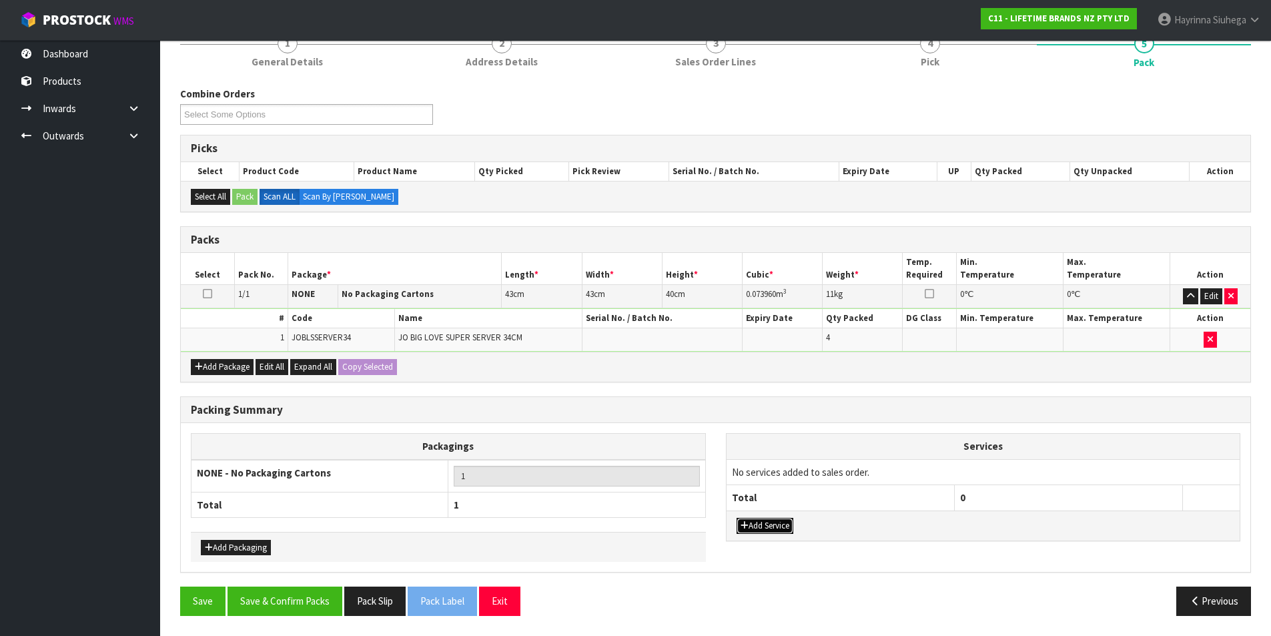
click at [761, 528] on button "Add Service" at bounding box center [765, 526] width 57 height 16
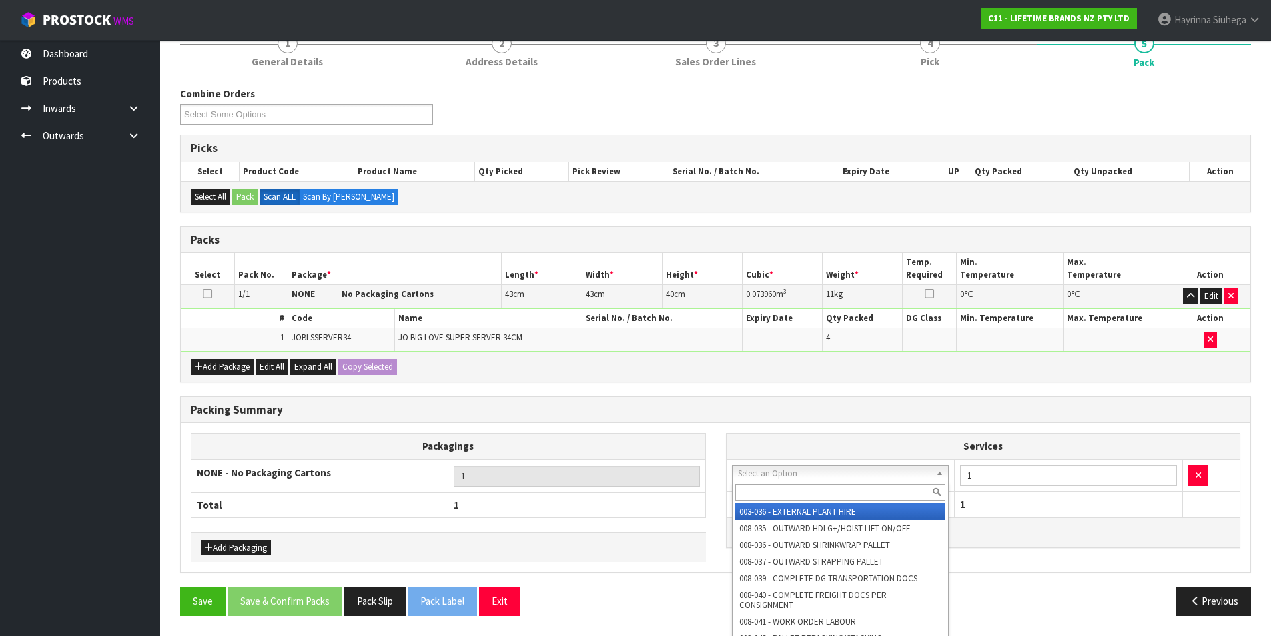
click at [768, 487] on input "text" at bounding box center [840, 492] width 211 height 17
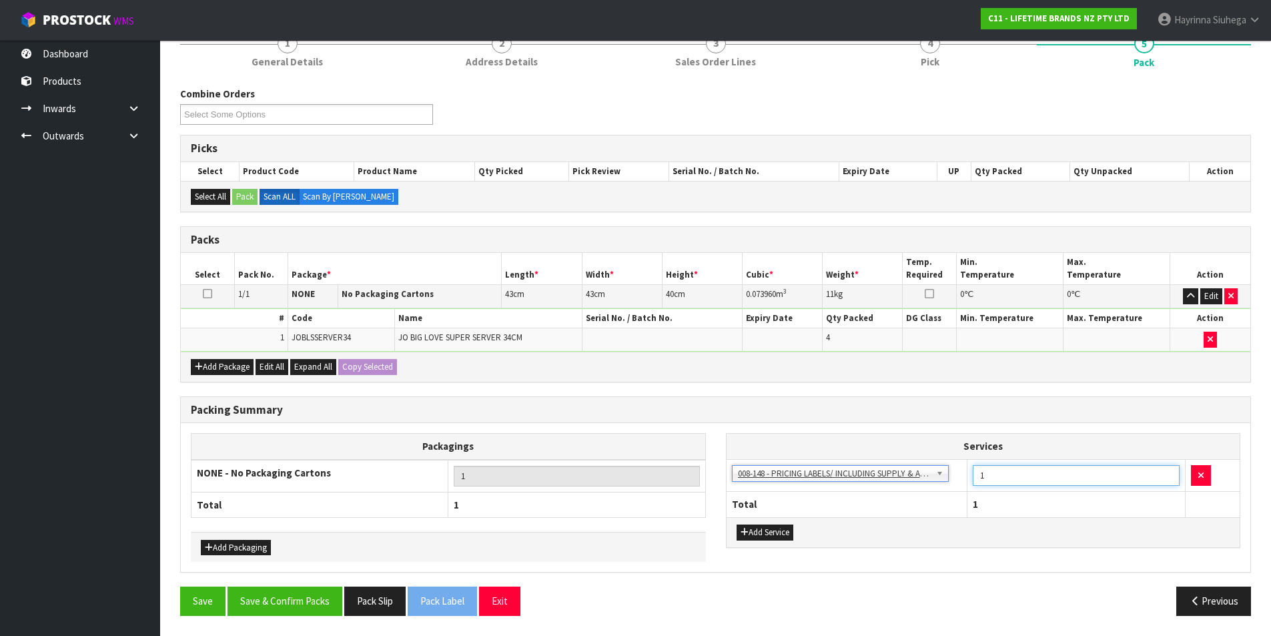
drag, startPoint x: 1009, startPoint y: 475, endPoint x: 939, endPoint y: 482, distance: 70.4
click at [947, 482] on tr "003-036 - EXTERNAL PLANT HIRE 008-035 - OUTWARD HDLG+/HOIST LIFT ON/OFF 008-036…" at bounding box center [984, 475] width 514 height 33
click at [304, 592] on button "Save & Confirm Packs" at bounding box center [285, 600] width 115 height 29
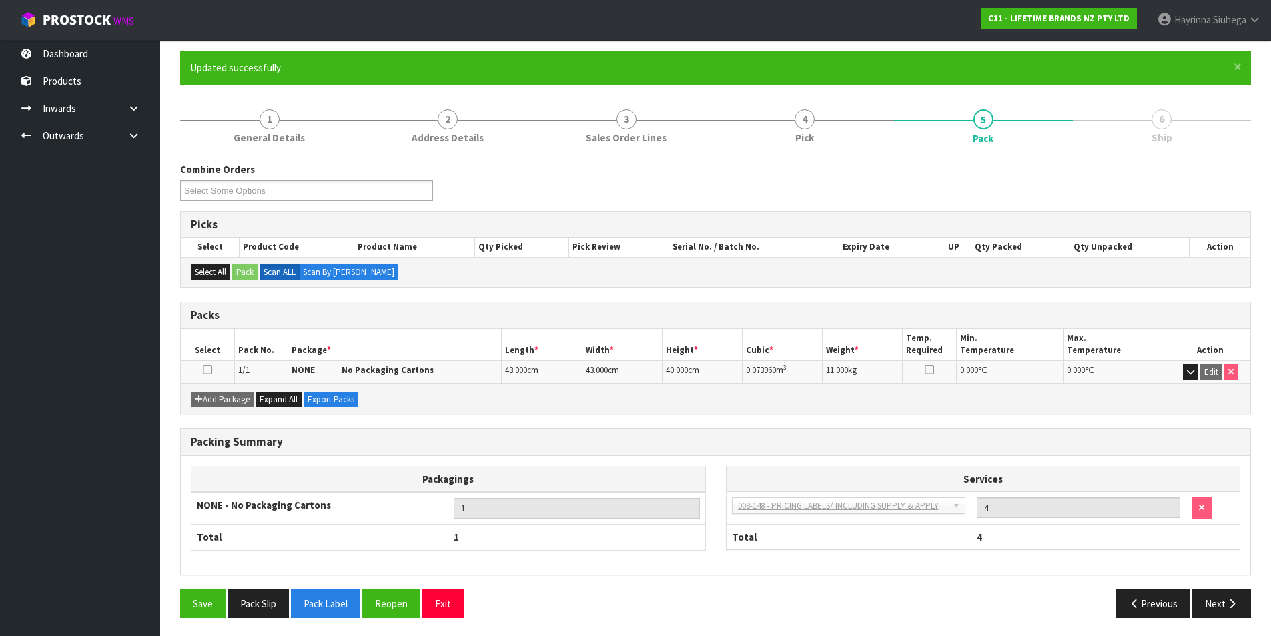
scroll to position [103, 0]
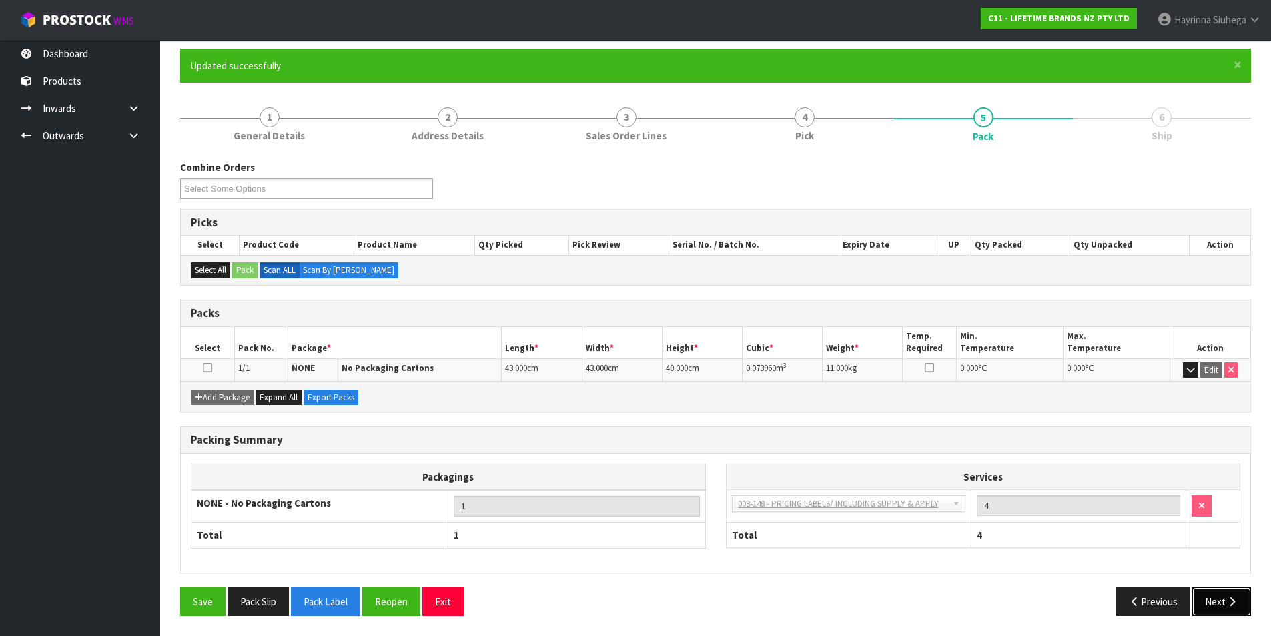
click at [1208, 596] on button "Next" at bounding box center [1221, 601] width 59 height 29
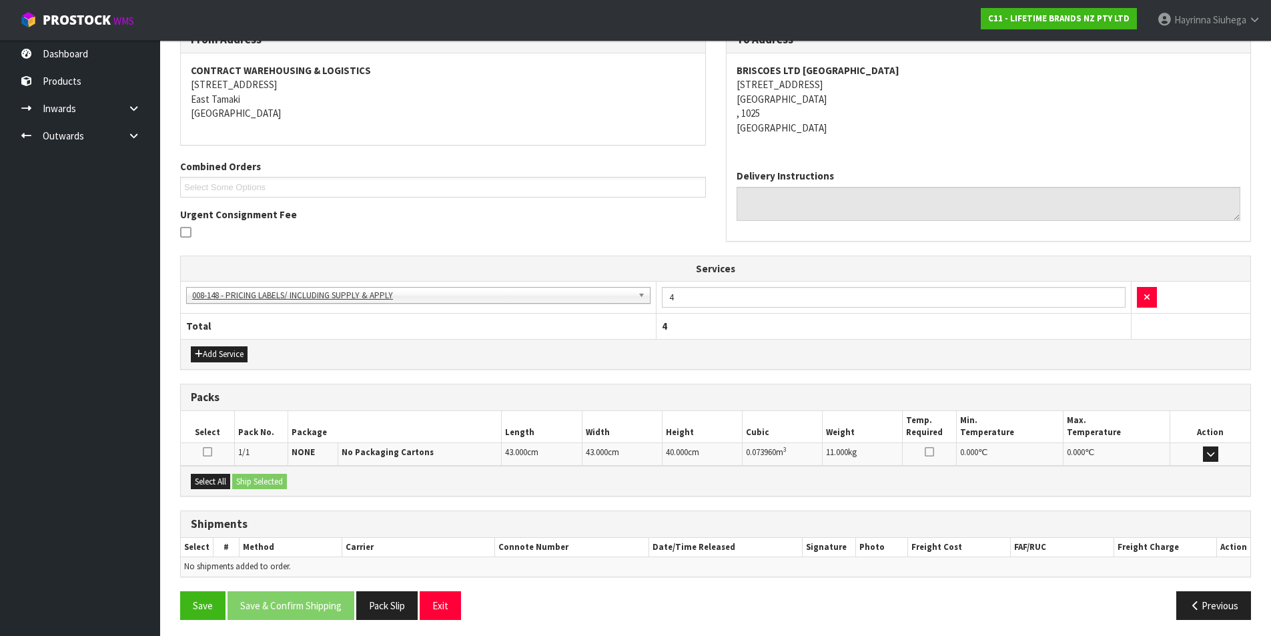
scroll to position [242, 0]
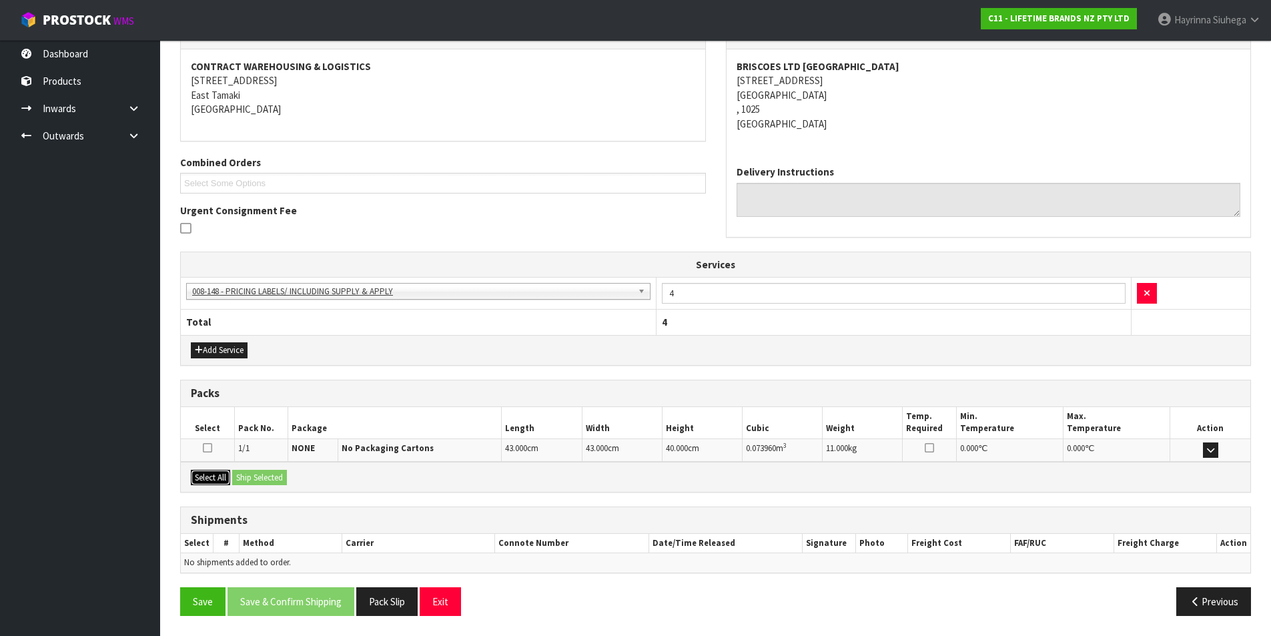
click at [216, 478] on button "Select All" at bounding box center [210, 478] width 39 height 16
click at [269, 477] on button "Ship Selected" at bounding box center [259, 478] width 55 height 16
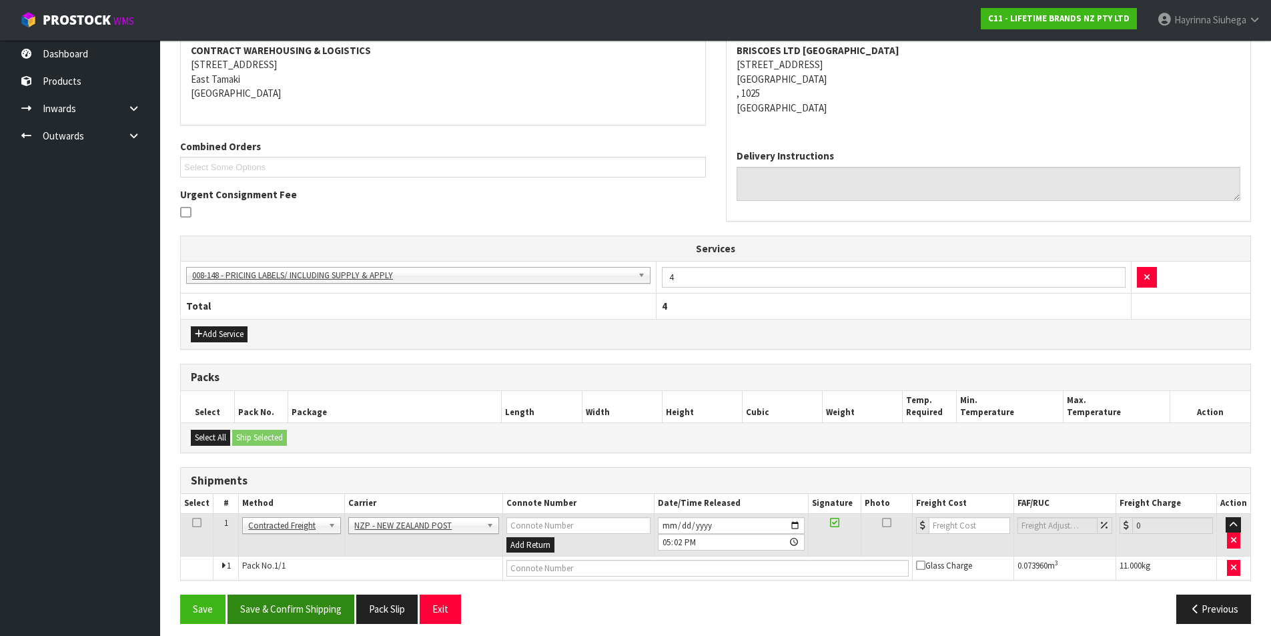
scroll to position [266, 0]
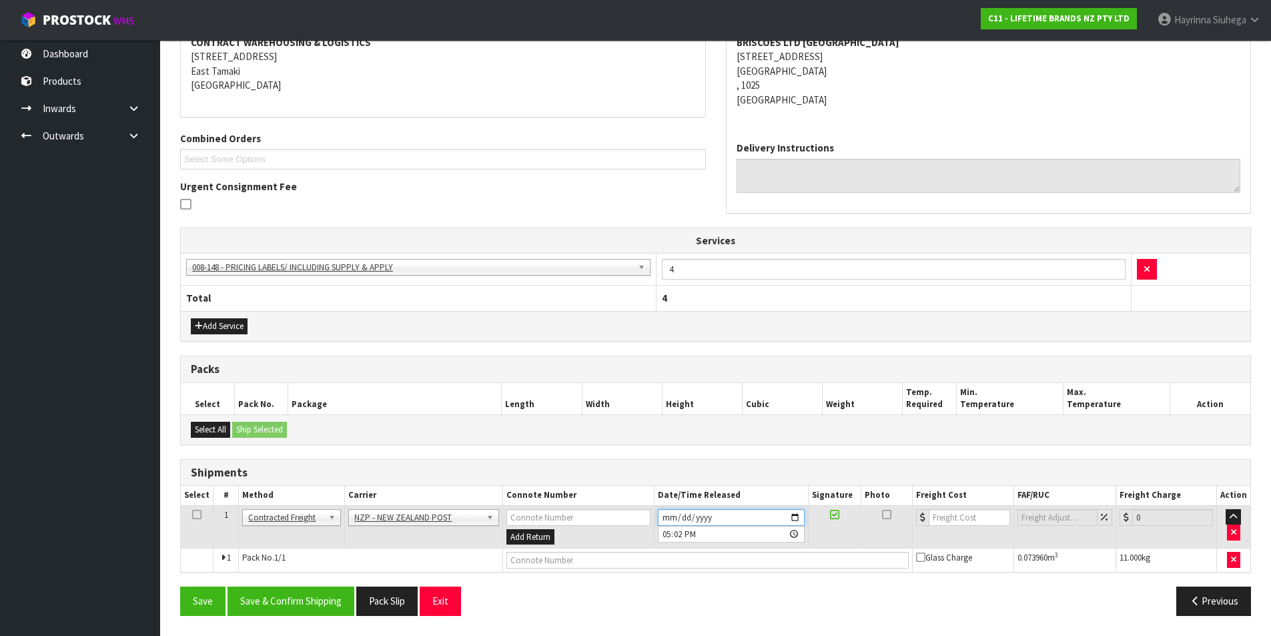
click at [670, 512] on input "[DATE]" at bounding box center [731, 517] width 147 height 17
click at [320, 592] on button "Save & Confirm Shipping" at bounding box center [291, 600] width 127 height 29
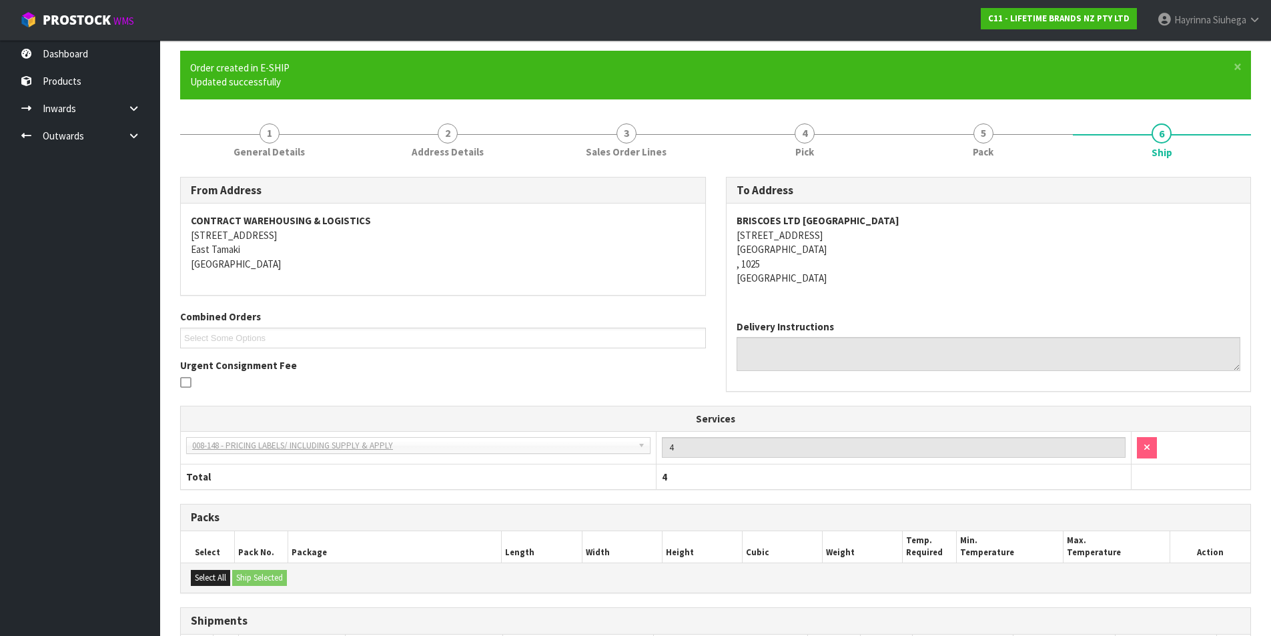
scroll to position [246, 0]
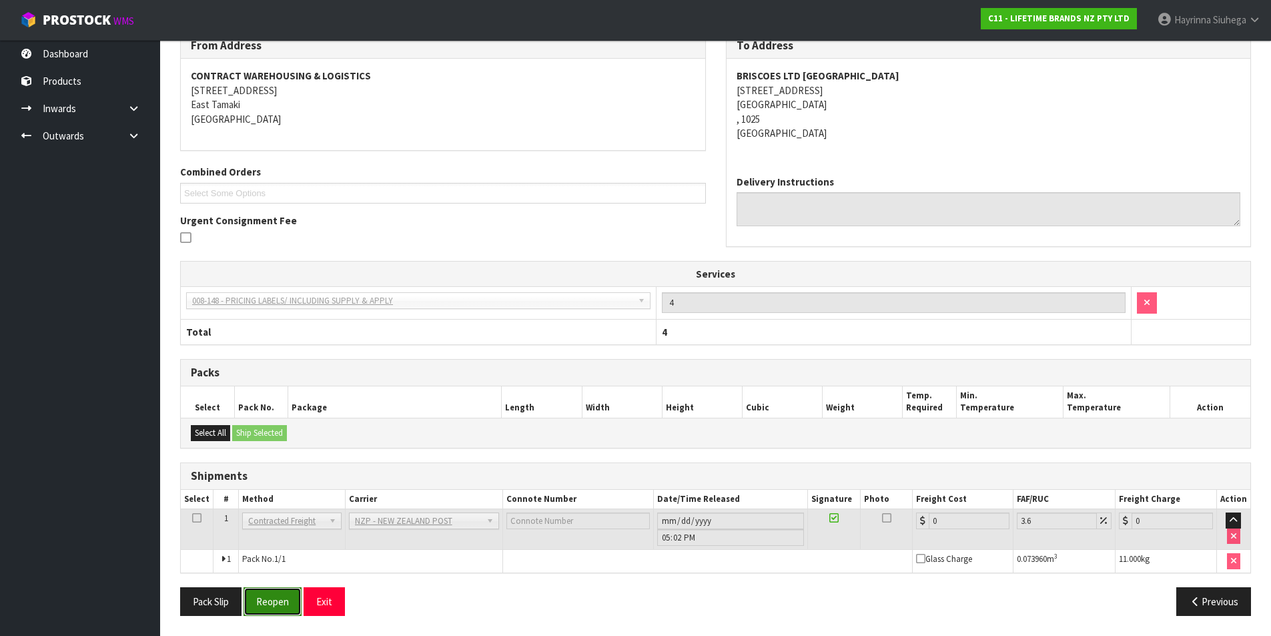
click at [280, 607] on button "Reopen" at bounding box center [273, 601] width 58 height 29
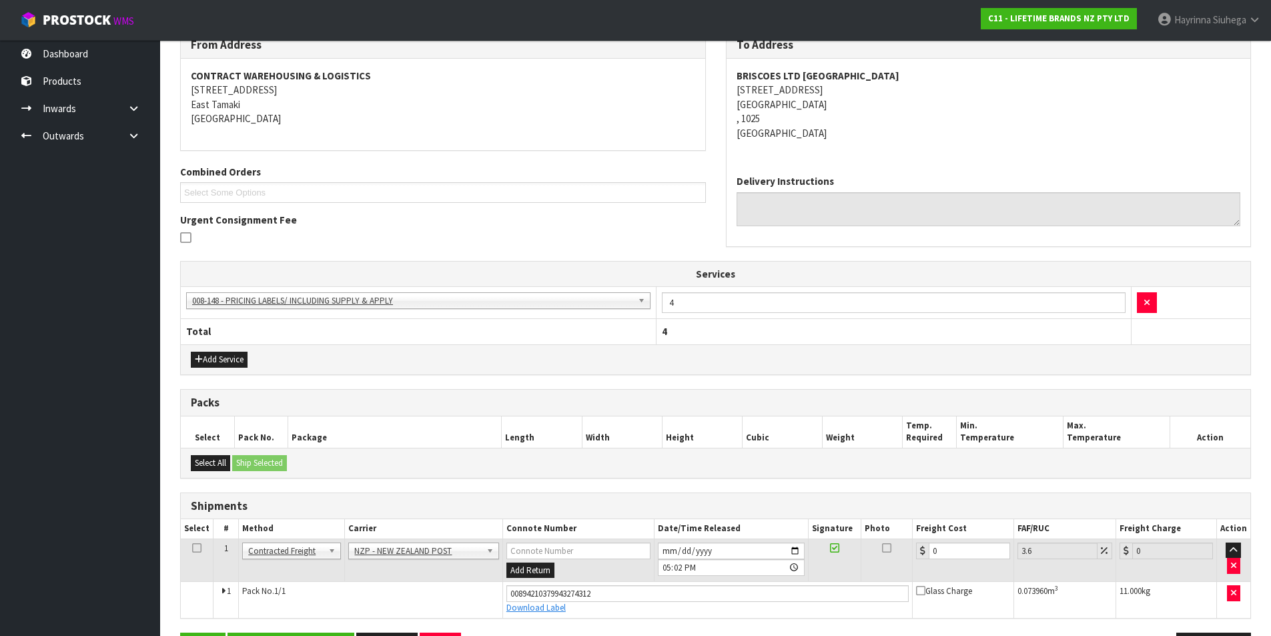
scroll to position [278, 0]
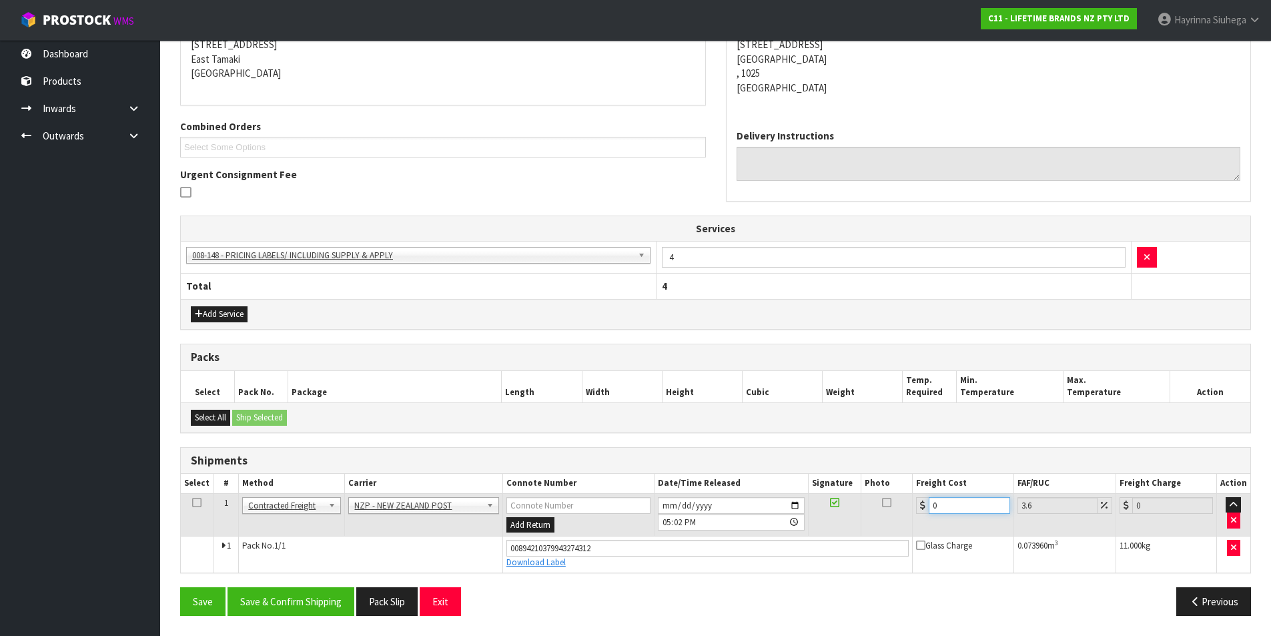
drag, startPoint x: 959, startPoint y: 509, endPoint x: 838, endPoint y: 505, distance: 120.8
click at [838, 505] on tr "1 Client Local Pickup Customer Local Pickup Company Freight Contracted Freight …" at bounding box center [716, 514] width 1070 height 43
click at [180, 587] on button "Save" at bounding box center [202, 601] width 45 height 29
click at [312, 596] on button "Save & Confirm Shipping" at bounding box center [291, 601] width 127 height 29
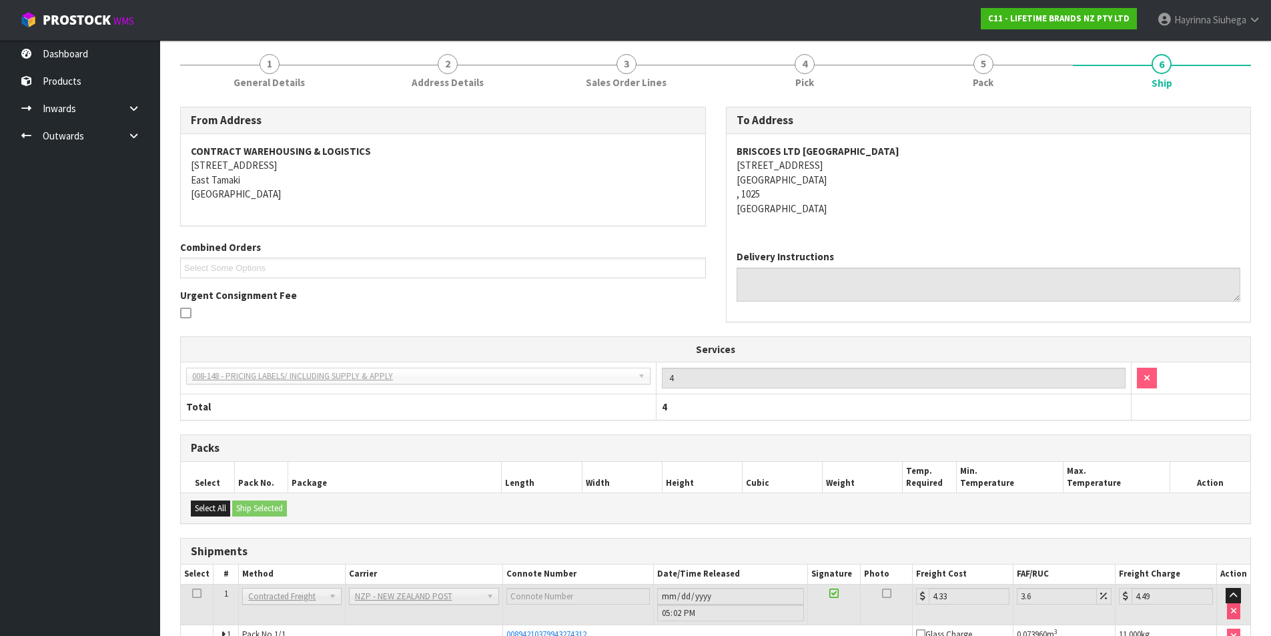
scroll to position [0, 0]
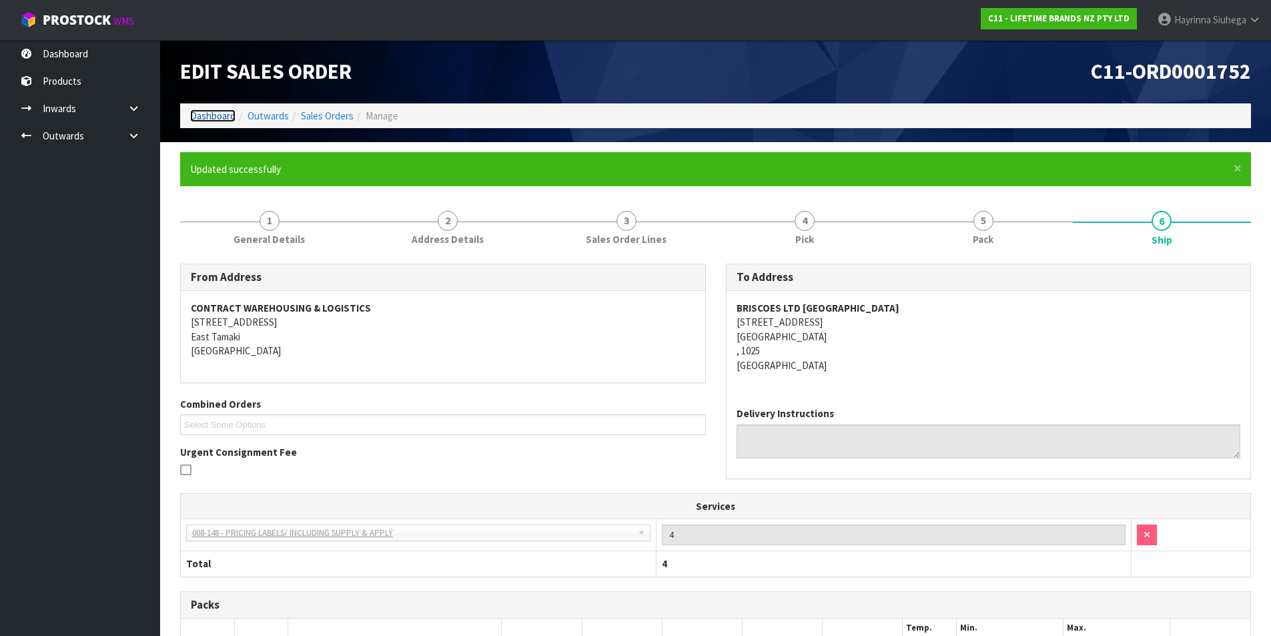
click at [216, 118] on link "Dashboard" at bounding box center [212, 115] width 45 height 13
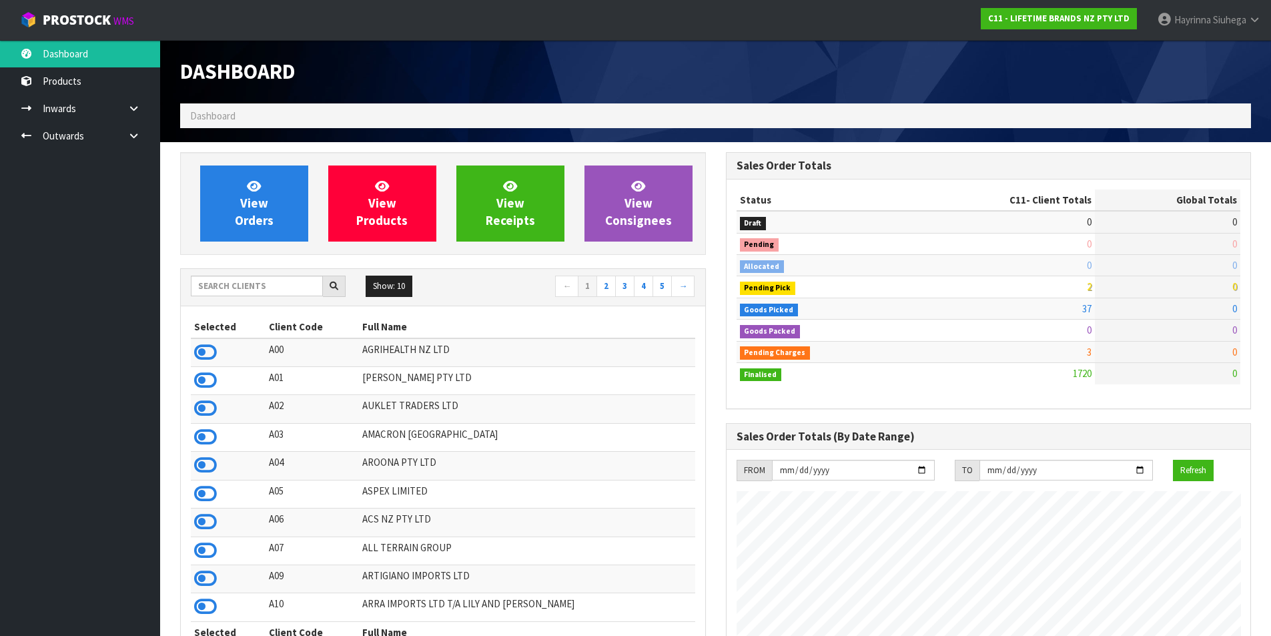
scroll to position [1011, 545]
click at [248, 179] on span "View Orders" at bounding box center [254, 203] width 39 height 50
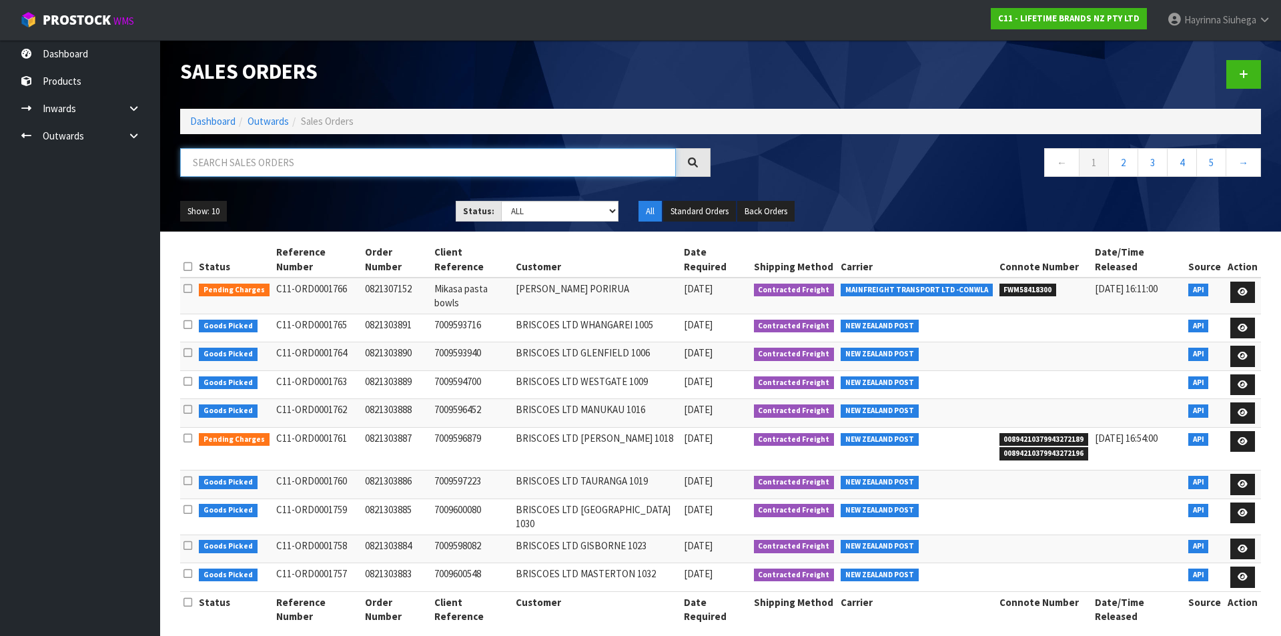
click at [281, 169] on input "text" at bounding box center [428, 162] width 496 height 29
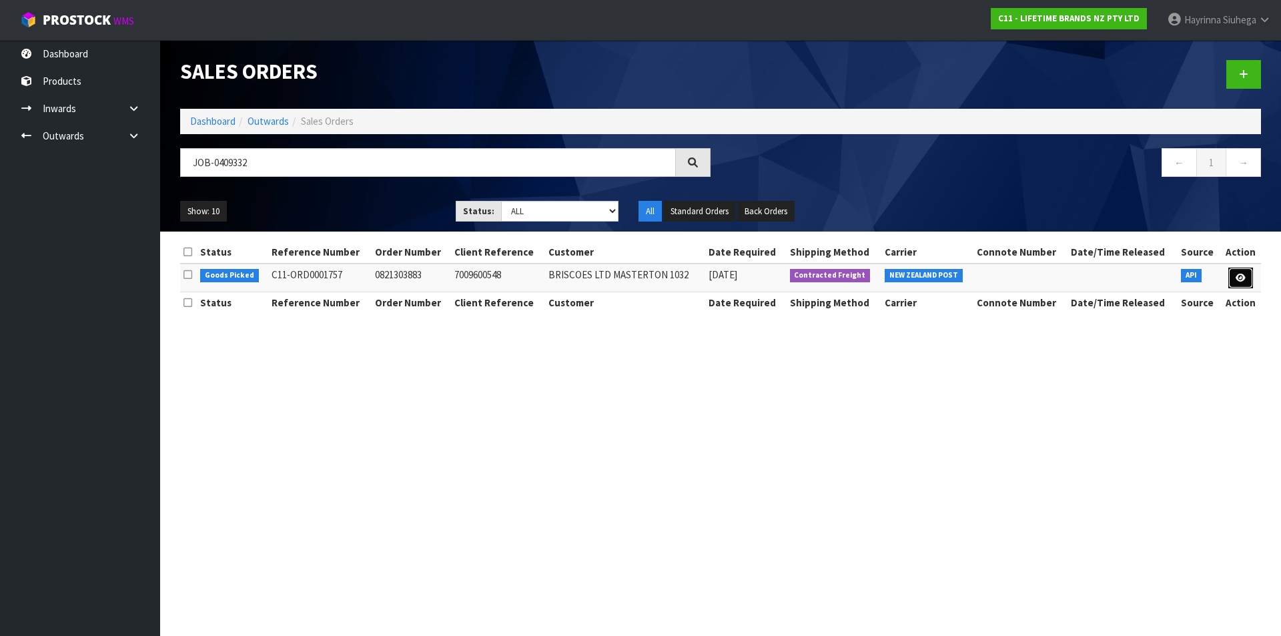
click at [1240, 276] on icon at bounding box center [1241, 278] width 10 height 9
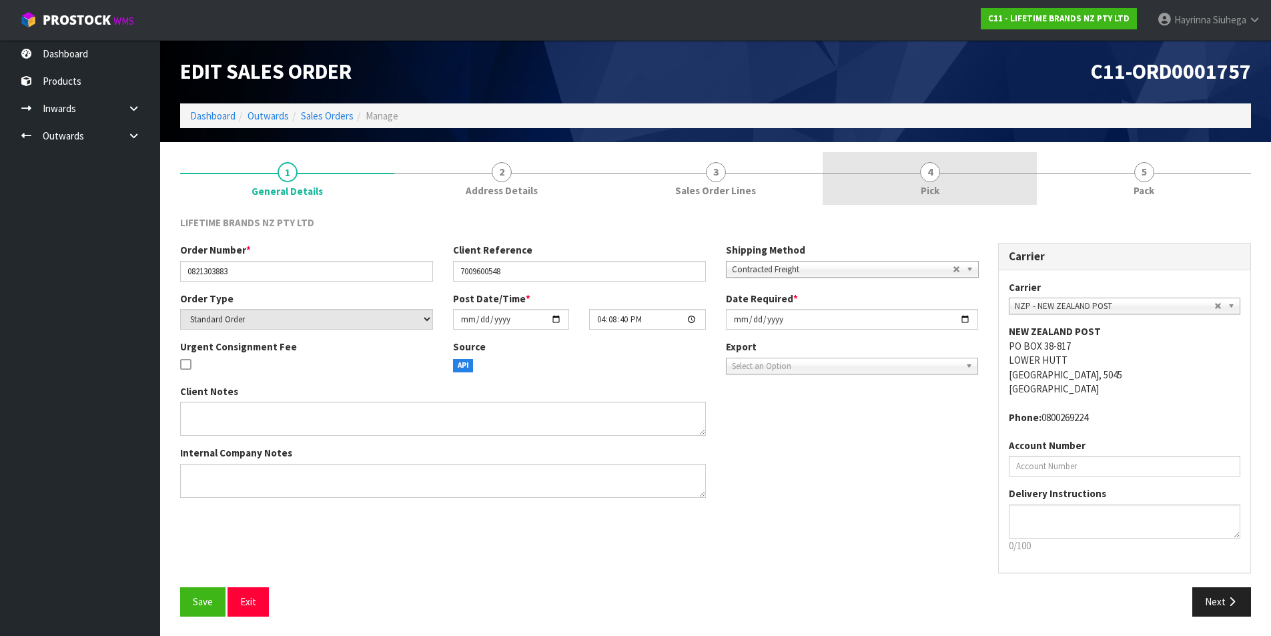
click at [986, 183] on link "4 Pick" at bounding box center [930, 178] width 214 height 53
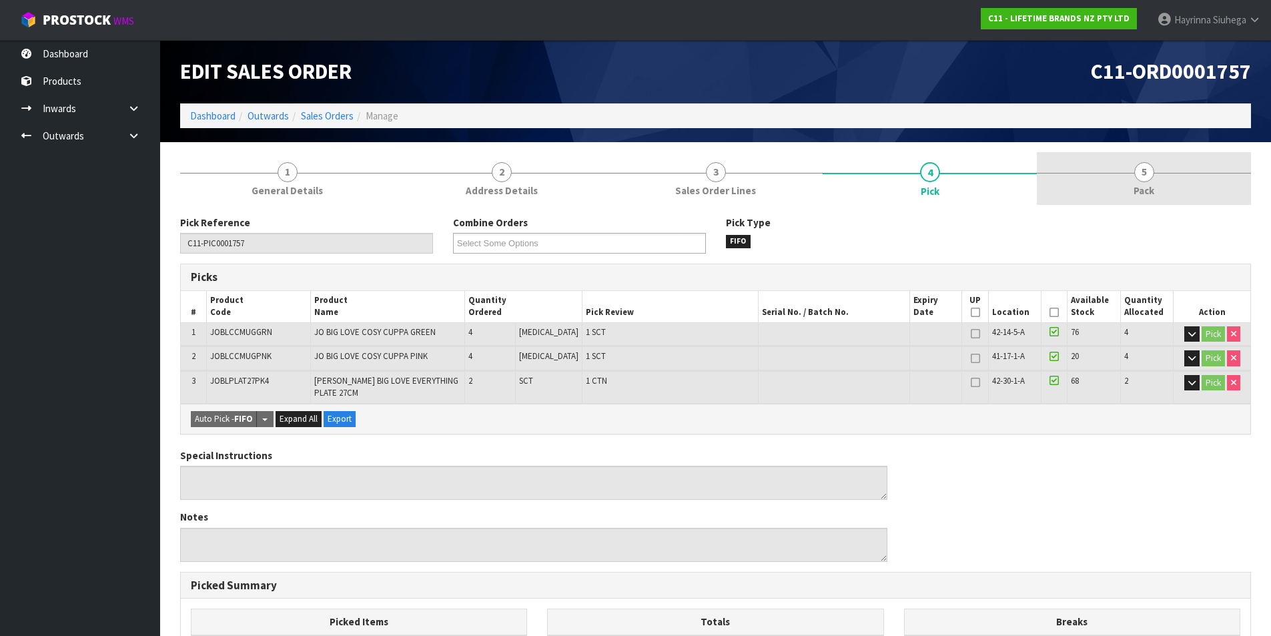
click at [1108, 193] on link "5 Pack" at bounding box center [1144, 178] width 214 height 53
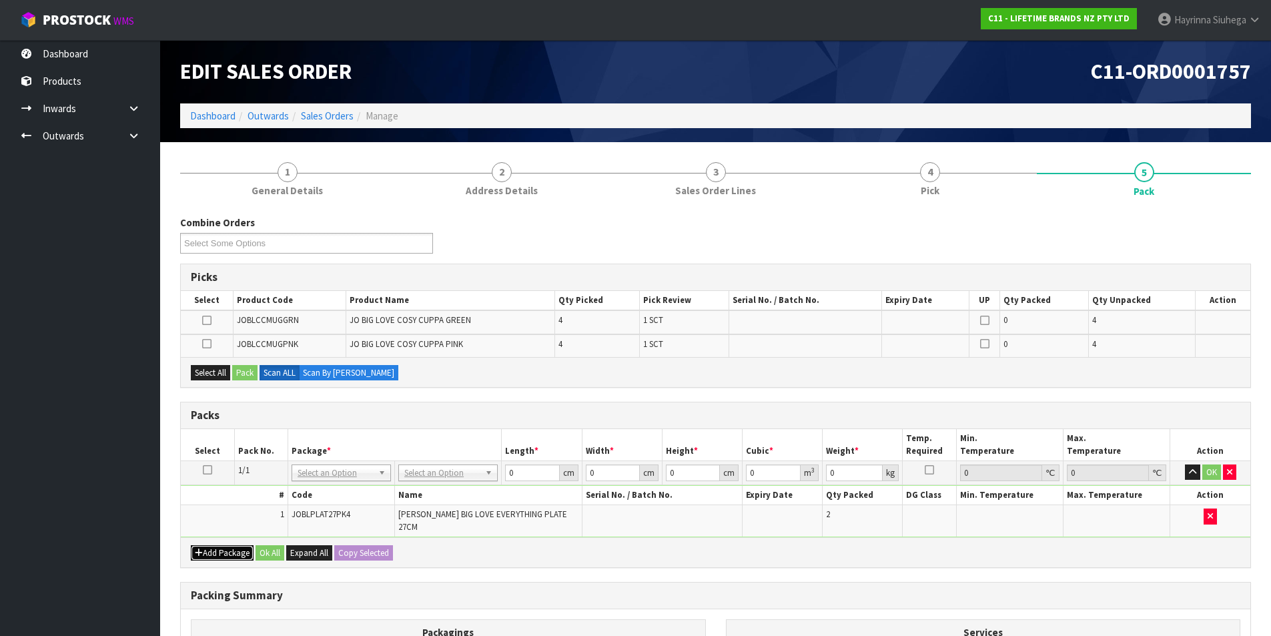
click at [226, 545] on button "Add Package" at bounding box center [222, 553] width 63 height 16
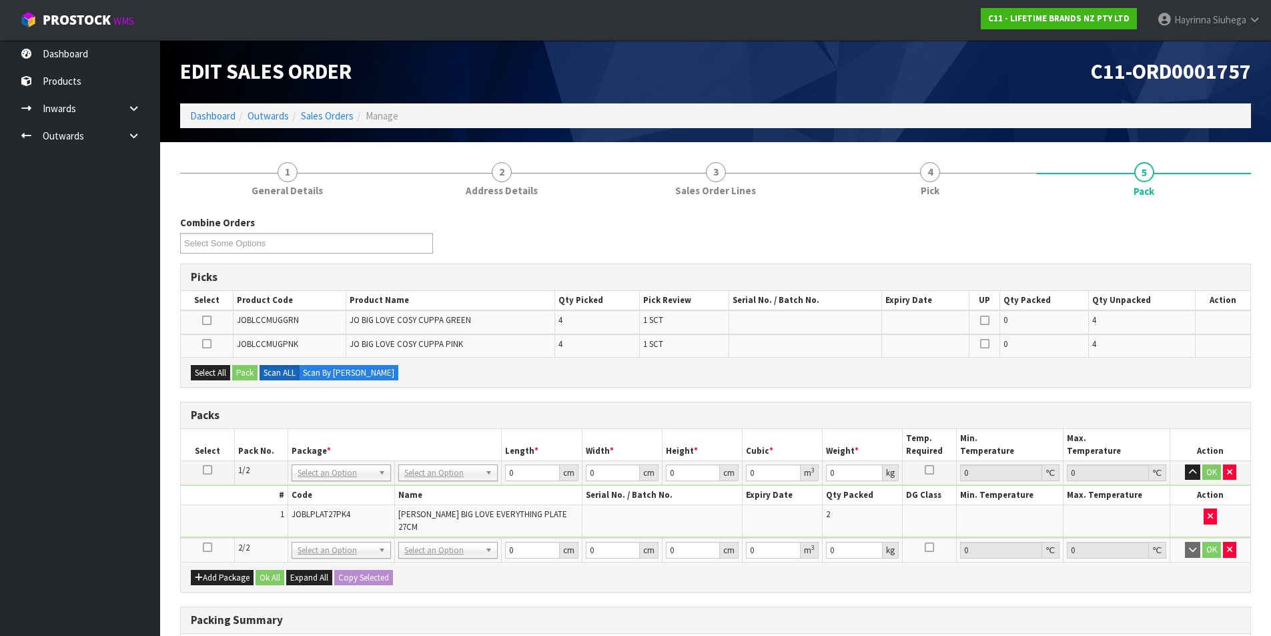
click at [208, 547] on icon at bounding box center [207, 547] width 9 height 1
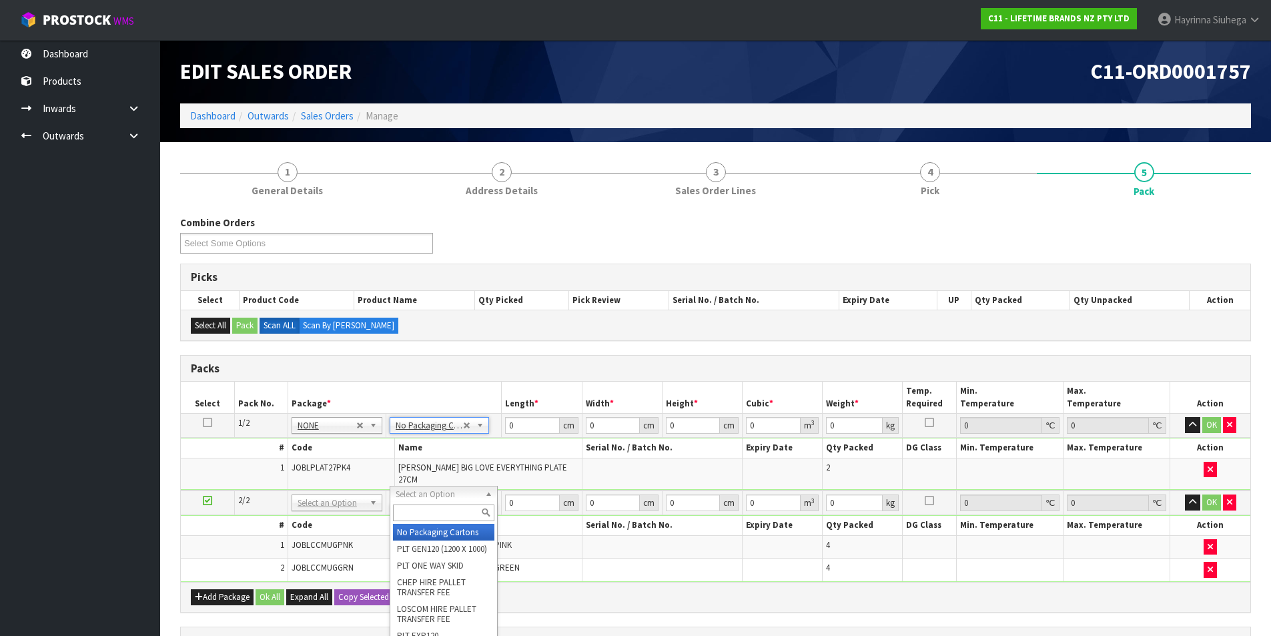
click at [430, 506] on input "text" at bounding box center [443, 512] width 101 height 17
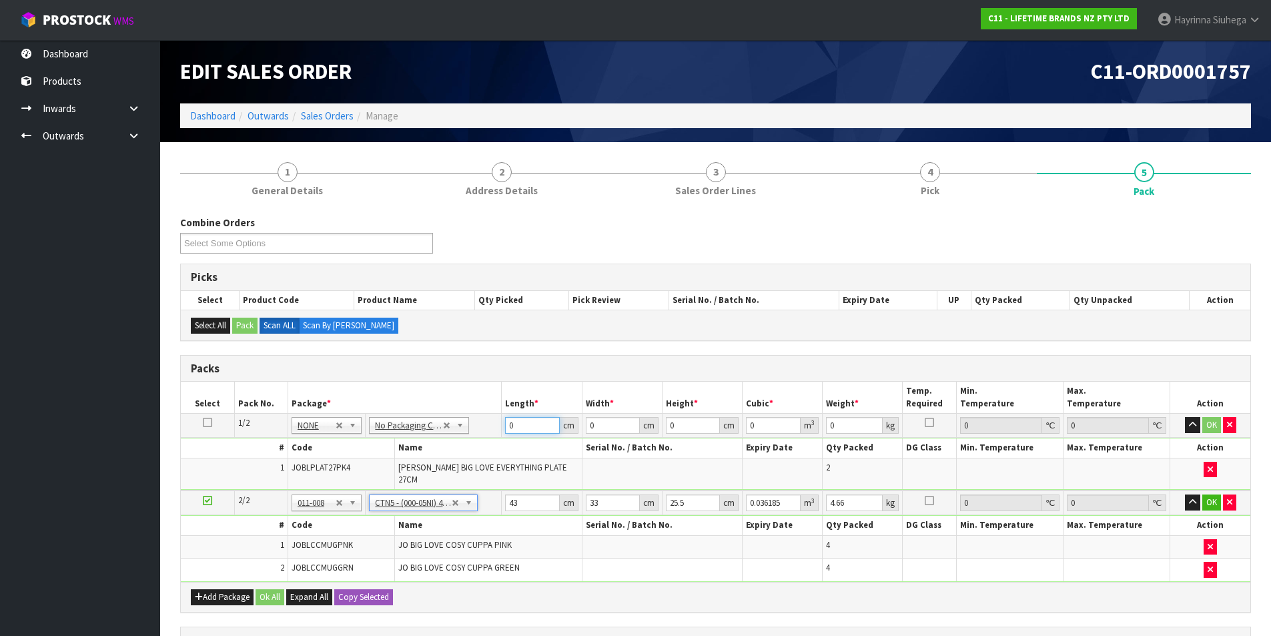
click at [506, 428] on input "0" at bounding box center [532, 425] width 54 height 17
click at [515, 425] on input "0" at bounding box center [532, 425] width 54 height 17
click button "OK" at bounding box center [1211, 425] width 19 height 16
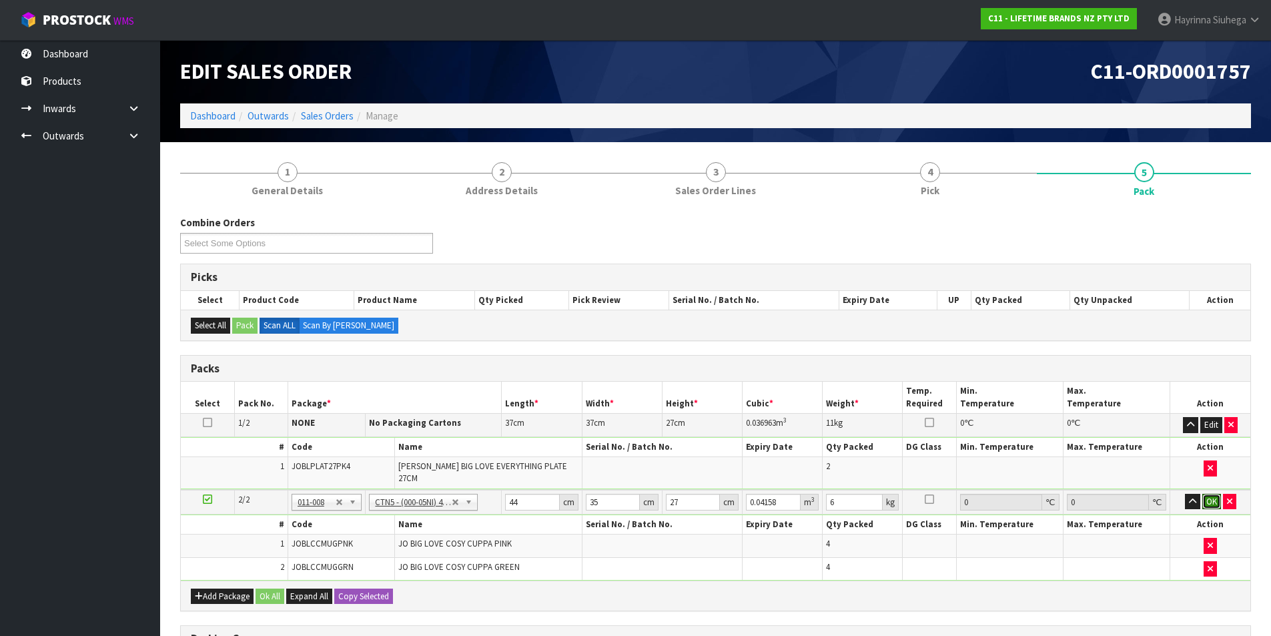
click button "OK" at bounding box center [1211, 502] width 19 height 16
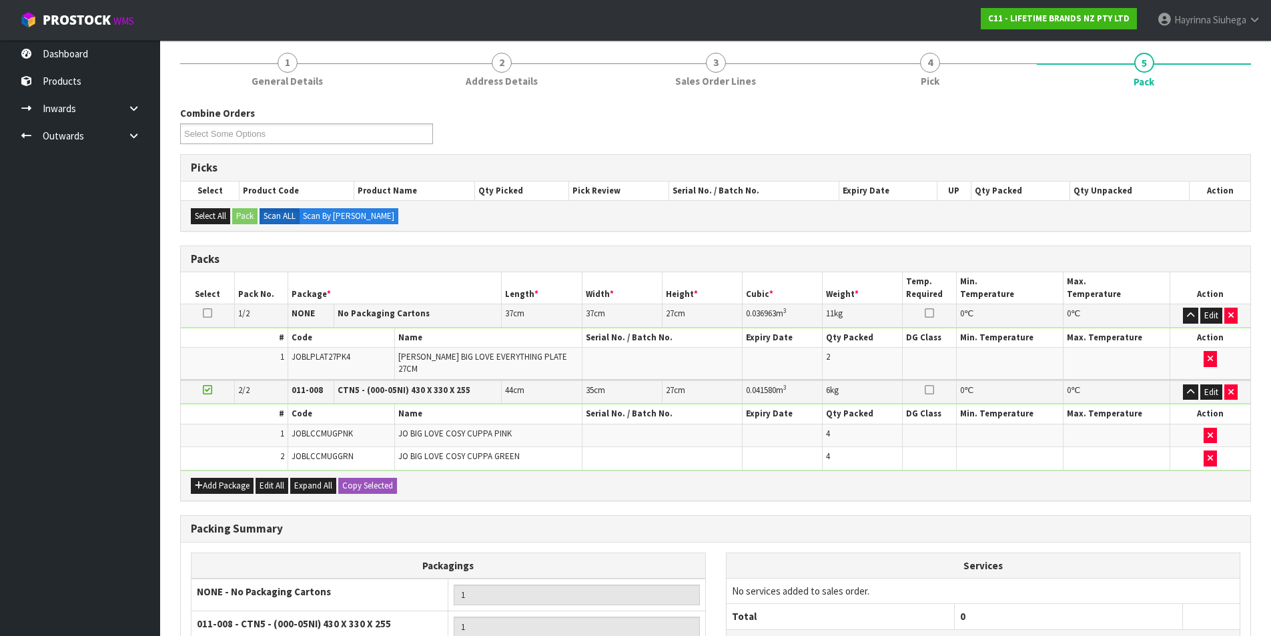
scroll to position [252, 0]
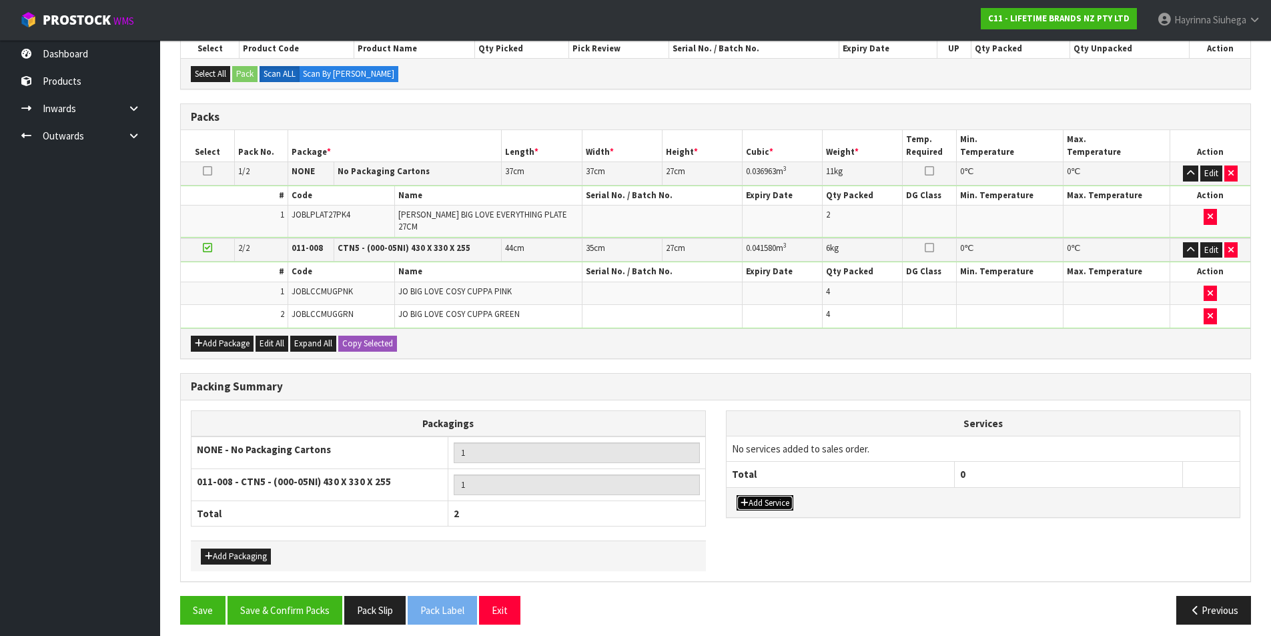
click at [773, 495] on button "Add Service" at bounding box center [765, 503] width 57 height 16
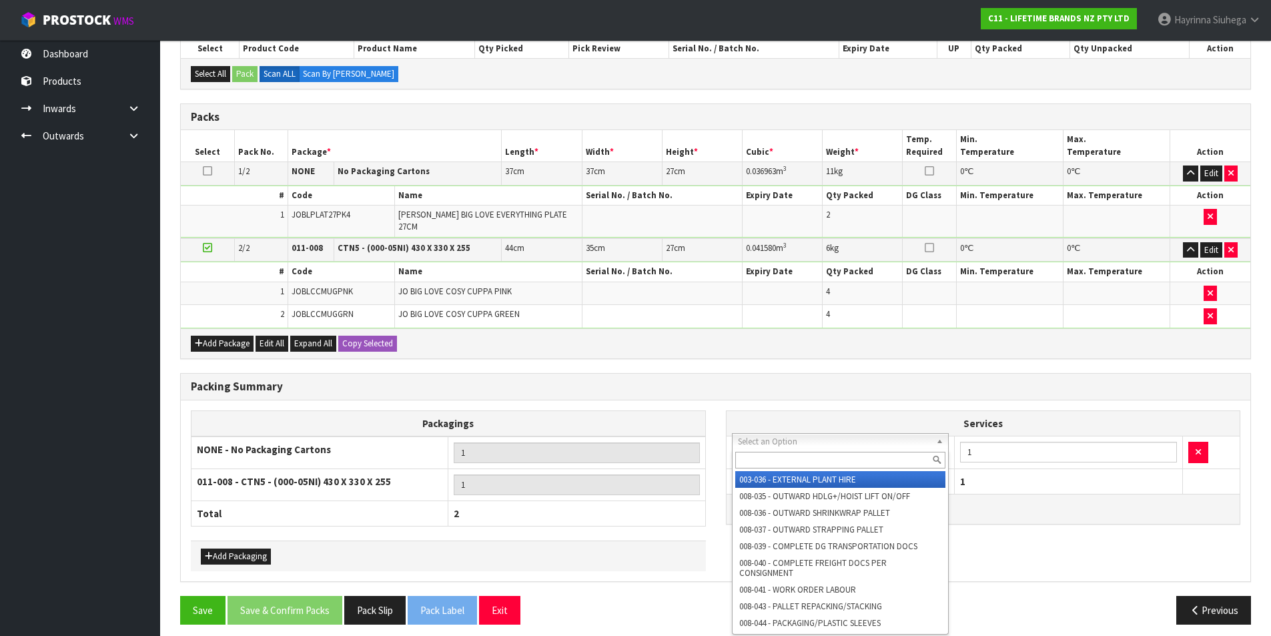
click at [811, 463] on input "text" at bounding box center [840, 460] width 211 height 17
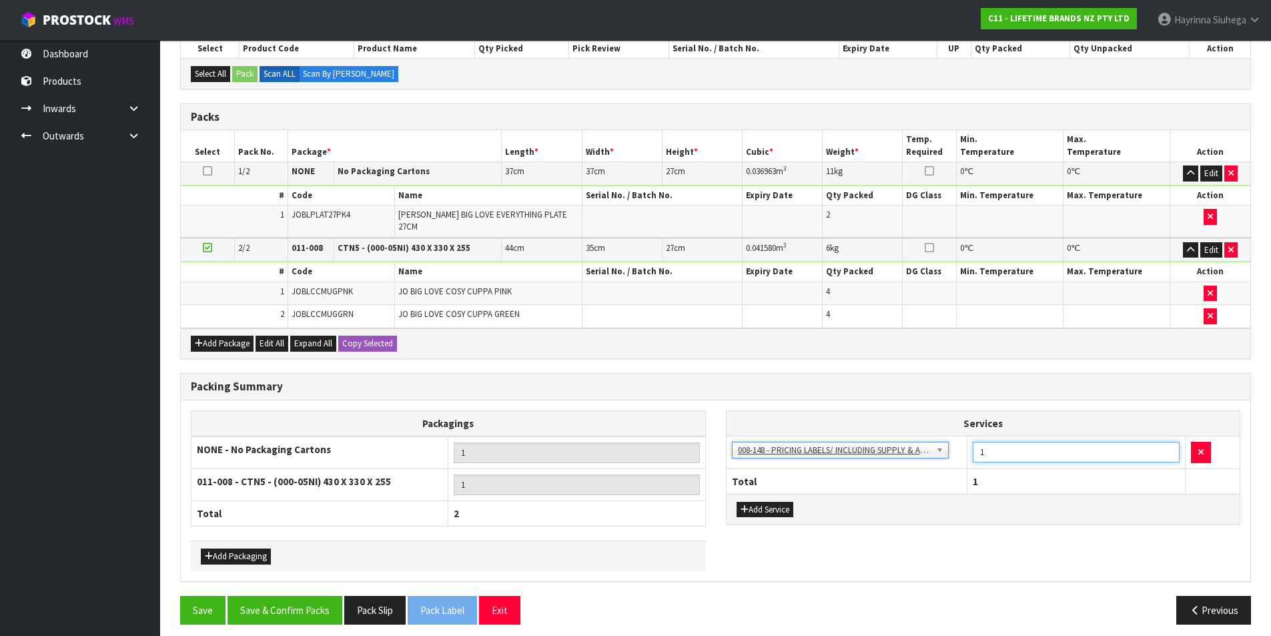
click at [922, 436] on tr "003-036 - EXTERNAL PLANT HIRE 008-035 - OUTWARD HDLG+/HOIST LIFT ON/OFF 008-036…" at bounding box center [984, 452] width 514 height 33
click at [312, 596] on button "Save & Confirm Packs" at bounding box center [285, 610] width 115 height 29
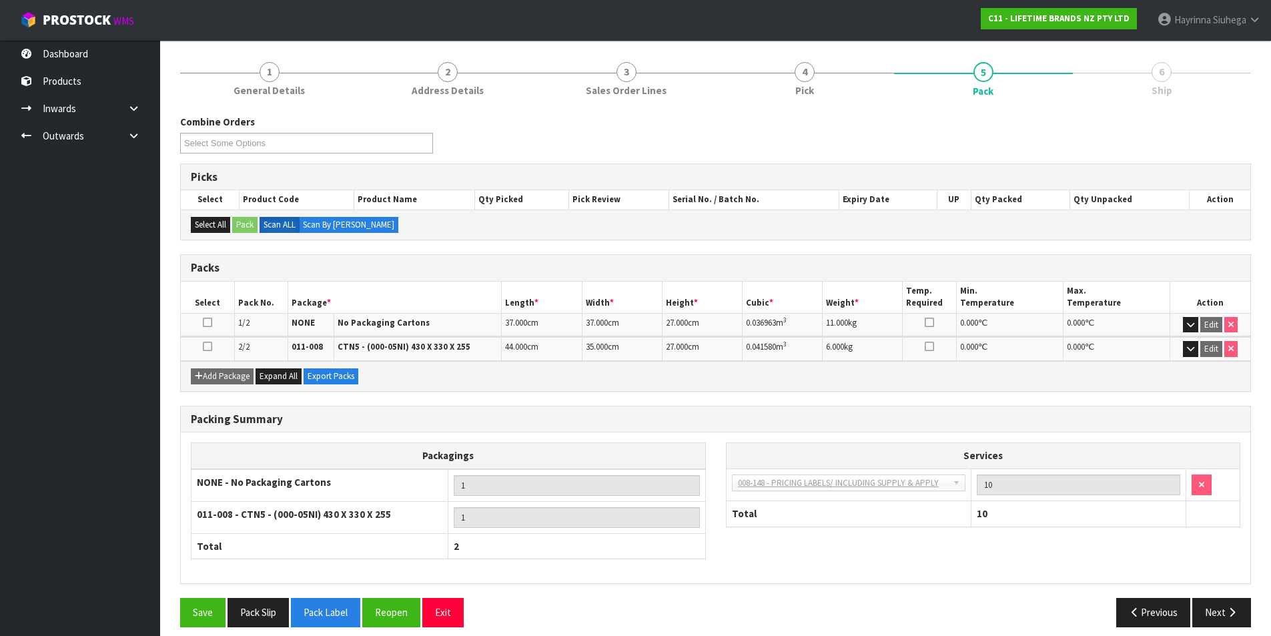
scroll to position [160, 0]
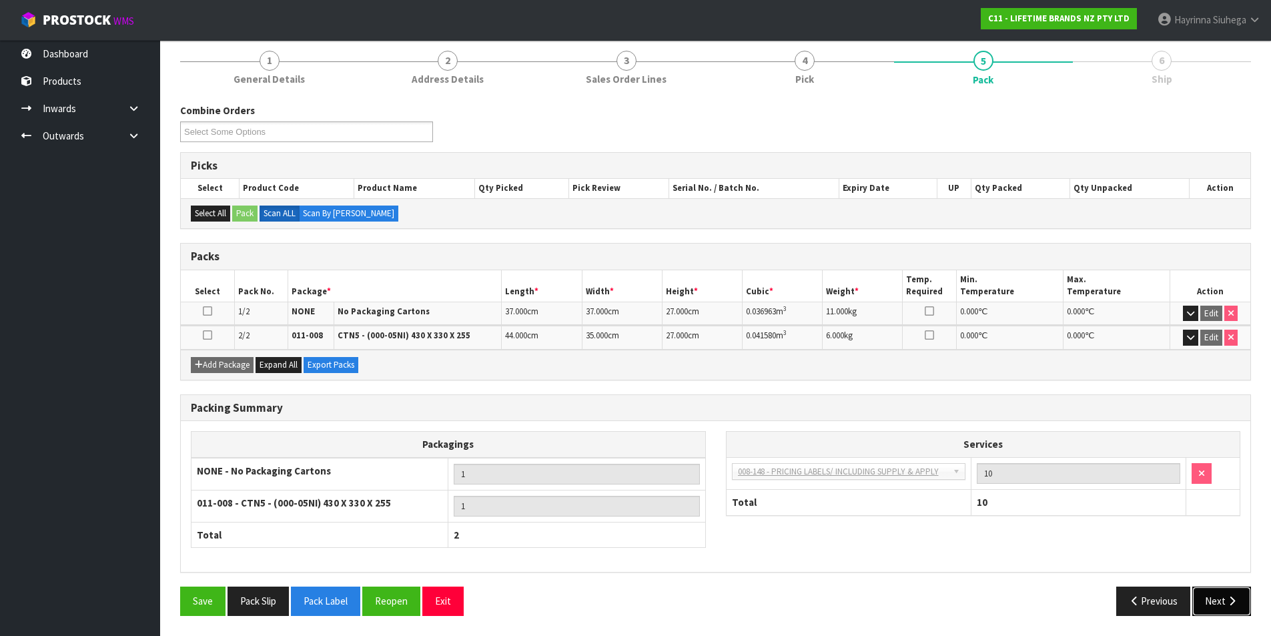
click at [1231, 598] on icon "button" at bounding box center [1232, 601] width 13 height 10
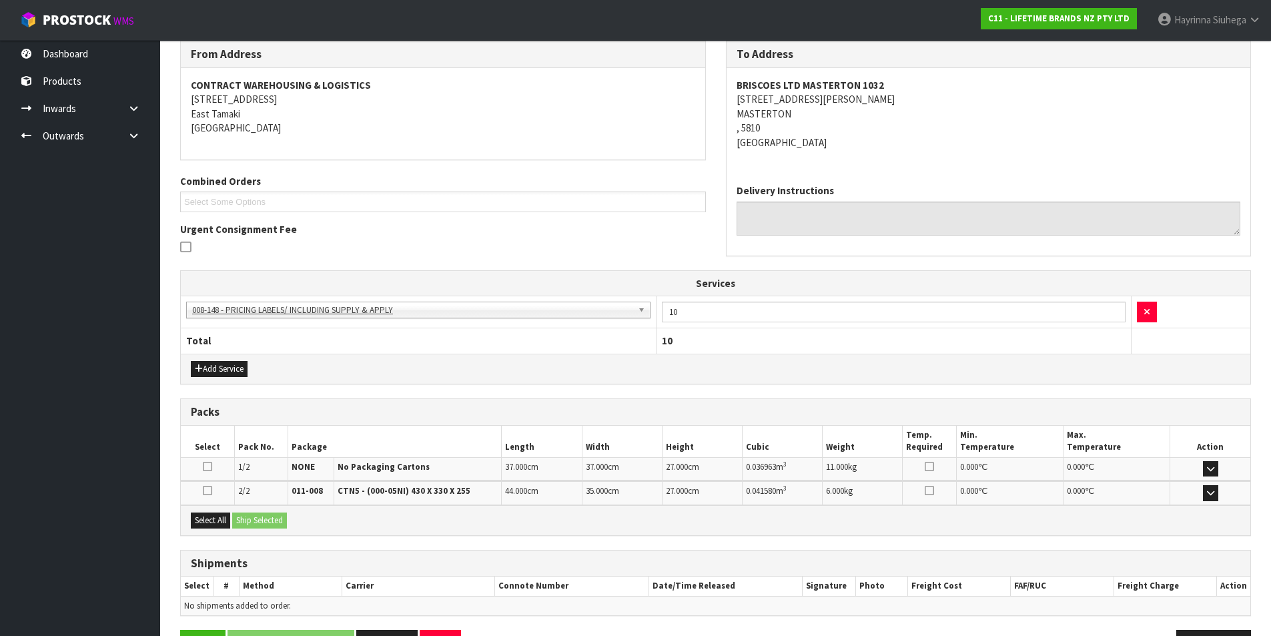
scroll to position [266, 0]
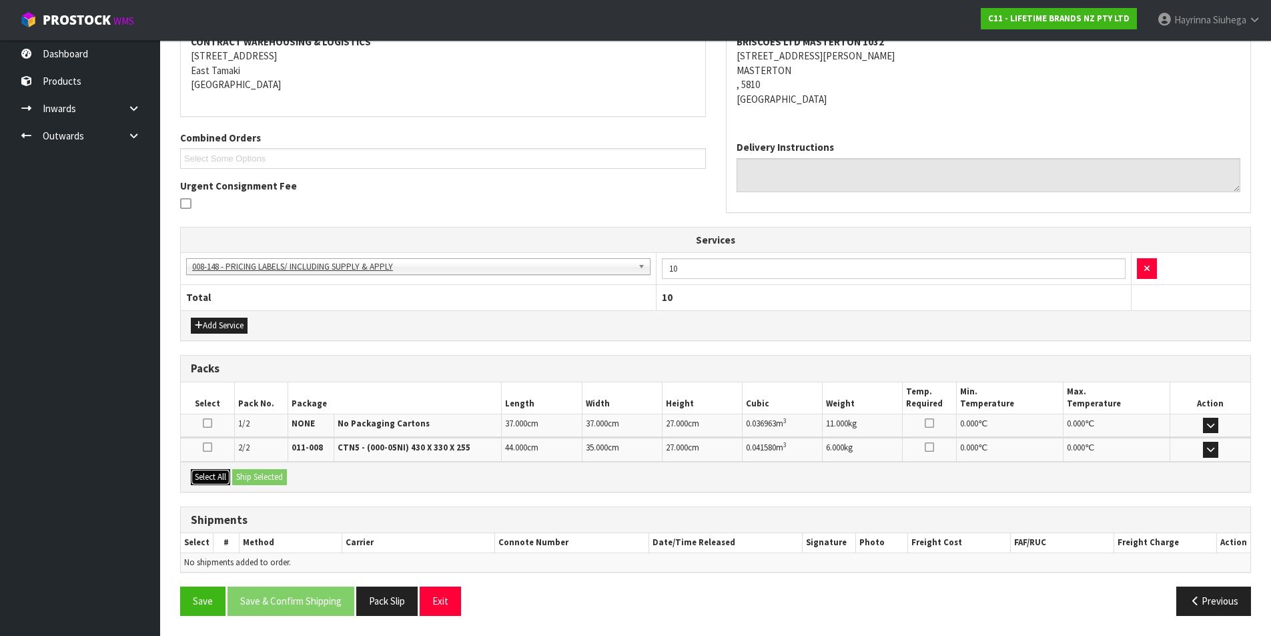
drag, startPoint x: 196, startPoint y: 481, endPoint x: 224, endPoint y: 478, distance: 28.2
click at [196, 480] on button "Select All" at bounding box center [210, 477] width 39 height 16
click at [244, 472] on button "Ship Selected" at bounding box center [259, 477] width 55 height 16
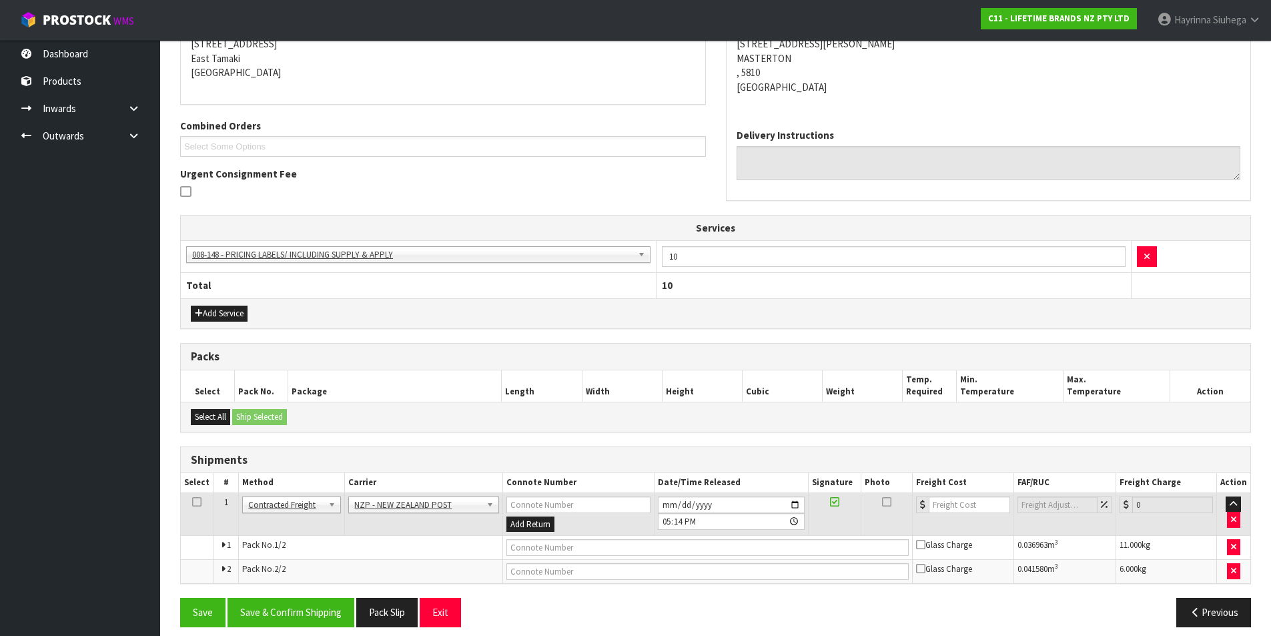
scroll to position [290, 0]
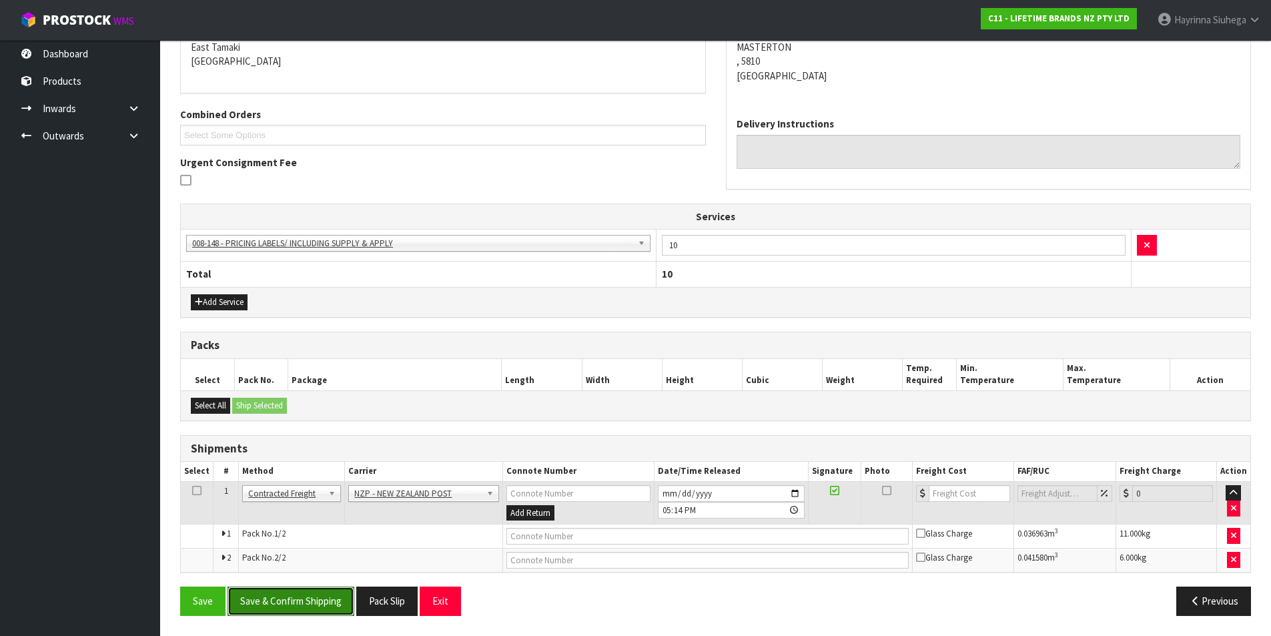
click at [312, 603] on button "Save & Confirm Shipping" at bounding box center [291, 600] width 127 height 29
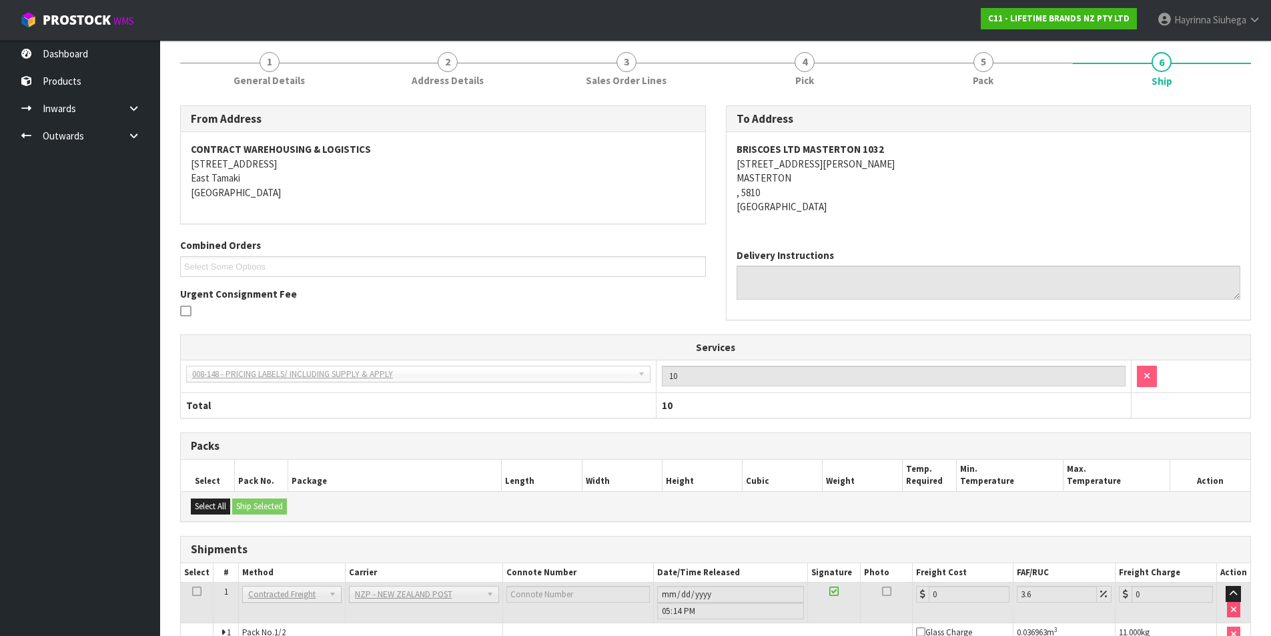
scroll to position [269, 0]
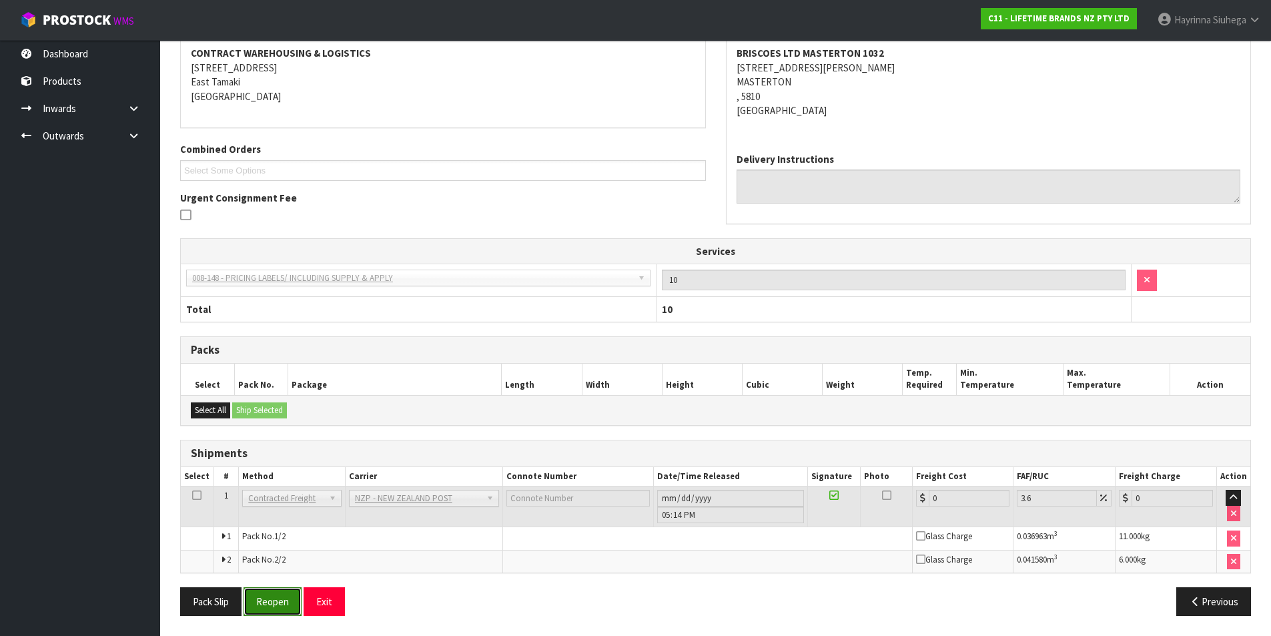
click at [279, 594] on button "Reopen" at bounding box center [273, 601] width 58 height 29
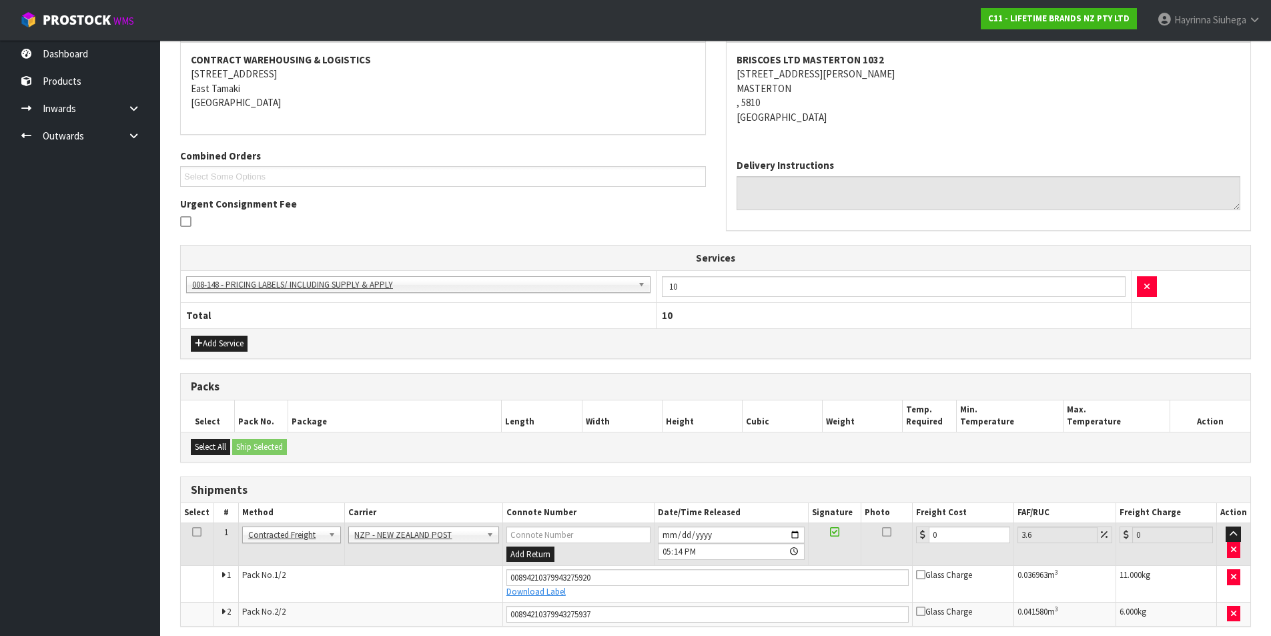
scroll to position [255, 0]
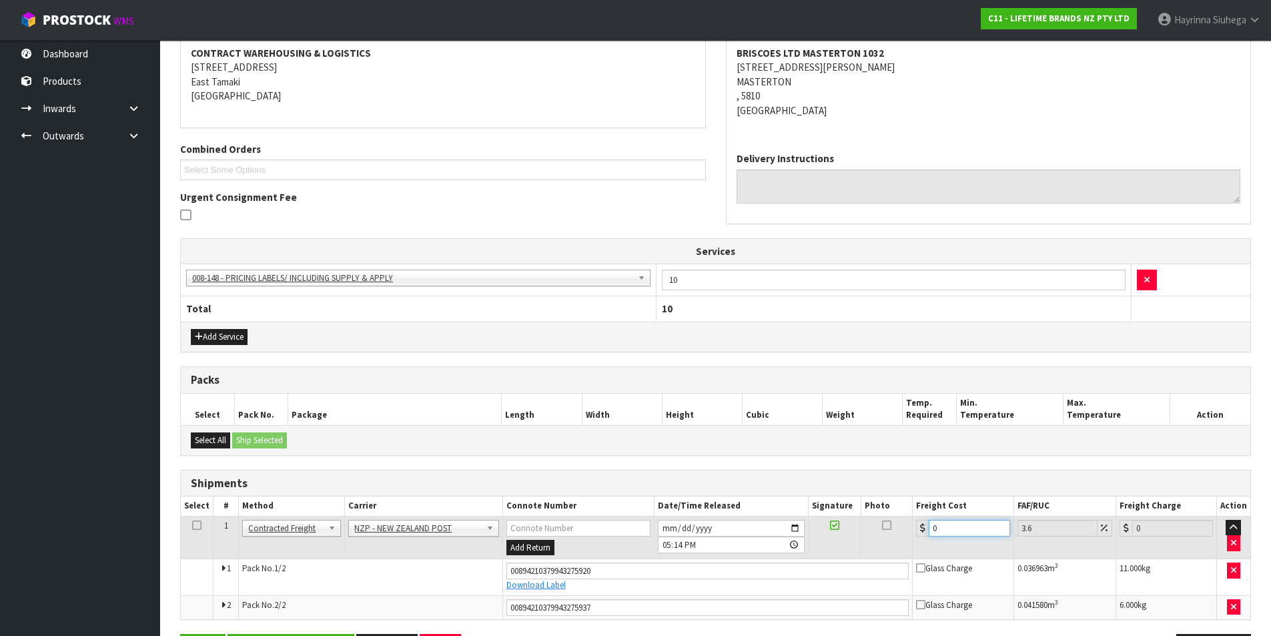
drag, startPoint x: 987, startPoint y: 525, endPoint x: 927, endPoint y: 536, distance: 61.6
click at [927, 536] on div "0" at bounding box center [962, 528] width 93 height 17
click at [180, 613] on button "Save" at bounding box center [202, 648] width 45 height 29
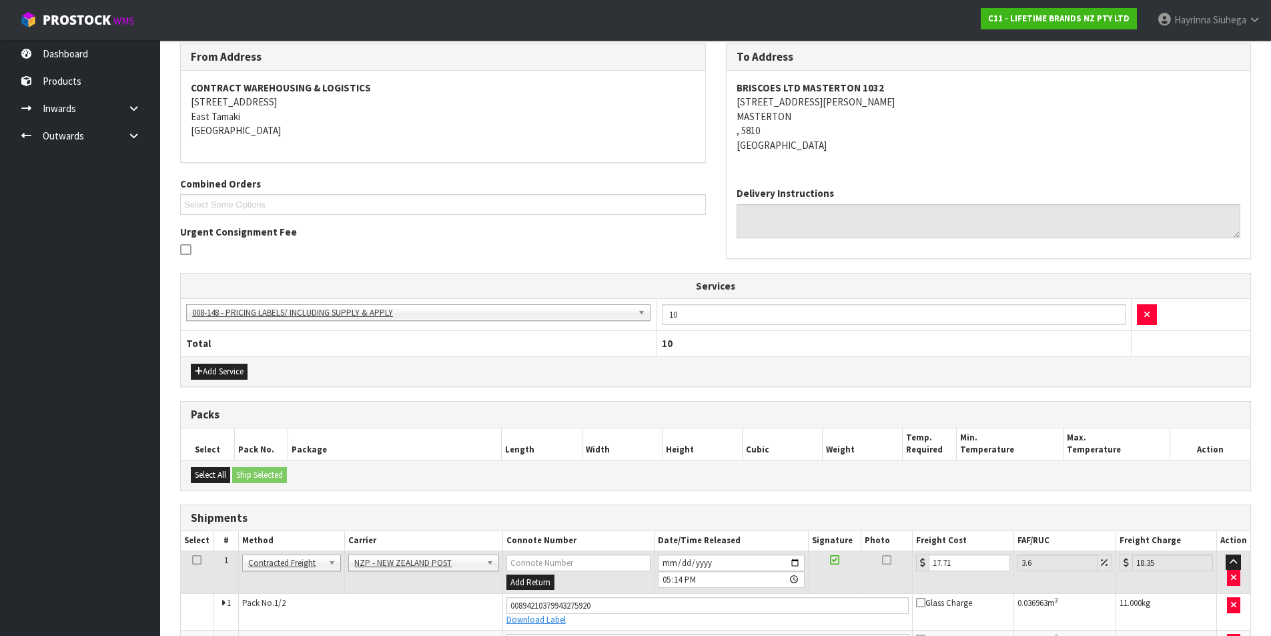
scroll to position [302, 0]
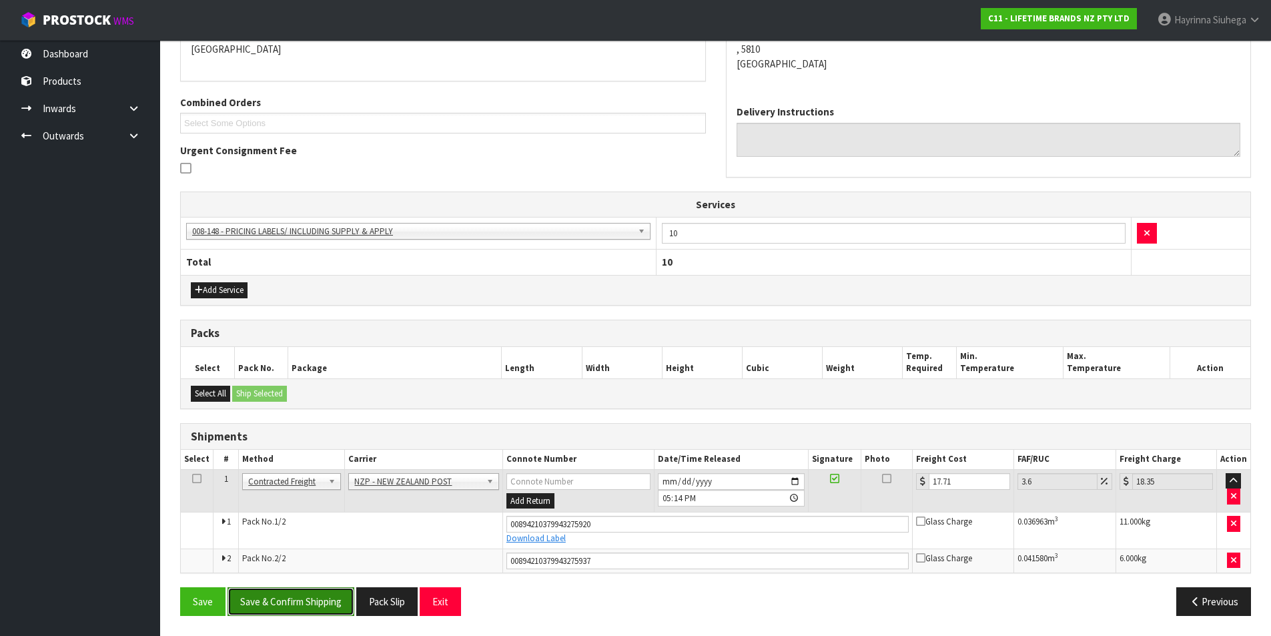
click at [310, 602] on button "Save & Confirm Shipping" at bounding box center [291, 601] width 127 height 29
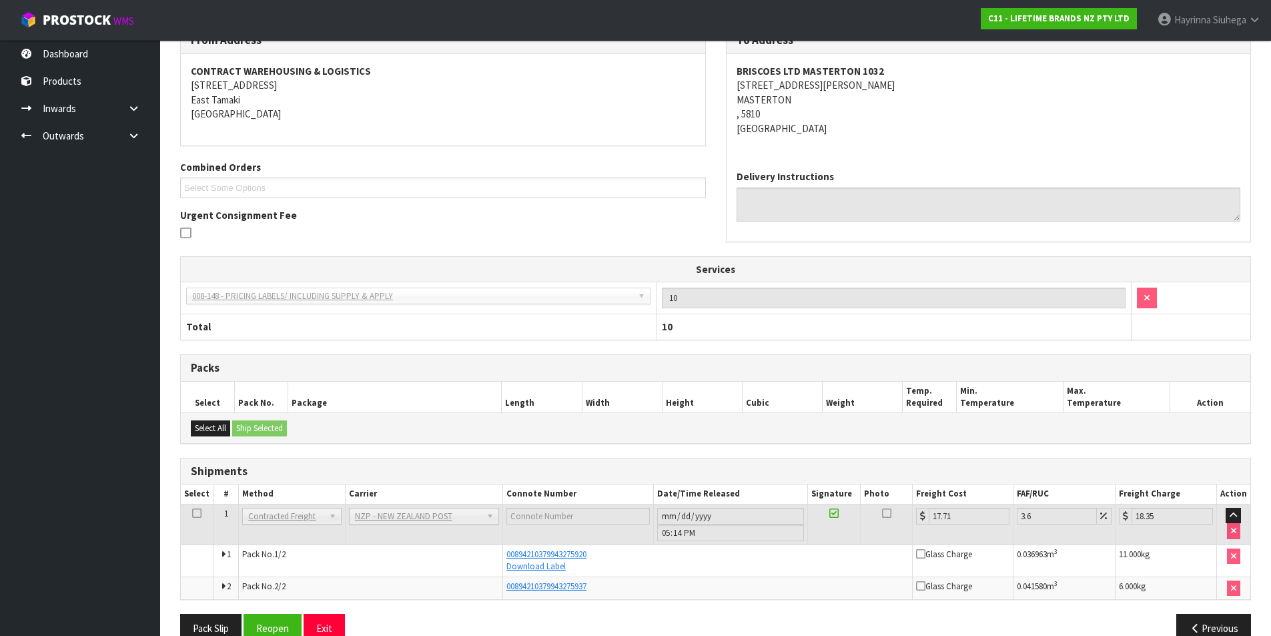
scroll to position [264, 0]
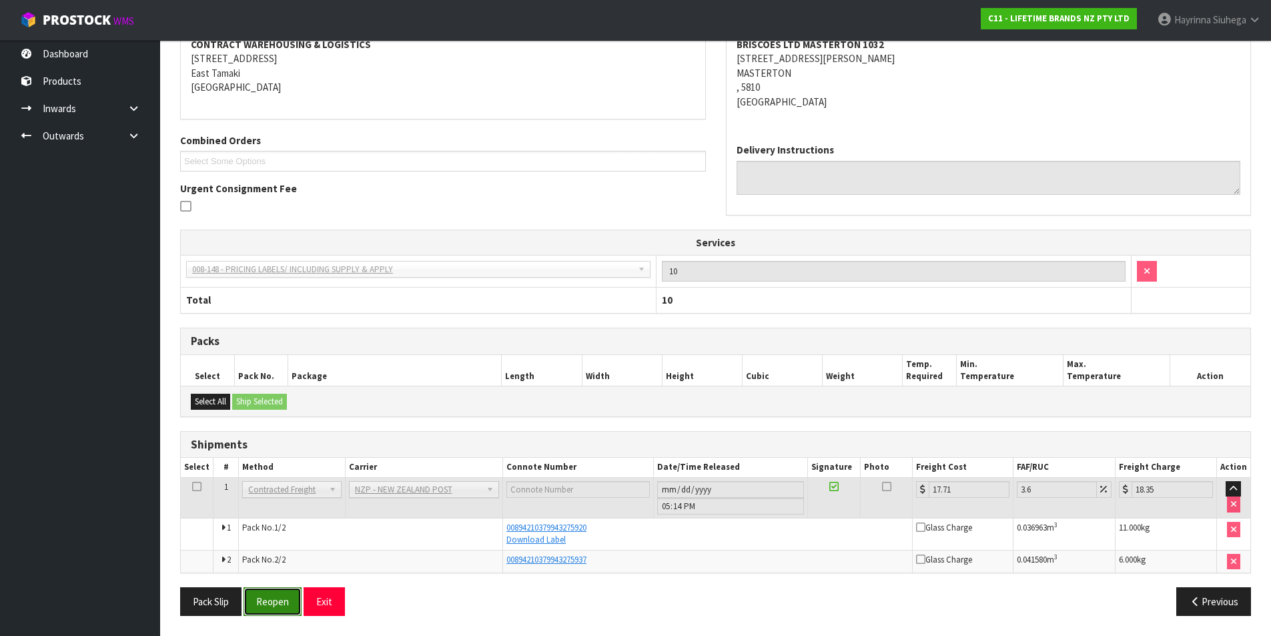
click at [271, 603] on button "Reopen" at bounding box center [273, 601] width 58 height 29
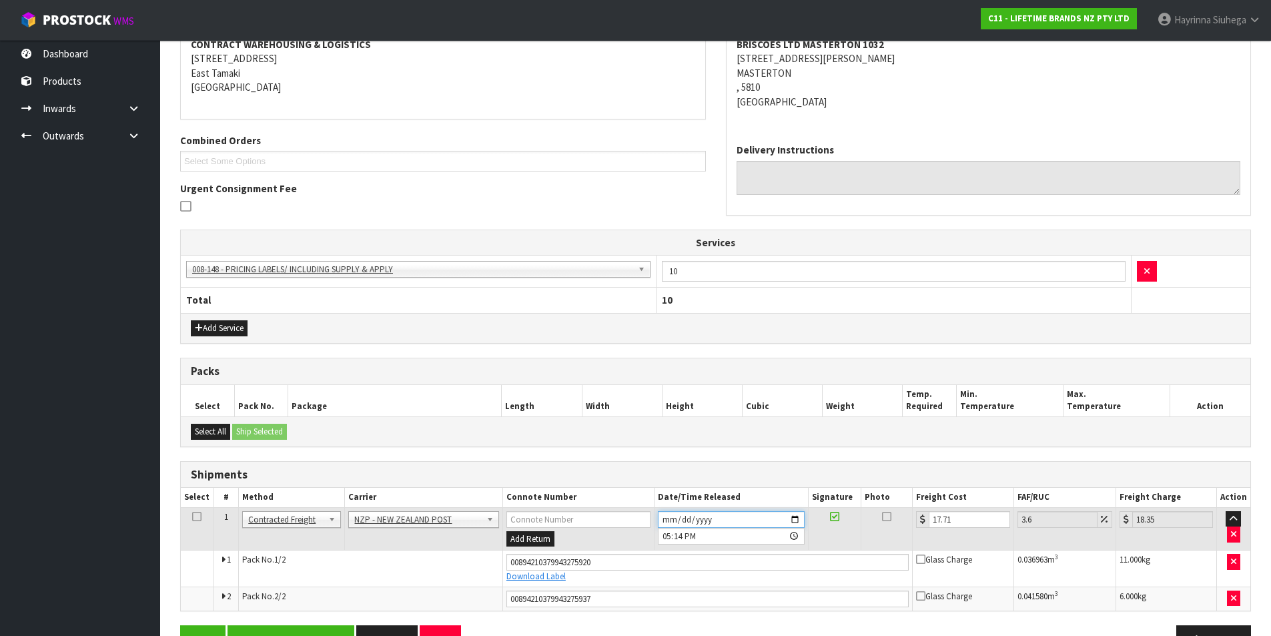
click at [663, 522] on input "[DATE]" at bounding box center [731, 519] width 147 height 17
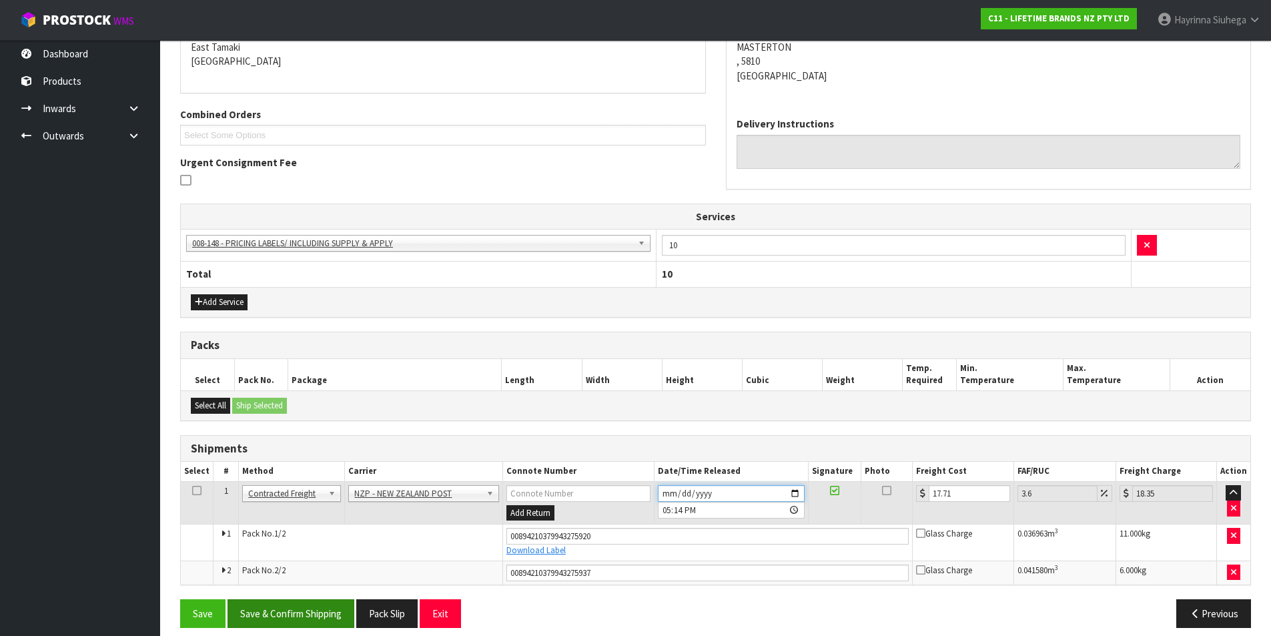
scroll to position [302, 0]
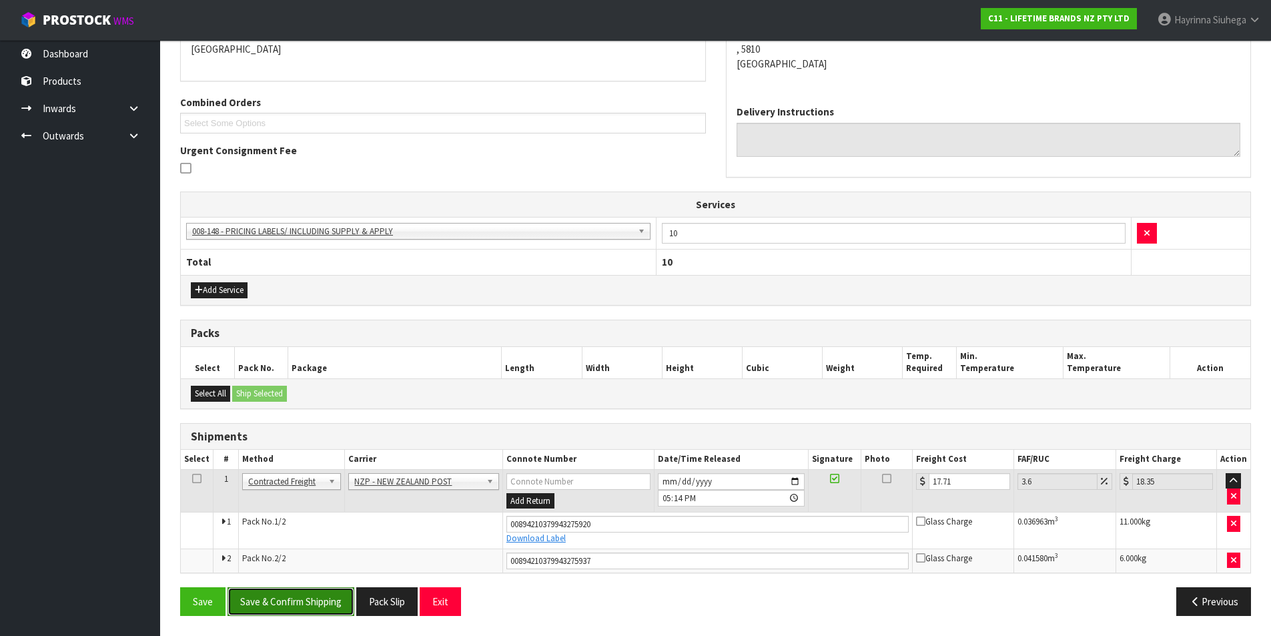
click at [273, 598] on button "Save & Confirm Shipping" at bounding box center [291, 601] width 127 height 29
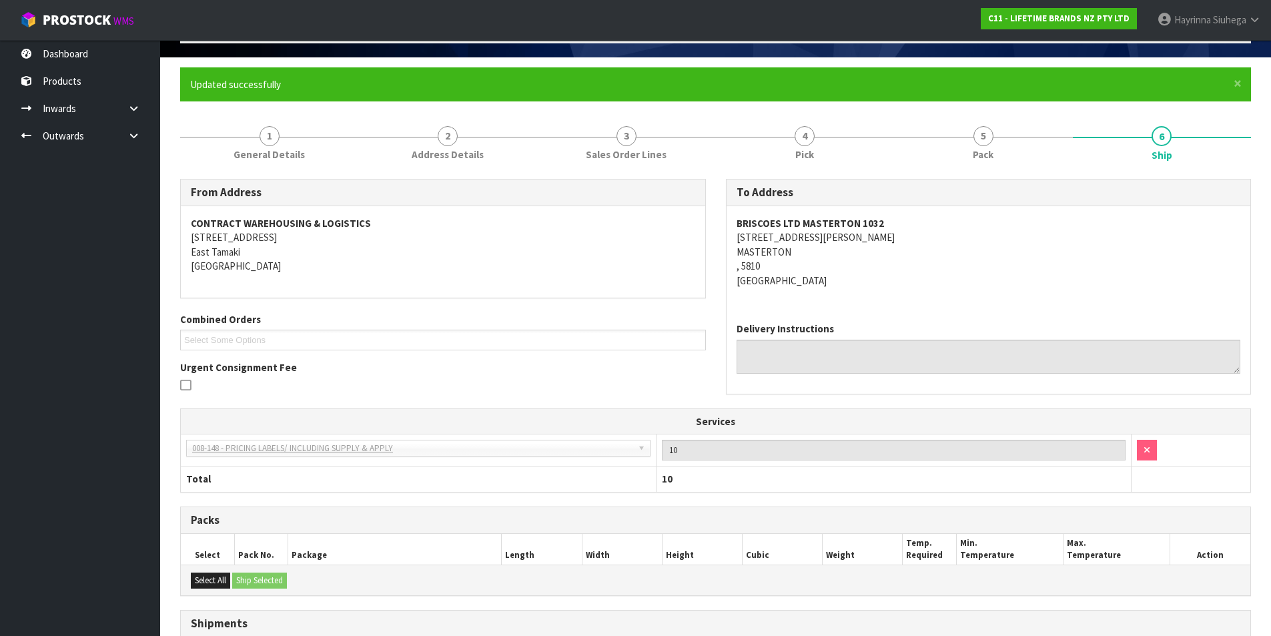
scroll to position [0, 0]
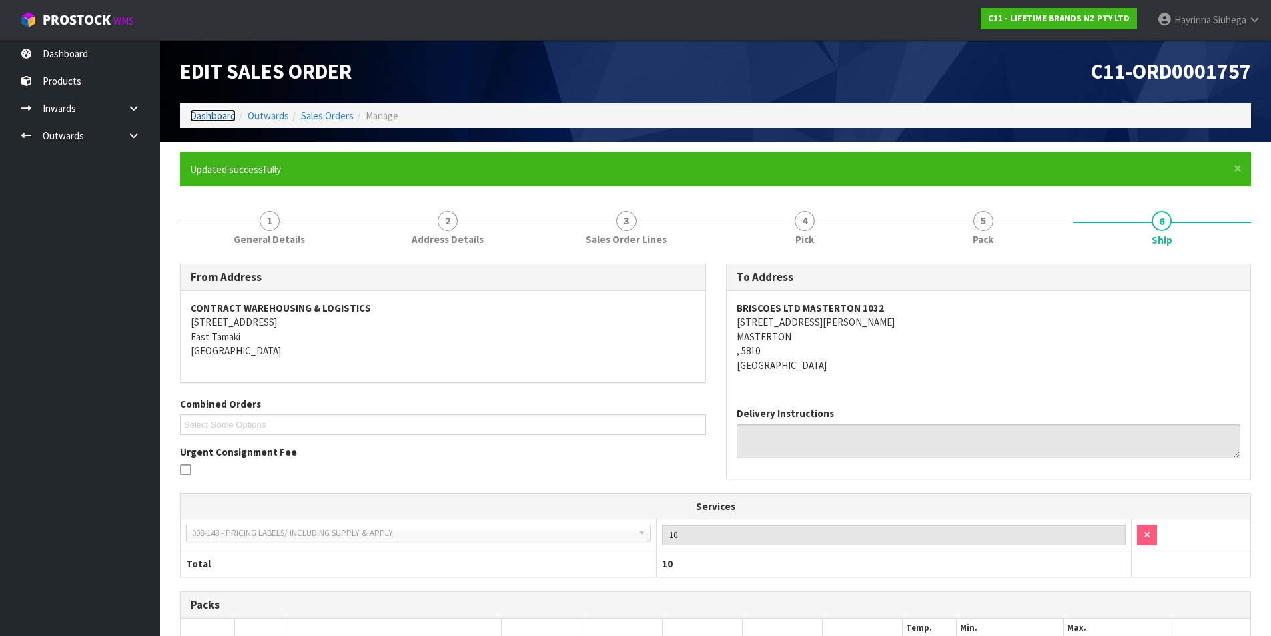
click at [206, 110] on link "Dashboard" at bounding box center [212, 115] width 45 height 13
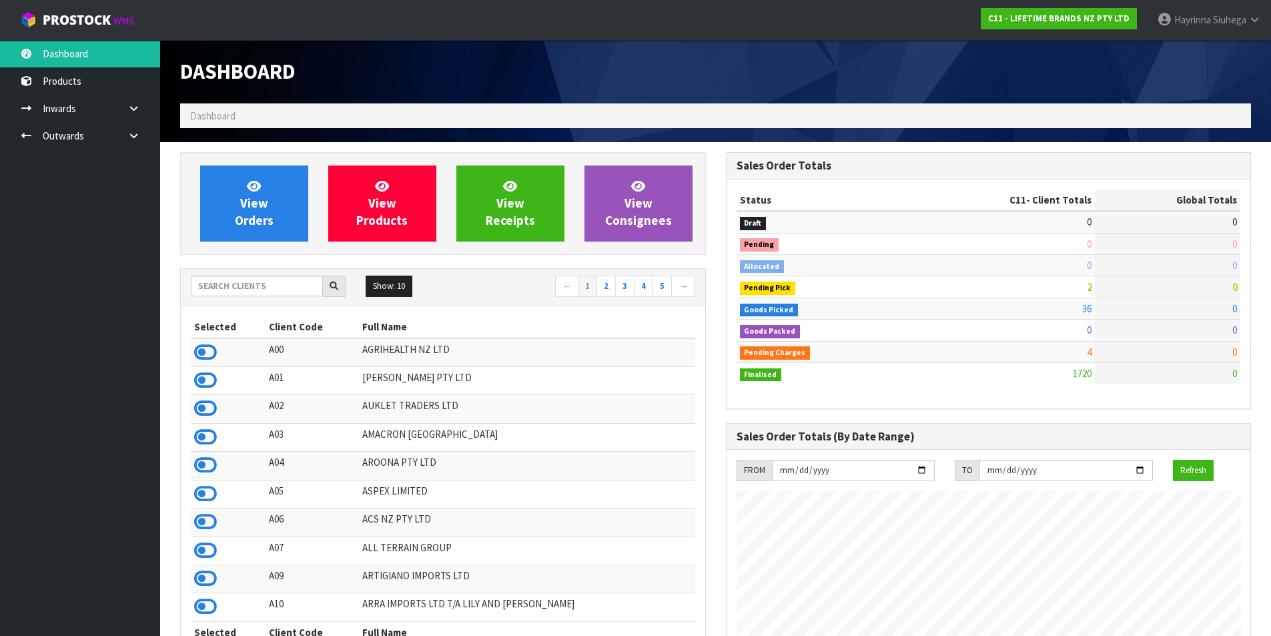
scroll to position [1011, 545]
click at [290, 199] on link "View Orders" at bounding box center [254, 203] width 108 height 76
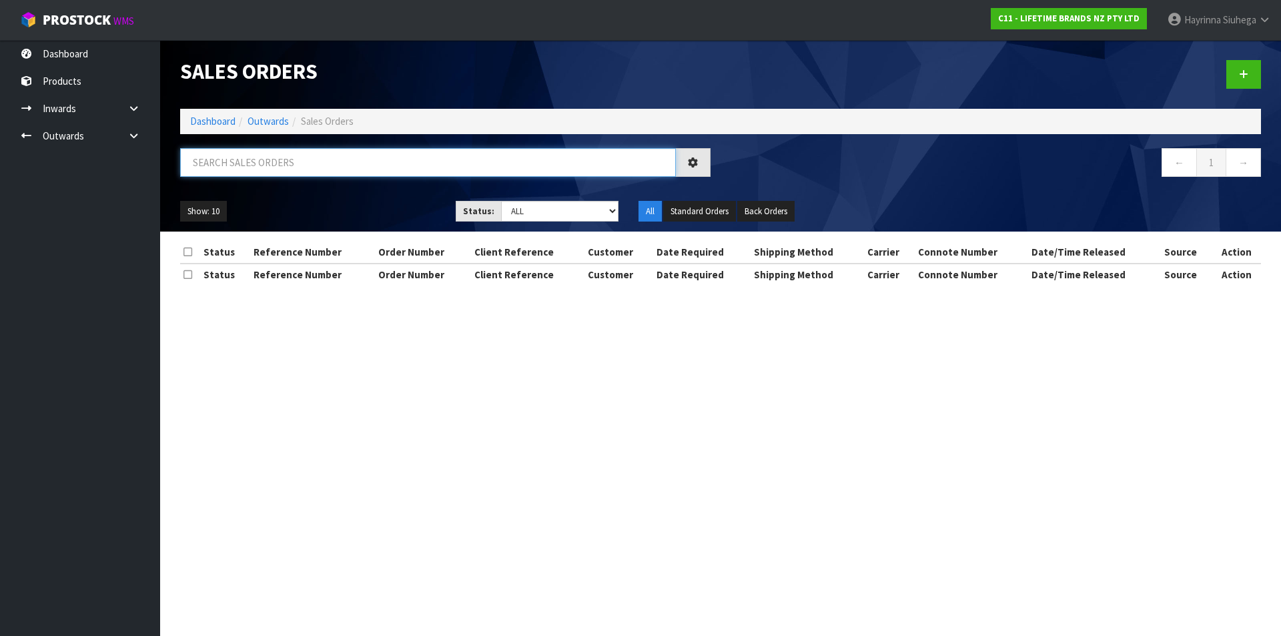
click at [316, 154] on input "text" at bounding box center [428, 162] width 496 height 29
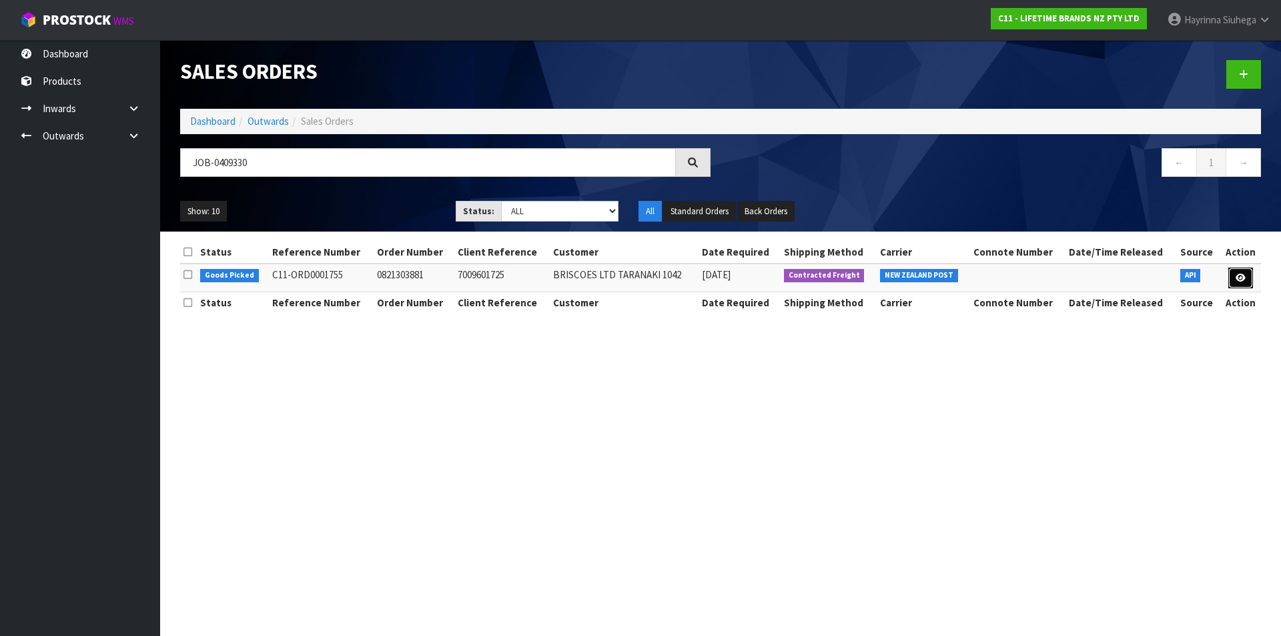
click at [1245, 276] on icon at bounding box center [1241, 278] width 10 height 9
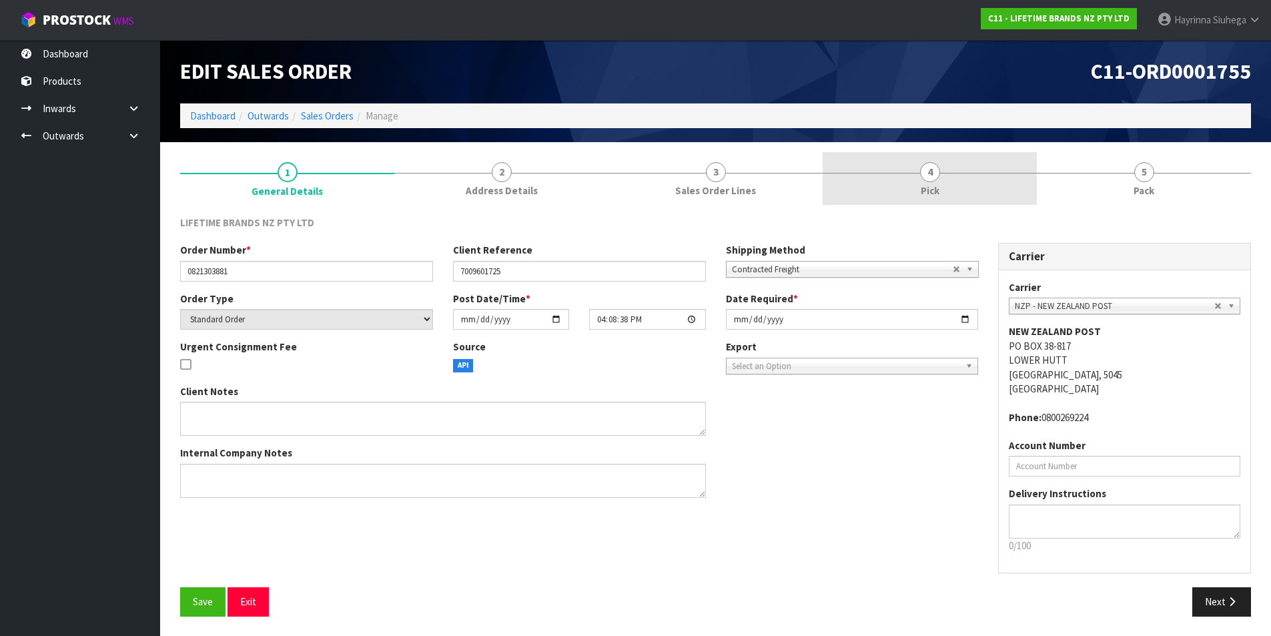
click at [981, 176] on link "4 Pick" at bounding box center [930, 178] width 214 height 53
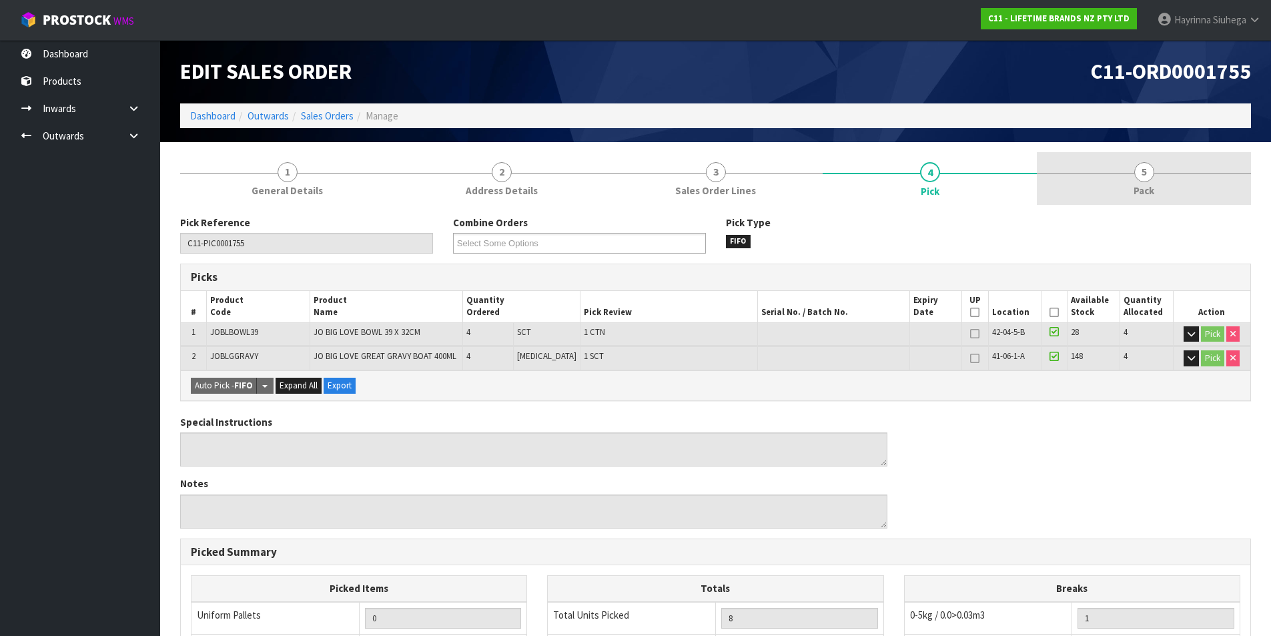
click at [1152, 201] on link "5 Pack" at bounding box center [1144, 178] width 214 height 53
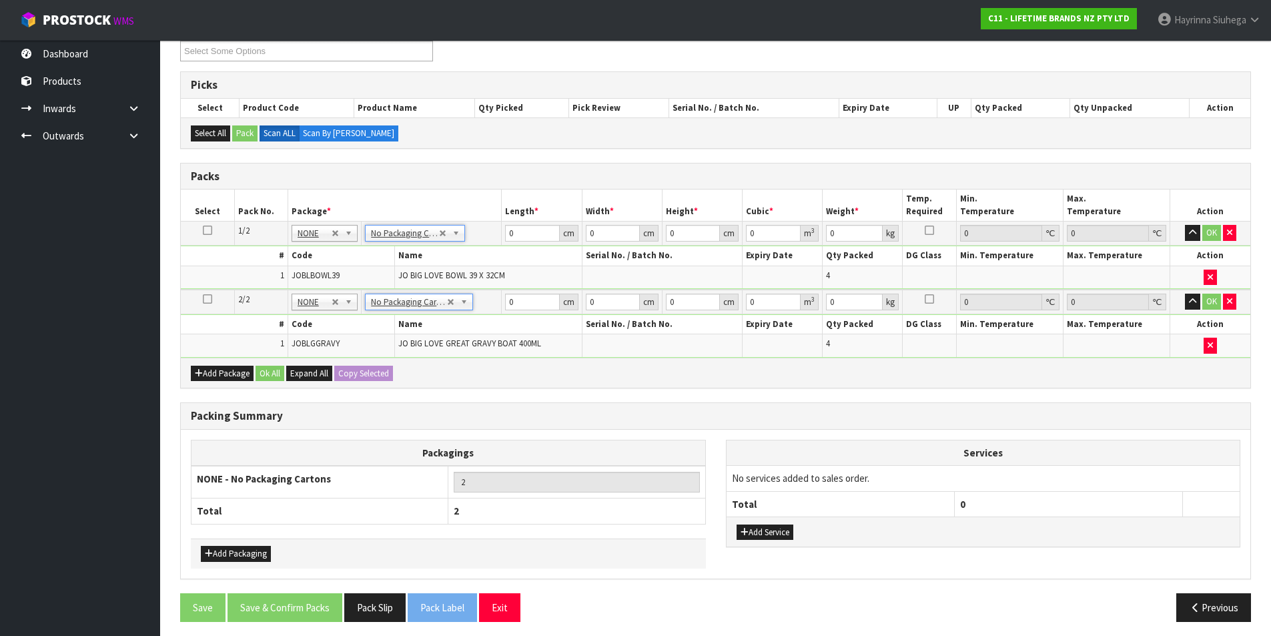
scroll to position [198, 0]
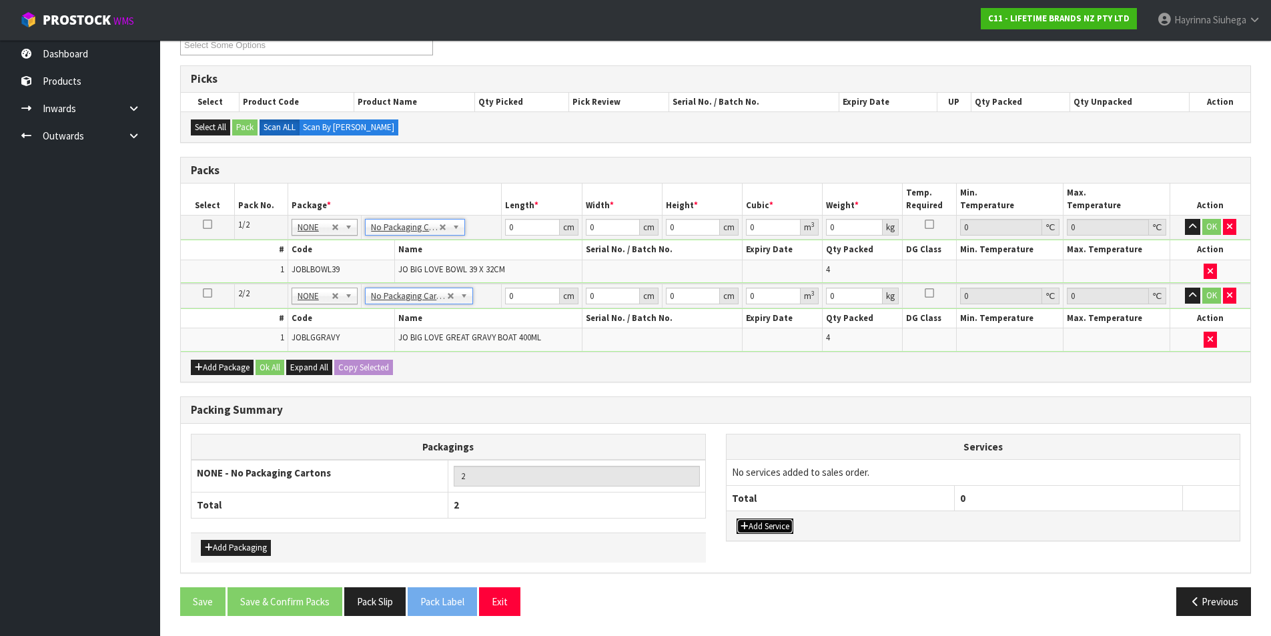
drag, startPoint x: 771, startPoint y: 530, endPoint x: 774, endPoint y: 515, distance: 14.9
click at [771, 529] on button "Add Service" at bounding box center [765, 526] width 57 height 16
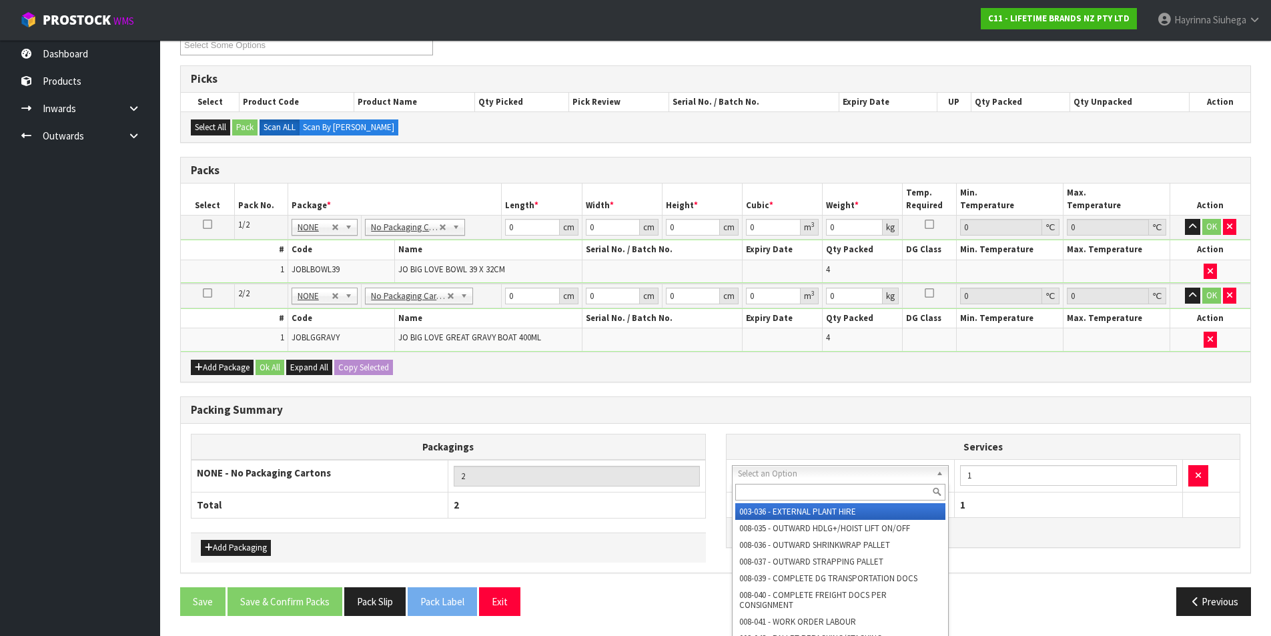
click at [771, 492] on input "text" at bounding box center [840, 492] width 211 height 17
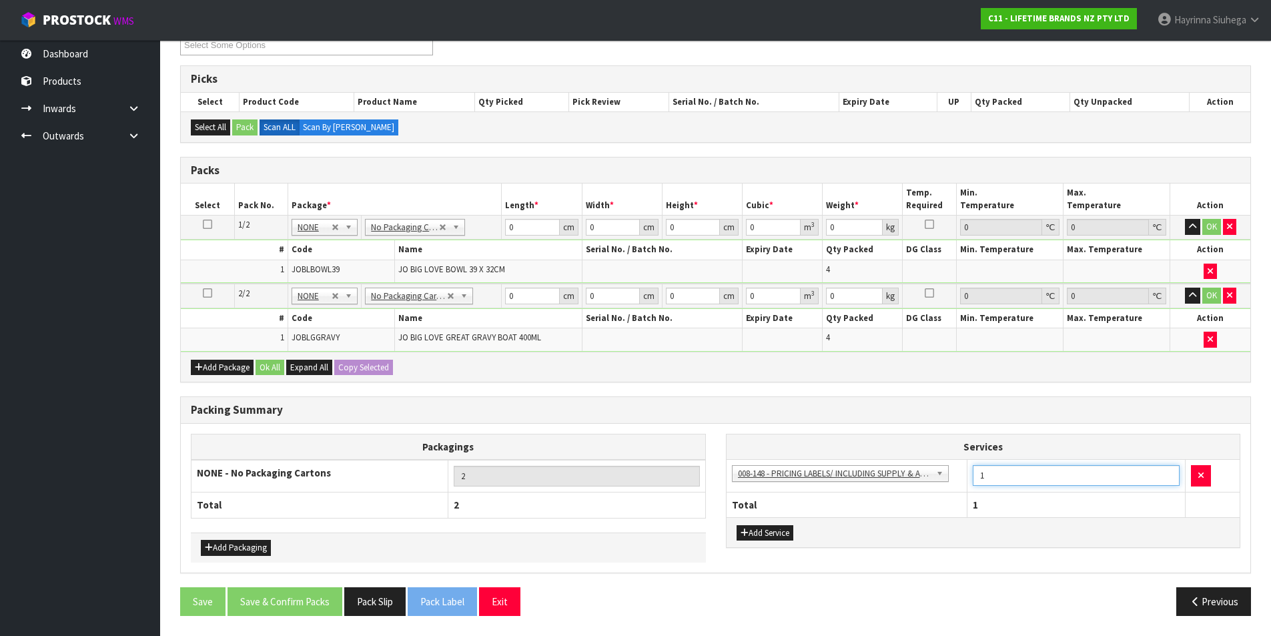
drag, startPoint x: 994, startPoint y: 474, endPoint x: 927, endPoint y: 472, distance: 66.8
click at [923, 472] on tr "003-036 - EXTERNAL PLANT HIRE 008-035 - OUTWARD HDLG+/HOIST LIFT ON/OFF 008-036…" at bounding box center [984, 476] width 514 height 33
click at [512, 232] on input "0" at bounding box center [532, 227] width 54 height 17
click at [510, 230] on input "0" at bounding box center [532, 227] width 54 height 17
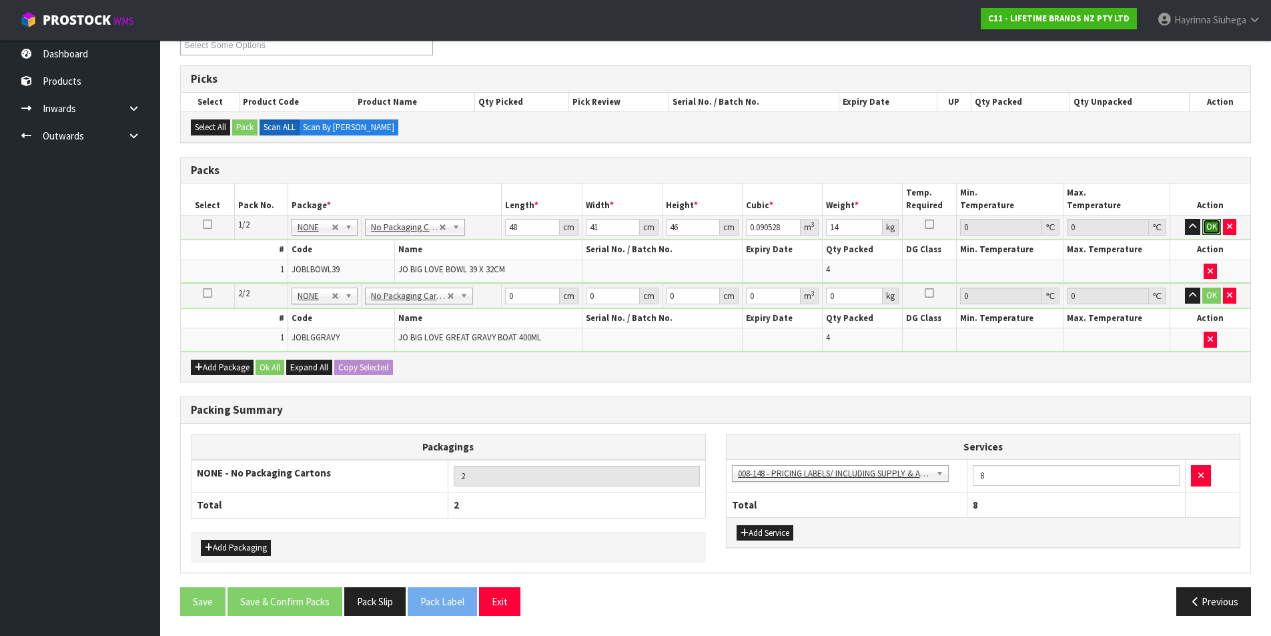
click button "OK" at bounding box center [1211, 227] width 19 height 16
click button "OK" at bounding box center [1211, 296] width 19 height 16
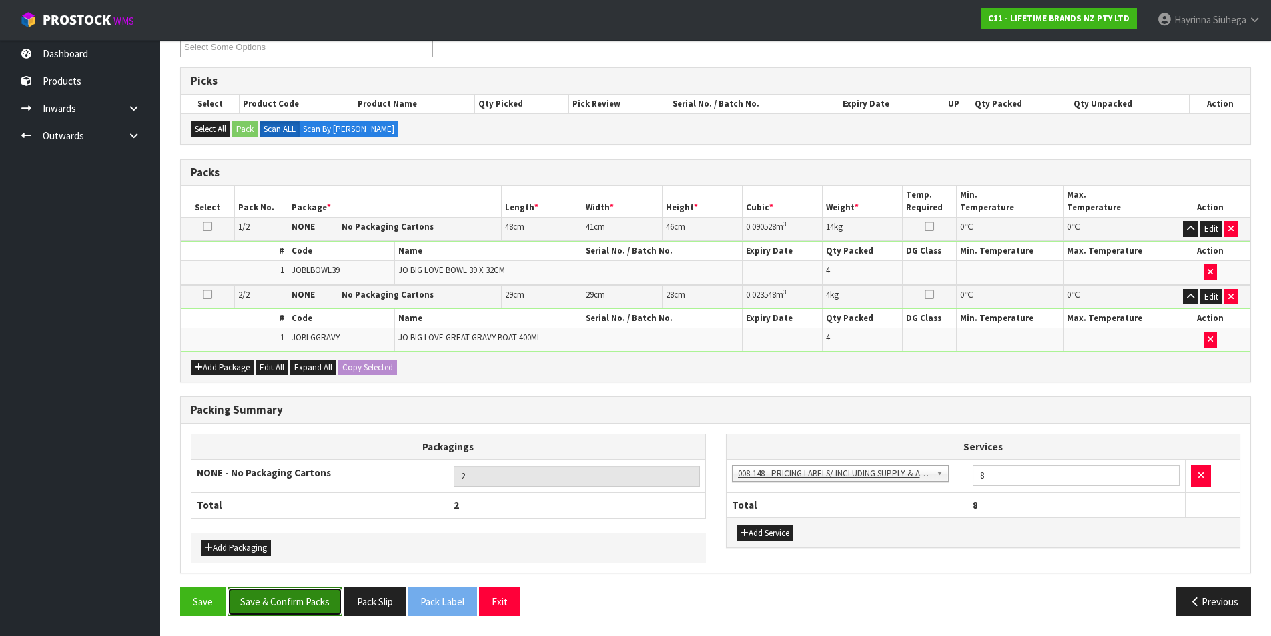
click at [294, 589] on button "Save & Confirm Packs" at bounding box center [285, 601] width 115 height 29
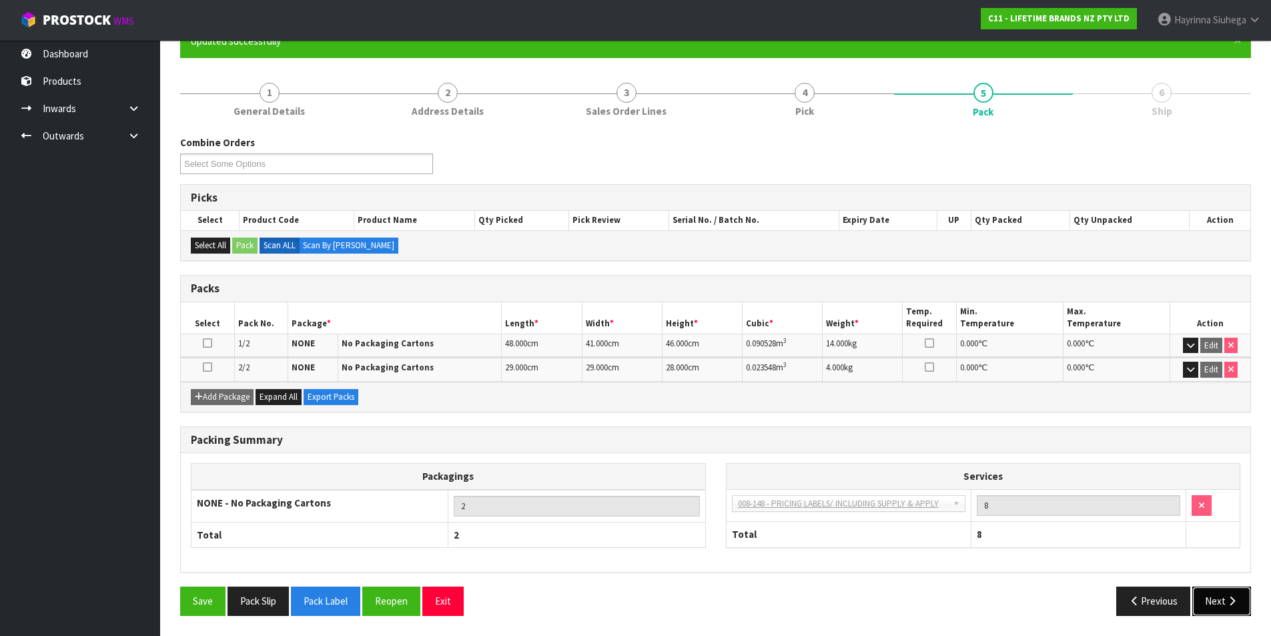
click at [1225, 595] on button "Next" at bounding box center [1221, 600] width 59 height 29
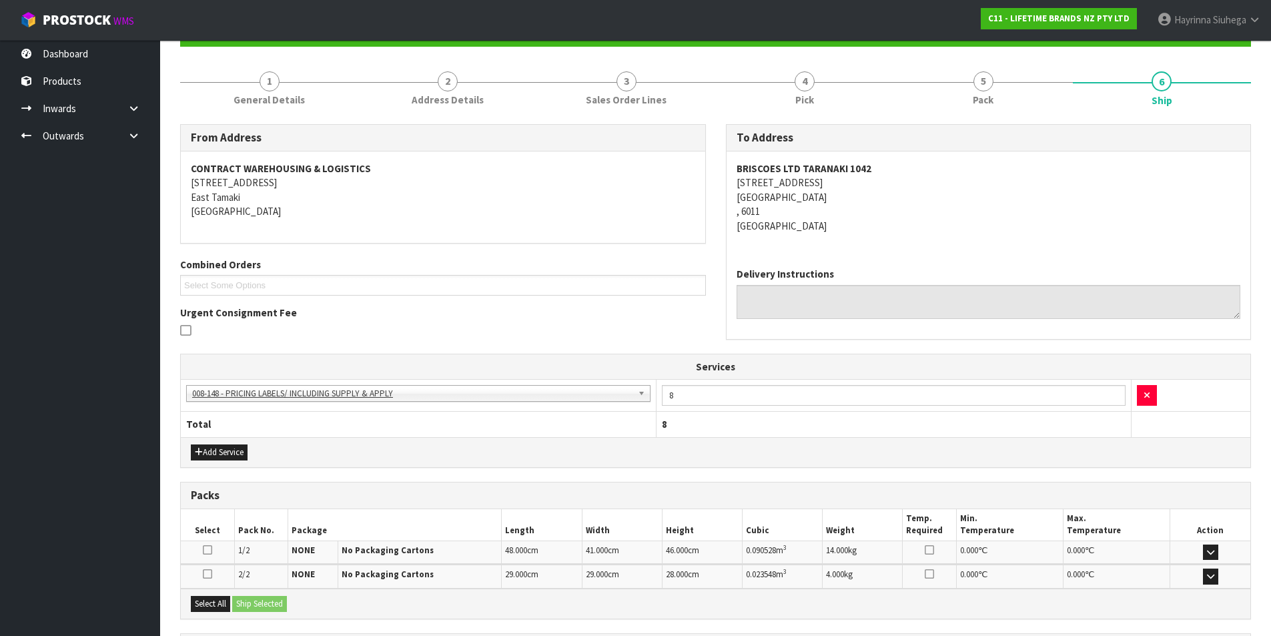
scroll to position [266, 0]
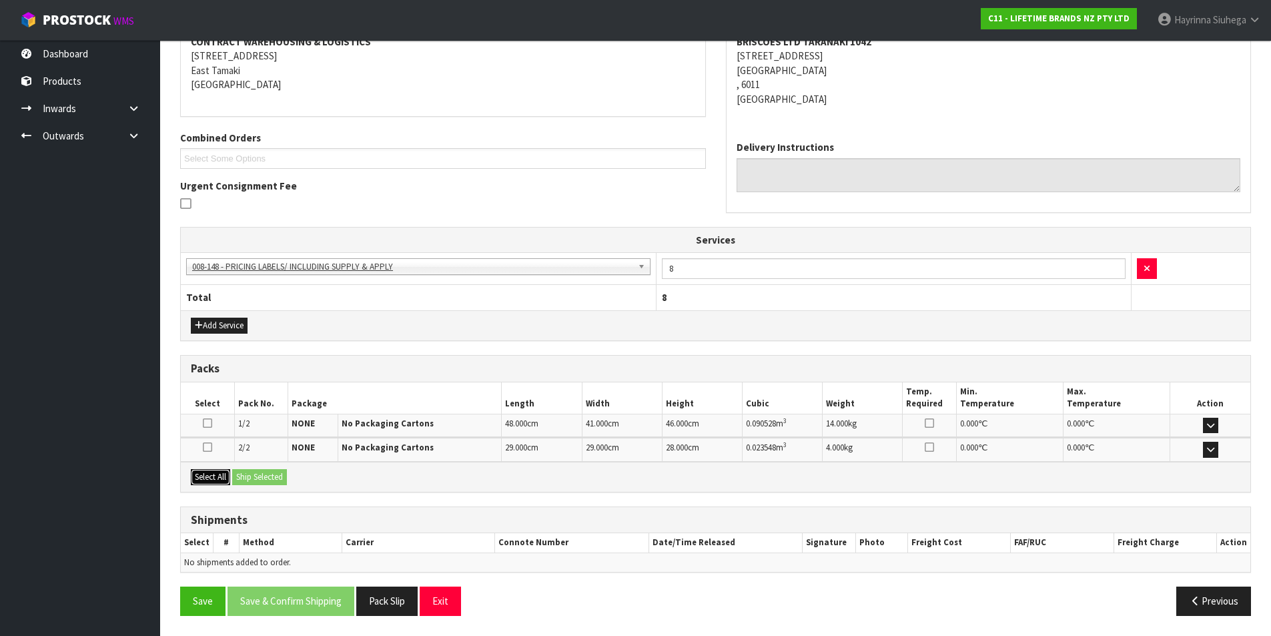
click at [221, 472] on button "Select All" at bounding box center [210, 477] width 39 height 16
click at [251, 475] on button "Ship Selected" at bounding box center [259, 477] width 55 height 16
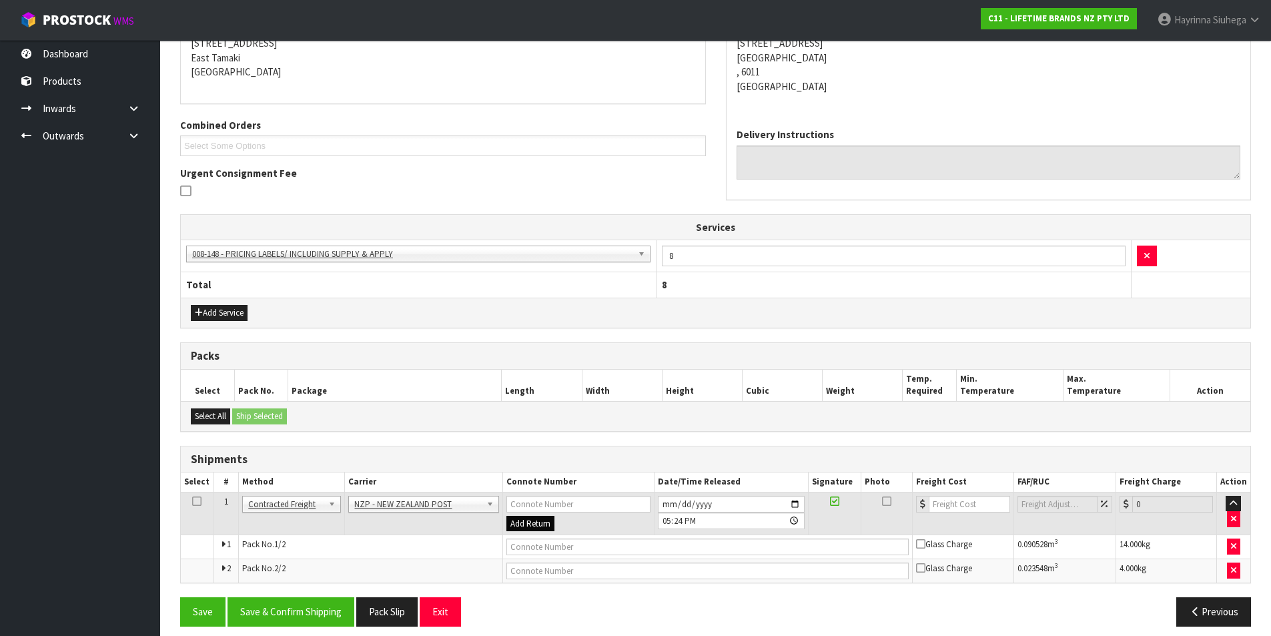
scroll to position [290, 0]
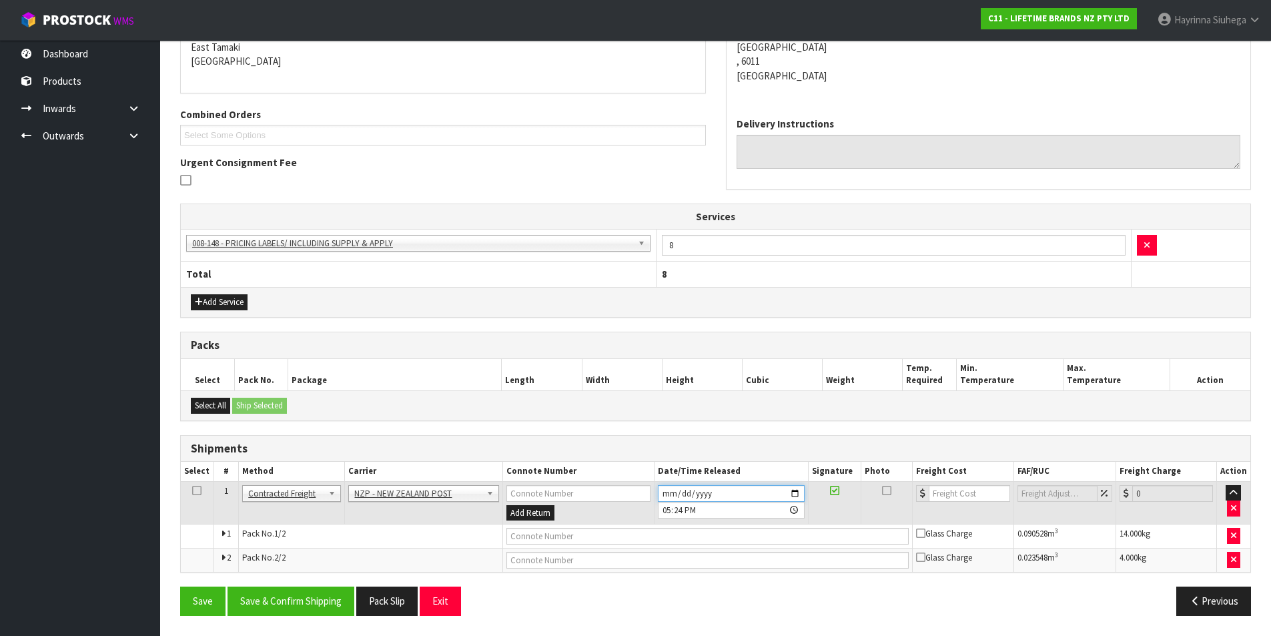
click at [663, 492] on input "[DATE]" at bounding box center [731, 493] width 147 height 17
click at [277, 602] on button "Save & Confirm Shipping" at bounding box center [291, 600] width 127 height 29
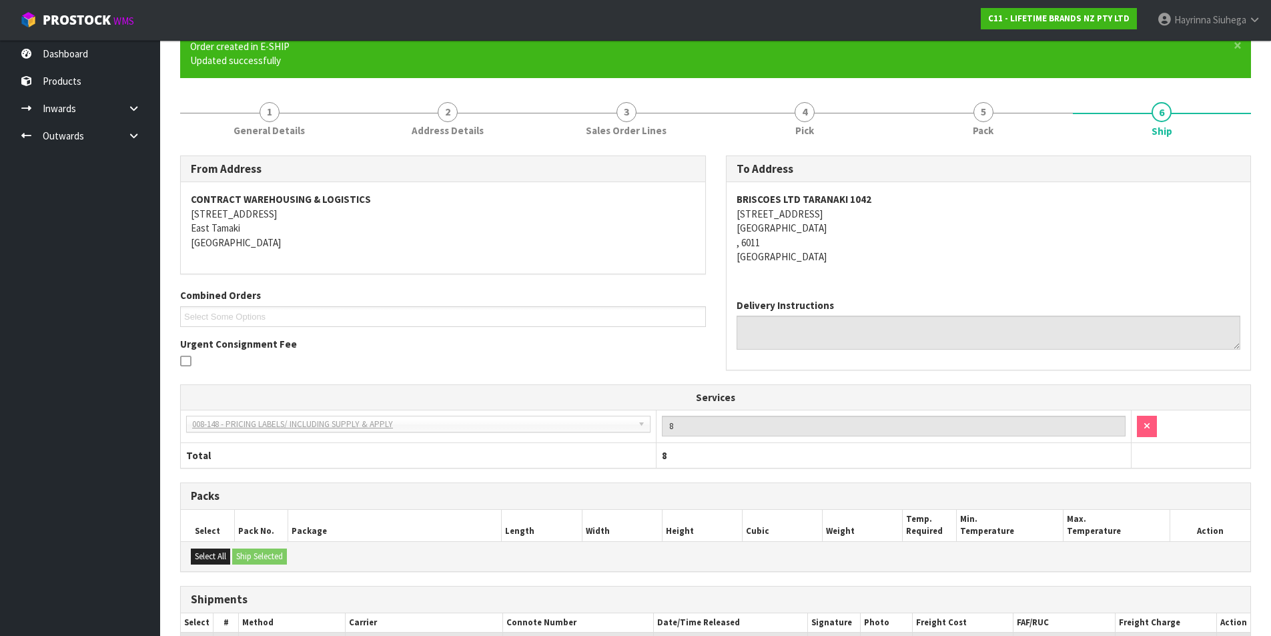
scroll to position [269, 0]
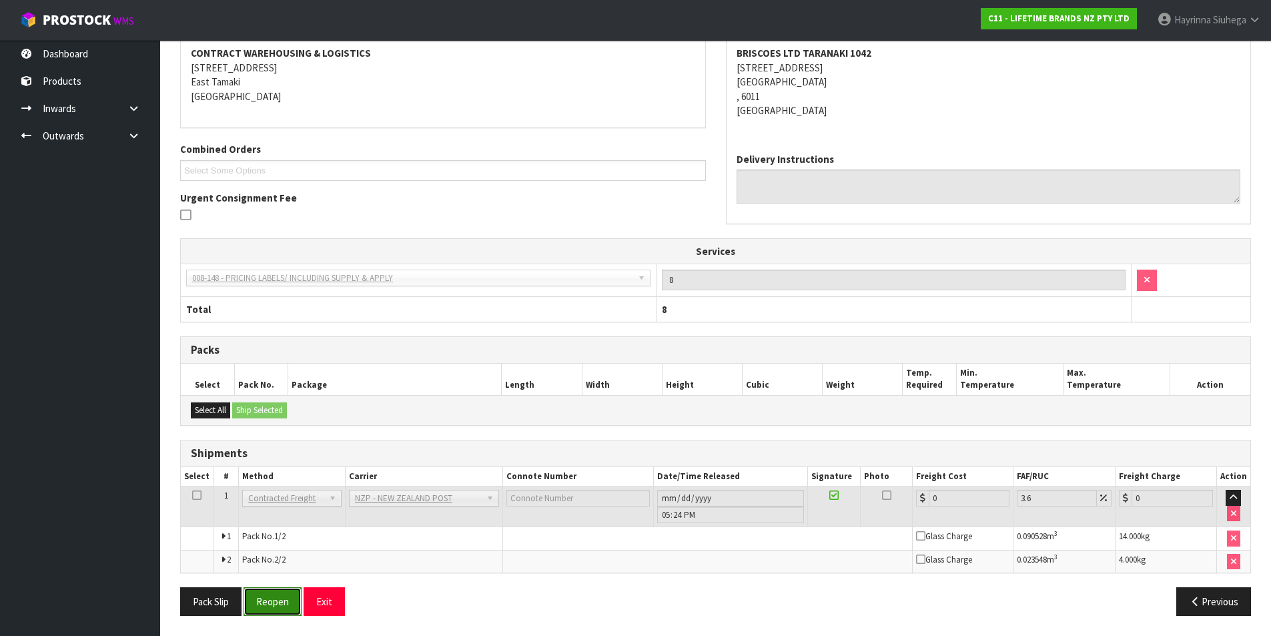
click at [274, 597] on button "Reopen" at bounding box center [273, 601] width 58 height 29
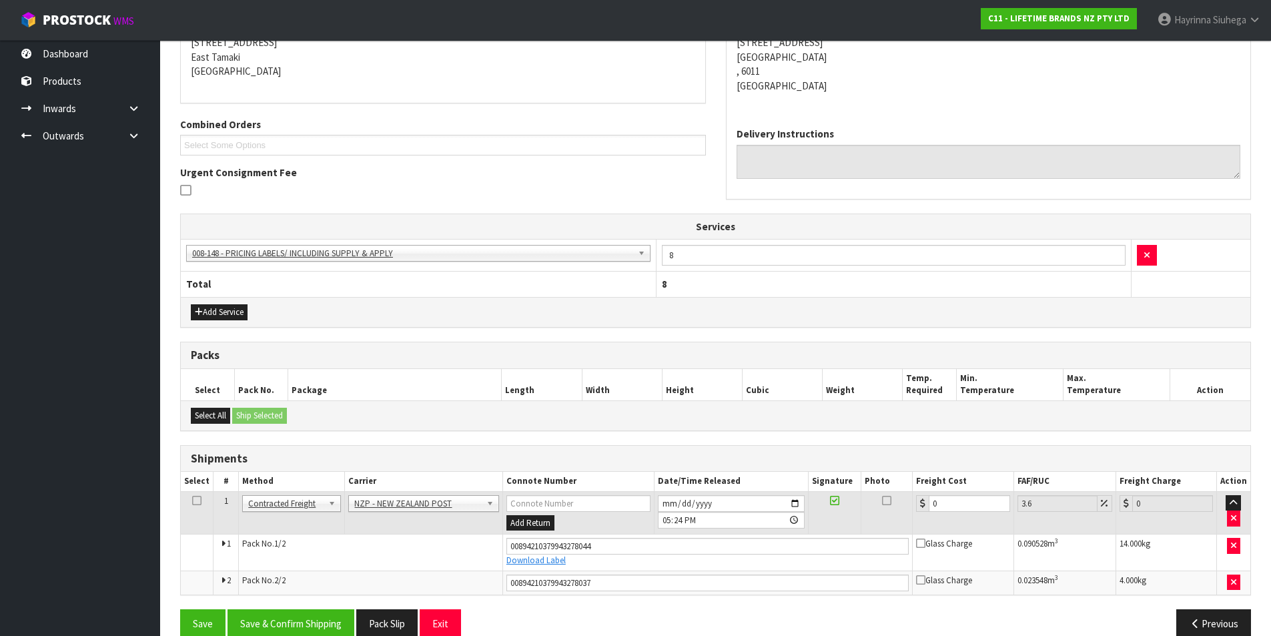
scroll to position [302, 0]
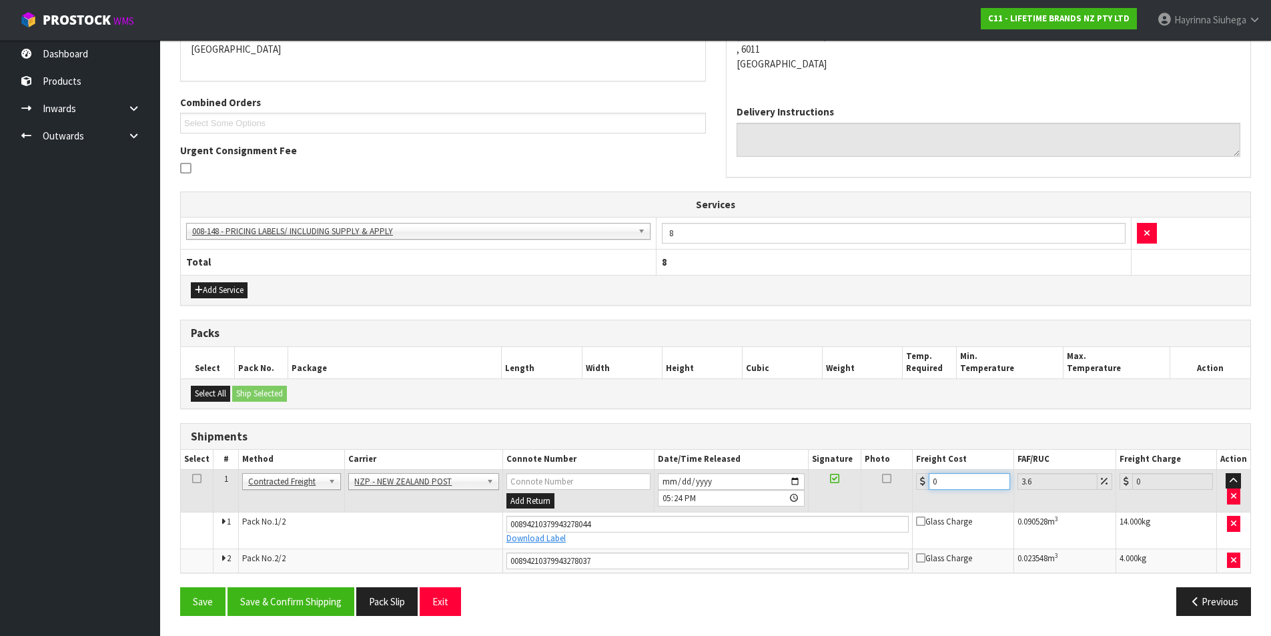
drag, startPoint x: 944, startPoint y: 481, endPoint x: 879, endPoint y: 482, distance: 65.4
click at [877, 481] on tr "1 Client Local Pickup Customer Local Pickup Company Freight Contracted Freight …" at bounding box center [716, 490] width 1070 height 43
click at [180, 587] on button "Save" at bounding box center [202, 601] width 45 height 29
click at [315, 597] on button "Save & Confirm Shipping" at bounding box center [291, 601] width 127 height 29
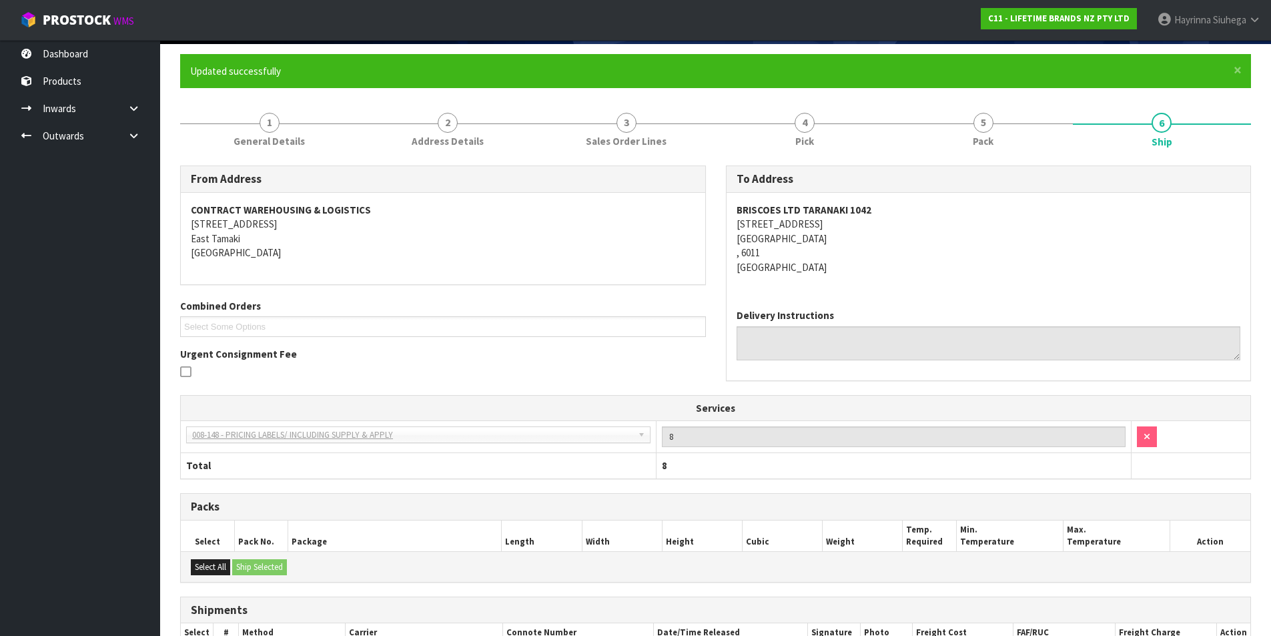
scroll to position [0, 0]
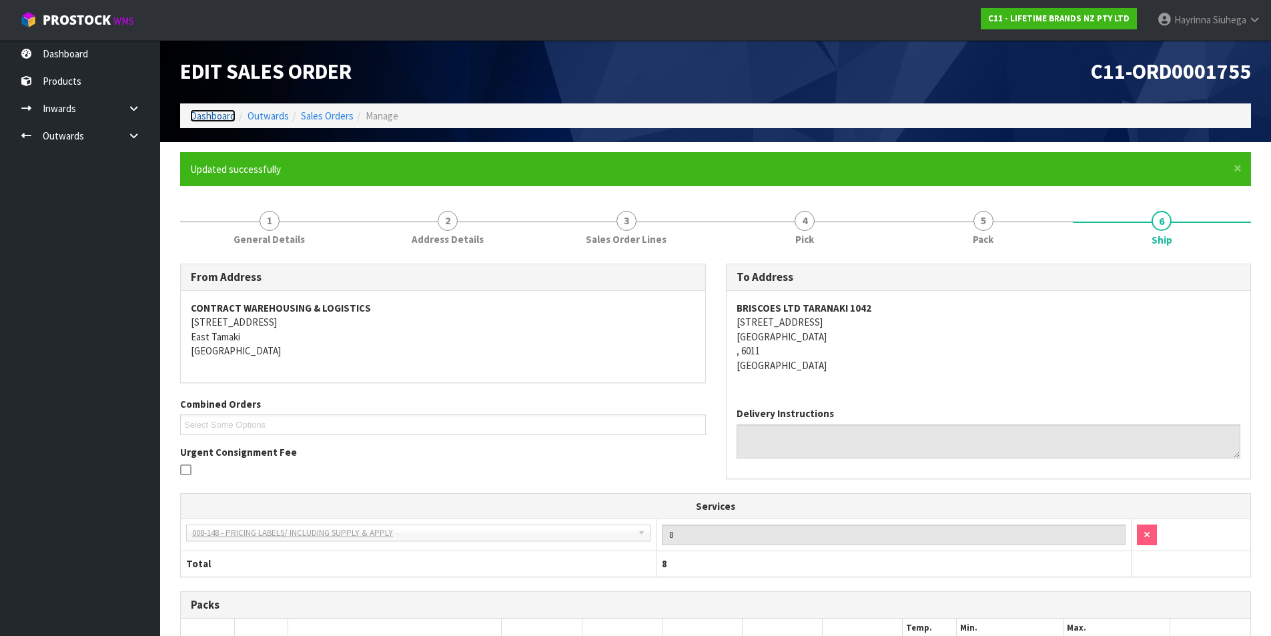
click at [206, 119] on link "Dashboard" at bounding box center [212, 115] width 45 height 13
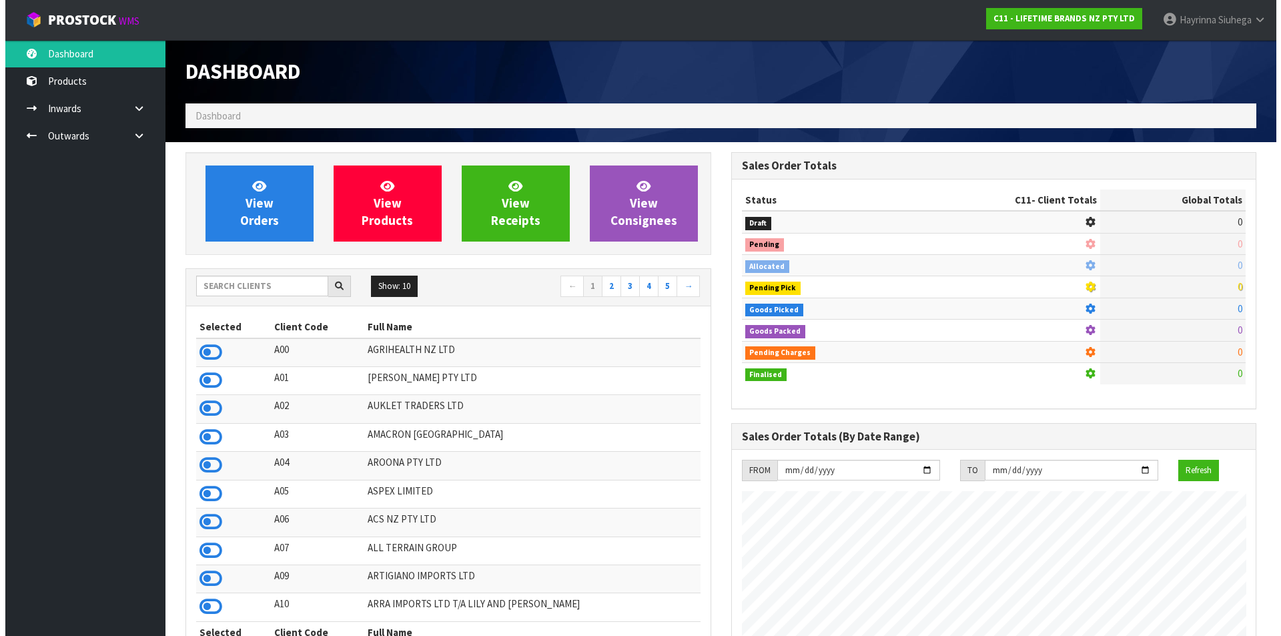
scroll to position [1011, 545]
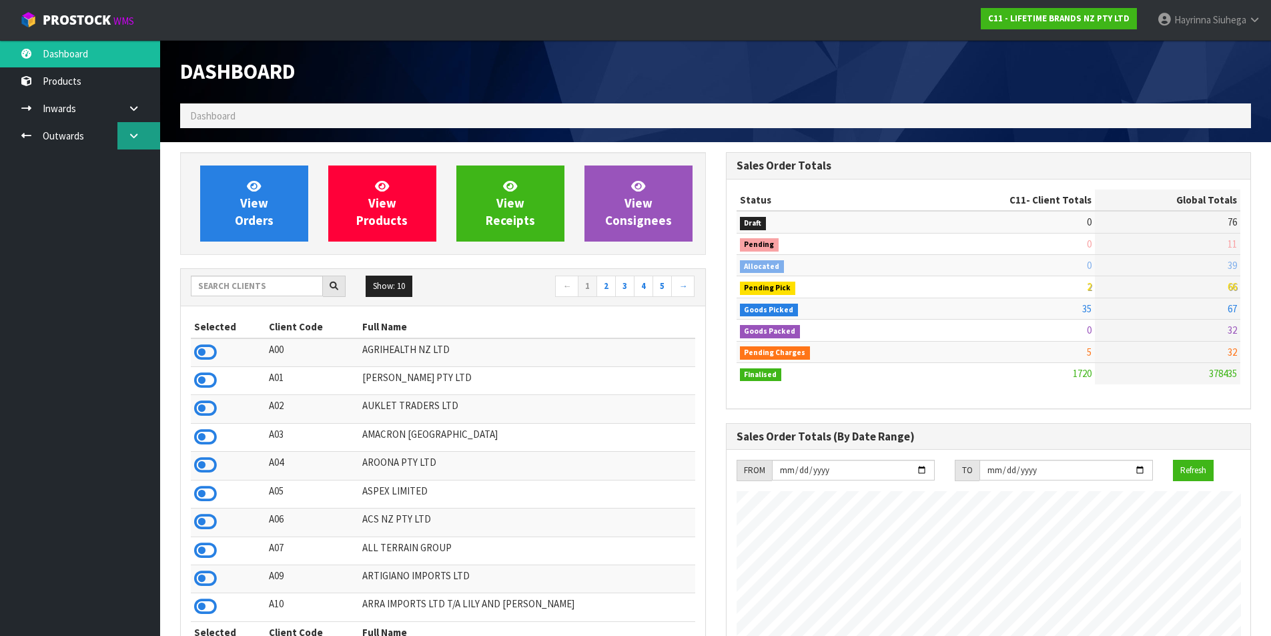
click at [125, 125] on link at bounding box center [138, 135] width 43 height 27
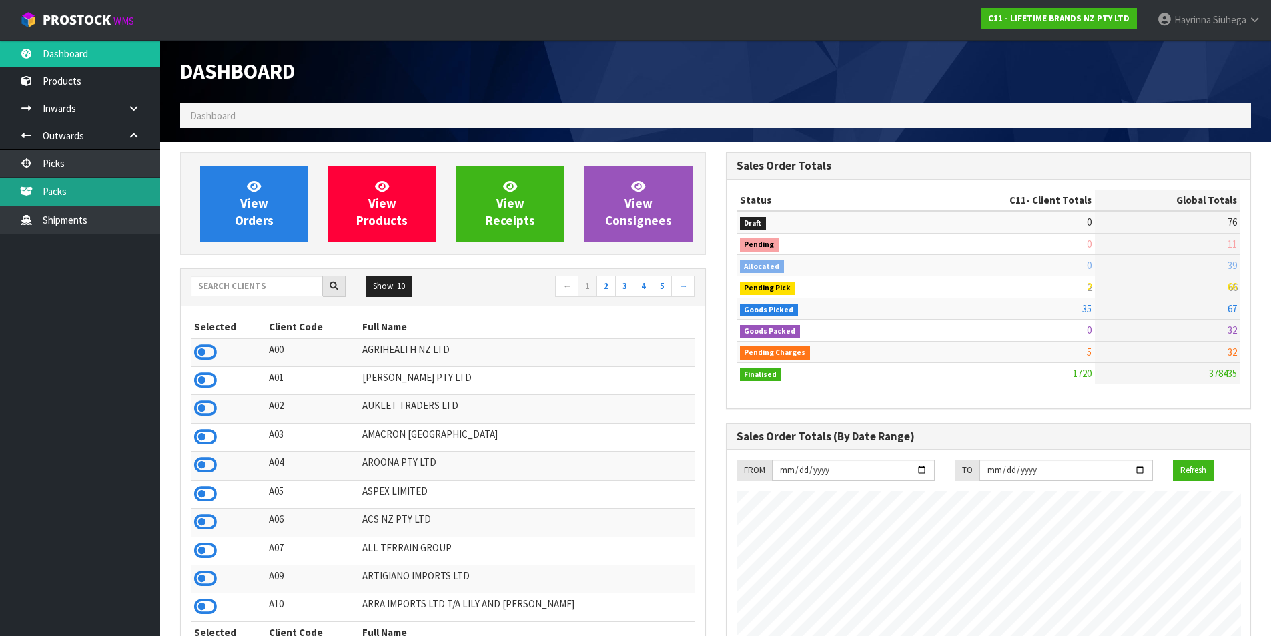
click at [117, 183] on link "Packs" at bounding box center [80, 190] width 160 height 27
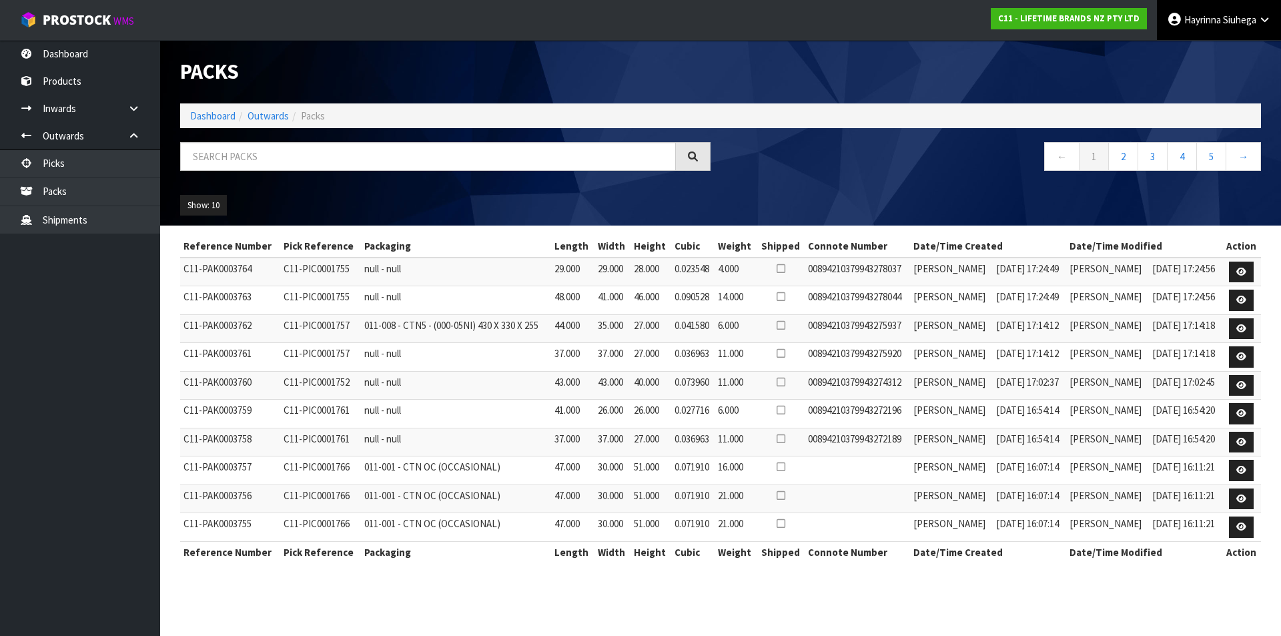
click at [1211, 16] on span "Hayrinna" at bounding box center [1202, 19] width 37 height 13
click at [1202, 49] on link "Logout" at bounding box center [1227, 53] width 105 height 18
